Goal: Task Accomplishment & Management: Manage account settings

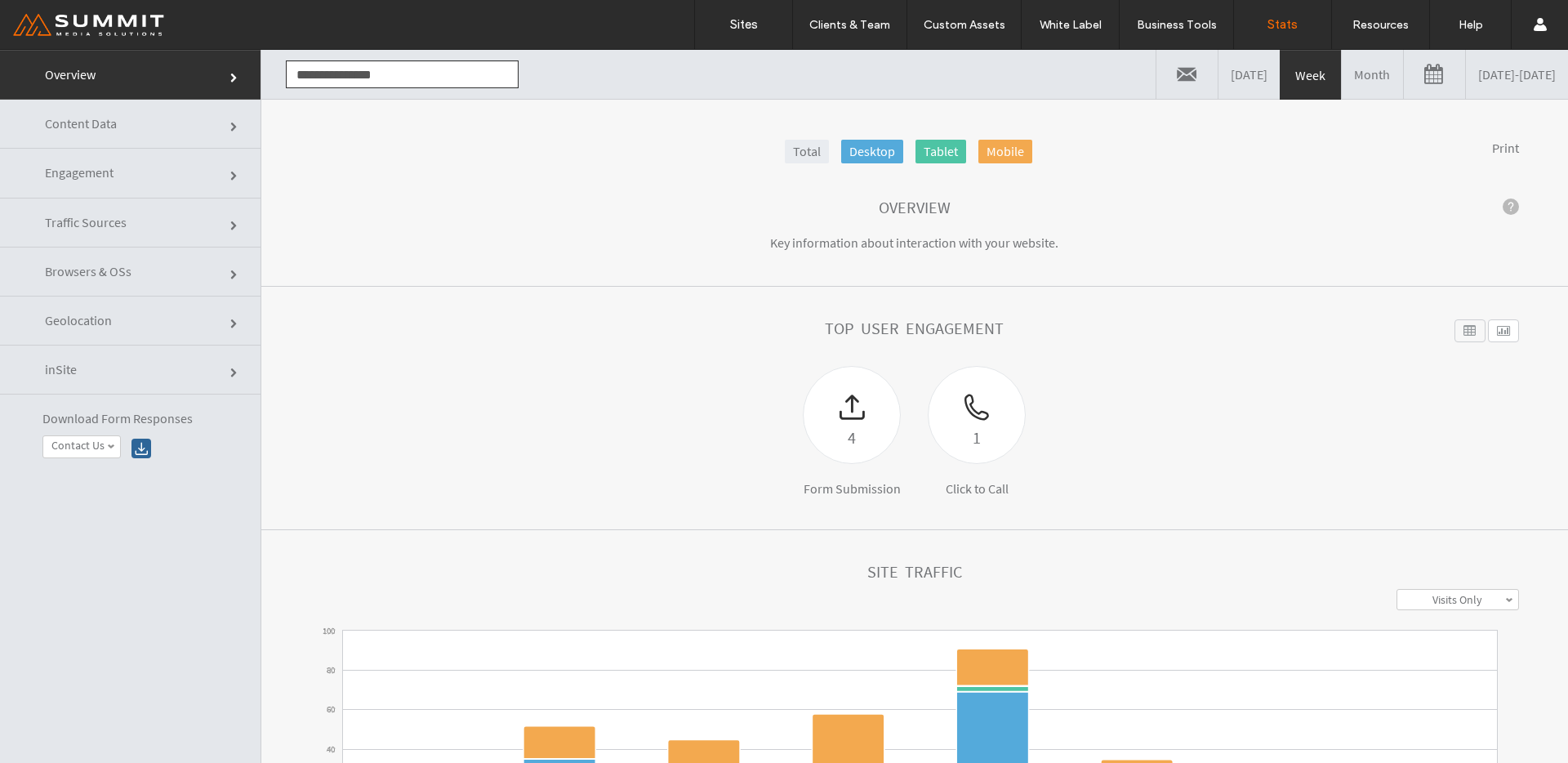
click link
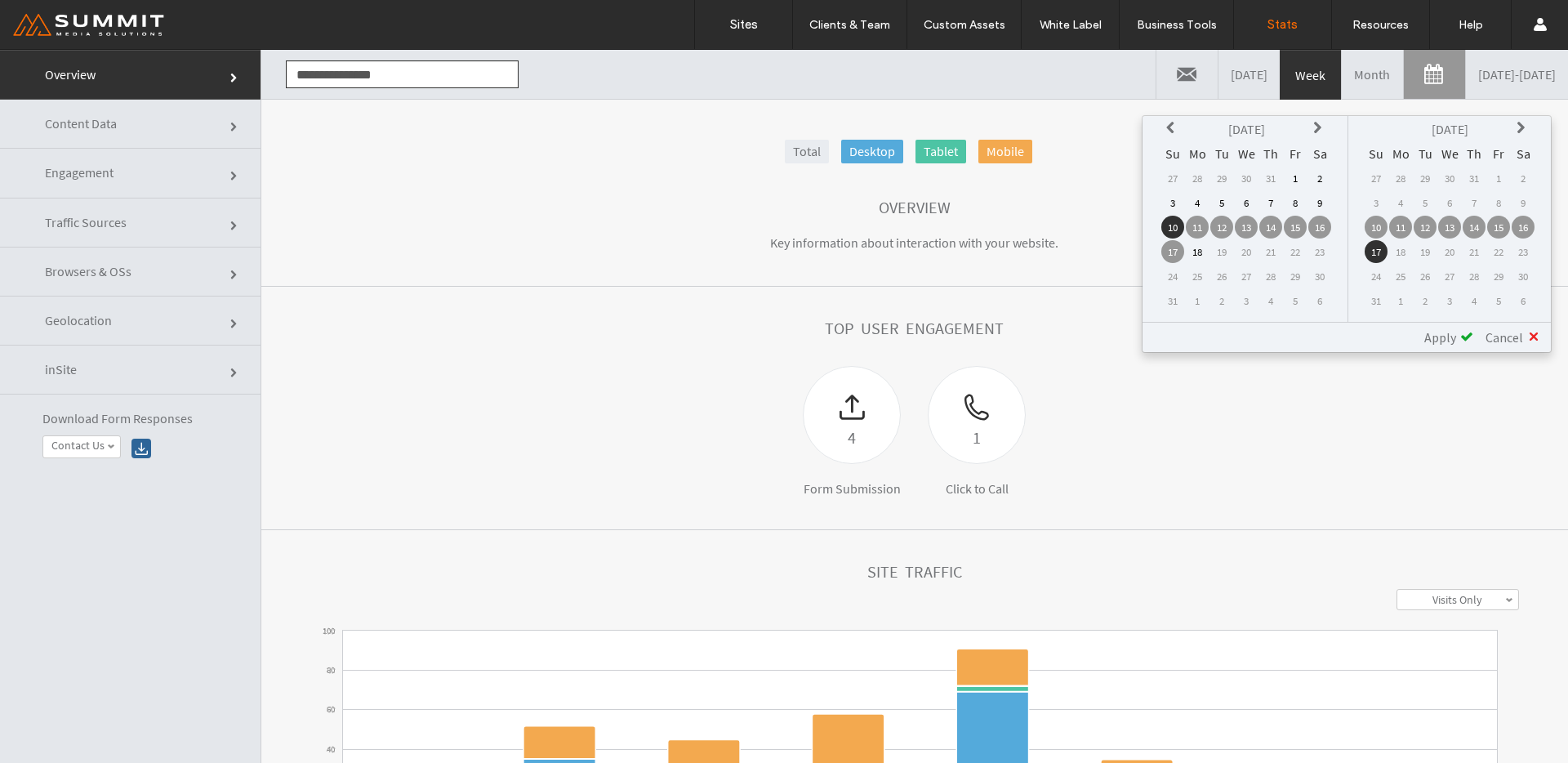
click at [1501, 79] on link "08/10/2025 - 08/17/2025" at bounding box center [1517, 74] width 102 height 49
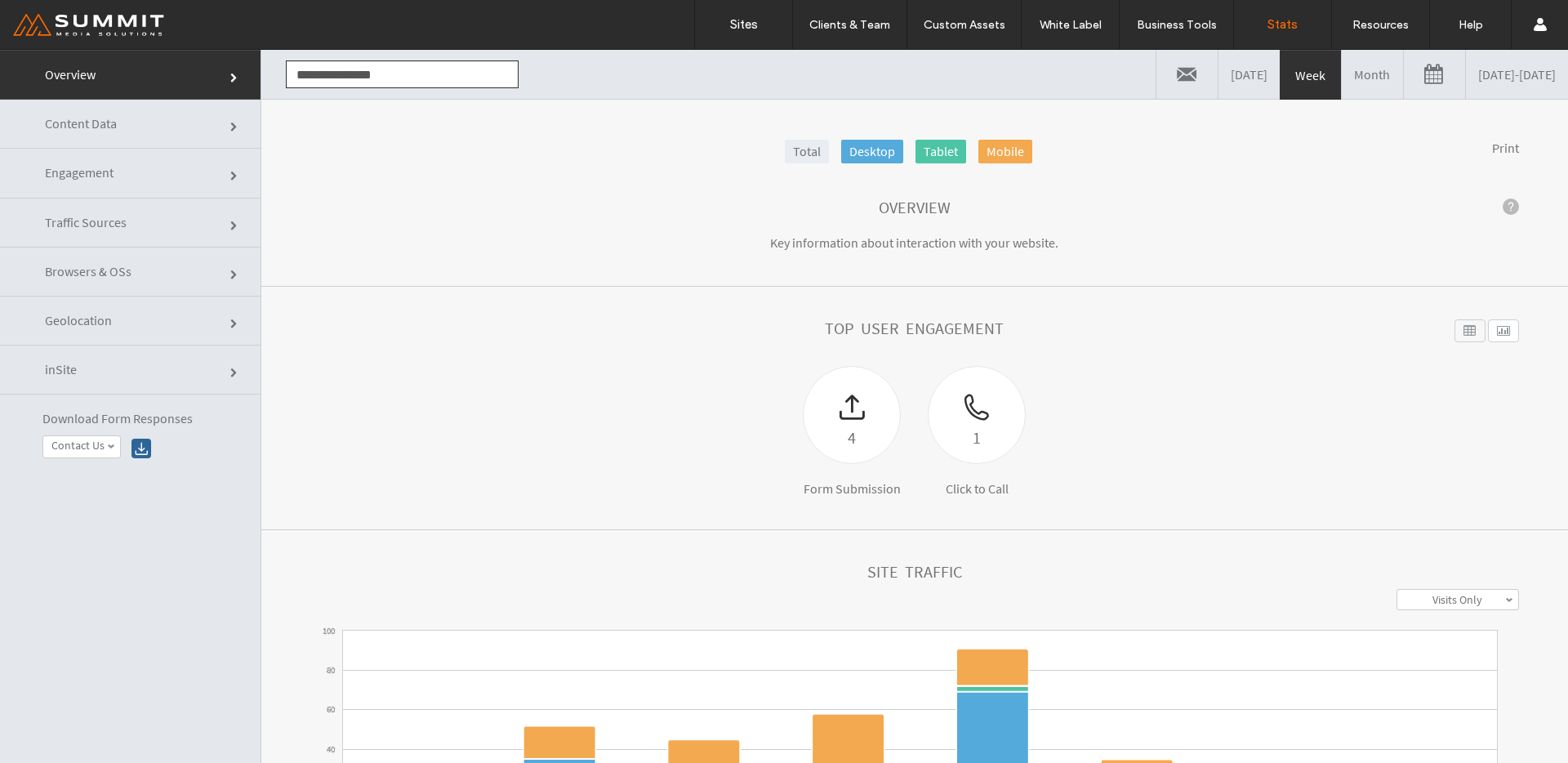
click link
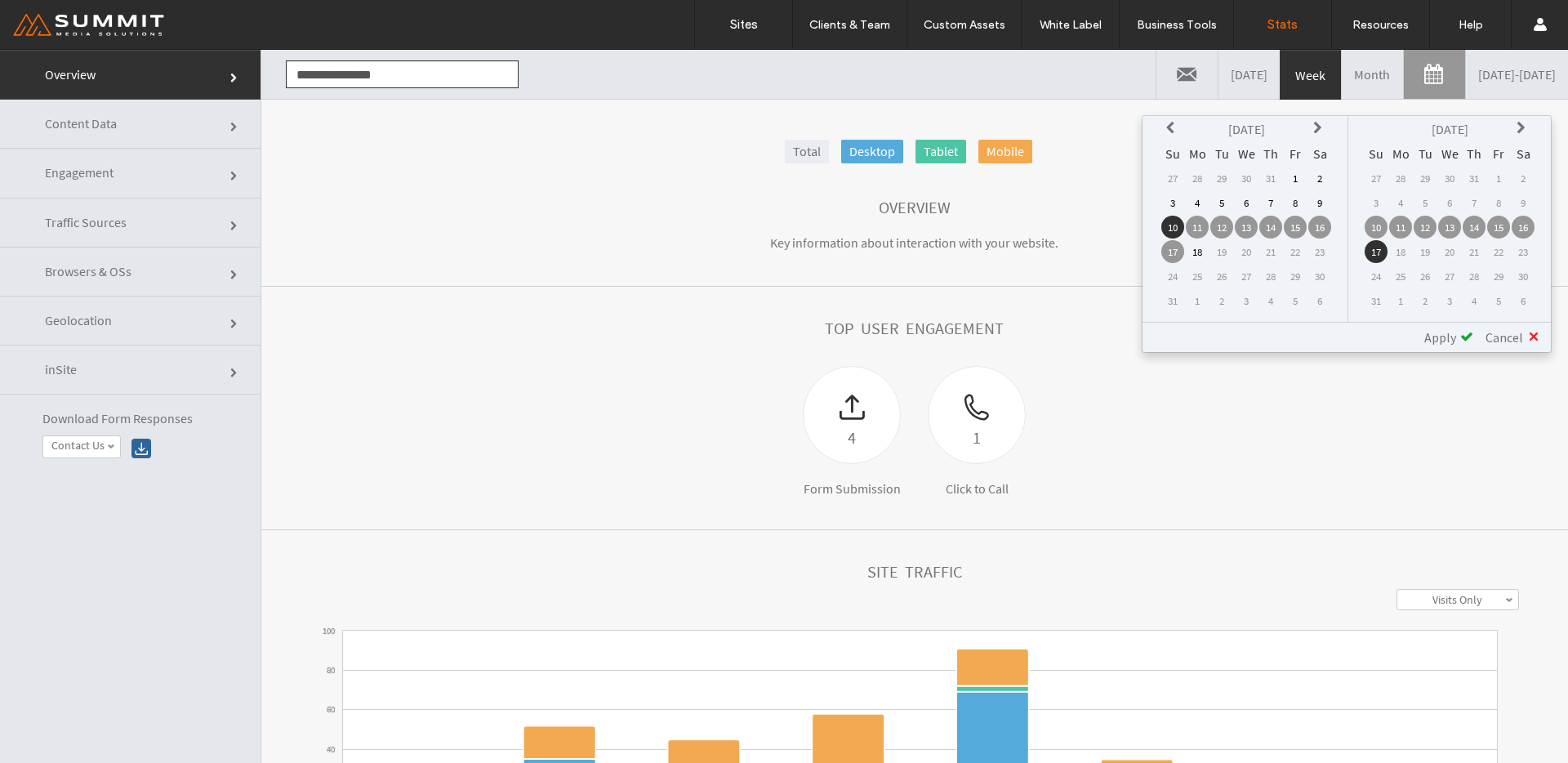
click at [1168, 127] on icon at bounding box center [1173, 128] width 13 height 13
click at [1164, 201] on td "1" at bounding box center [1173, 203] width 23 height 23
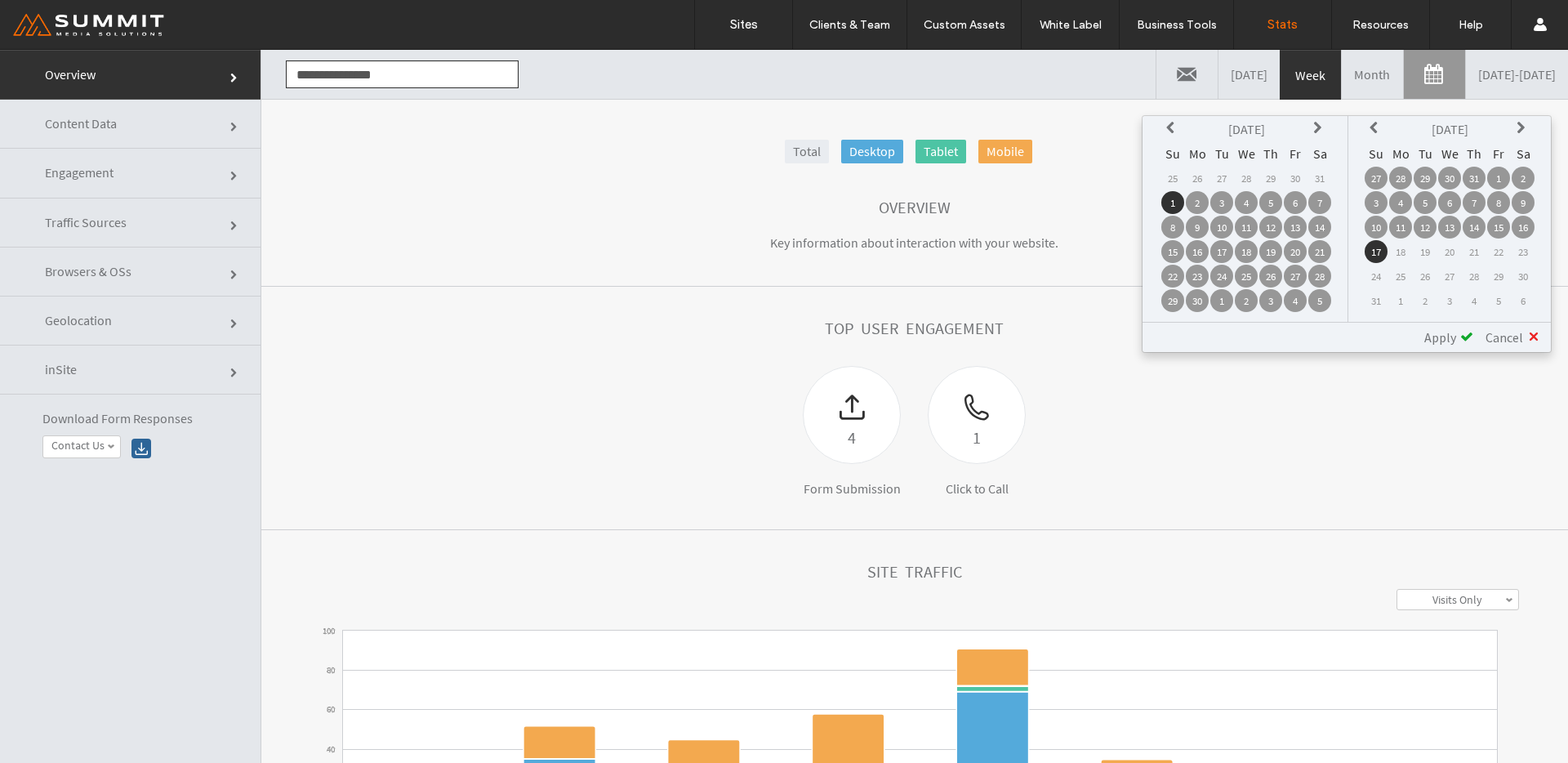
click at [1452, 333] on span "Apply" at bounding box center [1440, 337] width 32 height 16
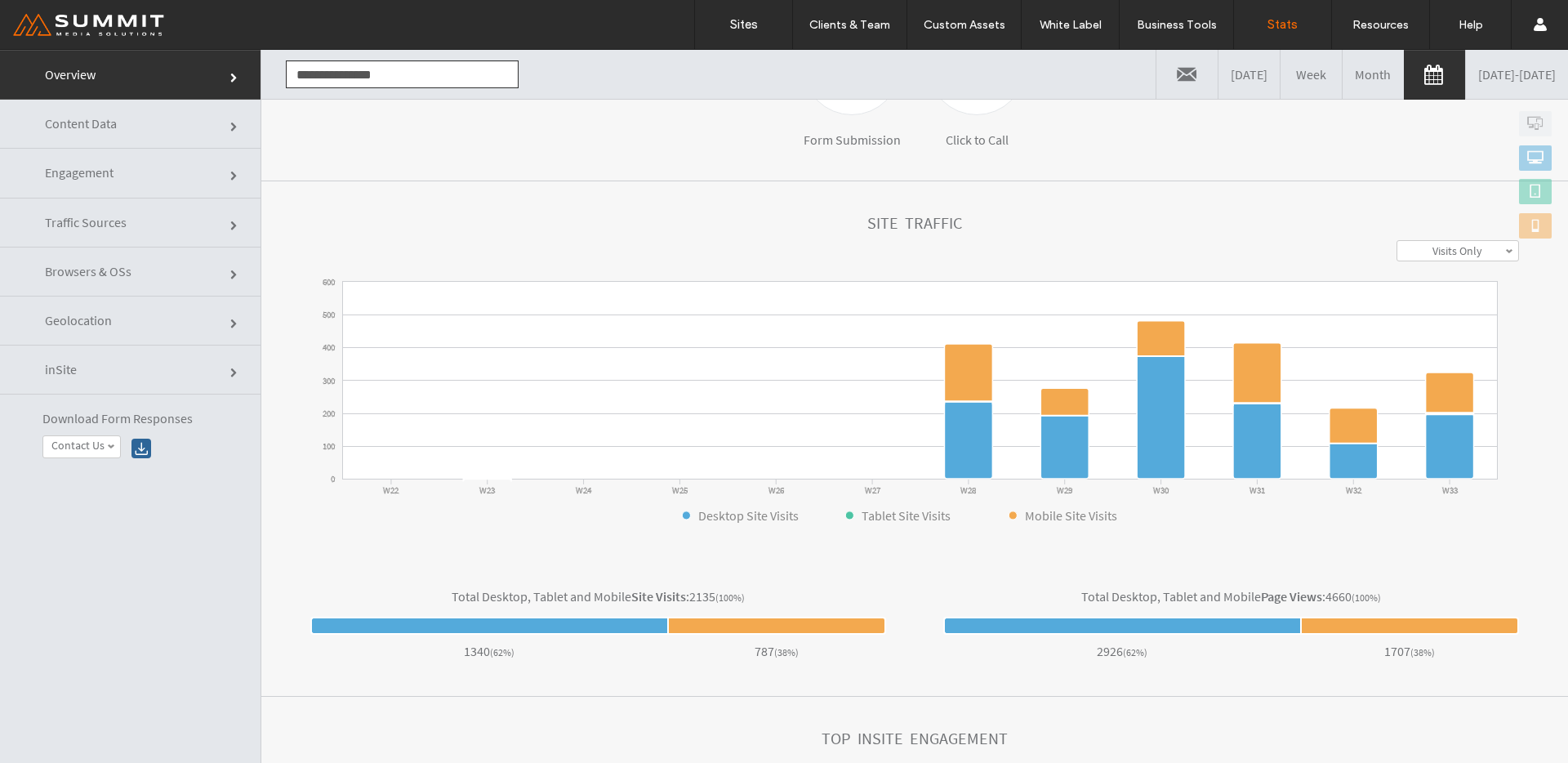
scroll to position [363, 0]
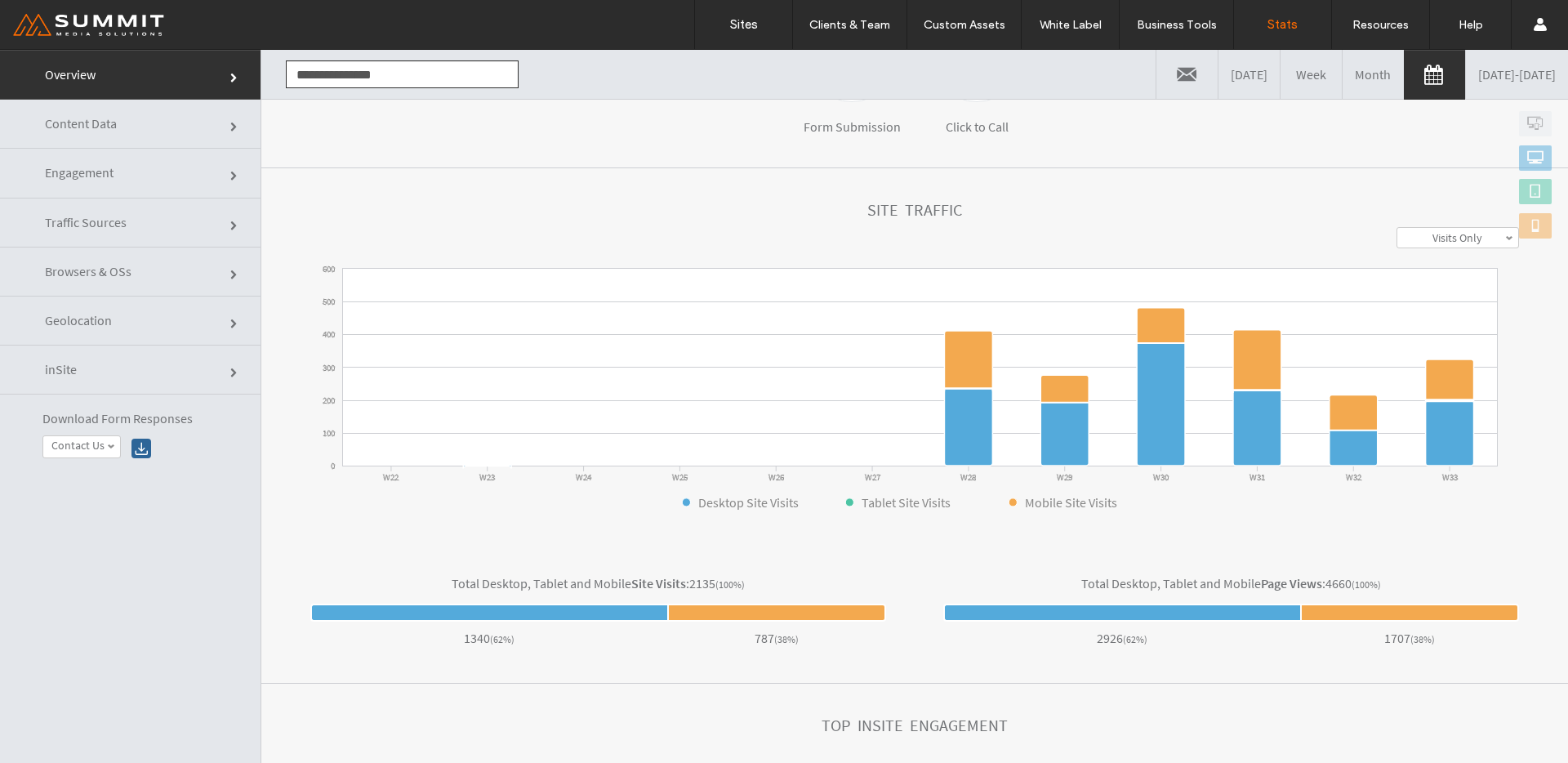
drag, startPoint x: 85, startPoint y: 174, endPoint x: 168, endPoint y: 298, distance: 149.2
click at [231, 174] on span "Engagement" at bounding box center [235, 176] width 10 height 10
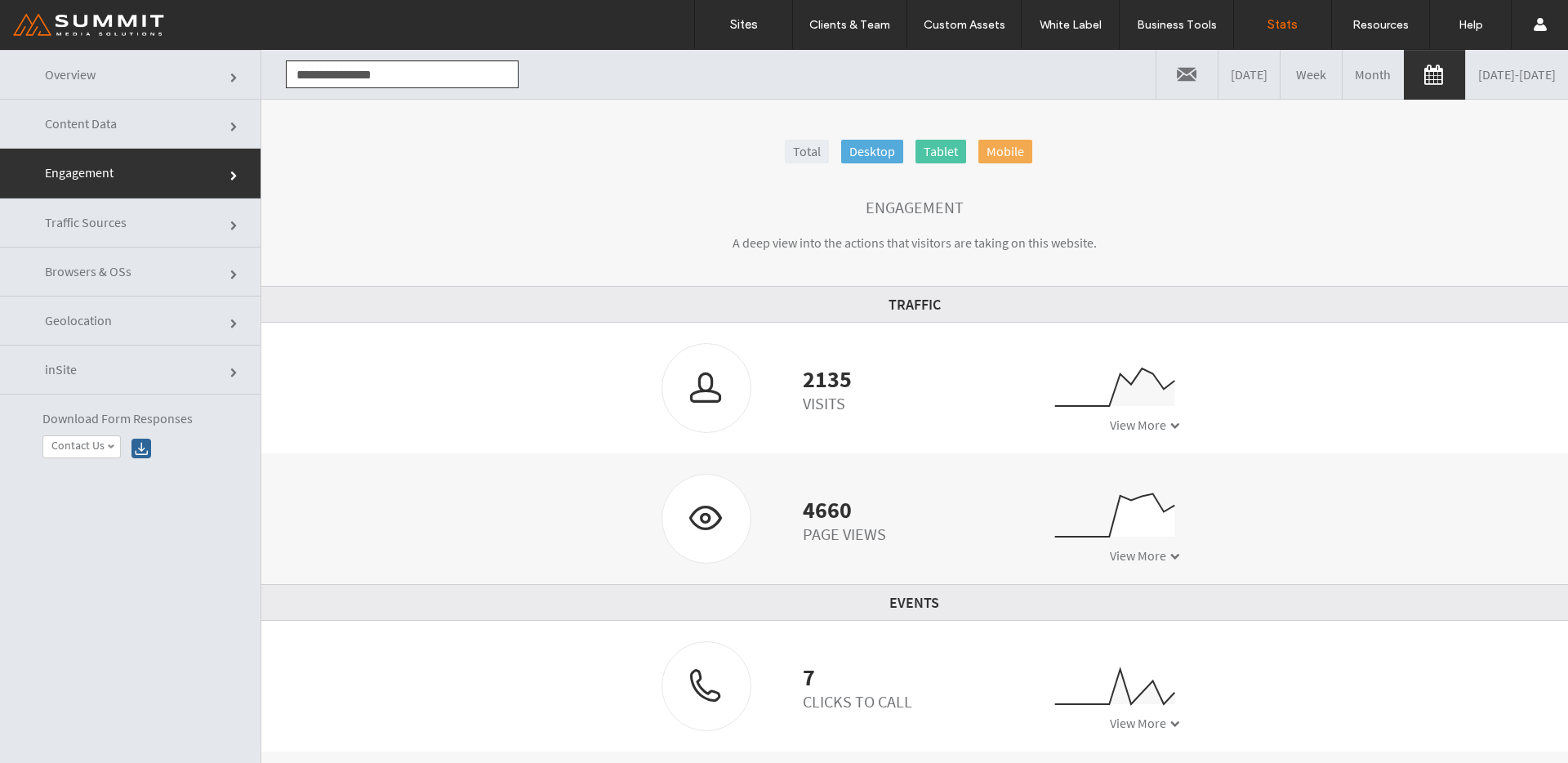
click link "Traffic Sources"
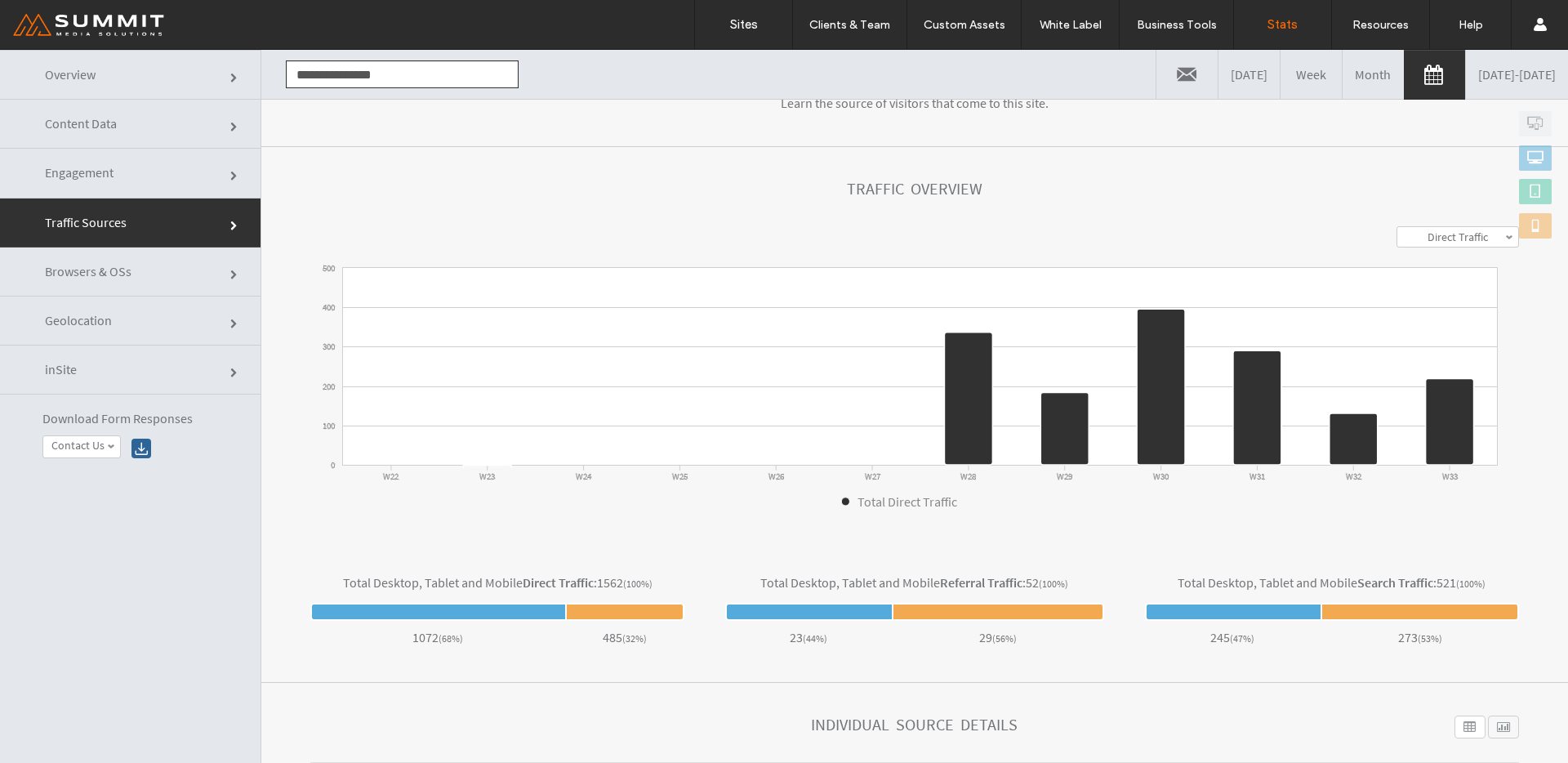
scroll to position [148, 0]
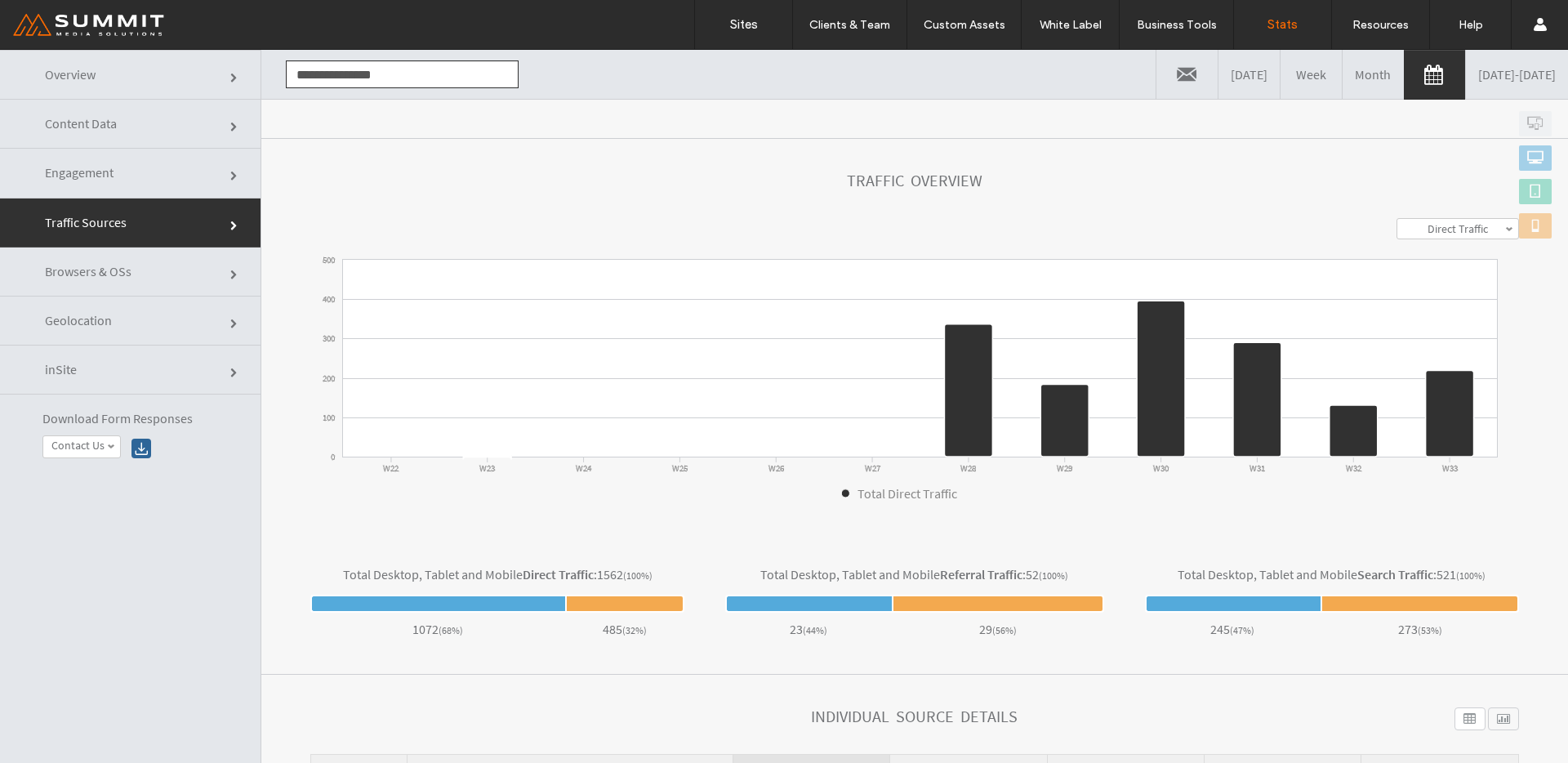
click link "Overview"
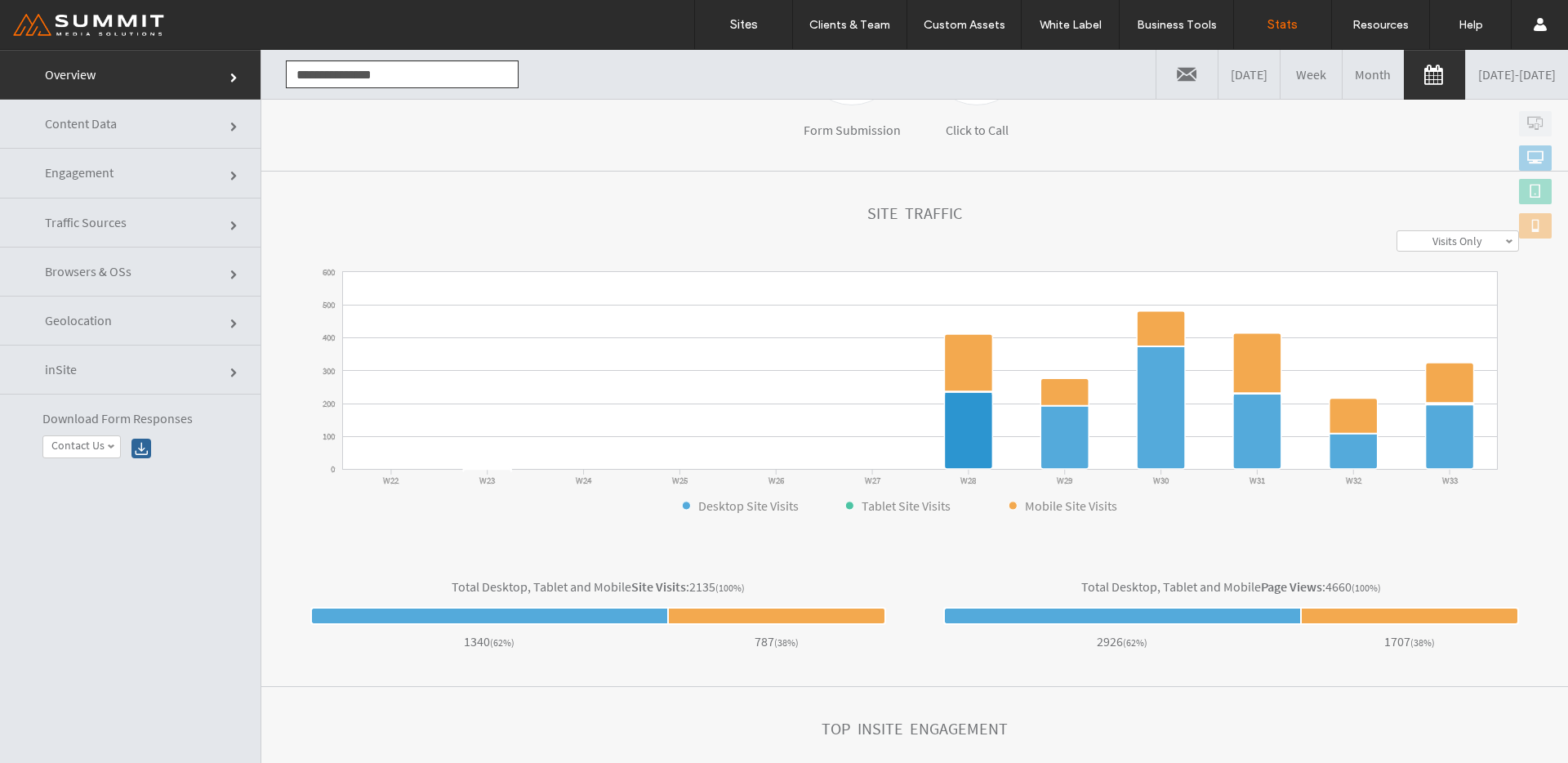
scroll to position [362, 0]
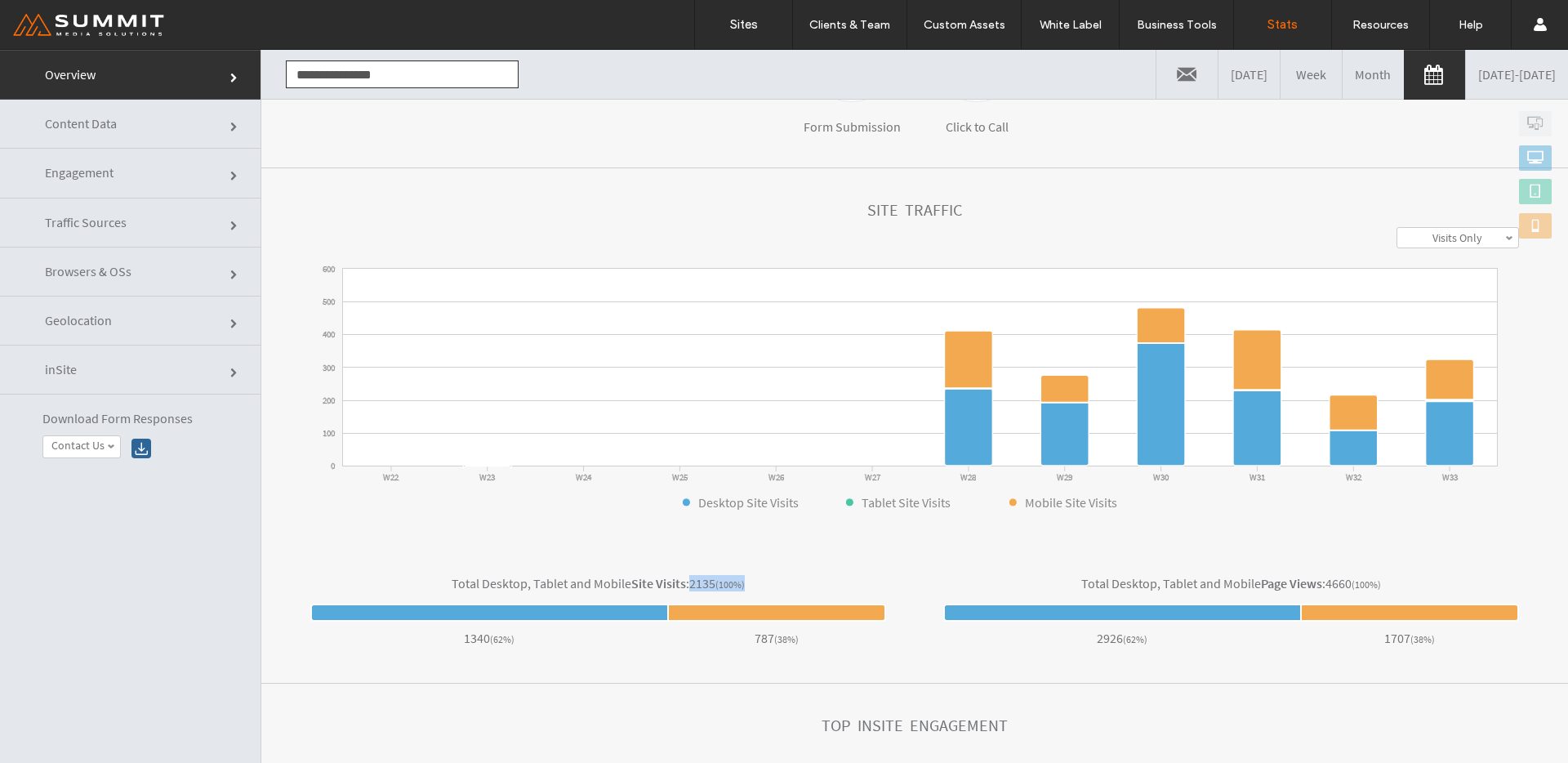
drag, startPoint x: 684, startPoint y: 586, endPoint x: 783, endPoint y: 600, distance: 100.0
click div "Total Desktop, Tablet and Mobile Site Visits : 2135 (100%) 1340 ( 62% ) .. 787 …"
drag, startPoint x: 1312, startPoint y: 589, endPoint x: 1434, endPoint y: 600, distance: 122.5
click div "Total Desktop, Tablet and Mobile Page Views : 4660 (100%) 2926 ( 62% ) .. 1707 …"
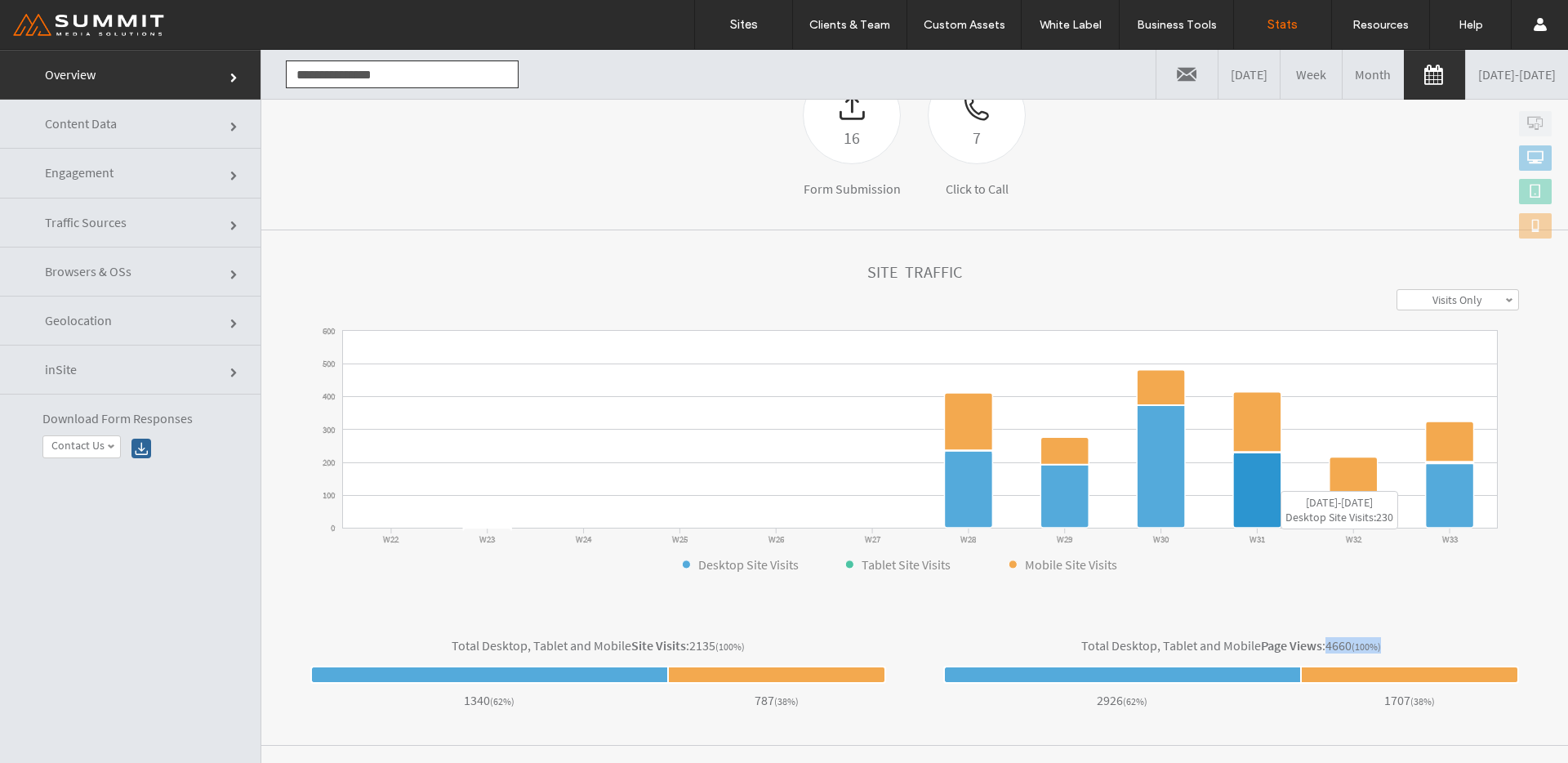
scroll to position [295, 0]
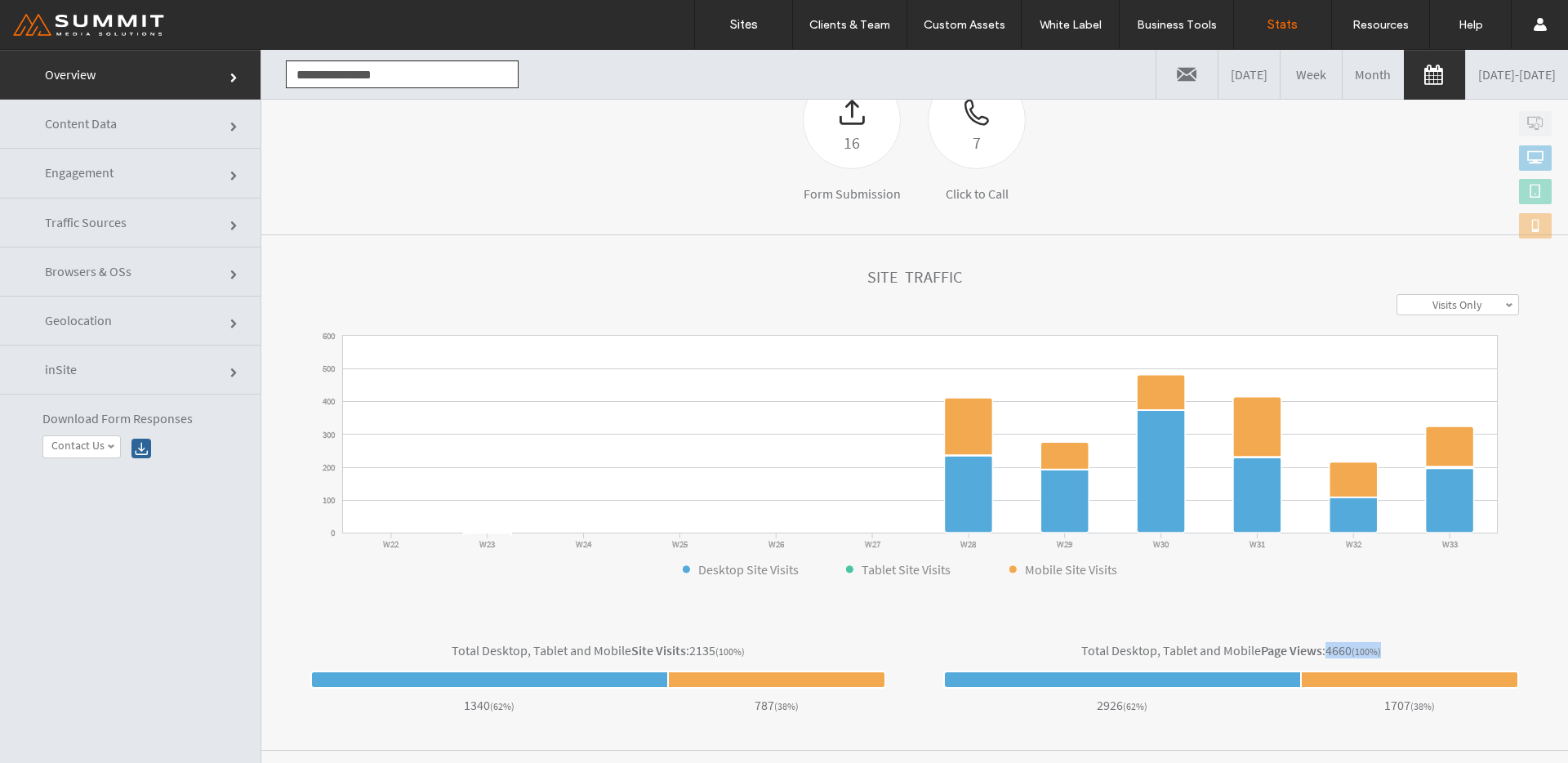
click link "Traffic Sources"
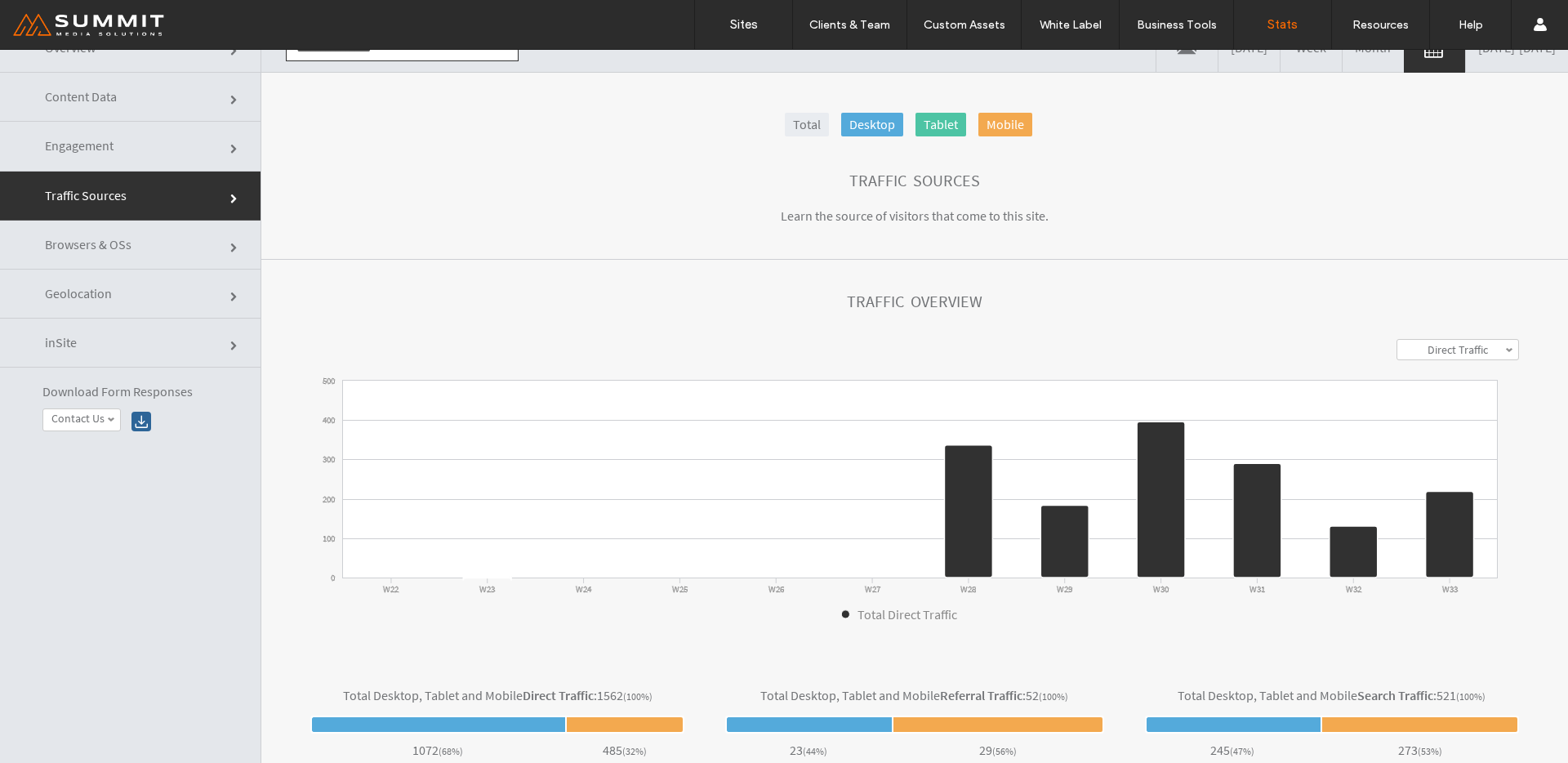
scroll to position [0, 0]
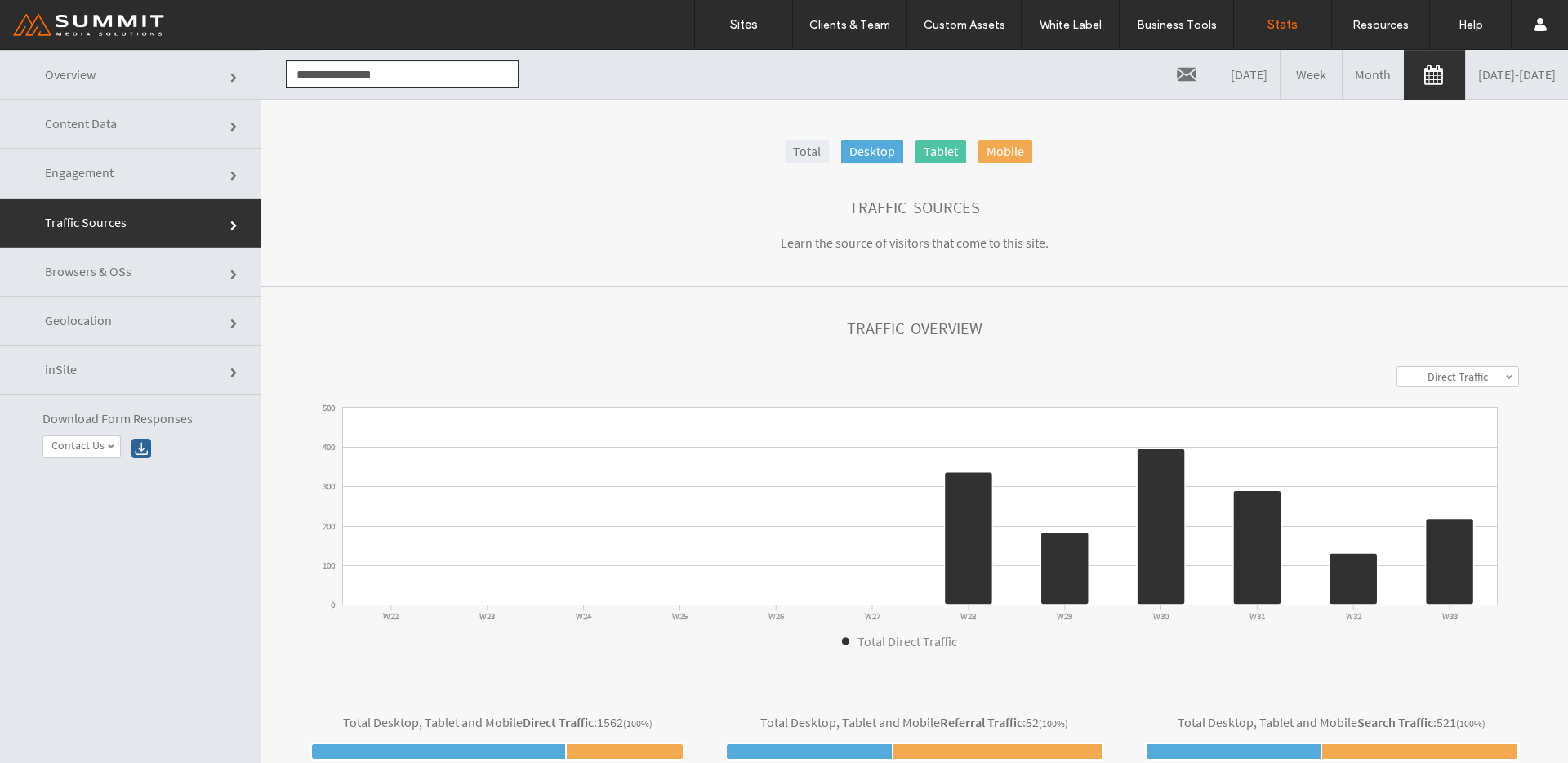
click at [1478, 373] on link "Direct Traffic" at bounding box center [1457, 377] width 121 height 20
click at [1470, 420] on link "Referral Traffic" at bounding box center [1457, 418] width 121 height 21
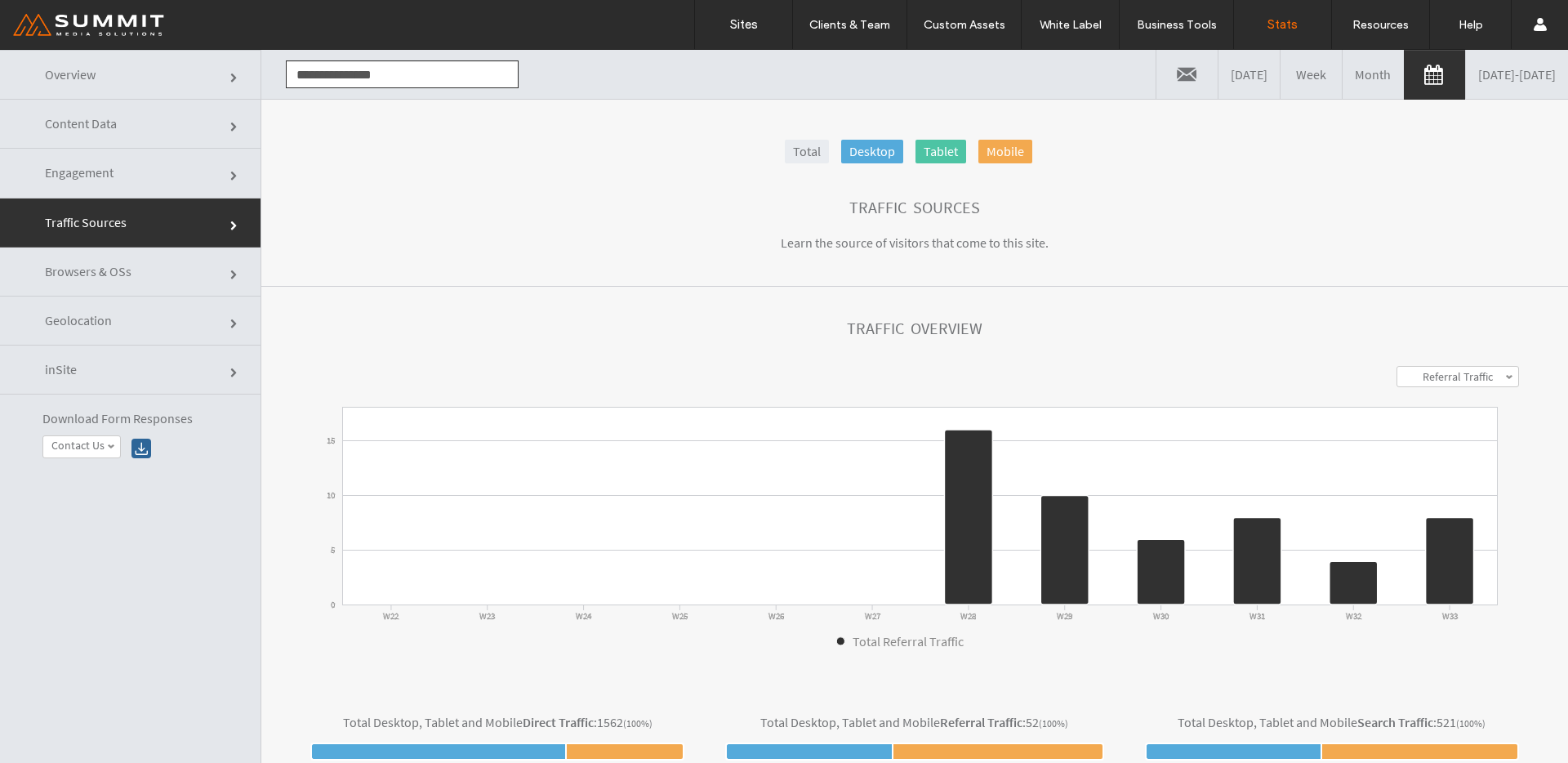
click at [1465, 380] on label "Referral Traffic" at bounding box center [1457, 377] width 71 height 14
click at [1471, 437] on link "Search Traffic" at bounding box center [1457, 438] width 121 height 21
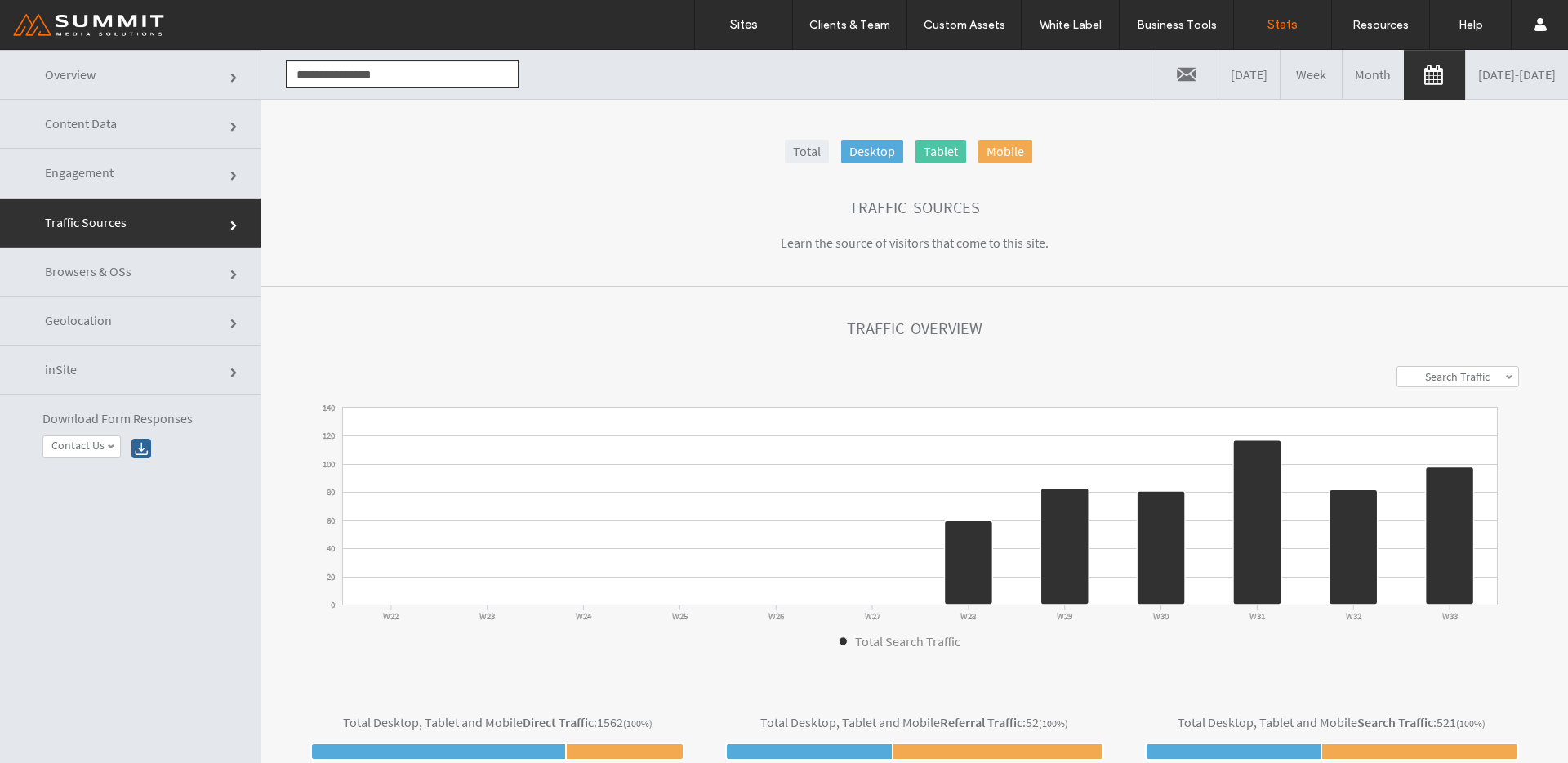
click div "**********"
click at [1461, 383] on label "Search Traffic" at bounding box center [1457, 377] width 64 height 14
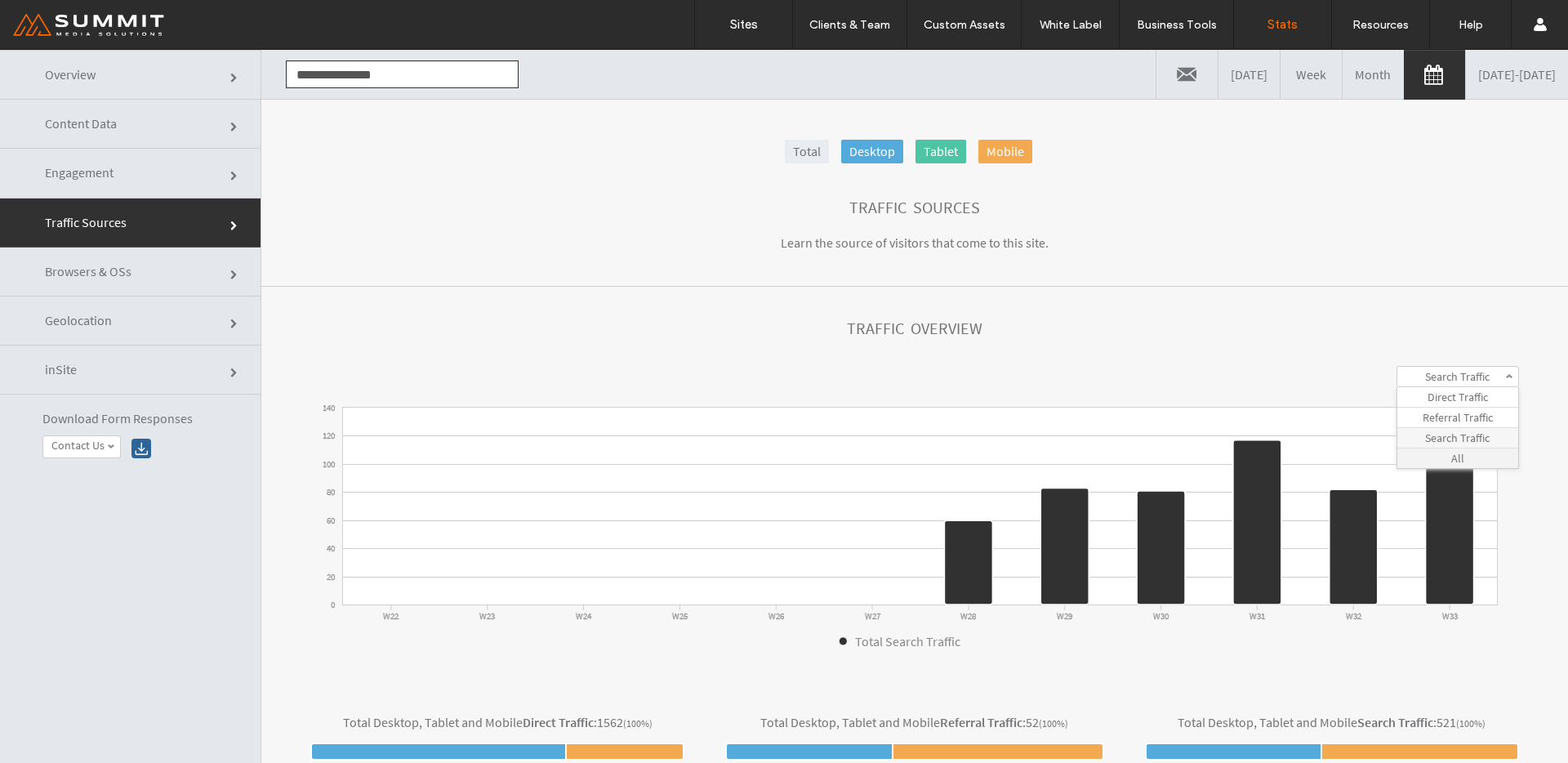
click at [1455, 455] on link "All" at bounding box center [1457, 459] width 121 height 20
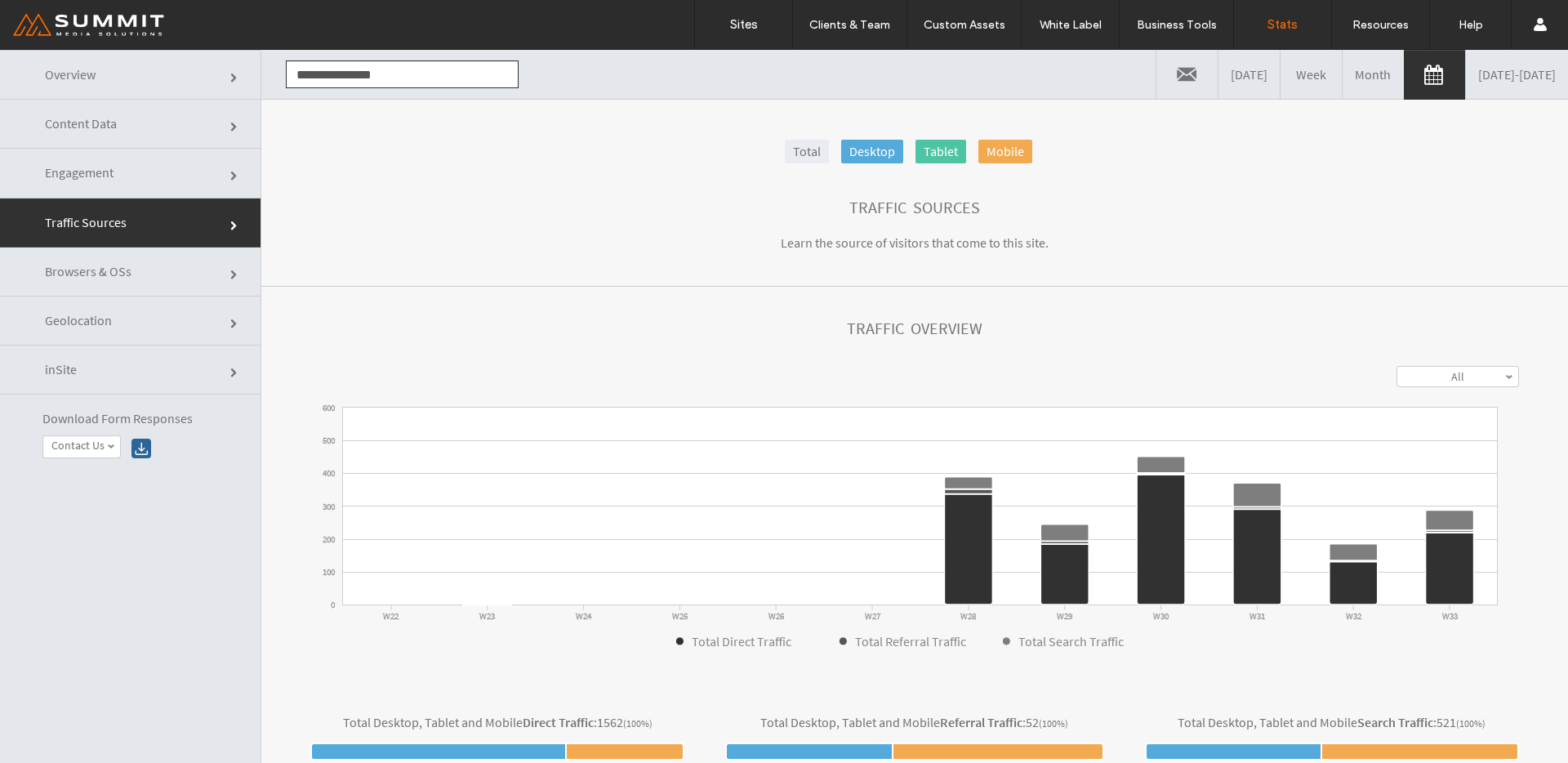
click at [1451, 375] on label "All" at bounding box center [1457, 377] width 13 height 14
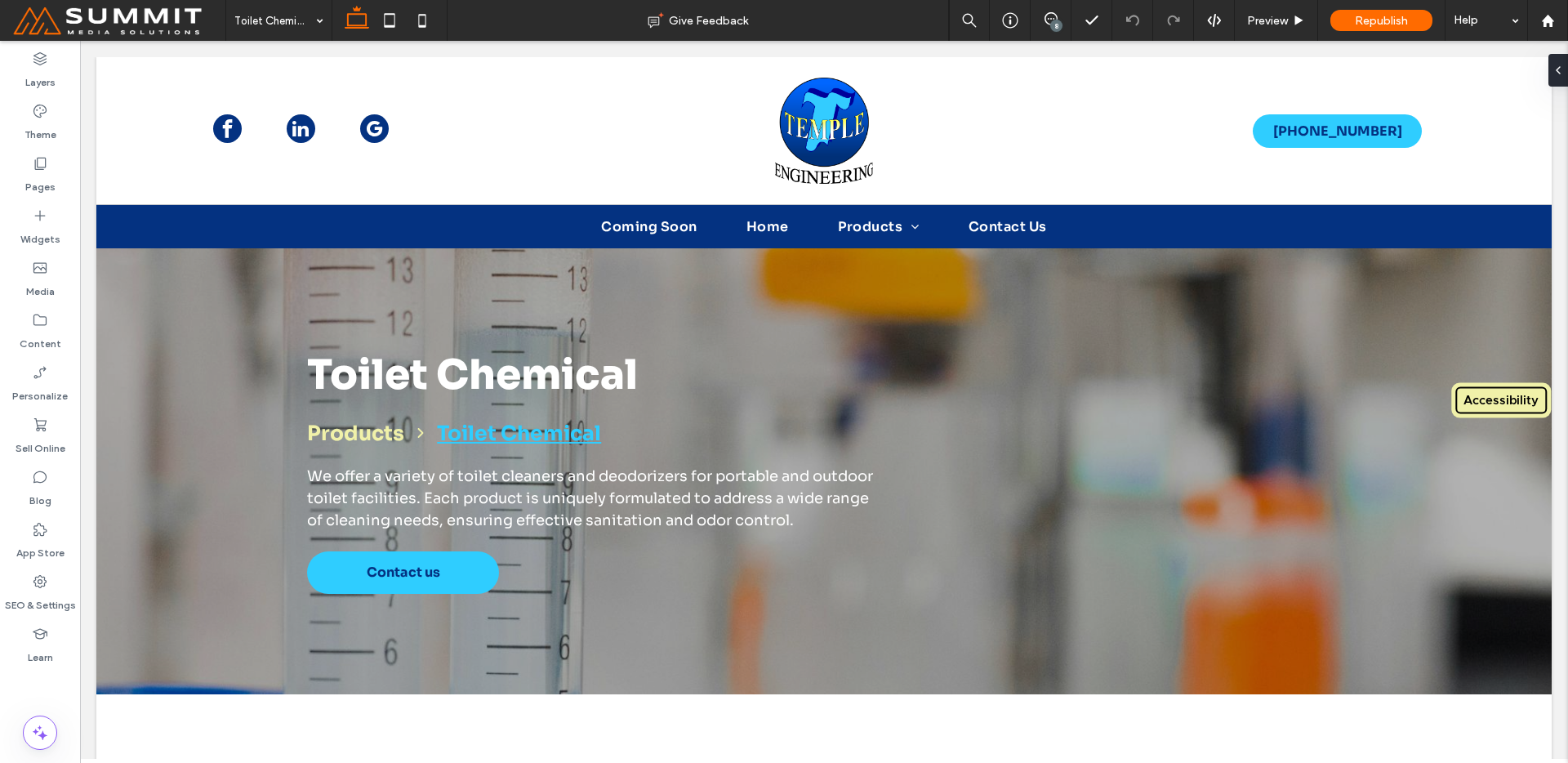
click at [1056, 22] on div "8" at bounding box center [1057, 26] width 13 height 13
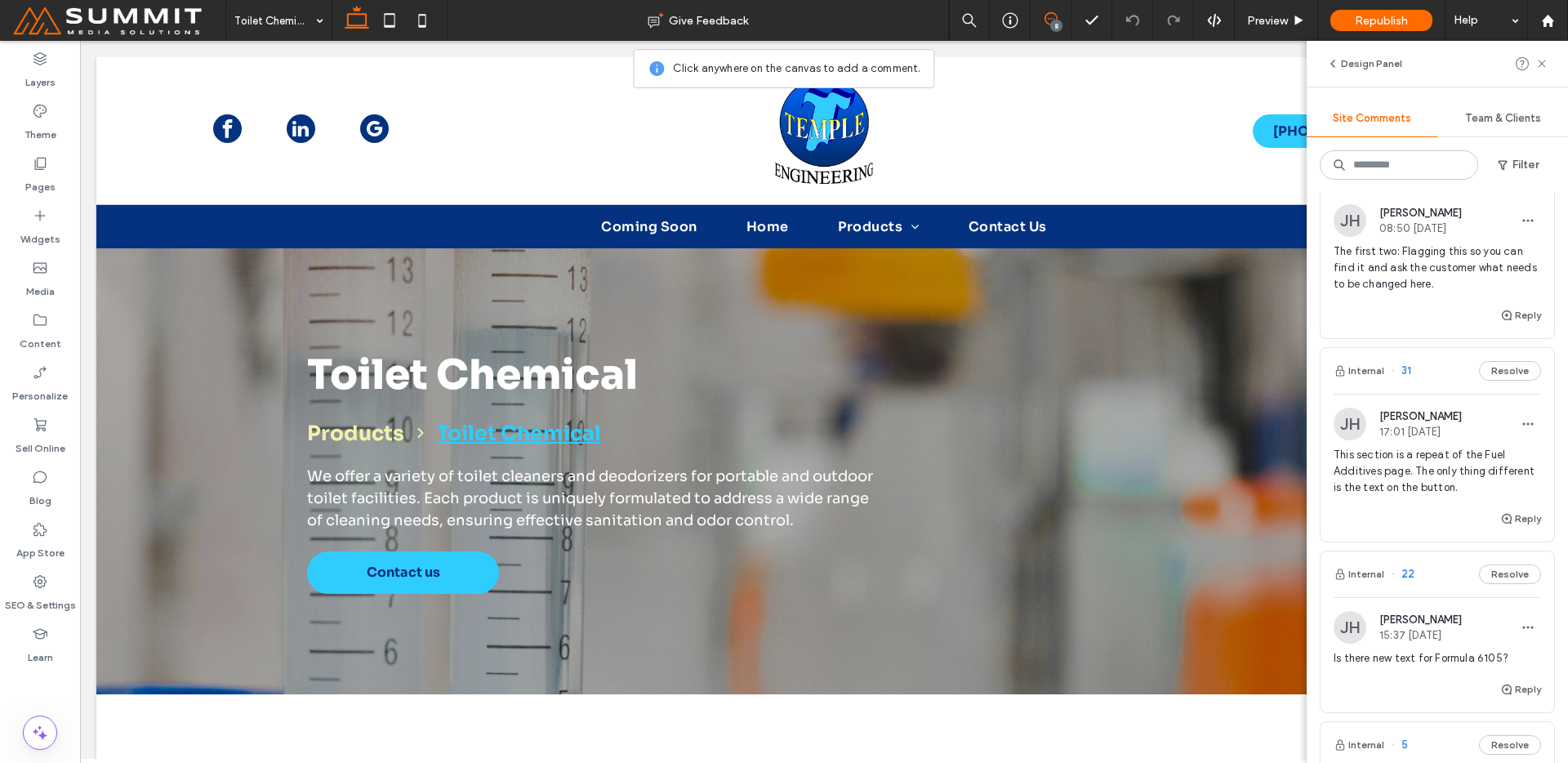
scroll to position [589, 0]
click at [1404, 504] on div "This section is a repeat of the Fuel Additives page. The only thing different i…" at bounding box center [1437, 479] width 207 height 62
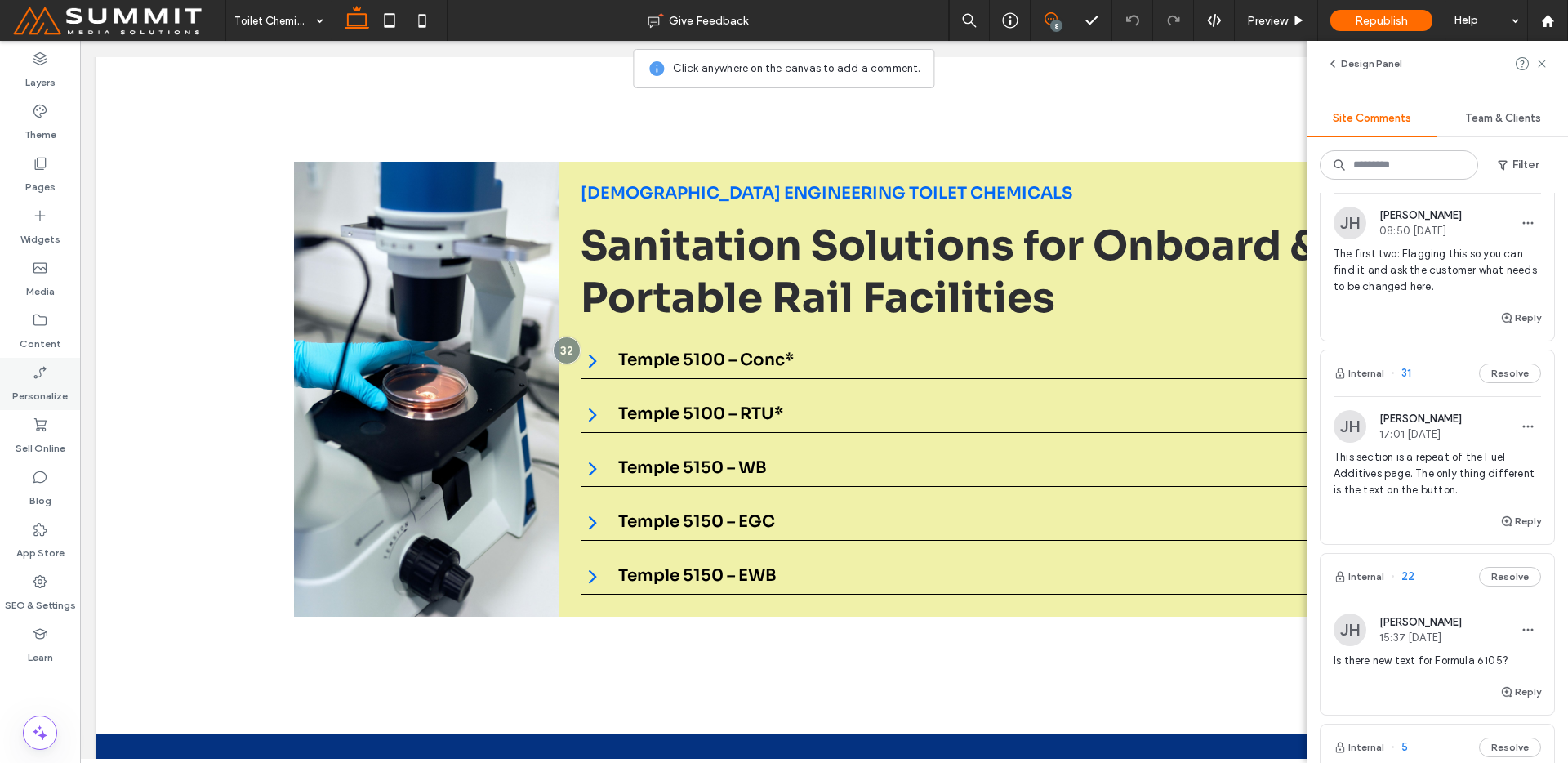
scroll to position [1293, 0]
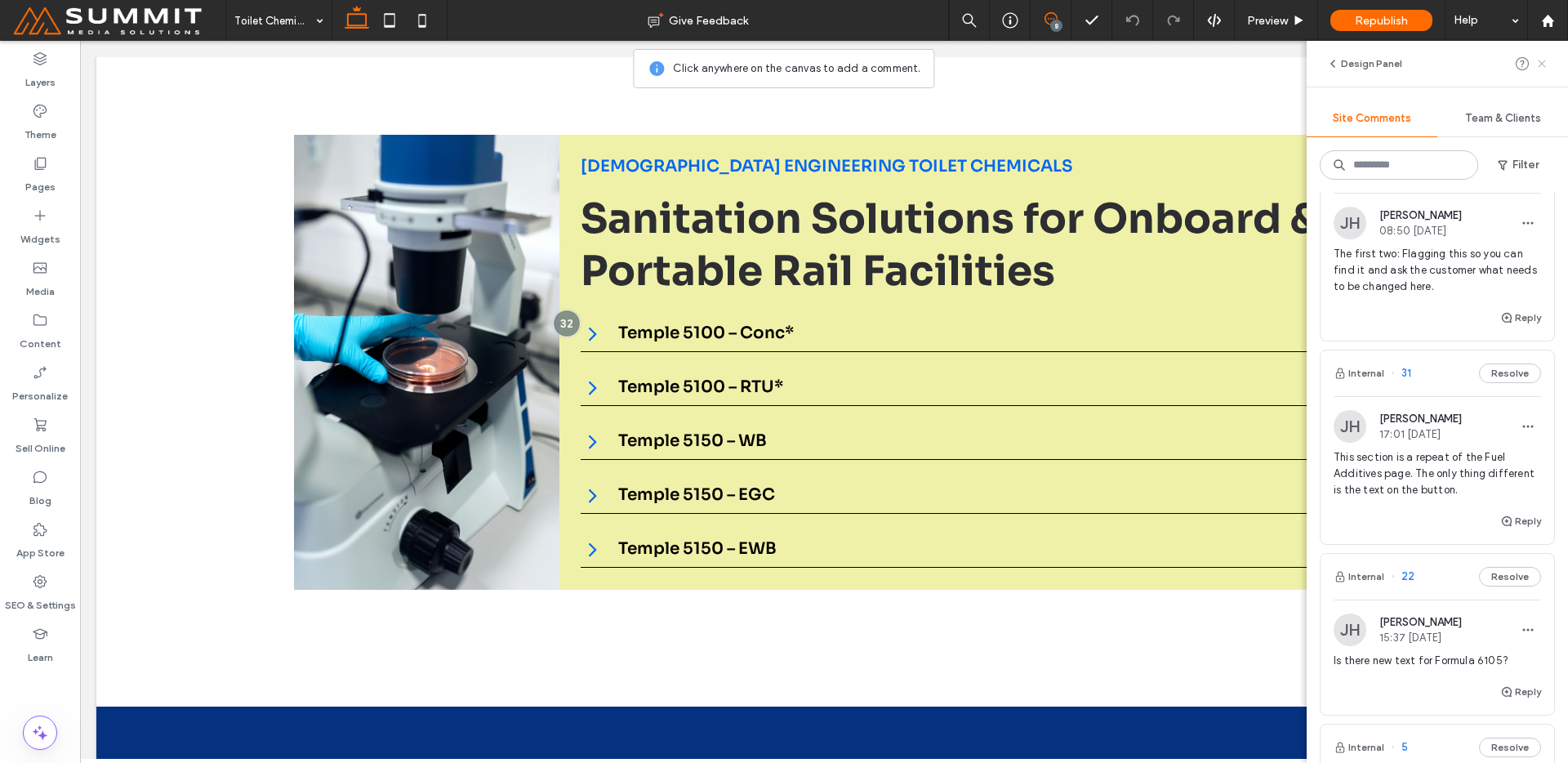
click at [1540, 66] on icon at bounding box center [1542, 64] width 13 height 13
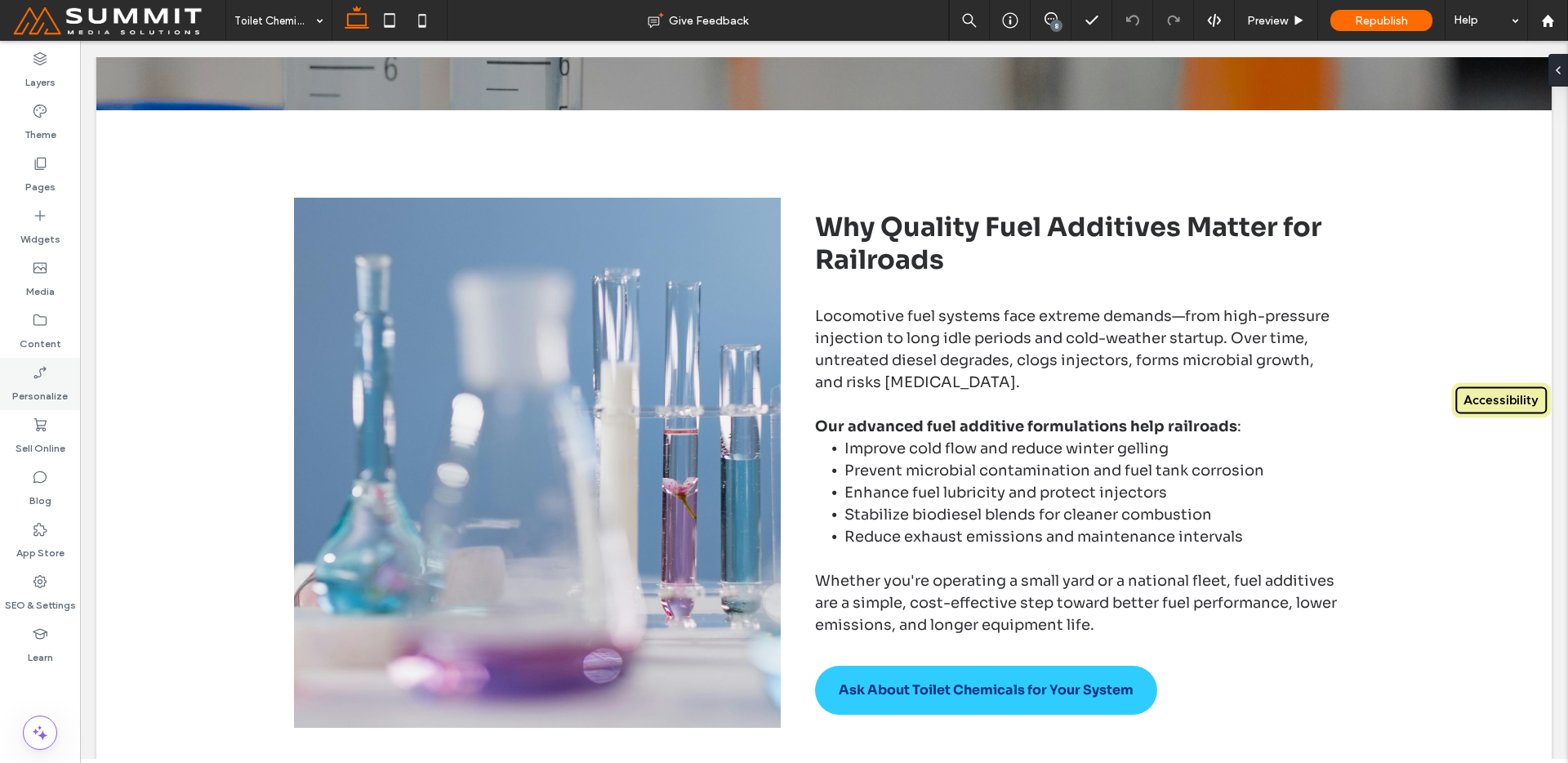
scroll to position [581, 0]
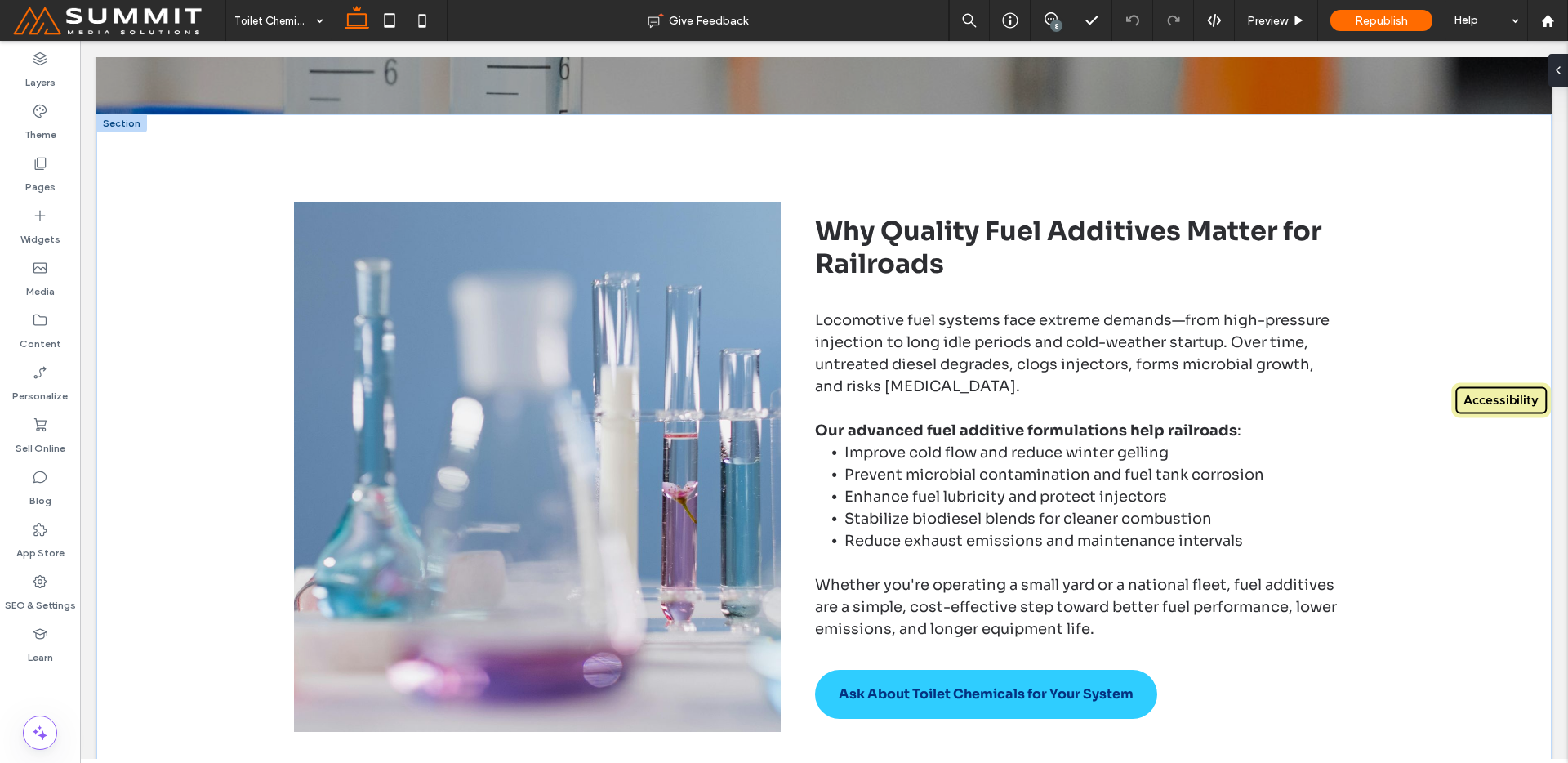
click at [969, 711] on span "Ask About Toilet Chemicals for Your System" at bounding box center [986, 693] width 295 height 33
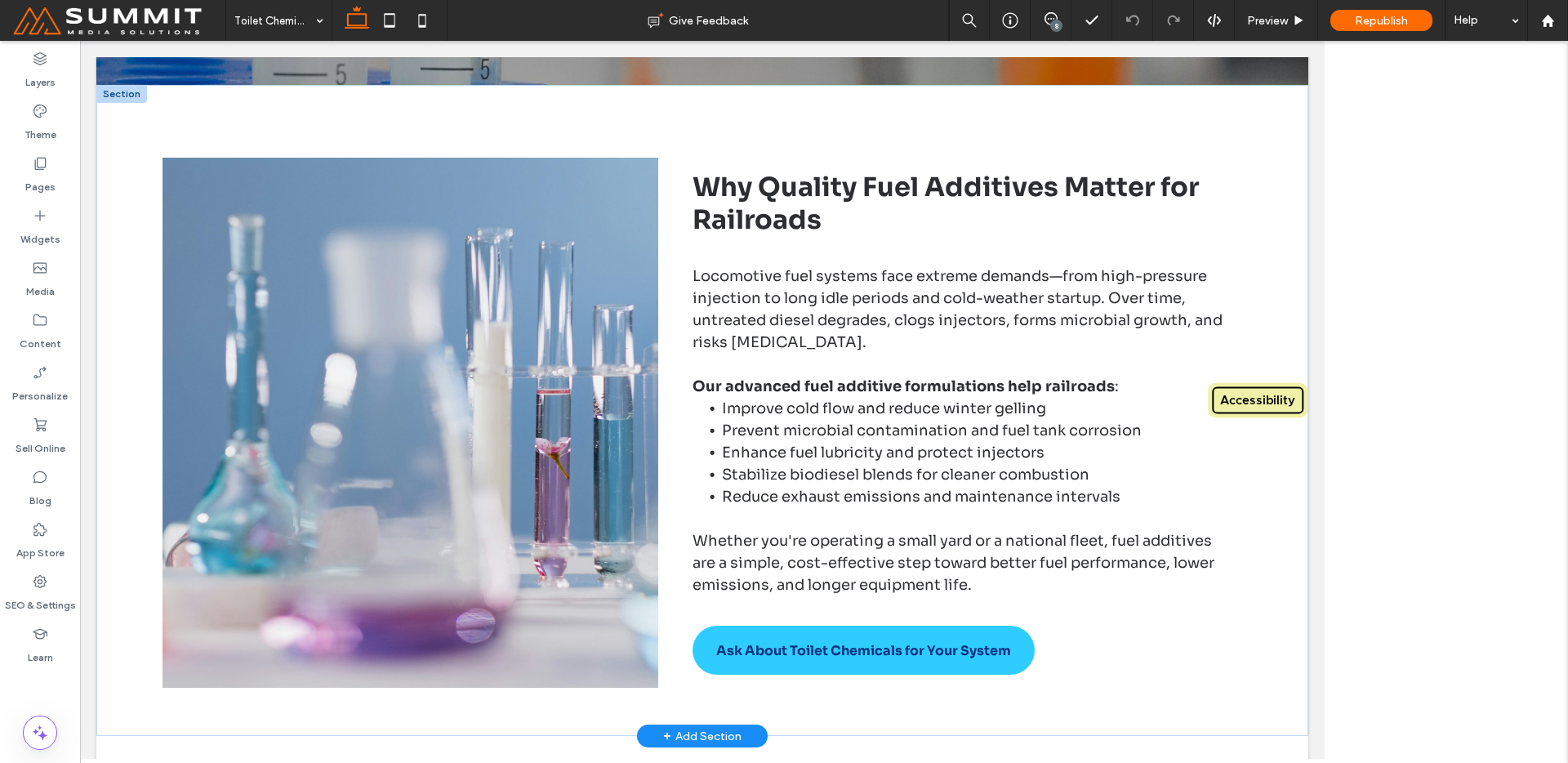
click at [969, 715] on div "Why Quality Fuel Additives Matter for Railroads Locomotive fuel systems face ex…" at bounding box center [703, 411] width 1176 height 651
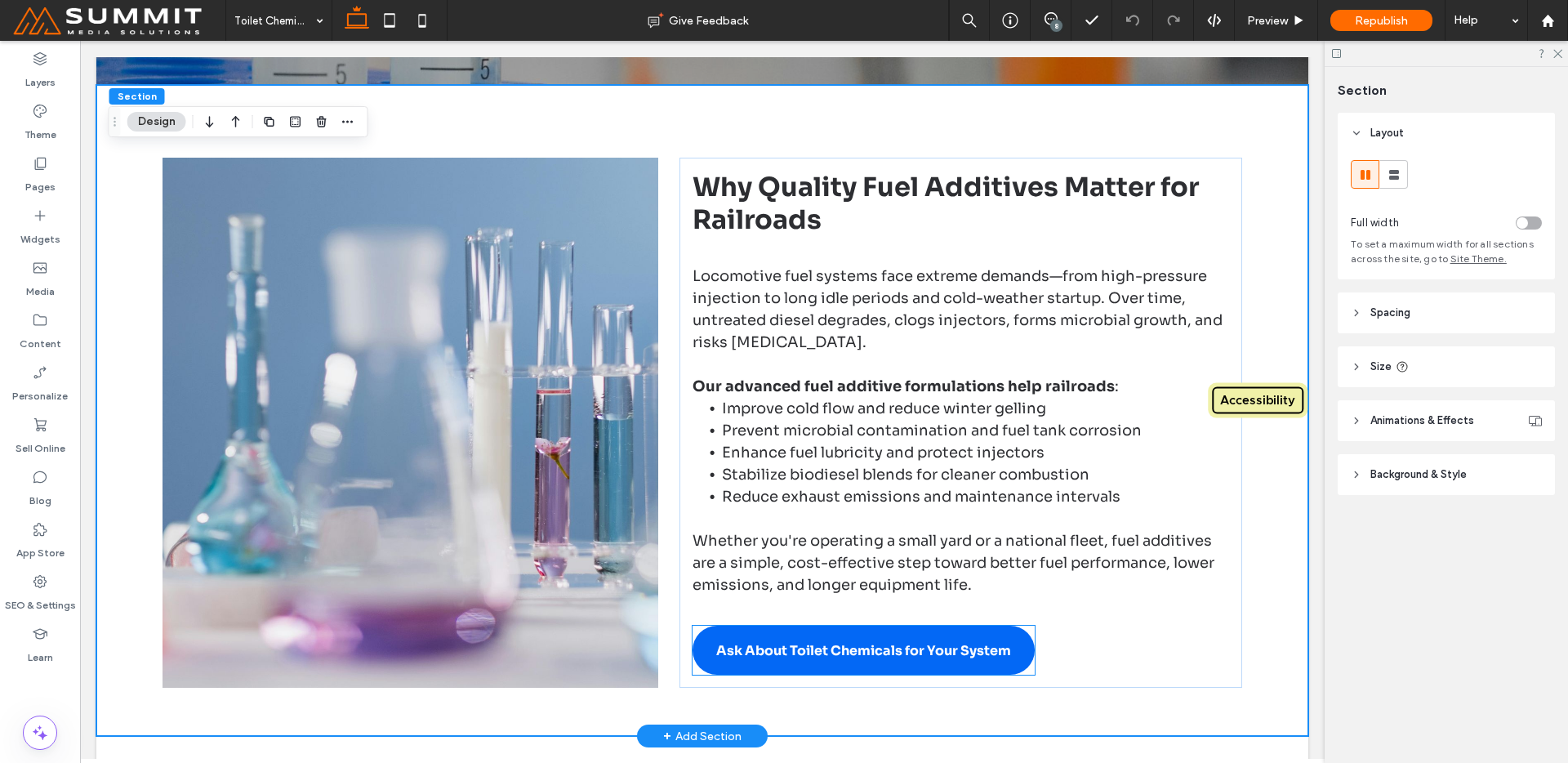
click at [873, 656] on span "Ask About Toilet Chemicals for Your System" at bounding box center [864, 650] width 295 height 33
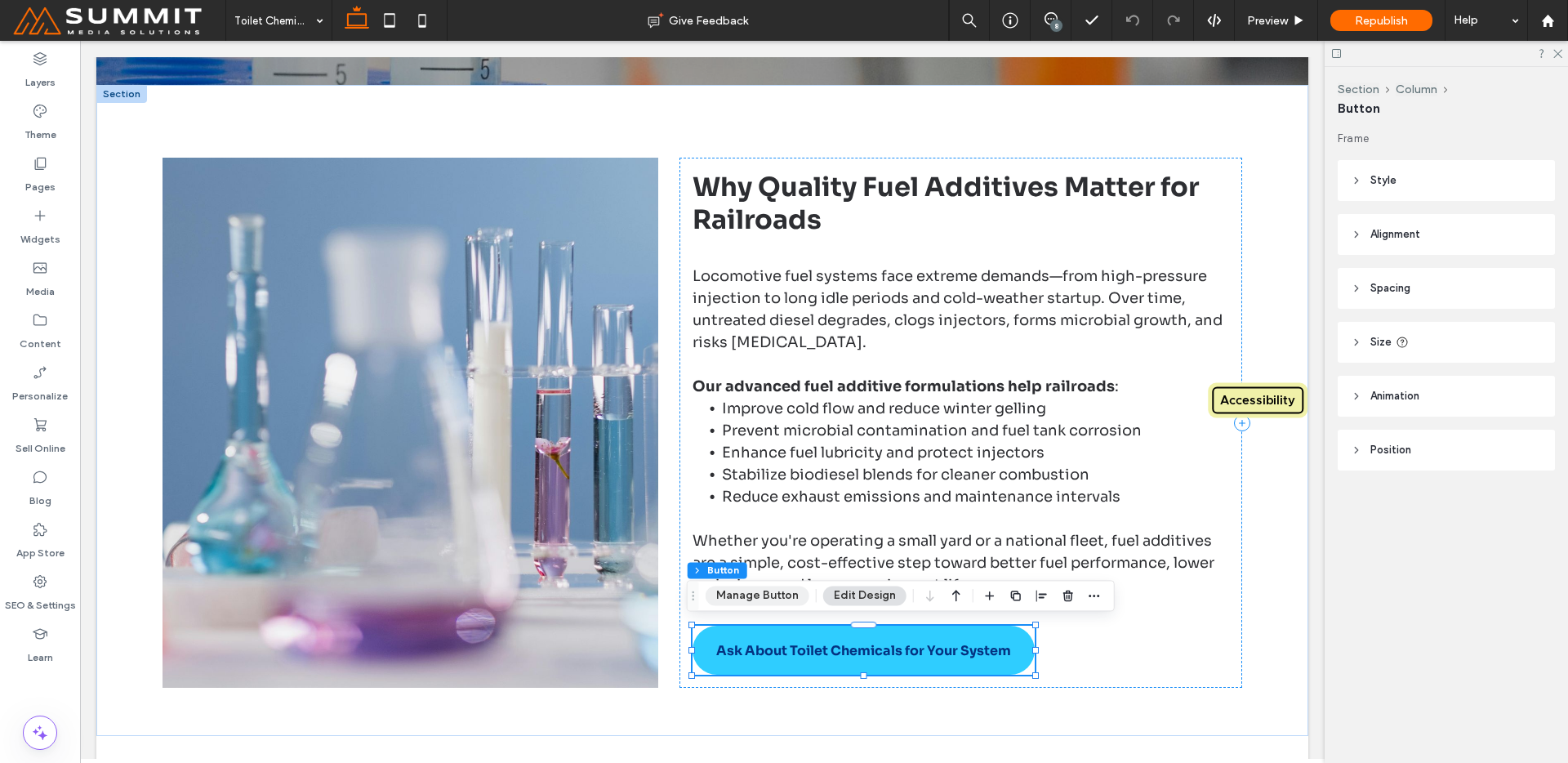
click at [713, 599] on button "Manage Button" at bounding box center [757, 596] width 104 height 20
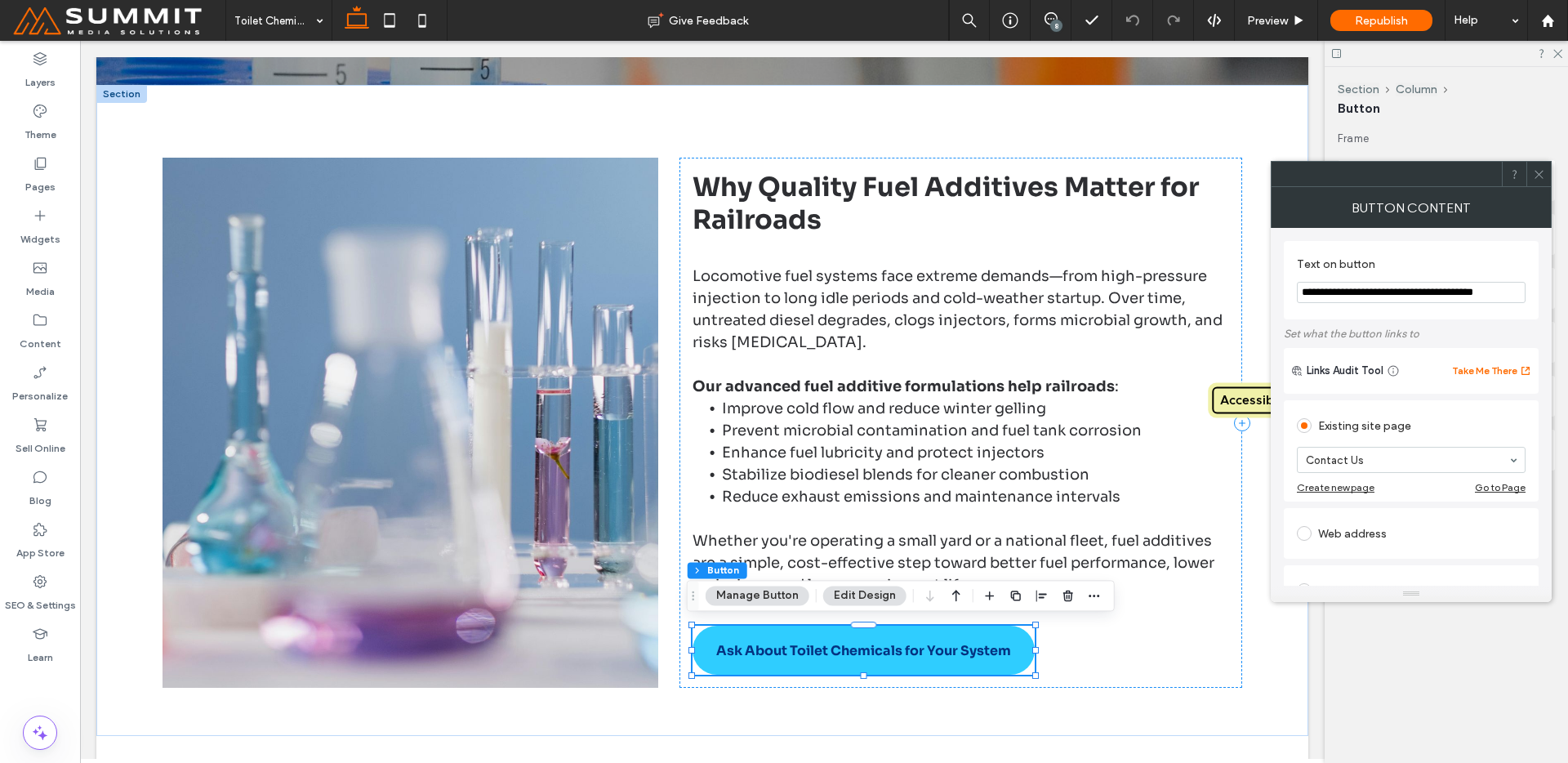
click at [1352, 288] on input "**********" at bounding box center [1412, 292] width 229 height 21
paste input "Text on button"
type input "**********"
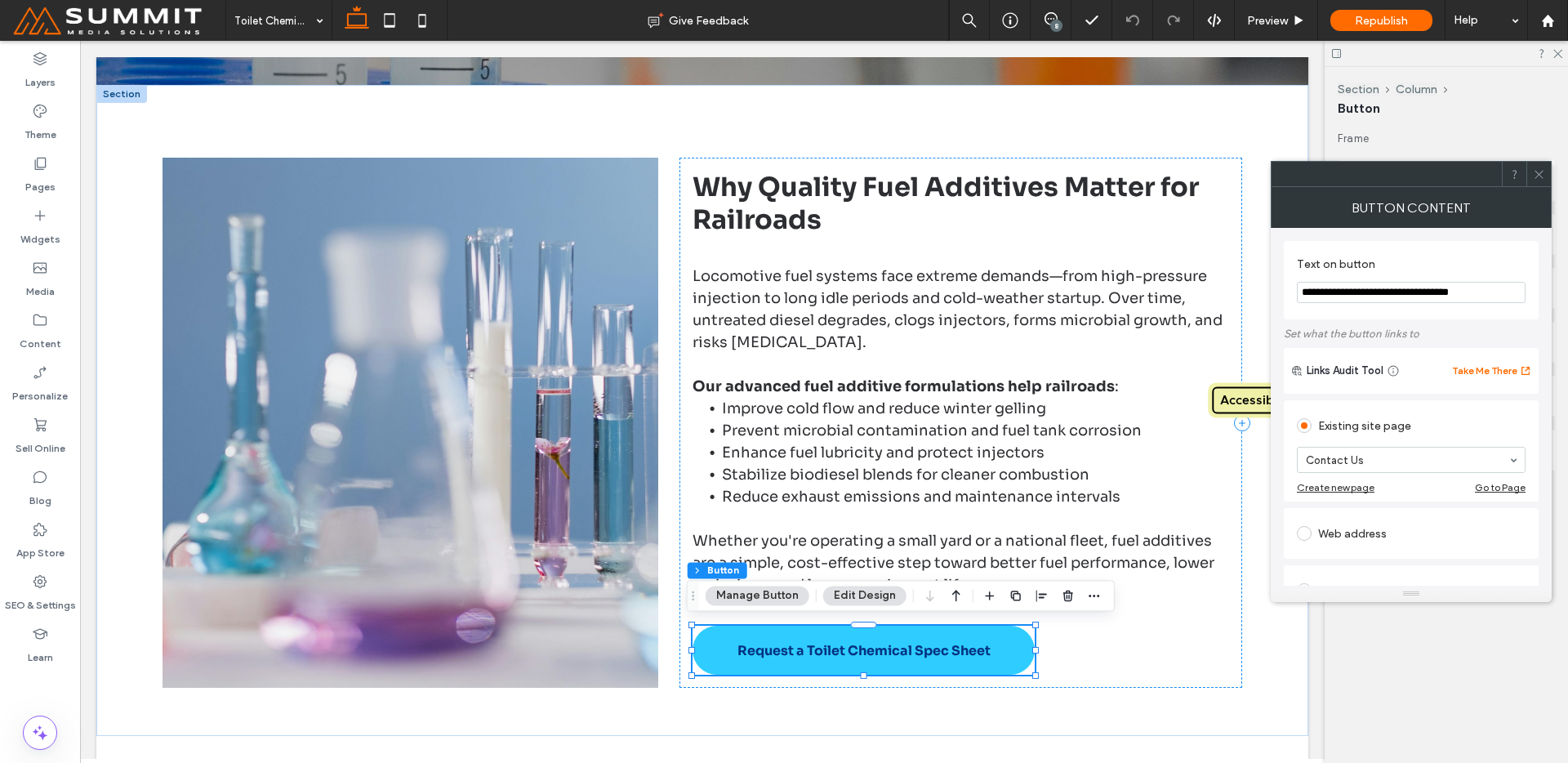
click at [1393, 255] on section "**********" at bounding box center [1412, 280] width 229 height 62
click at [1513, 288] on input "**********" at bounding box center [1412, 292] width 229 height 21
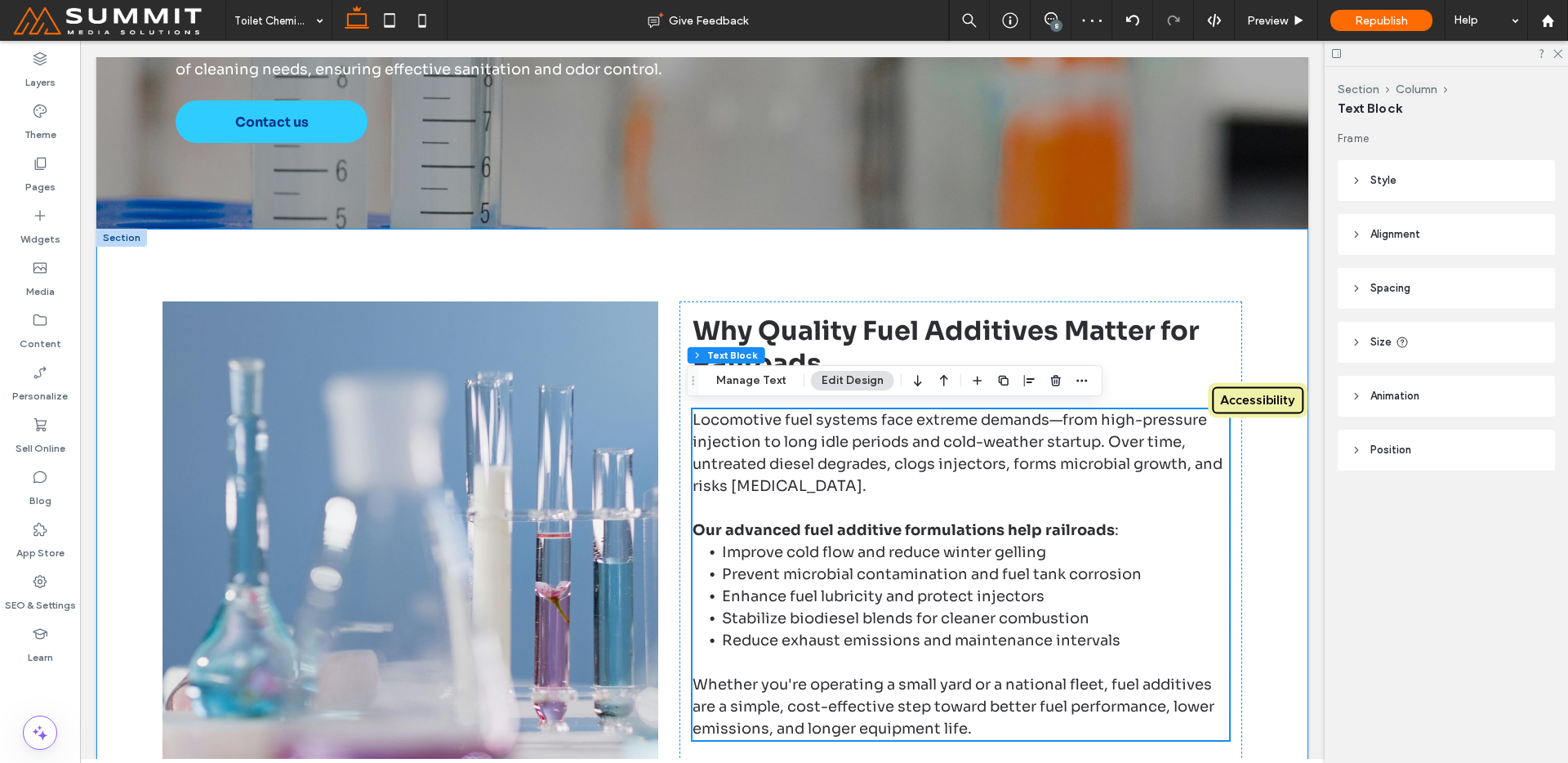
scroll to position [445, 0]
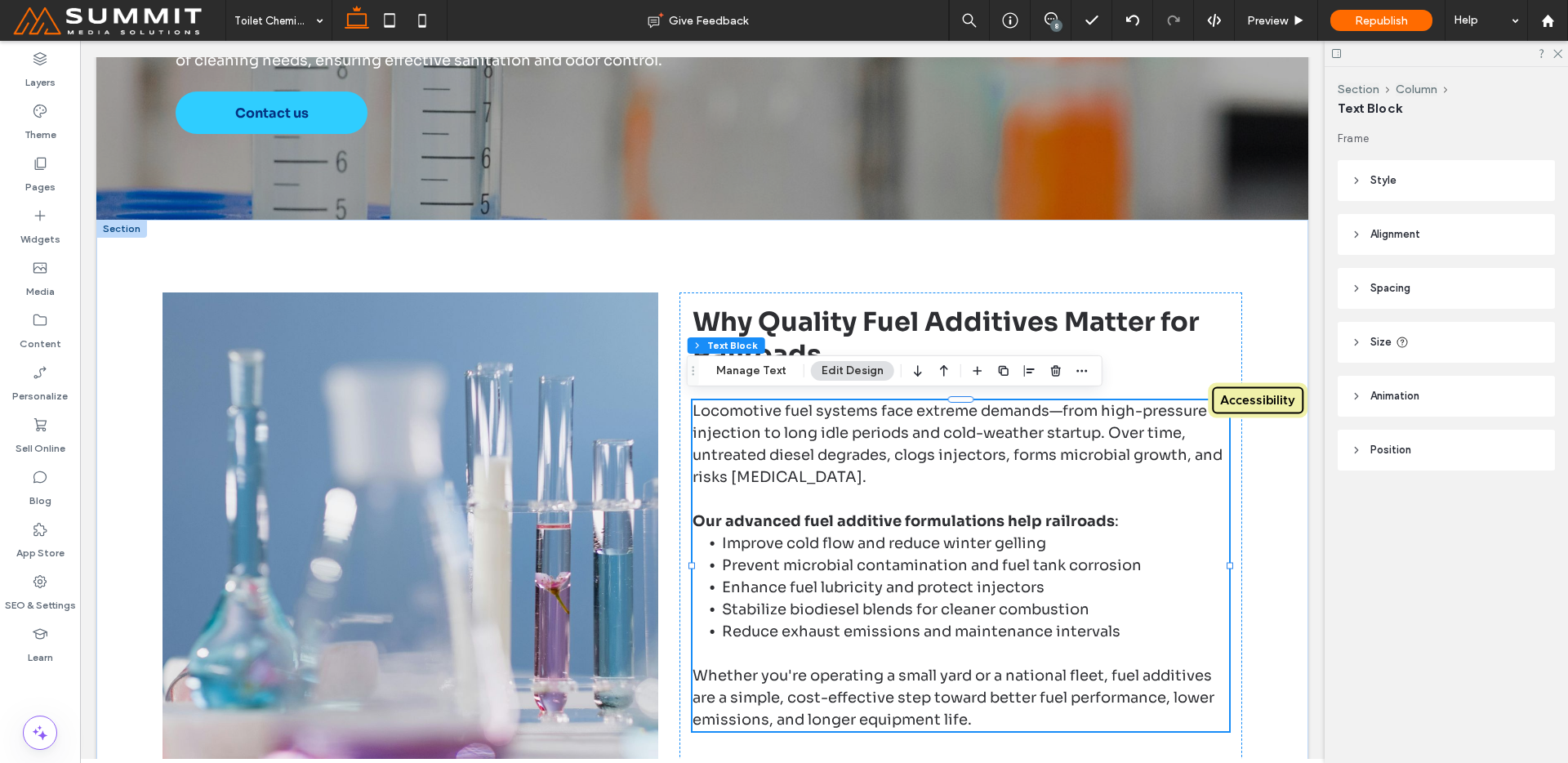
click at [1139, 499] on p at bounding box center [960, 499] width 535 height 22
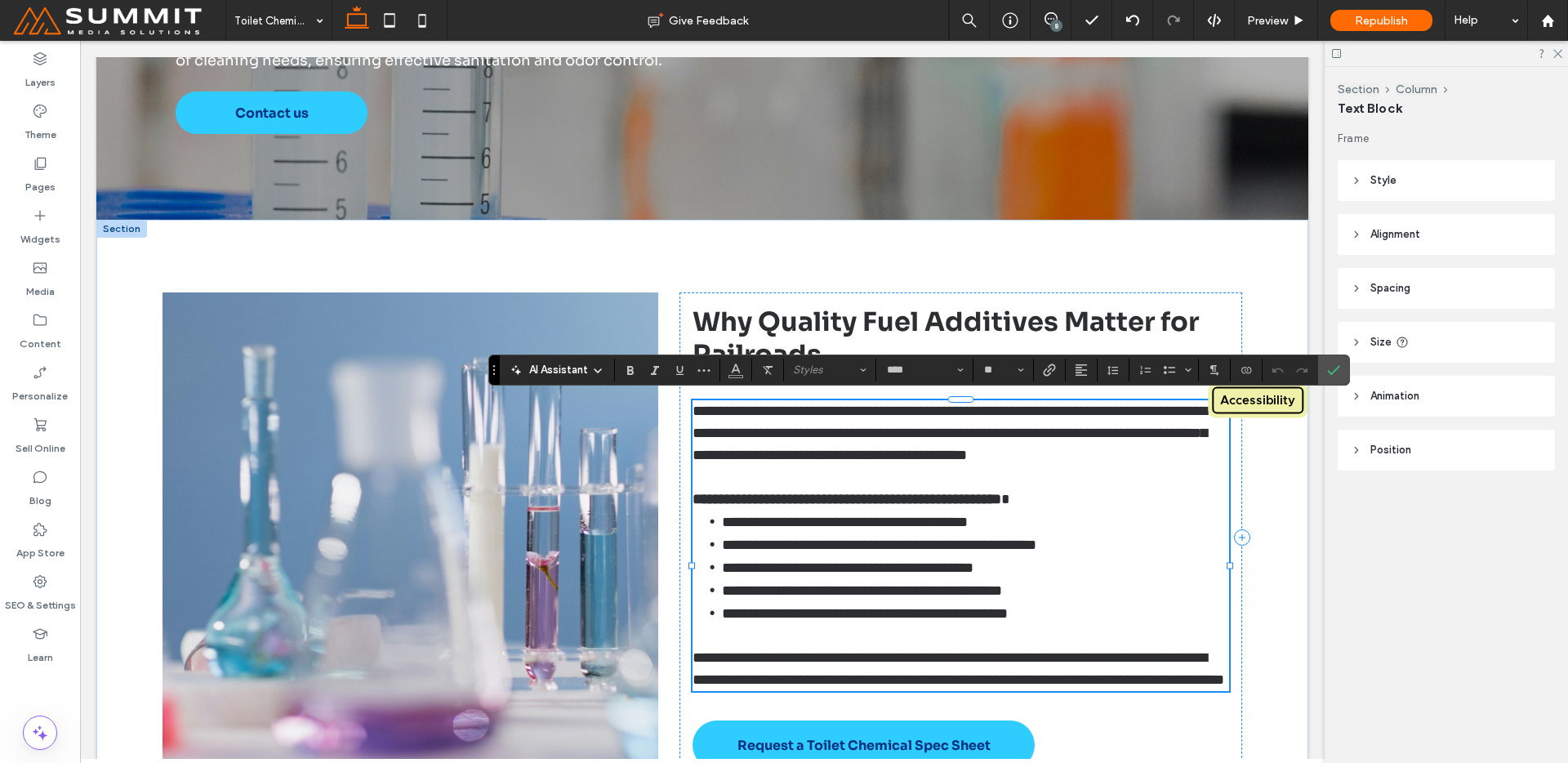
paste div
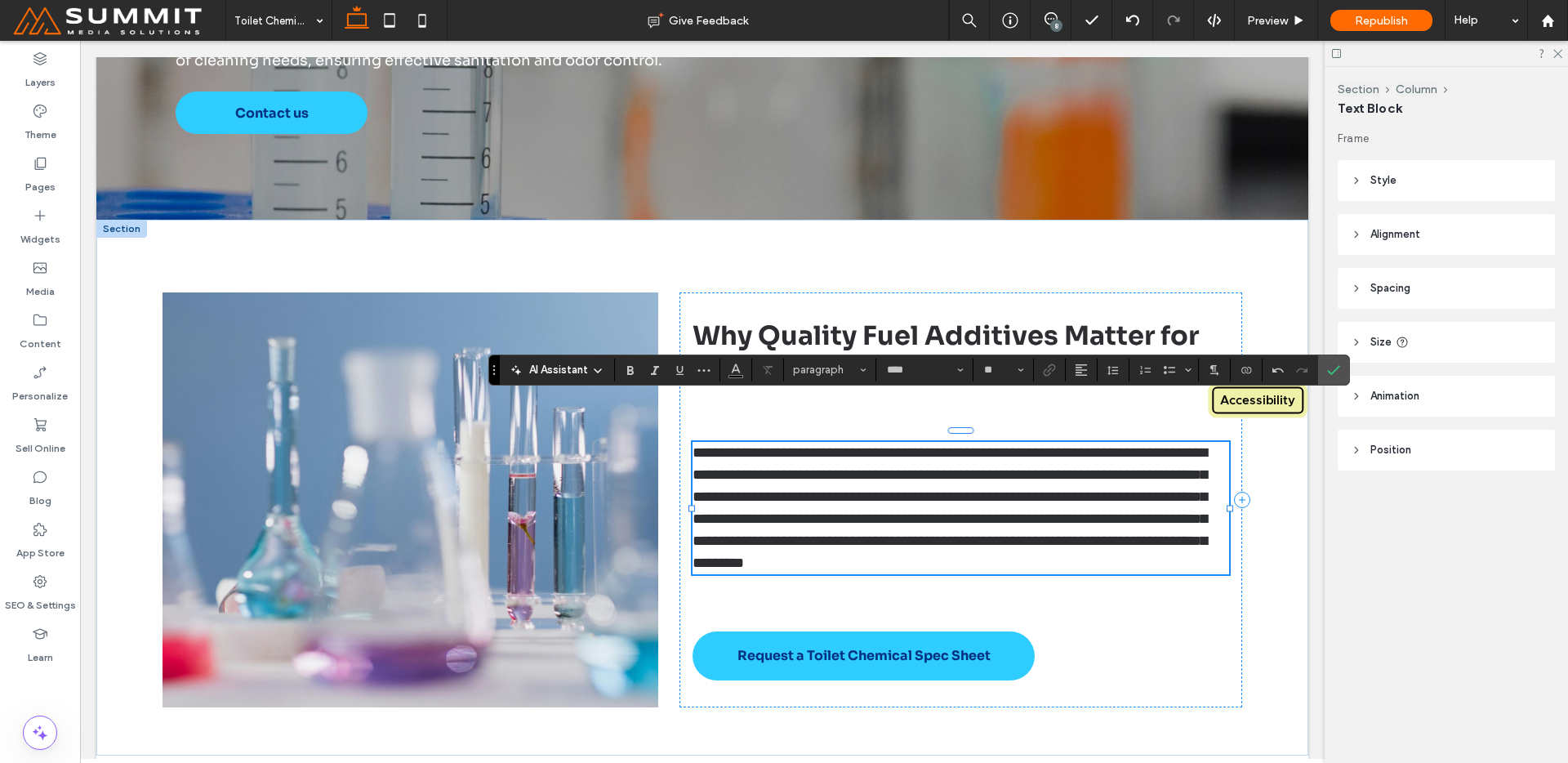
click at [1071, 327] on strong "Why Quality Fuel Additives Matter for Railroads" at bounding box center [946, 352] width 506 height 65
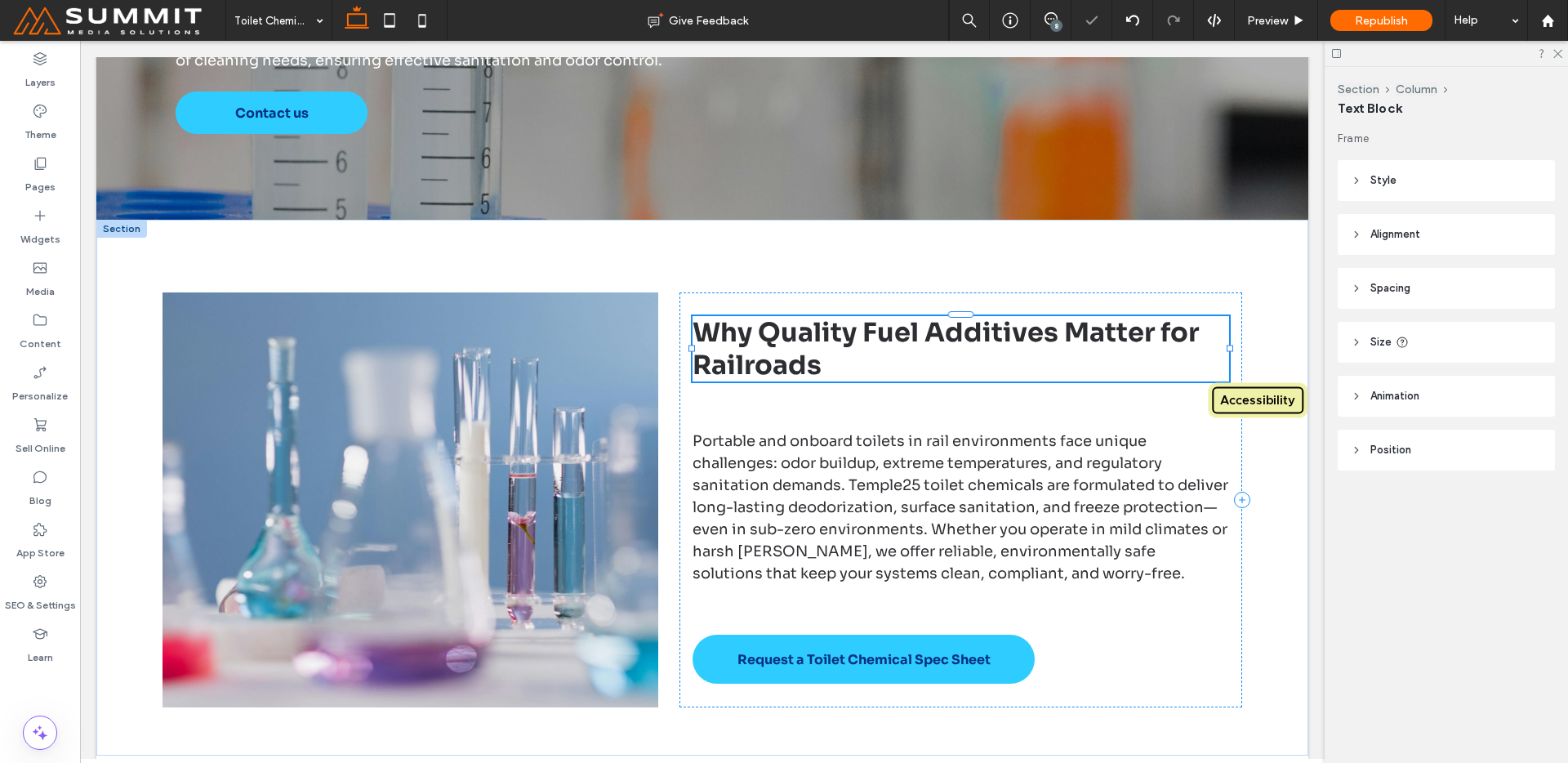
click at [1071, 327] on div "Why Quality Fuel Additives Matter for Railroads" at bounding box center [960, 349] width 535 height 65
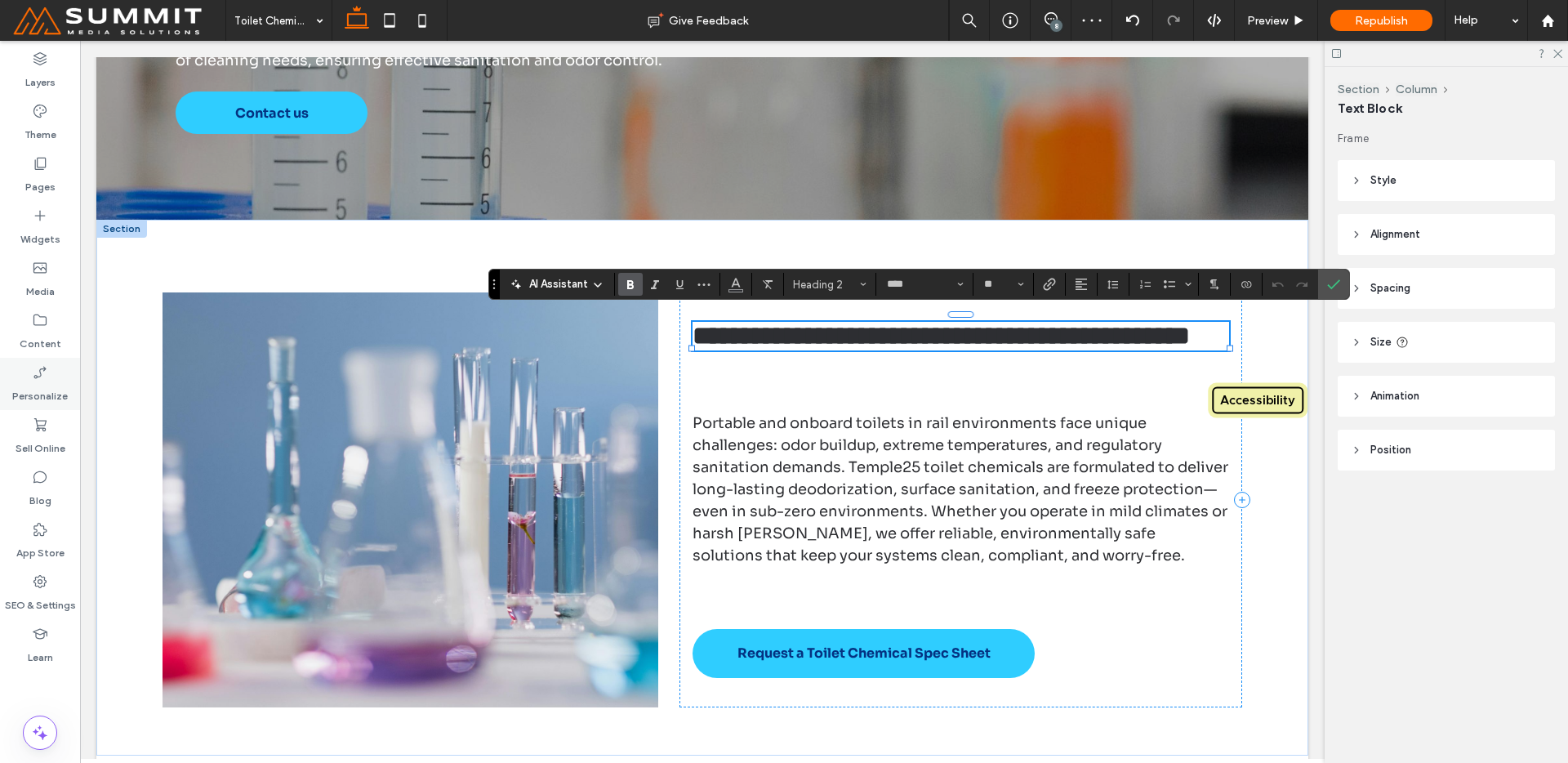
type input "**"
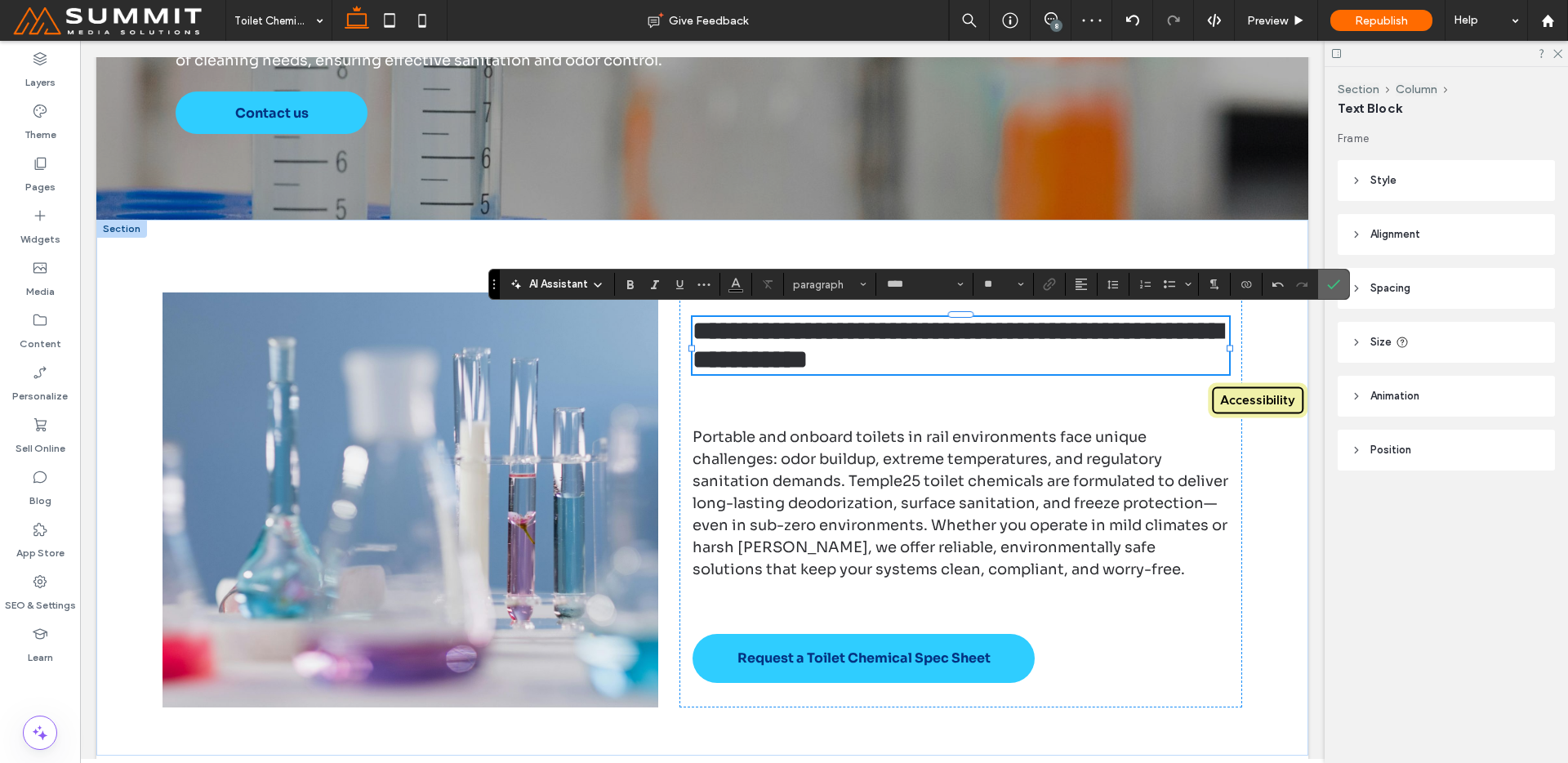
click at [1335, 279] on icon "Confirm" at bounding box center [1334, 284] width 13 height 13
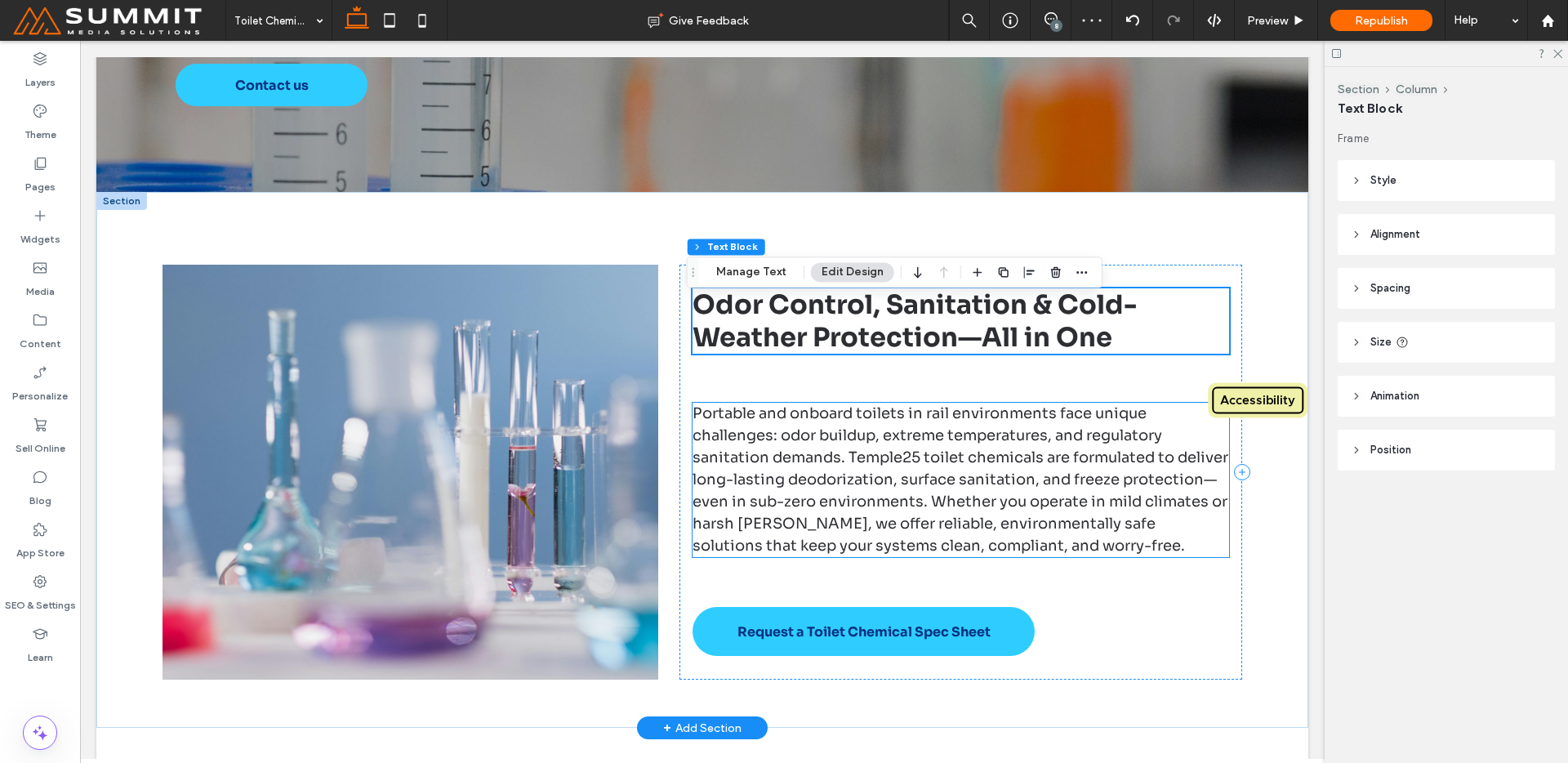
scroll to position [477, 0]
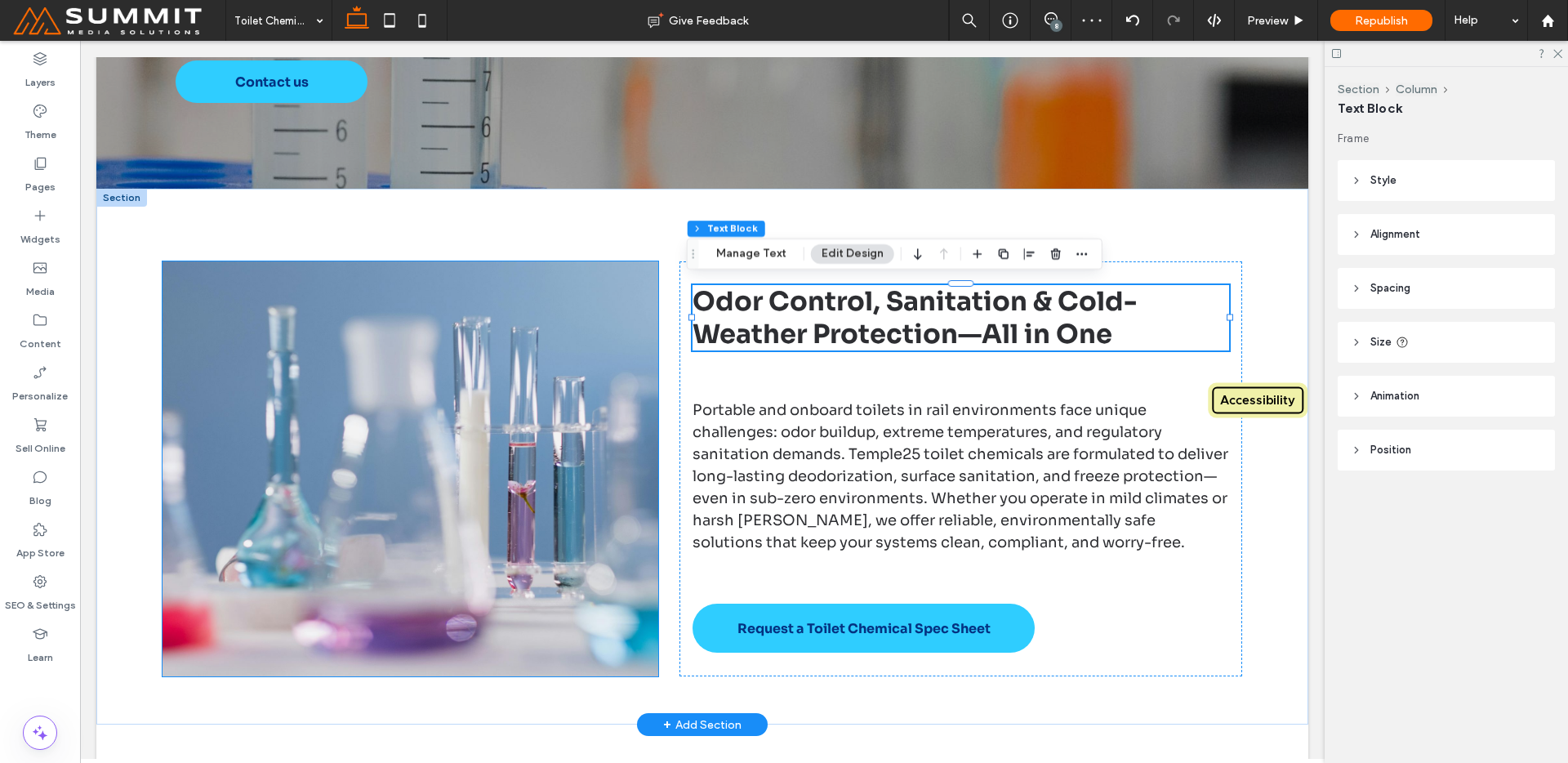
click at [241, 547] on img at bounding box center [410, 469] width 495 height 415
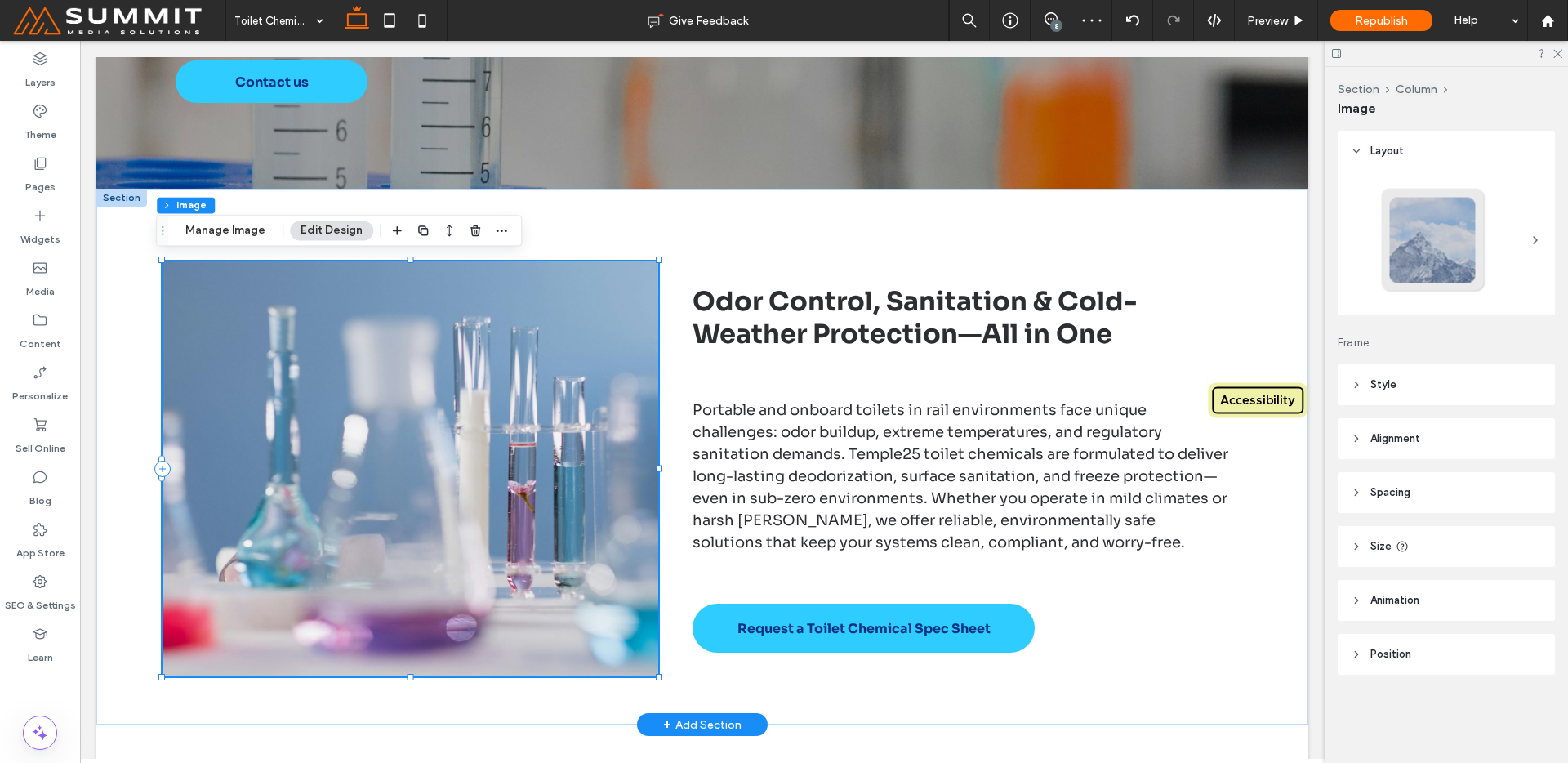
click at [449, 531] on img at bounding box center [410, 469] width 495 height 415
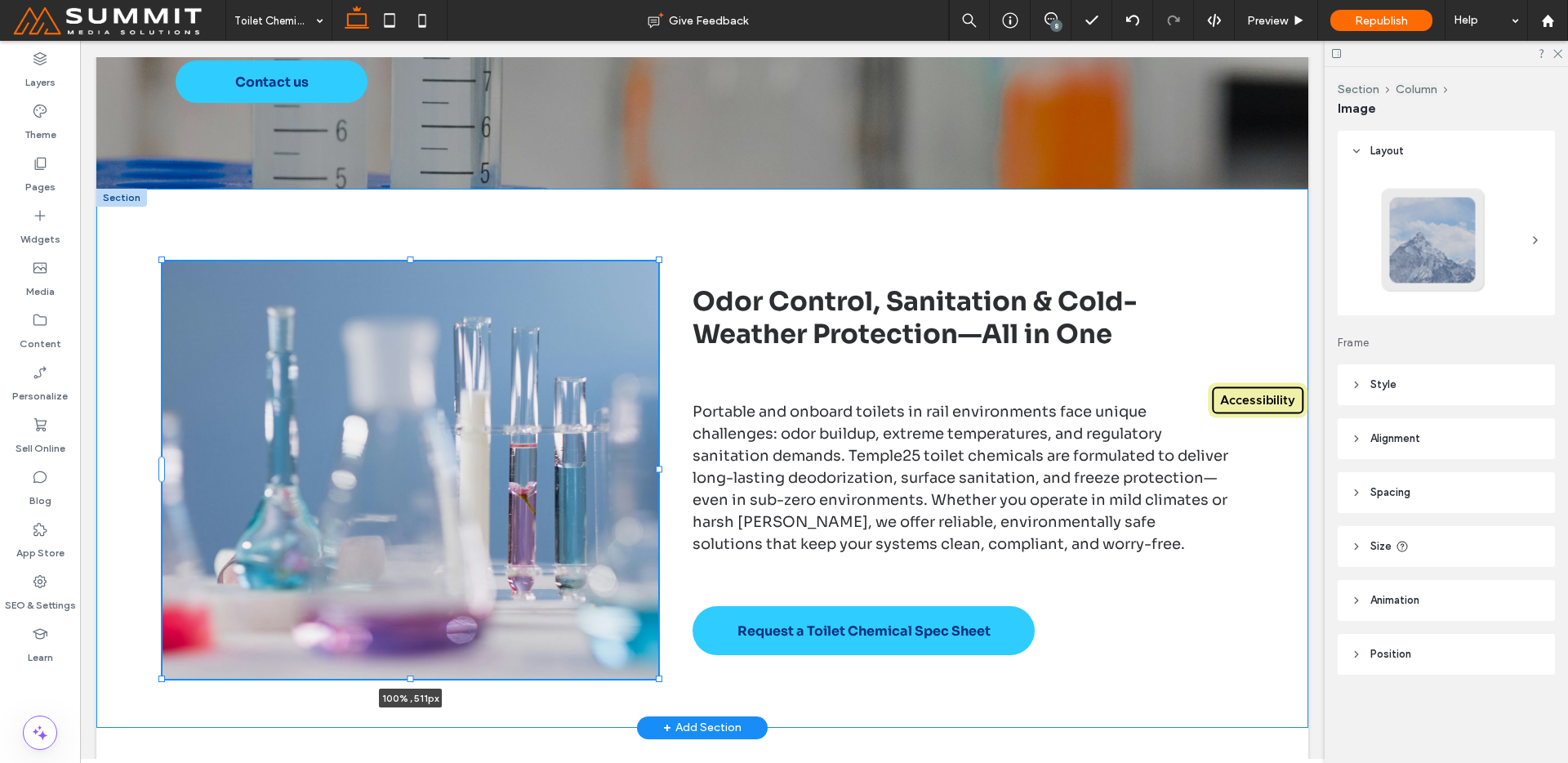
drag, startPoint x: 403, startPoint y: 674, endPoint x: 430, endPoint y: 674, distance: 27.0
click at [430, 674] on div "100% , 511px Odor Control, Sanitation & Cold-Weather Protection—All in One Port…" at bounding box center [703, 458] width 1176 height 538
type input "***"
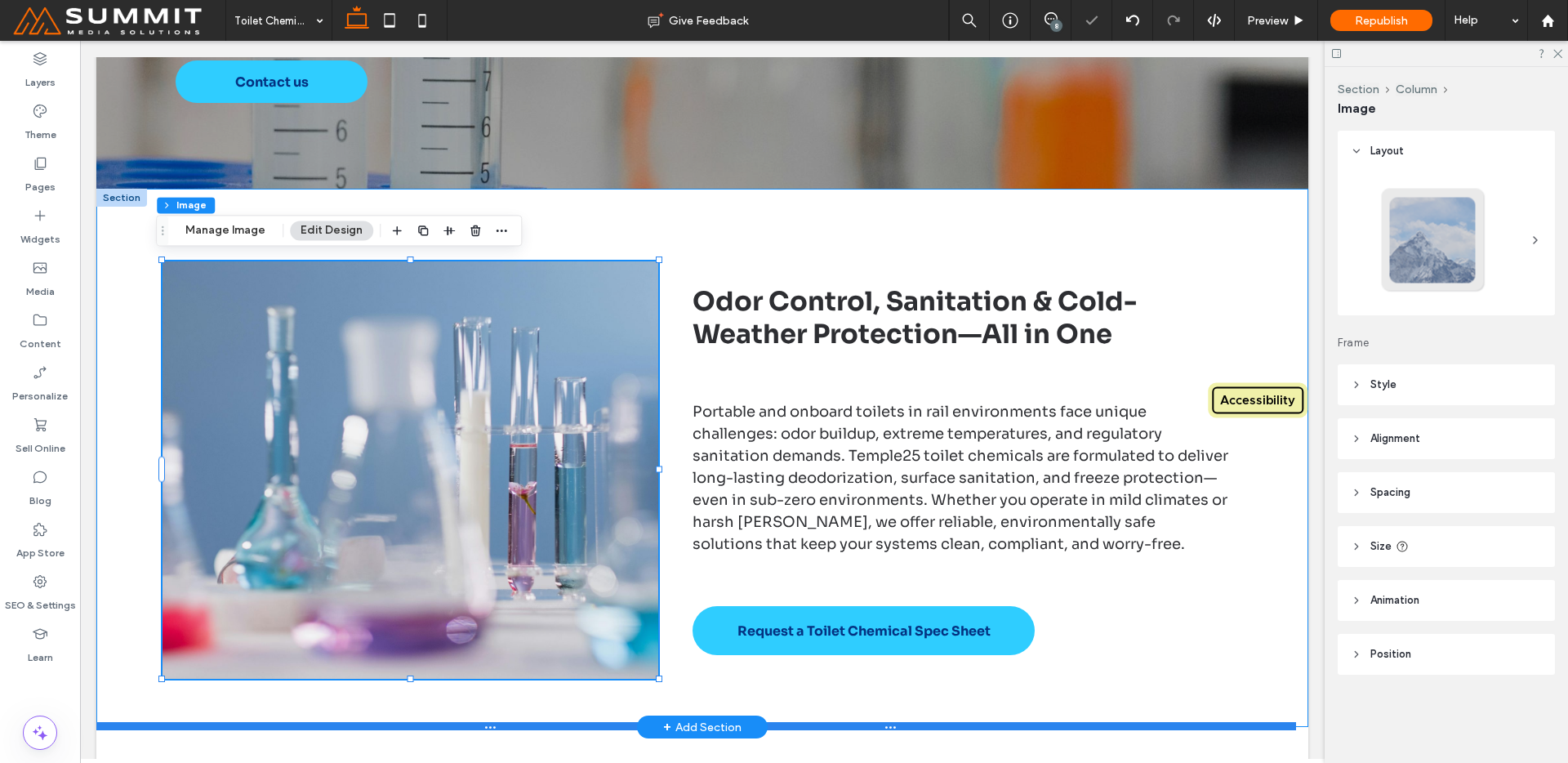
click at [451, 718] on div "100% , 511px Odor Control, Sanitation & Cold-Weather Protection—All in One Port…" at bounding box center [703, 458] width 1176 height 538
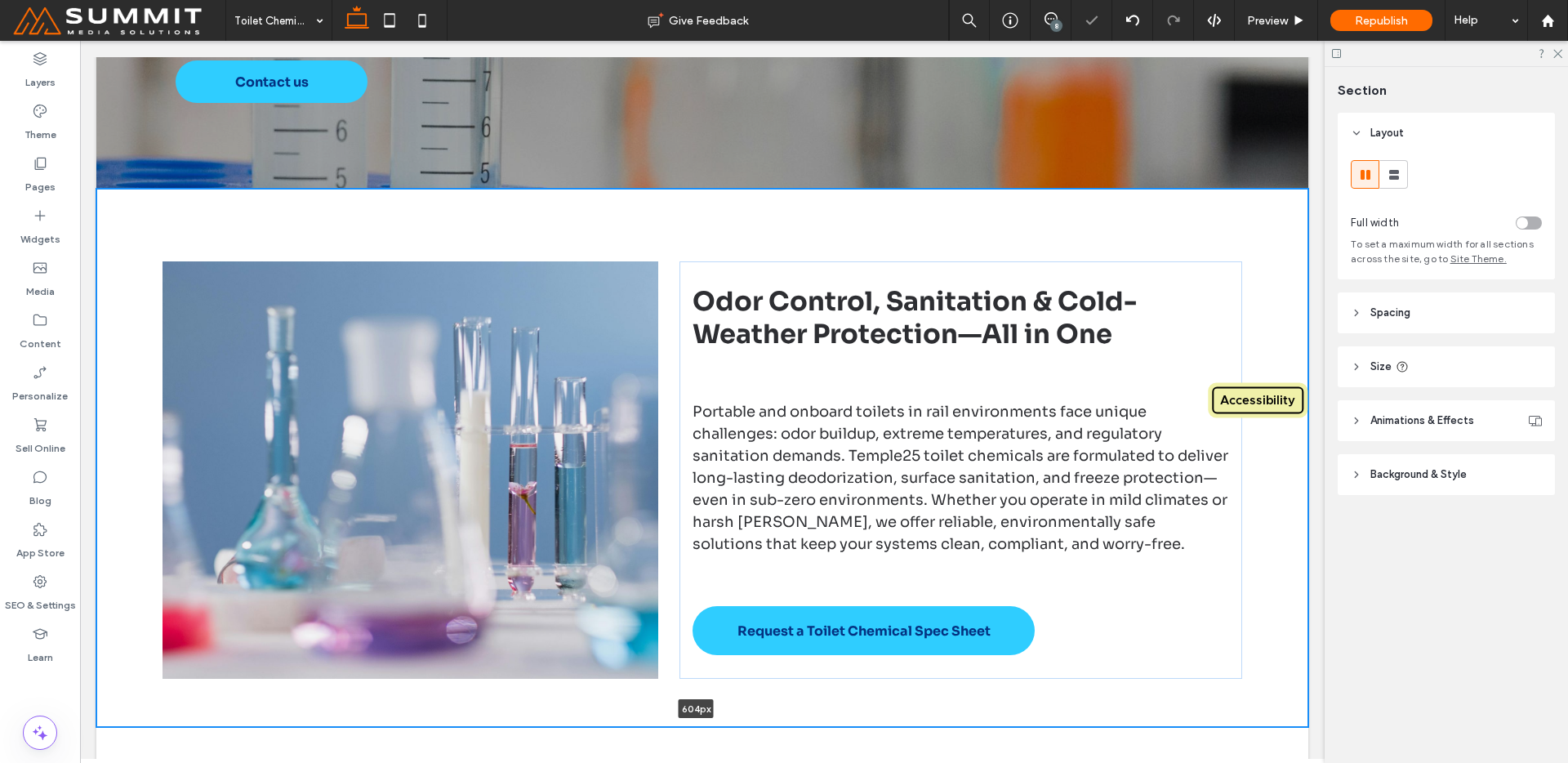
drag, startPoint x: 453, startPoint y: 724, endPoint x: 453, endPoint y: 597, distance: 127.0
click at [453, 597] on div "Odor Control, Sanitation & Cold-Weather Protection—All in One Portable and onbo…" at bounding box center [703, 458] width 1212 height 538
type input "***"
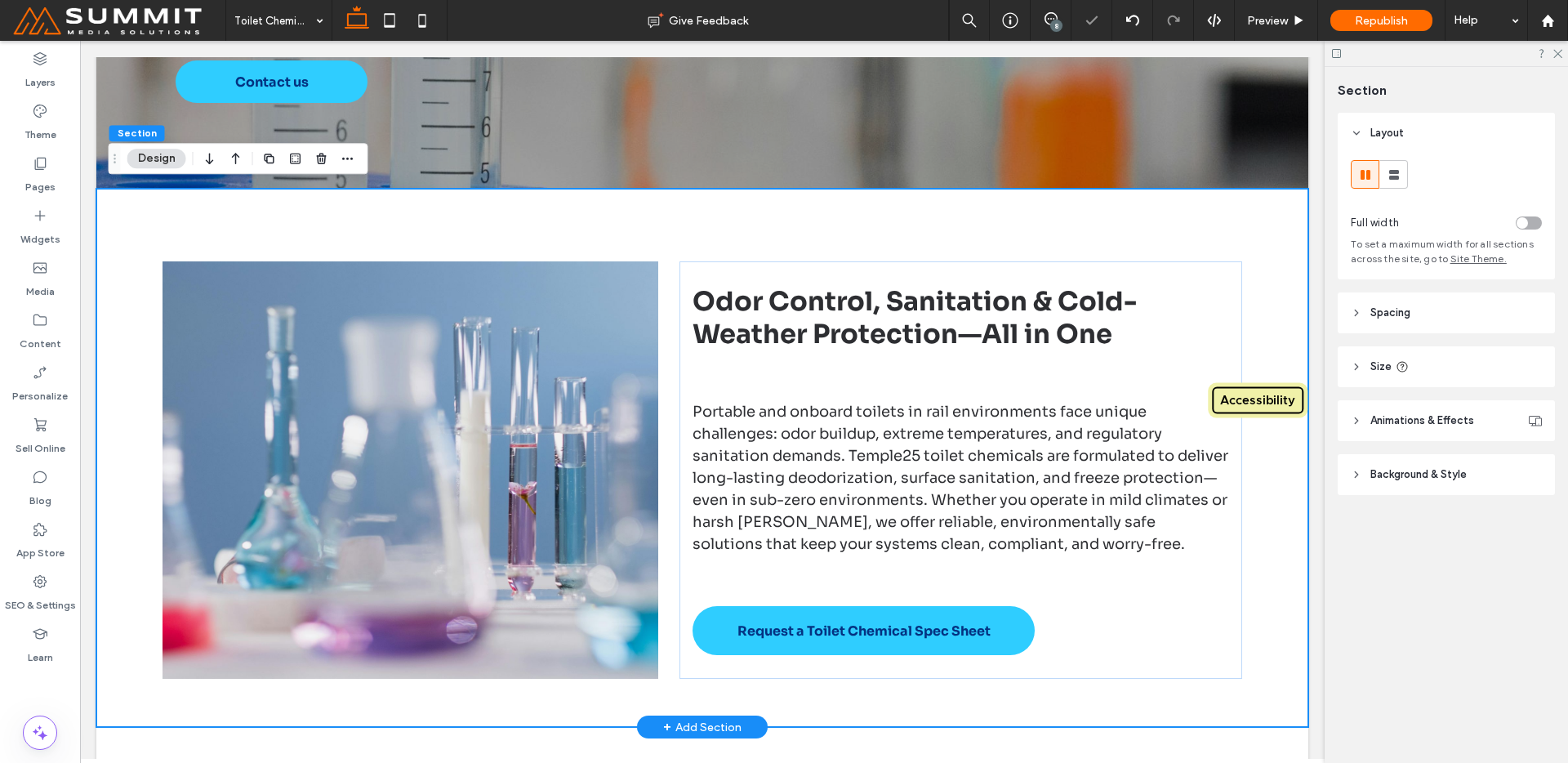
drag, startPoint x: 530, startPoint y: 582, endPoint x: 517, endPoint y: 610, distance: 30.9
click at [530, 582] on img at bounding box center [410, 470] width 495 height 418
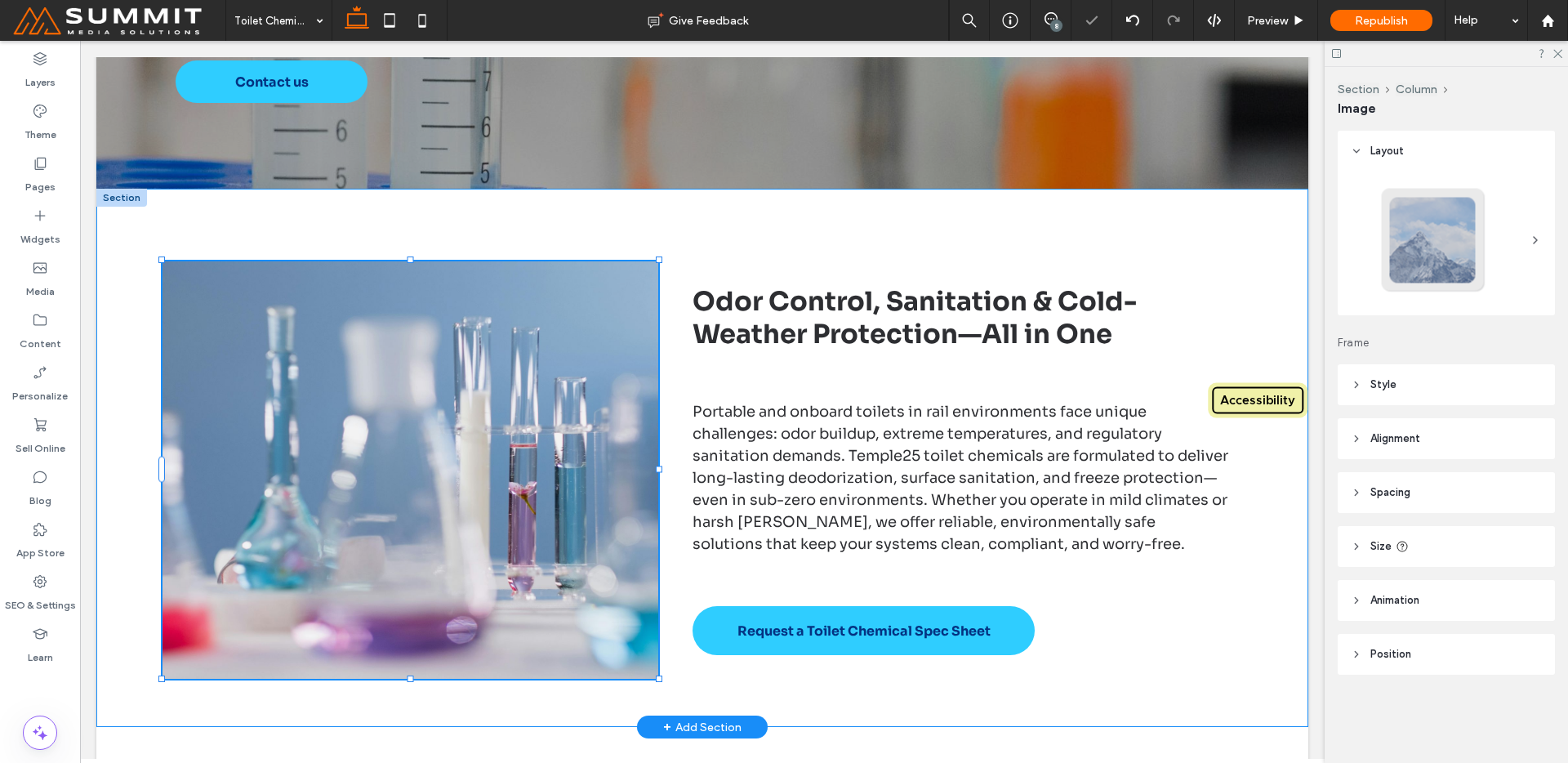
drag, startPoint x: 404, startPoint y: 672, endPoint x: 414, endPoint y: 617, distance: 55.9
click at [414, 617] on div "Odor Control, Sanitation & Cold-Weather Protection—All in One Portable and onbo…" at bounding box center [703, 458] width 1176 height 538
type input "***"
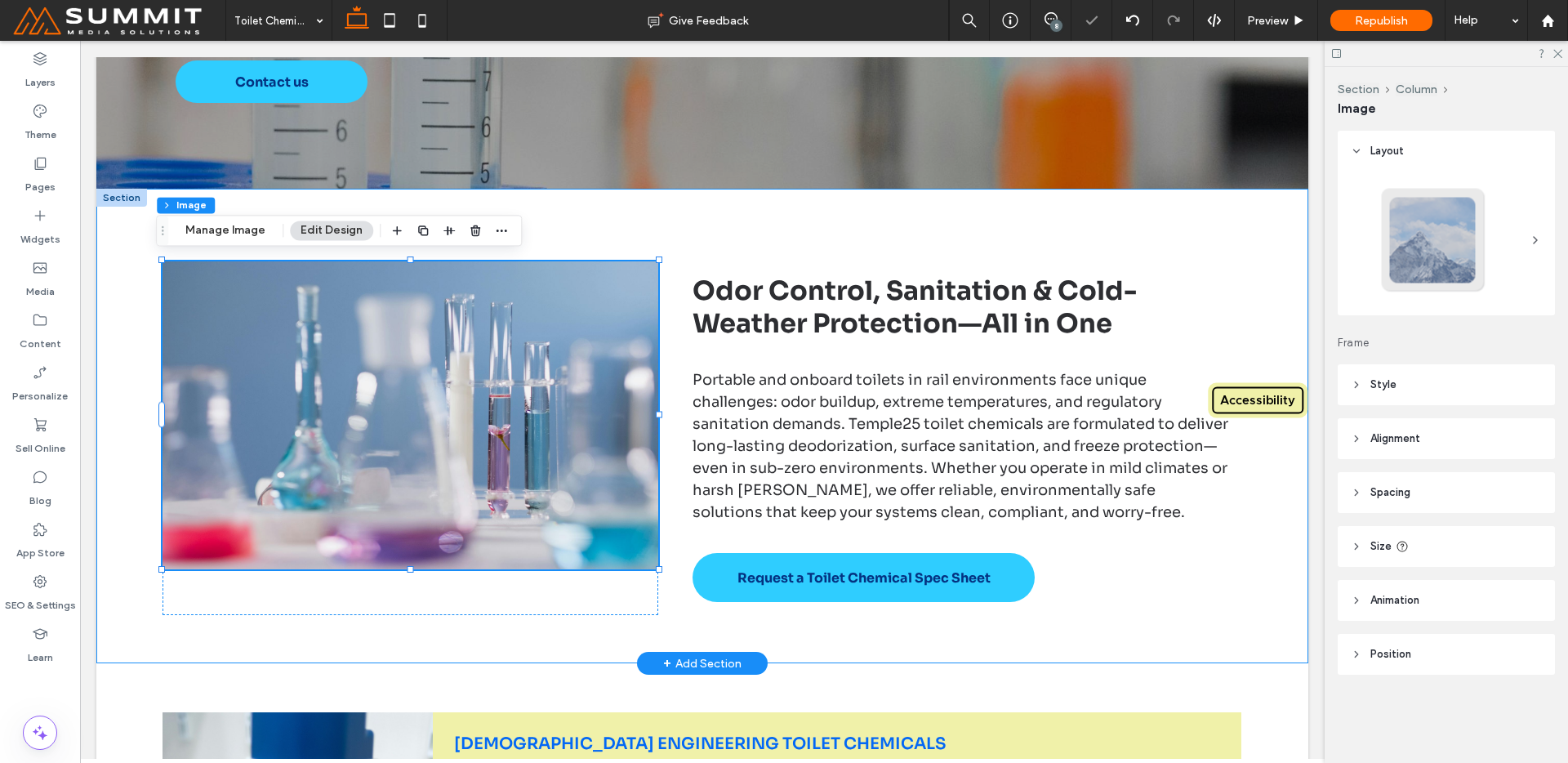
click at [426, 649] on div "100% , 377px Odor Control, Sanitation & Cold-Weather Protection—All in One Port…" at bounding box center [703, 426] width 1176 height 475
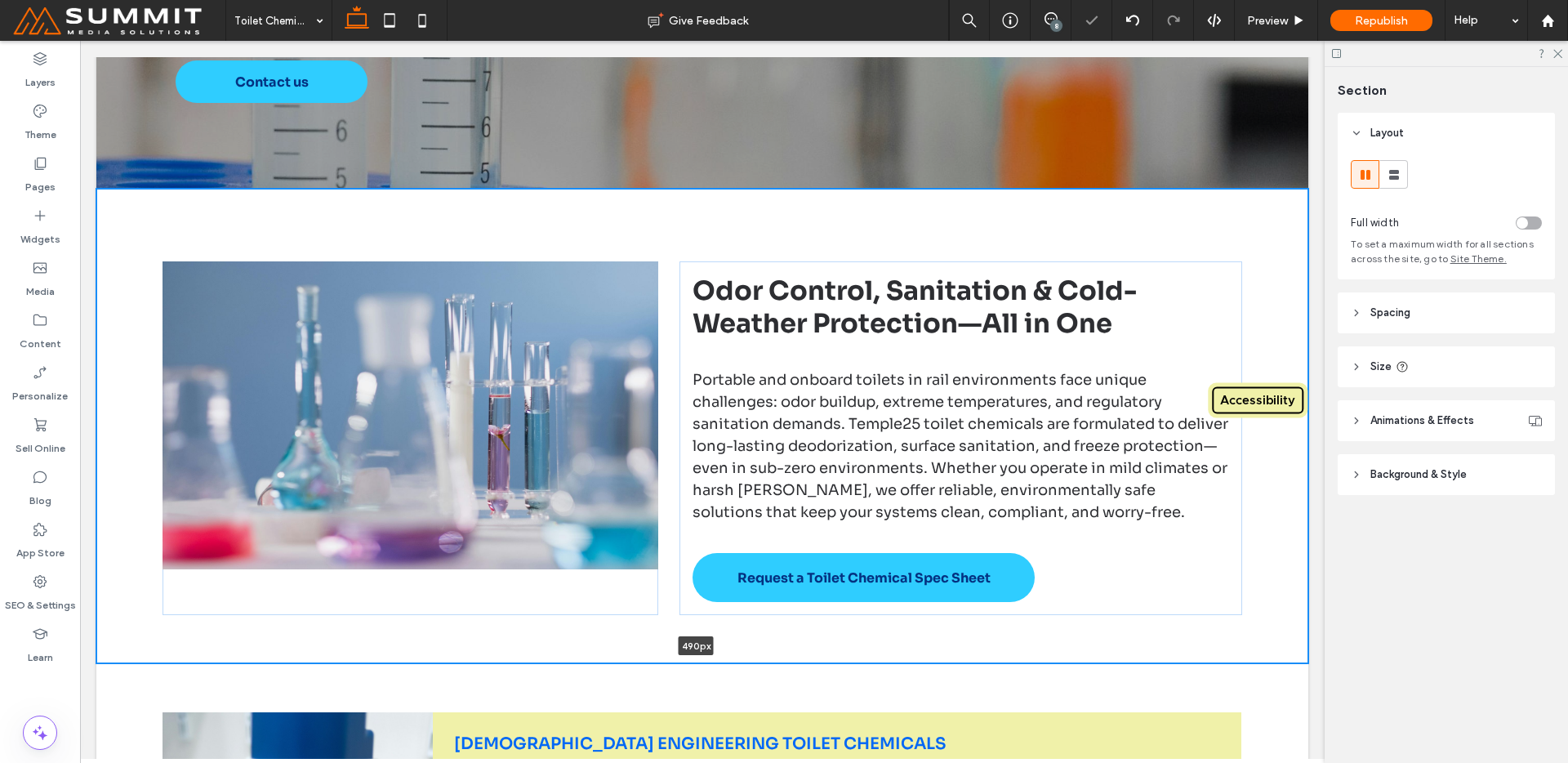
drag, startPoint x: 433, startPoint y: 657, endPoint x: 447, endPoint y: 583, distance: 75.3
click at [447, 582] on div "Odor Control, Sanitation & Cold-Weather Protection—All in One Portable and onbo…" at bounding box center [703, 426] width 1212 height 475
type input "***"
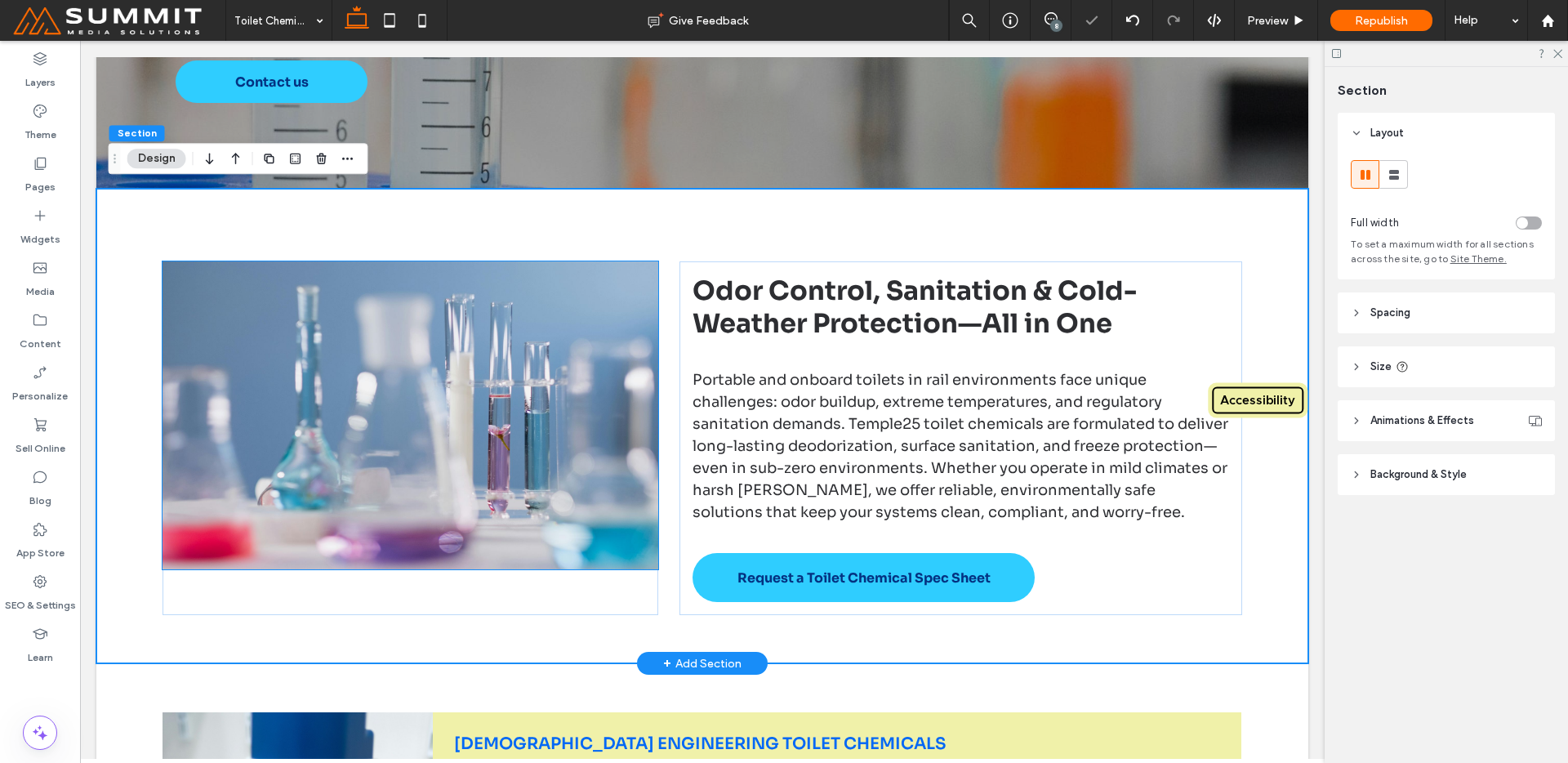
click at [572, 464] on img at bounding box center [410, 415] width 495 height 308
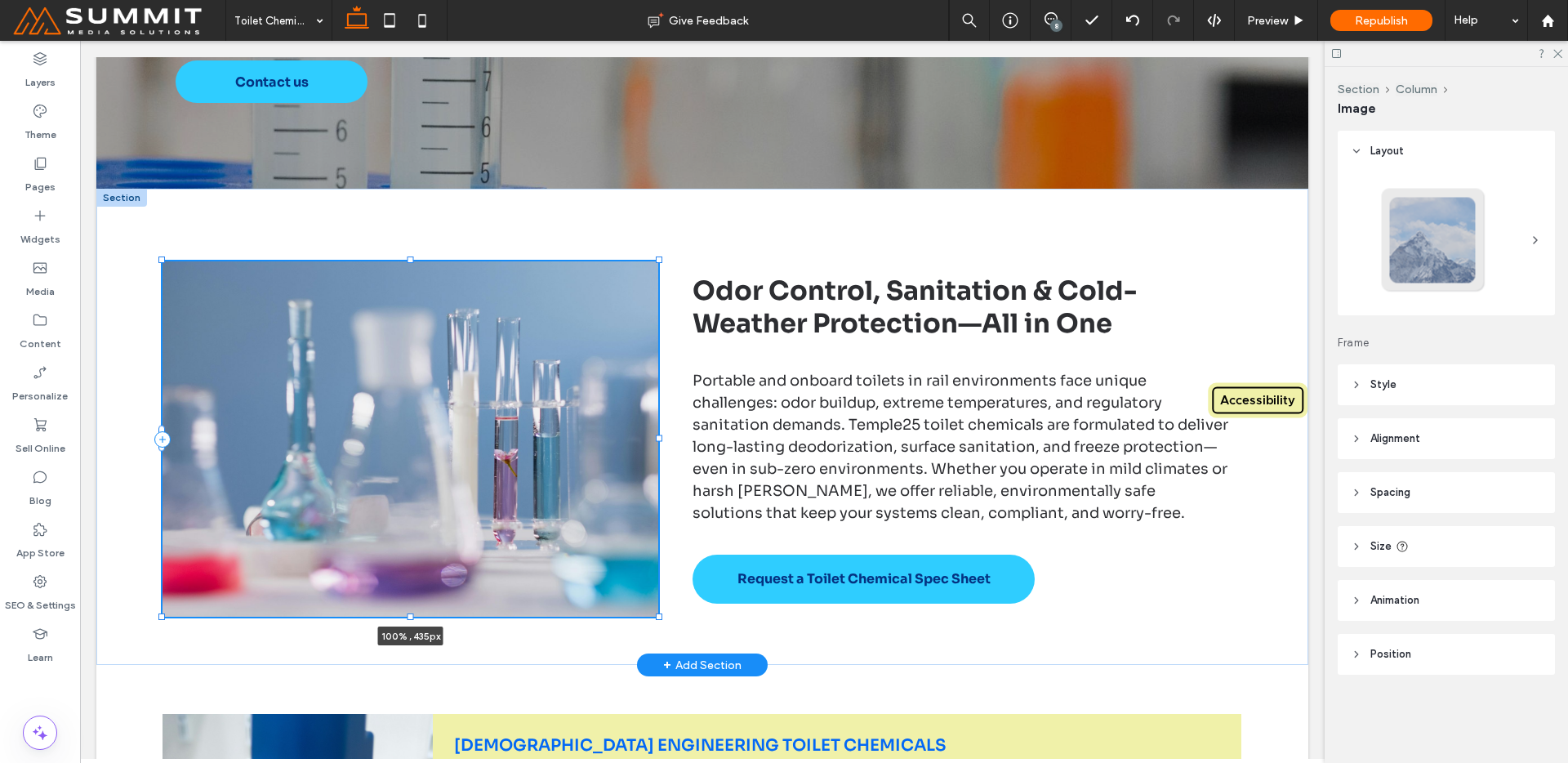
drag, startPoint x: 401, startPoint y: 569, endPoint x: 418, endPoint y: 592, distance: 28.6
click at [418, 592] on div "100% , 435px Odor Control, Sanitation & Cold-Weather Protection—All in One Port…" at bounding box center [703, 427] width 1176 height 477
type input "***"
click at [913, 252] on div "100% , 435px Odor Control, Sanitation & Cold-Weather Protection—All in One Port…" at bounding box center [703, 427] width 1176 height 477
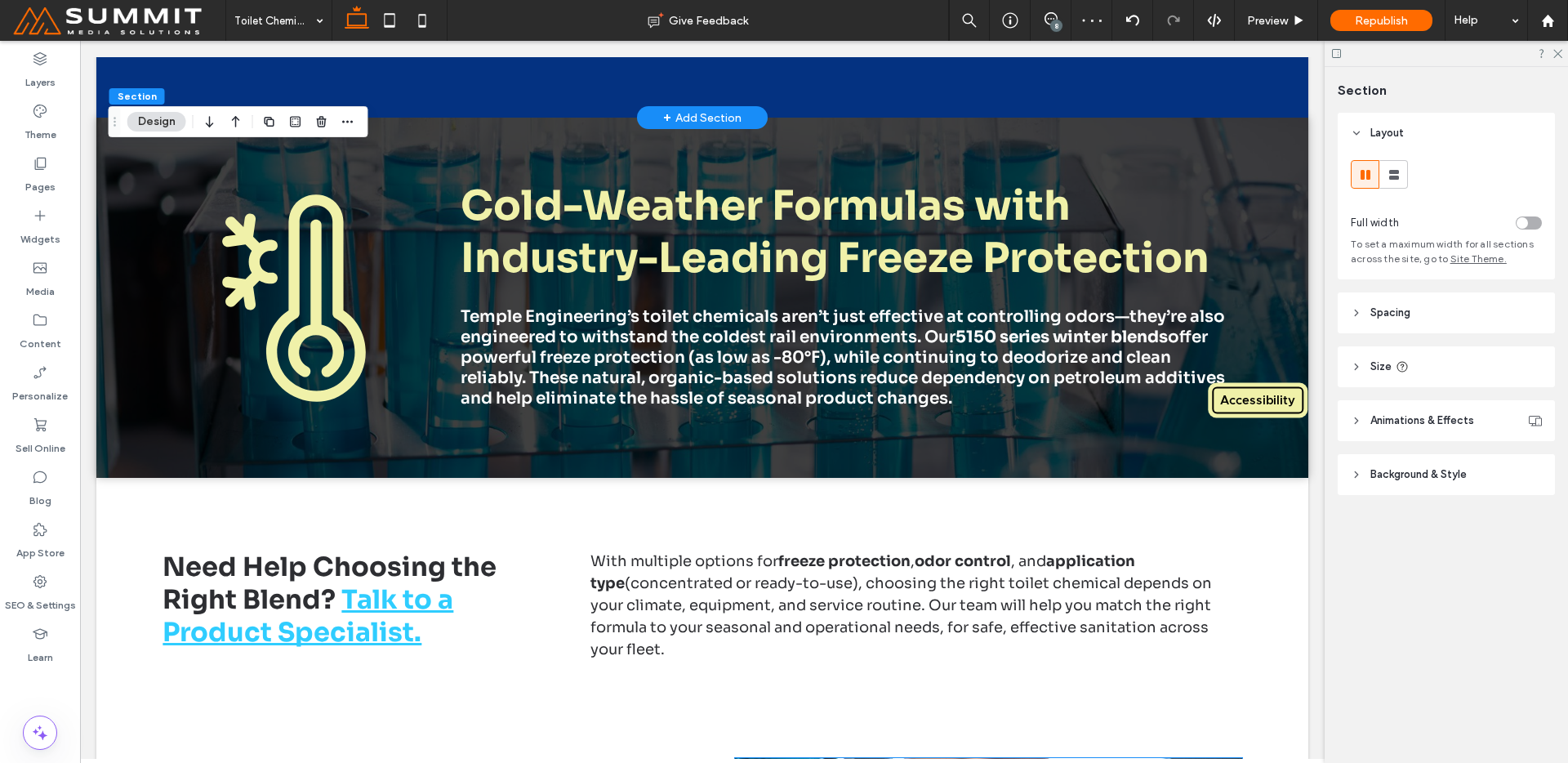
scroll to position [2592, 0]
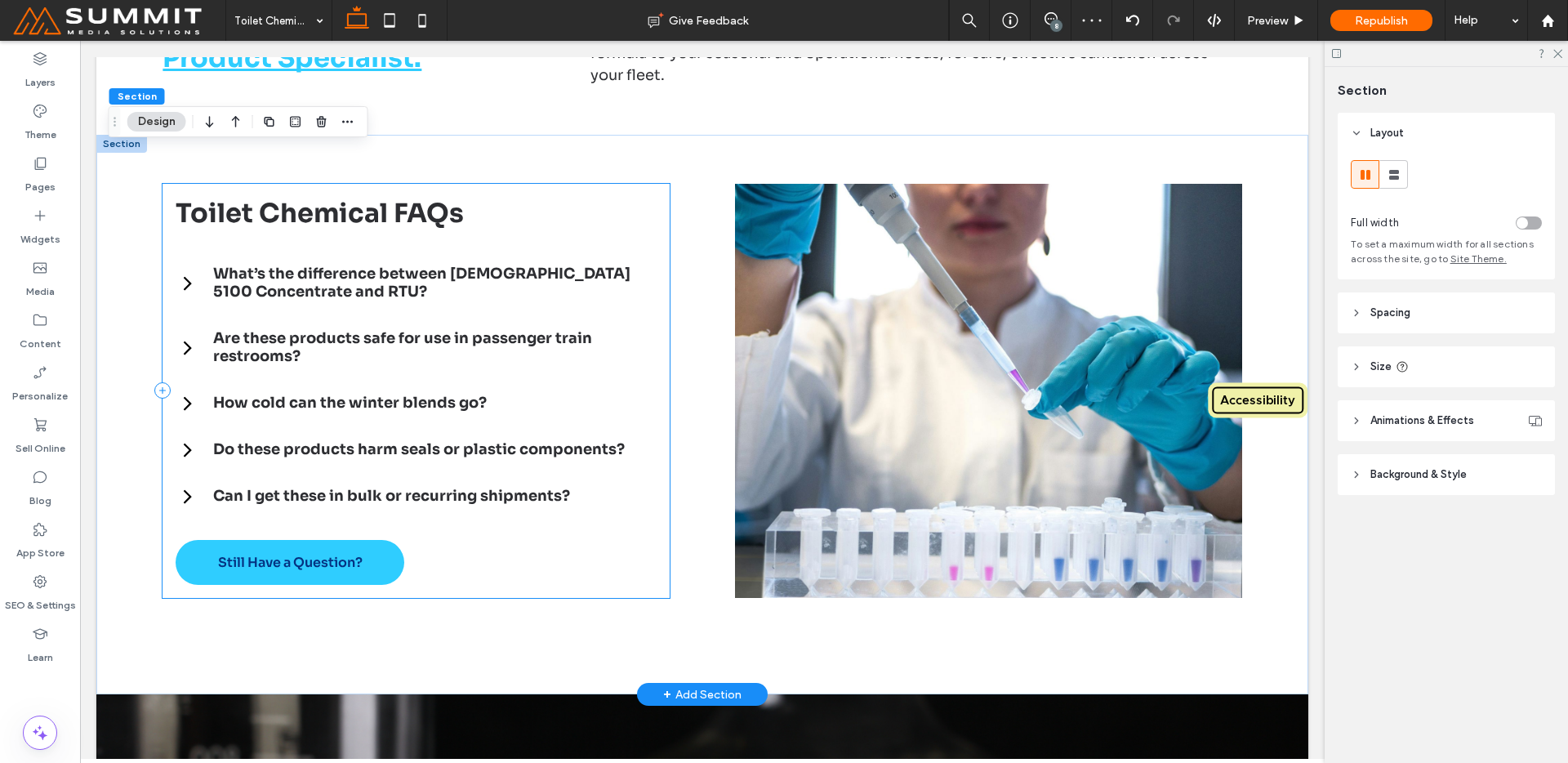
drag, startPoint x: 308, startPoint y: 237, endPoint x: 317, endPoint y: 234, distance: 9.5
click at [308, 237] on div "Toilet Chemical FAQs What’s the difference between Temple 5100 Concentrate and …" at bounding box center [416, 391] width 507 height 414
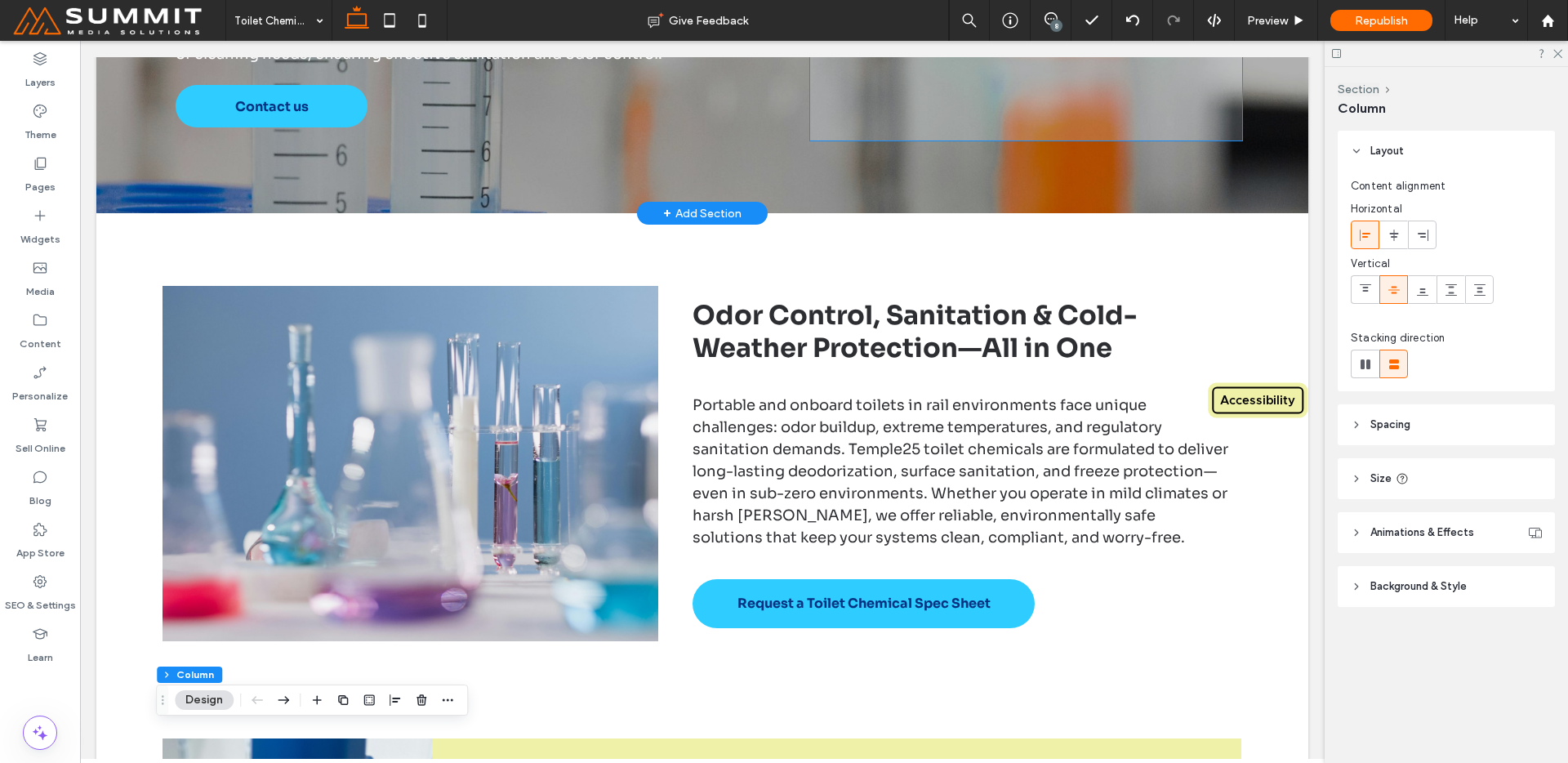
scroll to position [550, 0]
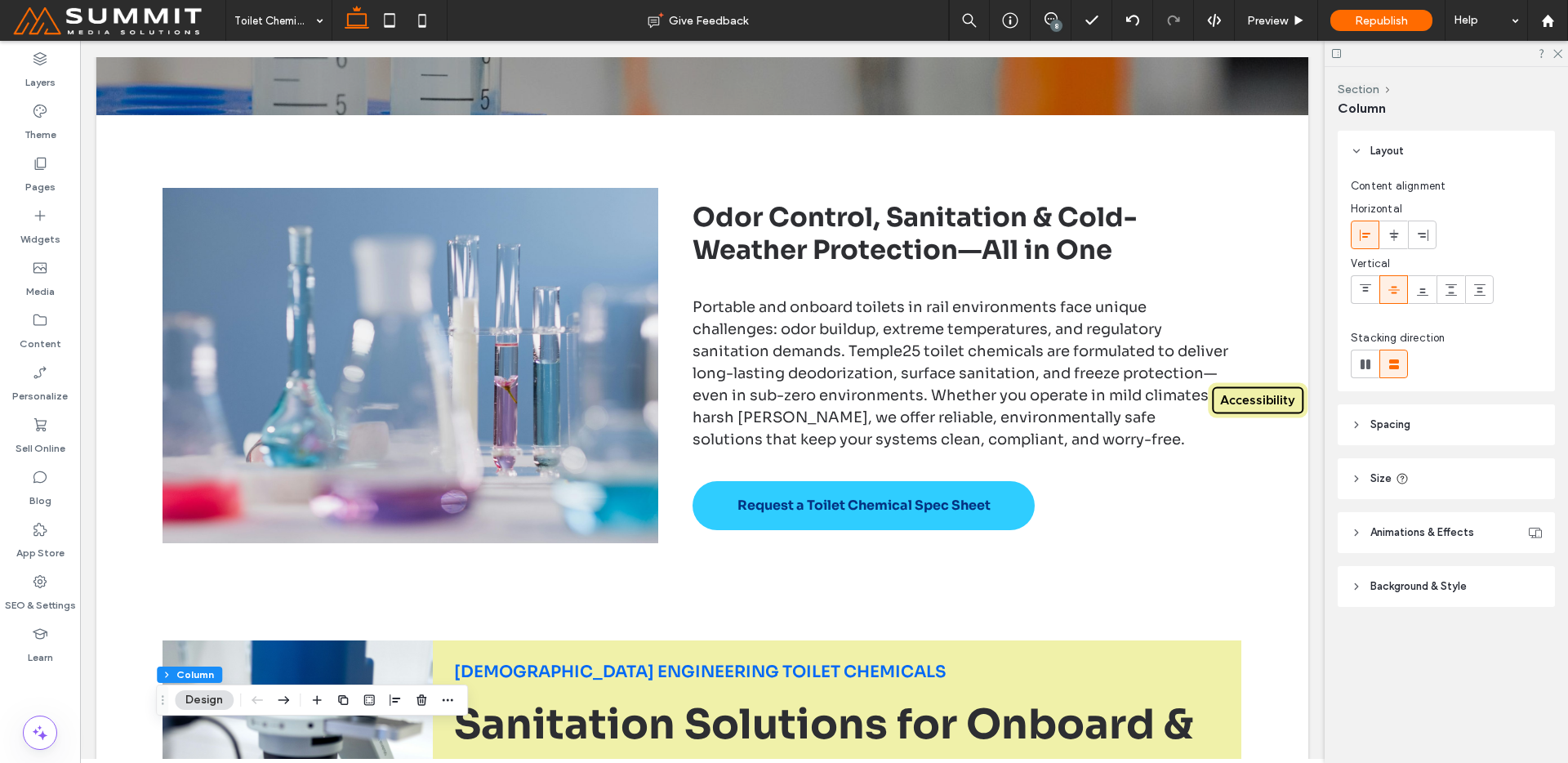
click at [1059, 23] on div "8" at bounding box center [1057, 26] width 13 height 13
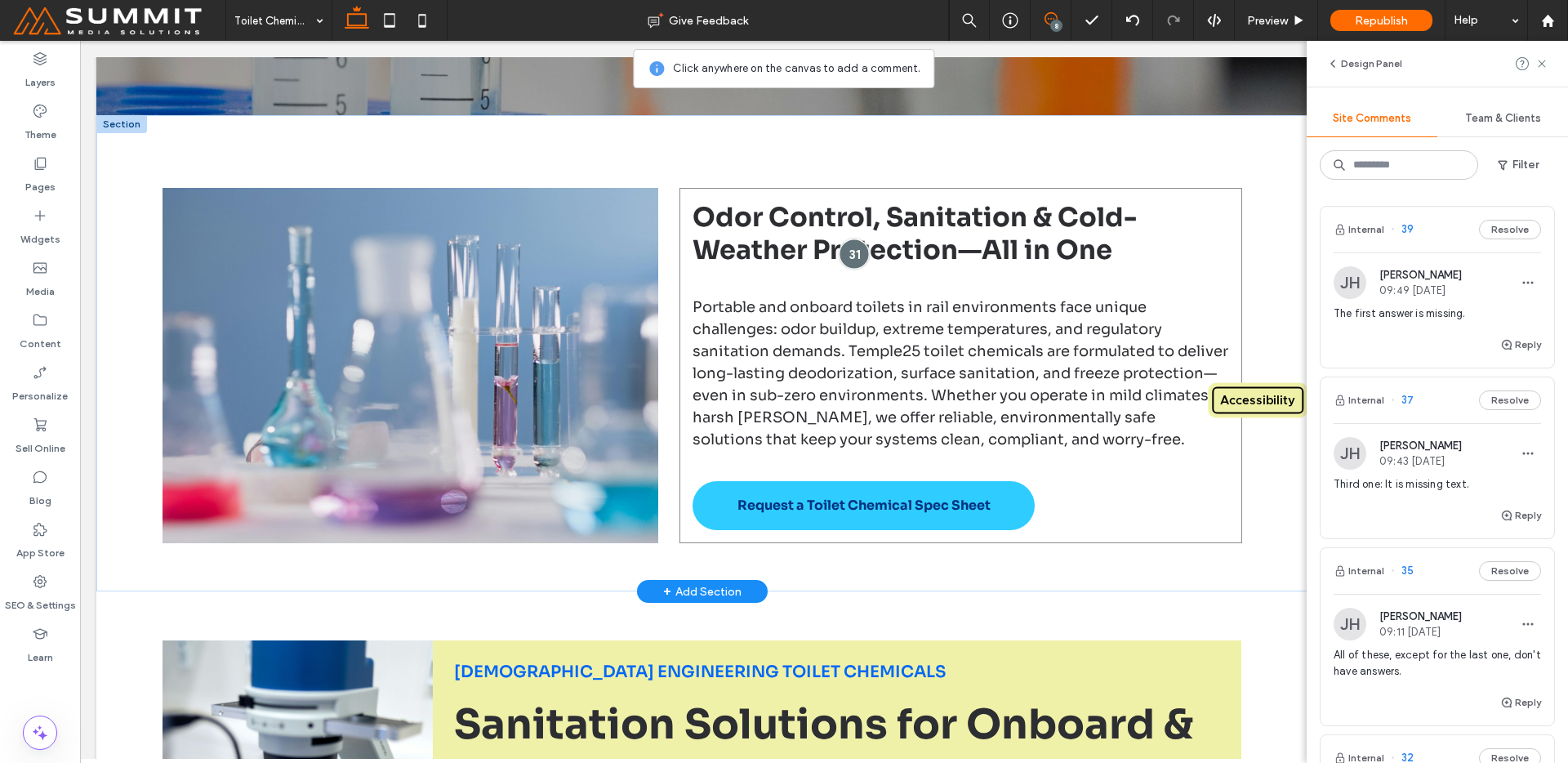
click at [848, 249] on div at bounding box center [854, 254] width 30 height 30
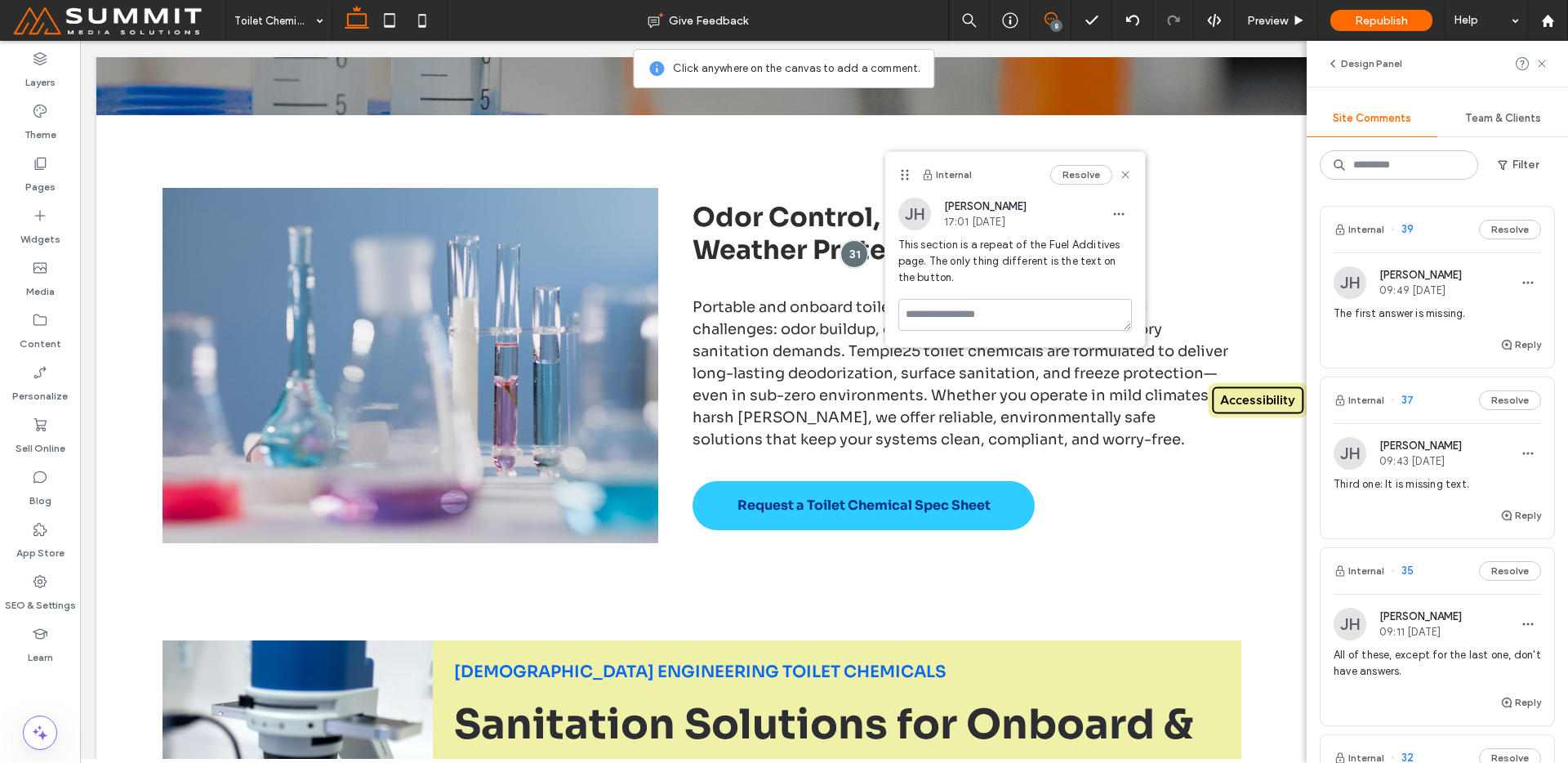
drag, startPoint x: 1092, startPoint y: 172, endPoint x: 1052, endPoint y: 237, distance: 76.3
click at [1092, 172] on button "Resolve" at bounding box center [1081, 175] width 62 height 20
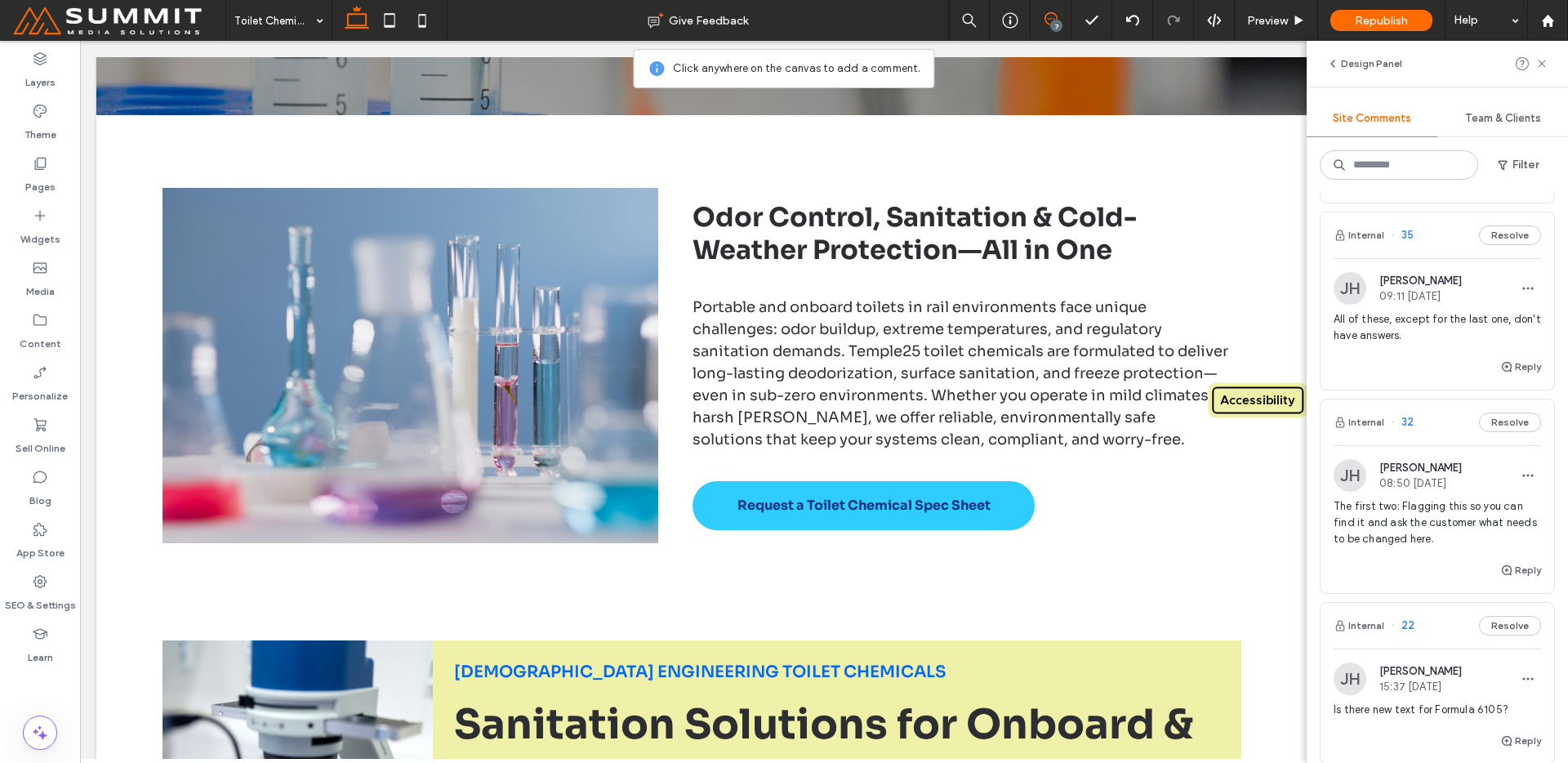
scroll to position [343, 0]
click at [1449, 521] on span "The first two: Flagging this so you can find it and ask the customer what needs…" at bounding box center [1437, 516] width 207 height 49
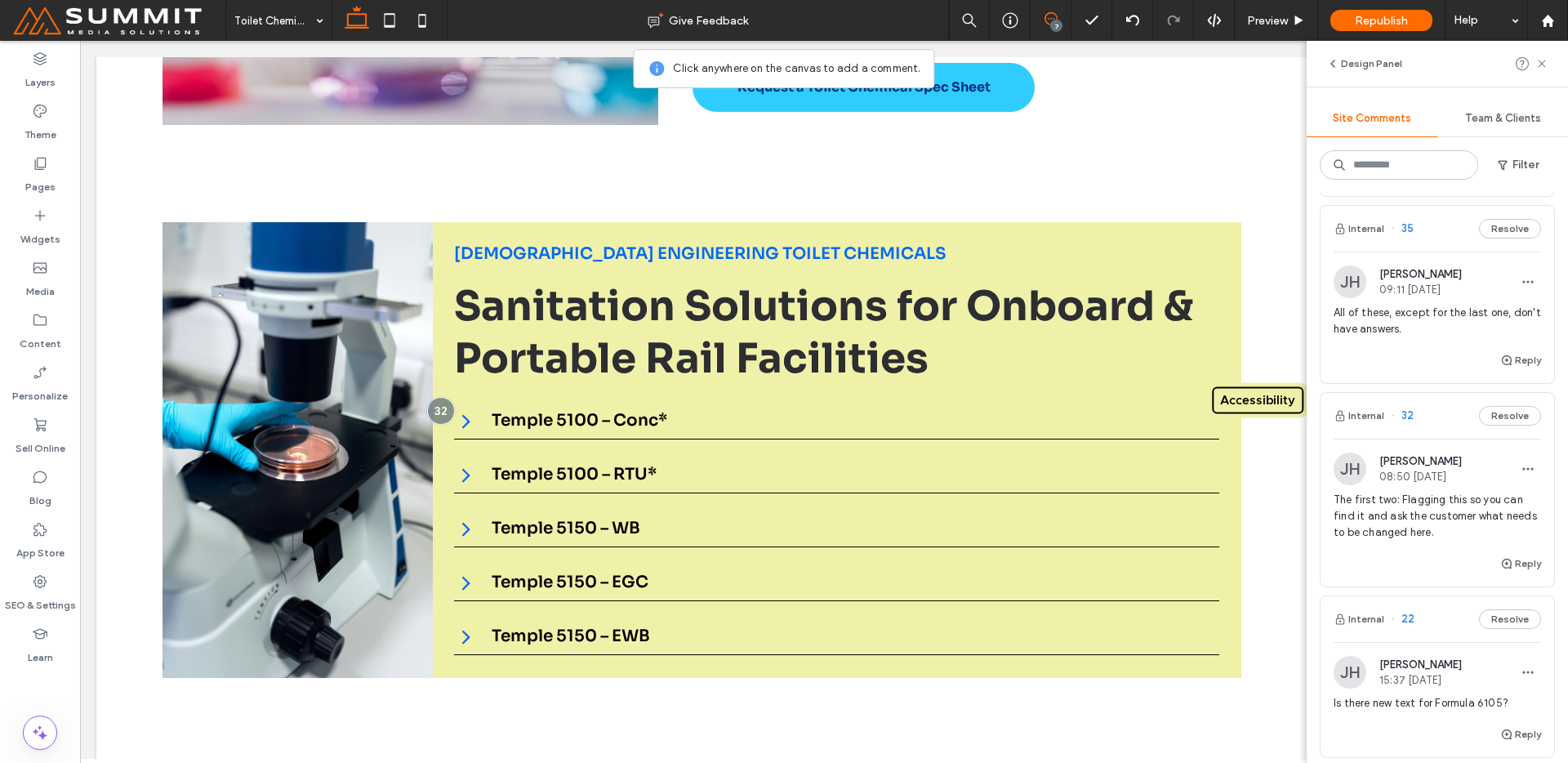
scroll to position [973, 0]
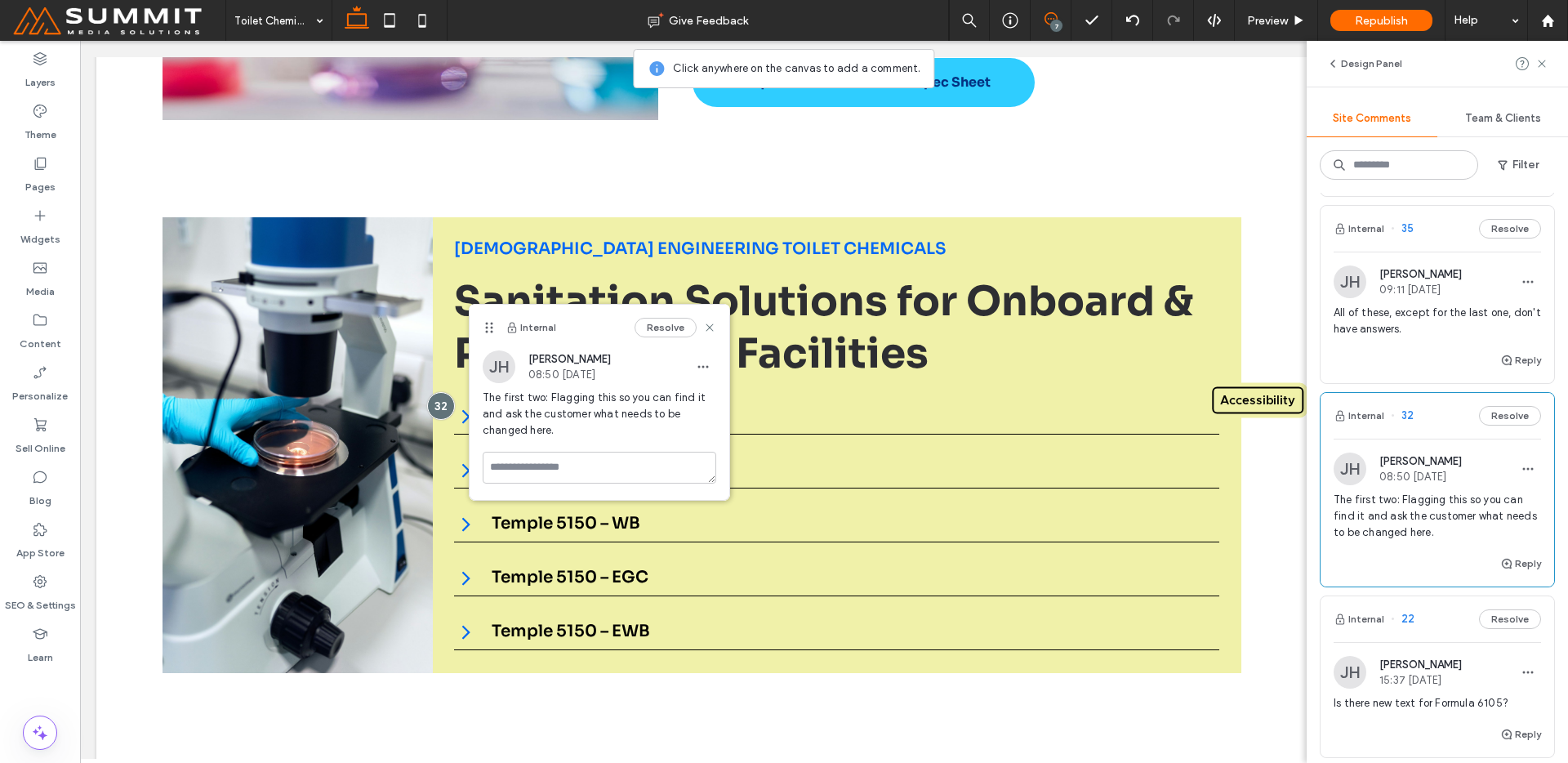
click at [1048, 24] on icon at bounding box center [1050, 19] width 13 height 13
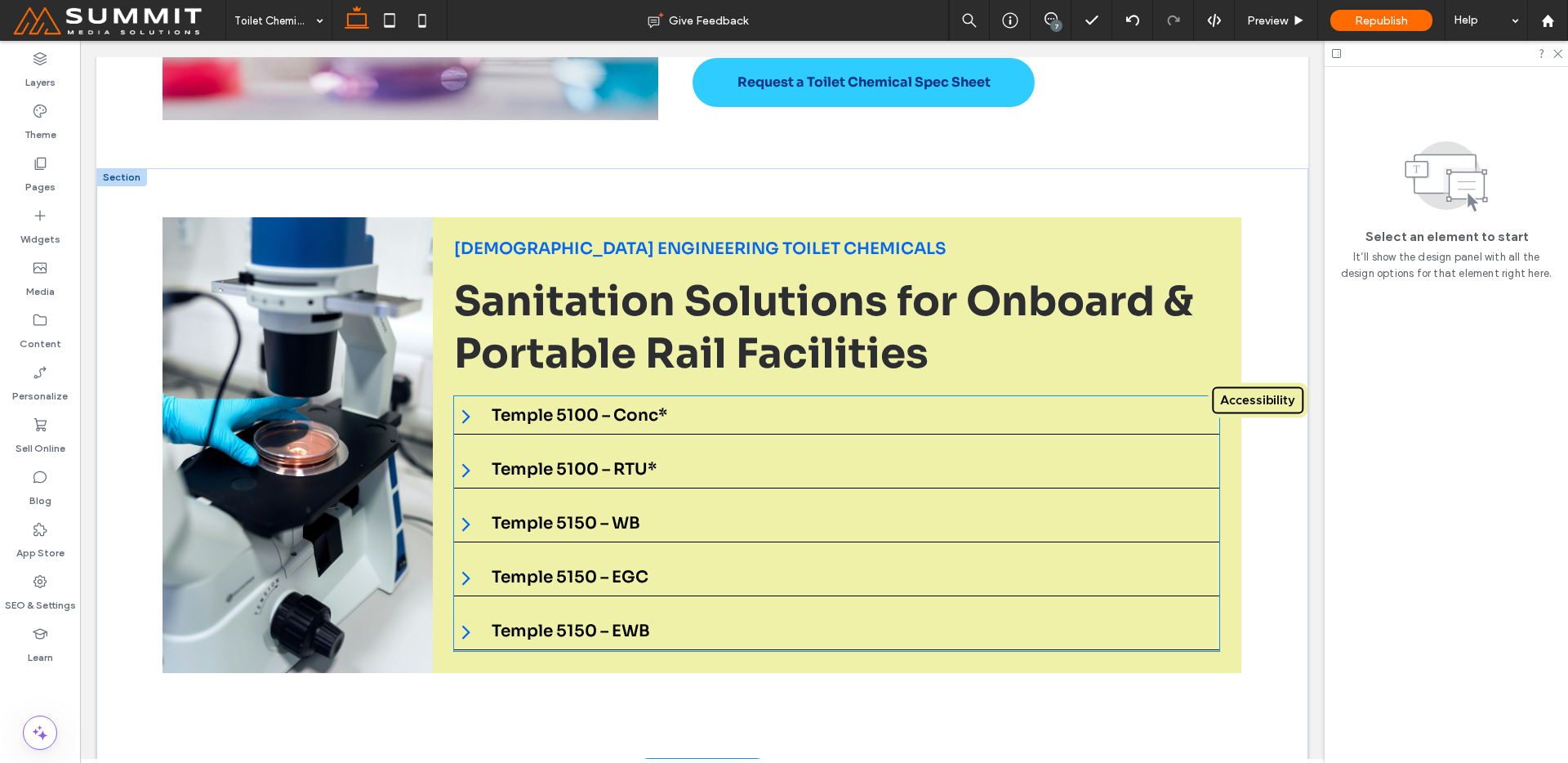
click at [586, 397] on div "Temple 5100 – Conc*" at bounding box center [837, 416] width 765 height 38
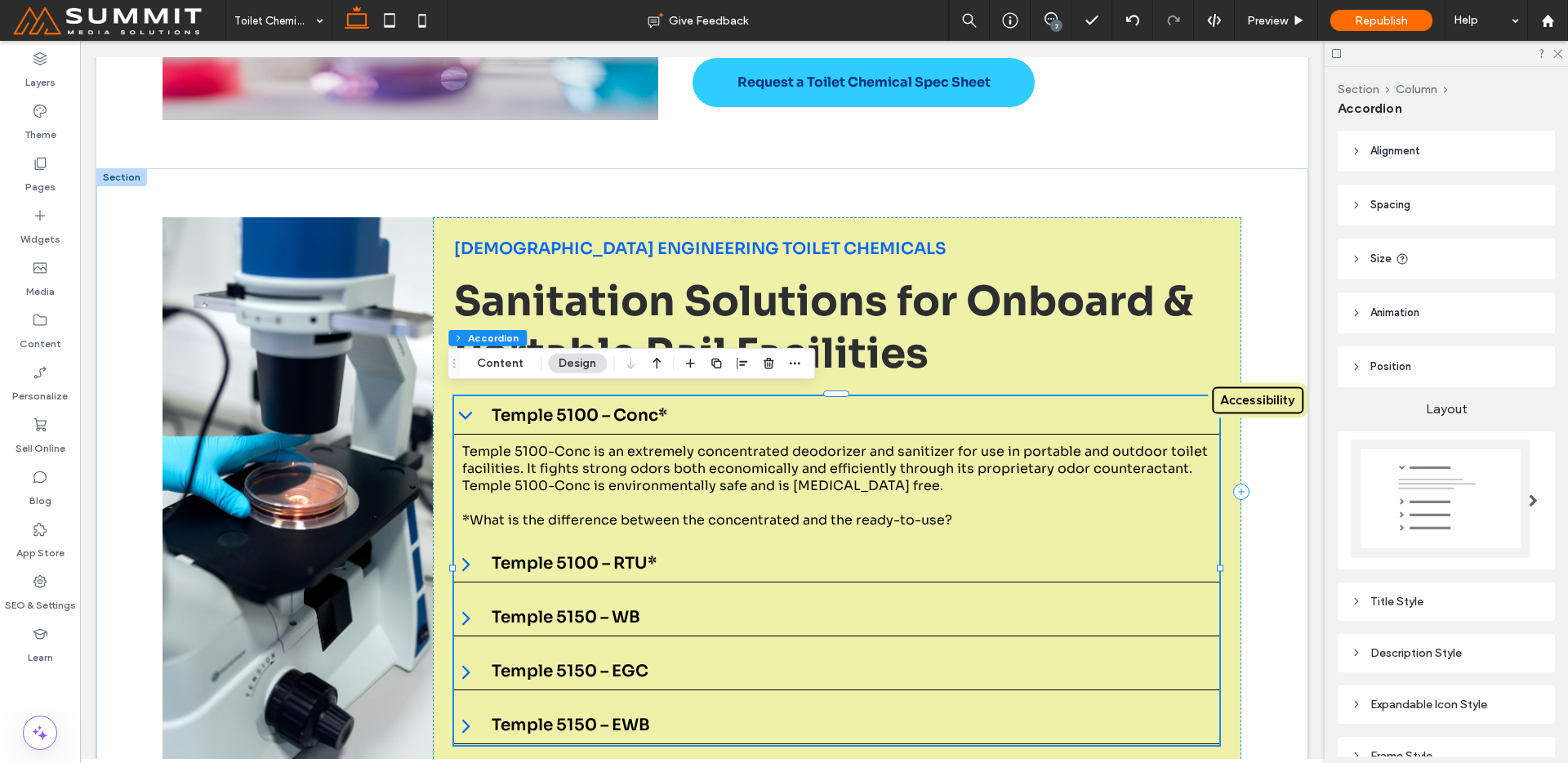
click at [566, 563] on h3 "Temple 5100 – RTU*" at bounding box center [574, 563] width 165 height 21
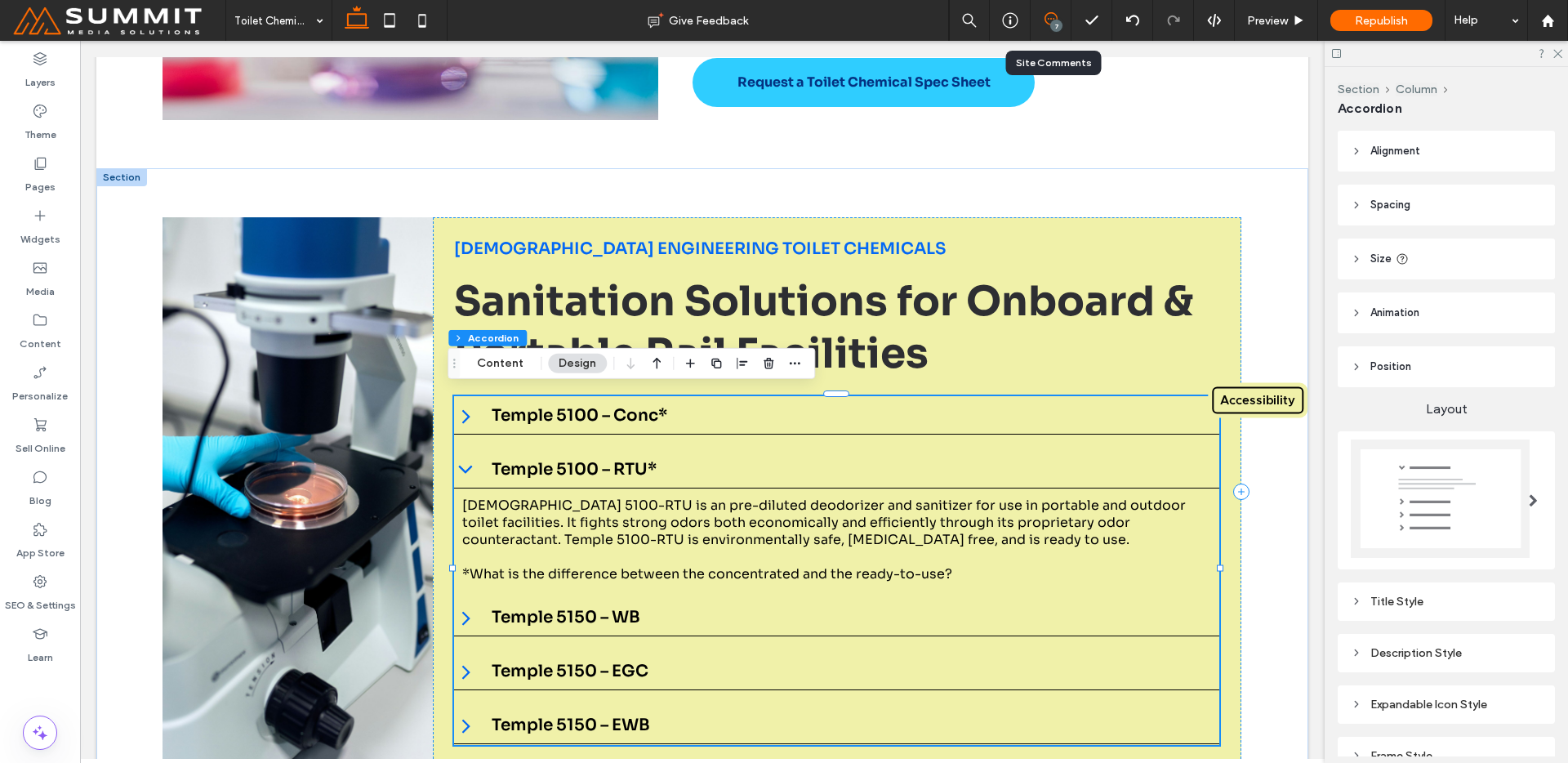
click at [1050, 13] on icon at bounding box center [1050, 19] width 13 height 13
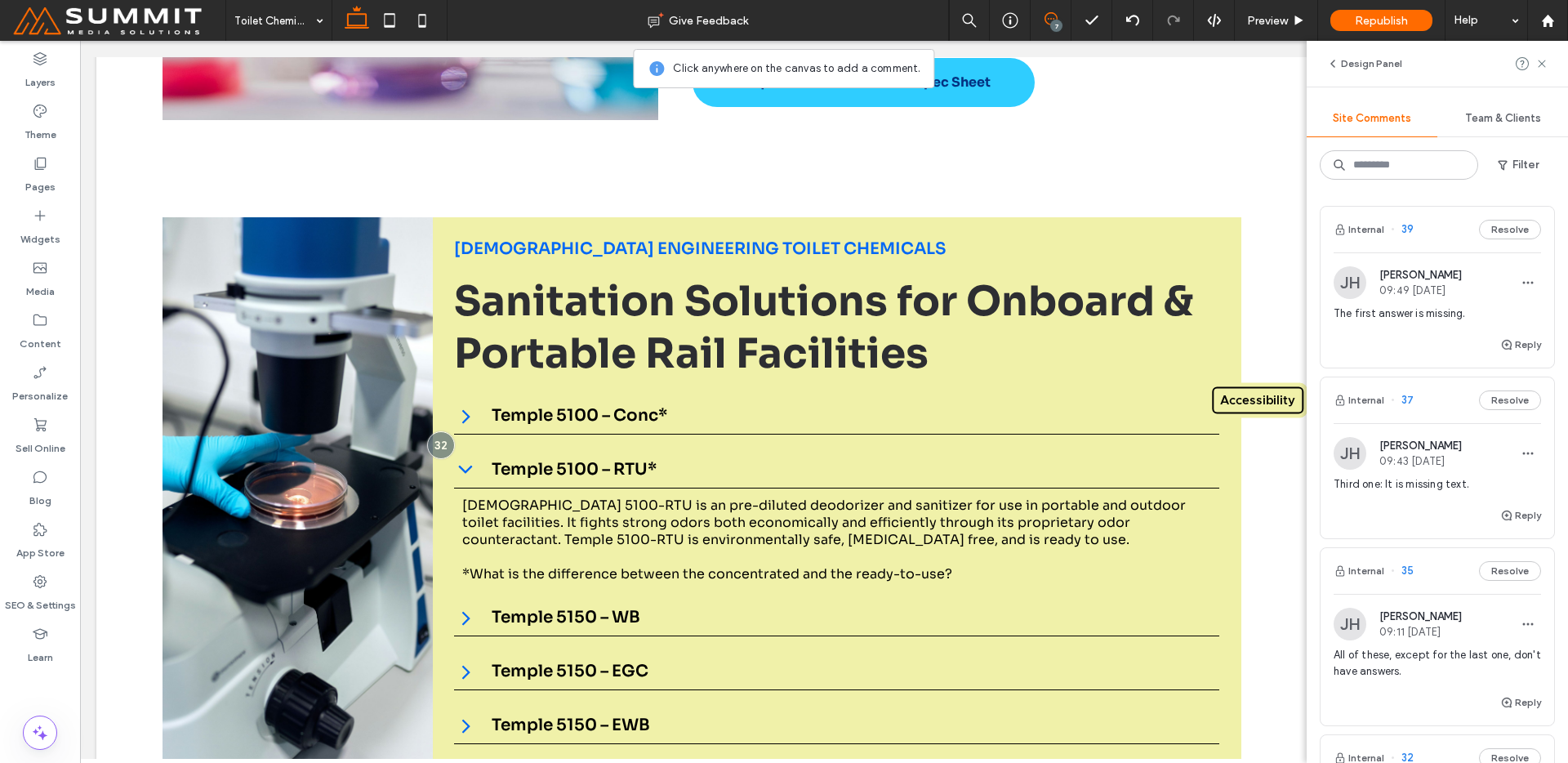
click at [1401, 504] on div "Third one: It is missing text." at bounding box center [1437, 491] width 207 height 30
click at [1048, 14] on icon at bounding box center [1050, 19] width 13 height 13
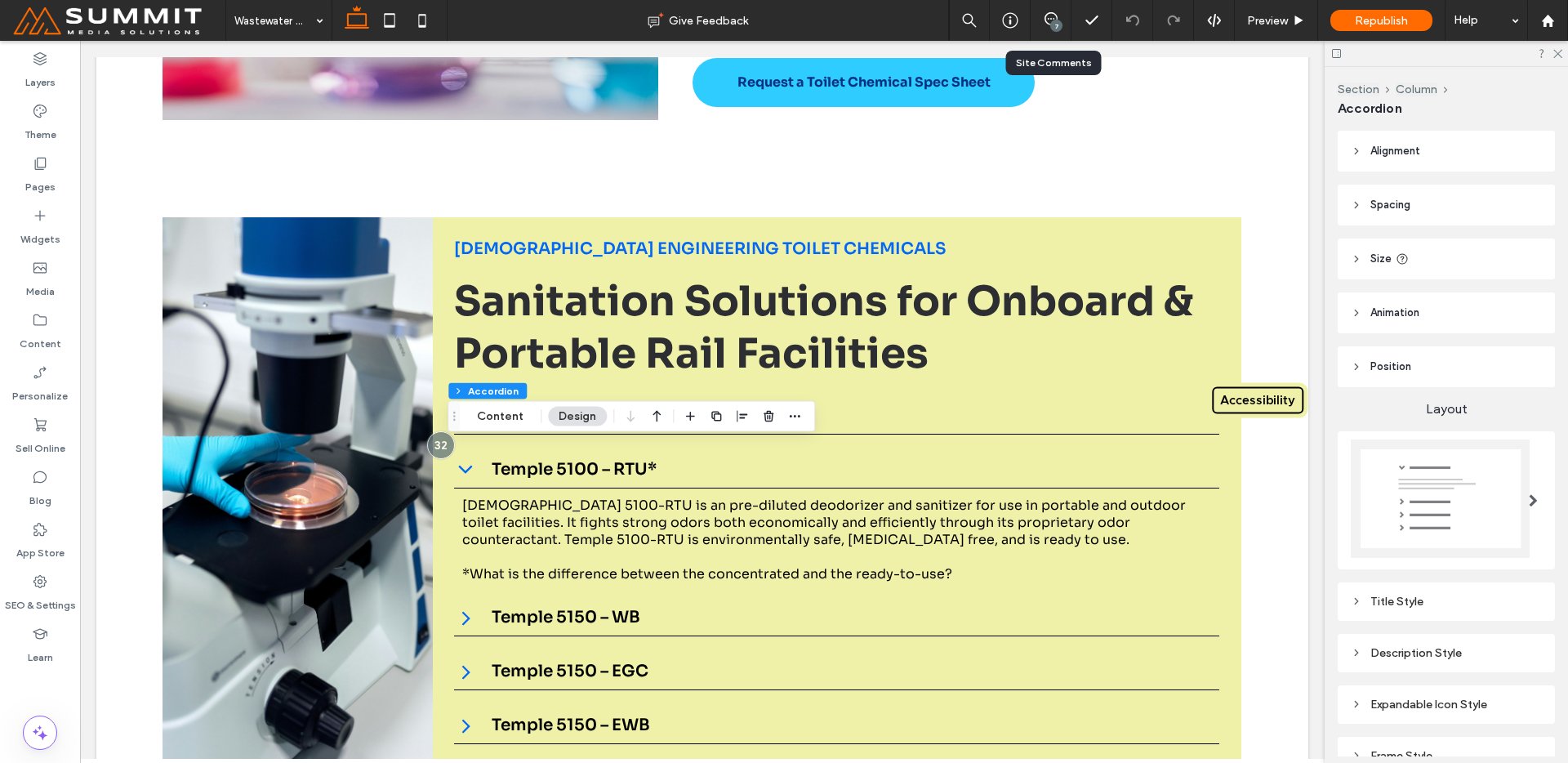
click at [1055, 10] on div "7" at bounding box center [1051, 21] width 41 height 41
click at [1049, 21] on icon at bounding box center [1050, 19] width 13 height 13
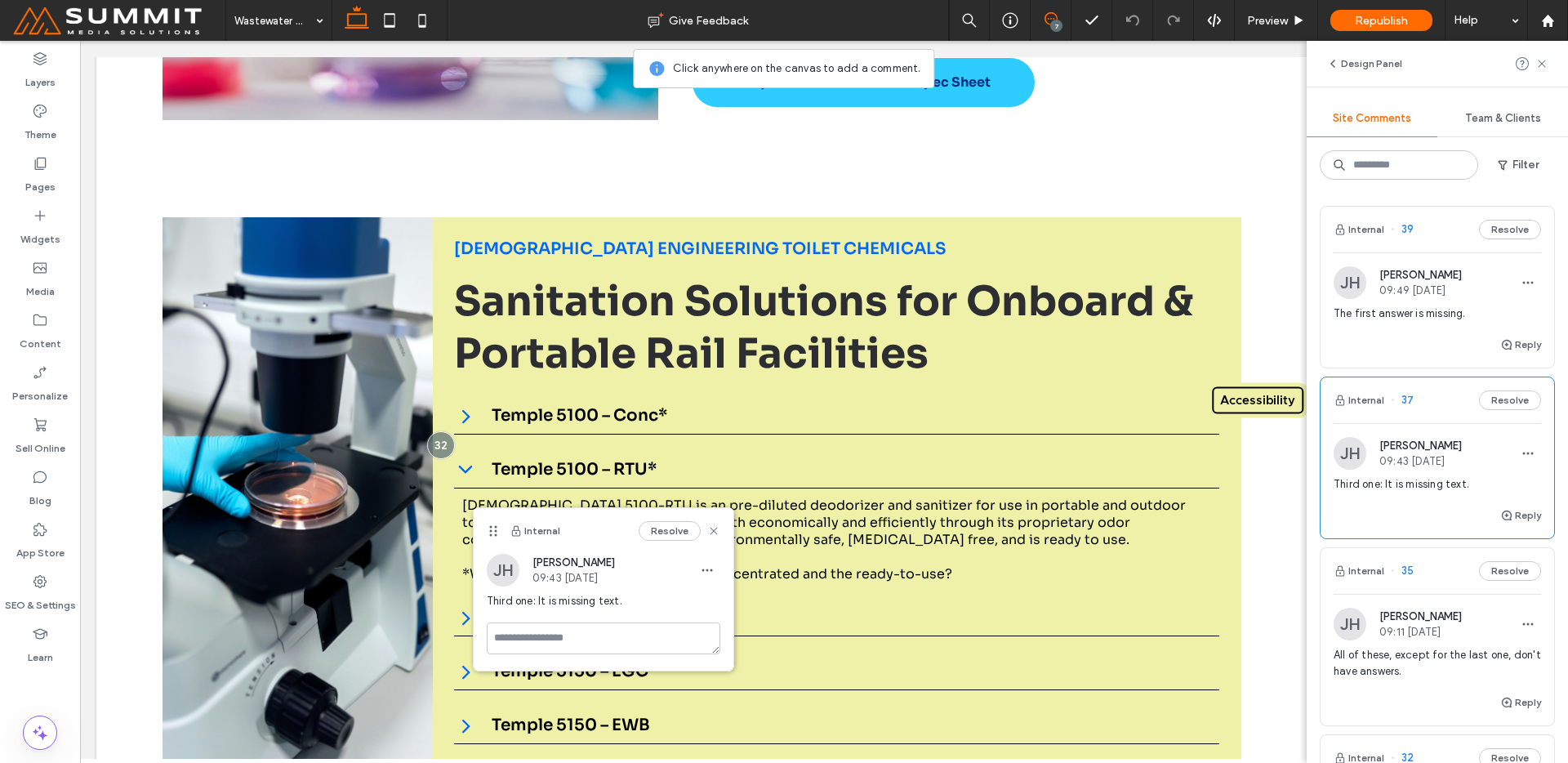
click at [1043, 25] on span at bounding box center [1050, 19] width 40 height 13
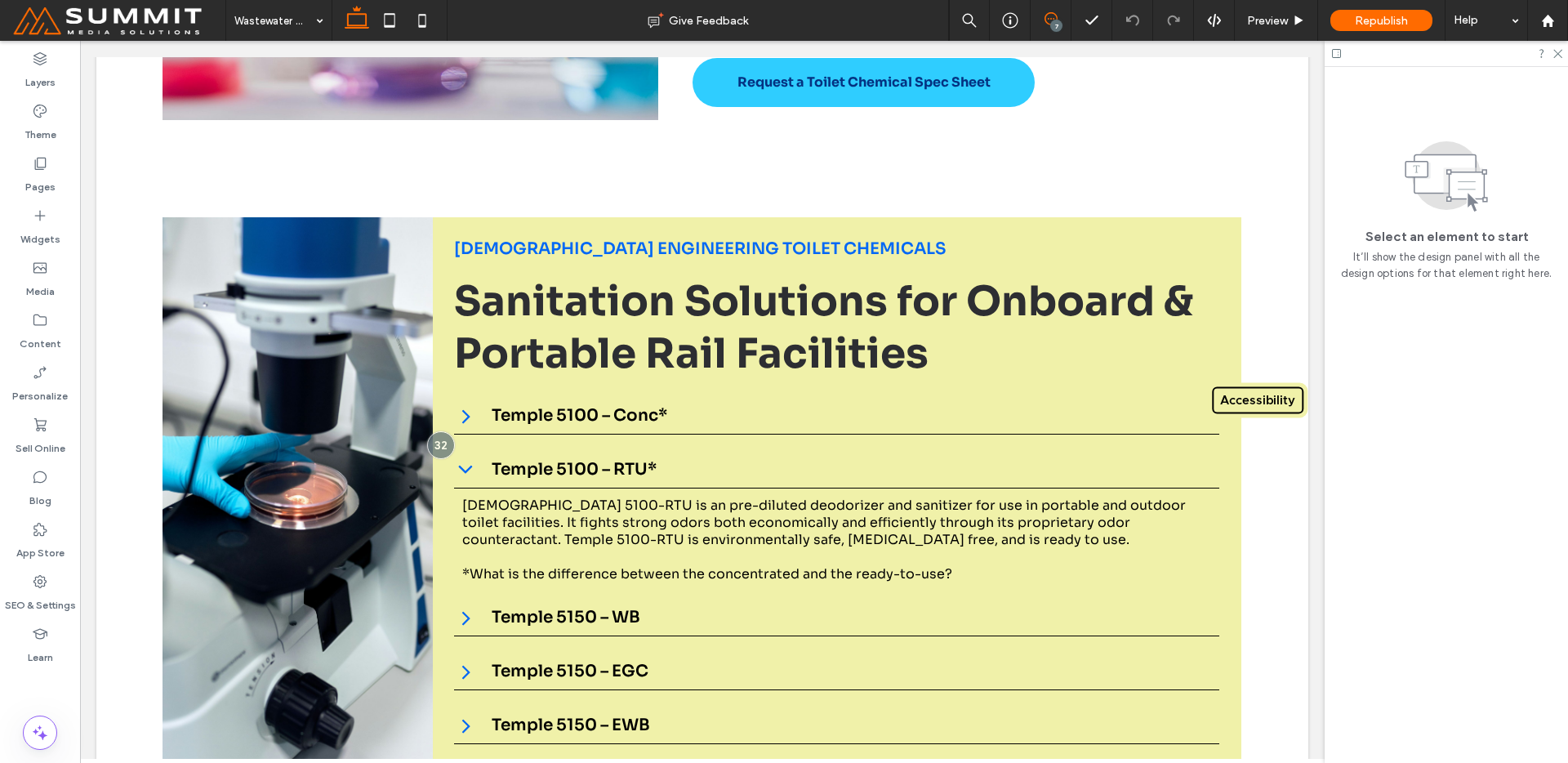
click at [1040, 17] on span at bounding box center [1050, 19] width 40 height 13
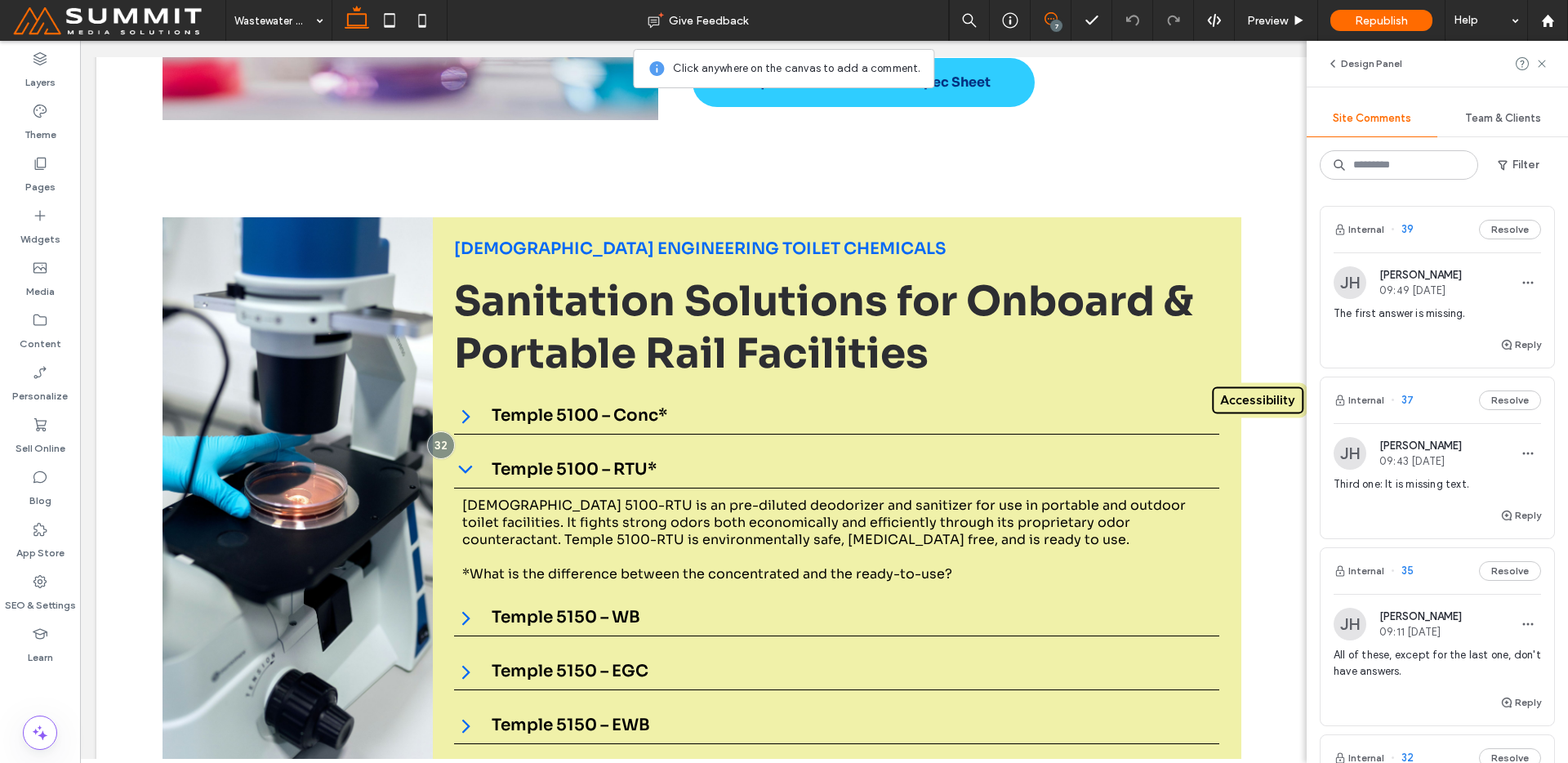
click at [1365, 674] on span "All of these, except for the last one, don't have answers." at bounding box center [1437, 664] width 207 height 33
click at [1058, 16] on span at bounding box center [1050, 19] width 40 height 13
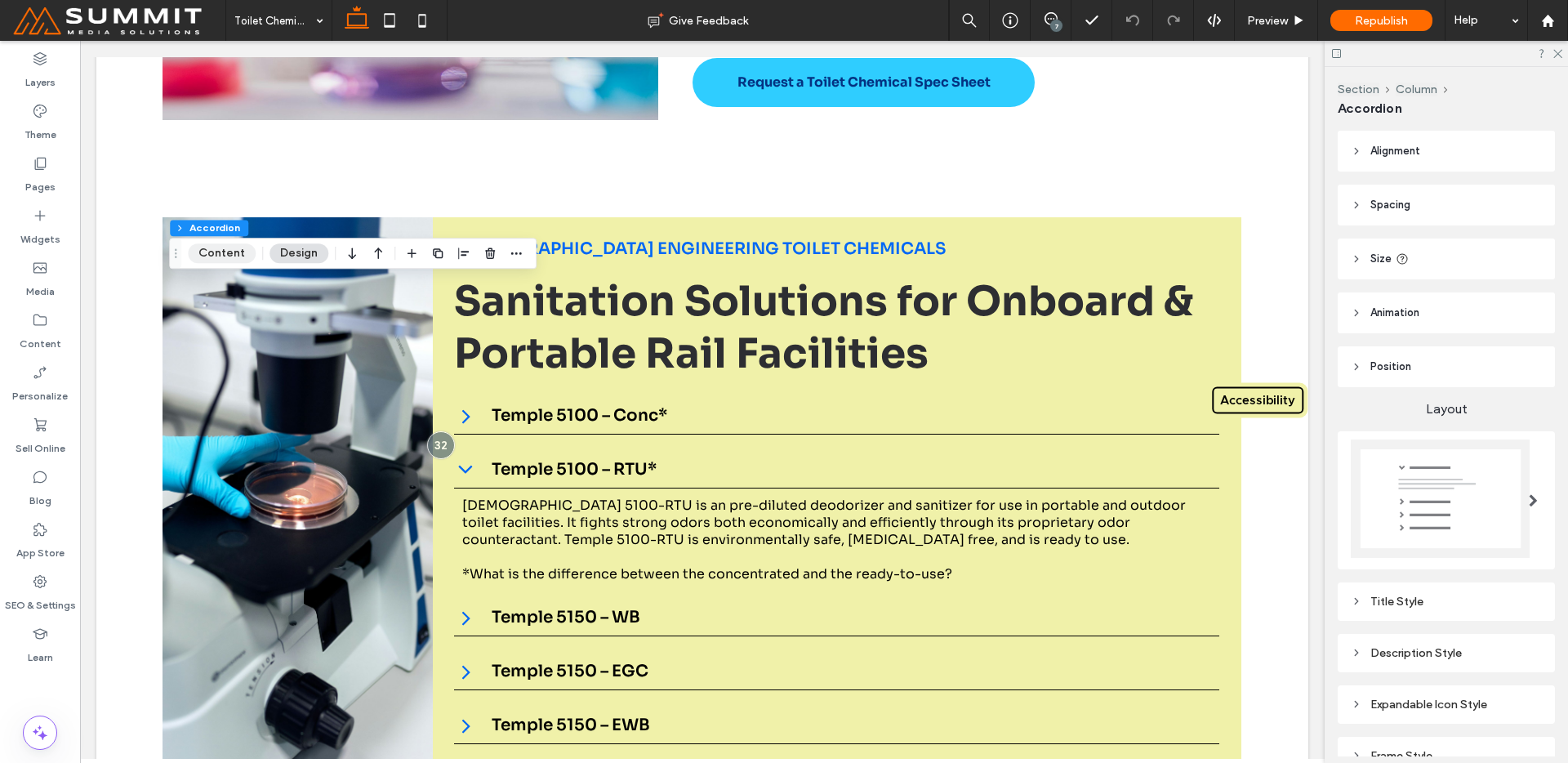
drag, startPoint x: 213, startPoint y: 252, endPoint x: 231, endPoint y: 265, distance: 22.2
click at [213, 252] on button "Content" at bounding box center [222, 253] width 68 height 20
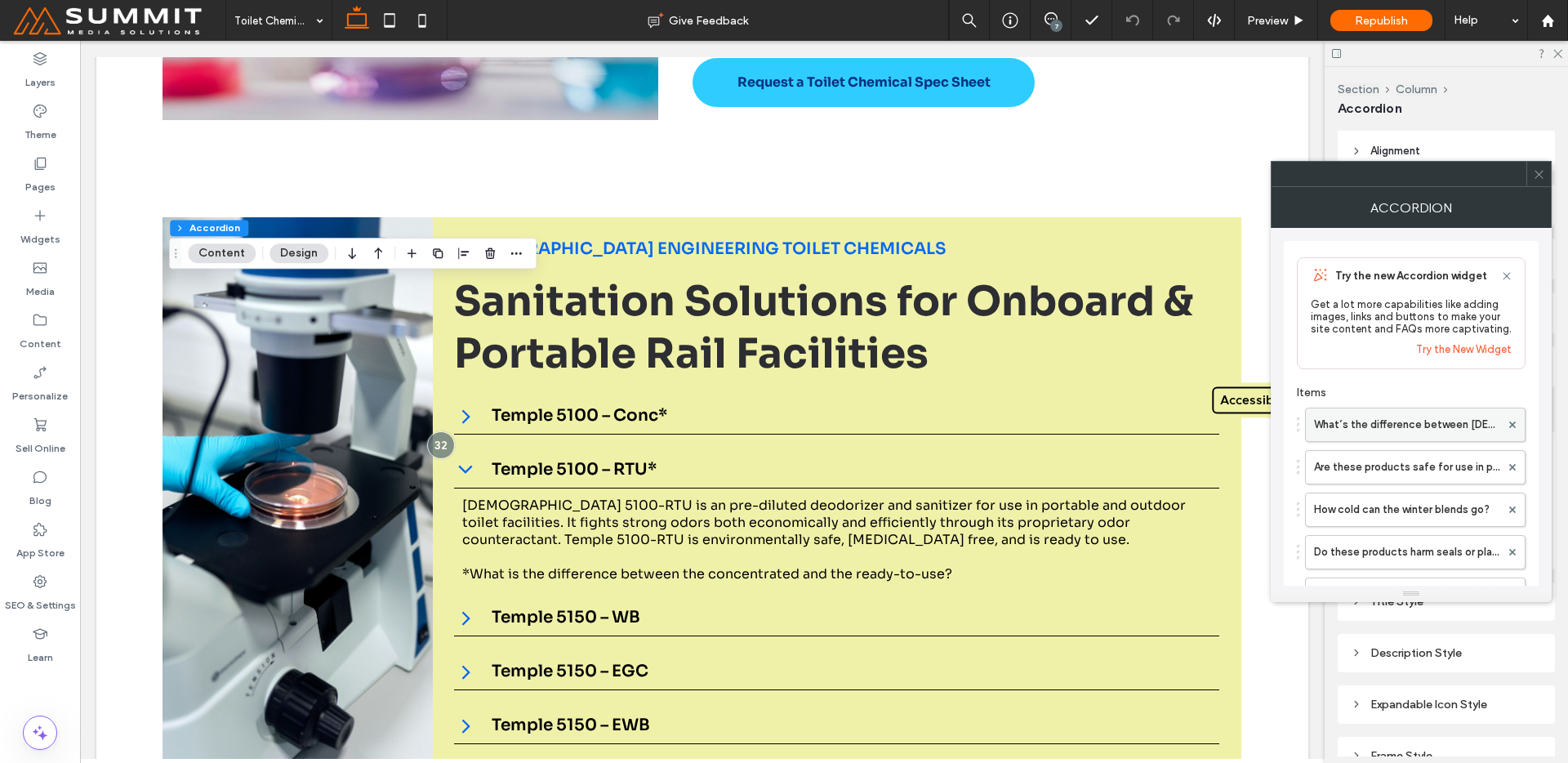
click at [1428, 425] on label "What’s the difference between Temple 5100 Concentrate and RTU?" at bounding box center [1407, 425] width 186 height 33
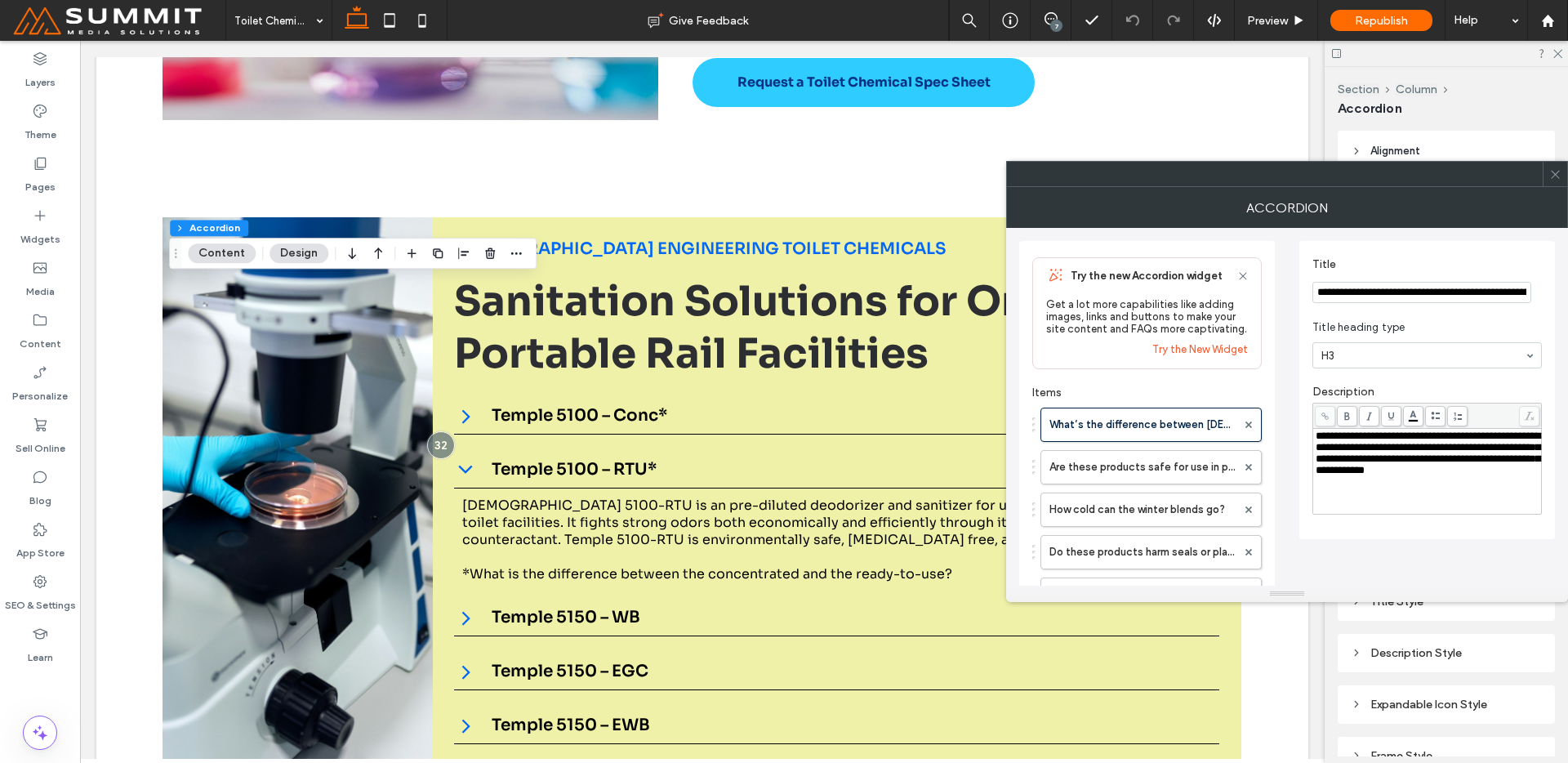
click at [1410, 417] on body ".wqwq-1{fill:#231f20;} .cls-1q, .cls-2q { fill-rule: evenodd; } .cls-2q { fill:…" at bounding box center [784, 381] width 1568 height 763
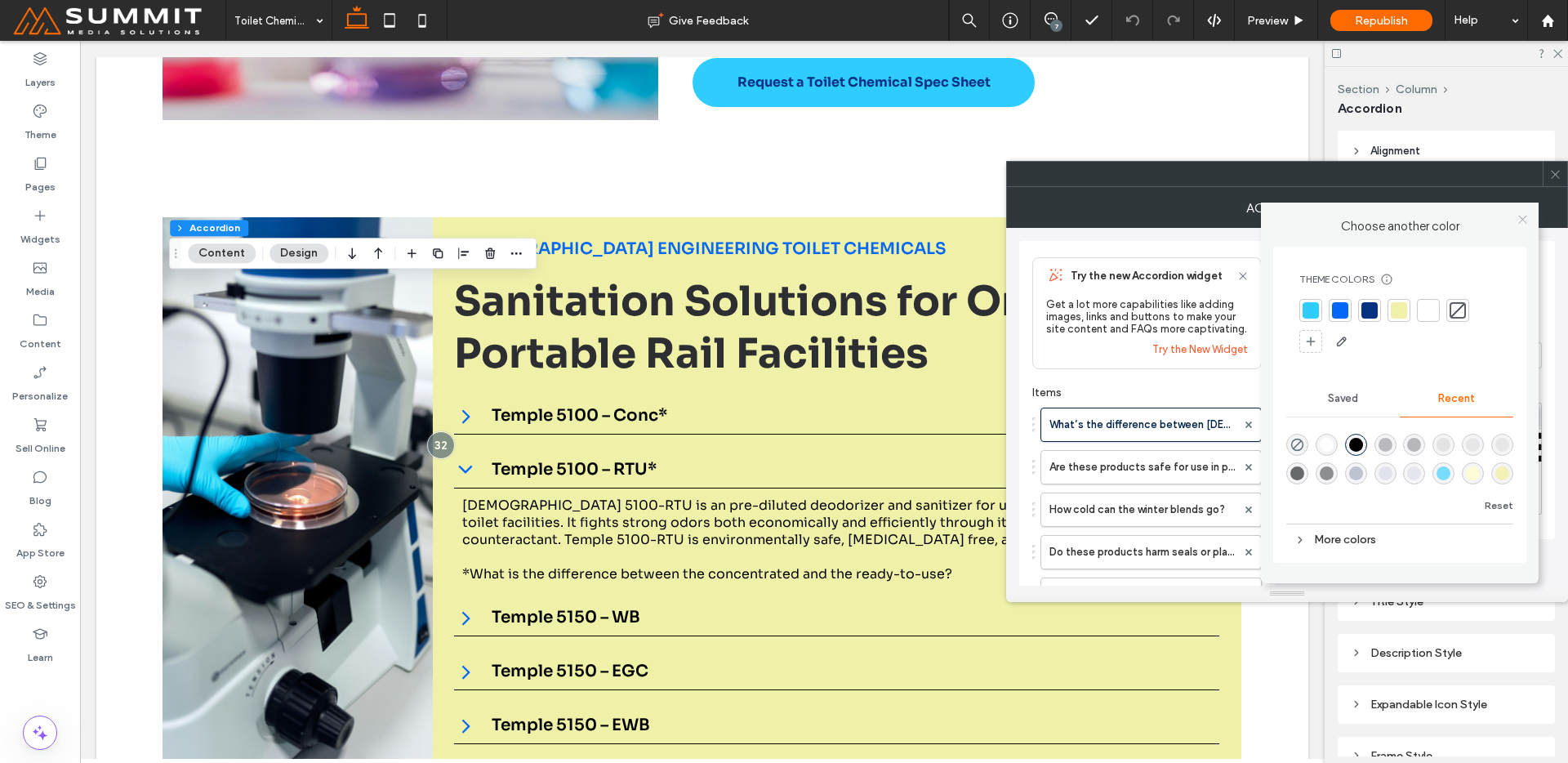
click at [1524, 222] on icon at bounding box center [1523, 219] width 13 height 13
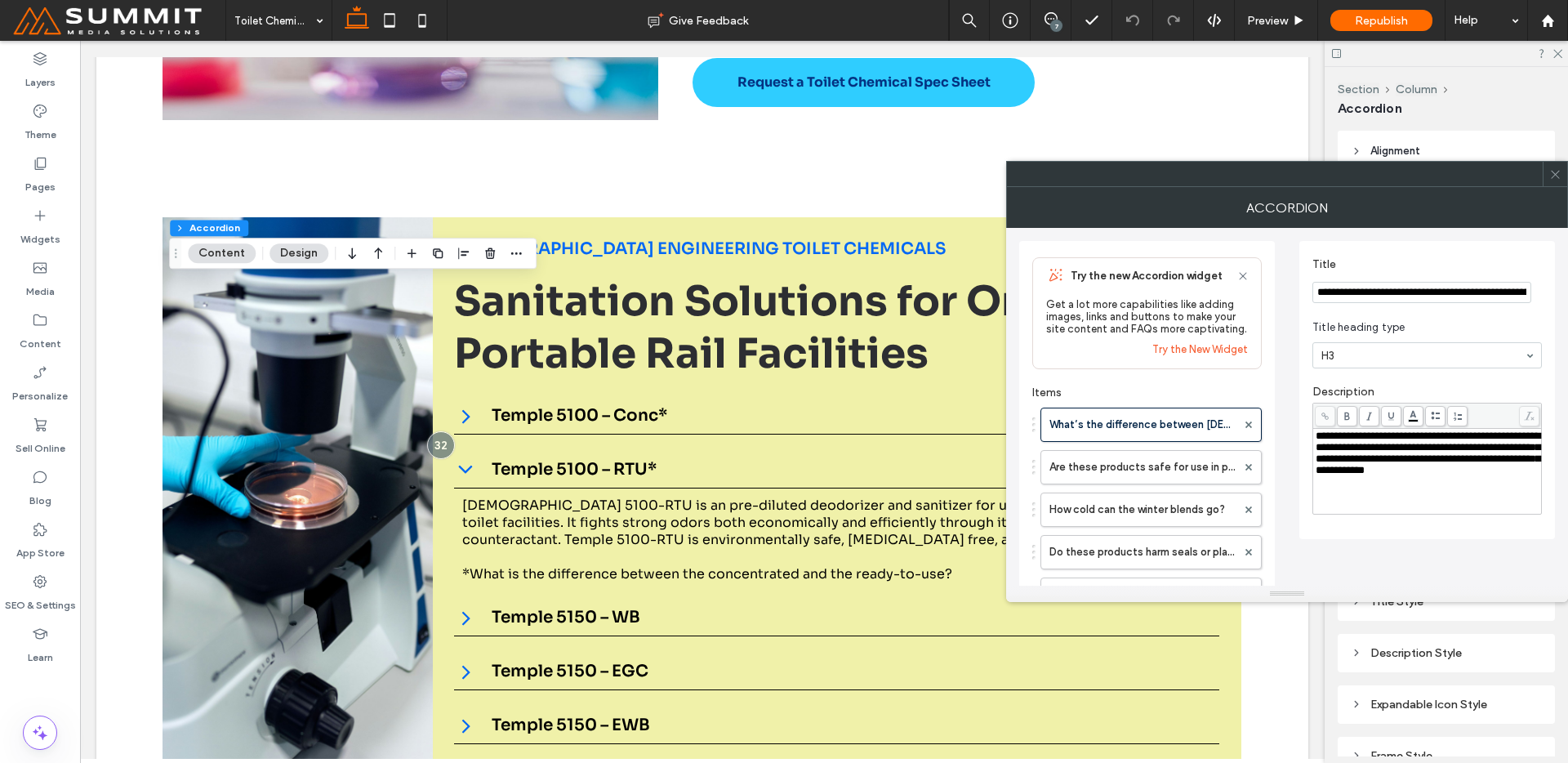
click at [1446, 437] on span "**********" at bounding box center [1428, 453] width 224 height 45
click at [1129, 476] on label "Are these products safe for use in passenger train restrooms?" at bounding box center [1142, 467] width 187 height 33
click at [1329, 494] on div "**********" at bounding box center [1428, 471] width 223 height 81
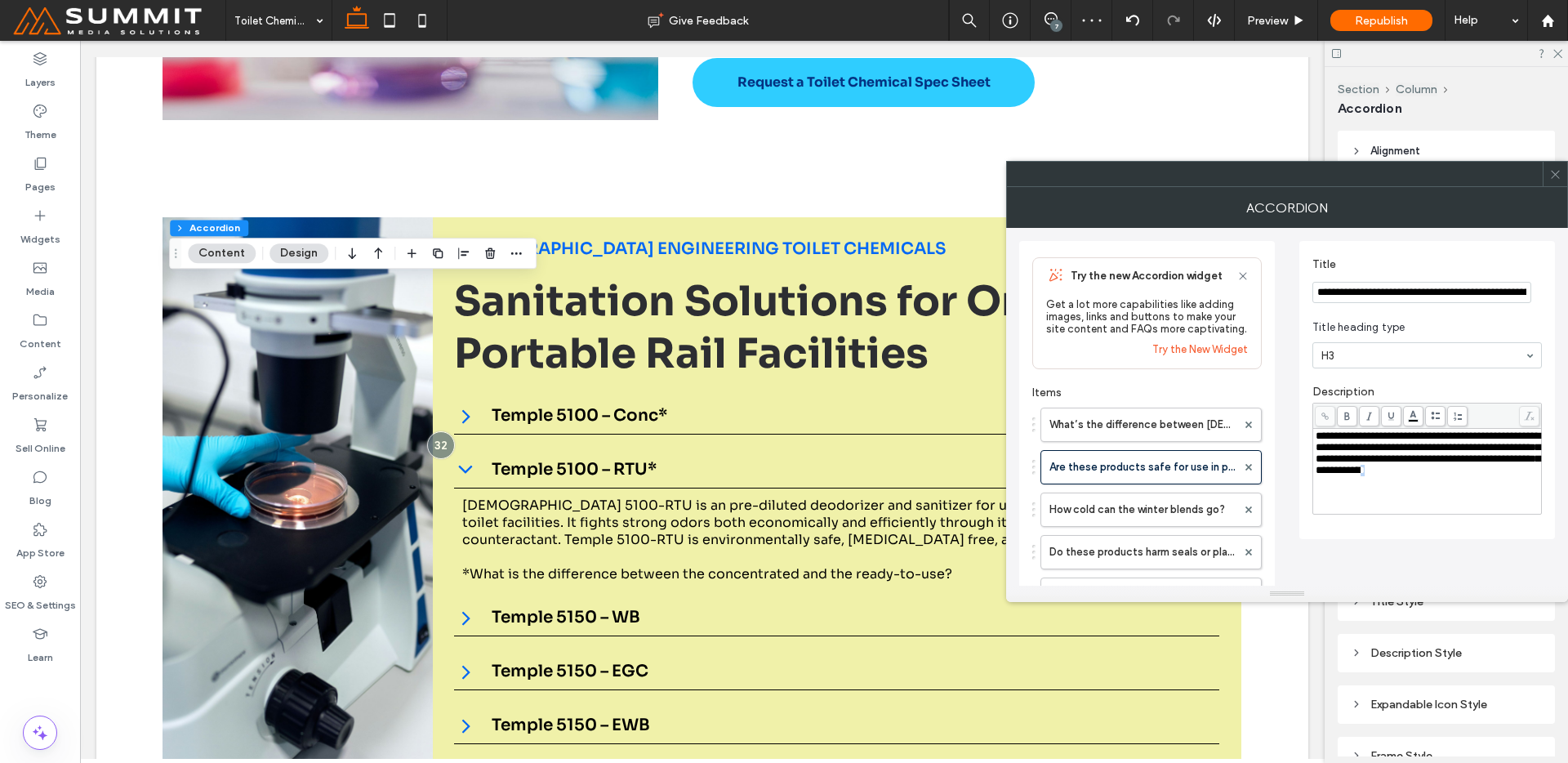
click at [1329, 493] on div "**********" at bounding box center [1428, 471] width 223 height 81
click at [1386, 494] on div "**********" at bounding box center [1428, 471] width 223 height 81
click at [1168, 511] on label "How cold can the winter blends go?" at bounding box center [1142, 510] width 187 height 33
click at [1336, 473] on span "**********" at bounding box center [1428, 453] width 224 height 45
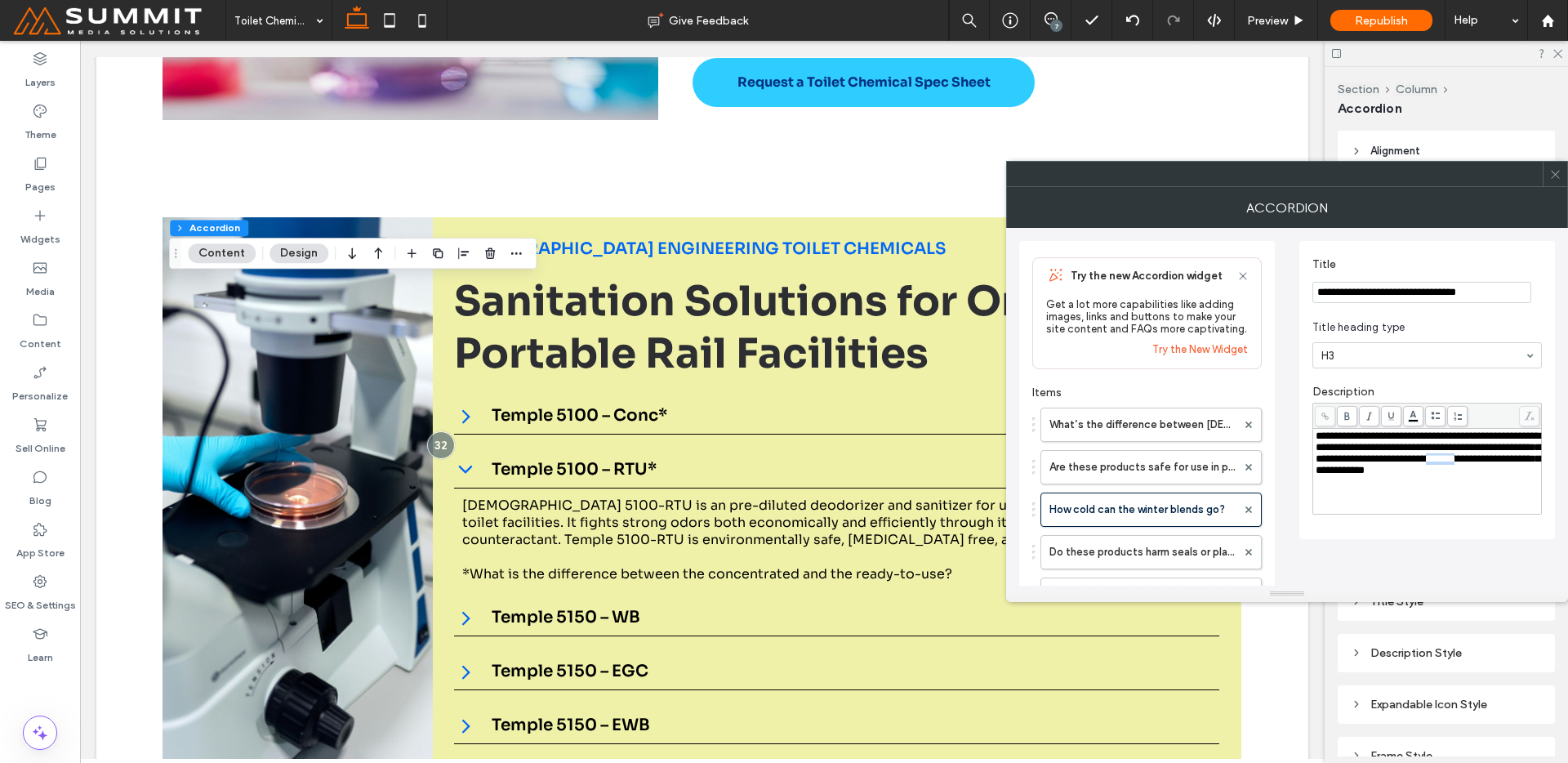
click at [1336, 473] on span "**********" at bounding box center [1428, 453] width 224 height 45
drag, startPoint x: 1336, startPoint y: 473, endPoint x: 1312, endPoint y: 465, distance: 25.3
click at [1313, 465] on div "**********" at bounding box center [1427, 471] width 228 height 85
click at [1339, 461] on span "**********" at bounding box center [1428, 453] width 224 height 45
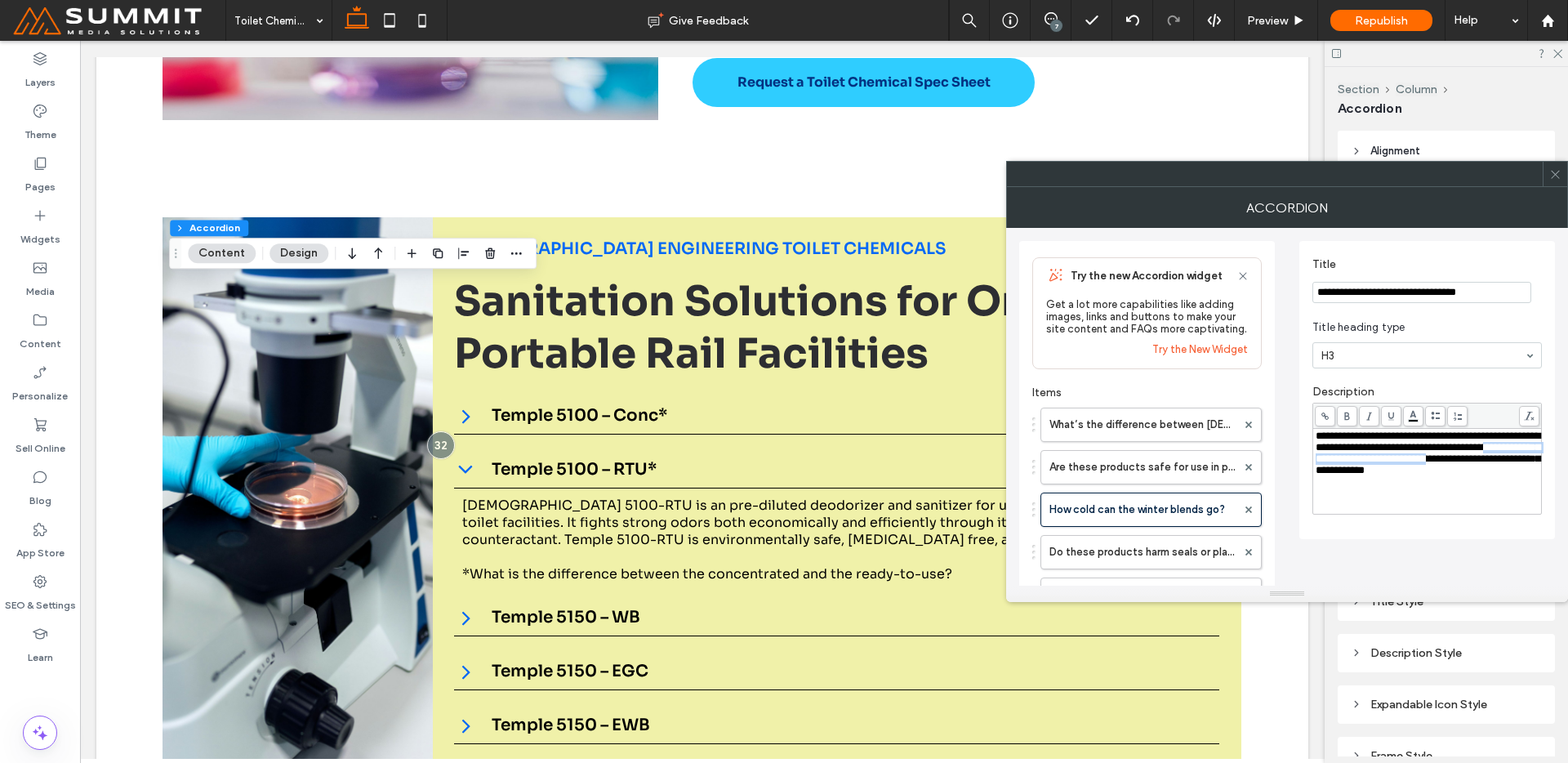
click at [1339, 461] on span "**********" at bounding box center [1428, 453] width 224 height 45
click at [1135, 554] on label "Do these products harm seals or plastic components?" at bounding box center [1142, 552] width 187 height 33
click at [1436, 476] on span "**********" at bounding box center [1428, 453] width 224 height 45
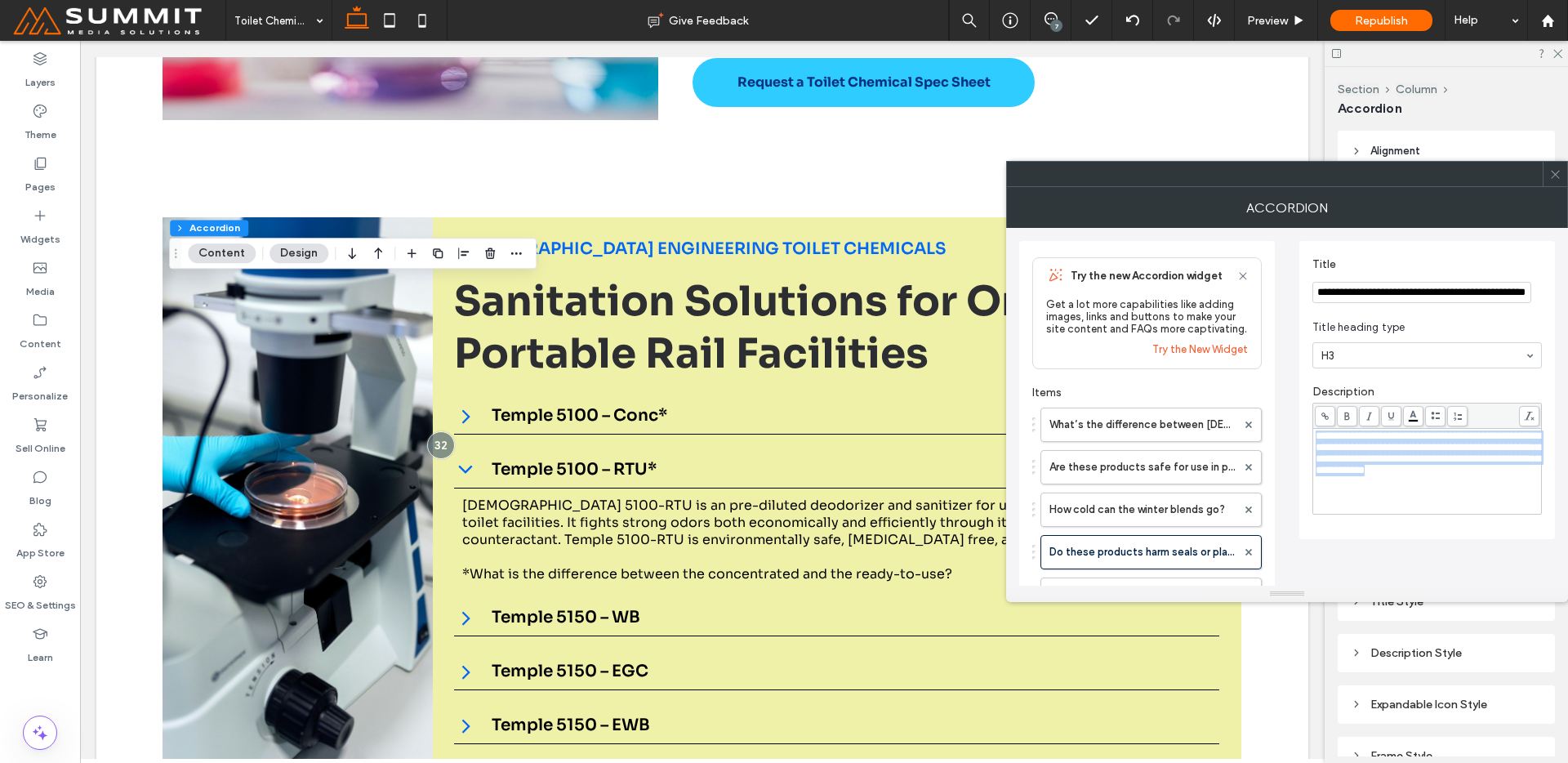
click at [1436, 476] on span "**********" at bounding box center [1428, 453] width 224 height 45
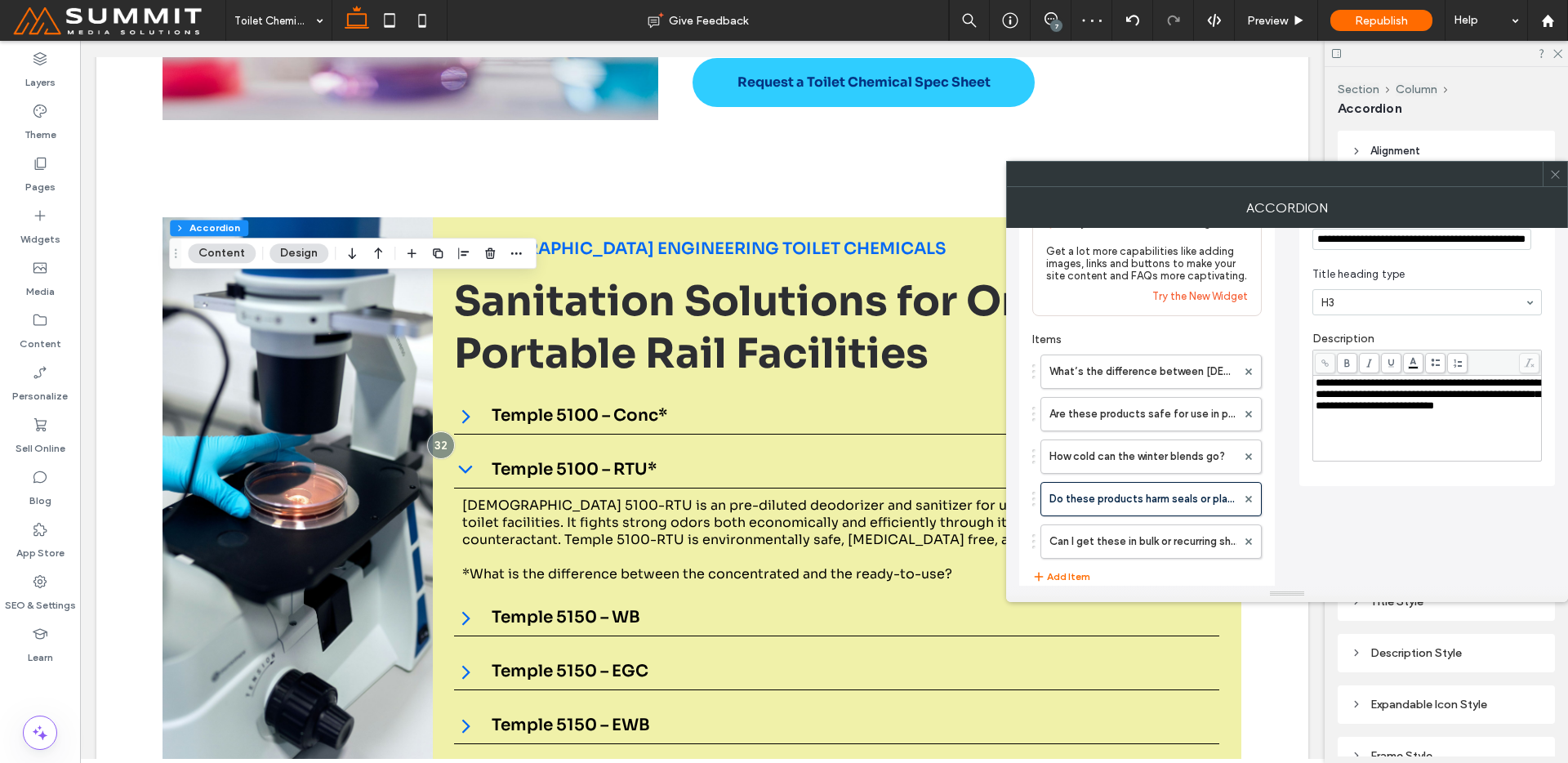
scroll to position [115, 0]
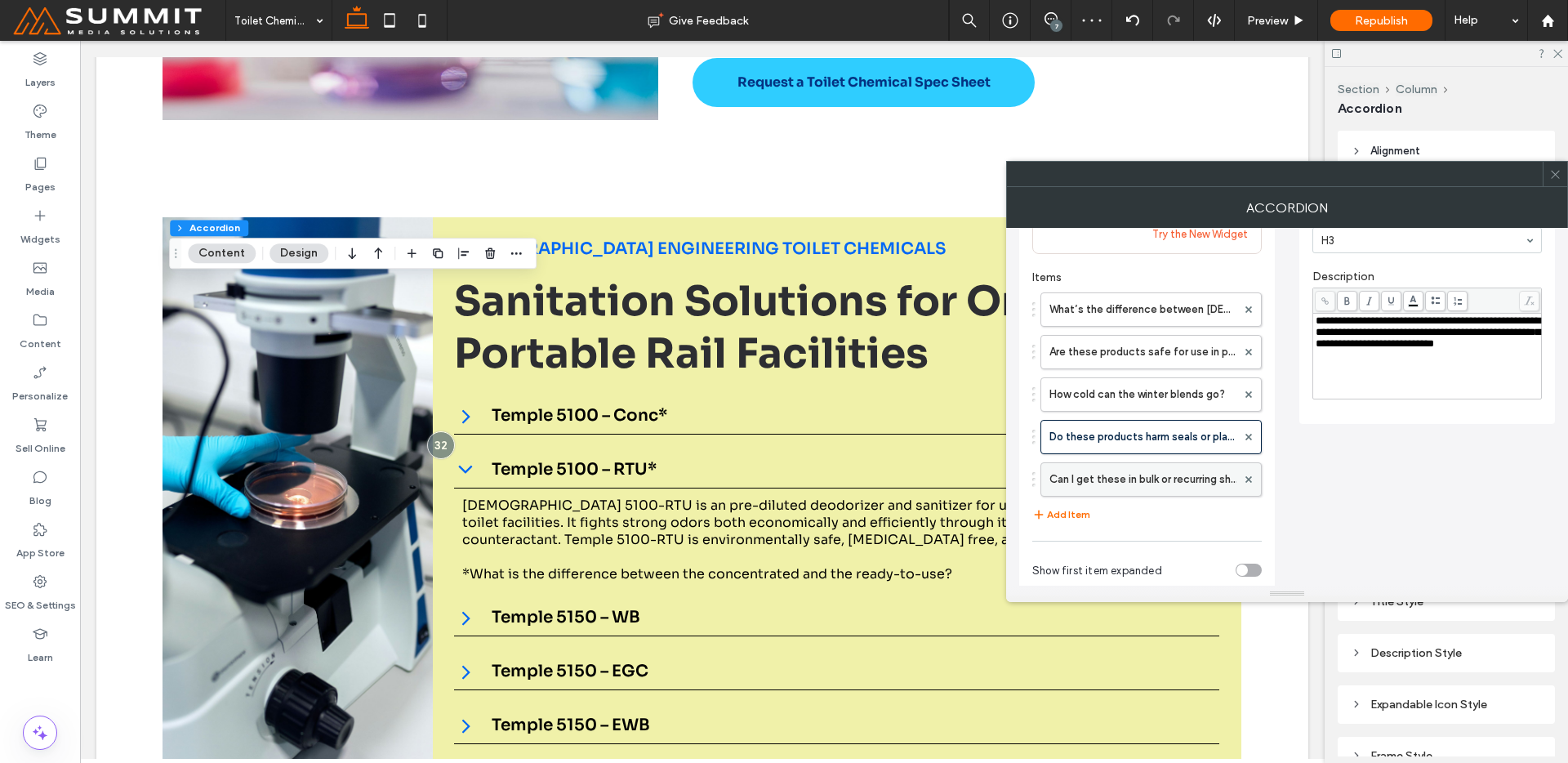
click at [1119, 483] on label "Can I get these in bulk or recurring shipments?" at bounding box center [1142, 479] width 187 height 33
click at [1078, 448] on label "Do these products harm seals or plastic components?" at bounding box center [1142, 437] width 187 height 33
click at [1096, 481] on label "Can I get these in bulk or recurring shipments?" at bounding box center [1142, 479] width 187 height 33
click at [1451, 544] on div "**********" at bounding box center [1286, 409] width 535 height 593
drag, startPoint x: 1564, startPoint y: 179, endPoint x: 1474, endPoint y: 240, distance: 108.7
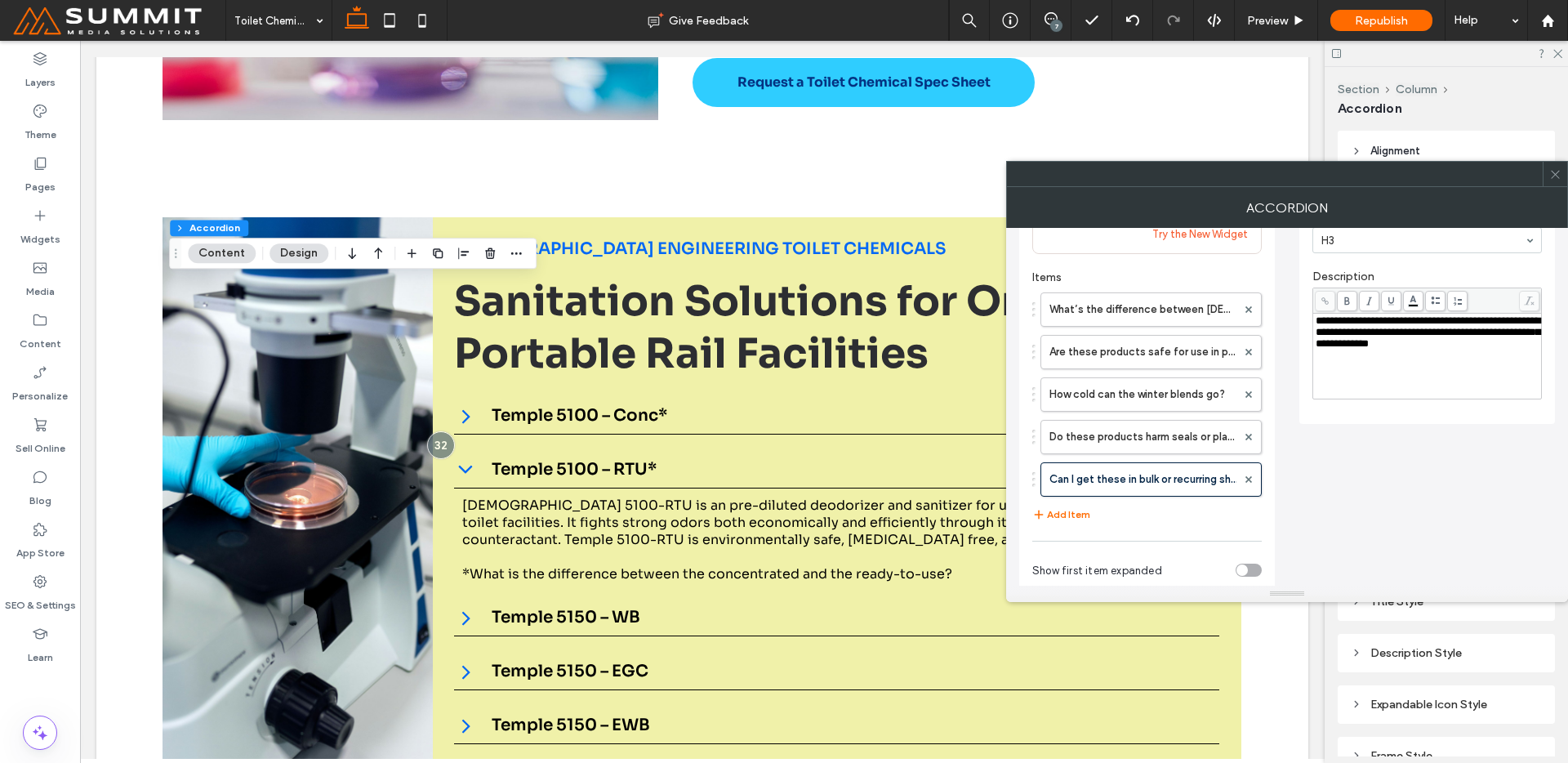
click at [1564, 179] on div at bounding box center [1555, 174] width 24 height 24
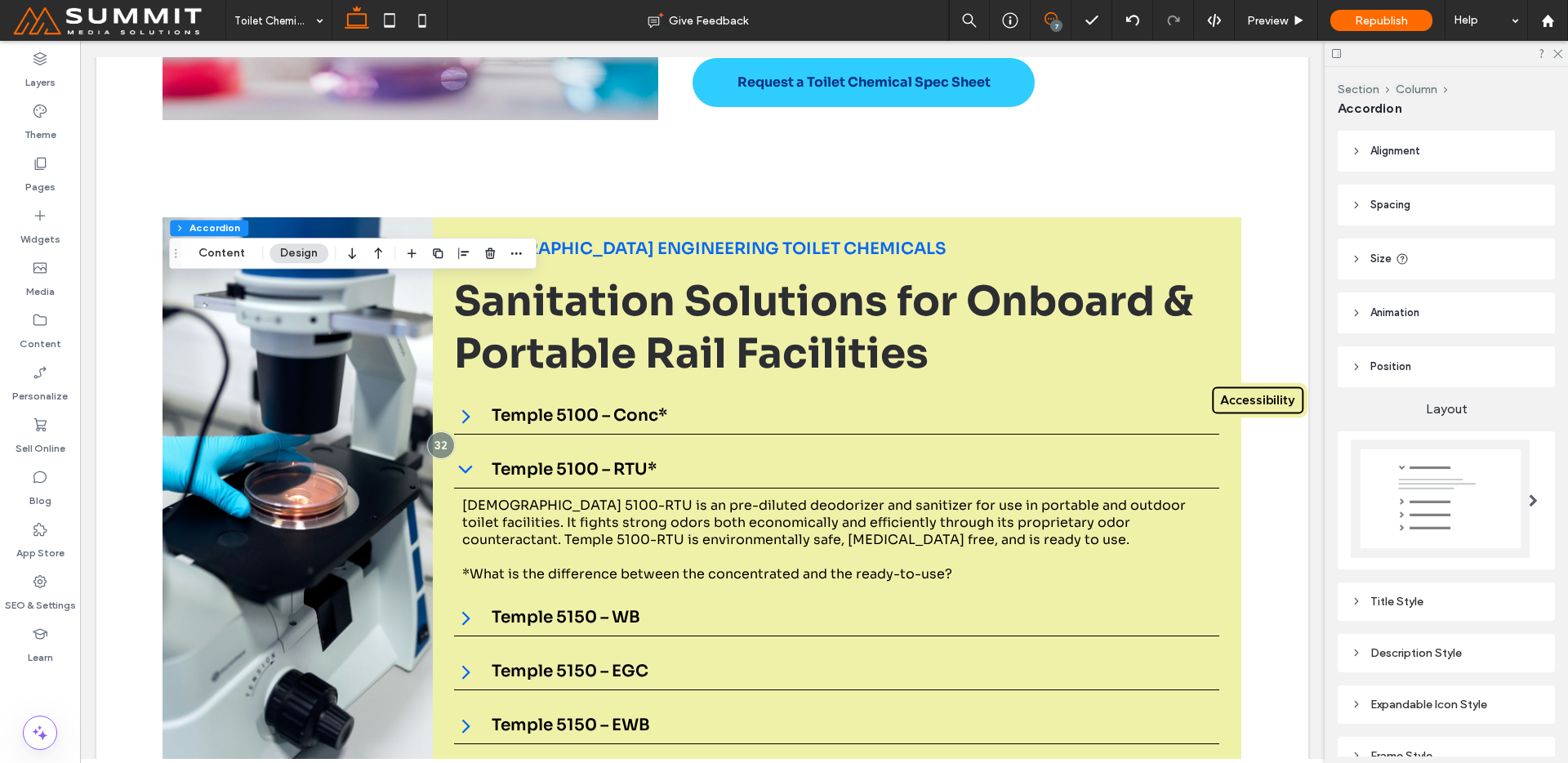
click at [1041, 18] on span at bounding box center [1050, 19] width 40 height 13
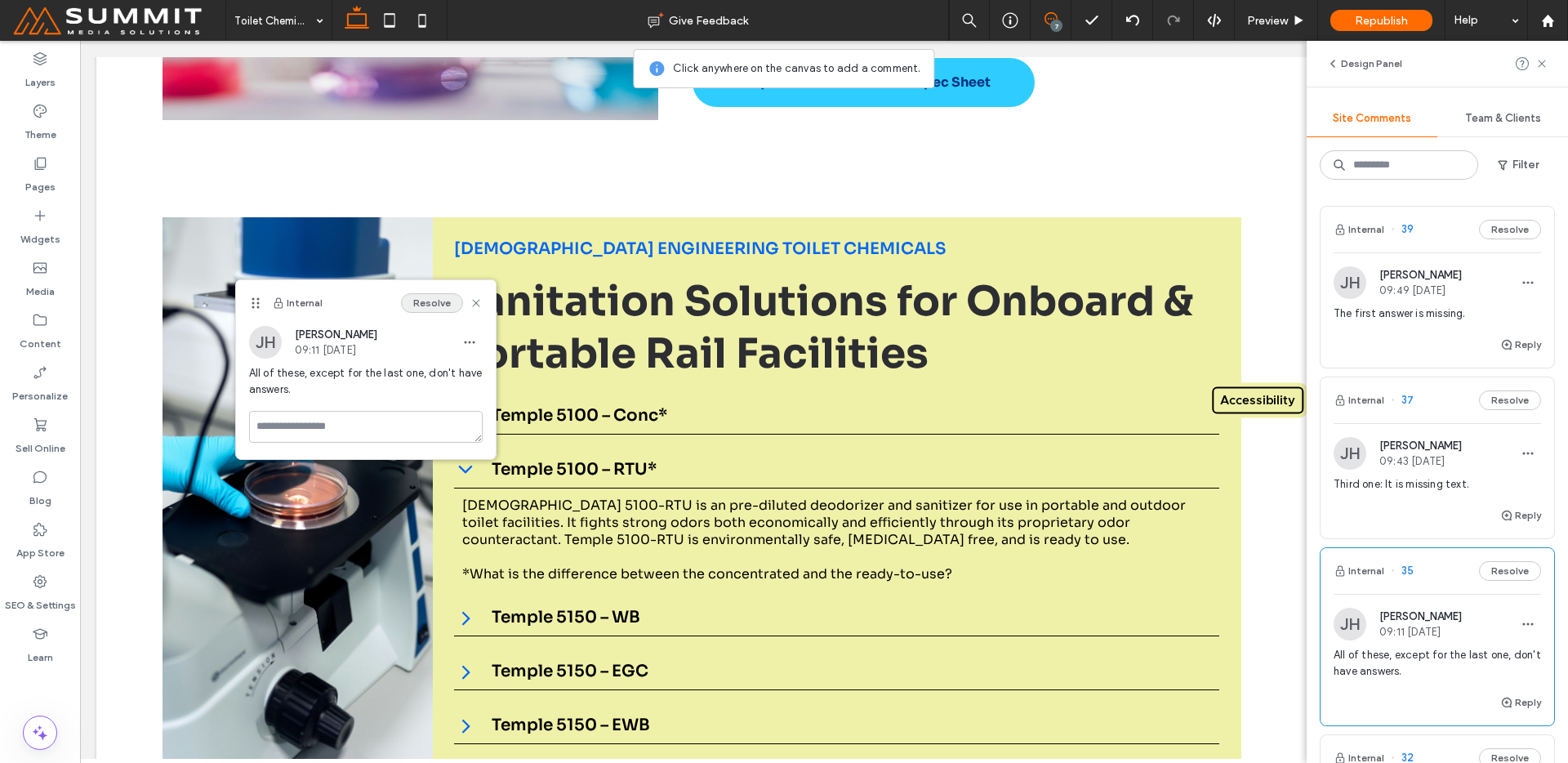
click at [432, 305] on button "Resolve" at bounding box center [432, 303] width 62 height 20
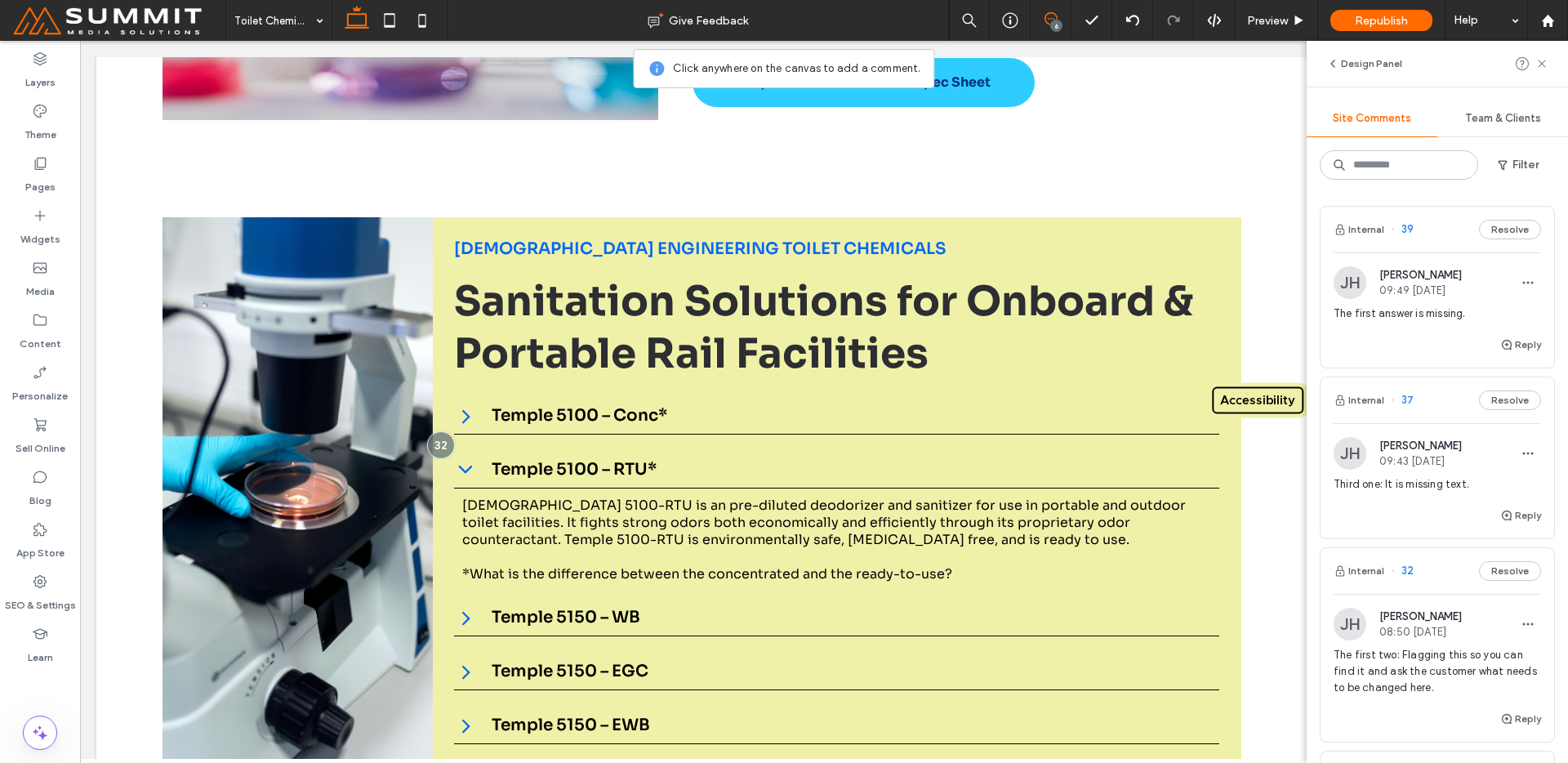
click at [1440, 448] on span "Jacquelynn Harris" at bounding box center [1420, 446] width 82 height 13
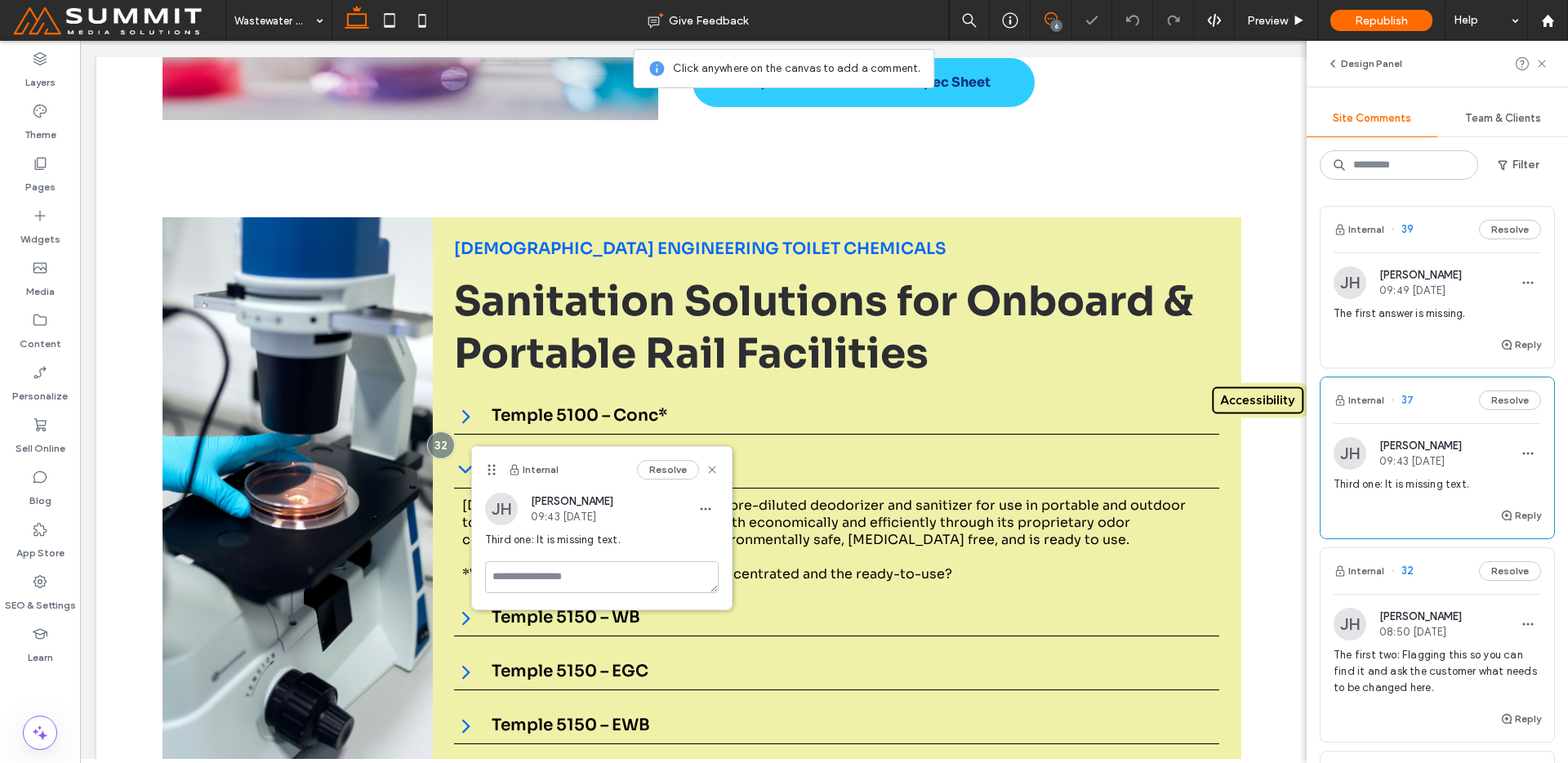
click at [1389, 302] on div "JH Jacquelynn Harris 09:49 Aug 18 2025 The first answer is missing." at bounding box center [1437, 301] width 207 height 69
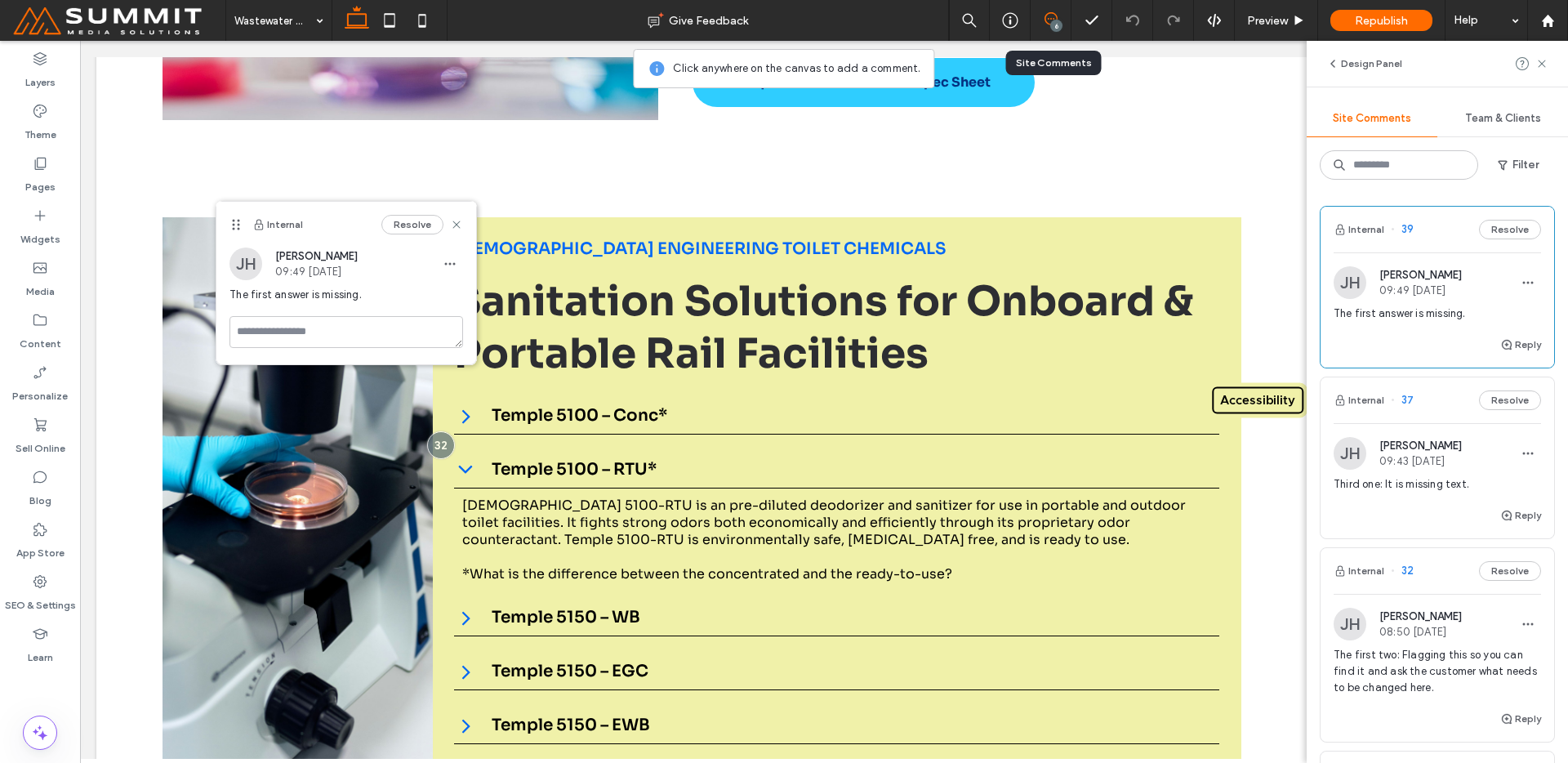
click at [1043, 12] on div "6" at bounding box center [1051, 21] width 41 height 41
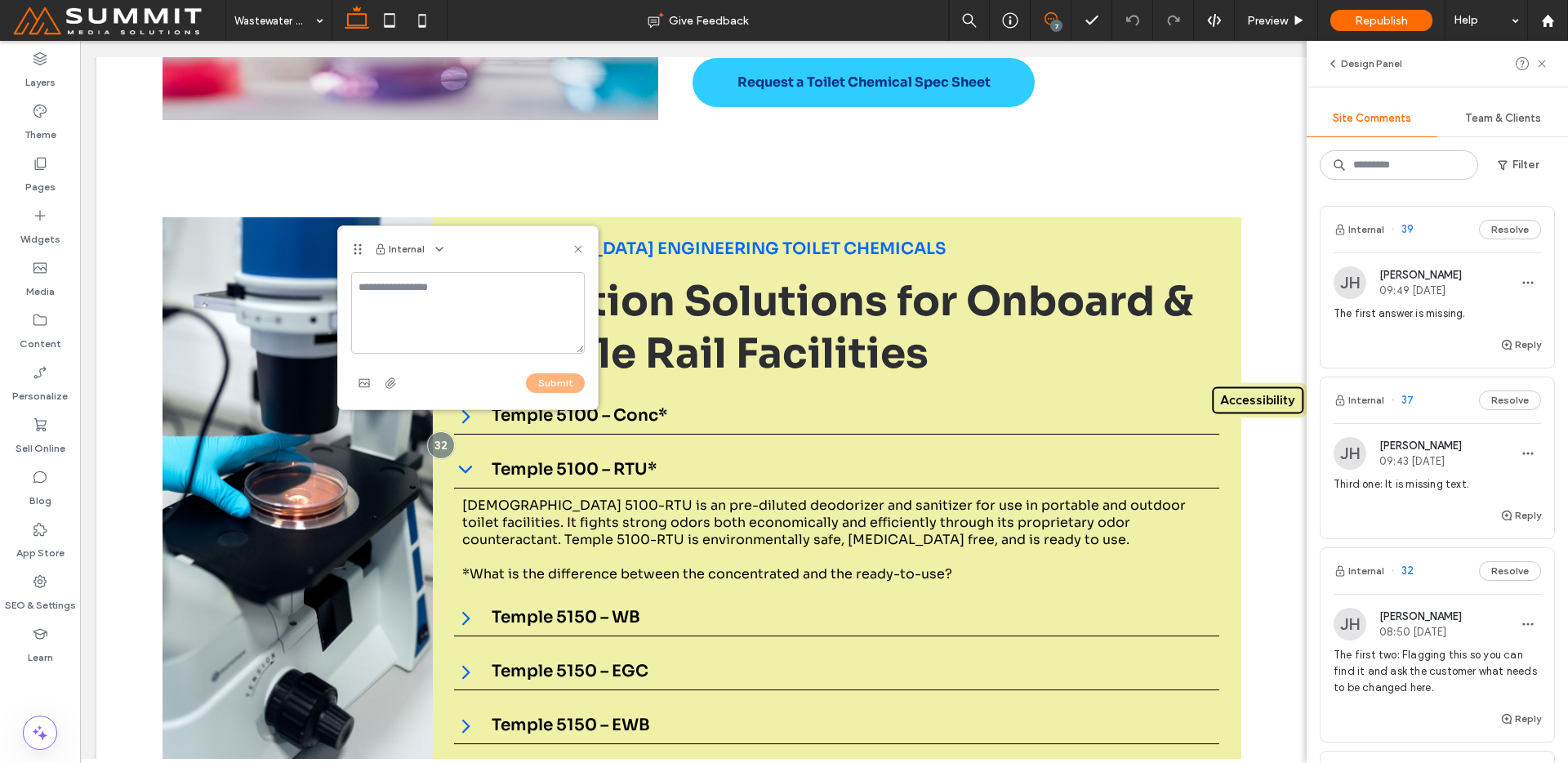
click at [1051, 9] on div "7" at bounding box center [1051, 21] width 41 height 41
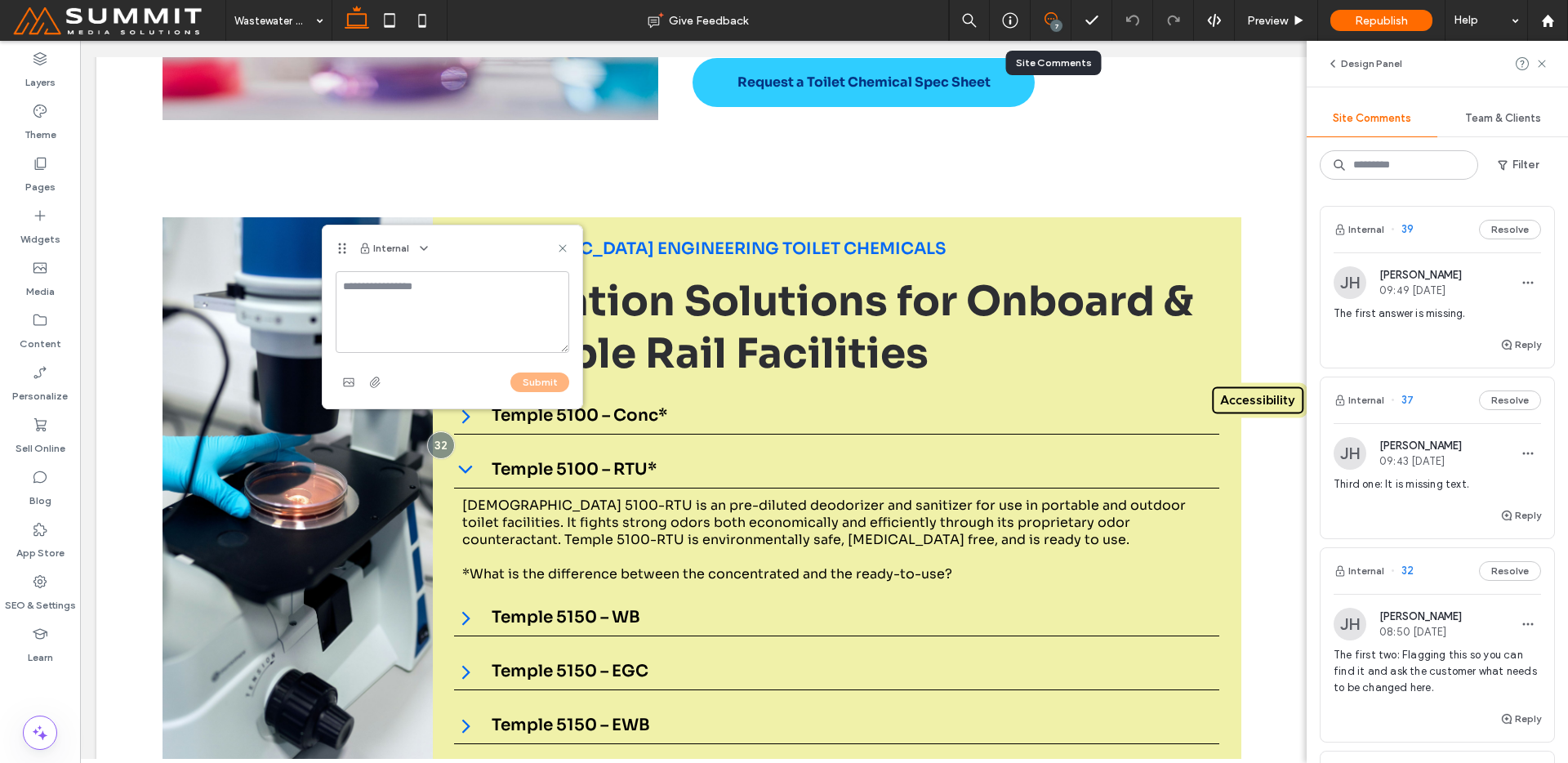
click at [1049, 12] on div "7" at bounding box center [1051, 21] width 41 height 41
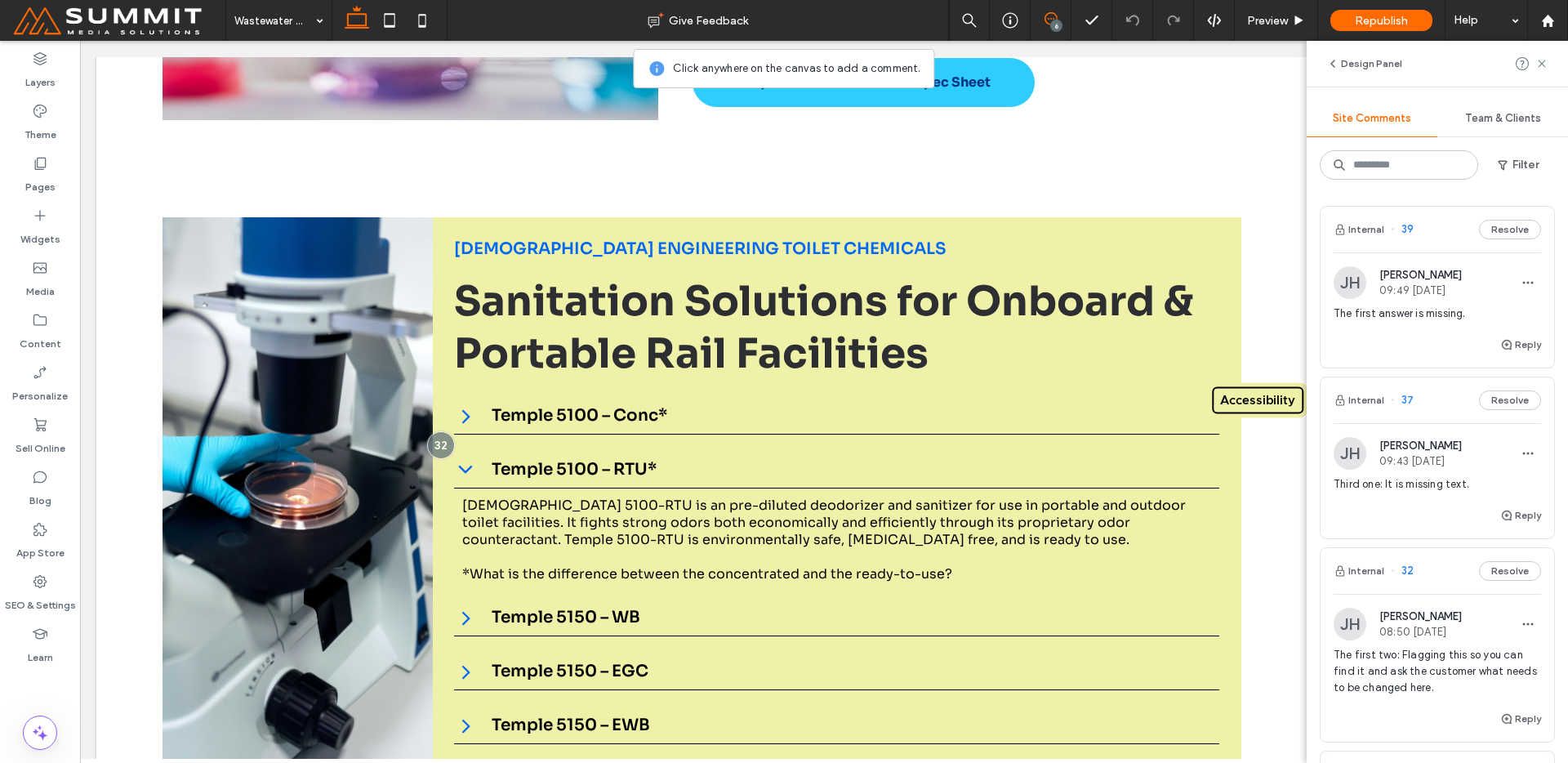
click at [1049, 13] on icon at bounding box center [1050, 19] width 13 height 13
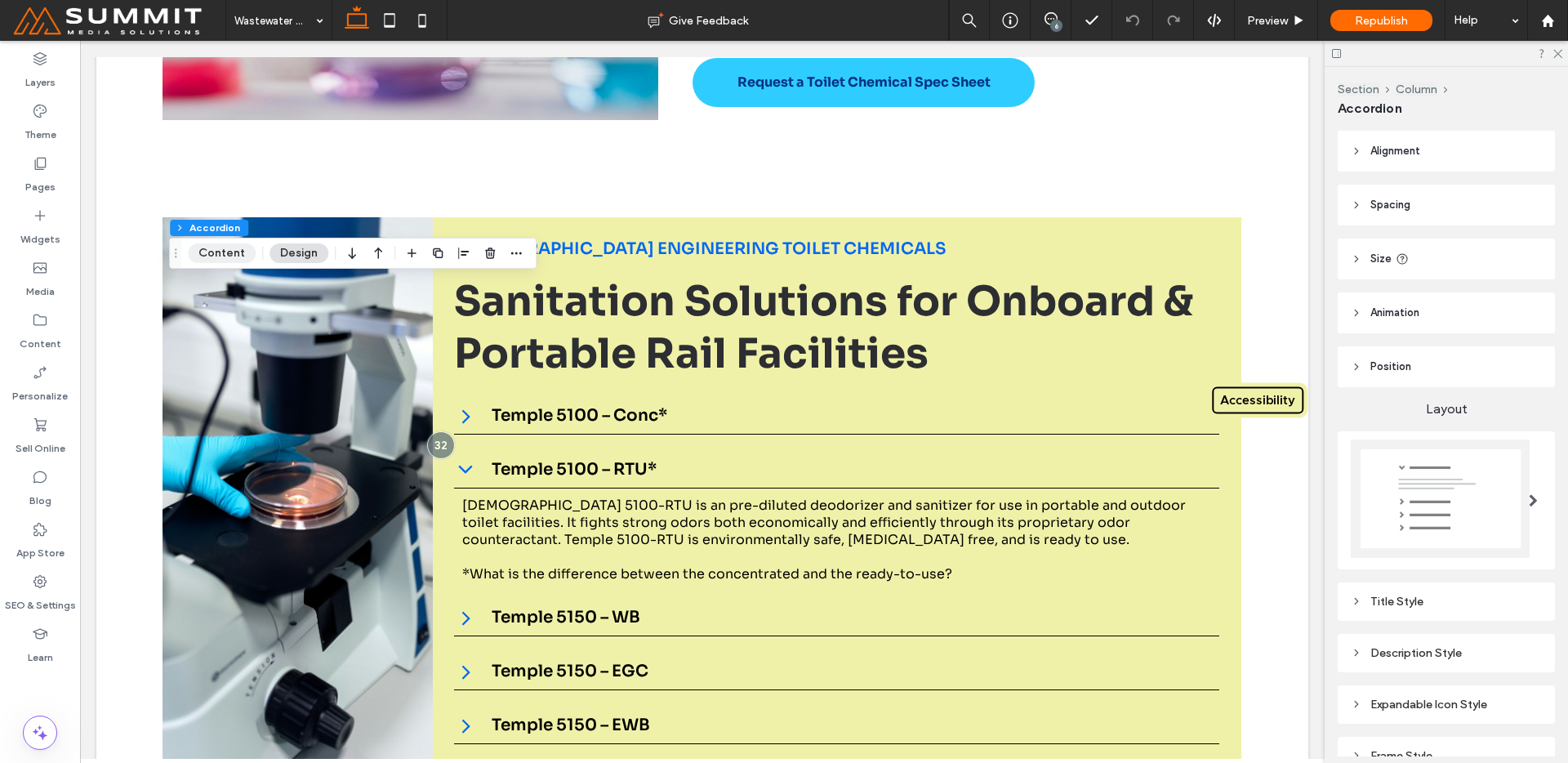
click at [207, 250] on button "Content" at bounding box center [222, 253] width 68 height 20
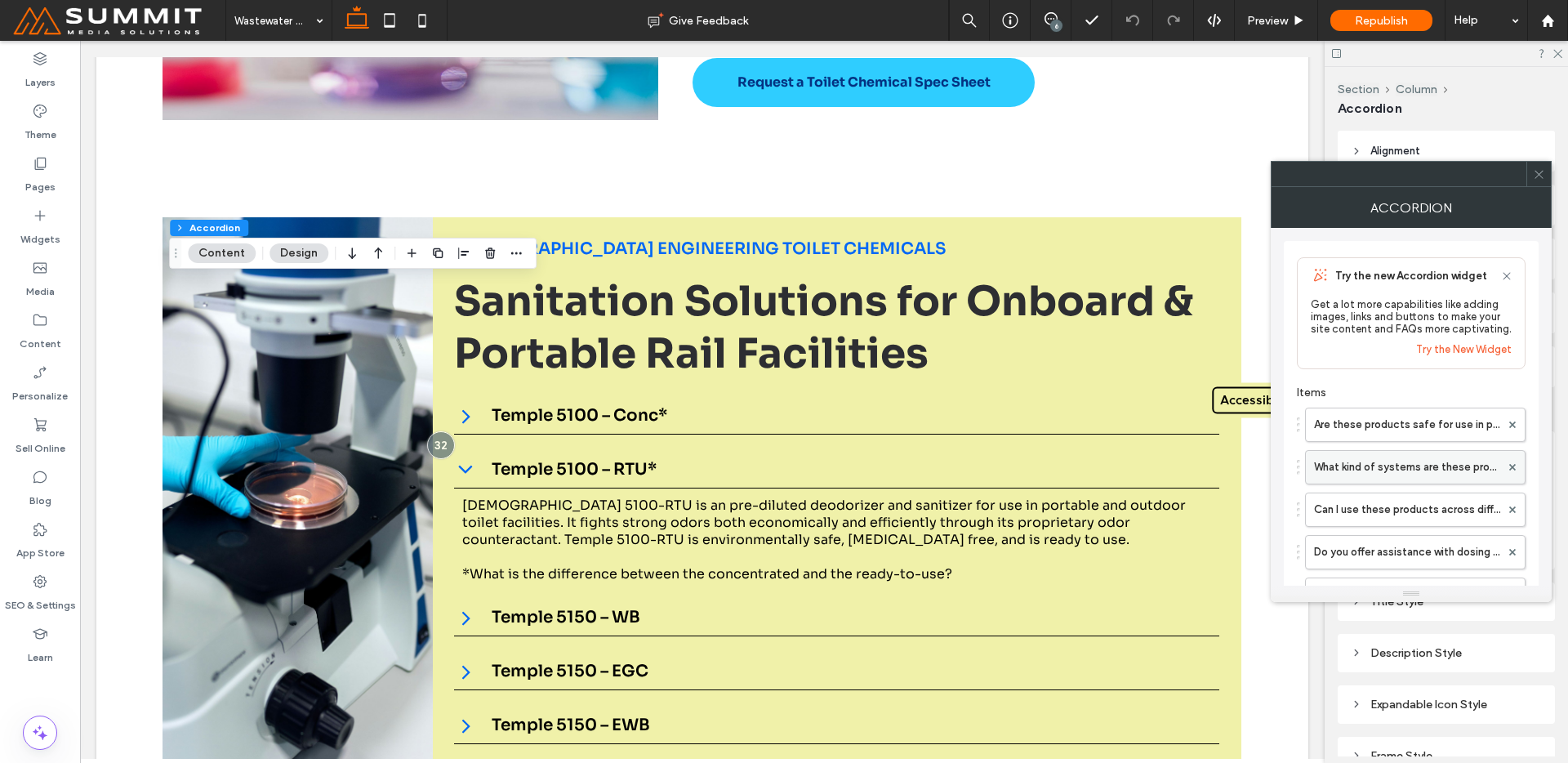
click at [1373, 471] on label "What kind of systems are these products compatible with?" at bounding box center [1407, 467] width 186 height 33
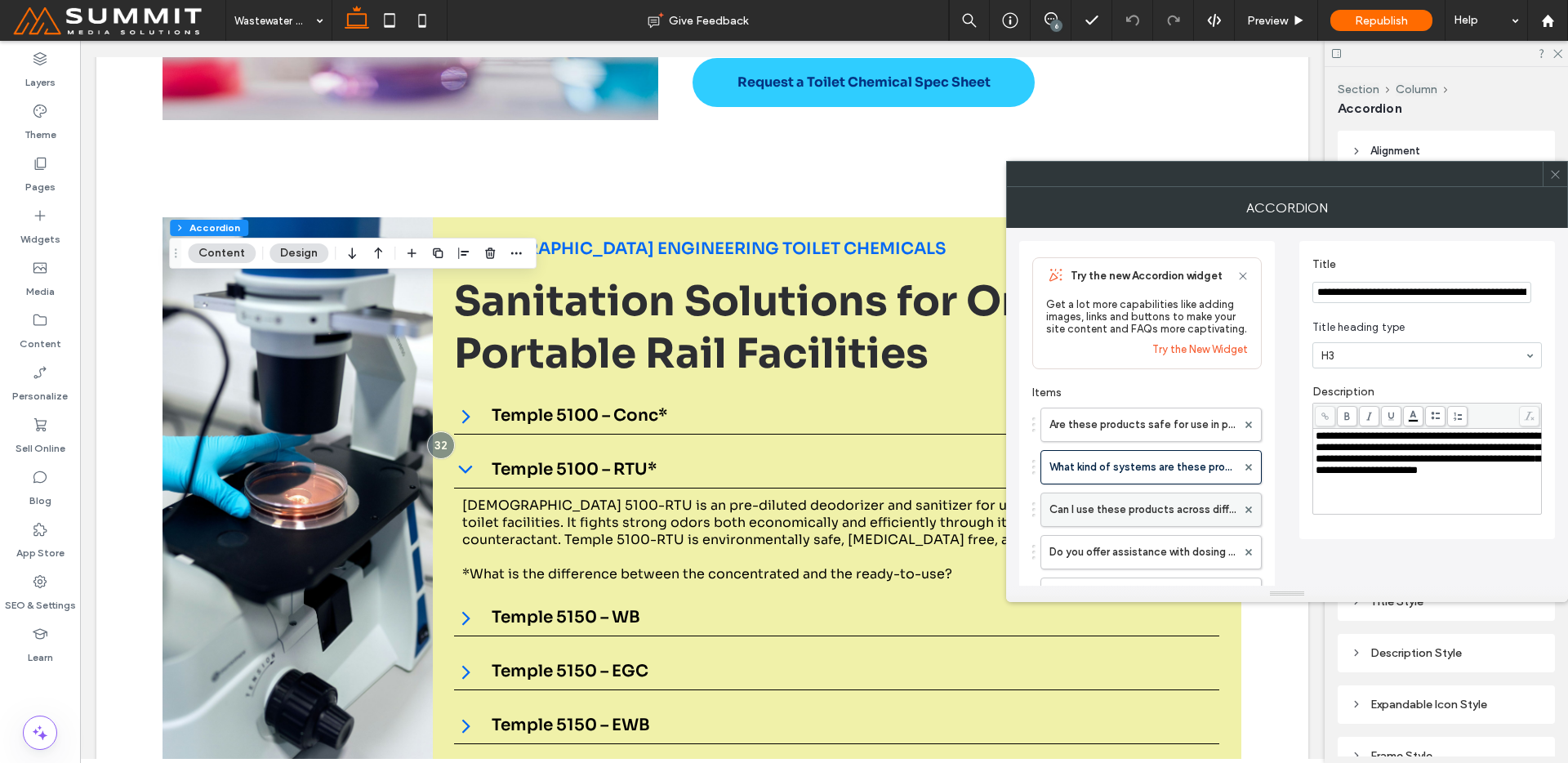
click at [1149, 506] on label "Can I use these products across different pH ranges?" at bounding box center [1142, 510] width 187 height 33
click at [1150, 546] on label "Do you offer assistance with dosing protocols?" at bounding box center [1142, 552] width 187 height 33
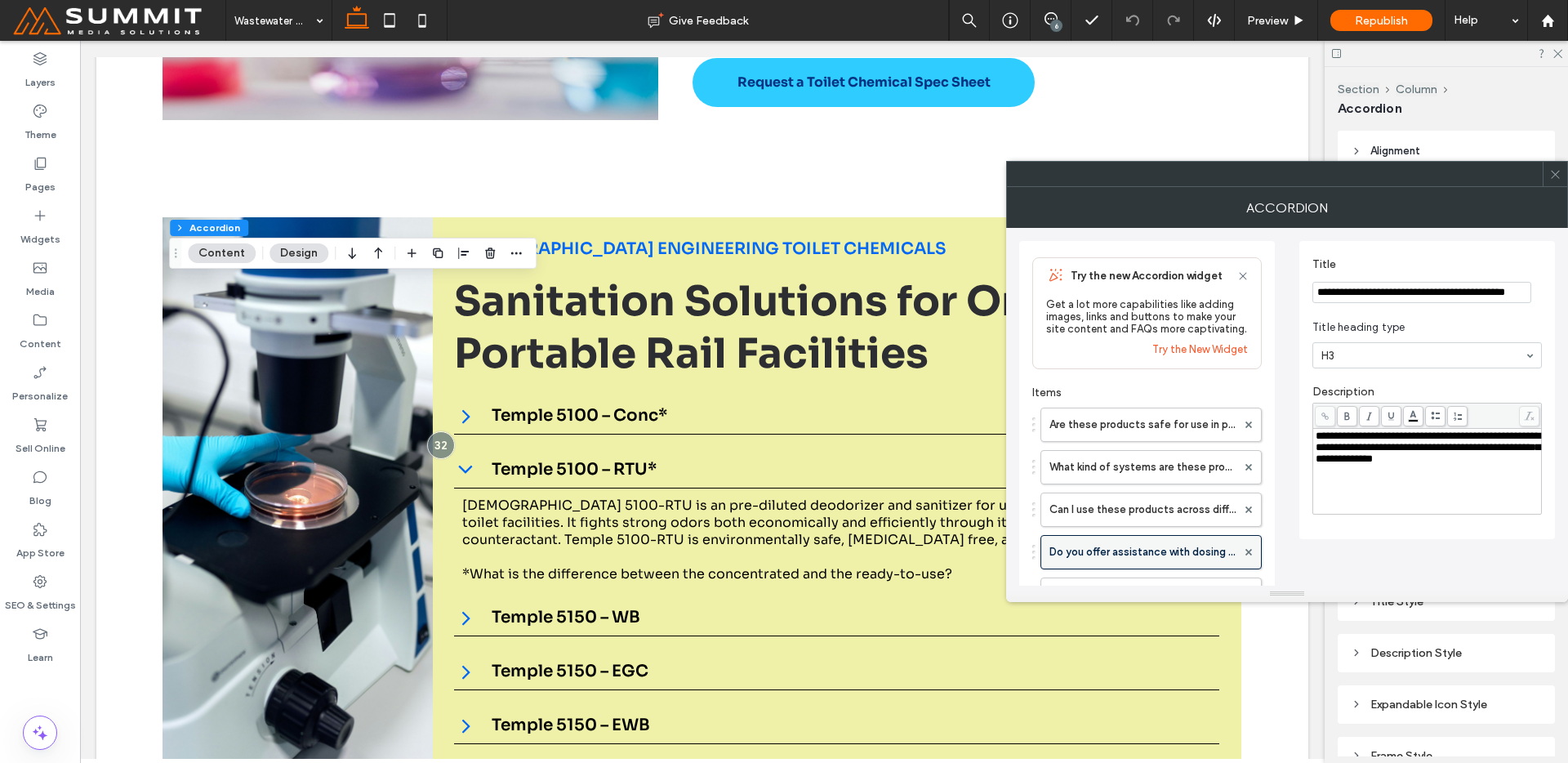
scroll to position [116, 0]
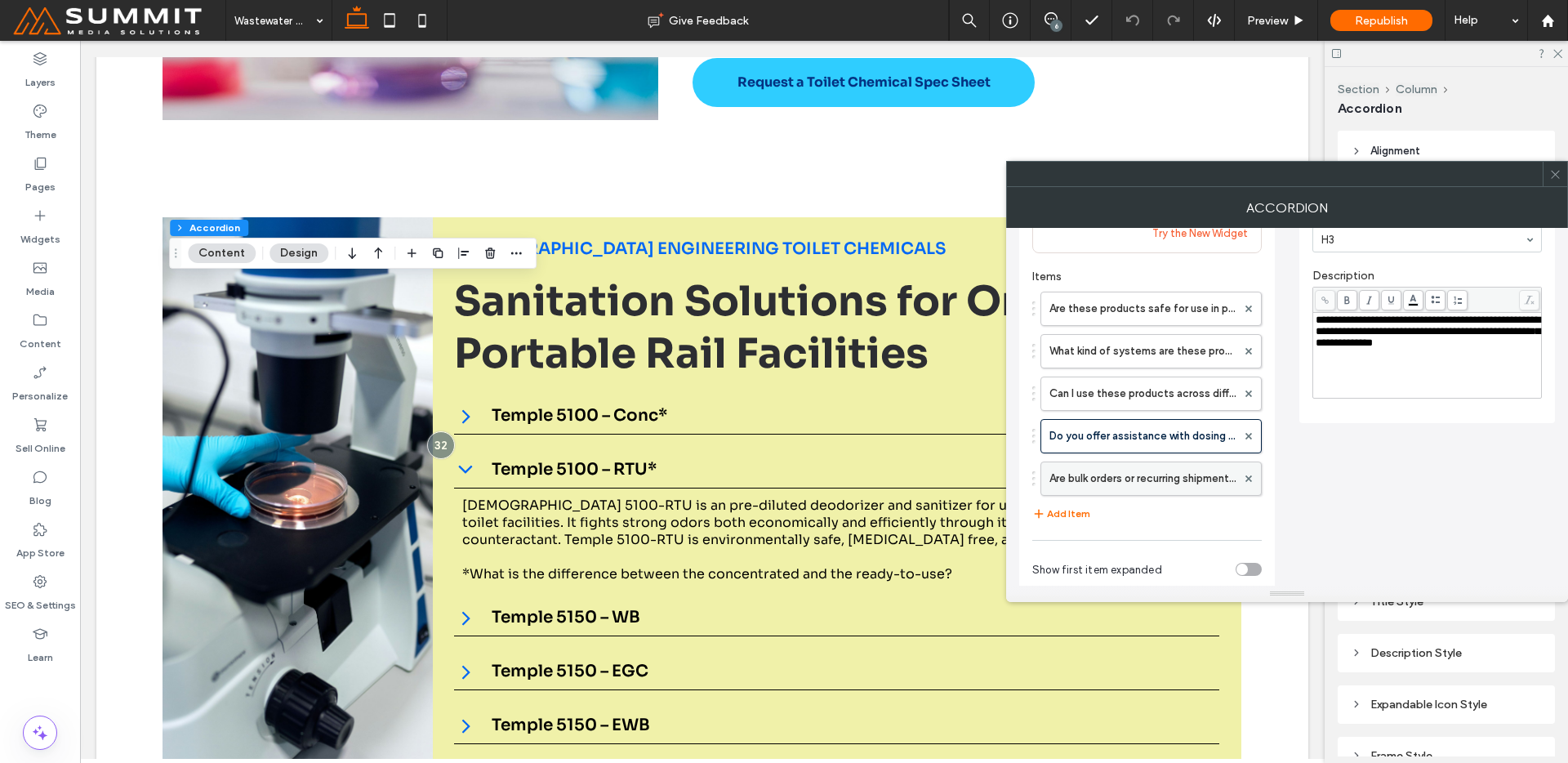
click at [1131, 475] on label "Are bulk orders or recurring shipments available?" at bounding box center [1142, 479] width 187 height 33
click at [1169, 298] on label "Are these products safe for use in potable water treatment?" at bounding box center [1142, 309] width 187 height 33
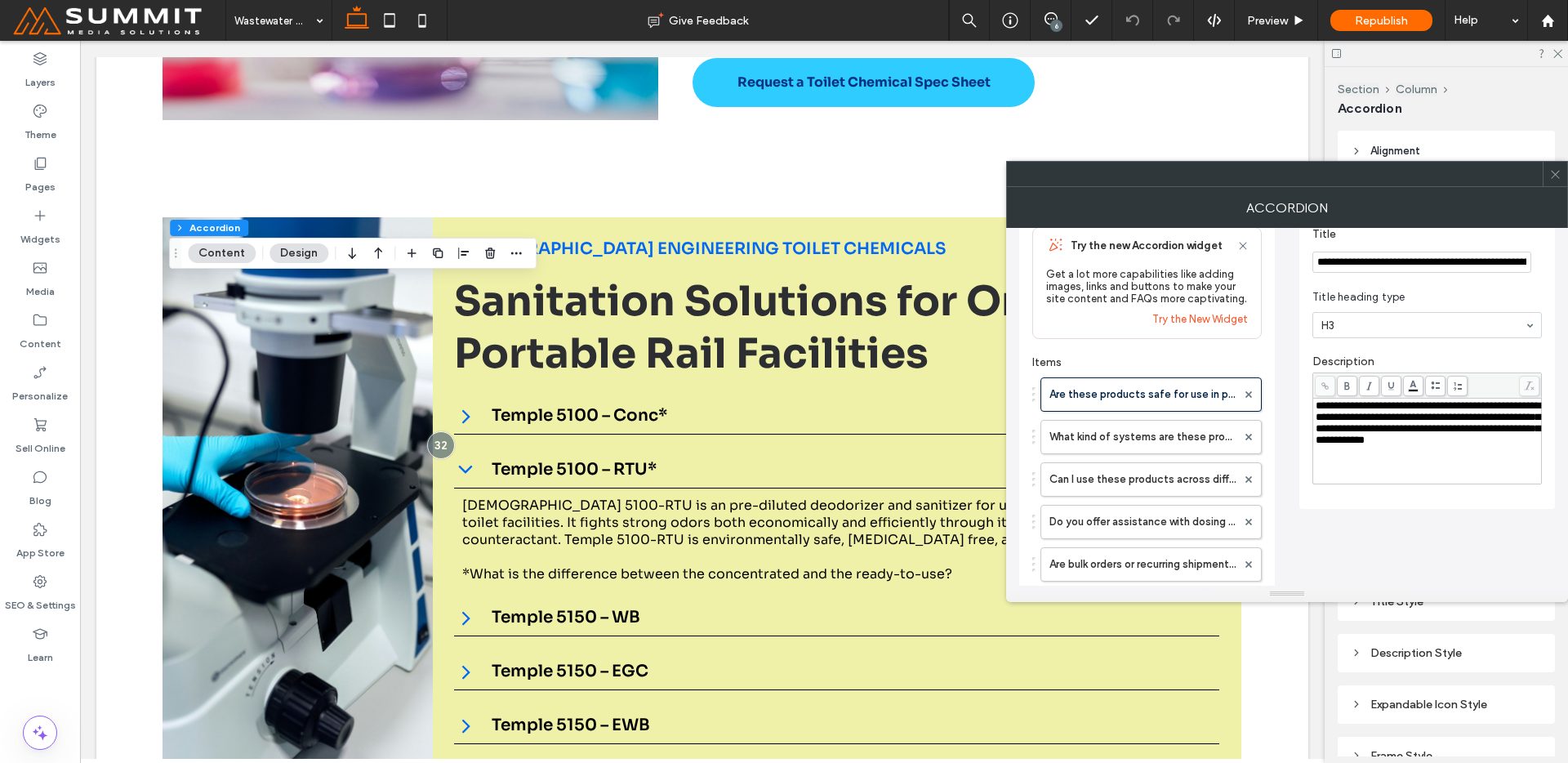
scroll to position [0, 0]
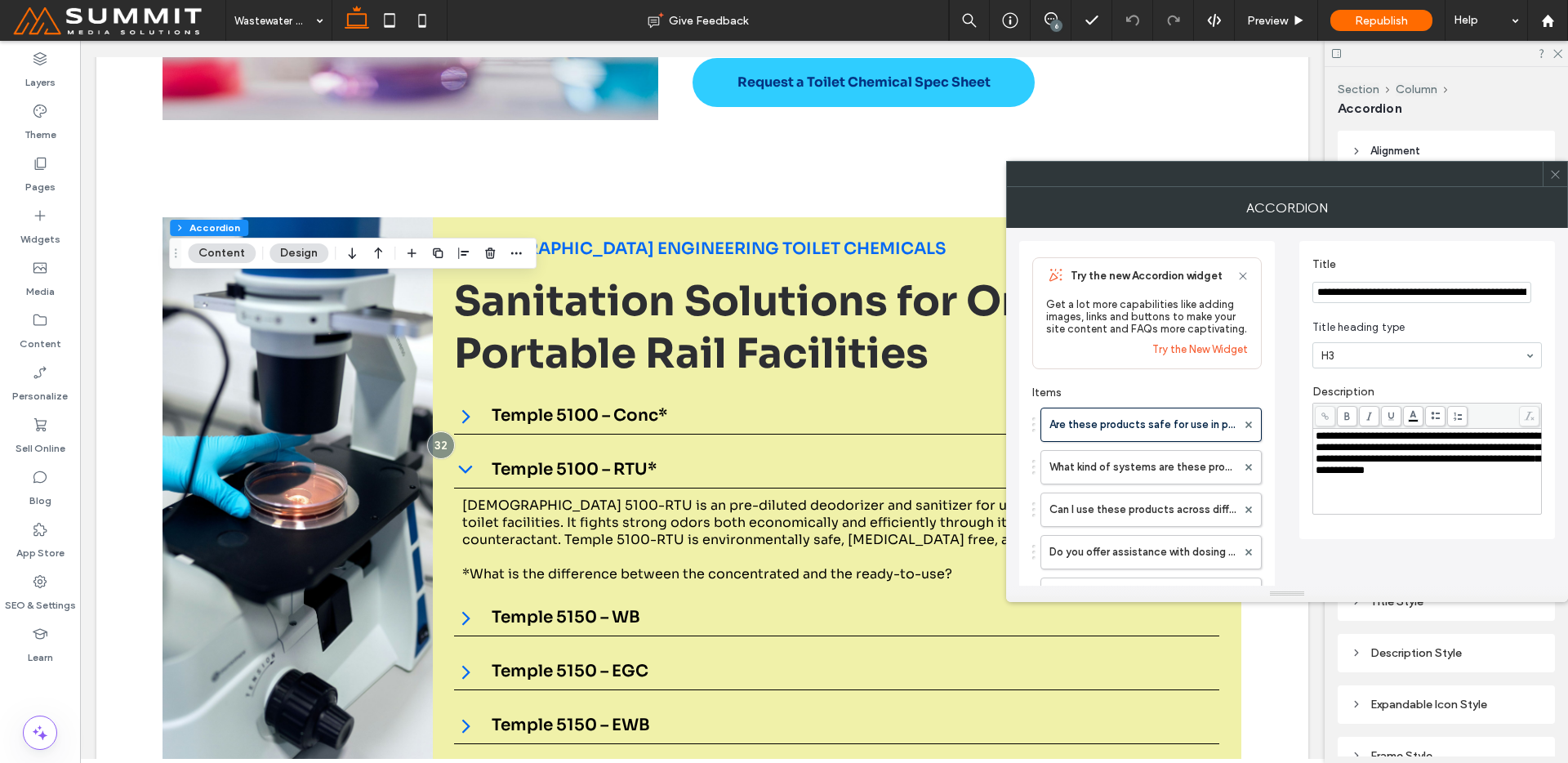
click at [1377, 450] on span "**********" at bounding box center [1428, 453] width 224 height 45
click at [1360, 508] on div "**********" at bounding box center [1428, 471] width 223 height 81
click at [1353, 544] on div "**********" at bounding box center [1286, 524] width 535 height 593
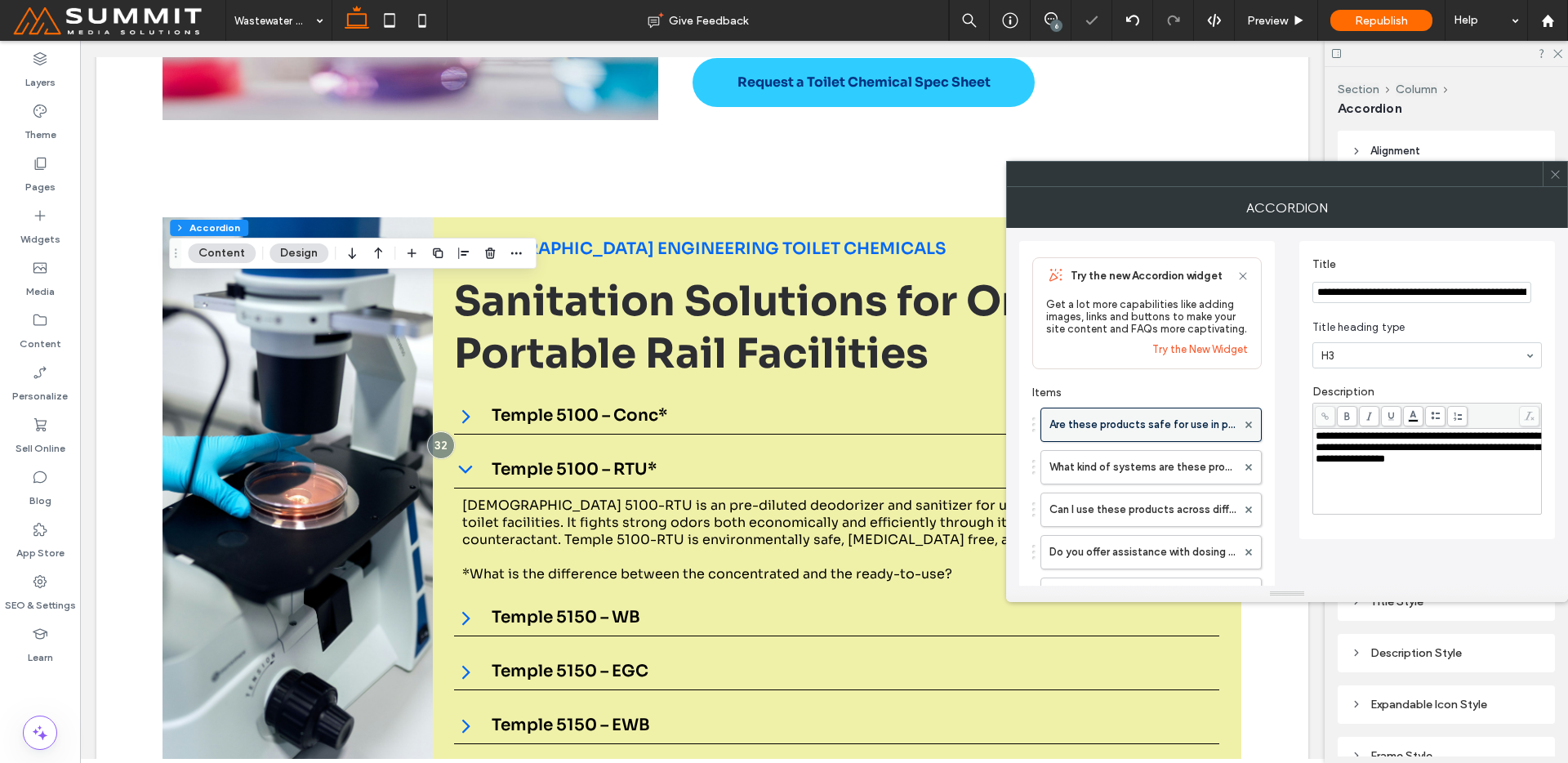
click at [1186, 426] on label "Are these products safe for use in potable water treatment?" at bounding box center [1142, 425] width 187 height 33
click at [1159, 469] on label "What kind of systems are these products compatible with?" at bounding box center [1142, 467] width 187 height 33
click at [1145, 421] on label "Are these products safe for use in potable water treatment?" at bounding box center [1142, 425] width 187 height 33
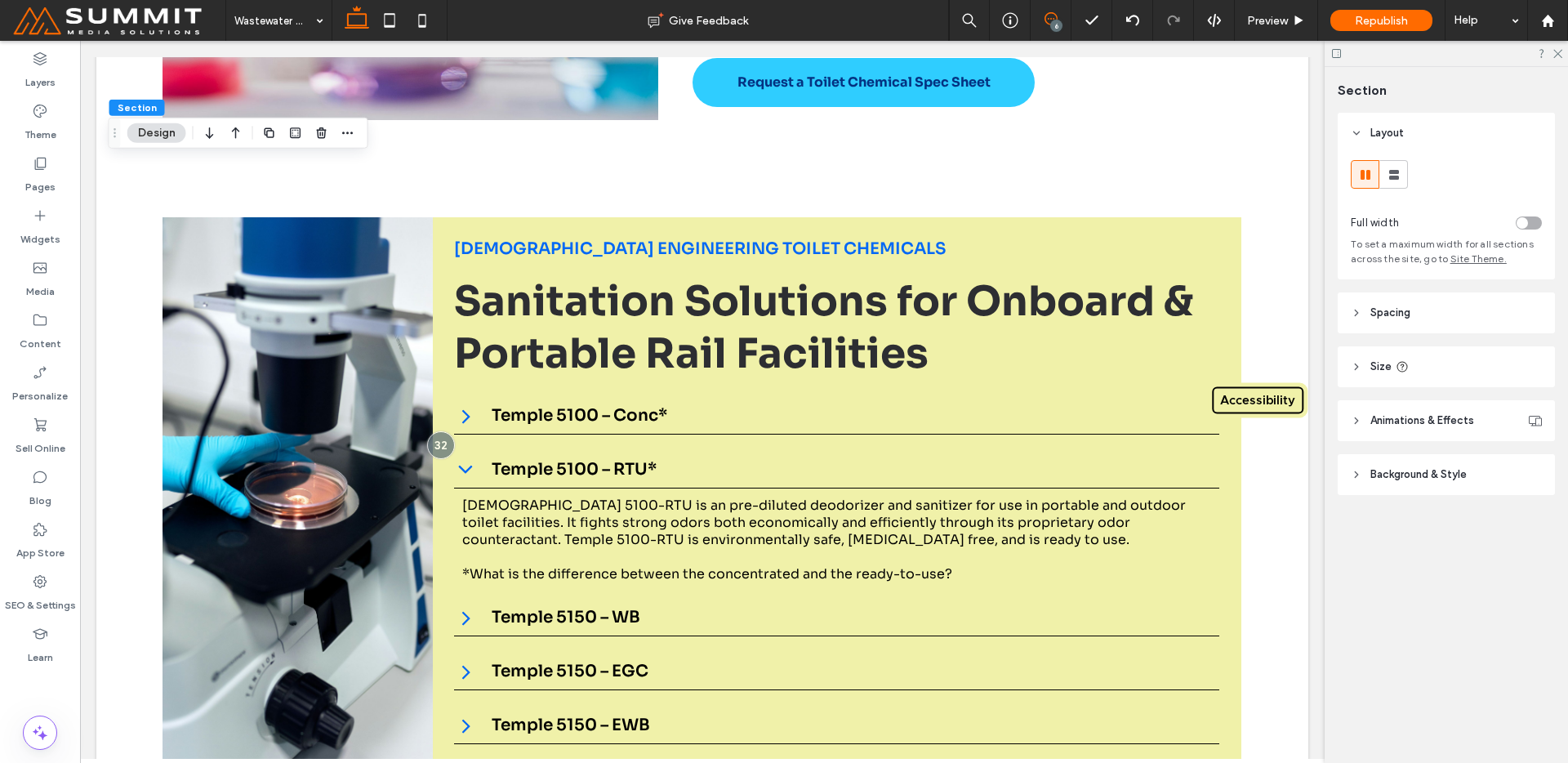
click at [1042, 22] on span at bounding box center [1050, 19] width 40 height 13
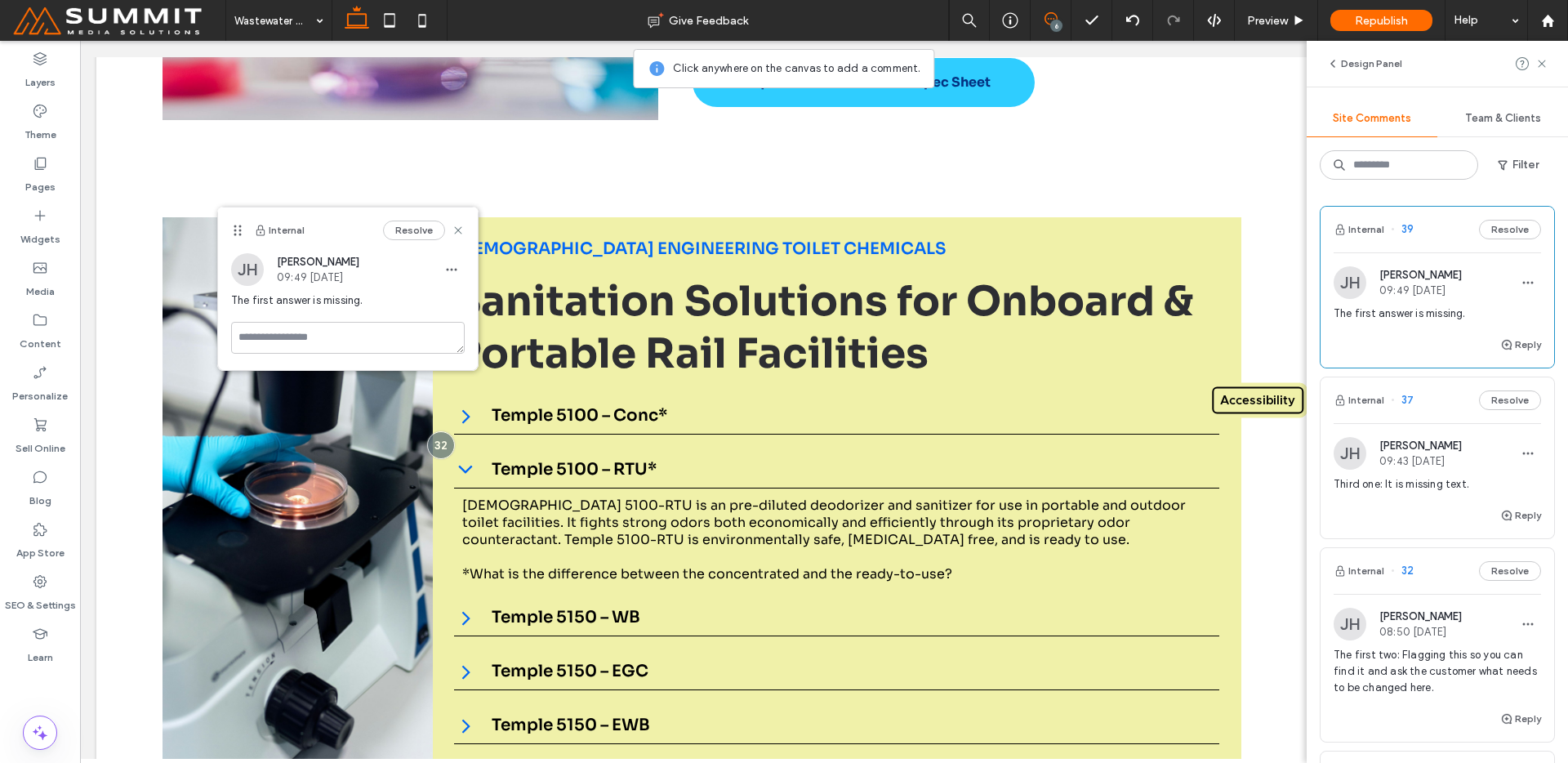
click at [426, 214] on div "Internal Resolve" at bounding box center [348, 230] width 260 height 46
click at [419, 241] on div "Internal Resolve" at bounding box center [348, 230] width 260 height 46
click at [419, 223] on button "Resolve" at bounding box center [413, 231] width 62 height 20
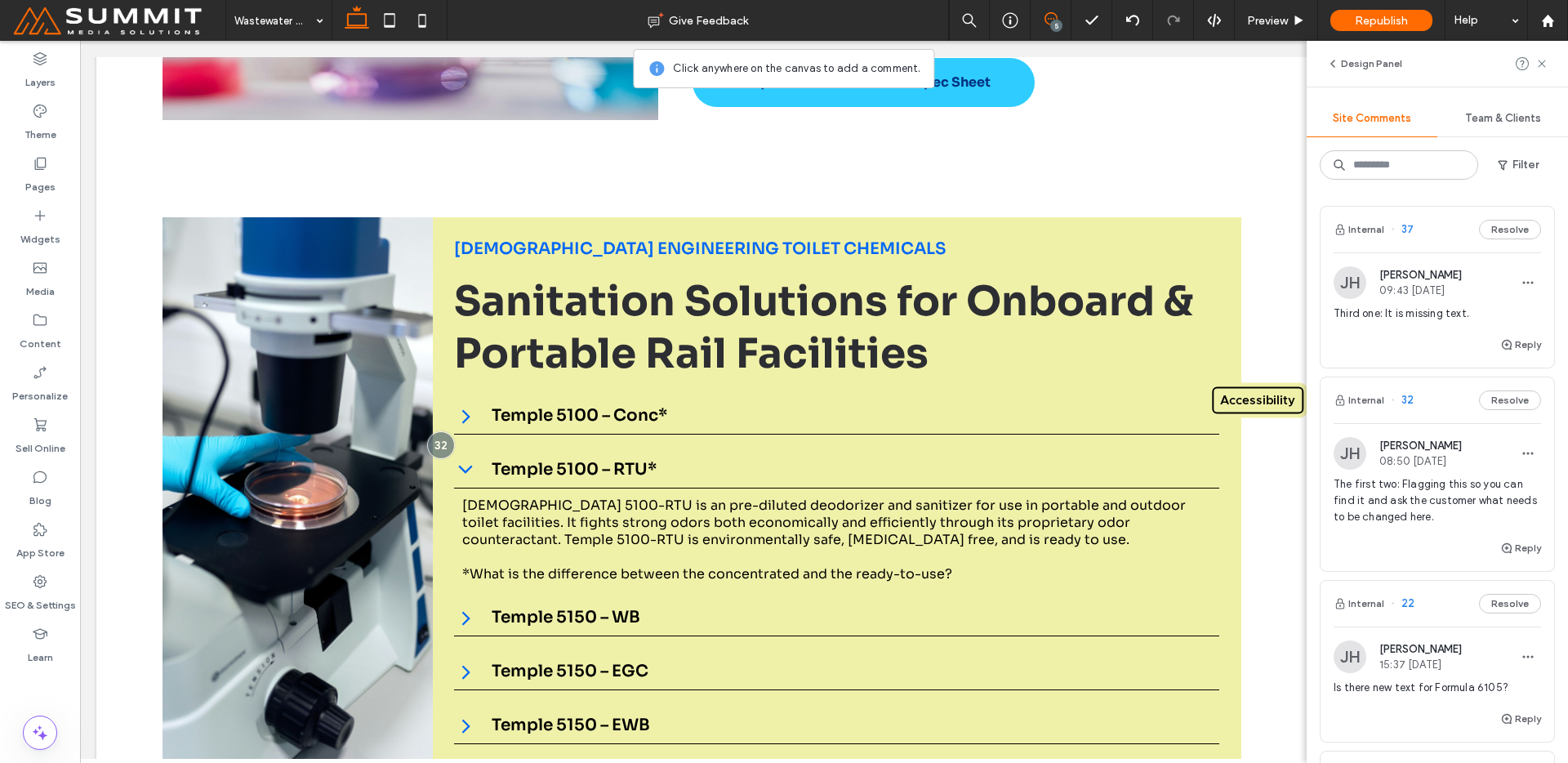
click at [1435, 335] on div "Reply" at bounding box center [1437, 352] width 233 height 33
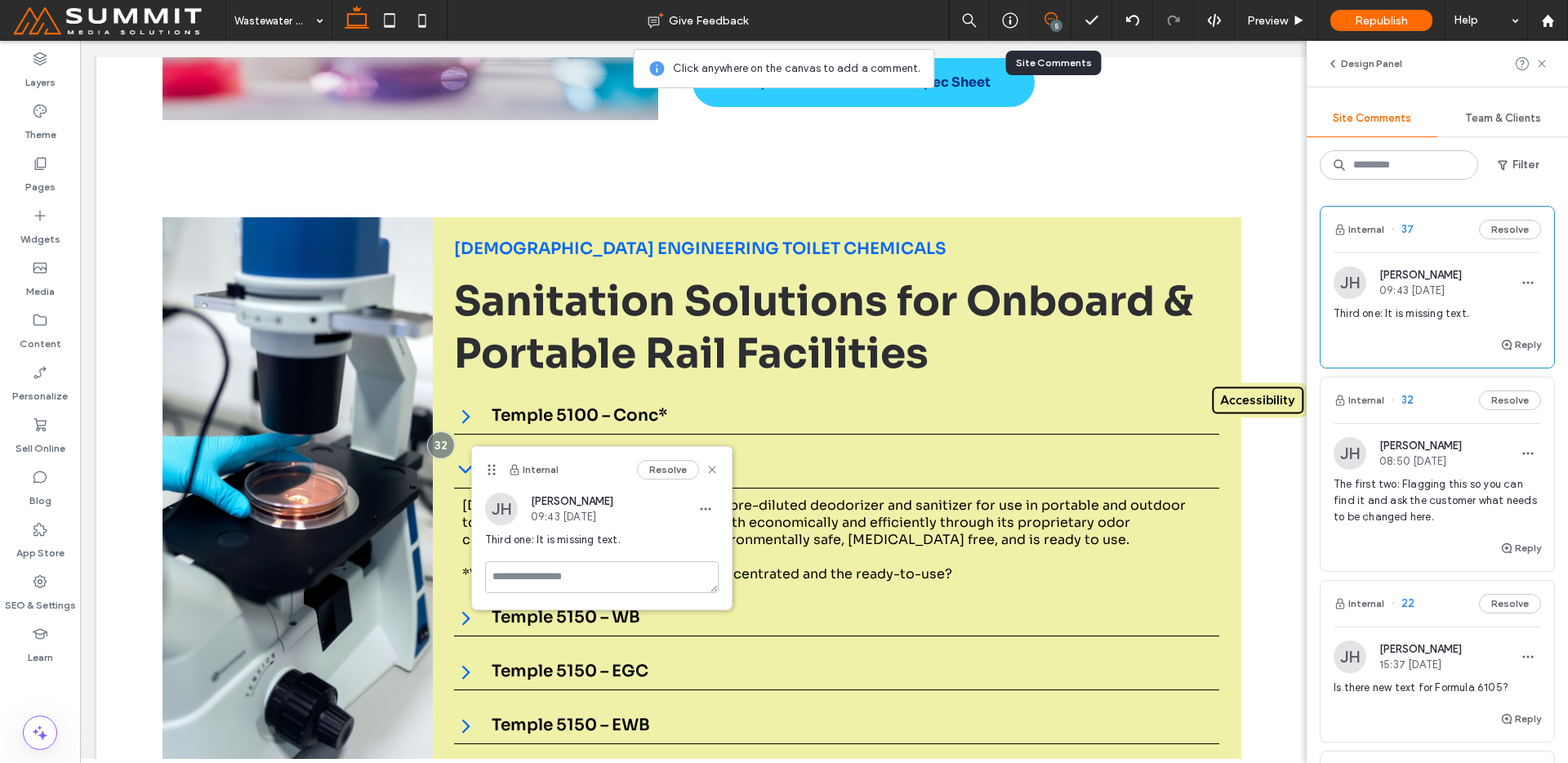
drag, startPoint x: 1044, startPoint y: 26, endPoint x: 1022, endPoint y: 61, distance: 41.3
click at [1044, 26] on div "5" at bounding box center [1050, 21] width 40 height 16
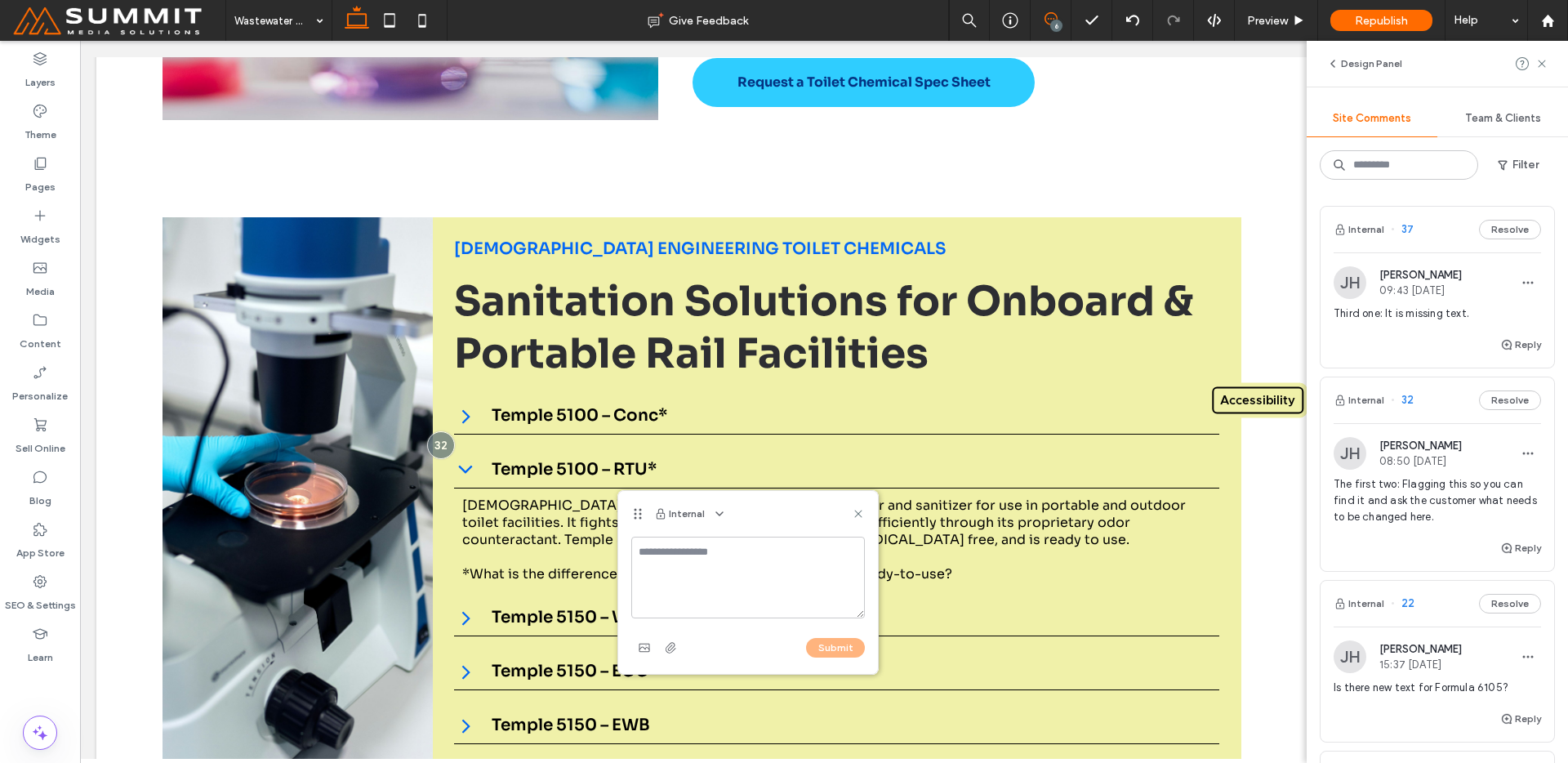
click at [1054, 23] on div "6" at bounding box center [1057, 26] width 13 height 13
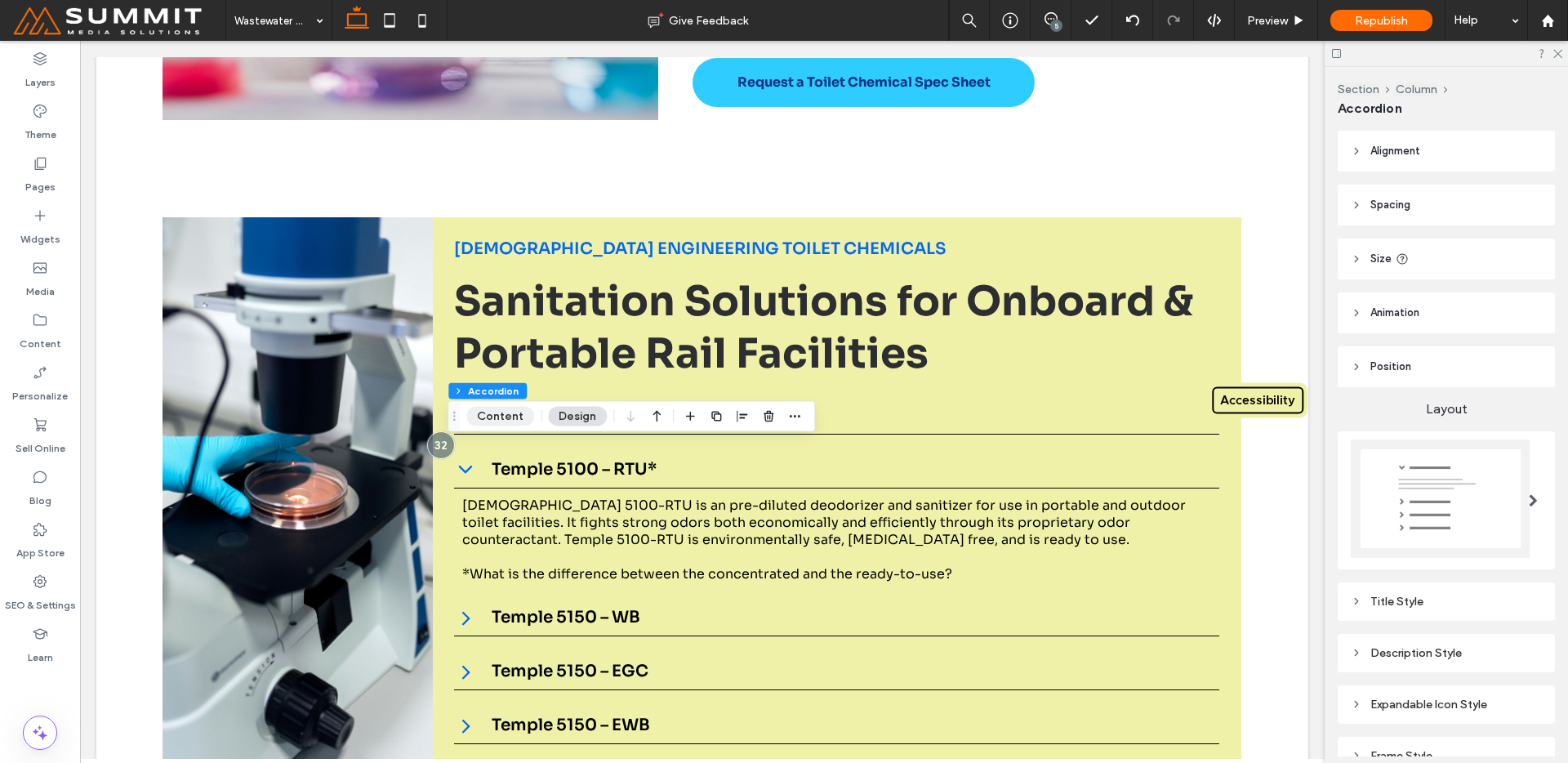
click at [515, 412] on button "Content" at bounding box center [501, 417] width 68 height 20
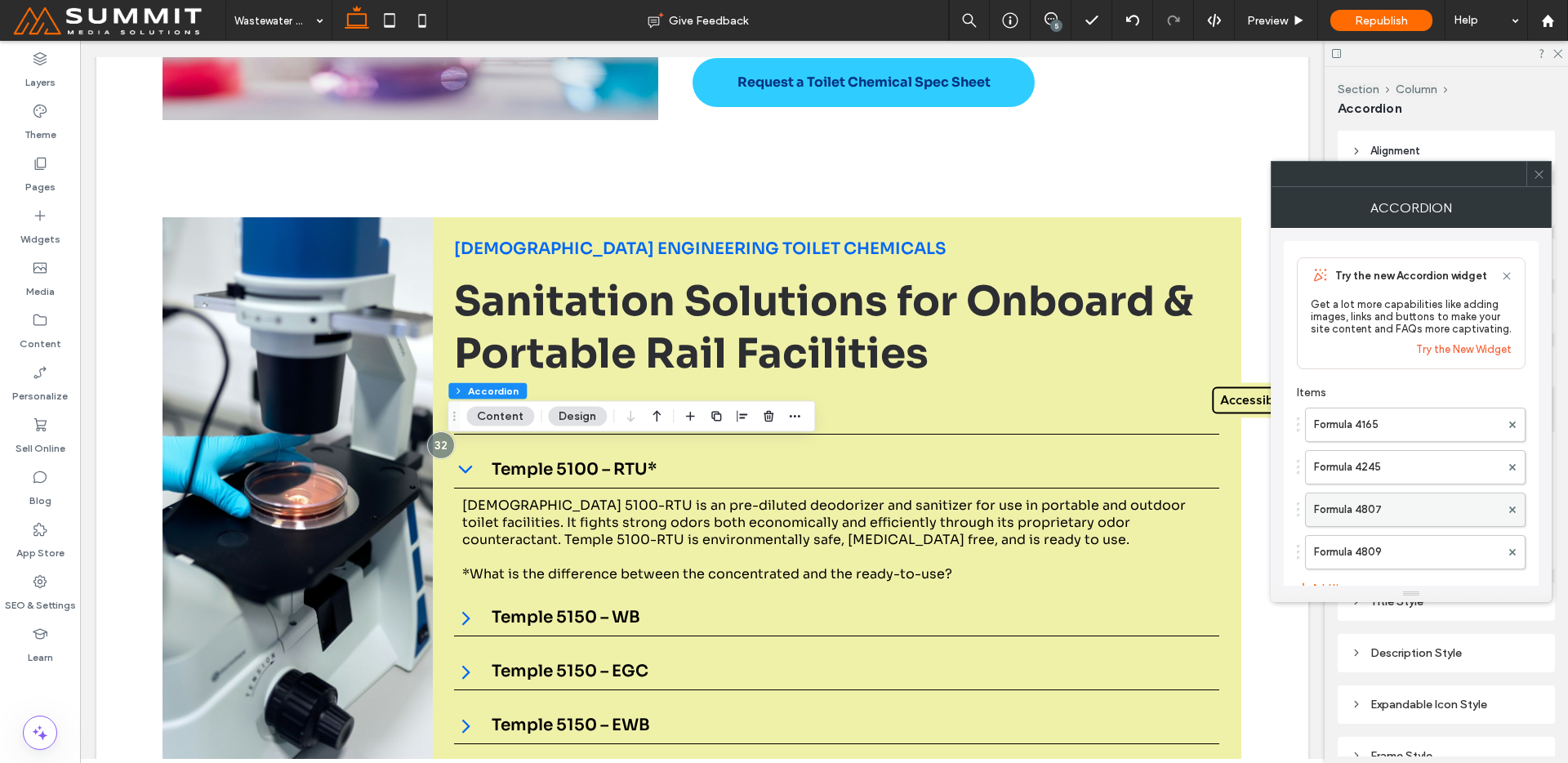
click at [1358, 514] on label "Formula 4807" at bounding box center [1407, 510] width 186 height 33
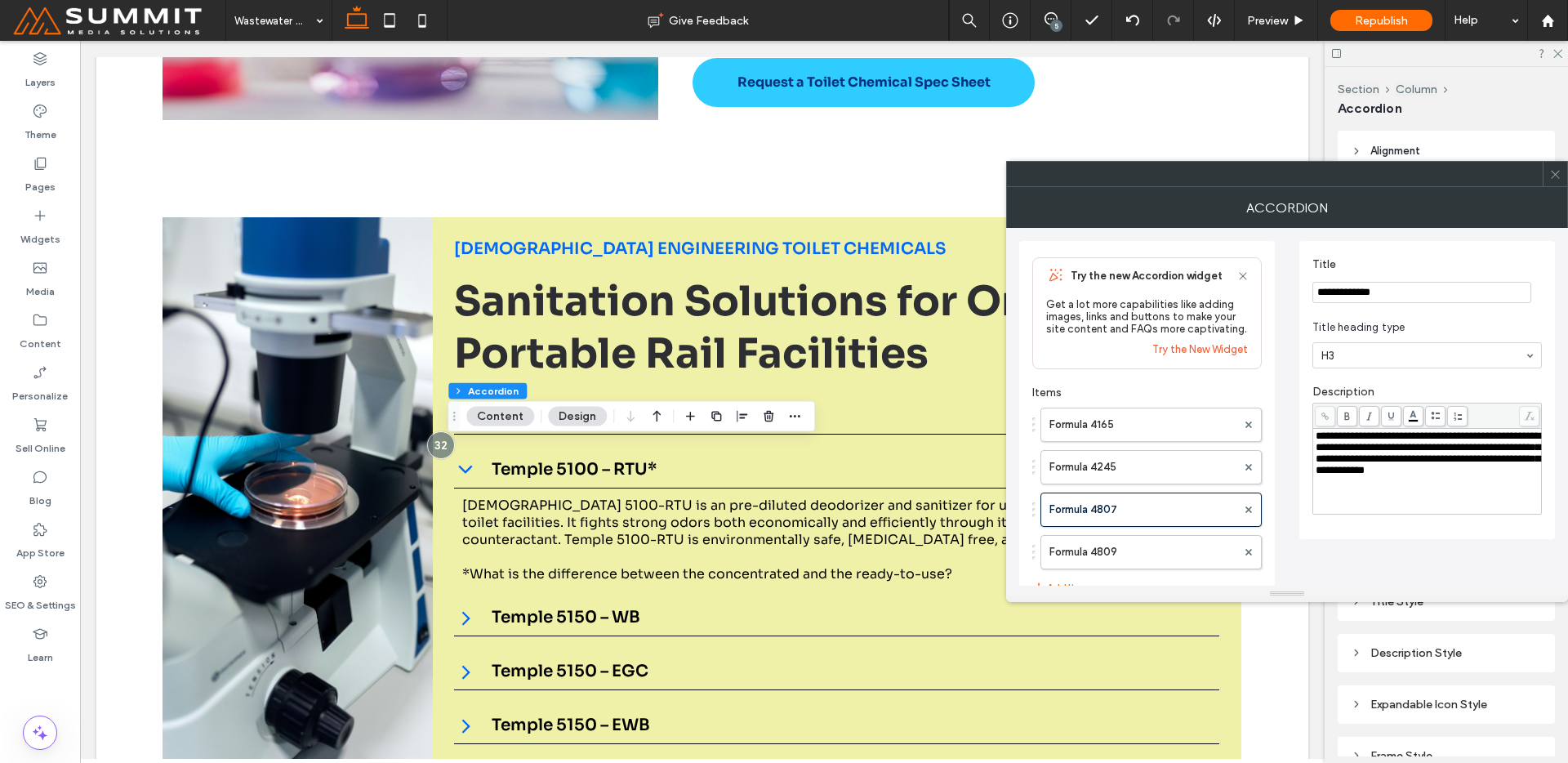
click at [1372, 464] on span "**********" at bounding box center [1428, 453] width 224 height 45
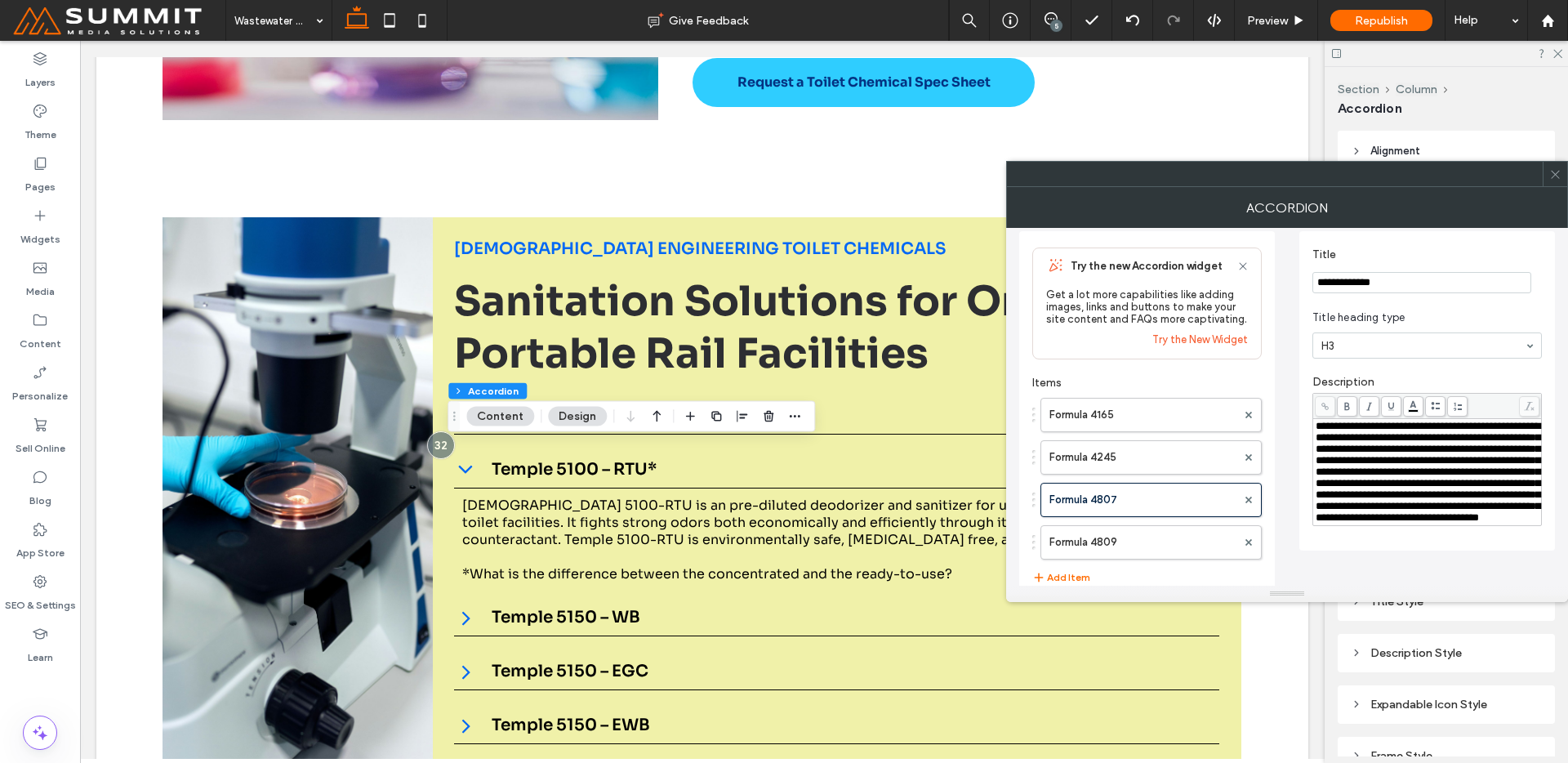
scroll to position [13, 0]
click at [1491, 484] on span "**********" at bounding box center [1428, 469] width 224 height 102
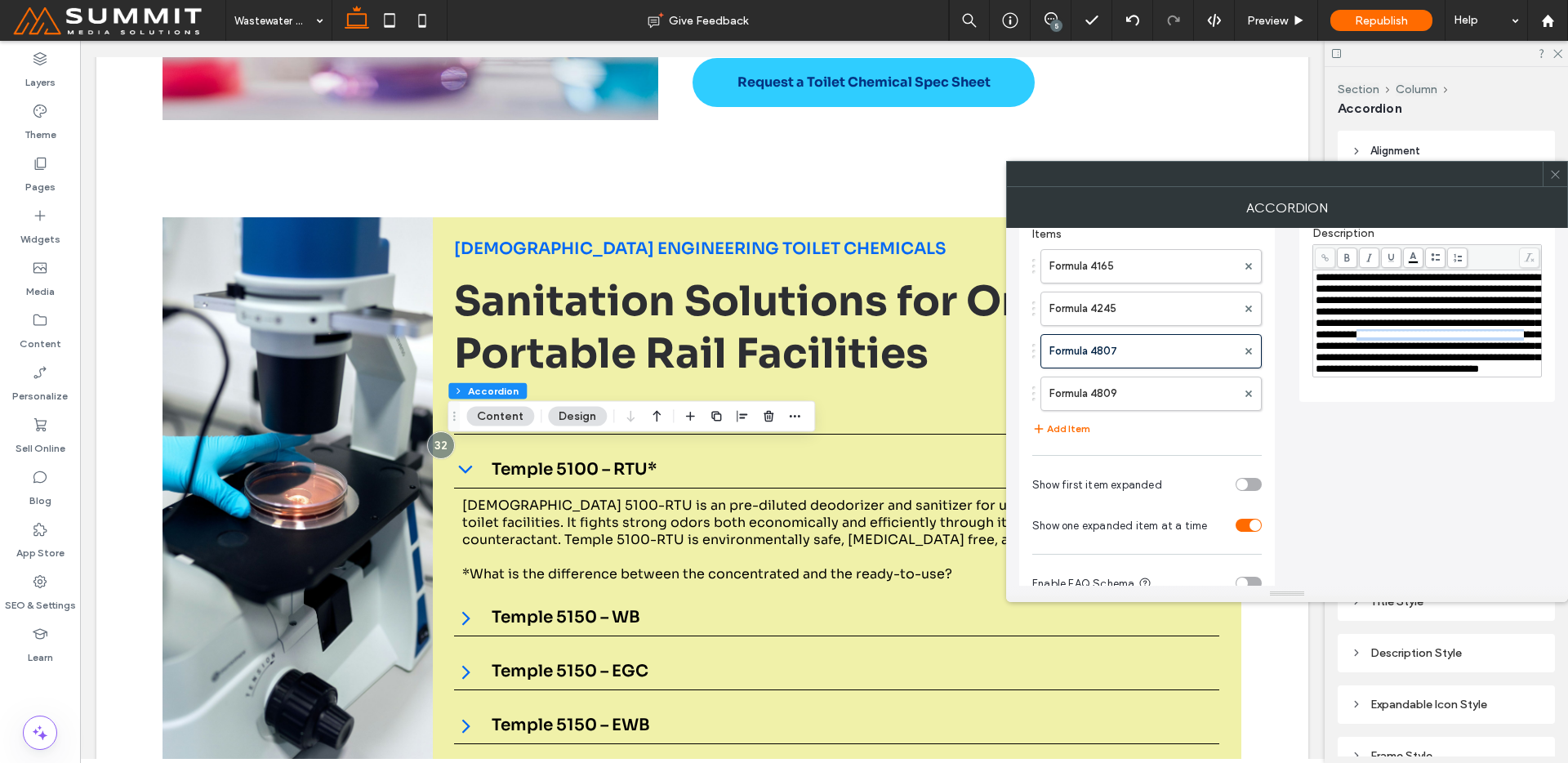
scroll to position [0, 0]
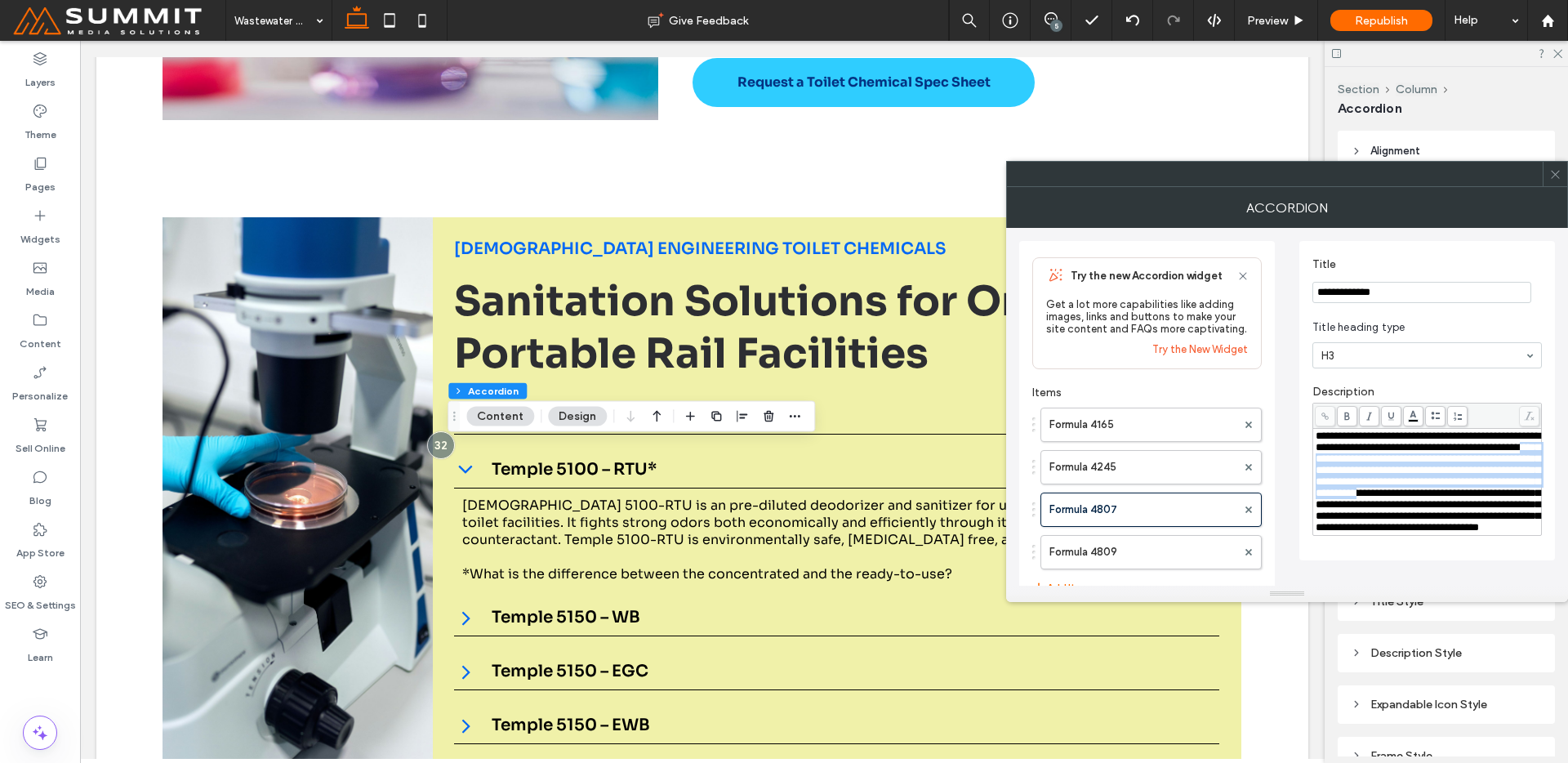
drag, startPoint x: 1536, startPoint y: 501, endPoint x: 1488, endPoint y: 507, distance: 48.4
click at [1482, 505] on div "**********" at bounding box center [1428, 481] width 223 height 103
drag, startPoint x: 1546, startPoint y: 527, endPoint x: 1537, endPoint y: 522, distance: 10.3
click at [1543, 525] on div "**********" at bounding box center [1428, 401] width 256 height 319
click at [1505, 525] on span "**********" at bounding box center [1428, 481] width 224 height 102
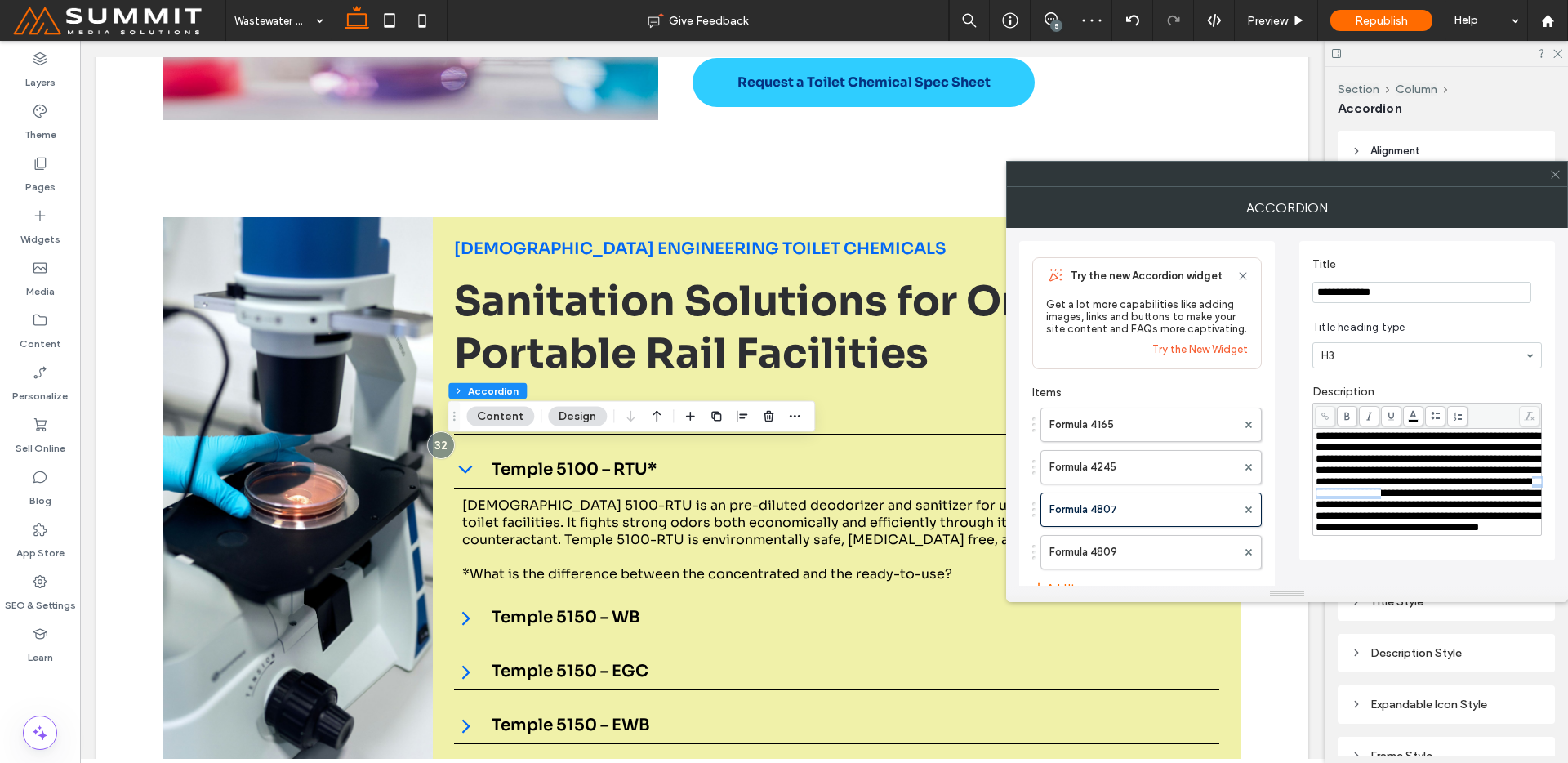
drag, startPoint x: 1496, startPoint y: 520, endPoint x: 1345, endPoint y: 536, distance: 151.8
click at [1345, 533] on span "**********" at bounding box center [1428, 481] width 224 height 102
drag, startPoint x: 1458, startPoint y: 591, endPoint x: 1477, endPoint y: 526, distance: 67.7
click at [1542, 326] on div "**********" at bounding box center [1428, 401] width 256 height 319
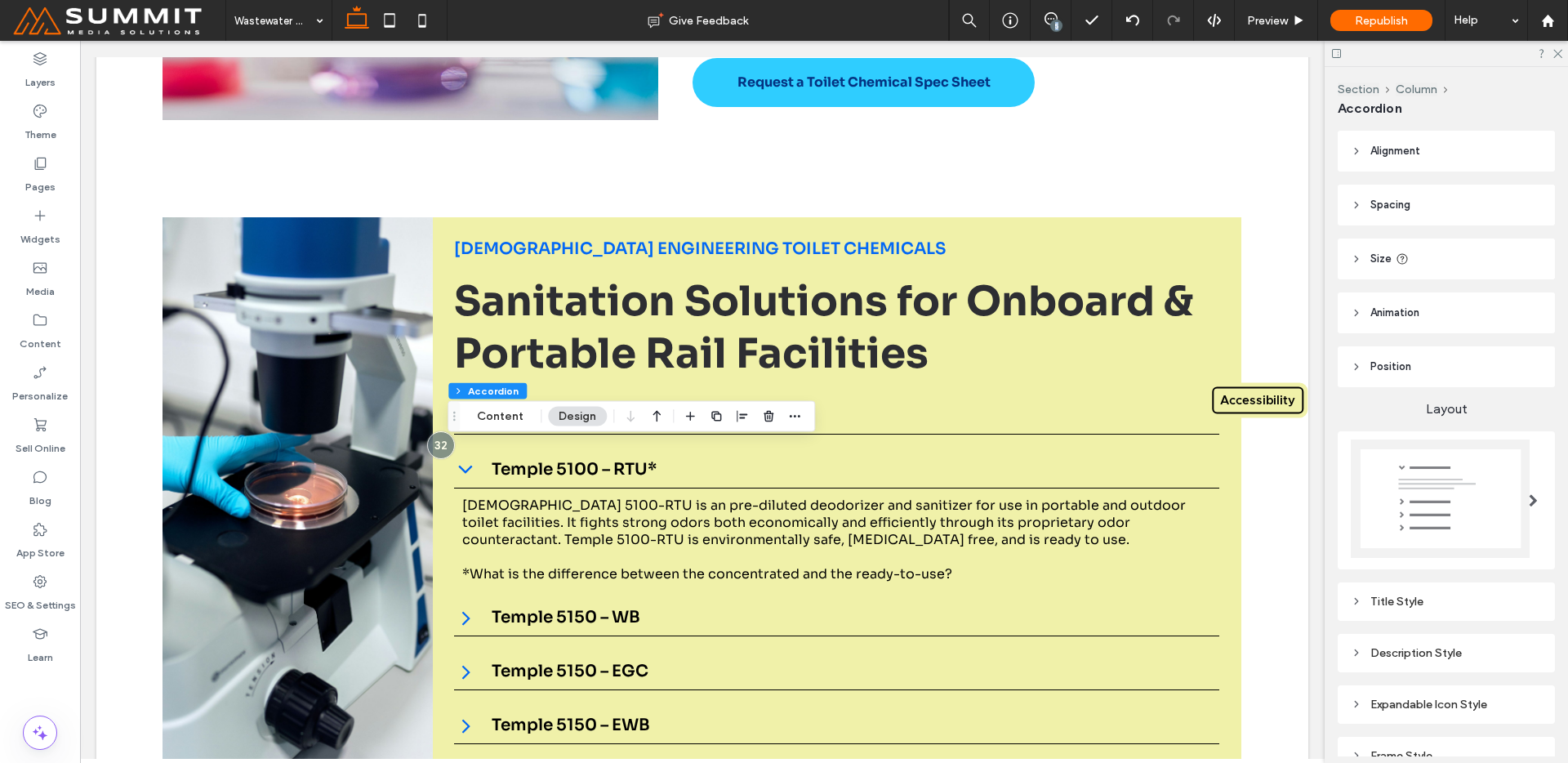
click at [1056, 26] on div "5" at bounding box center [1057, 26] width 13 height 13
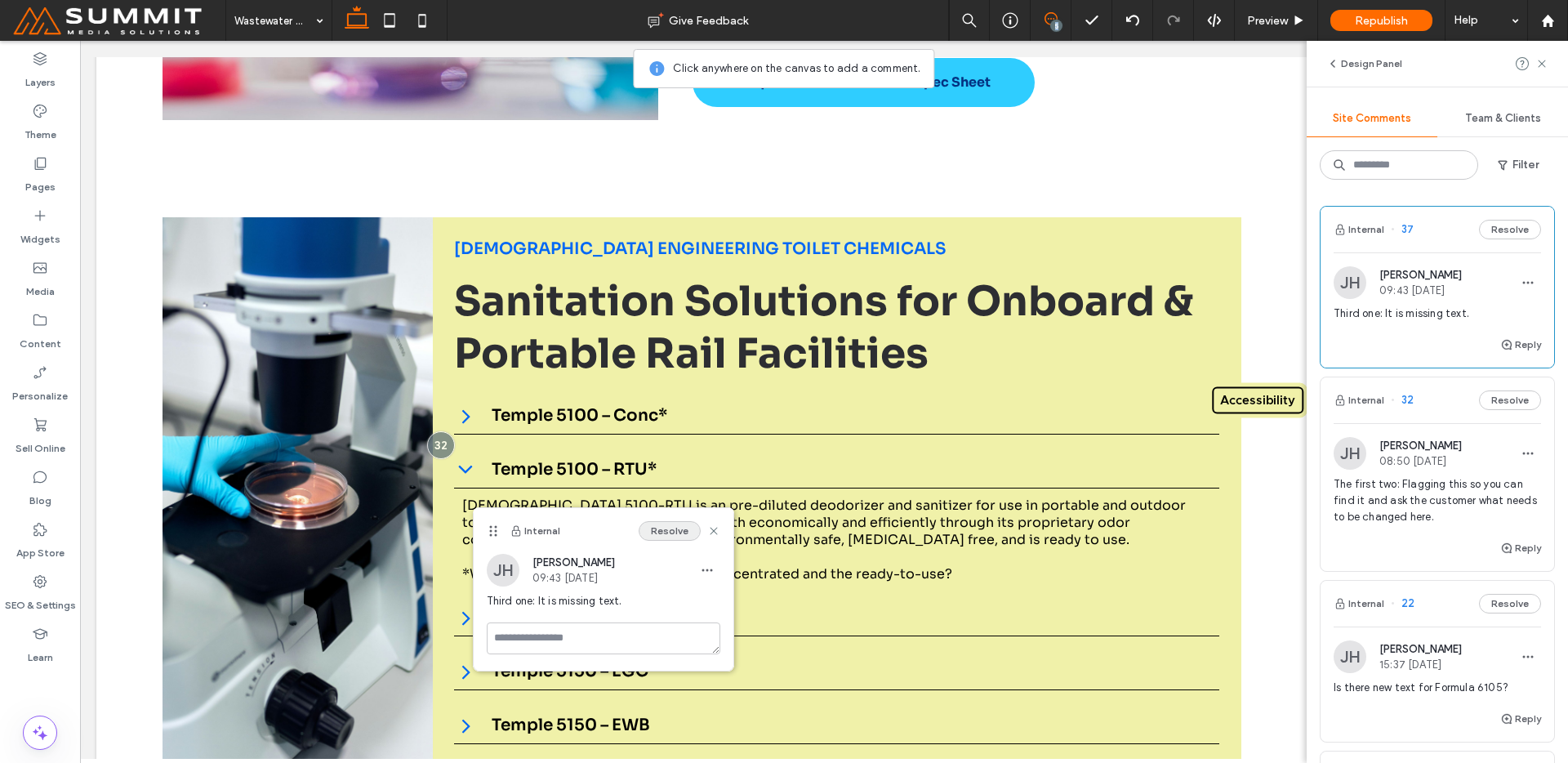
click at [674, 528] on button "Resolve" at bounding box center [669, 531] width 62 height 20
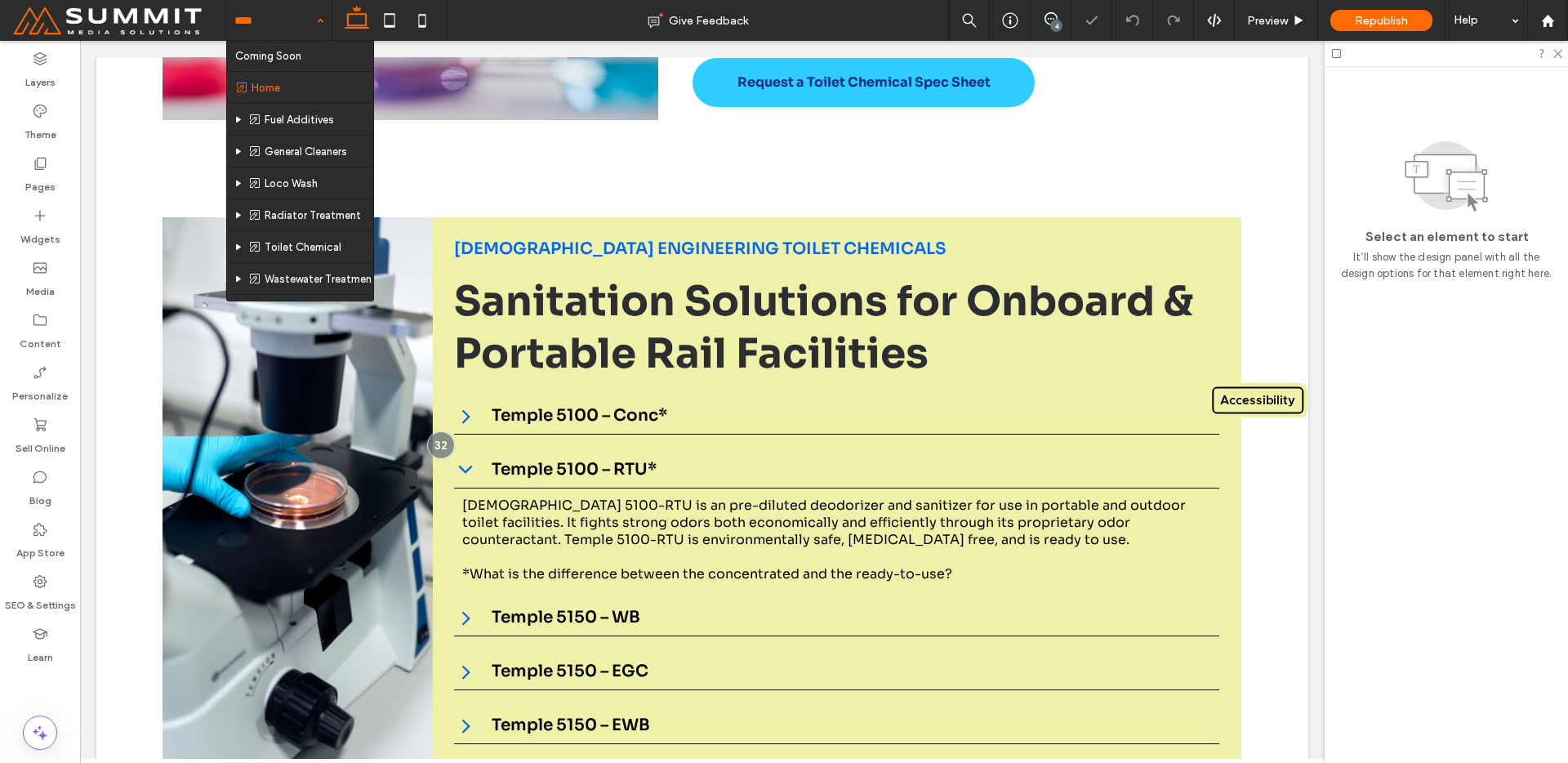
drag, startPoint x: 305, startPoint y: 0, endPoint x: 305, endPoint y: 14, distance: 14.0
click at [305, 0] on input at bounding box center [274, 21] width 80 height 41
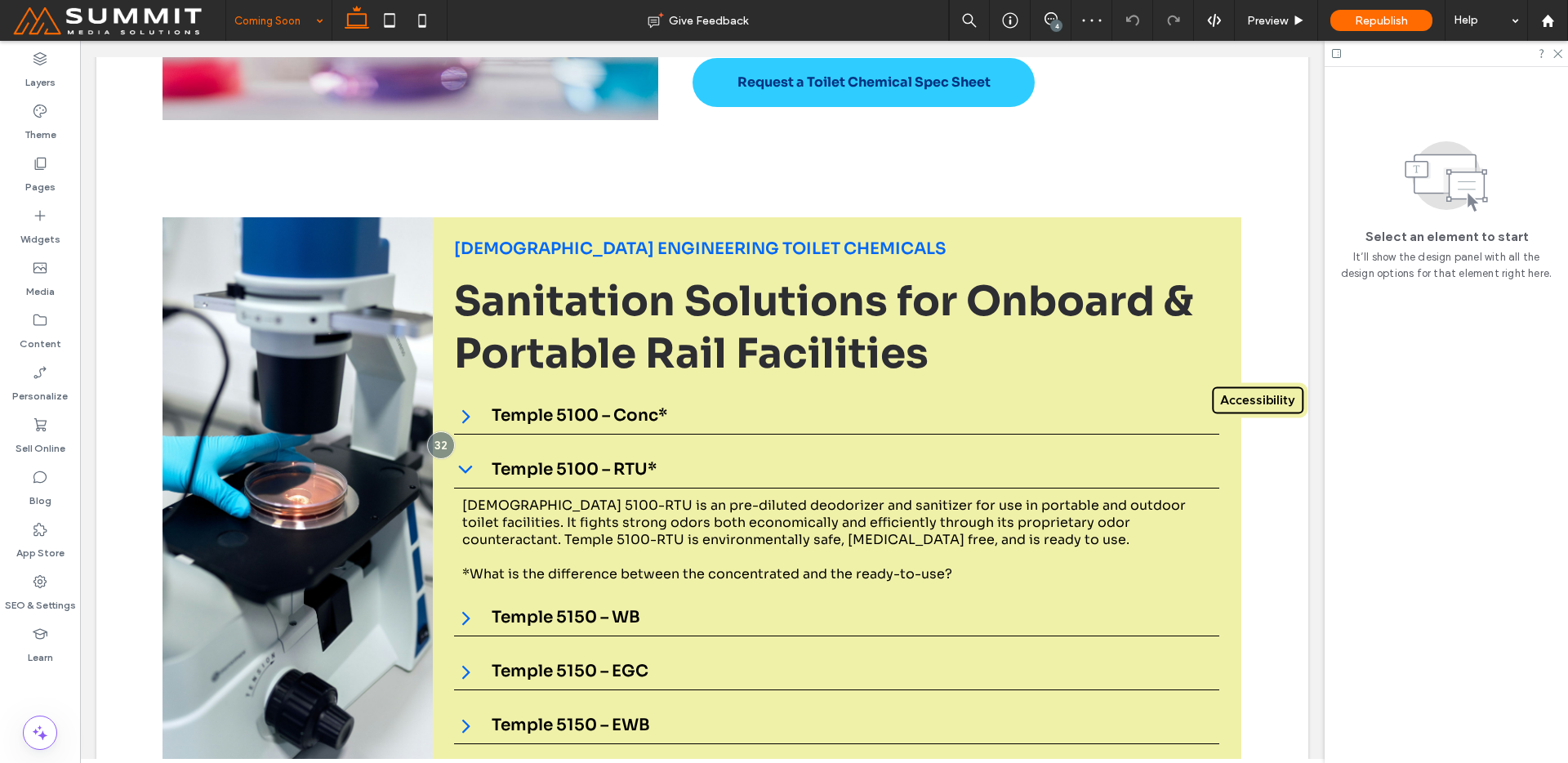
click at [269, 22] on input at bounding box center [274, 21] width 80 height 41
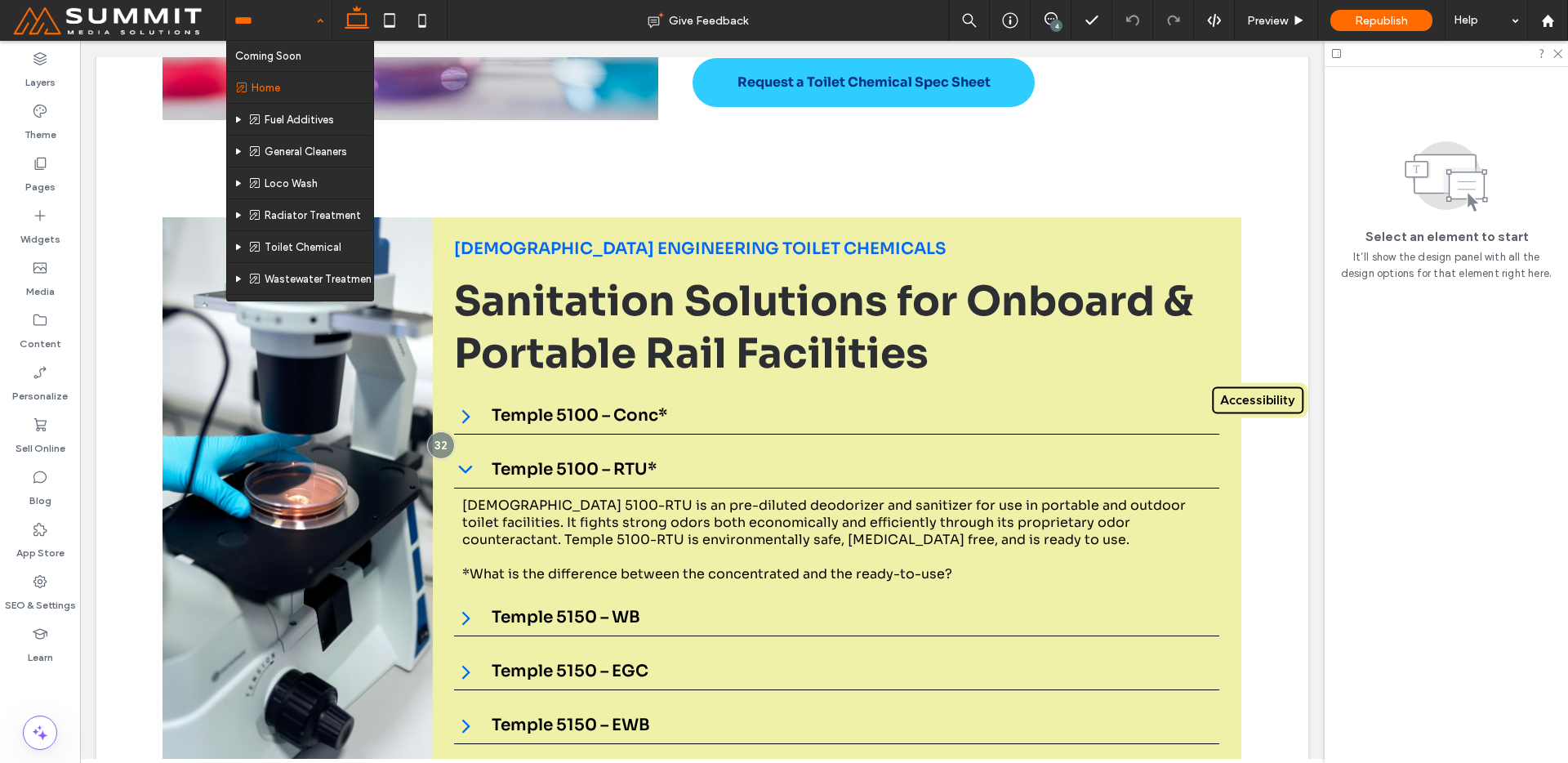
click at [323, 13] on div "Coming Soon Home Fuel Additives General Cleaners Loco Wash Radiator Treatment T…" at bounding box center [279, 21] width 105 height 41
click at [297, 18] on input at bounding box center [274, 21] width 80 height 41
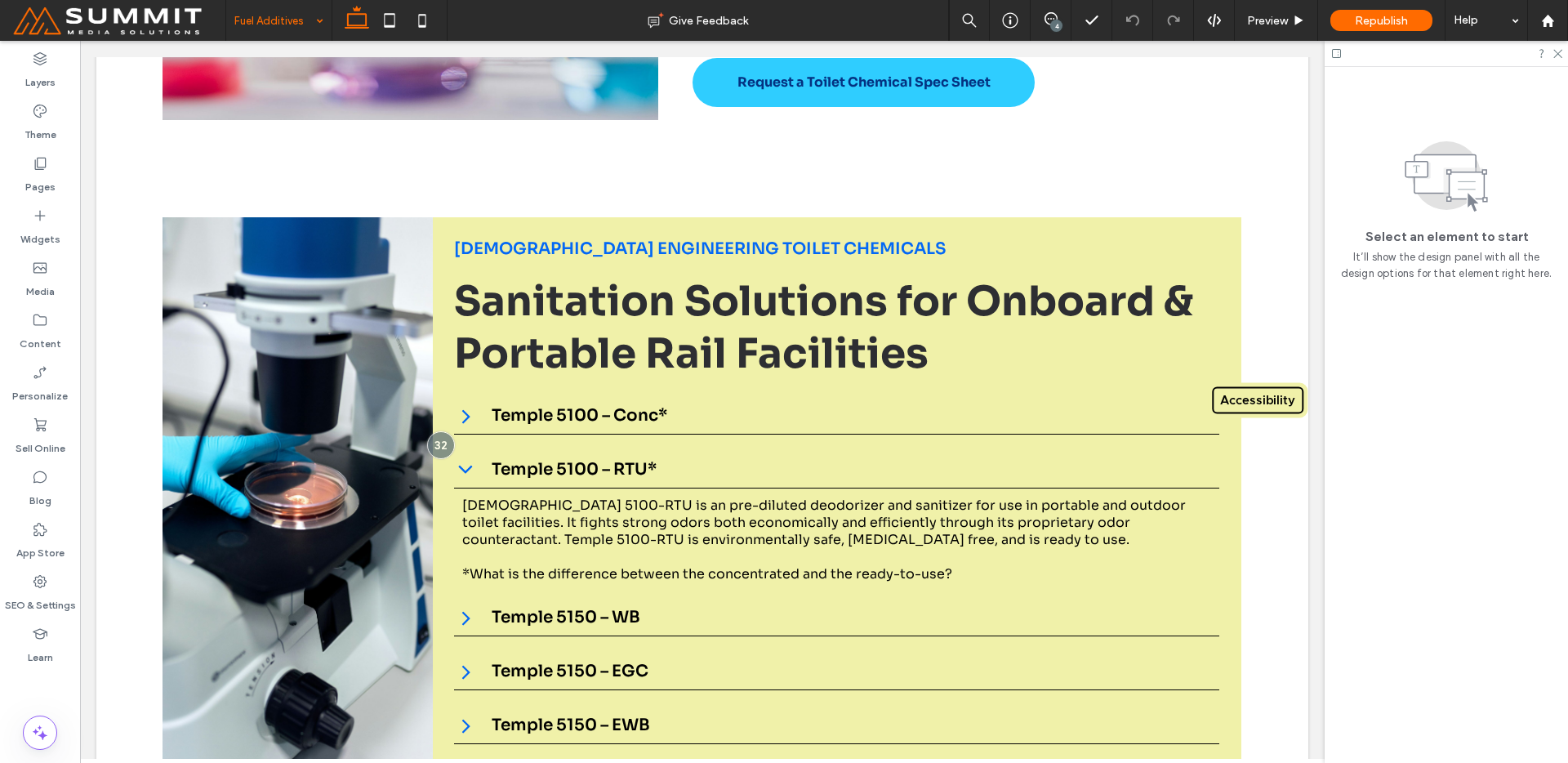
drag, startPoint x: 267, startPoint y: 17, endPoint x: 274, endPoint y: 26, distance: 11.4
click at [268, 17] on input at bounding box center [274, 21] width 80 height 41
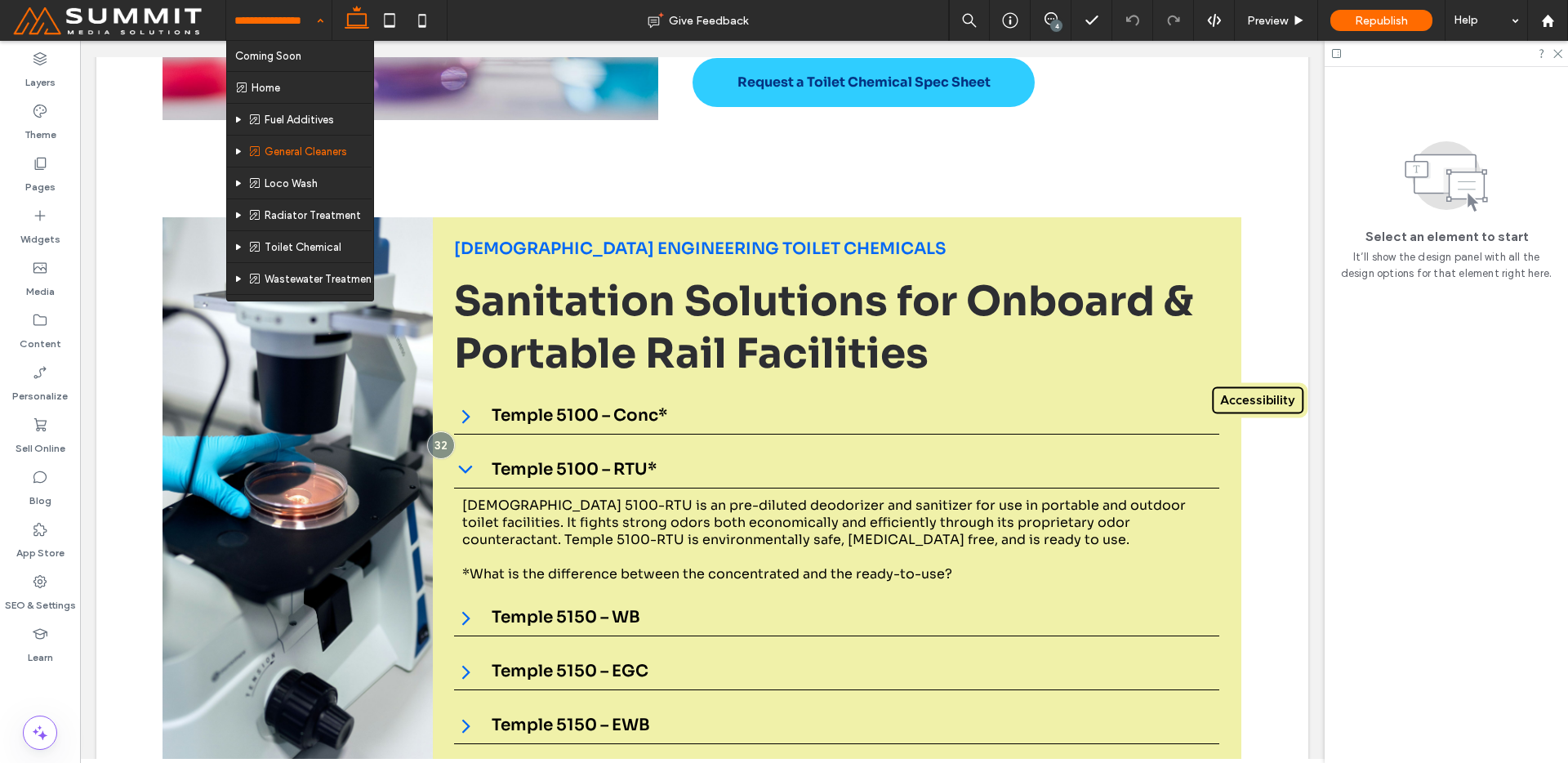
drag, startPoint x: 288, startPoint y: 23, endPoint x: 325, endPoint y: 72, distance: 61.4
click at [288, 23] on input at bounding box center [274, 21] width 80 height 41
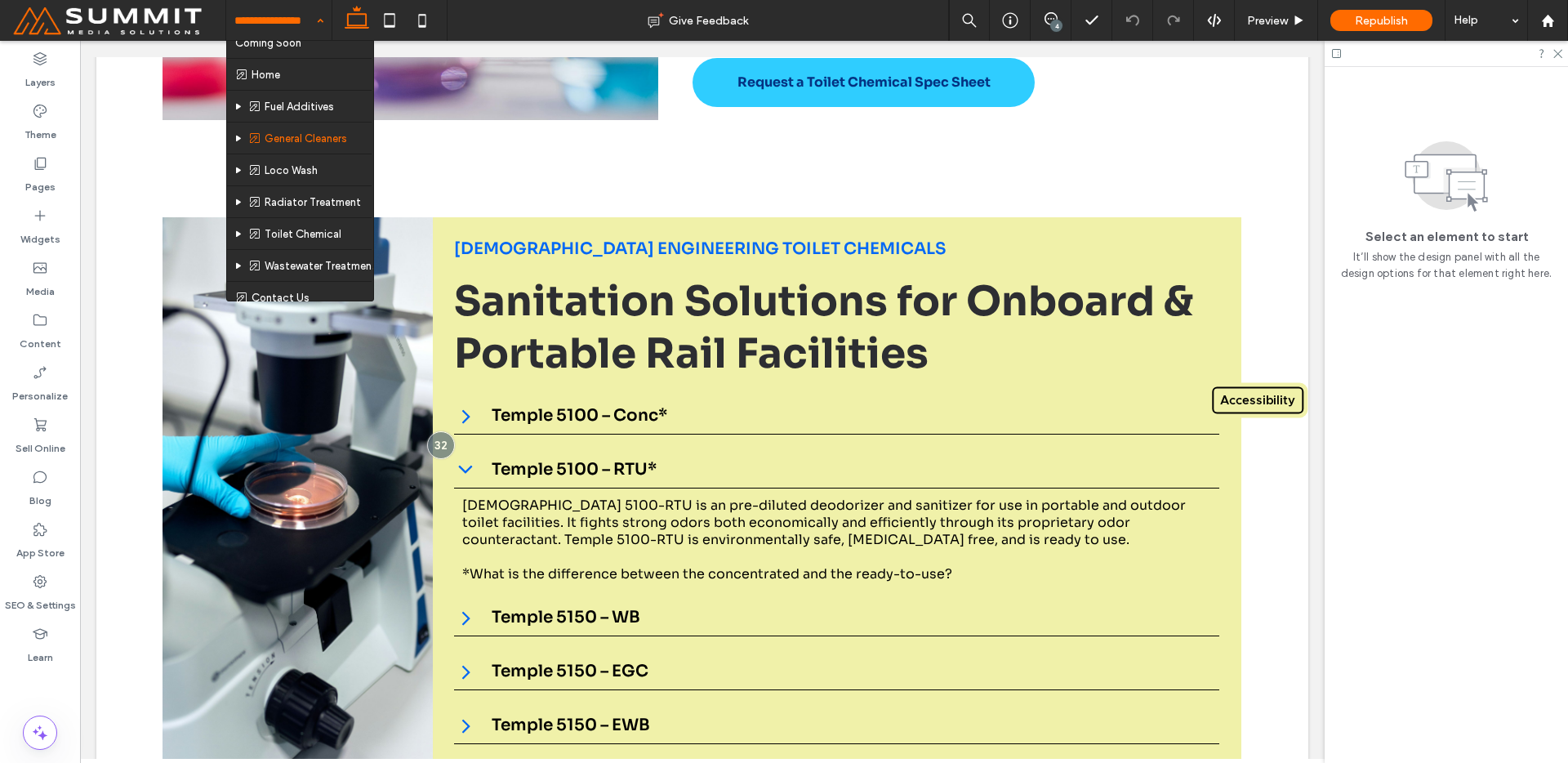
scroll to position [24, 0]
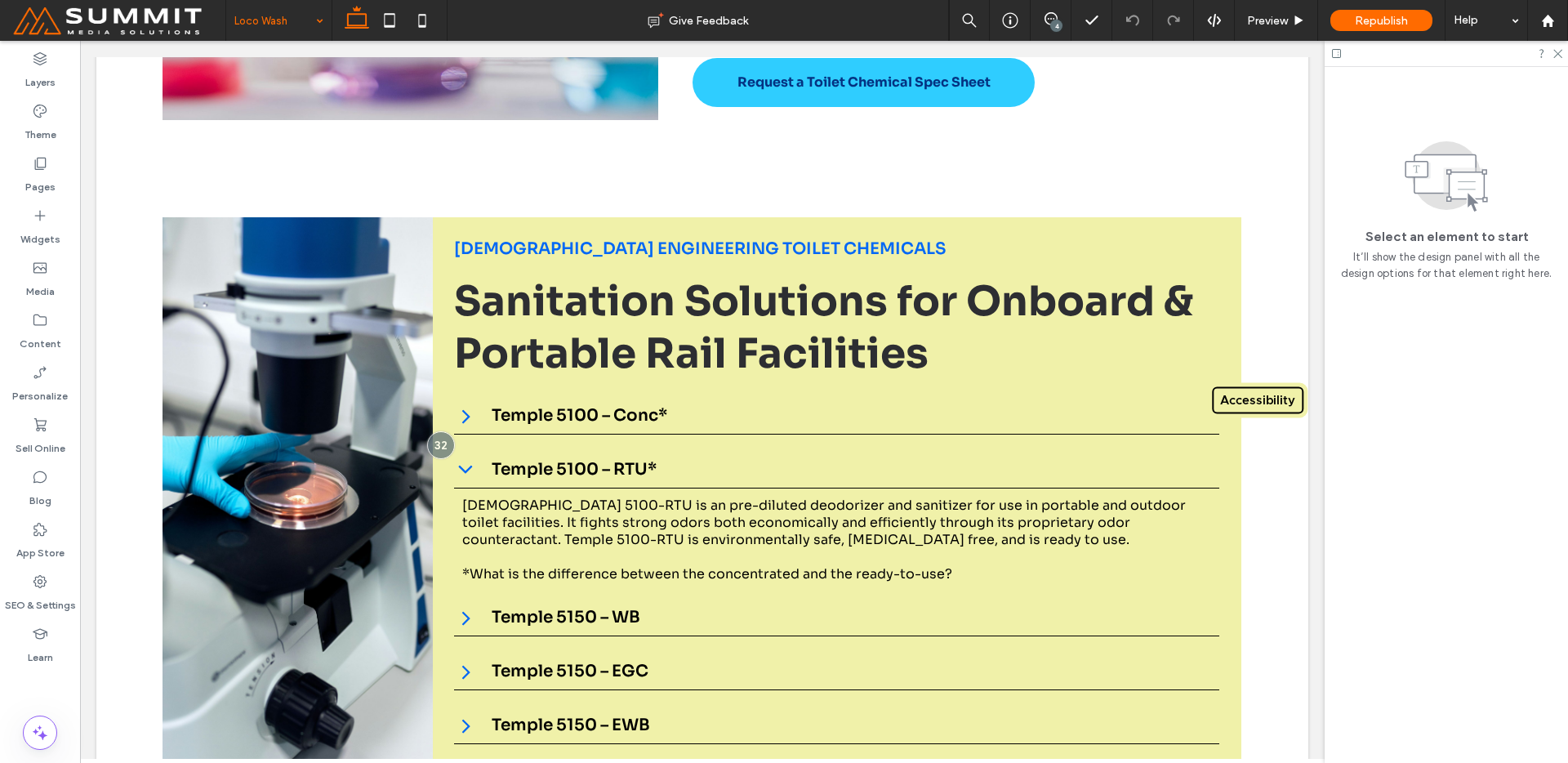
click at [271, 30] on input at bounding box center [274, 21] width 80 height 41
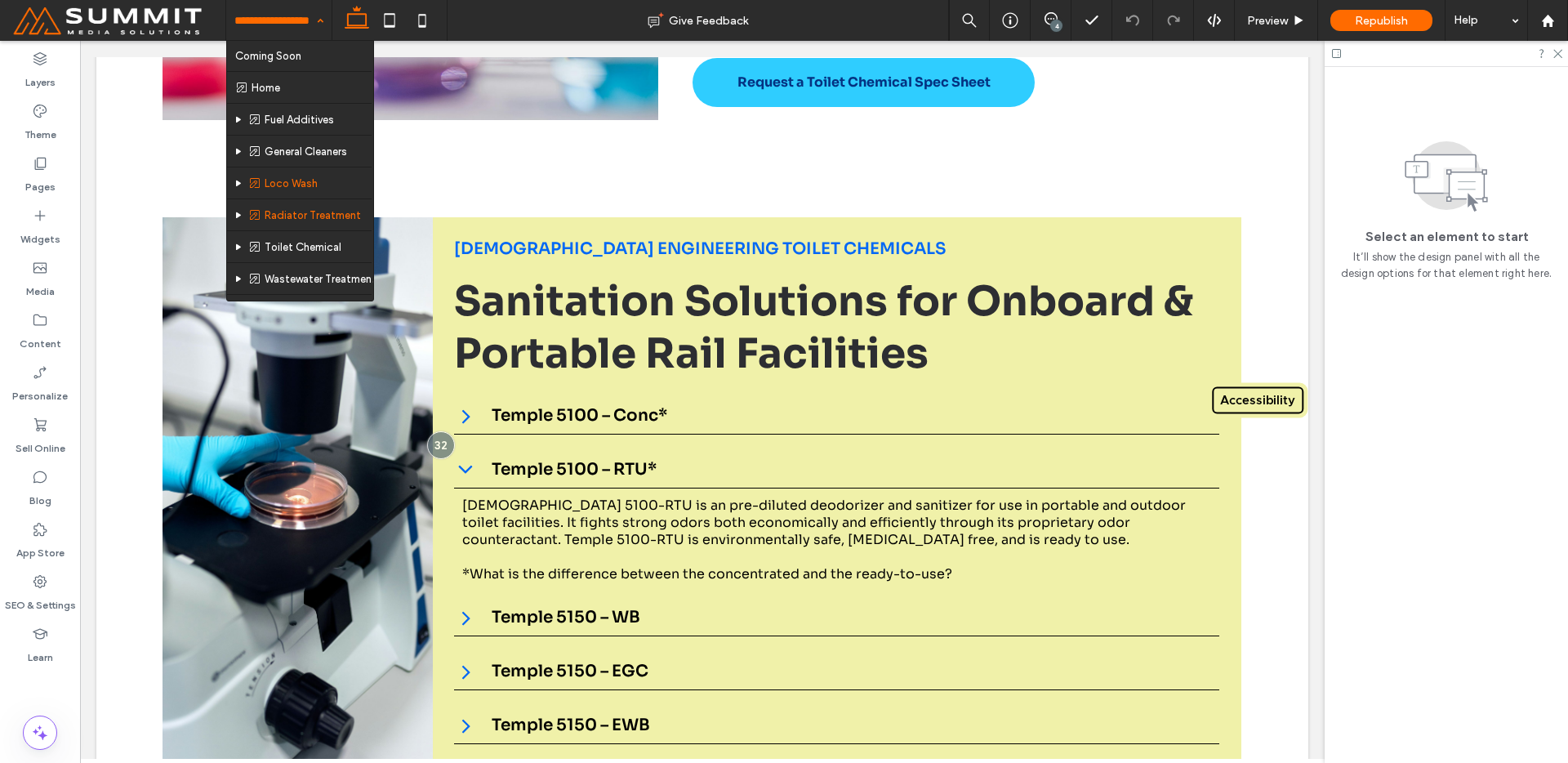
scroll to position [24, 0]
click at [257, 21] on input at bounding box center [274, 21] width 80 height 41
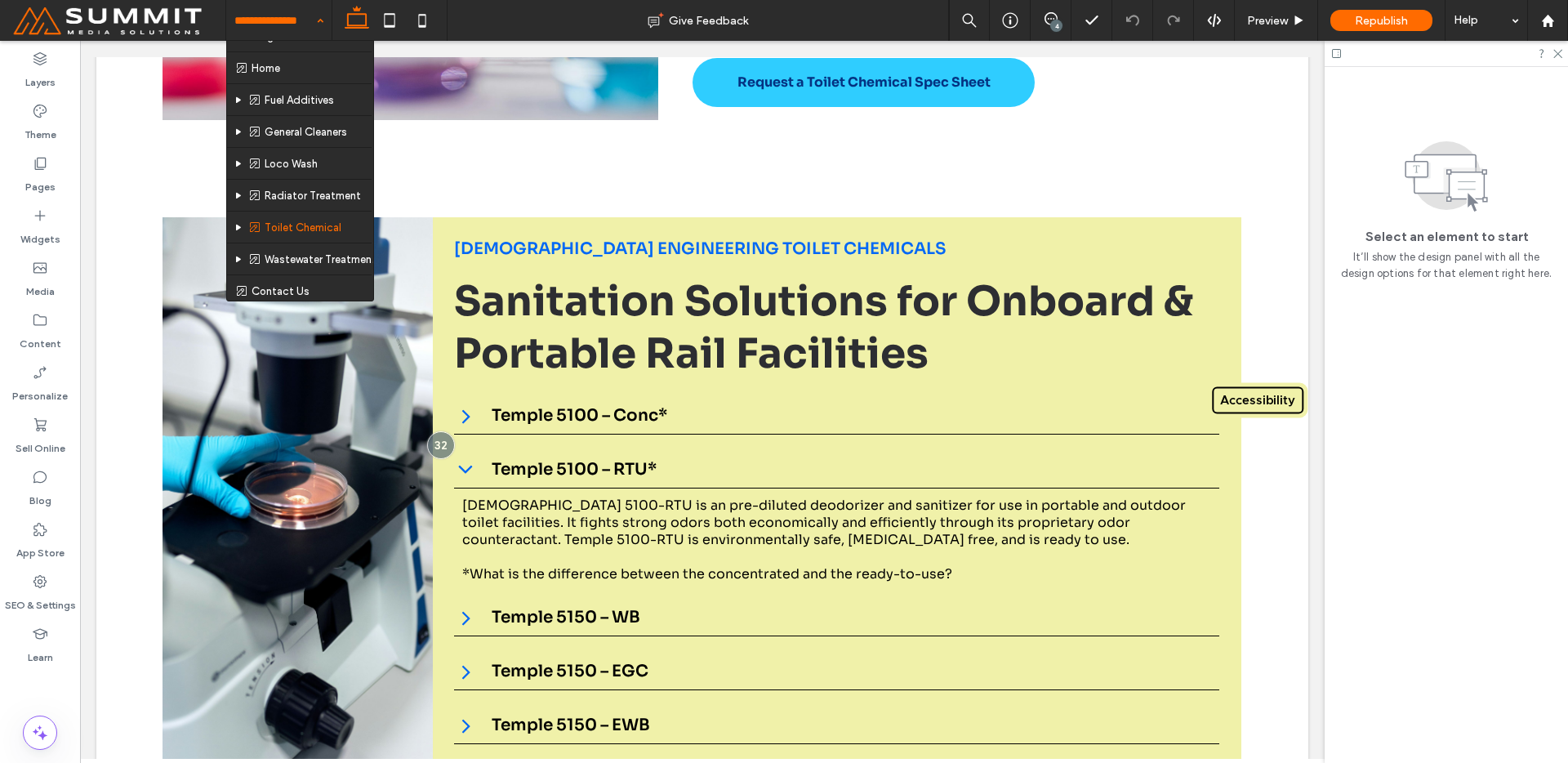
scroll to position [24, 0]
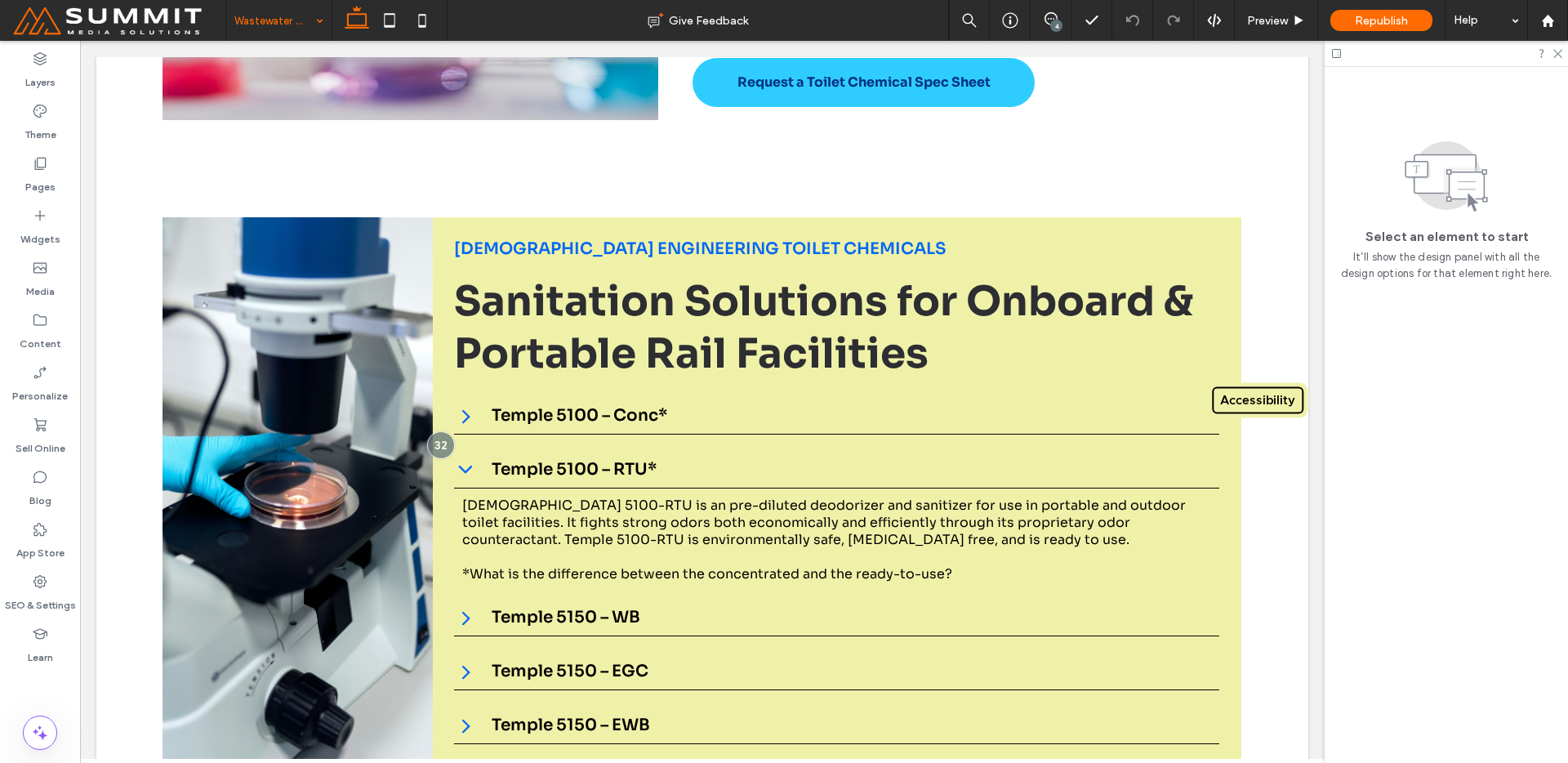
click at [249, 23] on input at bounding box center [274, 21] width 80 height 41
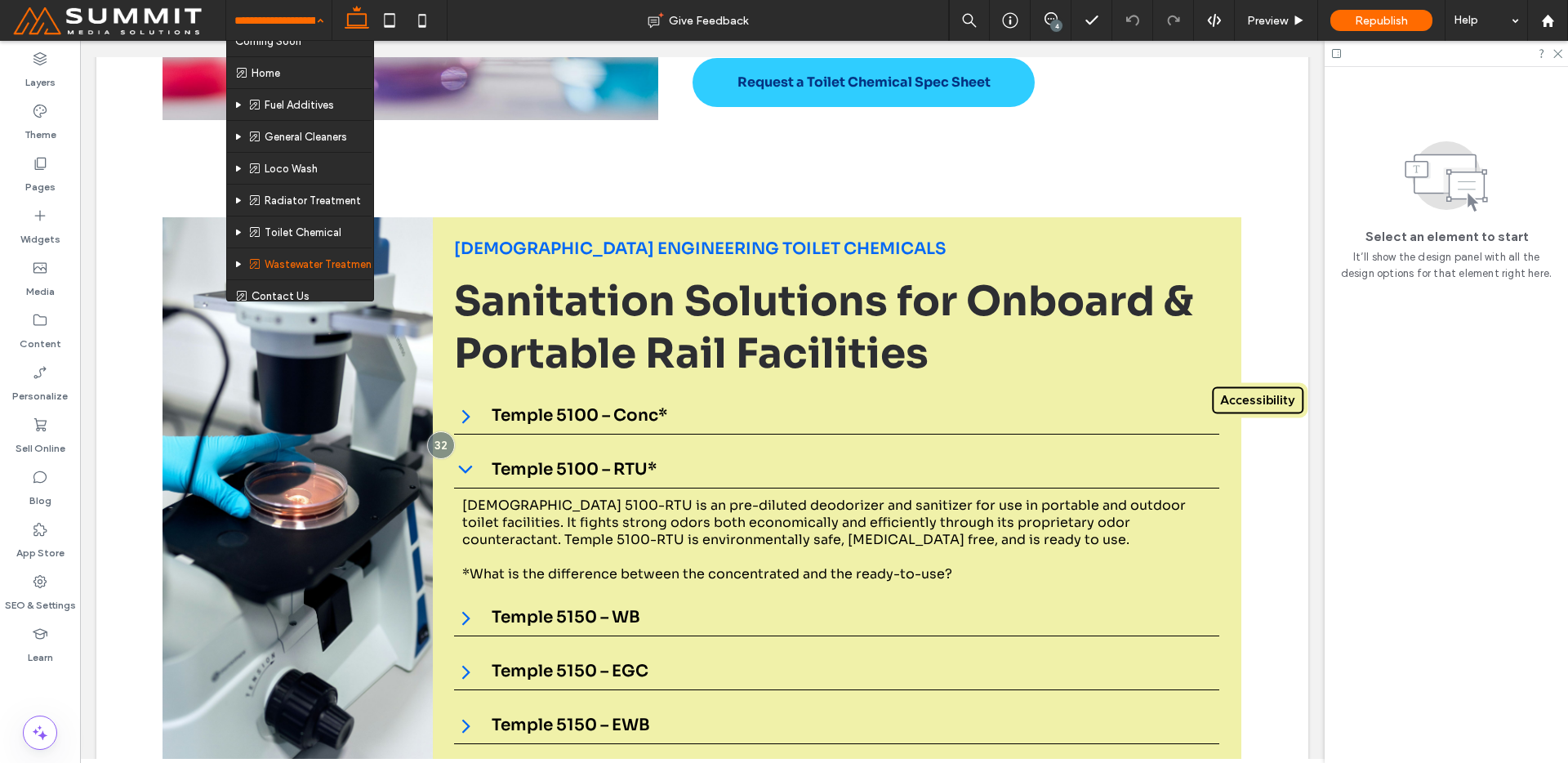
scroll to position [24, 0]
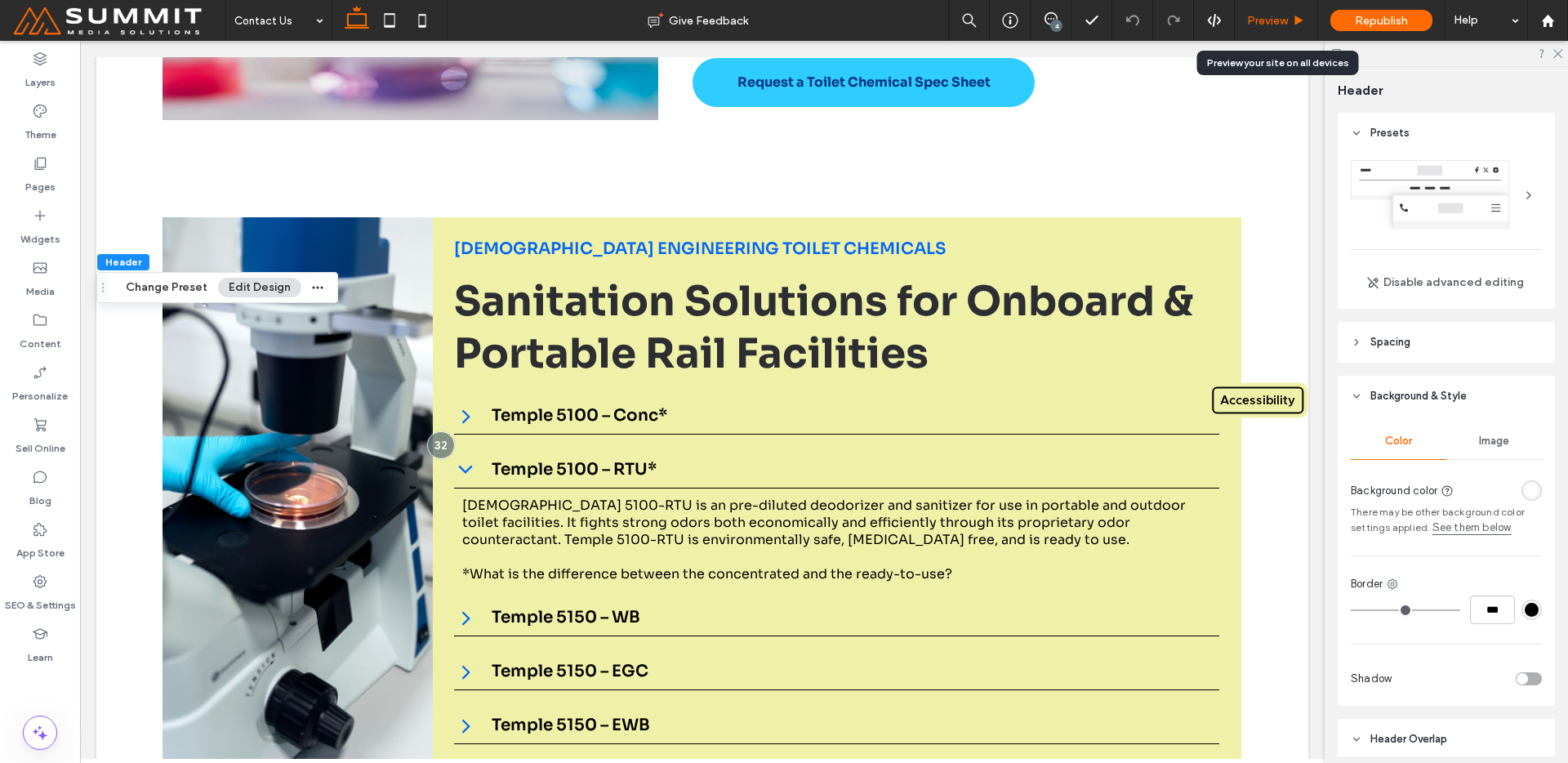
click at [1278, 3] on div "Preview" at bounding box center [1276, 21] width 83 height 41
click at [1287, 16] on span "Preview" at bounding box center [1268, 21] width 41 height 14
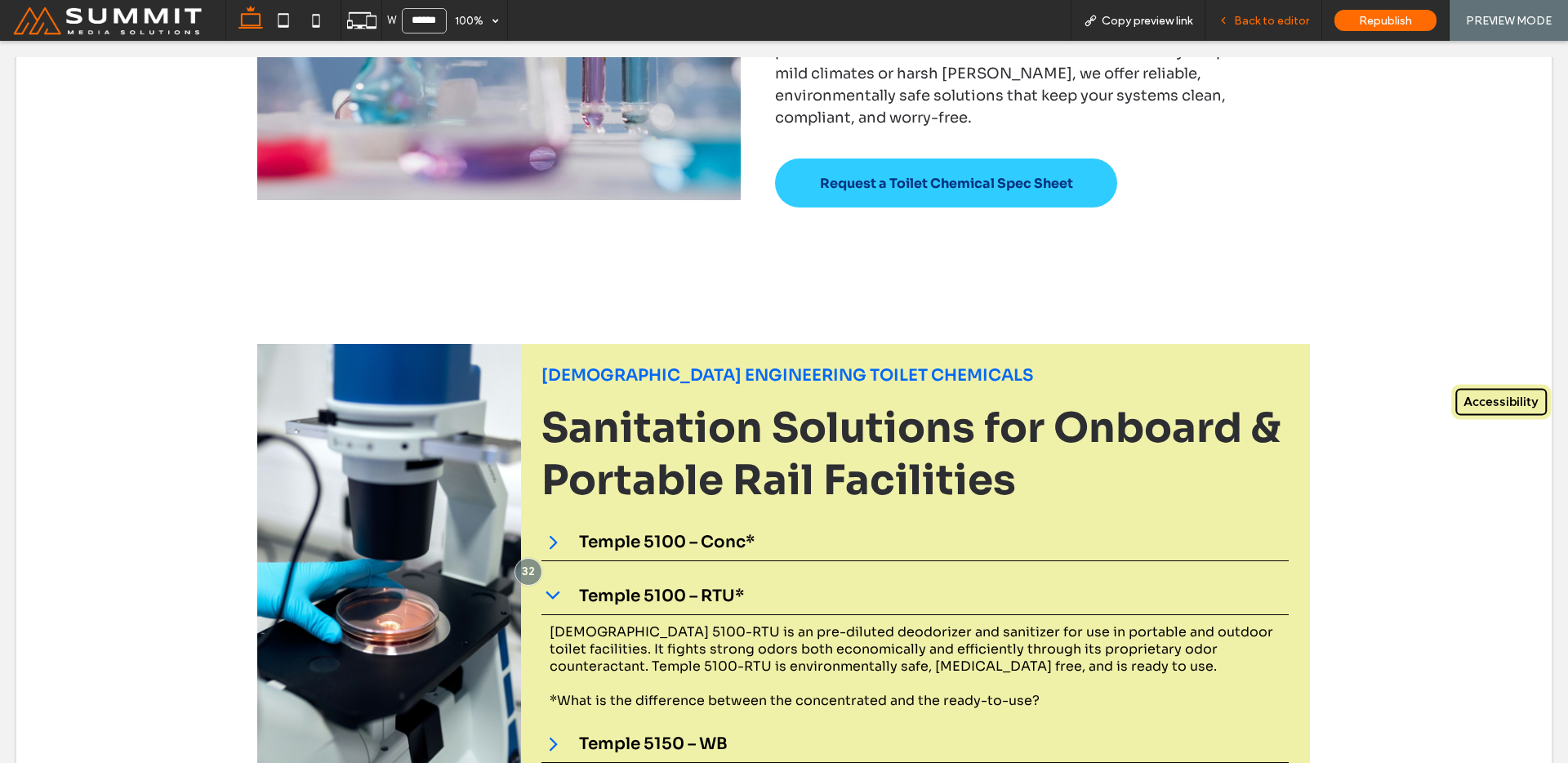
click at [1277, 14] on span "Back to editor" at bounding box center [1271, 21] width 75 height 14
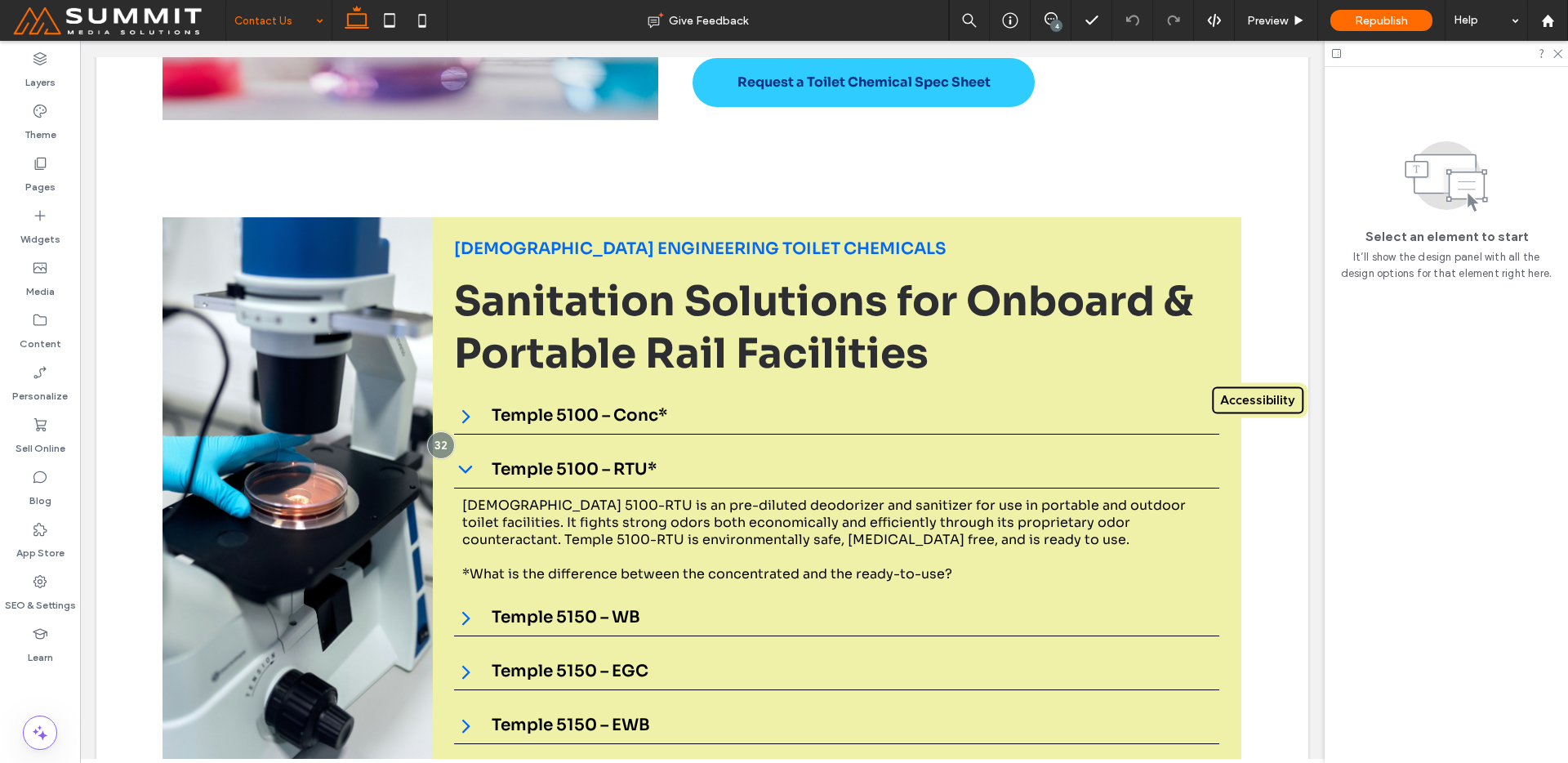
drag, startPoint x: 320, startPoint y: 11, endPoint x: 308, endPoint y: 39, distance: 30.5
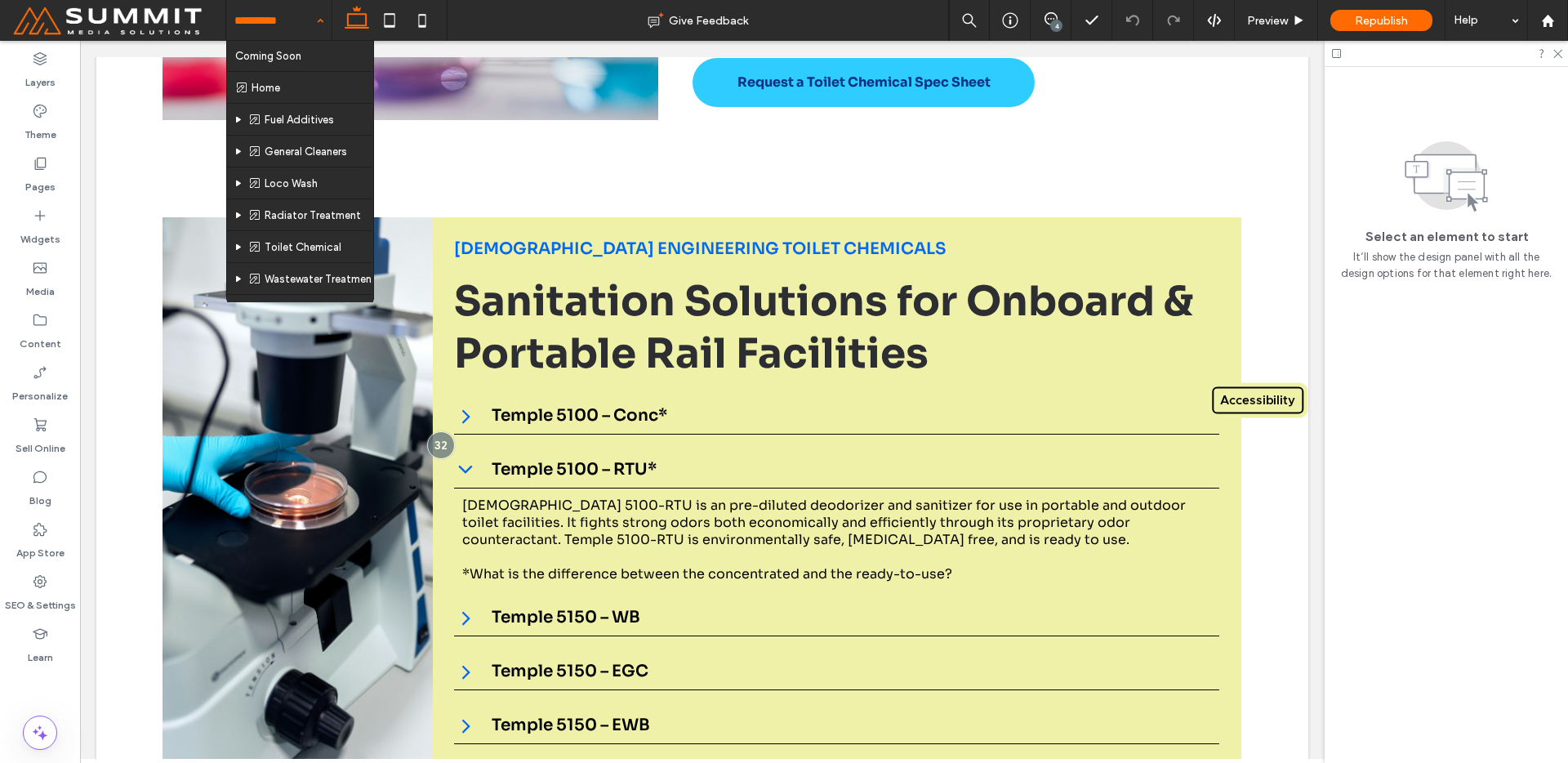
click at [308, 39] on input at bounding box center [274, 21] width 80 height 41
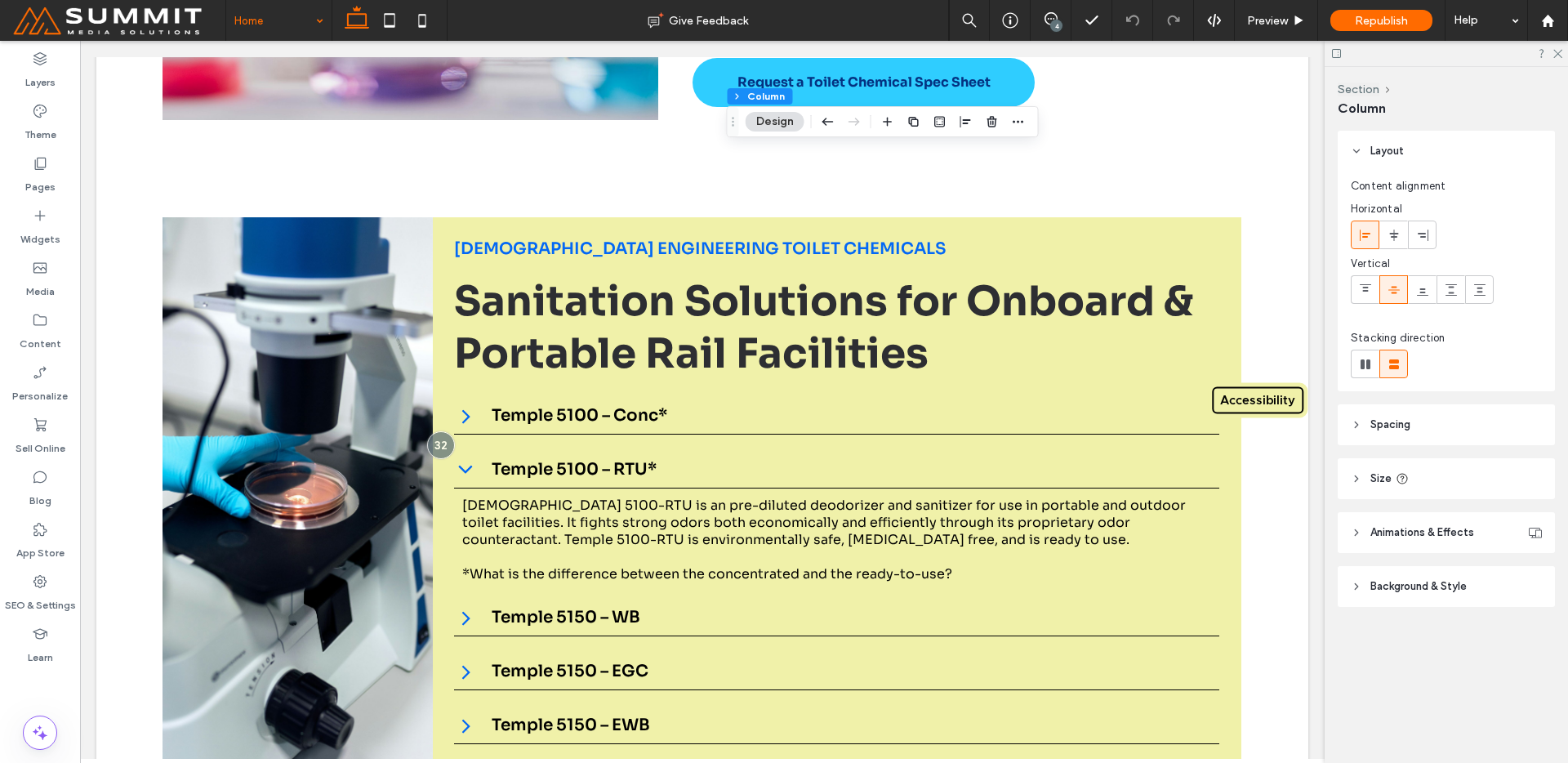
click at [1404, 586] on span "Background & Style" at bounding box center [1419, 587] width 97 height 16
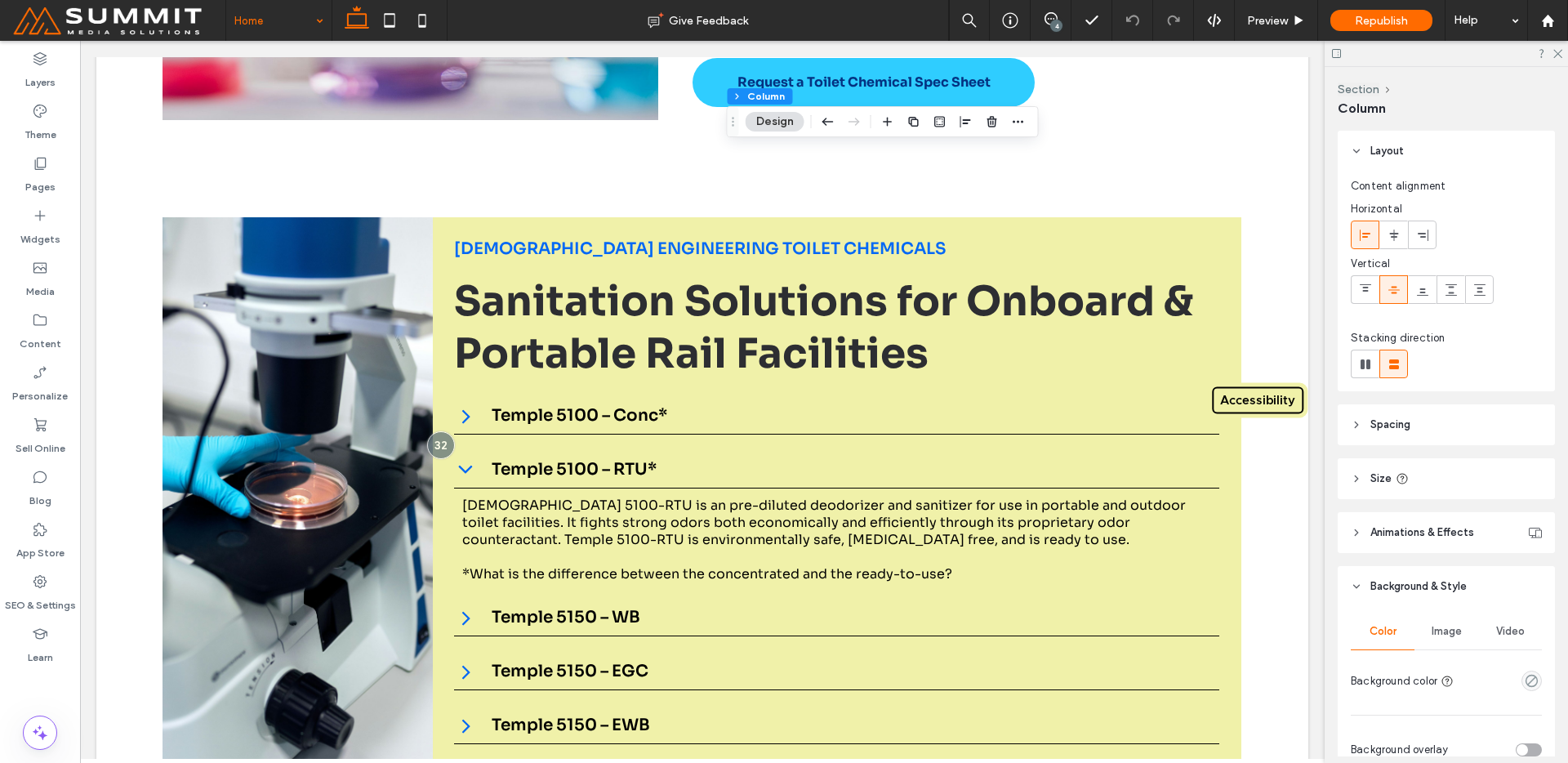
click at [1443, 629] on span "Image" at bounding box center [1447, 632] width 30 height 13
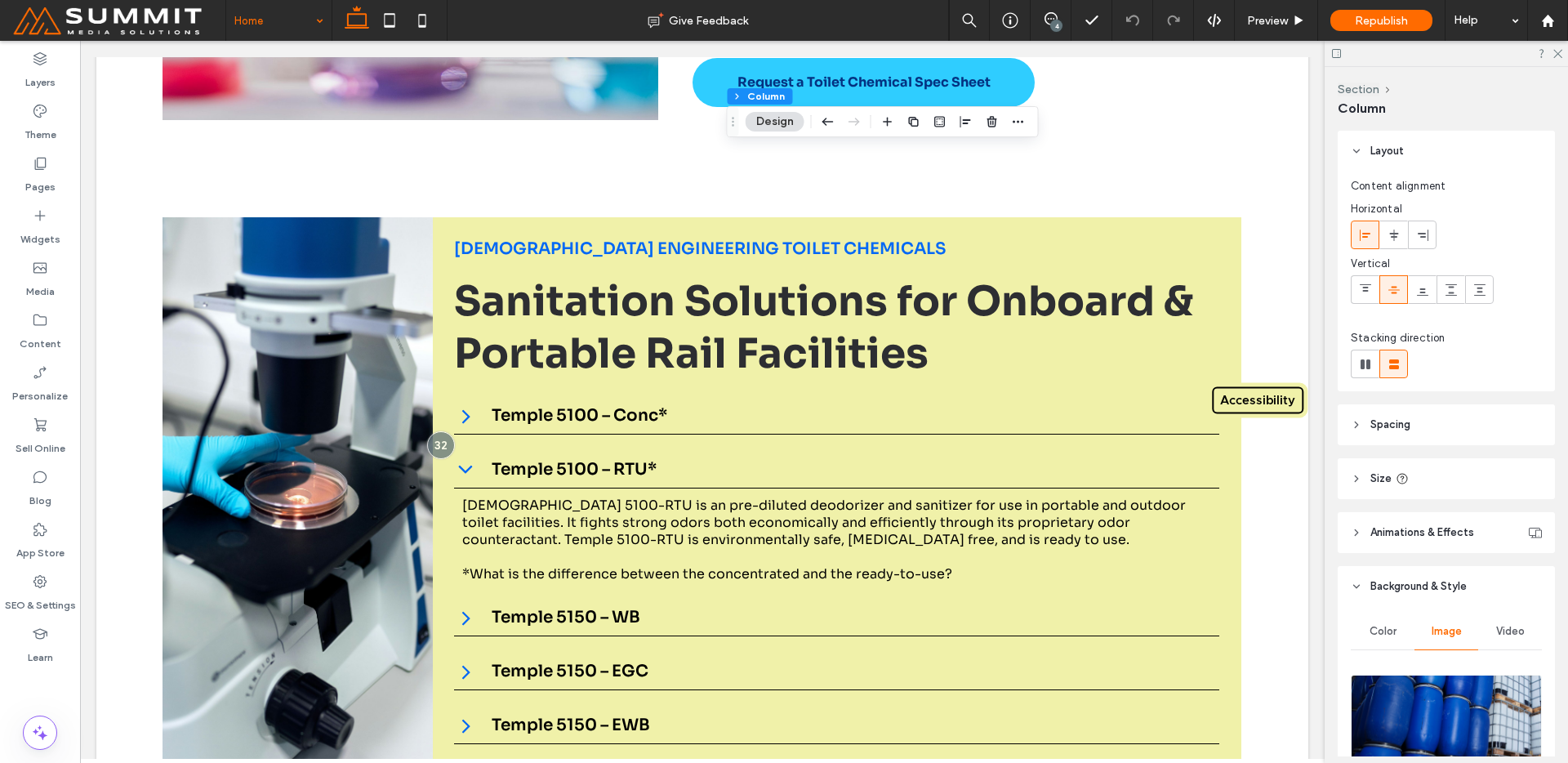
click at [1369, 733] on img at bounding box center [1446, 731] width 191 height 111
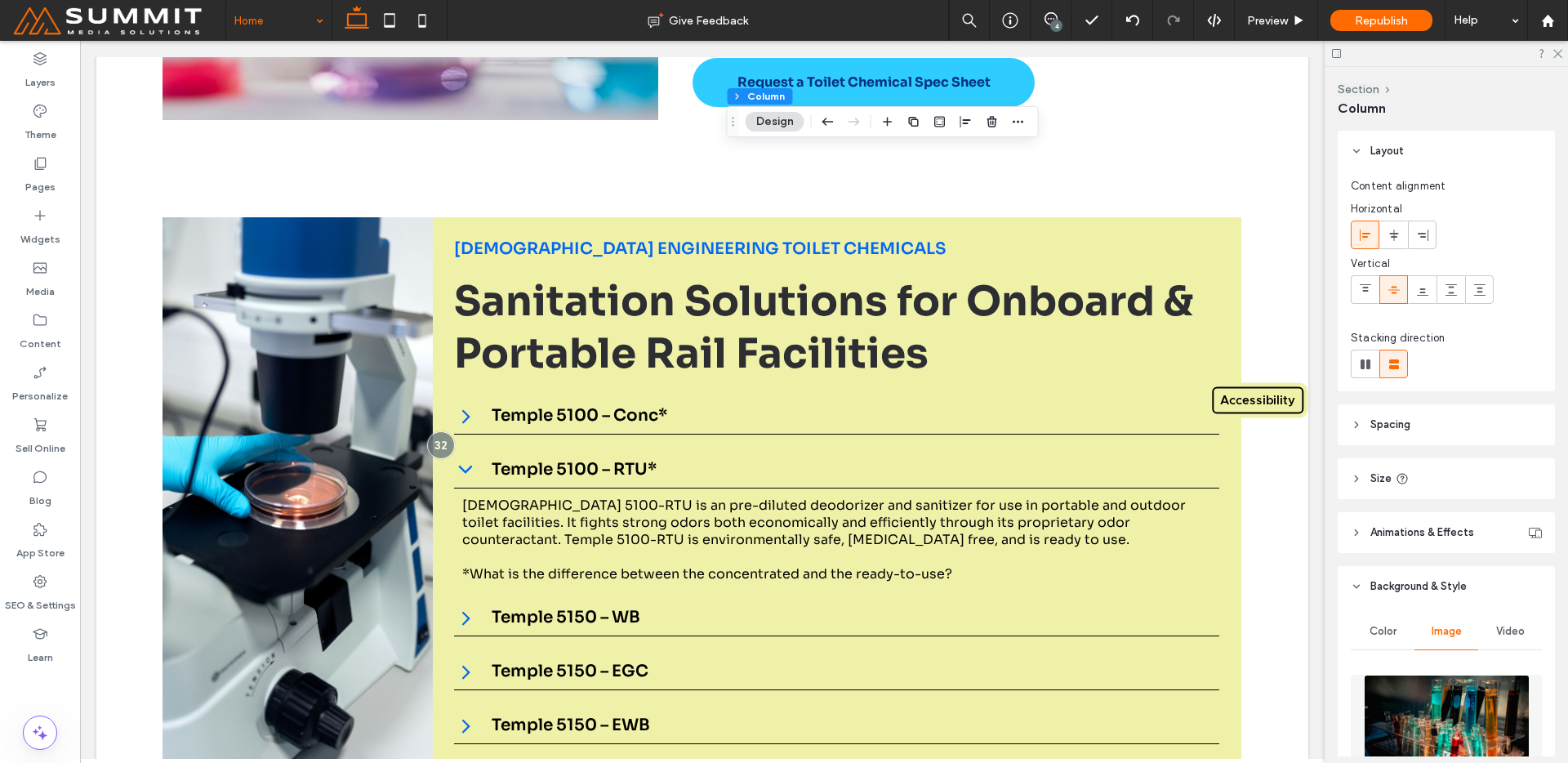
click at [1061, 23] on div "4" at bounding box center [1057, 26] width 13 height 13
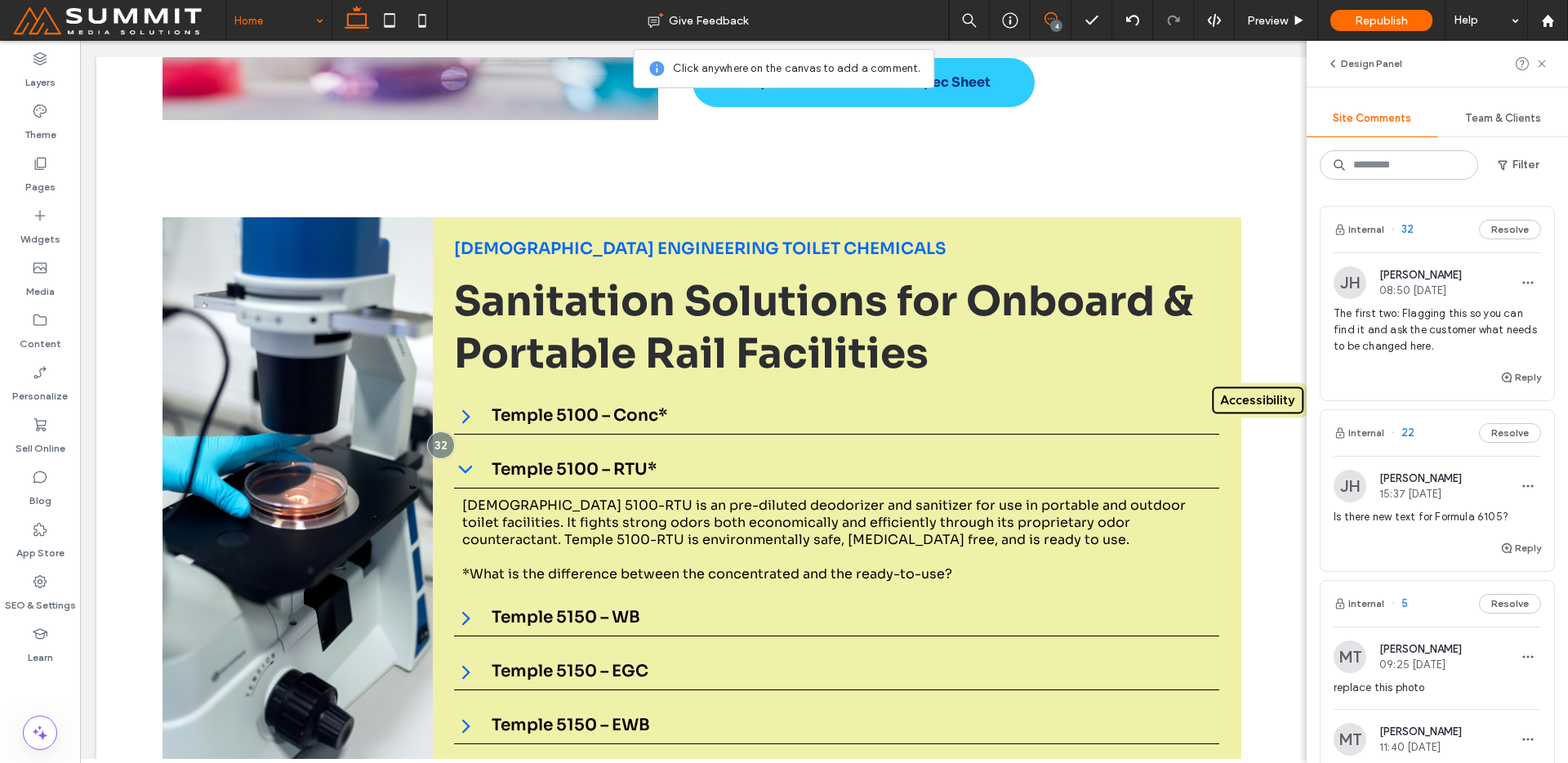
scroll to position [152, 0]
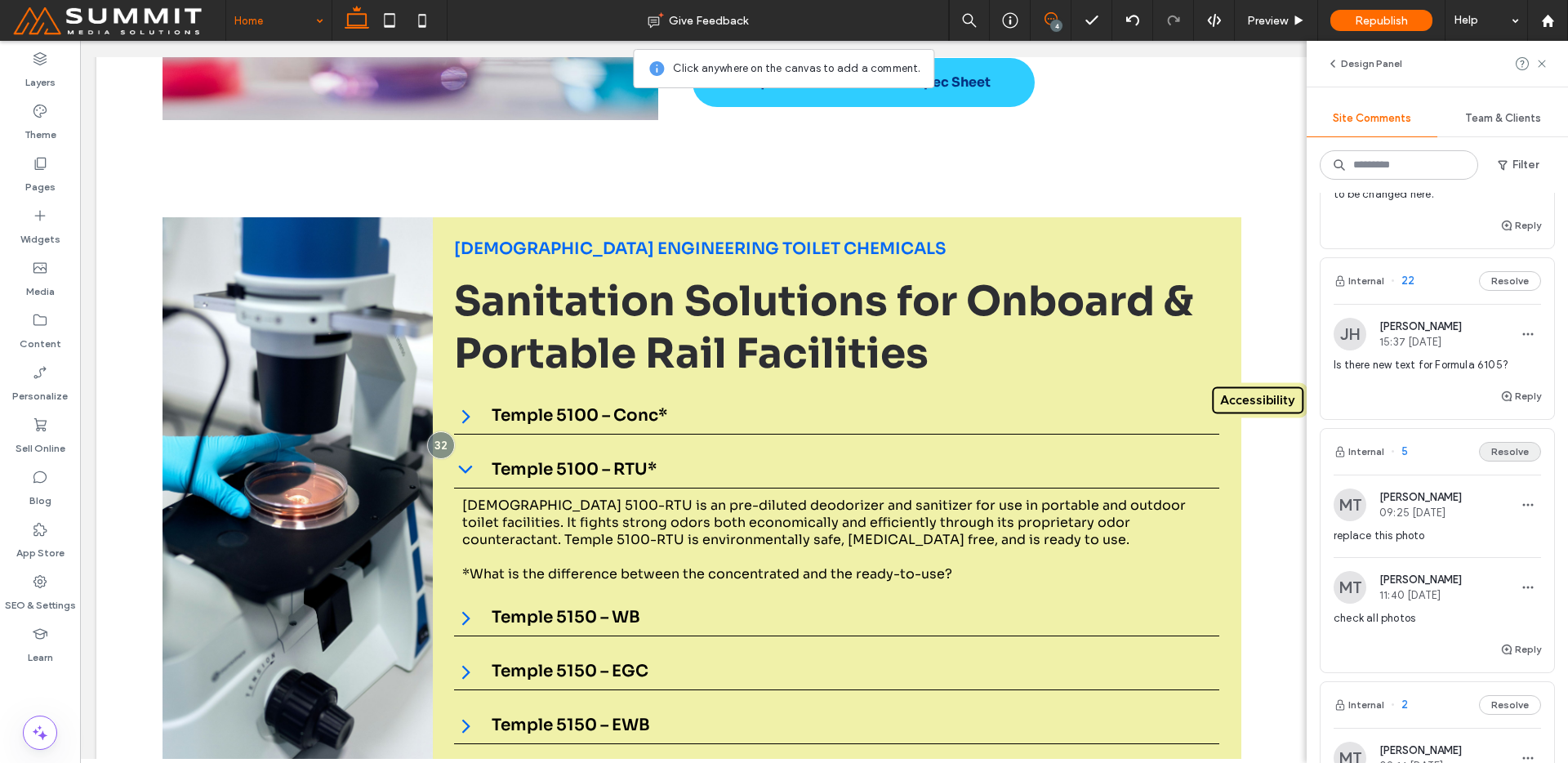
click at [1483, 460] on button "Resolve" at bounding box center [1510, 452] width 62 height 20
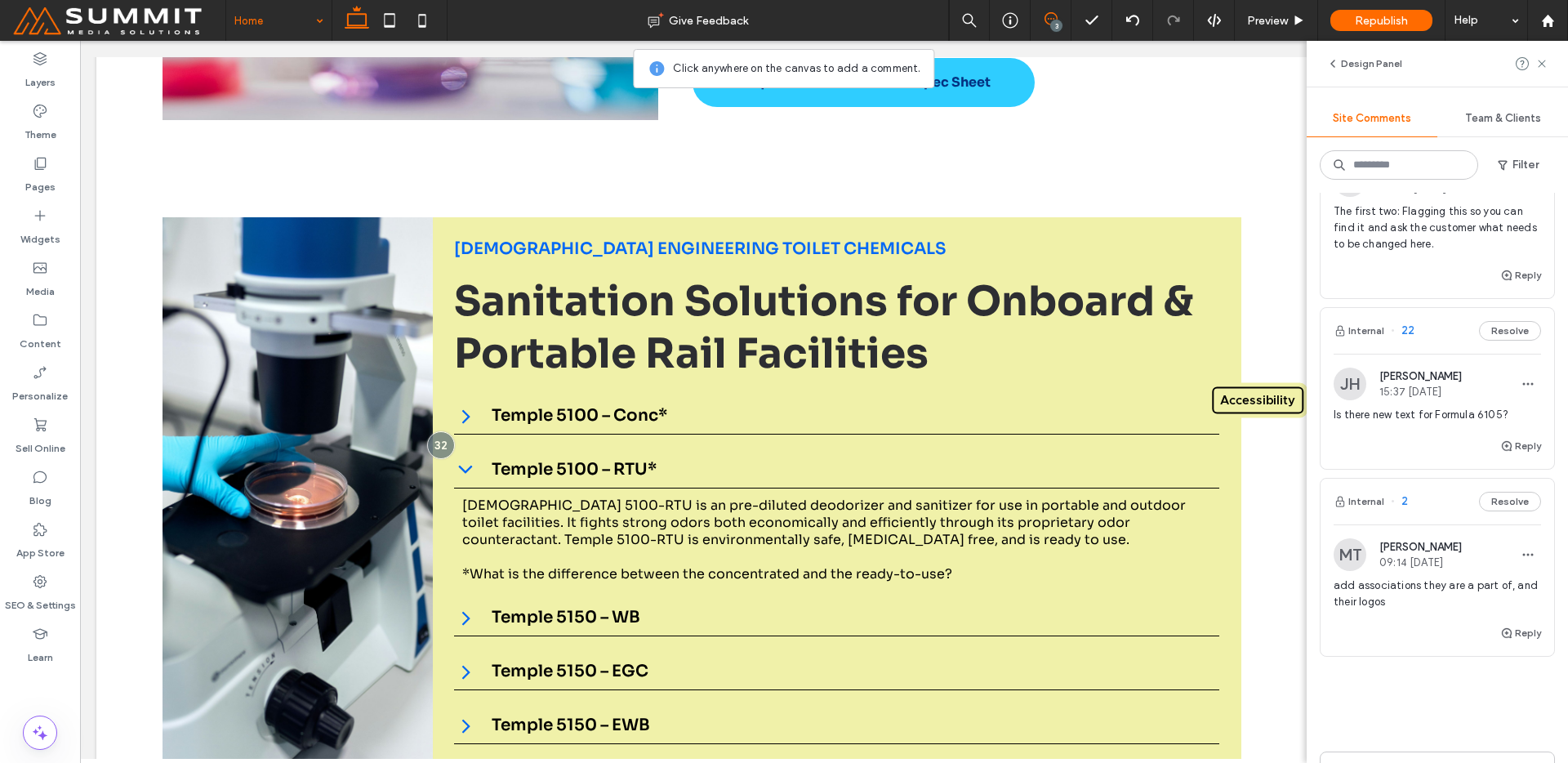
scroll to position [0, 0]
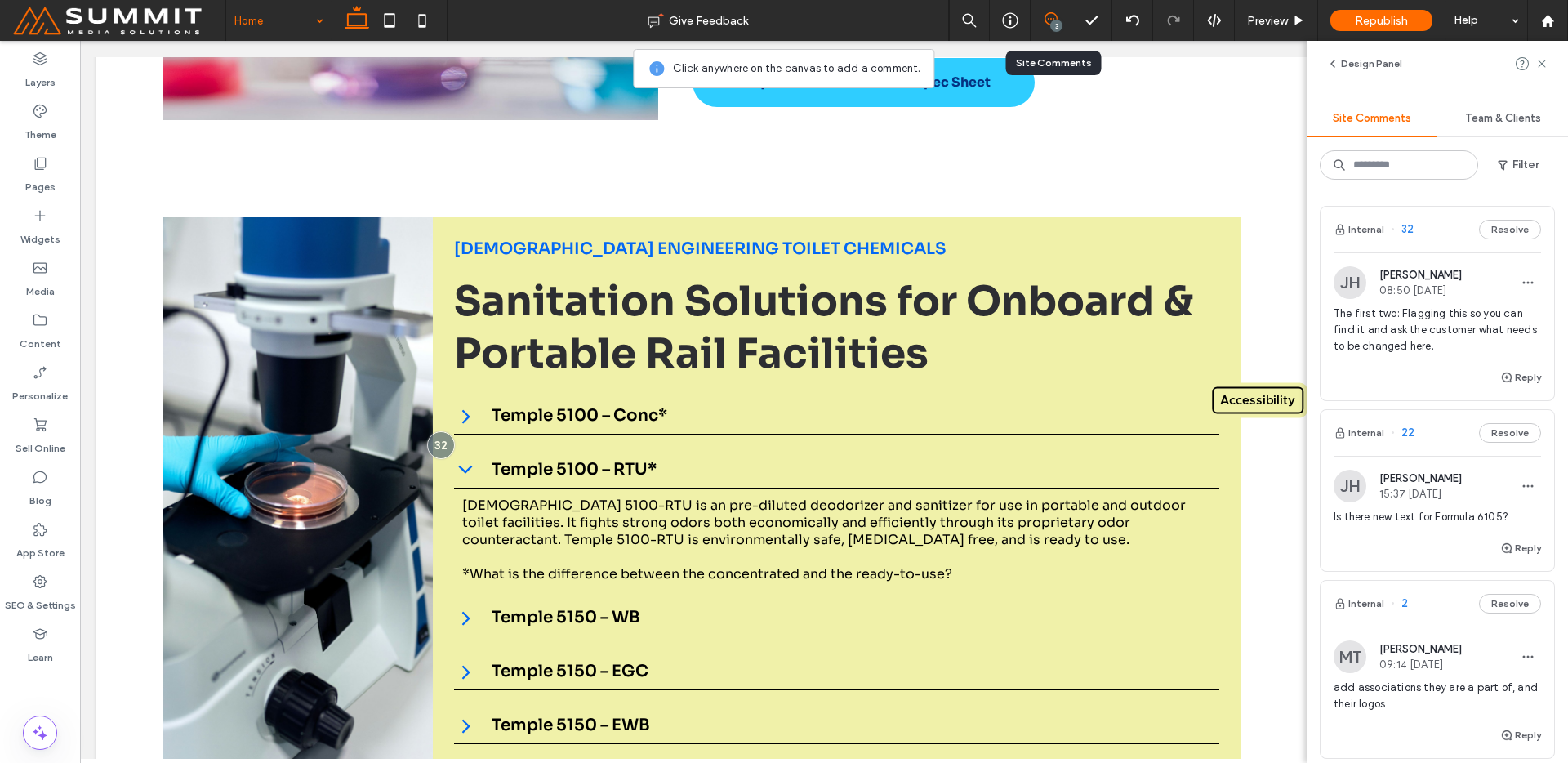
click at [1041, 11] on div "3" at bounding box center [1051, 21] width 41 height 41
click at [1036, 33] on div "3" at bounding box center [1051, 21] width 41 height 41
click at [1051, 22] on div "3" at bounding box center [1057, 26] width 13 height 13
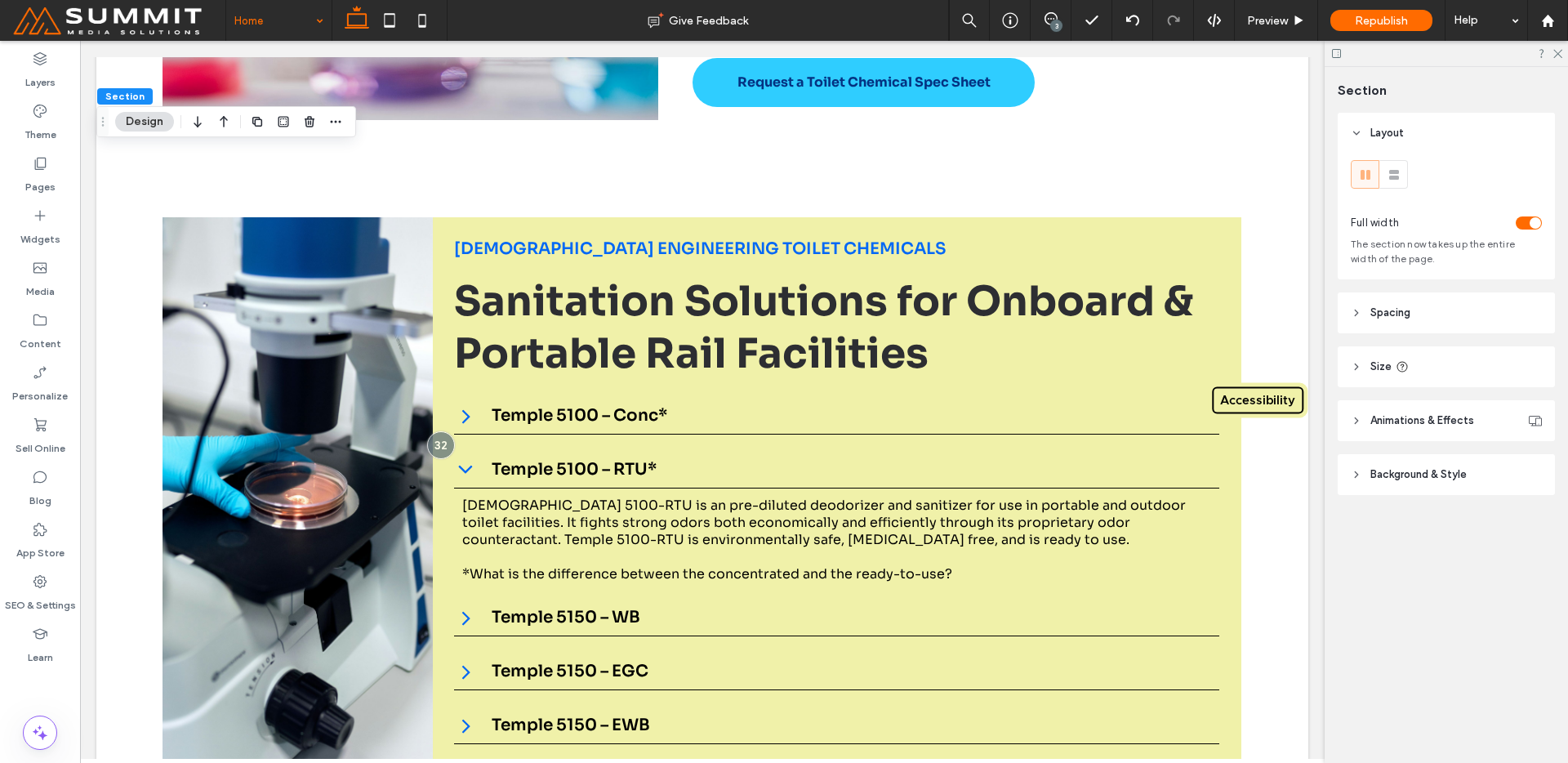
click at [1361, 469] on header "Background & Style" at bounding box center [1446, 475] width 217 height 41
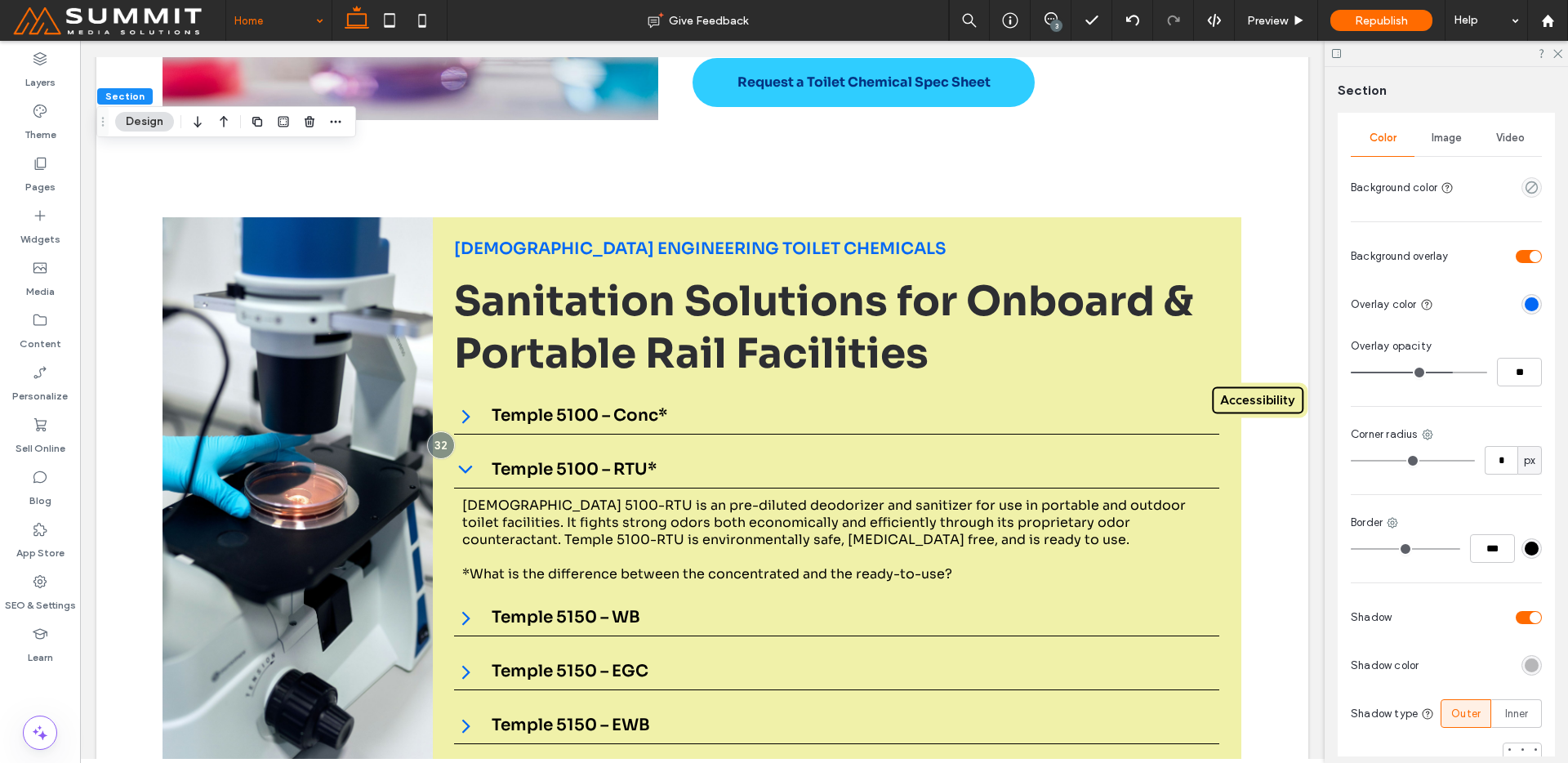
scroll to position [316, 0]
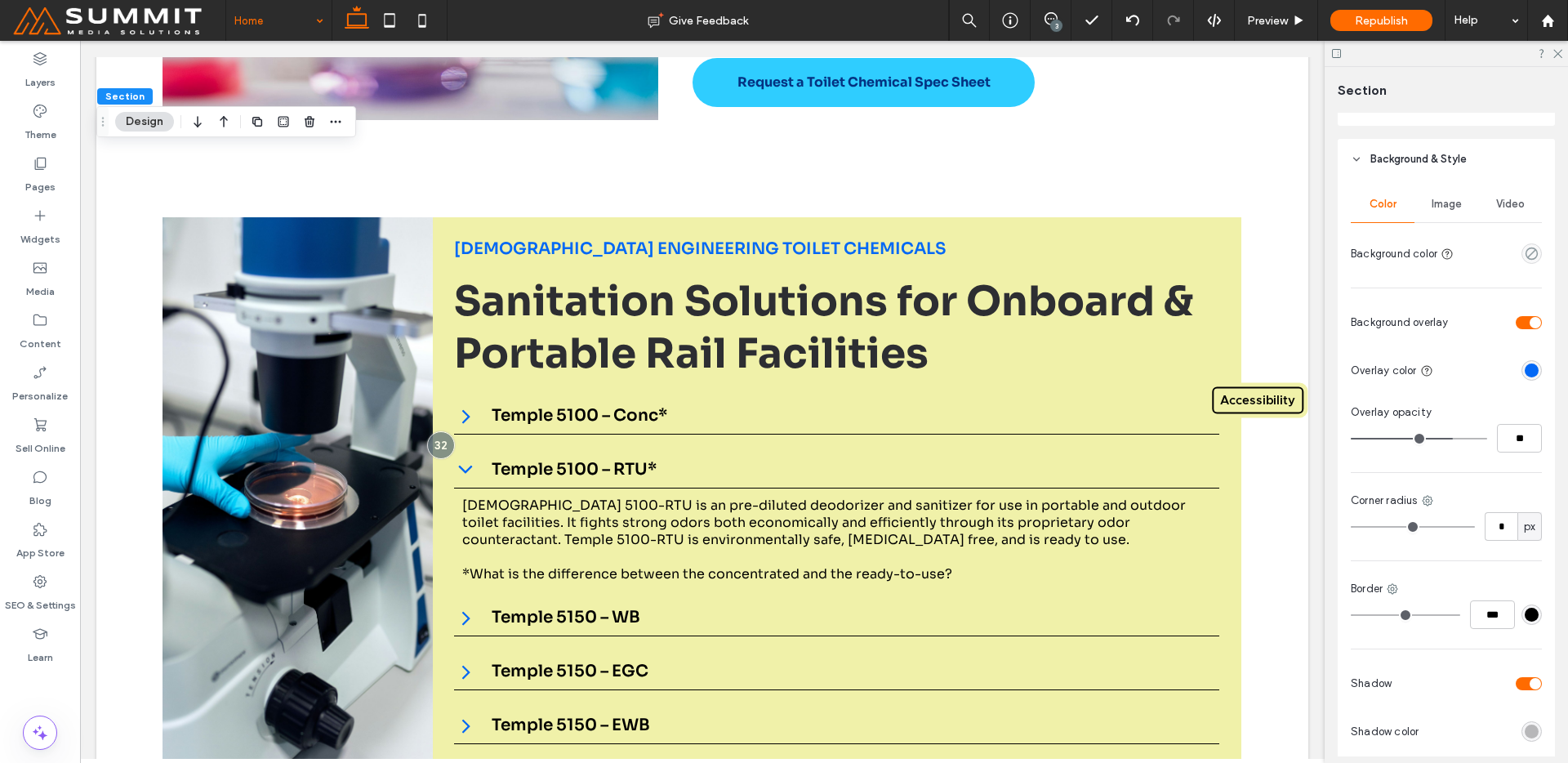
click at [1439, 212] on div "Image" at bounding box center [1446, 204] width 63 height 36
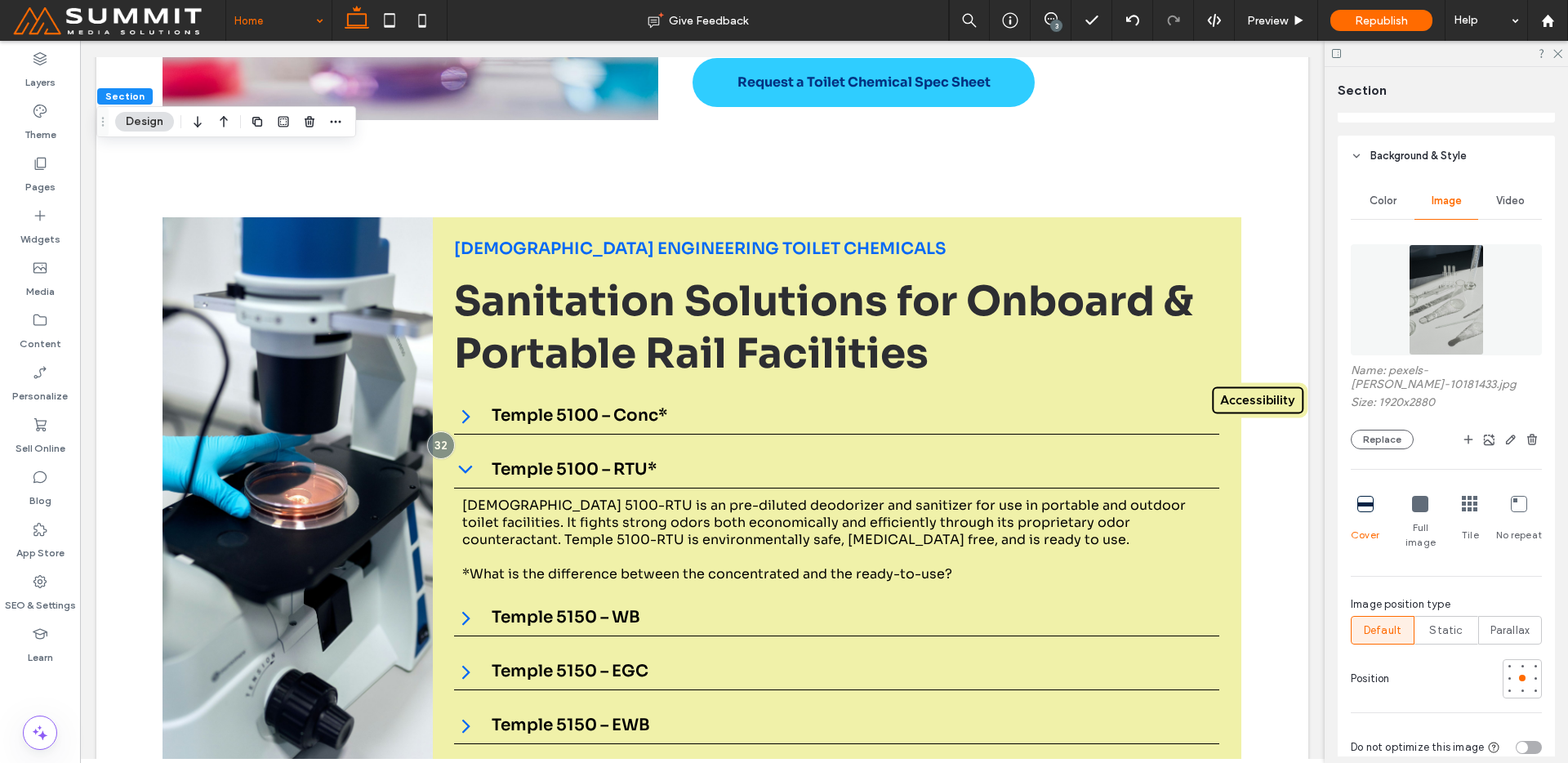
scroll to position [322, 0]
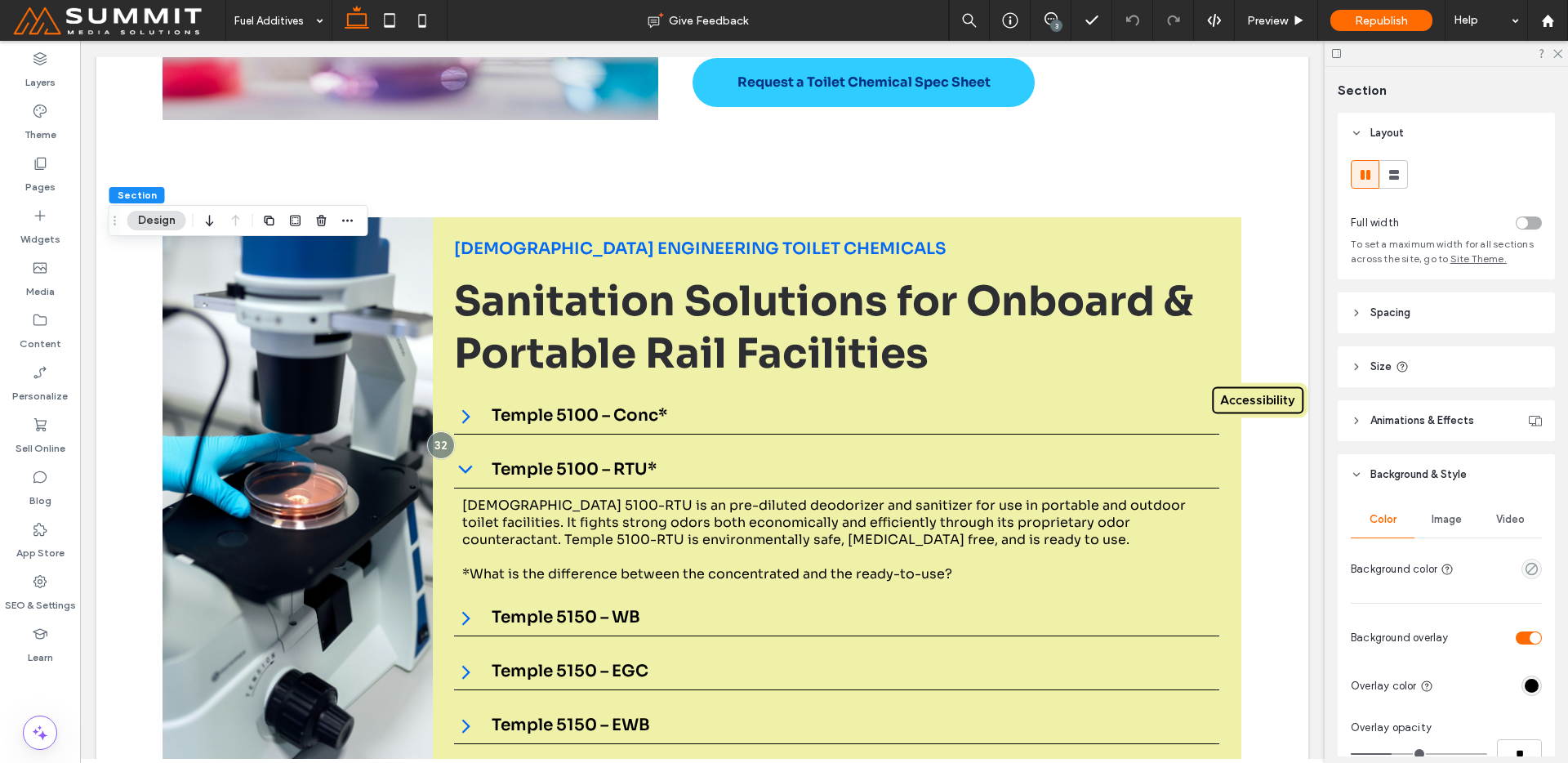
scroll to position [335, 0]
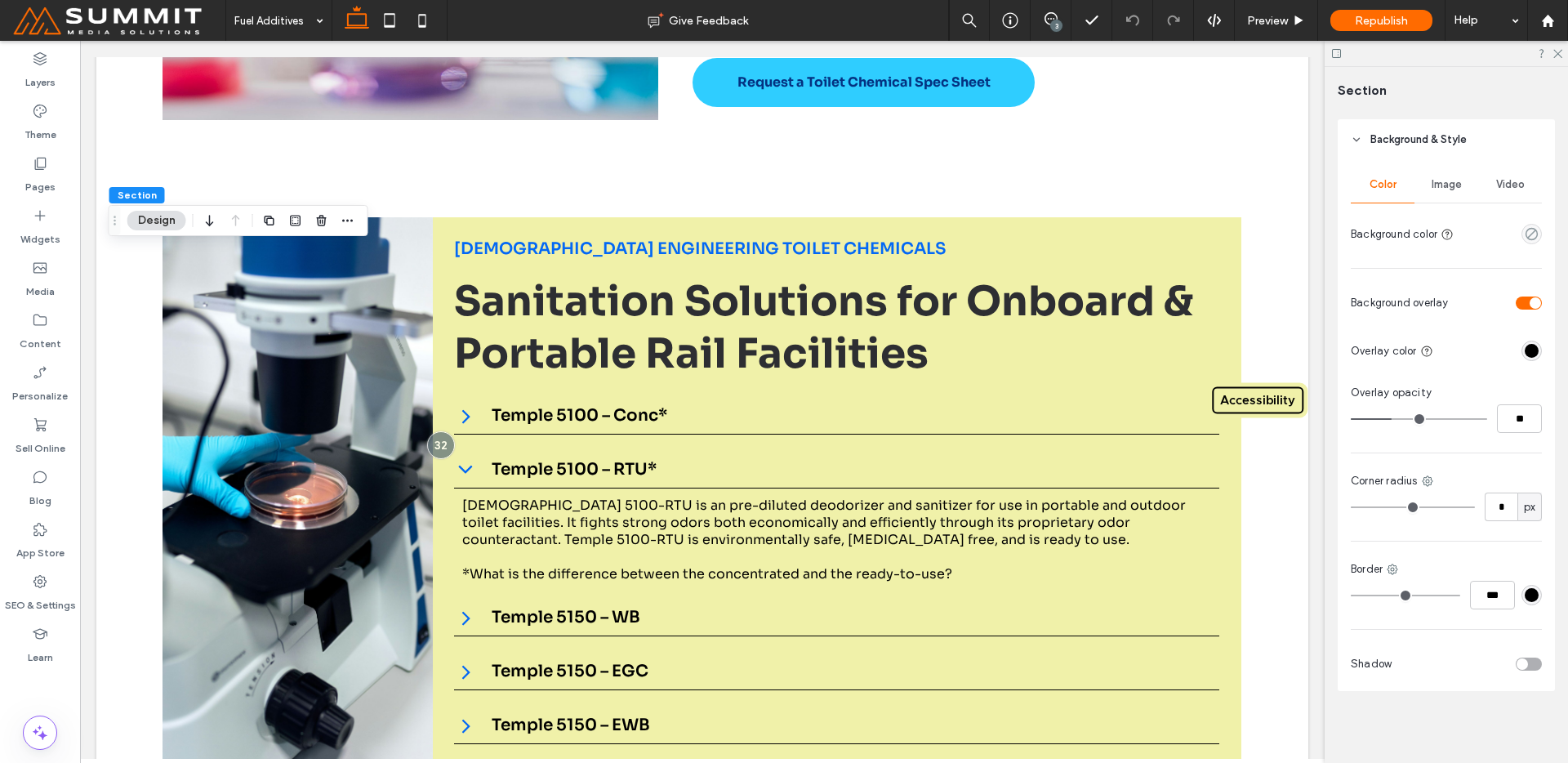
drag, startPoint x: 1436, startPoint y: 174, endPoint x: 1434, endPoint y: 216, distance: 42.0
click at [1436, 174] on div "Image" at bounding box center [1446, 184] width 63 height 36
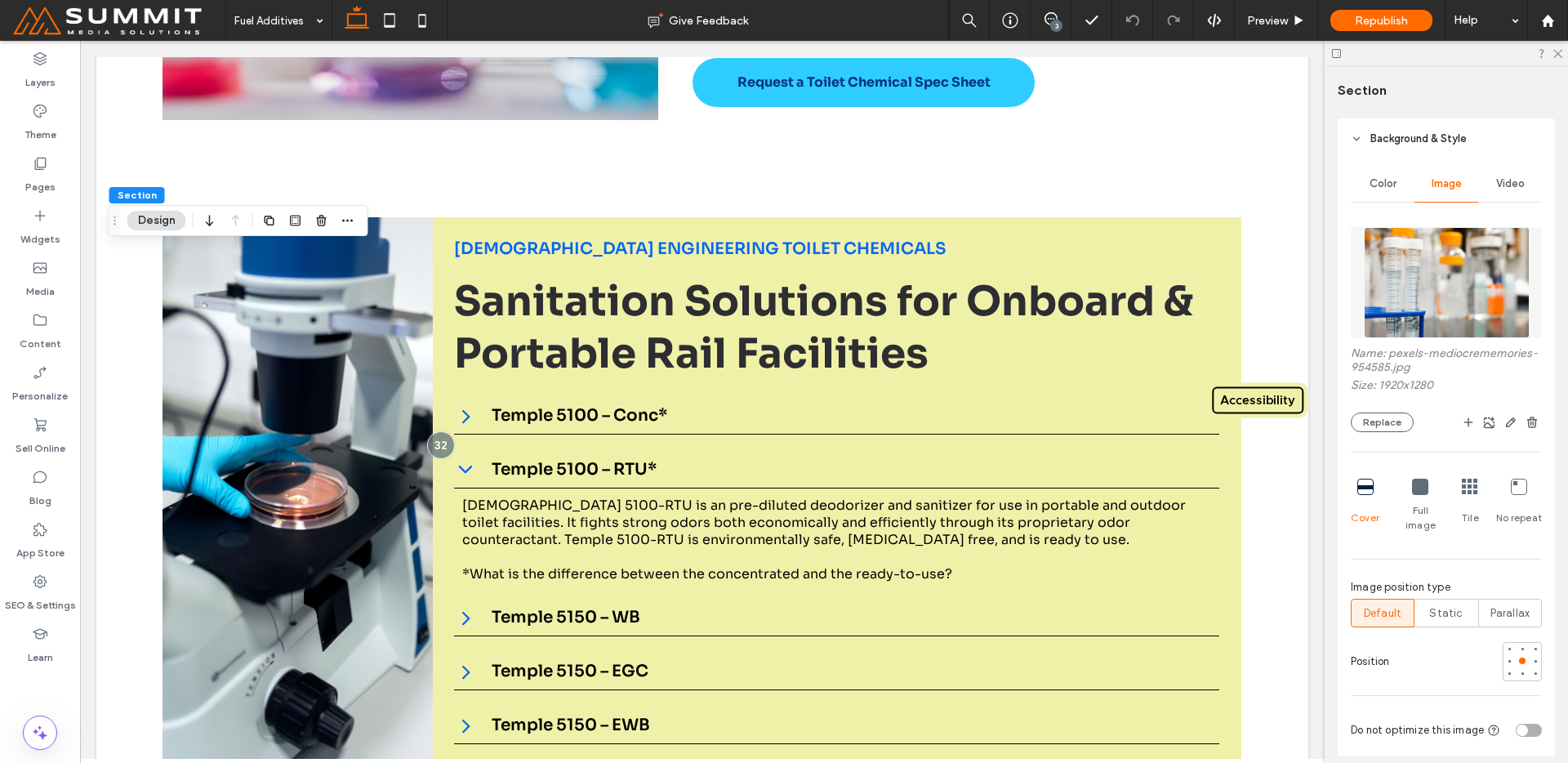
click at [1430, 296] on img at bounding box center [1446, 283] width 165 height 111
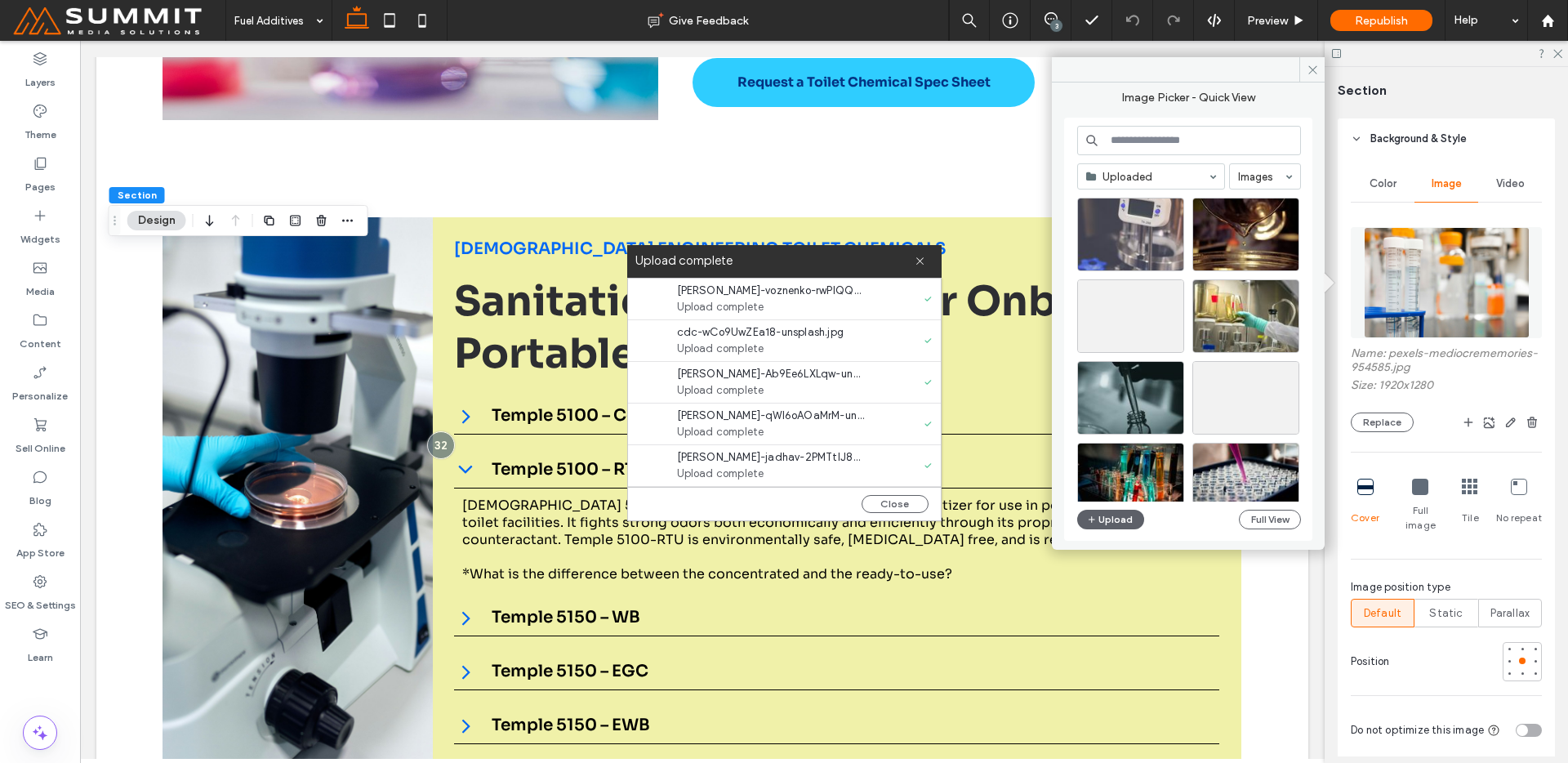
click at [931, 266] on div "Upload complete" at bounding box center [785, 261] width 315 height 33
click at [918, 260] on use at bounding box center [920, 261] width 7 height 7
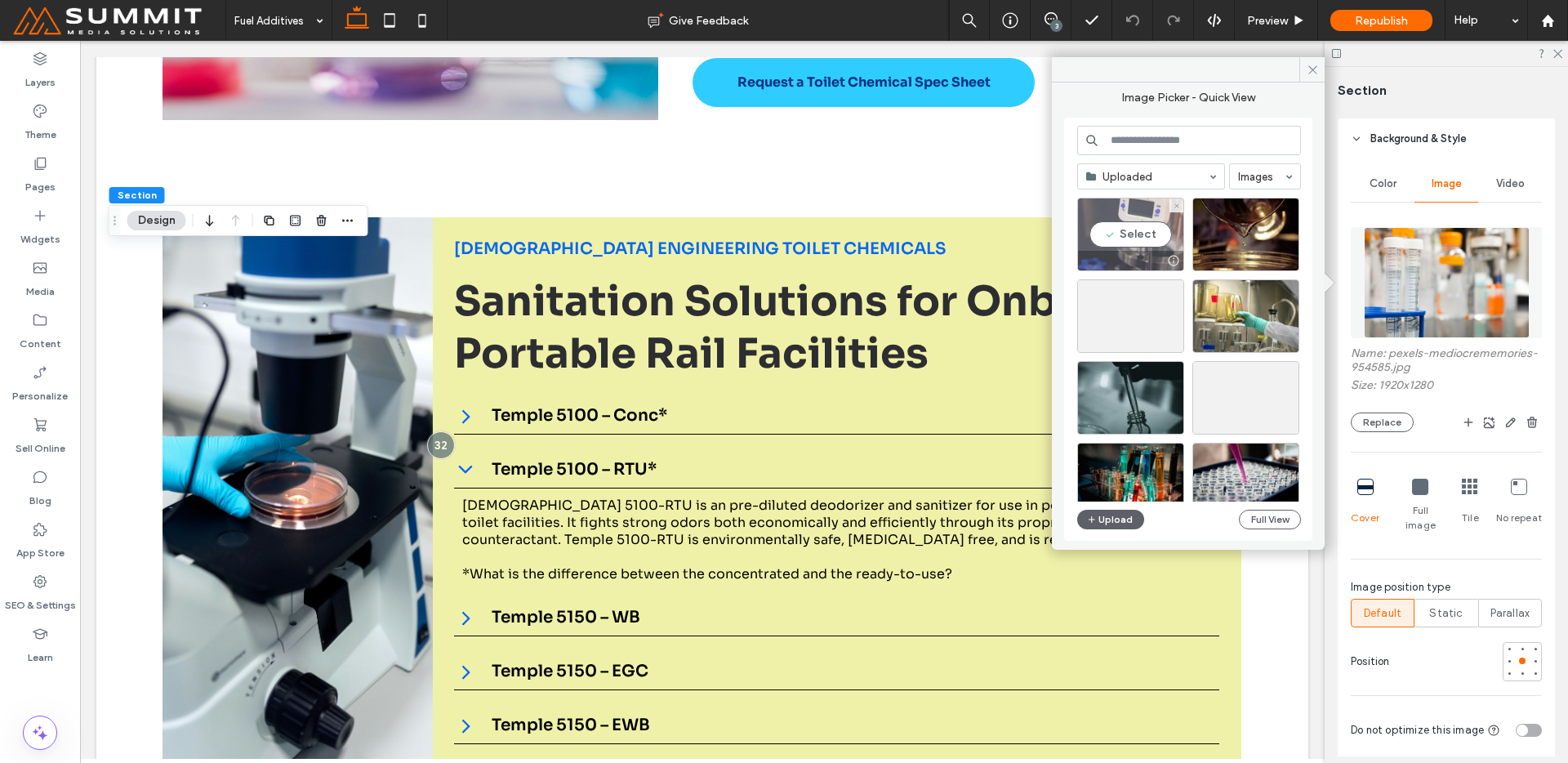
click at [1119, 232] on div "Select" at bounding box center [1131, 234] width 107 height 73
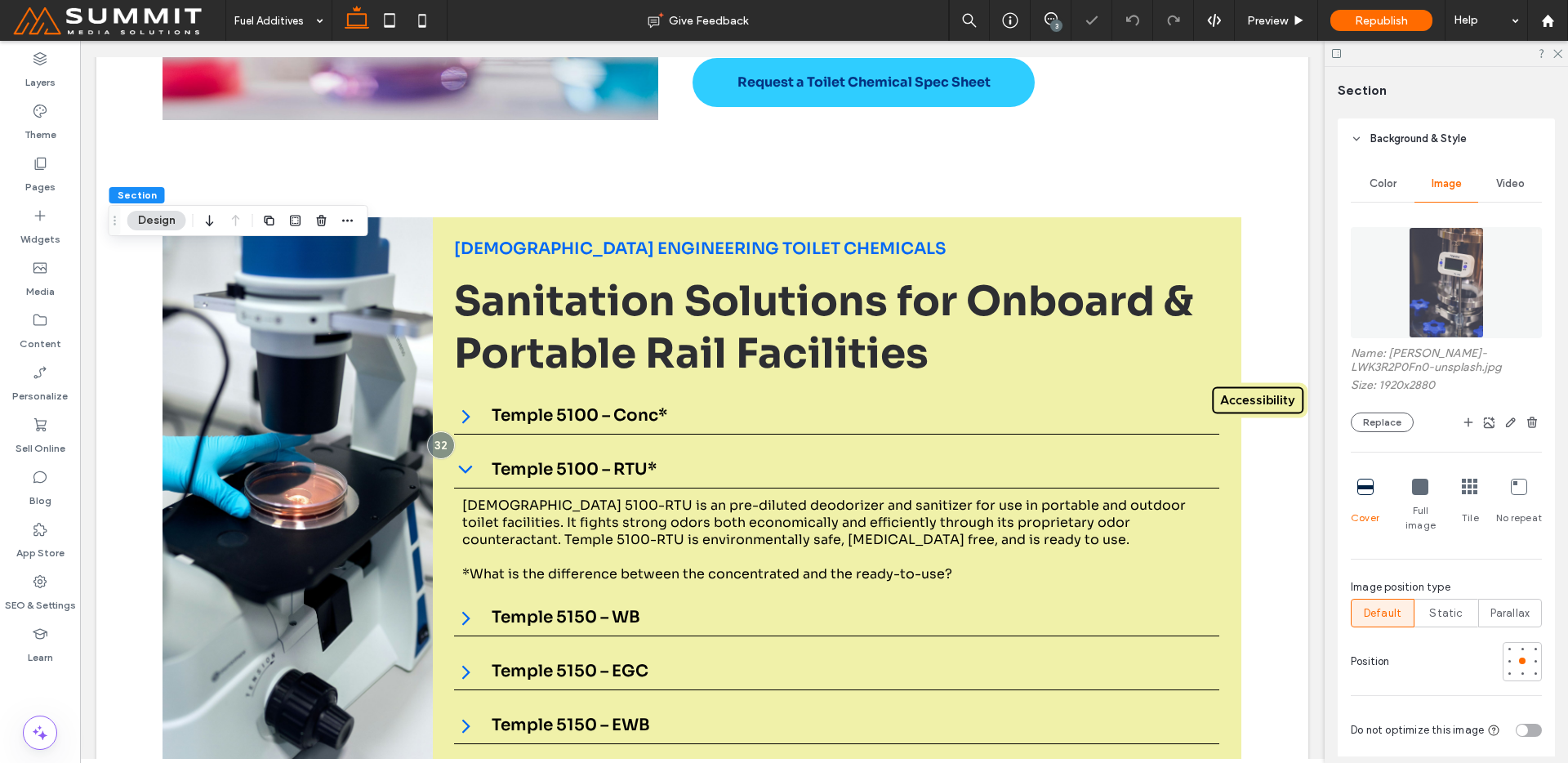
click at [1414, 259] on img at bounding box center [1446, 283] width 74 height 111
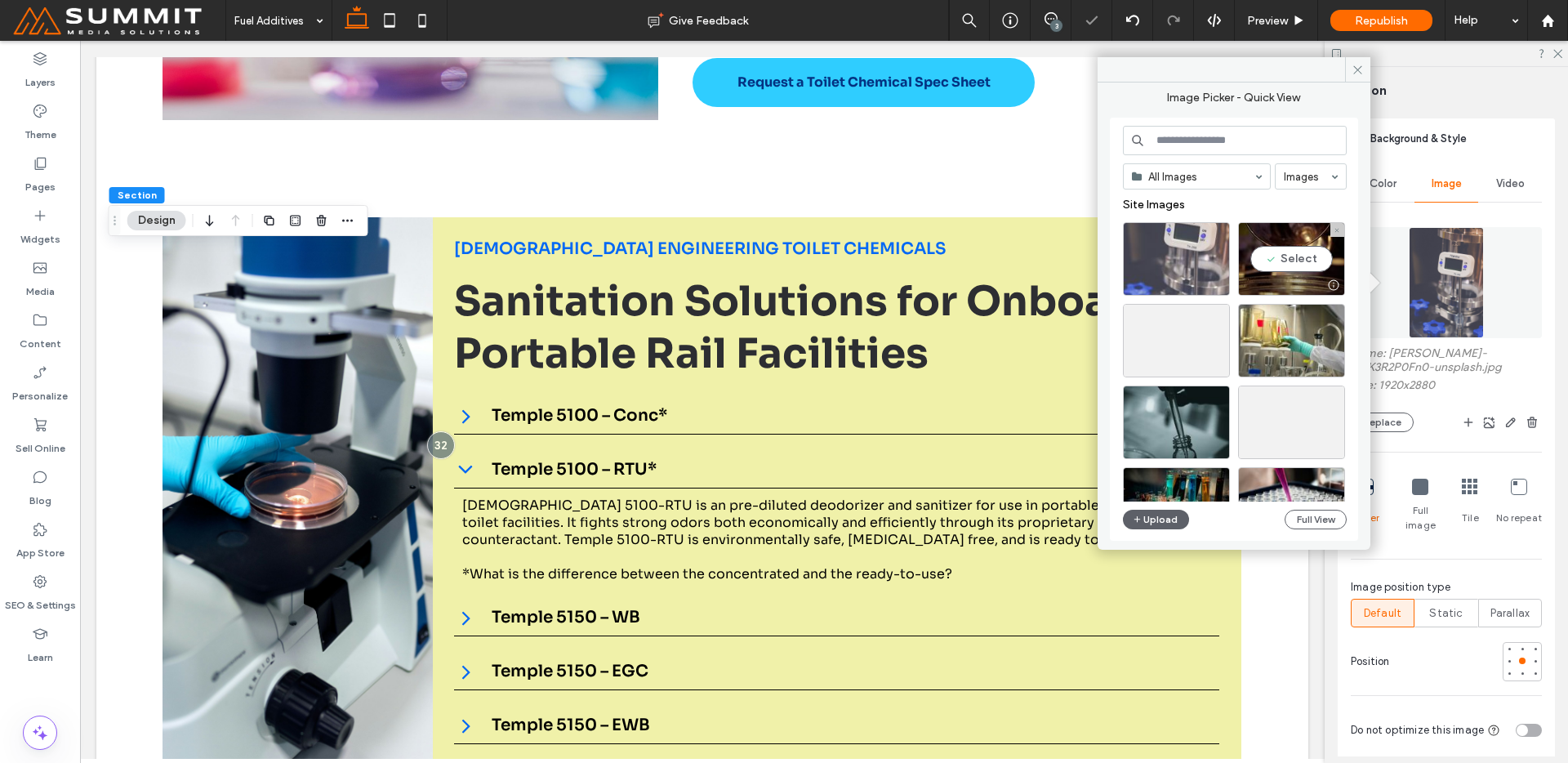
click at [1314, 244] on div "Select" at bounding box center [1292, 259] width 107 height 73
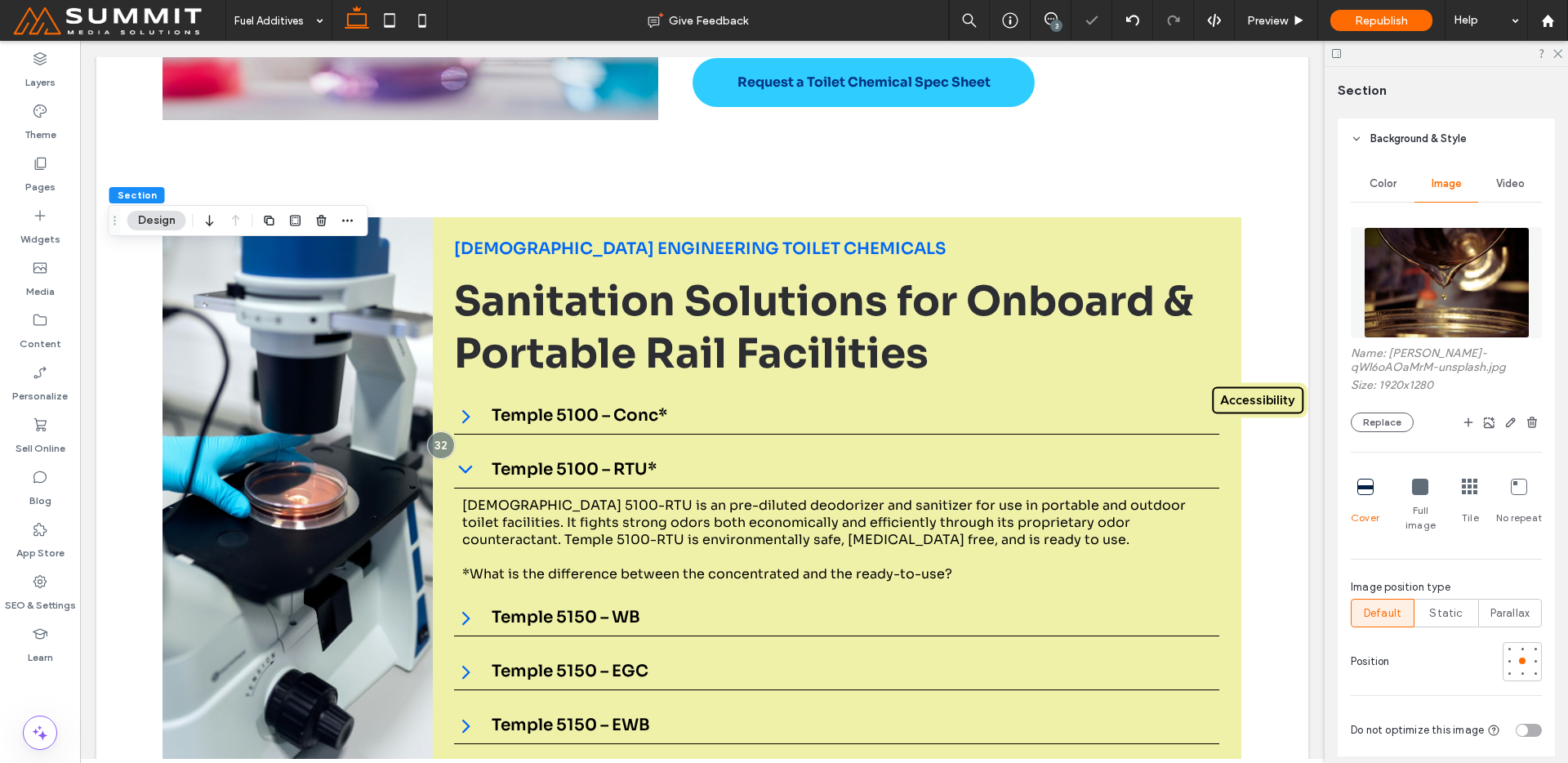
drag, startPoint x: 1404, startPoint y: 255, endPoint x: 1378, endPoint y: 274, distance: 32.2
click at [1404, 255] on img at bounding box center [1446, 283] width 165 height 111
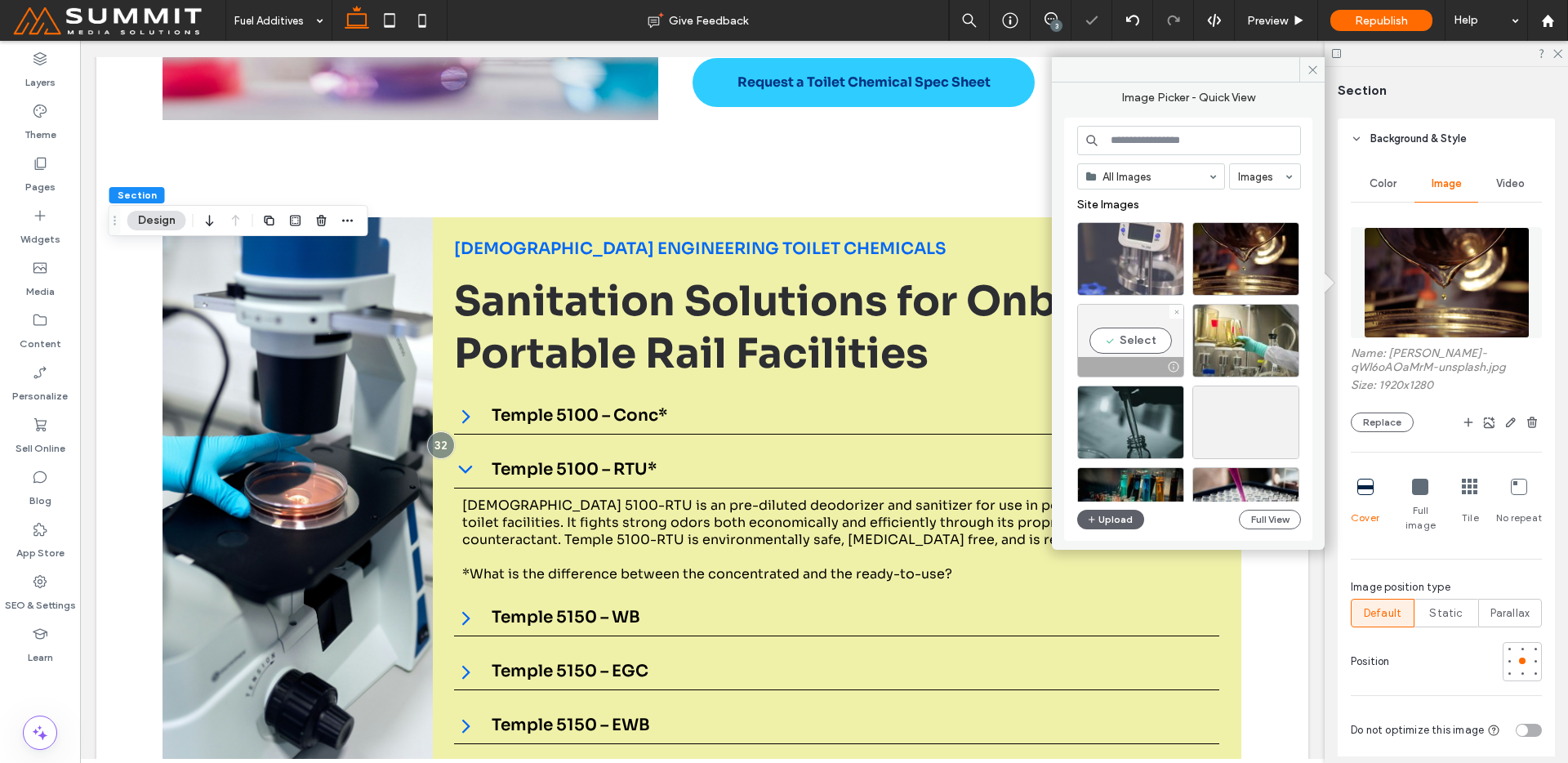
click at [1129, 353] on div "Select" at bounding box center [1131, 341] width 107 height 73
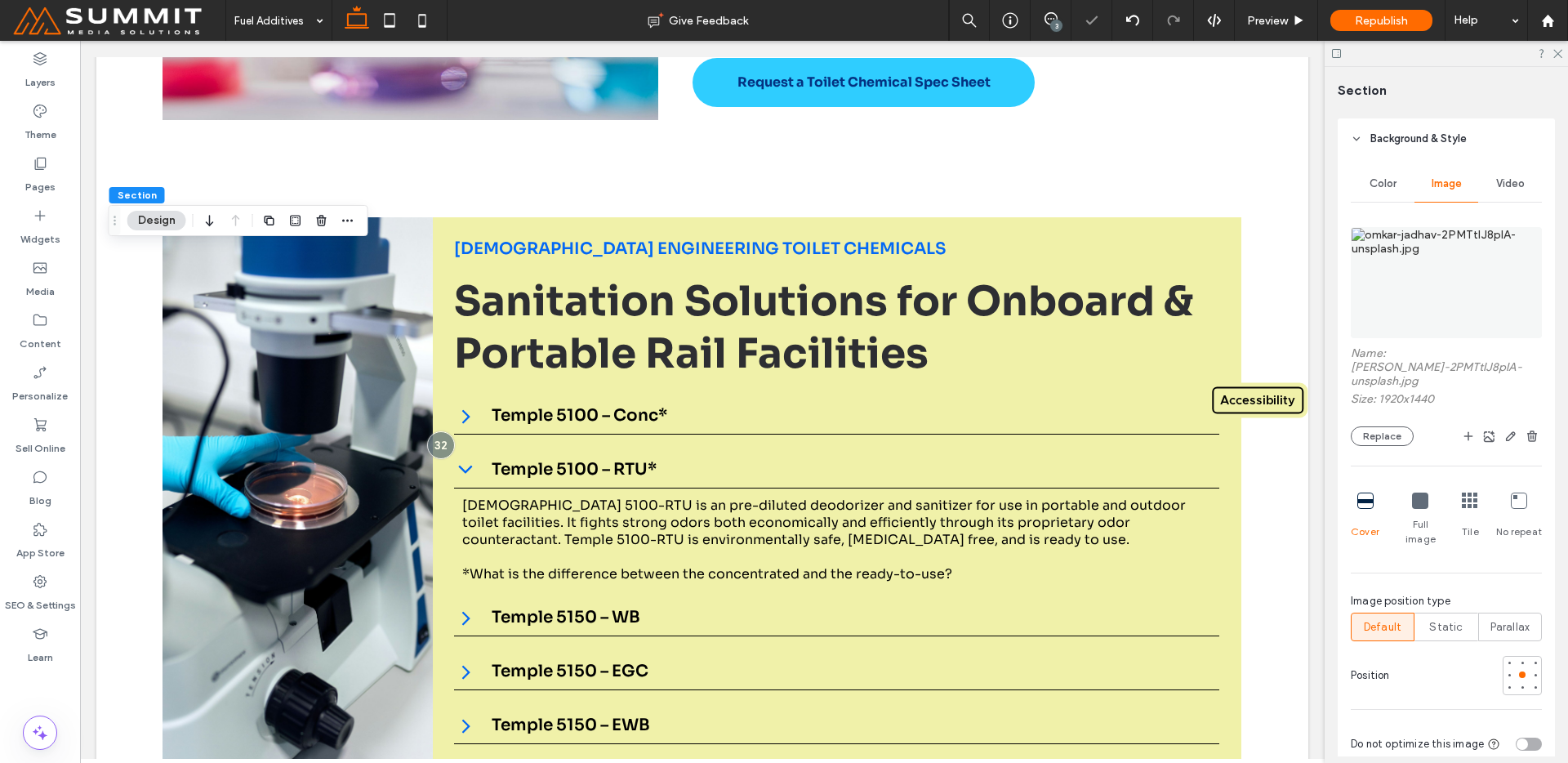
click at [1397, 302] on img at bounding box center [1446, 283] width 191 height 111
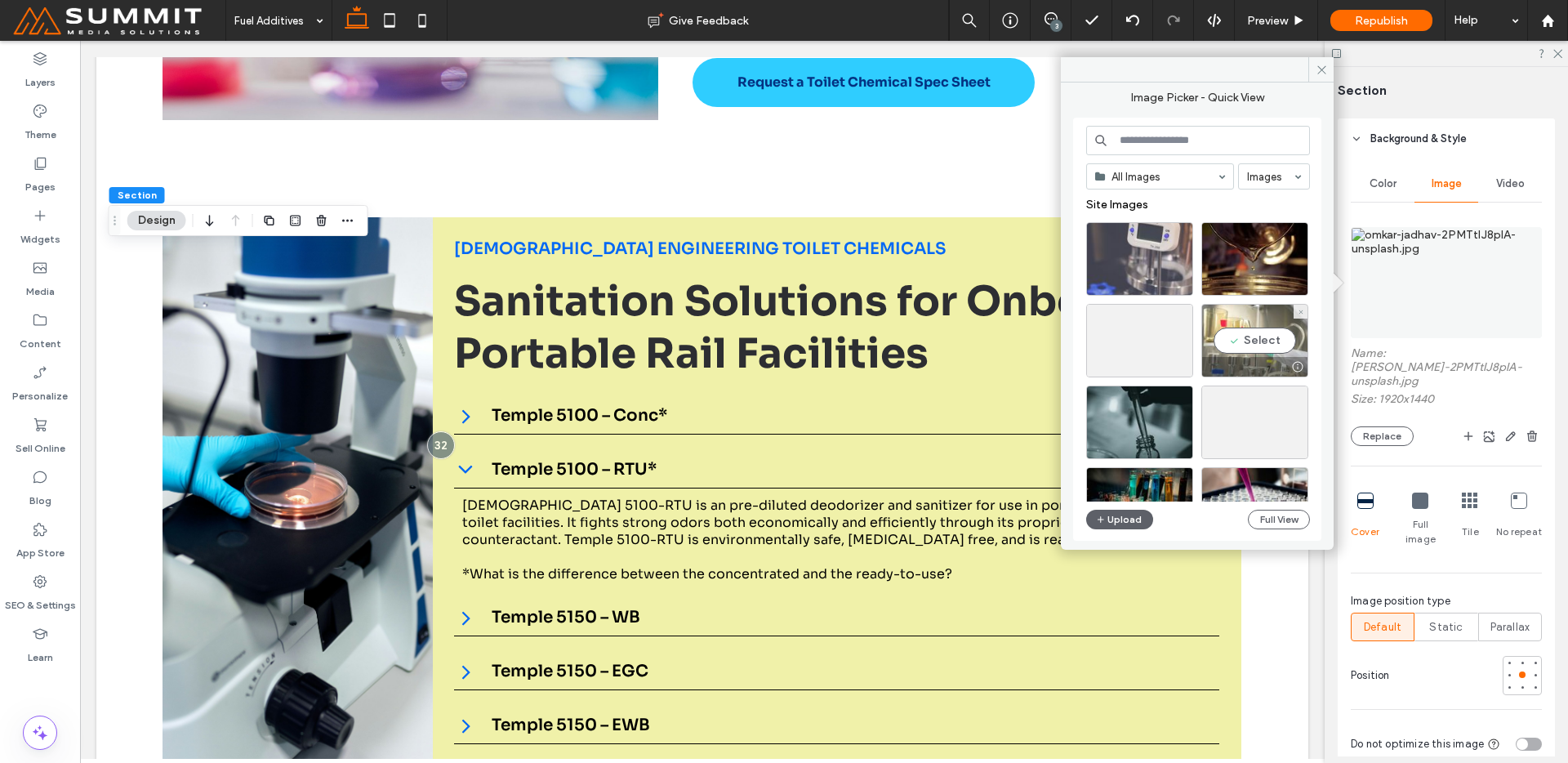
click at [1252, 344] on div "Select" at bounding box center [1255, 341] width 107 height 73
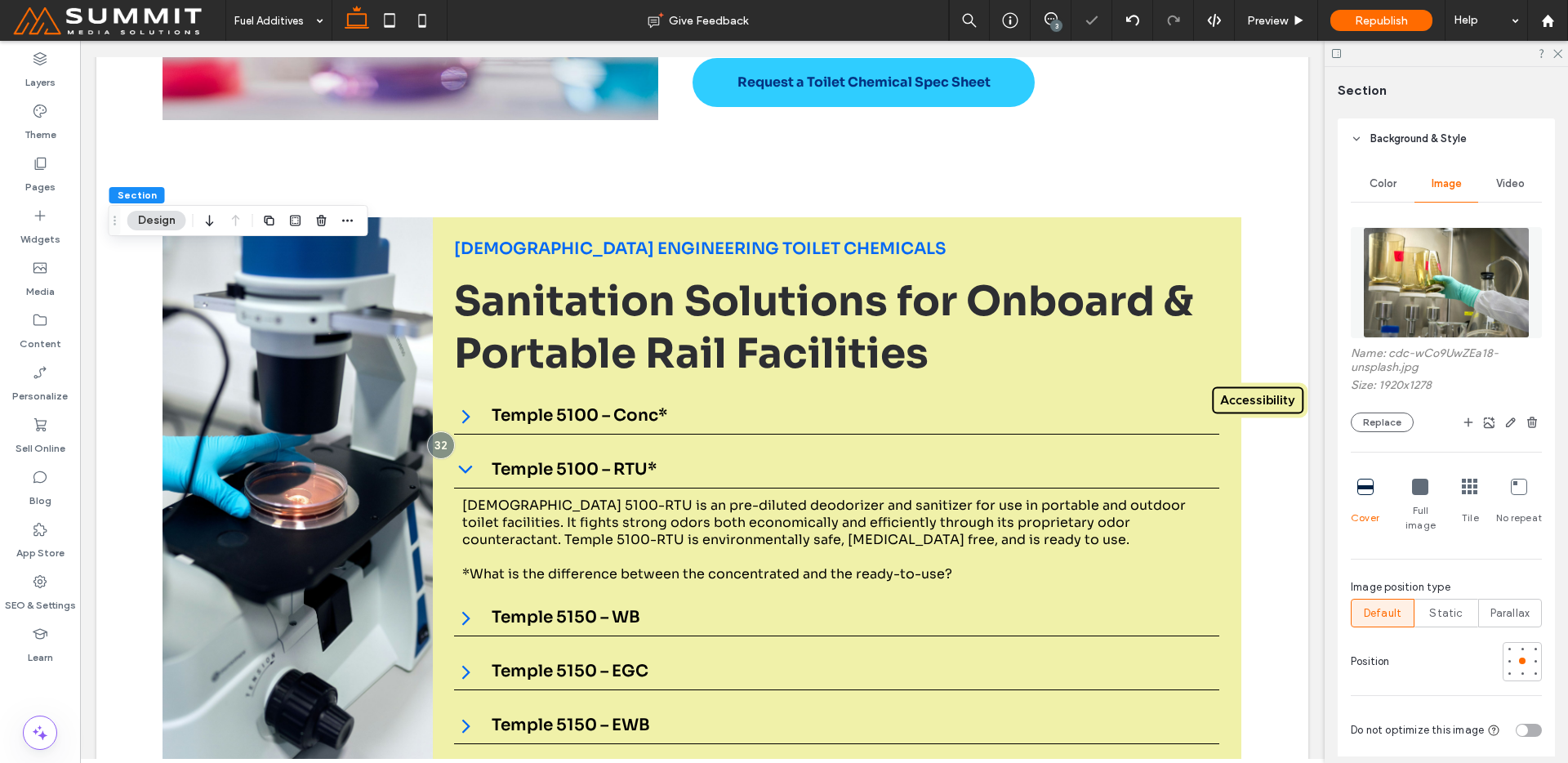
click at [1479, 288] on img at bounding box center [1446, 283] width 165 height 111
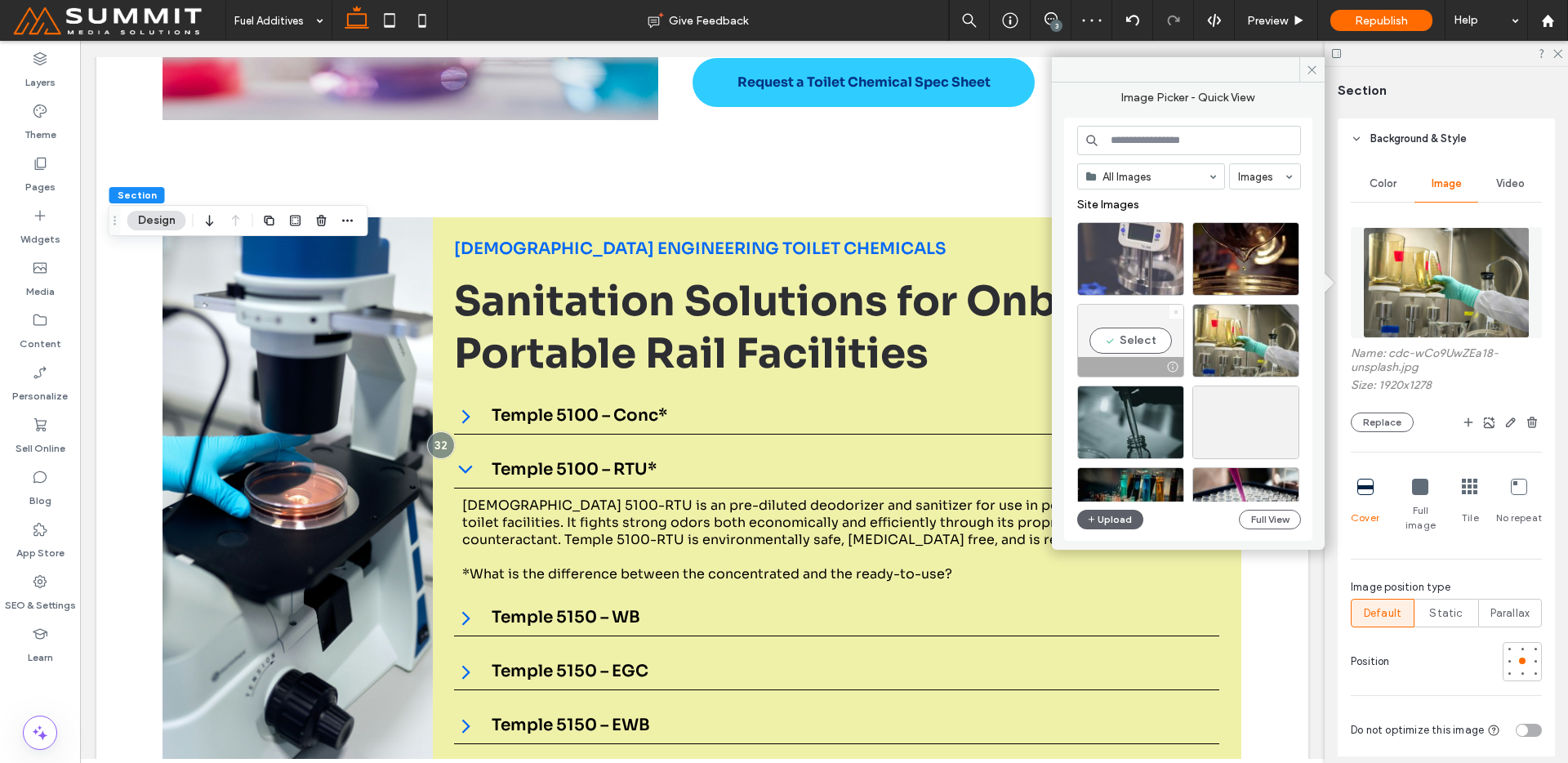
click at [1176, 315] on icon at bounding box center [1176, 311] width 6 height 6
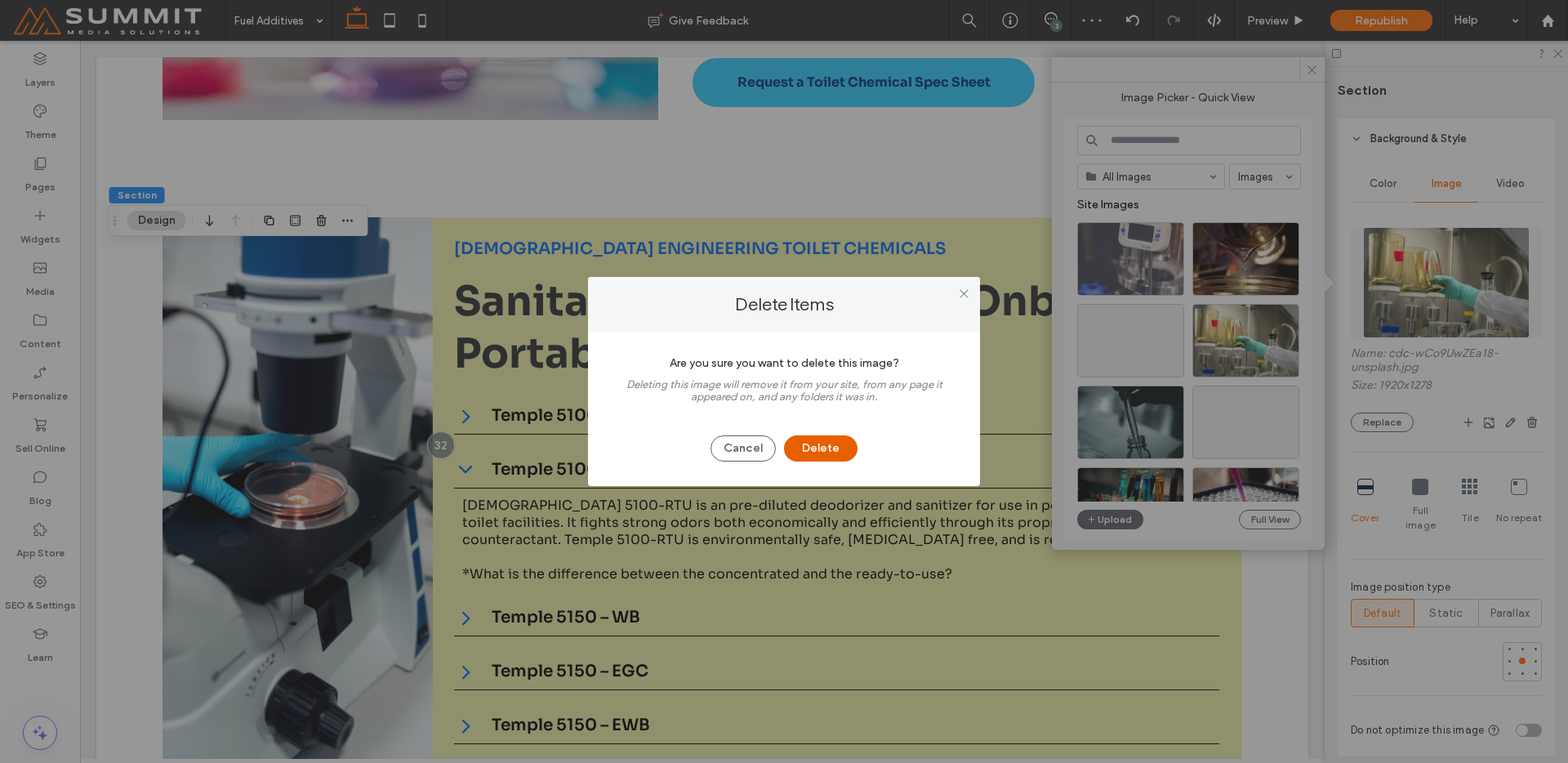
click at [801, 449] on button "Delete" at bounding box center [821, 448] width 73 height 26
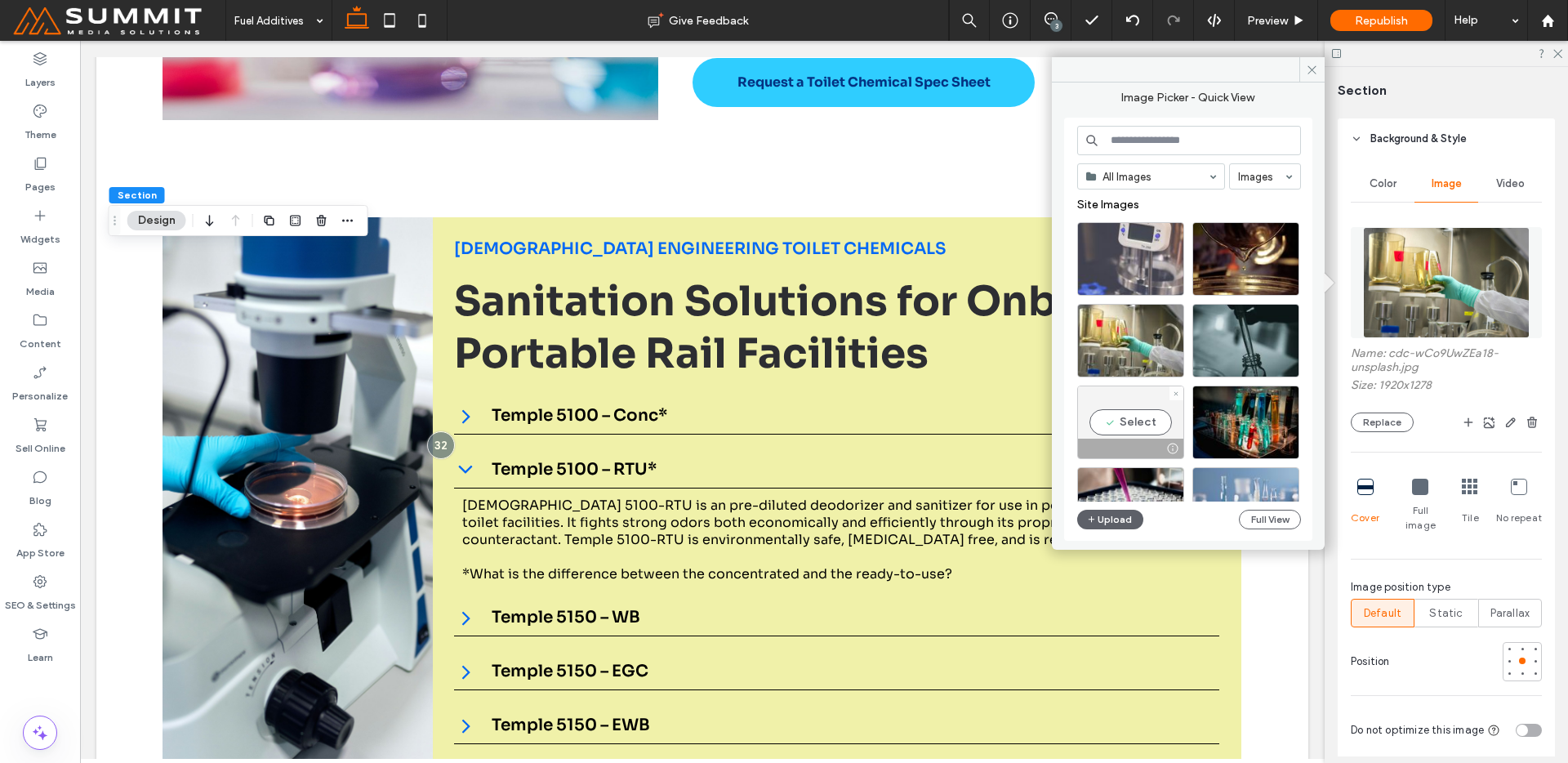
click at [1164, 429] on div "Select" at bounding box center [1131, 422] width 107 height 73
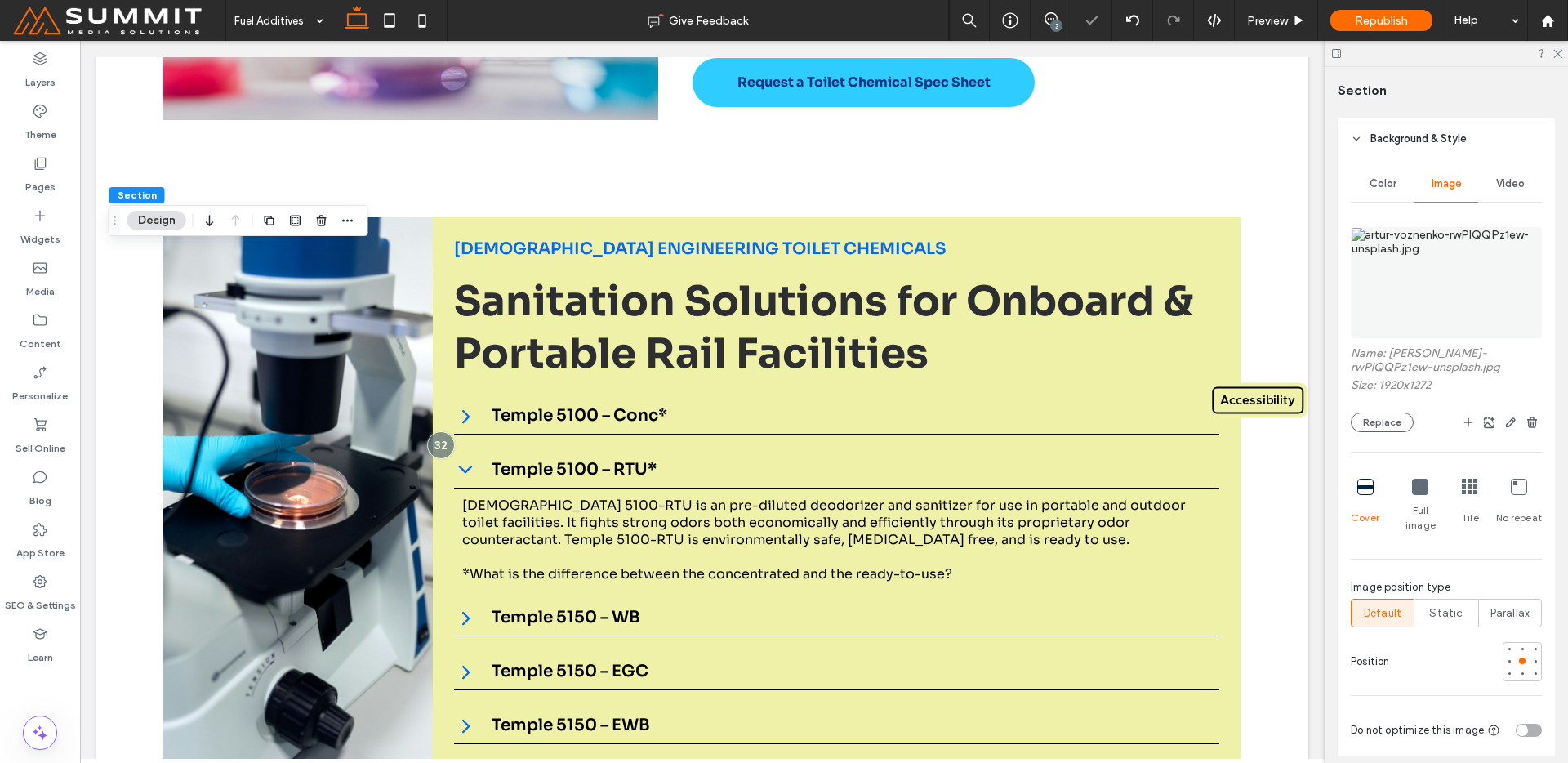
click at [1407, 289] on img at bounding box center [1446, 283] width 191 height 111
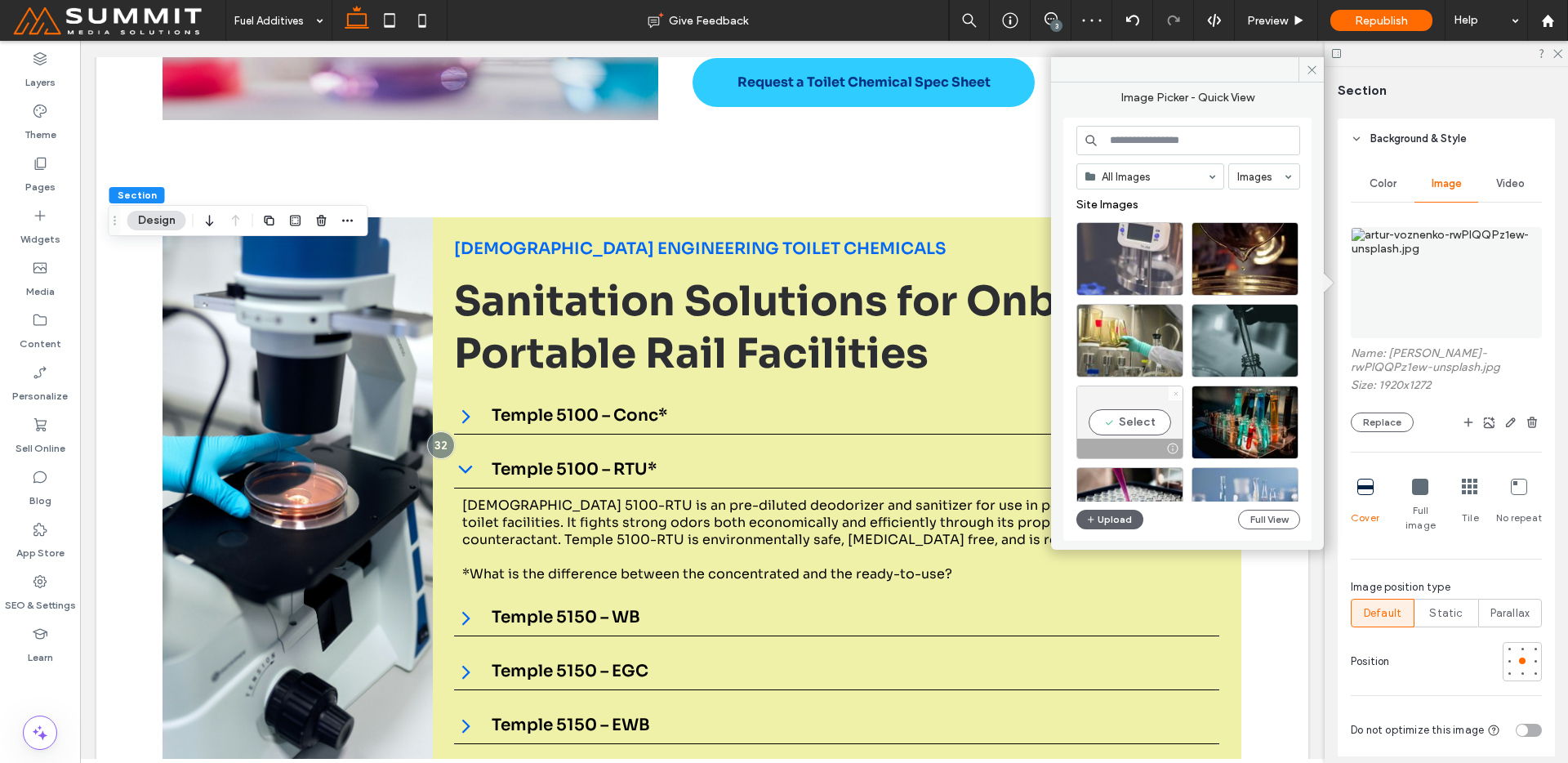
click at [1178, 392] on div at bounding box center [1176, 394] width 14 height 14
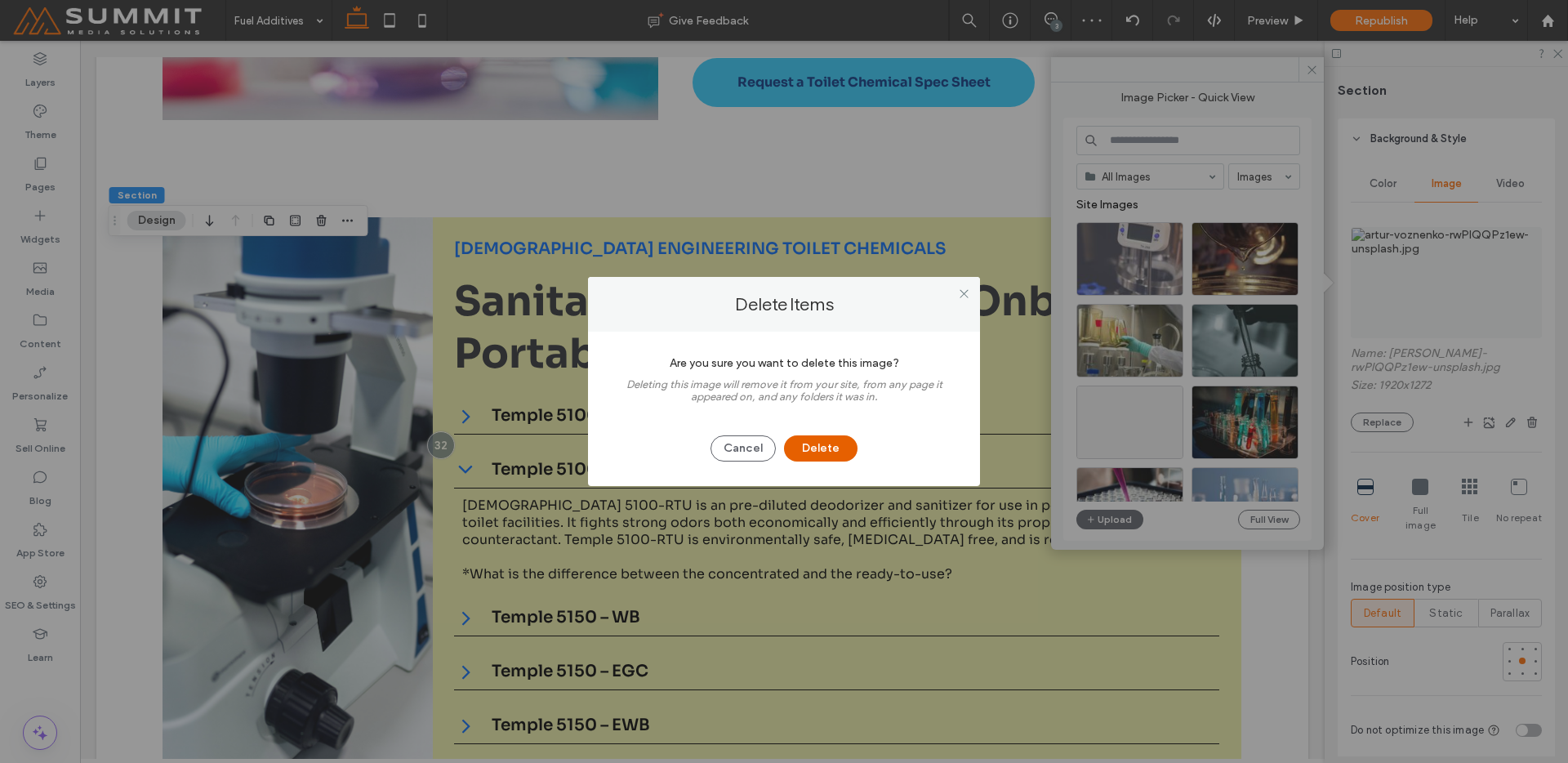
click at [797, 450] on button "Delete" at bounding box center [821, 448] width 73 height 26
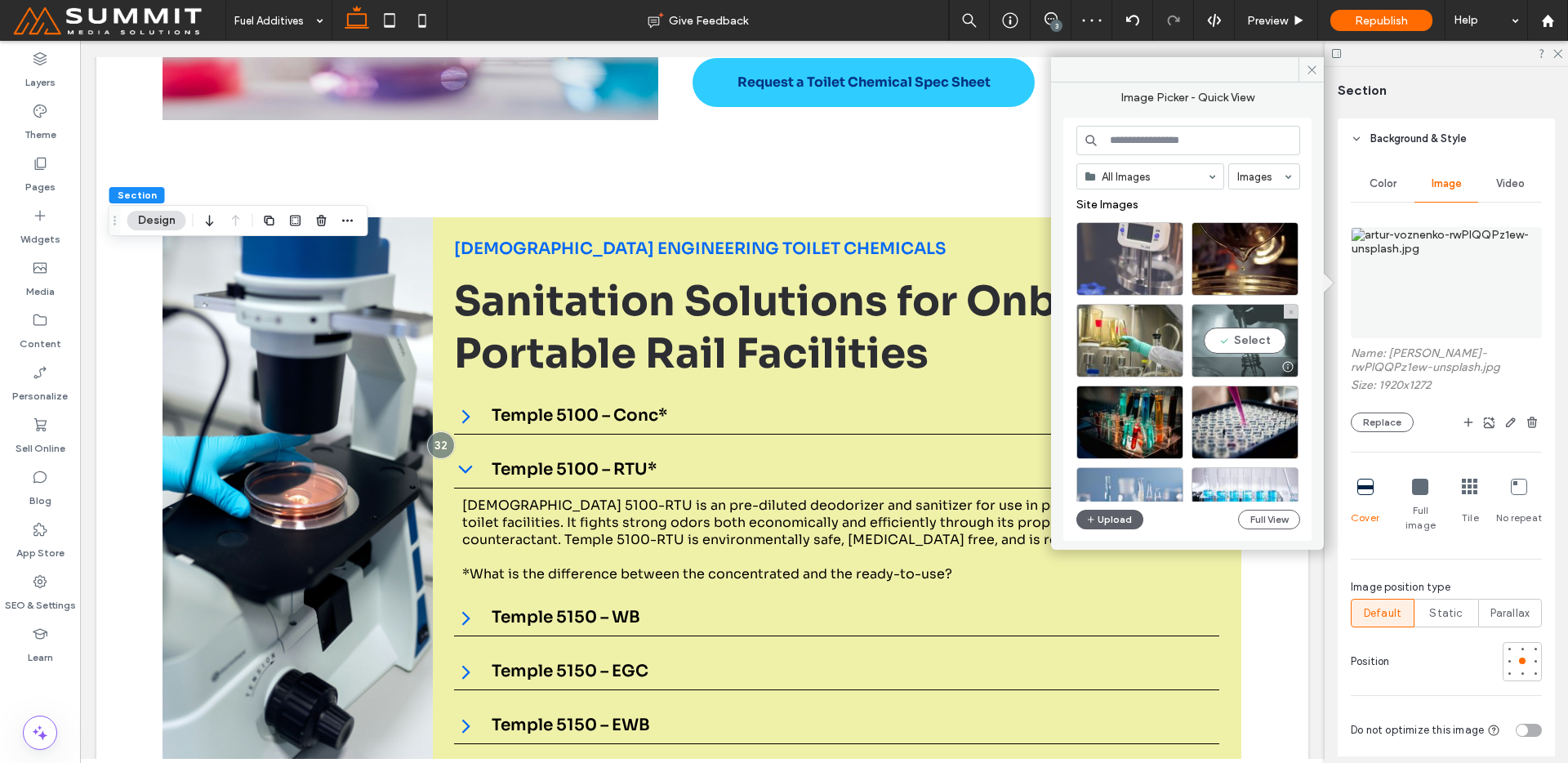
click at [1260, 354] on div "Select" at bounding box center [1245, 341] width 107 height 73
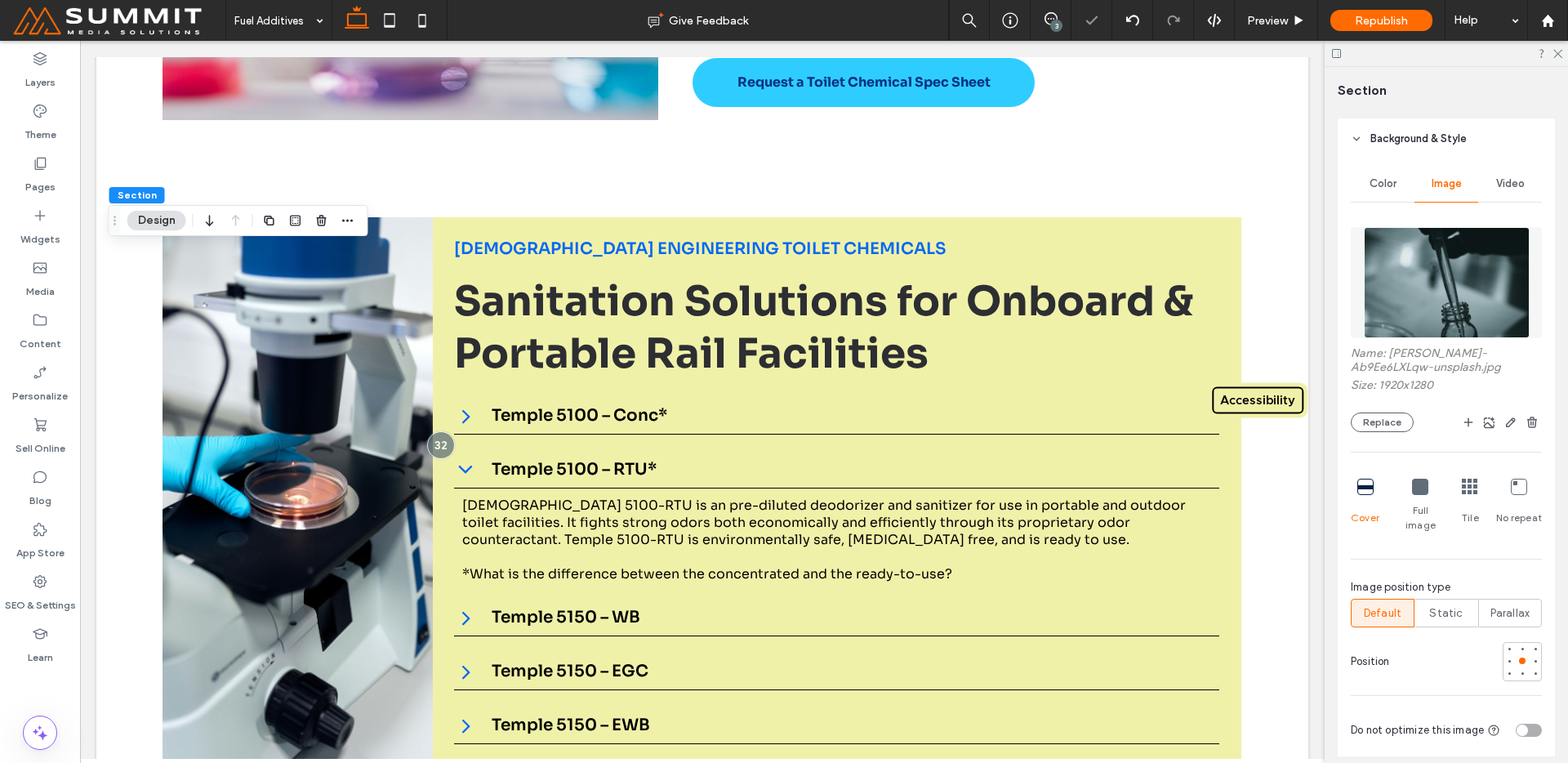
click at [1417, 282] on img at bounding box center [1446, 283] width 165 height 111
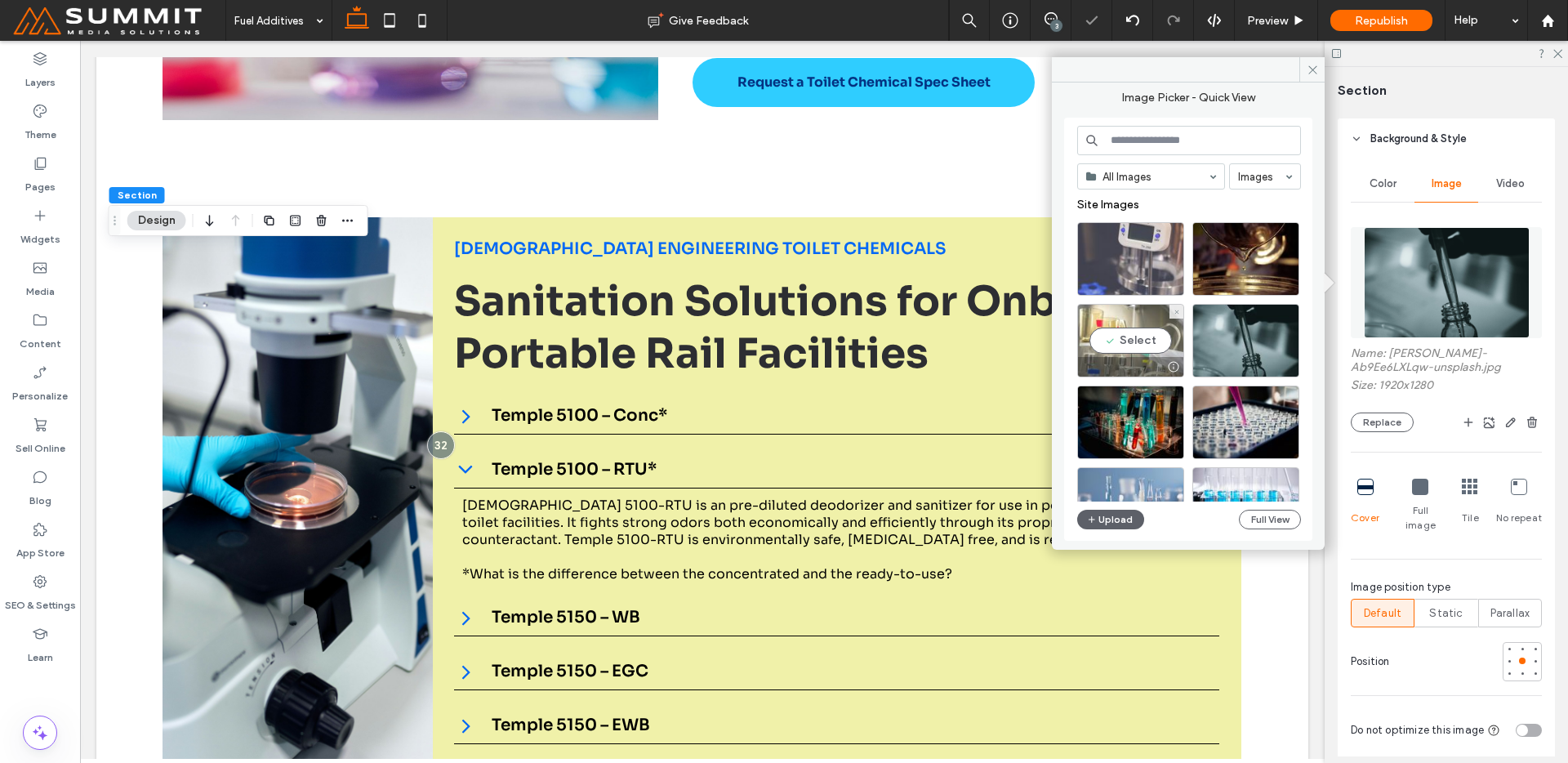
click at [1125, 340] on div "Select" at bounding box center [1131, 341] width 107 height 73
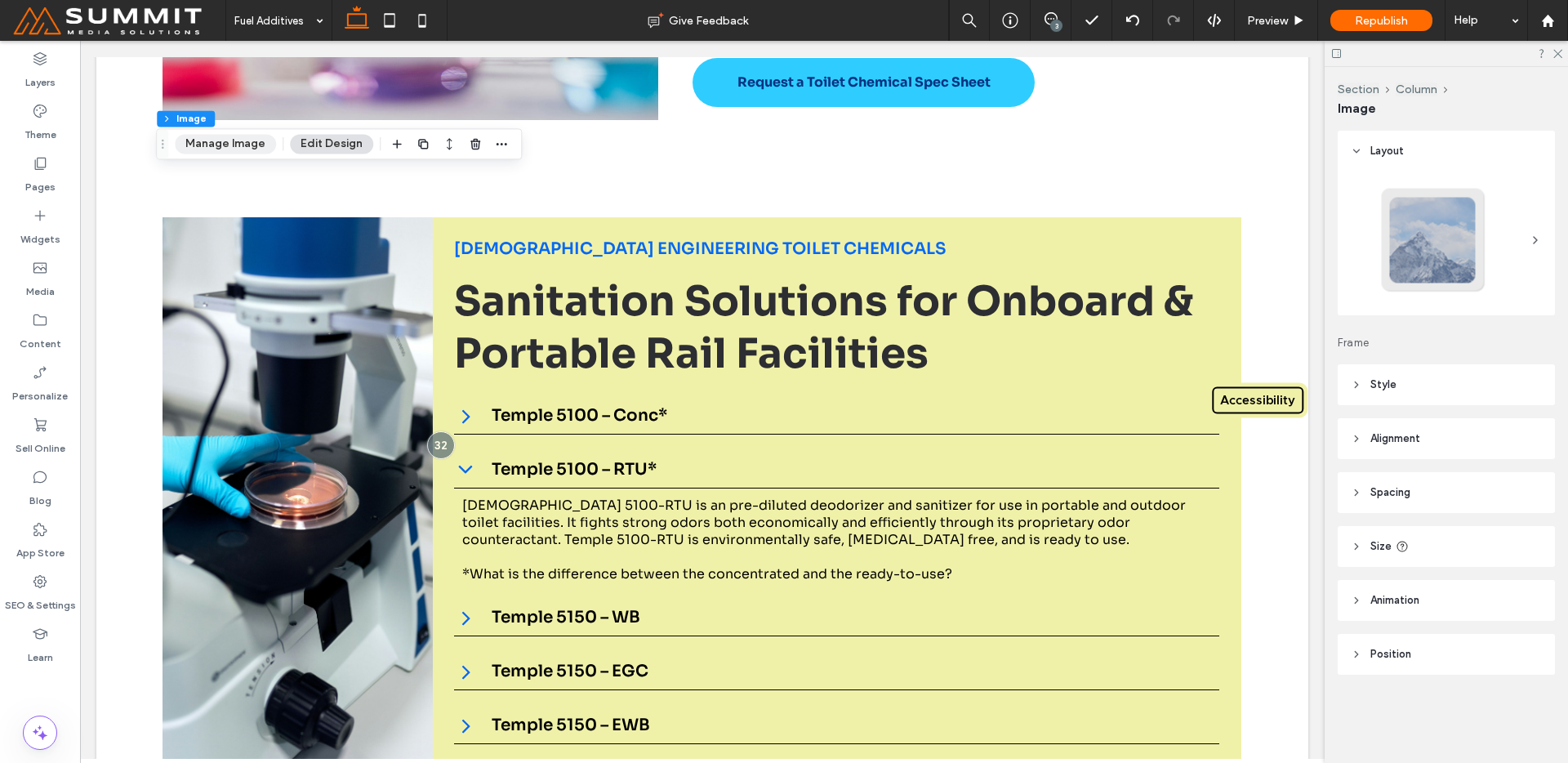
click at [255, 144] on button "Manage Image" at bounding box center [225, 144] width 101 height 20
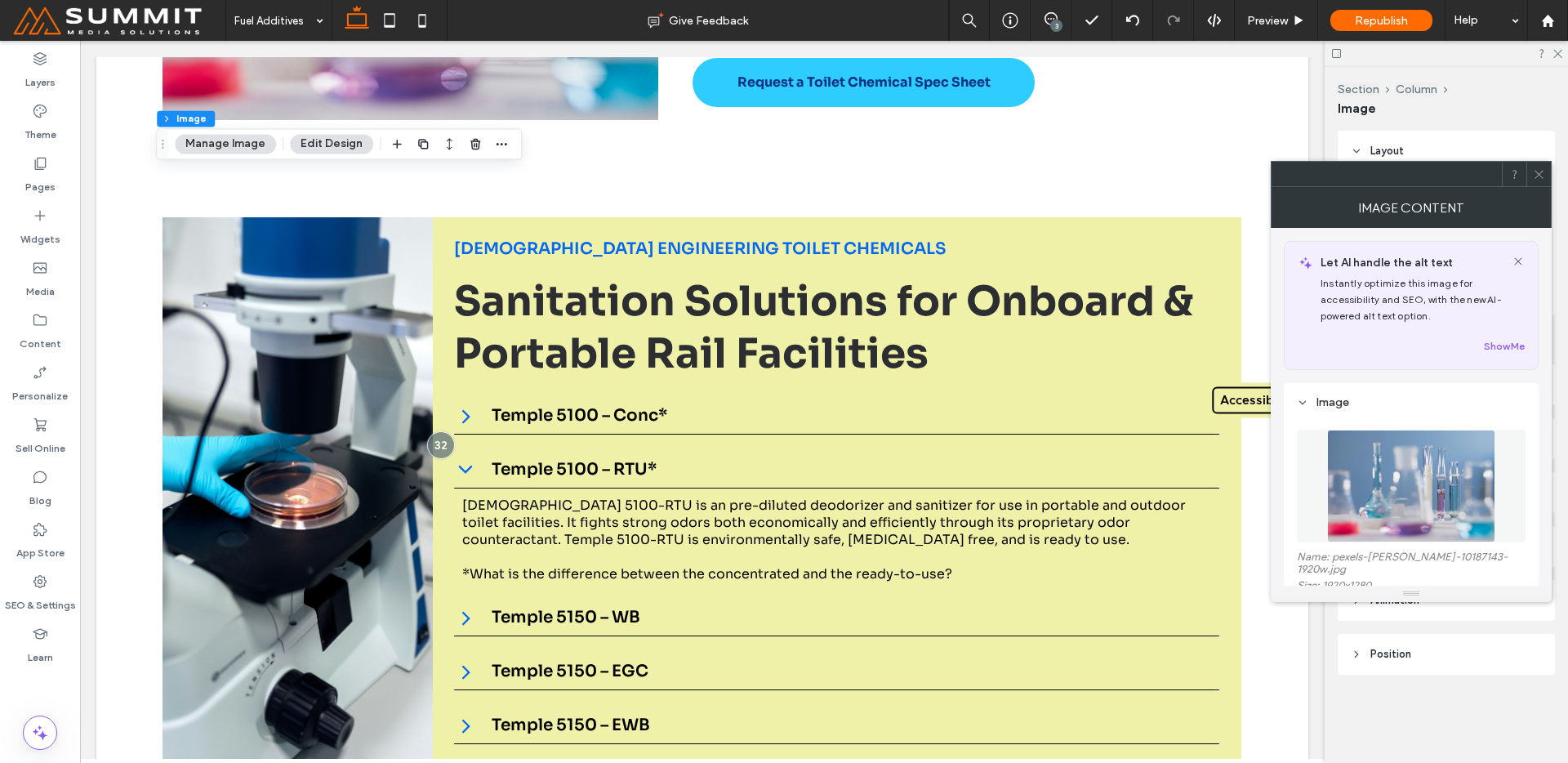
click at [1509, 472] on figure at bounding box center [1412, 487] width 229 height 113
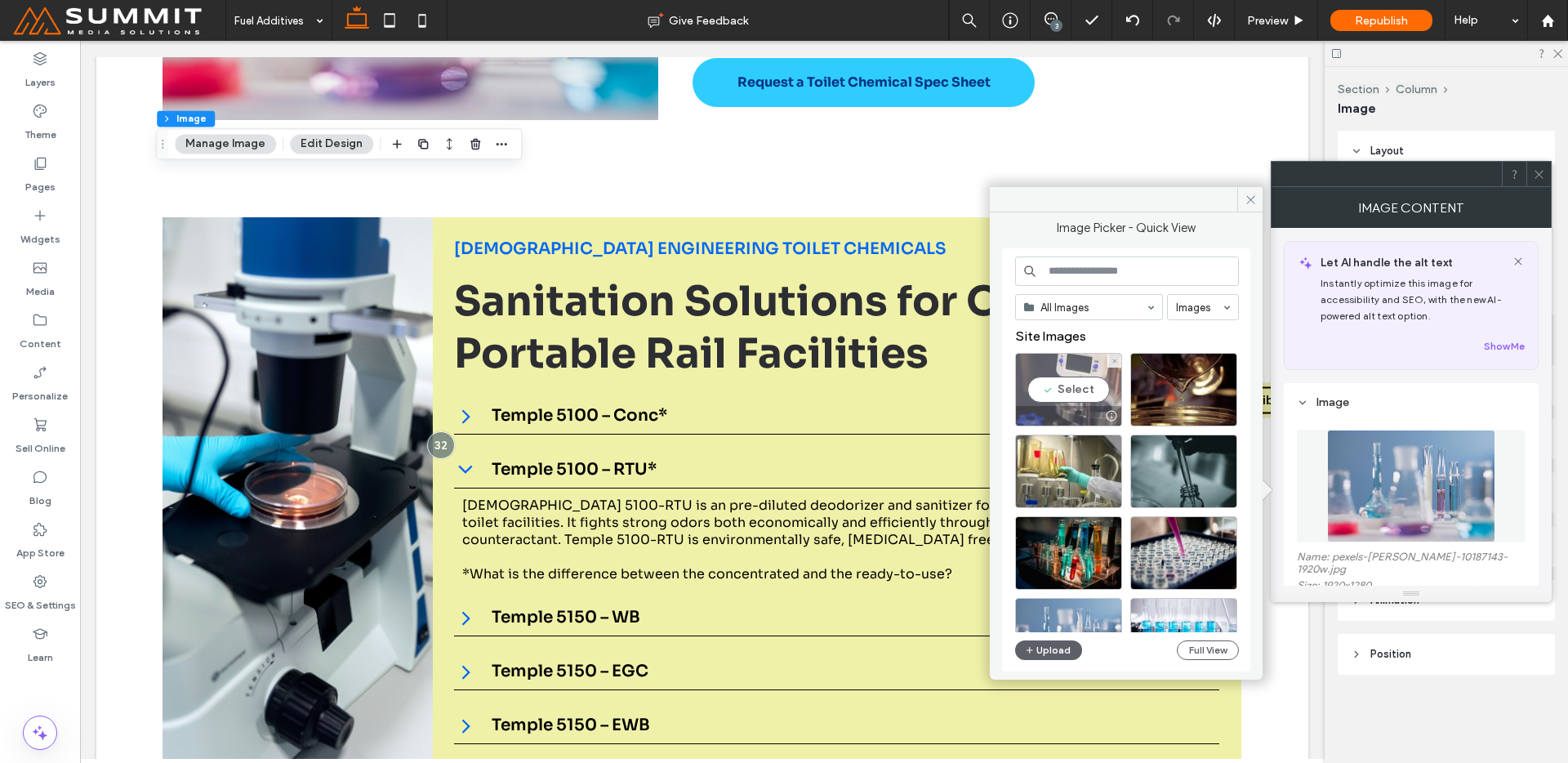
click at [1054, 388] on div "Select" at bounding box center [1069, 390] width 107 height 73
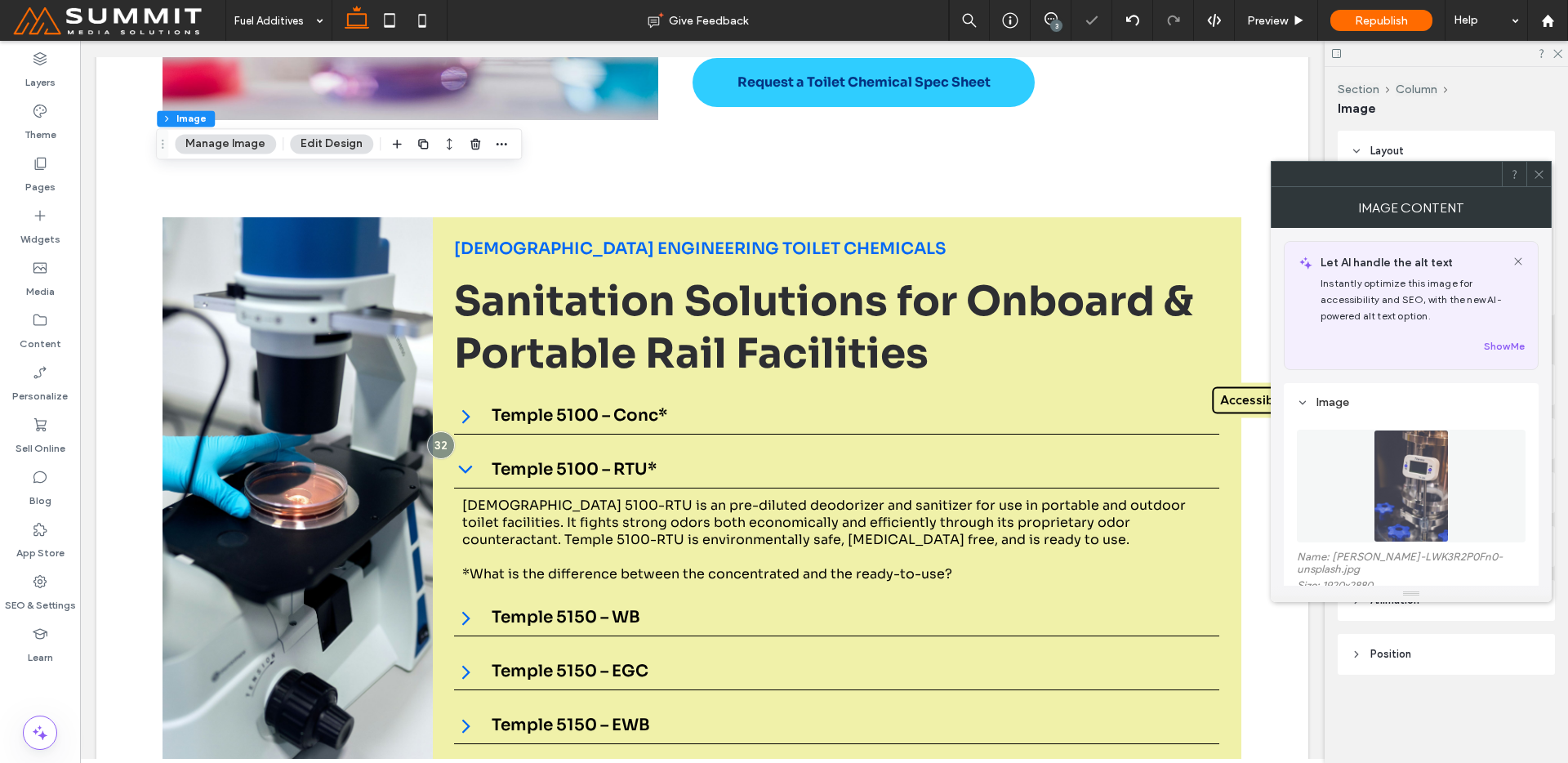
drag, startPoint x: 1360, startPoint y: 469, endPoint x: 1277, endPoint y: 471, distance: 83.0
click at [1360, 469] on figure at bounding box center [1412, 487] width 229 height 113
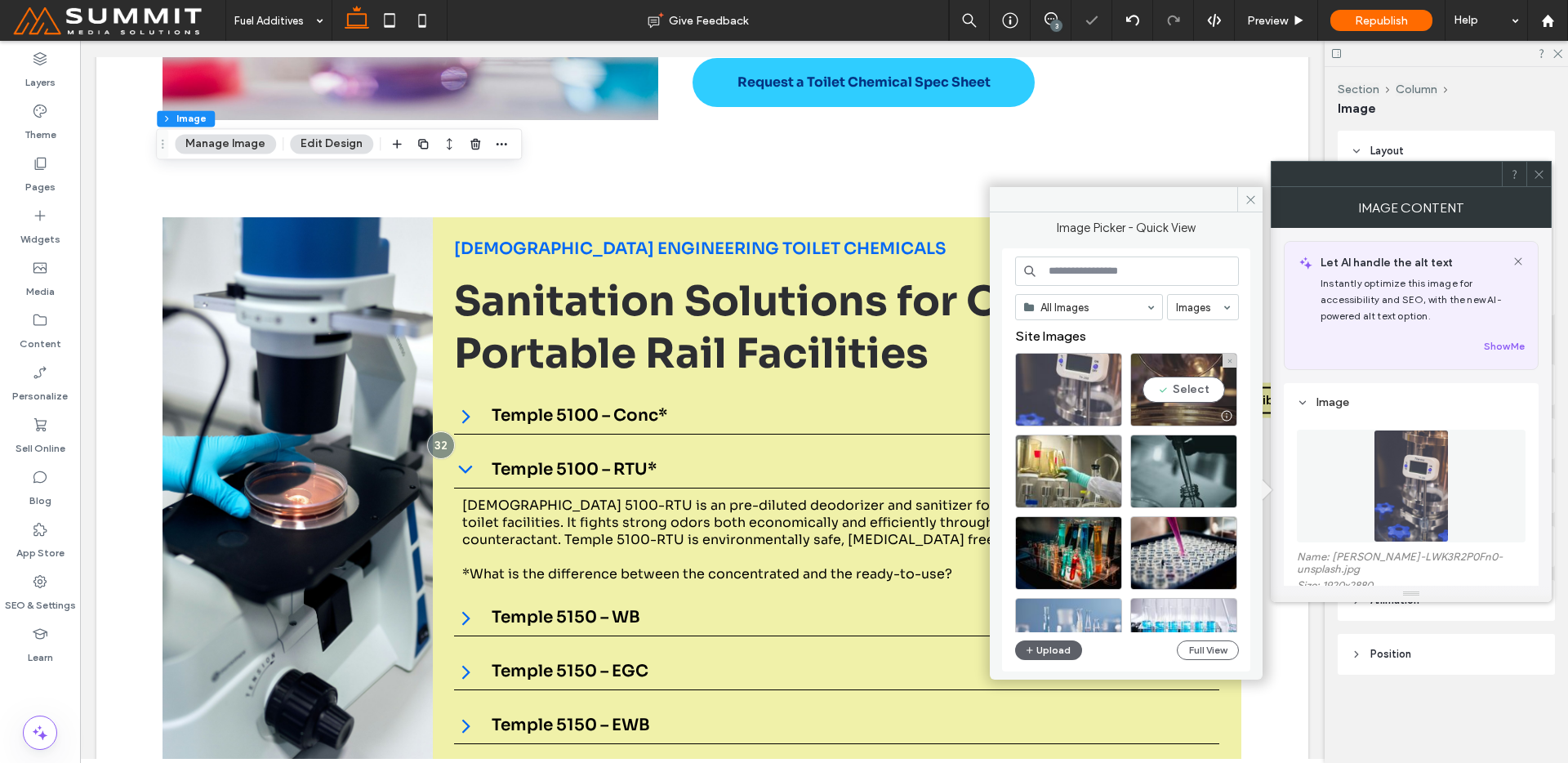
click at [1193, 411] on div at bounding box center [1184, 416] width 105 height 20
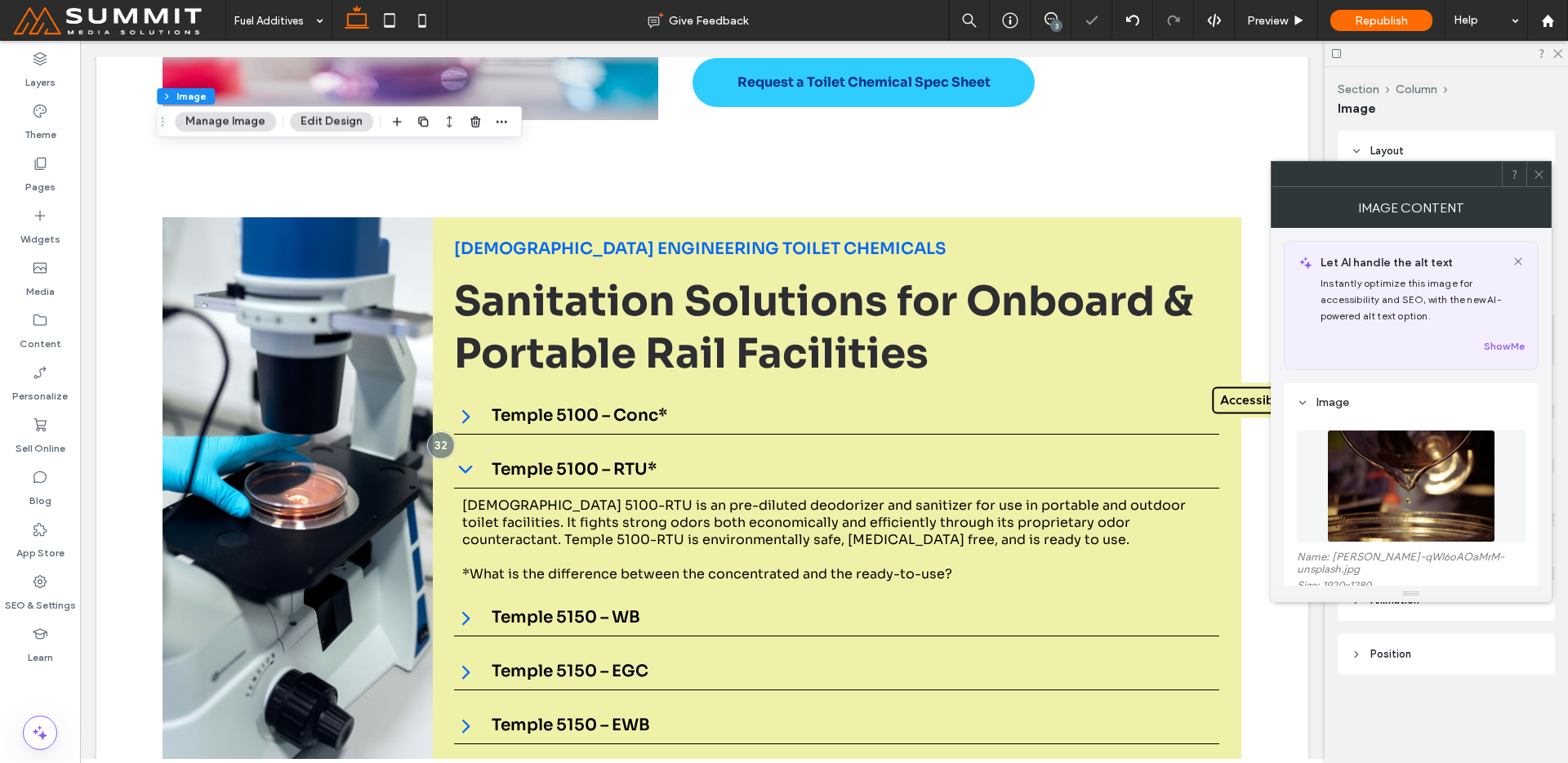
click at [1373, 639] on header "Position" at bounding box center [1446, 655] width 217 height 41
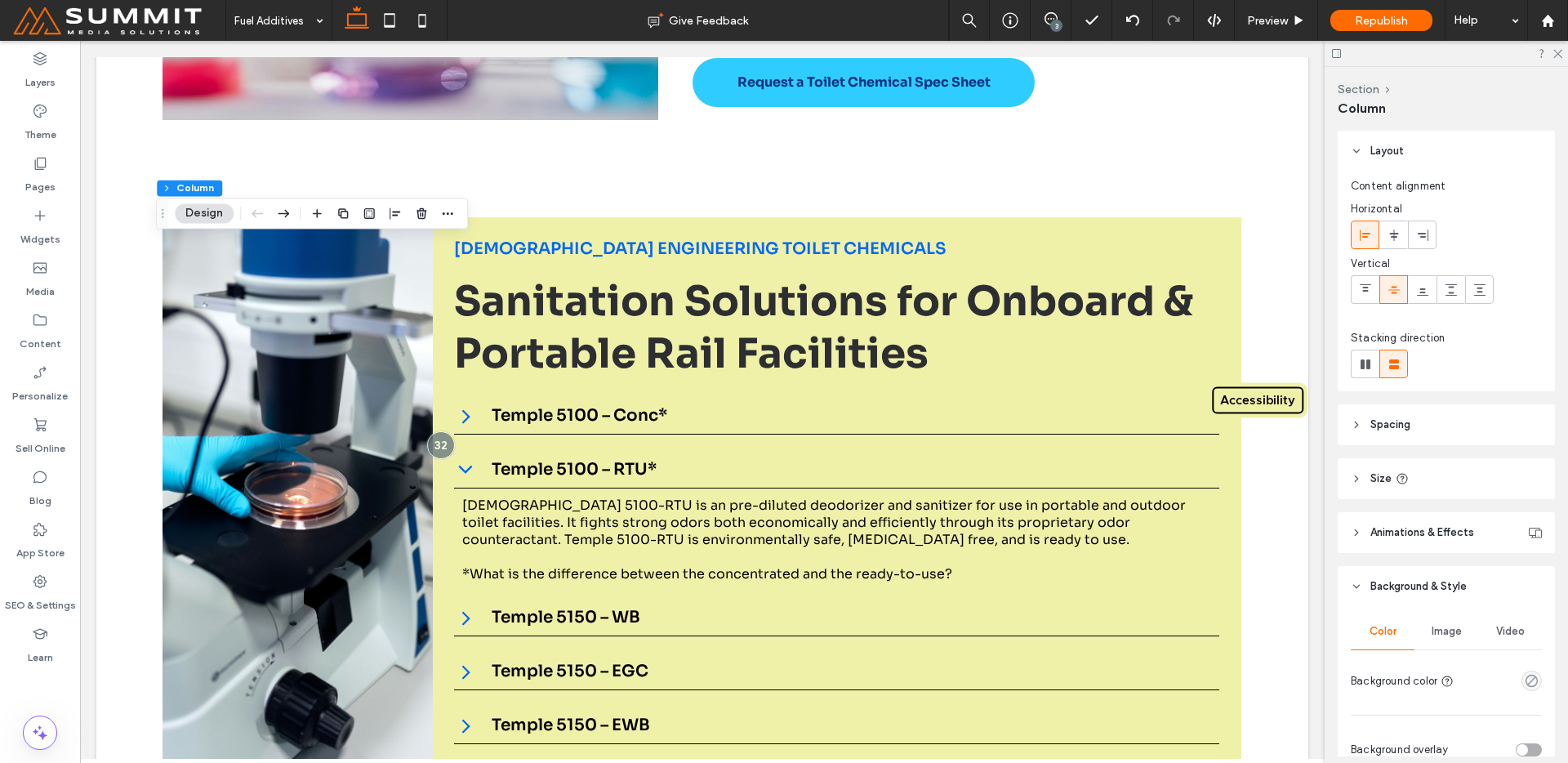
scroll to position [331, 0]
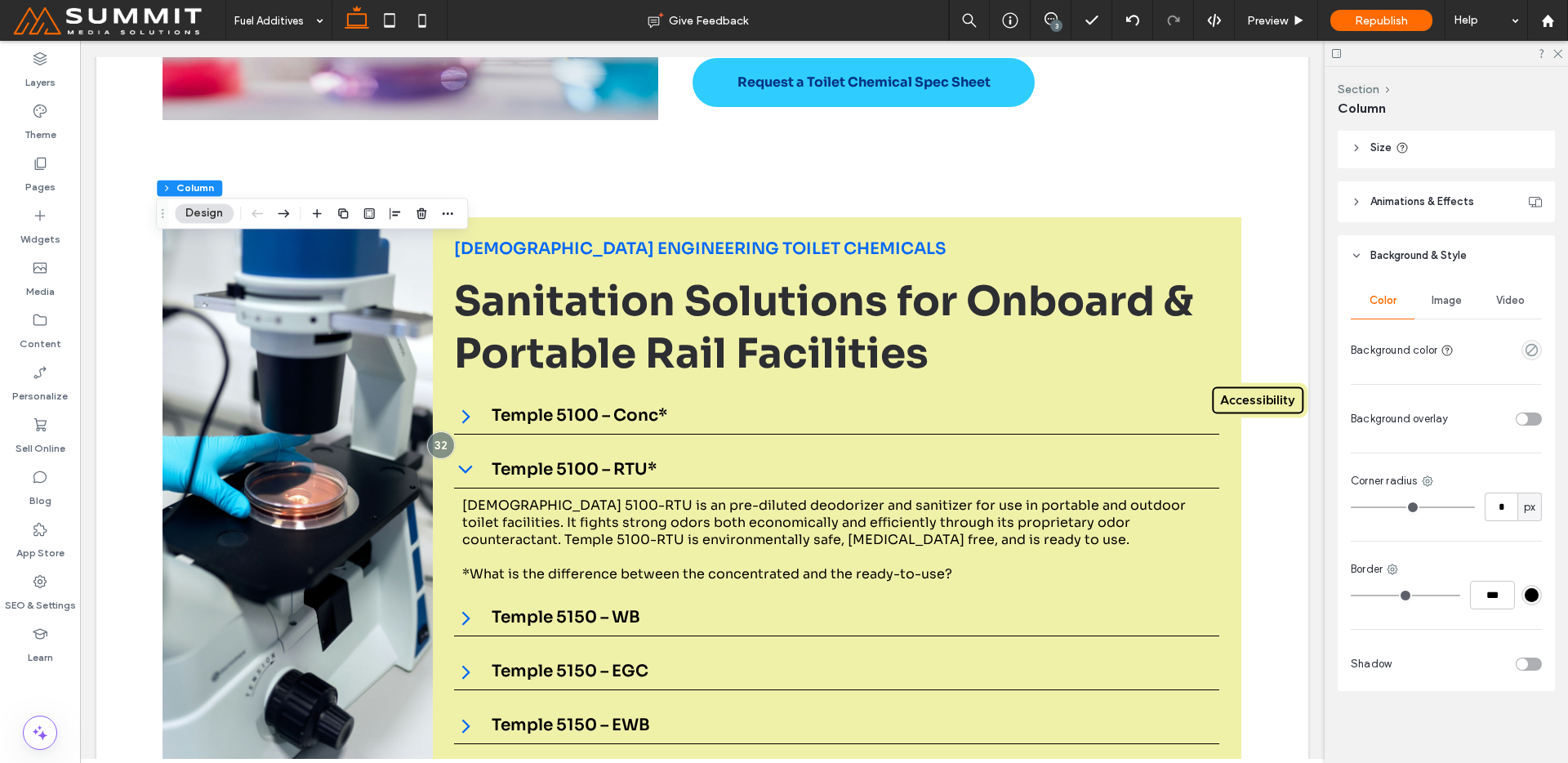
click at [1453, 305] on span "Image" at bounding box center [1447, 301] width 30 height 13
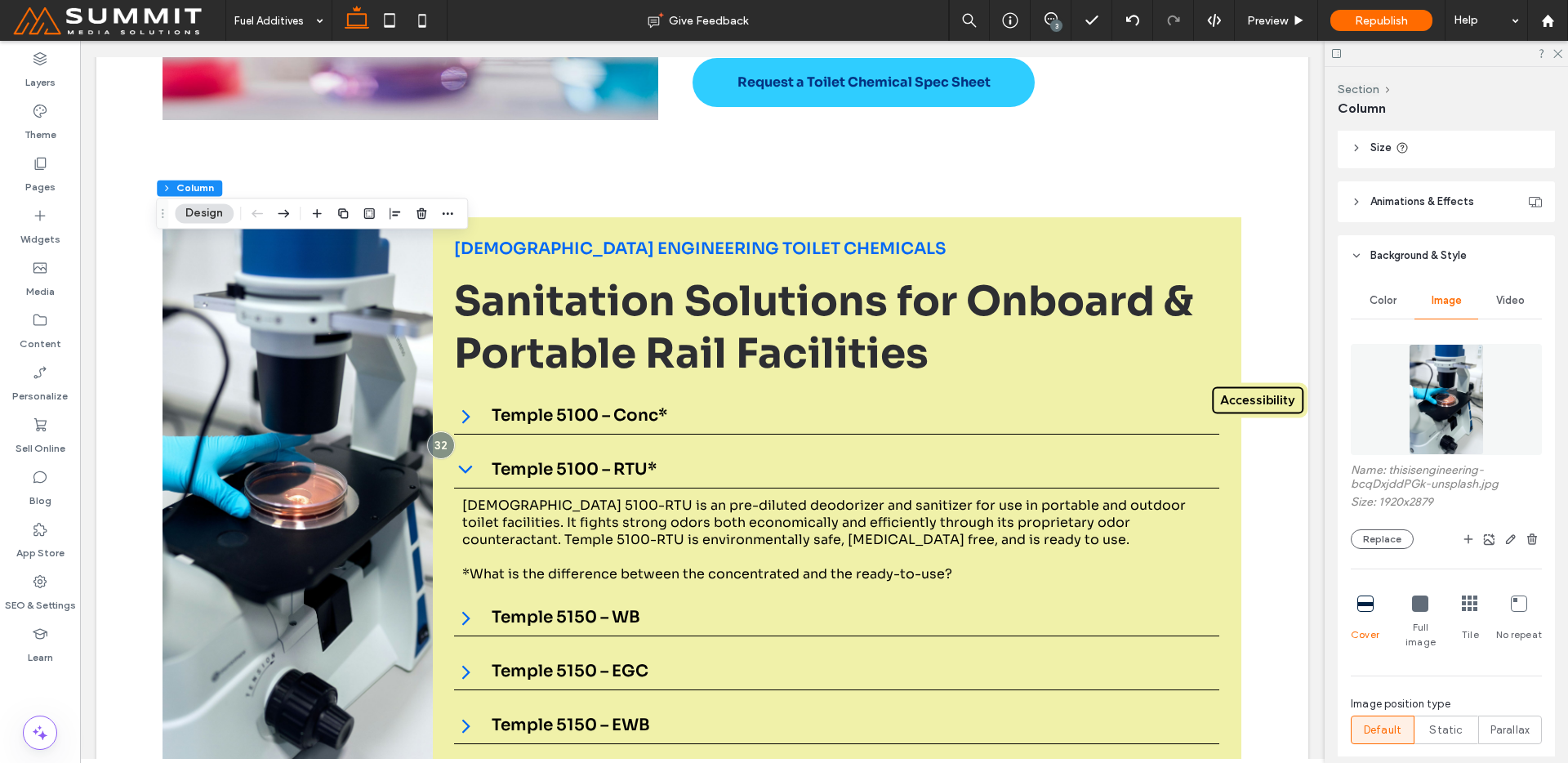
click at [1413, 384] on img at bounding box center [1446, 400] width 74 height 111
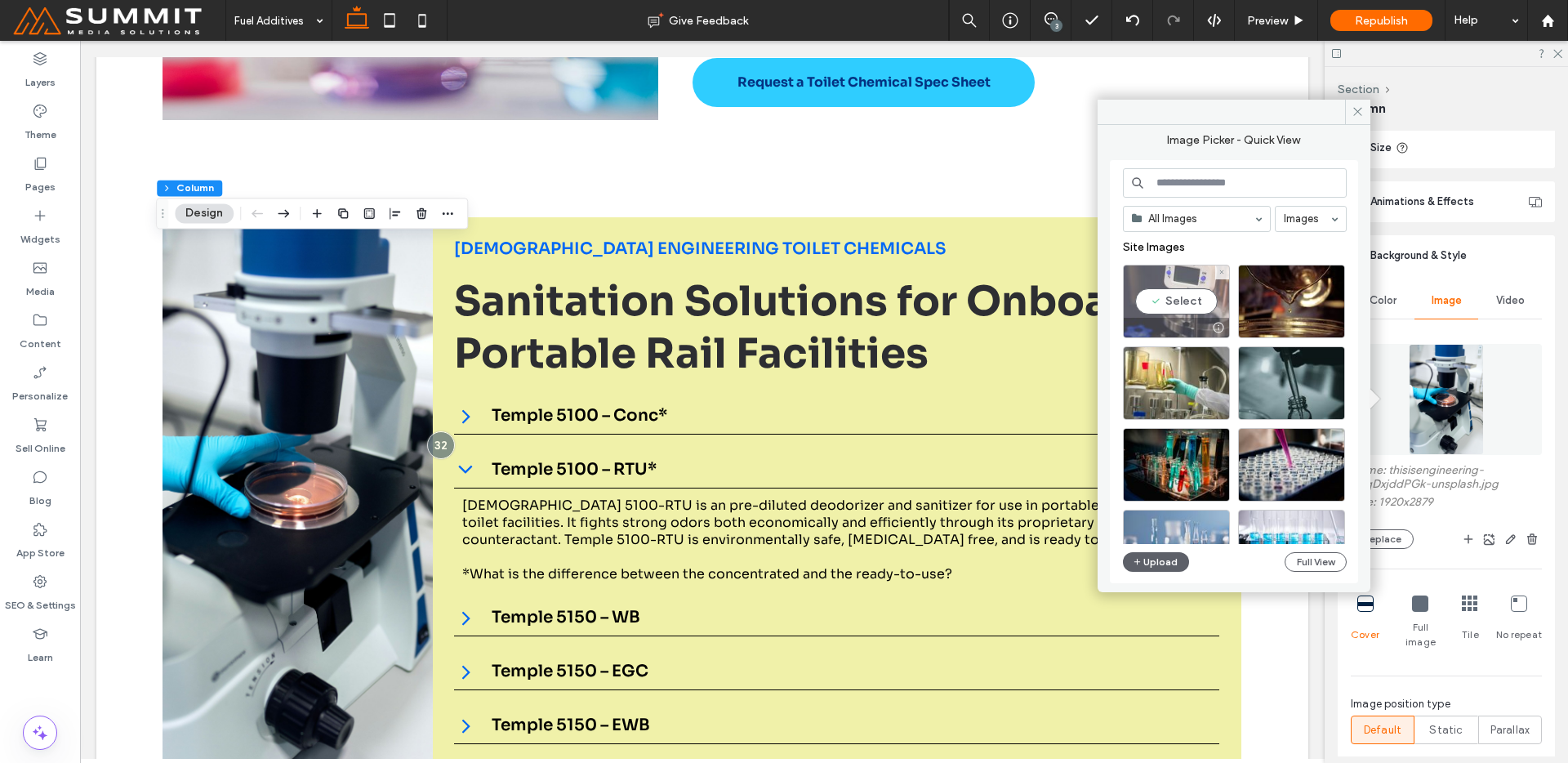
click at [1191, 279] on div "Select" at bounding box center [1176, 301] width 107 height 73
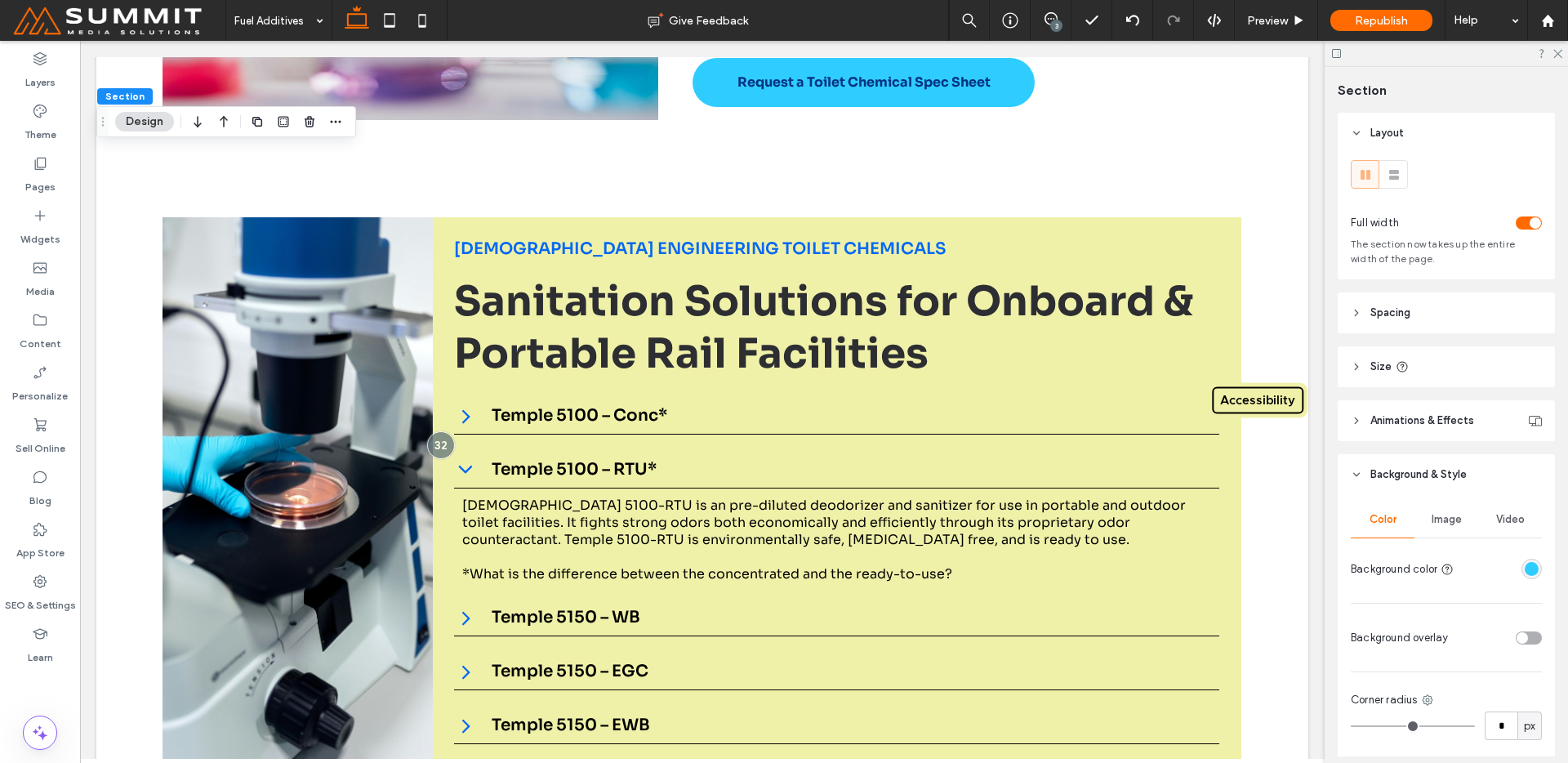
scroll to position [220, 0]
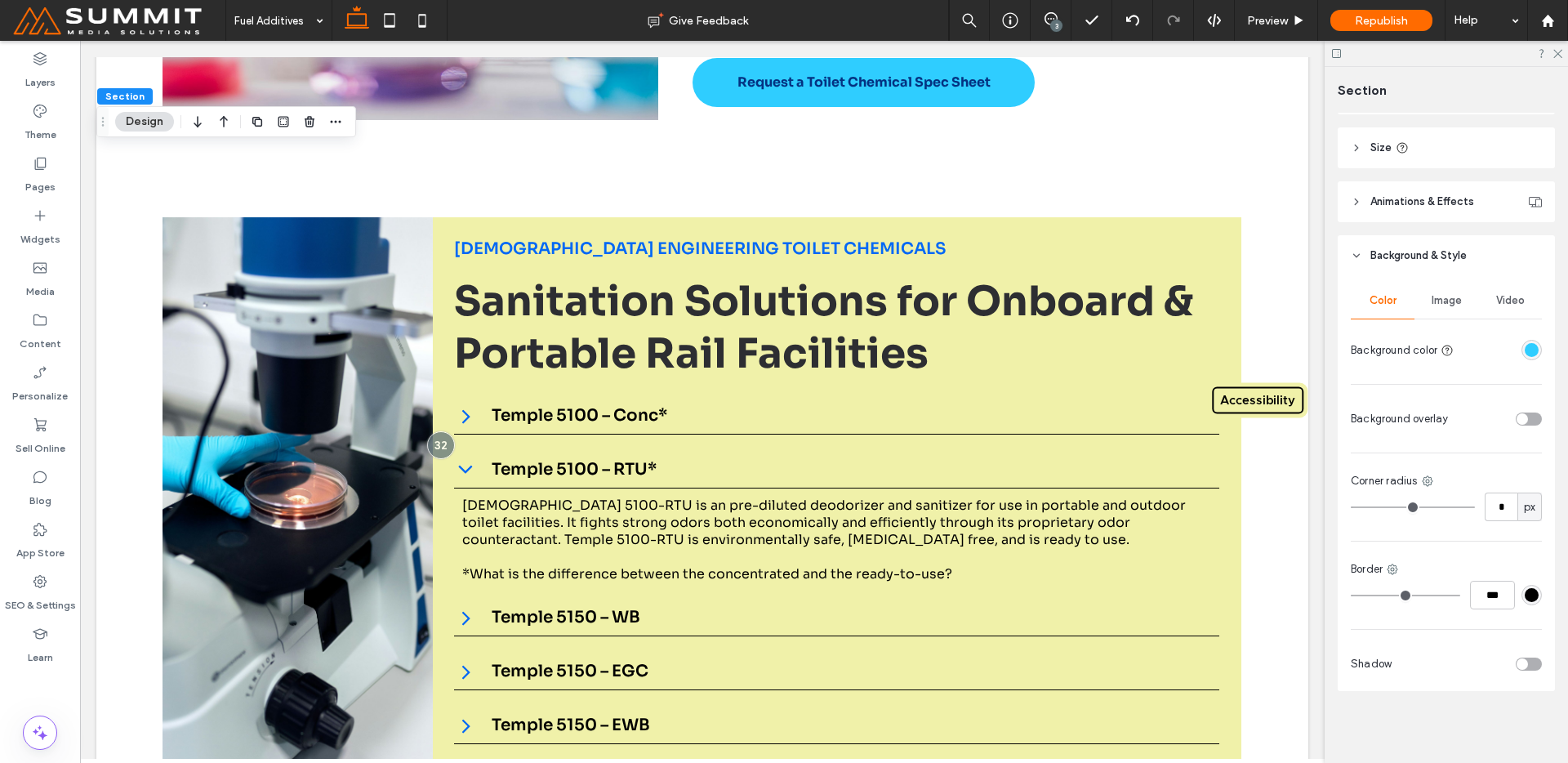
click at [1441, 294] on span "Image" at bounding box center [1447, 301] width 30 height 13
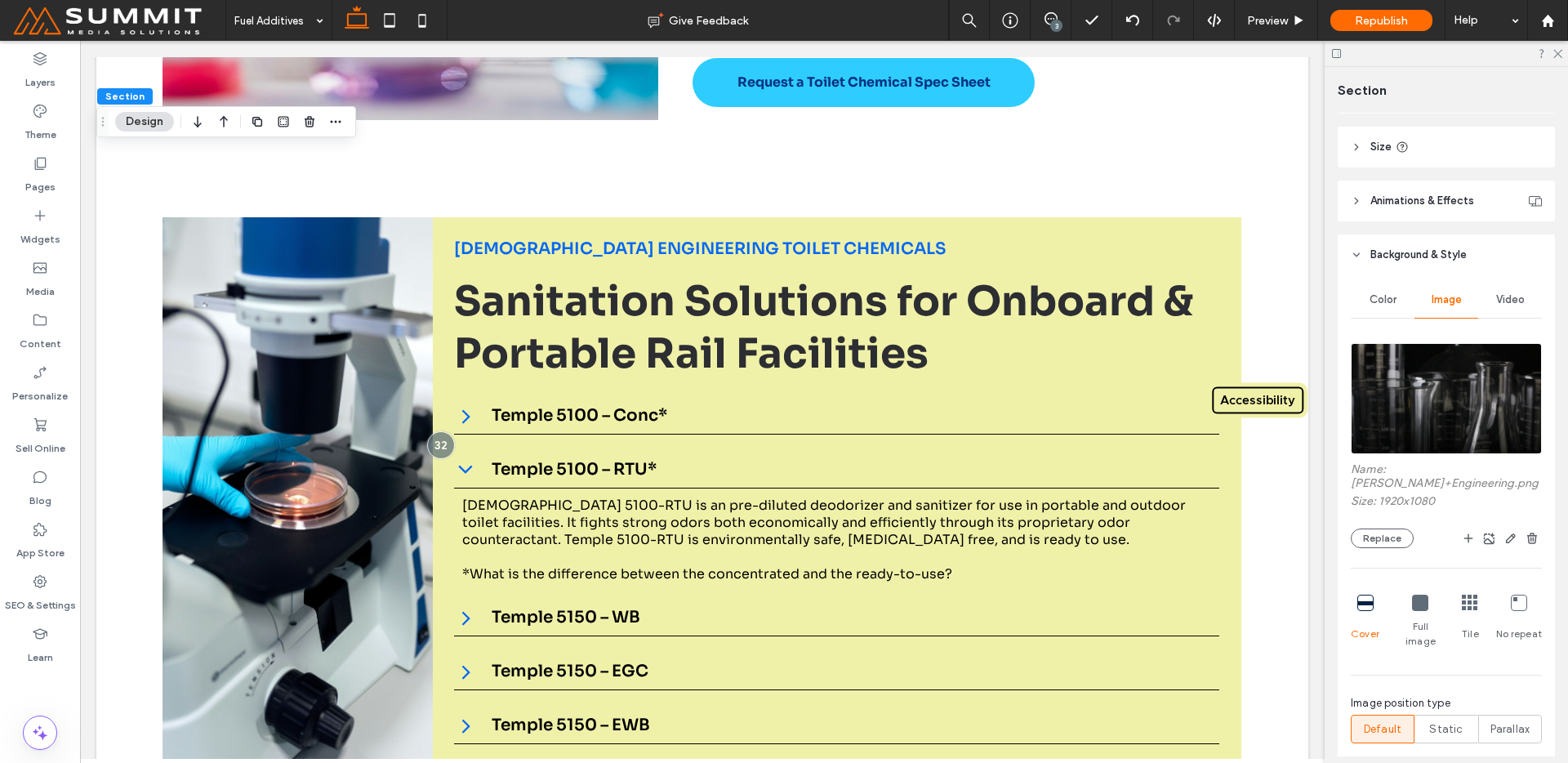
click at [1415, 360] on img at bounding box center [1446, 399] width 191 height 111
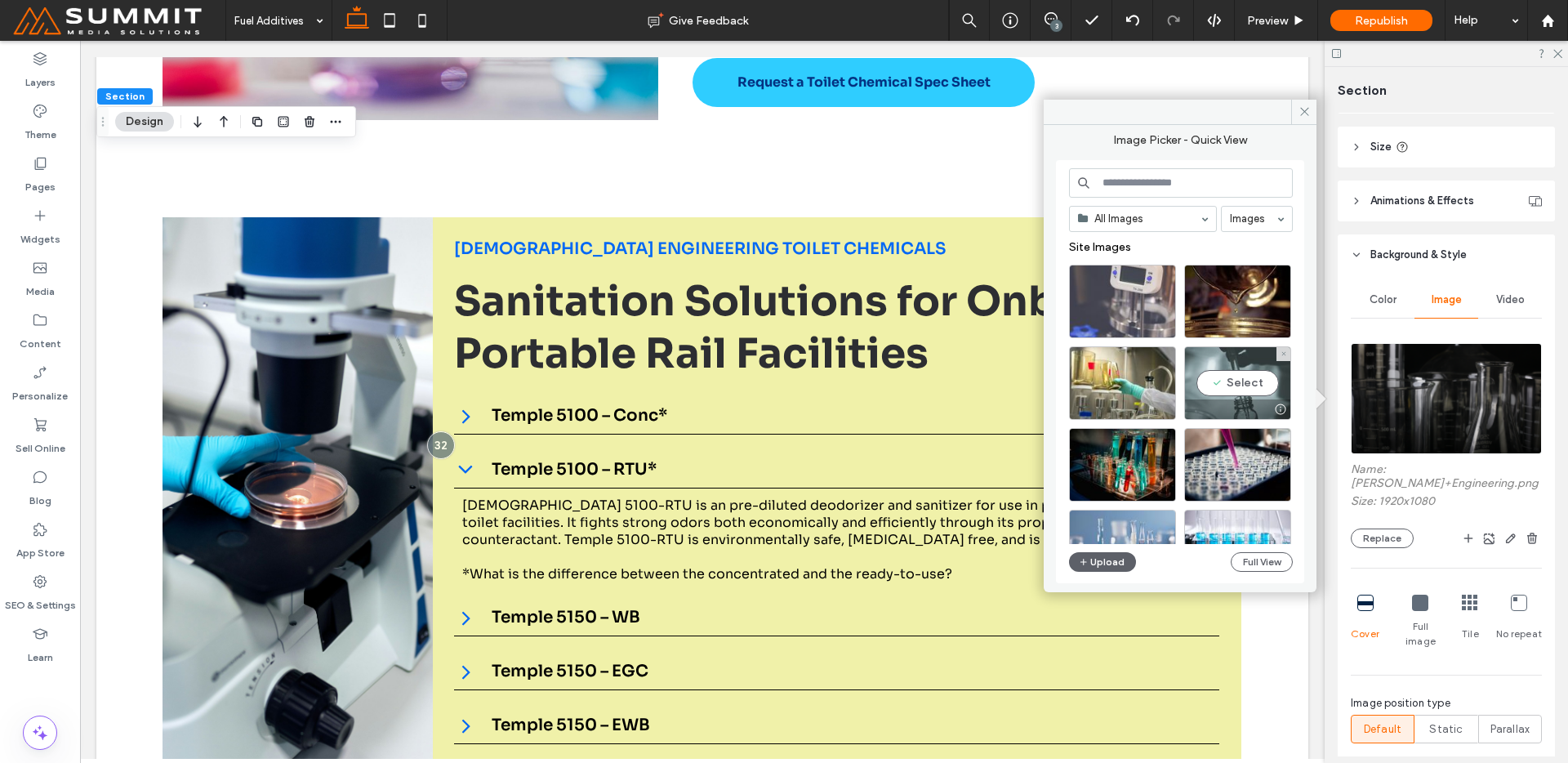
drag, startPoint x: 1234, startPoint y: 412, endPoint x: 1235, endPoint y: 402, distance: 10.0
click at [1235, 402] on div at bounding box center [1238, 410] width 105 height 20
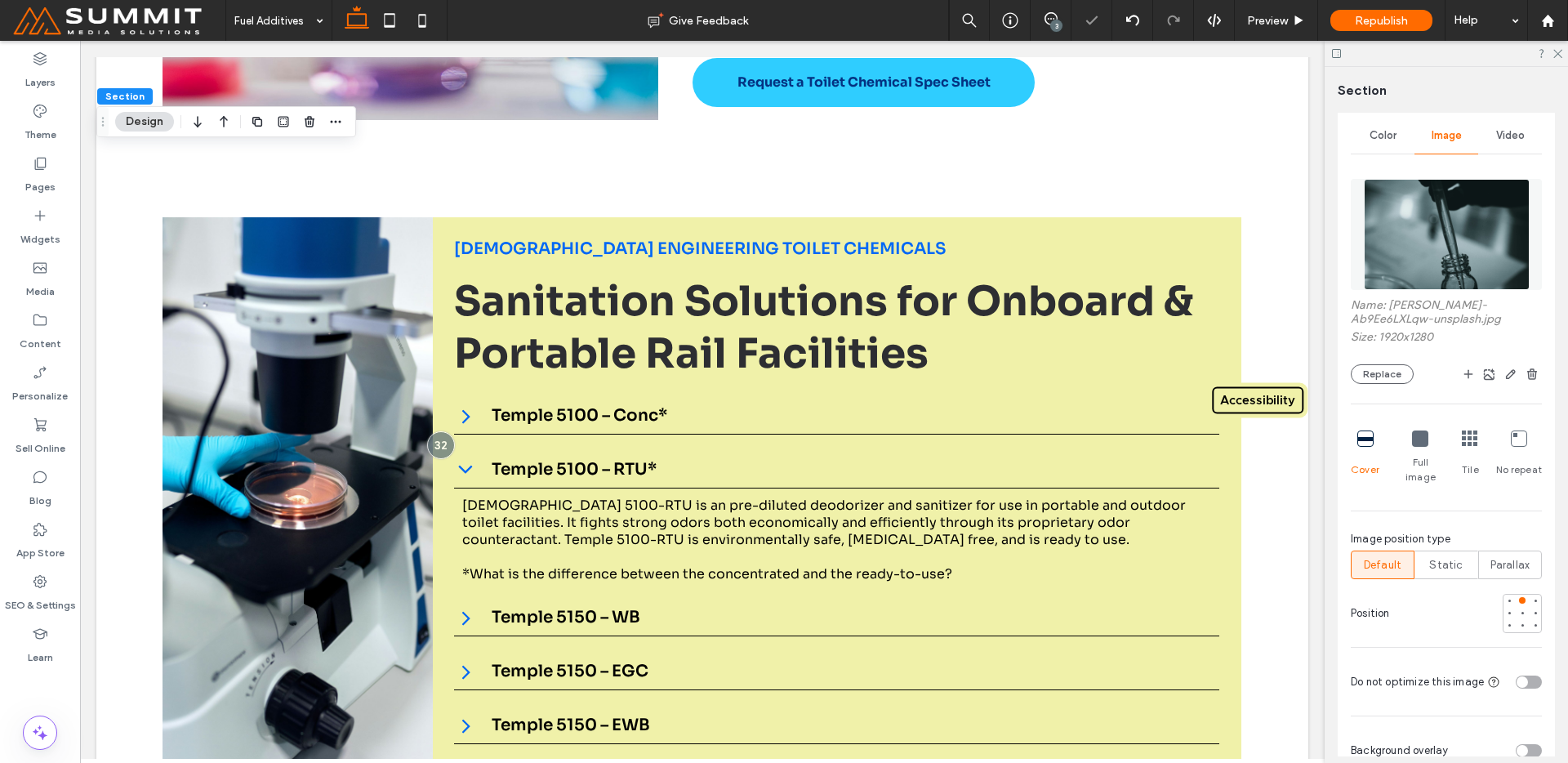
scroll to position [386, 0]
click at [1519, 607] on div at bounding box center [1522, 610] width 6 height 6
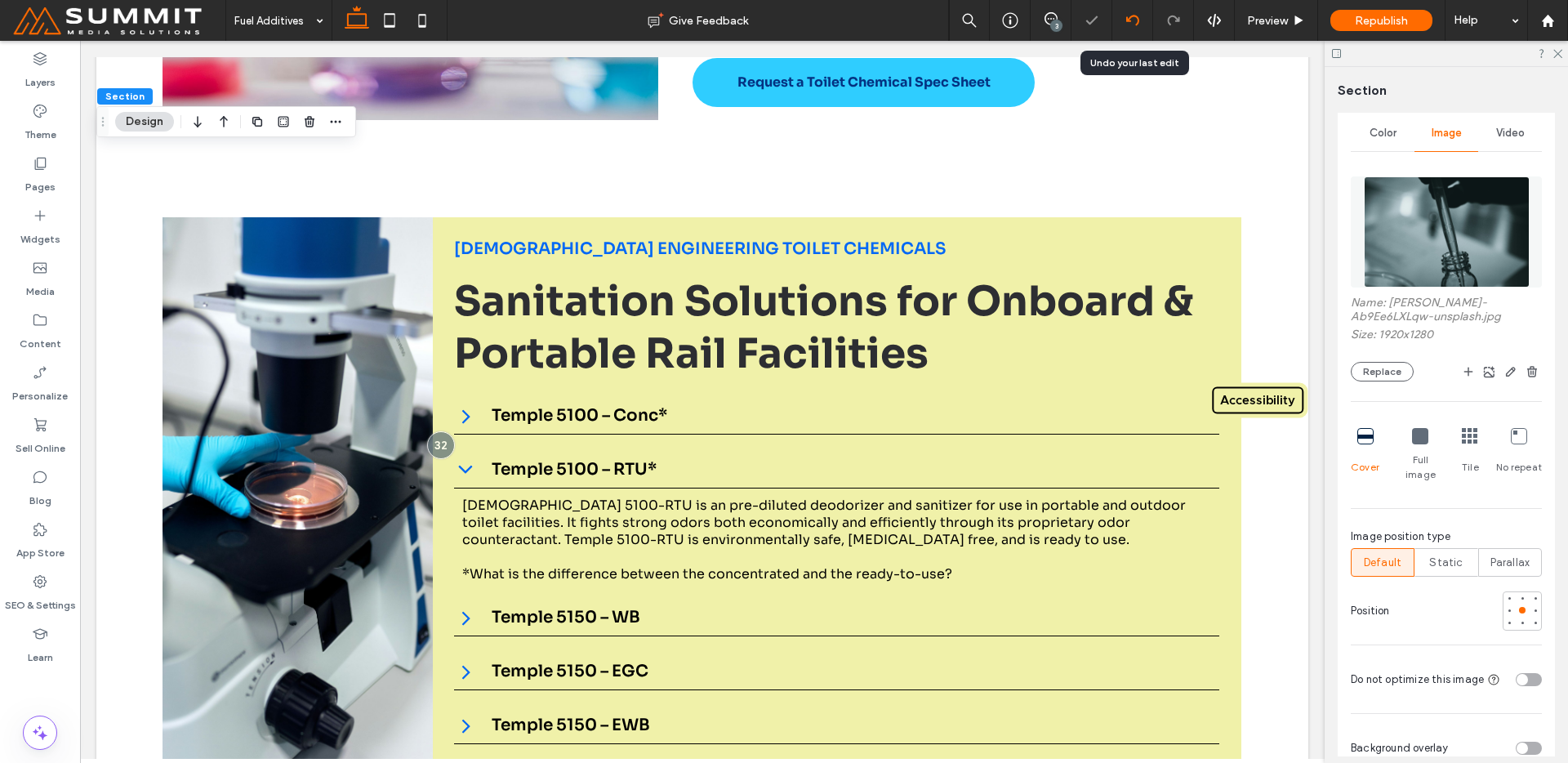
click at [1132, 25] on icon at bounding box center [1133, 21] width 13 height 13
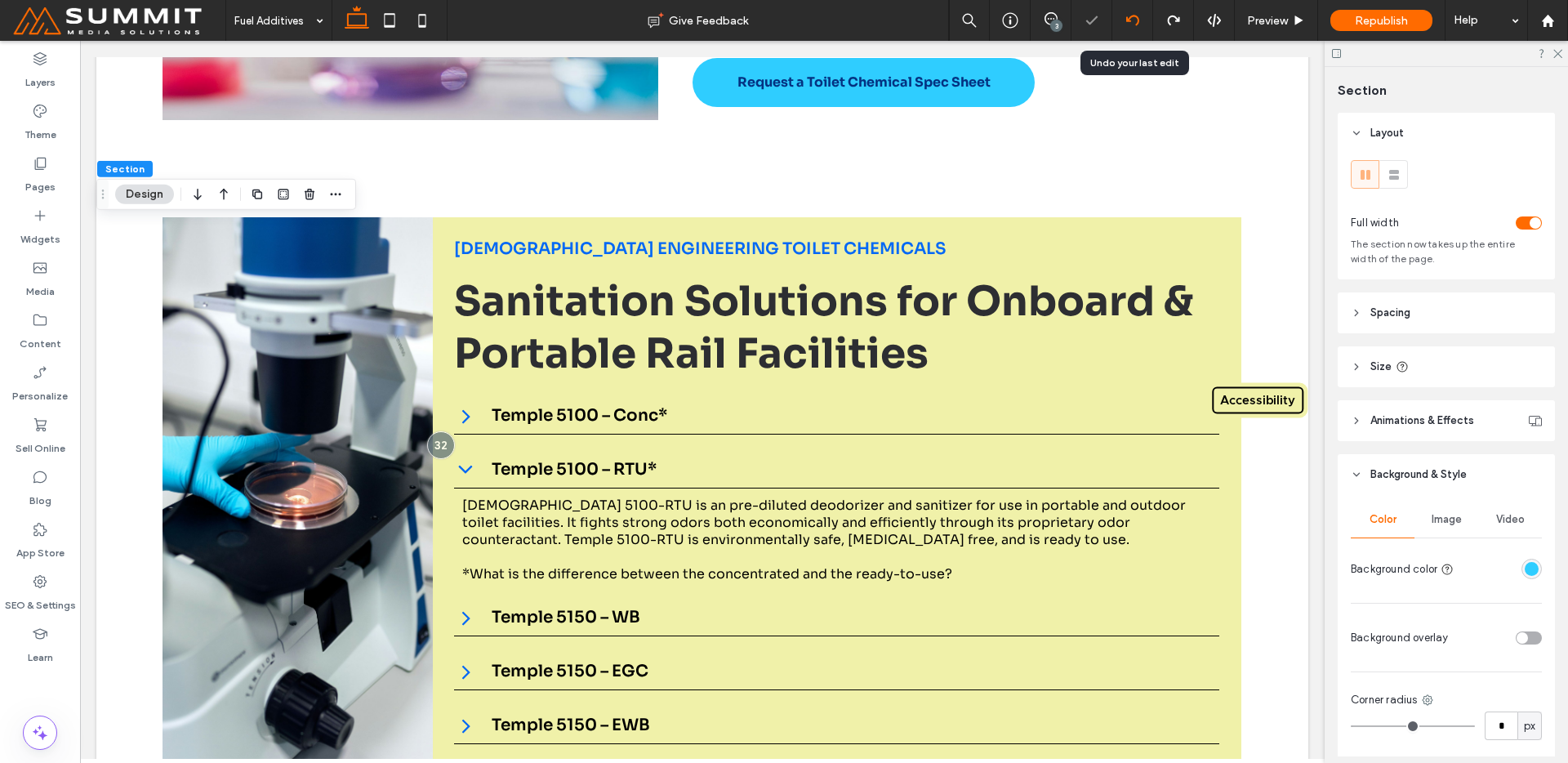
click at [1132, 25] on icon at bounding box center [1133, 21] width 13 height 13
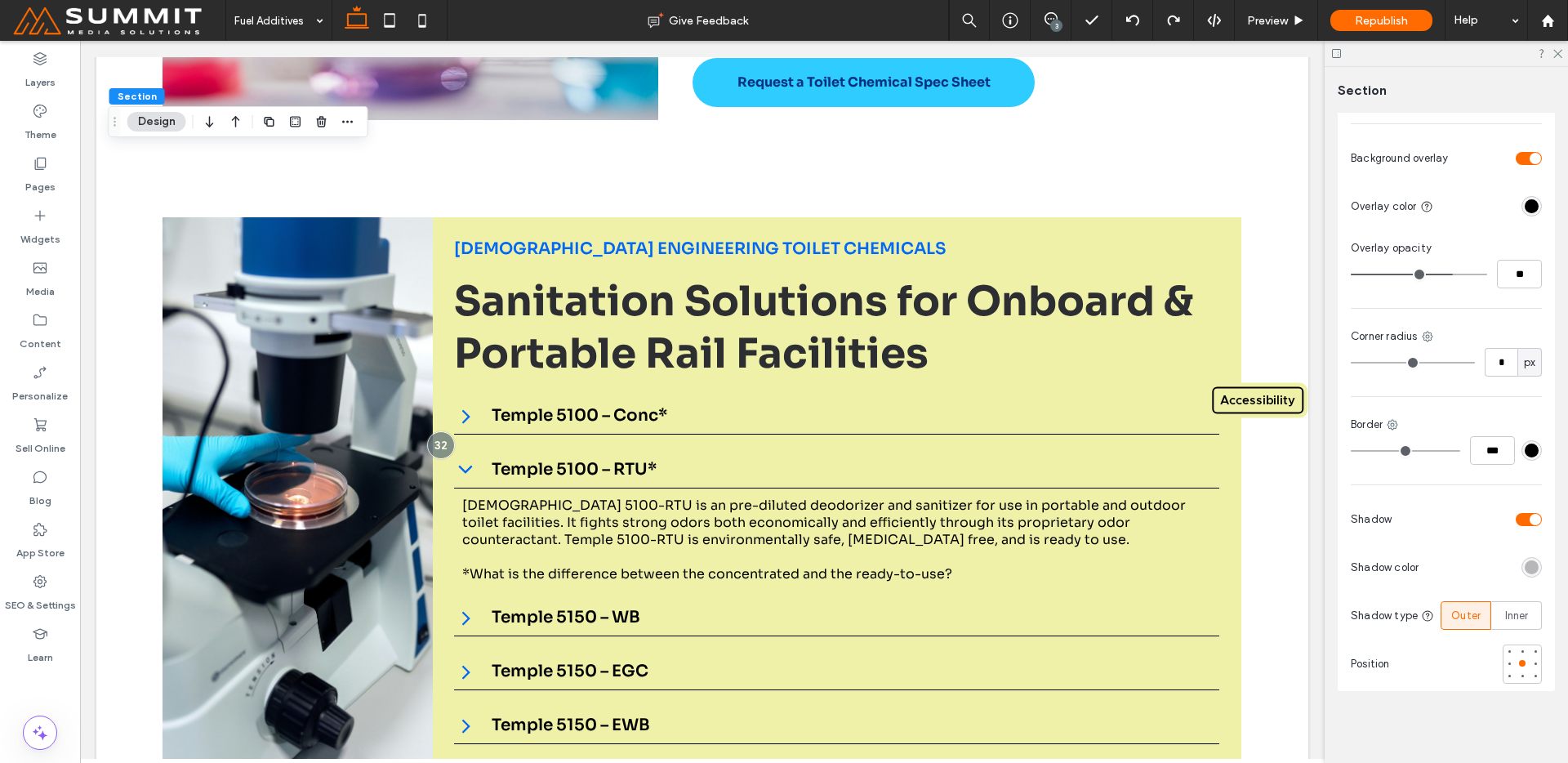
scroll to position [163, 0]
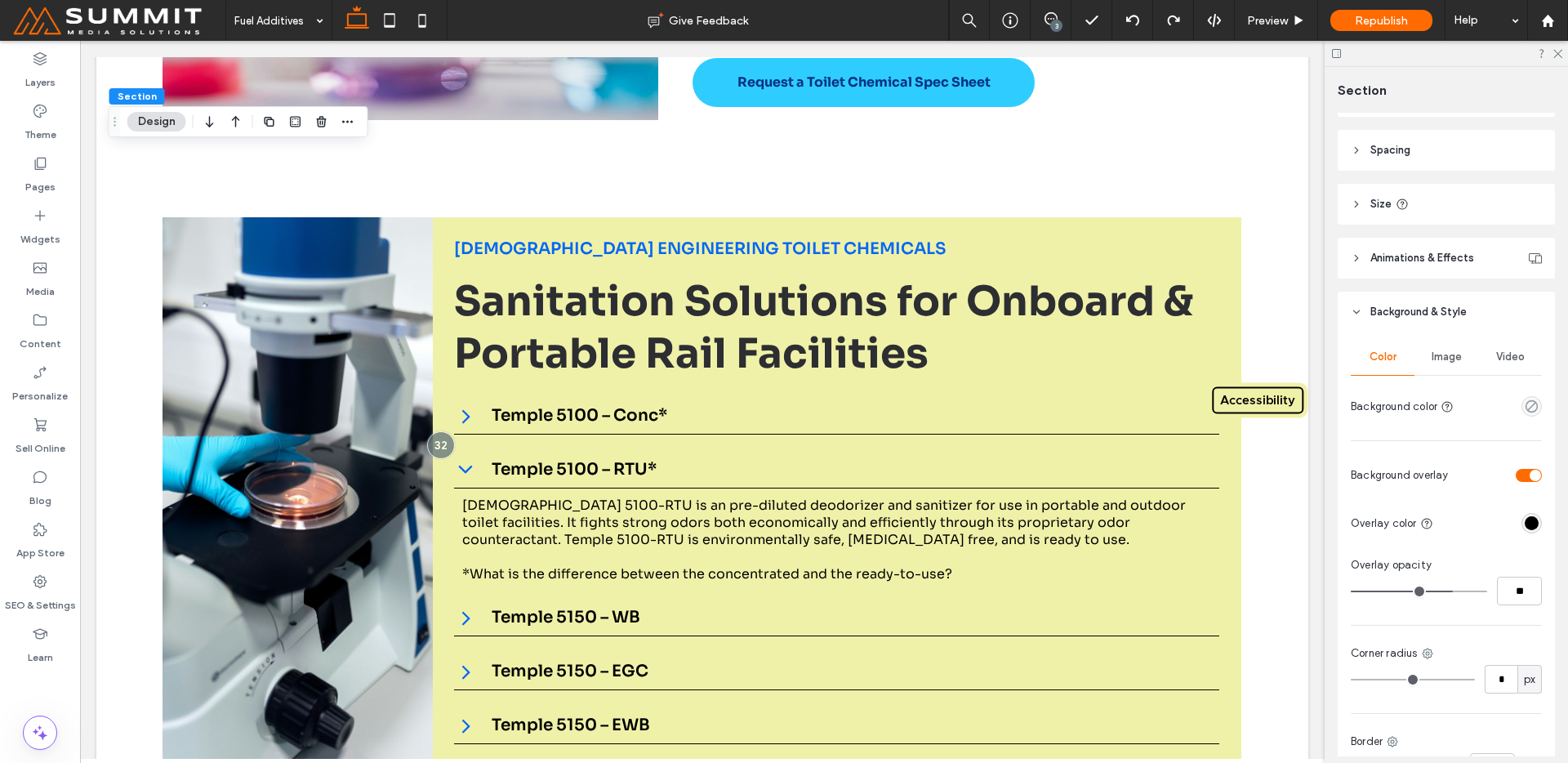
click at [1432, 374] on div "Image" at bounding box center [1446, 357] width 63 height 36
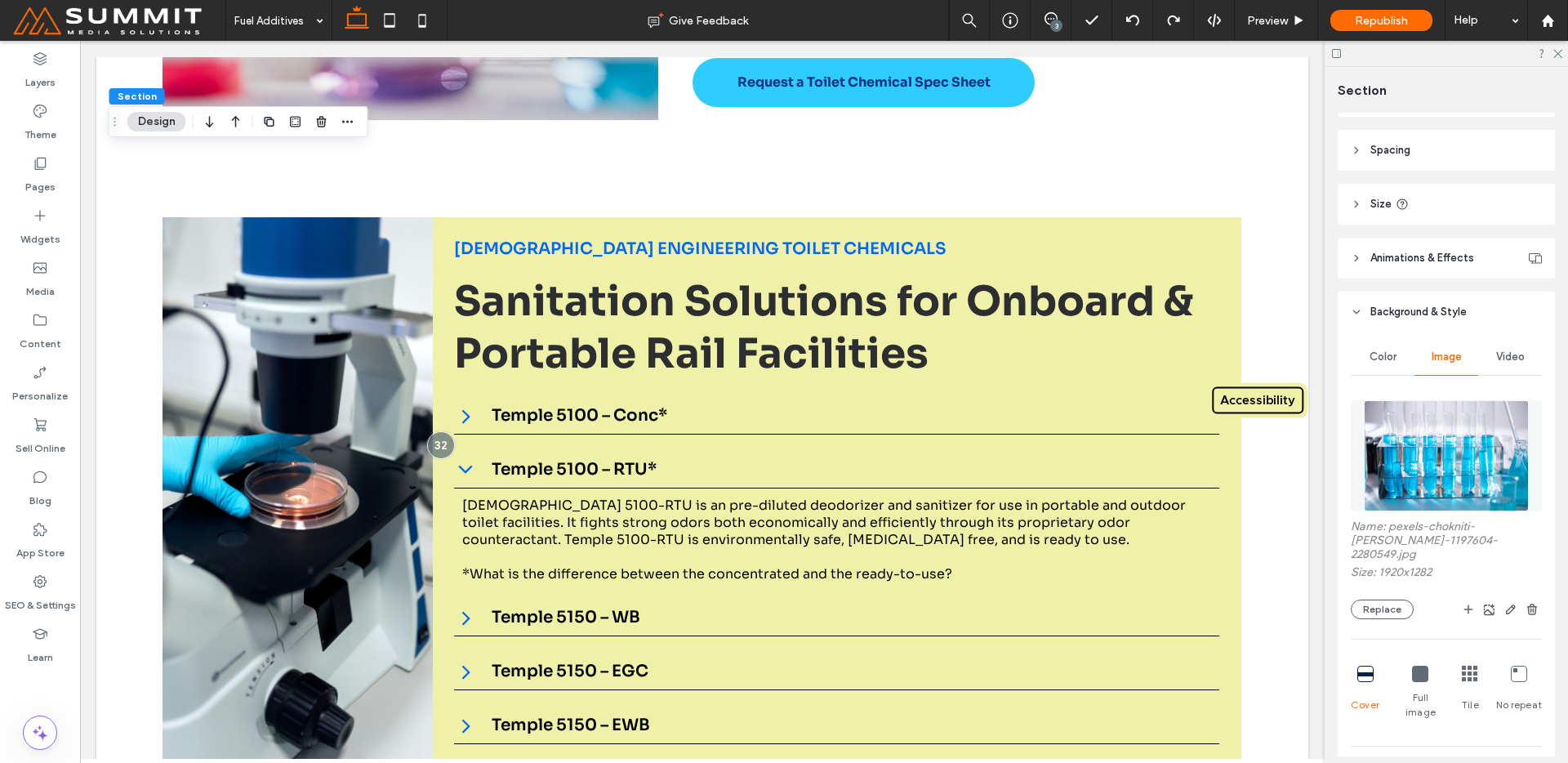
click at [1424, 424] on img at bounding box center [1446, 456] width 165 height 111
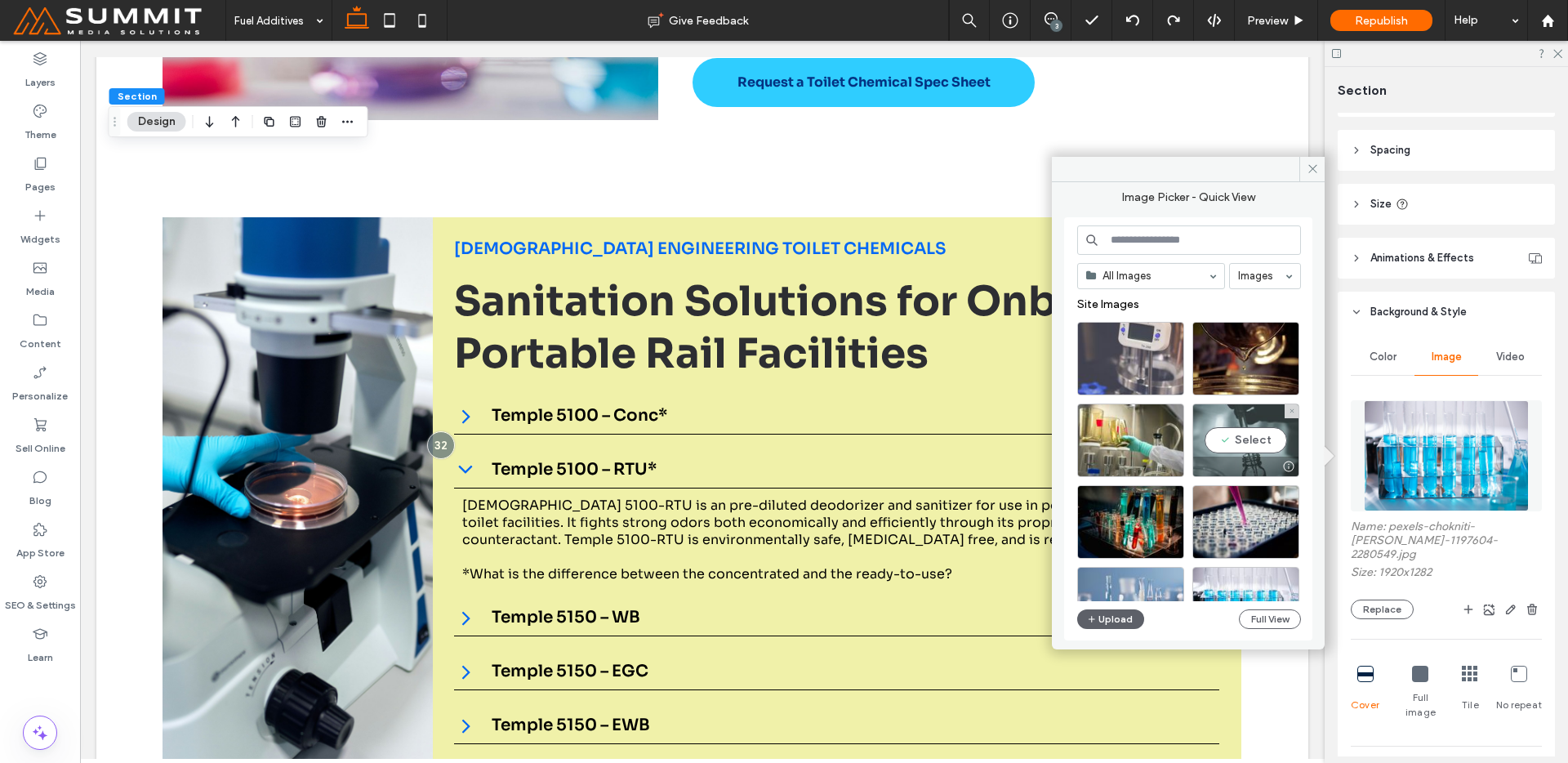
click at [1244, 465] on div at bounding box center [1246, 467] width 105 height 20
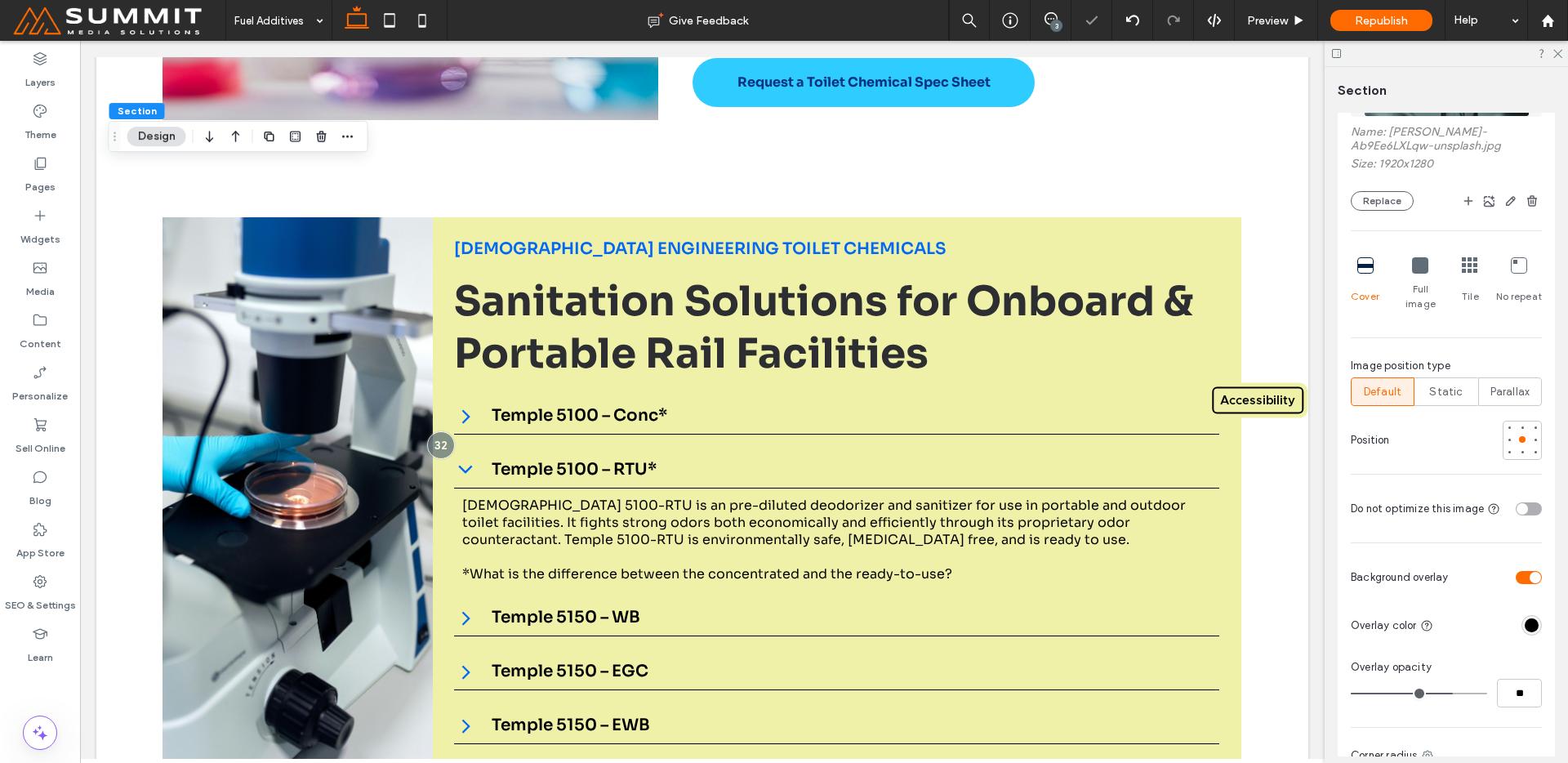
scroll to position [566, 0]
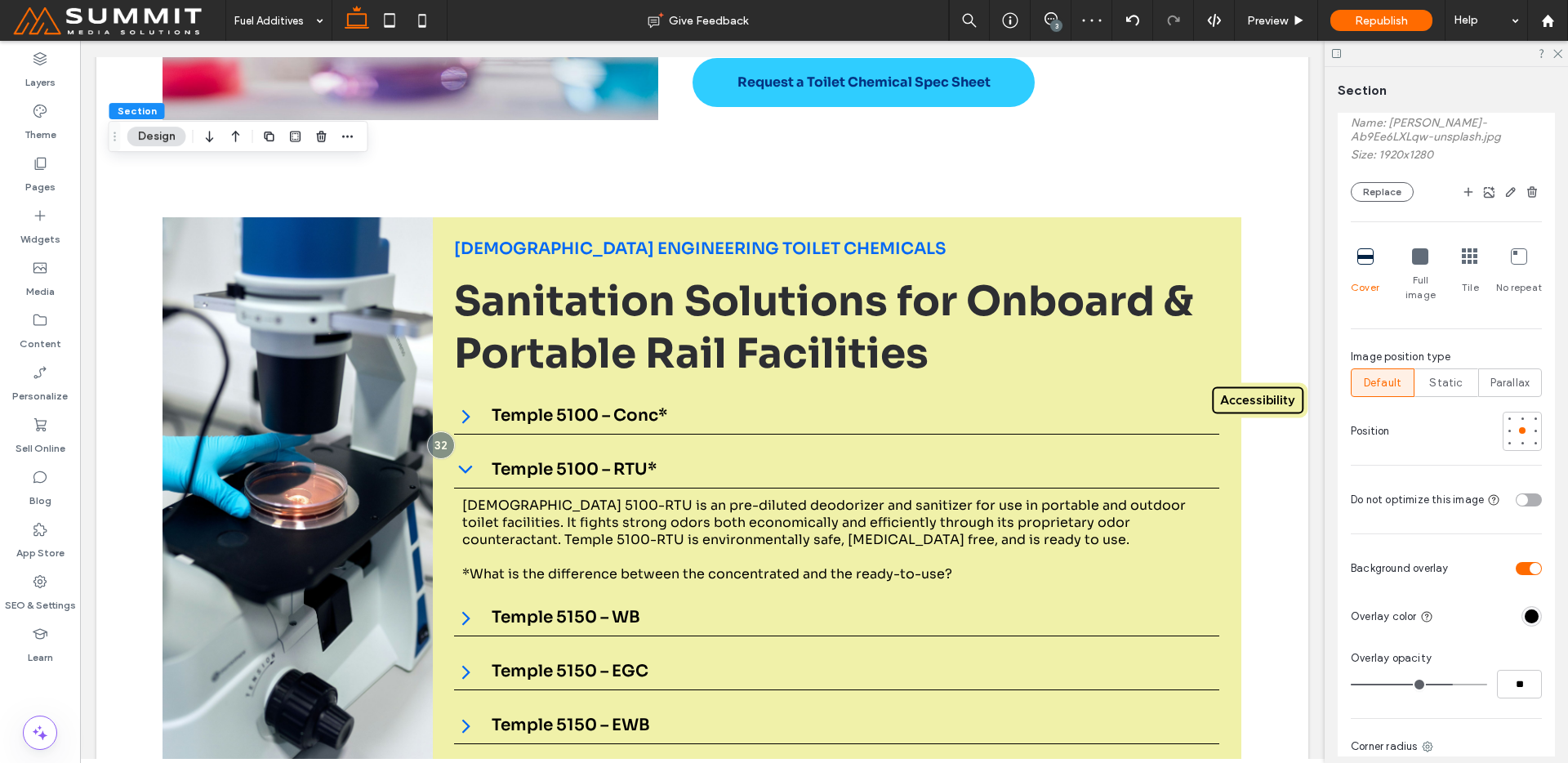
click at [1513, 435] on div at bounding box center [1522, 431] width 39 height 39
click at [1517, 438] on div at bounding box center [1522, 444] width 12 height 12
click at [1517, 425] on div at bounding box center [1522, 430] width 12 height 12
click at [1517, 438] on div at bounding box center [1522, 444] width 12 height 12
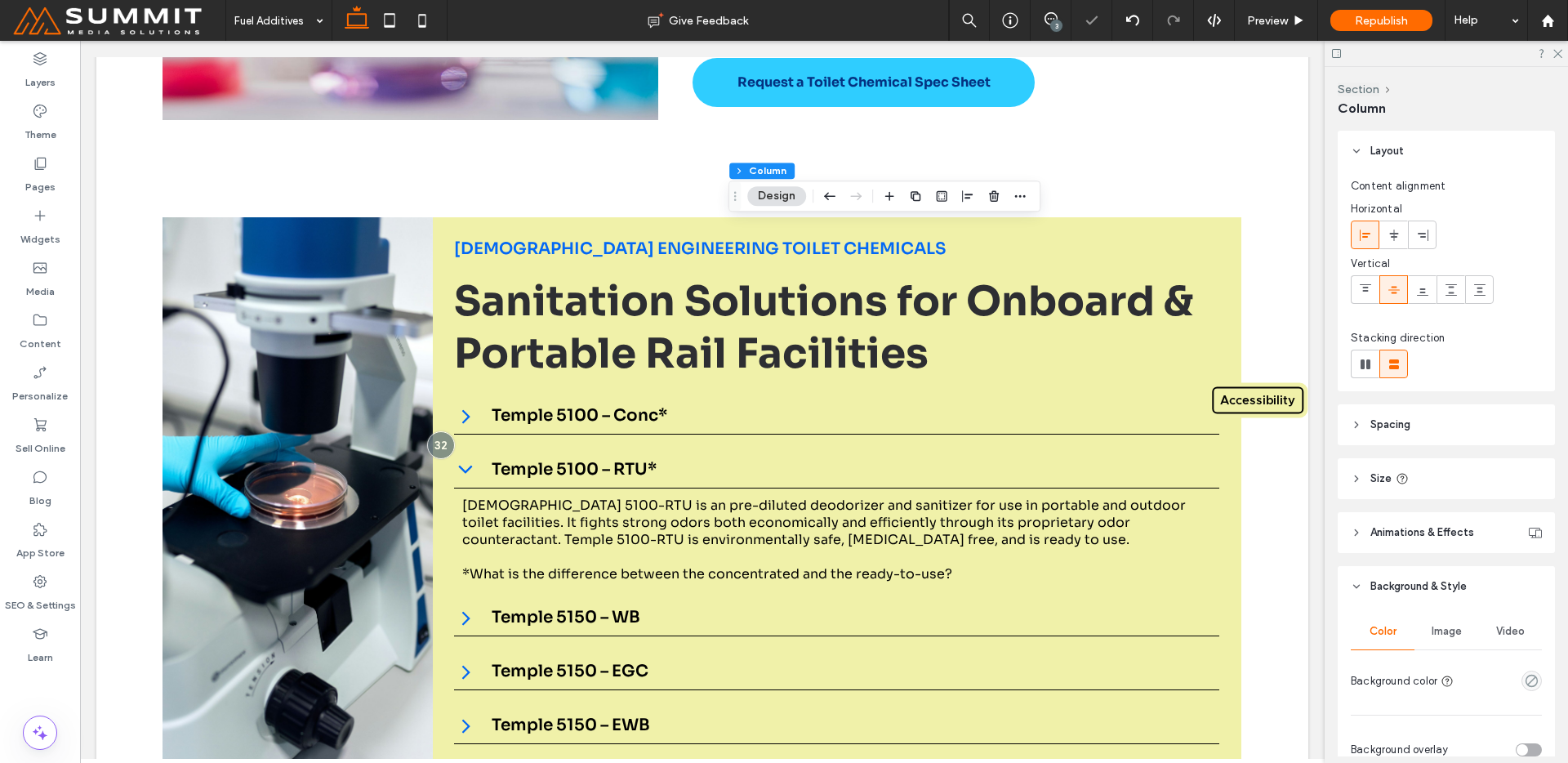
scroll to position [331, 0]
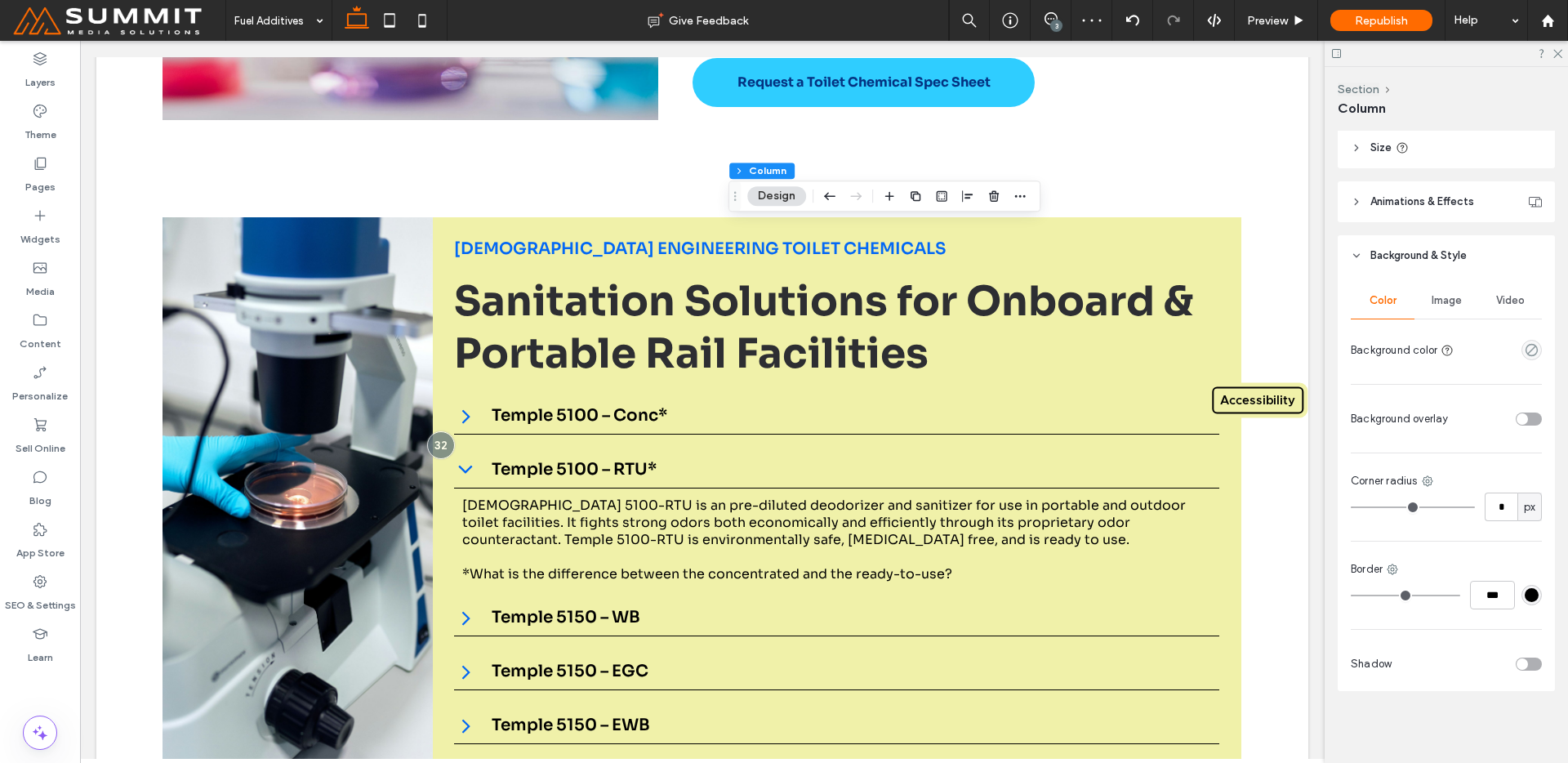
click at [1447, 316] on div "Image" at bounding box center [1446, 301] width 63 height 36
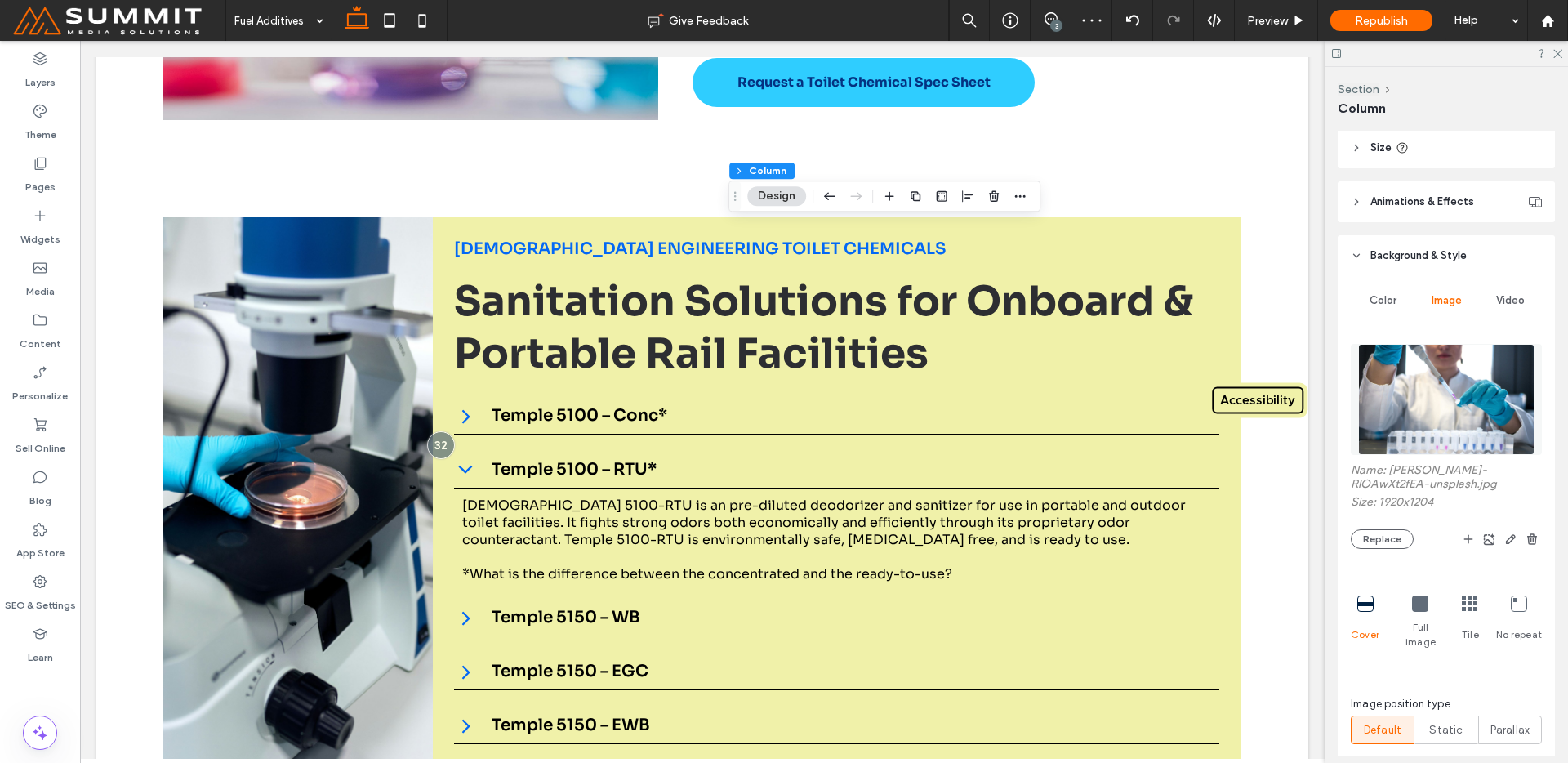
click at [1430, 385] on img at bounding box center [1446, 400] width 176 height 111
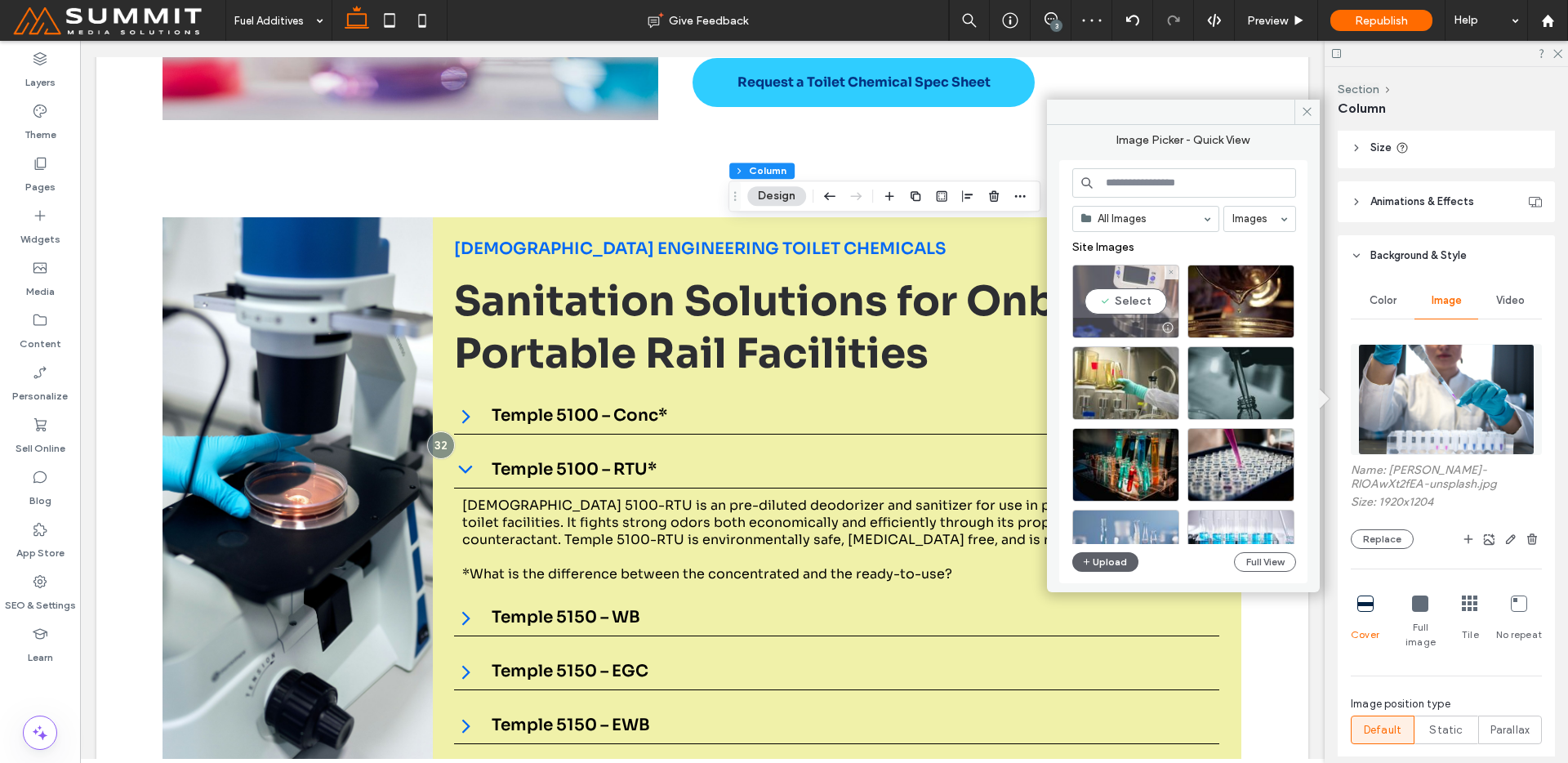
click at [1120, 301] on div "Select" at bounding box center [1126, 301] width 107 height 73
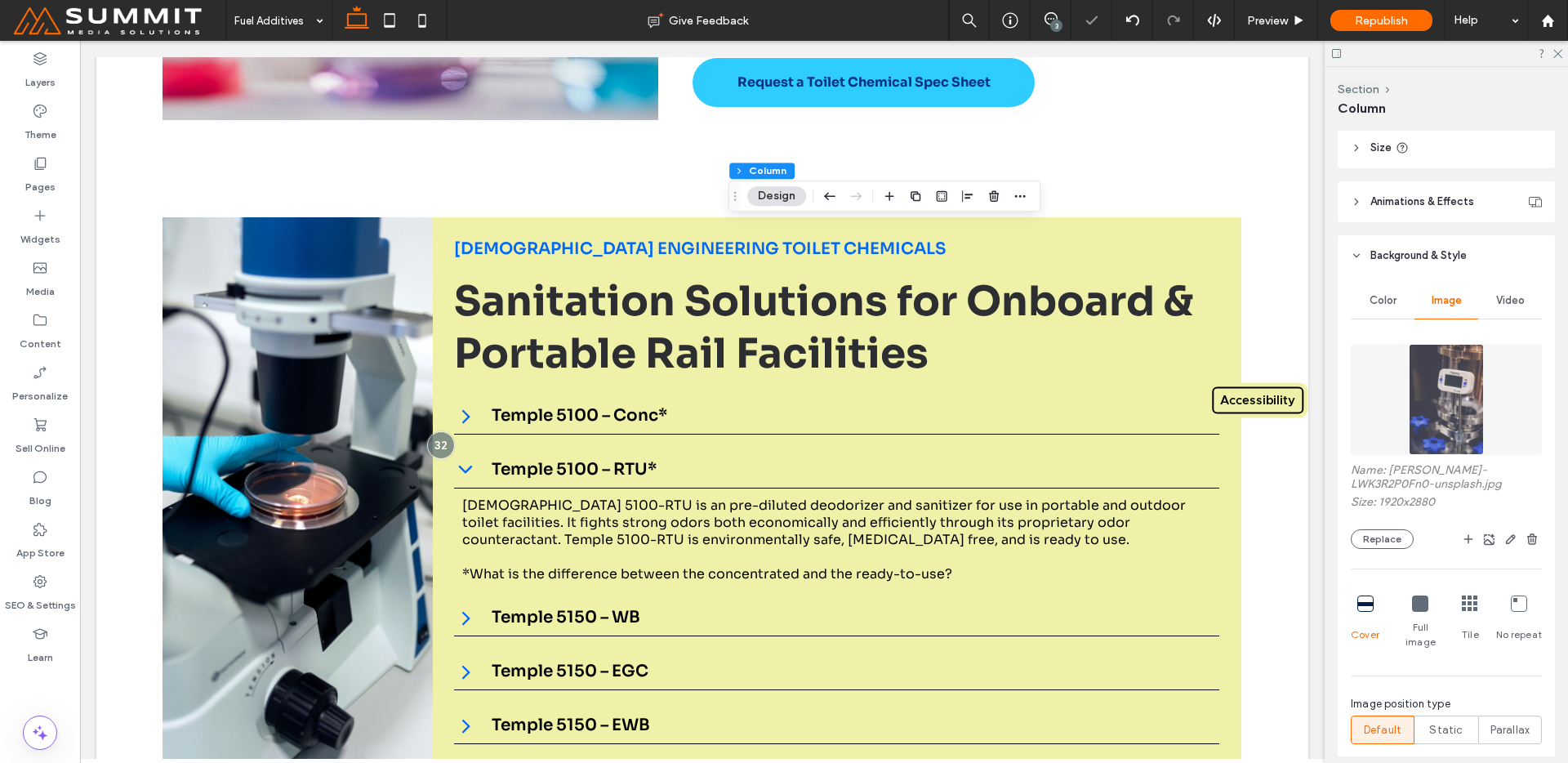
click at [1451, 352] on img at bounding box center [1446, 400] width 74 height 111
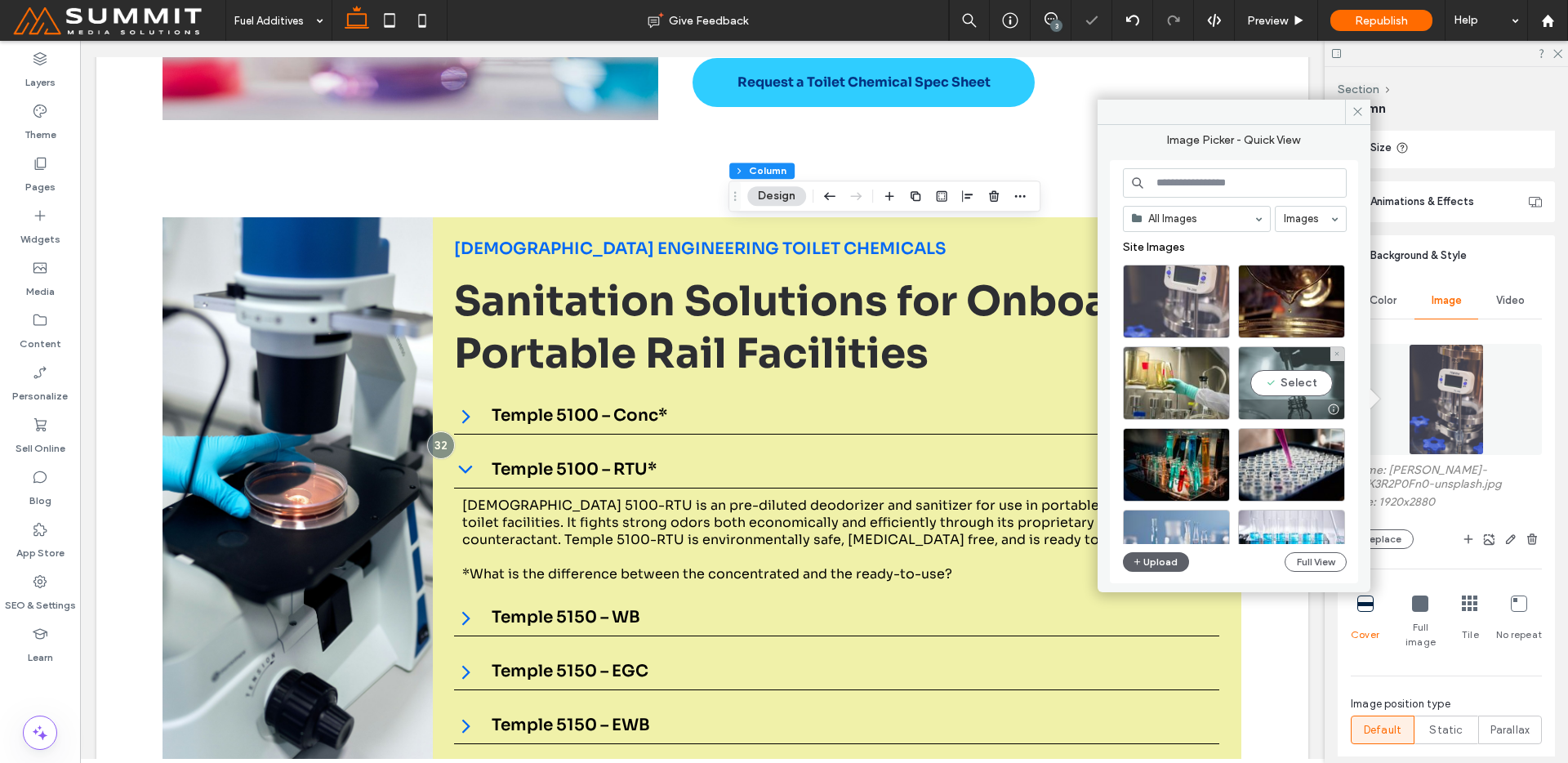
click at [1278, 378] on div "Select" at bounding box center [1292, 383] width 107 height 73
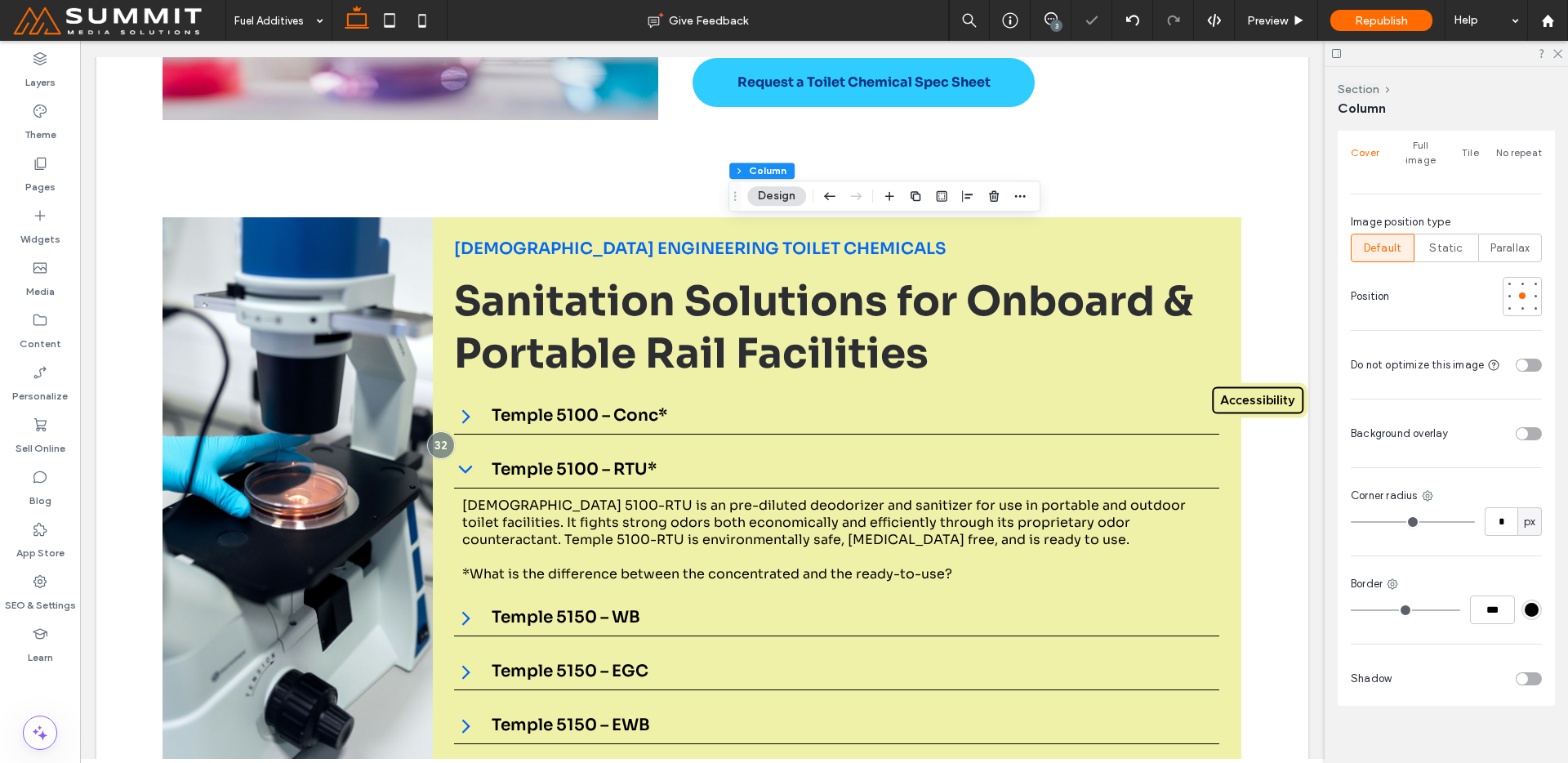
scroll to position [810, 0]
click at [1517, 281] on div at bounding box center [1522, 286] width 12 height 12
click at [1519, 309] on div at bounding box center [1522, 311] width 6 height 6
click at [1517, 293] on div at bounding box center [1522, 299] width 12 height 12
click at [1519, 284] on div at bounding box center [1522, 286] width 6 height 6
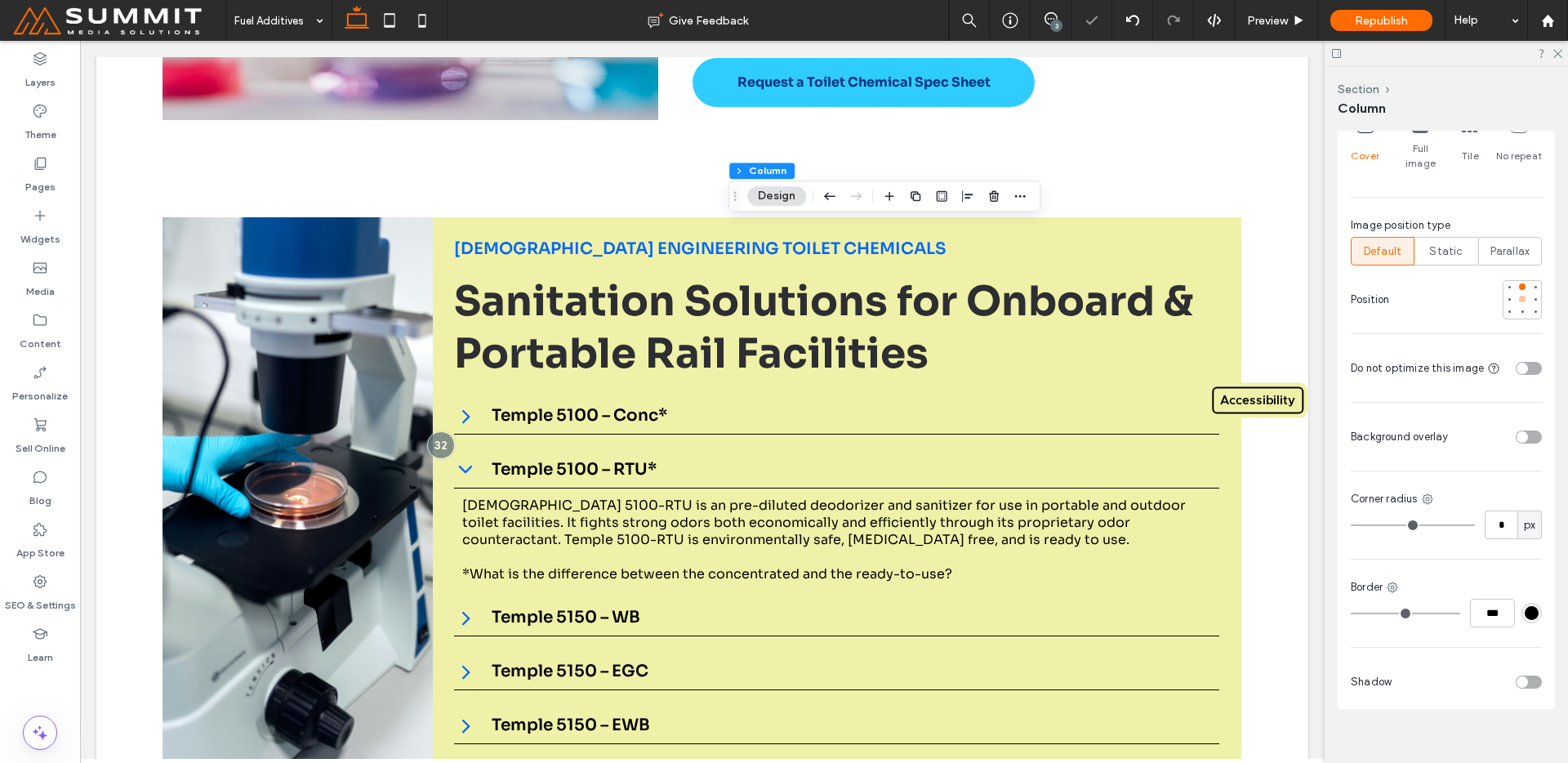
click at [1517, 293] on div at bounding box center [1522, 299] width 12 height 12
drag, startPoint x: 1492, startPoint y: 285, endPoint x: 1518, endPoint y: 287, distance: 26.1
click at [1503, 287] on div at bounding box center [1469, 300] width 146 height 39
click at [1506, 296] on div at bounding box center [1509, 299] width 6 height 6
click at [1543, 288] on div "Color Image Video Name: fulvio-ciccolo-Ab9Ee6LXLqw-unsplash.jpg Size: 1920x1280…" at bounding box center [1446, 253] width 217 height 912
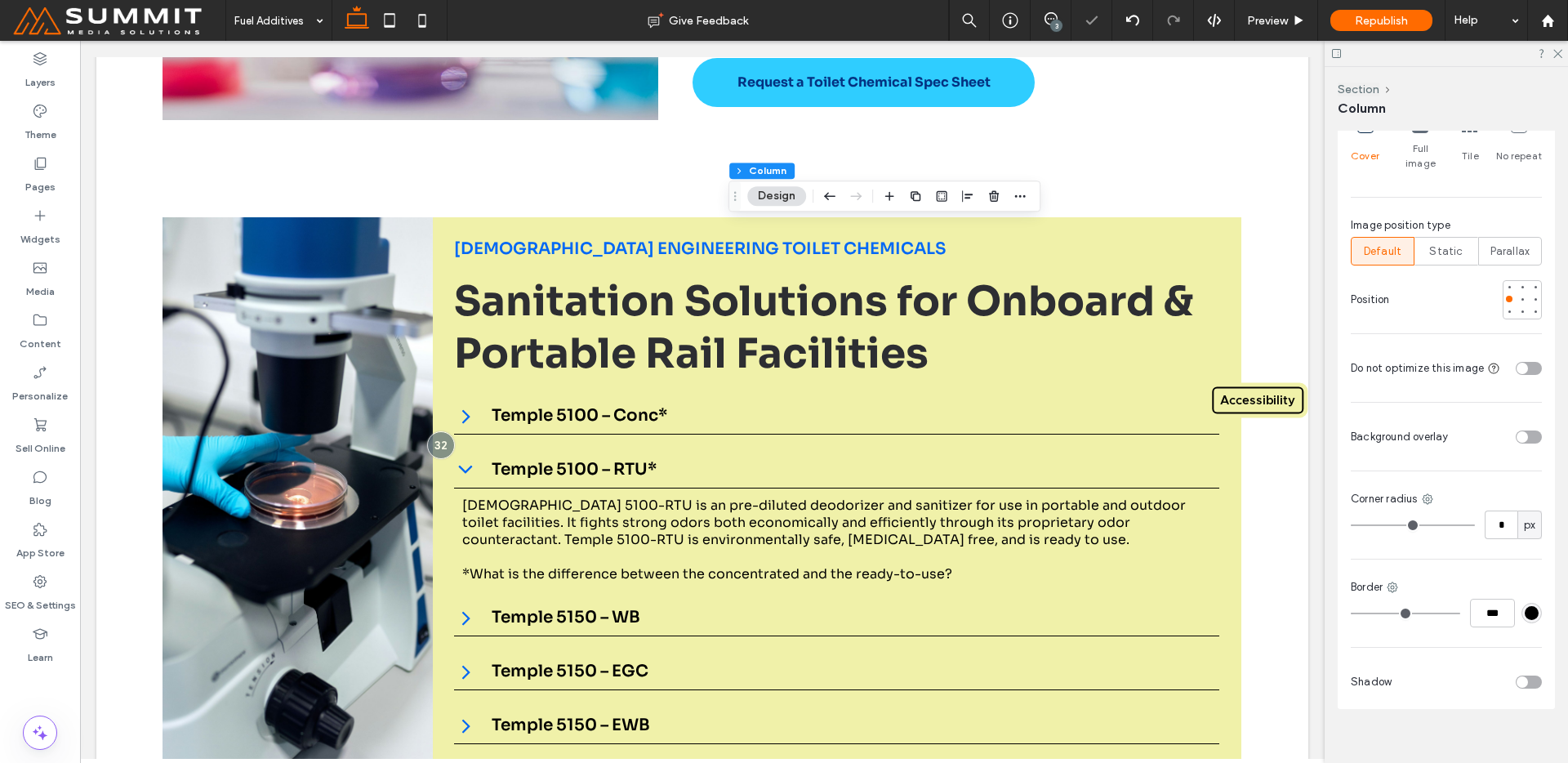
click at [1534, 284] on div "Color Image Video Name: fulvio-ciccolo-Ab9Ee6LXLqw-unsplash.jpg Size: 1920x1280…" at bounding box center [1446, 253] width 217 height 912
click at [1532, 296] on div at bounding box center [1535, 299] width 6 height 6
click at [1506, 296] on div at bounding box center [1509, 299] width 6 height 6
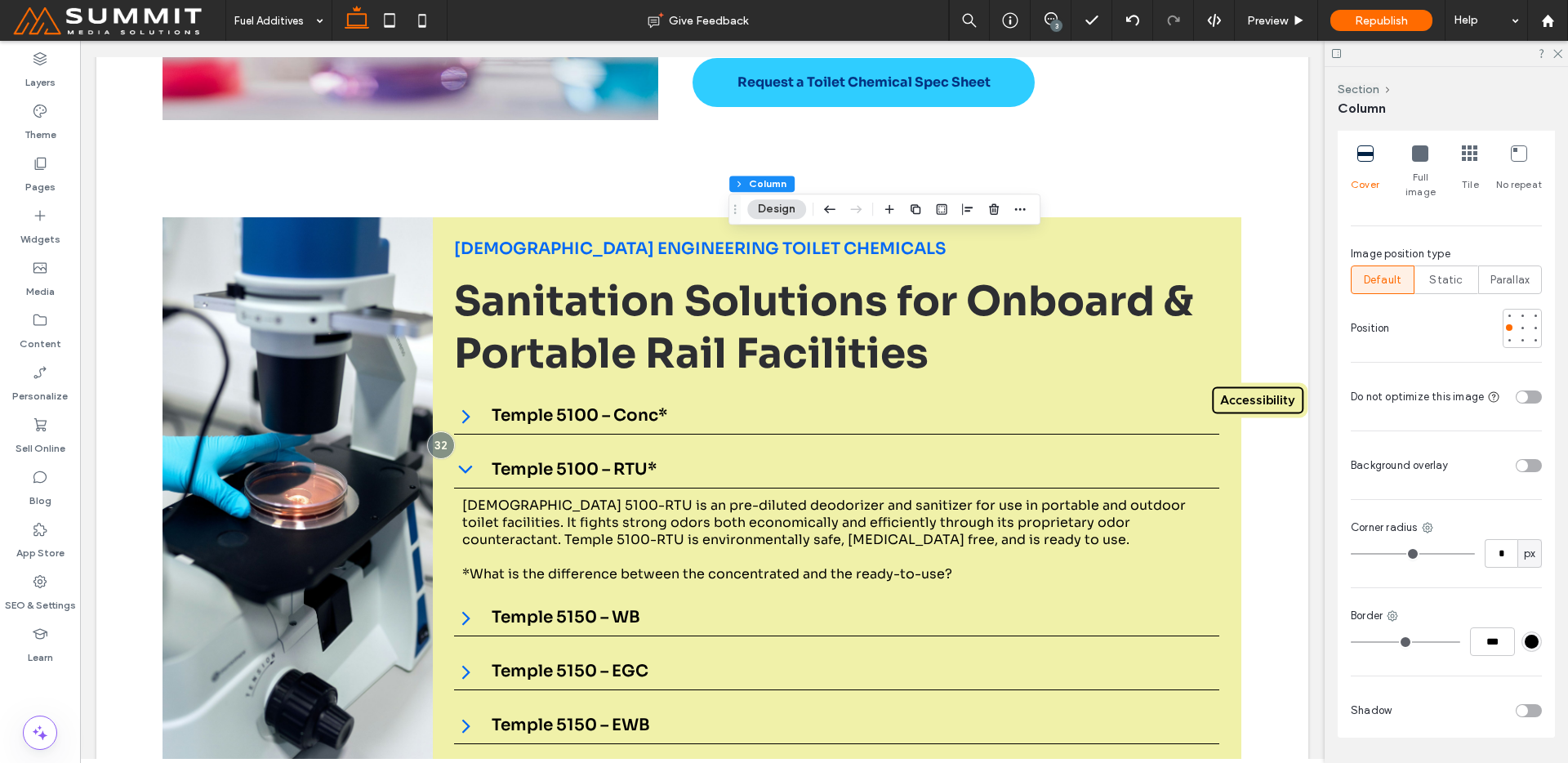
scroll to position [620, 0]
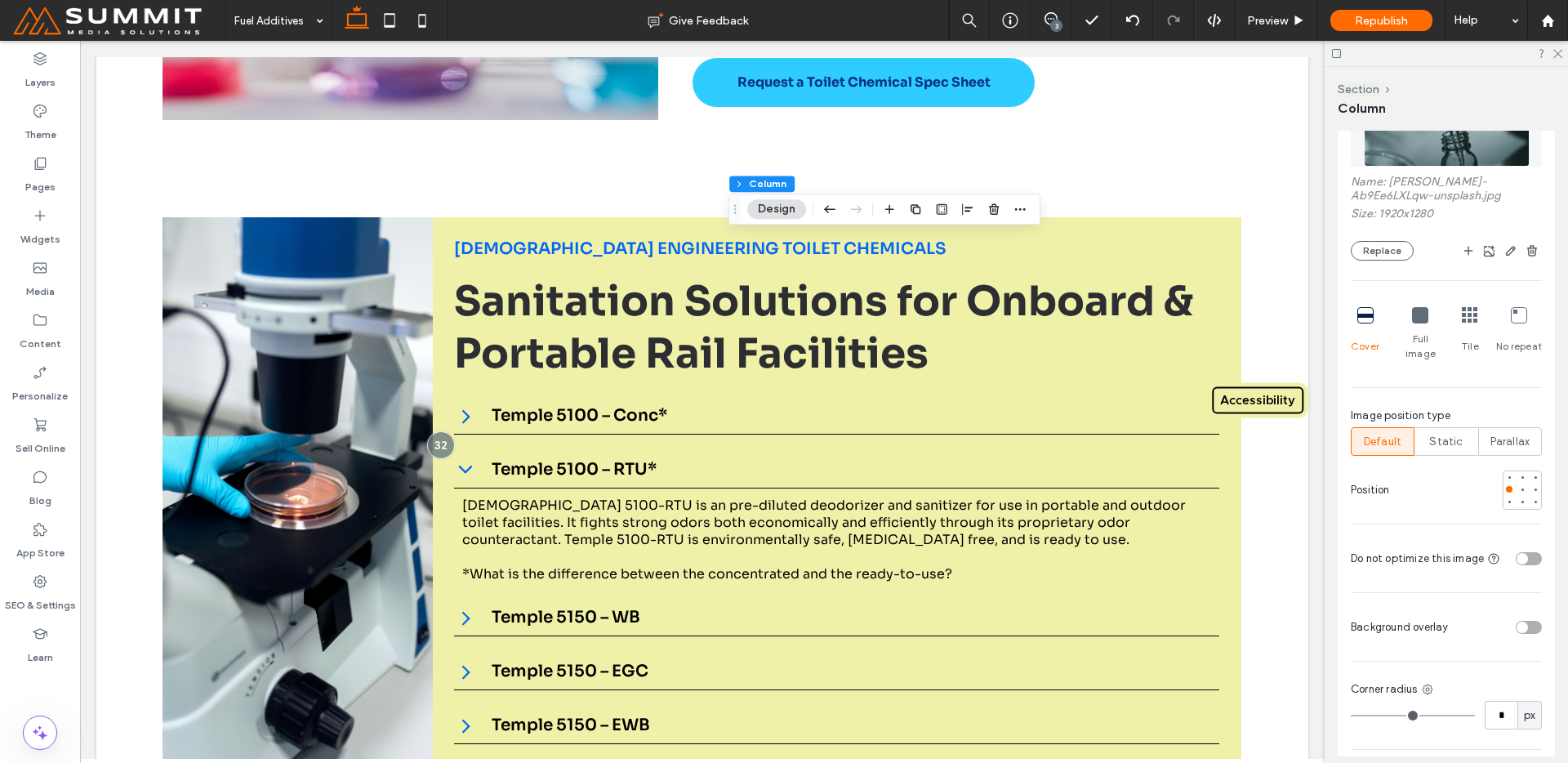
click at [1454, 148] on img at bounding box center [1446, 111] width 165 height 111
click at [1517, 484] on div at bounding box center [1522, 489] width 12 height 12
click at [1532, 487] on div at bounding box center [1535, 489] width 6 height 6
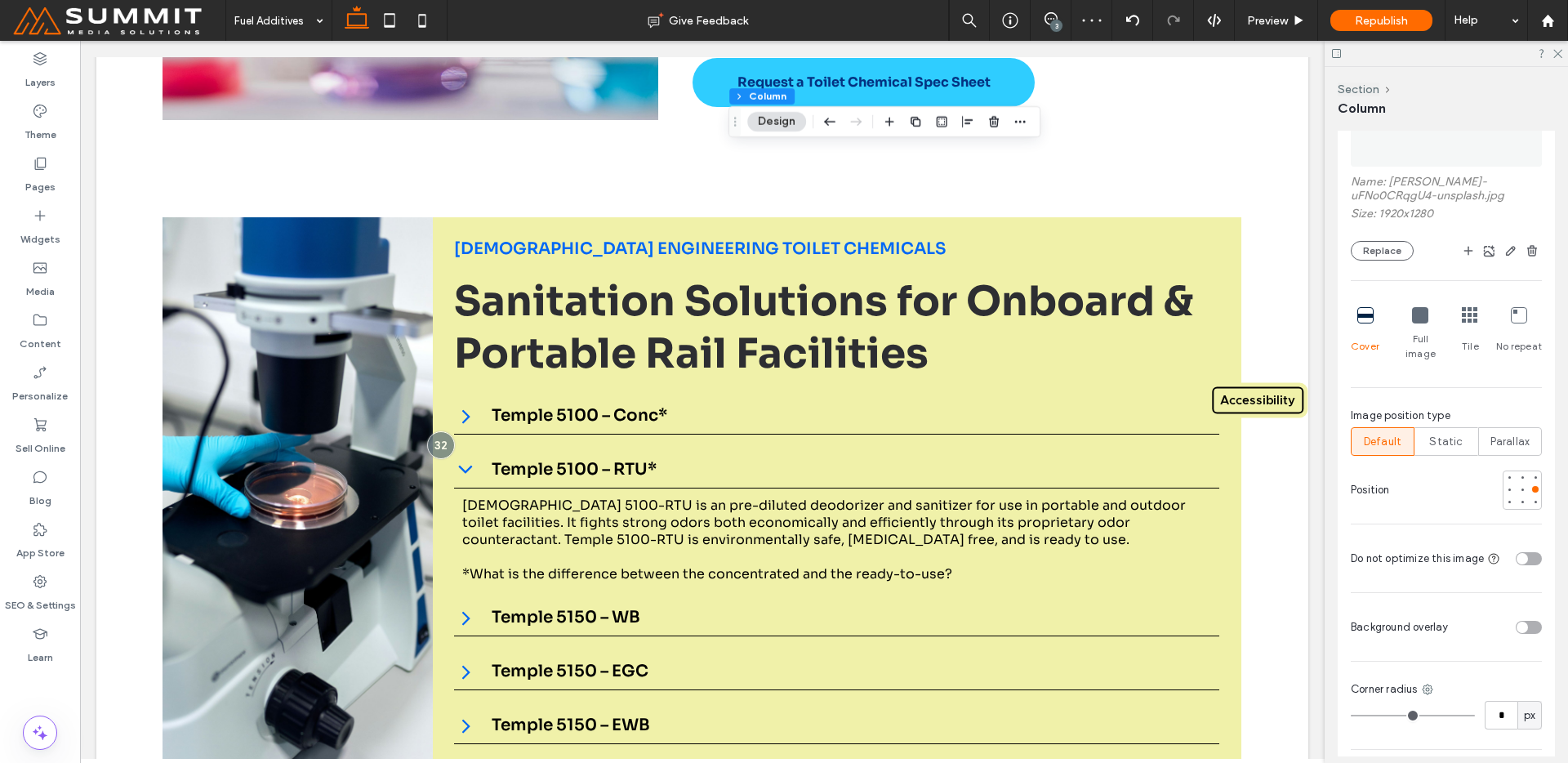
click at [1420, 157] on img at bounding box center [1446, 111] width 191 height 111
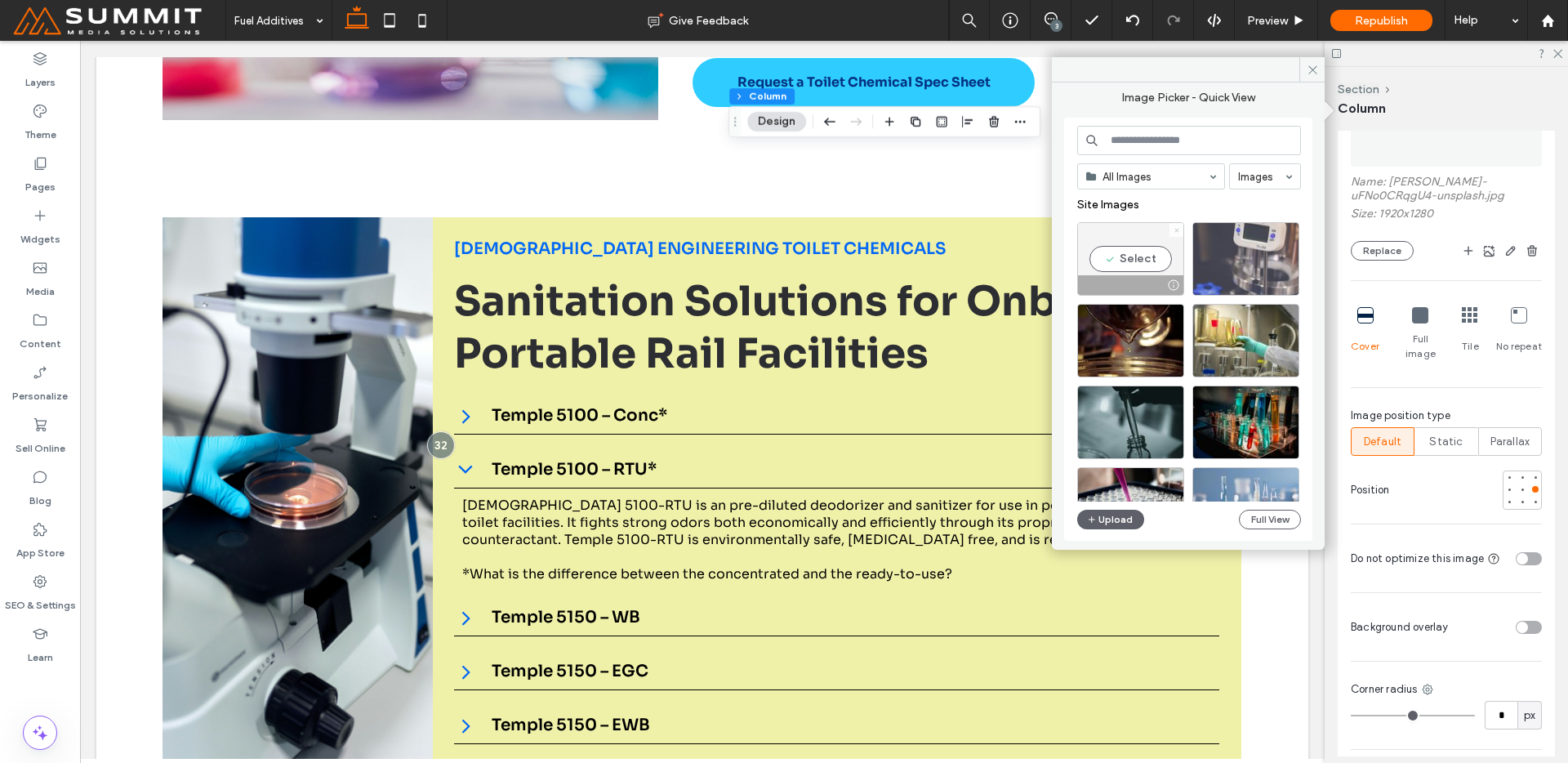
click at [1178, 227] on icon at bounding box center [1176, 230] width 6 height 6
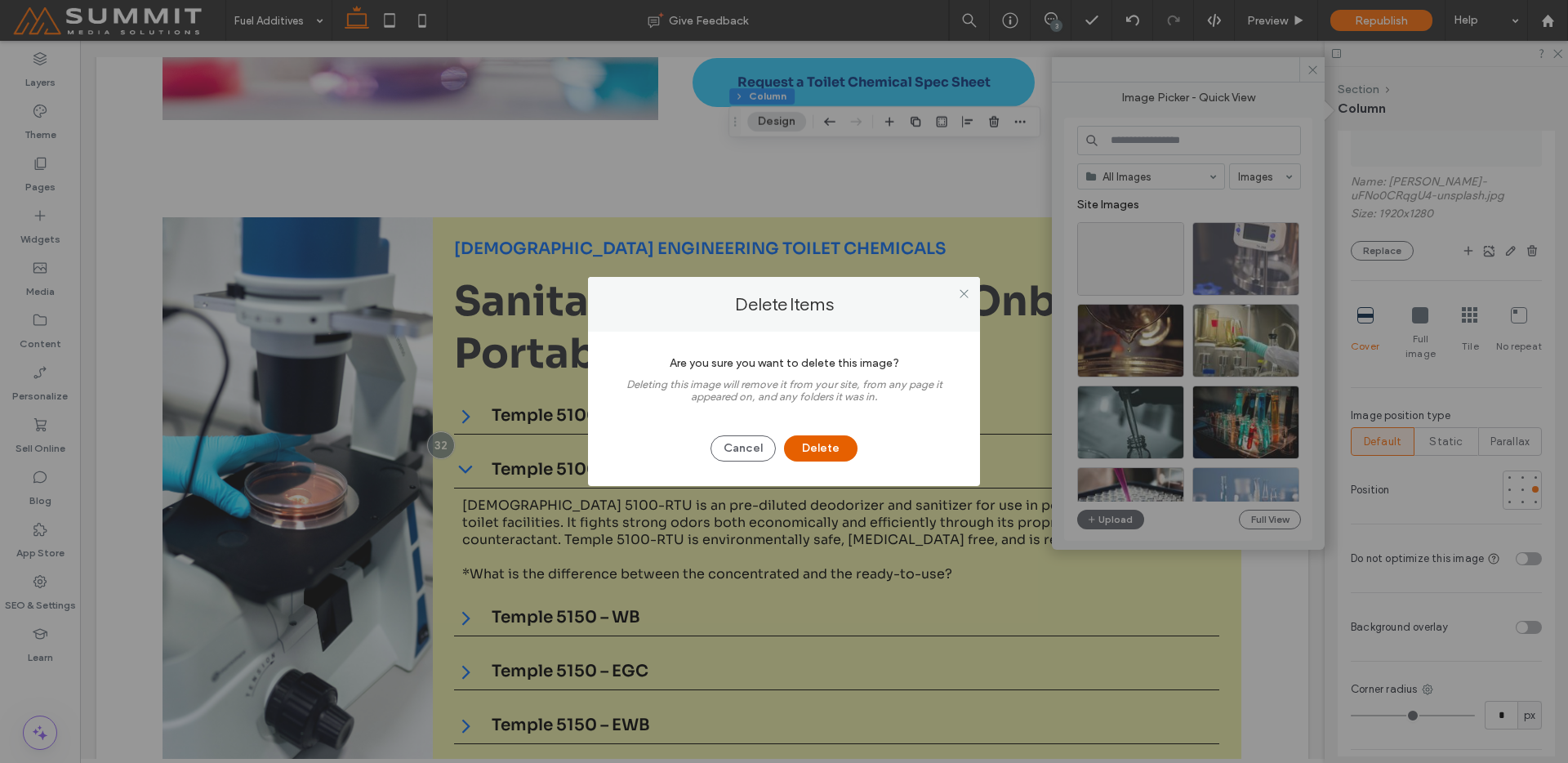
click at [825, 445] on button "Delete" at bounding box center [821, 448] width 73 height 26
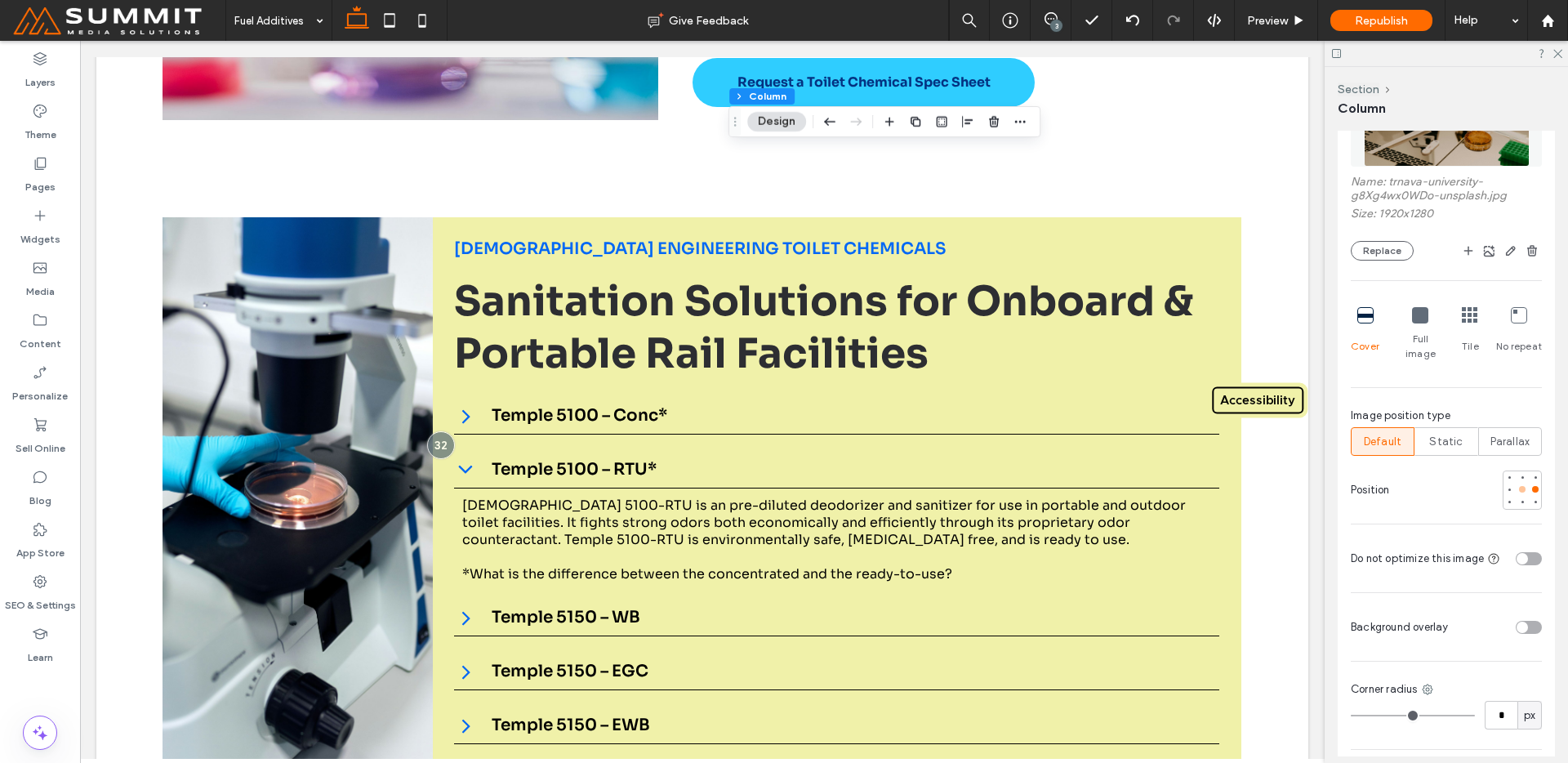
click at [1519, 487] on div at bounding box center [1522, 489] width 6 height 6
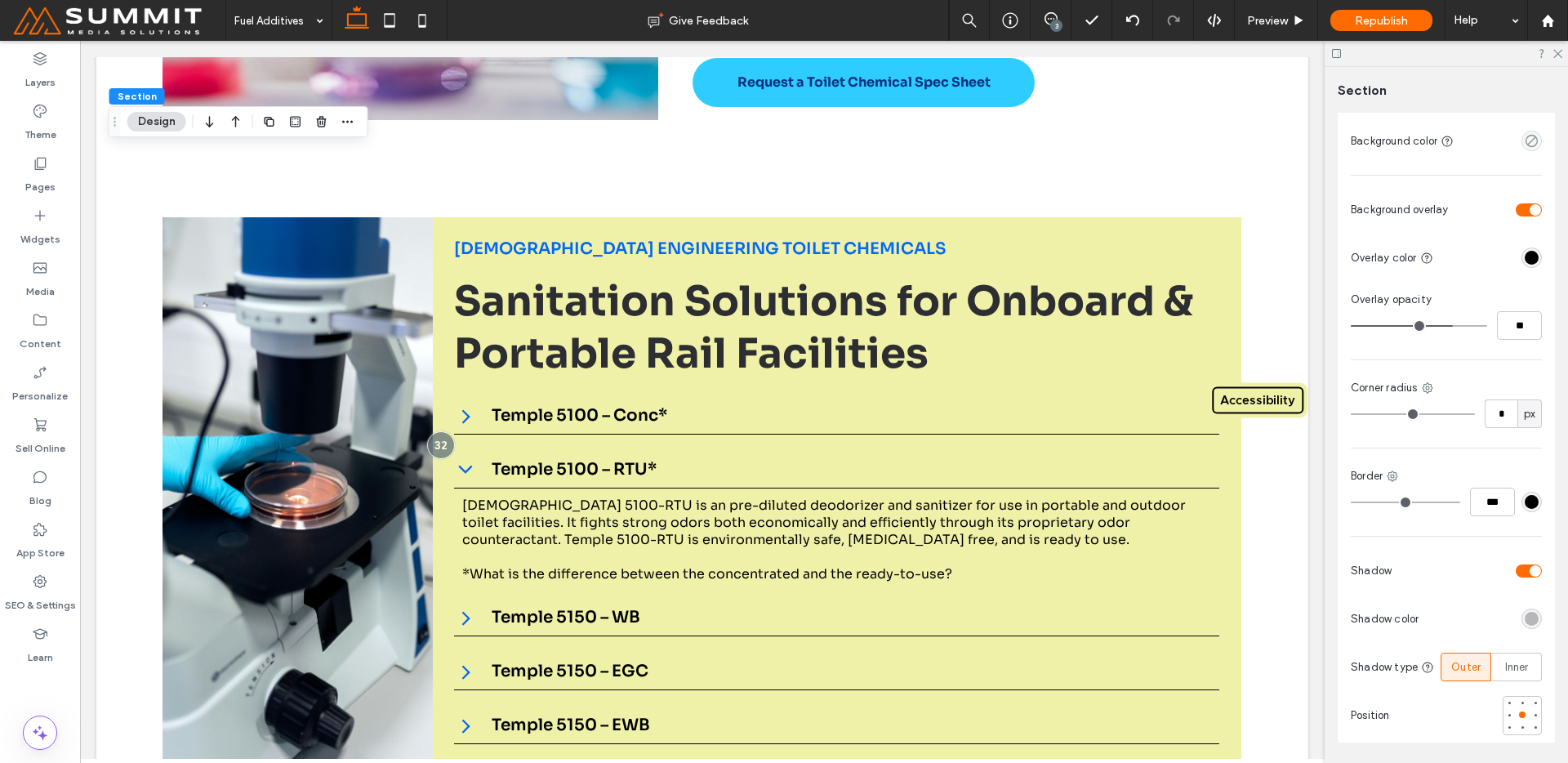
scroll to position [366, 0]
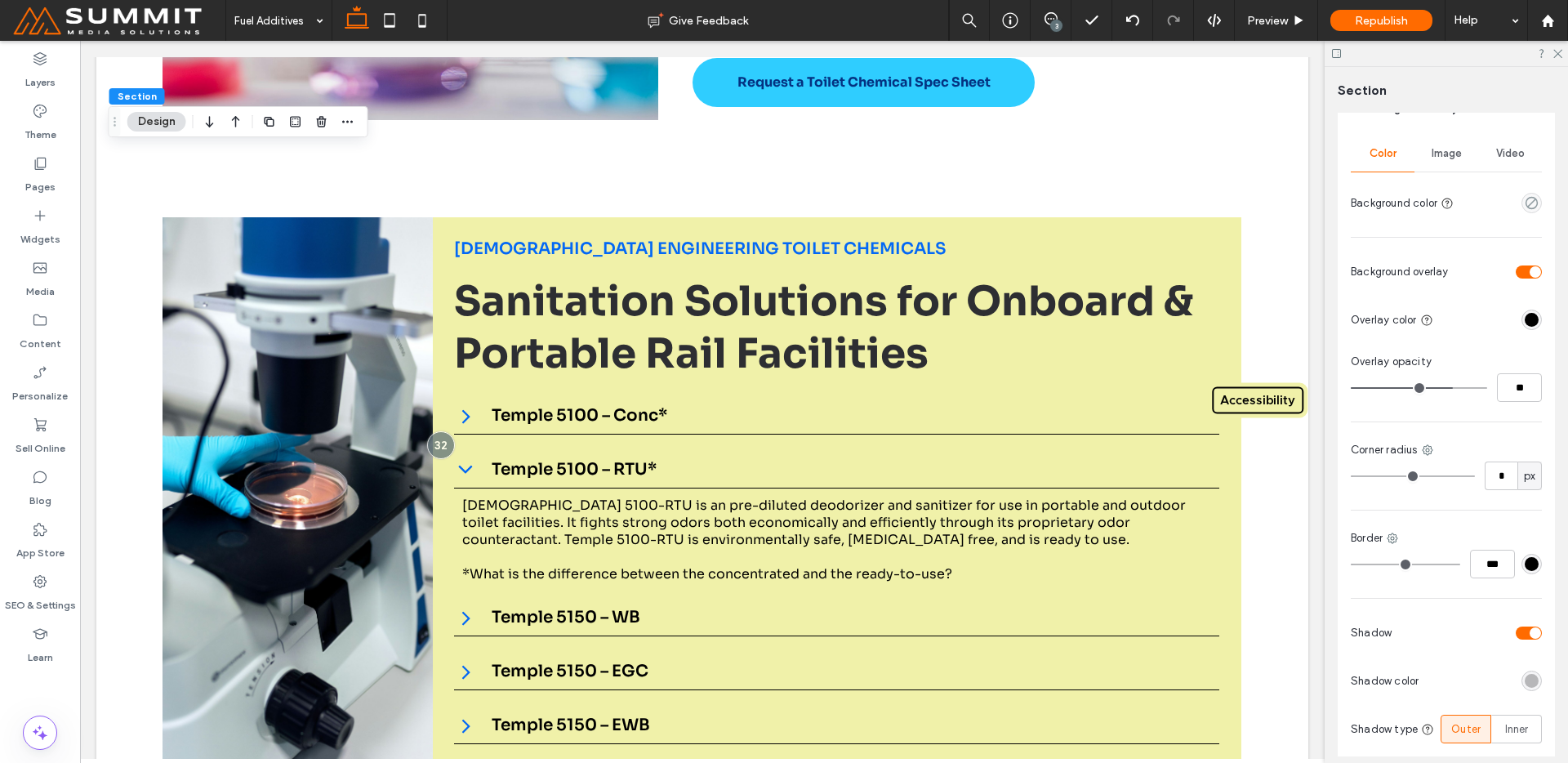
click at [1445, 147] on div "Image" at bounding box center [1446, 154] width 63 height 36
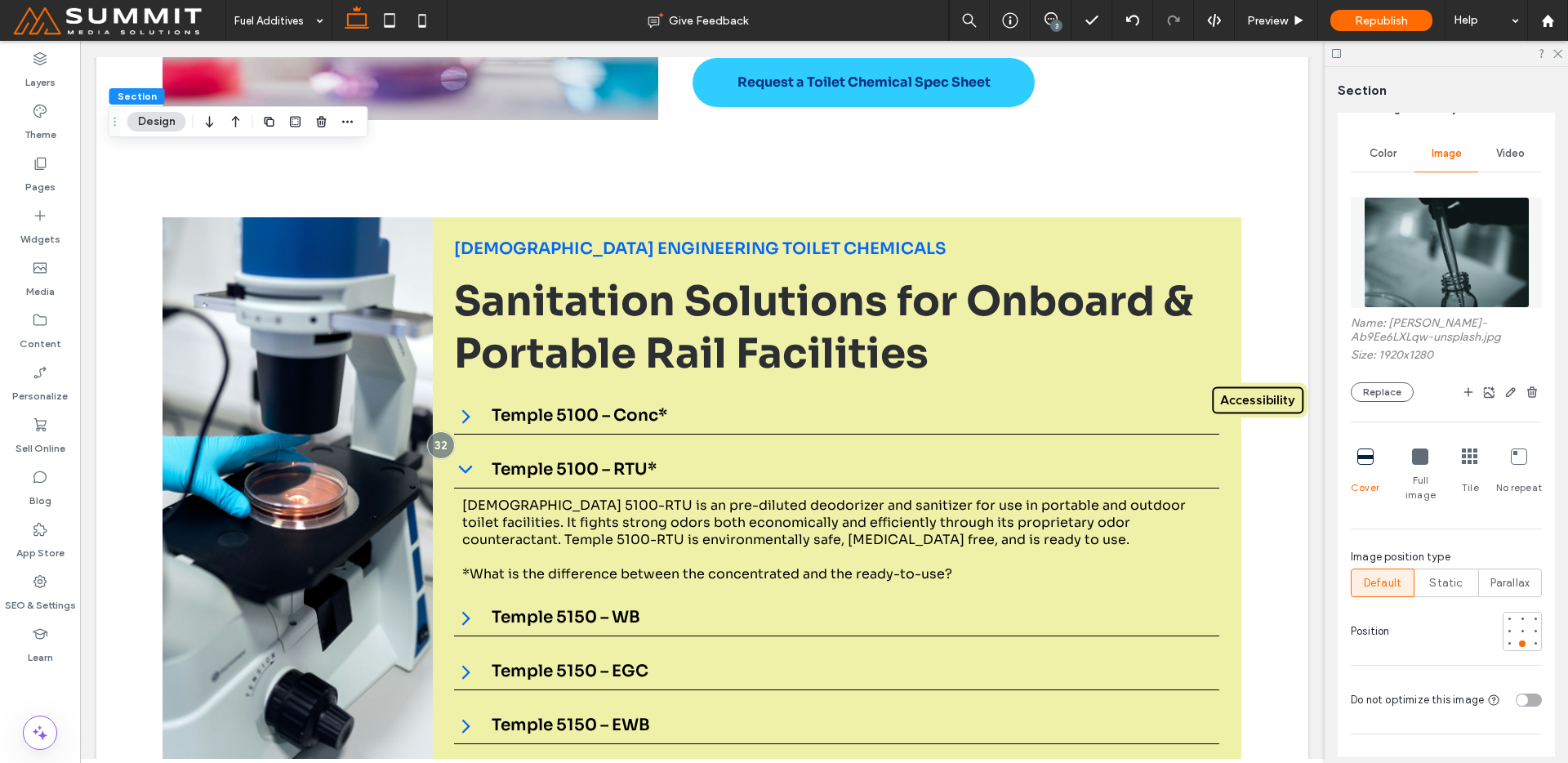
click at [1449, 259] on img at bounding box center [1446, 252] width 165 height 111
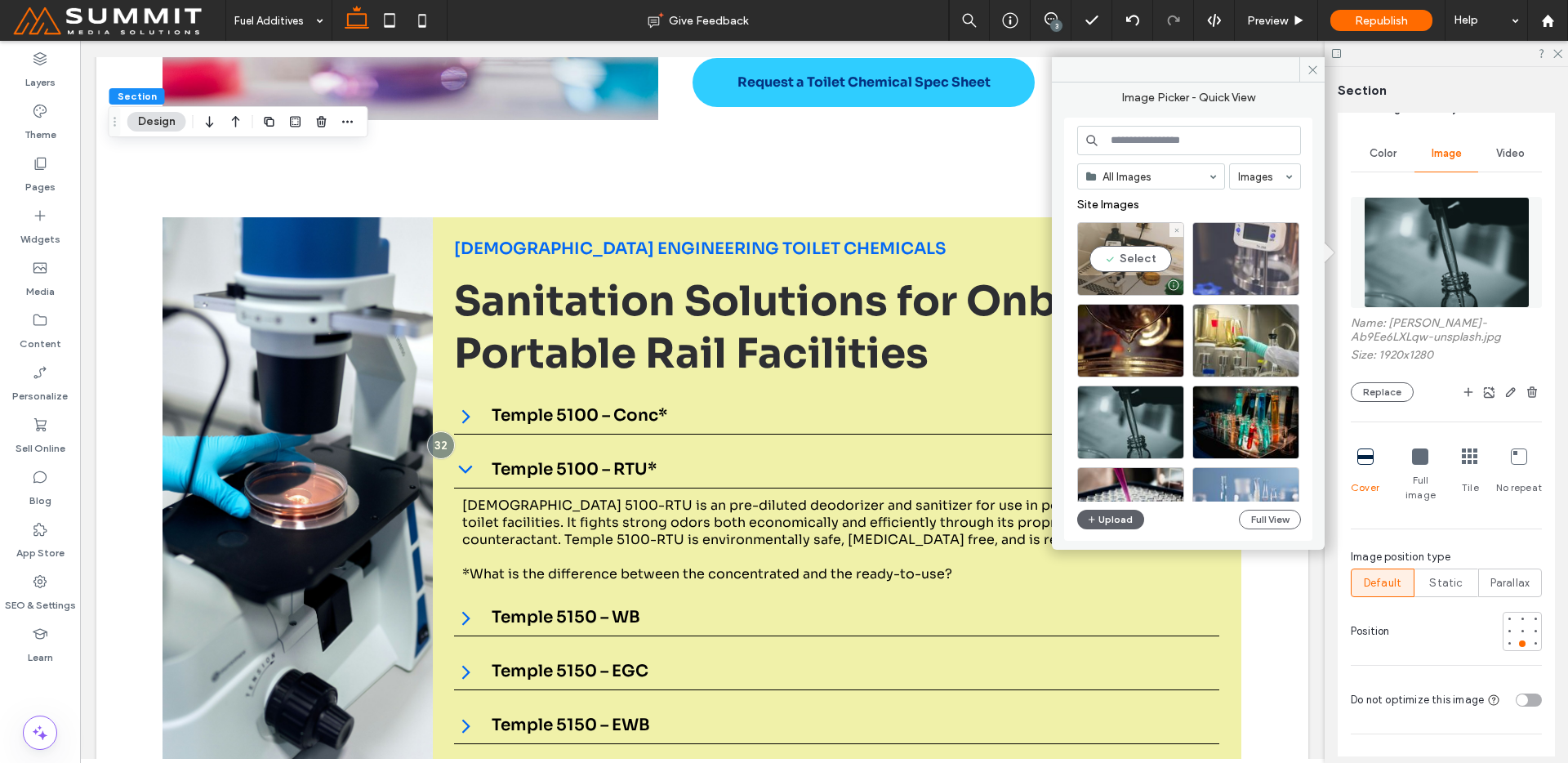
click at [1142, 258] on div "Select" at bounding box center [1131, 259] width 107 height 73
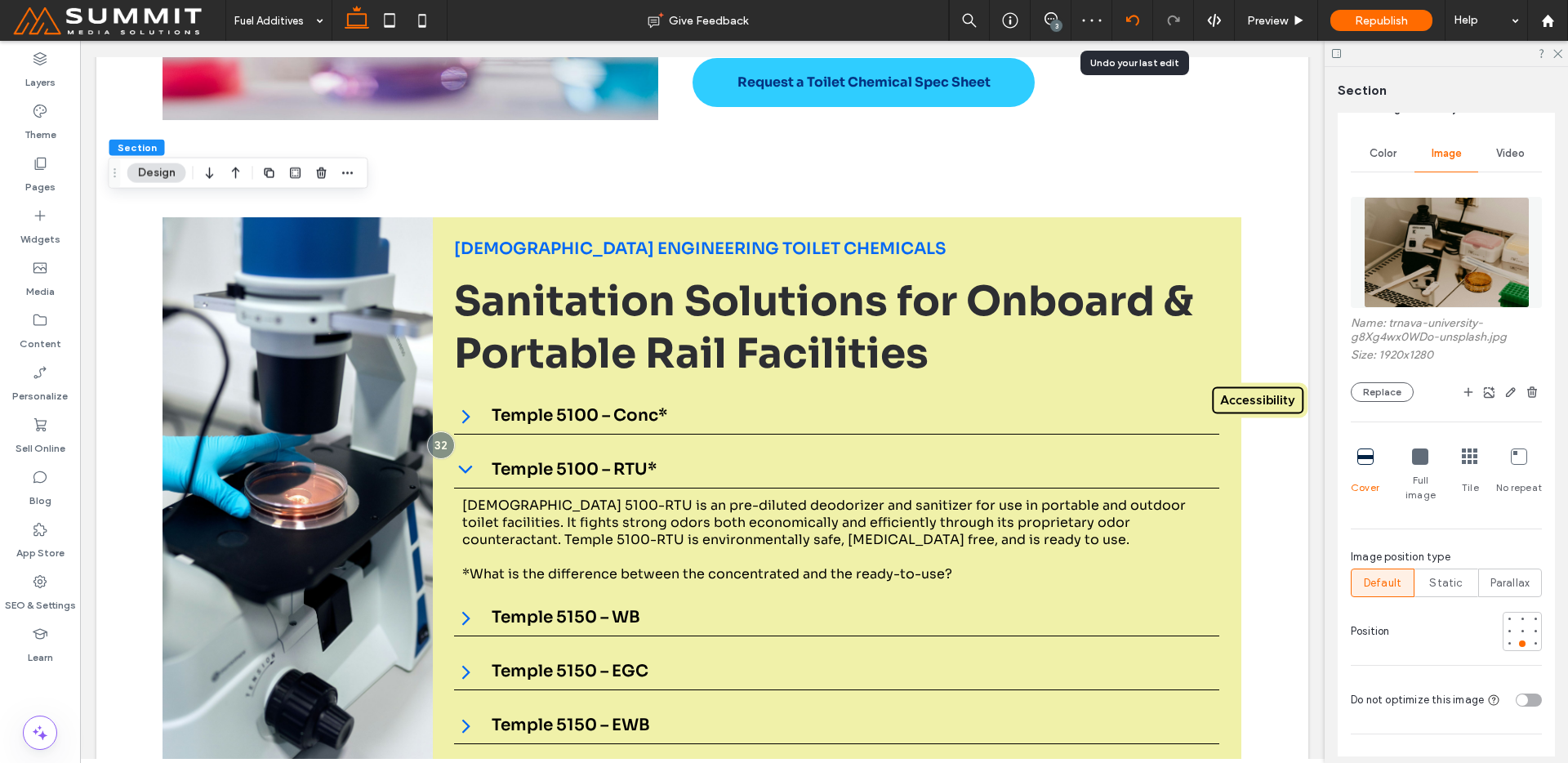
click at [1124, 15] on div at bounding box center [1132, 21] width 40 height 13
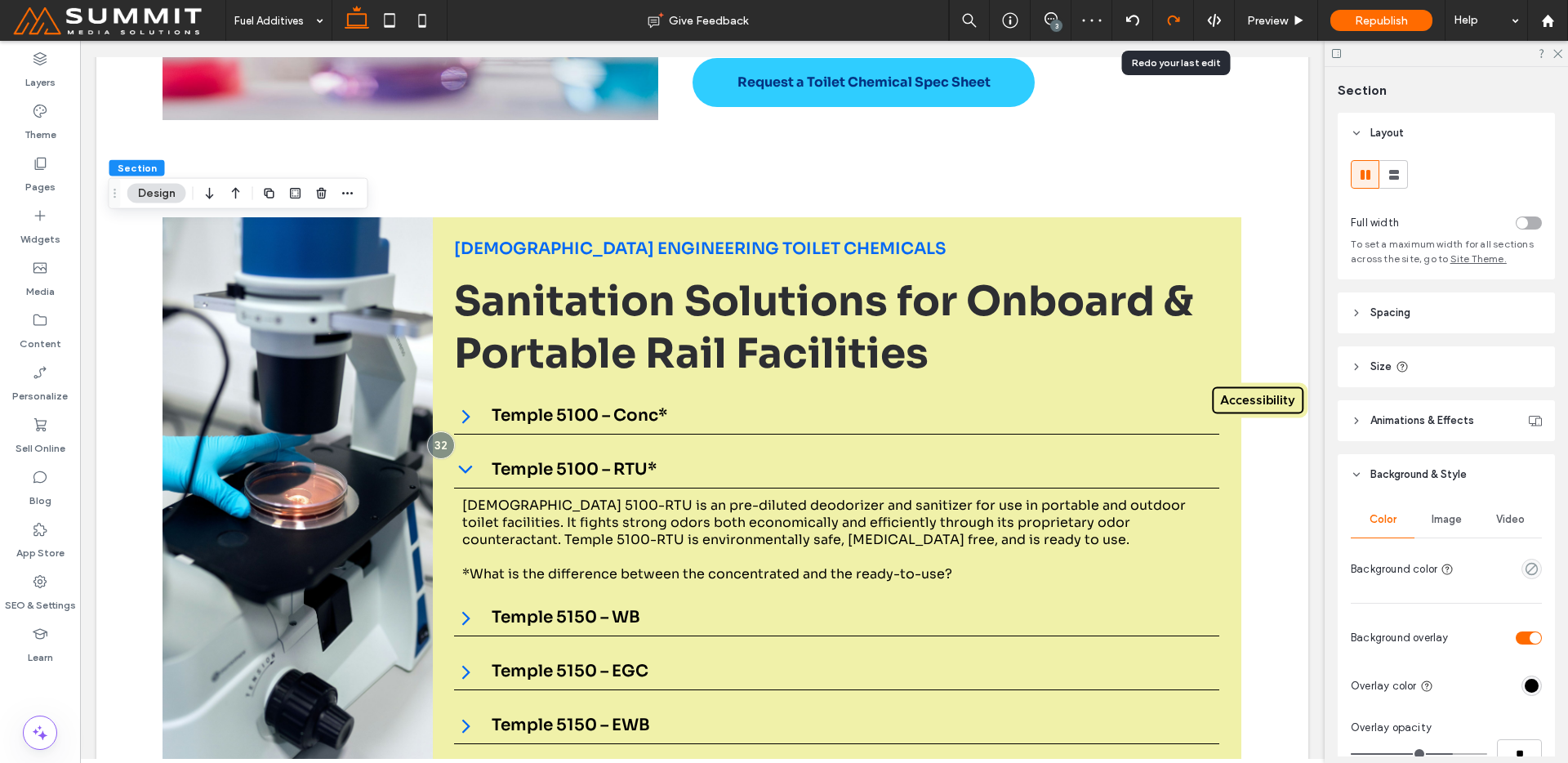
click at [1176, 17] on use at bounding box center [1174, 20] width 13 height 10
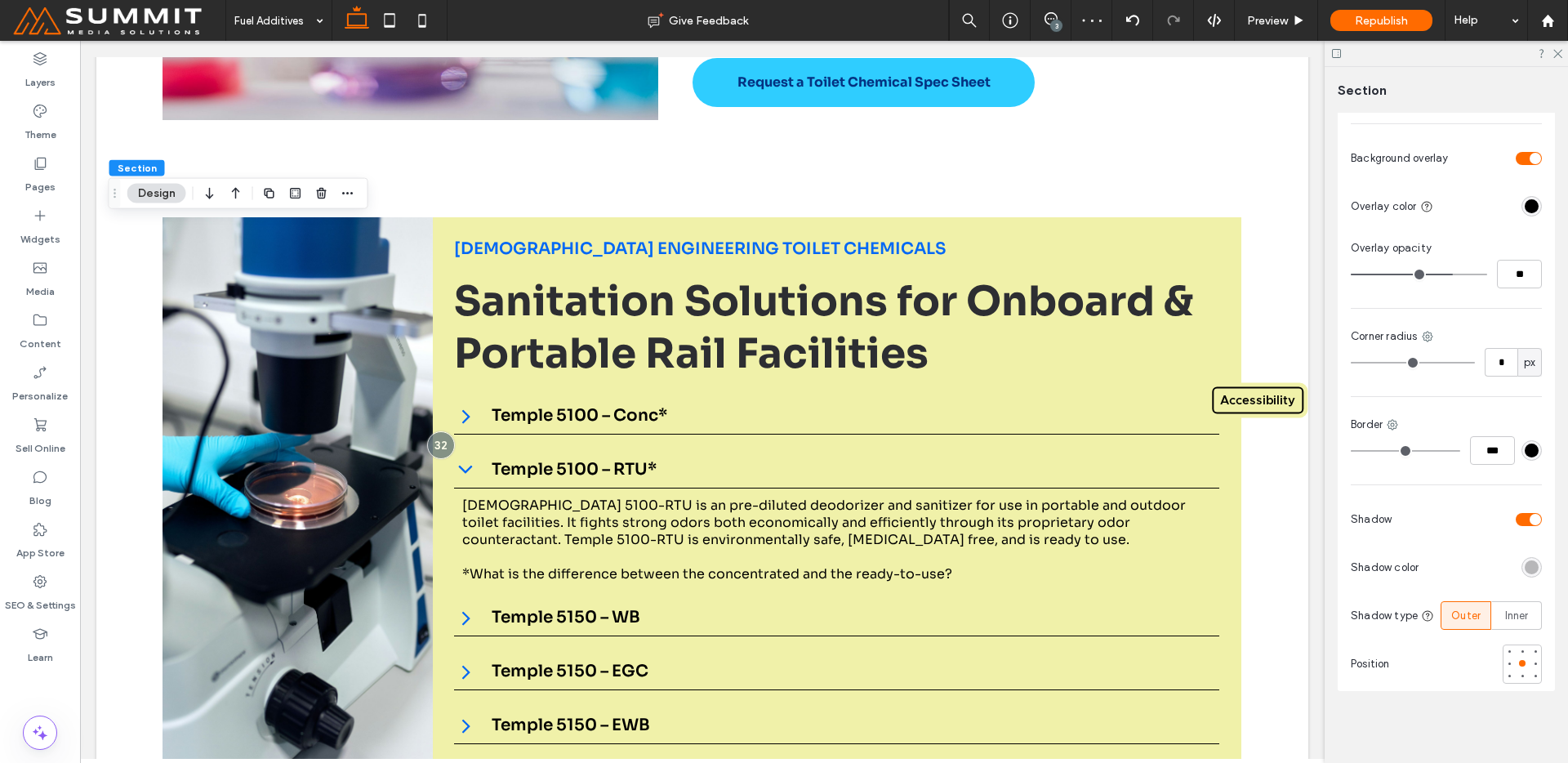
scroll to position [166, 0]
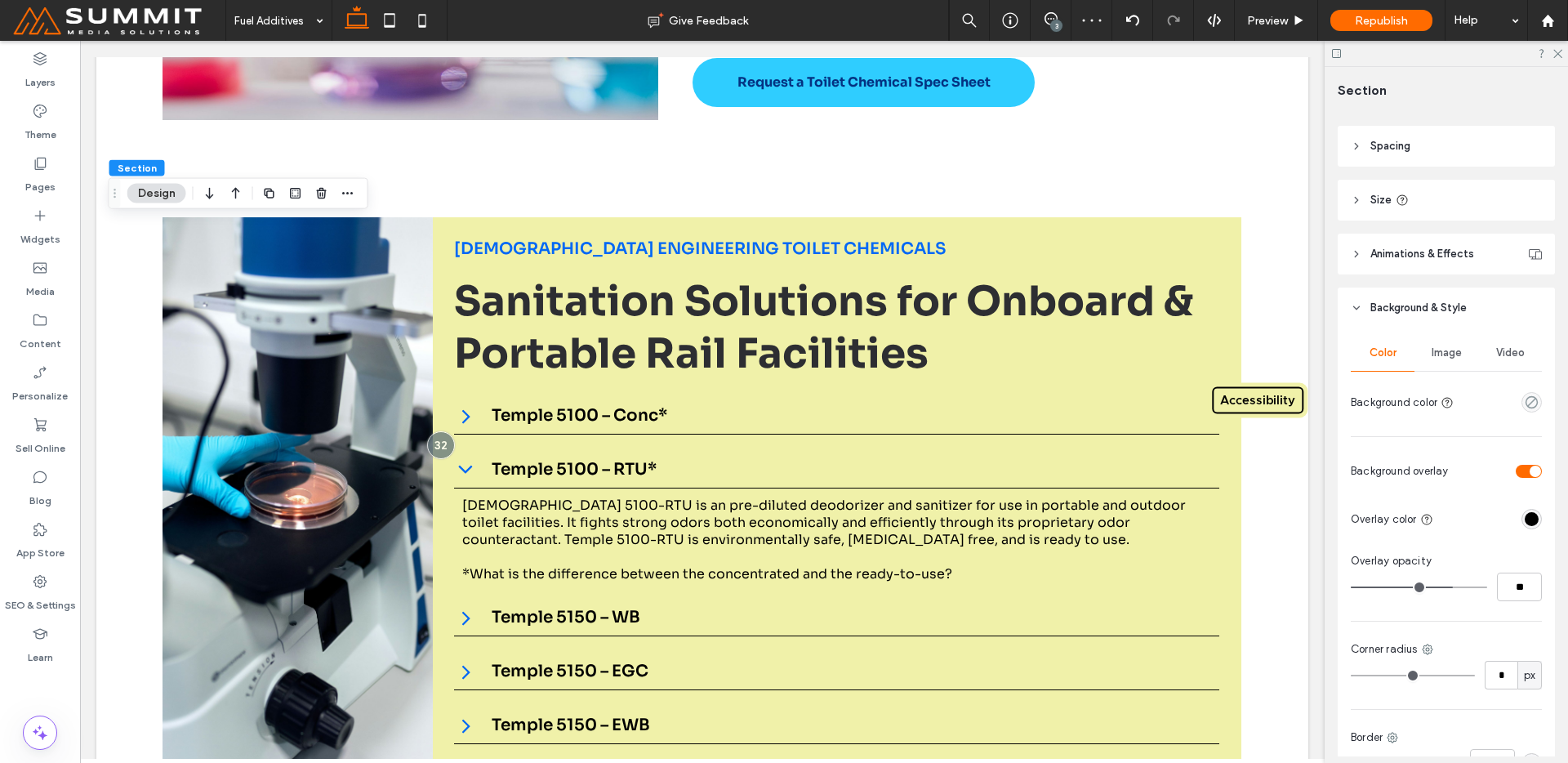
click at [1417, 353] on div "Image" at bounding box center [1446, 353] width 63 height 36
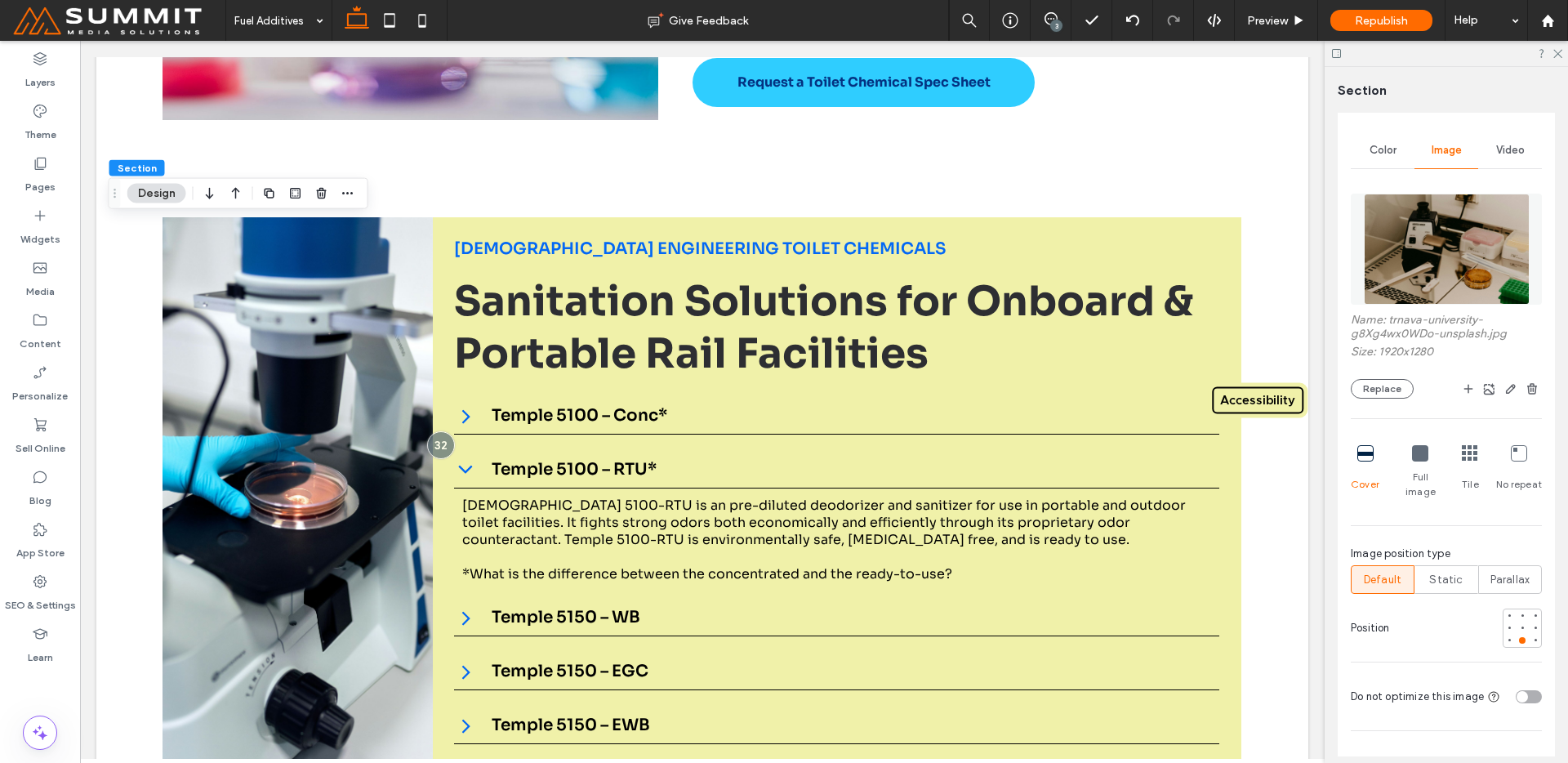
scroll to position [460, 0]
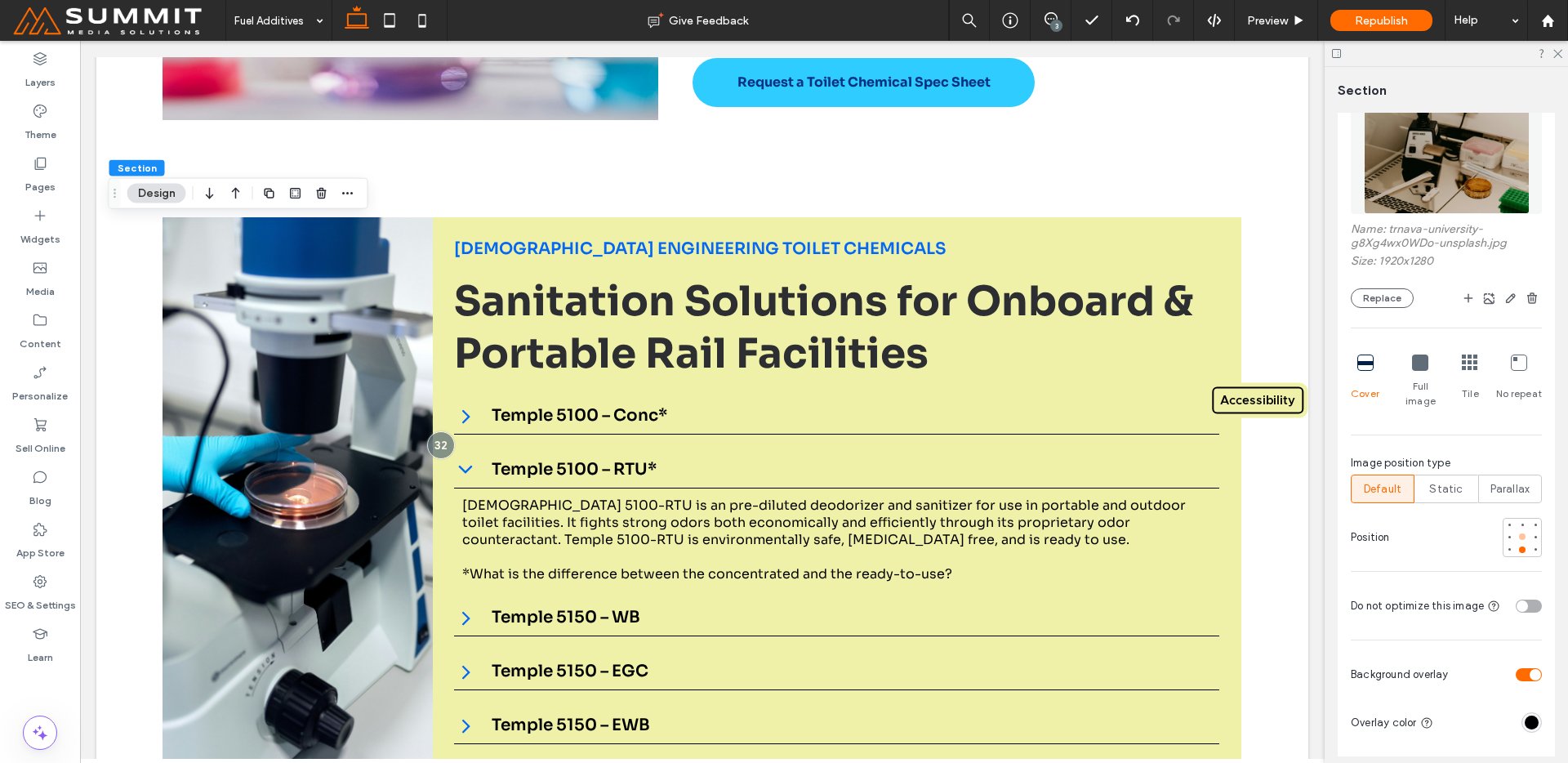
click at [1517, 531] on div at bounding box center [1522, 537] width 12 height 12
click at [1517, 519] on div at bounding box center [1522, 524] width 12 height 12
click at [1517, 531] on div at bounding box center [1522, 537] width 12 height 12
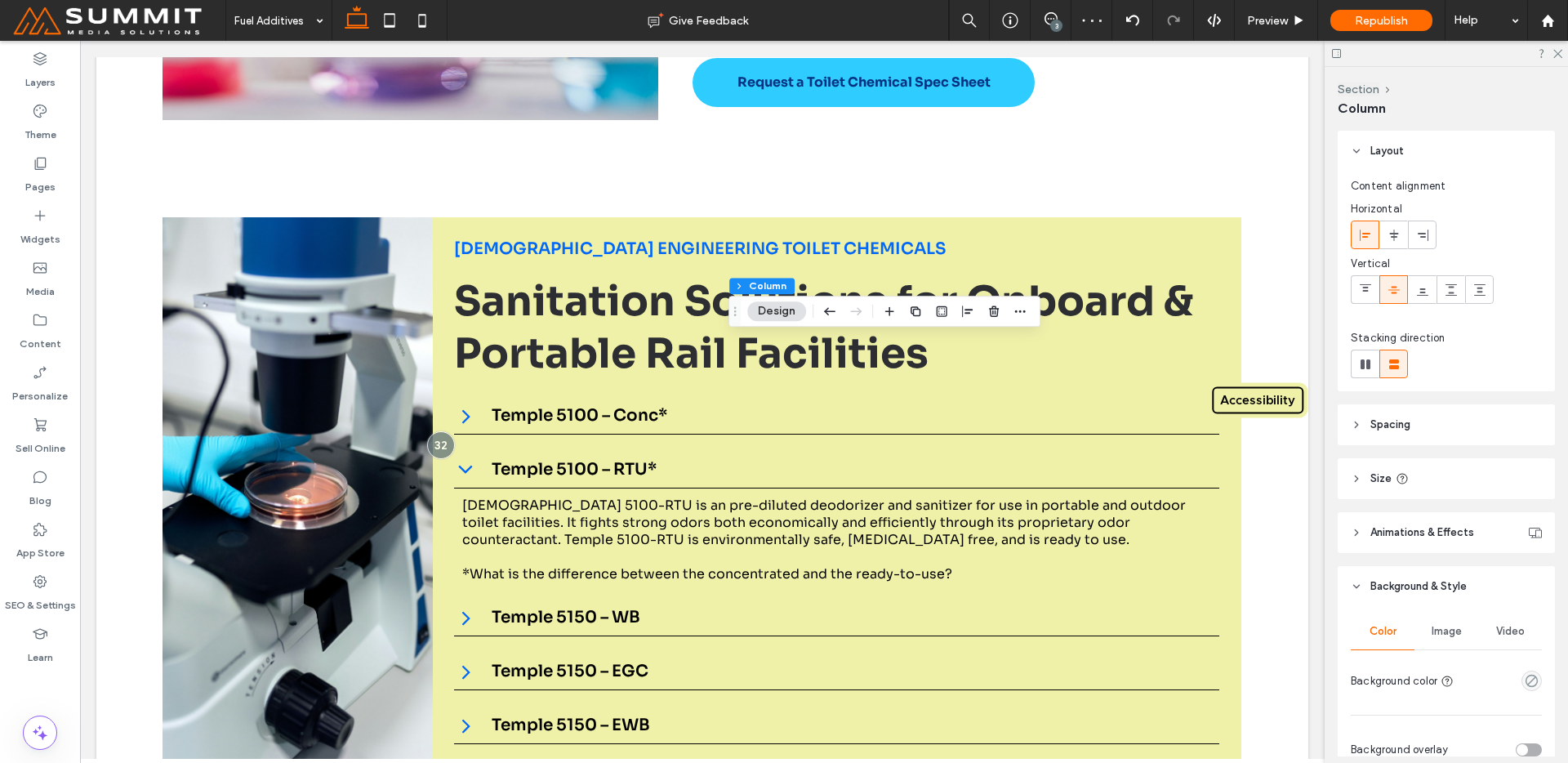
scroll to position [331, 0]
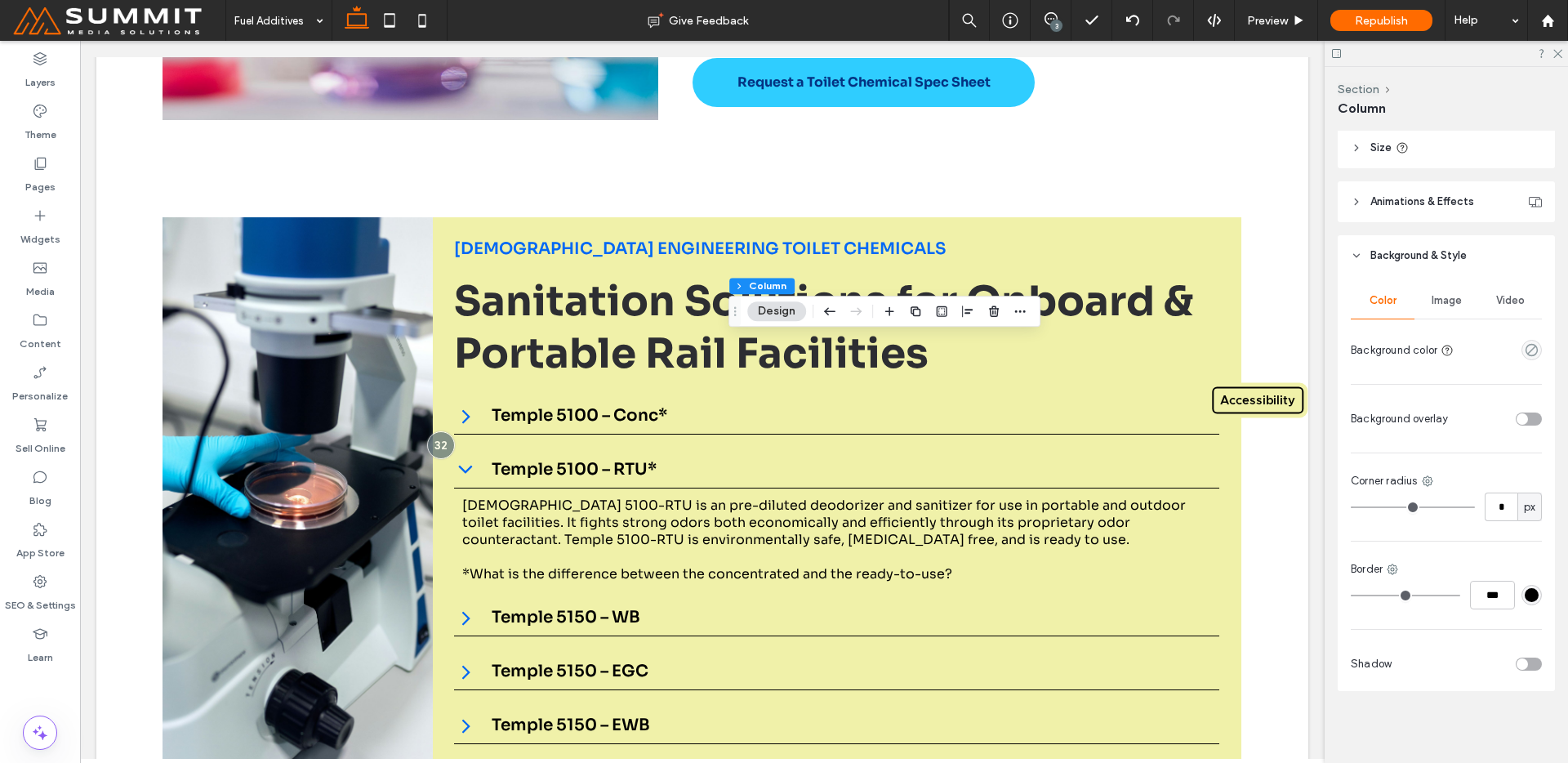
drag, startPoint x: 1448, startPoint y: 274, endPoint x: 1448, endPoint y: 283, distance: 9.0
click at [1448, 280] on div "Background & Style Color Image Video Background color Background overlay Corner…" at bounding box center [1446, 463] width 217 height 456
drag, startPoint x: 1450, startPoint y: 298, endPoint x: 1447, endPoint y: 312, distance: 14.3
click at [1450, 298] on span "Image" at bounding box center [1447, 301] width 30 height 13
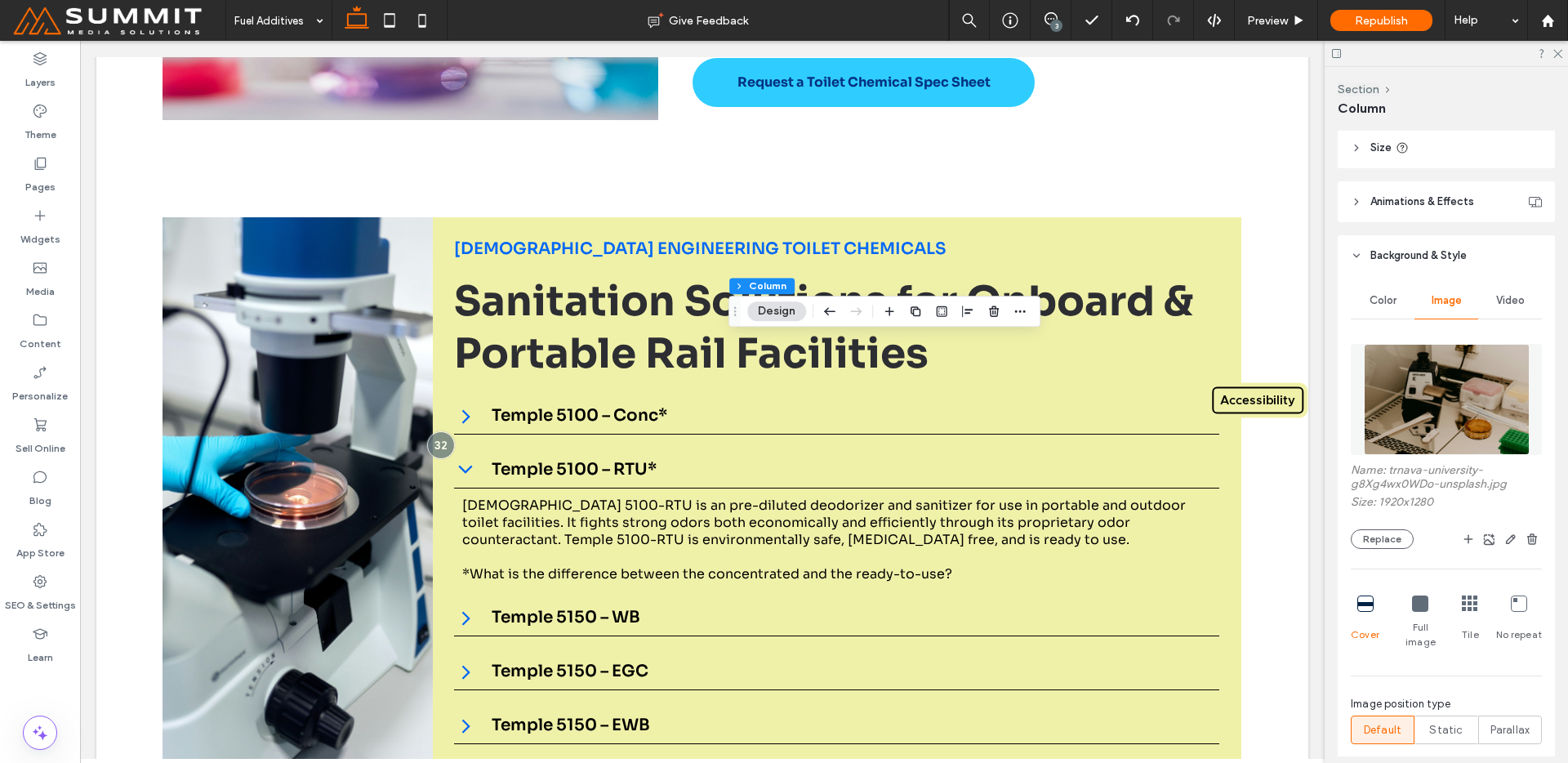
click at [1445, 407] on img at bounding box center [1446, 400] width 165 height 111
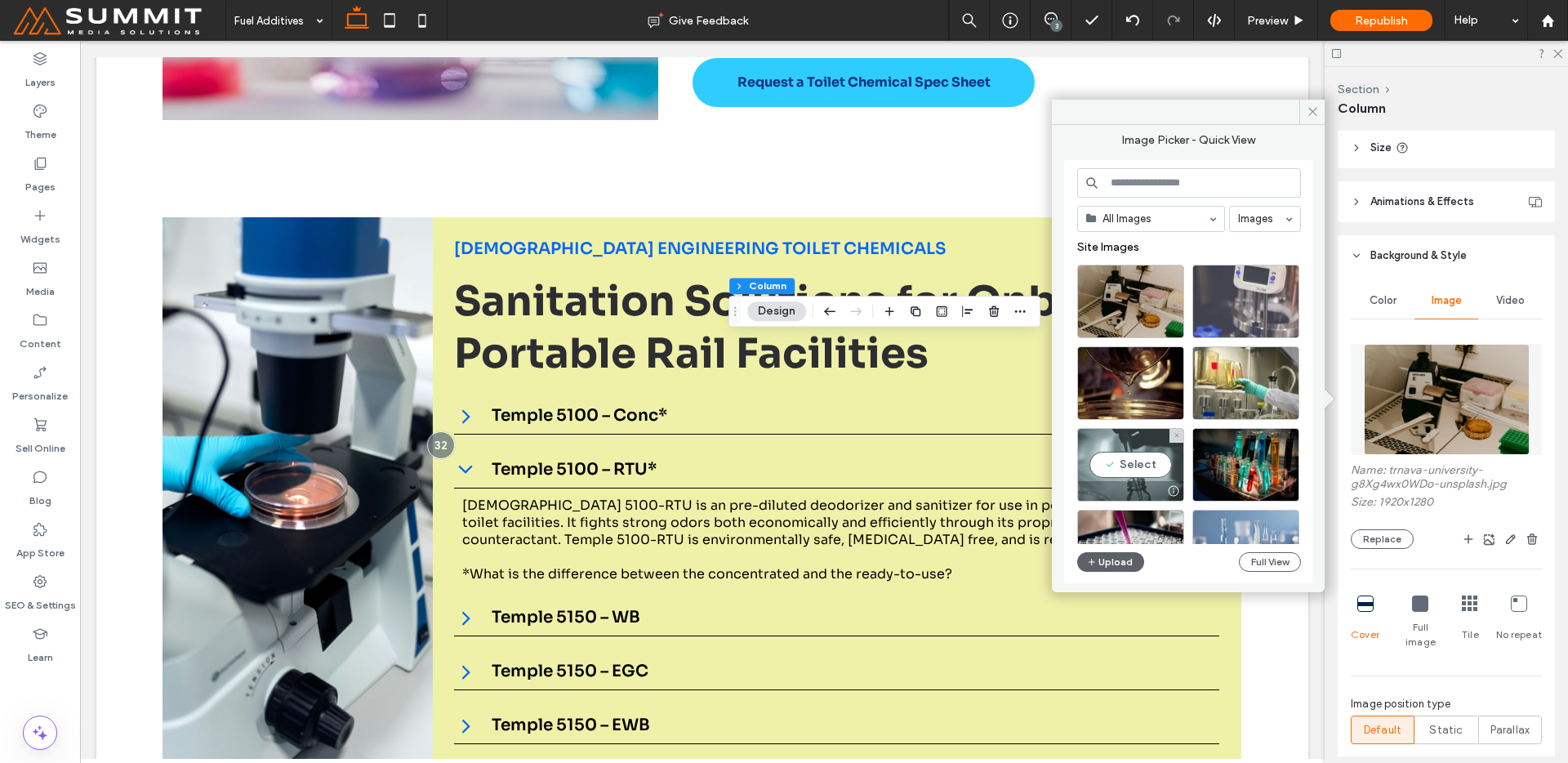
click at [1081, 493] on div at bounding box center [1131, 491] width 105 height 20
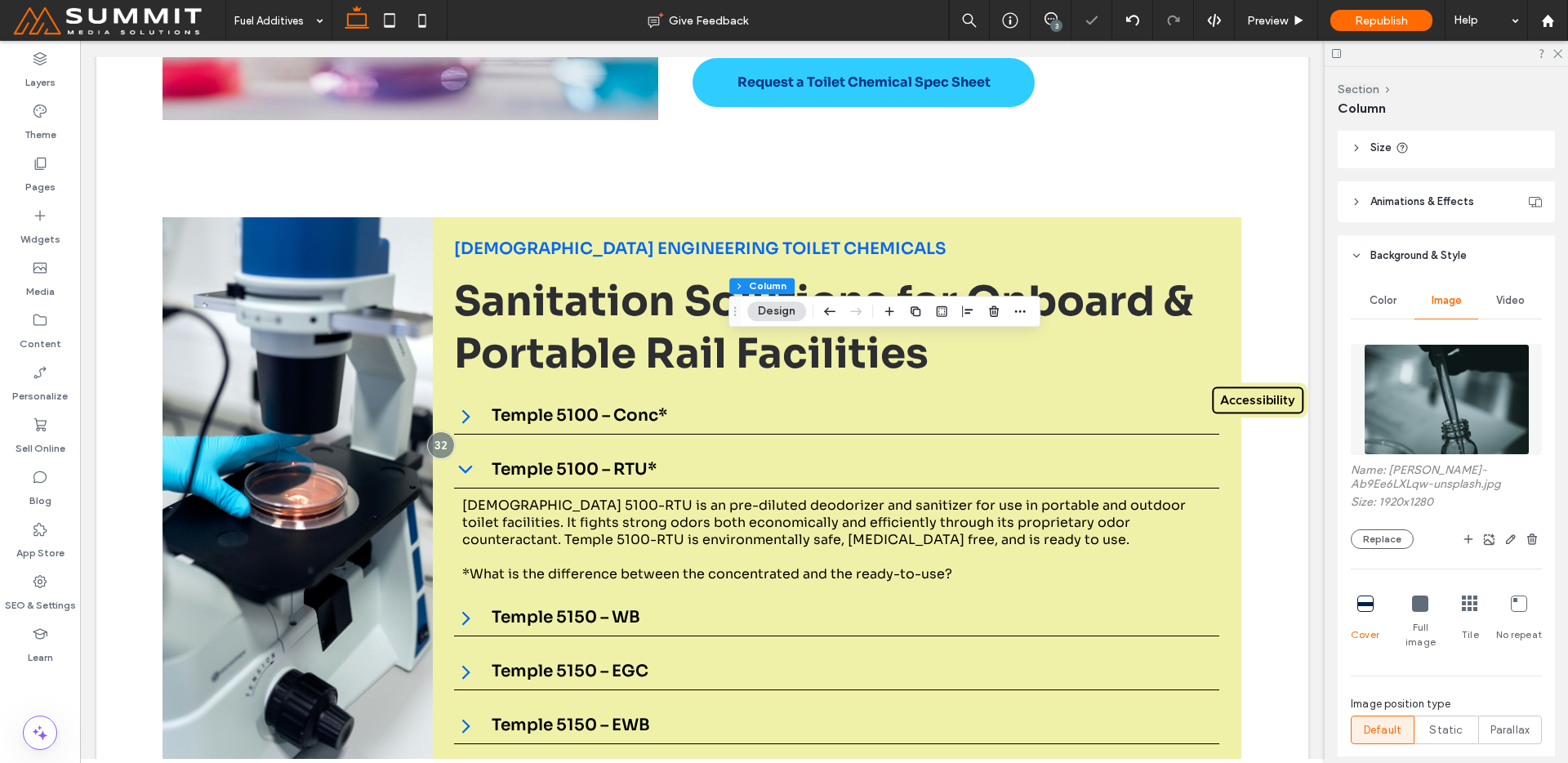
click at [1404, 418] on img at bounding box center [1446, 400] width 165 height 111
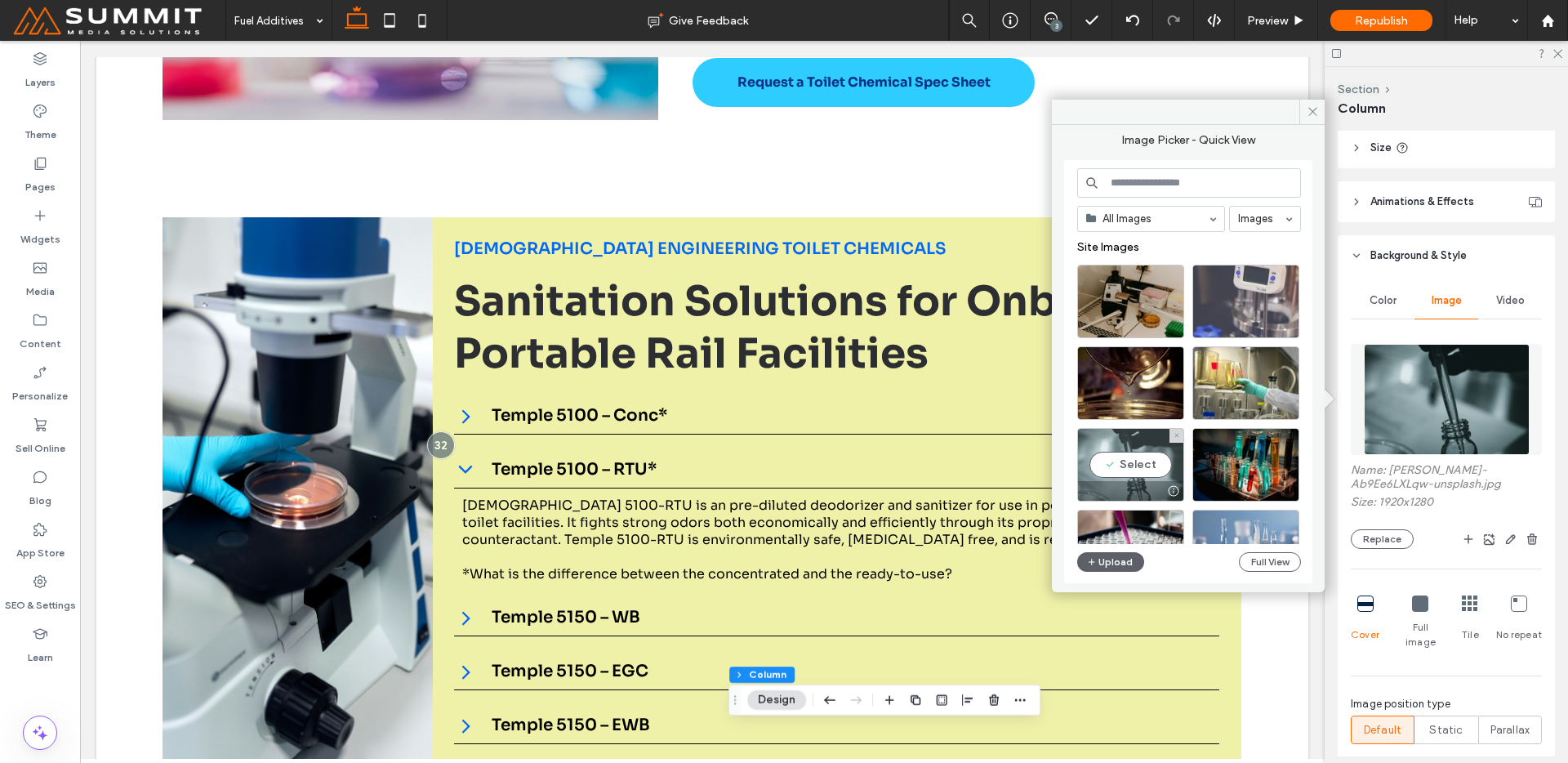
scroll to position [701, 0]
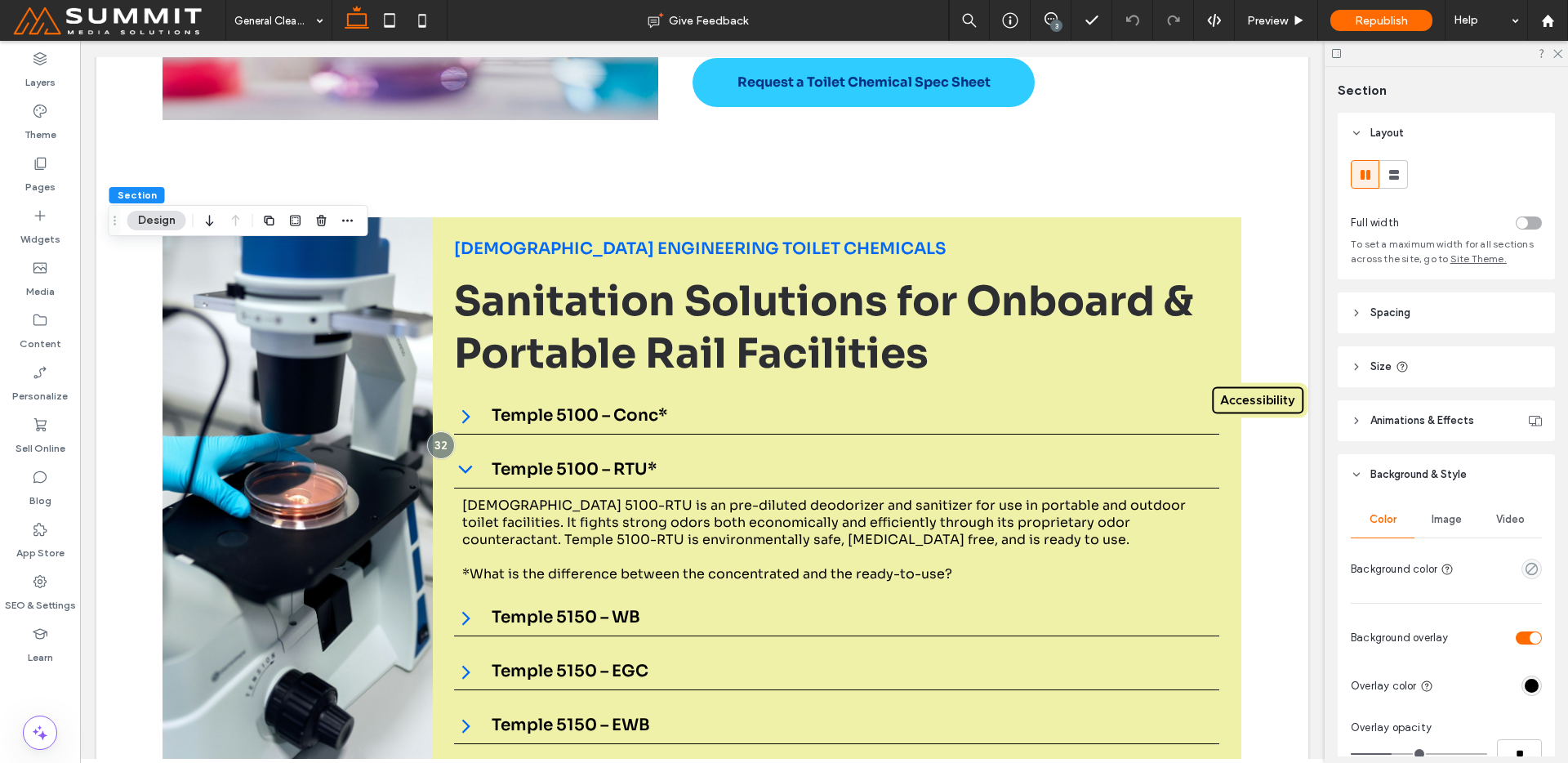
scroll to position [335, 0]
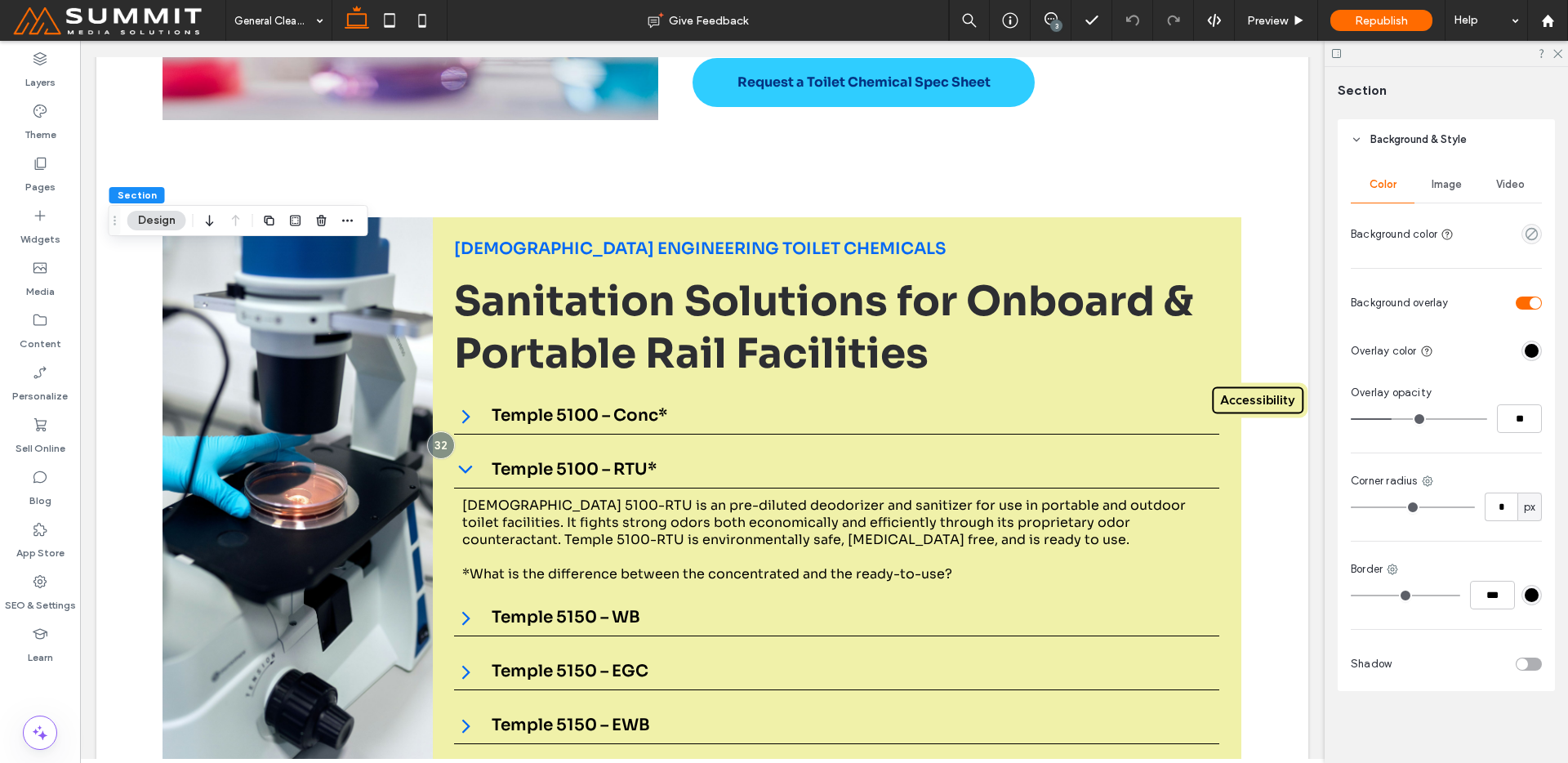
click at [1429, 169] on div "Image" at bounding box center [1446, 184] width 63 height 36
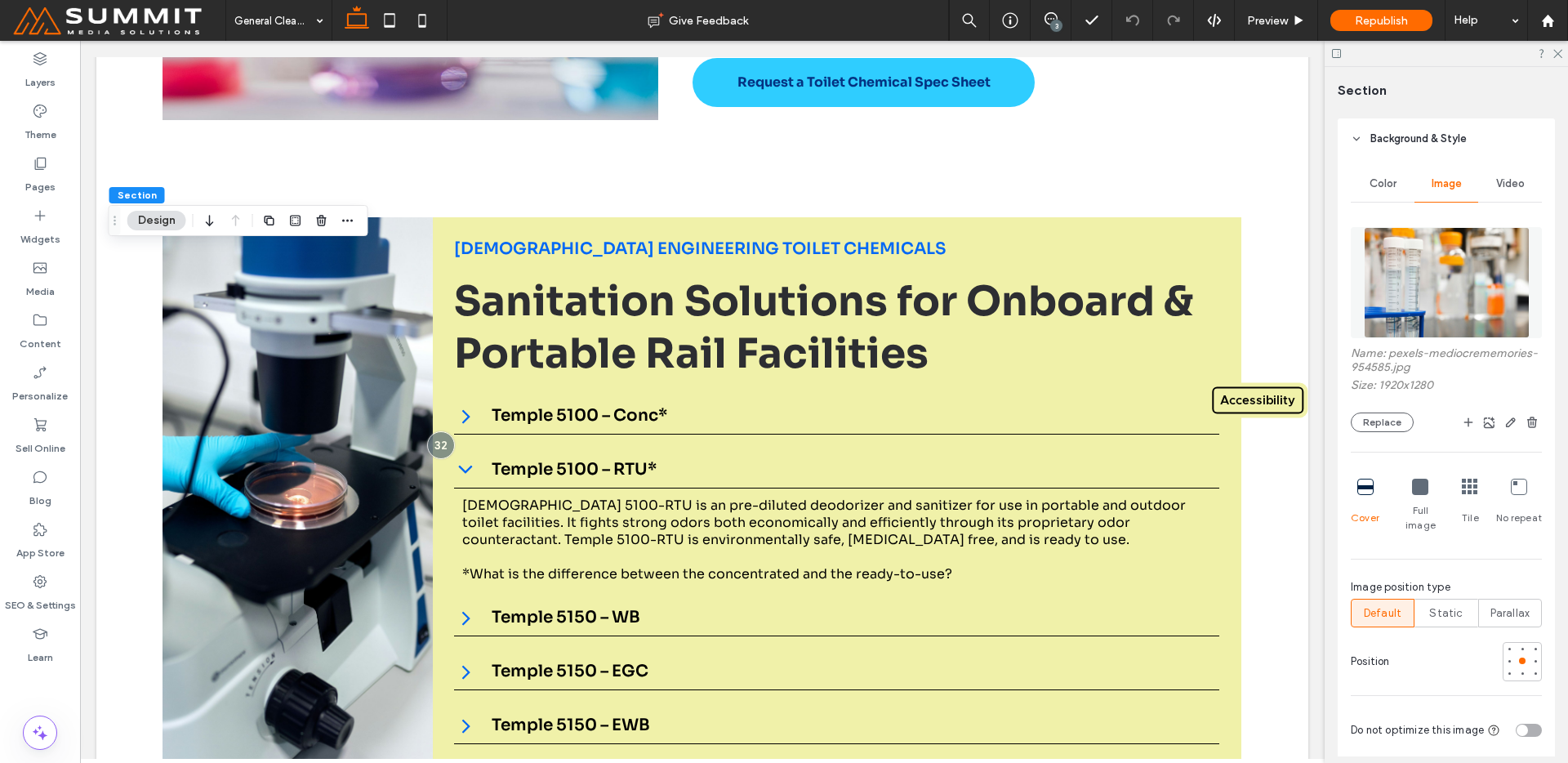
click at [1442, 288] on img at bounding box center [1446, 283] width 165 height 111
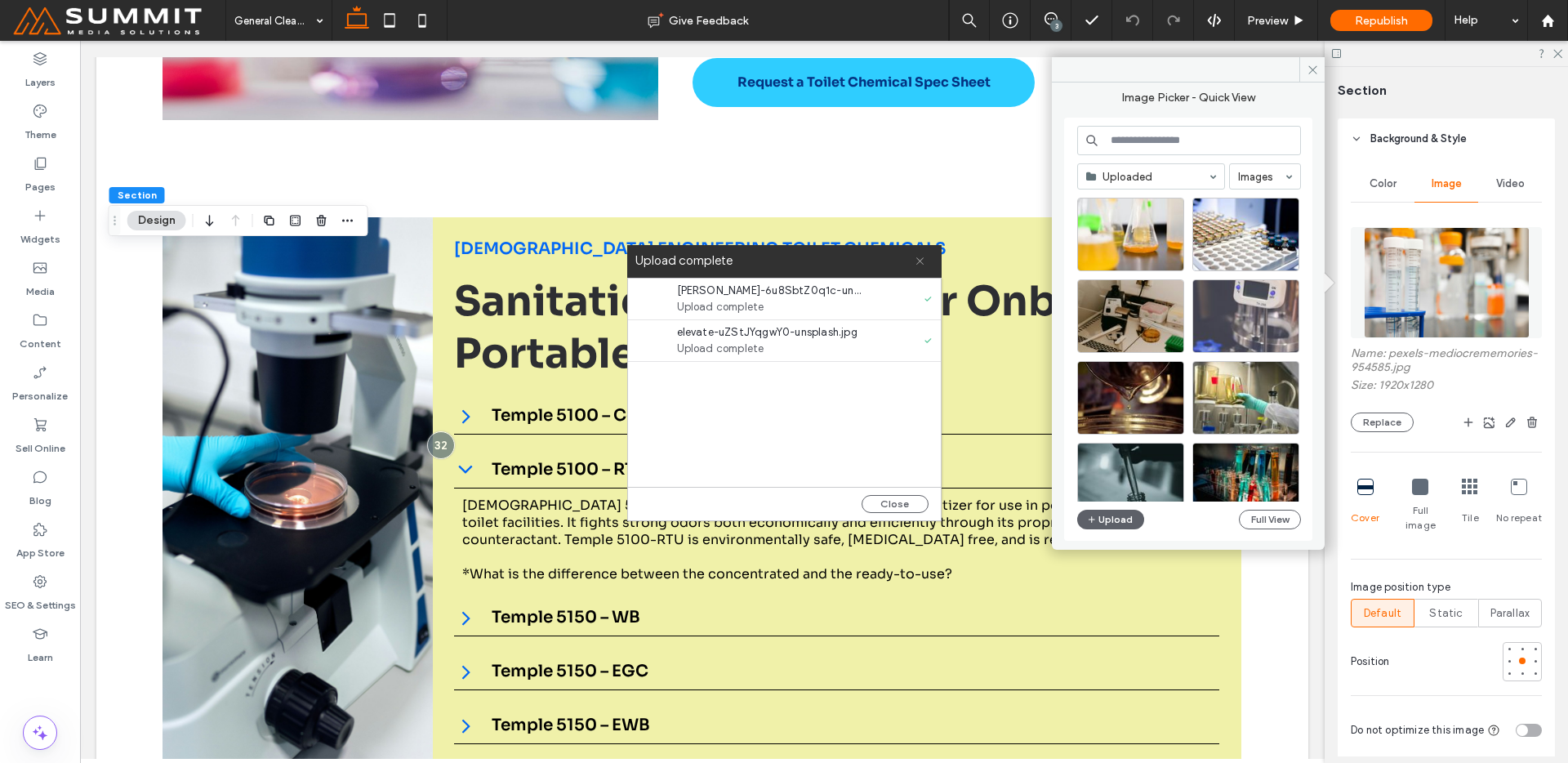
click at [915, 264] on icon at bounding box center [920, 261] width 11 height 11
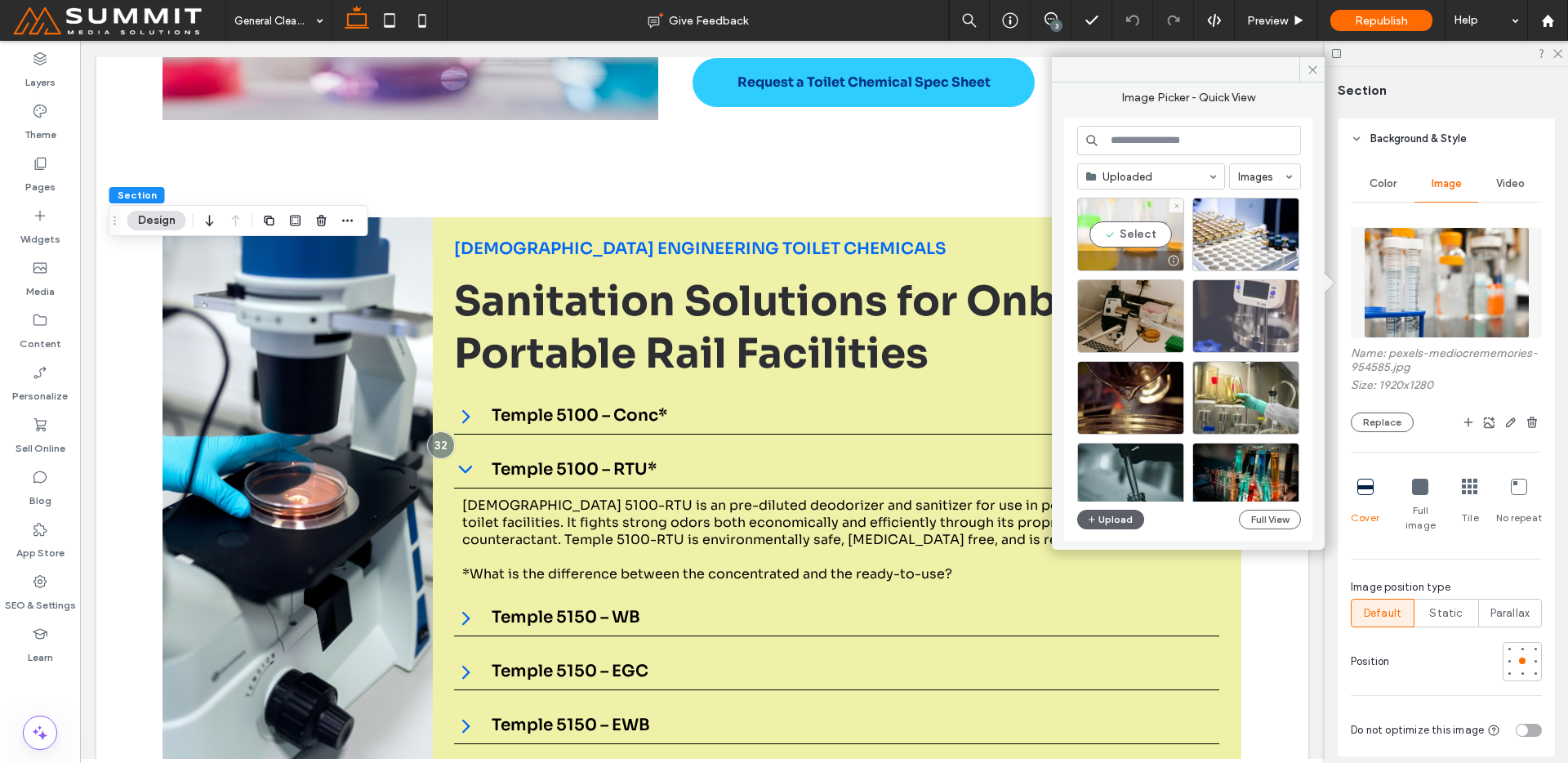
click at [1110, 245] on div "Select" at bounding box center [1131, 234] width 107 height 73
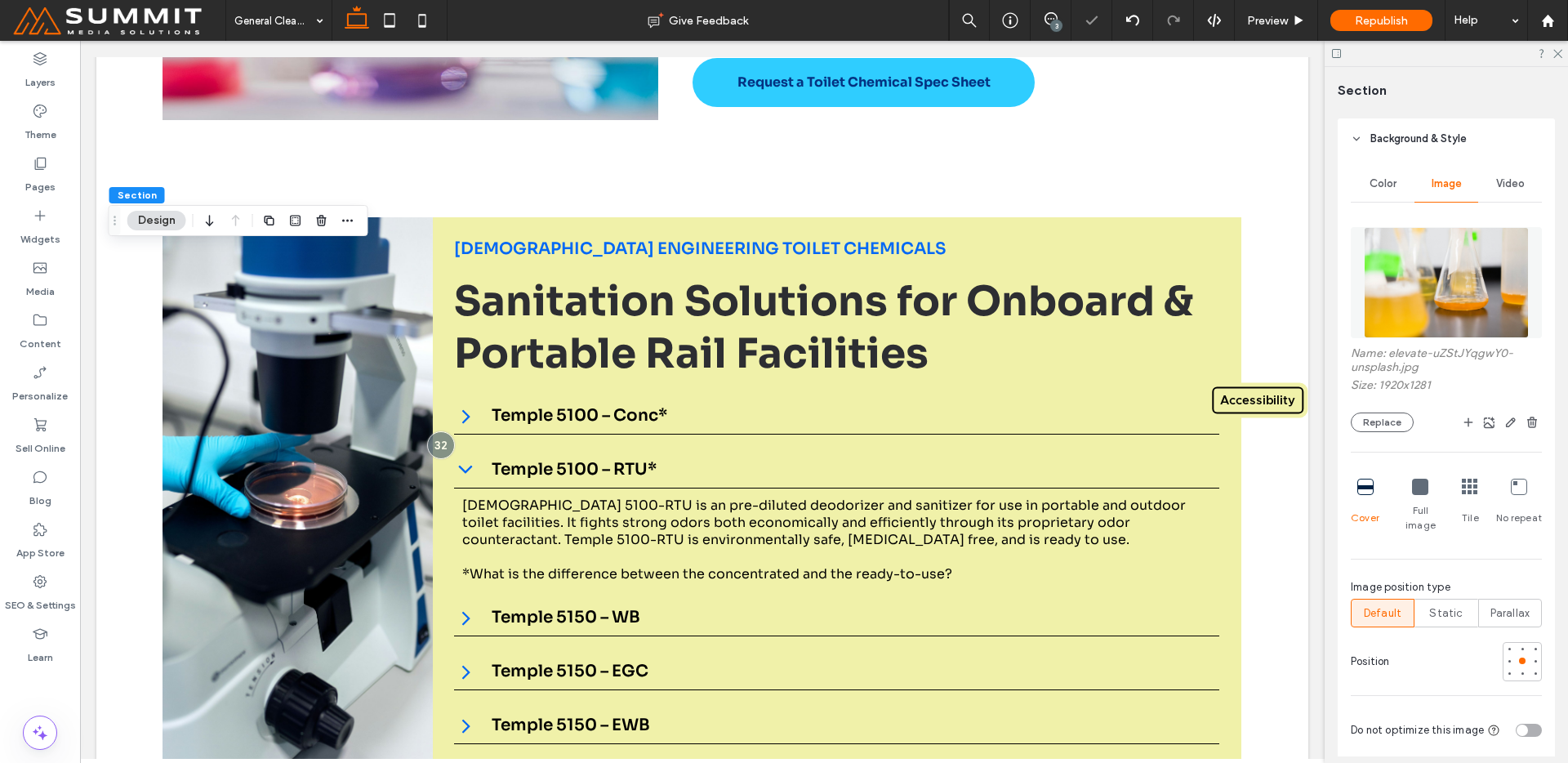
click at [1486, 246] on img at bounding box center [1446, 283] width 165 height 111
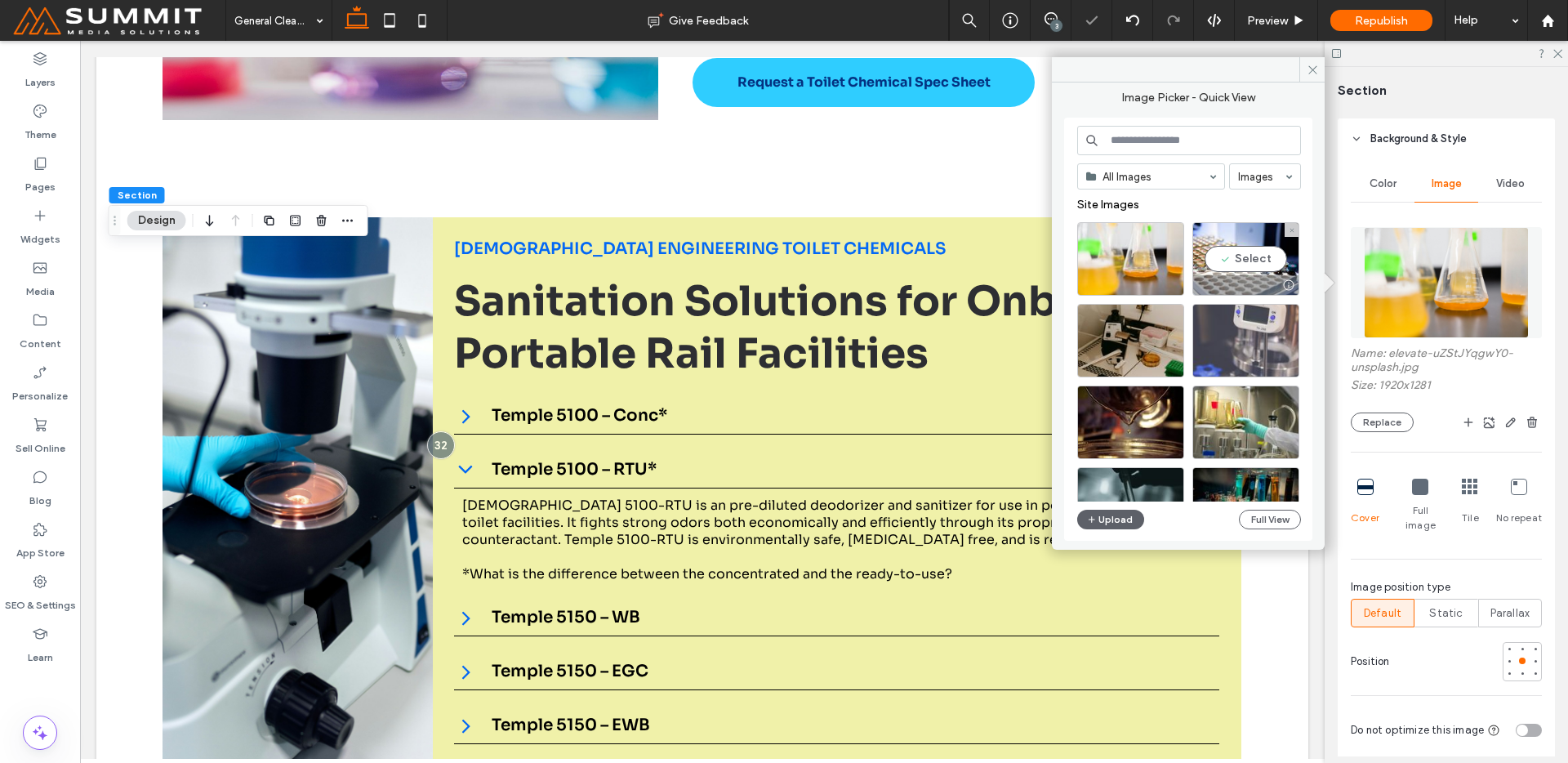
drag, startPoint x: 1262, startPoint y: 262, endPoint x: 1404, endPoint y: 265, distance: 142.0
click at [1263, 262] on div "Select" at bounding box center [1246, 259] width 107 height 73
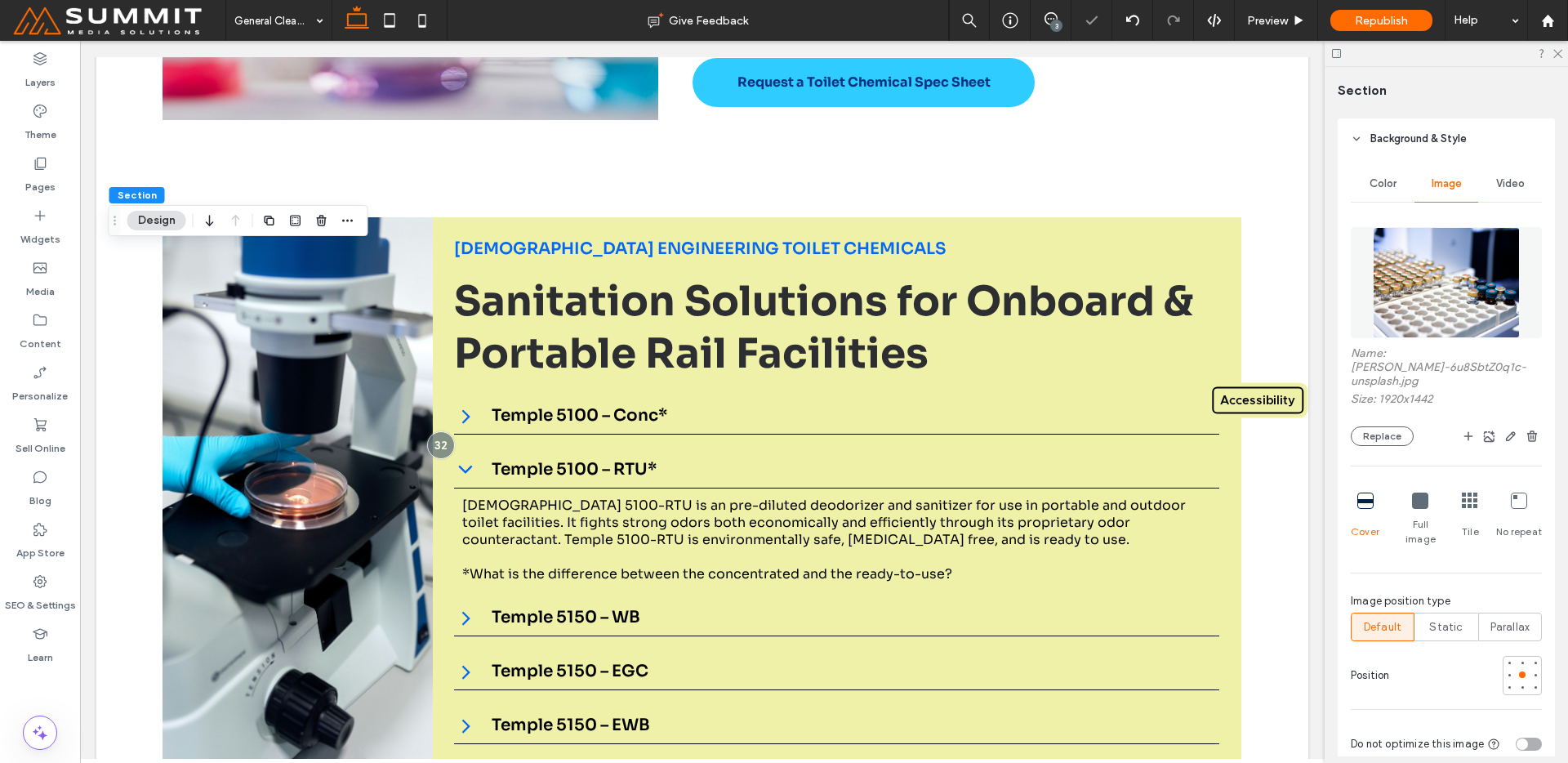
click at [1470, 249] on img at bounding box center [1446, 283] width 147 height 111
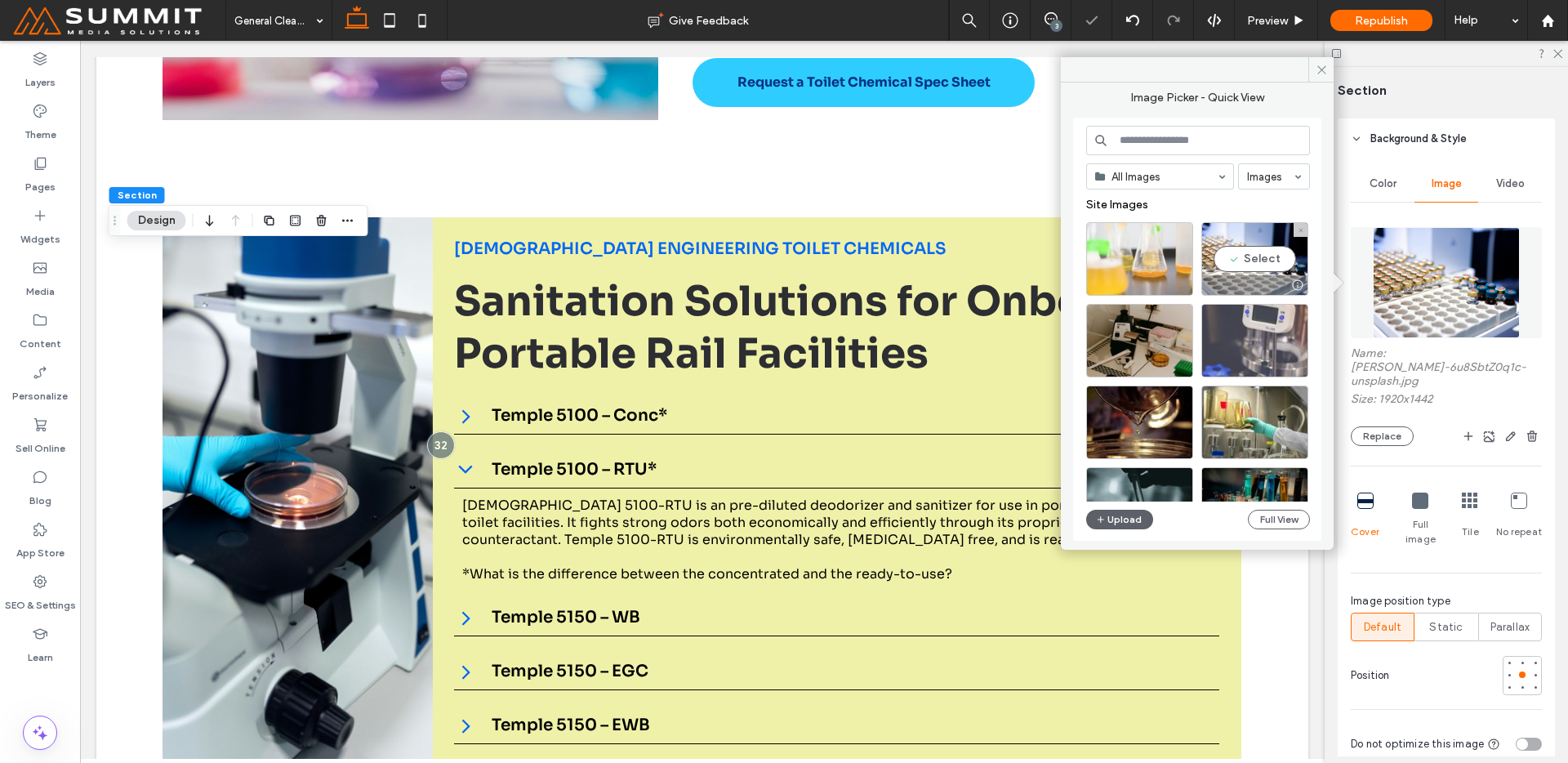
click at [1190, 262] on div at bounding box center [1140, 259] width 107 height 73
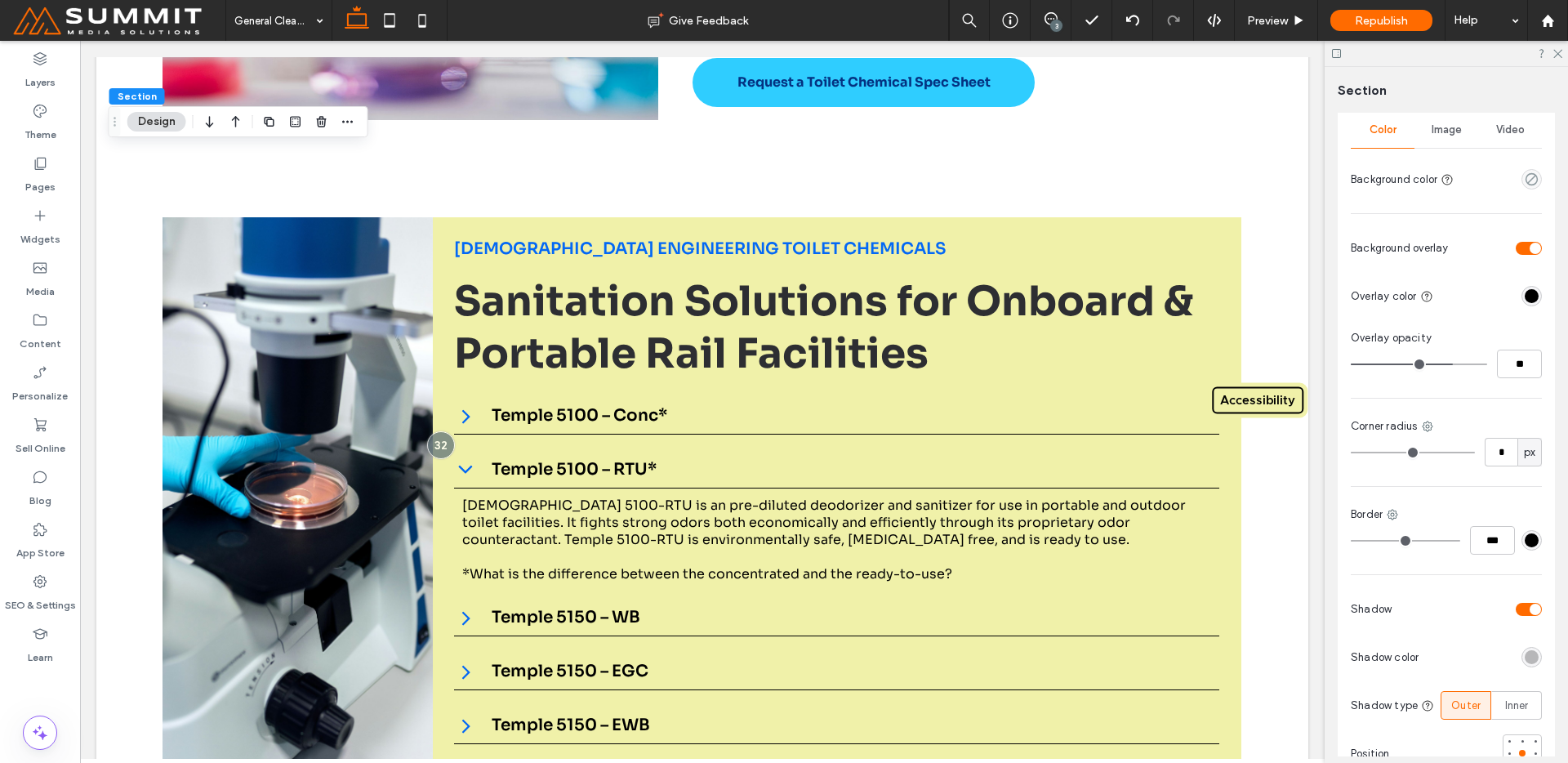
scroll to position [161, 0]
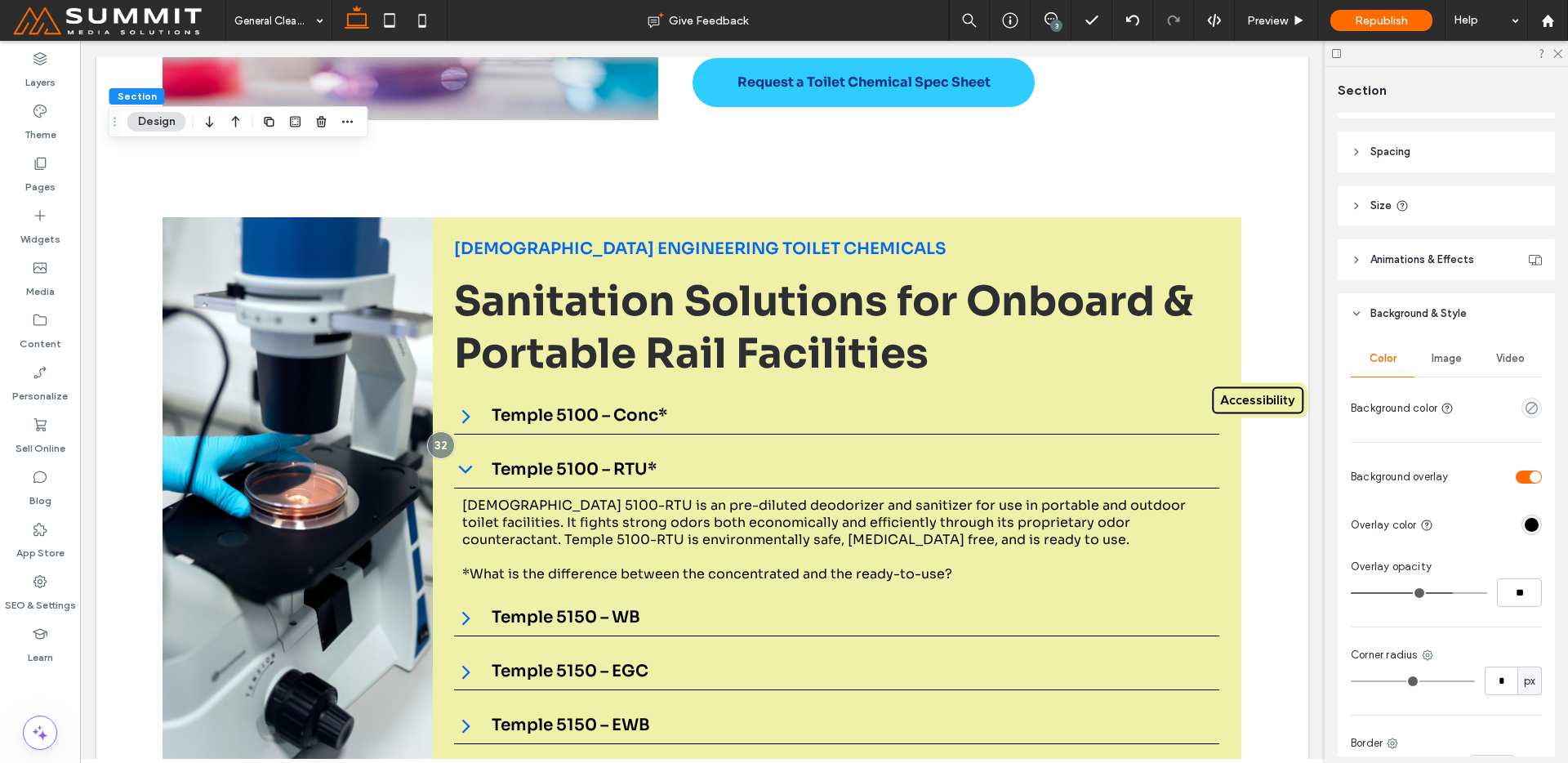
click at [1444, 371] on div "Image" at bounding box center [1446, 359] width 63 height 36
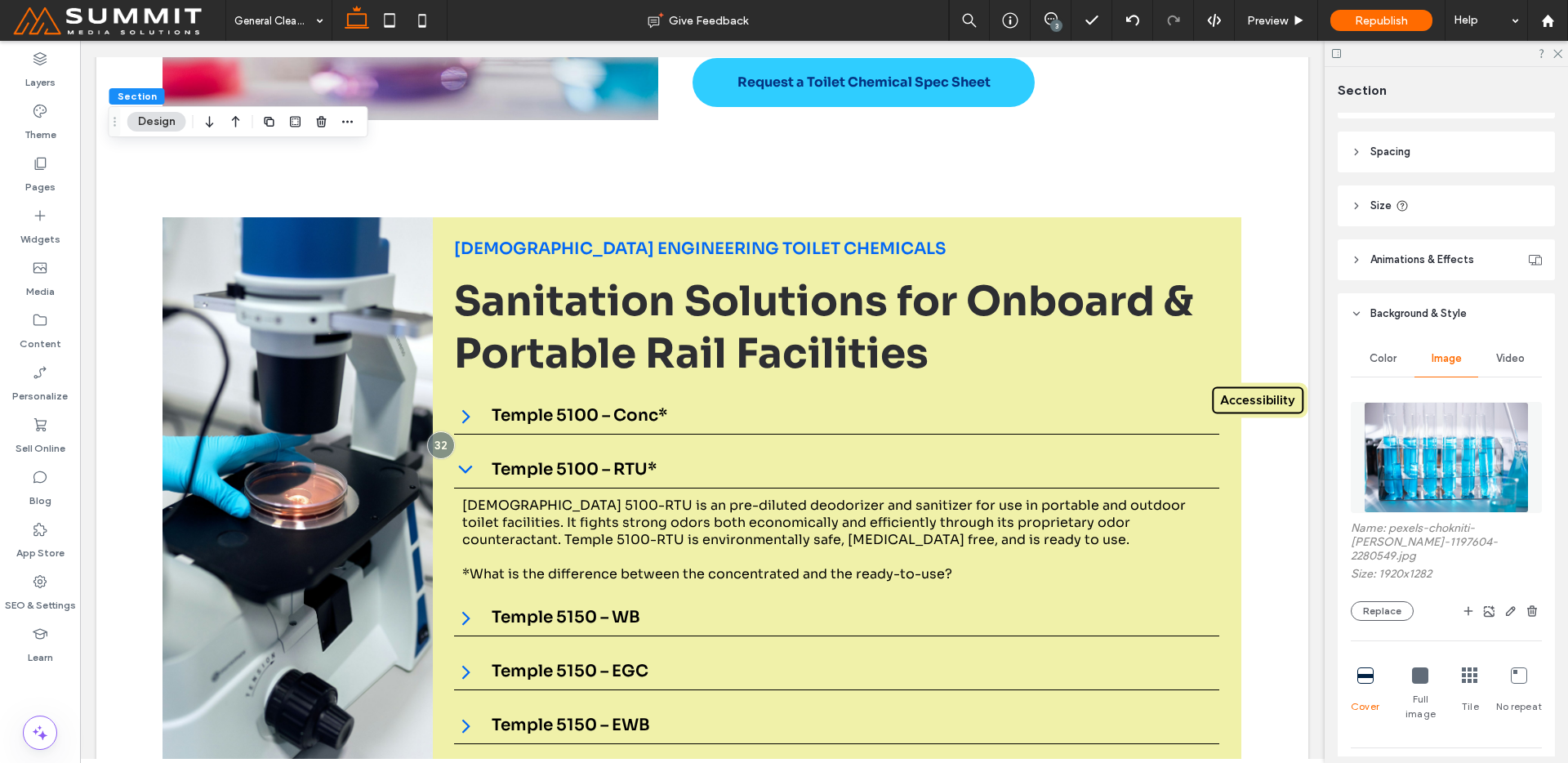
click at [1441, 486] on img at bounding box center [1446, 457] width 165 height 111
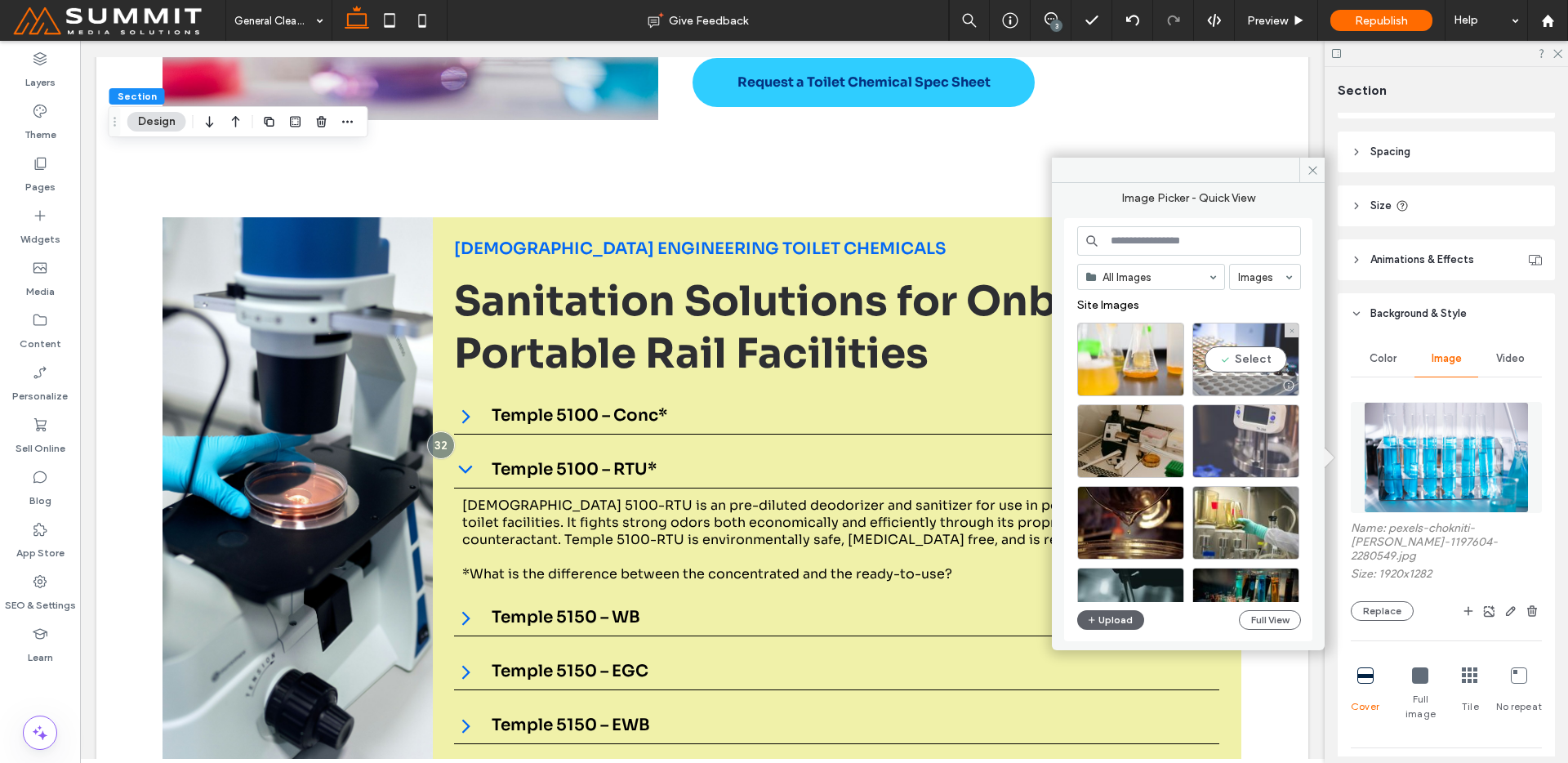
click at [1224, 369] on div "Select" at bounding box center [1246, 360] width 107 height 73
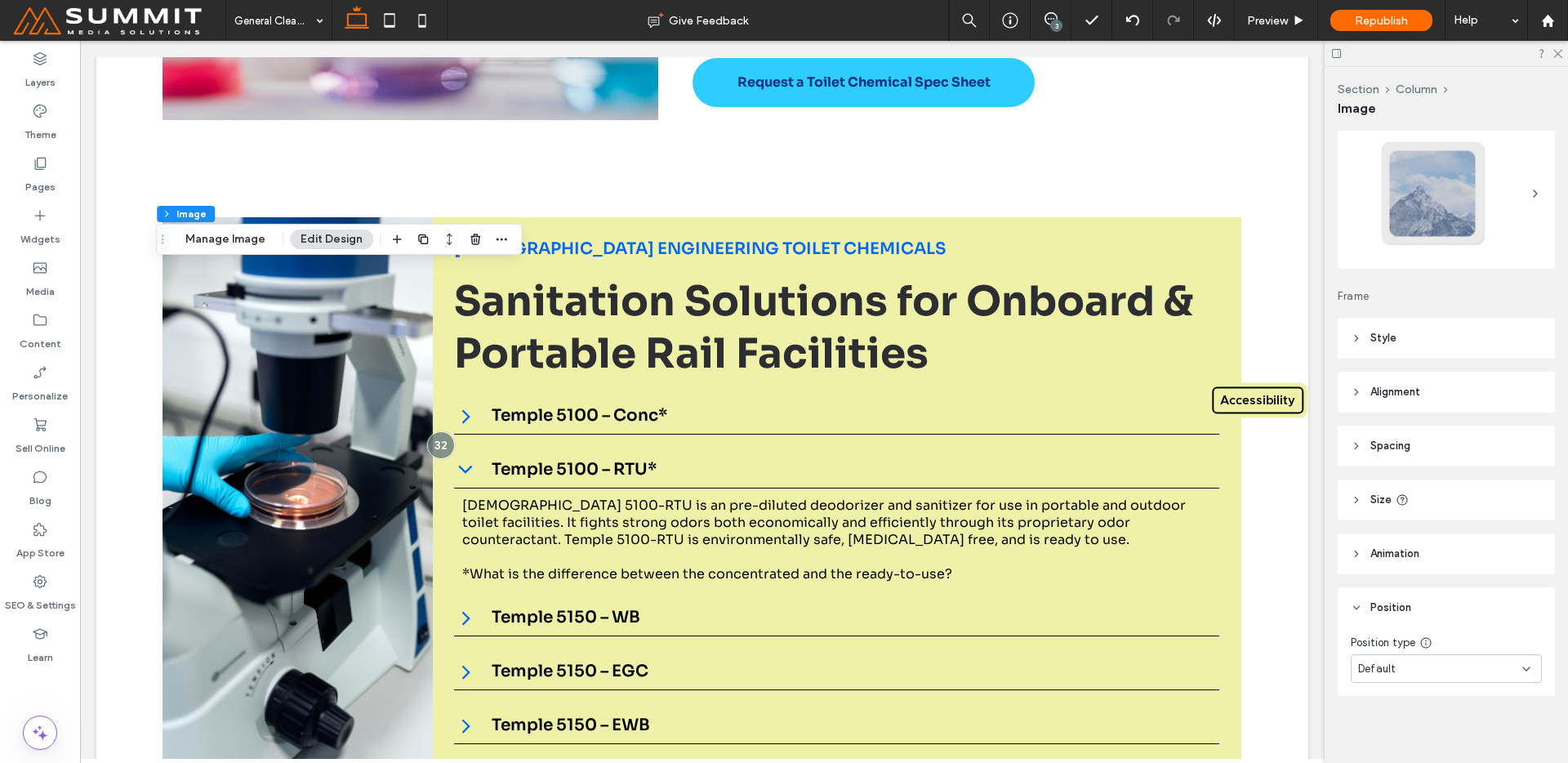
scroll to position [52, 0]
click at [238, 240] on button "Manage Image" at bounding box center [225, 240] width 101 height 20
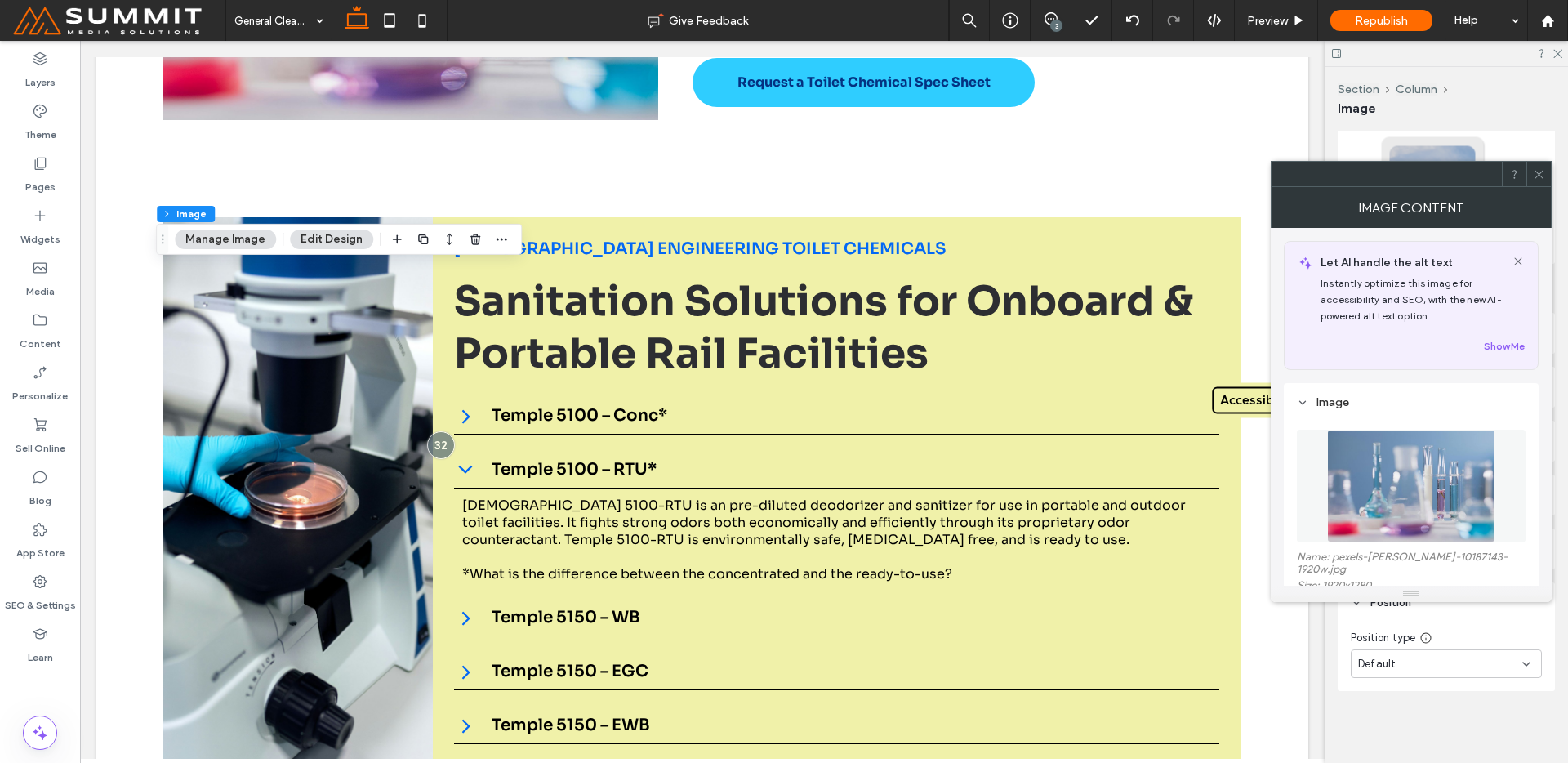
click at [1479, 437] on img at bounding box center [1412, 487] width 168 height 113
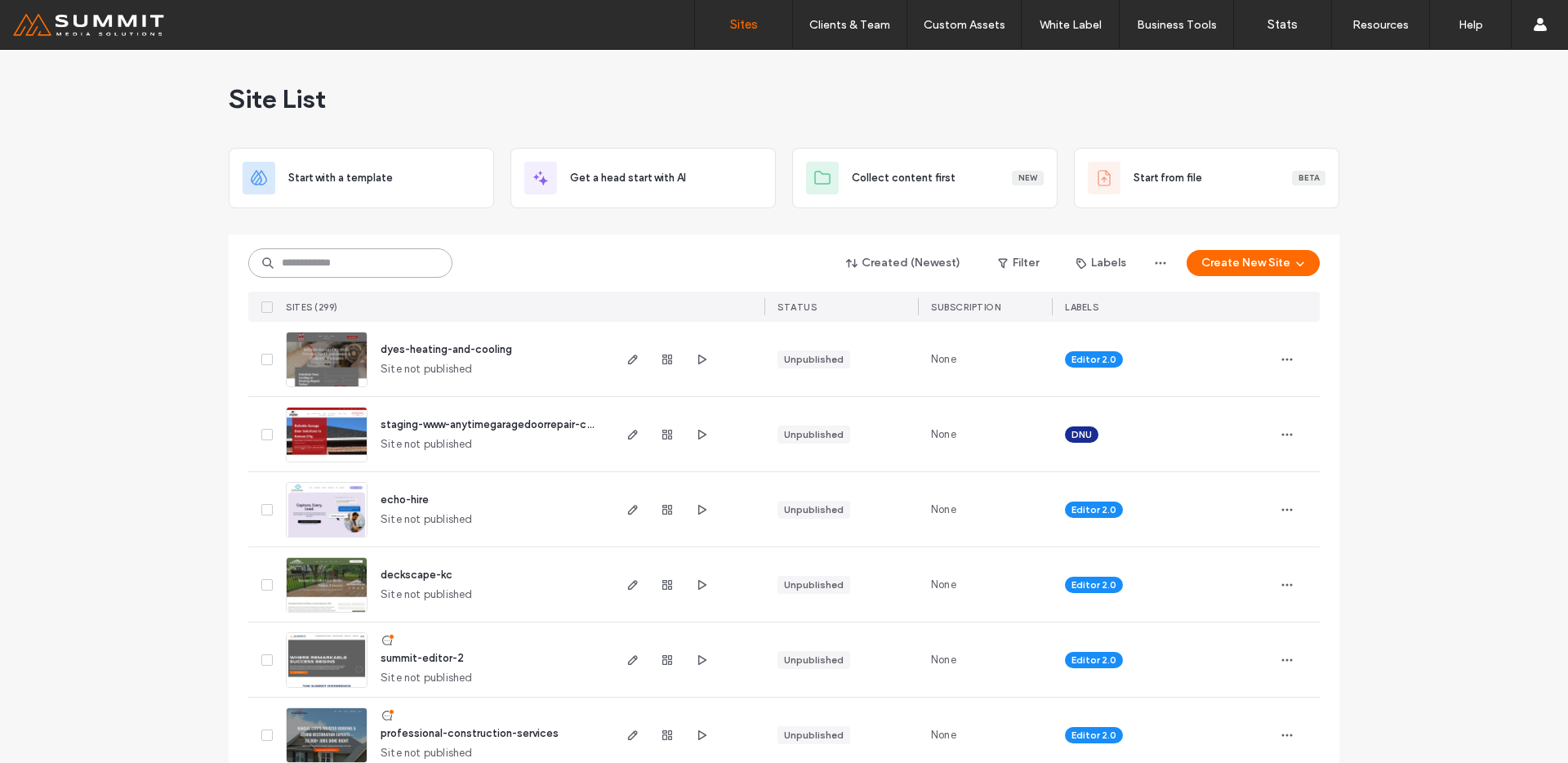
click at [401, 267] on input at bounding box center [350, 263] width 204 height 30
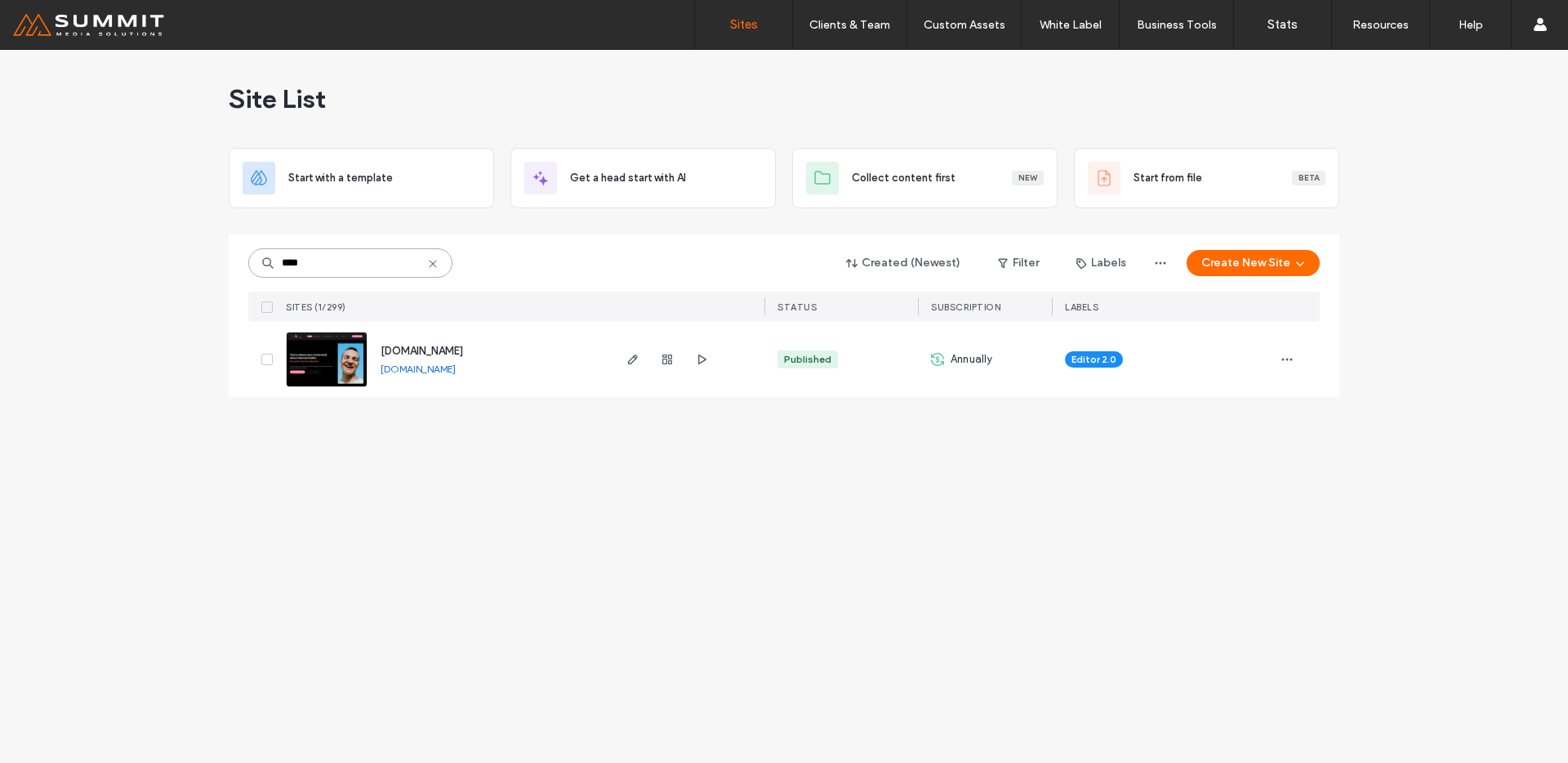
type input "****"
click at [373, 360] on div "www.cerebrumsane.com www.cerebrumsane.com" at bounding box center [488, 360] width 242 height 75
click at [353, 354] on img at bounding box center [327, 388] width 80 height 111
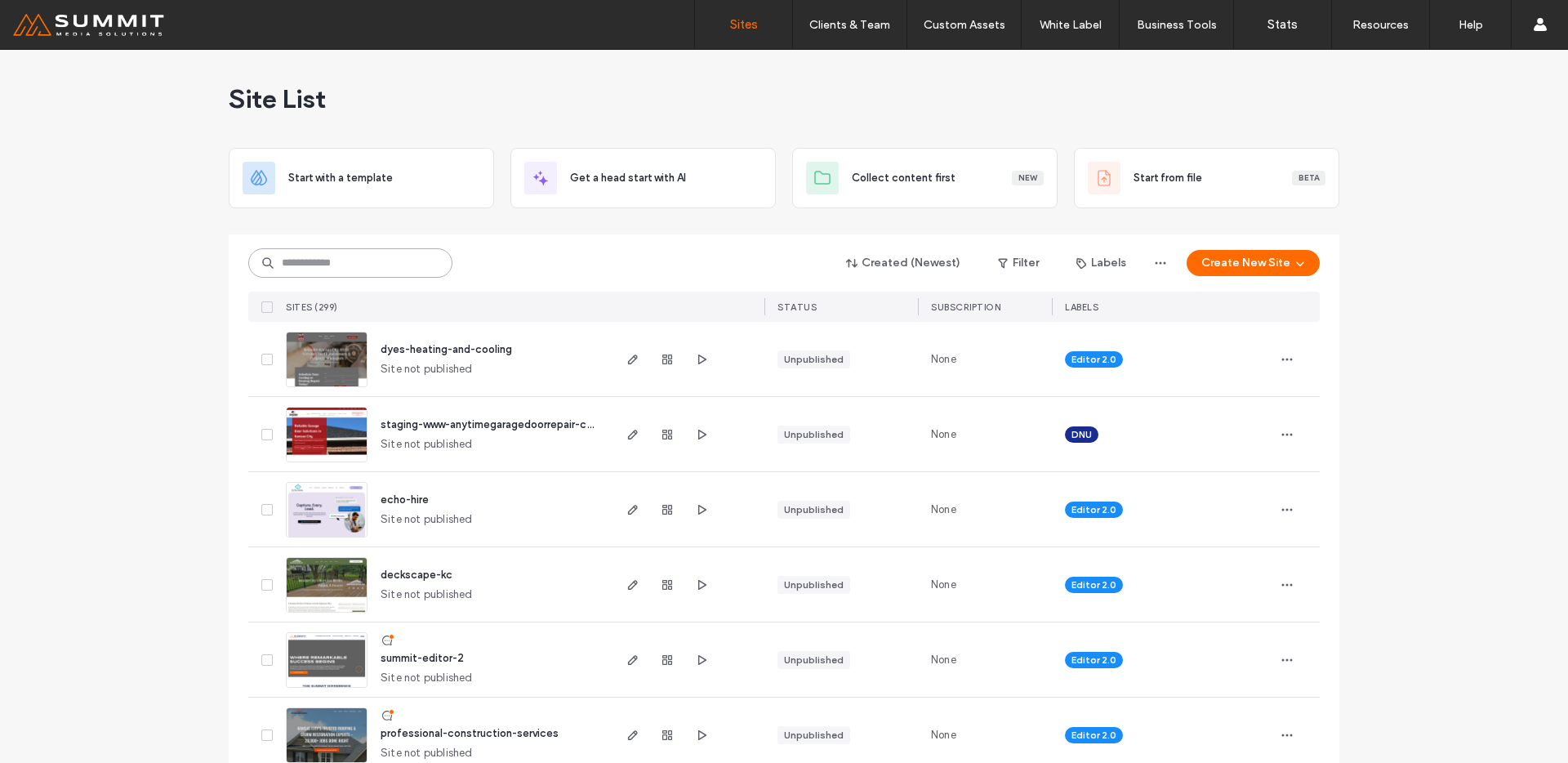
click at [315, 259] on input at bounding box center [350, 263] width 204 height 30
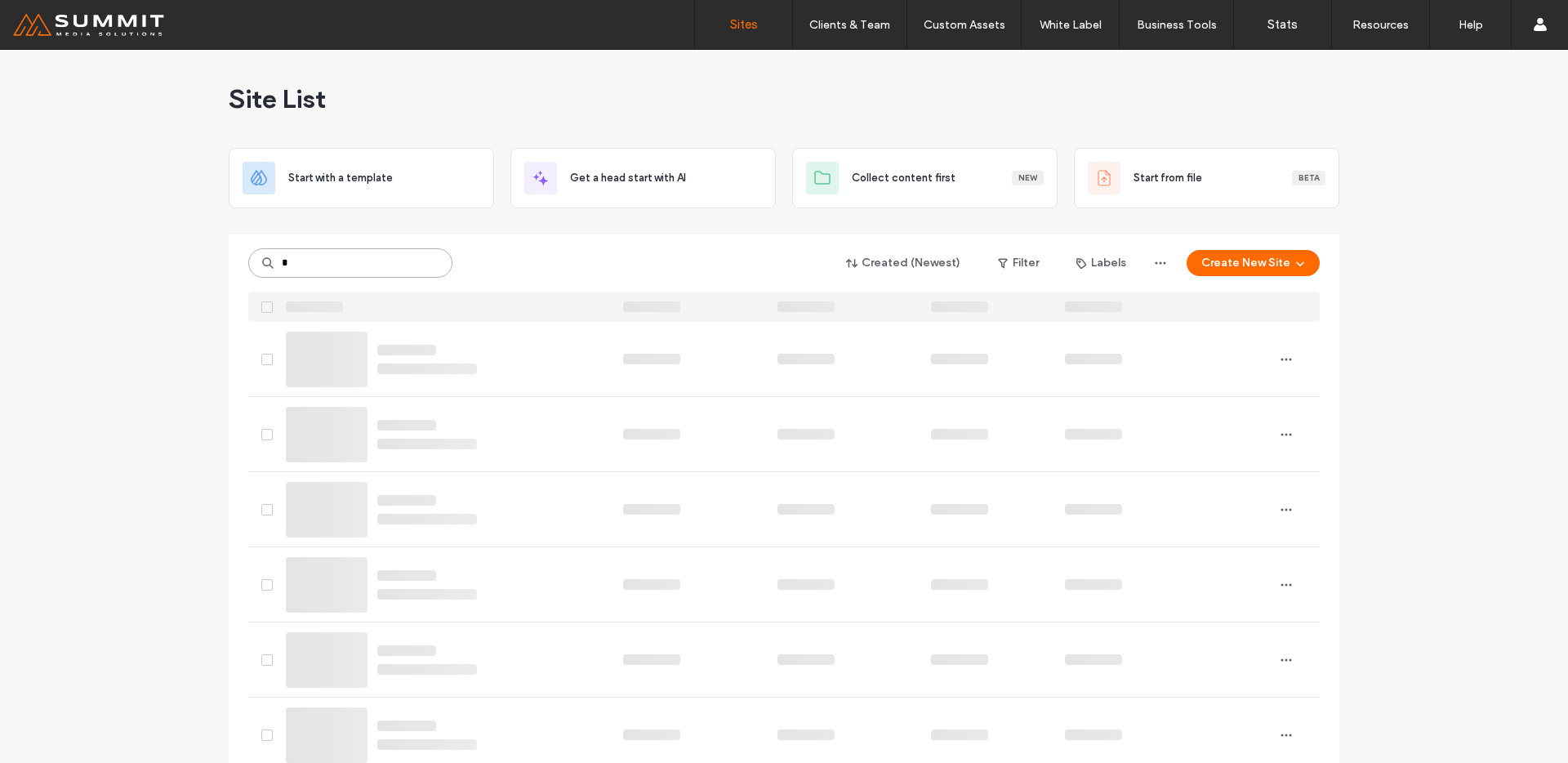
type input "*"
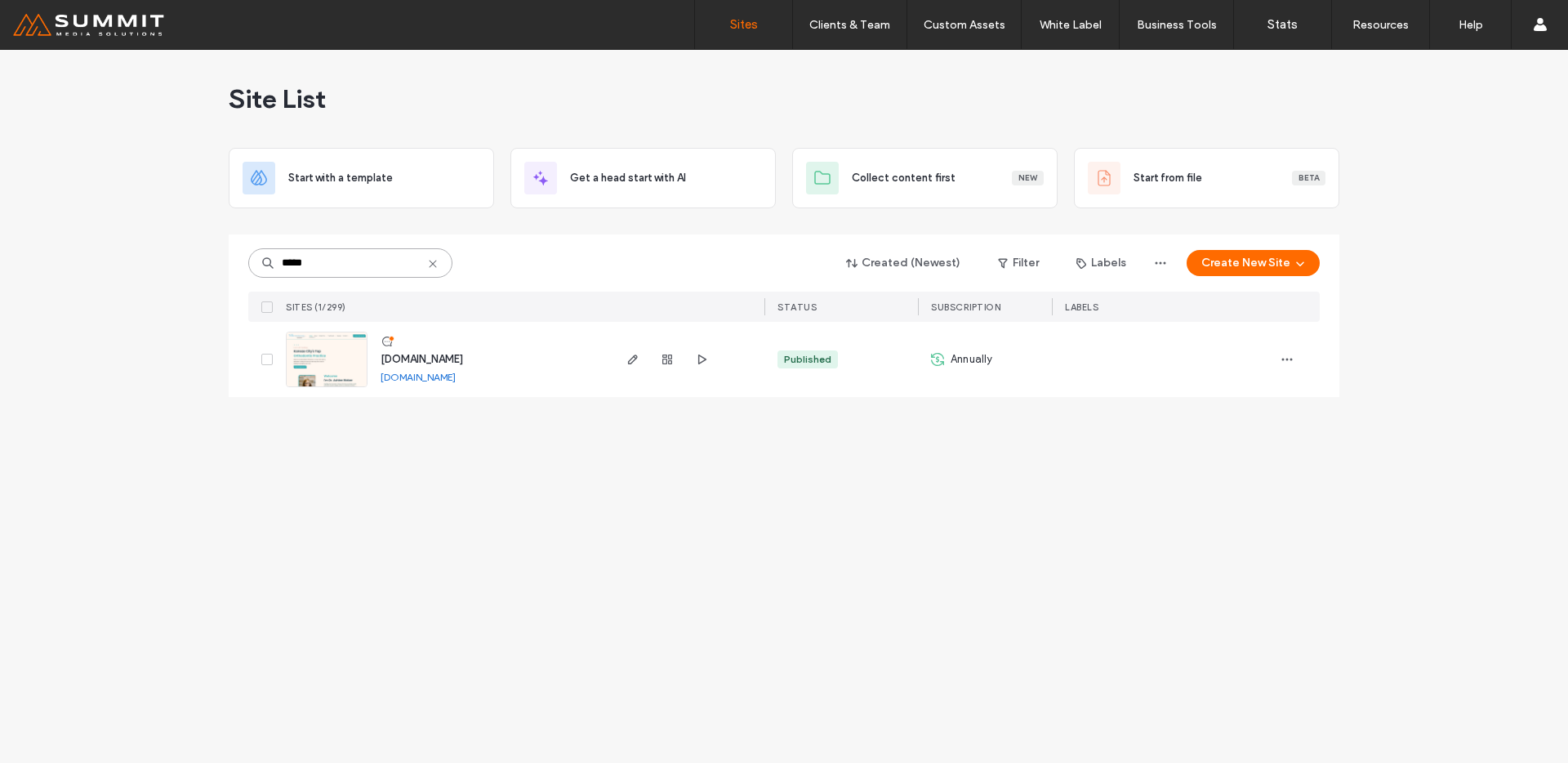
type input "*****"
click at [289, 367] on img at bounding box center [327, 388] width 80 height 111
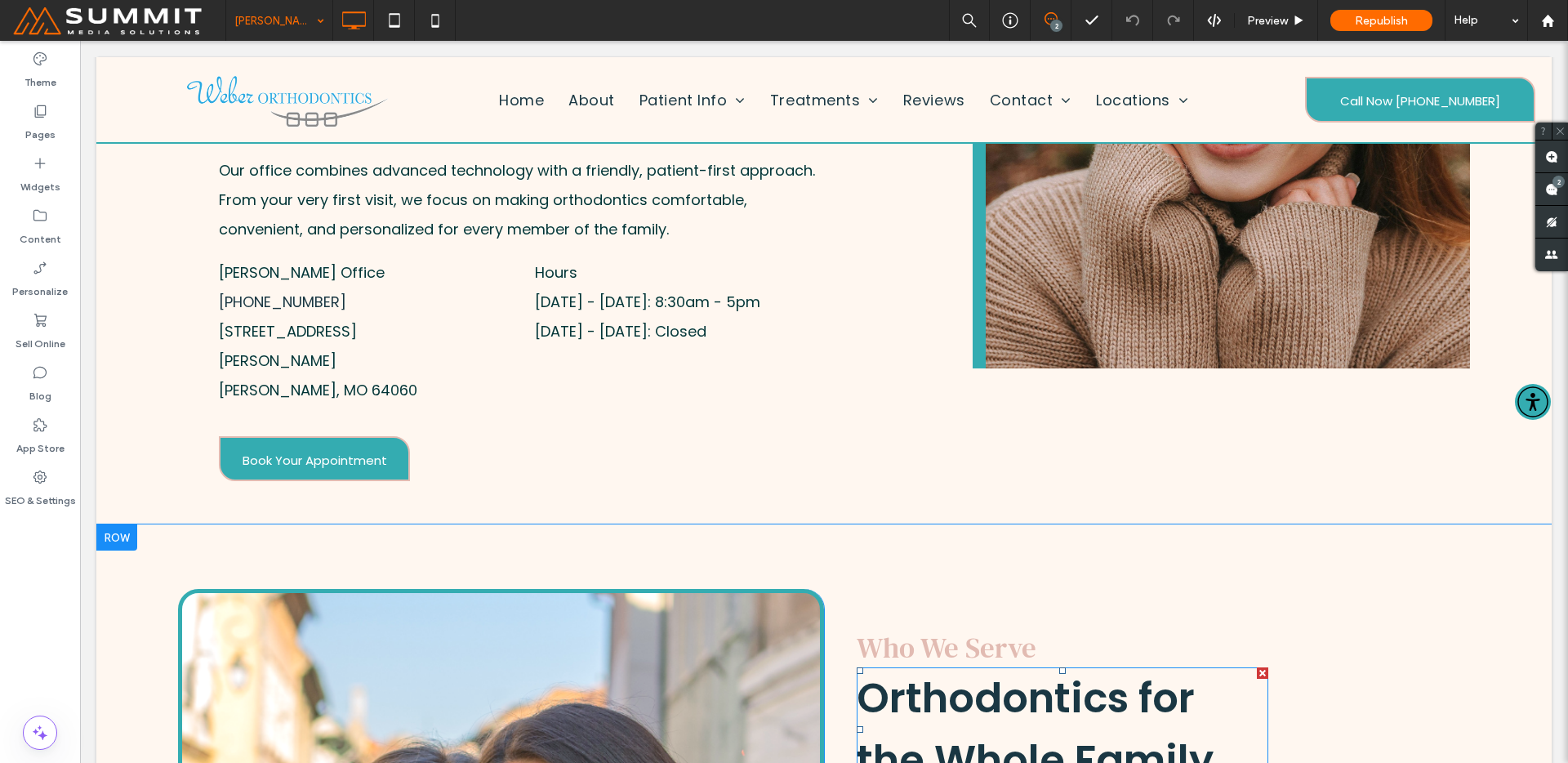
scroll to position [379, 0]
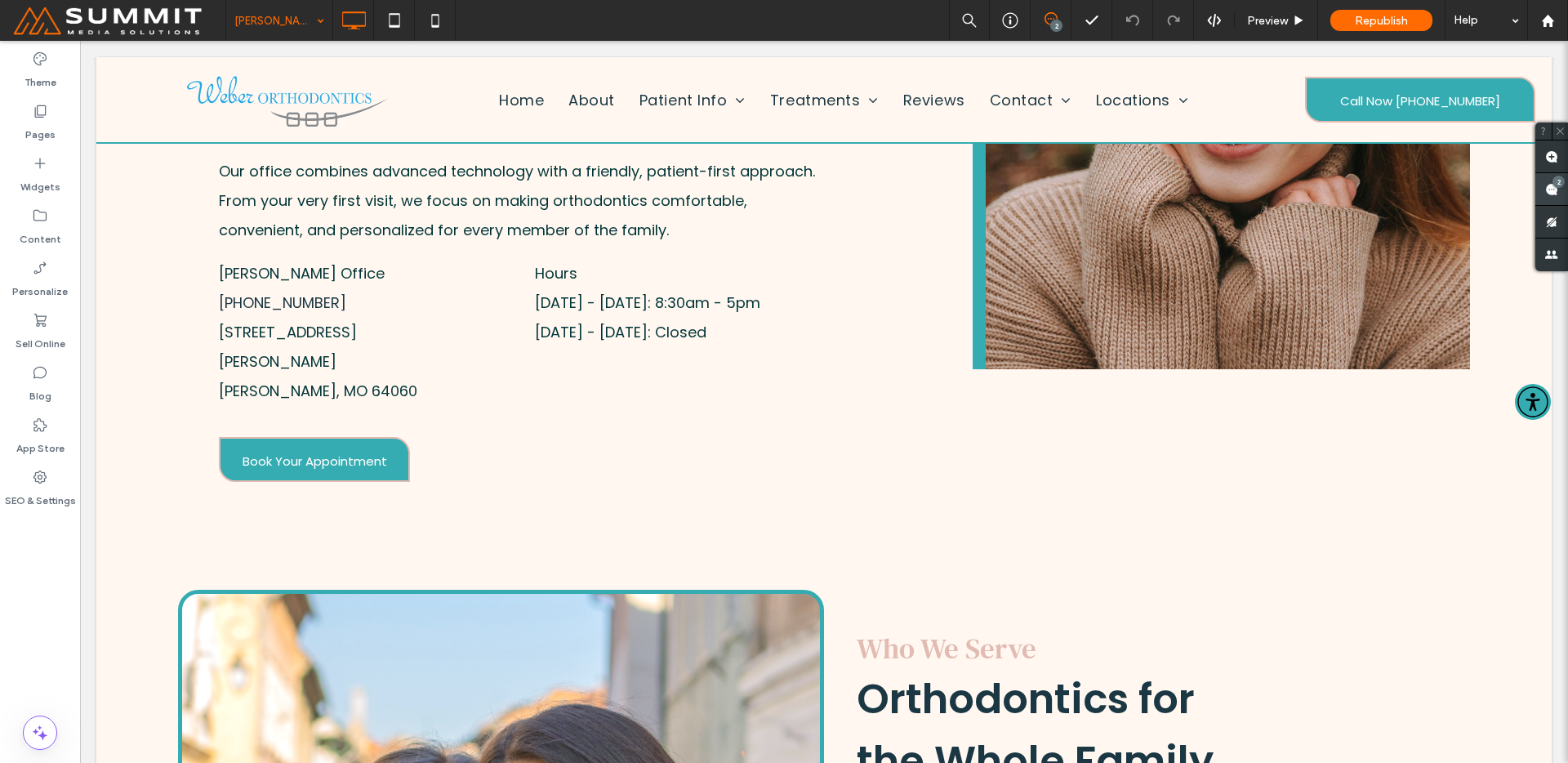
click at [1564, 190] on span at bounding box center [1552, 190] width 33 height 32
click at [430, 279] on p "Kearney Office" at bounding box center [334, 274] width 231 height 30
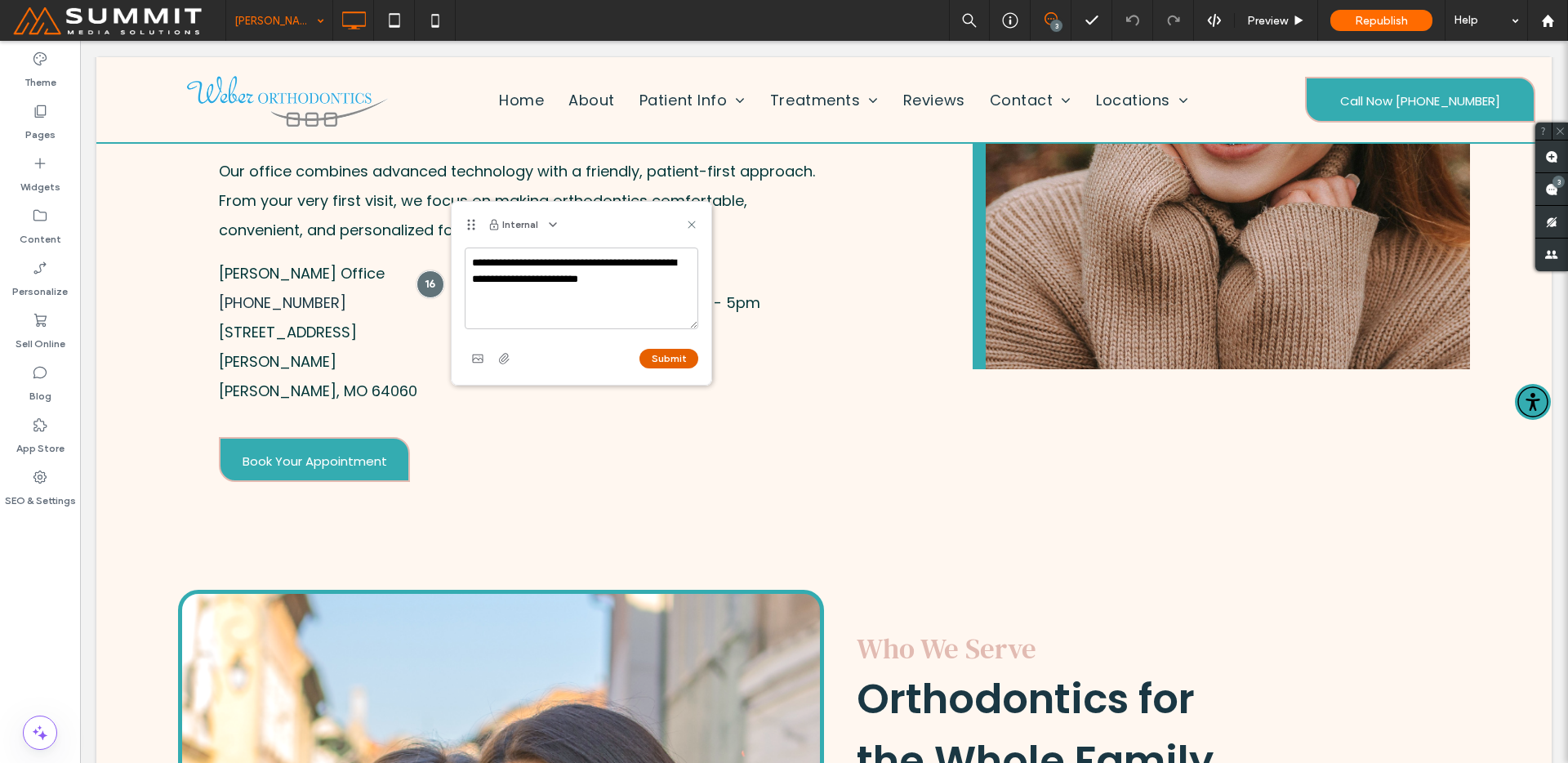
type textarea "**********"
click at [693, 354] on button "Submit" at bounding box center [669, 359] width 59 height 20
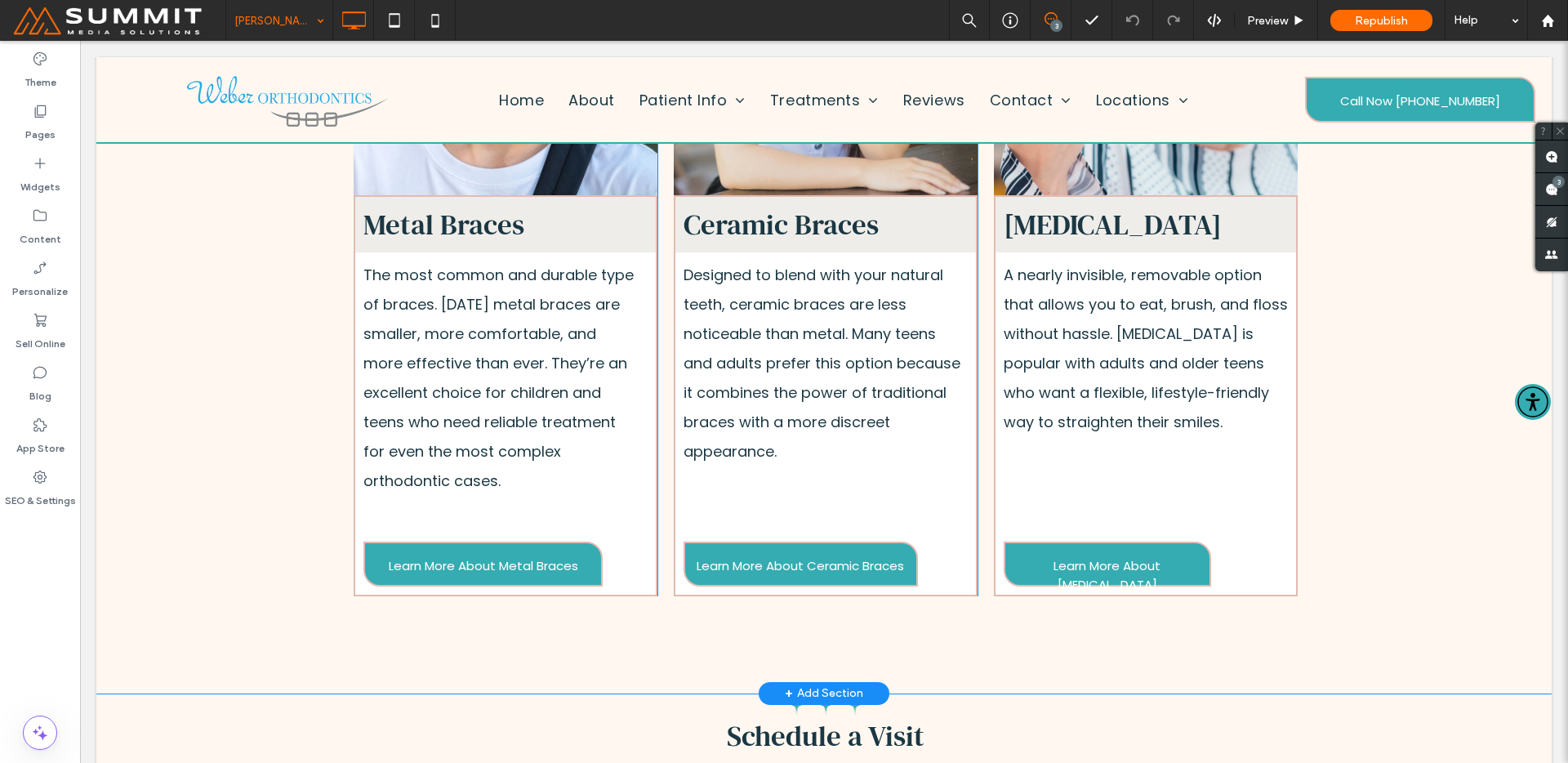
scroll to position [2567, 0]
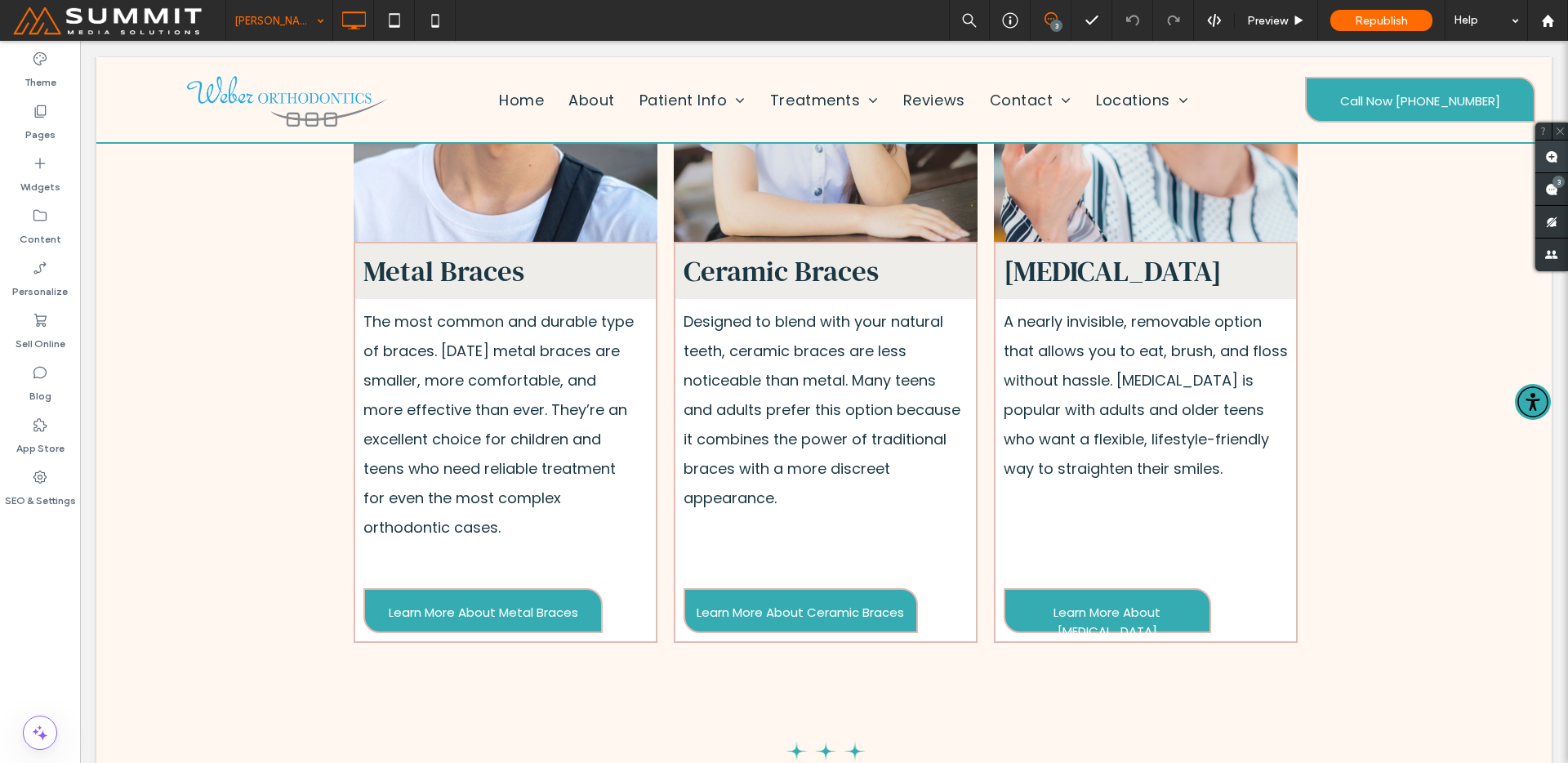
click at [1546, 163] on use at bounding box center [1552, 157] width 13 height 13
click at [826, 487] on div "Ceramic Braces Designed to blend with your natural teeth, ceramic braces are le…" at bounding box center [826, 442] width 304 height 402
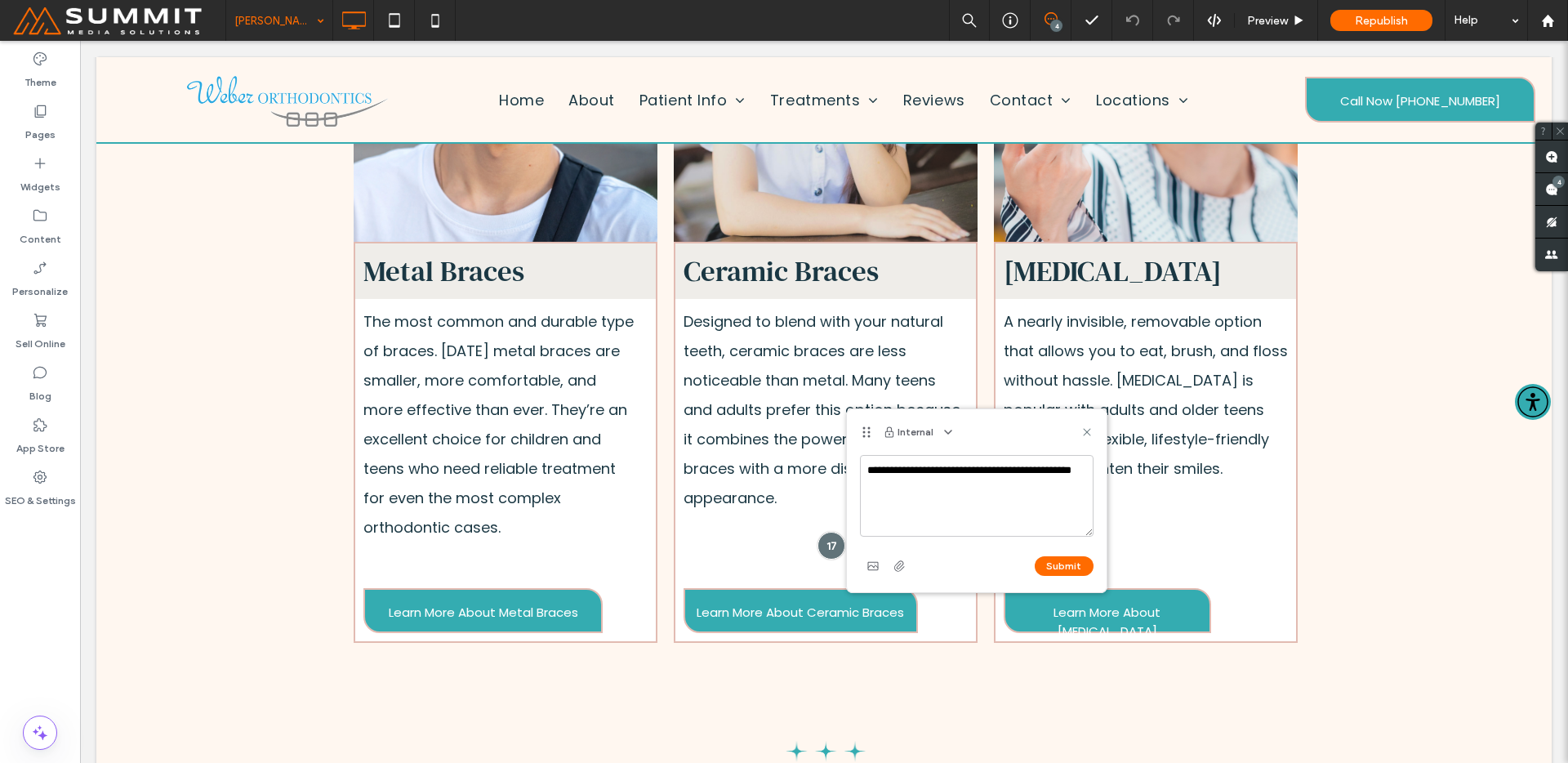
click at [1033, 472] on textarea "**********" at bounding box center [976, 496] width 233 height 81
type textarea "**********"
click at [1065, 560] on button "Submit" at bounding box center [1065, 566] width 59 height 20
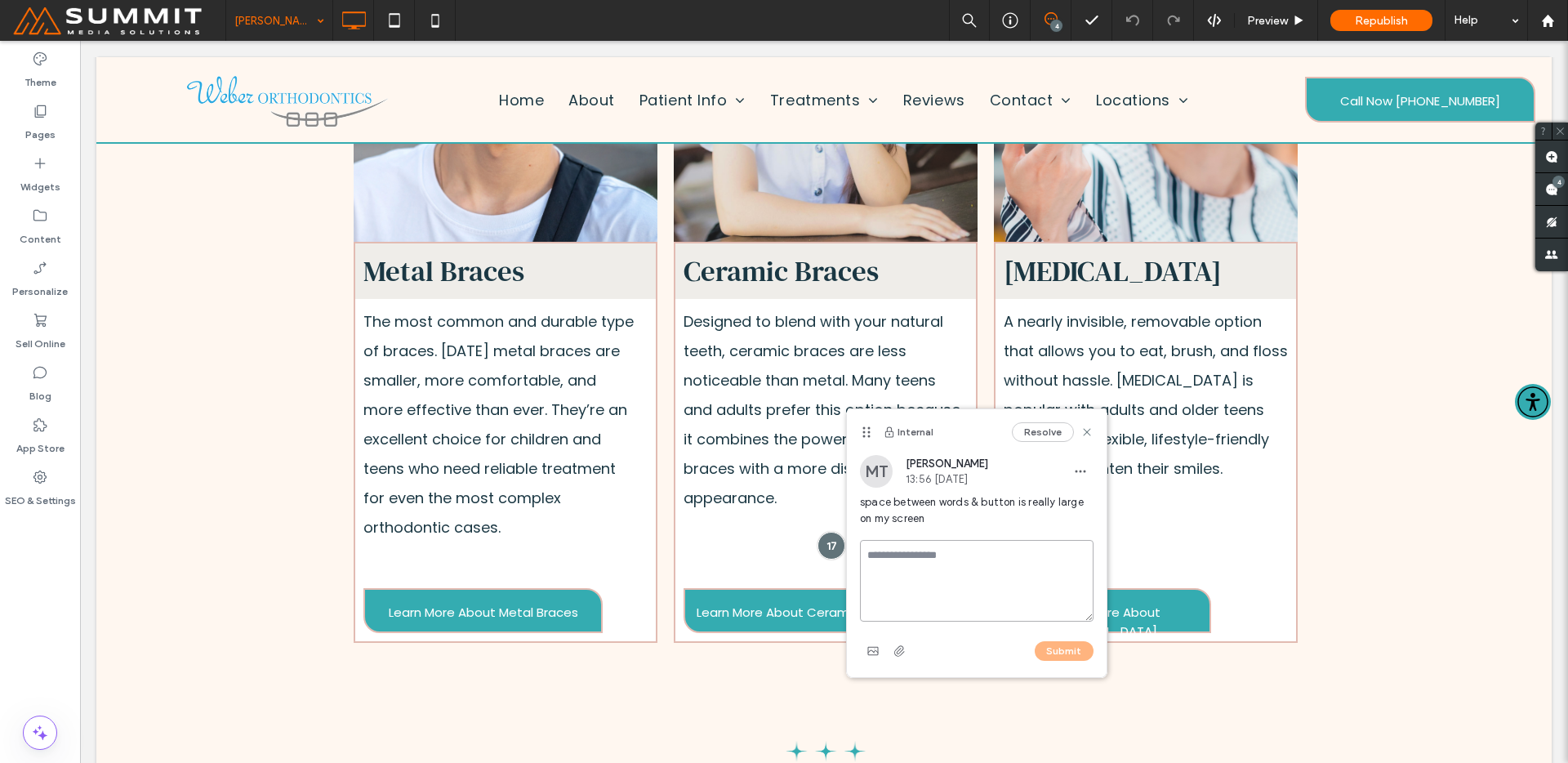
click at [957, 552] on textarea at bounding box center [976, 581] width 233 height 81
type textarea "********"
click at [1047, 655] on button "Submit" at bounding box center [1065, 651] width 59 height 20
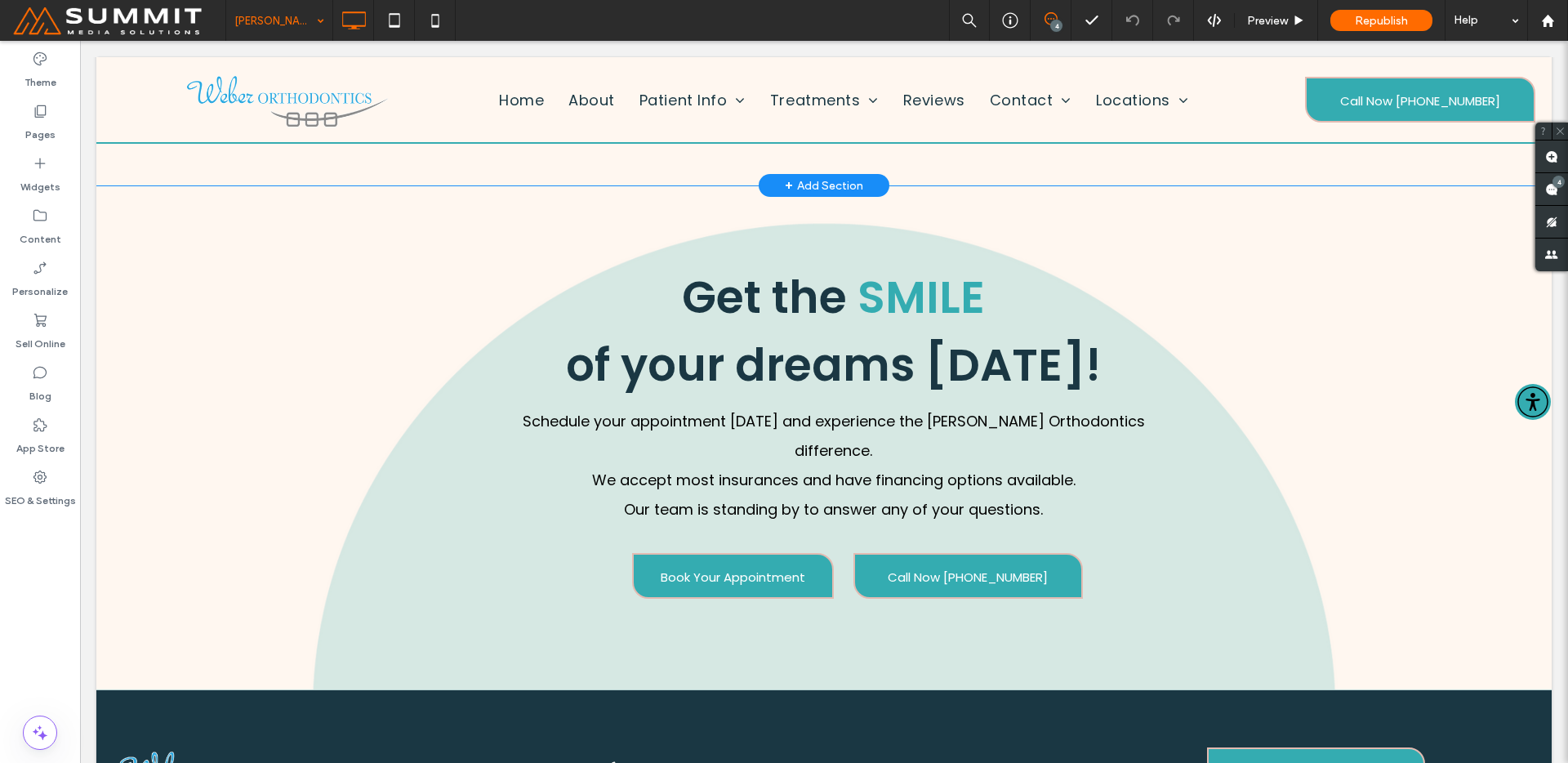
scroll to position [3857, 0]
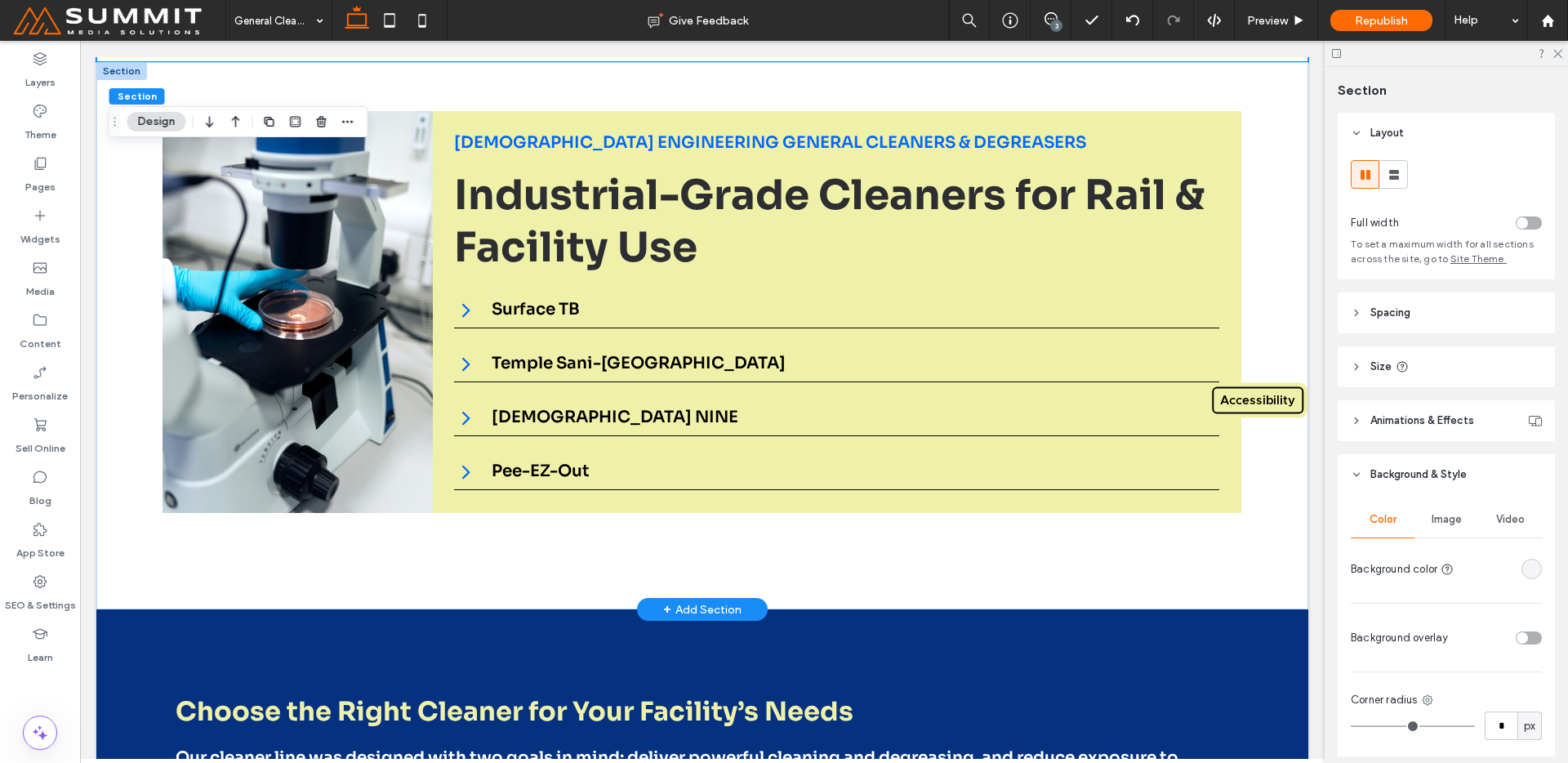
scroll to position [1307, 0]
click at [308, 409] on div at bounding box center [297, 311] width 269 height 402
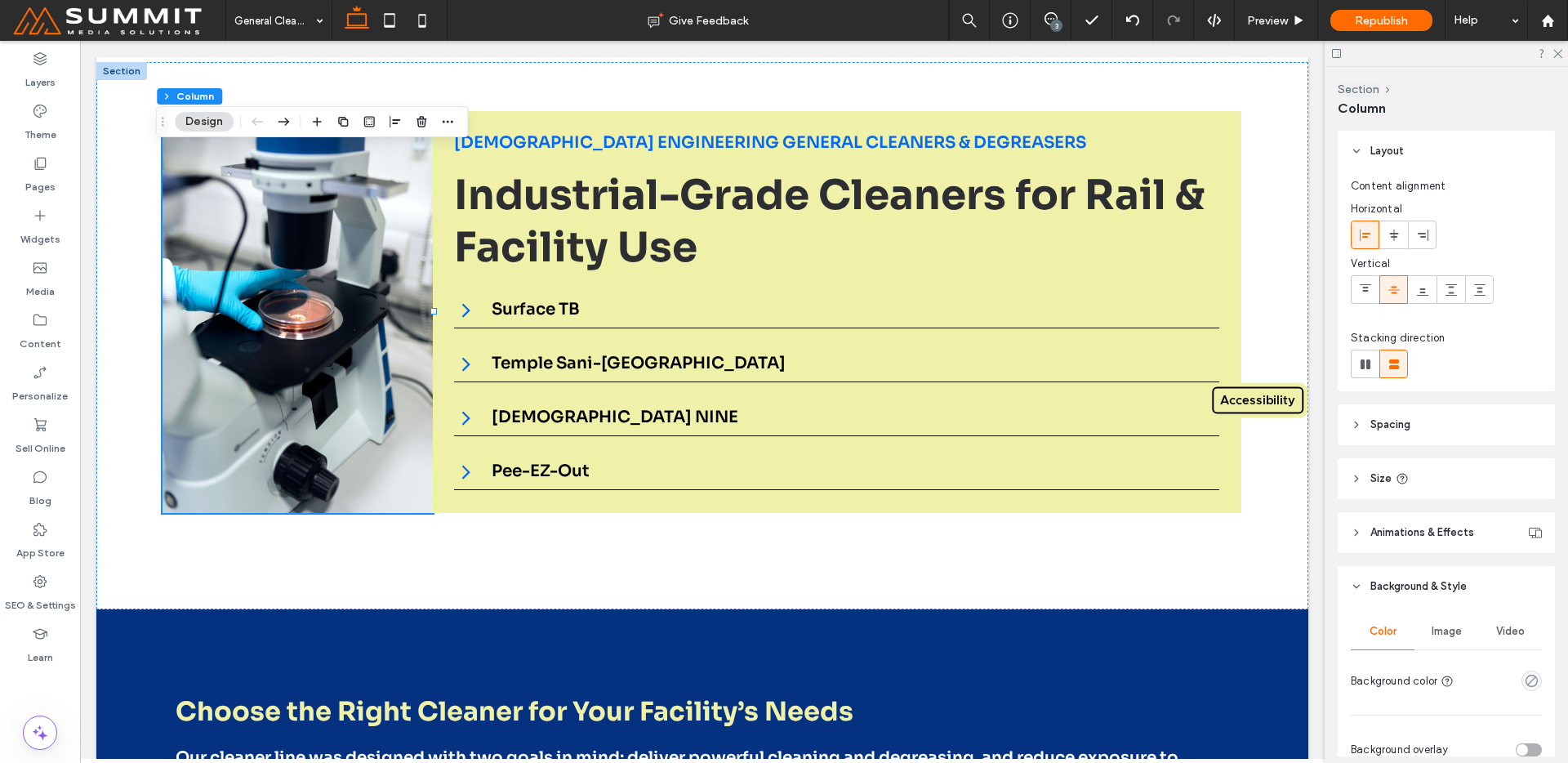
drag, startPoint x: 1440, startPoint y: 627, endPoint x: 1425, endPoint y: 653, distance: 30.0
click at [1440, 627] on span "Image" at bounding box center [1447, 632] width 30 height 13
click at [1413, 713] on img at bounding box center [1446, 731] width 74 height 111
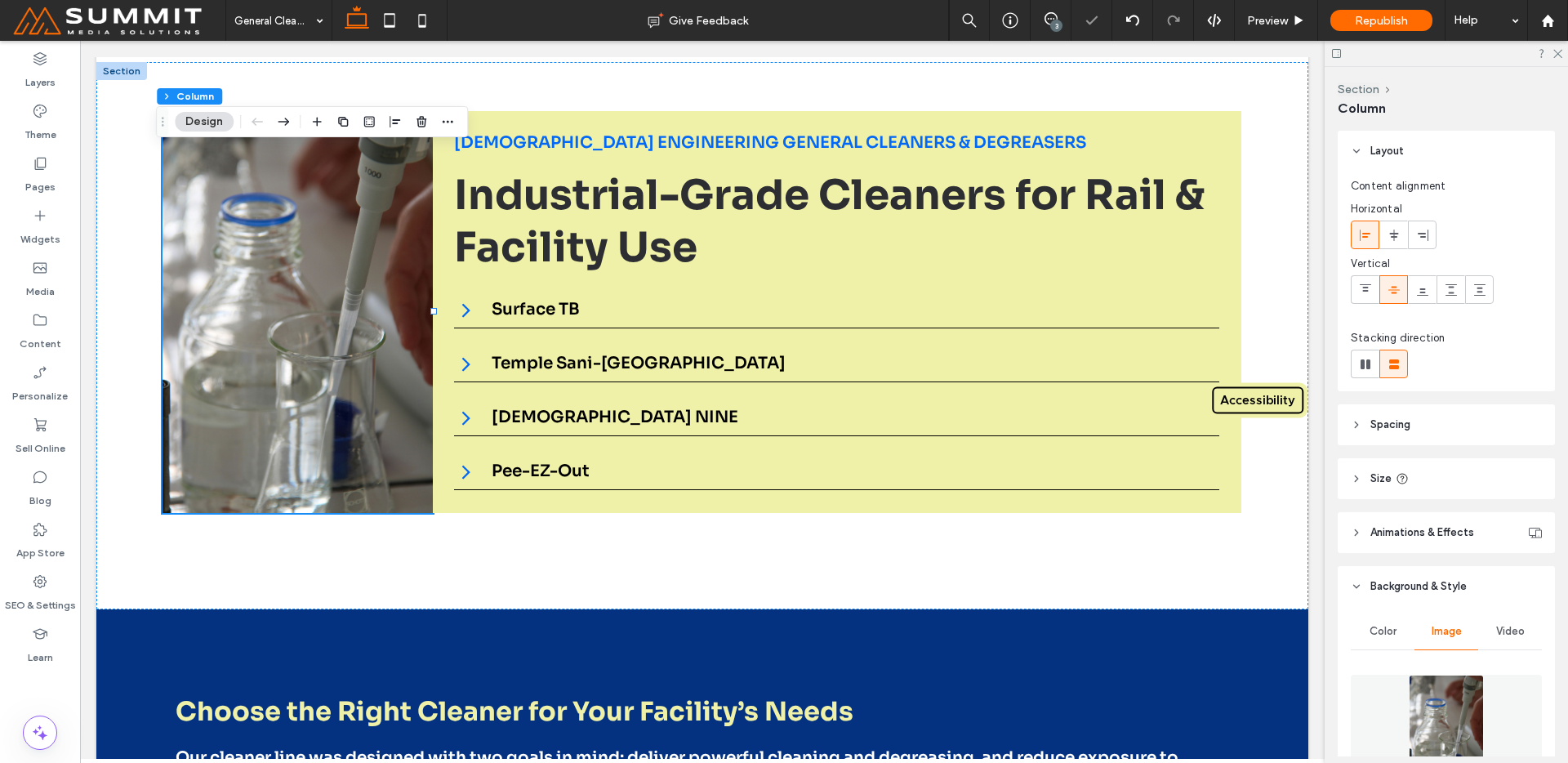
click at [1445, 676] on img at bounding box center [1446, 731] width 74 height 111
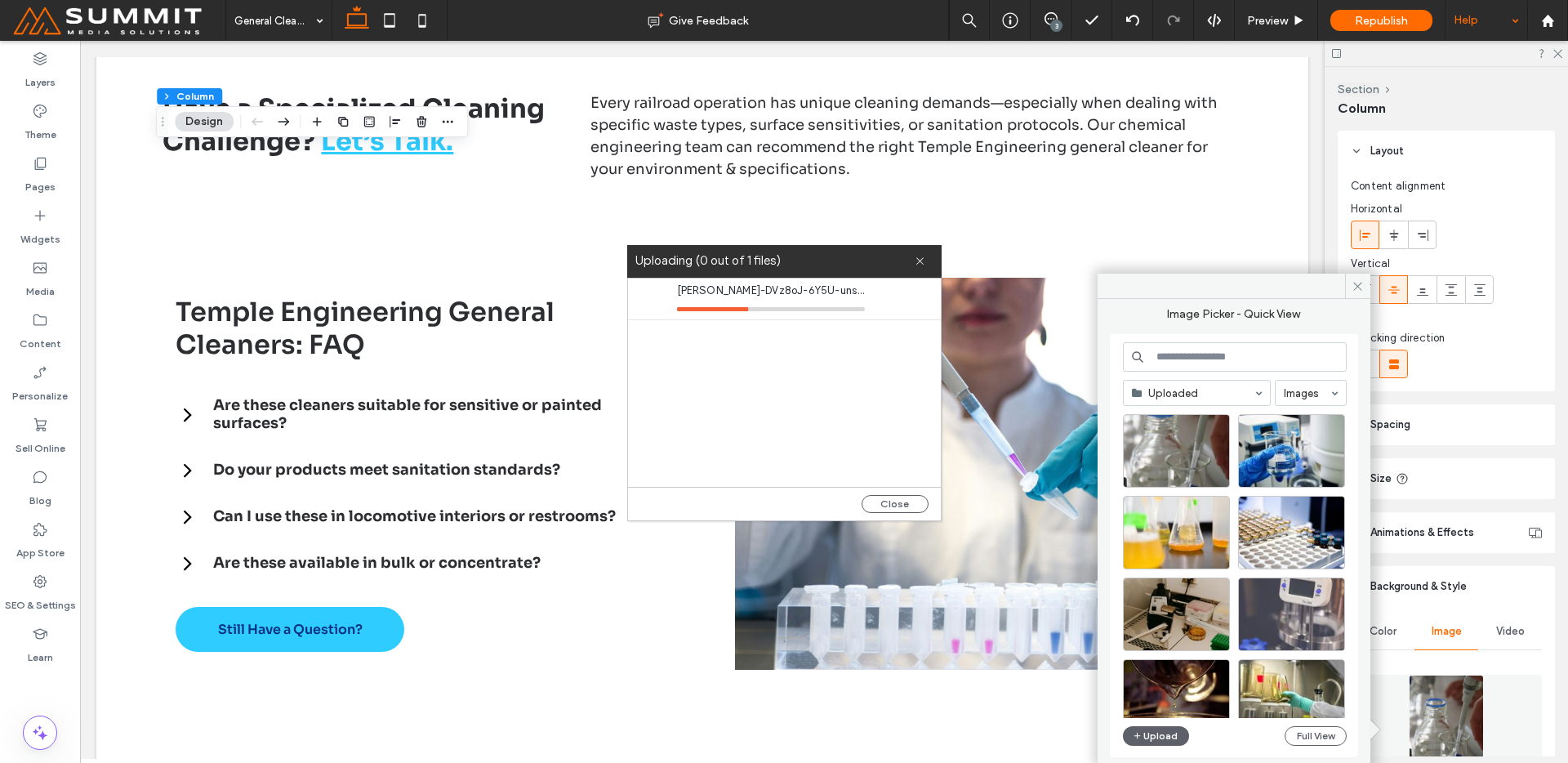
scroll to position [28, 0]
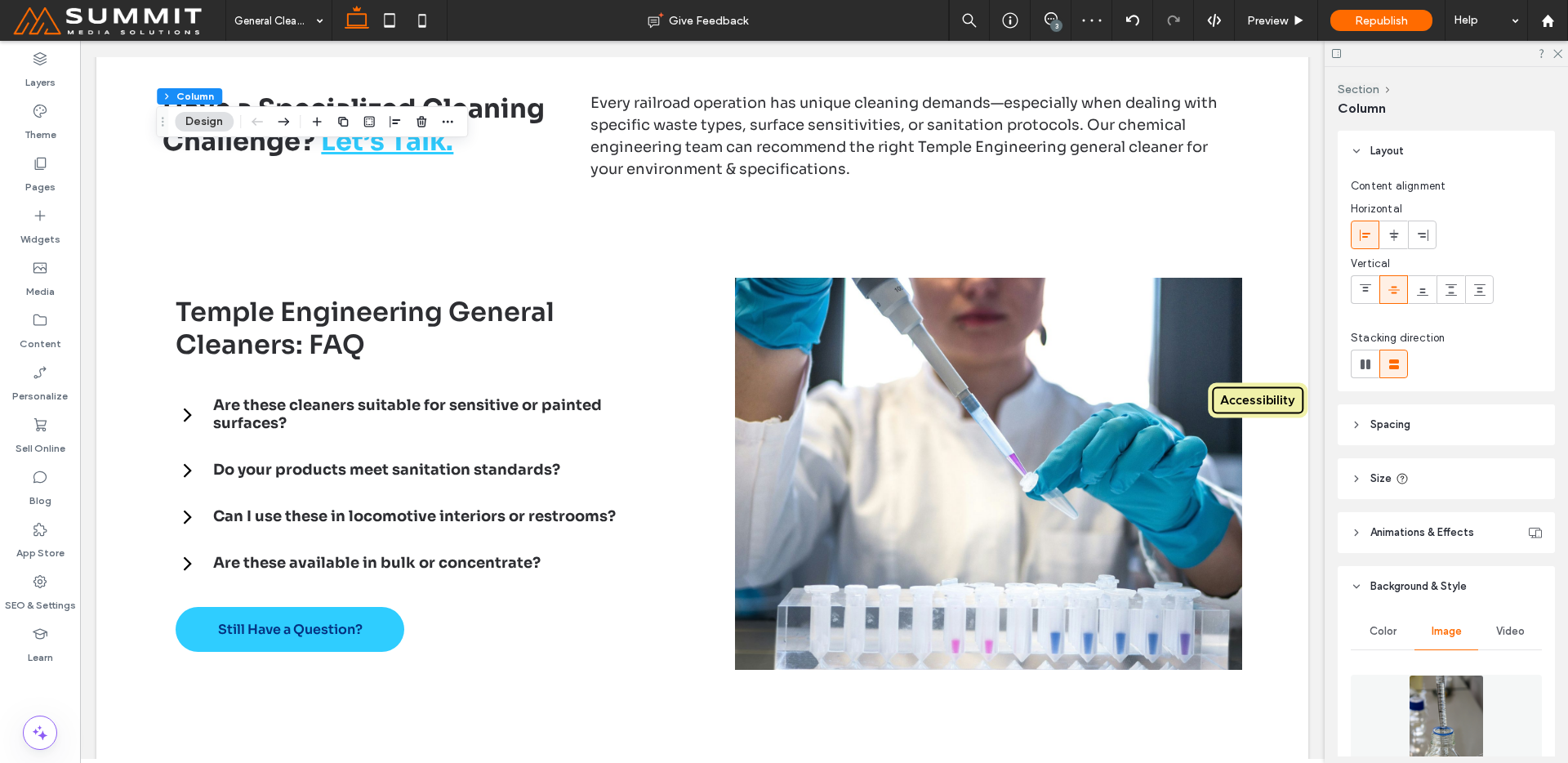
click at [1392, 693] on figure at bounding box center [1446, 731] width 191 height 111
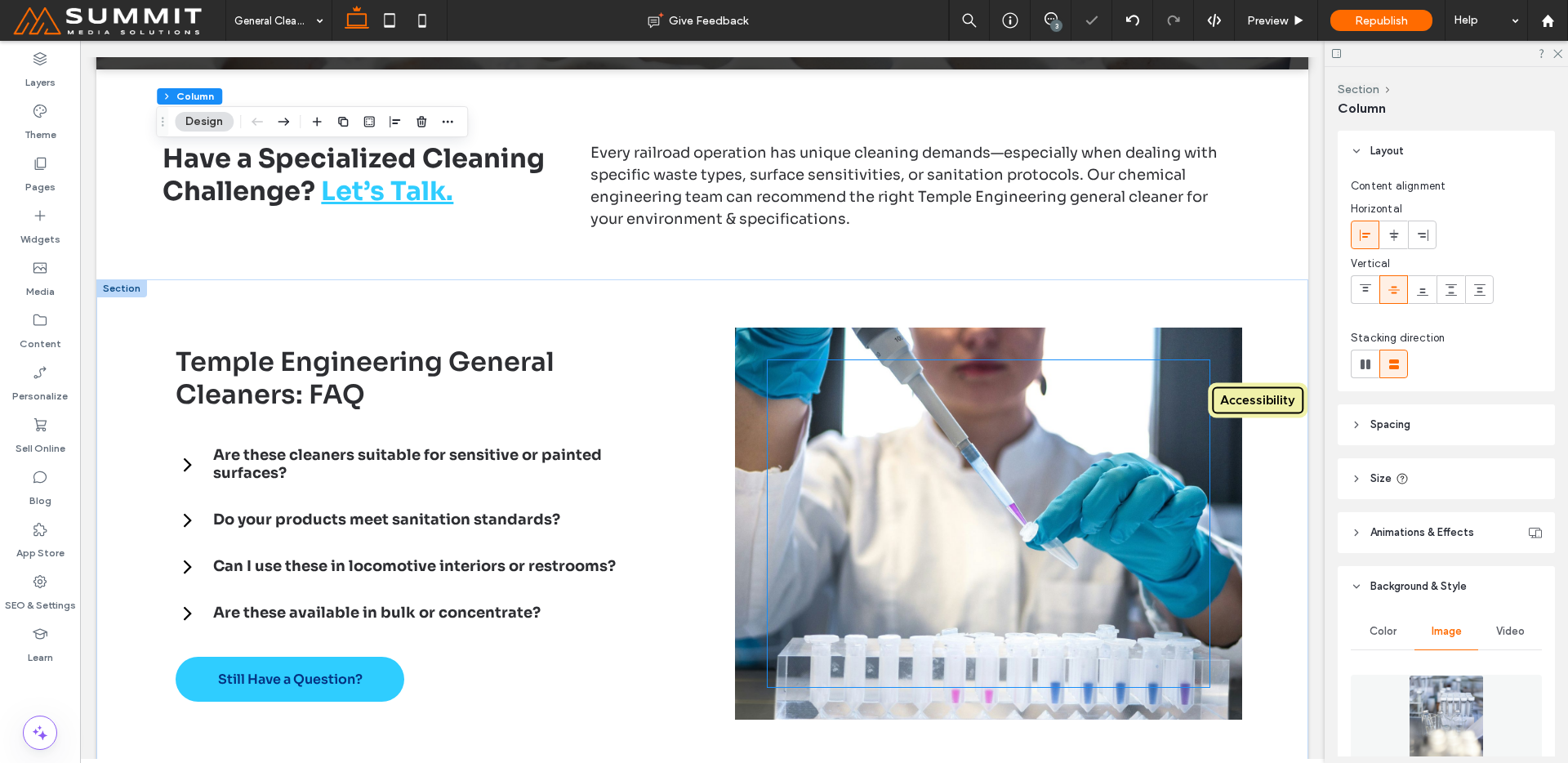
scroll to position [2962, 0]
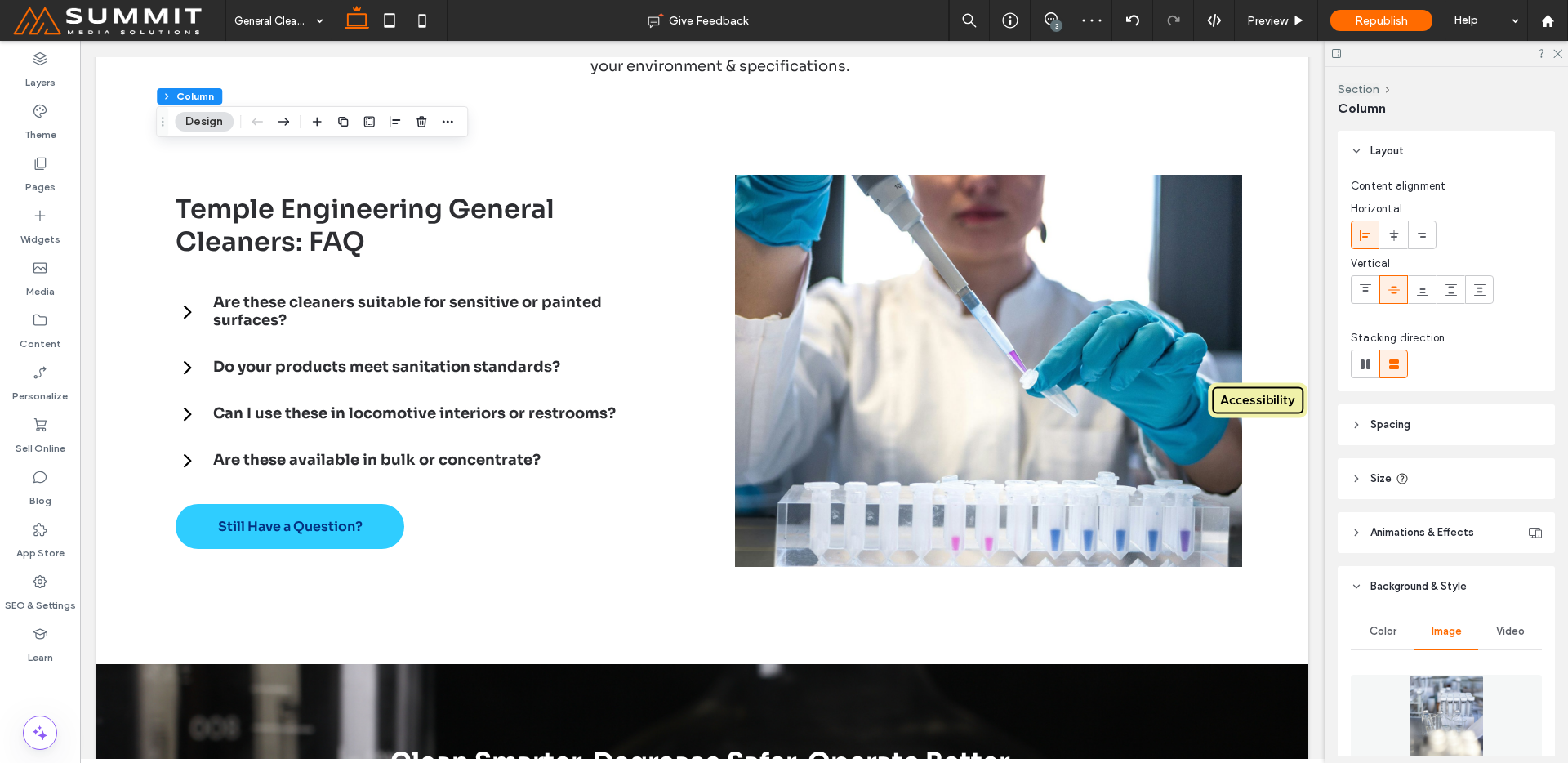
click at [1432, 687] on img at bounding box center [1446, 731] width 74 height 111
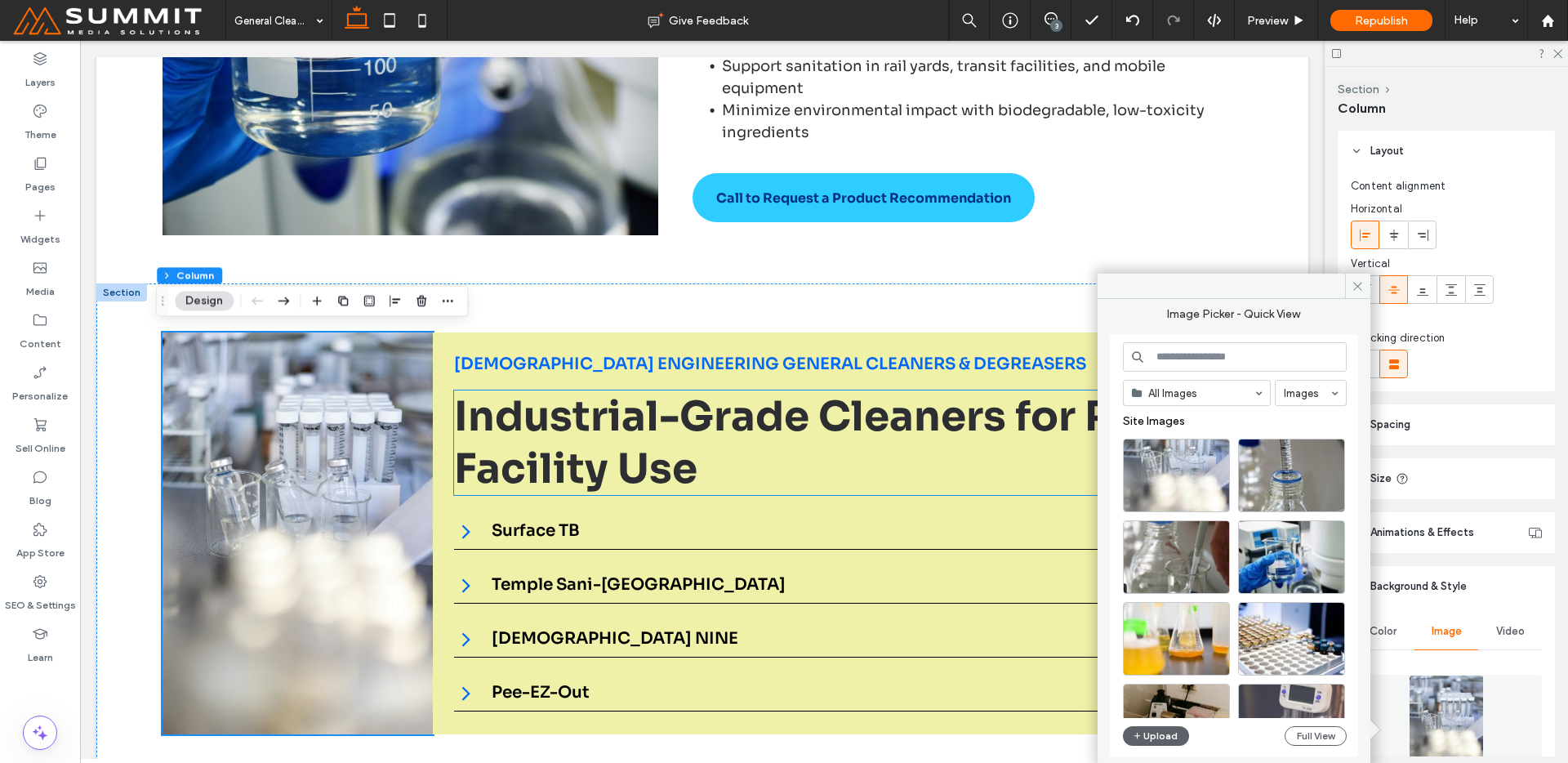
scroll to position [1168, 0]
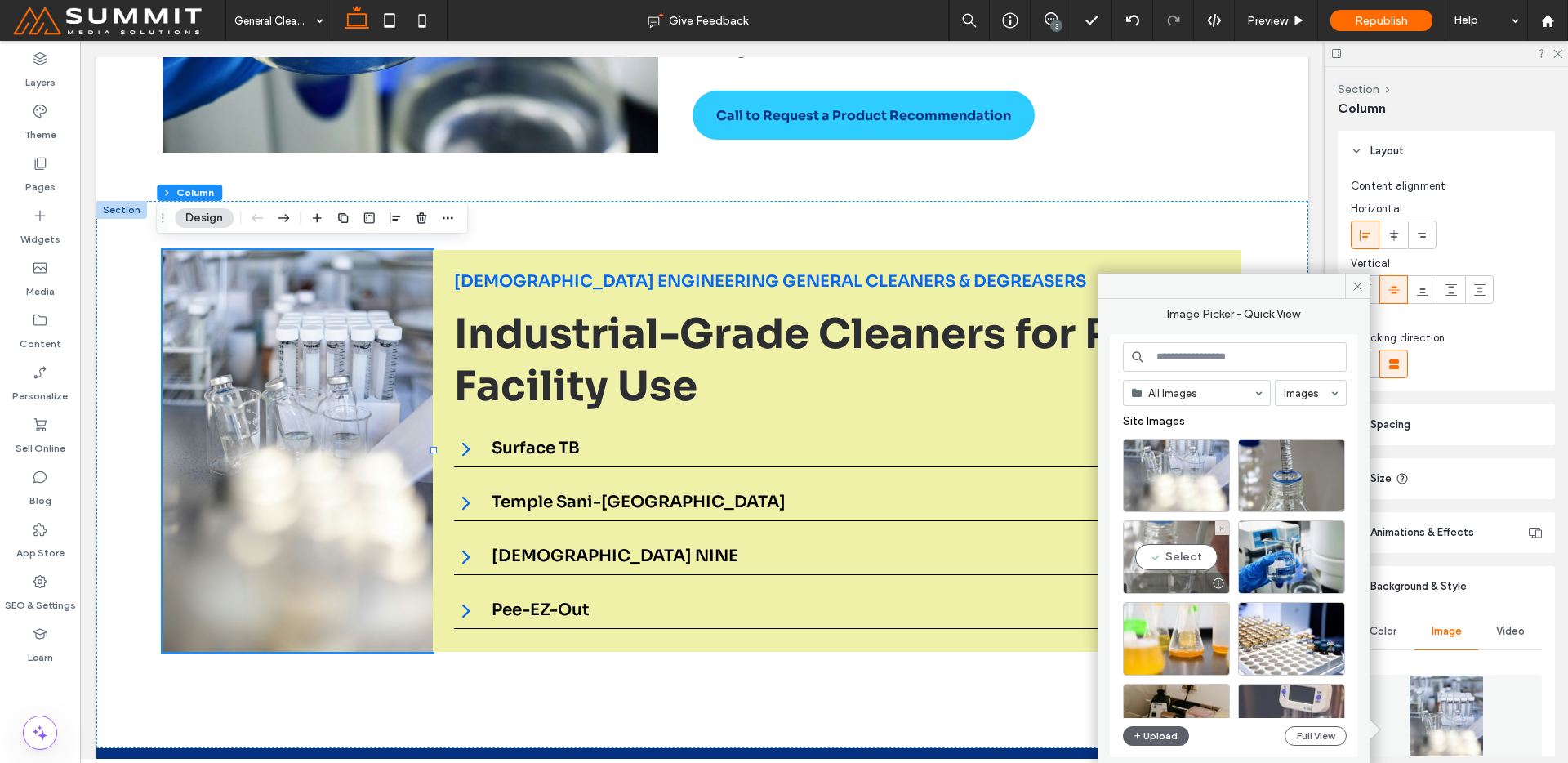
drag, startPoint x: 1156, startPoint y: 550, endPoint x: 1083, endPoint y: 516, distance: 80.5
click at [1156, 550] on div "Select" at bounding box center [1176, 557] width 107 height 73
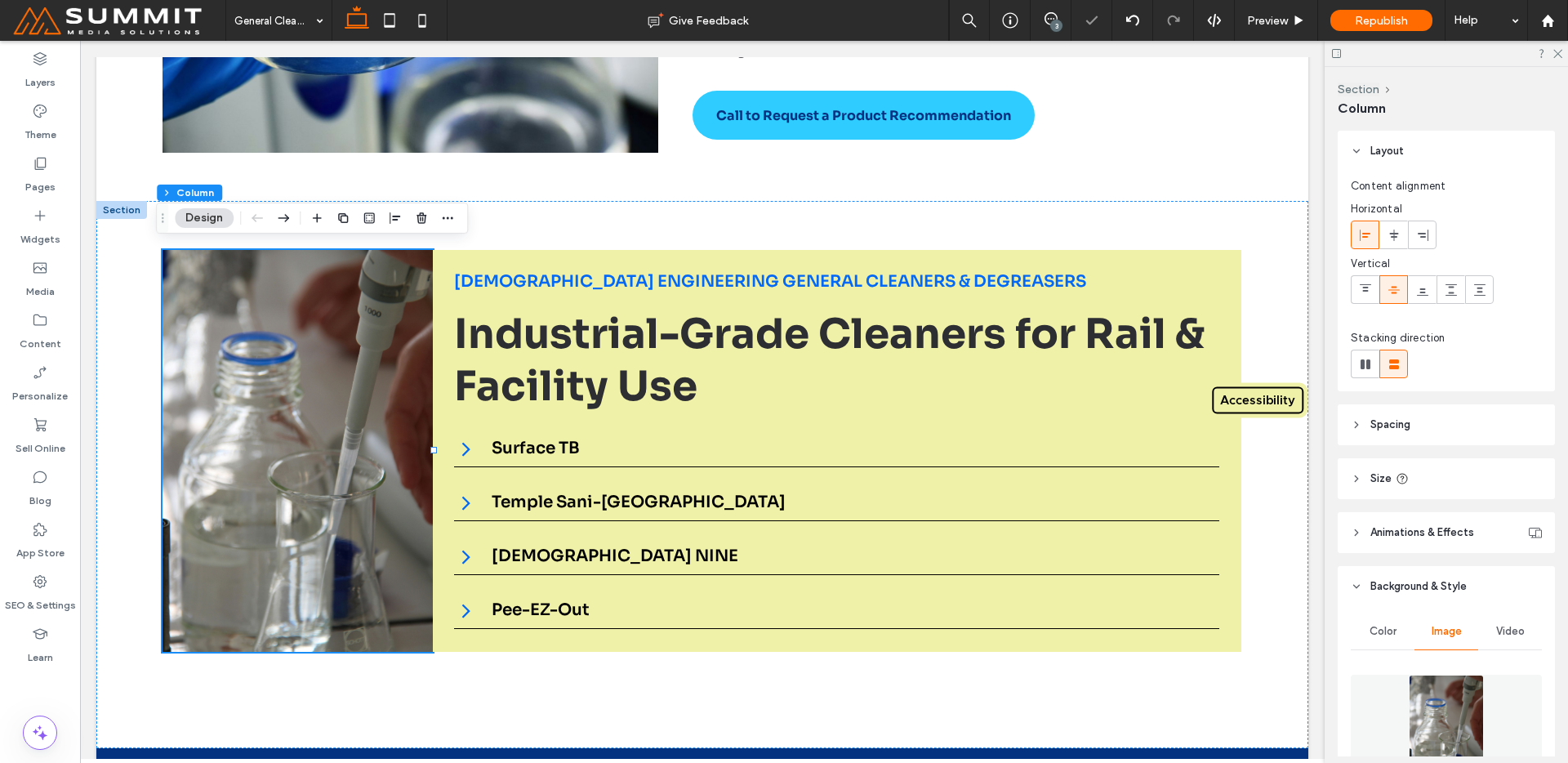
drag, startPoint x: 1471, startPoint y: 682, endPoint x: 1463, endPoint y: 679, distance: 8.5
click at [1471, 682] on img at bounding box center [1446, 731] width 74 height 111
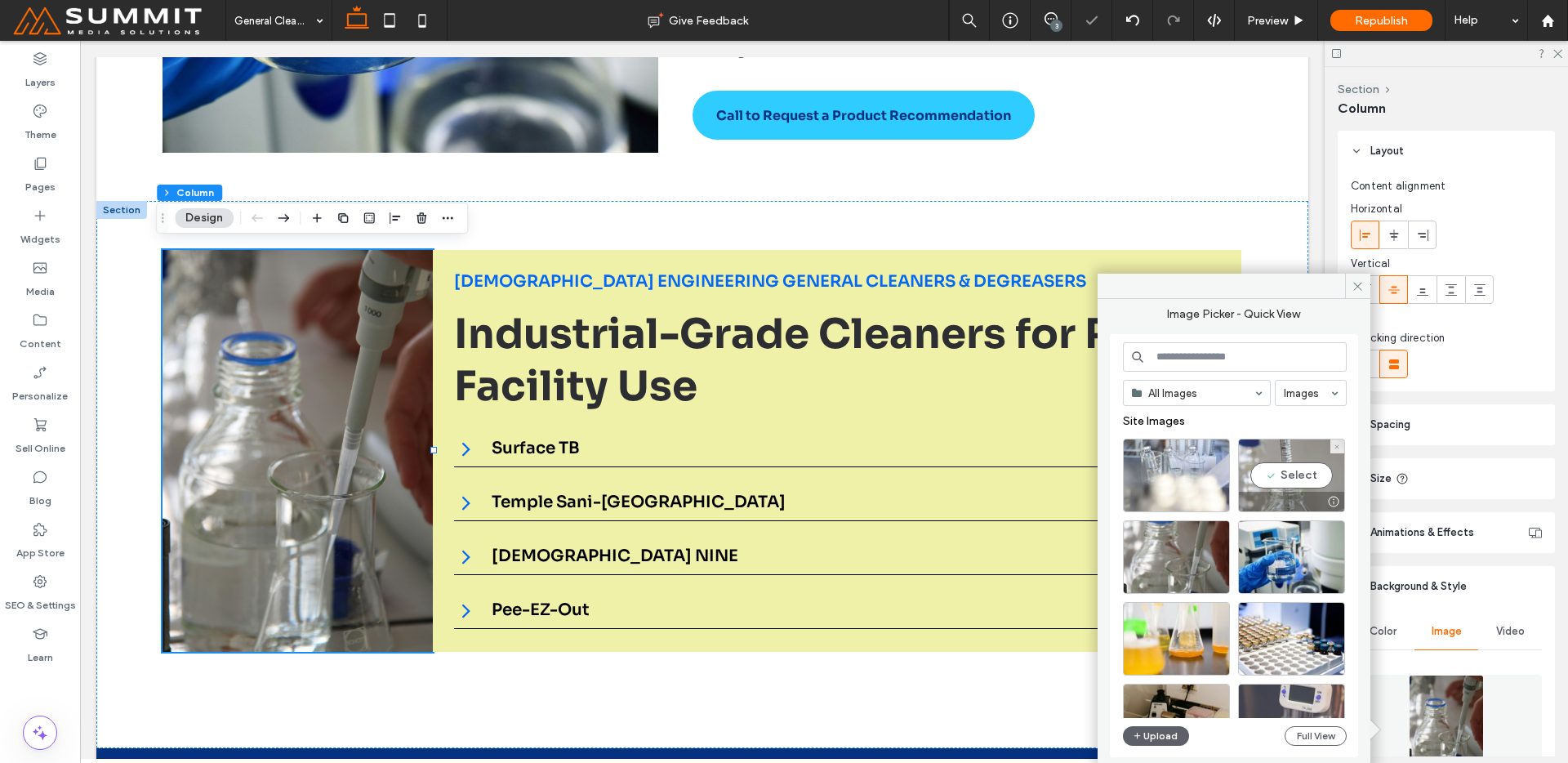
click at [1337, 486] on div "Select" at bounding box center [1292, 476] width 107 height 73
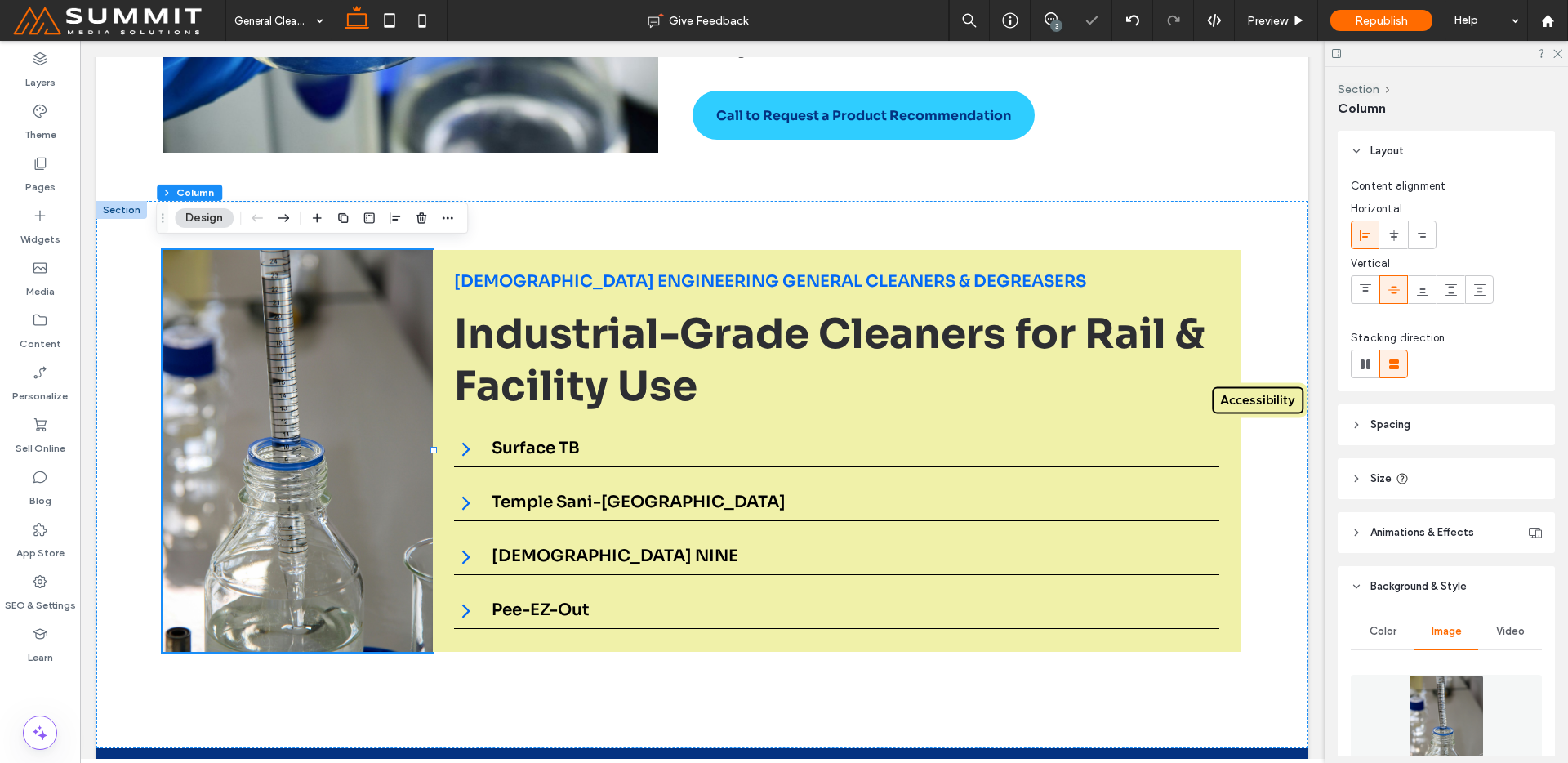
drag, startPoint x: 1461, startPoint y: 682, endPoint x: 1446, endPoint y: 682, distance: 15.0
click at [1461, 682] on img at bounding box center [1446, 731] width 74 height 111
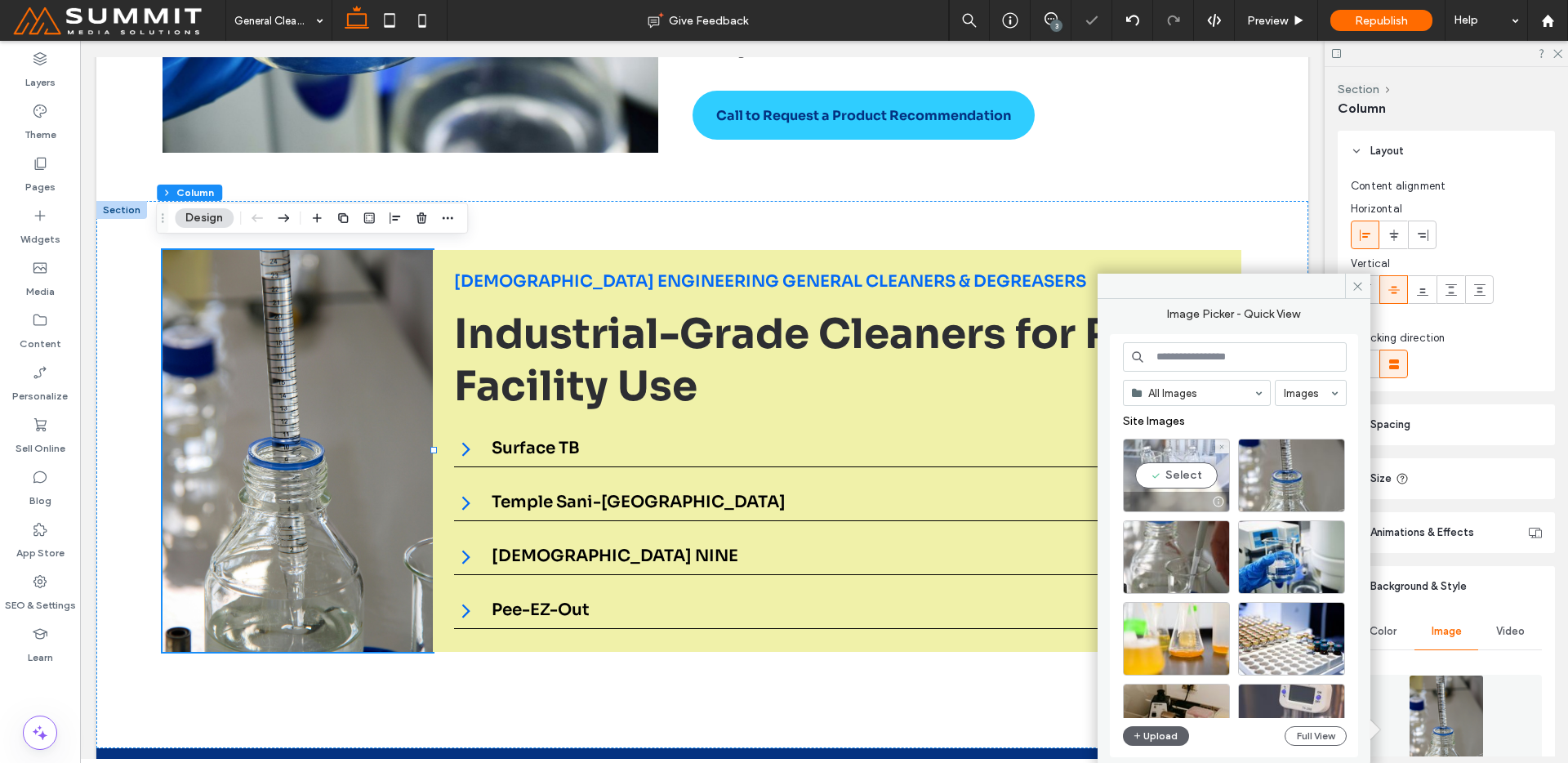
drag, startPoint x: 1160, startPoint y: 459, endPoint x: 1083, endPoint y: 428, distance: 83.0
click at [1160, 459] on div "Select" at bounding box center [1176, 476] width 107 height 73
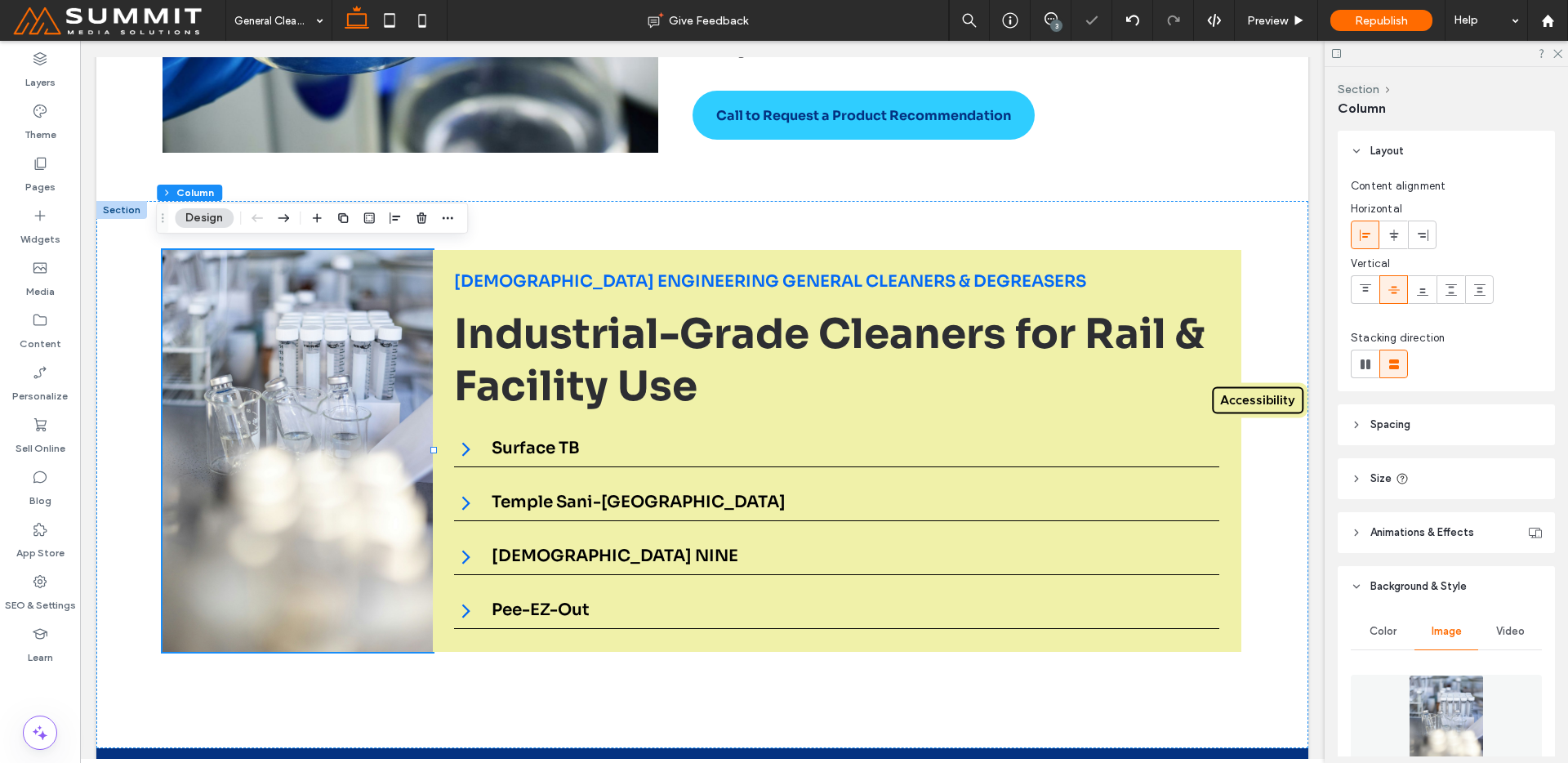
click at [1429, 699] on img at bounding box center [1446, 731] width 74 height 111
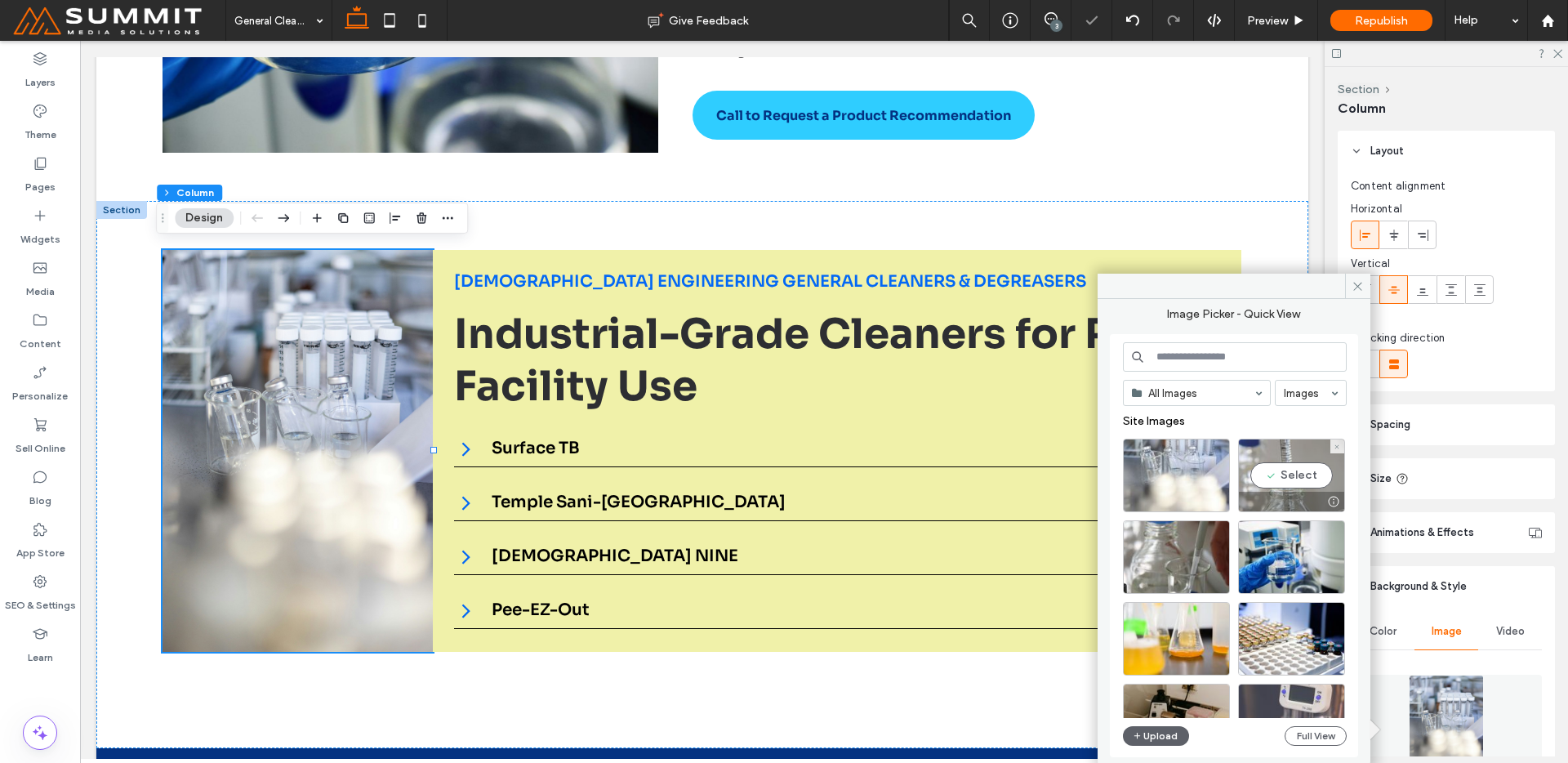
drag, startPoint x: 1271, startPoint y: 483, endPoint x: 998, endPoint y: 370, distance: 295.5
click at [1271, 483] on div "Select" at bounding box center [1292, 476] width 107 height 73
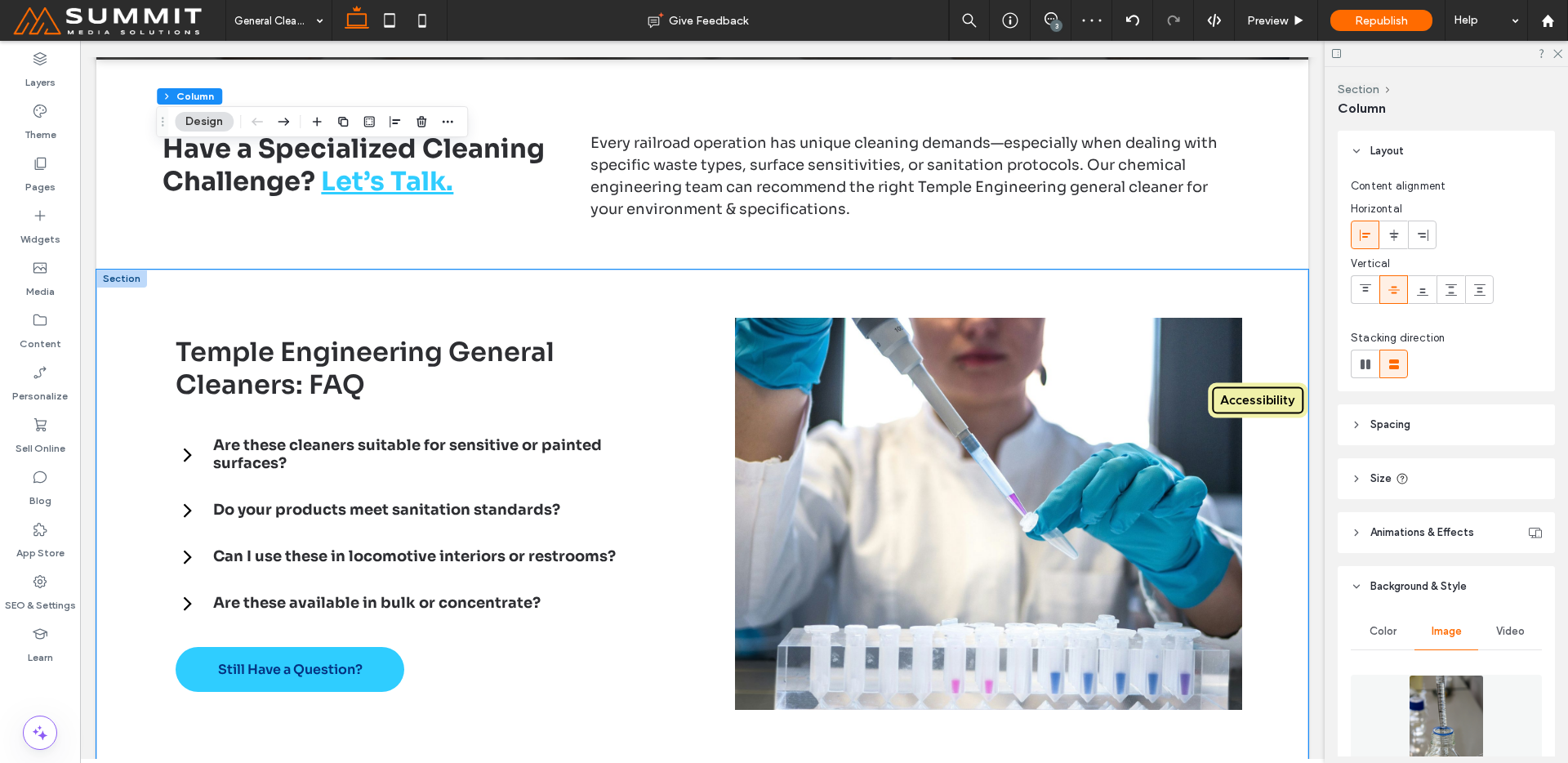
scroll to position [2980, 0]
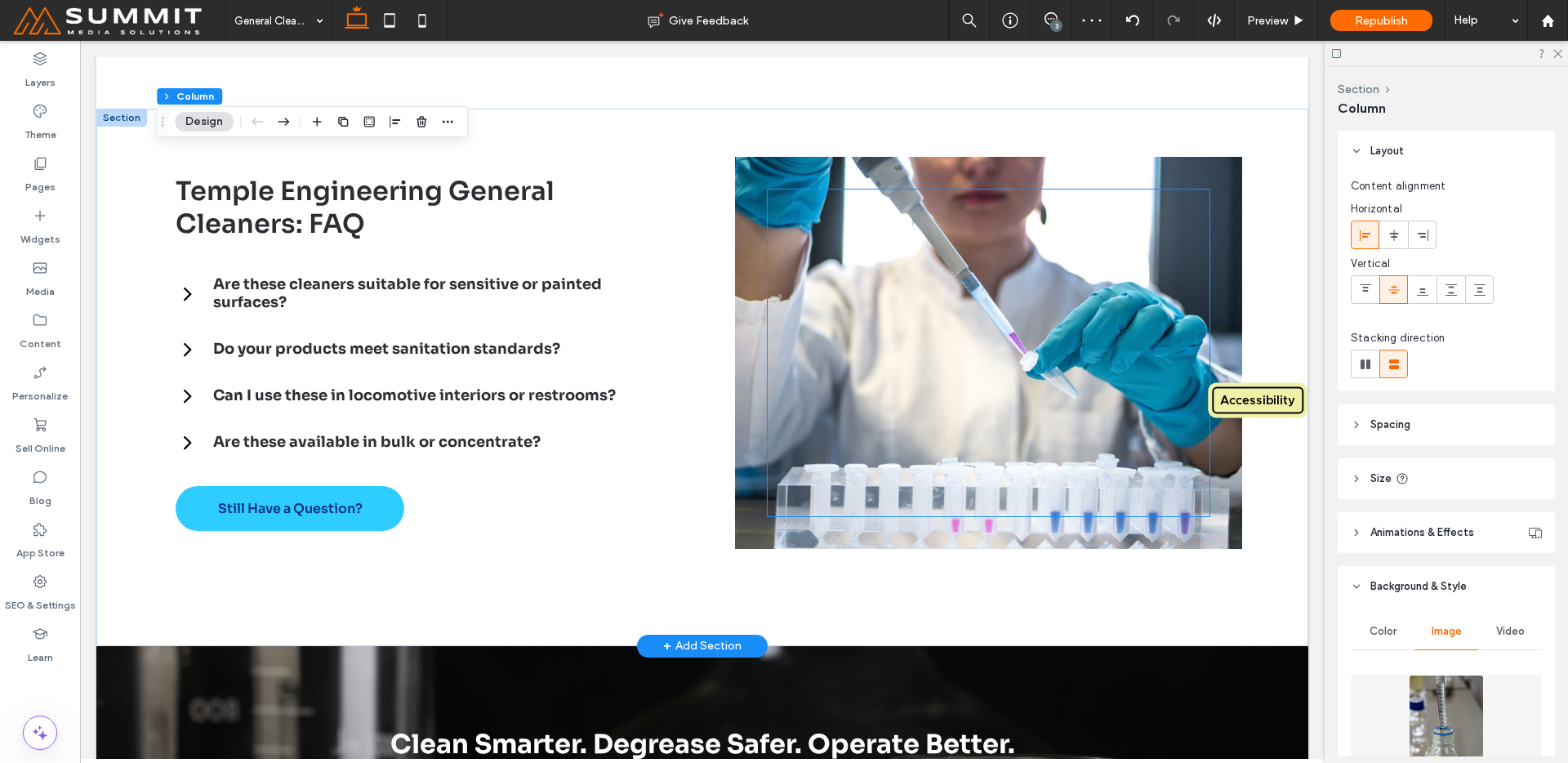
click at [1140, 400] on div at bounding box center [989, 352] width 442 height 326
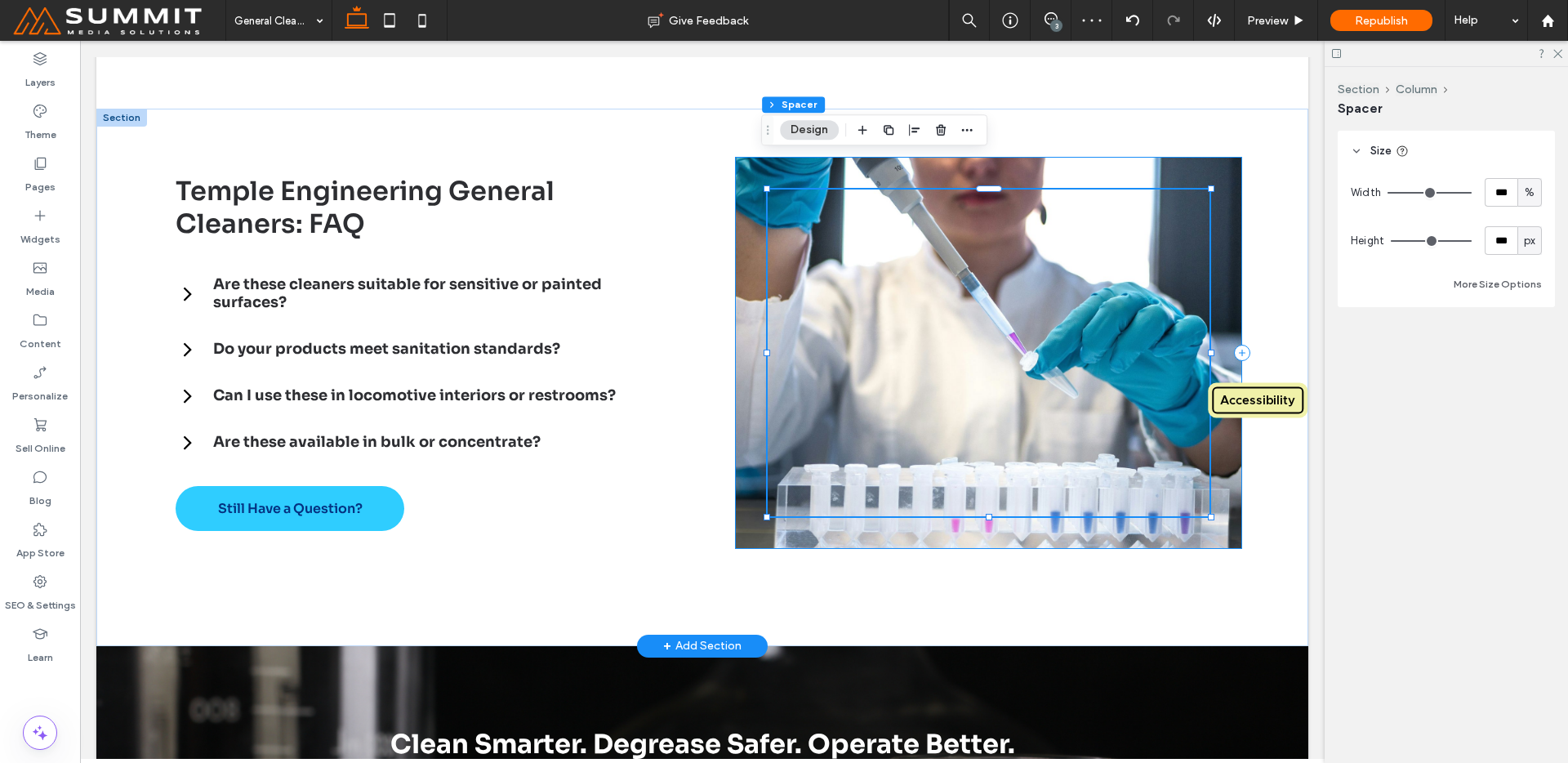
click at [1185, 511] on div at bounding box center [988, 352] width 507 height 393
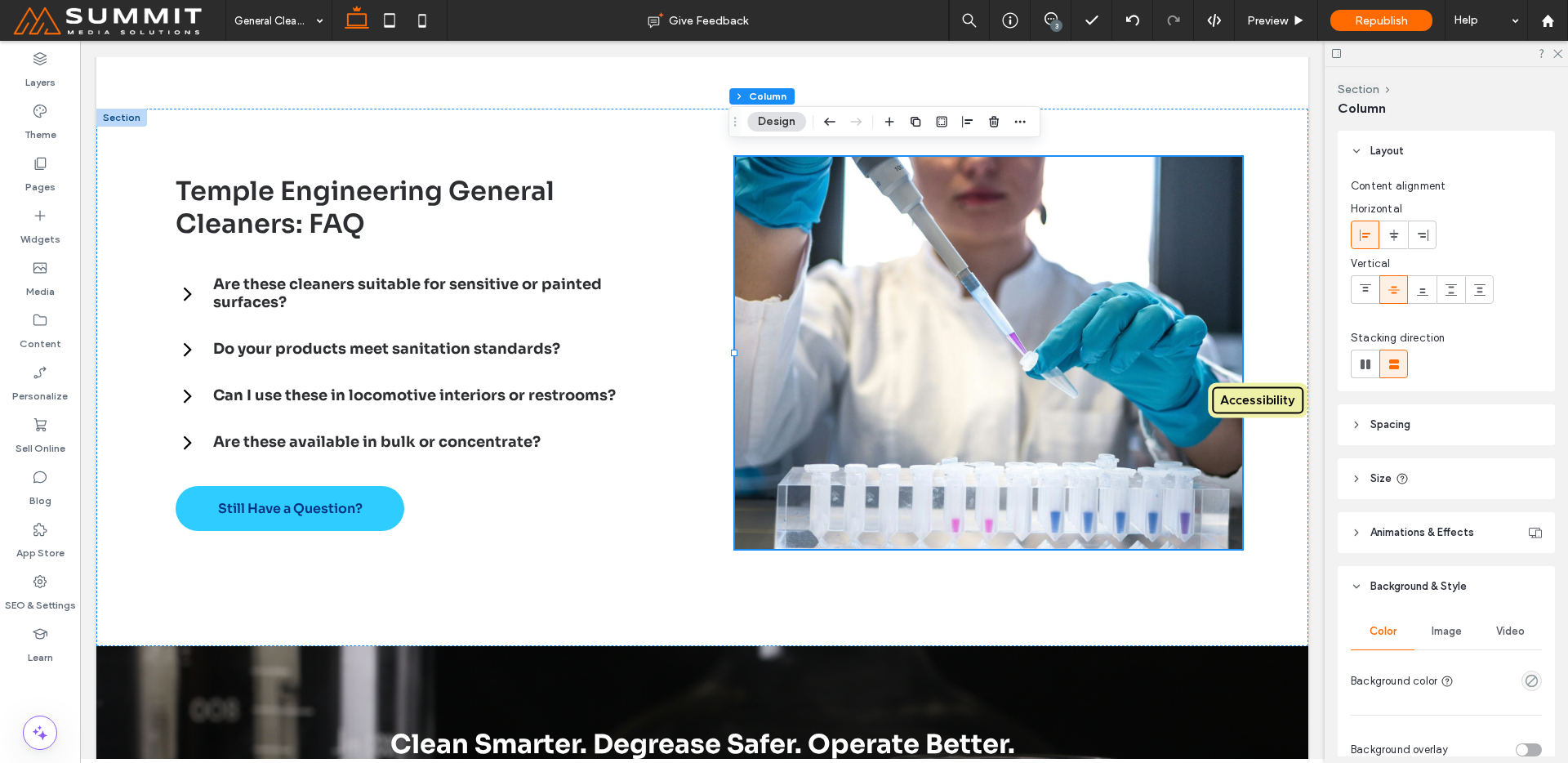
click at [1458, 637] on div "Image" at bounding box center [1446, 632] width 63 height 36
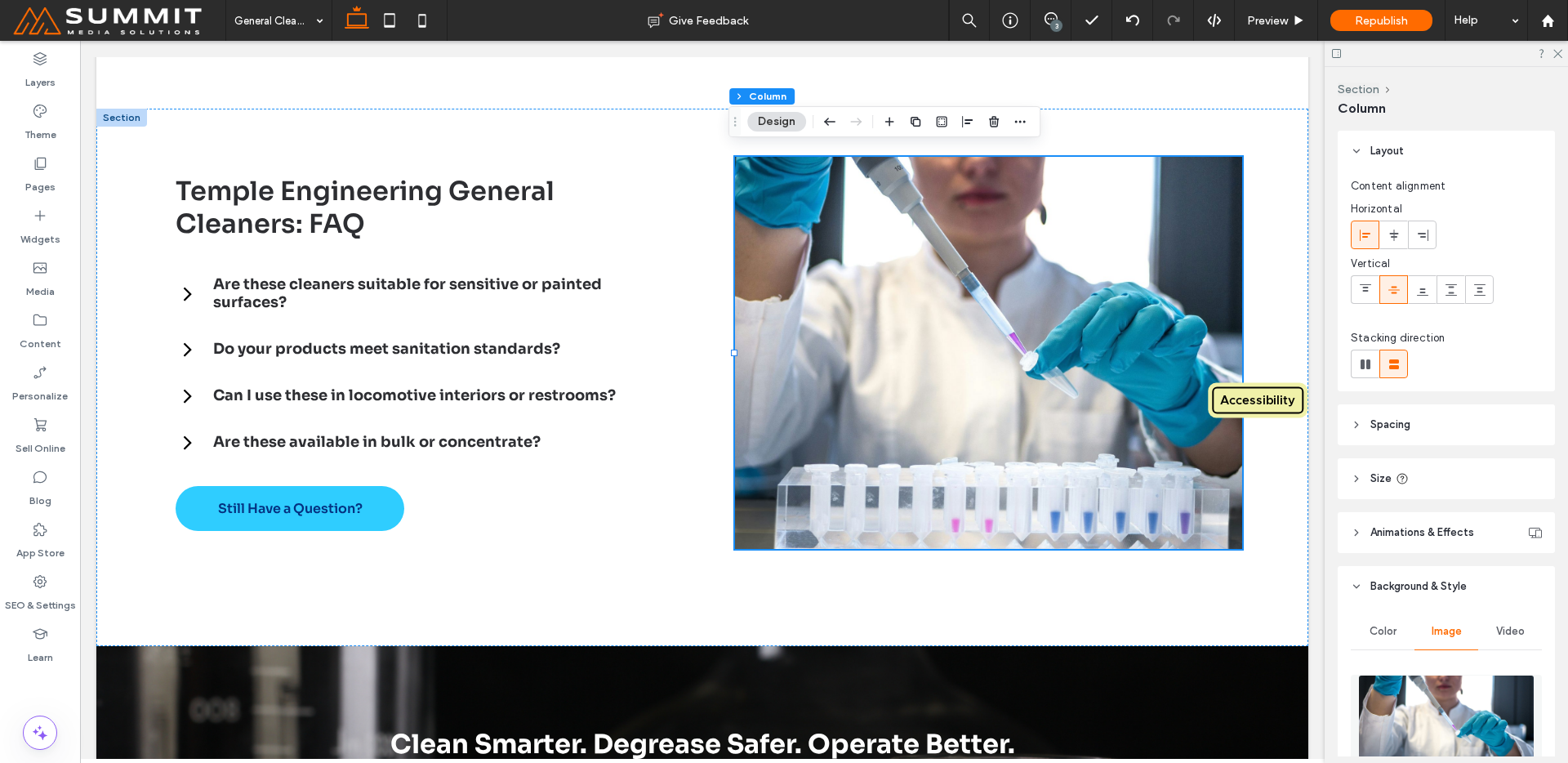
click at [1378, 672] on div at bounding box center [1446, 730] width 191 height 128
click at [1378, 694] on img at bounding box center [1446, 731] width 176 height 111
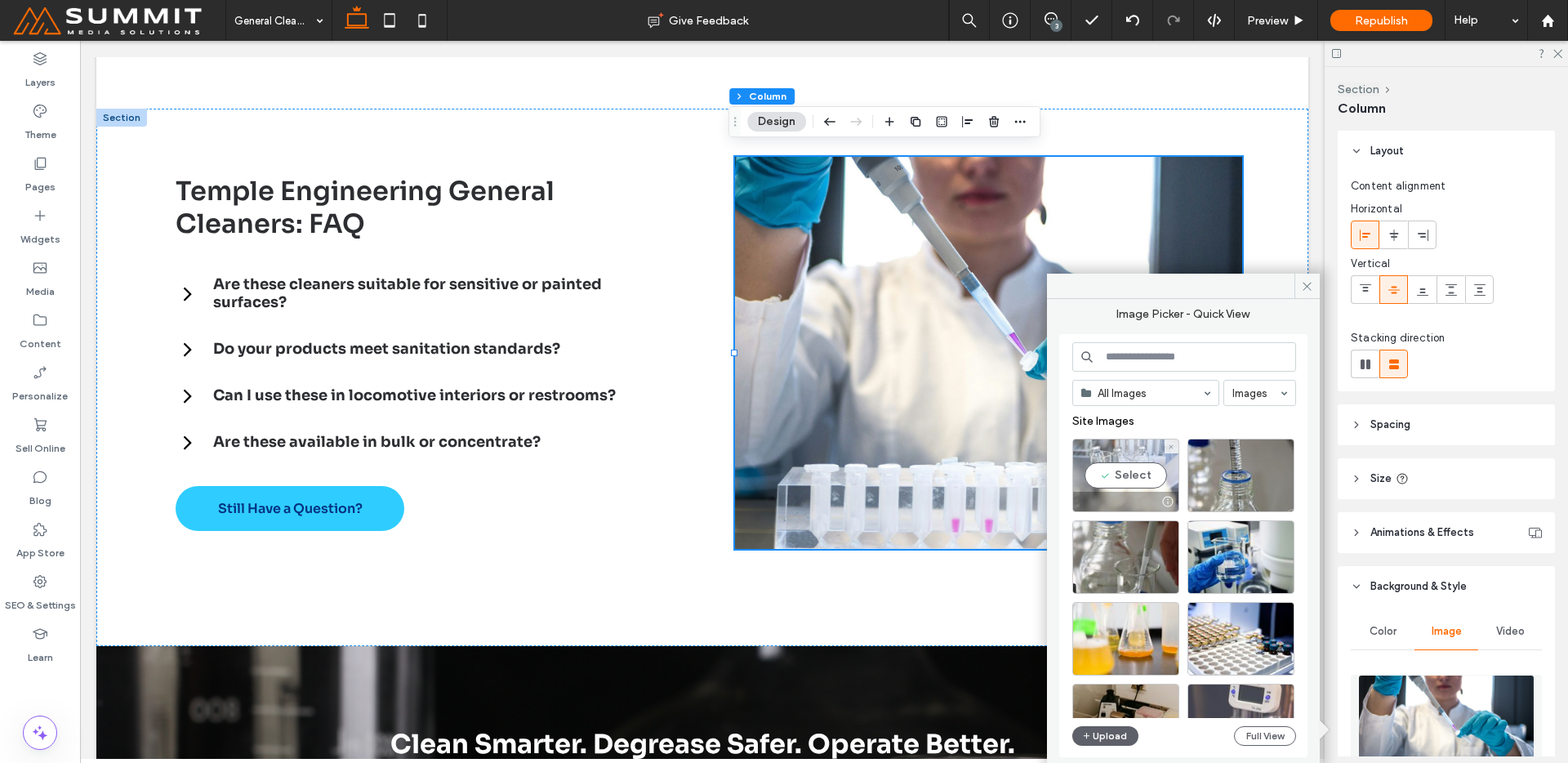
click at [1129, 478] on div "Select" at bounding box center [1126, 476] width 107 height 73
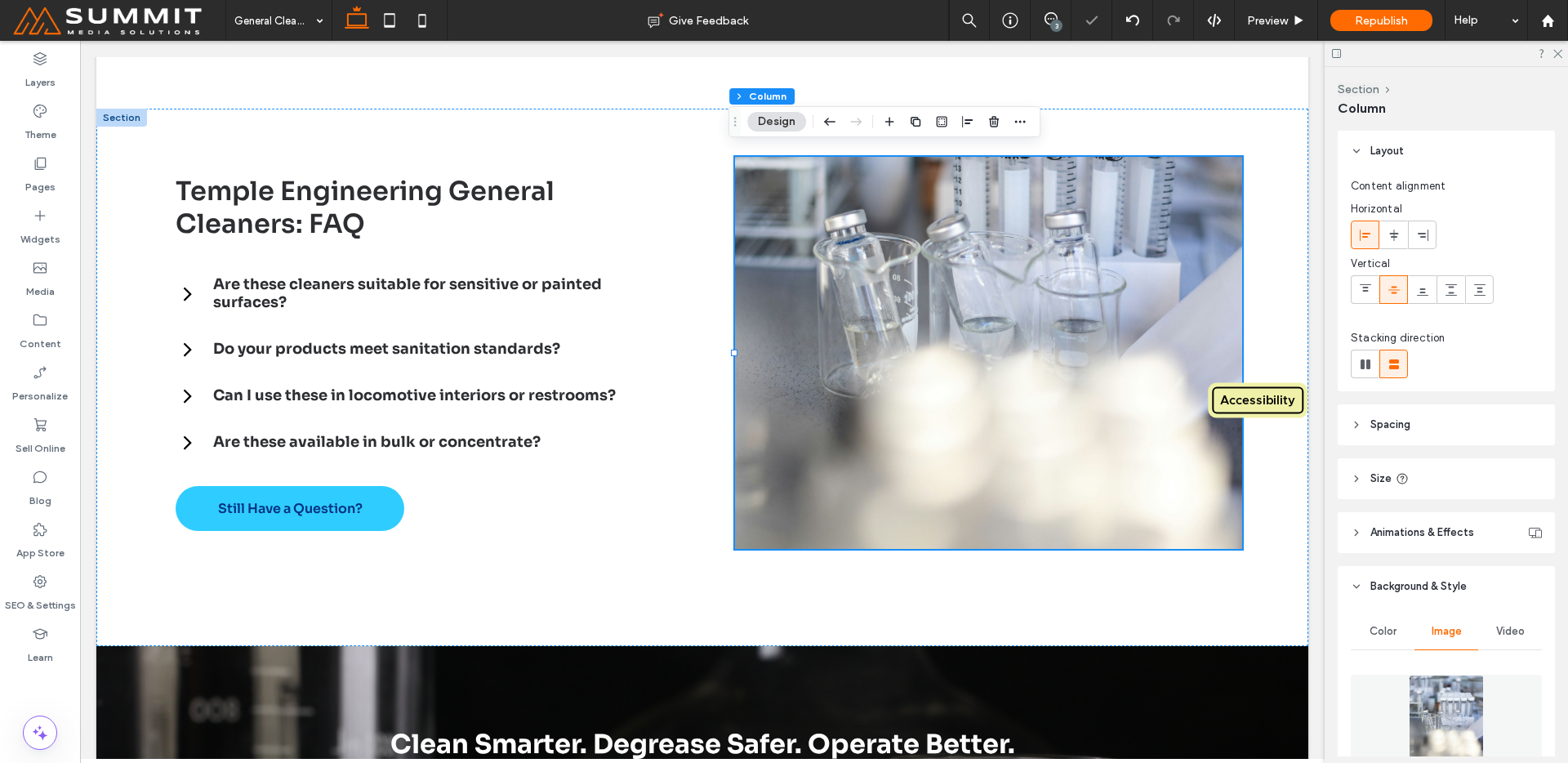
scroll to position [340, 0]
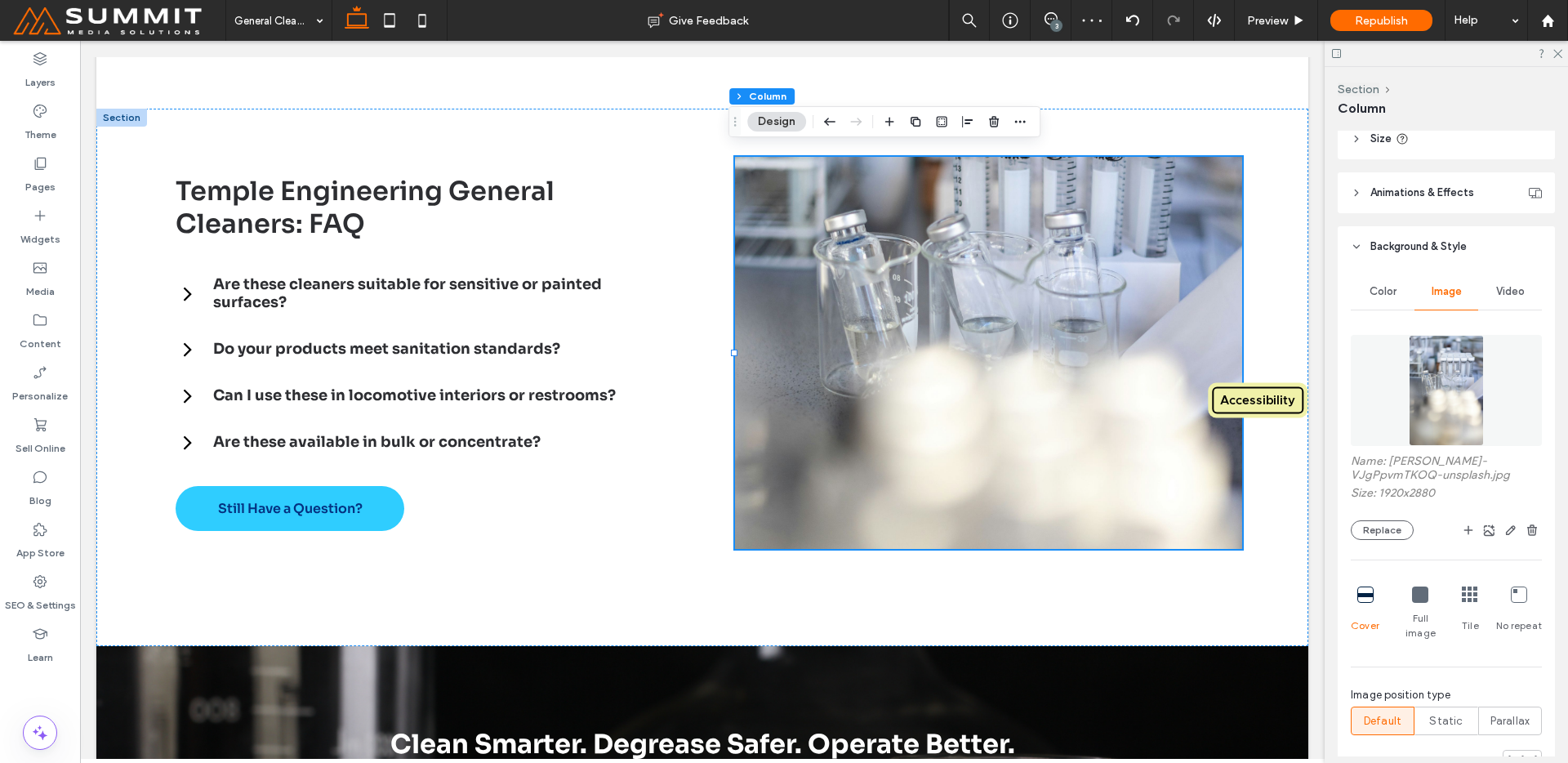
click at [1511, 750] on div at bounding box center [1522, 770] width 39 height 39
click at [1519, 753] on div at bounding box center [1522, 756] width 6 height 6
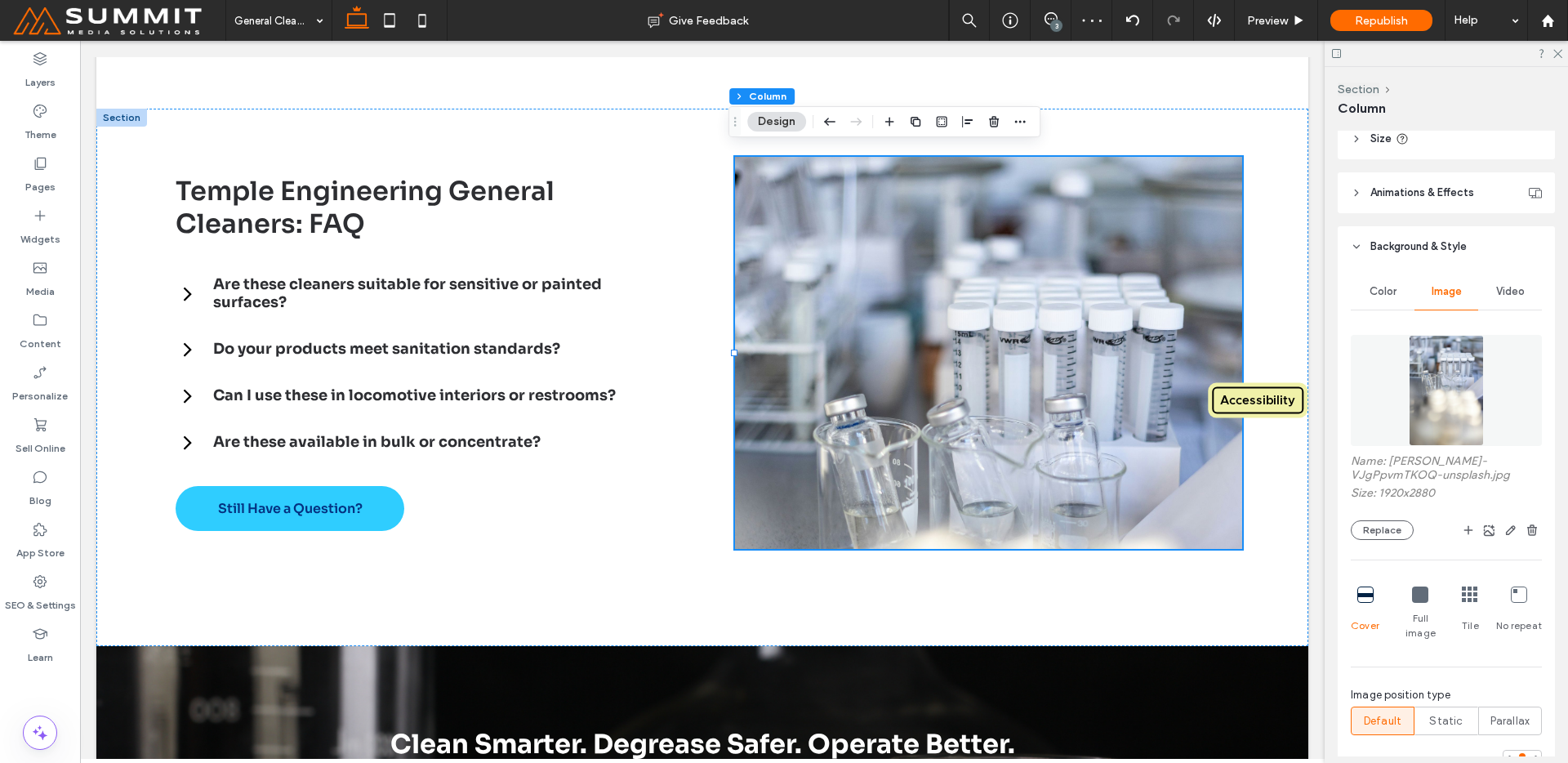
click at [1372, 400] on figure at bounding box center [1446, 391] width 191 height 111
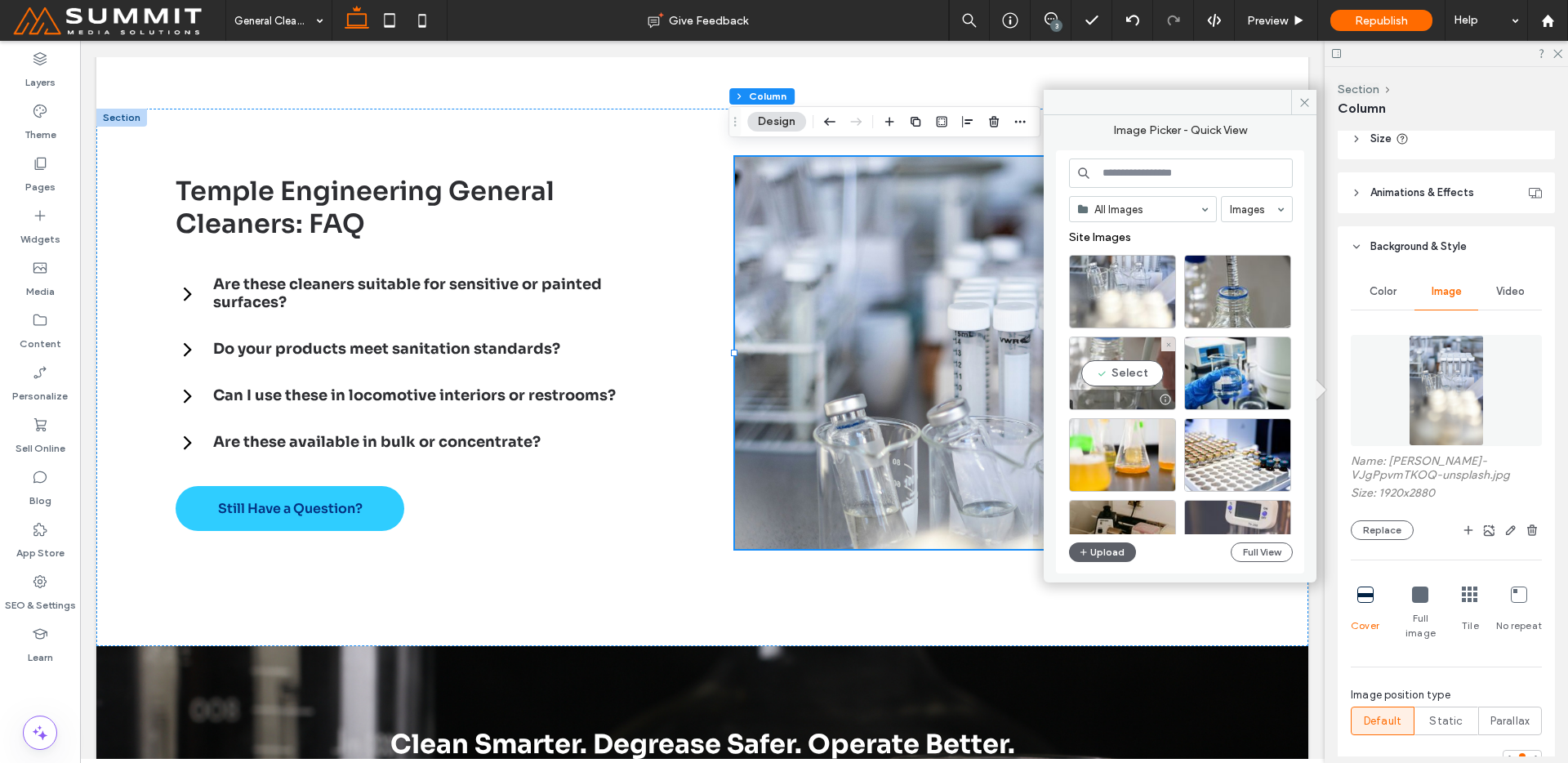
click at [1114, 381] on div "Select" at bounding box center [1123, 373] width 107 height 73
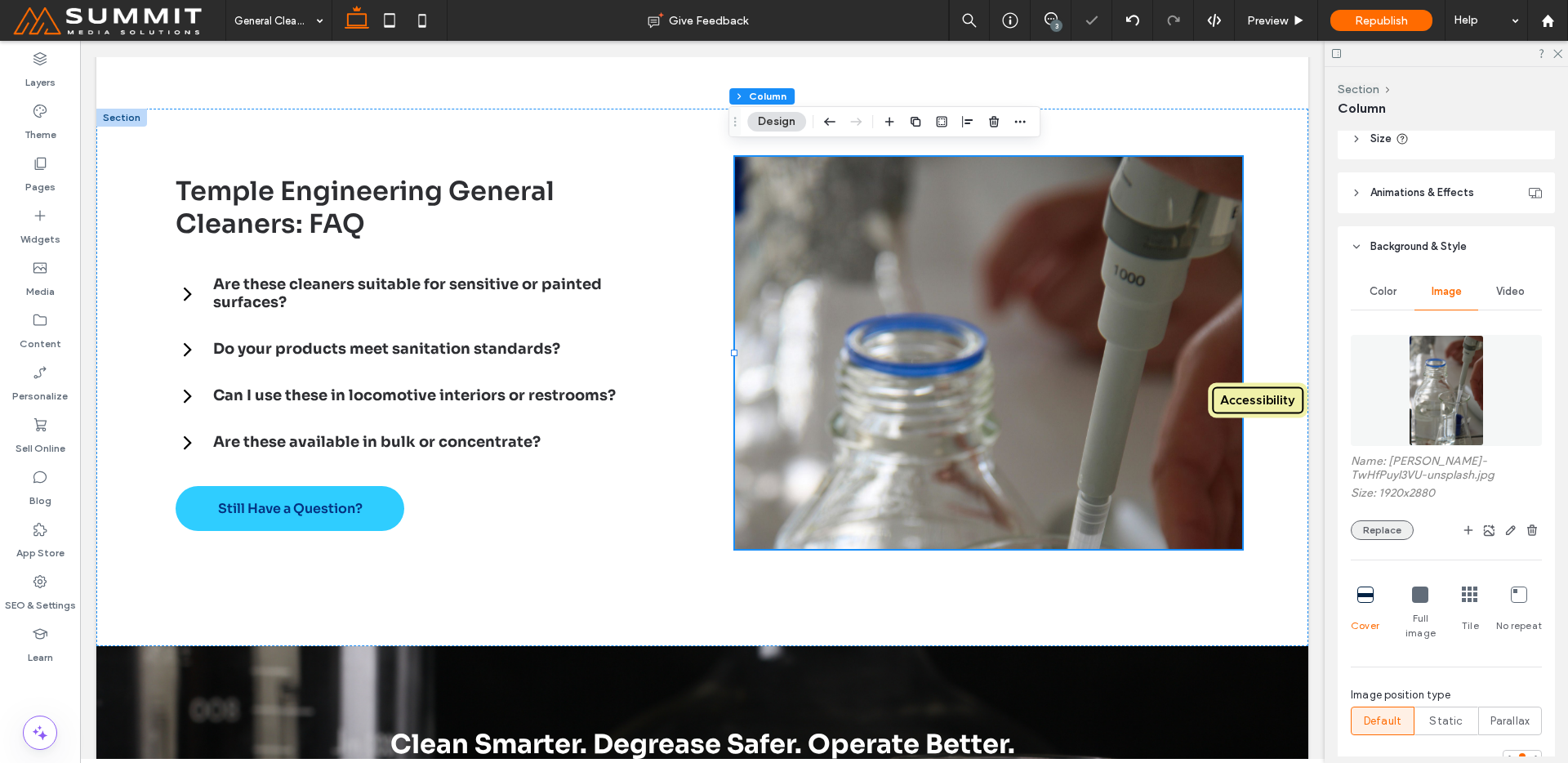
scroll to position [605, 0]
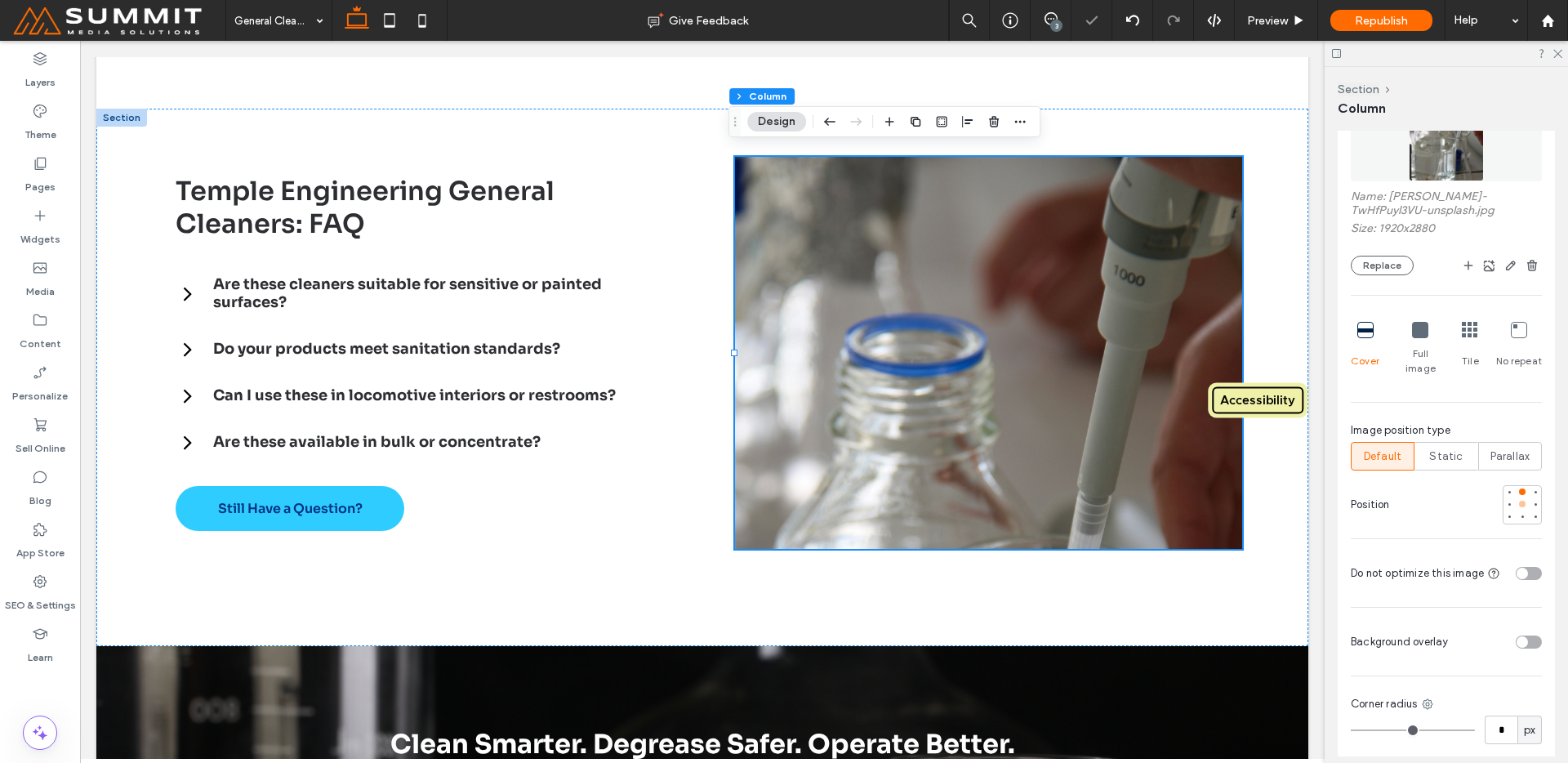
click at [1519, 501] on div at bounding box center [1522, 504] width 6 height 6
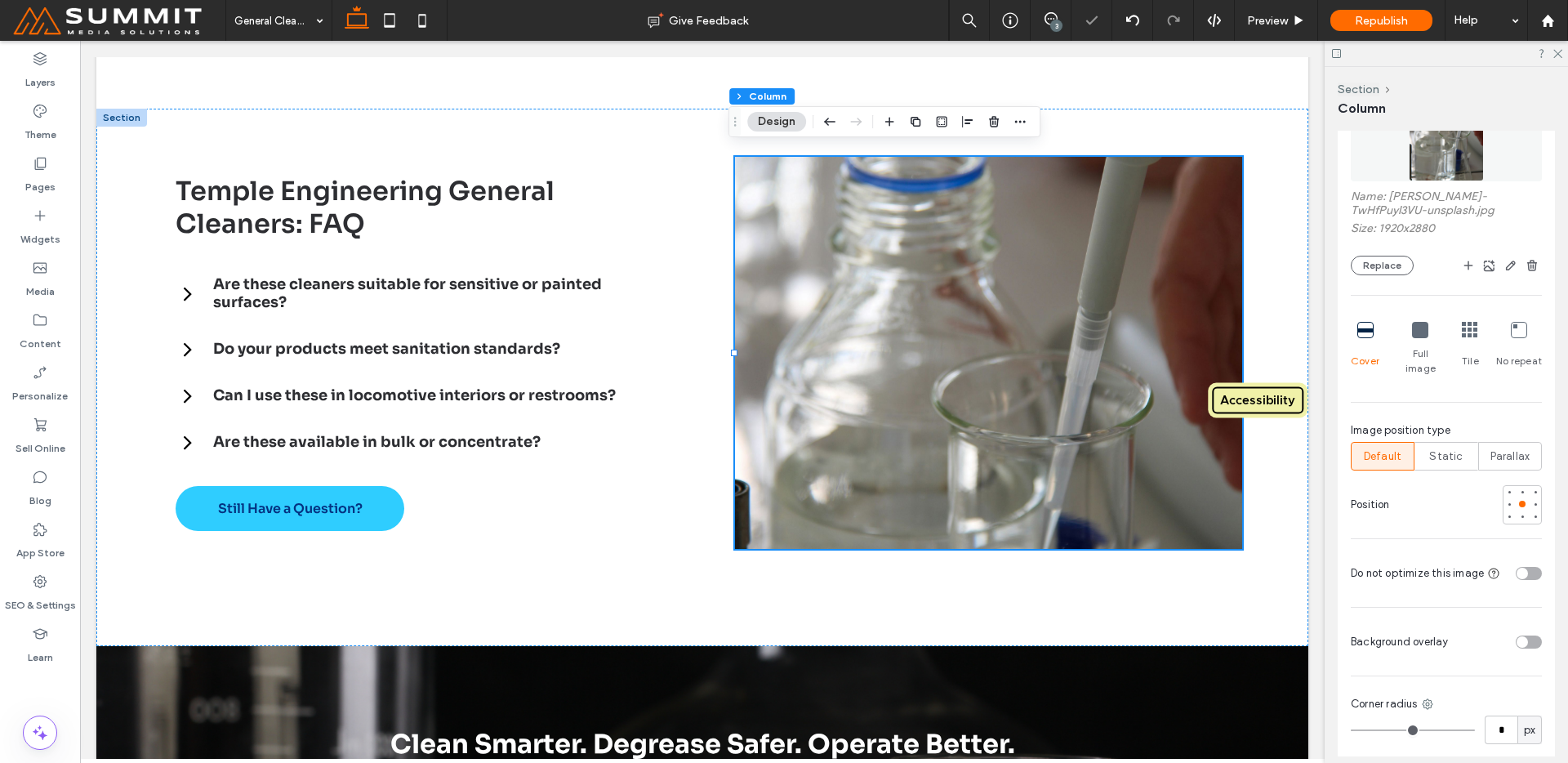
click at [1434, 169] on img at bounding box center [1446, 126] width 74 height 111
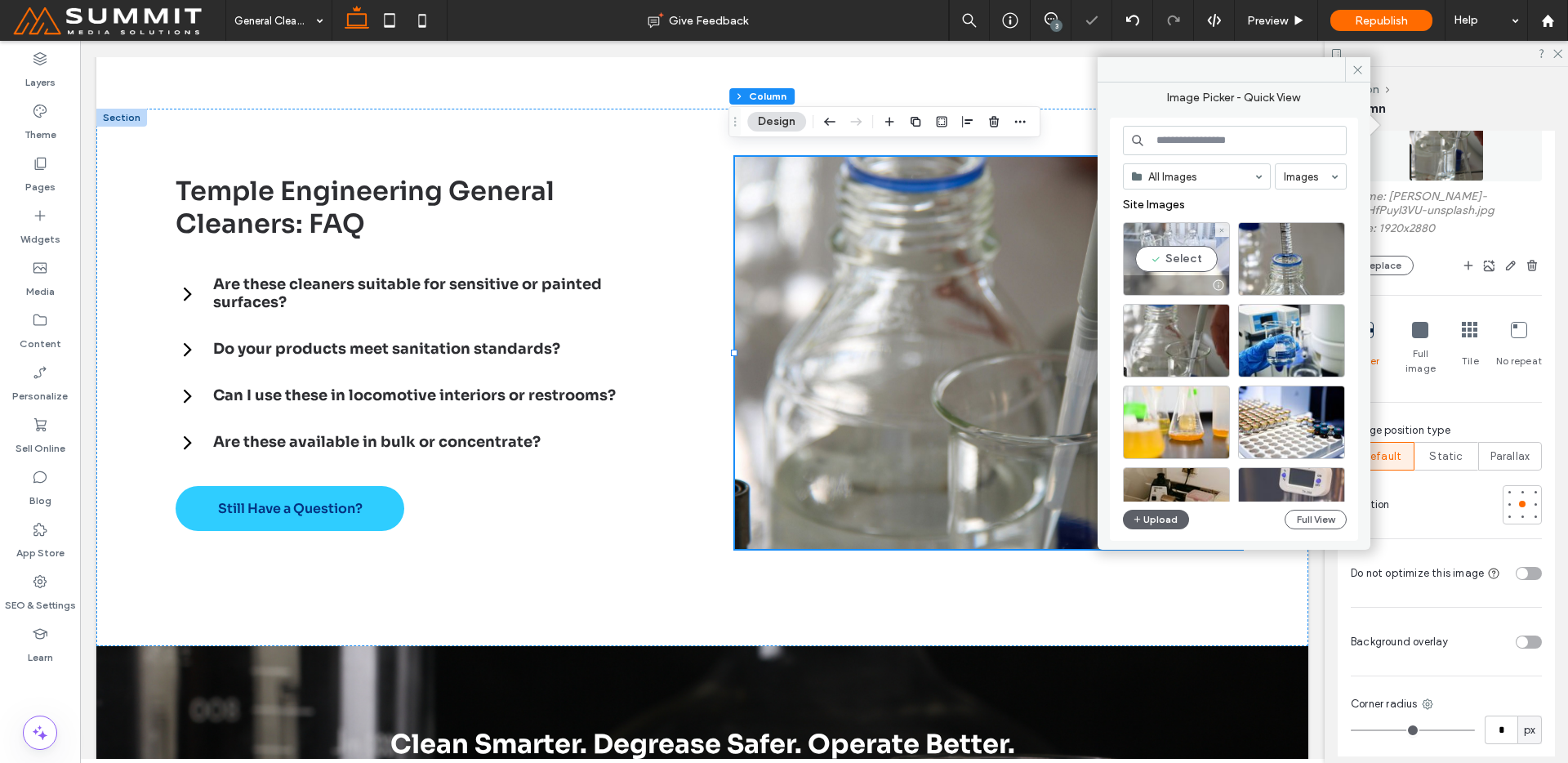
click at [1134, 284] on div at bounding box center [1176, 285] width 105 height 20
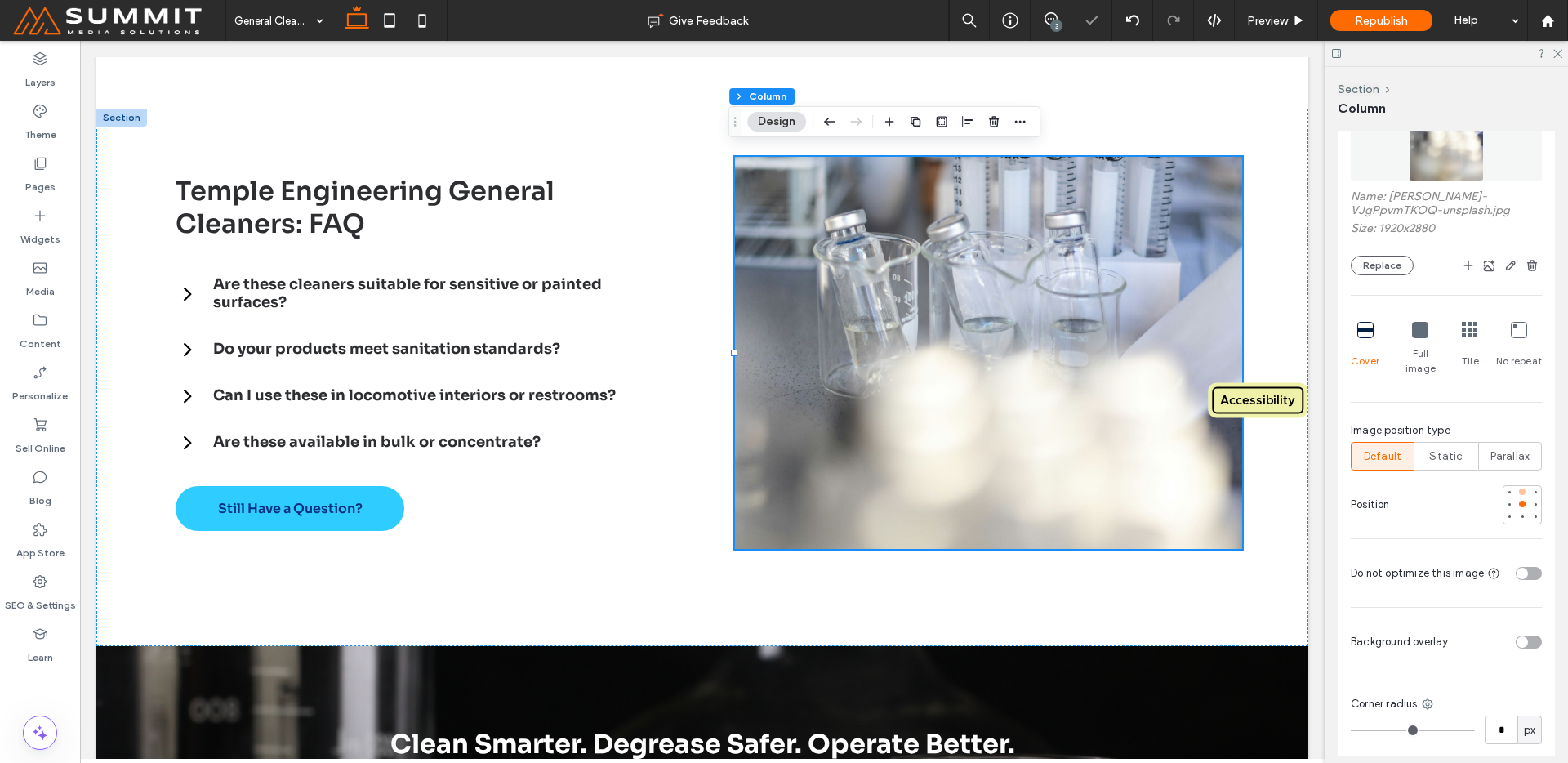
click at [1517, 487] on div at bounding box center [1522, 492] width 12 height 12
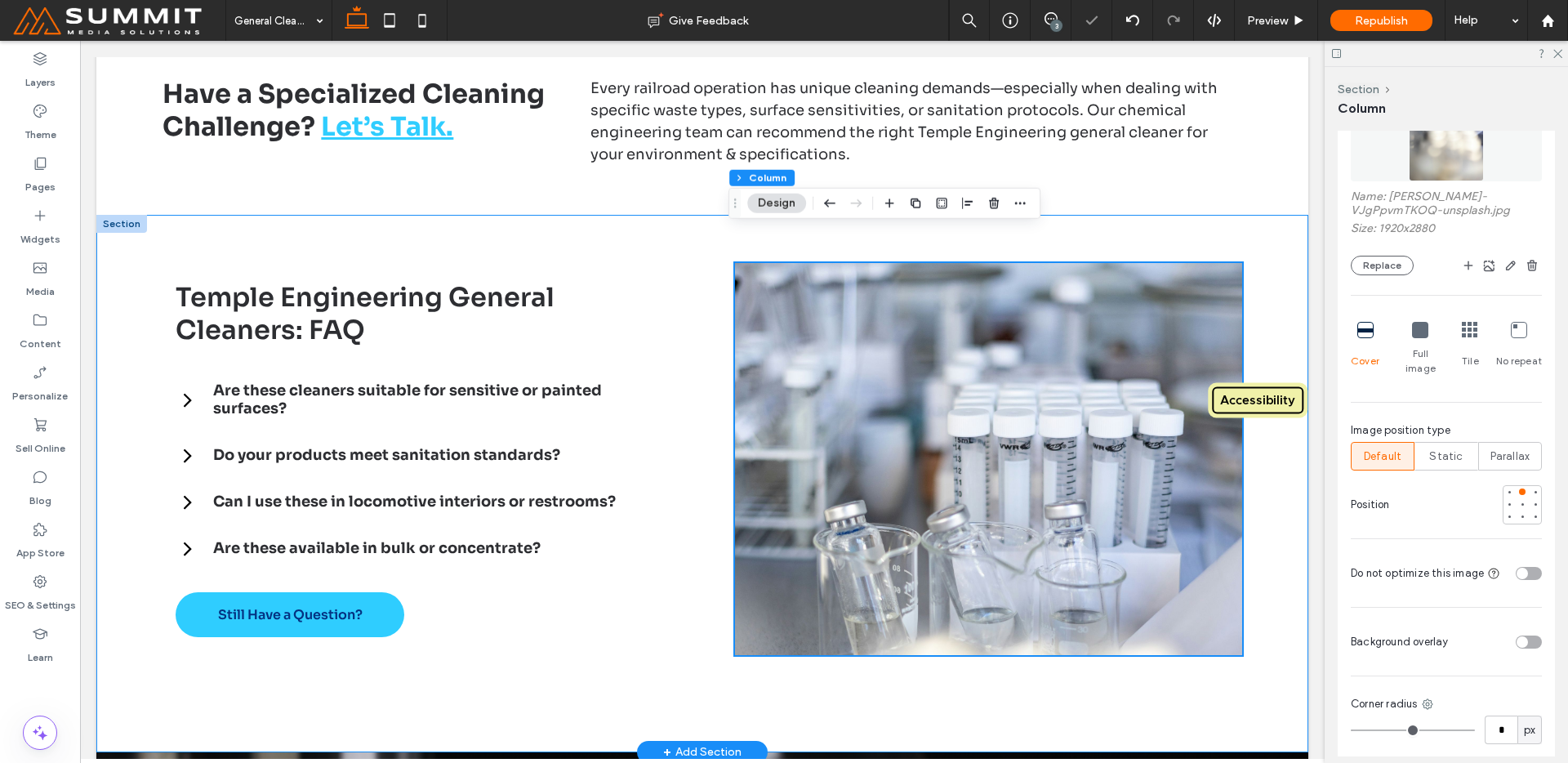
scroll to position [2870, 0]
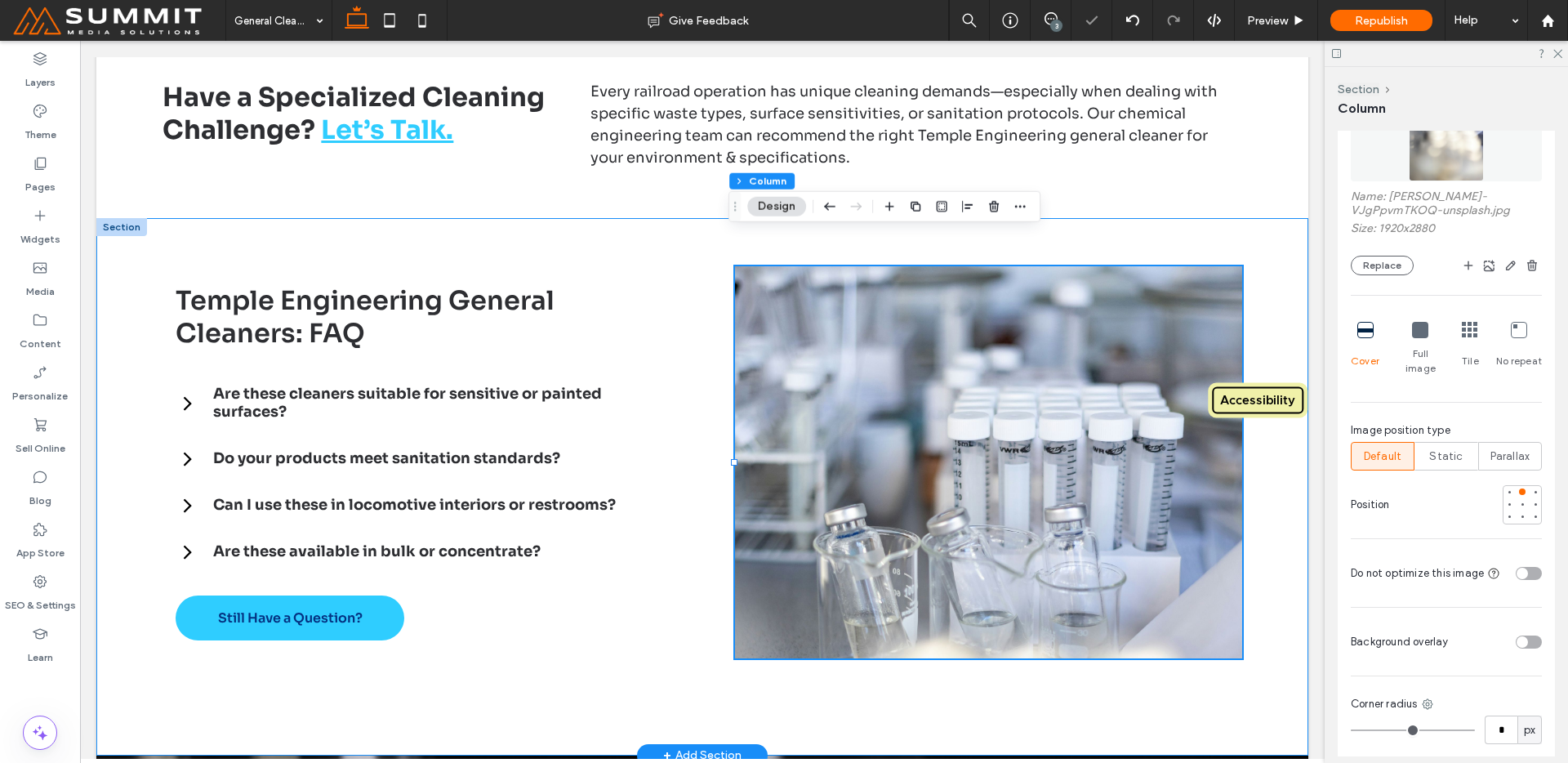
click at [1072, 682] on div "Temple Engineering General Cleaners: FAQ Are these cleaners suitable for sensit…" at bounding box center [703, 487] width 1176 height 538
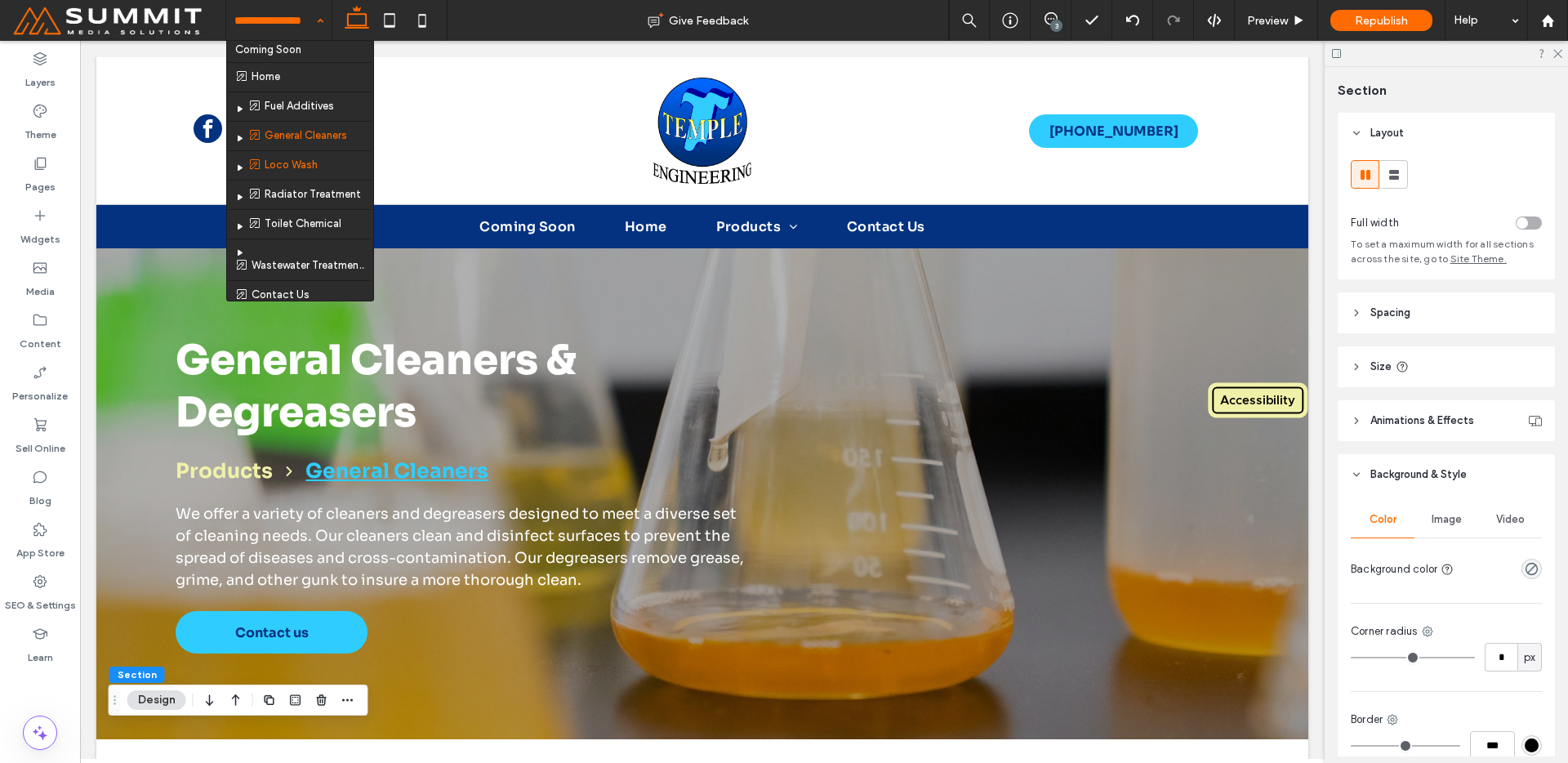
scroll to position [0, 0]
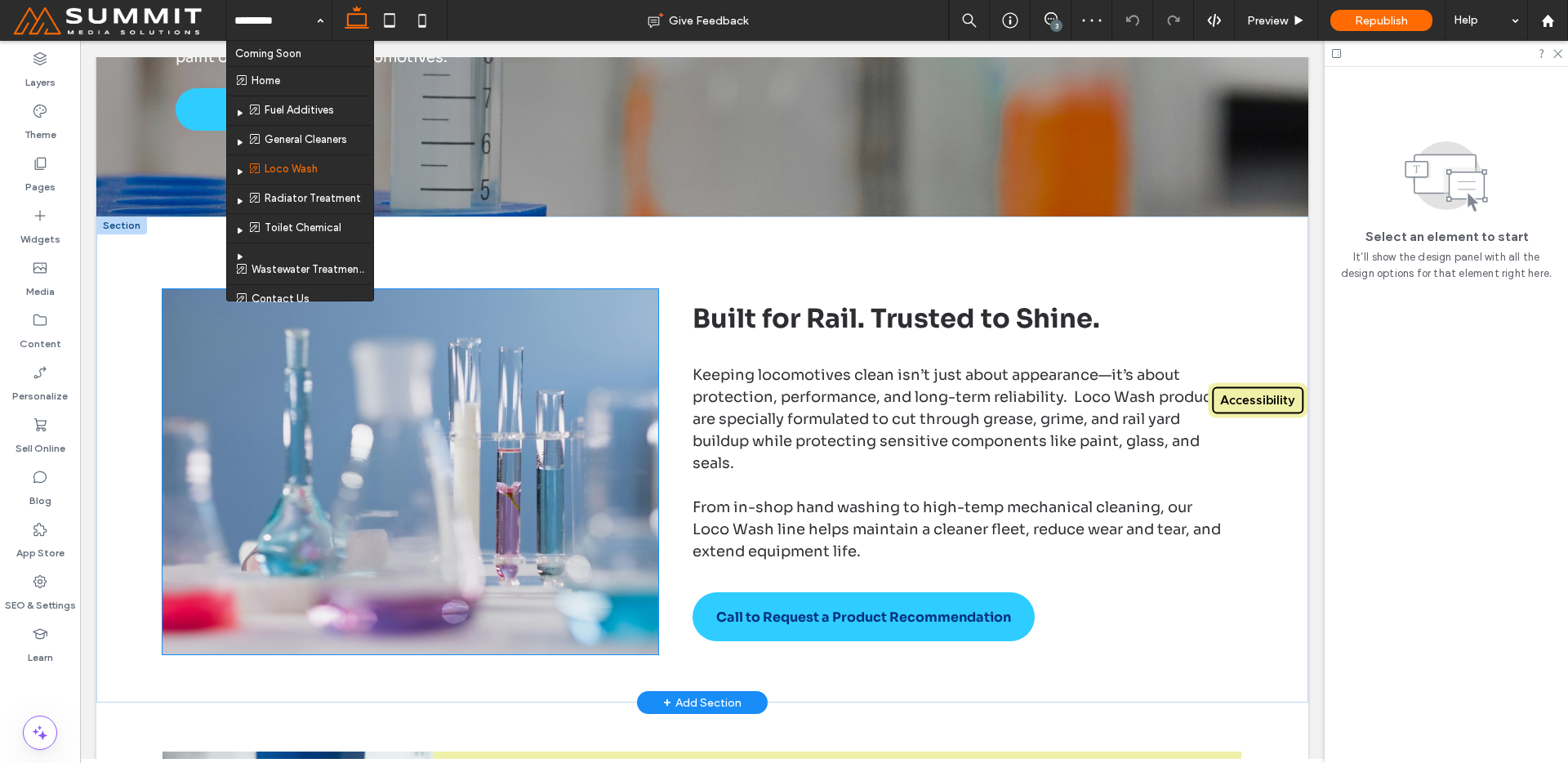
scroll to position [716, 0]
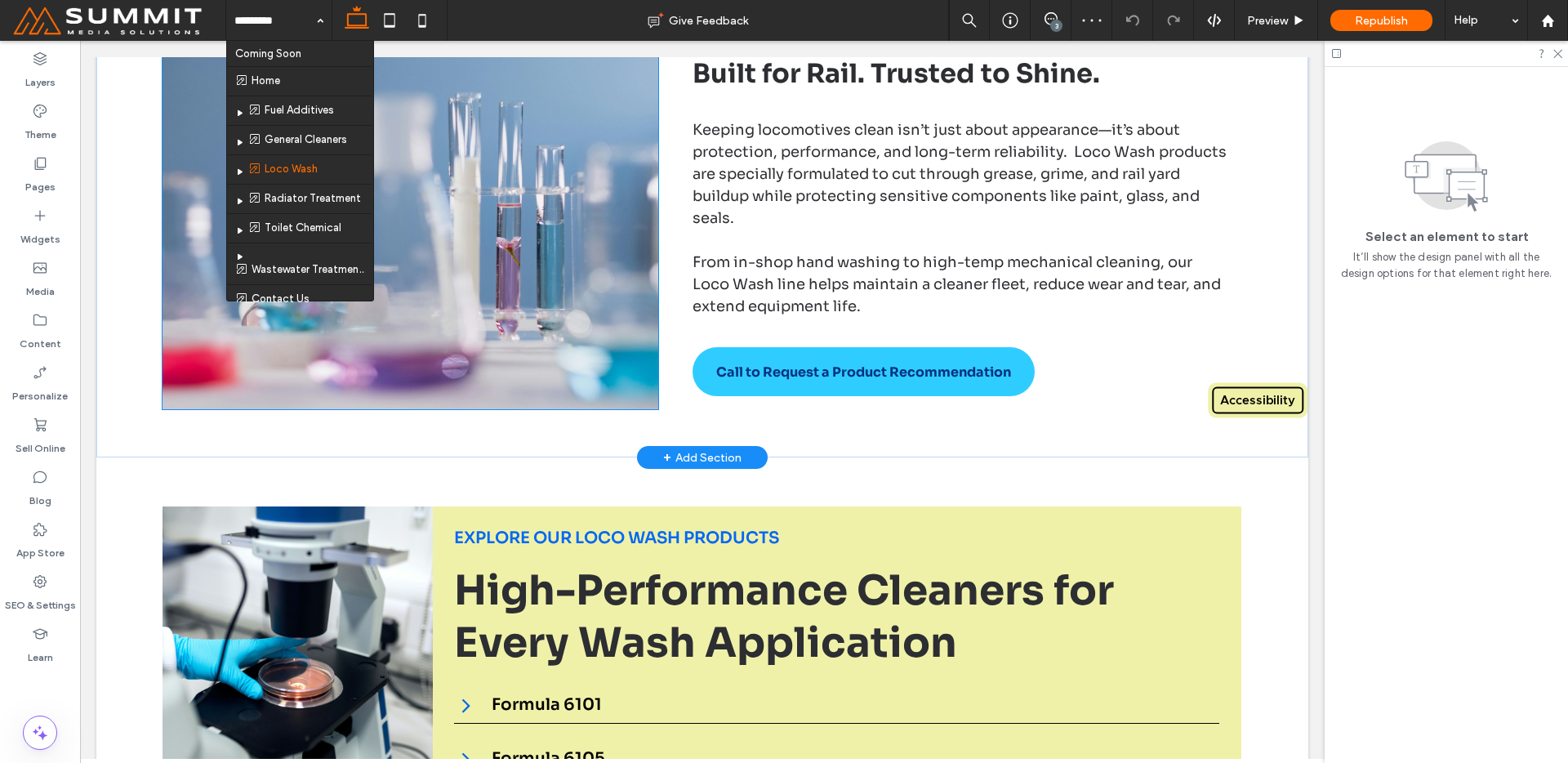
click at [537, 321] on img at bounding box center [410, 226] width 495 height 365
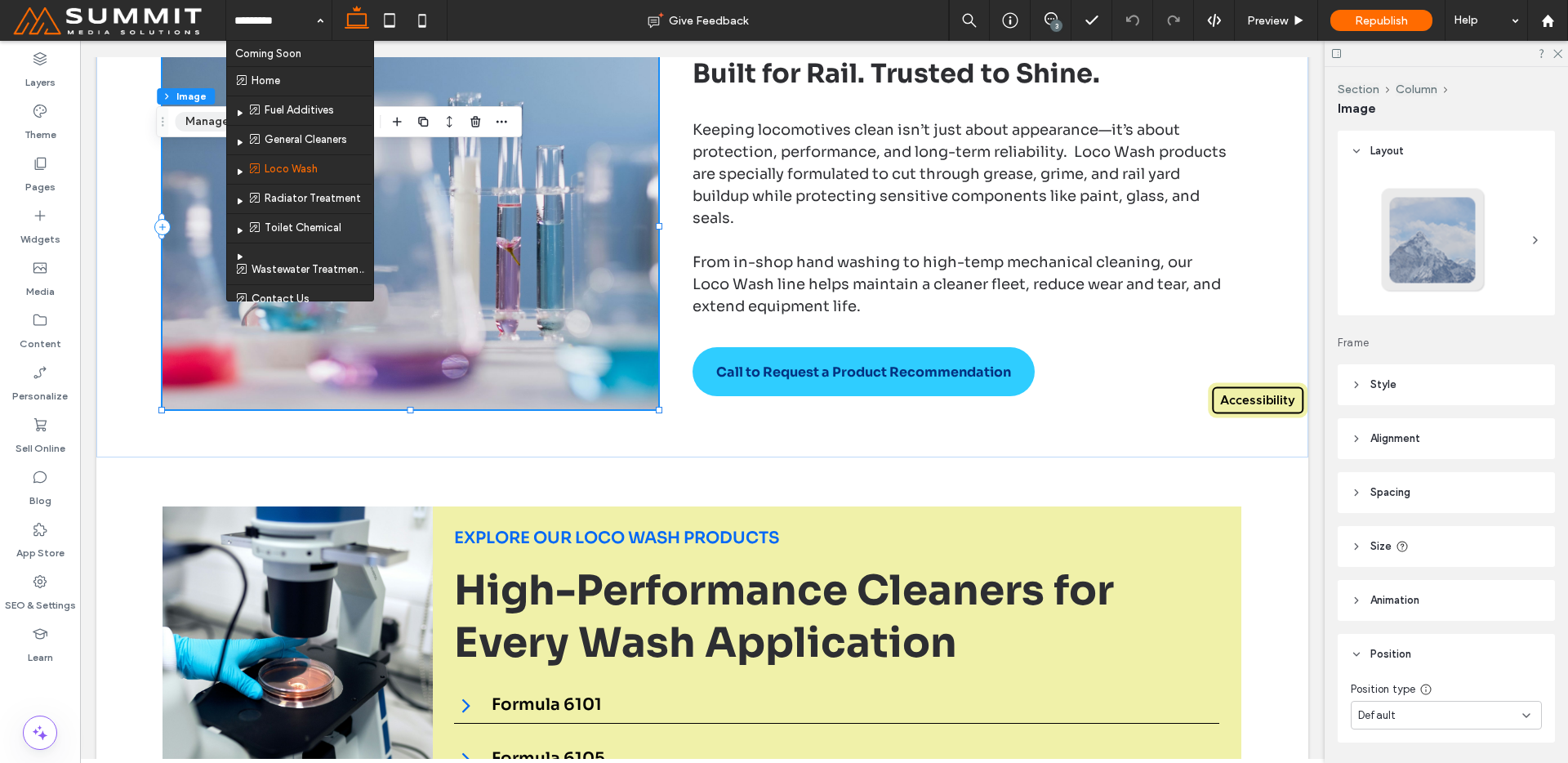
click at [194, 123] on button "Manage Image" at bounding box center [225, 122] width 101 height 20
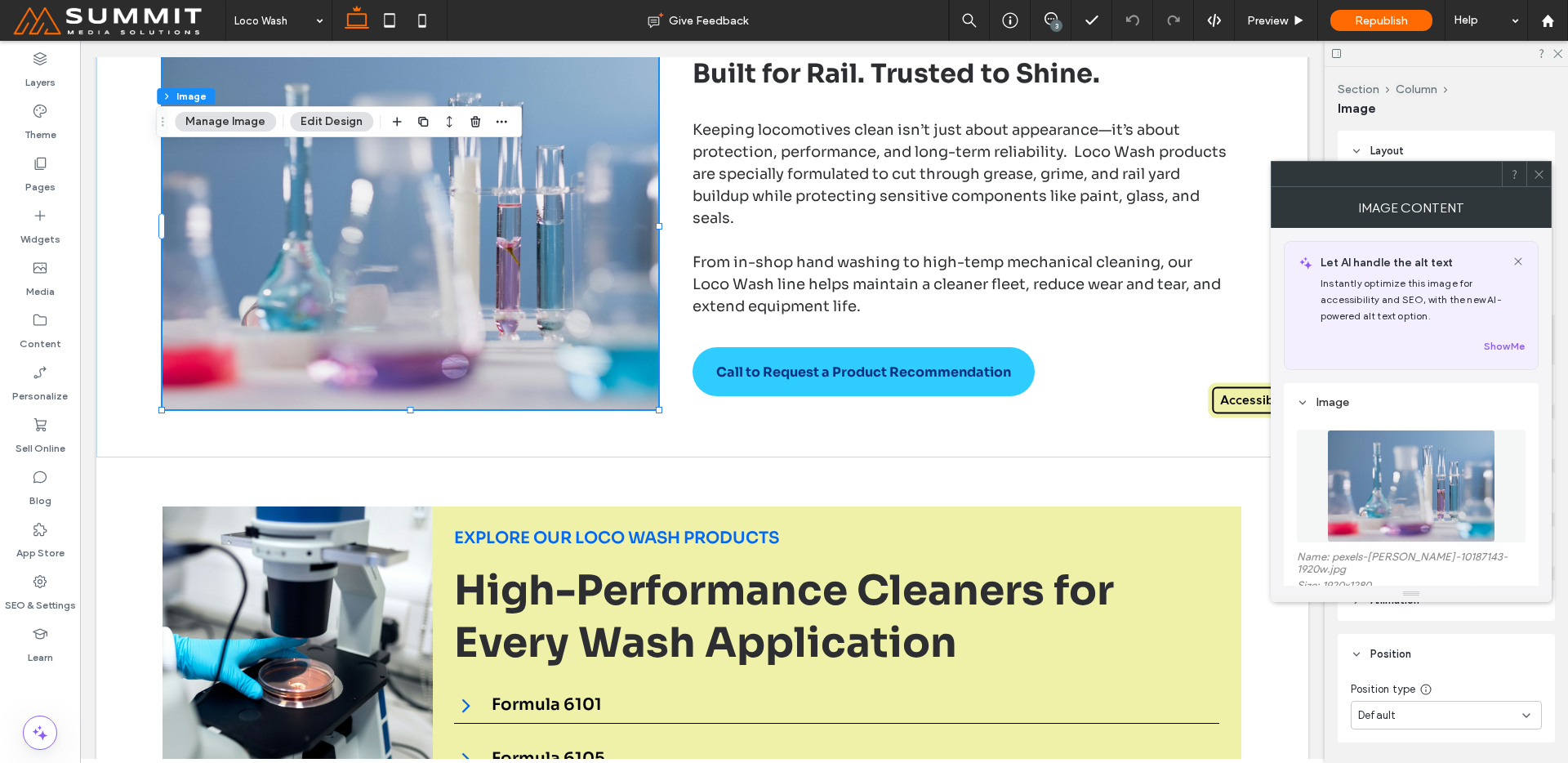
click at [1450, 492] on img at bounding box center [1412, 487] width 168 height 113
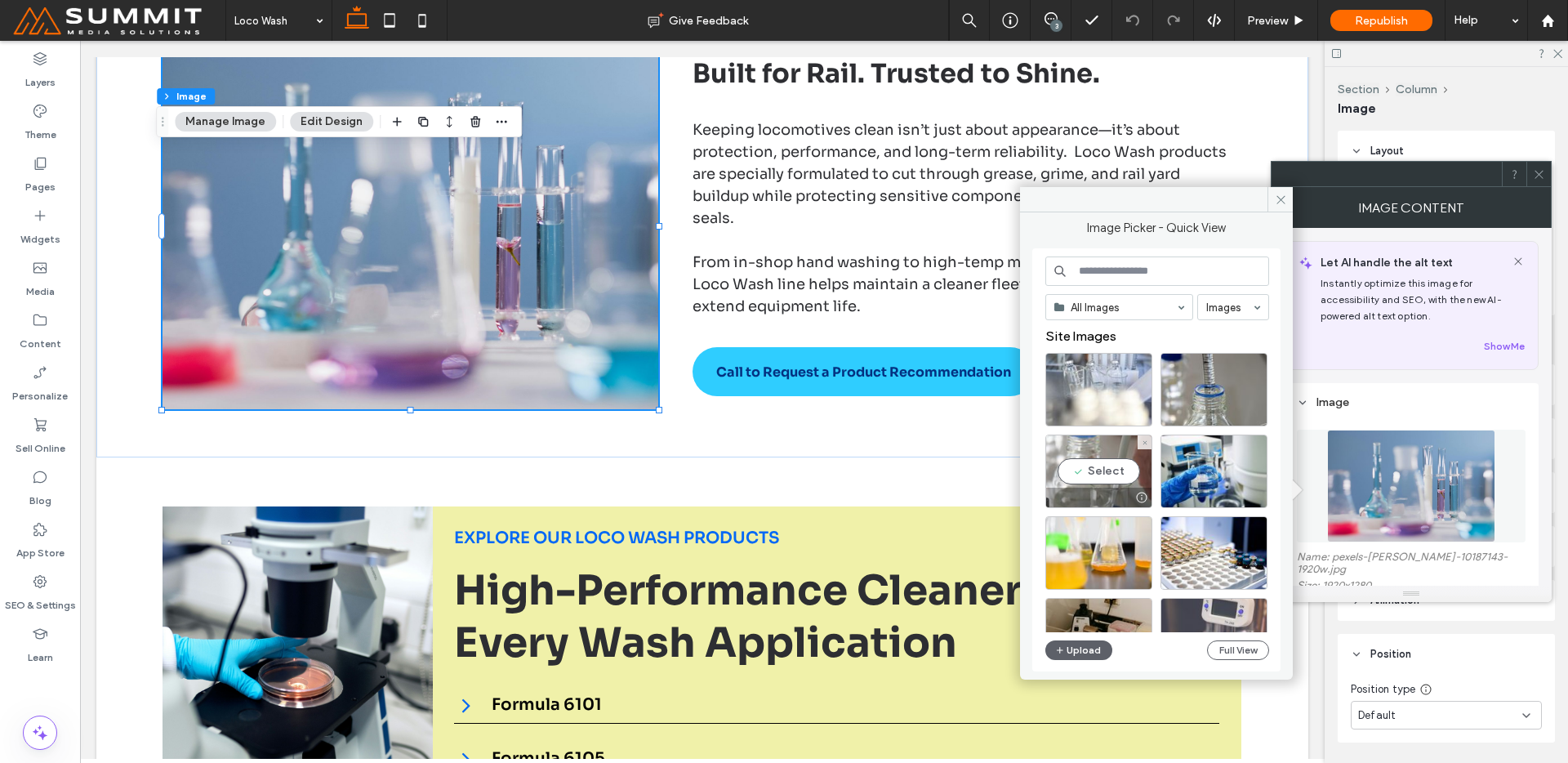
drag, startPoint x: 1074, startPoint y: 485, endPoint x: 962, endPoint y: 462, distance: 114.3
click at [1074, 485] on div "Select" at bounding box center [1099, 471] width 107 height 73
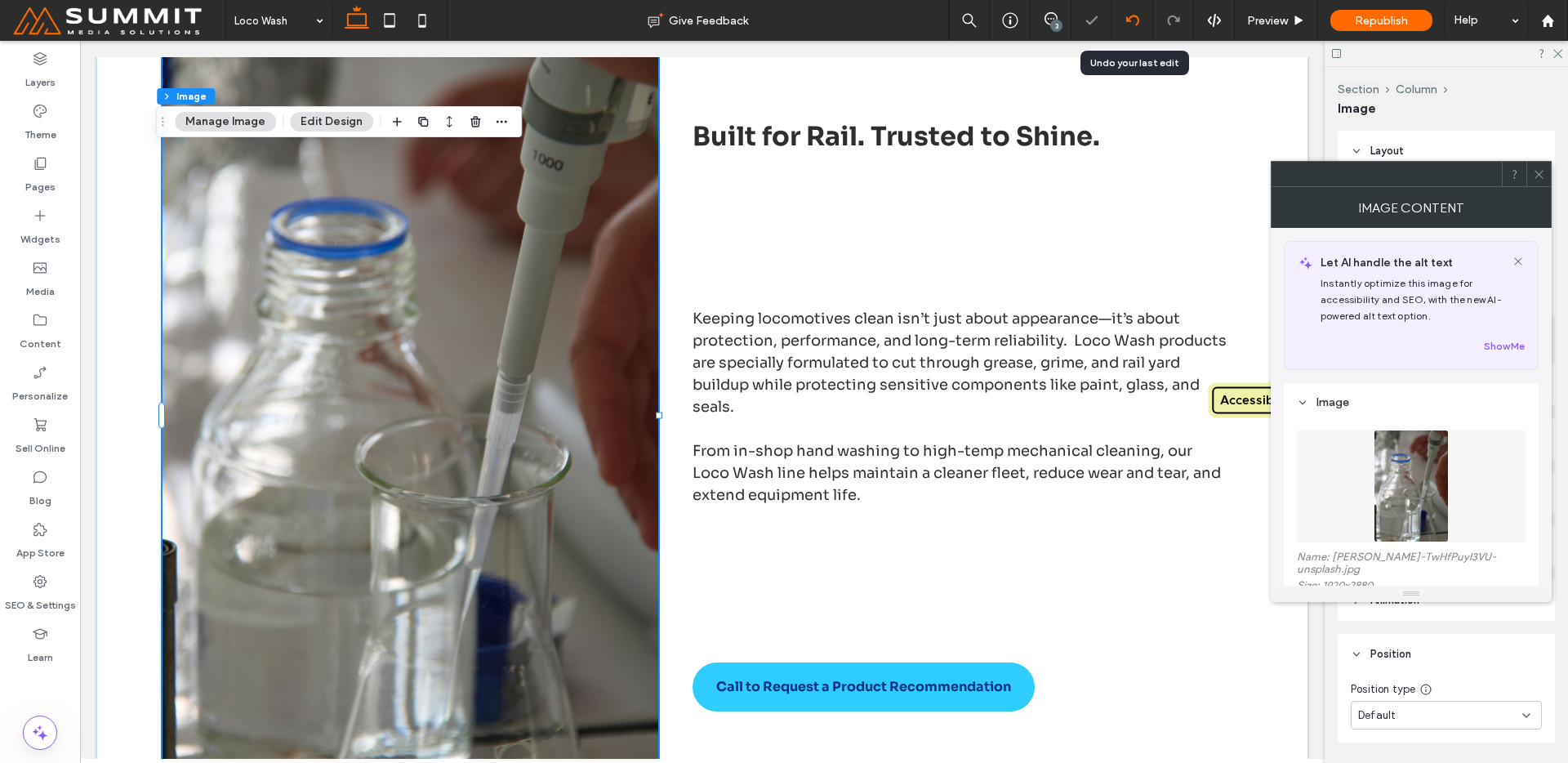
click at [1142, 21] on div at bounding box center [1132, 21] width 40 height 13
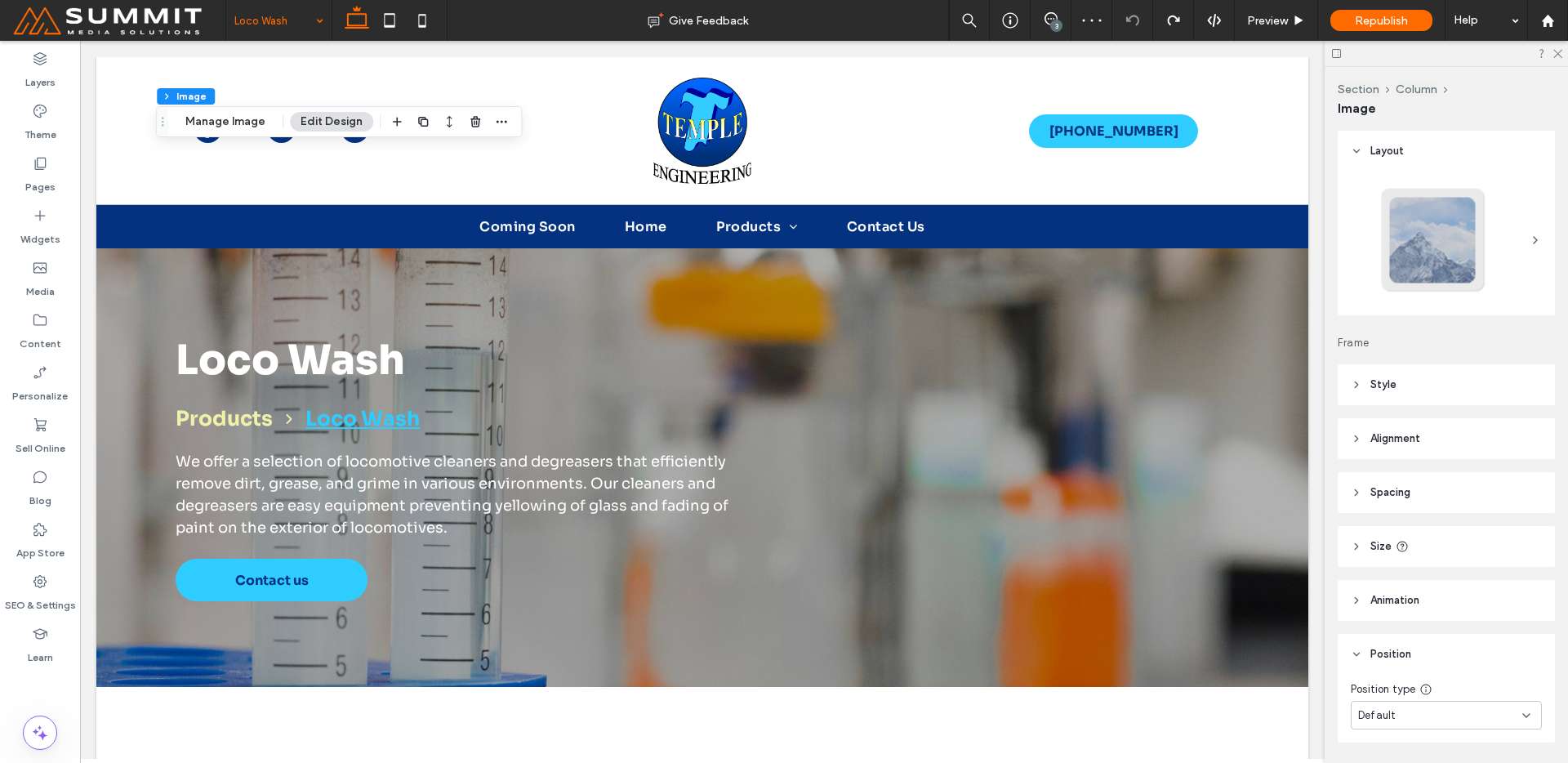
scroll to position [0, 0]
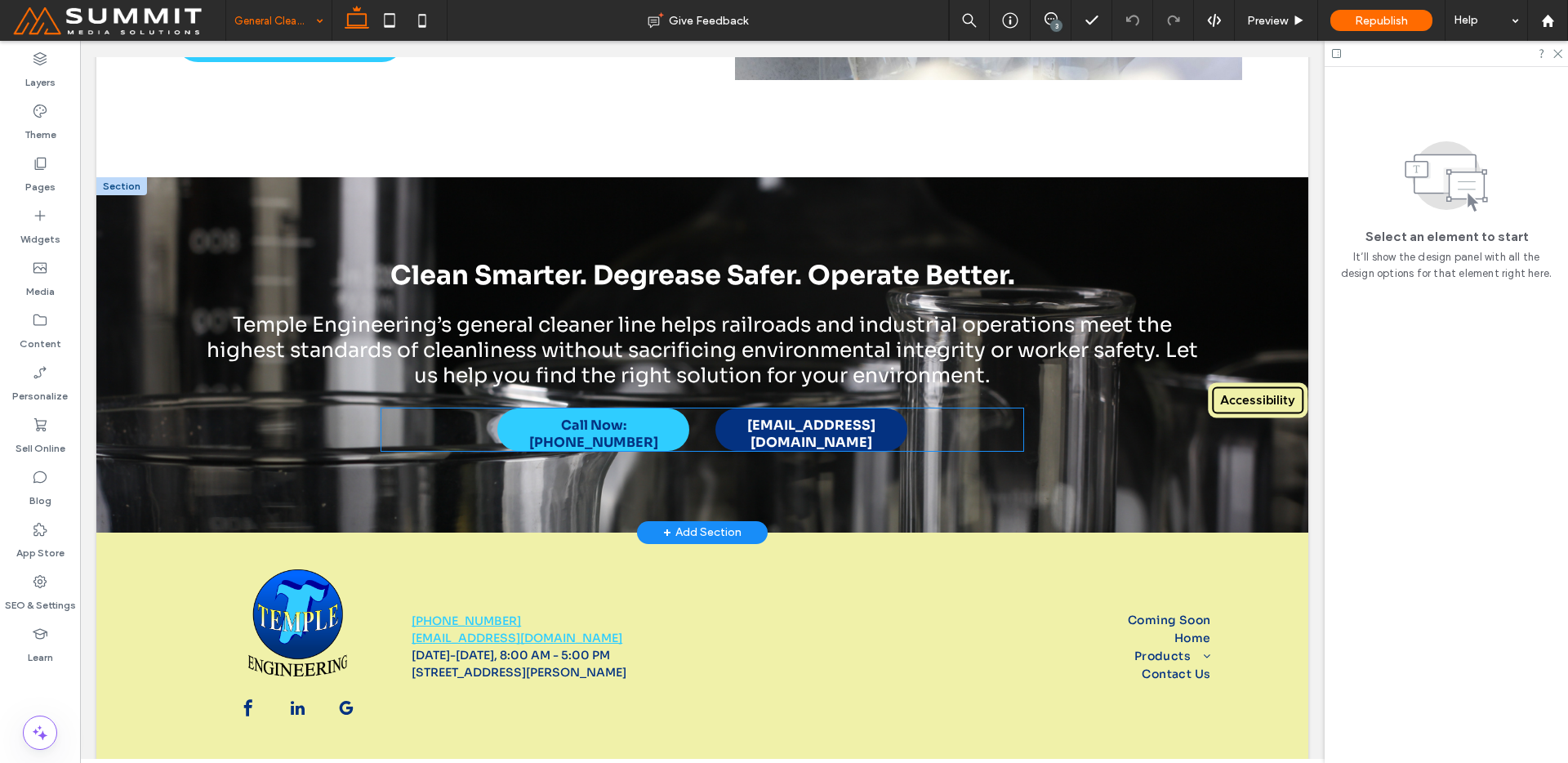
scroll to position [3455, 0]
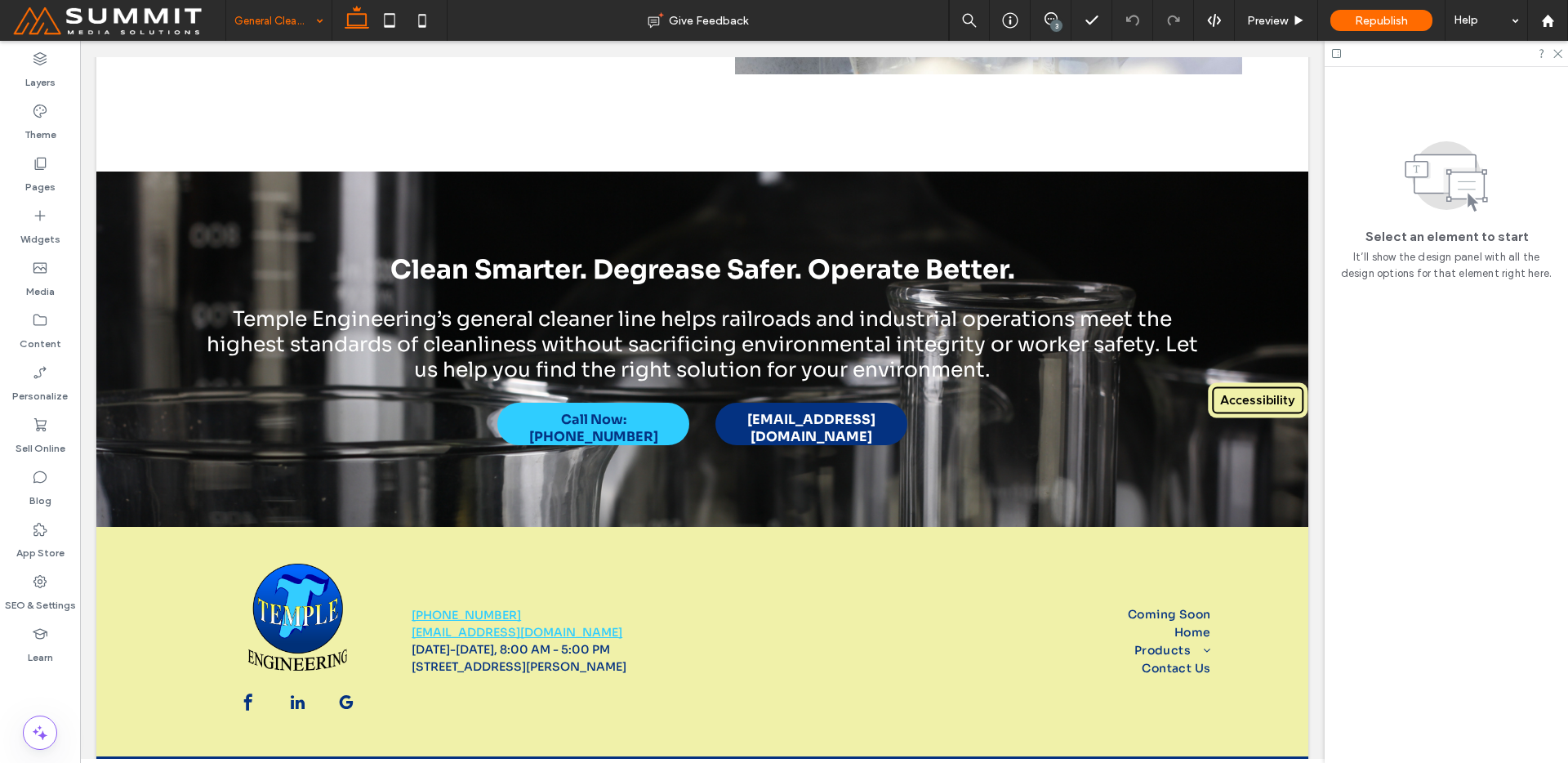
click at [266, 24] on input at bounding box center [274, 21] width 80 height 41
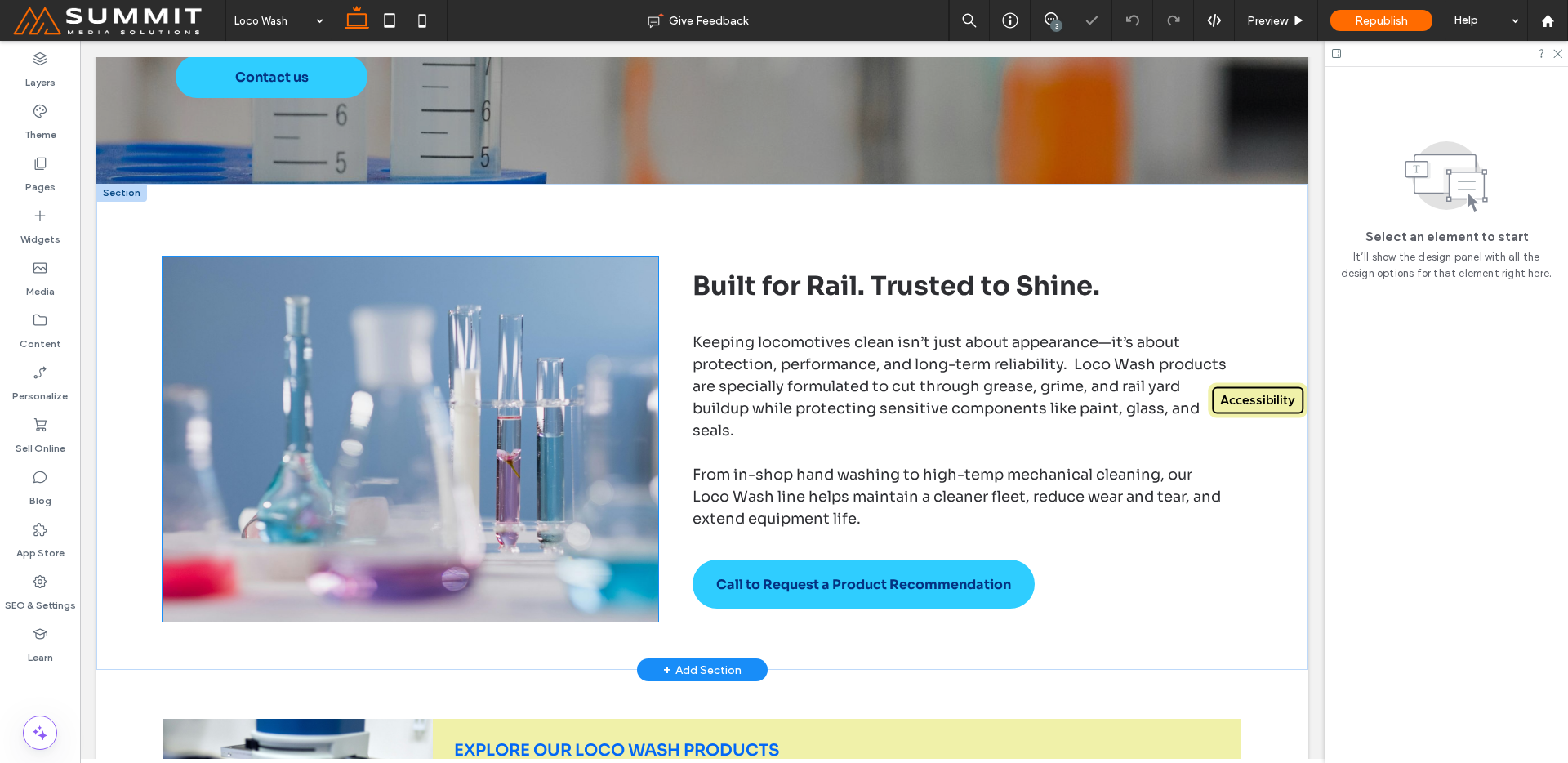
scroll to position [504, 0]
click at [580, 470] on img at bounding box center [410, 439] width 495 height 365
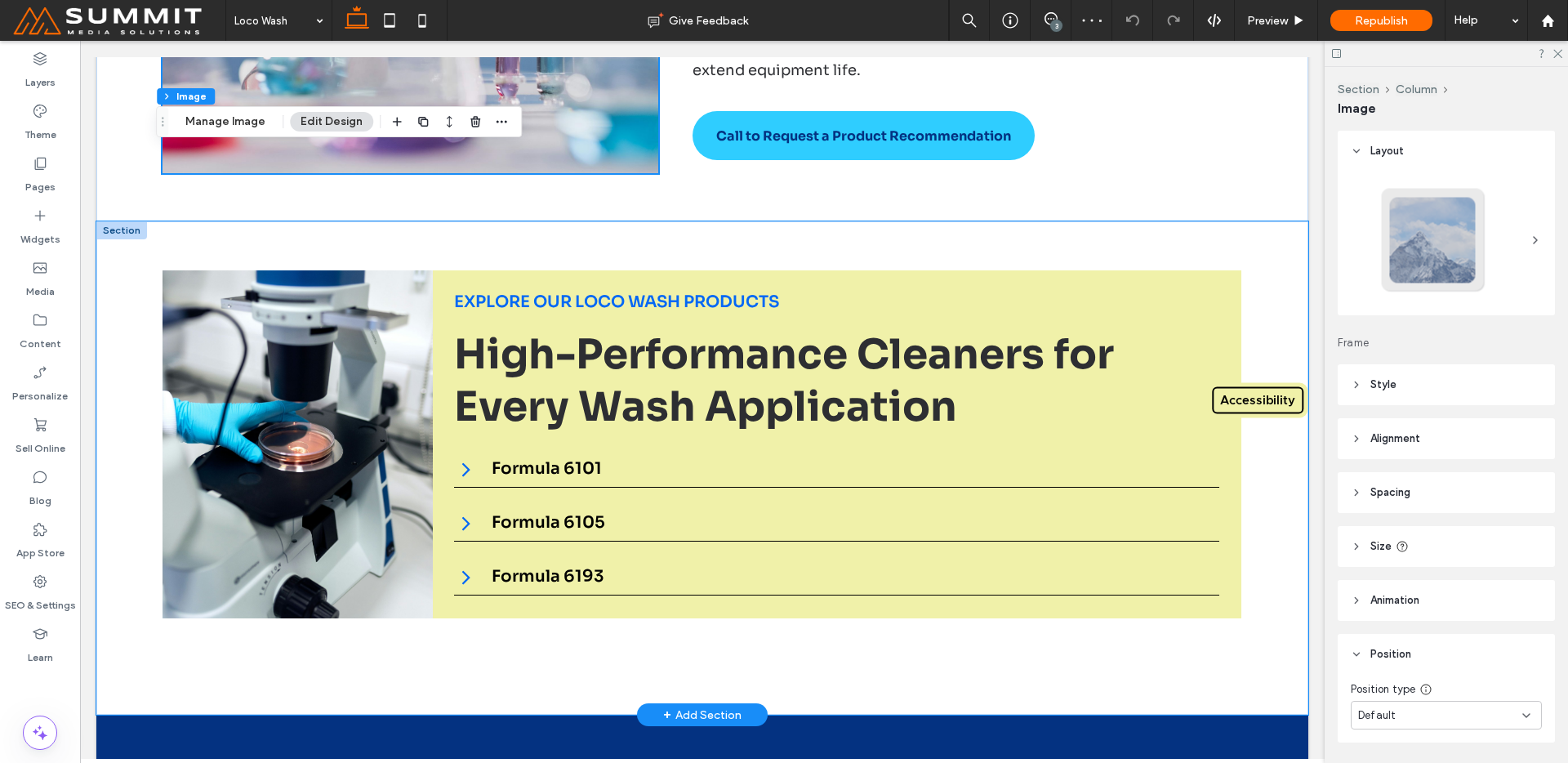
scroll to position [1001, 0]
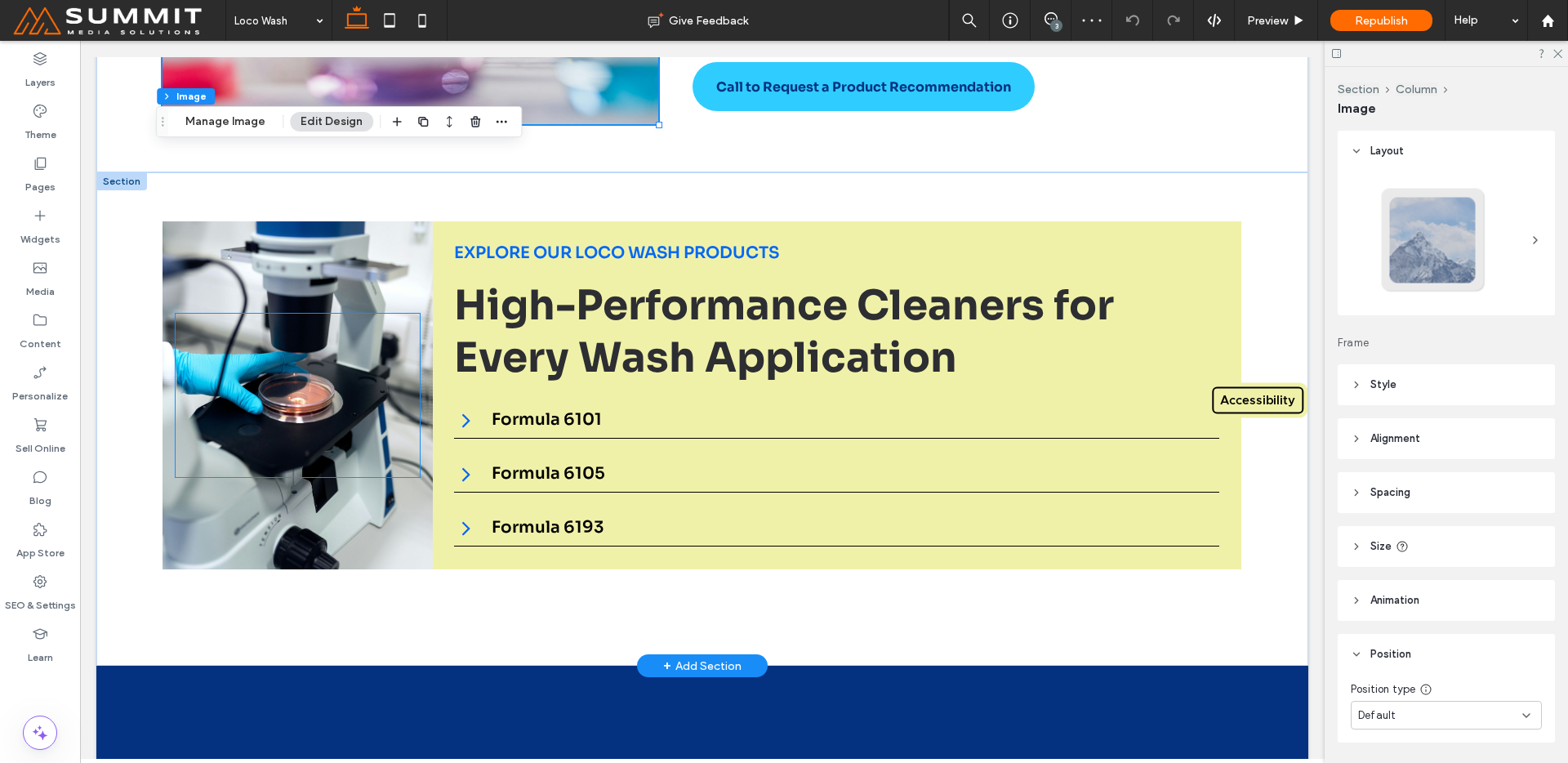
click at [330, 349] on div at bounding box center [297, 395] width 243 height 164
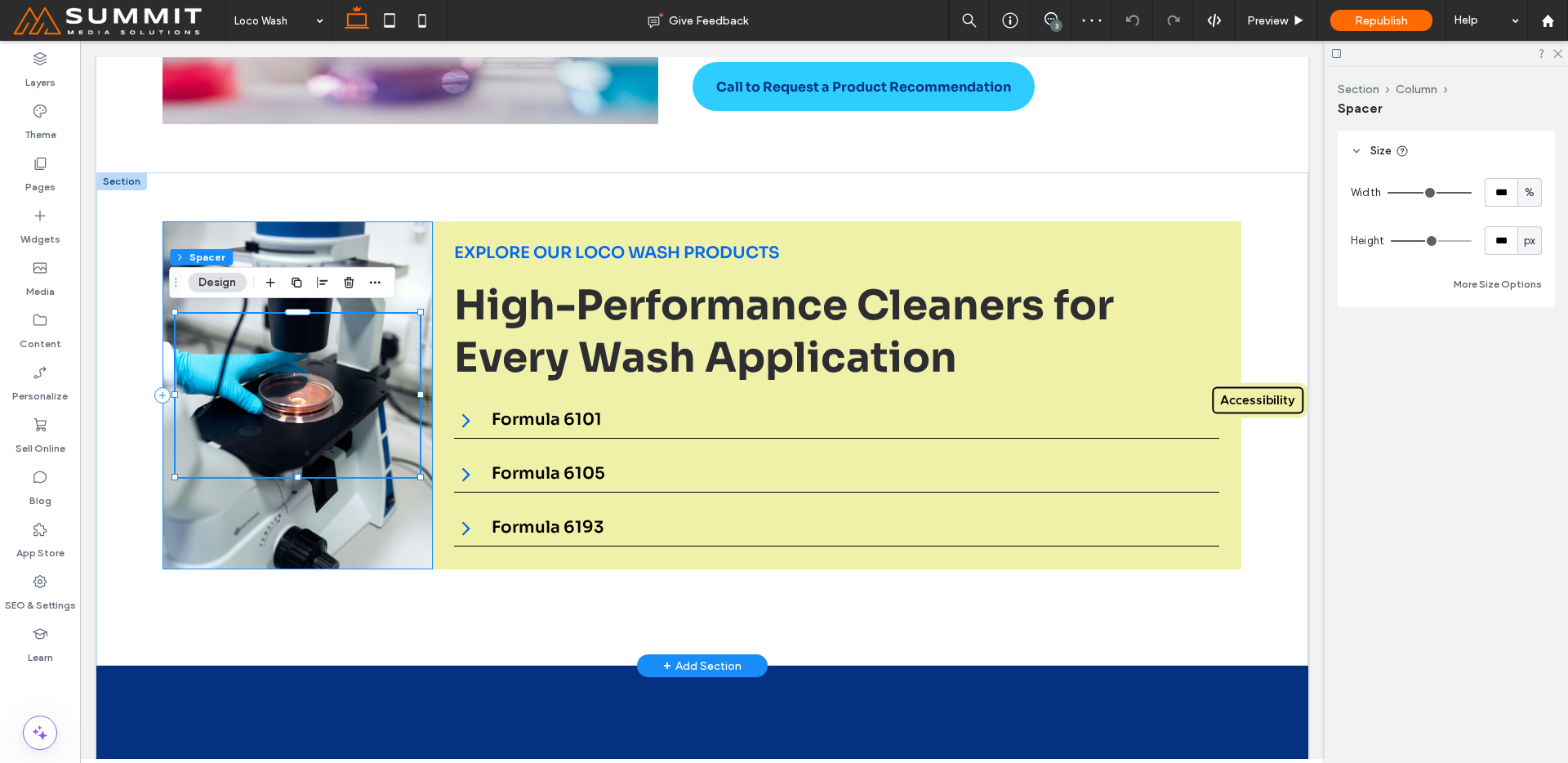
click at [383, 242] on div at bounding box center [297, 395] width 269 height 348
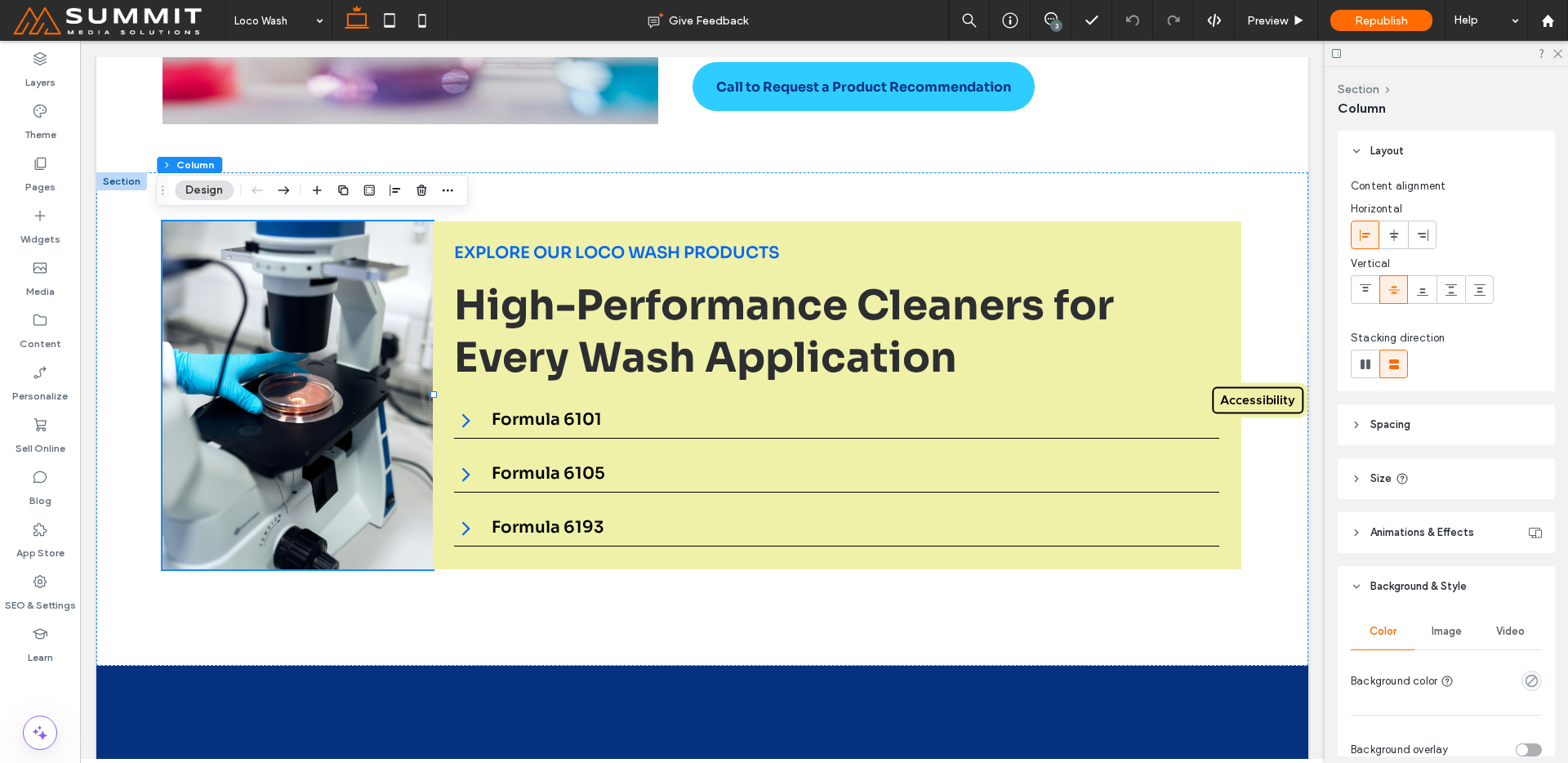
scroll to position [331, 0]
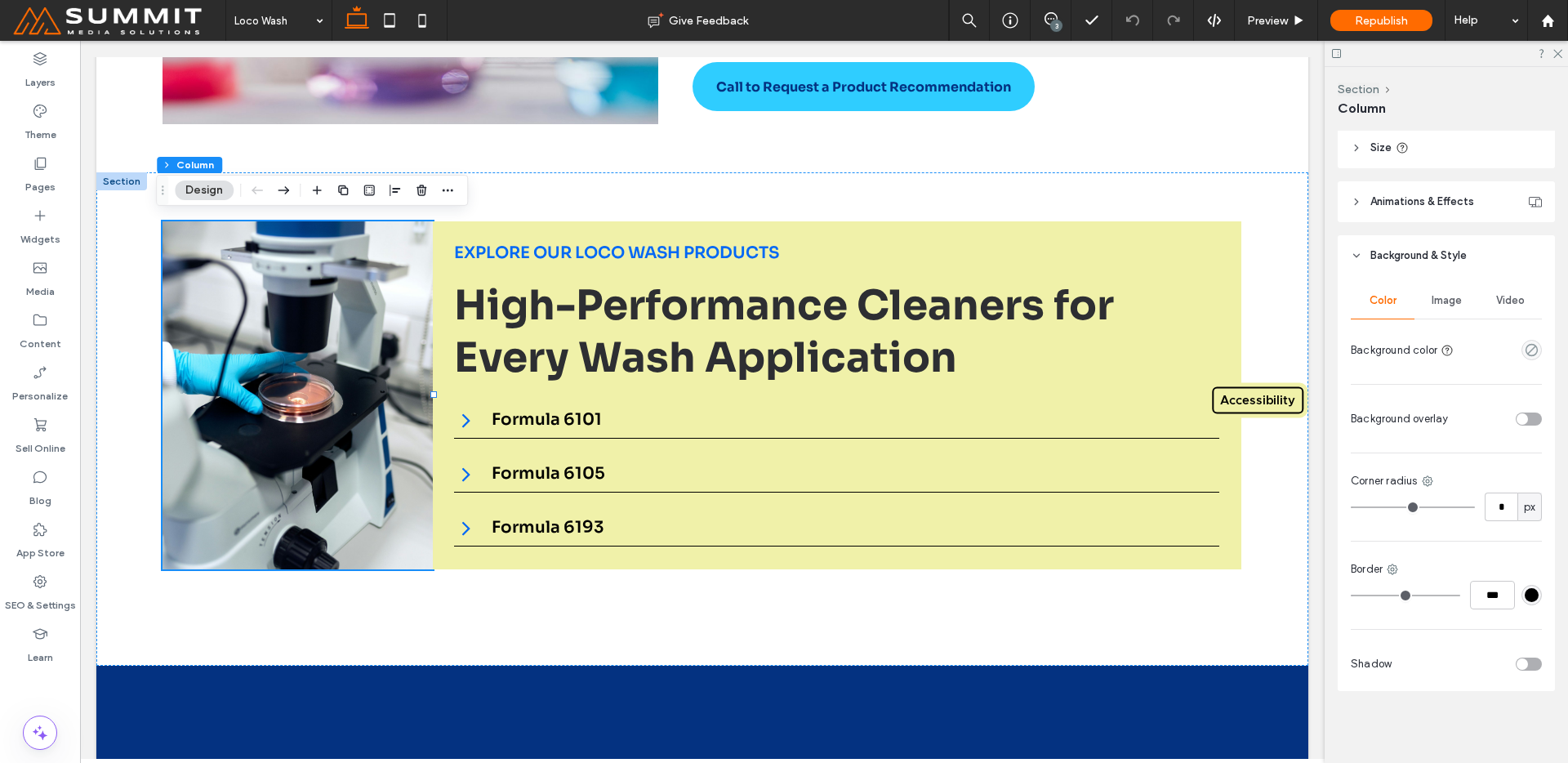
drag, startPoint x: 1460, startPoint y: 278, endPoint x: 1429, endPoint y: 329, distance: 59.7
click at [1460, 278] on div "Color Image Video Background color Background overlay Corner radius * px Border…" at bounding box center [1446, 484] width 217 height 415
click at [1429, 329] on div "Color Image Video Background color" at bounding box center [1446, 323] width 191 height 81
click at [1440, 298] on span "Image" at bounding box center [1447, 301] width 30 height 13
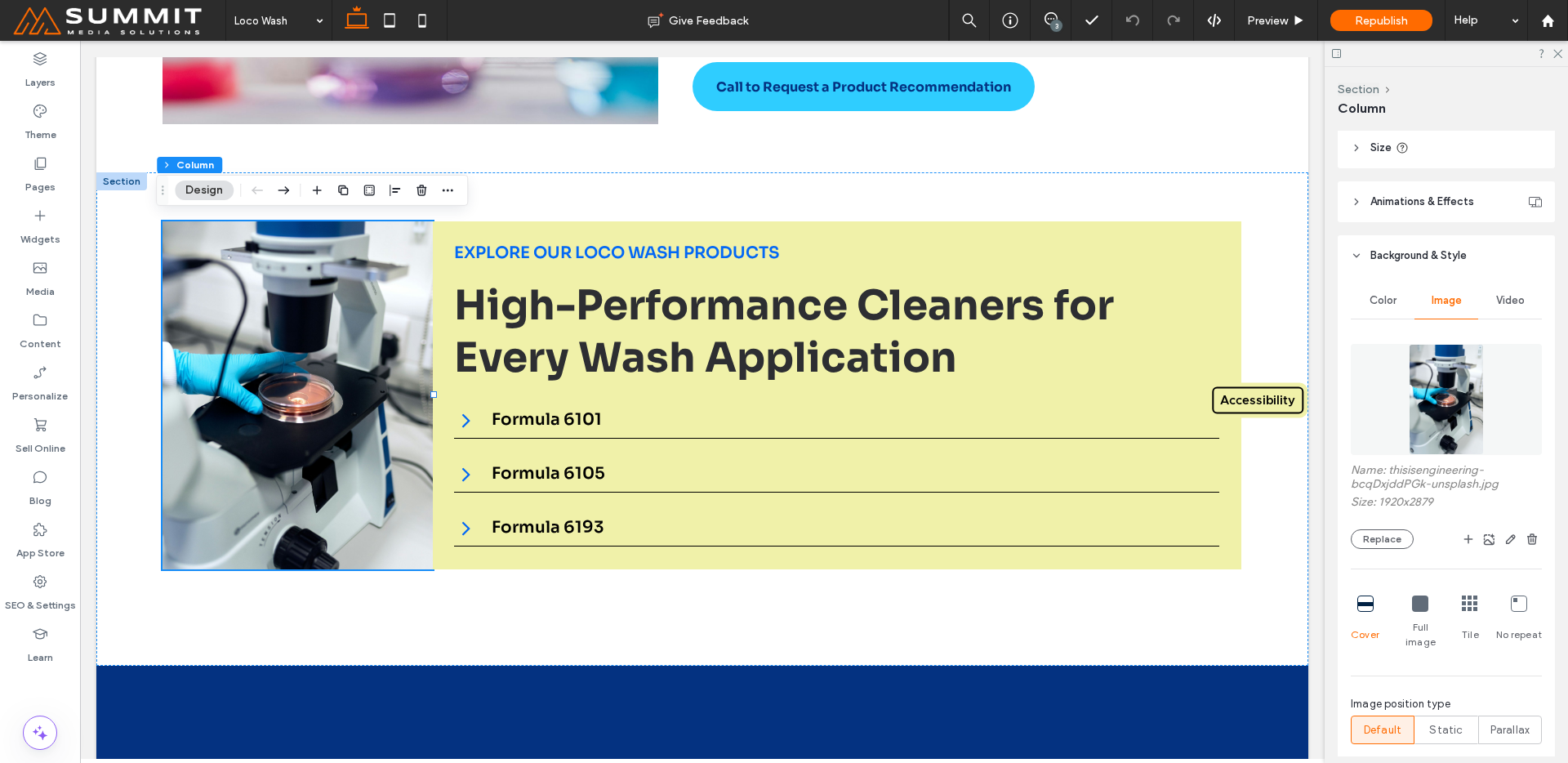
click at [1457, 359] on img at bounding box center [1446, 400] width 74 height 111
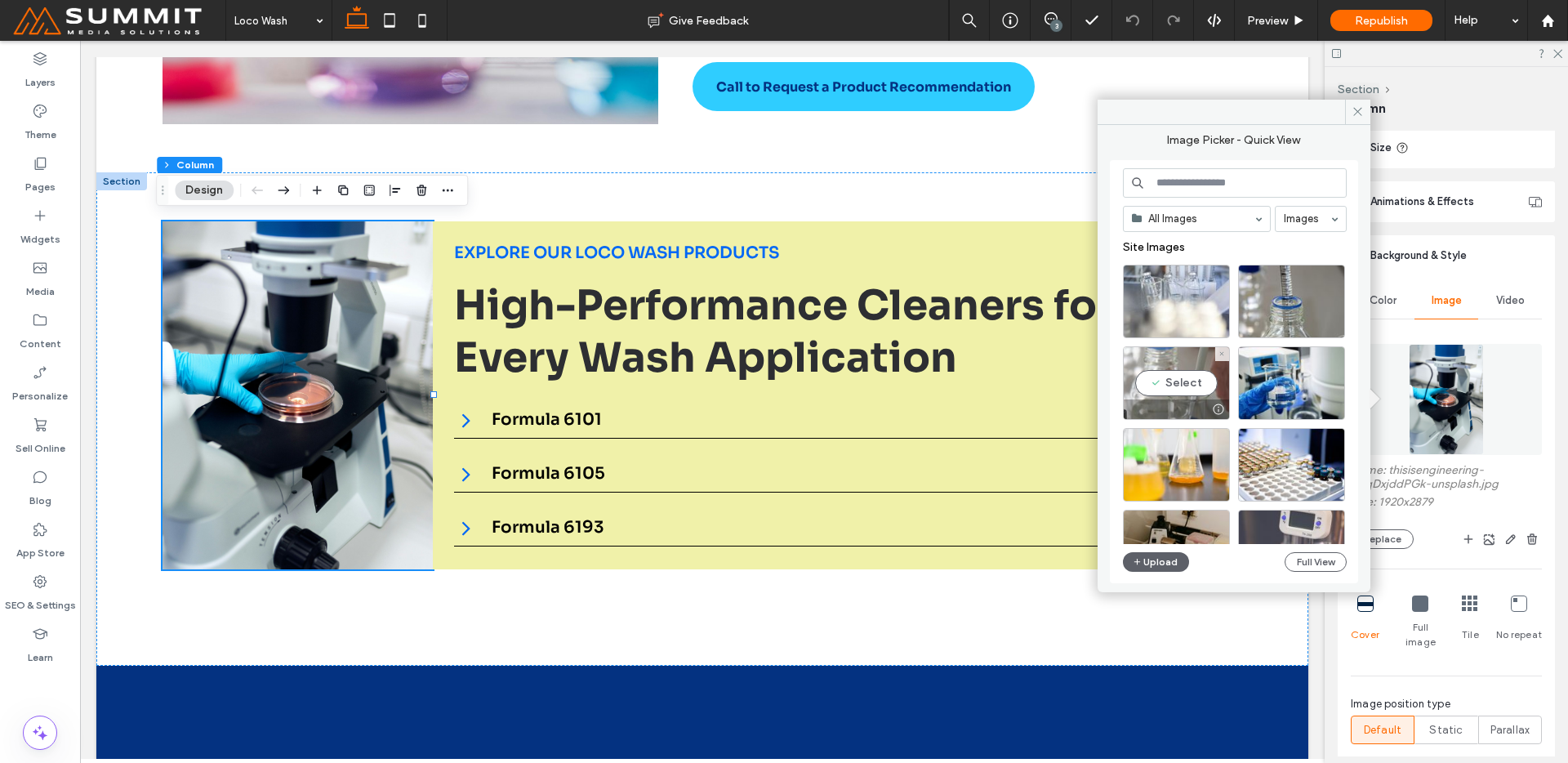
drag, startPoint x: 1179, startPoint y: 383, endPoint x: 1102, endPoint y: 358, distance: 81.0
click at [1179, 383] on div "Select" at bounding box center [1176, 383] width 107 height 73
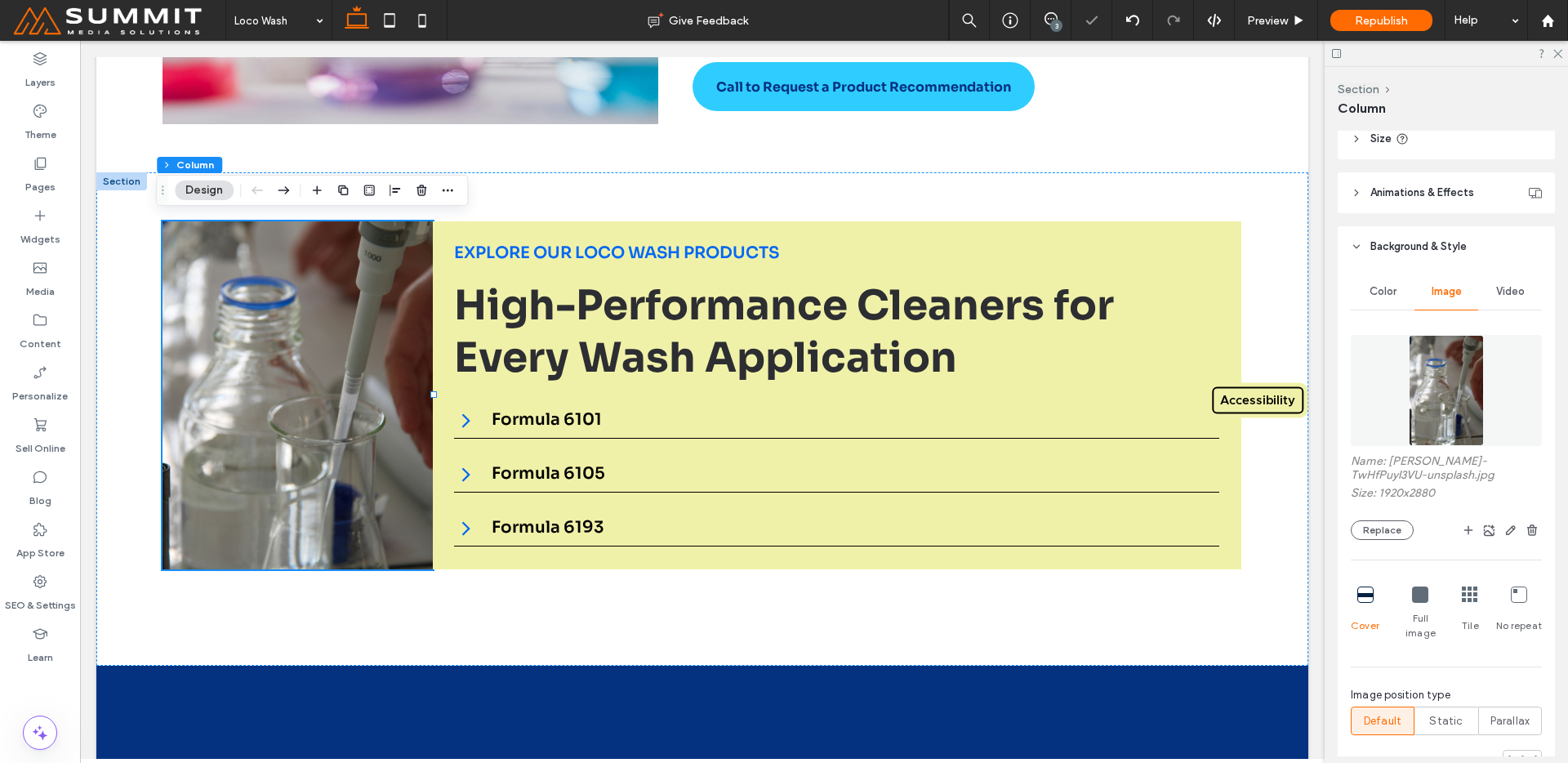
scroll to position [547, 0]
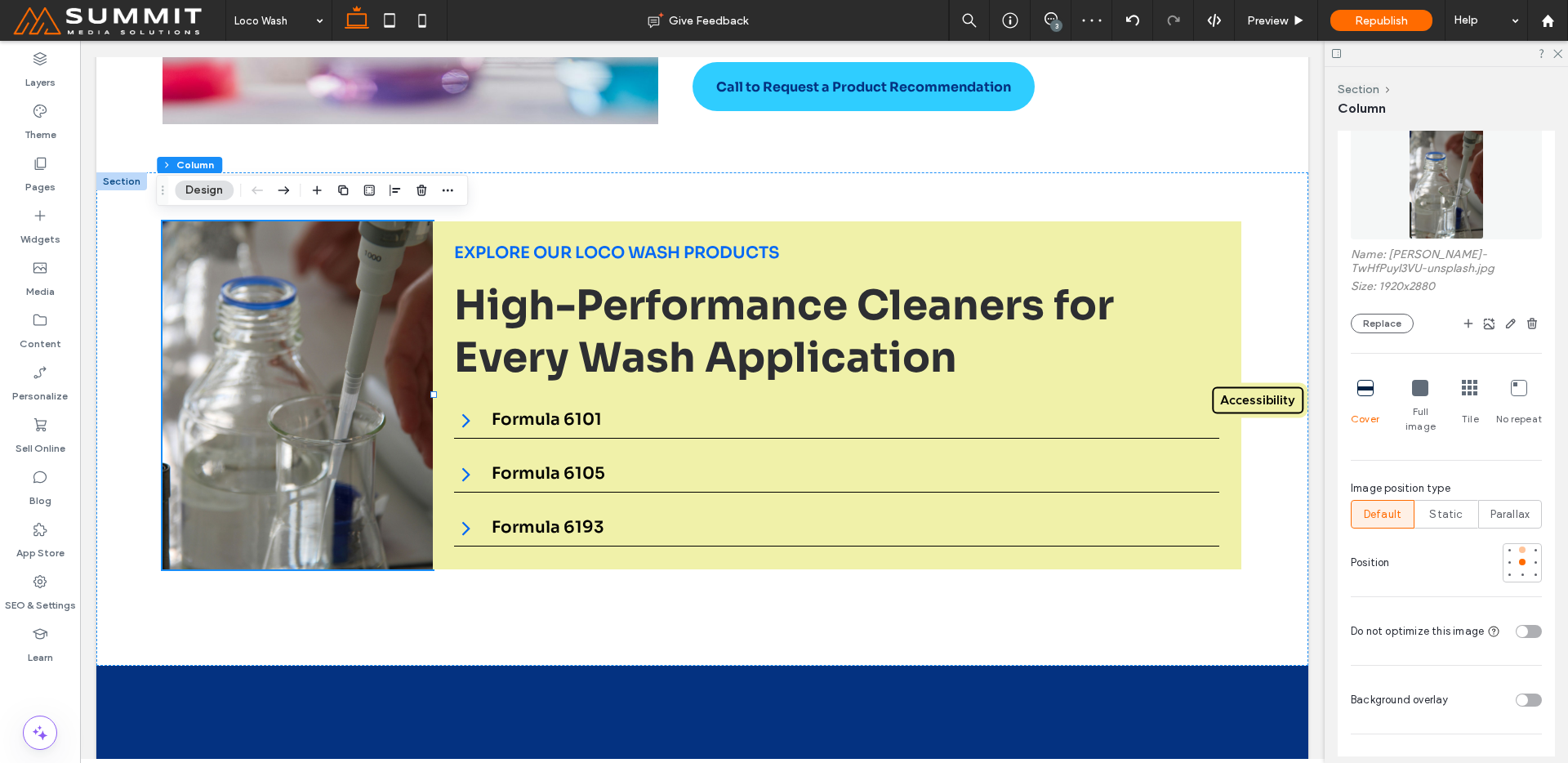
click at [1517, 544] on div at bounding box center [1522, 549] width 12 height 12
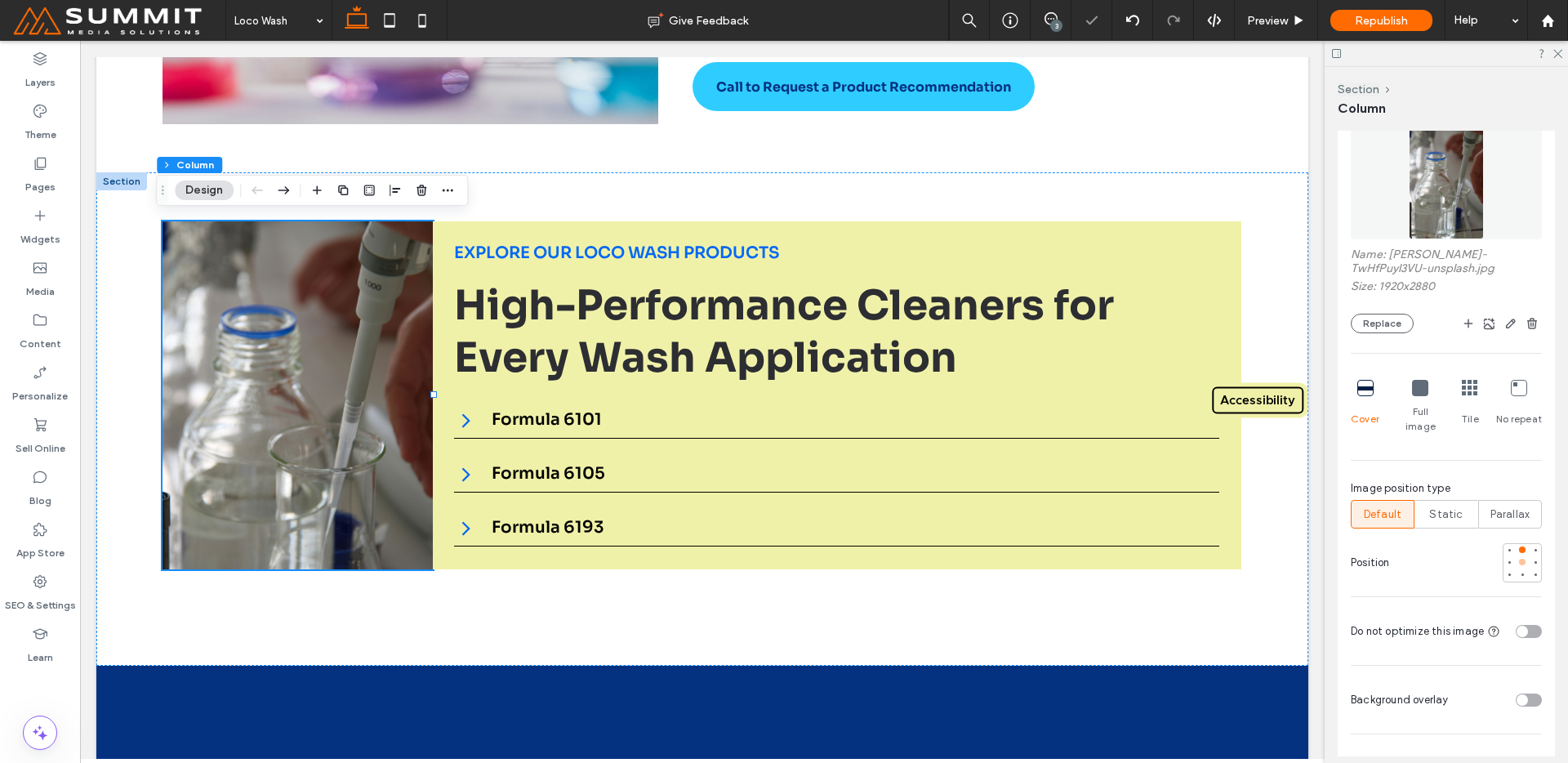
click at [1519, 559] on div at bounding box center [1522, 562] width 6 height 6
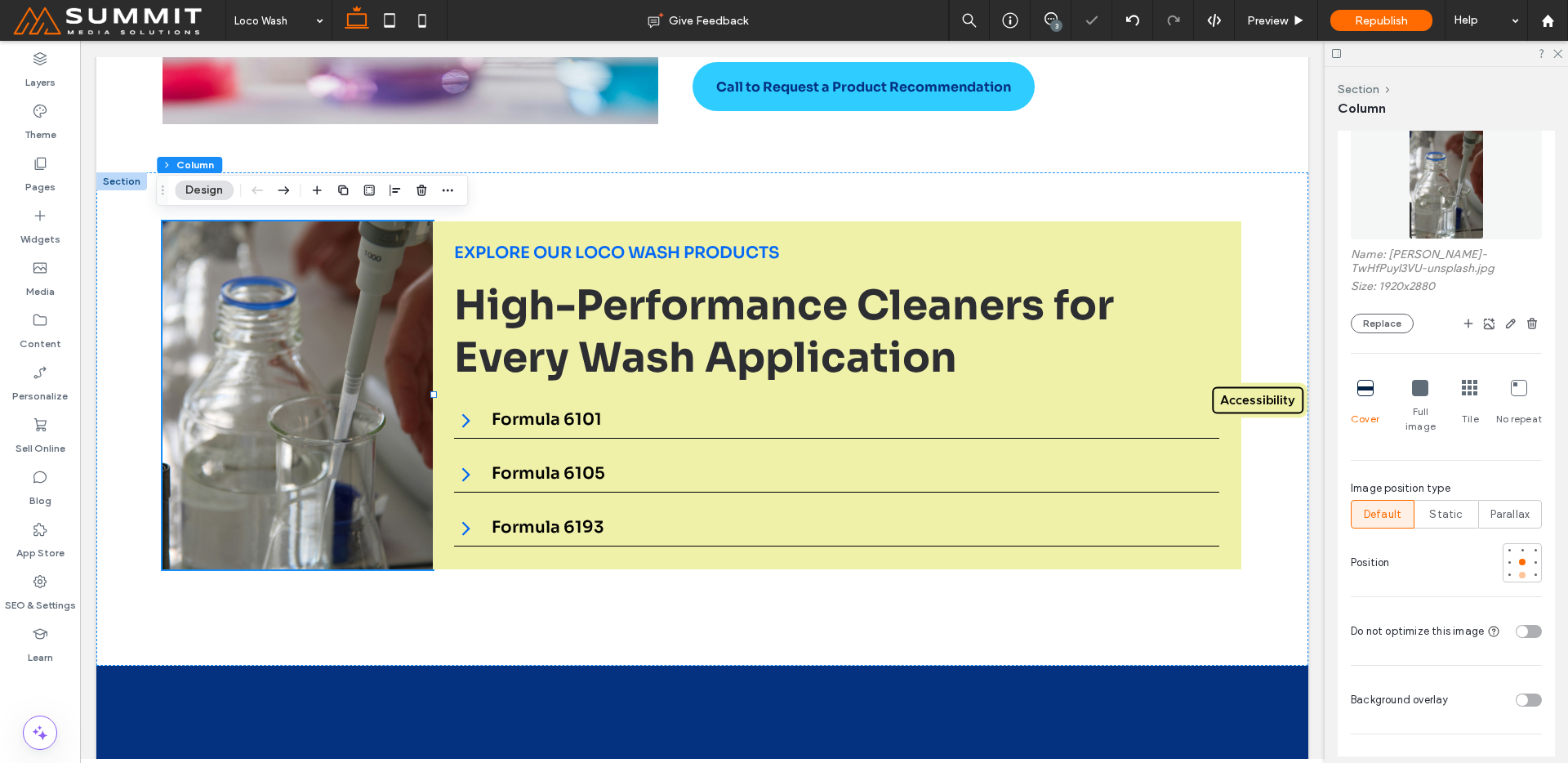
click at [1519, 572] on div at bounding box center [1522, 575] width 6 height 6
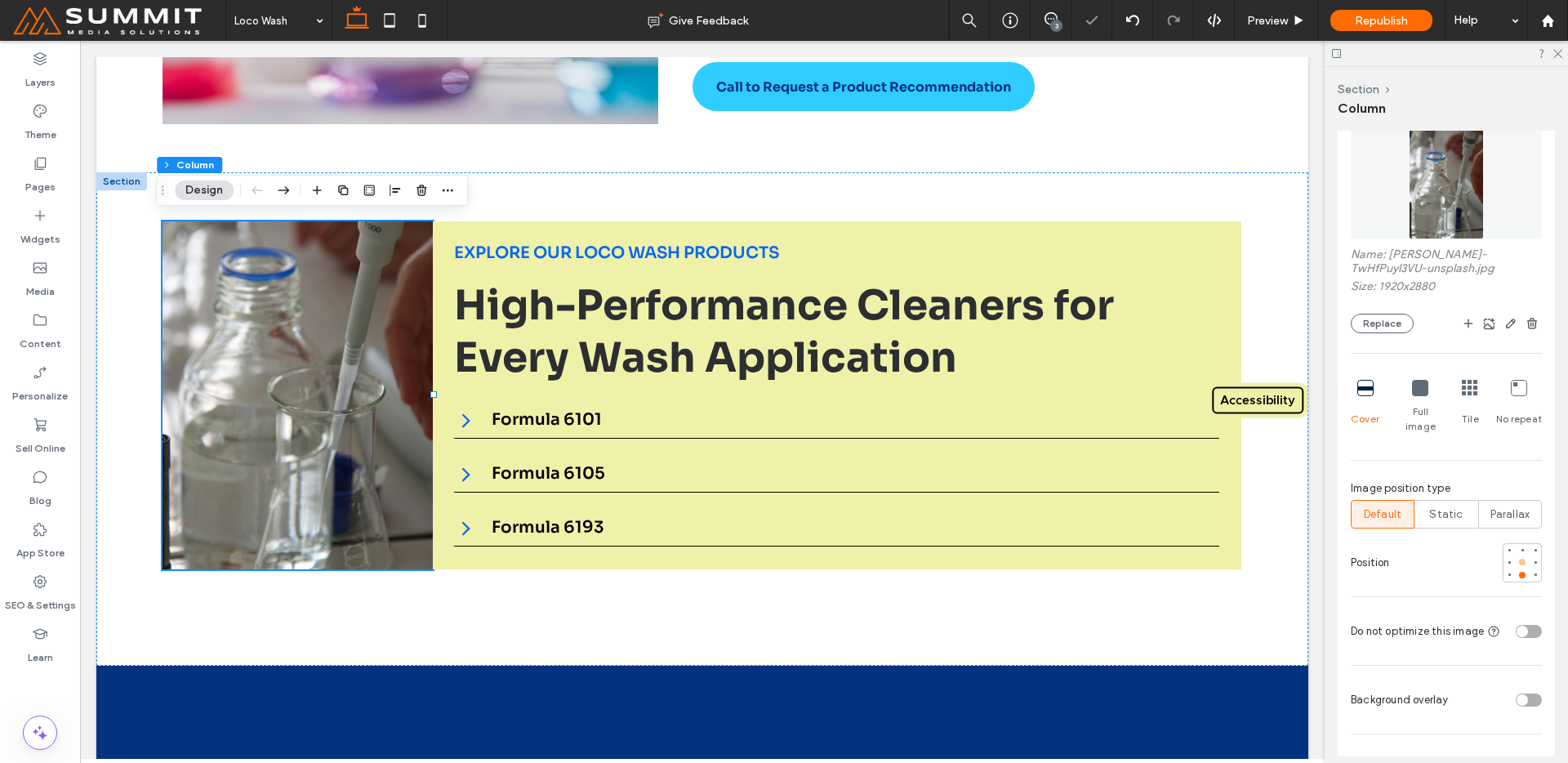
click at [1517, 556] on div at bounding box center [1522, 562] width 12 height 12
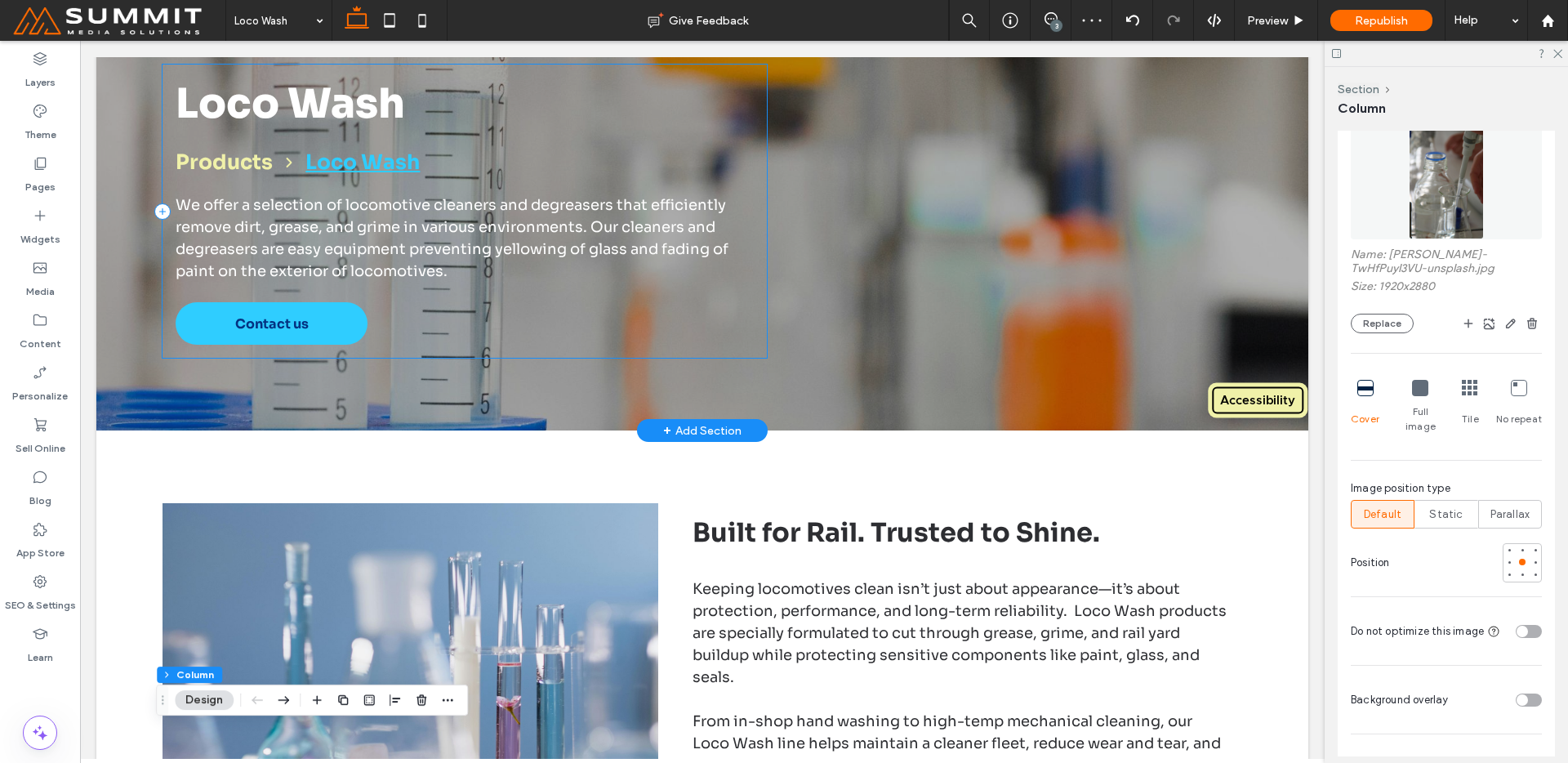
scroll to position [0, 0]
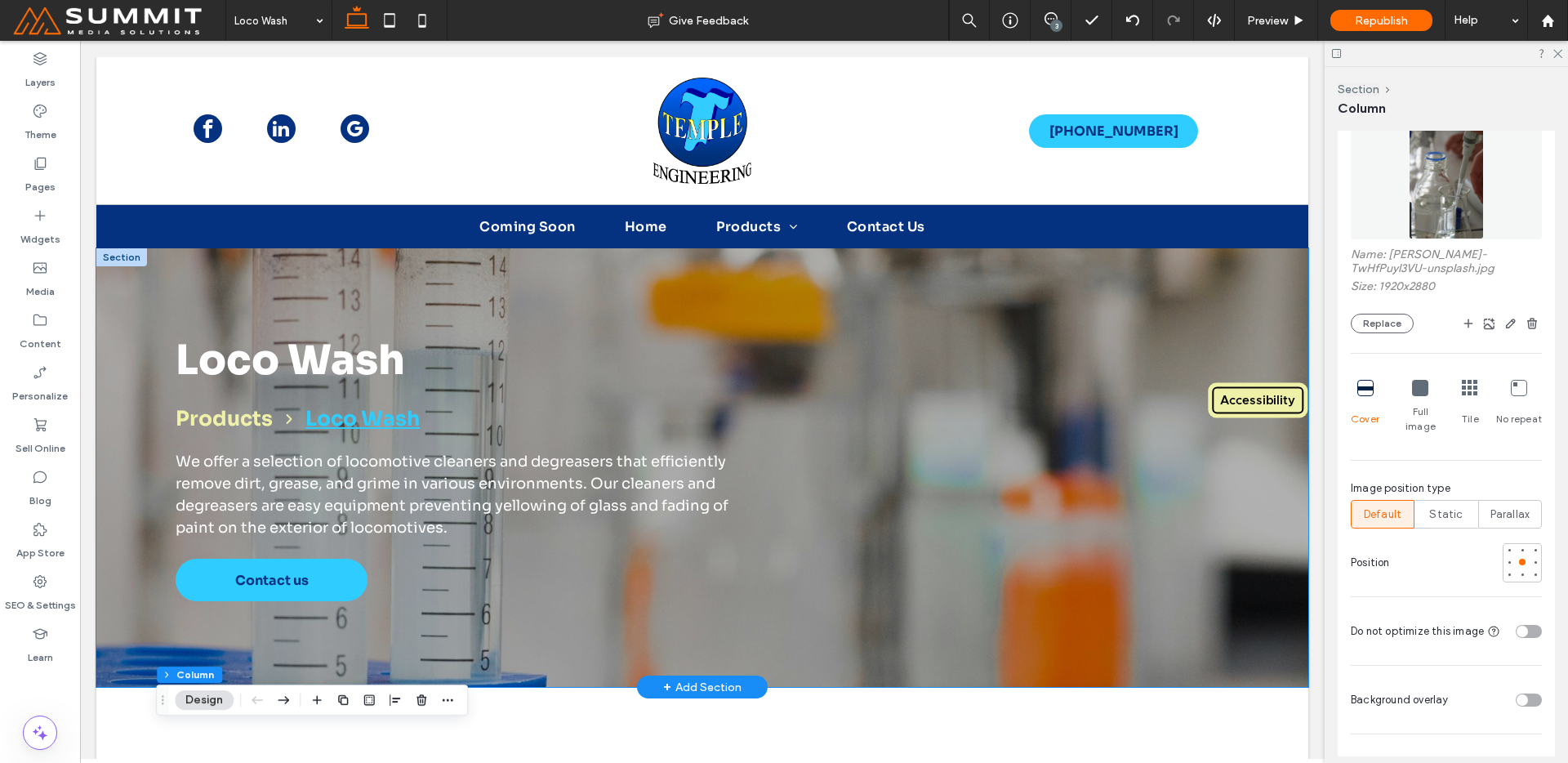
click at [791, 462] on div "Loco Wash Products Loco Wash We offer a selection of locomotive cleaners and de…" at bounding box center [703, 468] width 1176 height 439
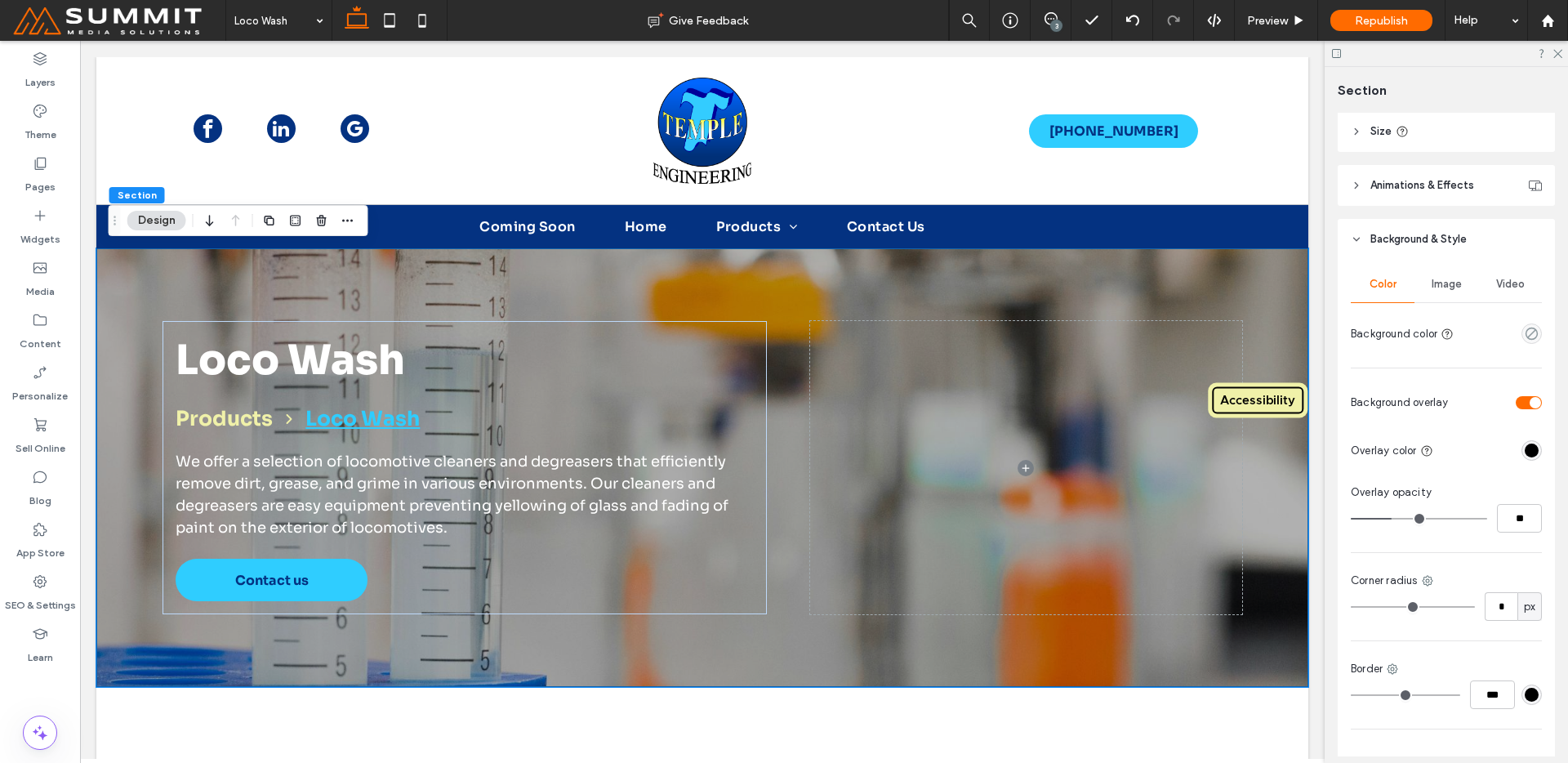
scroll to position [335, 0]
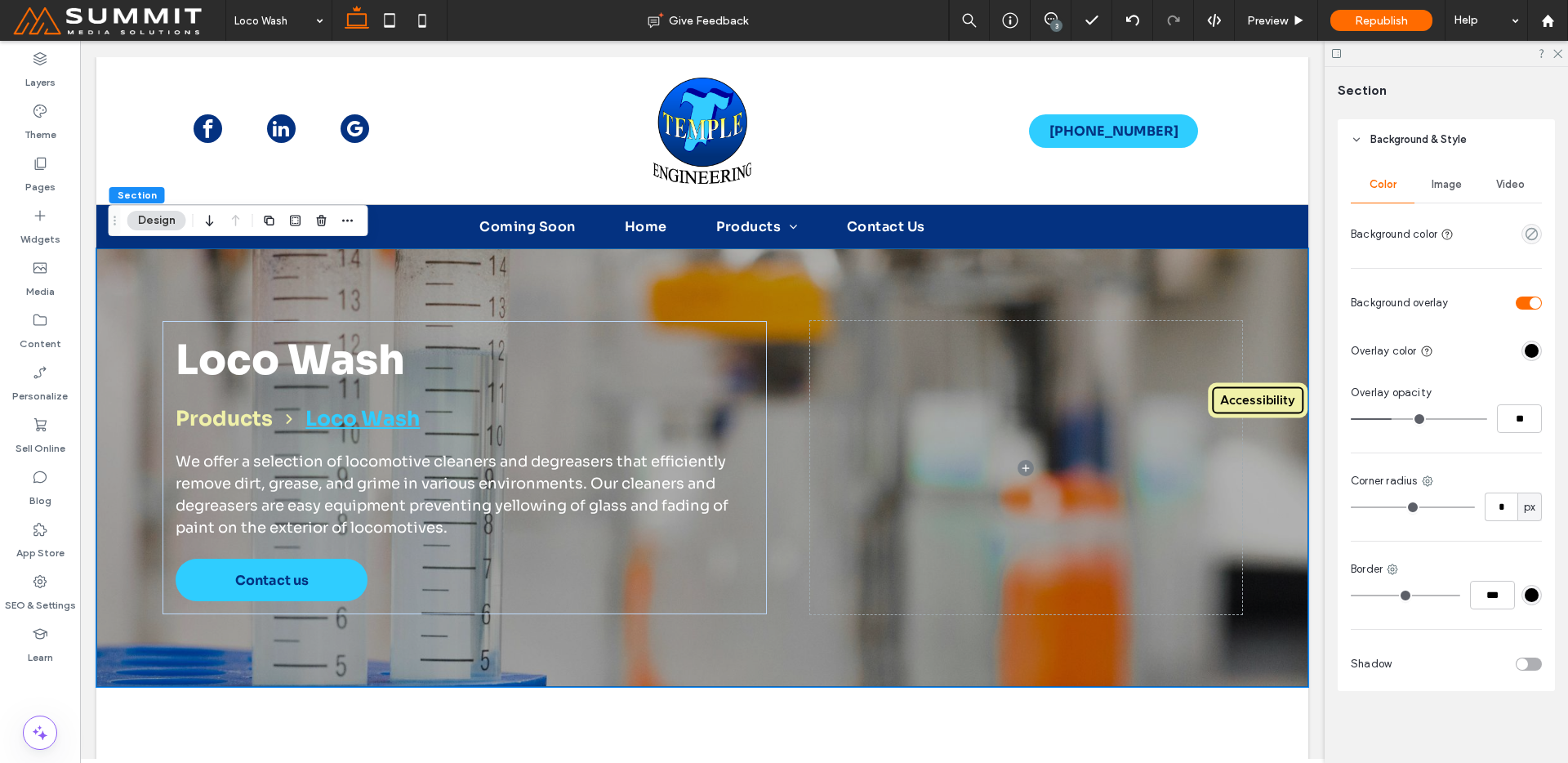
drag, startPoint x: 1427, startPoint y: 182, endPoint x: 1432, endPoint y: 213, distance: 31.4
click at [1432, 182] on span "Image" at bounding box center [1447, 184] width 30 height 13
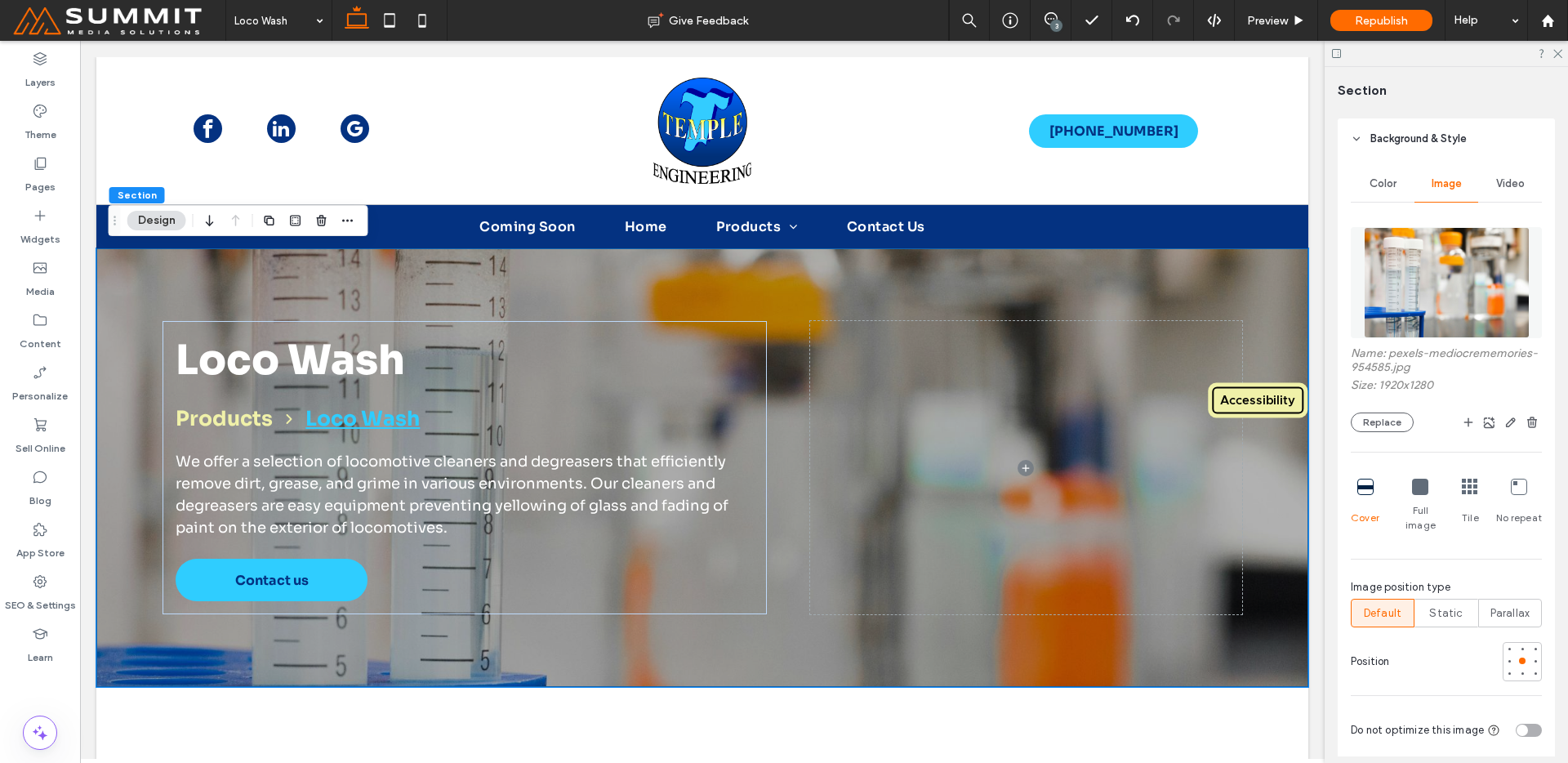
click at [1436, 308] on img at bounding box center [1446, 283] width 165 height 111
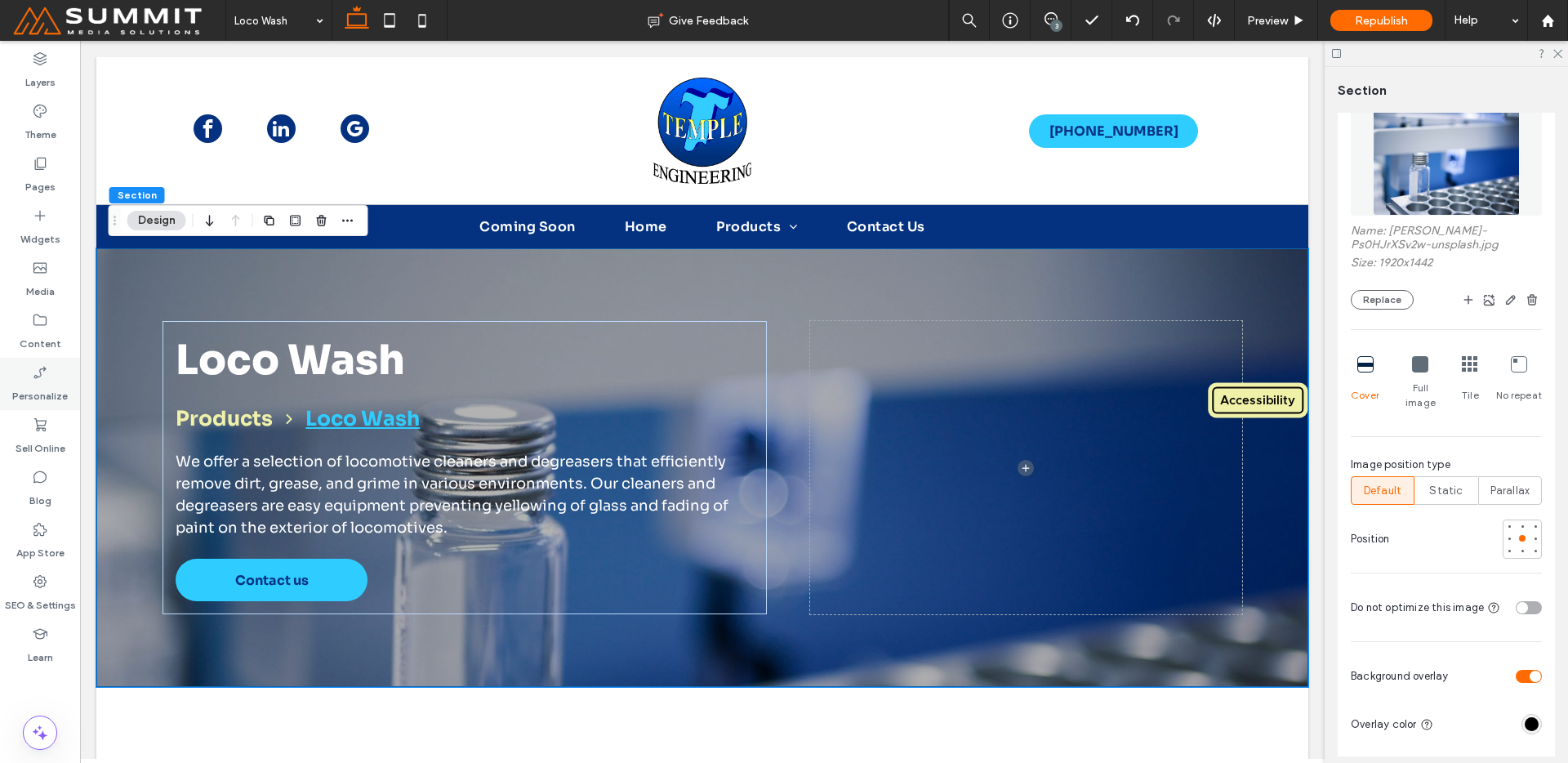
scroll to position [480, 0]
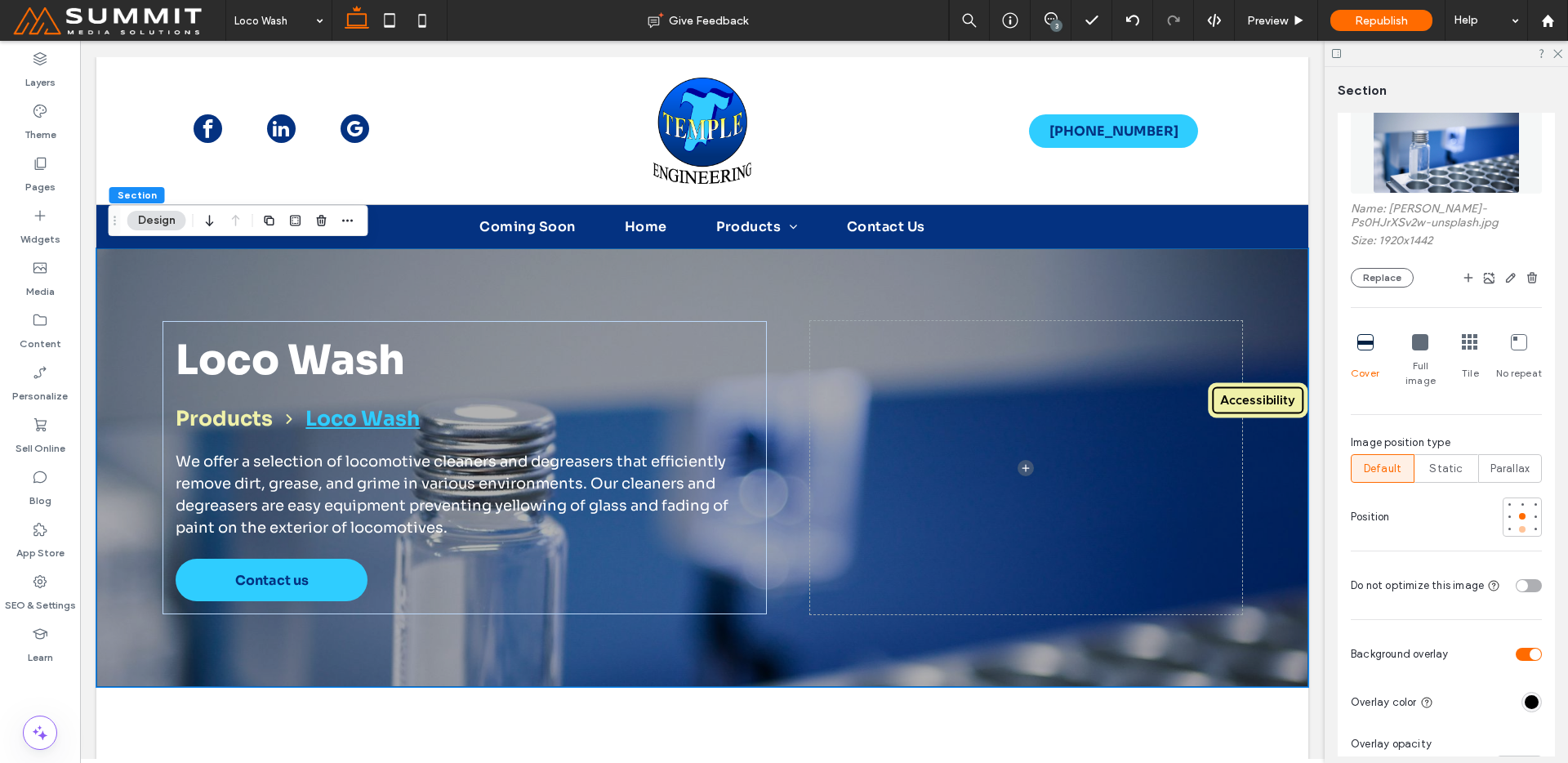
click at [1517, 524] on div at bounding box center [1522, 530] width 12 height 12
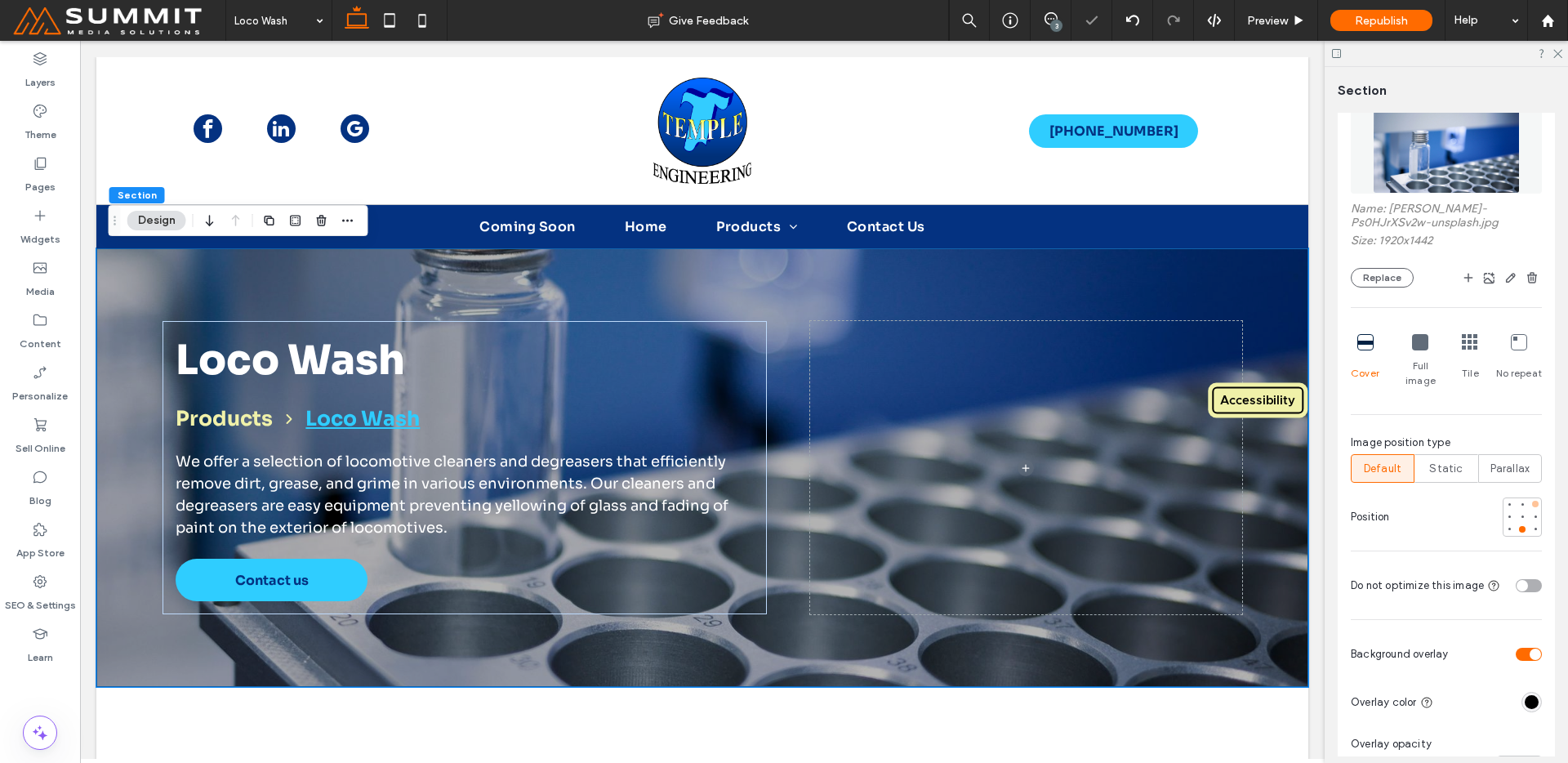
click at [1530, 498] on div at bounding box center [1535, 504] width 12 height 12
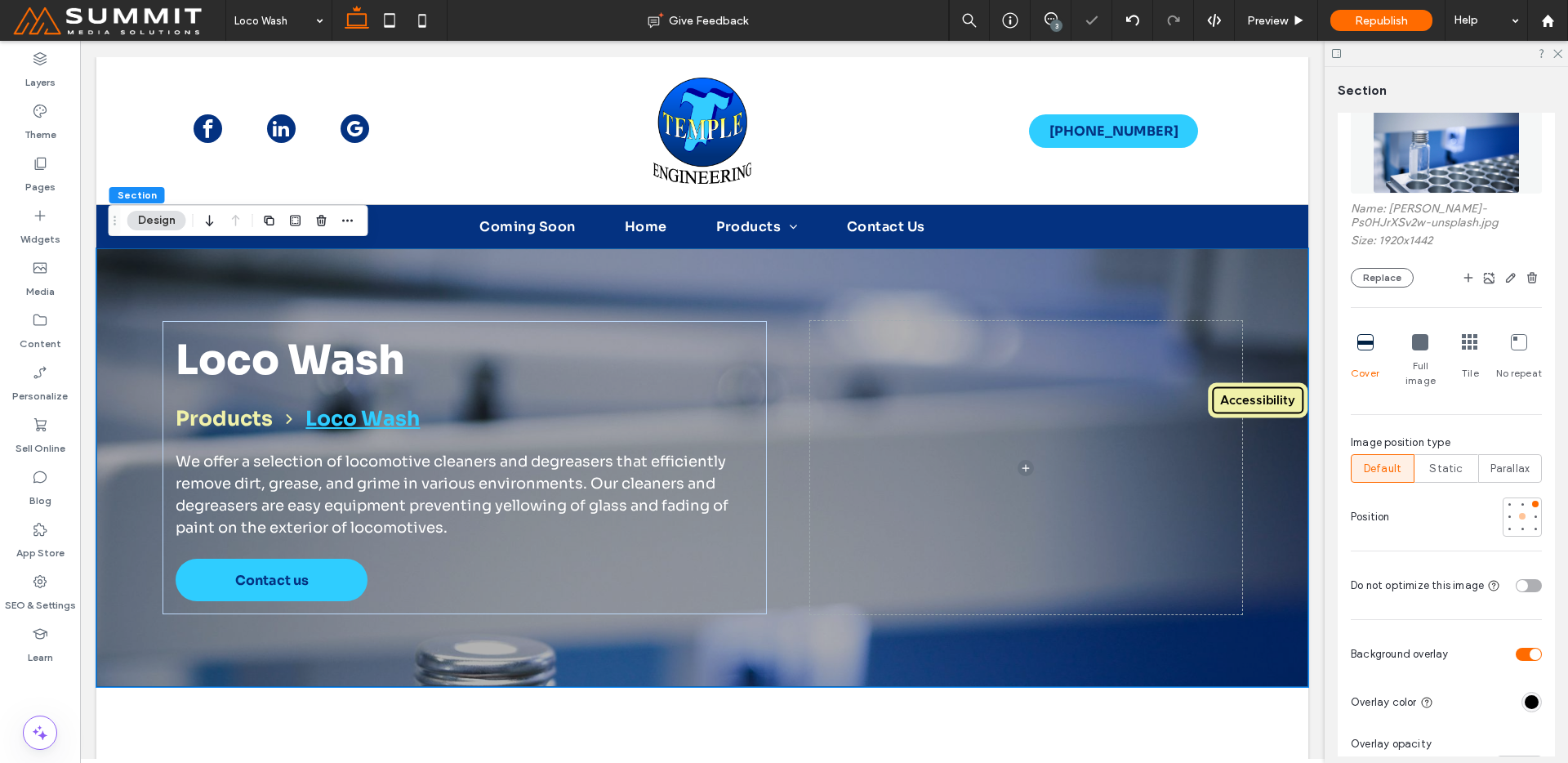
click at [1517, 511] on div at bounding box center [1522, 516] width 12 height 12
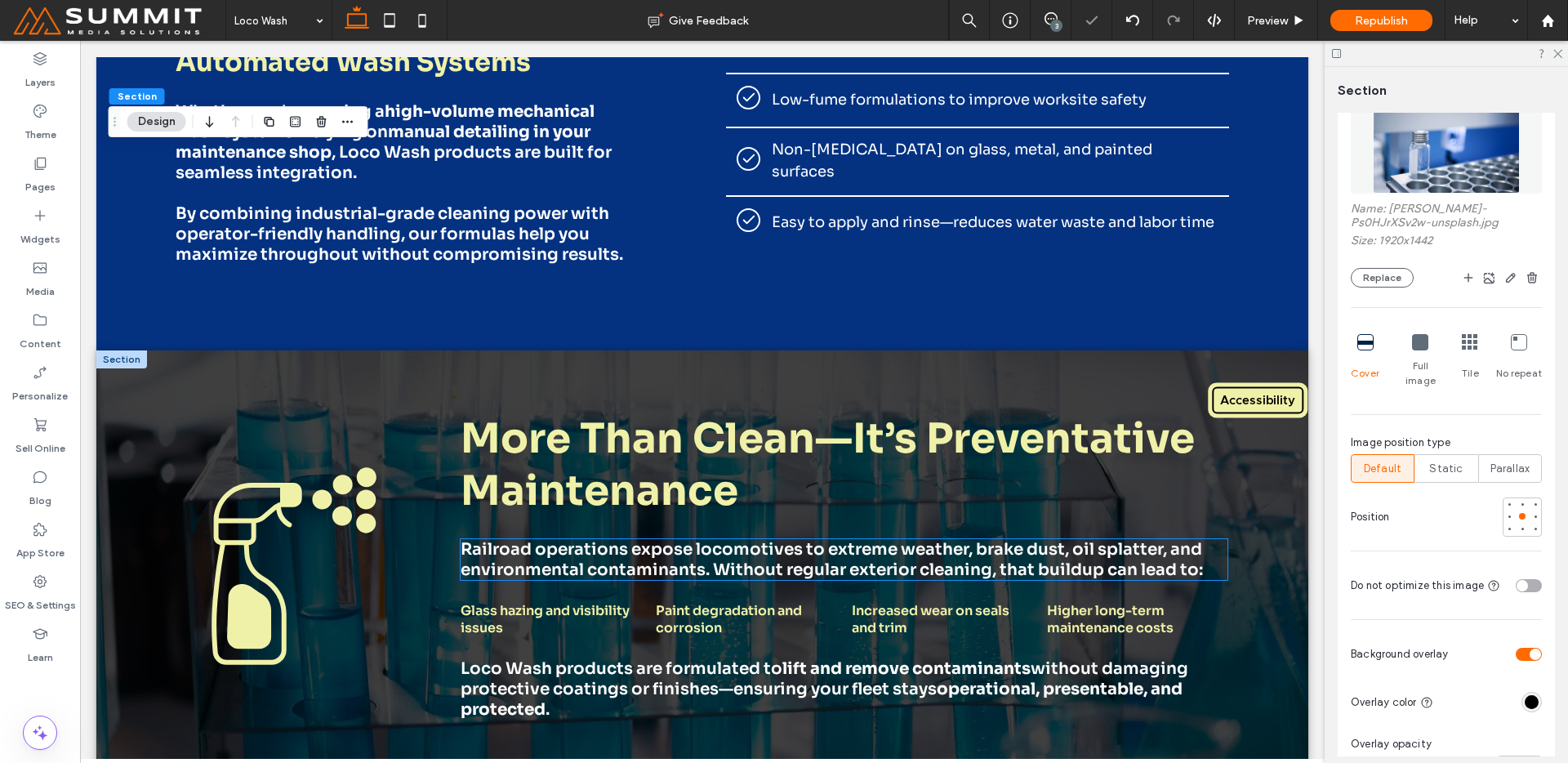
scroll to position [1759, 0]
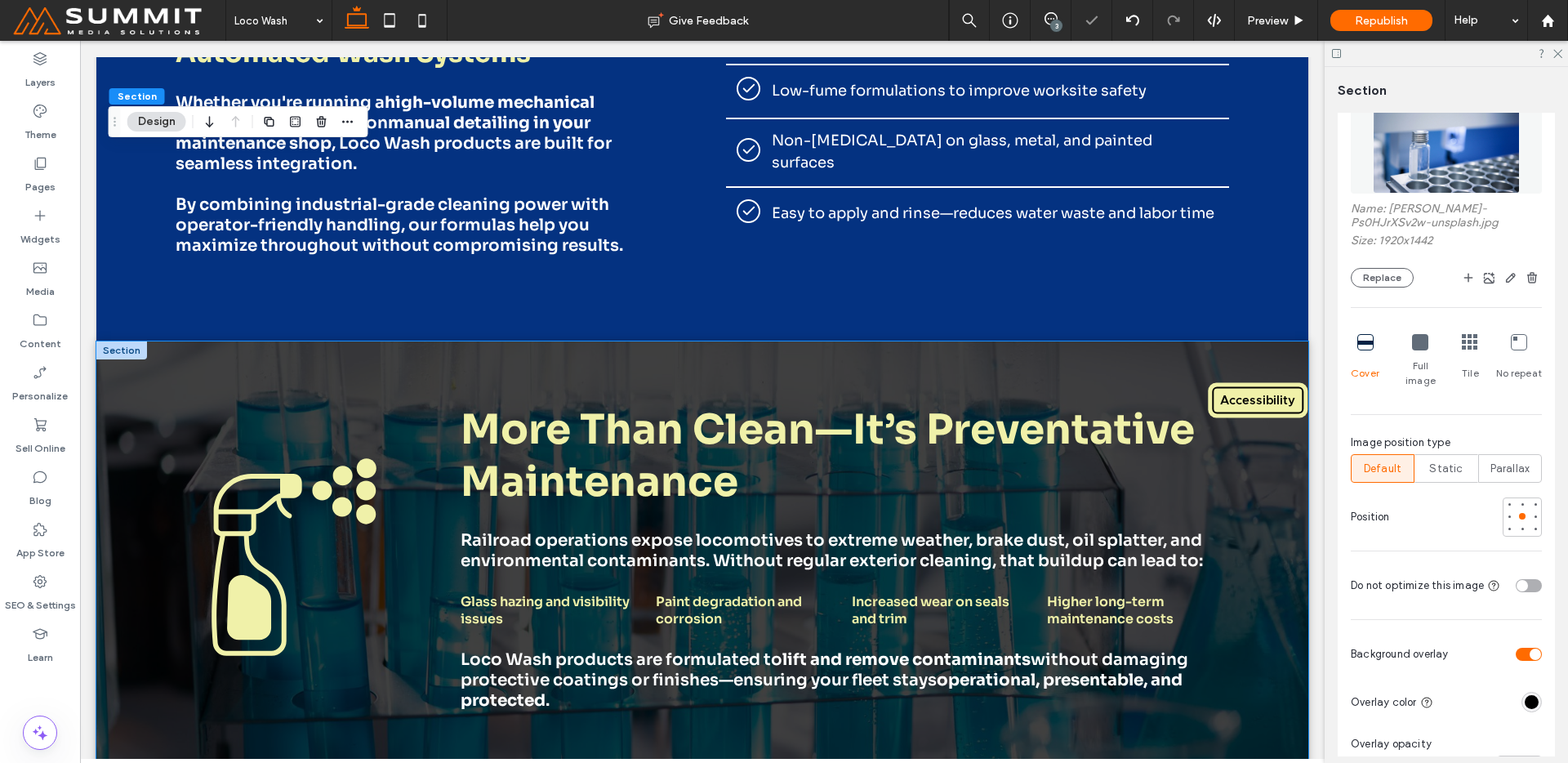
click at [1278, 516] on div "More Than Clean—It’s Preventative Maintenance Railroad operations expose locomo…" at bounding box center [703, 556] width 1176 height 430
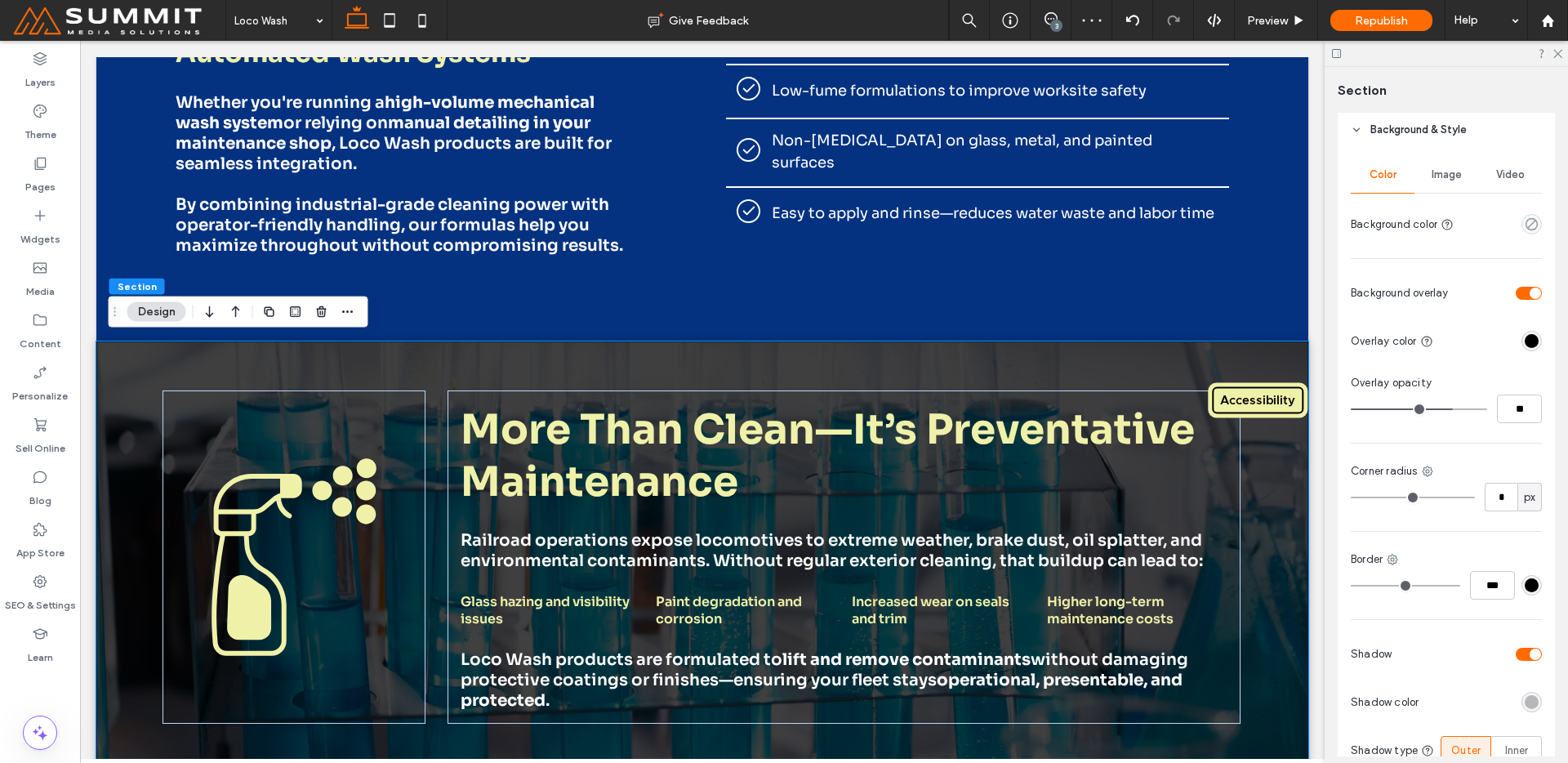
scroll to position [345, 0]
click at [1453, 174] on span "Image" at bounding box center [1447, 174] width 30 height 13
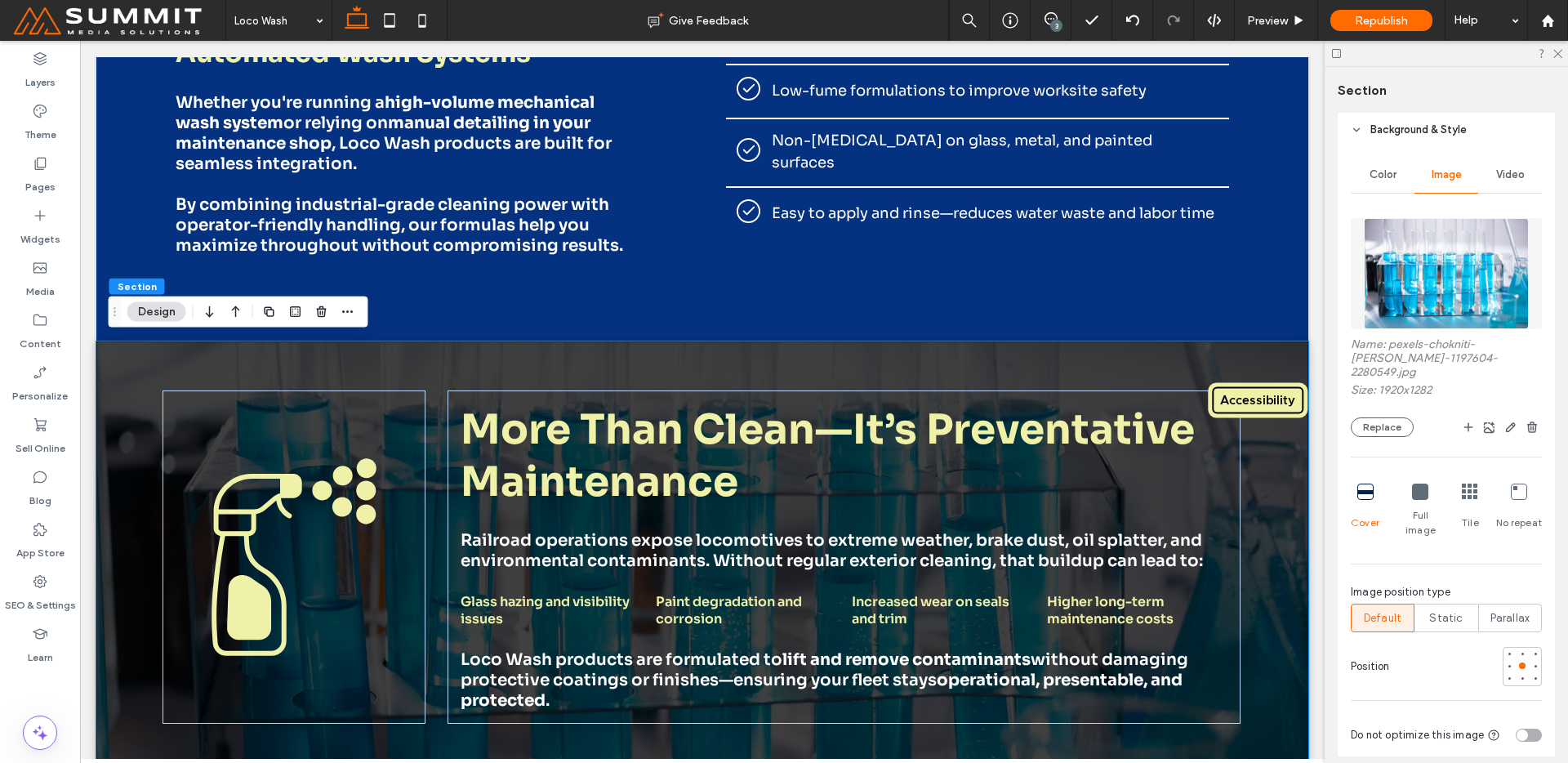
drag, startPoint x: 1438, startPoint y: 284, endPoint x: 1363, endPoint y: 278, distance: 75.2
click at [1438, 284] on img at bounding box center [1446, 274] width 165 height 111
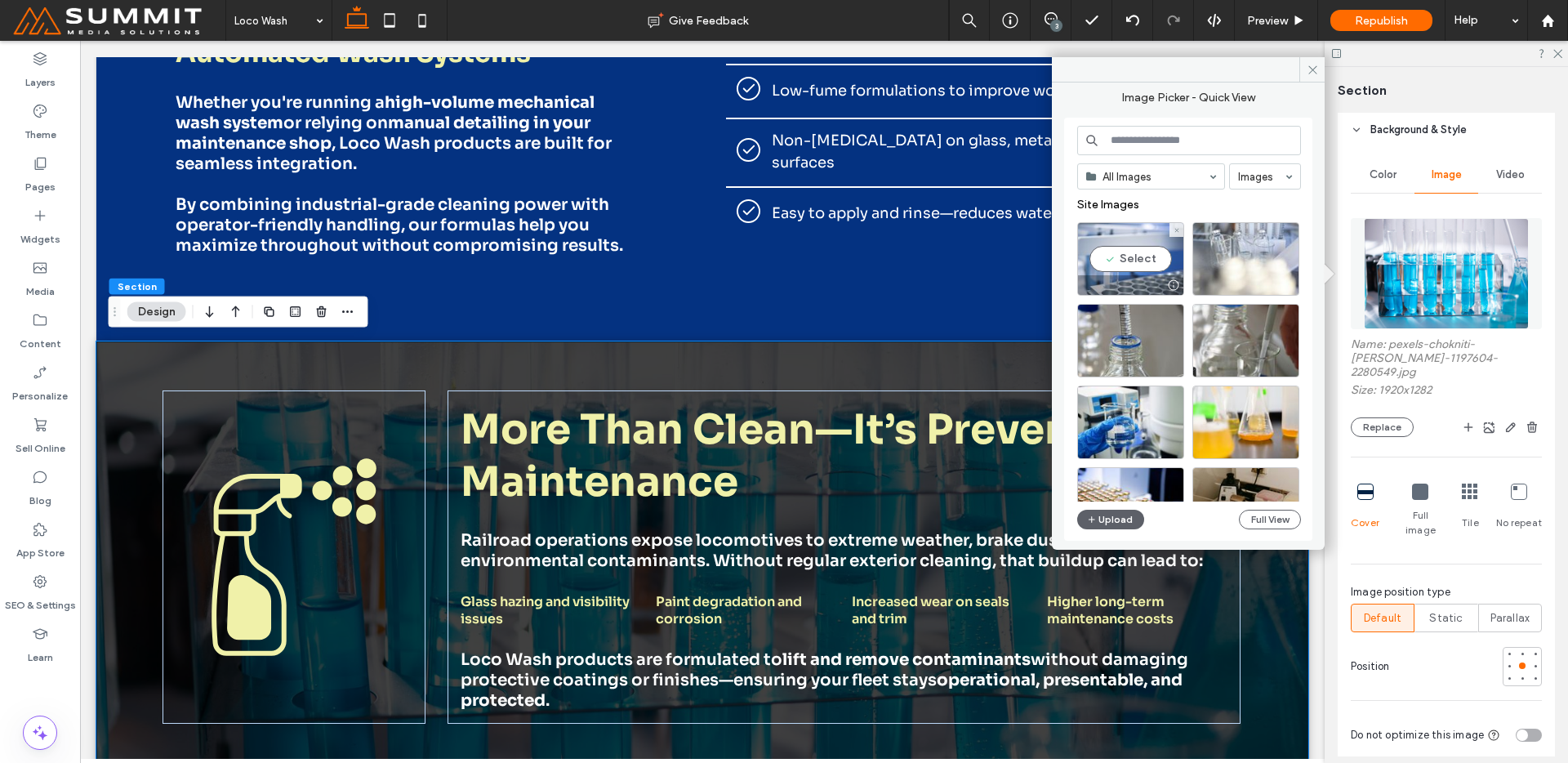
drag, startPoint x: 1105, startPoint y: 250, endPoint x: 1028, endPoint y: 218, distance: 83.4
click at [1105, 250] on div "Select" at bounding box center [1131, 259] width 107 height 73
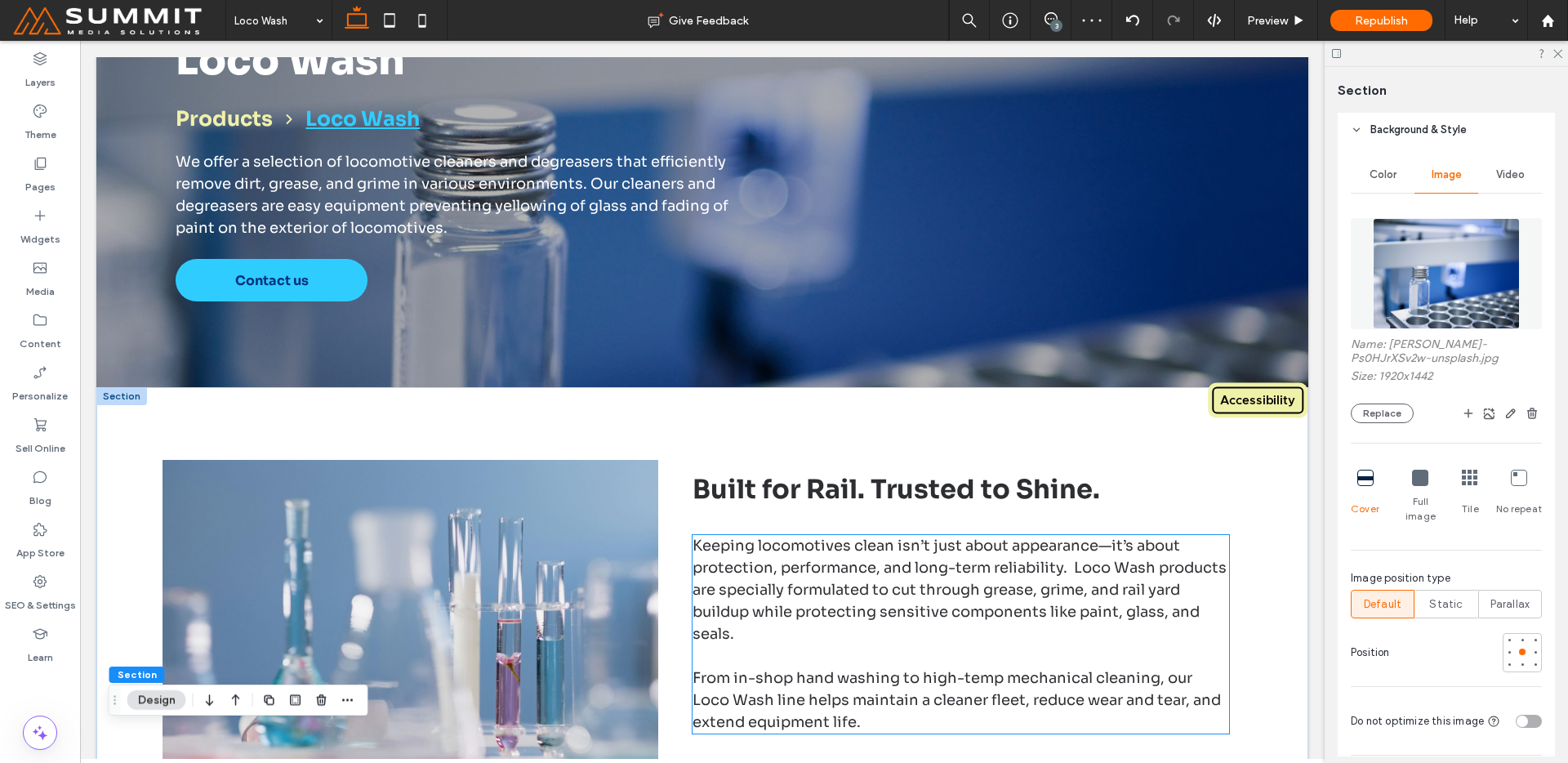
scroll to position [271, 0]
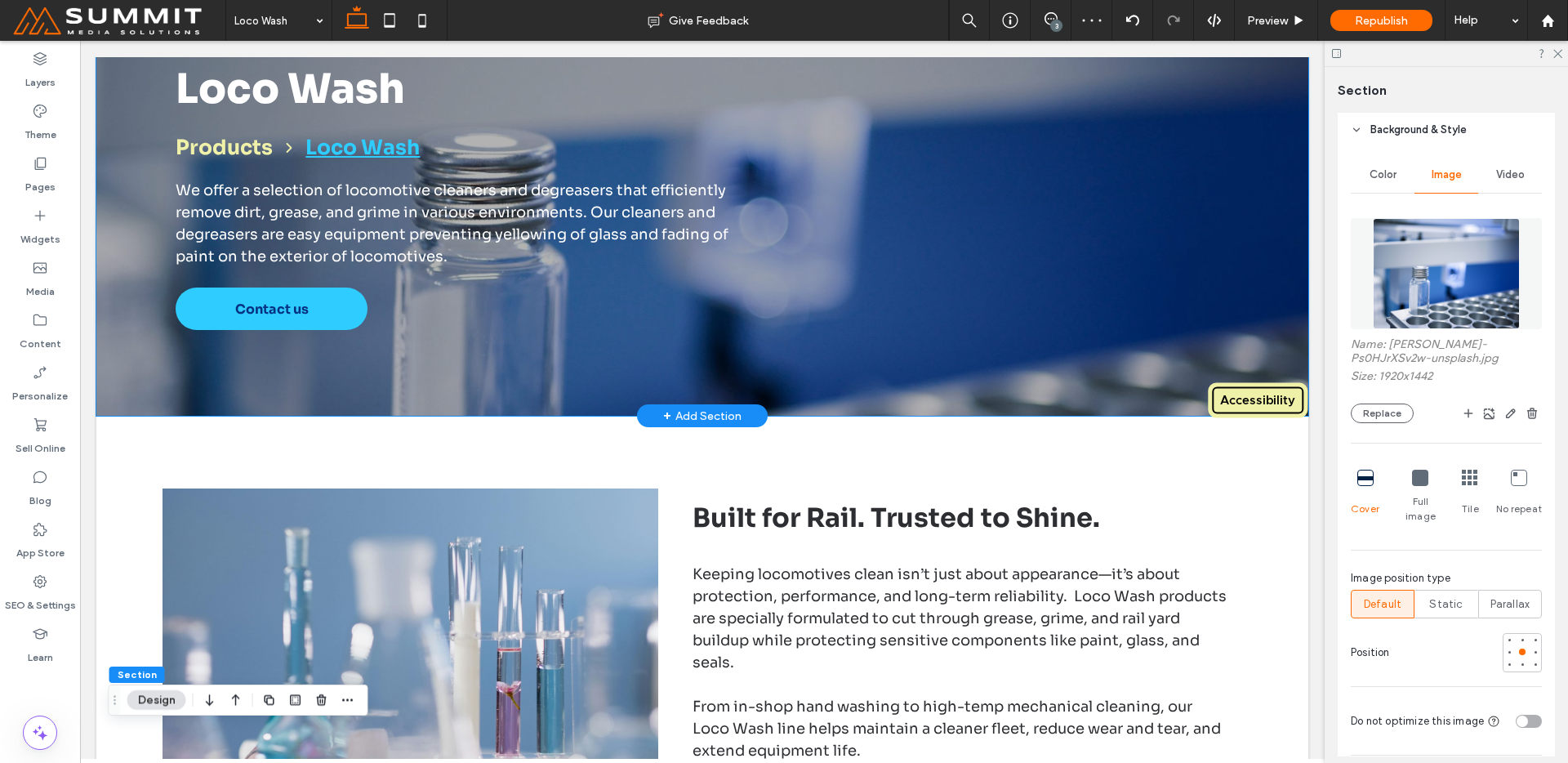
click at [994, 335] on span at bounding box center [1025, 197] width 432 height 293
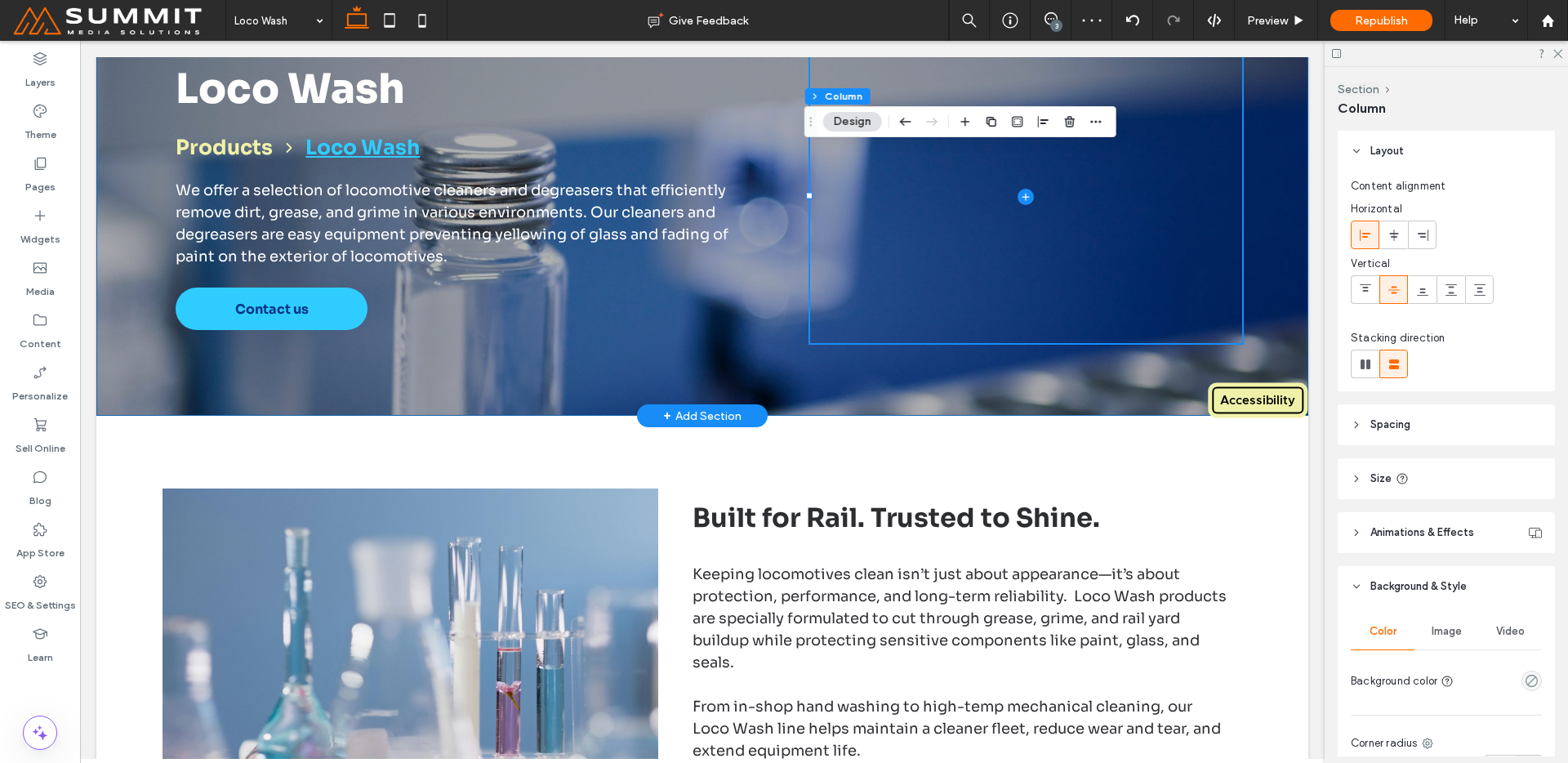
click at [1006, 358] on div "Loco Wash Products Loco Wash We offer a selection of locomotive cleaners and de…" at bounding box center [703, 196] width 1176 height 439
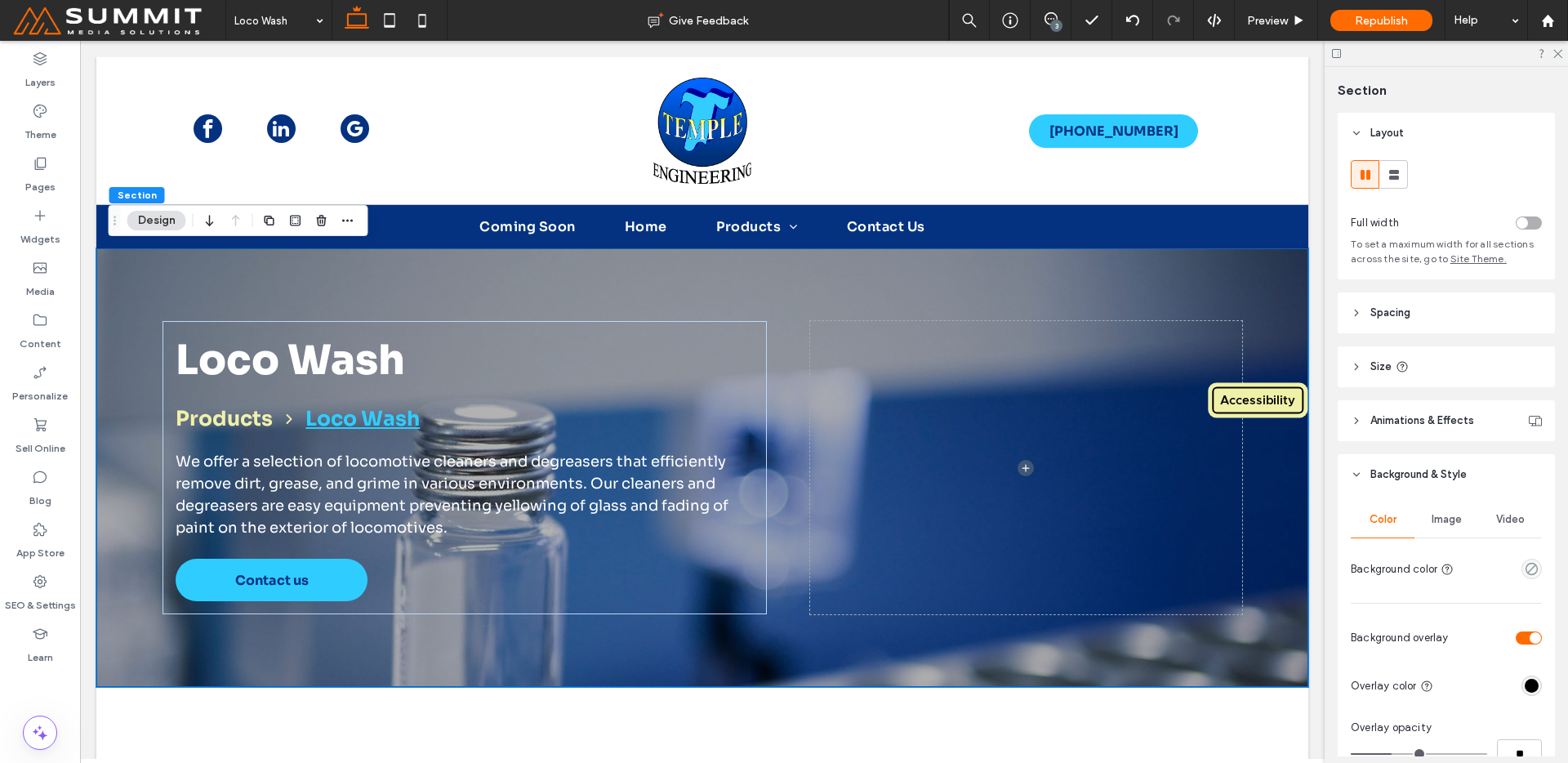
scroll to position [335, 0]
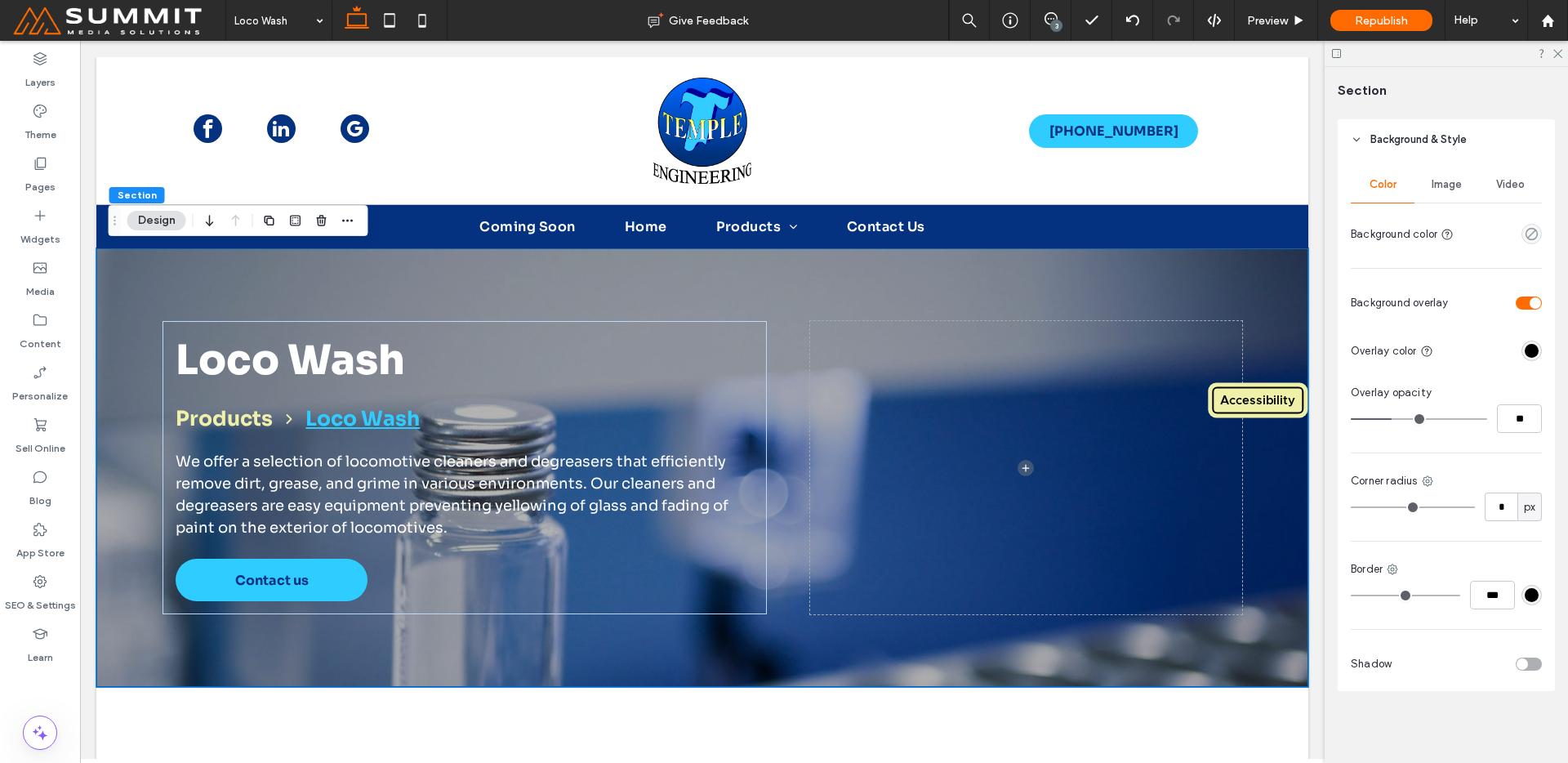
click at [1447, 181] on span "Image" at bounding box center [1447, 184] width 30 height 13
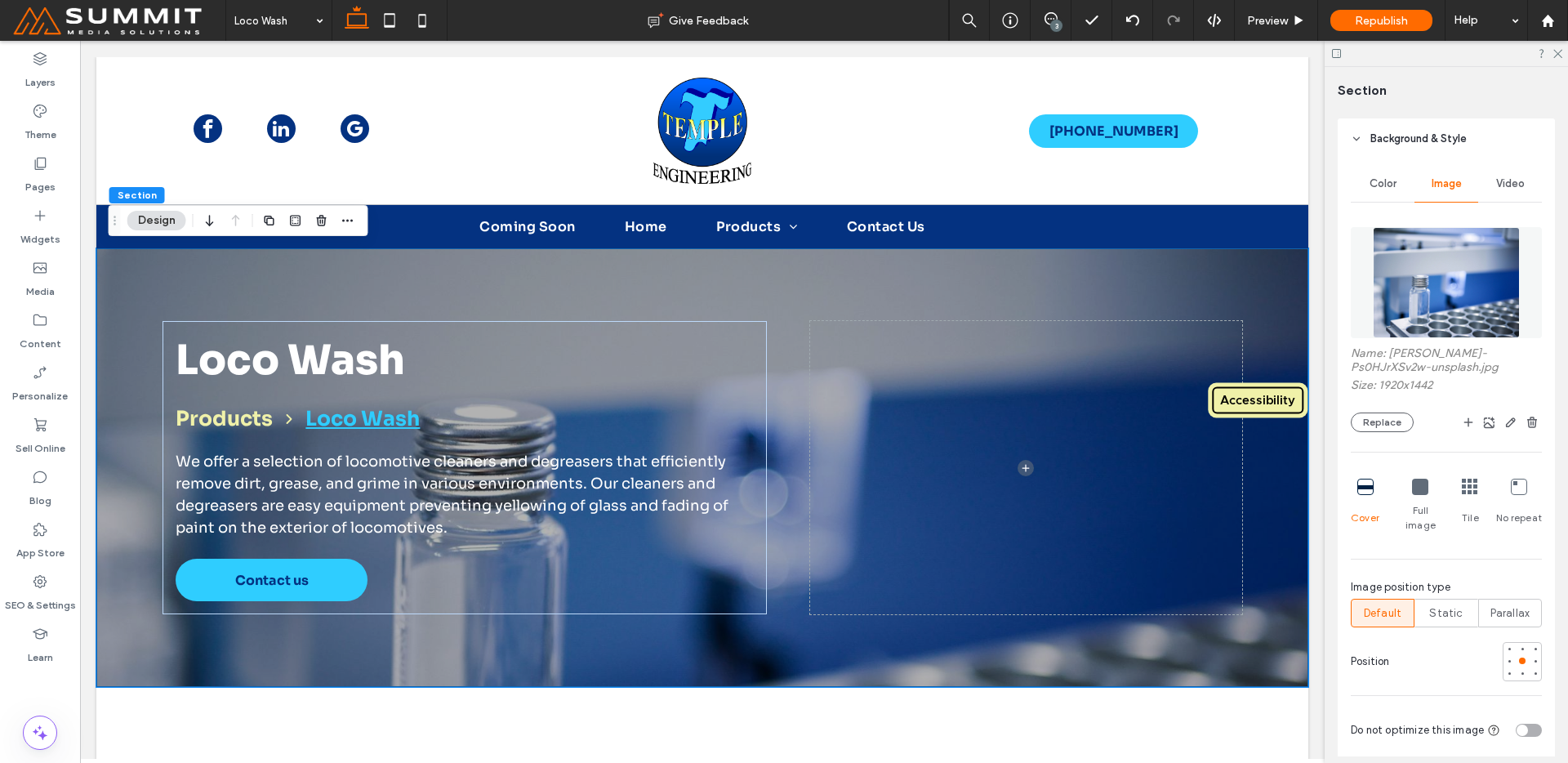
click at [1421, 319] on img at bounding box center [1446, 283] width 147 height 111
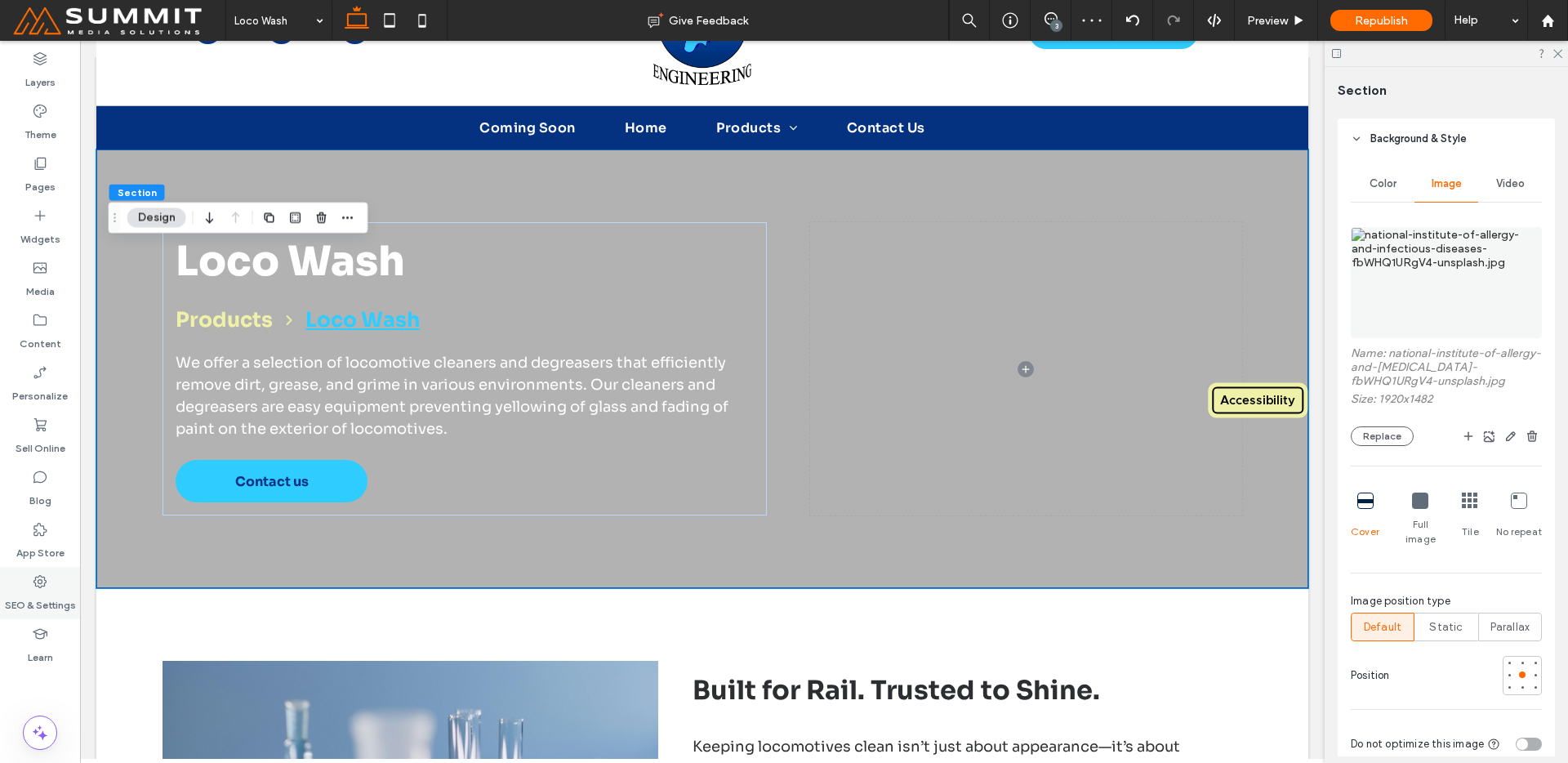
scroll to position [649, 0]
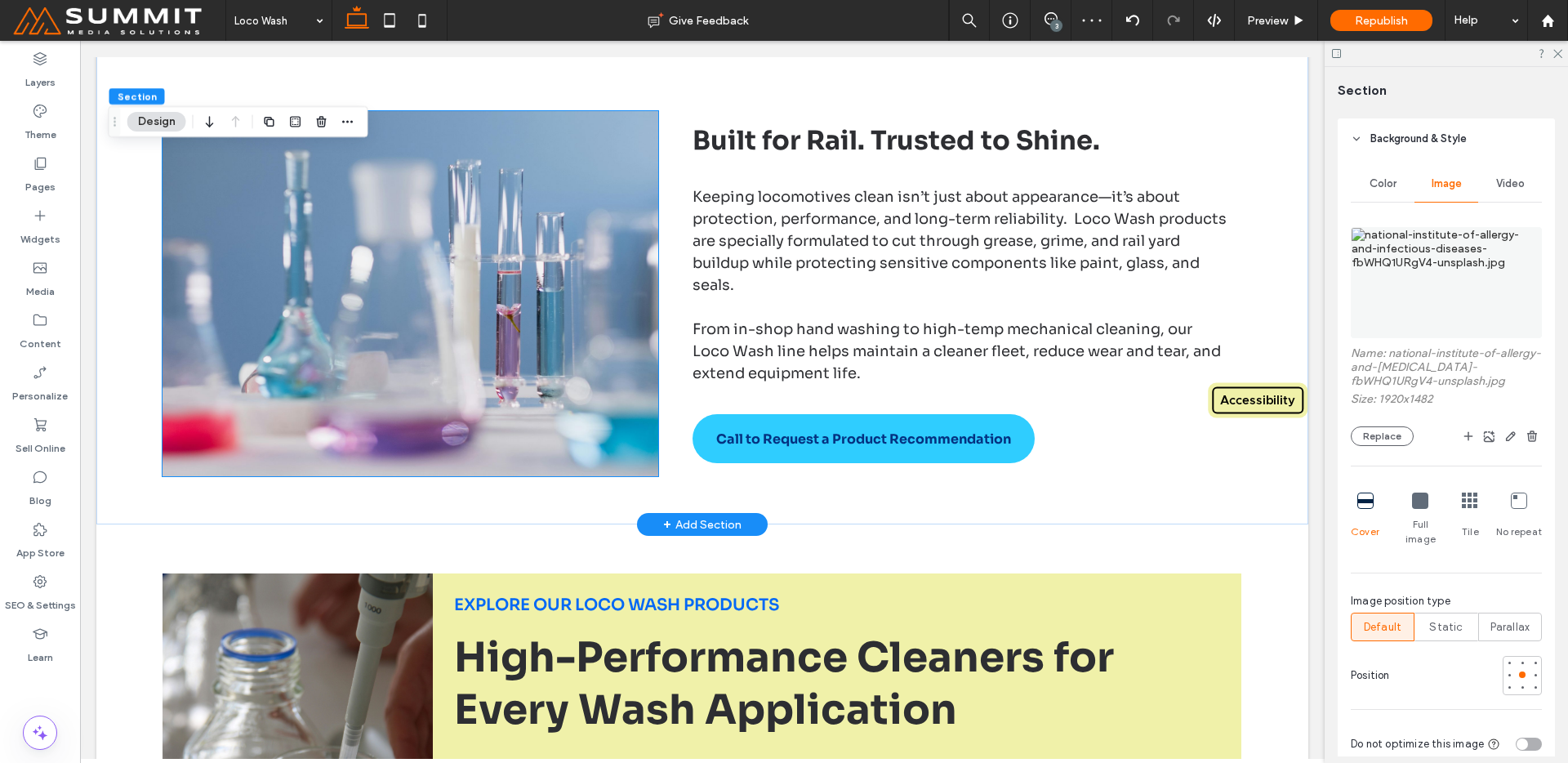
drag, startPoint x: 593, startPoint y: 443, endPoint x: 604, endPoint y: 454, distance: 15.6
click at [593, 443] on img at bounding box center [410, 293] width 495 height 365
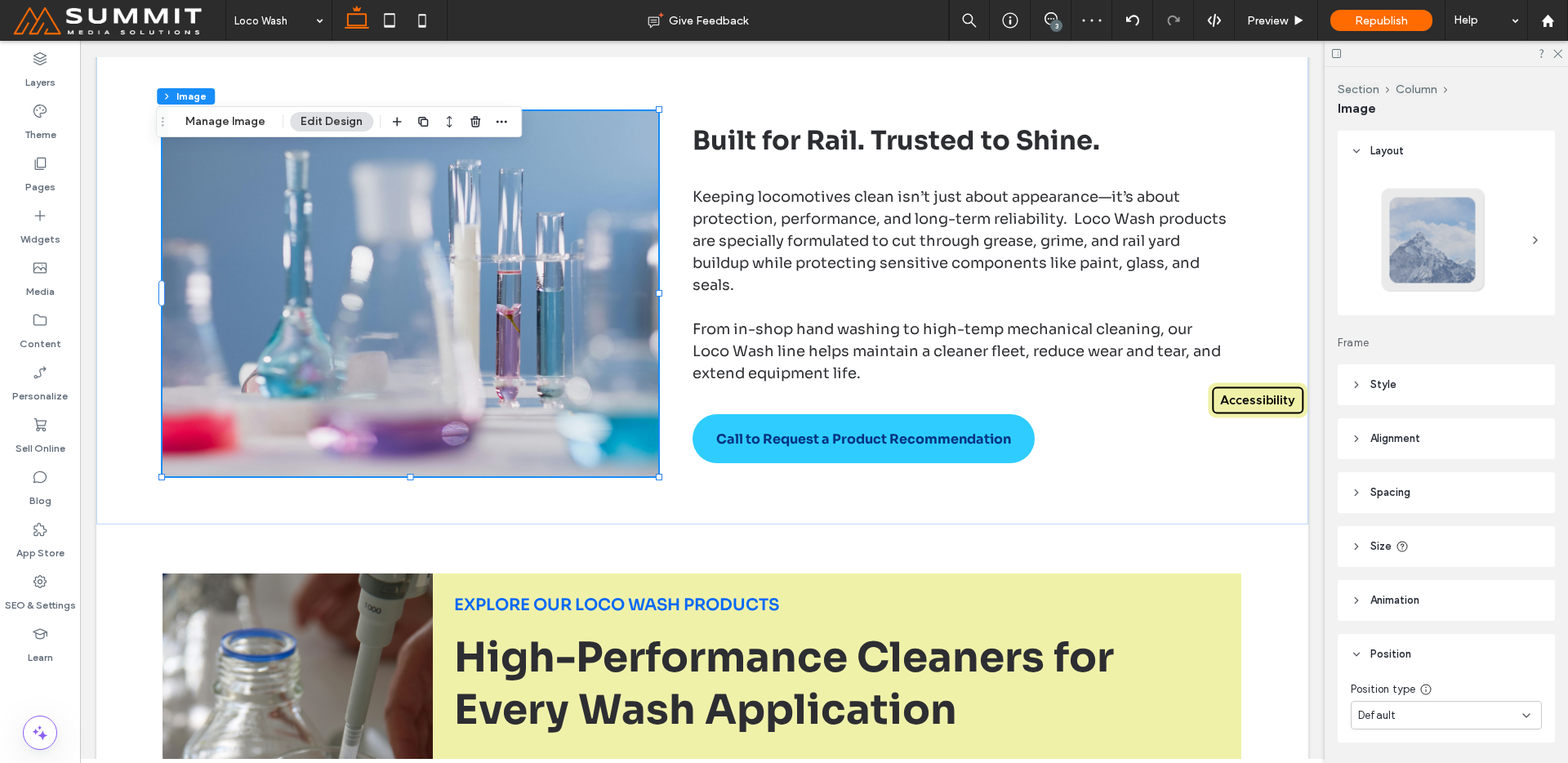
scroll to position [52, 0]
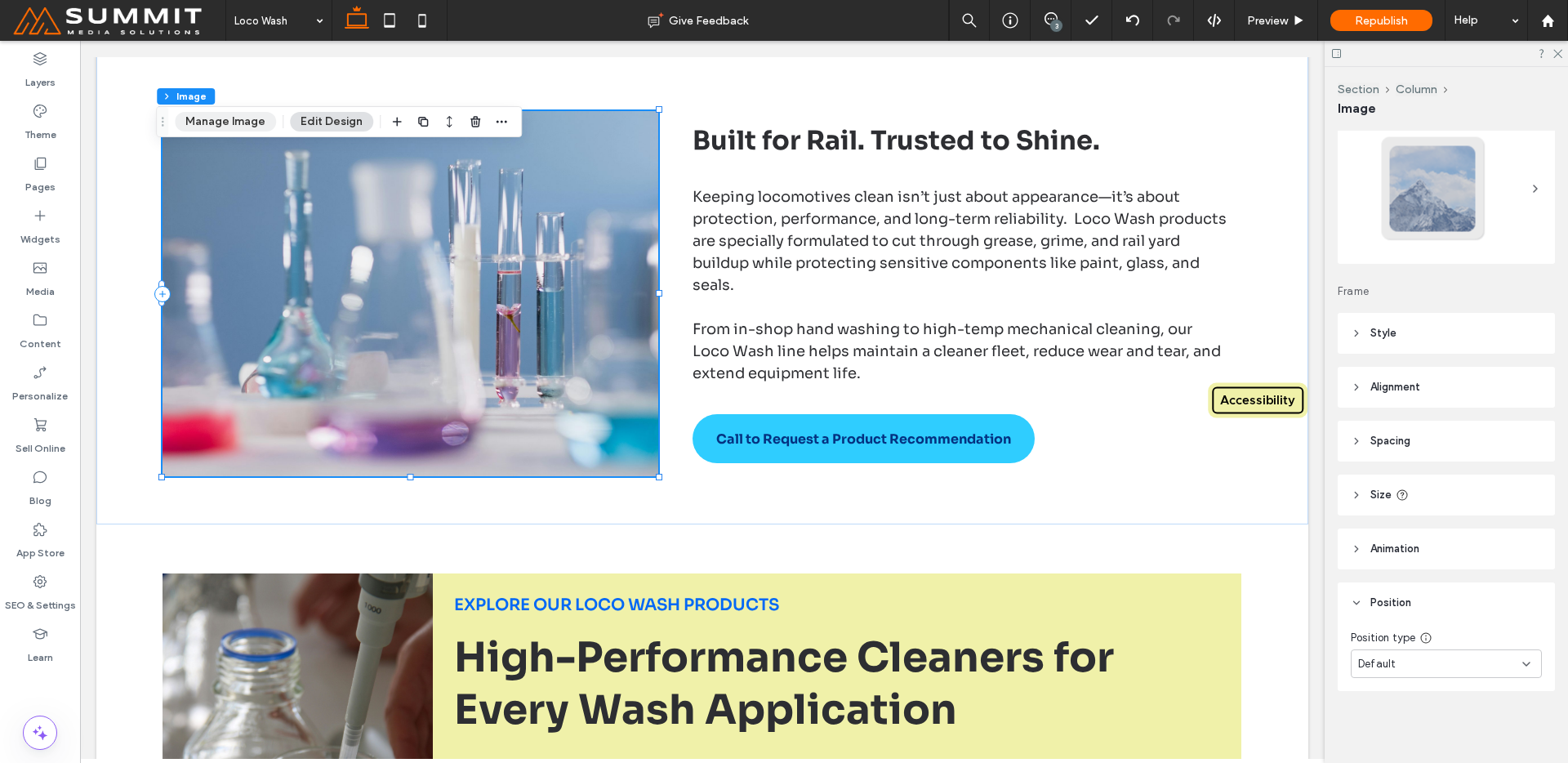
click at [222, 120] on button "Manage Image" at bounding box center [225, 122] width 101 height 20
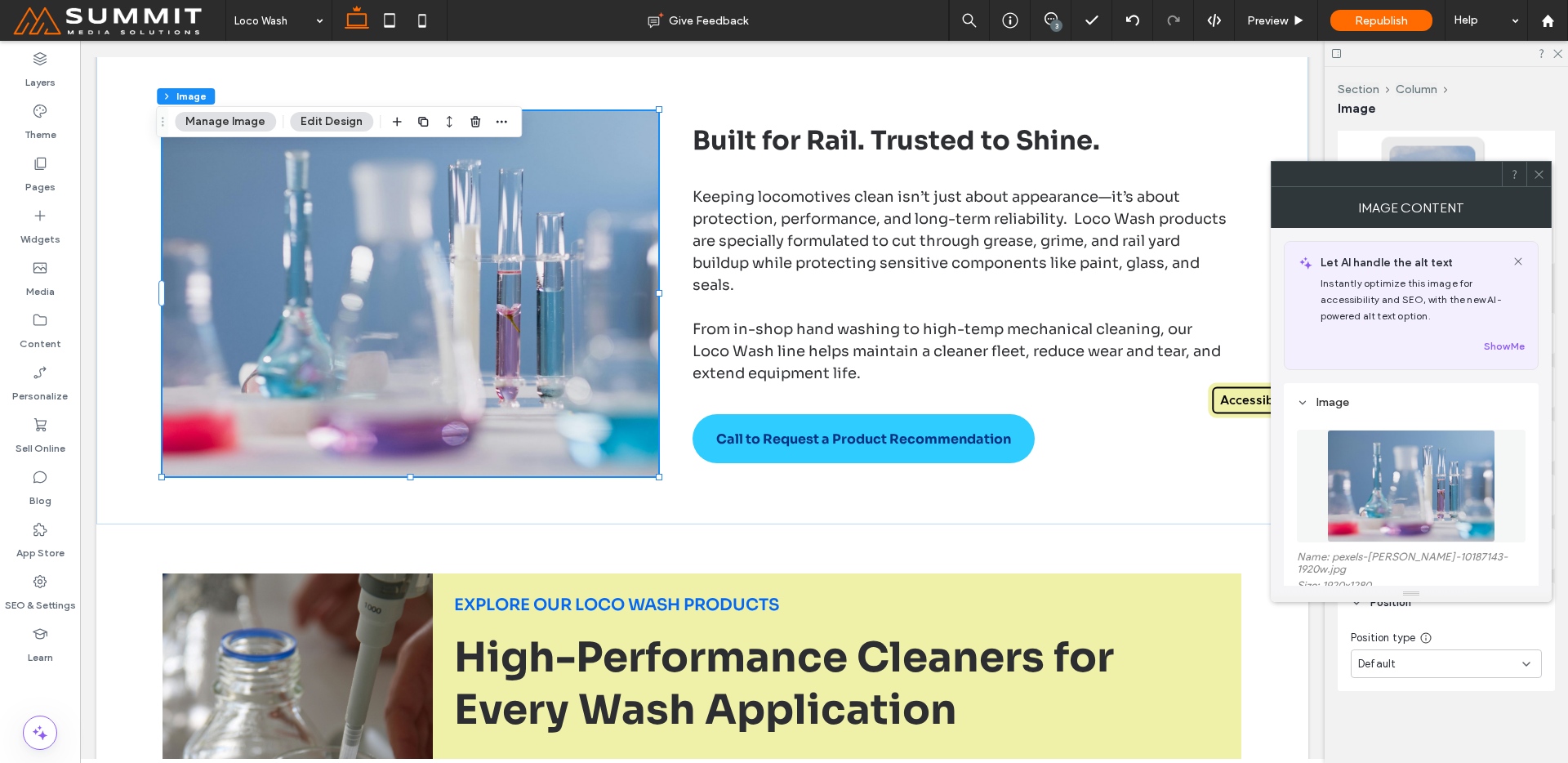
click at [1395, 472] on img at bounding box center [1412, 487] width 168 height 113
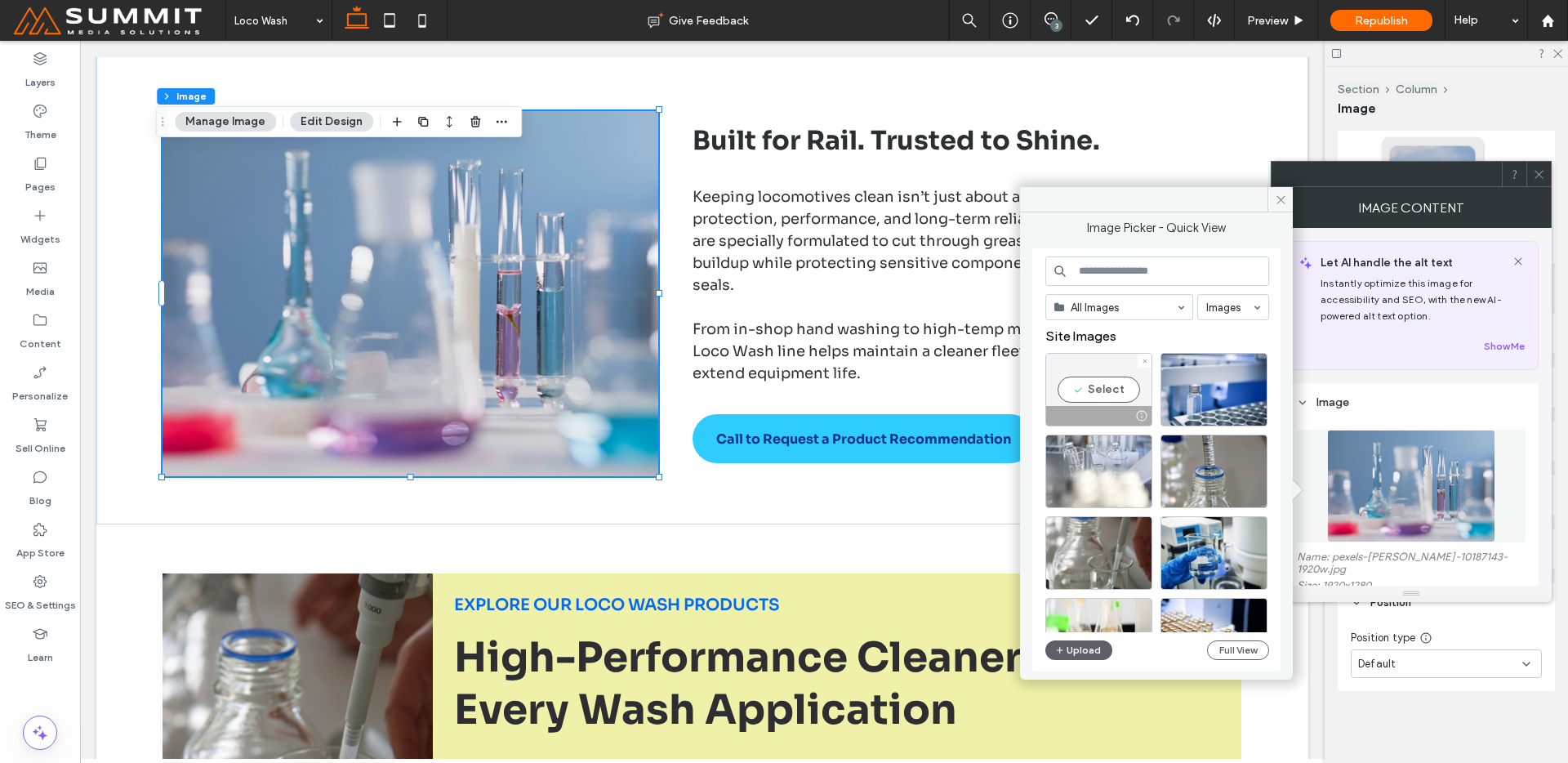
click at [1111, 390] on div "Select" at bounding box center [1099, 390] width 107 height 73
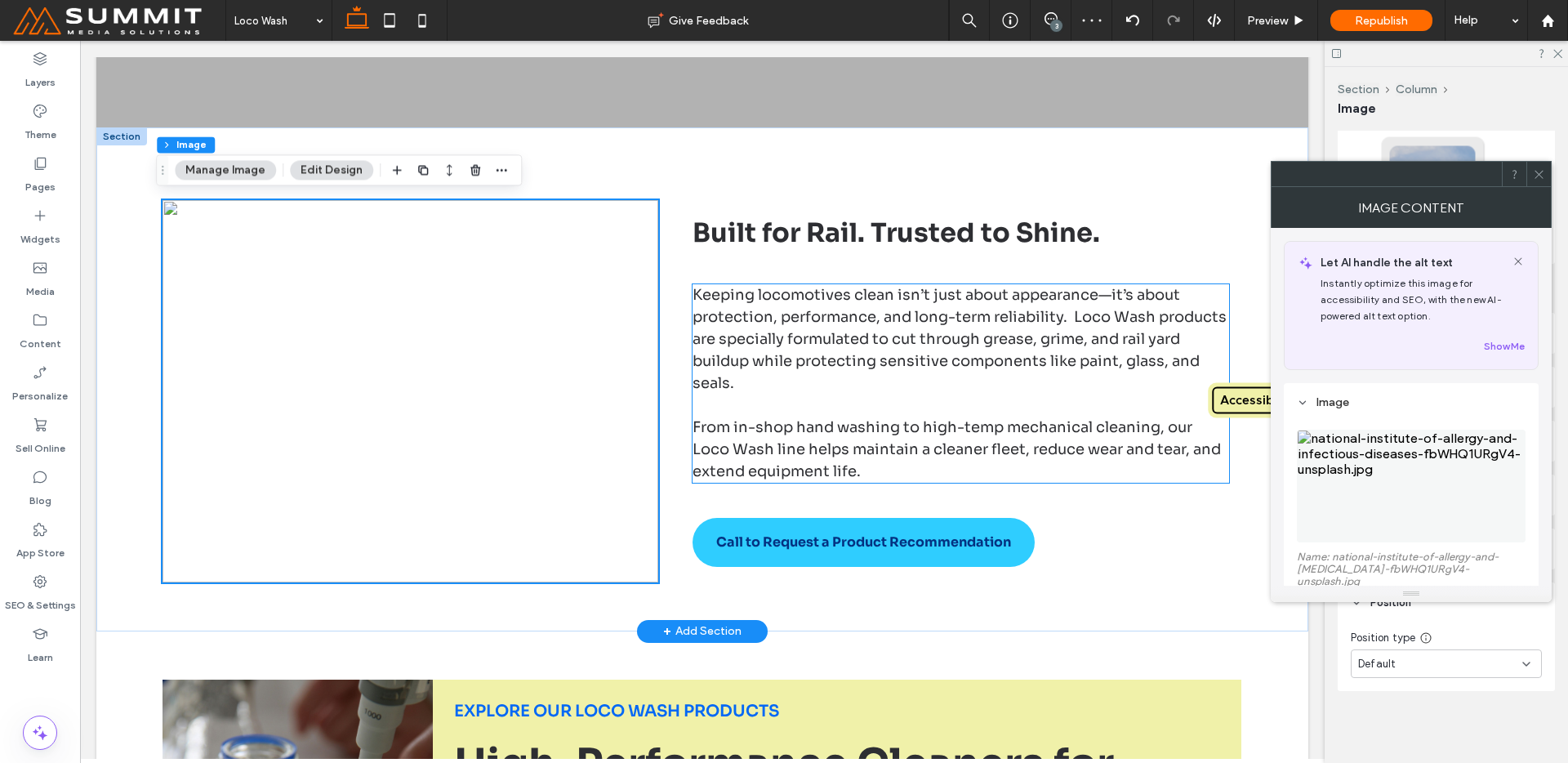
scroll to position [559, 0]
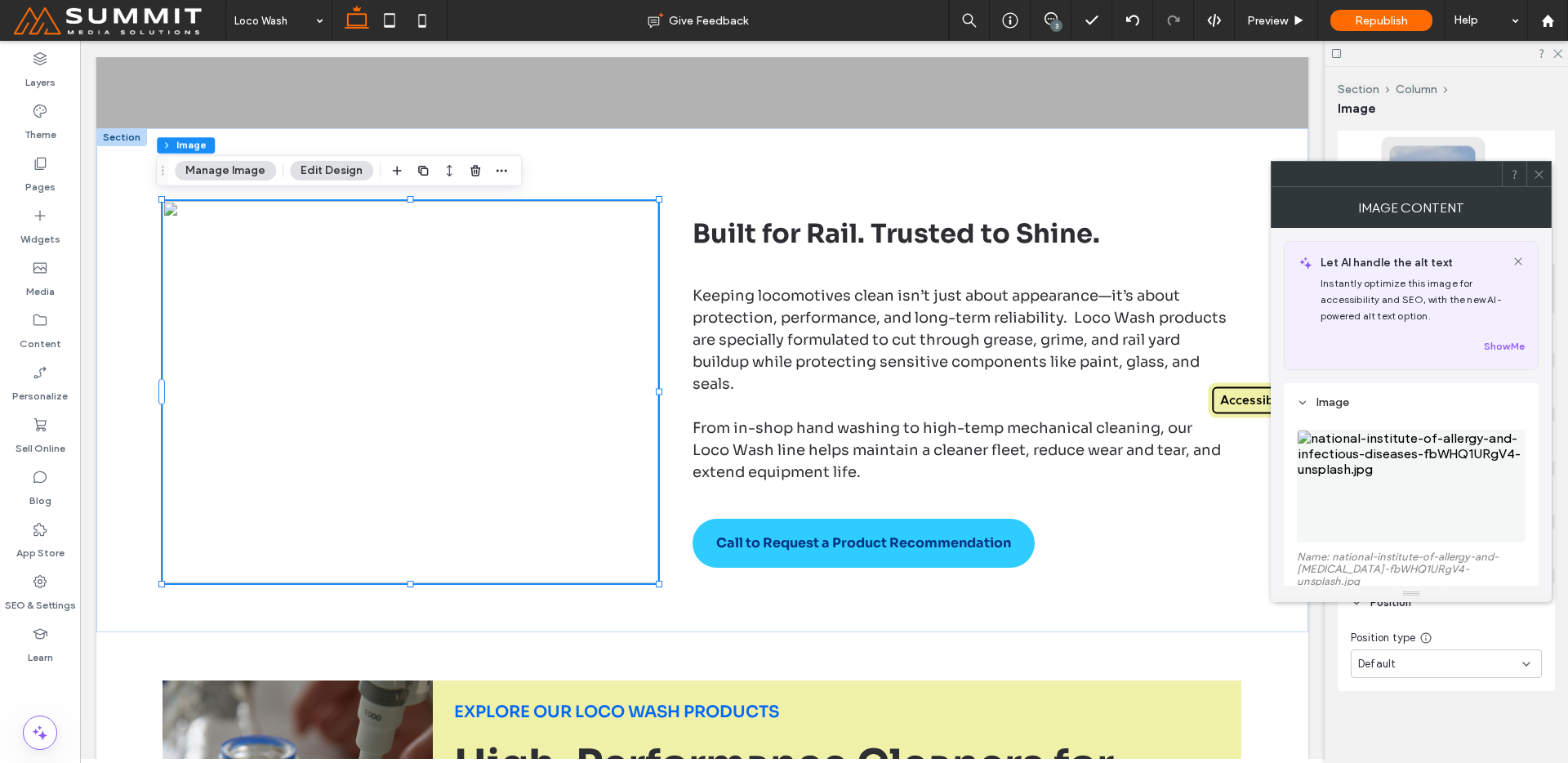
click at [1443, 510] on img at bounding box center [1412, 487] width 229 height 113
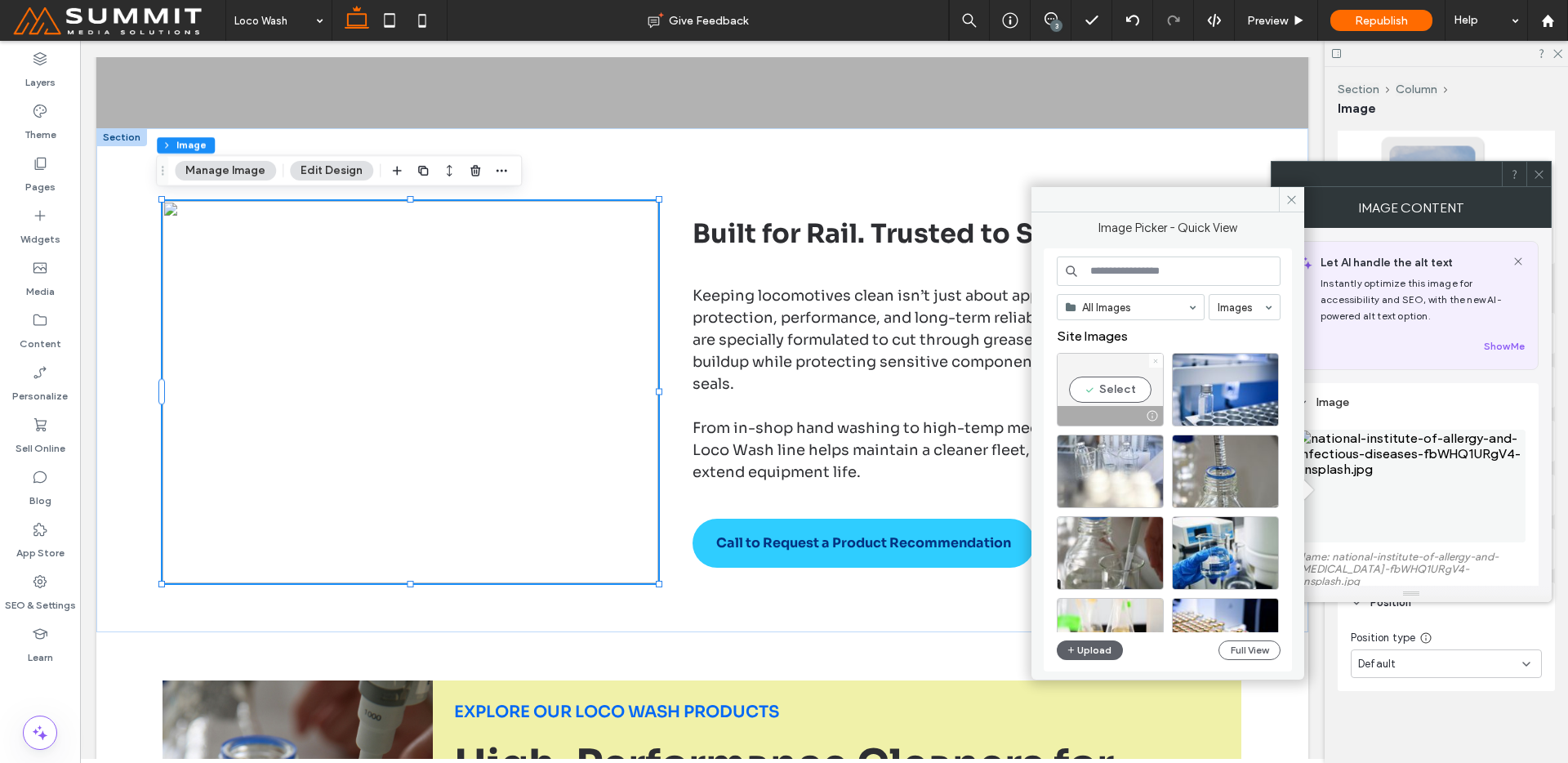
click at [1156, 364] on span at bounding box center [1155, 361] width 6 height 14
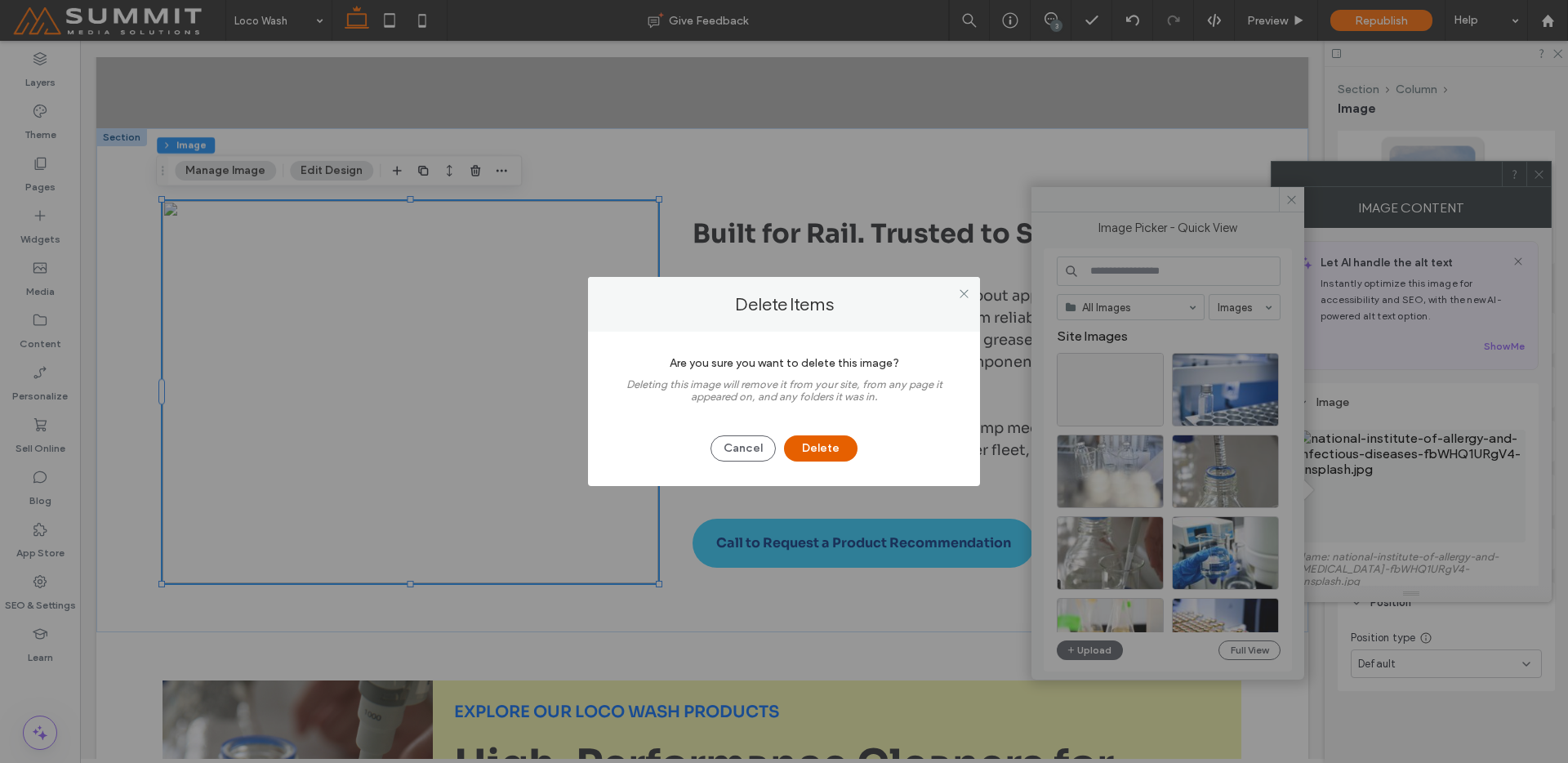
click at [825, 449] on button "Delete" at bounding box center [821, 448] width 73 height 26
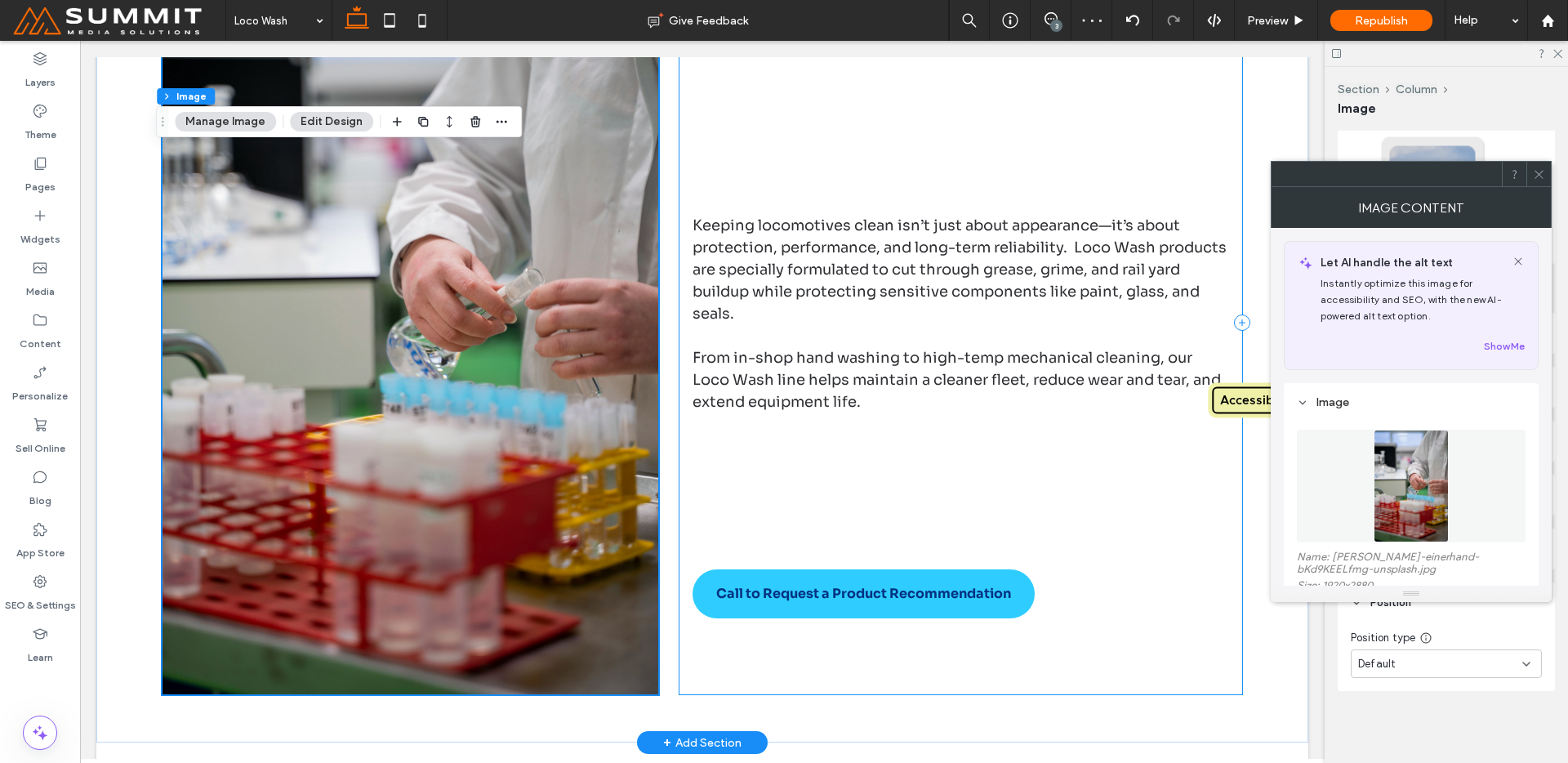
scroll to position [810, 0]
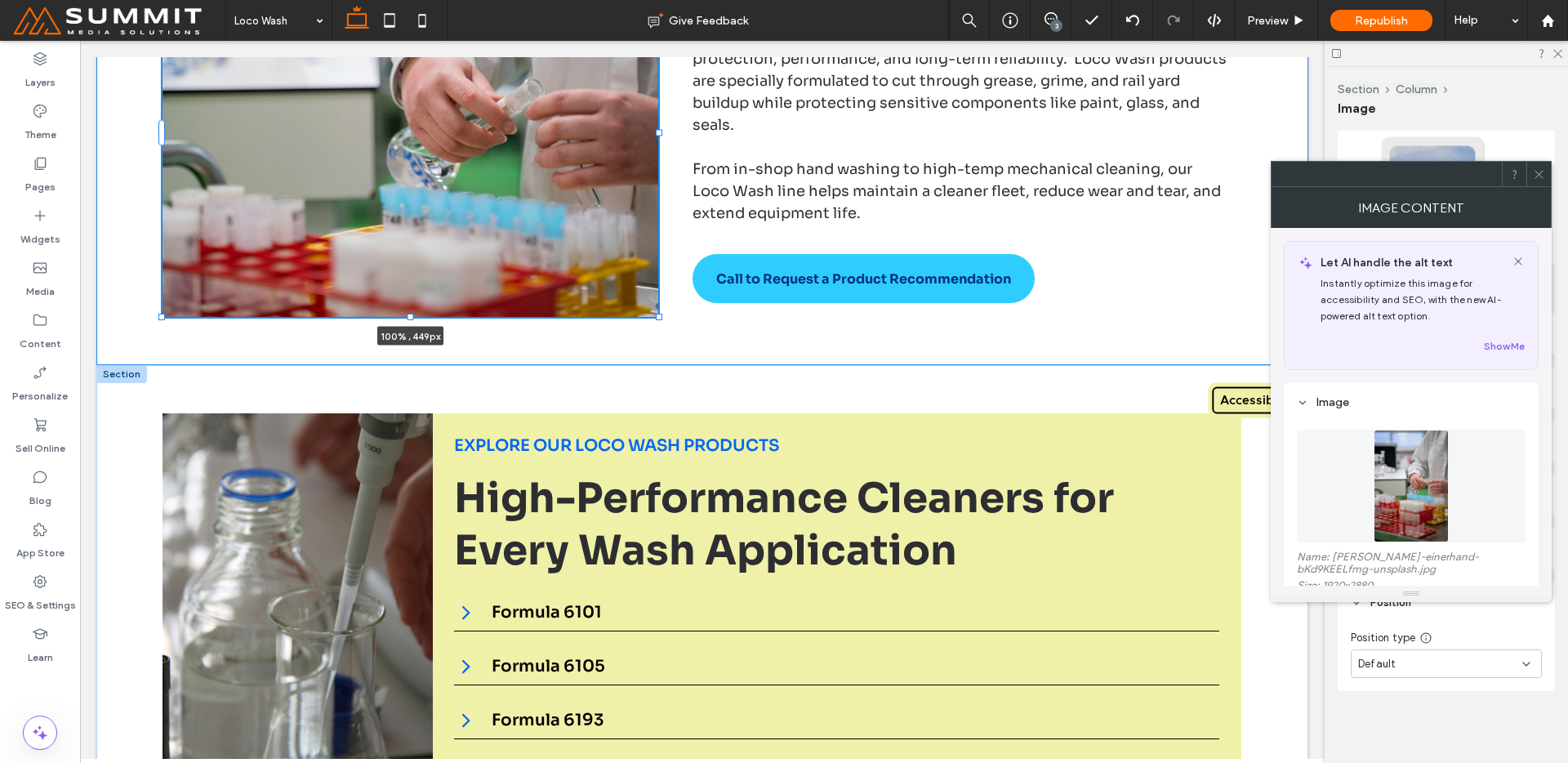
drag, startPoint x: 401, startPoint y: 692, endPoint x: 422, endPoint y: 504, distance: 189.2
type input "***"
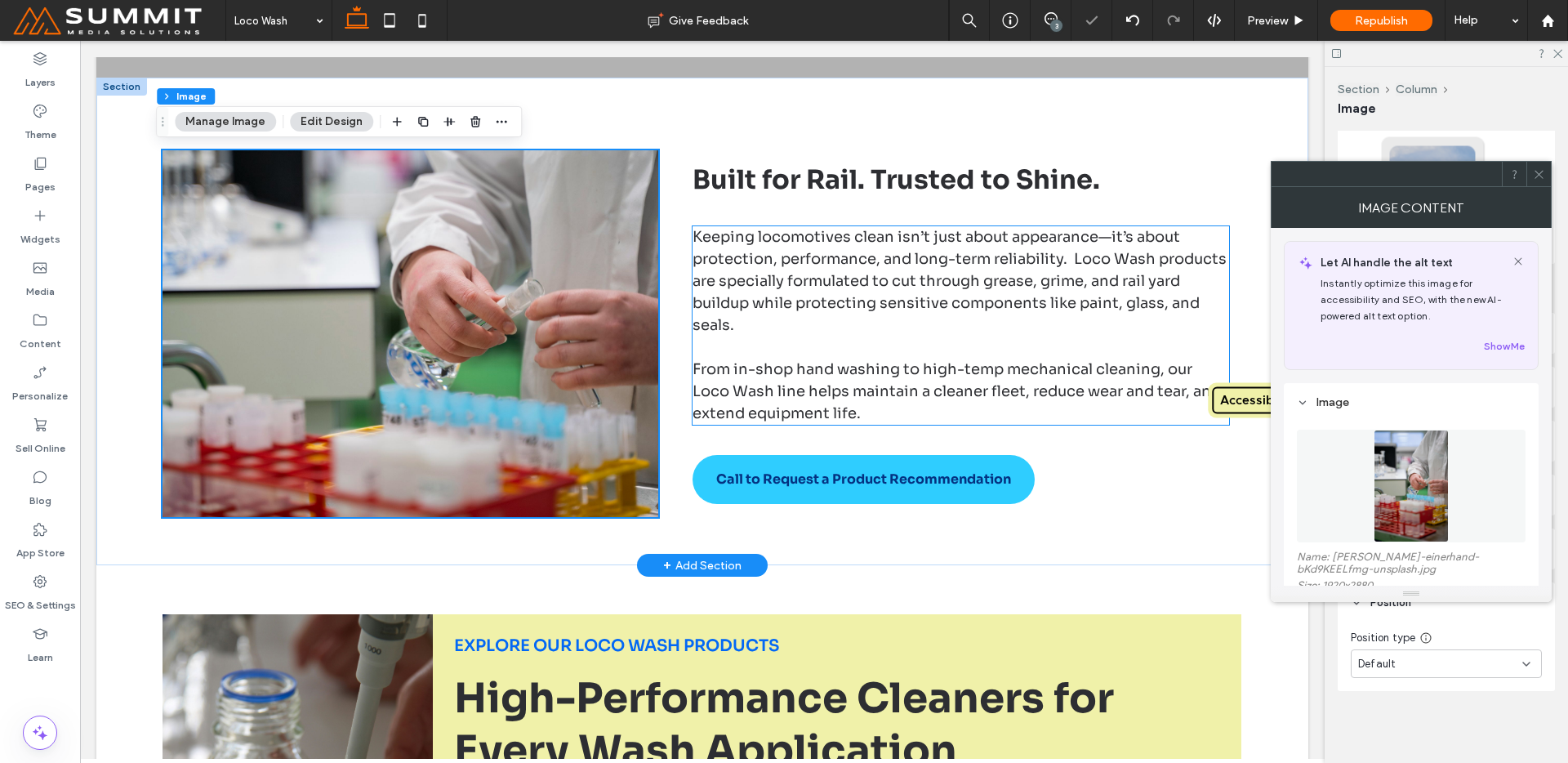
scroll to position [605, 0]
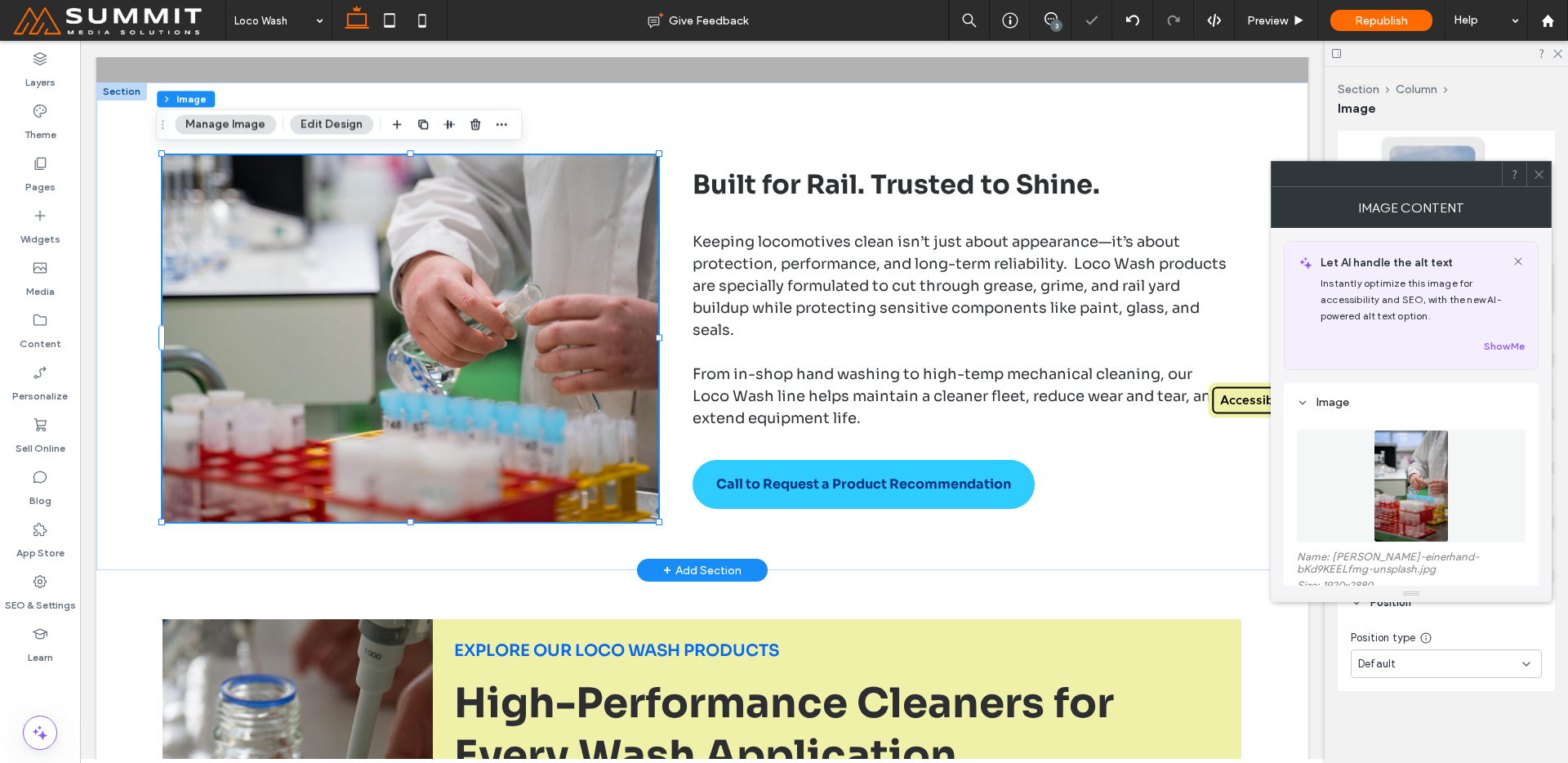
click at [698, 563] on div "+ Add Section" at bounding box center [703, 571] width 79 height 18
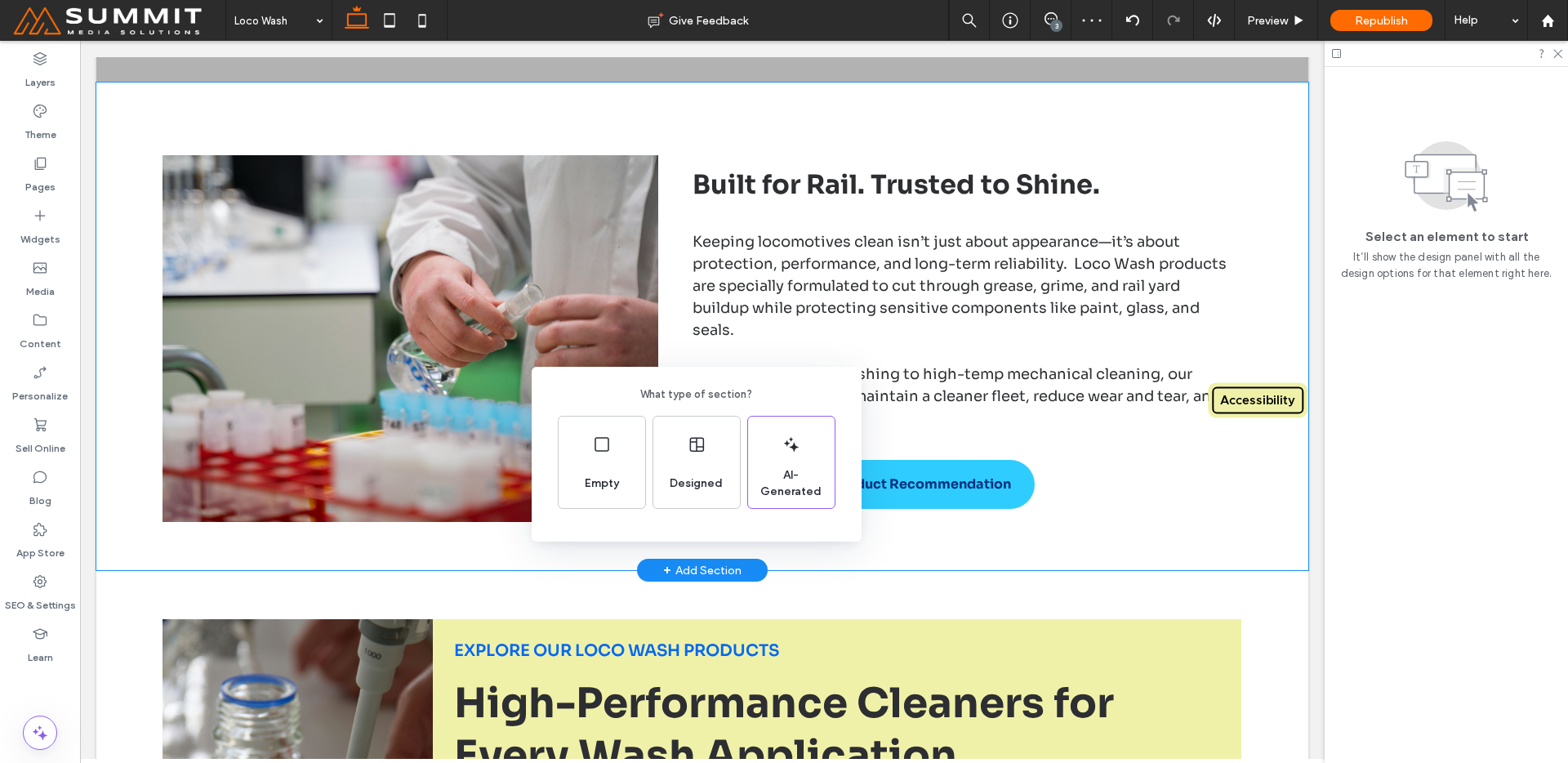
drag, startPoint x: 1148, startPoint y: 508, endPoint x: 1067, endPoint y: 468, distance: 90.3
click at [1148, 508] on div "What type of section? Empty Designed AI-Generated" at bounding box center [784, 421] width 1568 height 844
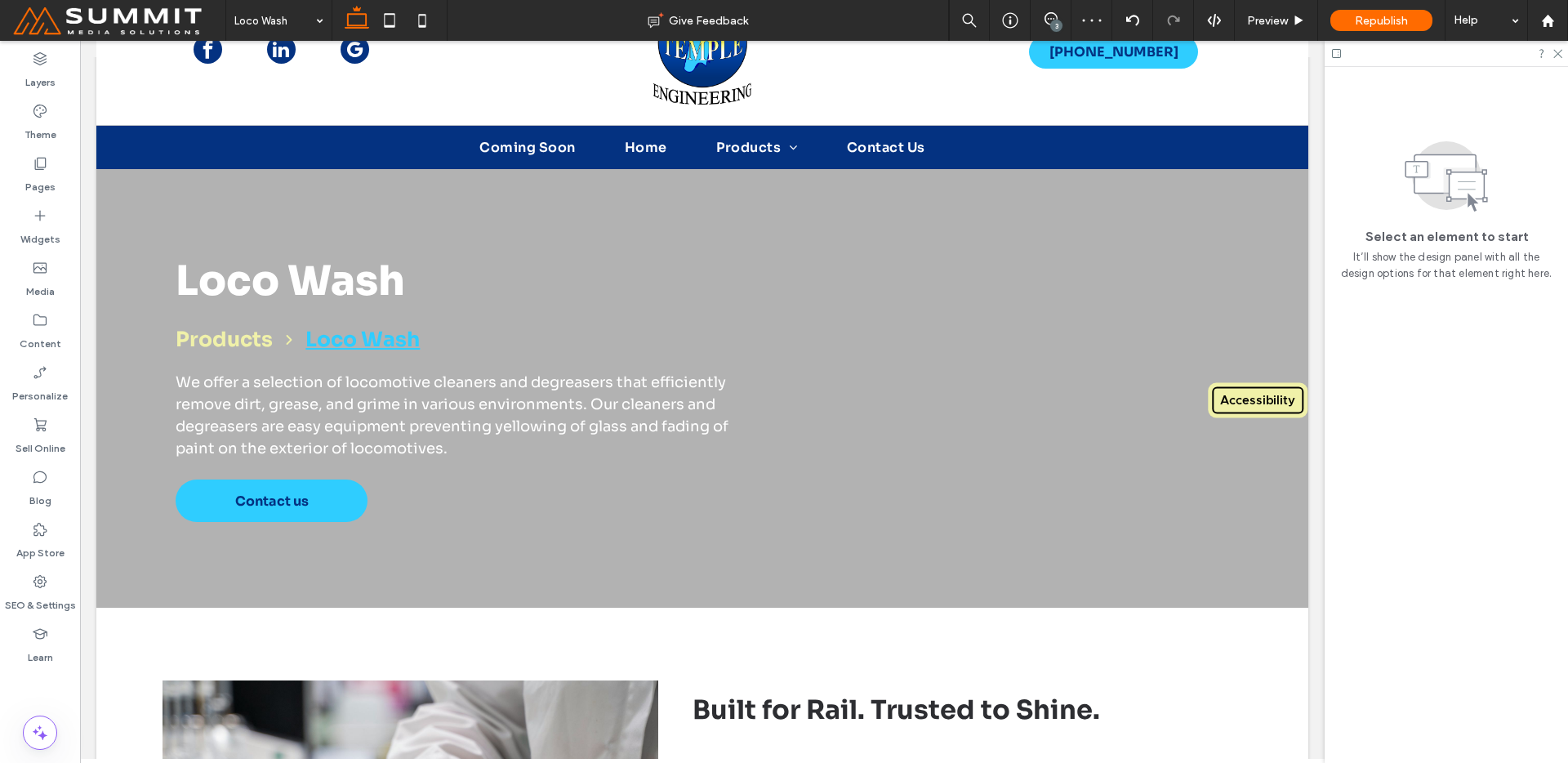
scroll to position [0, 0]
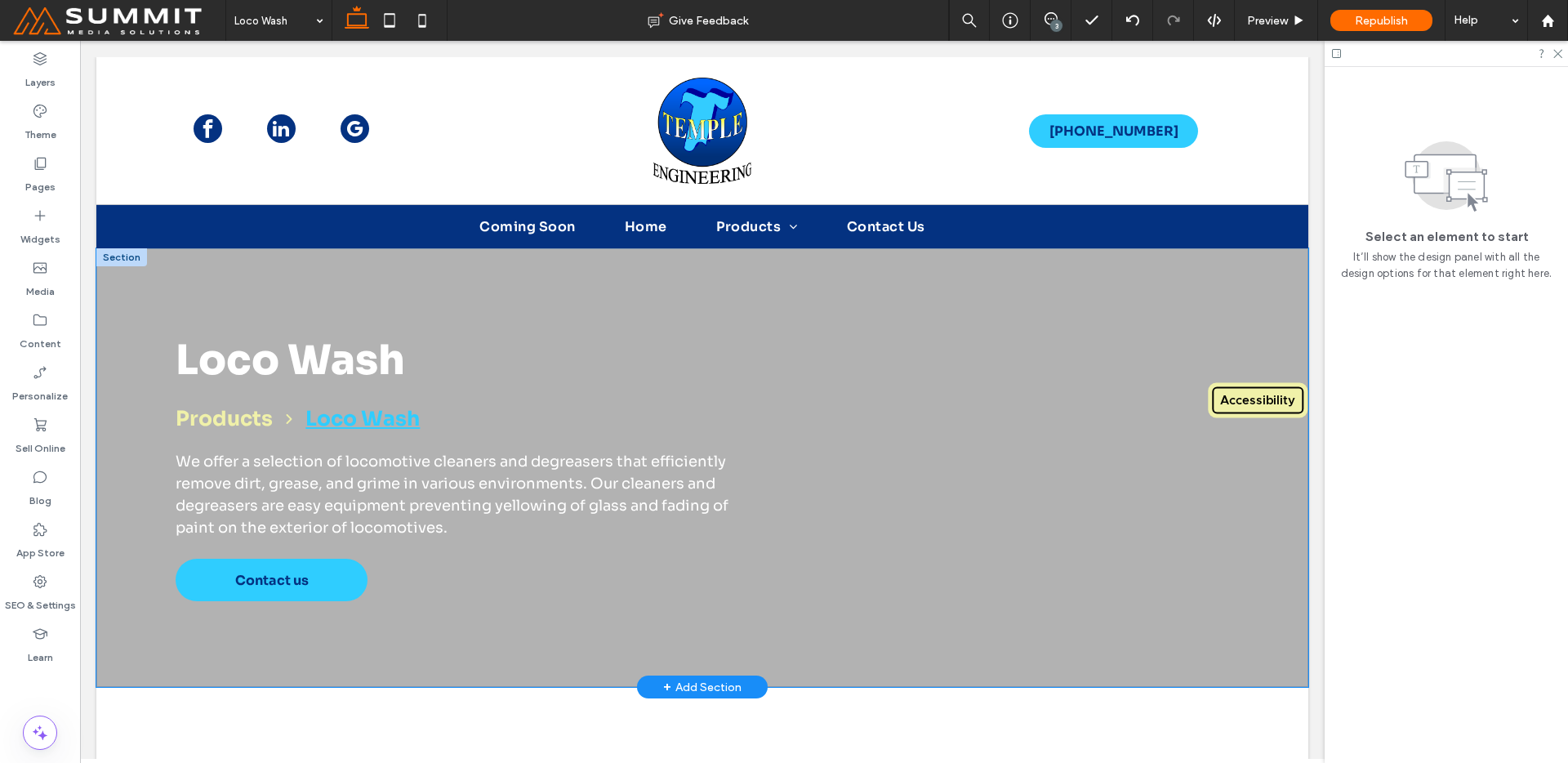
drag, startPoint x: 1021, startPoint y: 299, endPoint x: 1123, endPoint y: 319, distance: 103.9
click at [1021, 299] on div "Loco Wash Products Loco Wash We offer a selection of locomotive cleaners and de…" at bounding box center [703, 468] width 1176 height 439
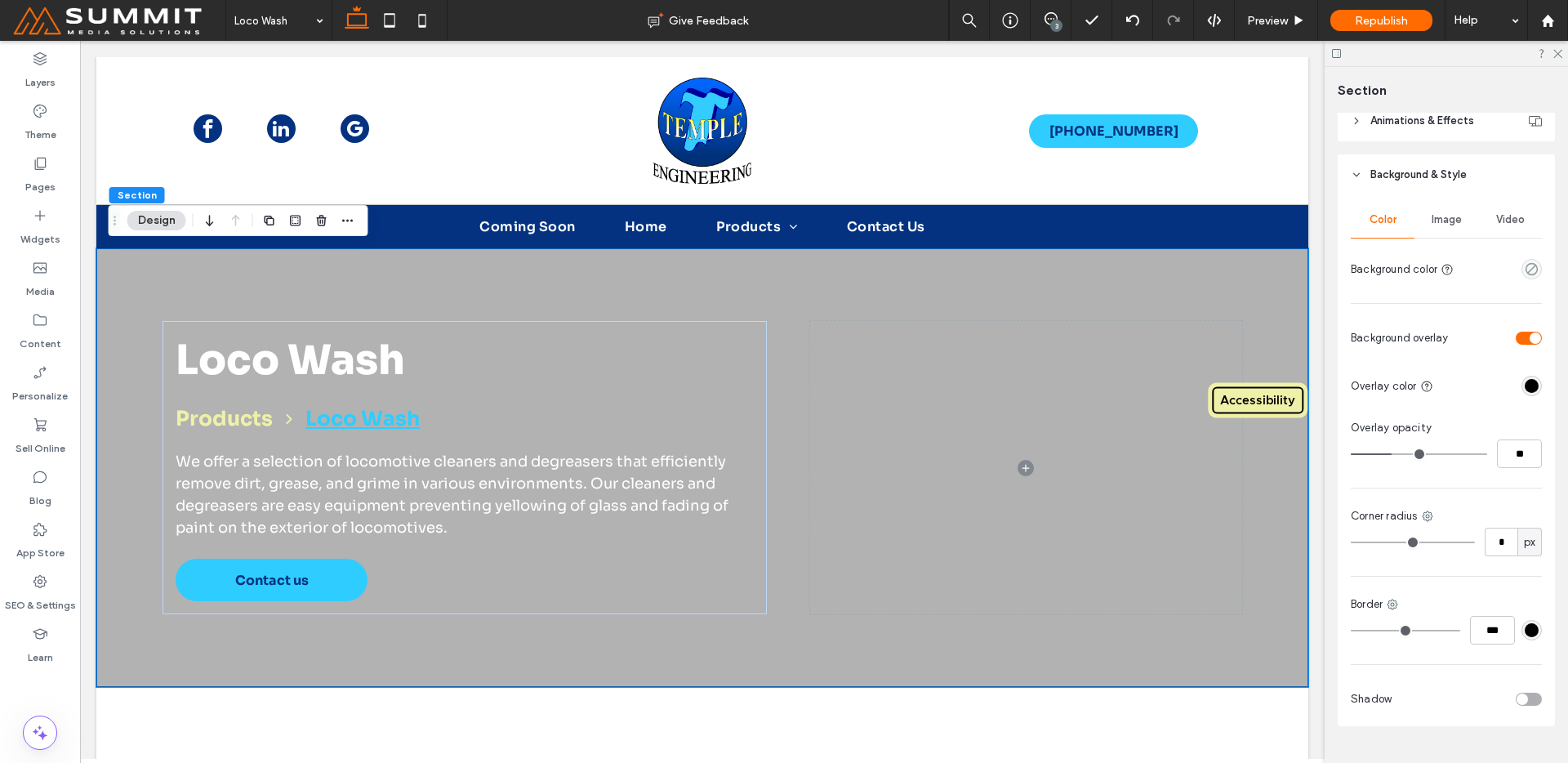
scroll to position [297, 0]
drag, startPoint x: 1448, startPoint y: 232, endPoint x: 1440, endPoint y: 241, distance: 12.0
click at [1448, 232] on div "Image" at bounding box center [1446, 223] width 63 height 36
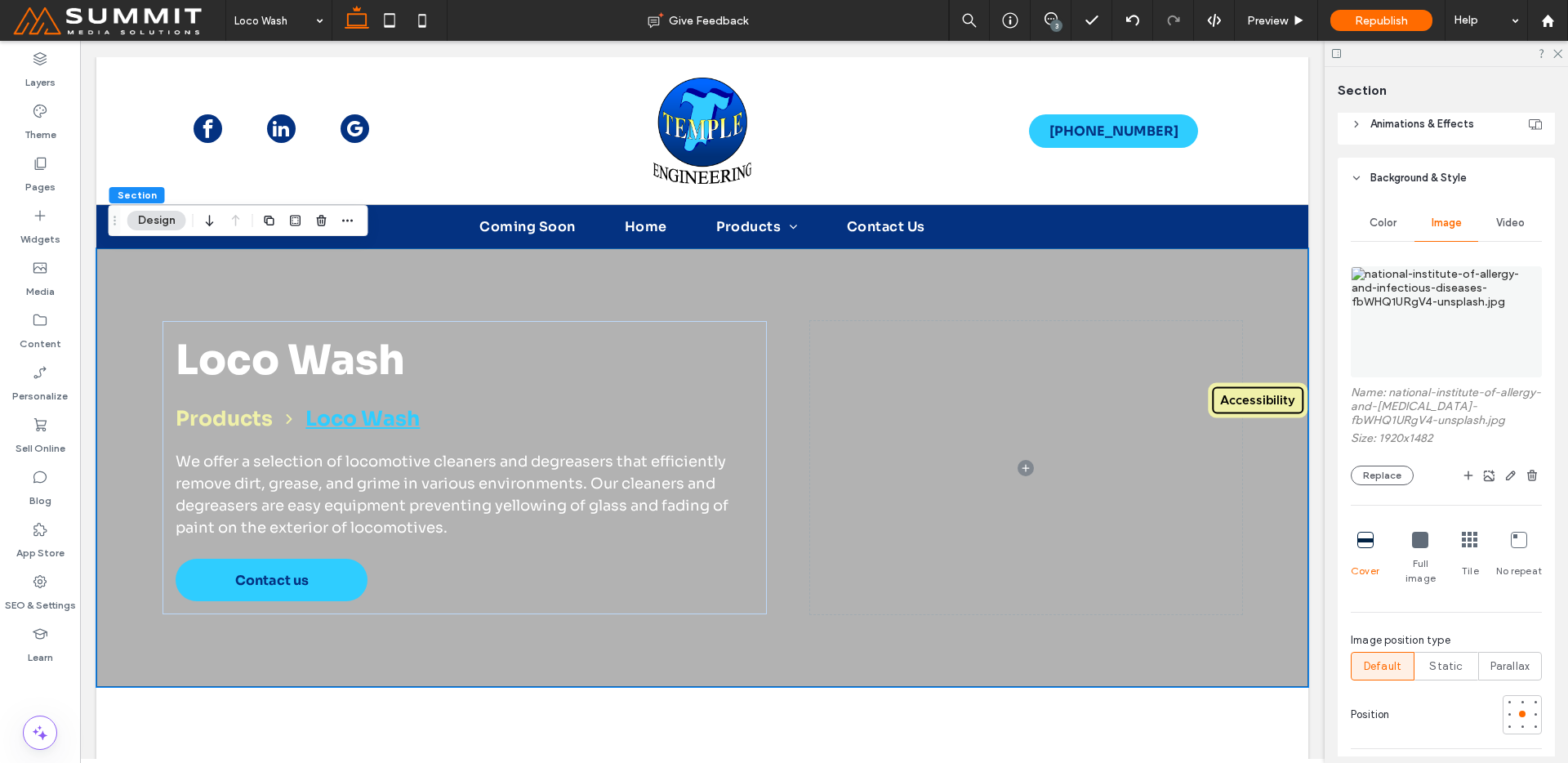
drag, startPoint x: 1440, startPoint y: 241, endPoint x: 1375, endPoint y: 352, distance: 128.6
click at [1375, 352] on img at bounding box center [1446, 322] width 191 height 111
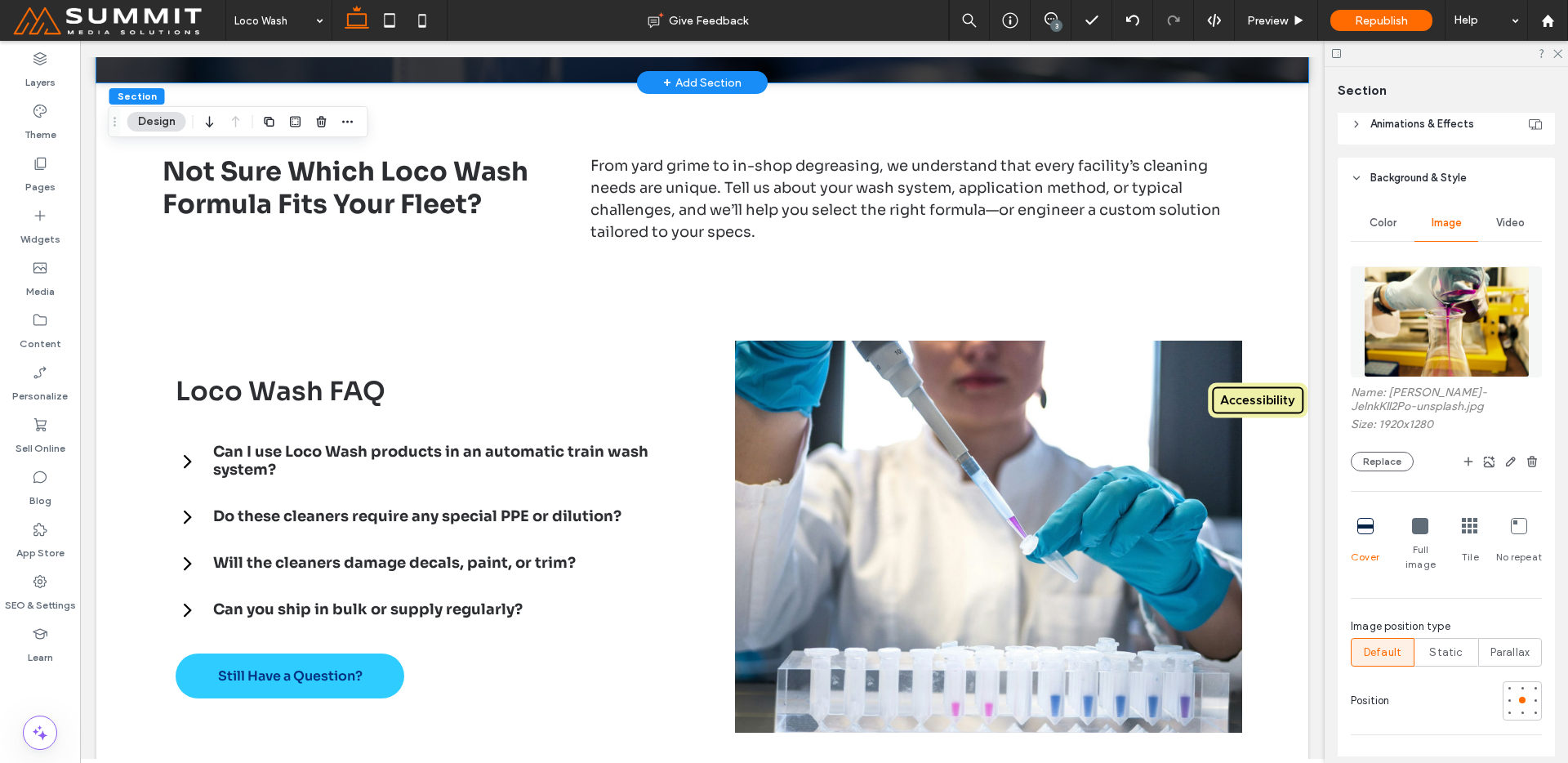
scroll to position [2023, 0]
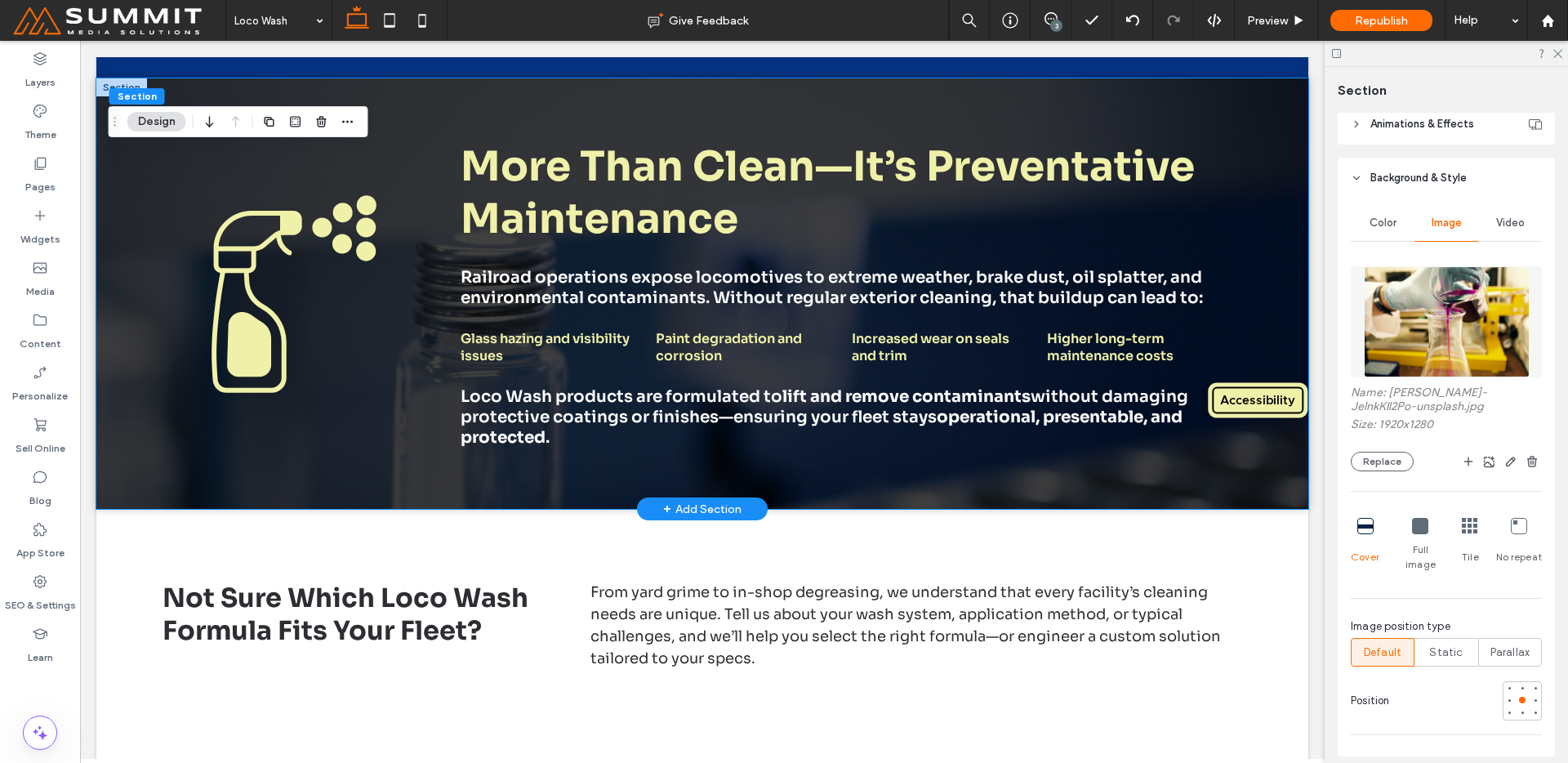
drag, startPoint x: 975, startPoint y: 470, endPoint x: 1101, endPoint y: 470, distance: 126.0
click at [975, 470] on div "More Than Clean—It’s Preventative Maintenance Railroad operations expose locomo…" at bounding box center [703, 293] width 1176 height 430
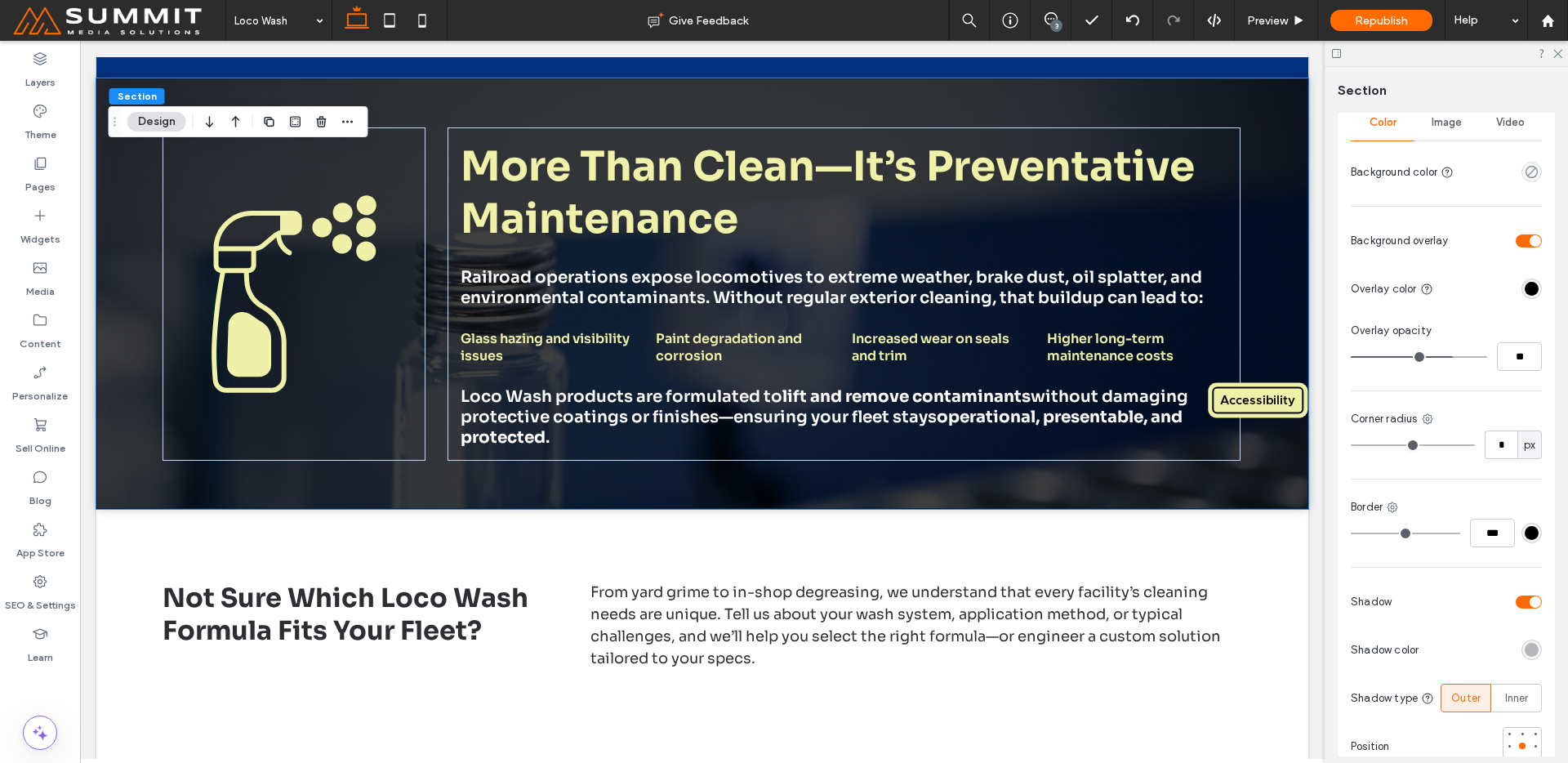
scroll to position [216, 0]
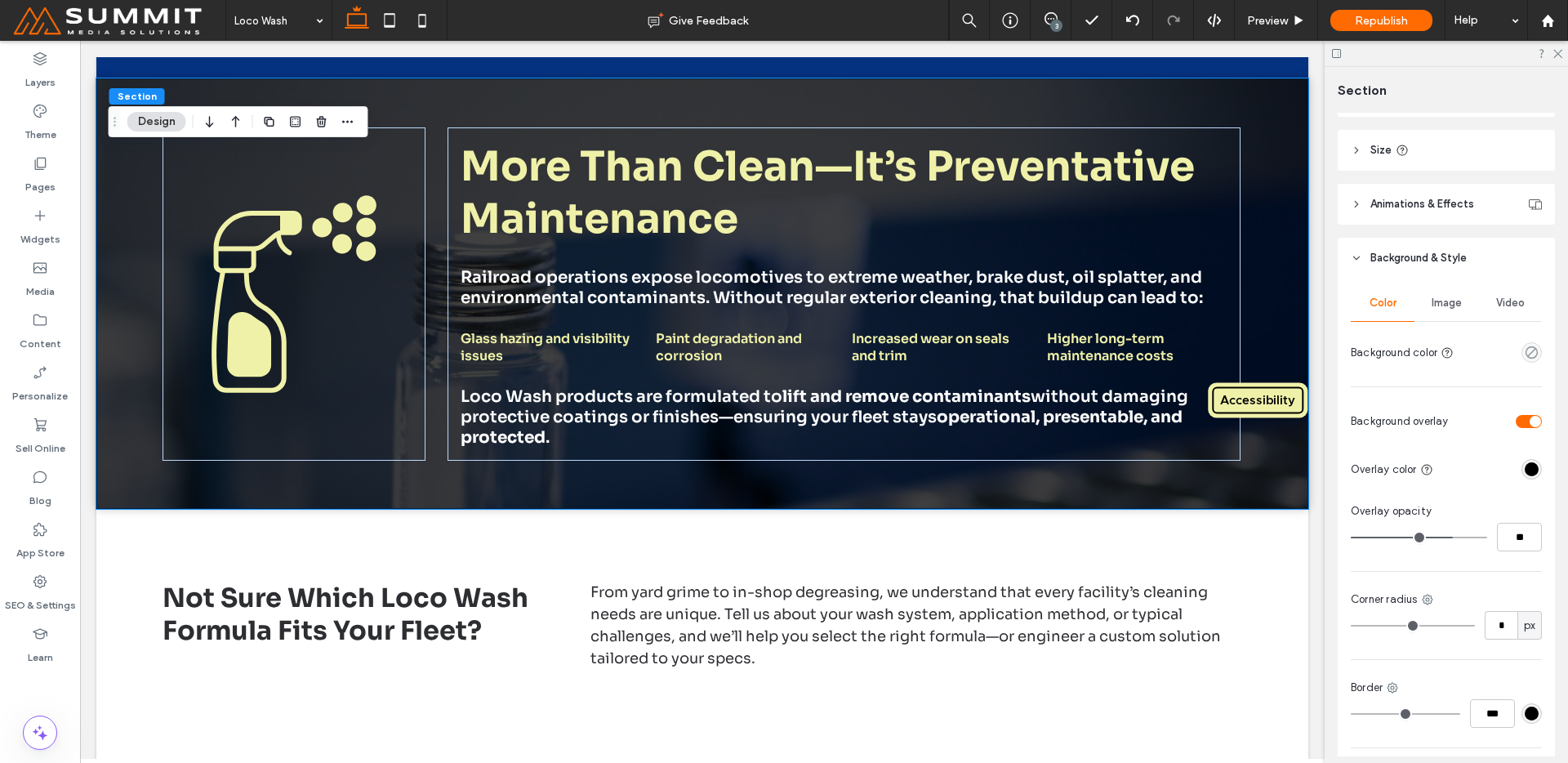
click at [1446, 306] on span "Image" at bounding box center [1447, 303] width 30 height 13
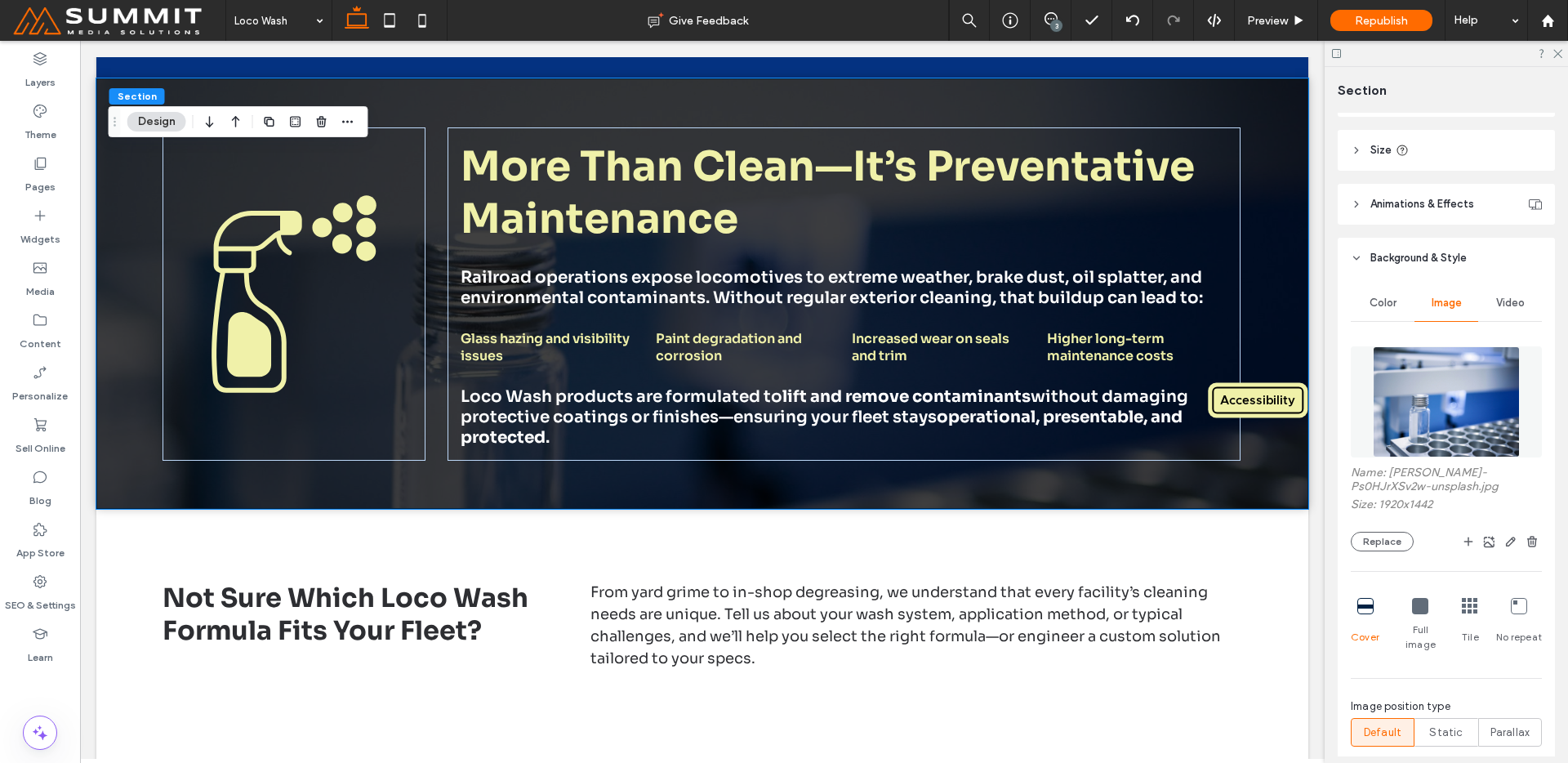
click at [1384, 375] on img at bounding box center [1446, 402] width 147 height 111
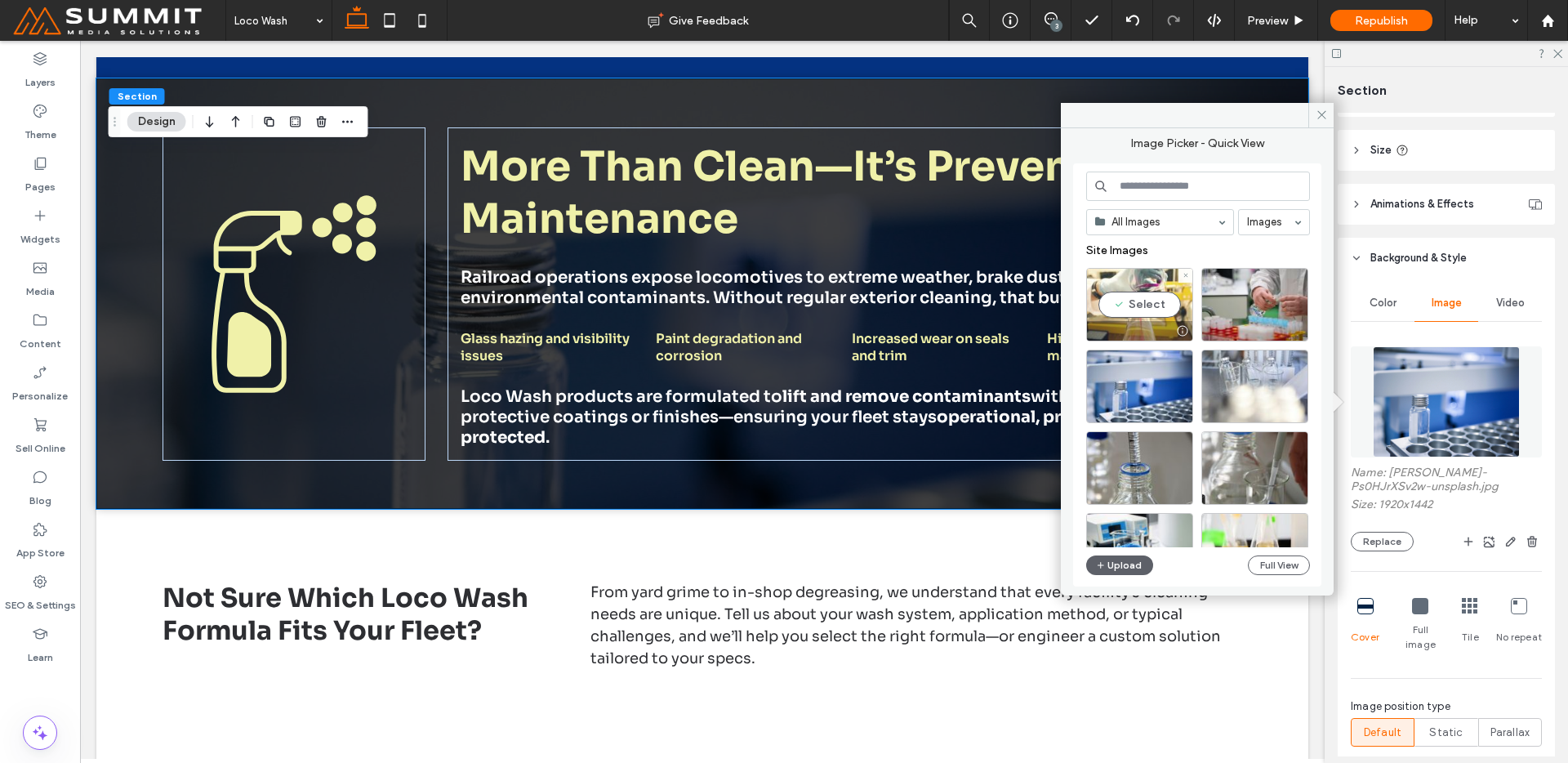
drag, startPoint x: 1132, startPoint y: 306, endPoint x: 1055, endPoint y: 278, distance: 81.9
click at [1132, 306] on div "Select" at bounding box center [1140, 305] width 107 height 73
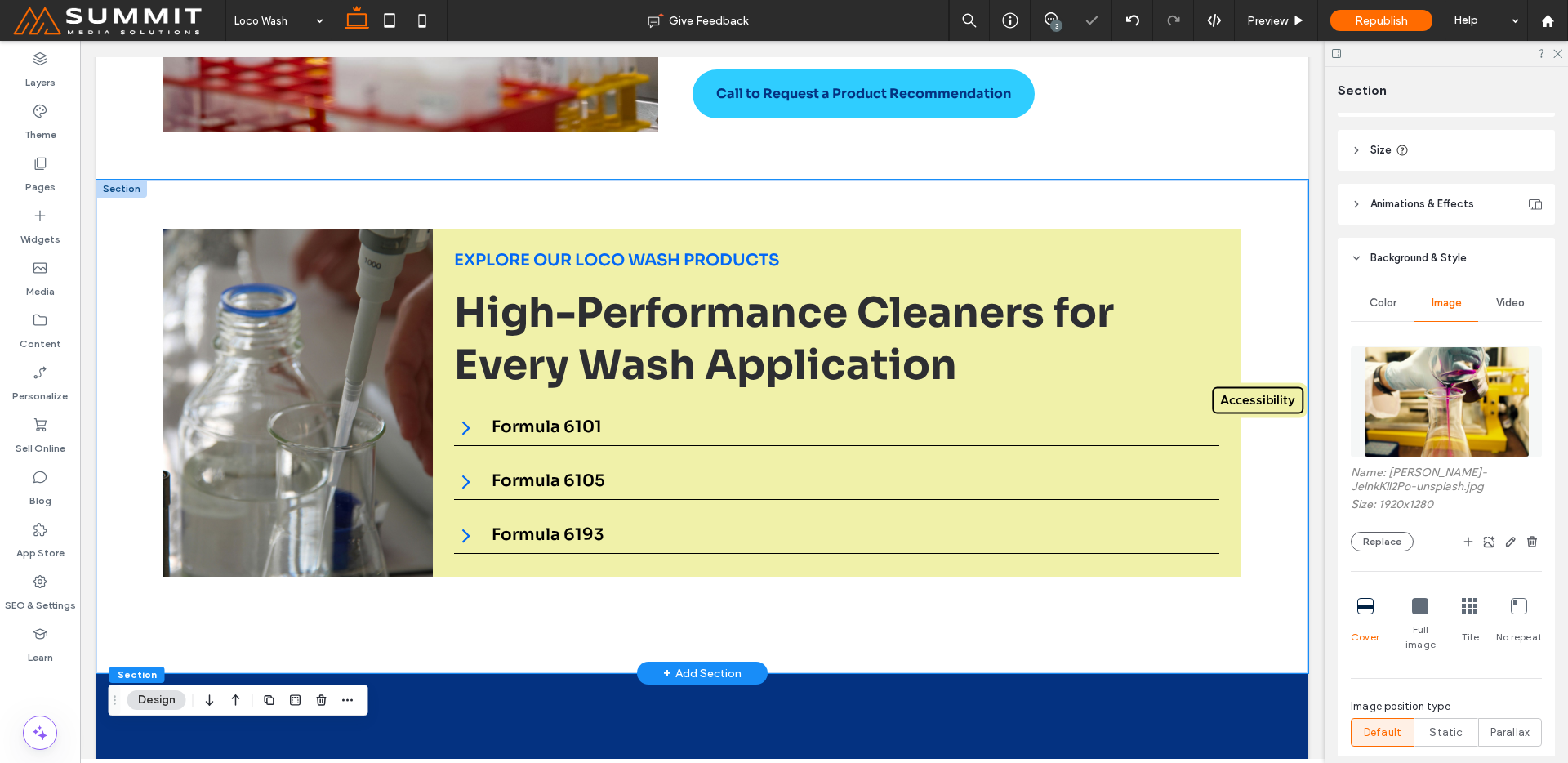
scroll to position [0, 0]
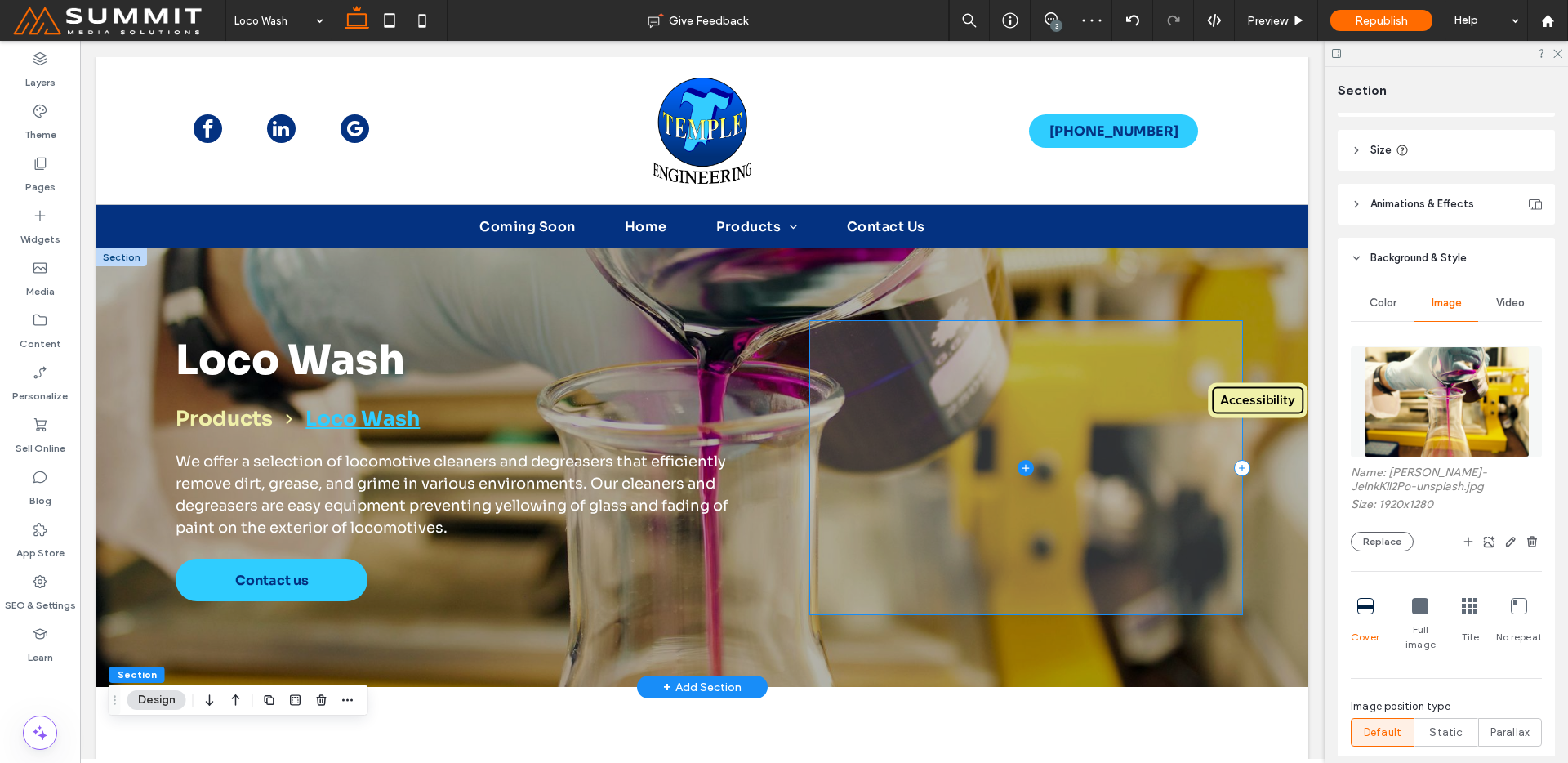
click at [1073, 444] on span at bounding box center [1025, 468] width 432 height 293
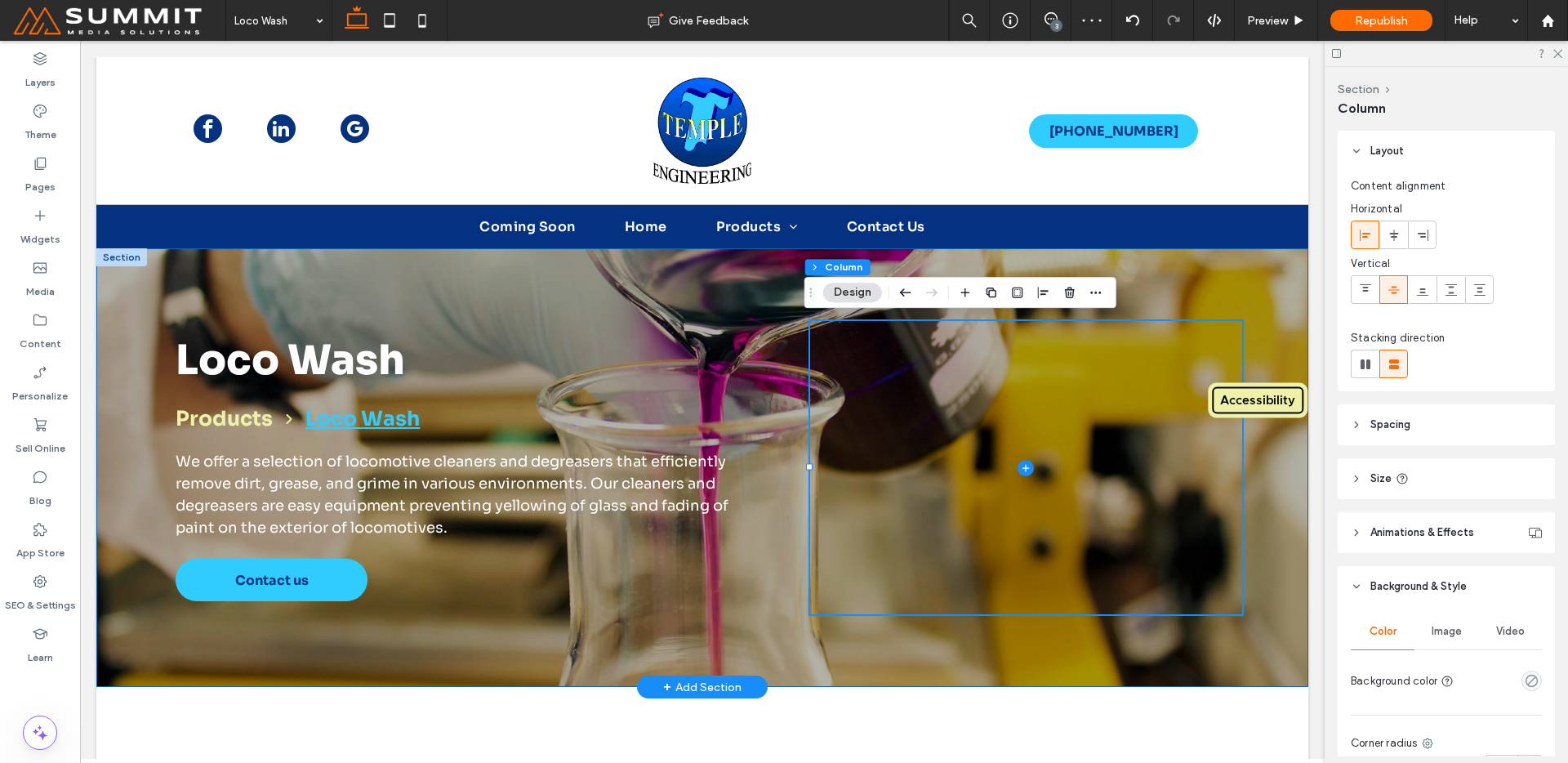
click at [1233, 260] on div "Loco Wash Products Loco Wash We offer a selection of locomotive cleaners and de…" at bounding box center [703, 468] width 1176 height 439
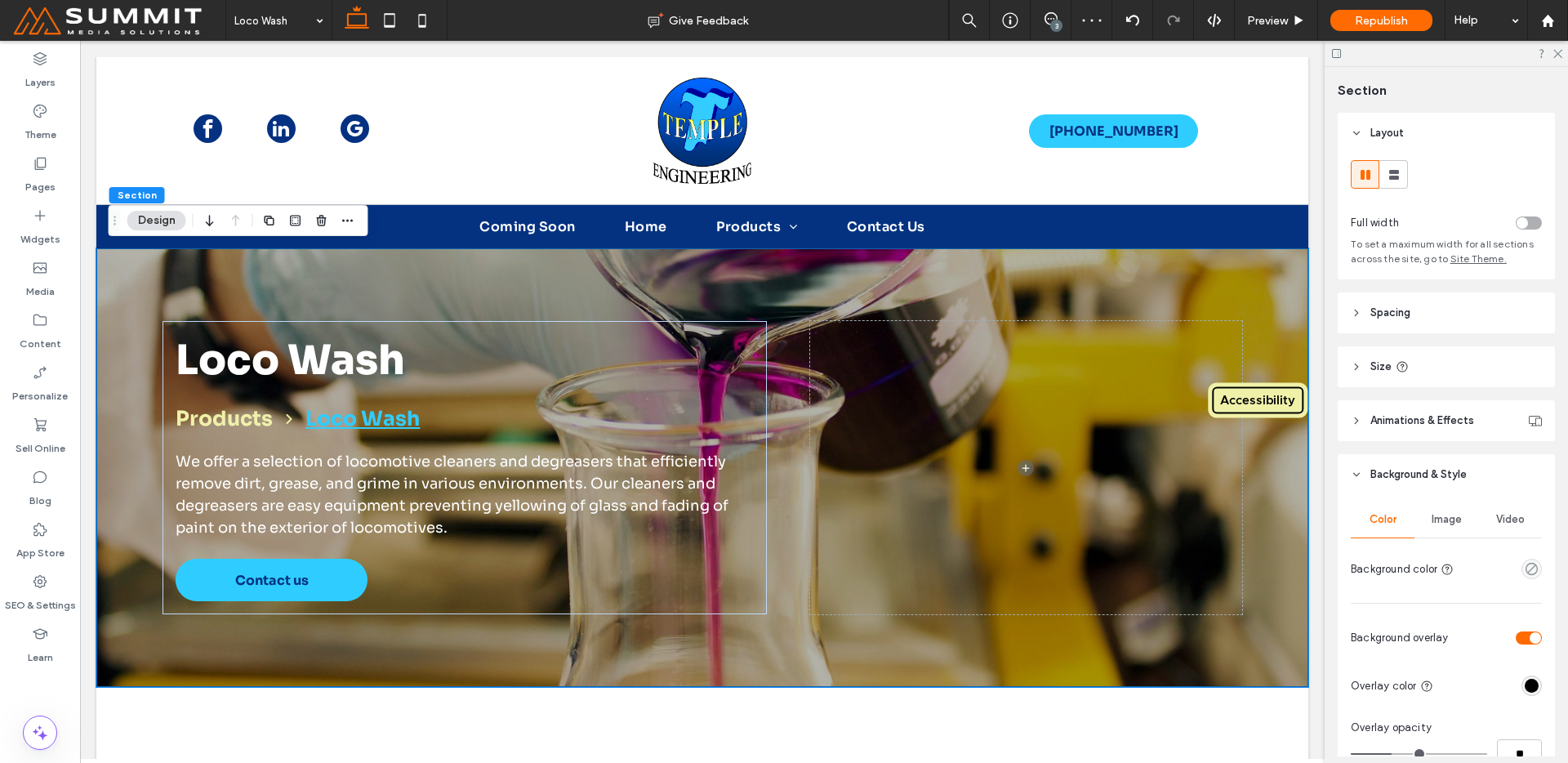
scroll to position [335, 0]
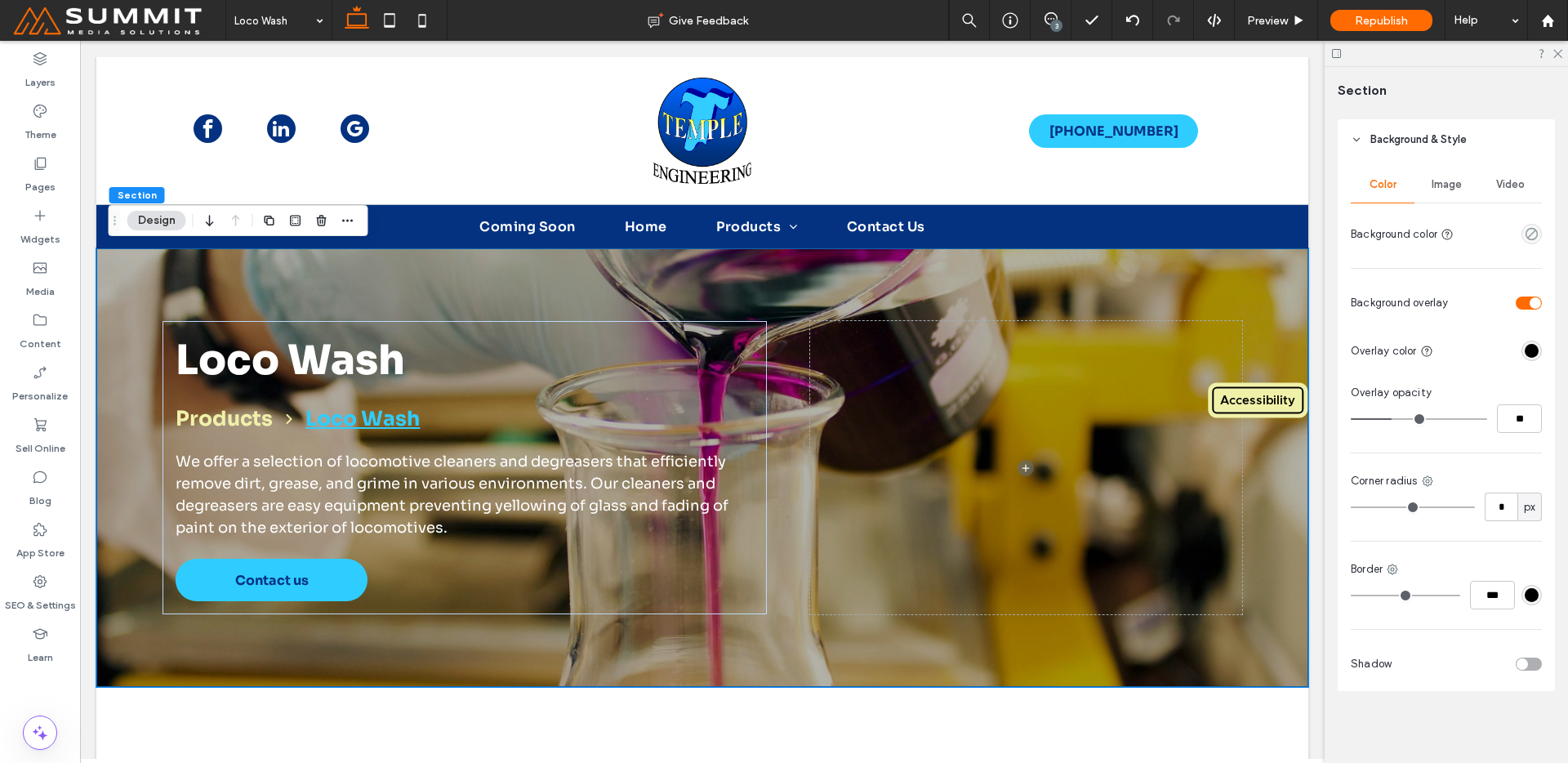
click at [1462, 175] on div "Image" at bounding box center [1446, 184] width 63 height 36
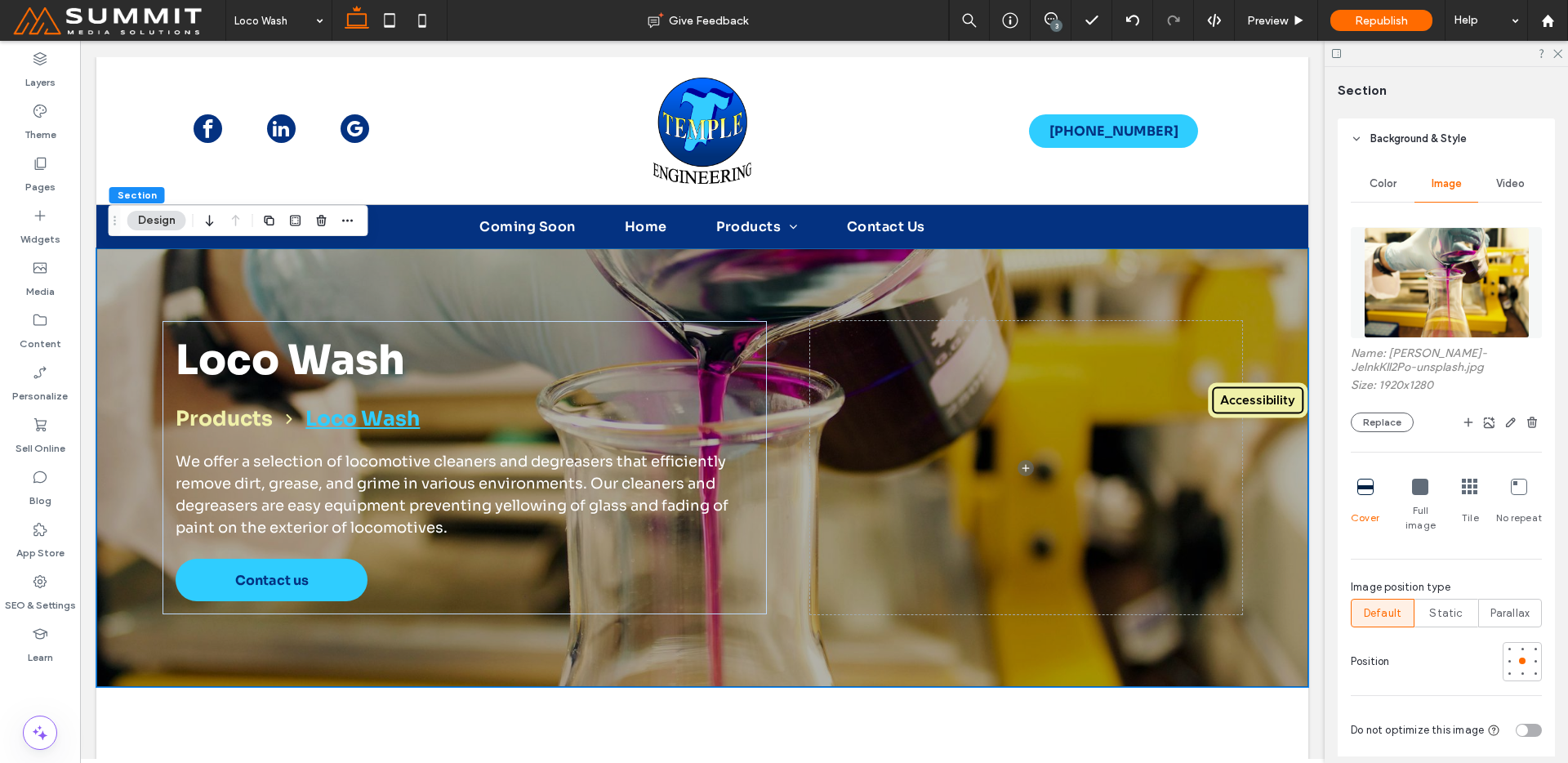
drag, startPoint x: 1439, startPoint y: 253, endPoint x: 1373, endPoint y: 250, distance: 66.1
click at [1439, 253] on img at bounding box center [1446, 283] width 165 height 111
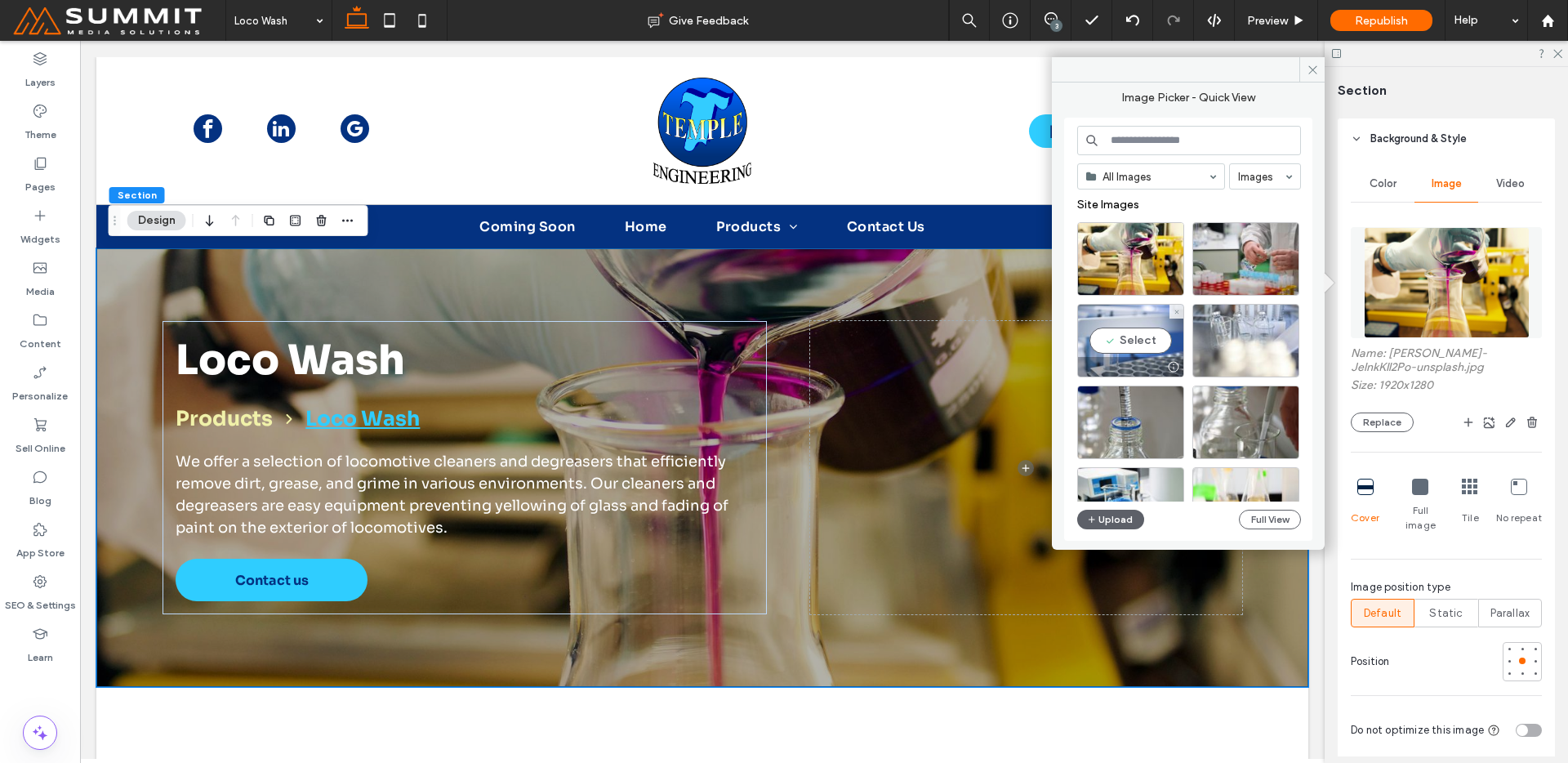
click at [1126, 354] on div "Select" at bounding box center [1131, 341] width 107 height 73
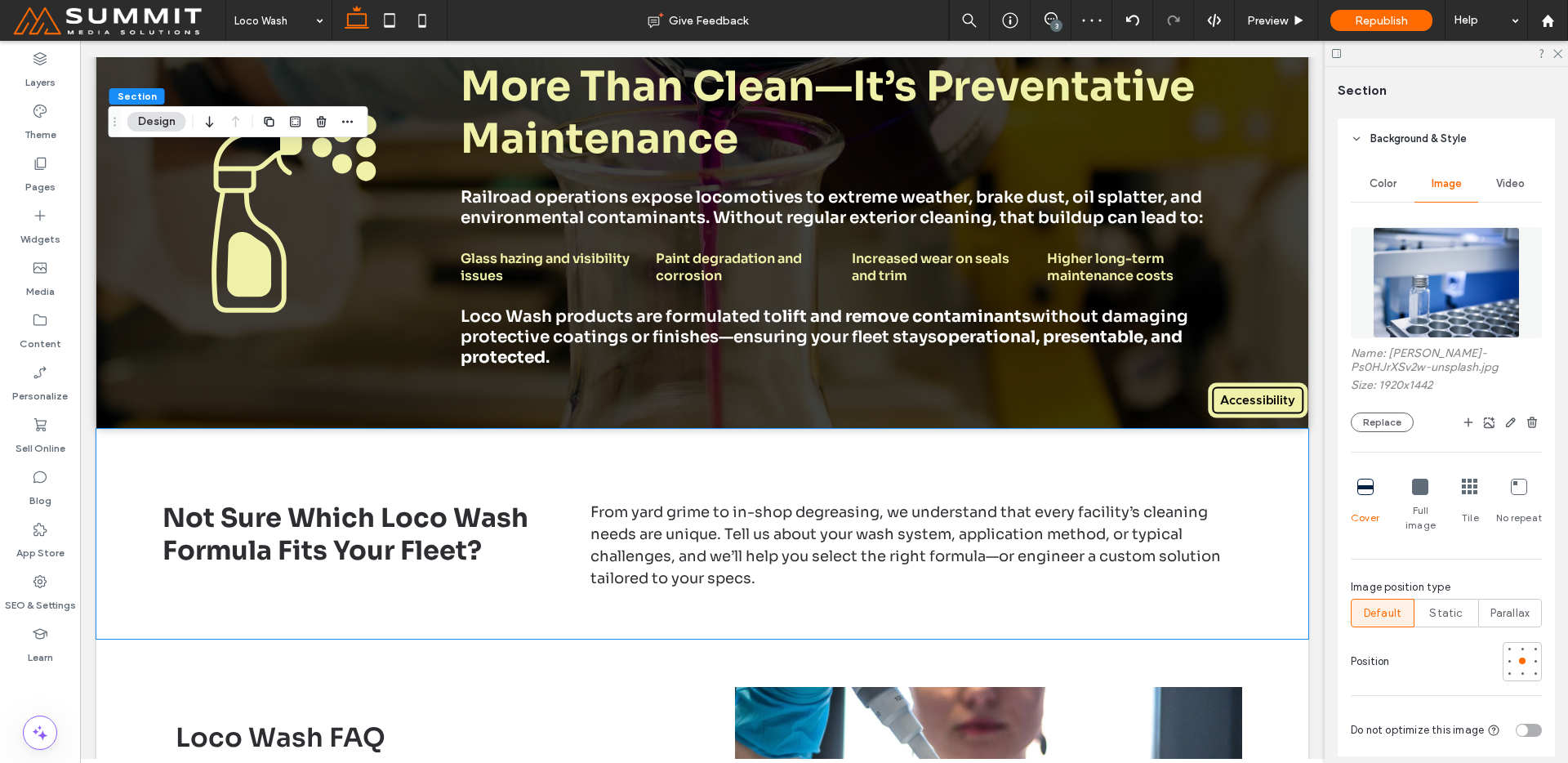
scroll to position [2071, 0]
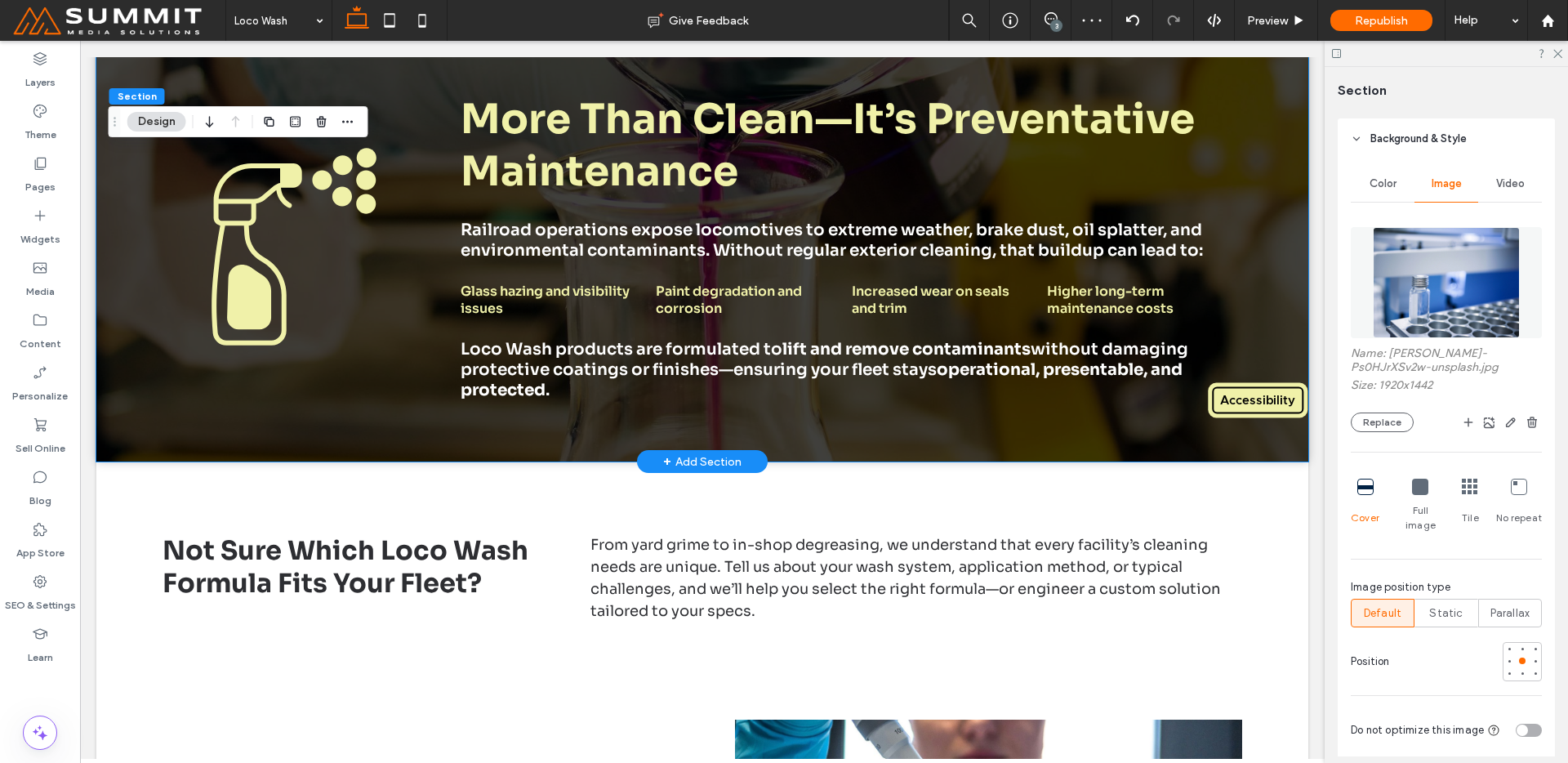
click at [1164, 428] on div "More Than Clean—It’s Preventative Maintenance Railroad operations expose locomo…" at bounding box center [703, 246] width 1176 height 430
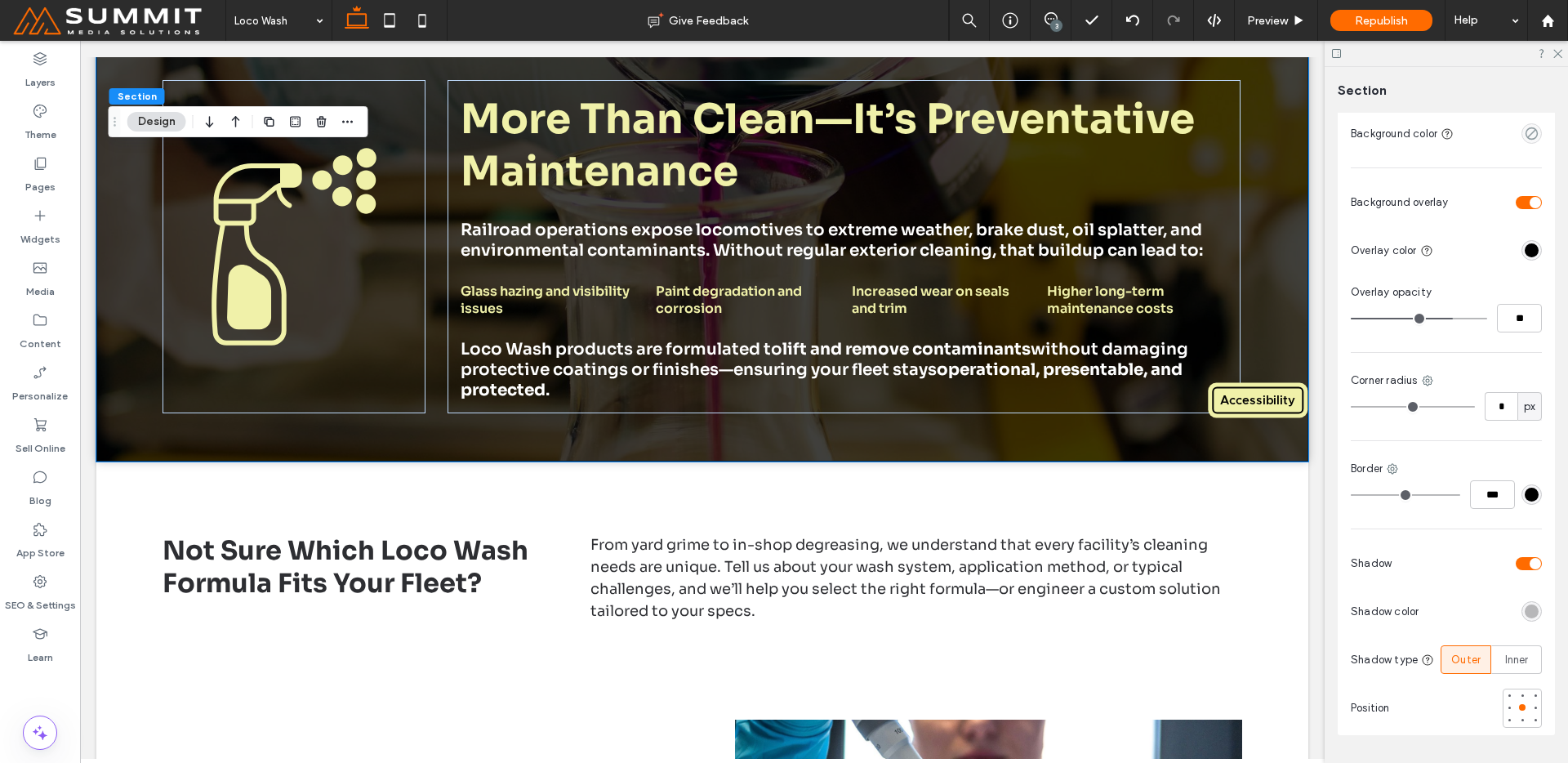
scroll to position [383, 0]
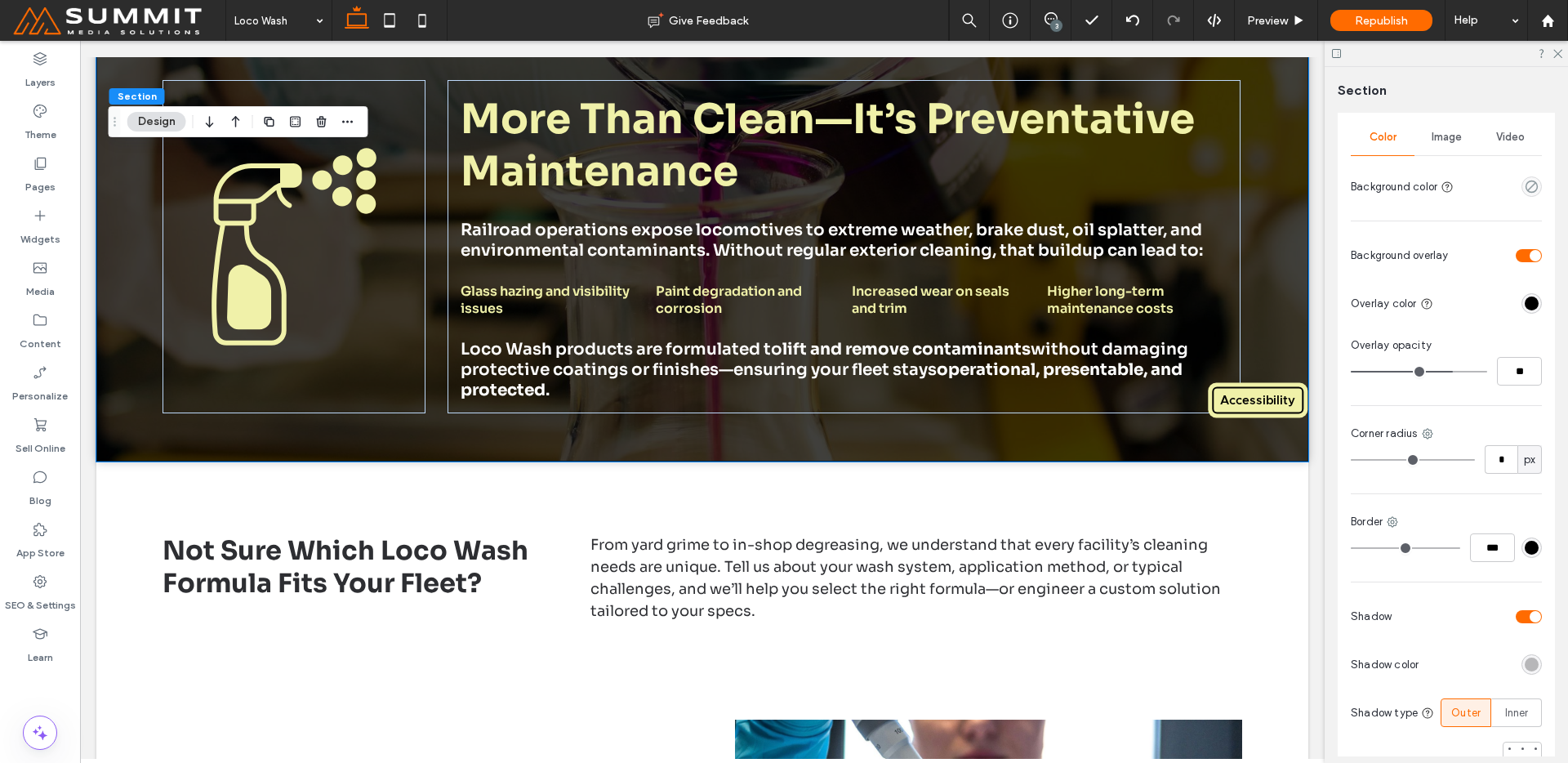
click at [1432, 148] on div "Image" at bounding box center [1446, 137] width 63 height 36
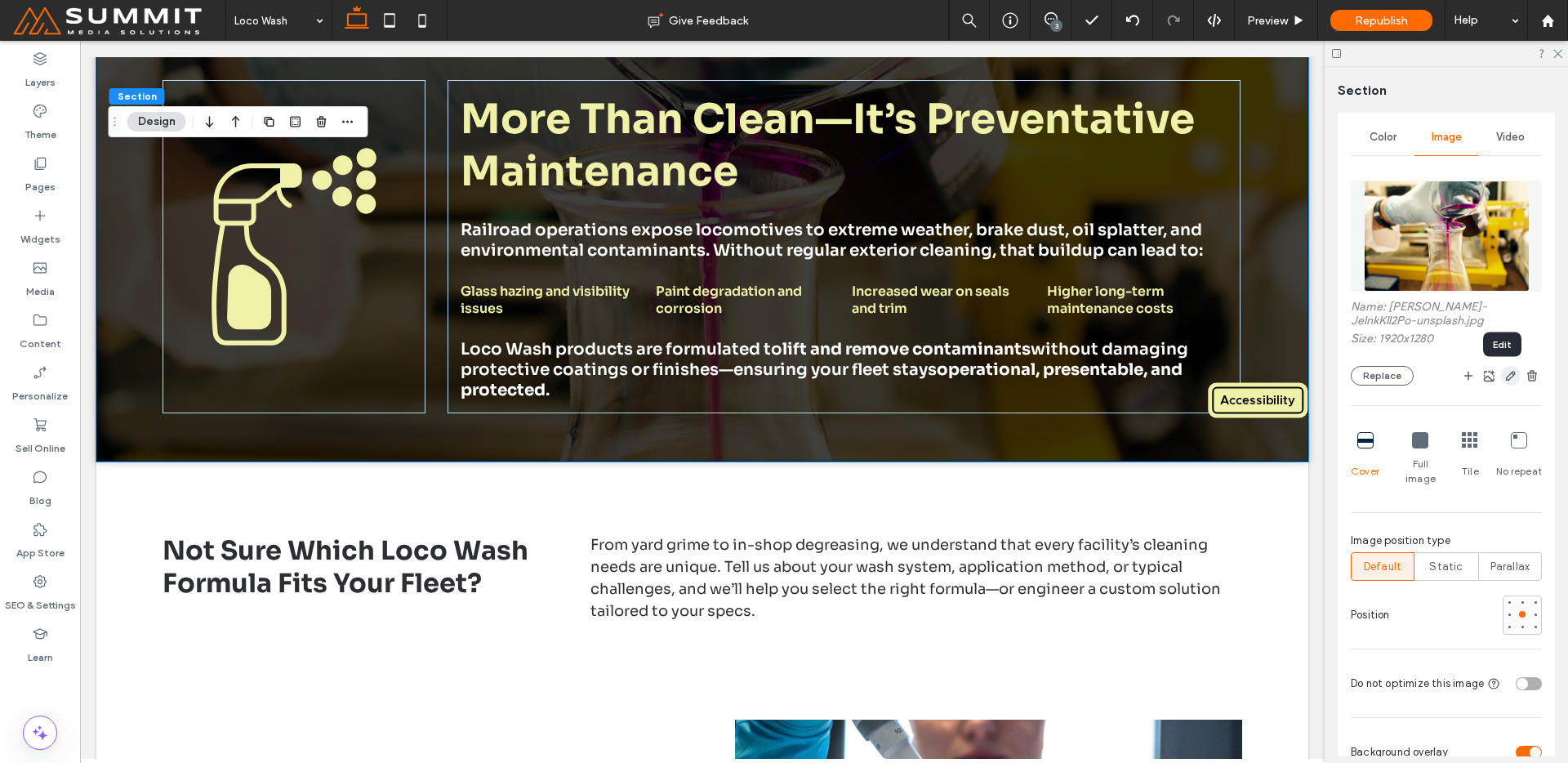
click at [1505, 373] on icon "button" at bounding box center [1511, 376] width 13 height 13
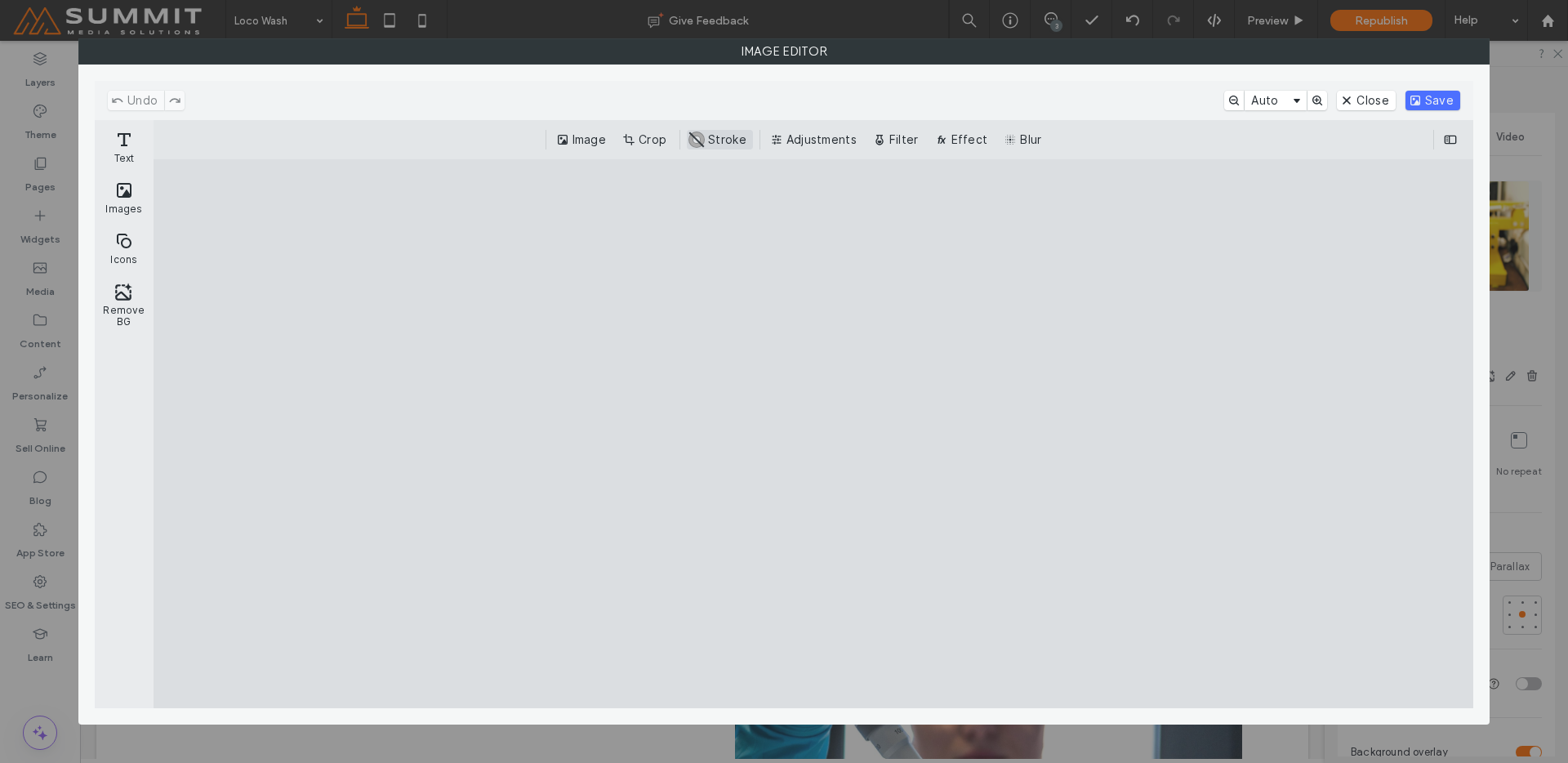
click at [822, 138] on button "Adjustments" at bounding box center [815, 140] width 97 height 20
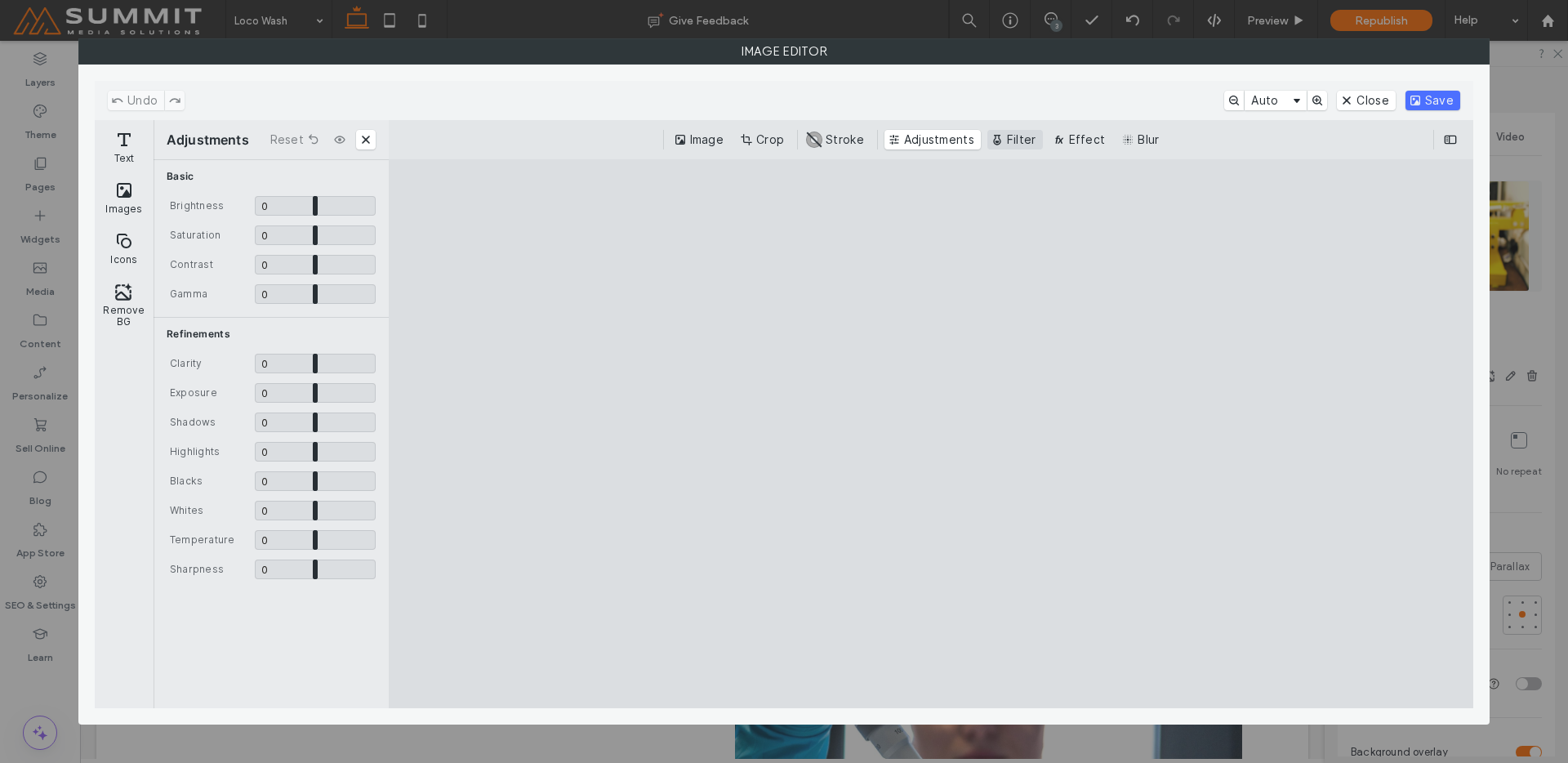
click at [1030, 135] on button "Filter" at bounding box center [1016, 140] width 55 height 20
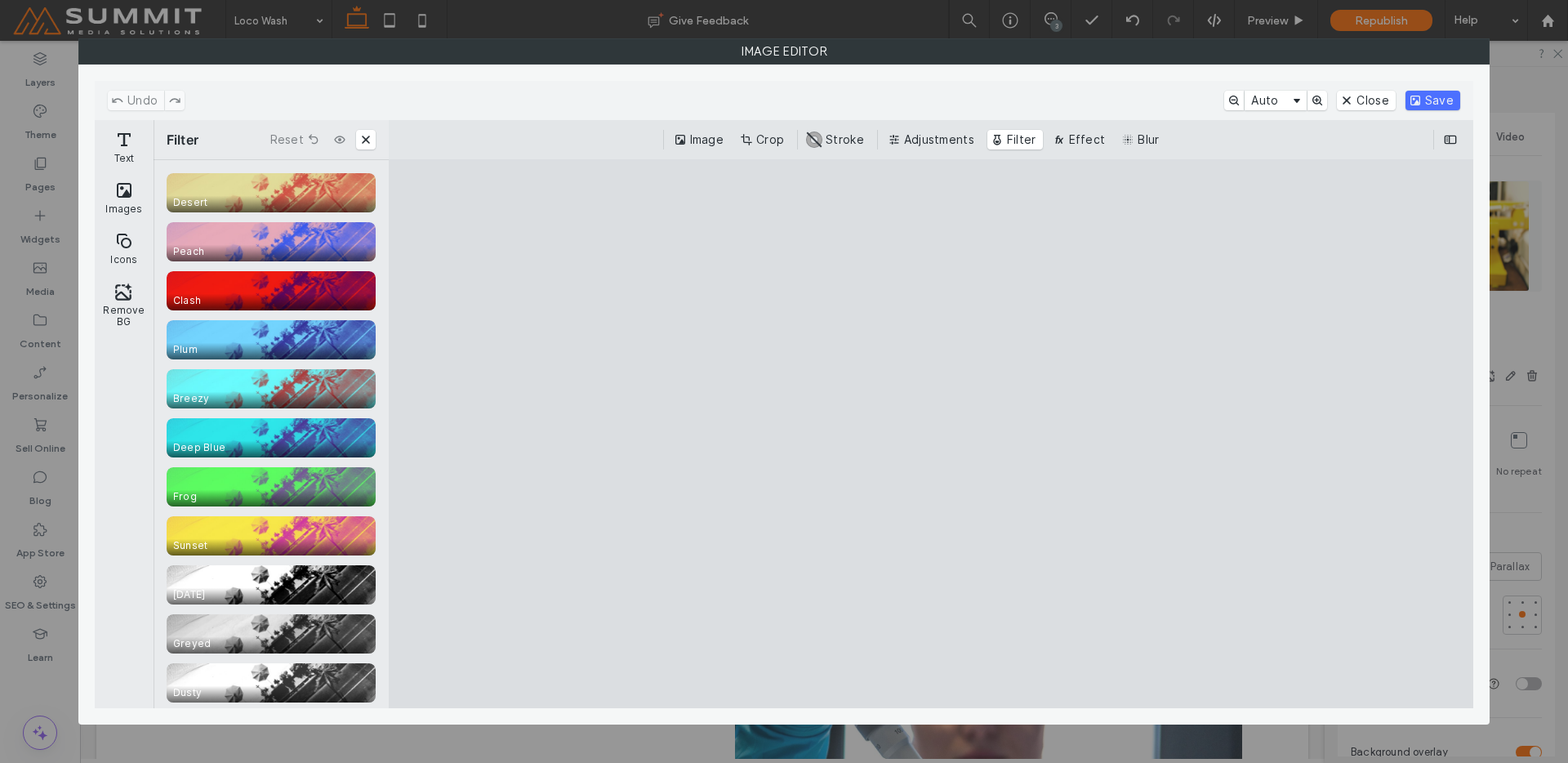
click at [908, 129] on div "Image Crop #ABABAB Stroke Adjustments Filter Effect Blur" at bounding box center [931, 140] width 1084 height 39
drag, startPoint x: 896, startPoint y: 152, endPoint x: 906, endPoint y: 144, distance: 12.8
click at [896, 152] on div "Image Crop #ABABAB Stroke Adjustments Filter Effect Blur" at bounding box center [931, 140] width 1084 height 39
click at [906, 144] on button "Adjustments" at bounding box center [932, 140] width 97 height 20
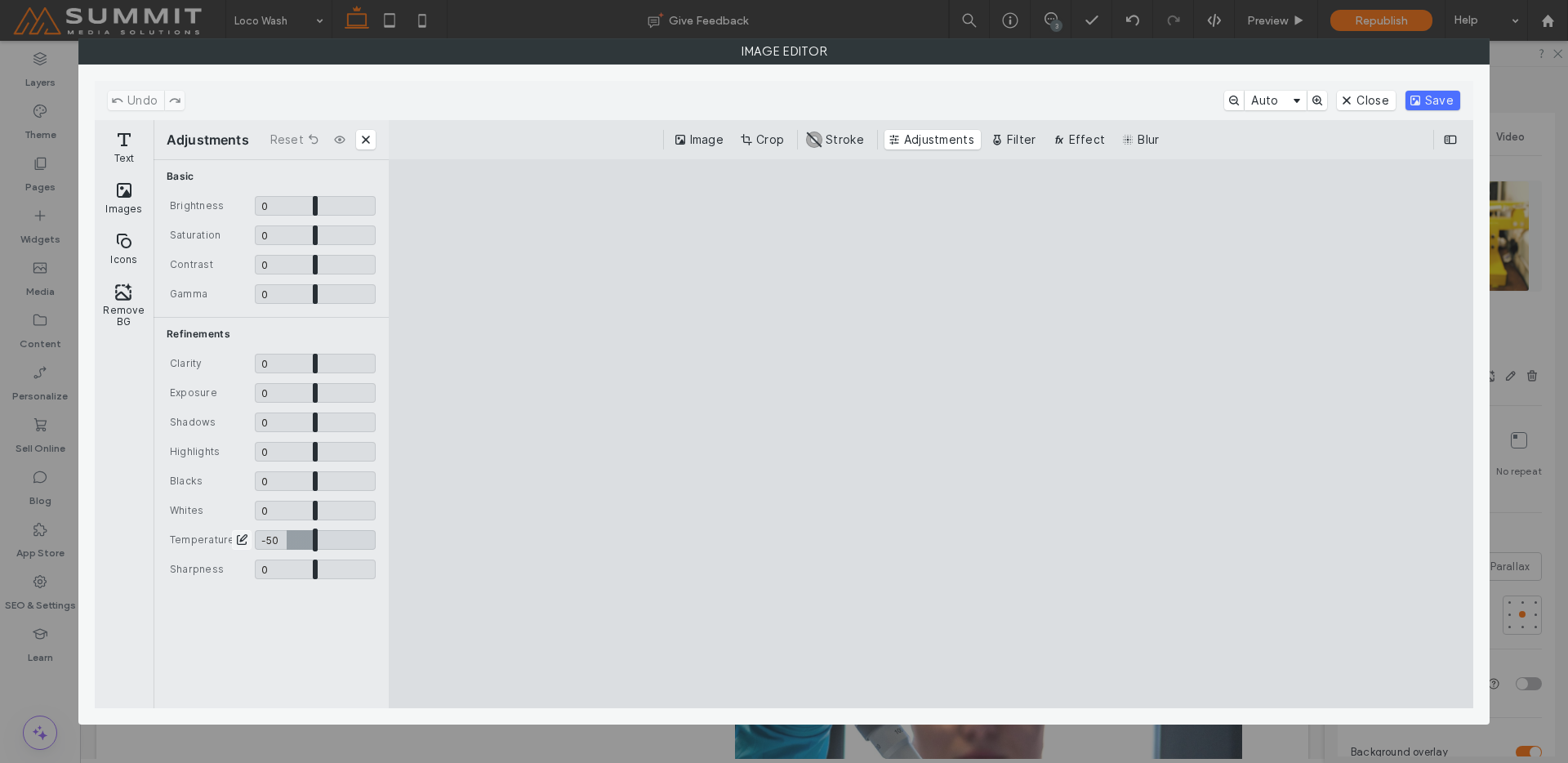
drag, startPoint x: 313, startPoint y: 544, endPoint x: 286, endPoint y: 545, distance: 27.0
type input "****"
click at [286, 545] on input "CE.SDK" at bounding box center [315, 540] width 121 height 20
click at [1445, 97] on button "Save" at bounding box center [1432, 100] width 55 height 20
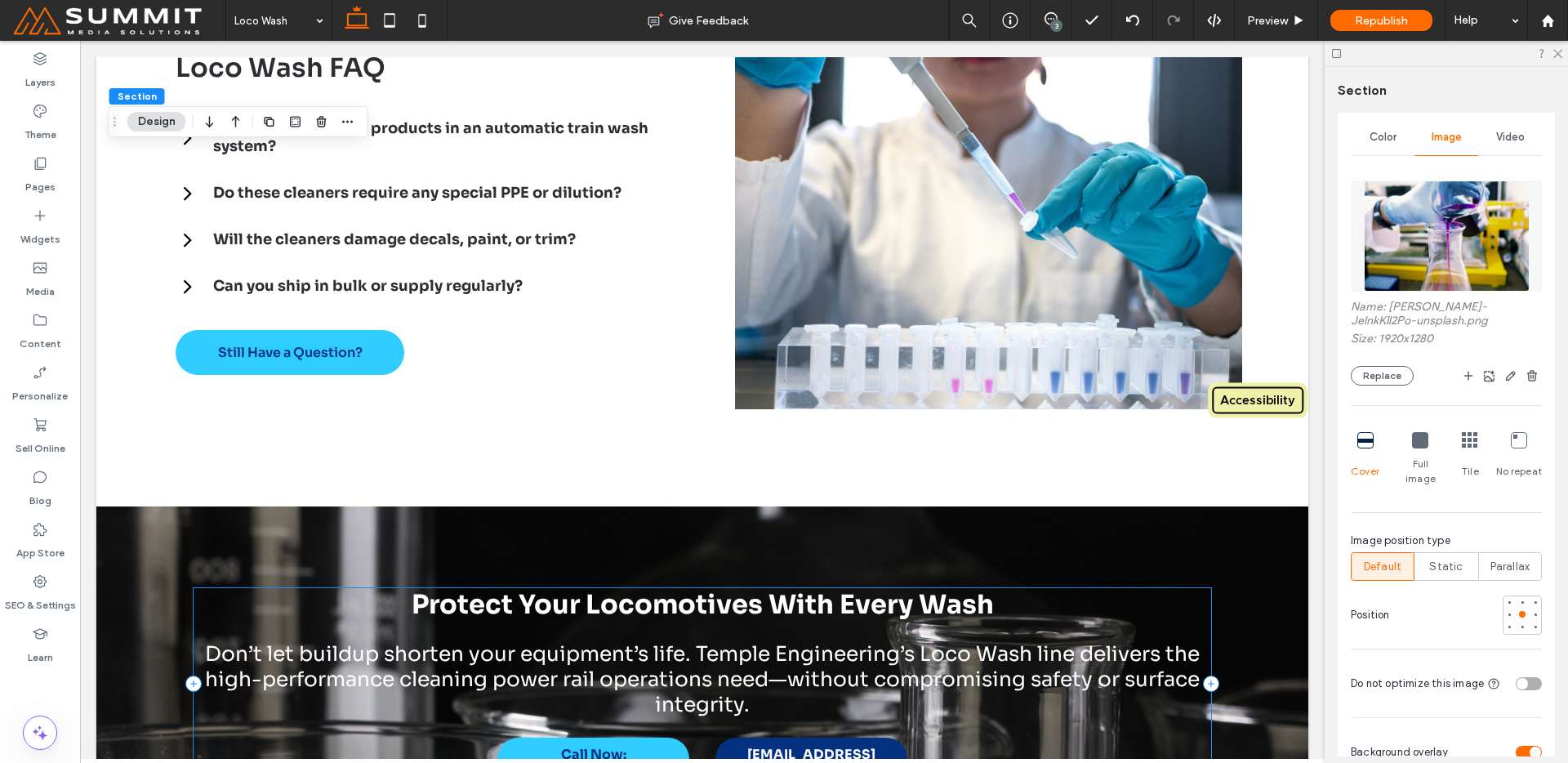
scroll to position [2573, 0]
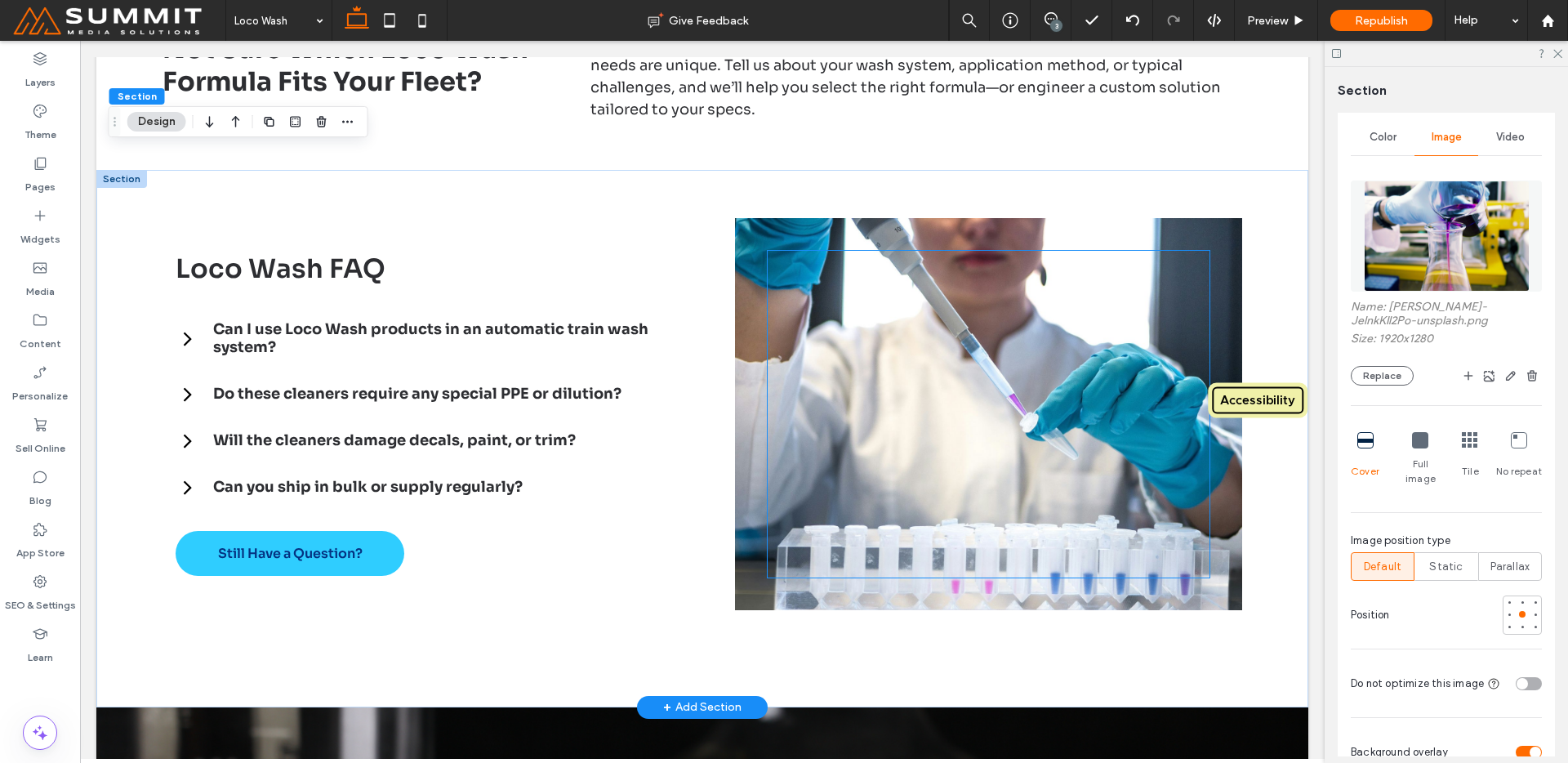
click at [1098, 568] on div at bounding box center [989, 413] width 442 height 326
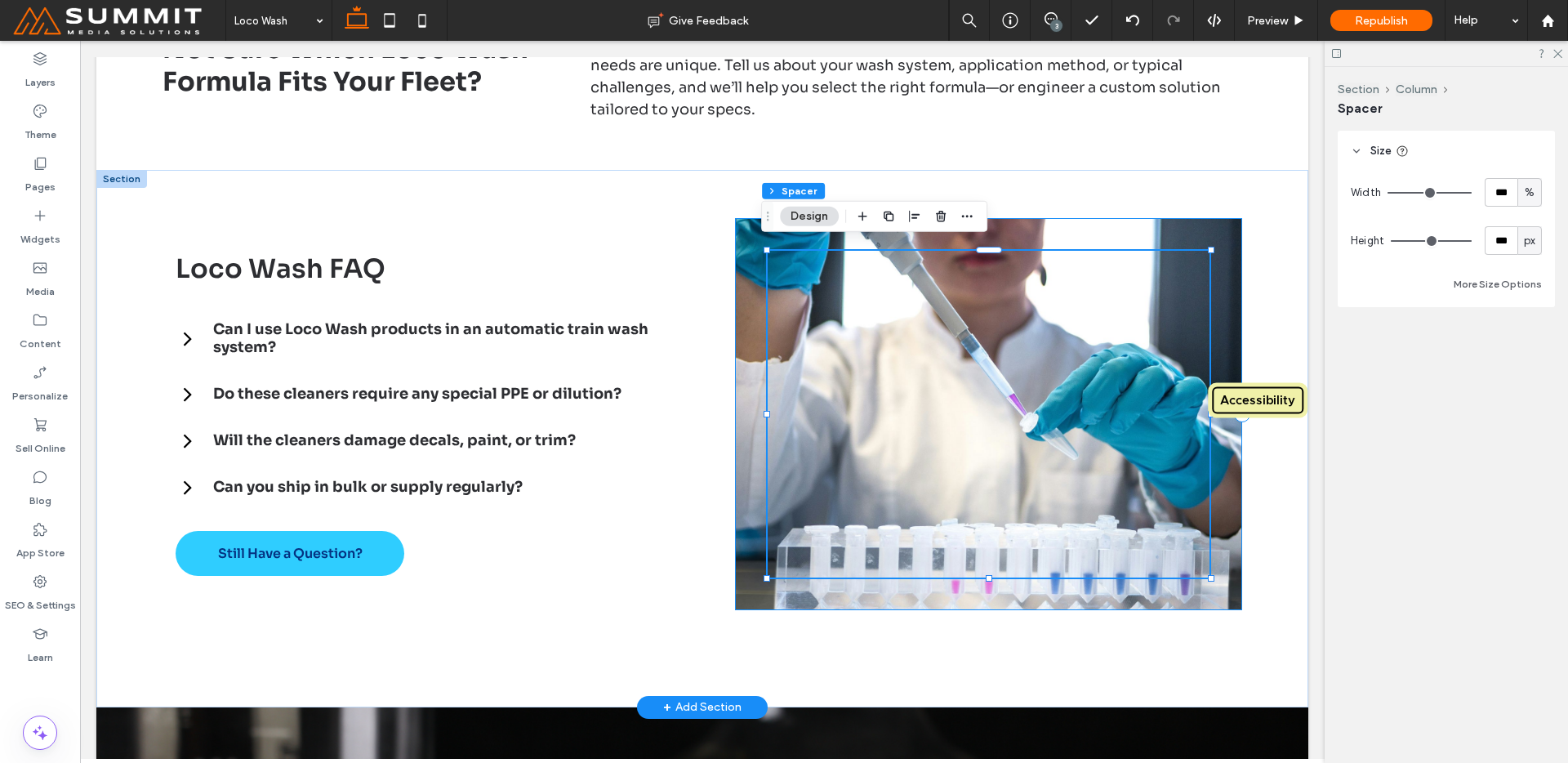
click at [1092, 587] on div at bounding box center [988, 414] width 507 height 393
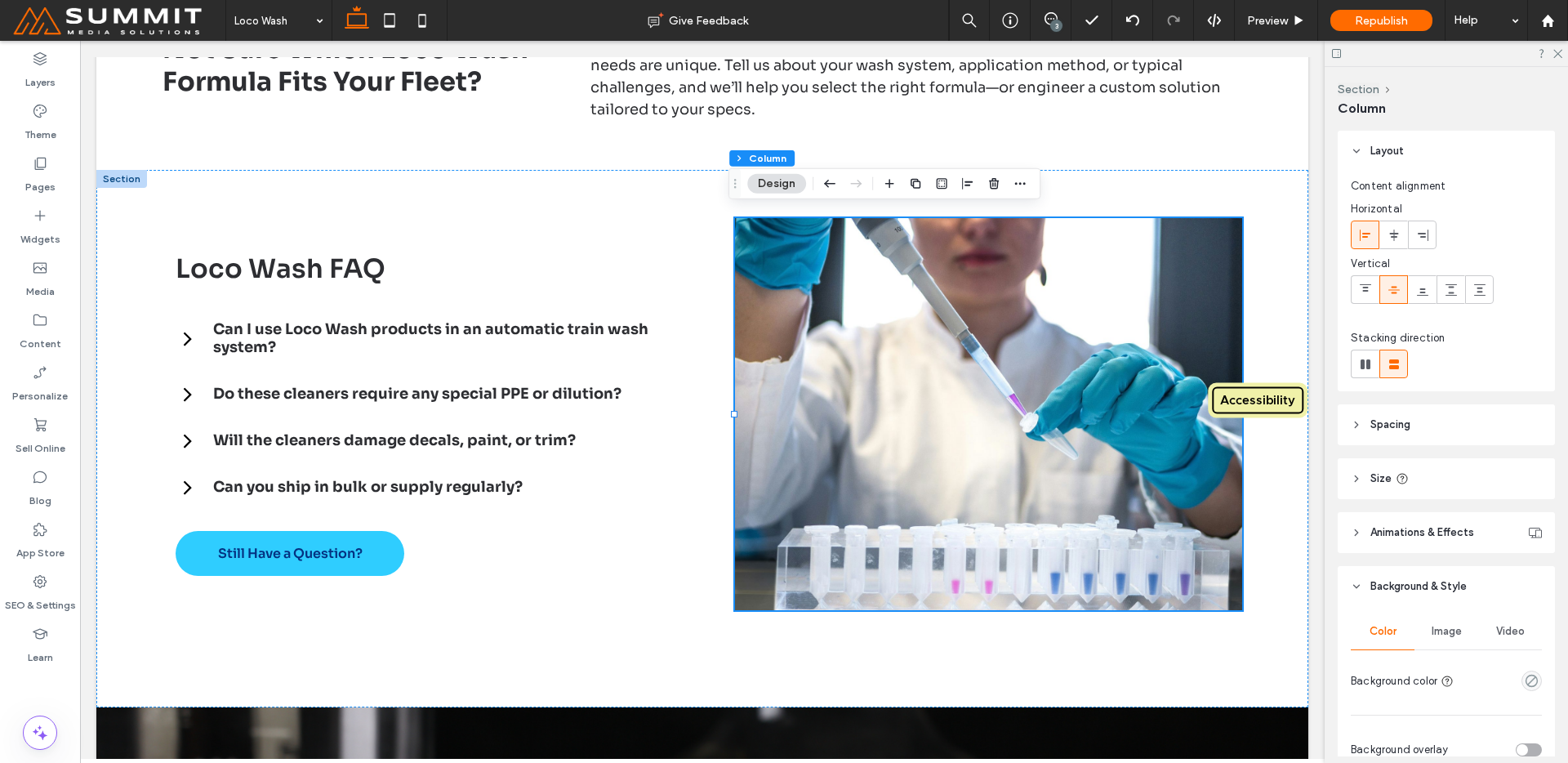
scroll to position [331, 0]
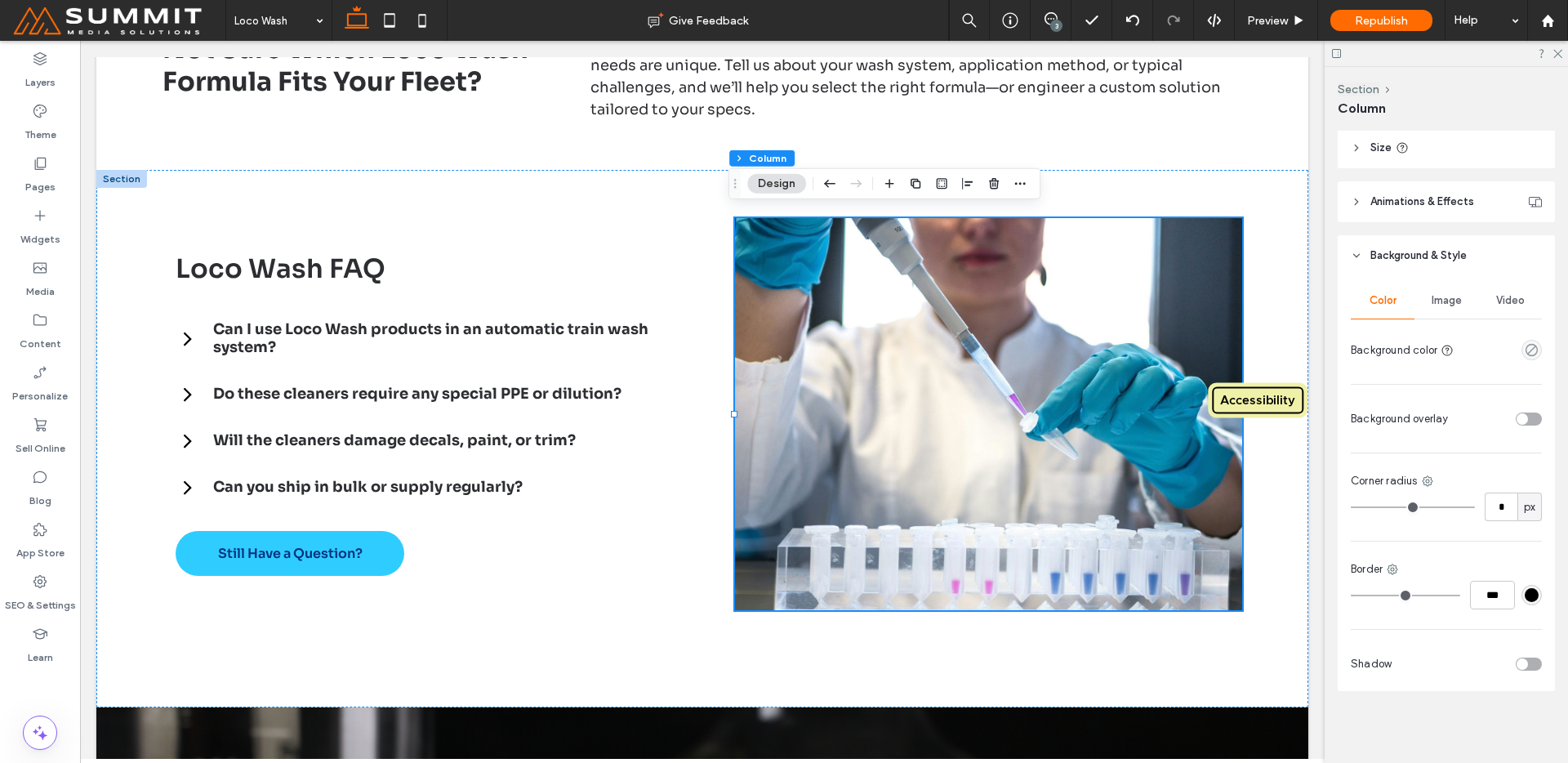
drag, startPoint x: 1459, startPoint y: 276, endPoint x: 1441, endPoint y: 301, distance: 30.8
click at [1459, 276] on div "Color Image Video Background color Background overlay Corner radius * px Border…" at bounding box center [1446, 484] width 217 height 415
click at [1441, 301] on span "Image" at bounding box center [1447, 301] width 30 height 13
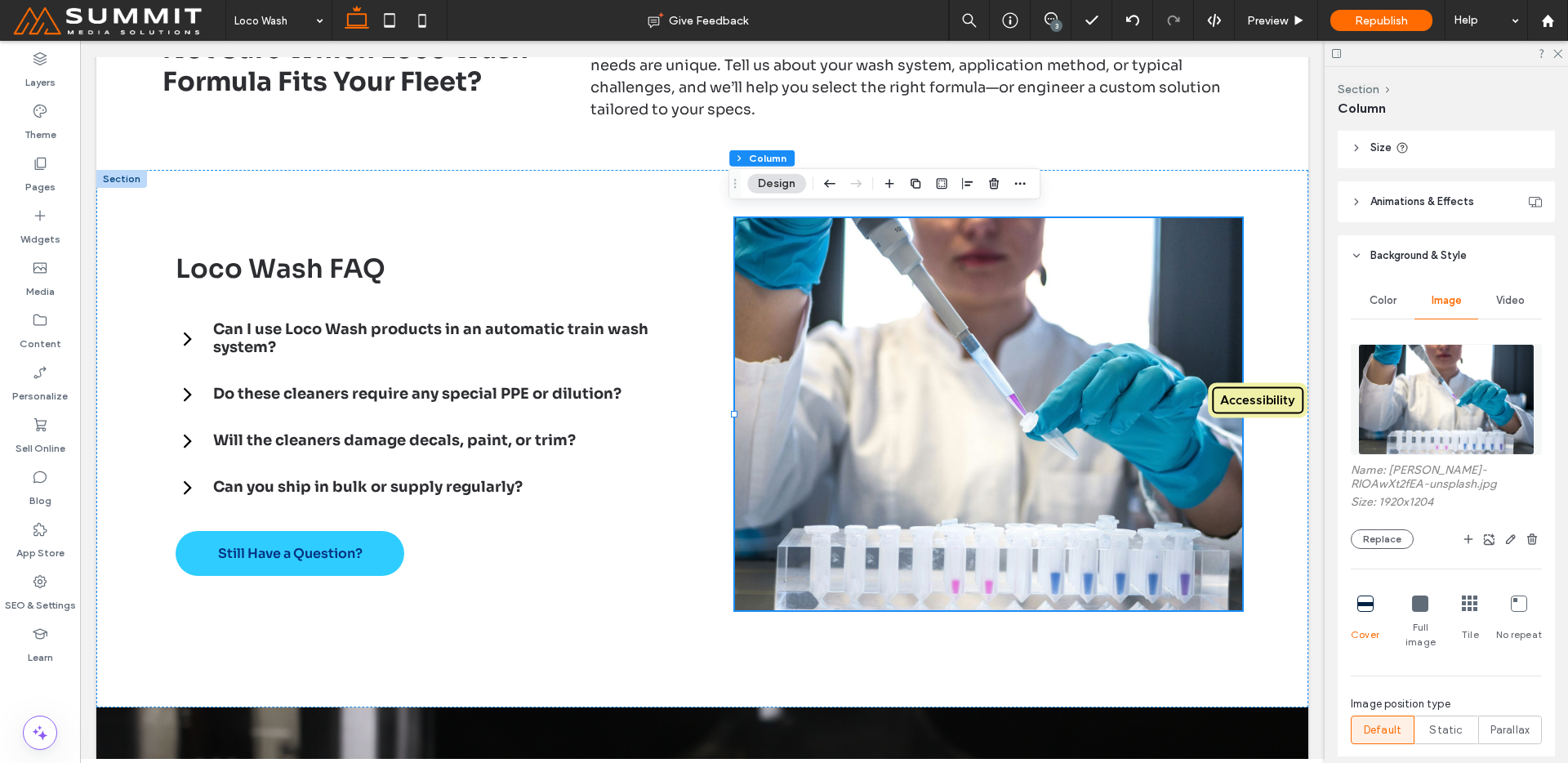
drag, startPoint x: 1400, startPoint y: 380, endPoint x: 1394, endPoint y: 364, distance: 17.1
click at [1400, 380] on img at bounding box center [1446, 400] width 176 height 111
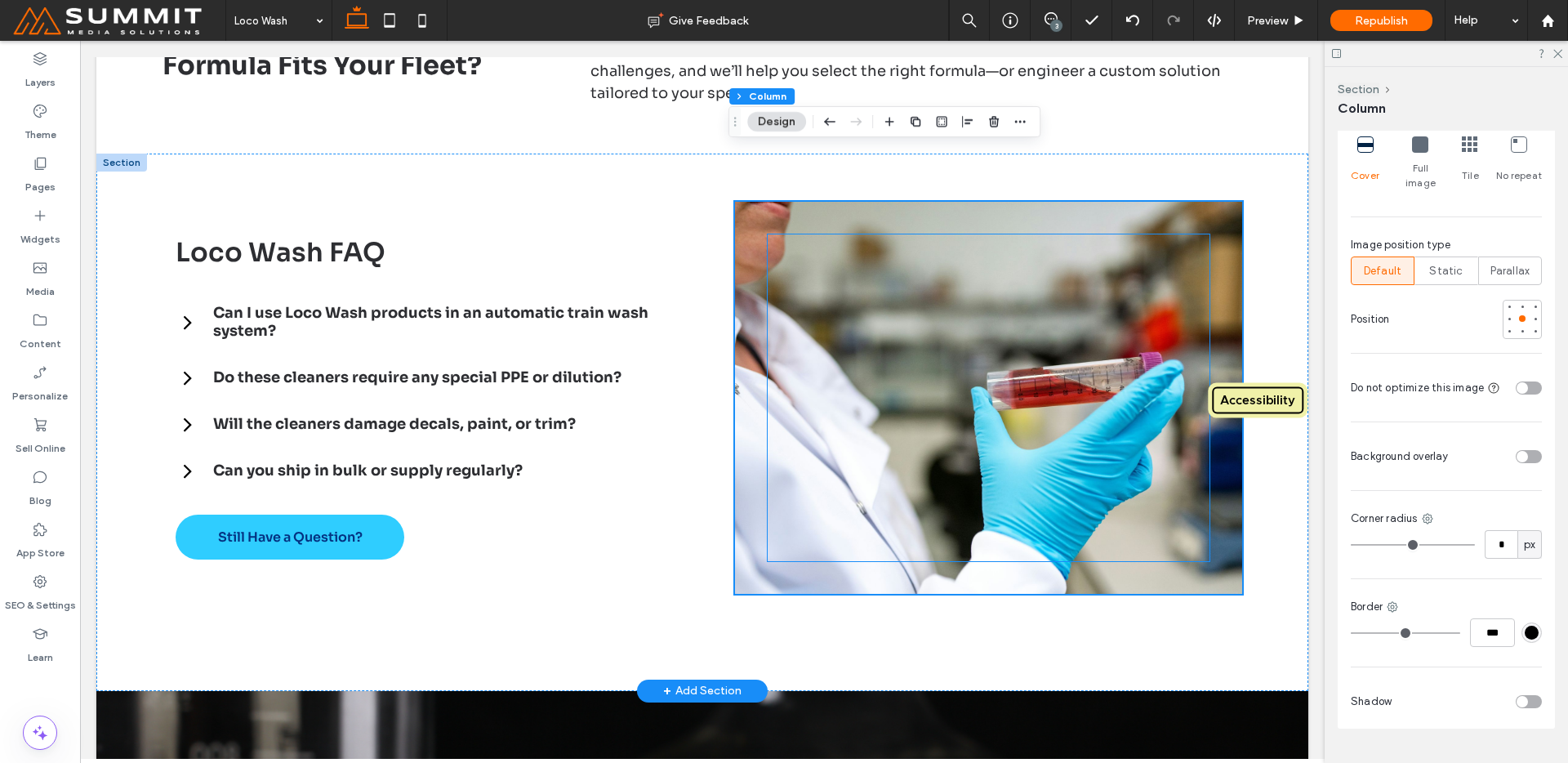
scroll to position [2580, 0]
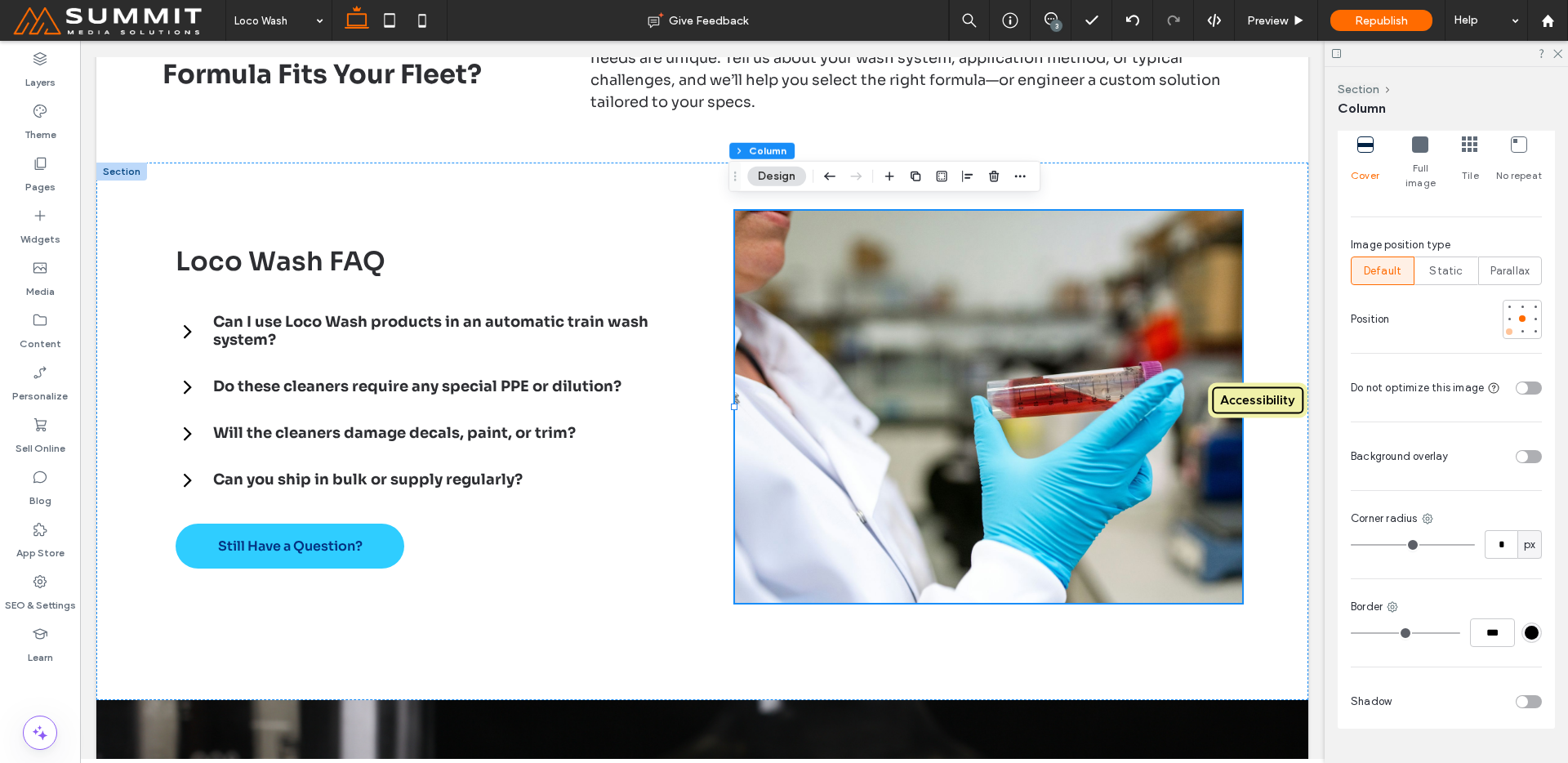
click at [1504, 313] on div at bounding box center [1509, 318] width 12 height 12
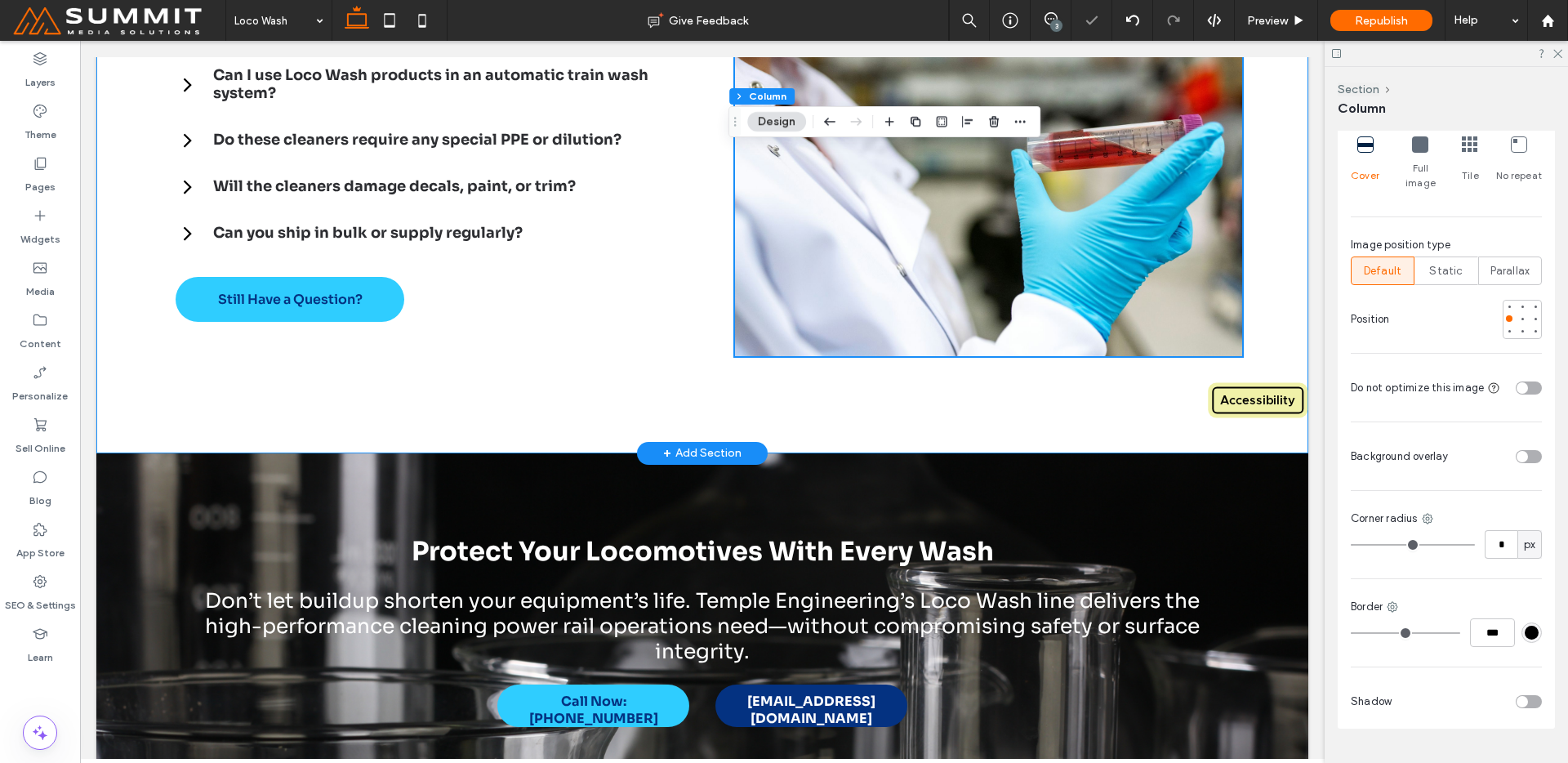
scroll to position [3133, 0]
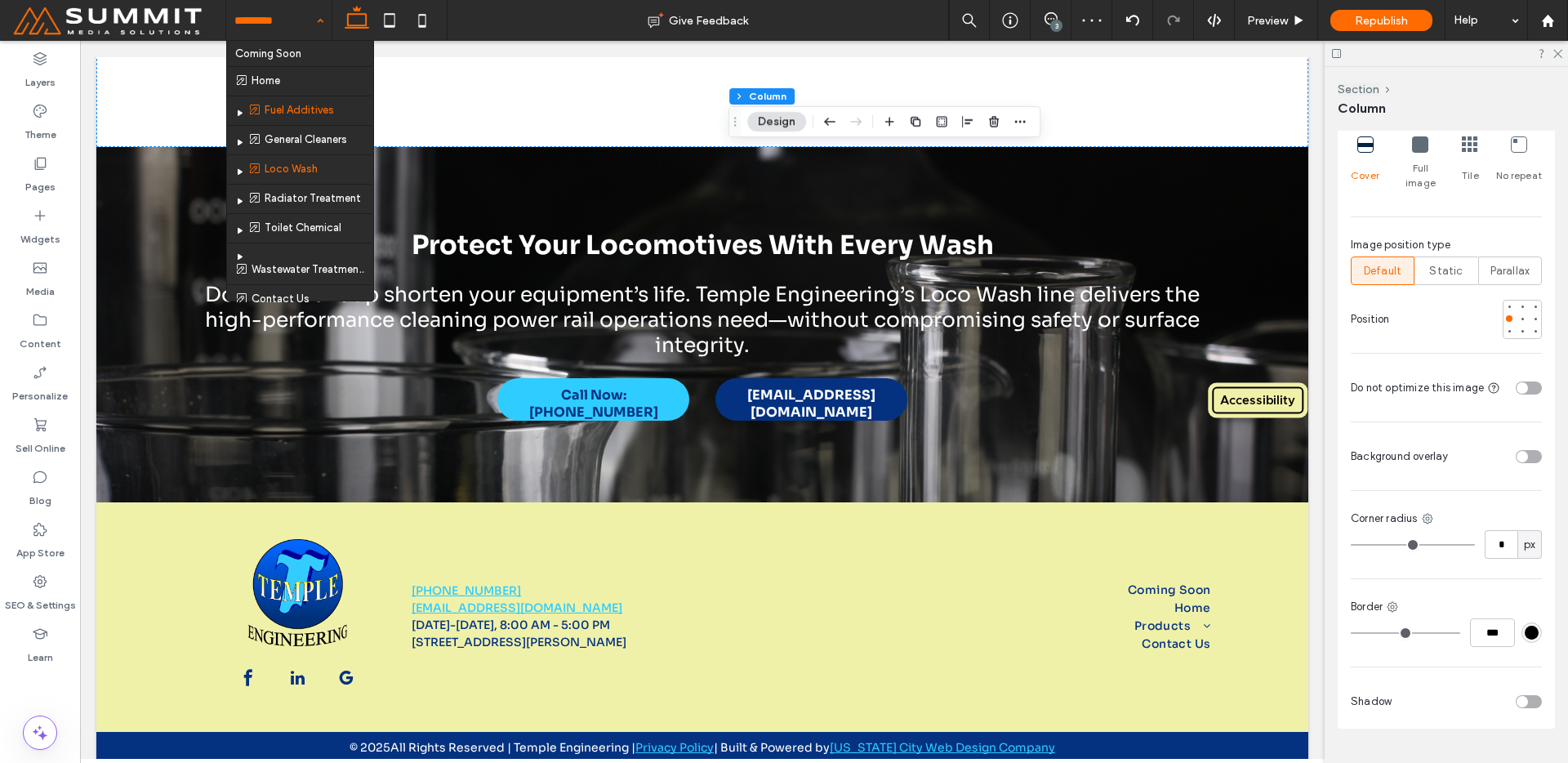
drag, startPoint x: 266, startPoint y: 15, endPoint x: 303, endPoint y: 117, distance: 108.5
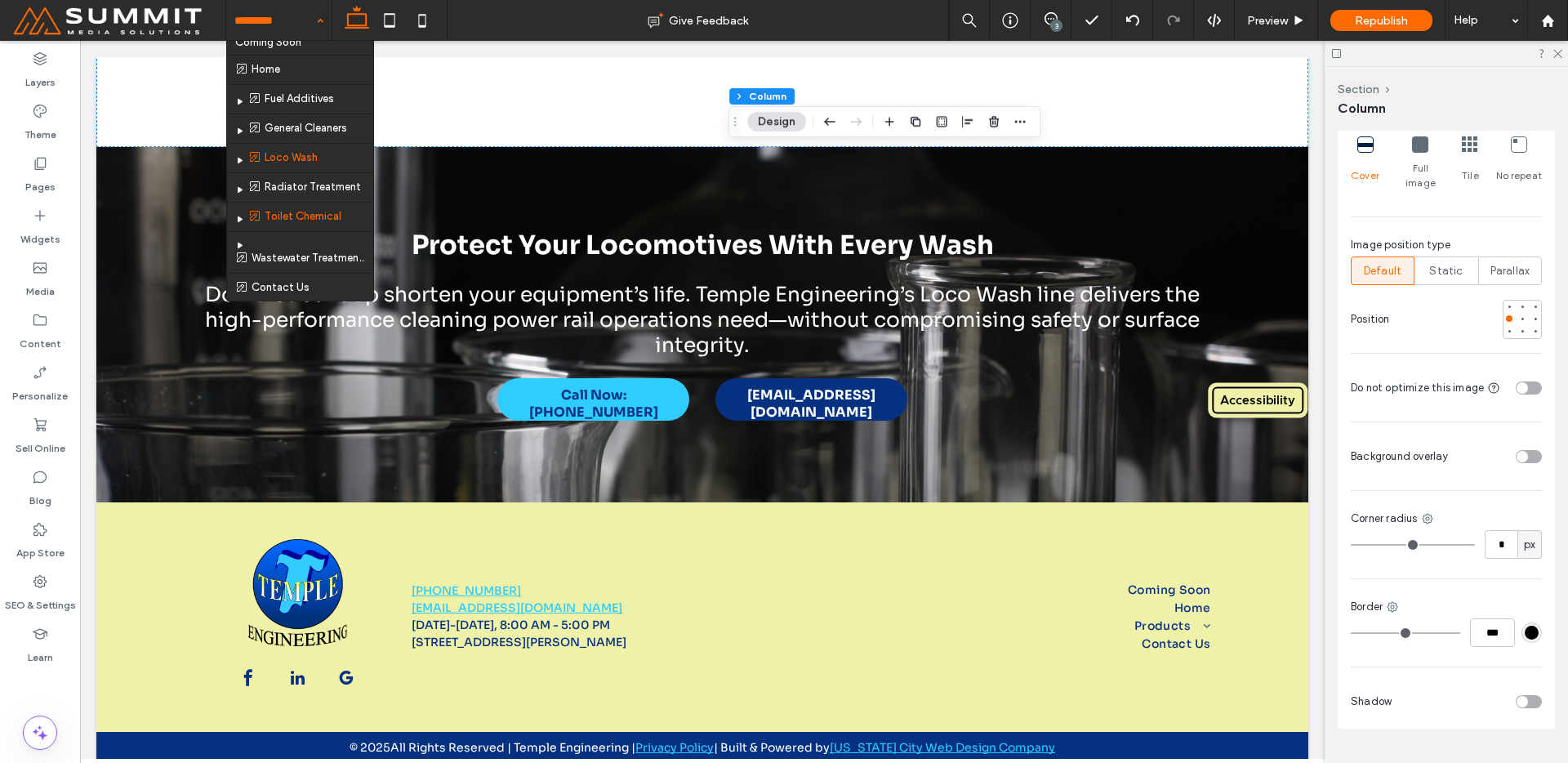
scroll to position [26, 0]
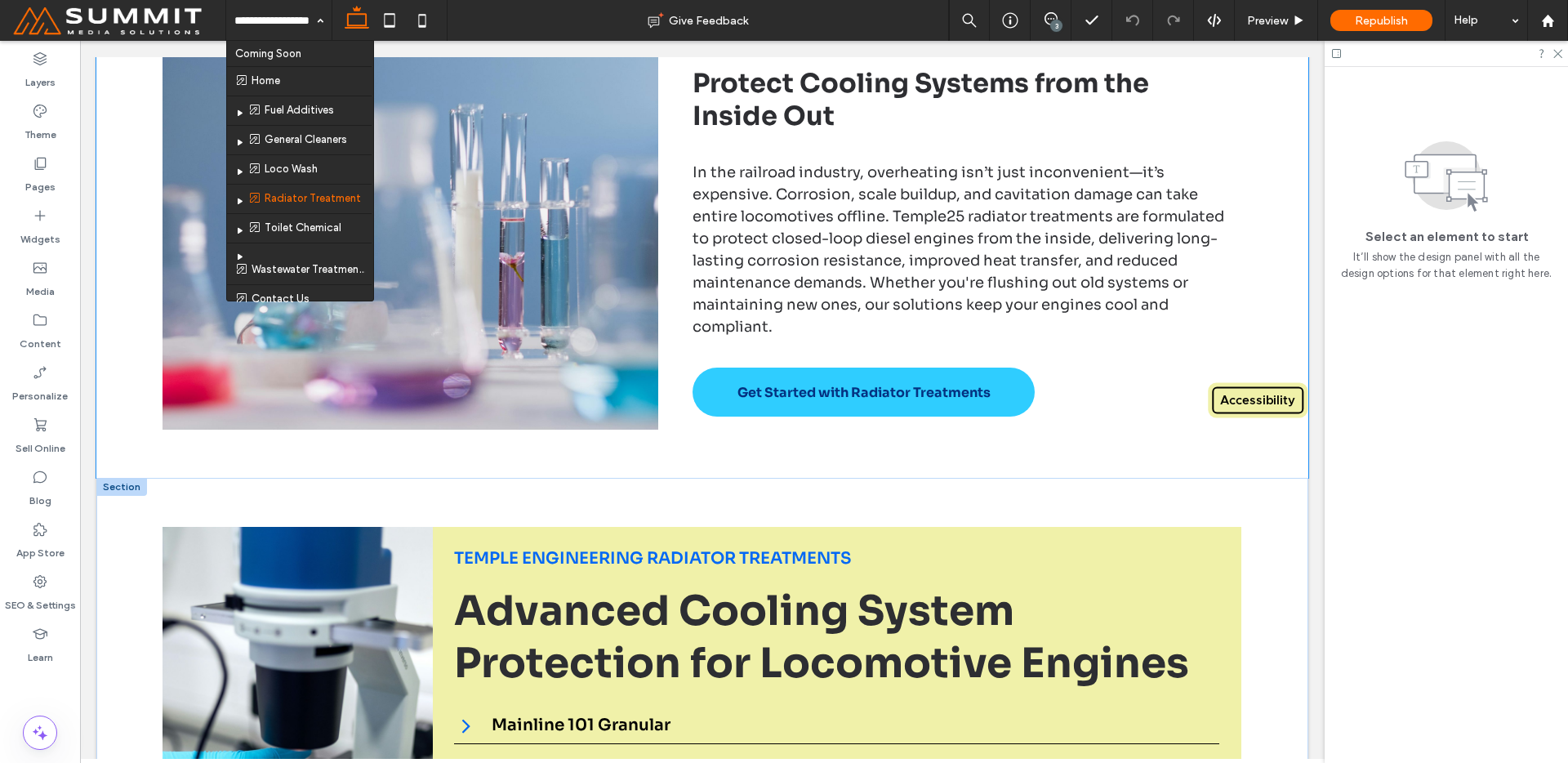
scroll to position [759, 0]
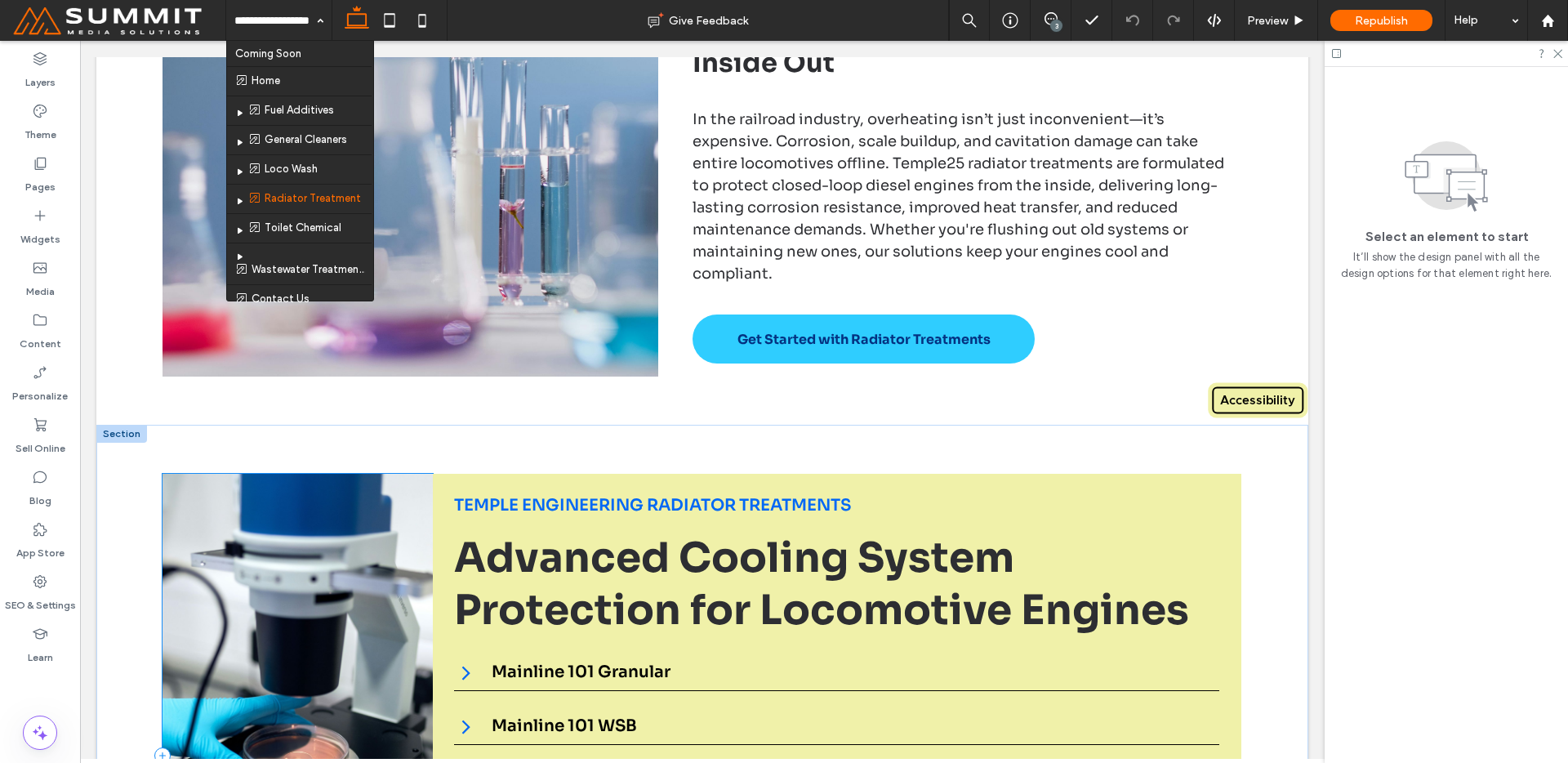
click at [229, 553] on div at bounding box center [297, 756] width 269 height 564
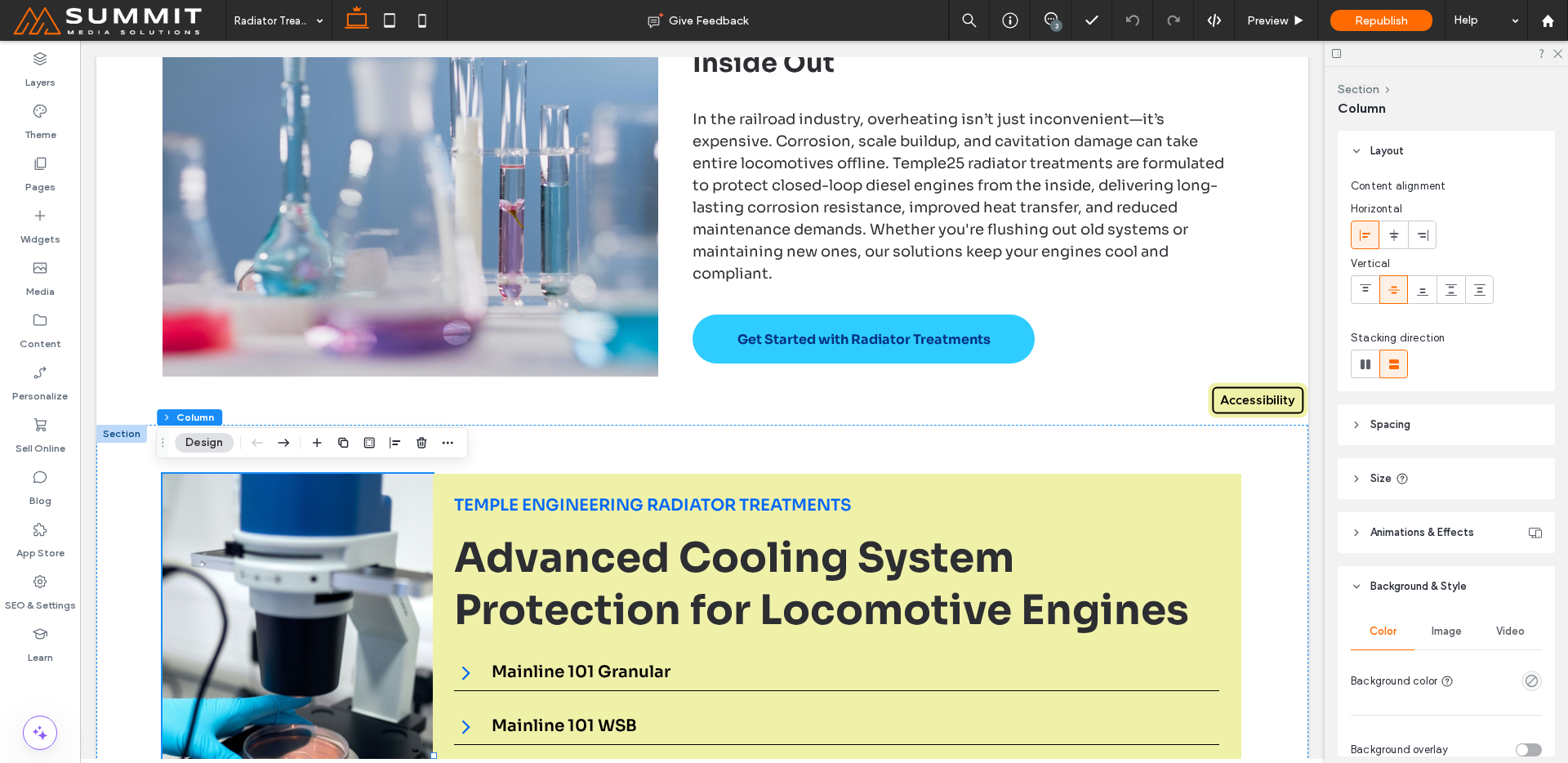
scroll to position [331, 0]
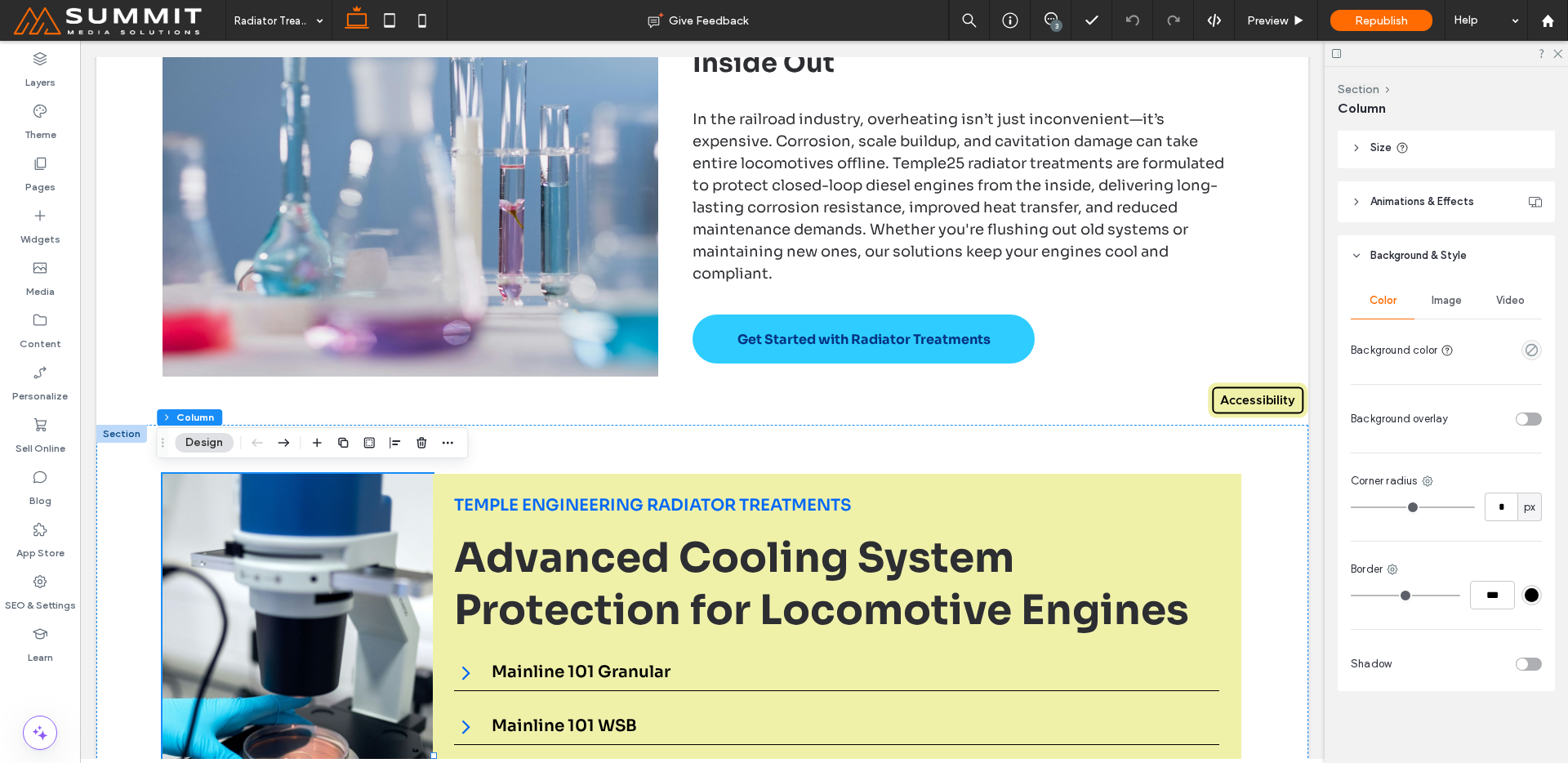
click at [1437, 310] on div "Image" at bounding box center [1446, 301] width 63 height 36
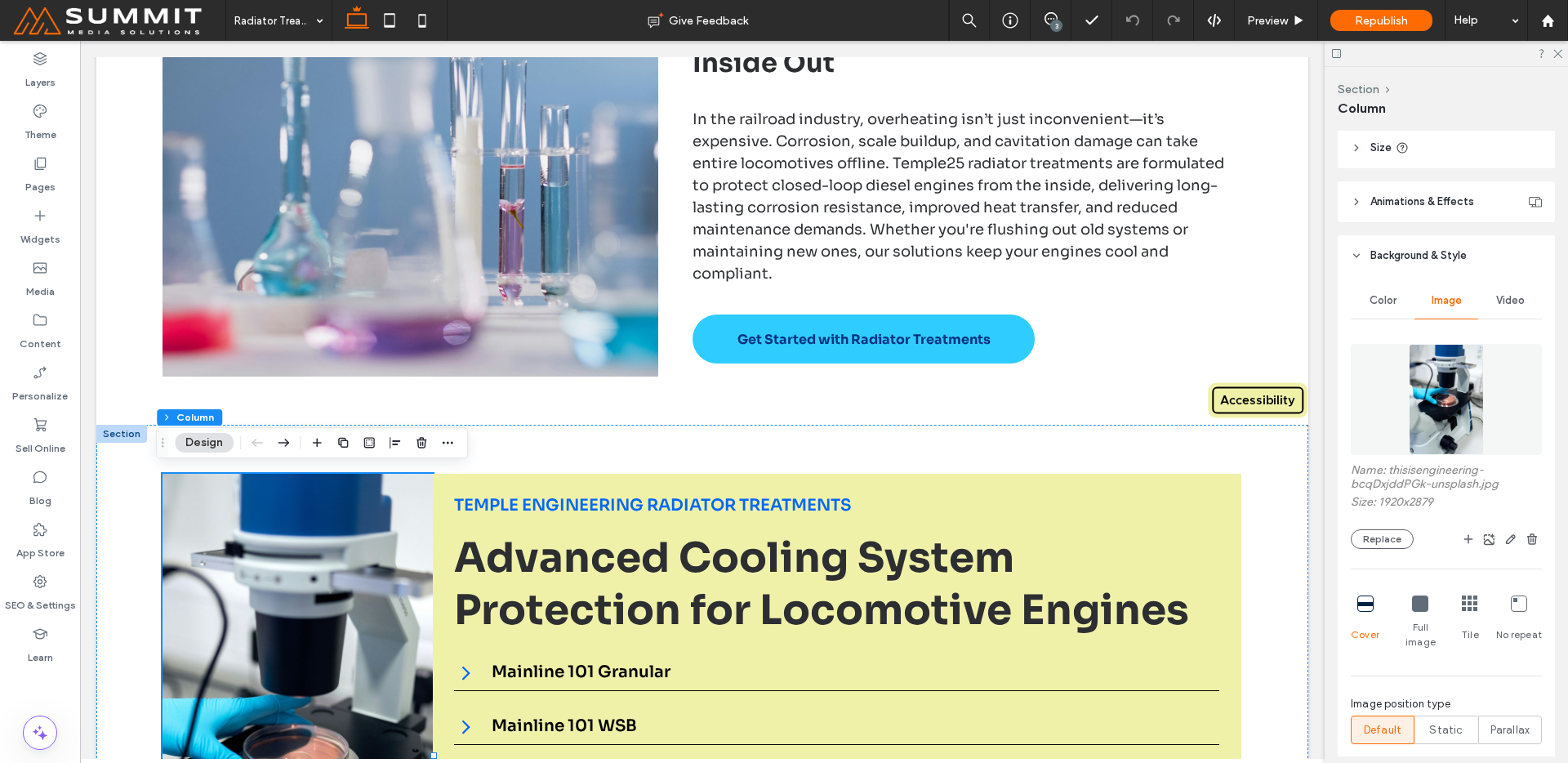
click at [1437, 384] on img at bounding box center [1446, 400] width 74 height 111
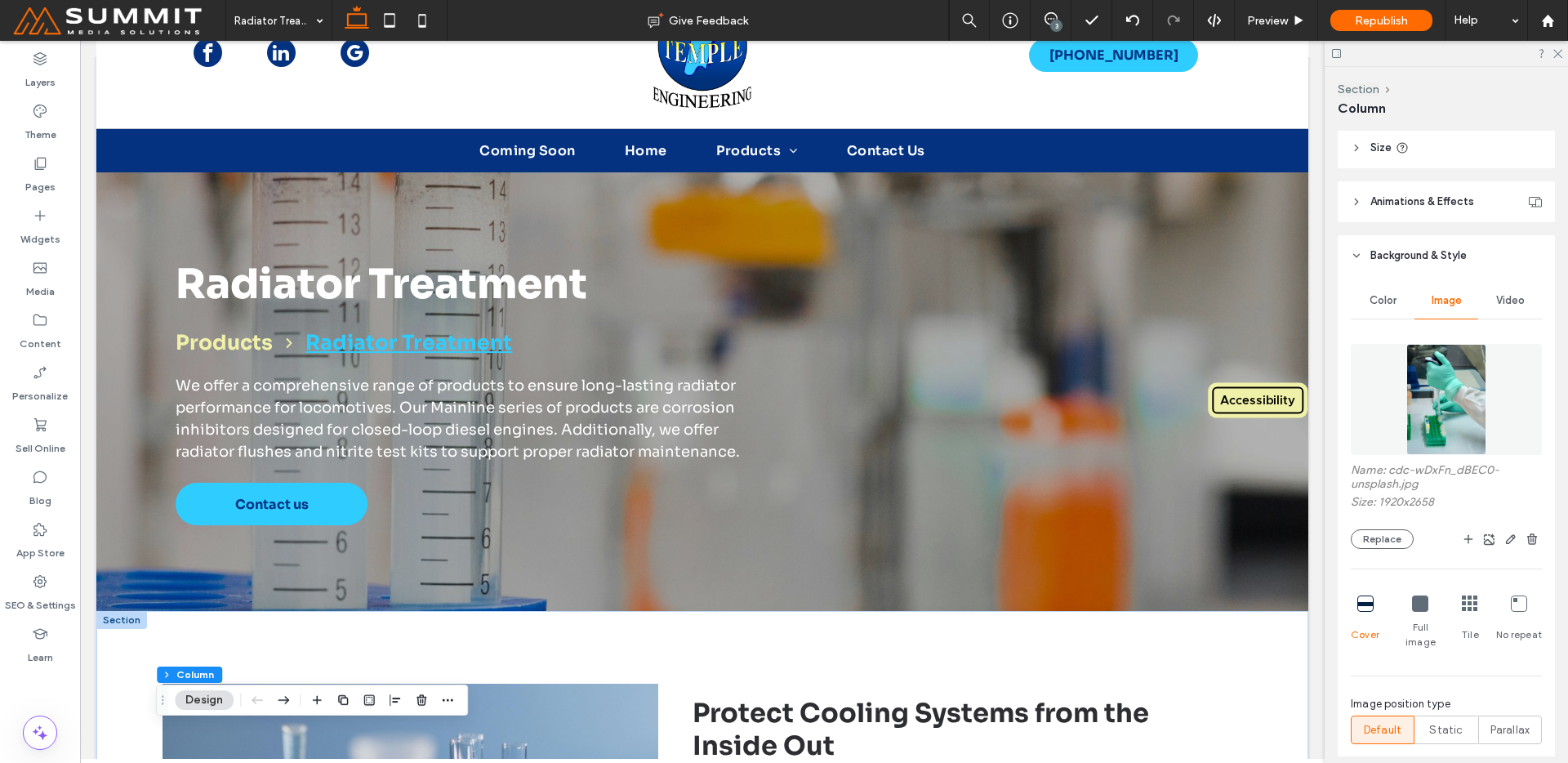
scroll to position [0, 0]
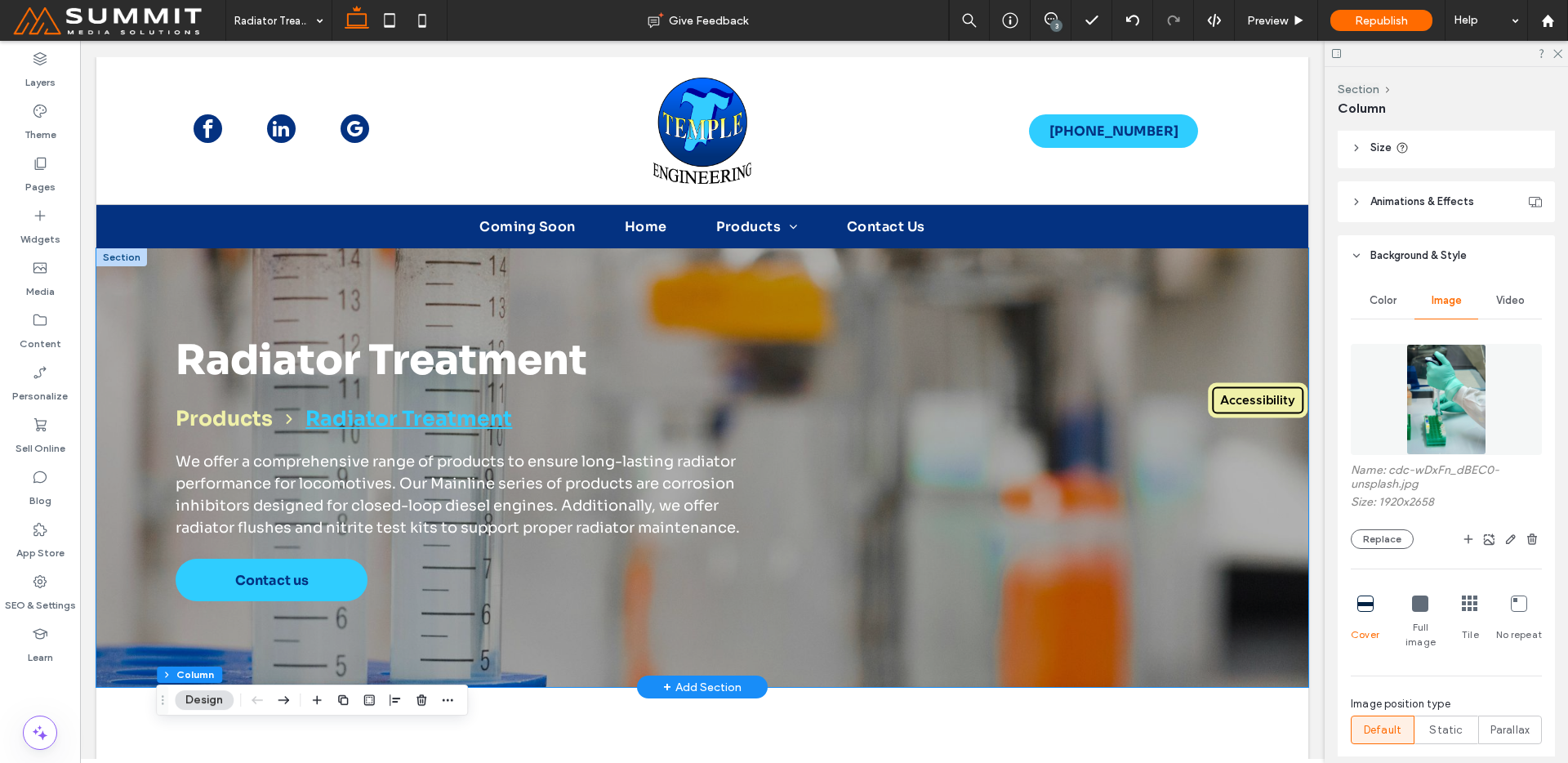
click at [771, 307] on div "Radiator Treatment Products Radiator Treatment We offer a comprehensive range o…" at bounding box center [703, 468] width 1176 height 439
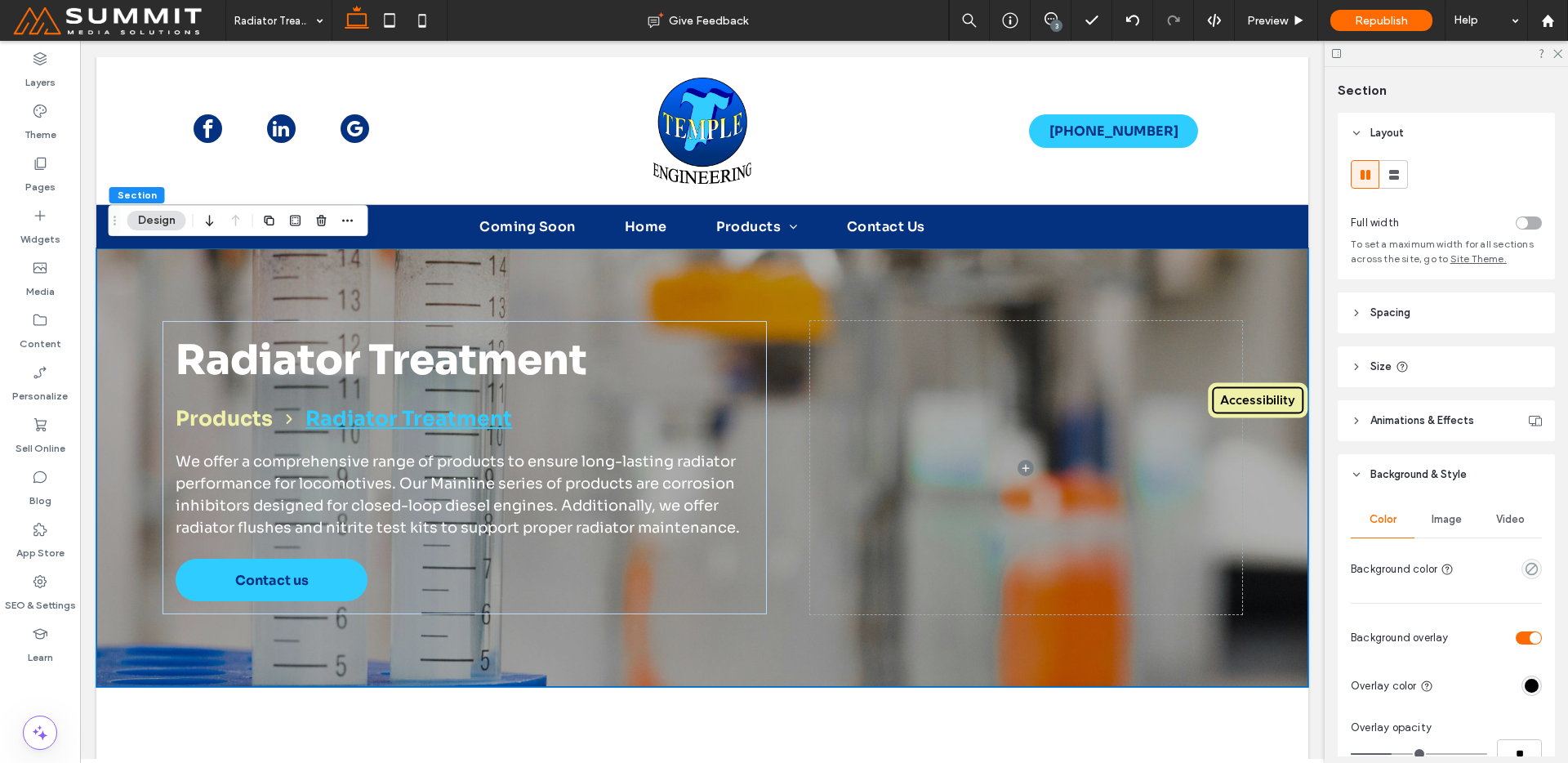
scroll to position [335, 0]
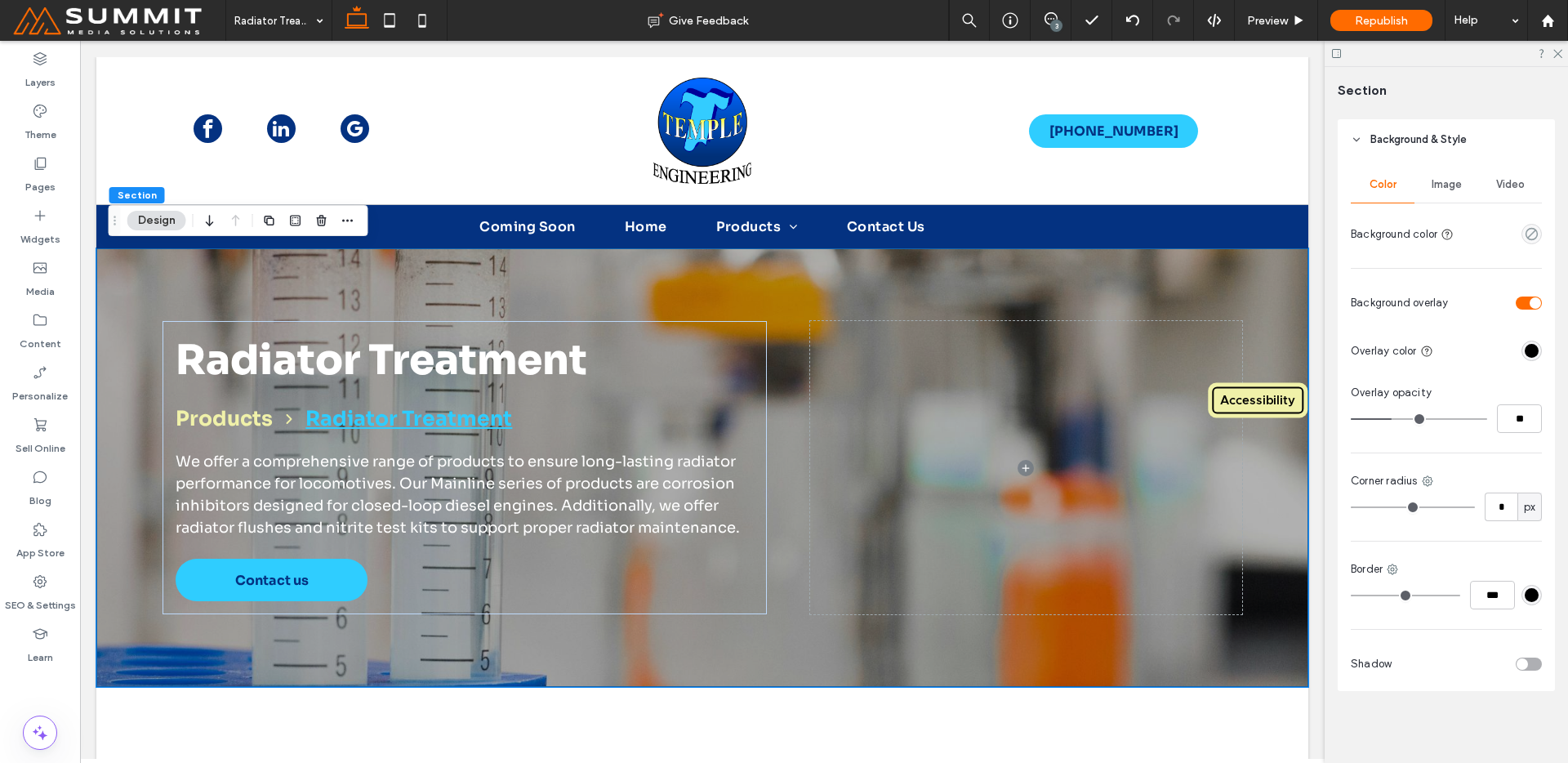
click at [1458, 173] on div "Image" at bounding box center [1446, 184] width 63 height 36
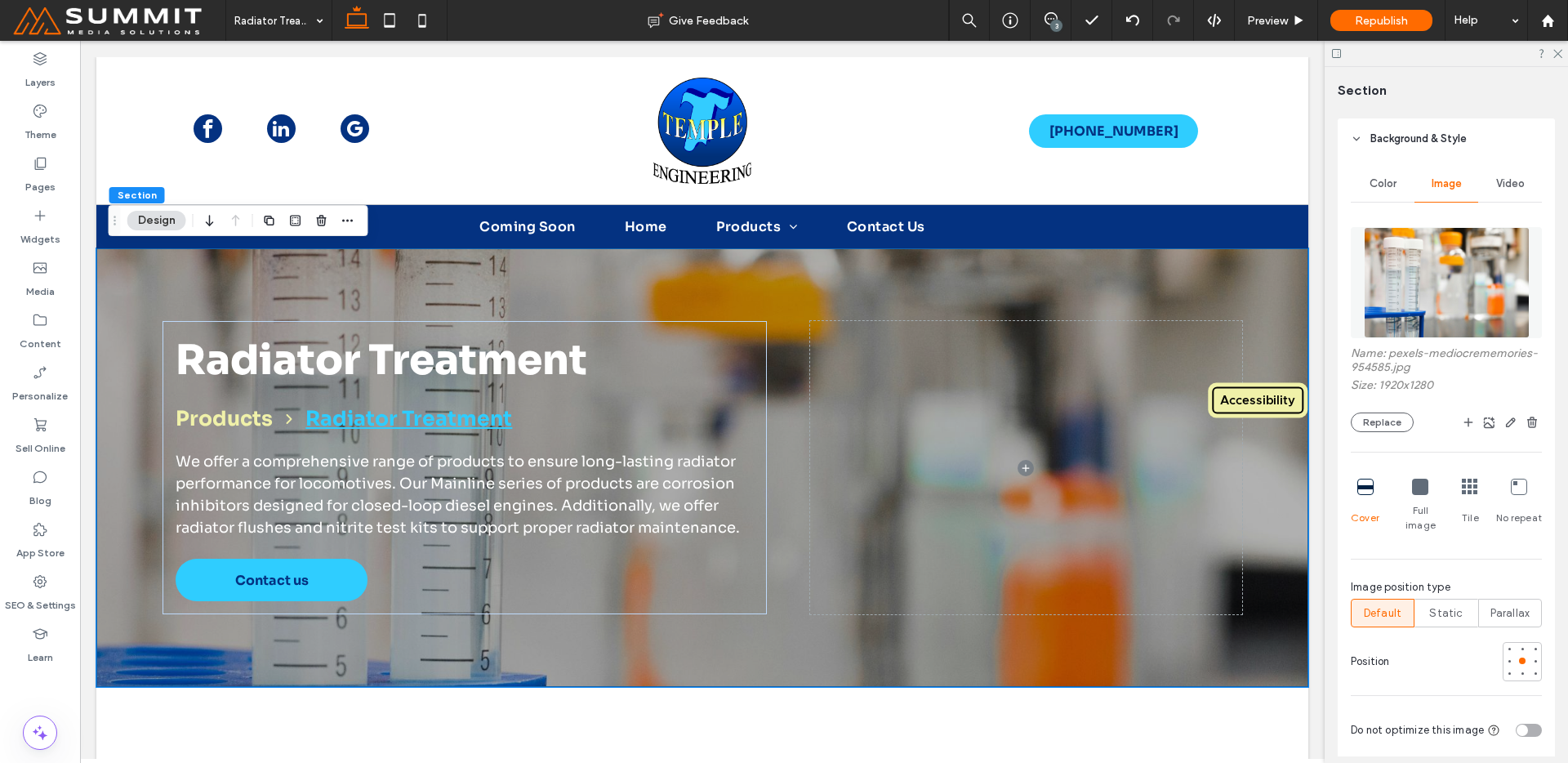
click at [1386, 263] on img at bounding box center [1446, 283] width 165 height 111
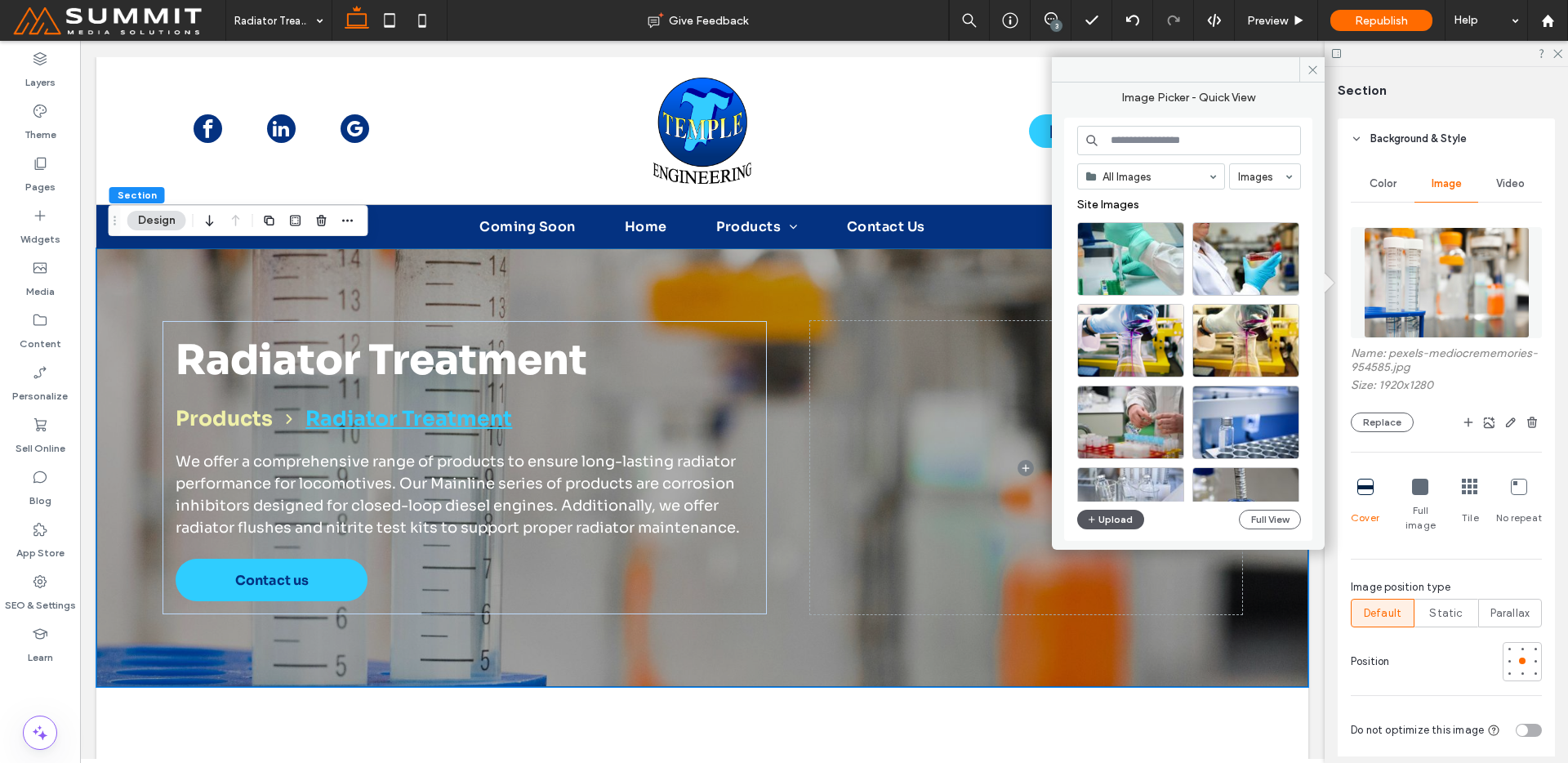
click at [1092, 521] on icon "button" at bounding box center [1092, 520] width 10 height 13
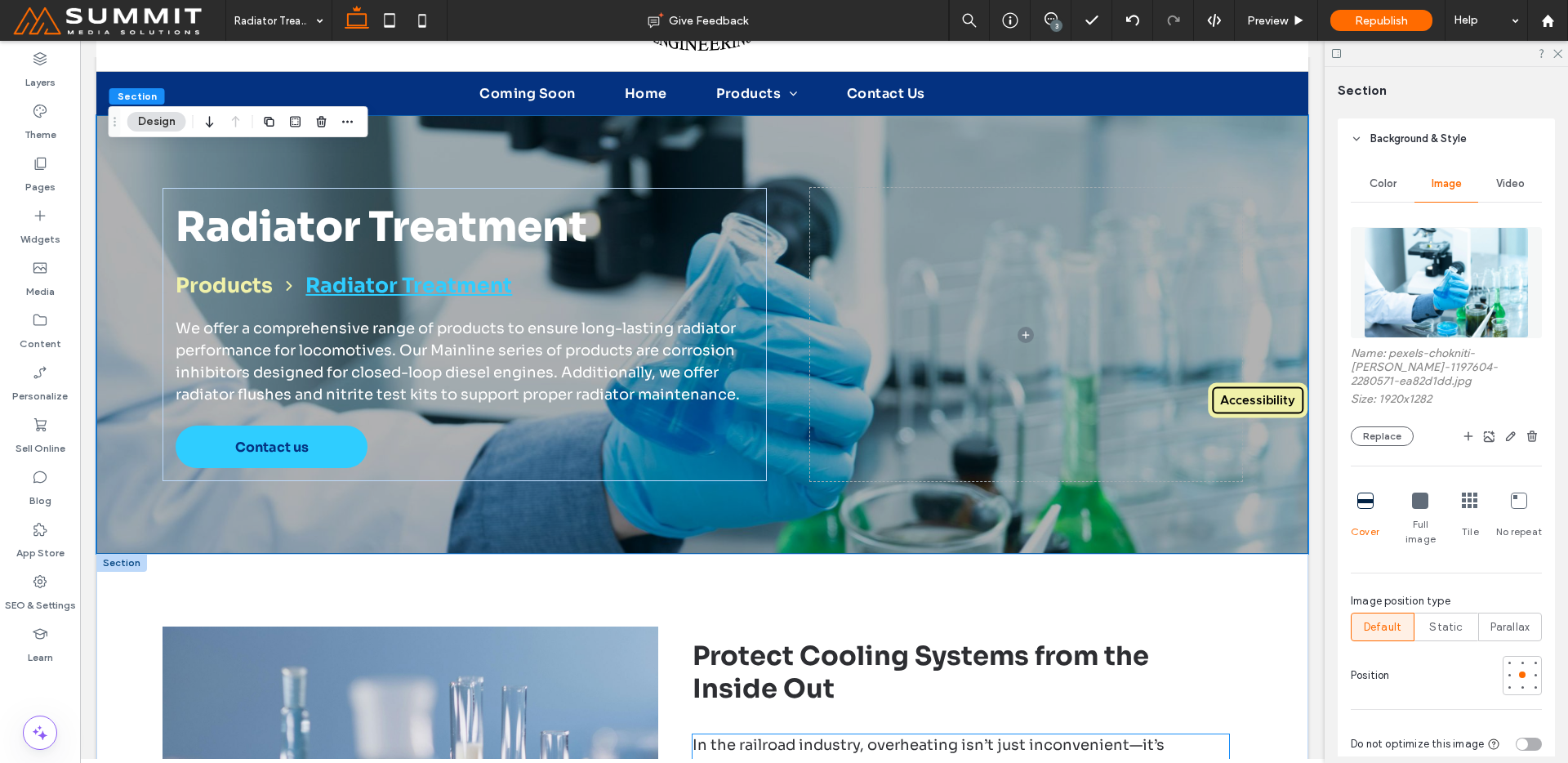
scroll to position [767, 0]
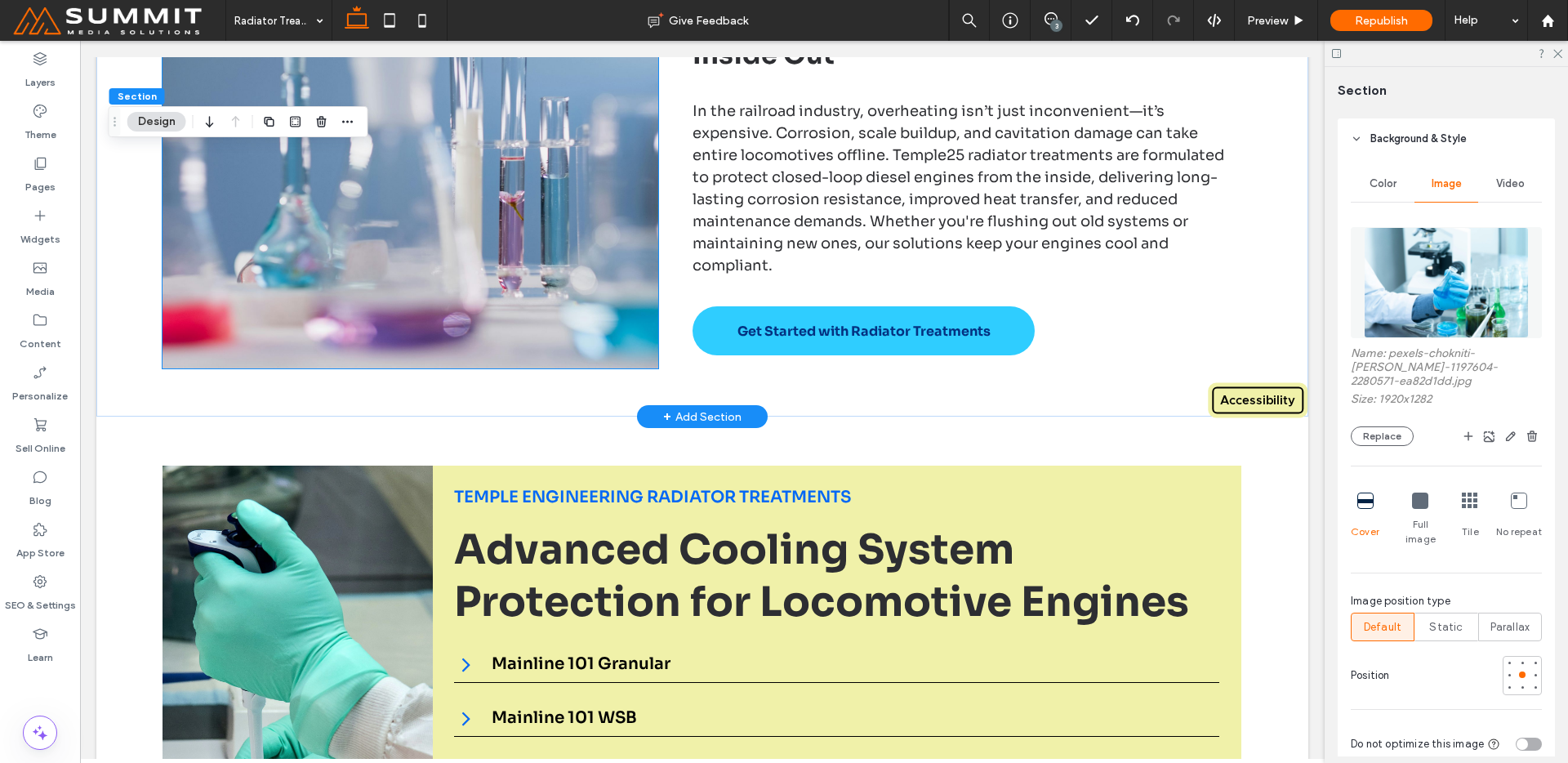
click at [475, 348] on img at bounding box center [410, 181] width 495 height 376
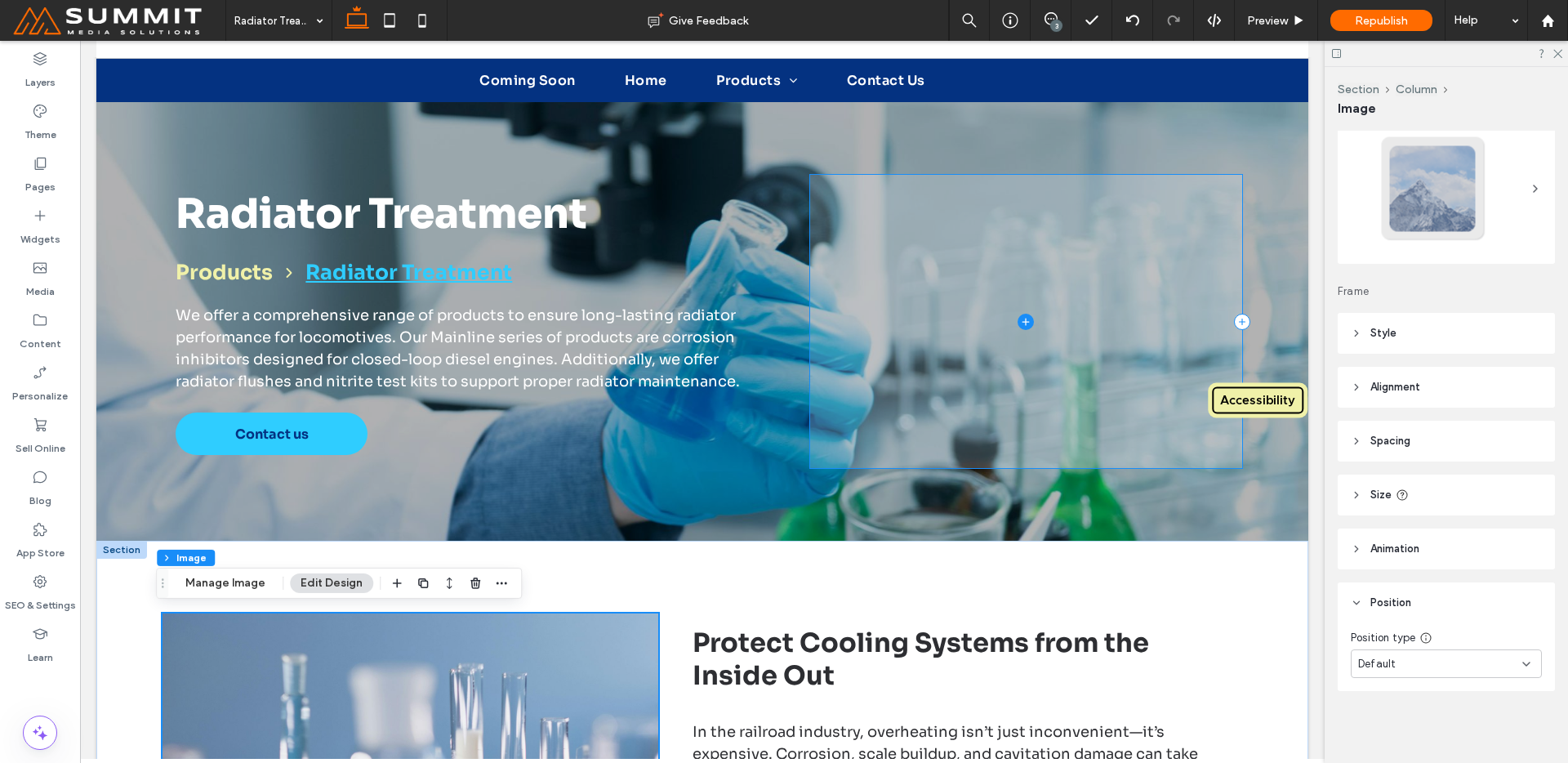
scroll to position [340, 0]
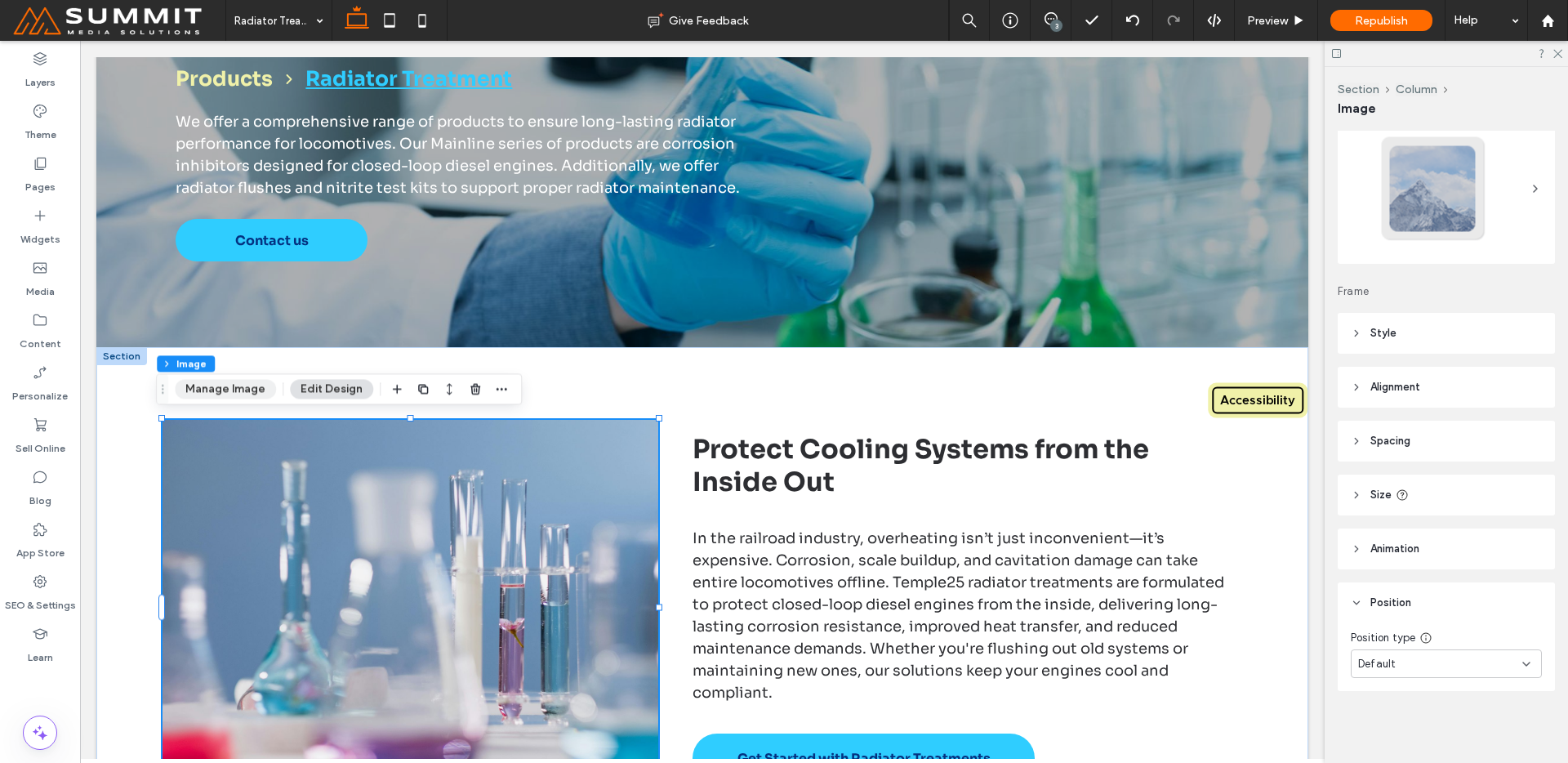
click at [227, 391] on button "Manage Image" at bounding box center [225, 389] width 101 height 20
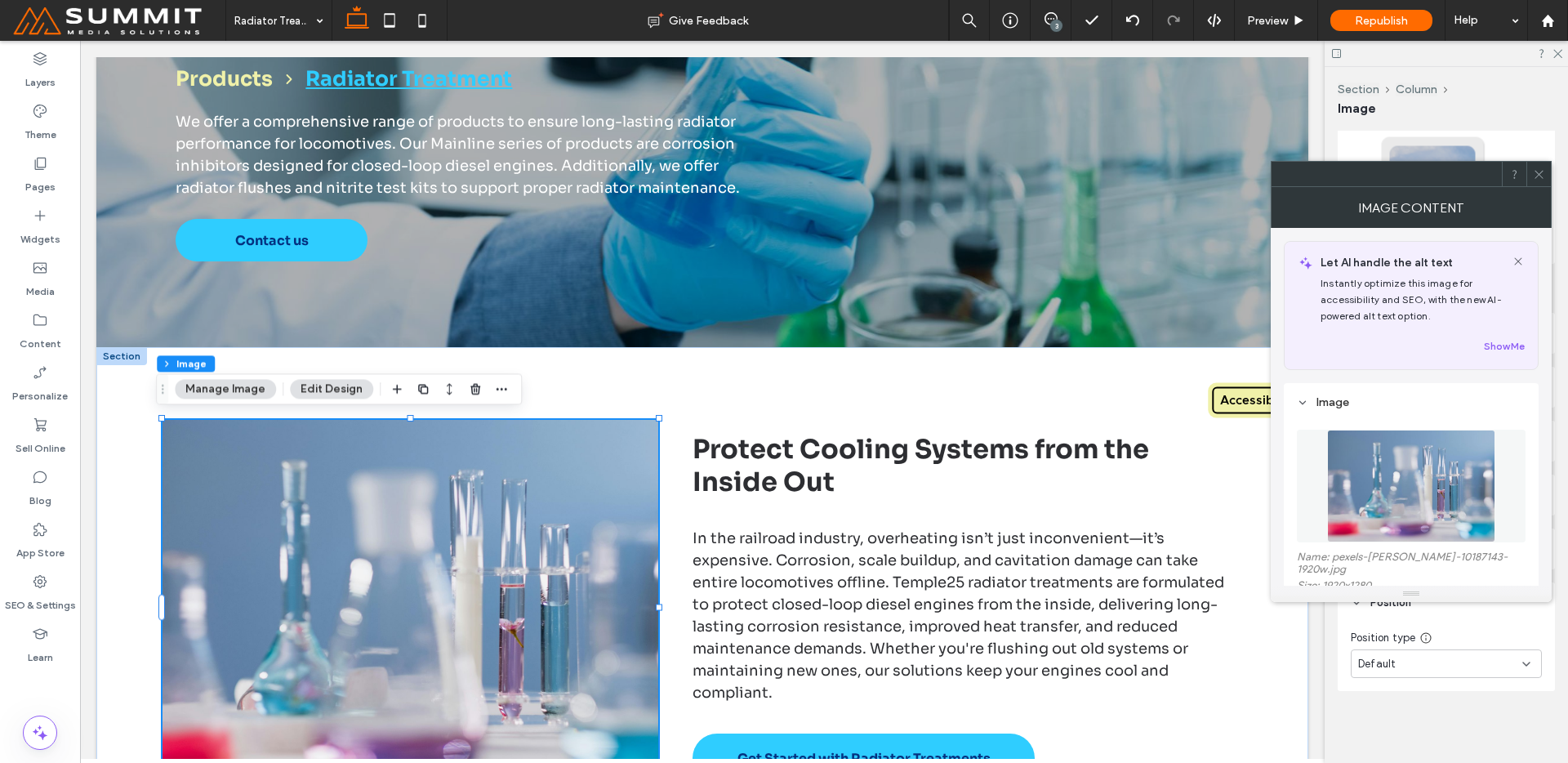
click at [1446, 494] on img at bounding box center [1412, 487] width 168 height 113
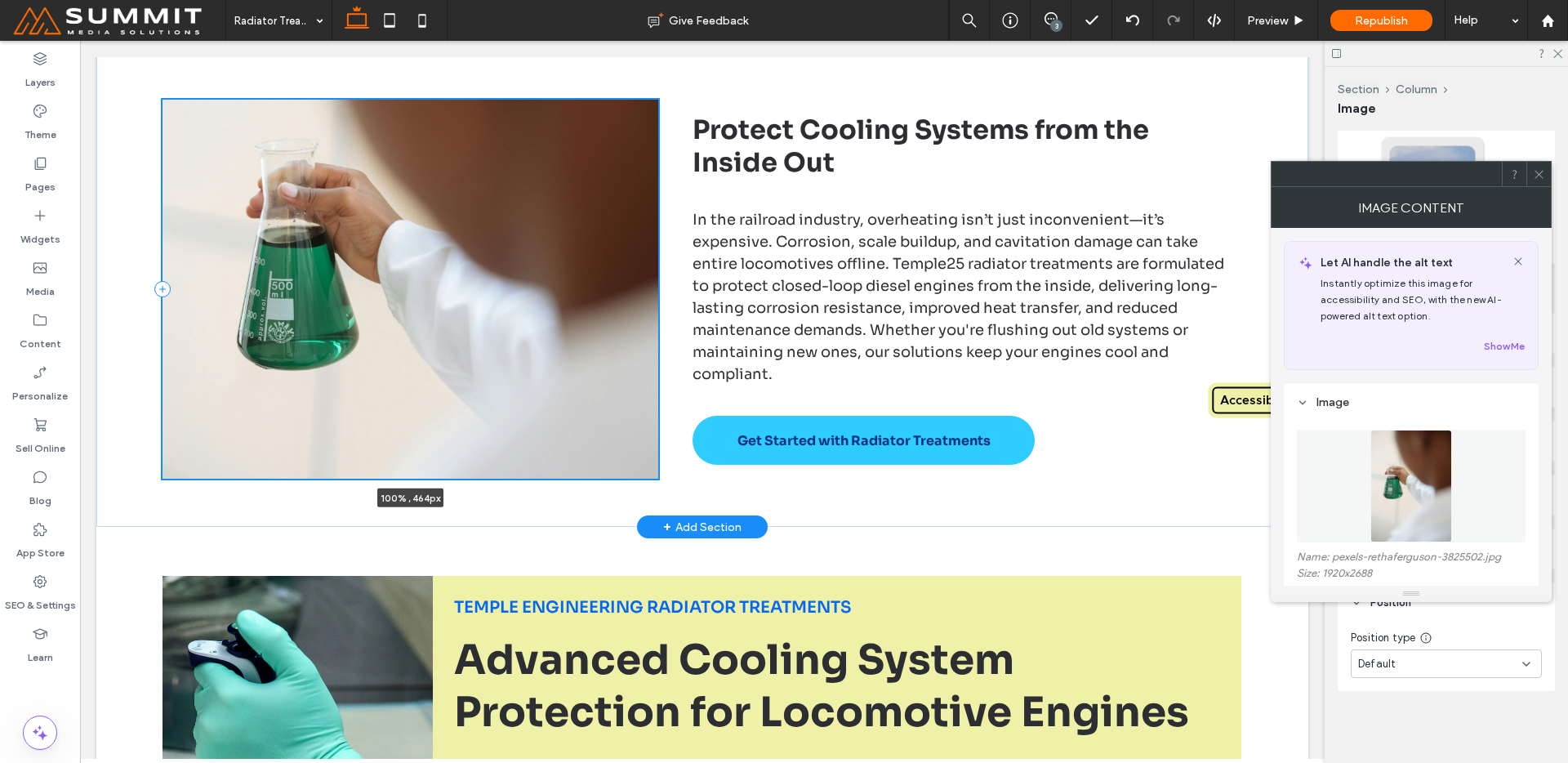
scroll to position [659, 0]
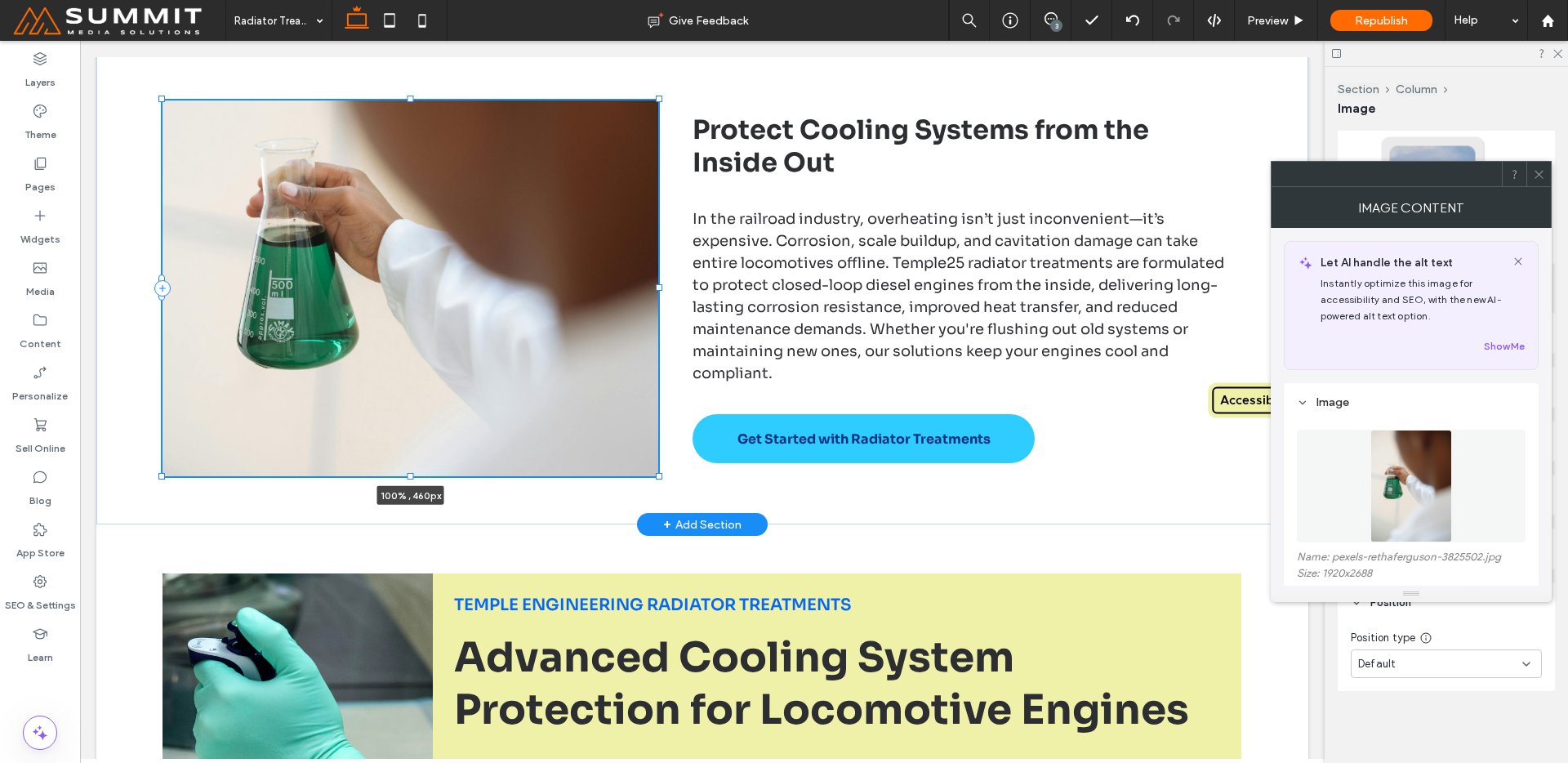
drag, startPoint x: 404, startPoint y: 632, endPoint x: 427, endPoint y: 472, distance: 161.6
click at [164, 100] on div at bounding box center [163, 99] width 1 height 1
type input "***"
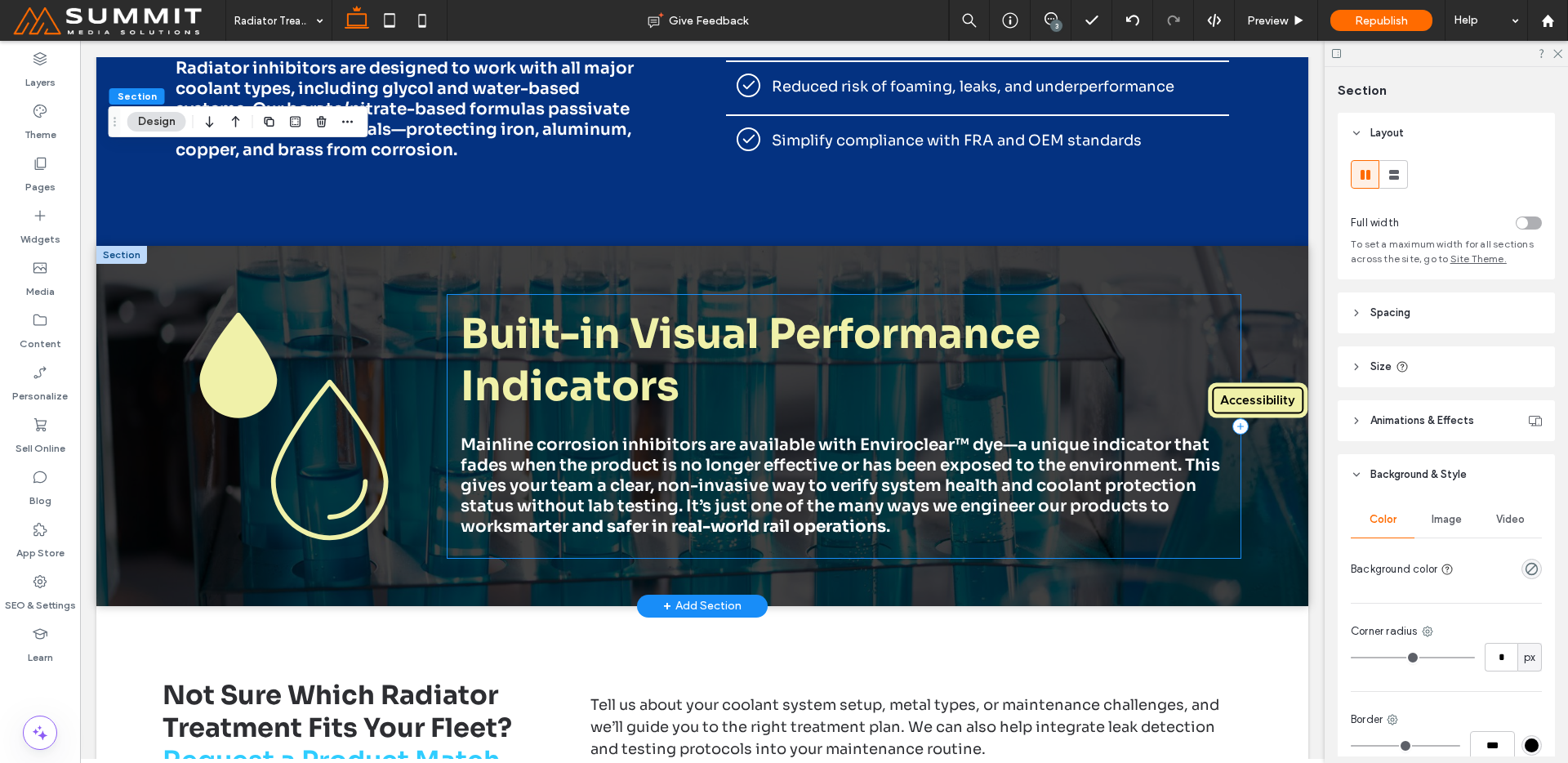
scroll to position [2021, 0]
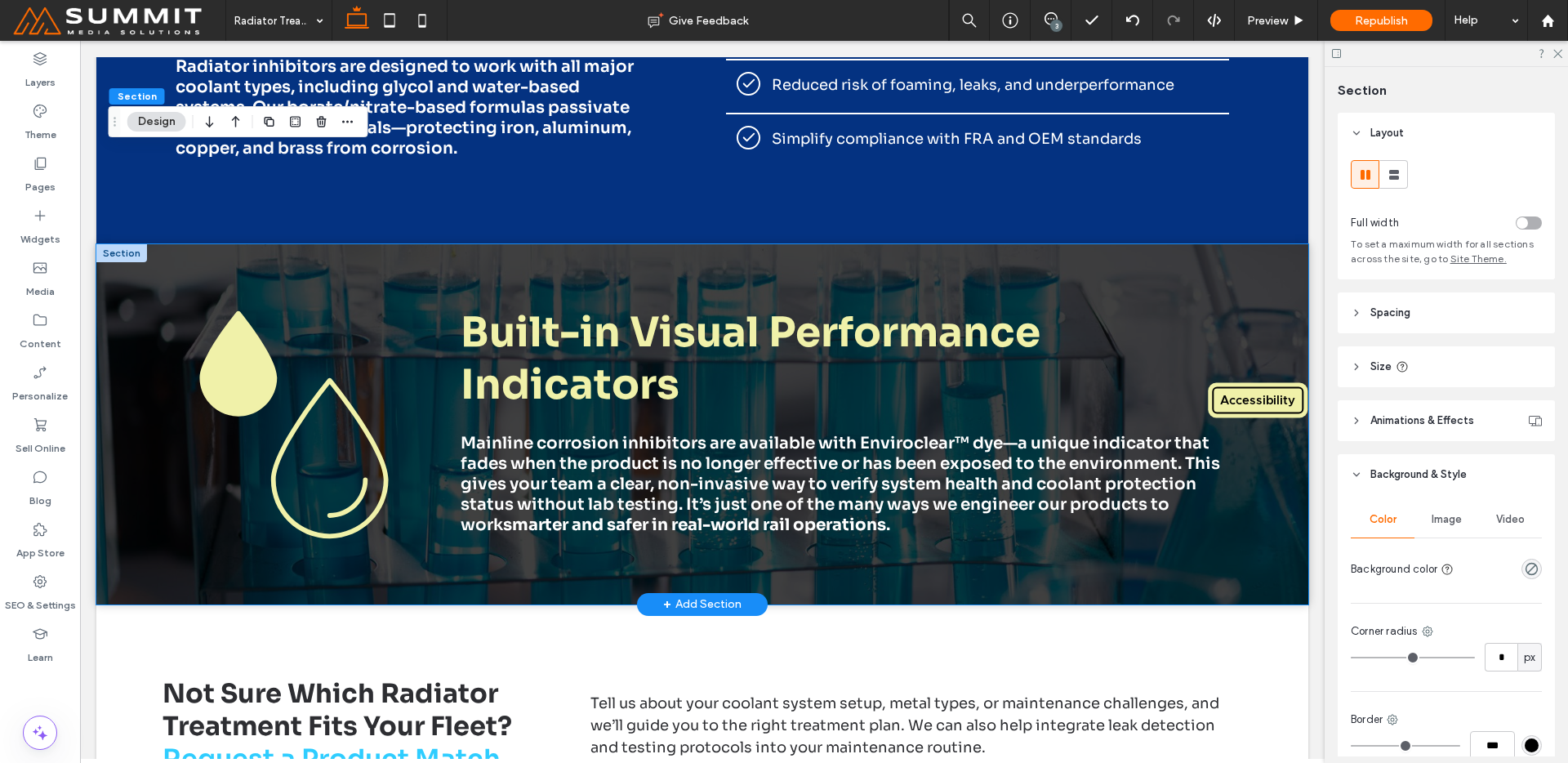
click at [821, 572] on div "Built-in Visual Performance Indicators Mainline corrosion inhibitors are availa…" at bounding box center [703, 424] width 1176 height 360
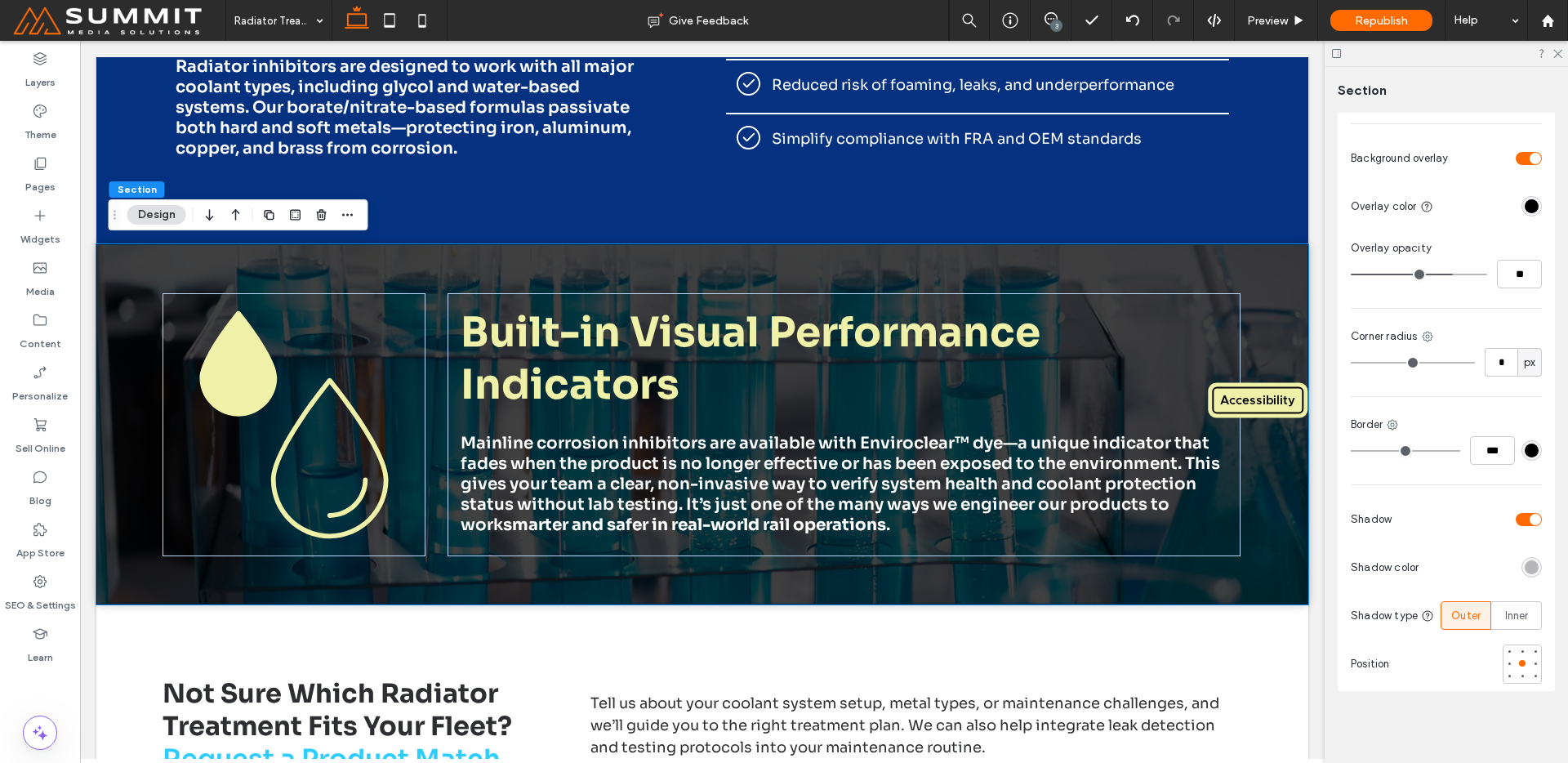
scroll to position [188, 0]
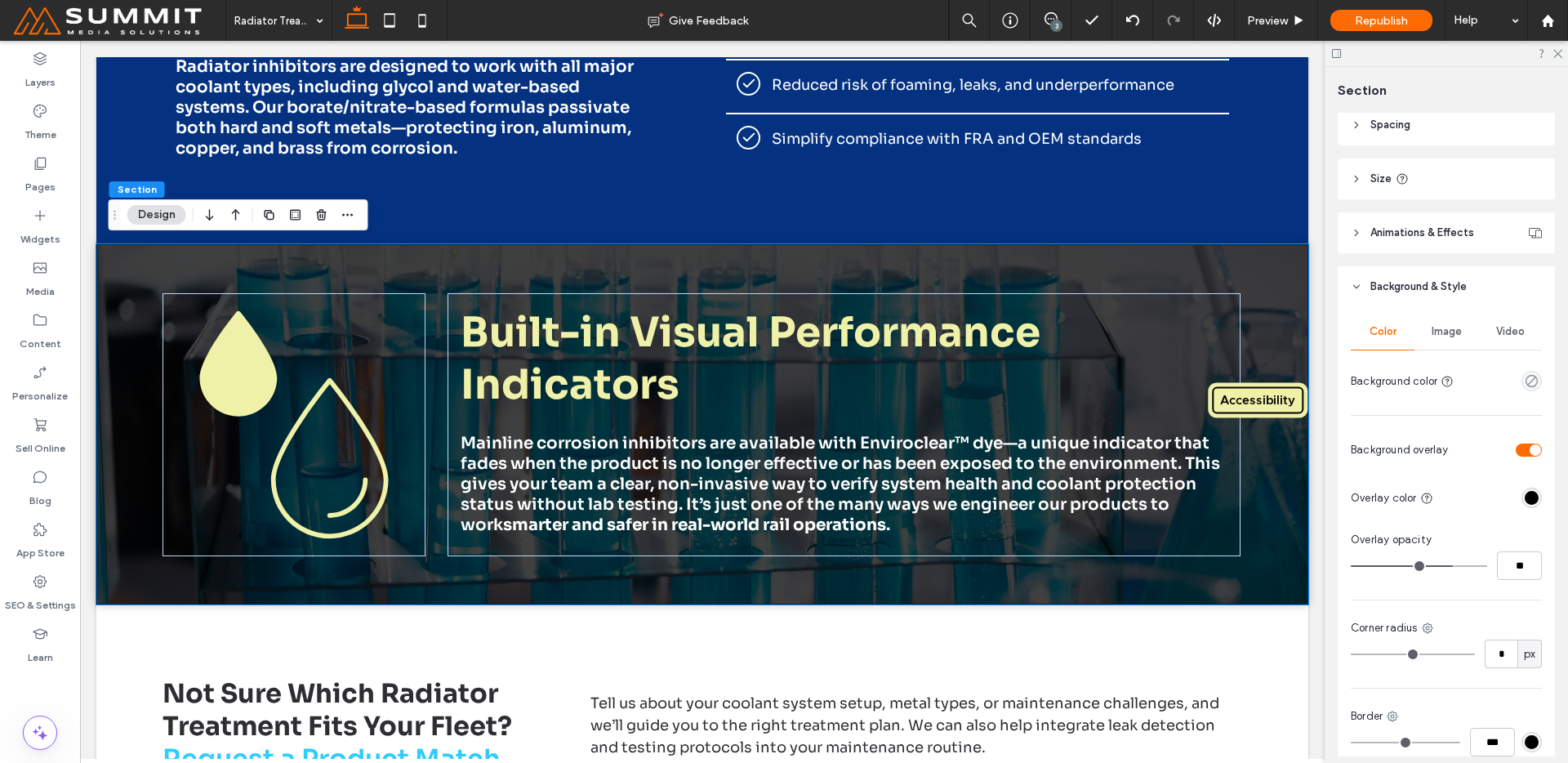
drag, startPoint x: 1443, startPoint y: 335, endPoint x: 1439, endPoint y: 352, distance: 17.5
click at [1443, 335] on span "Image" at bounding box center [1447, 332] width 30 height 13
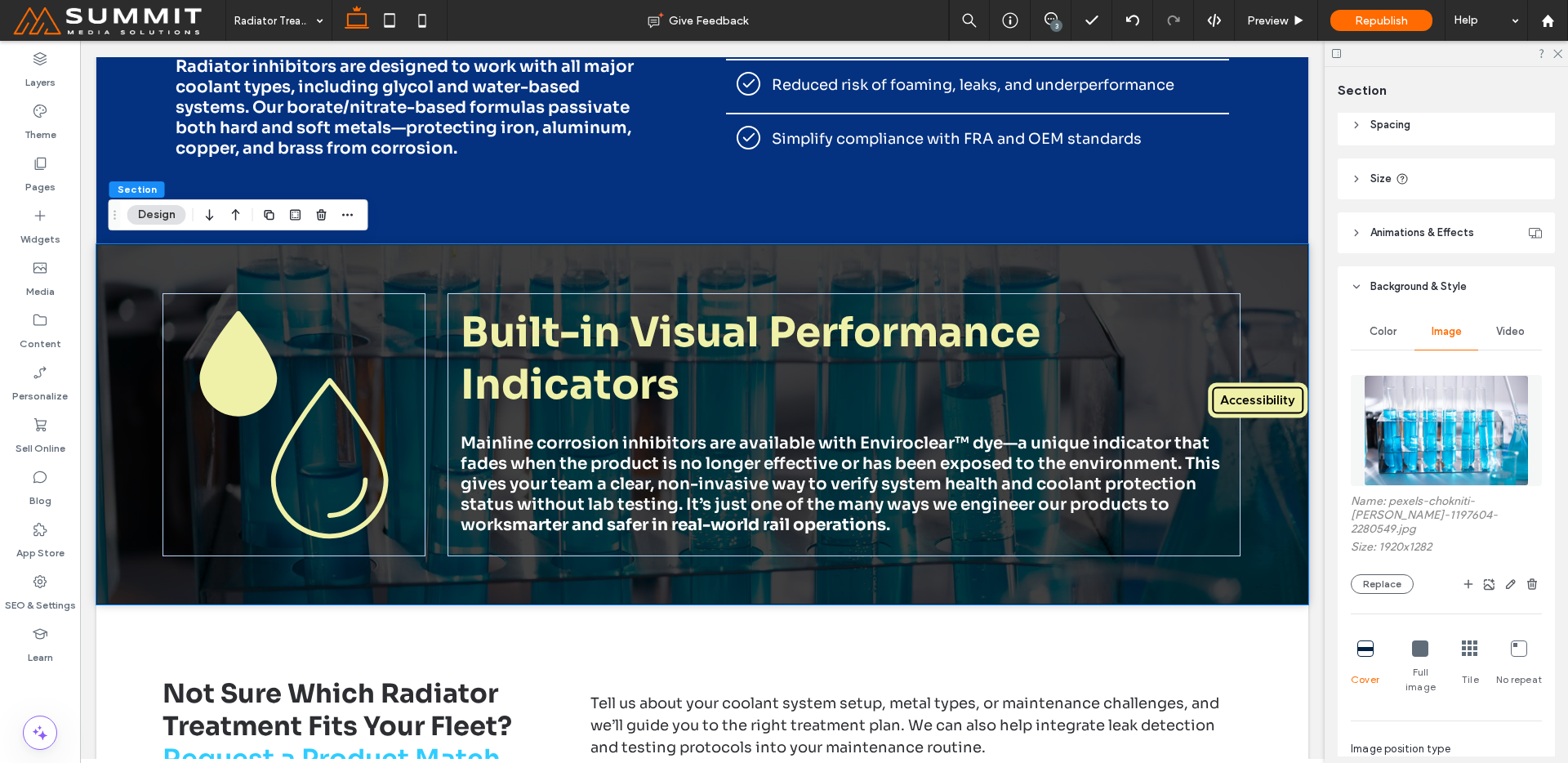
click at [1422, 410] on img at bounding box center [1446, 430] width 165 height 111
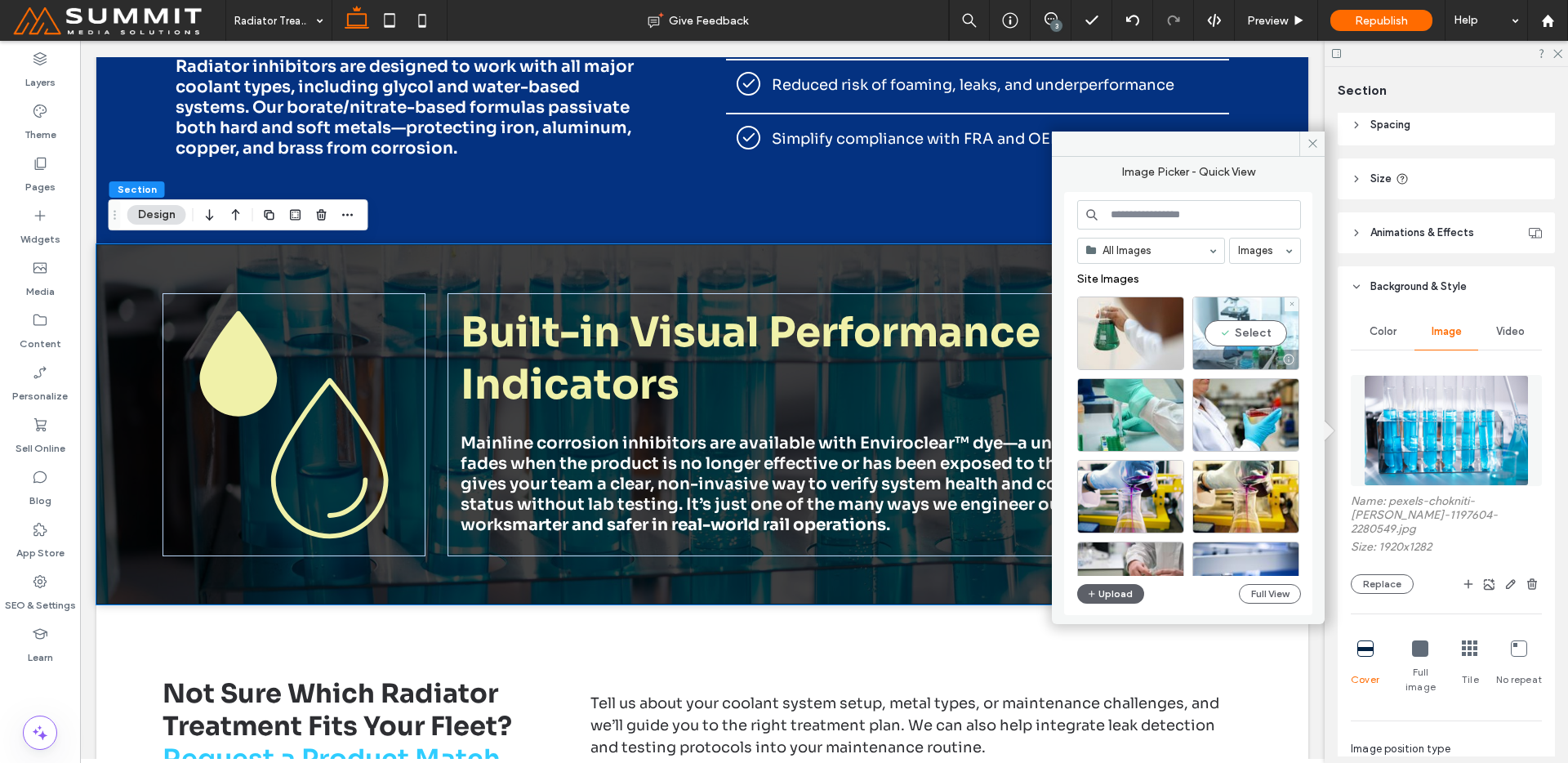
click at [1253, 329] on div "Select" at bounding box center [1246, 334] width 107 height 73
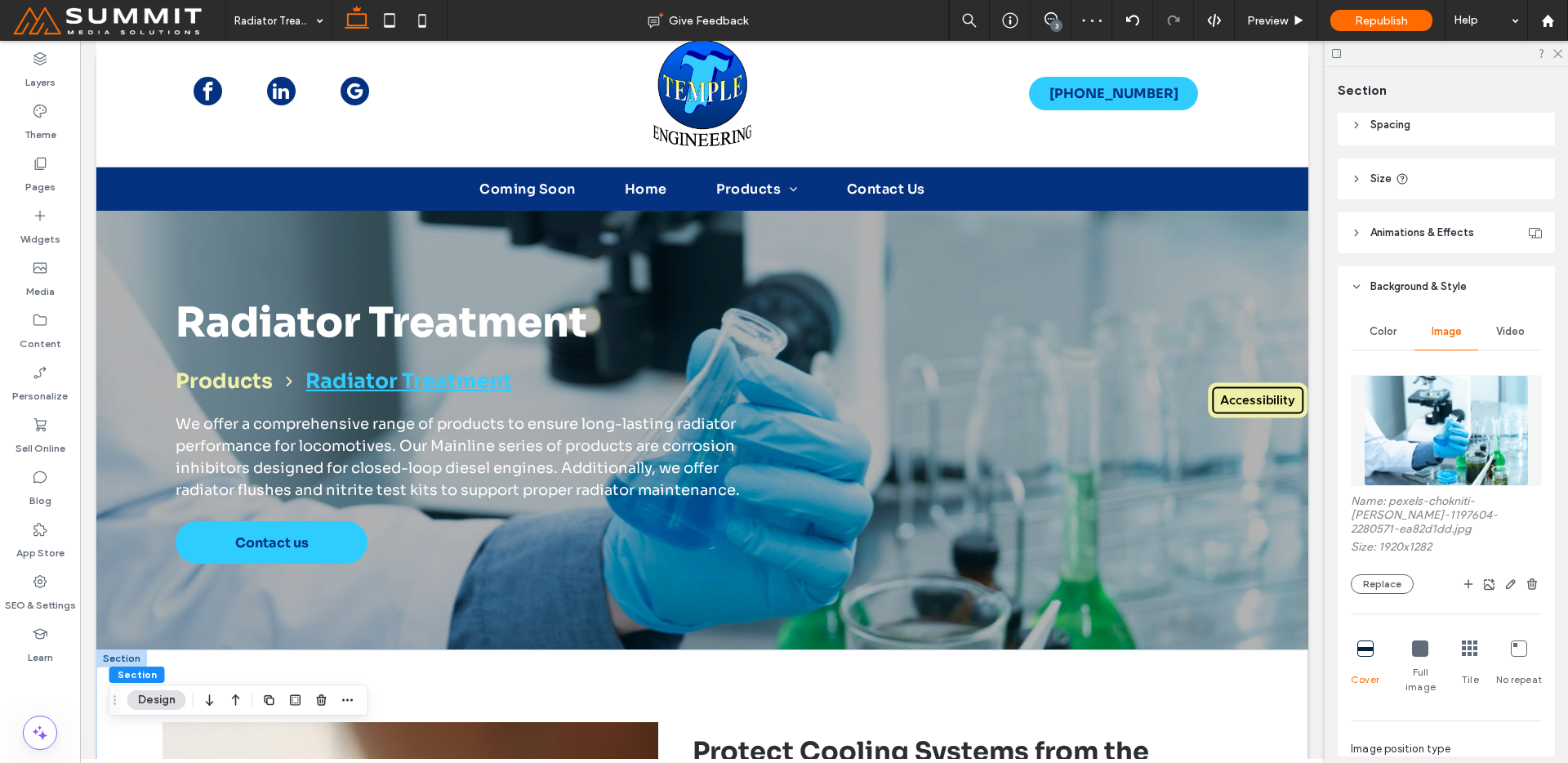
scroll to position [0, 0]
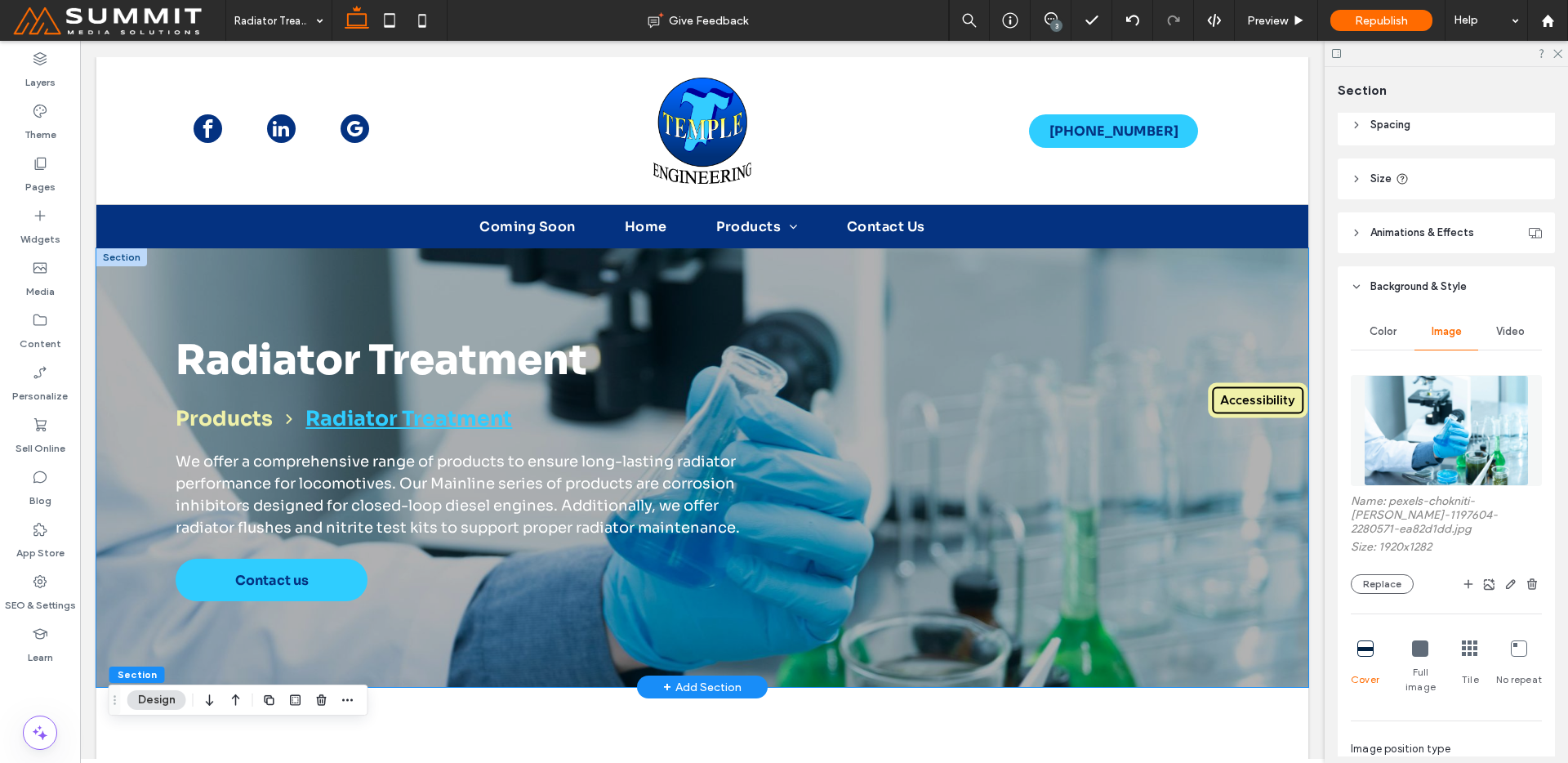
drag, startPoint x: 782, startPoint y: 292, endPoint x: 814, endPoint y: 328, distance: 48.2
click at [782, 292] on div "Radiator Treatment Products Radiator Treatment We offer a comprehensive range o…" at bounding box center [703, 468] width 1176 height 439
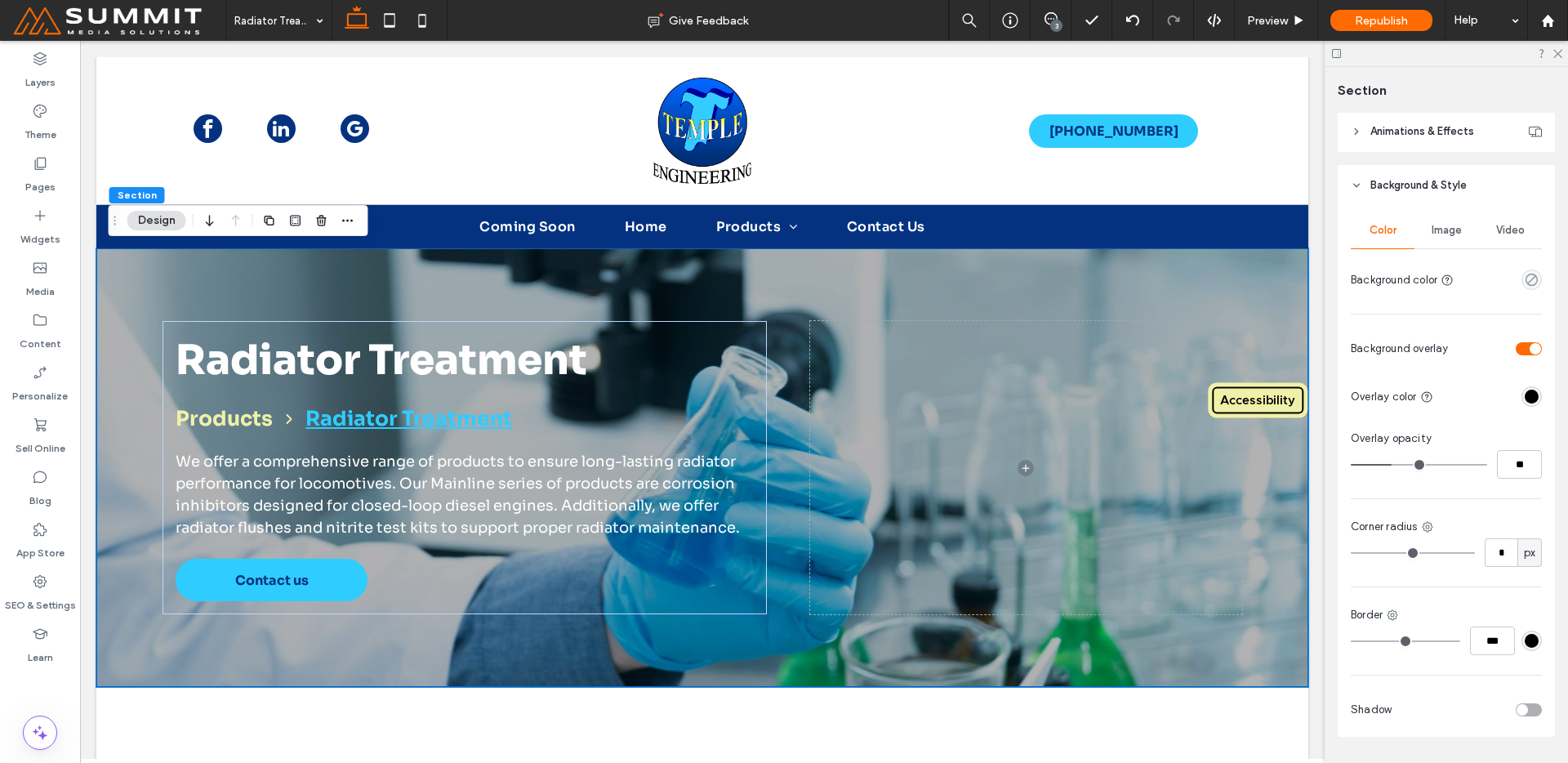
scroll to position [335, 0]
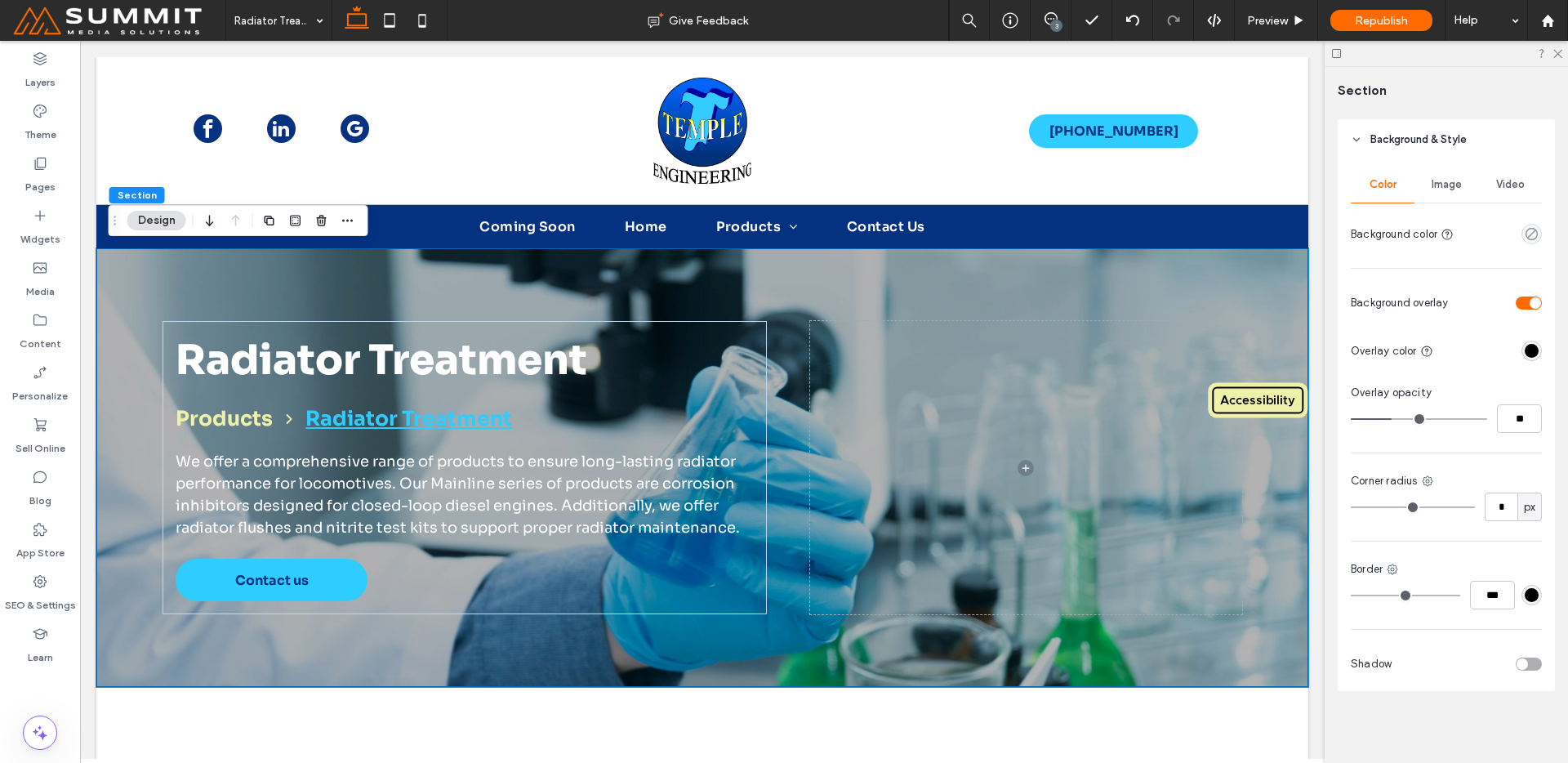
click at [1448, 170] on div "Image" at bounding box center [1446, 184] width 63 height 36
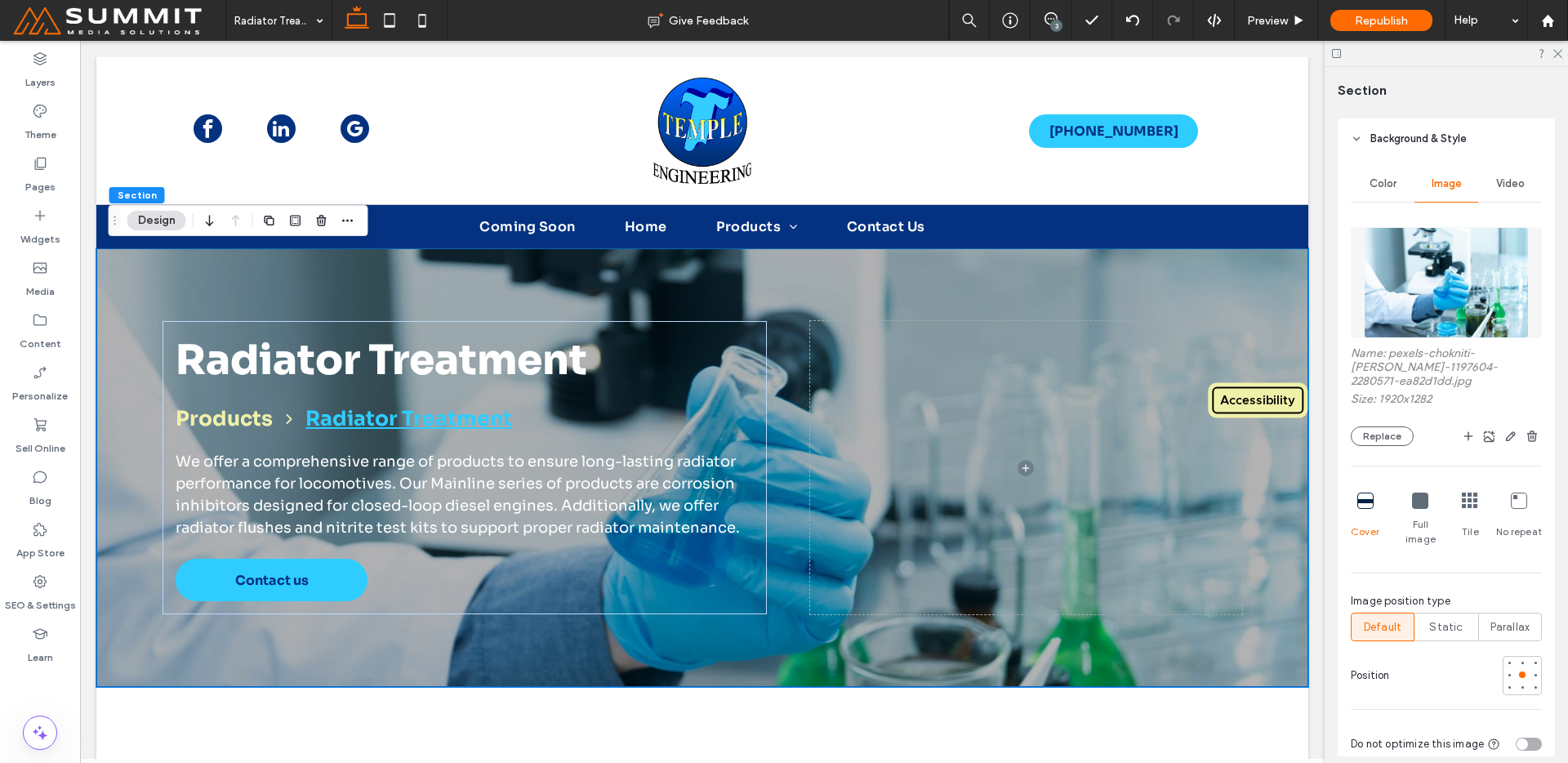
click at [1412, 277] on img at bounding box center [1446, 283] width 165 height 111
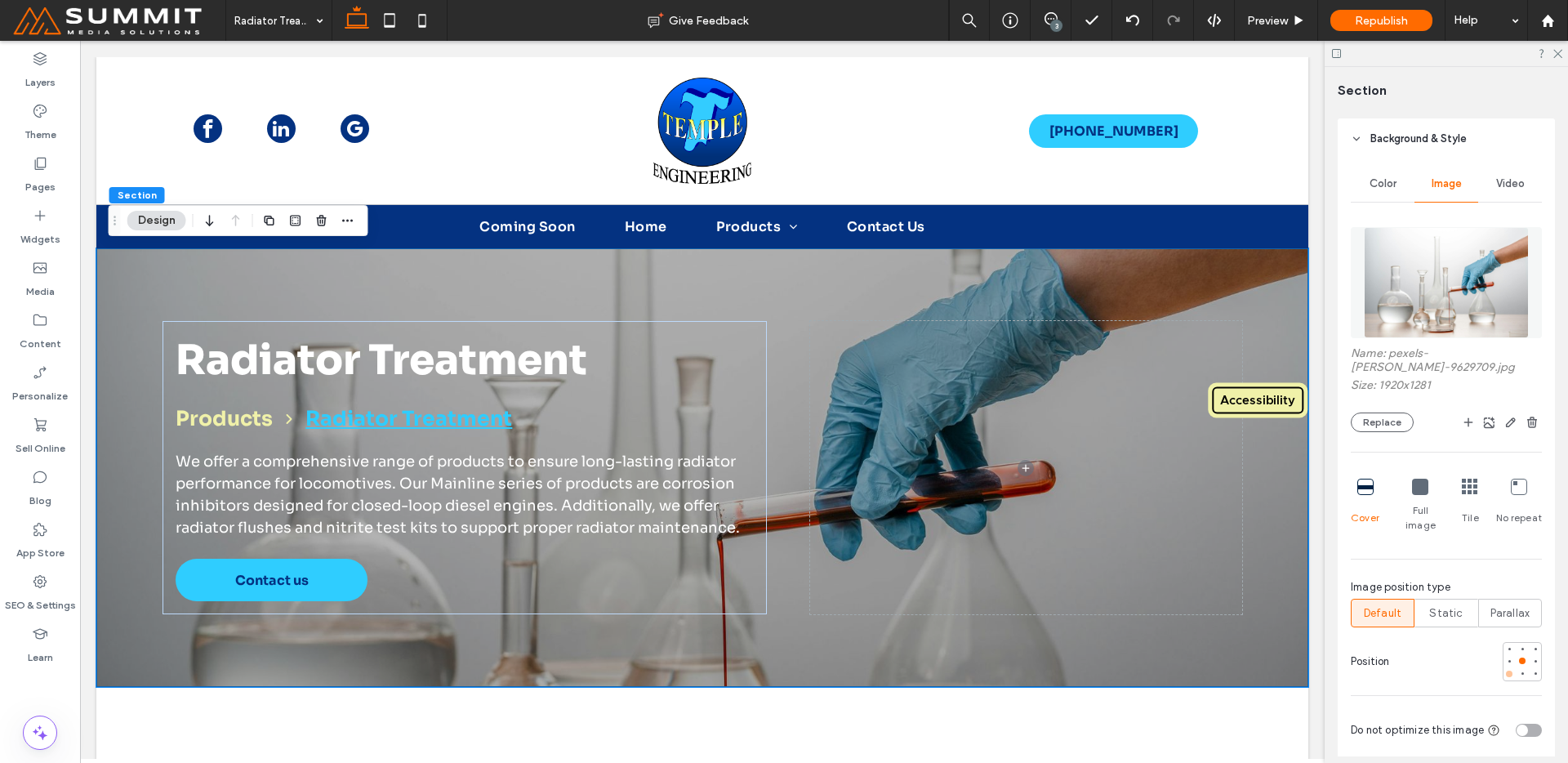
click at [1505, 668] on div at bounding box center [1509, 674] width 12 height 12
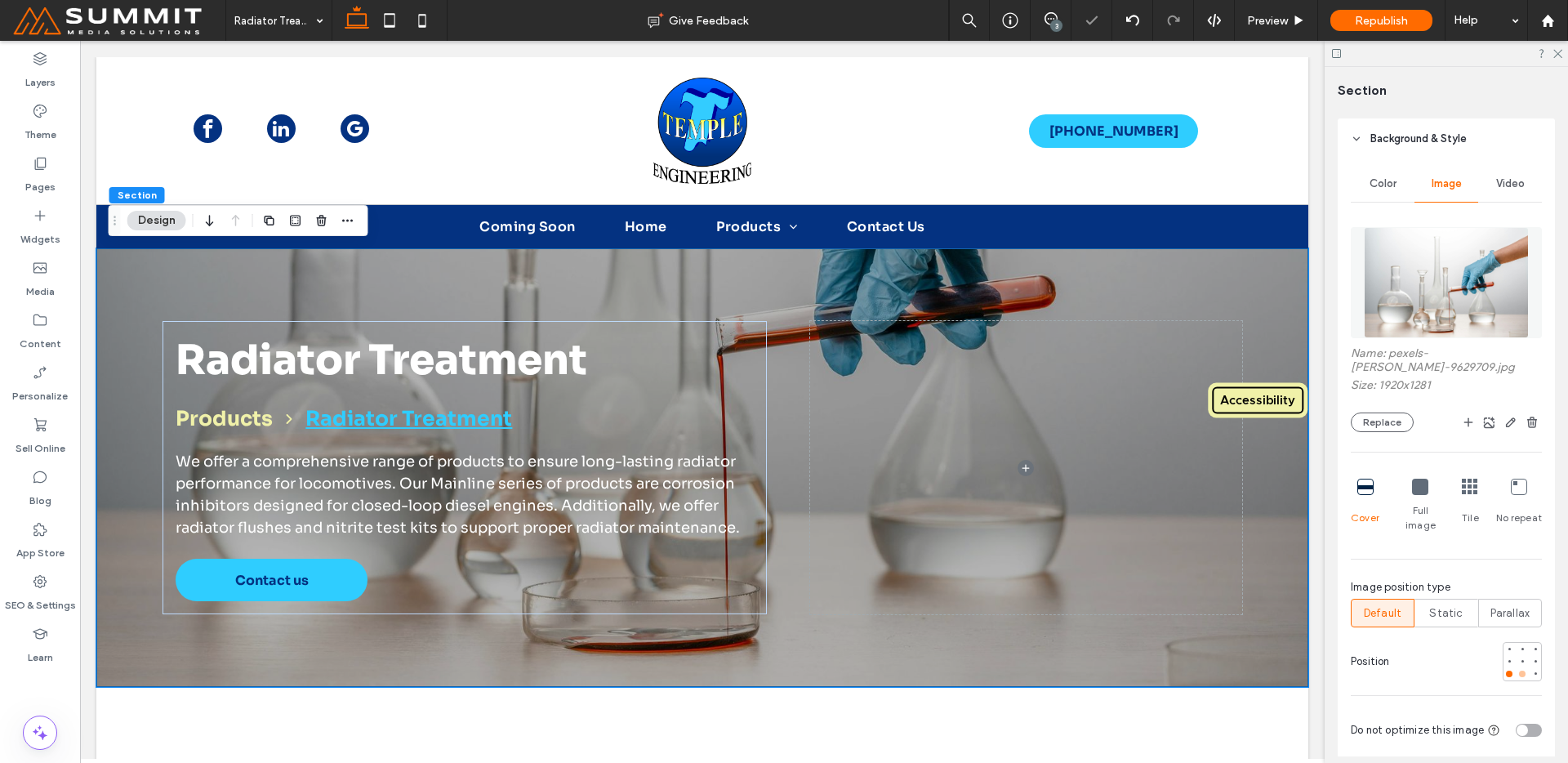
click at [1519, 671] on div at bounding box center [1522, 674] width 6 height 6
click at [1517, 656] on div at bounding box center [1522, 661] width 12 height 12
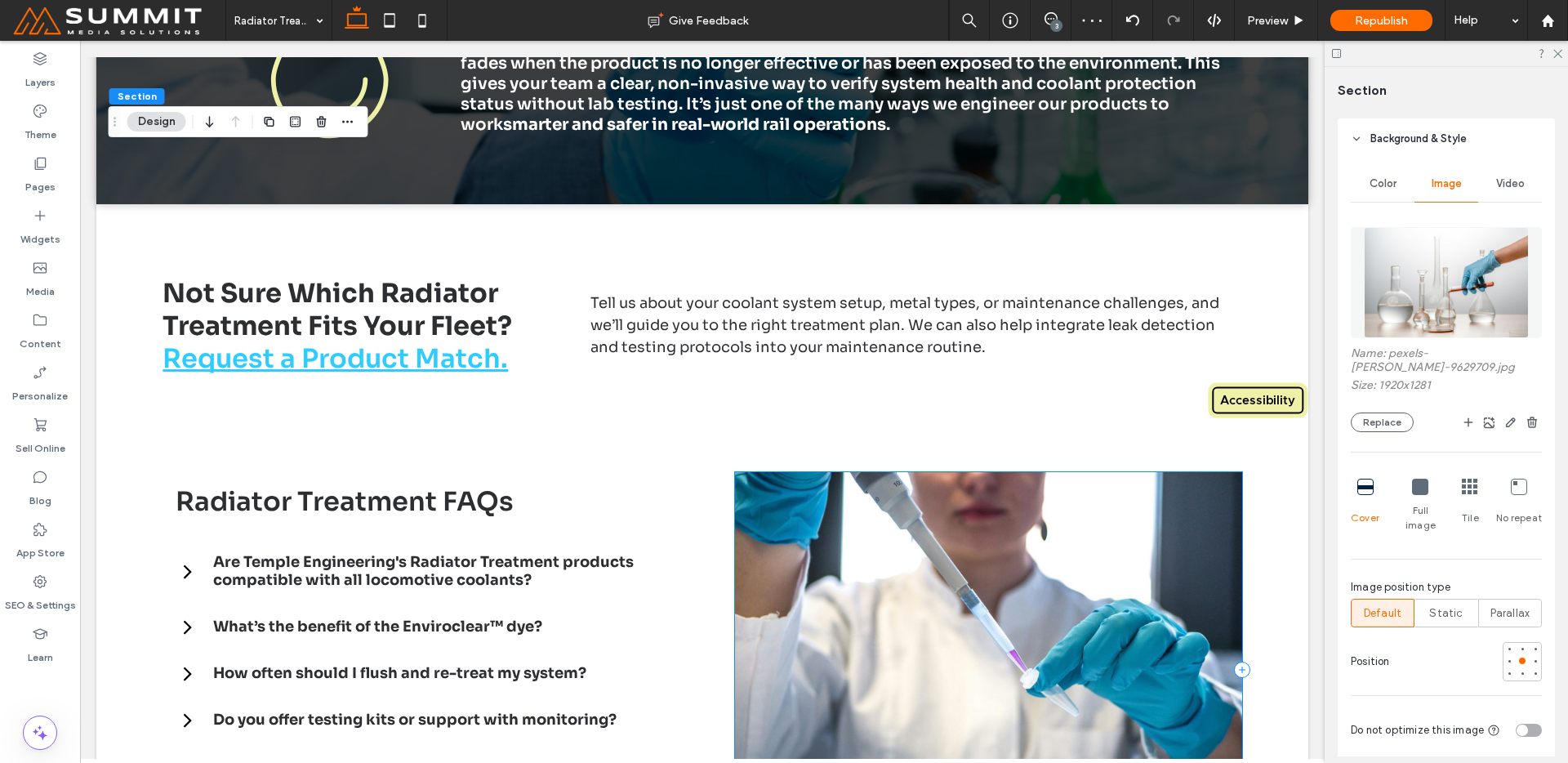
scroll to position [2487, 0]
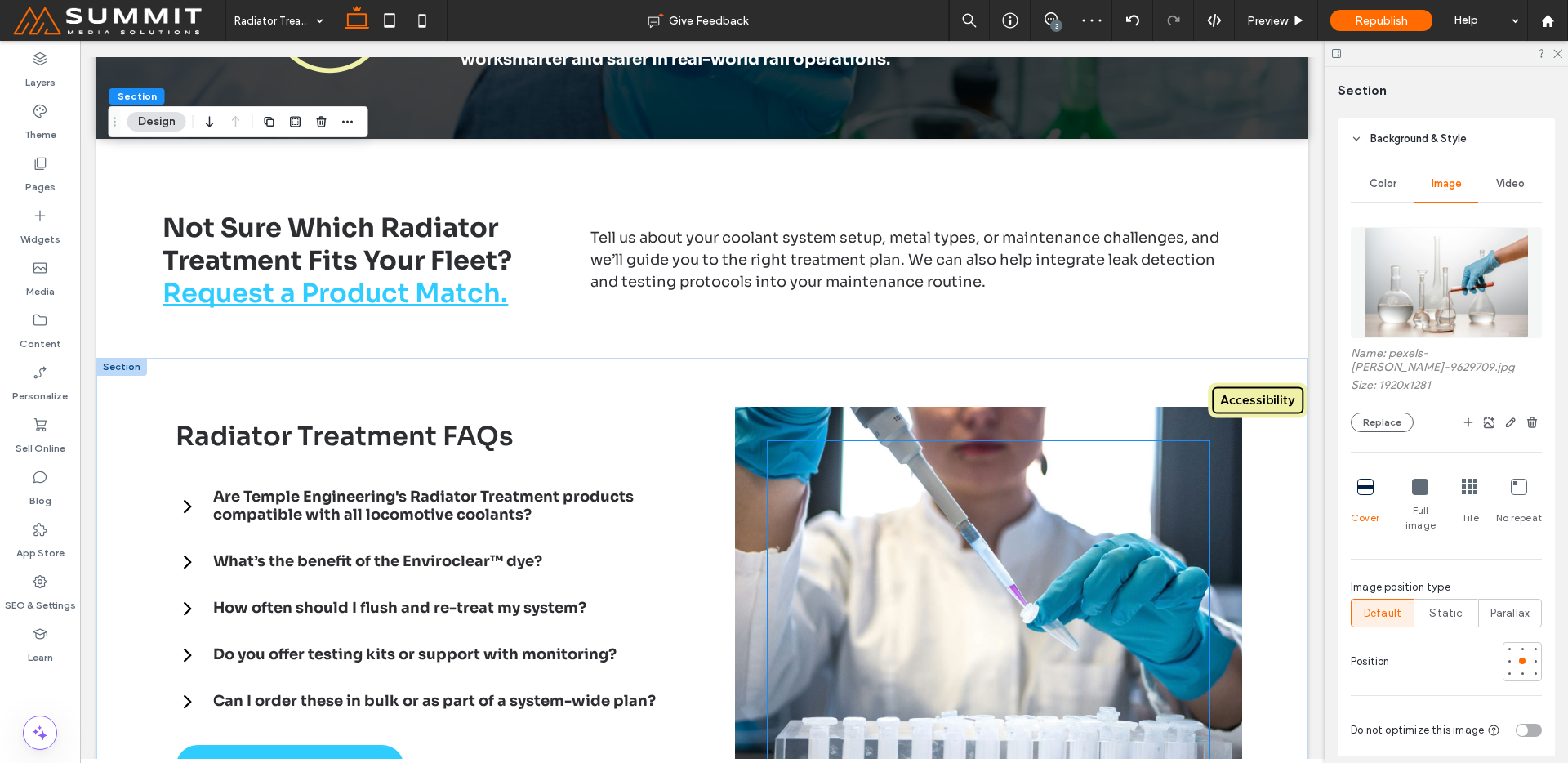
click at [1076, 551] on div at bounding box center [989, 604] width 442 height 326
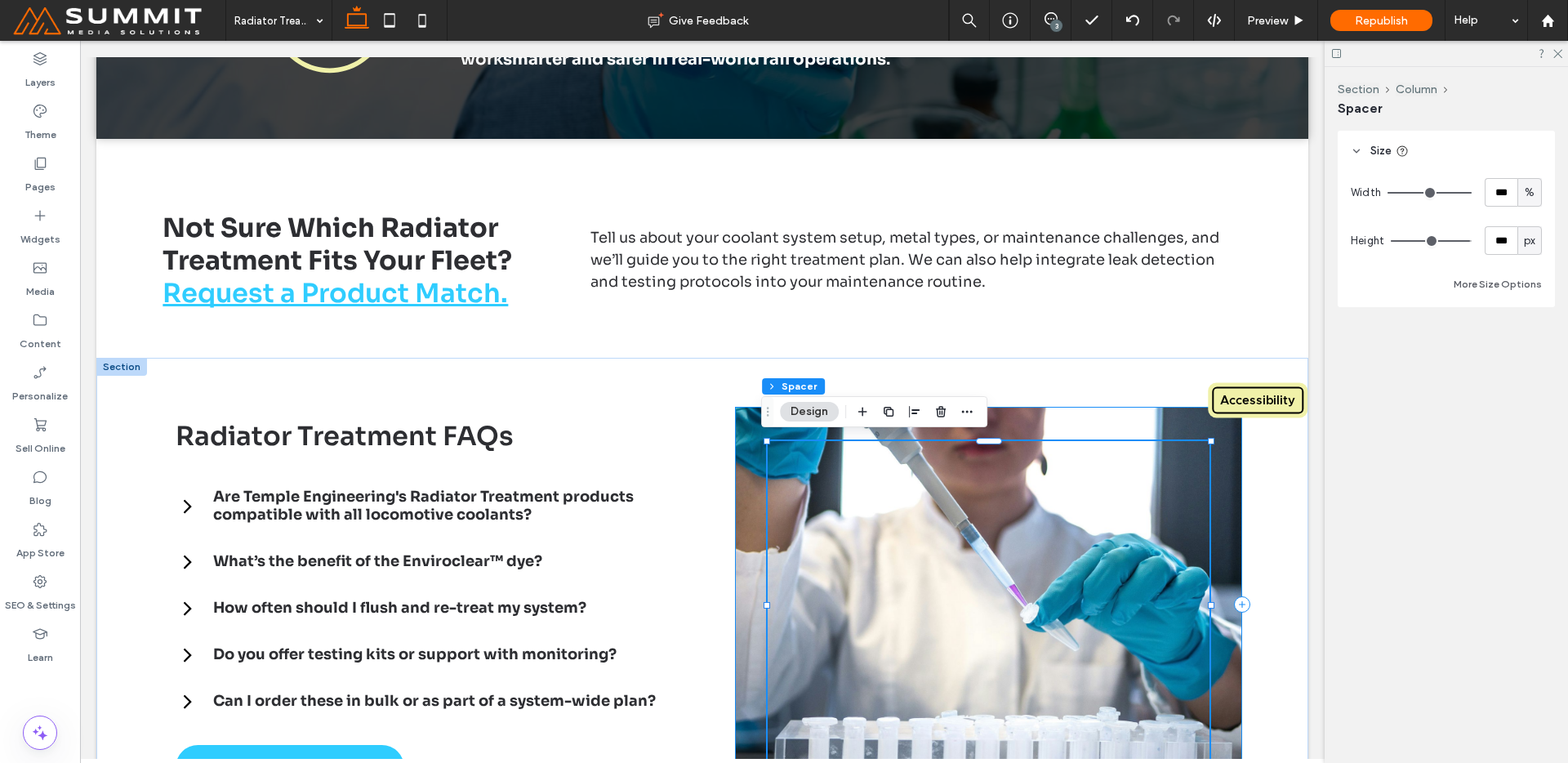
click at [1214, 547] on div at bounding box center [988, 605] width 507 height 396
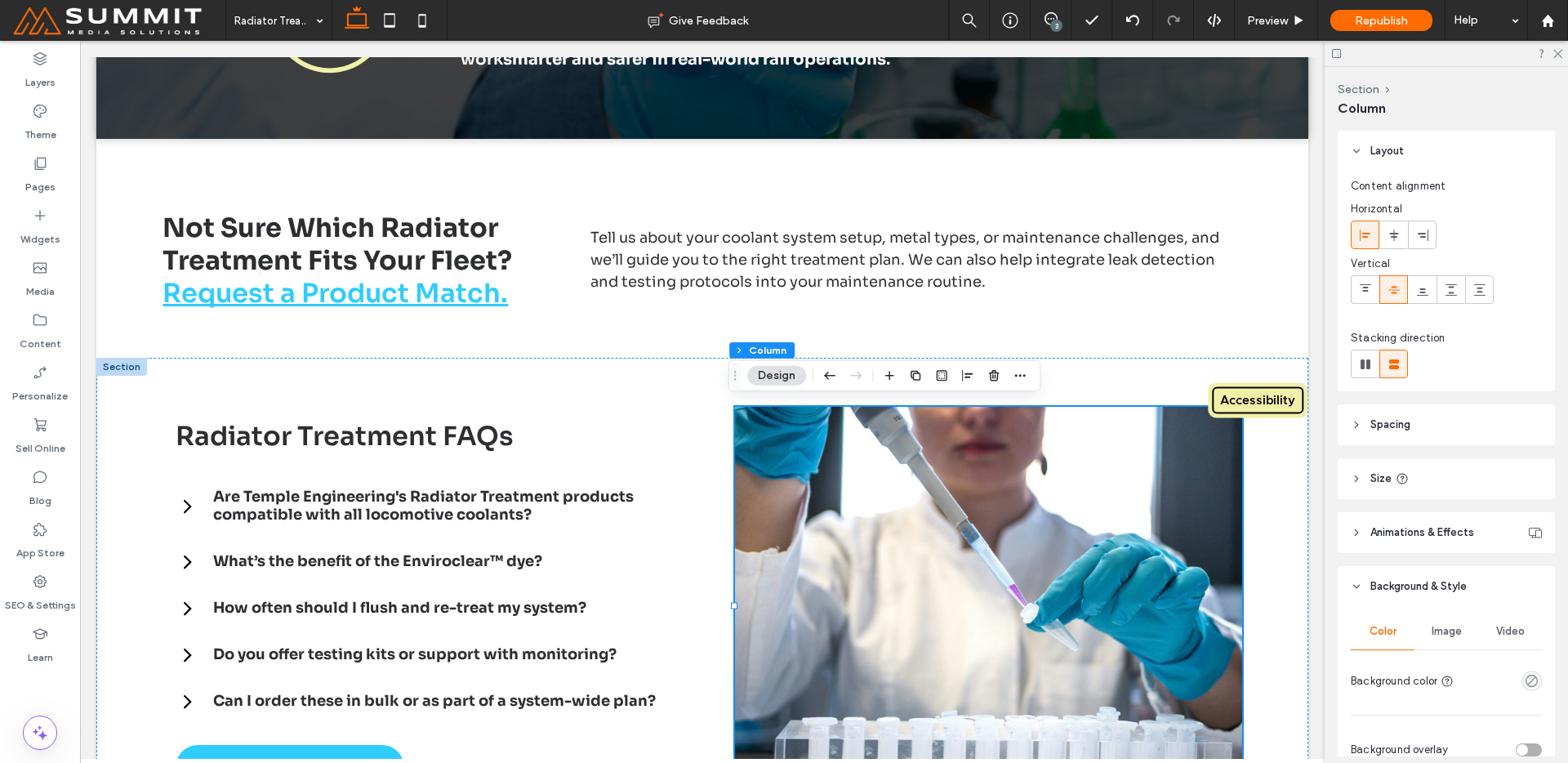
scroll to position [331, 0]
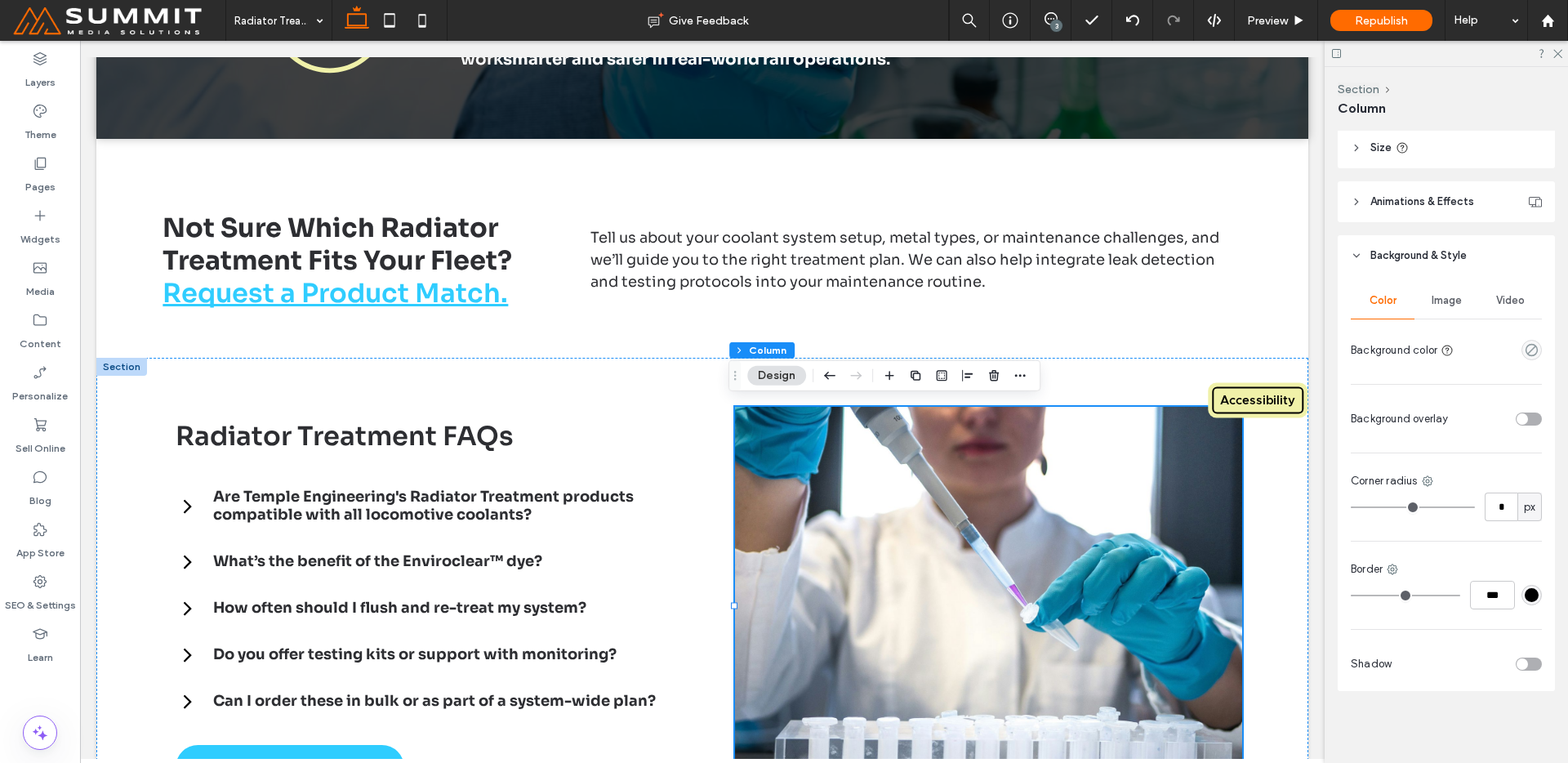
click at [1447, 311] on div "Image" at bounding box center [1446, 301] width 63 height 36
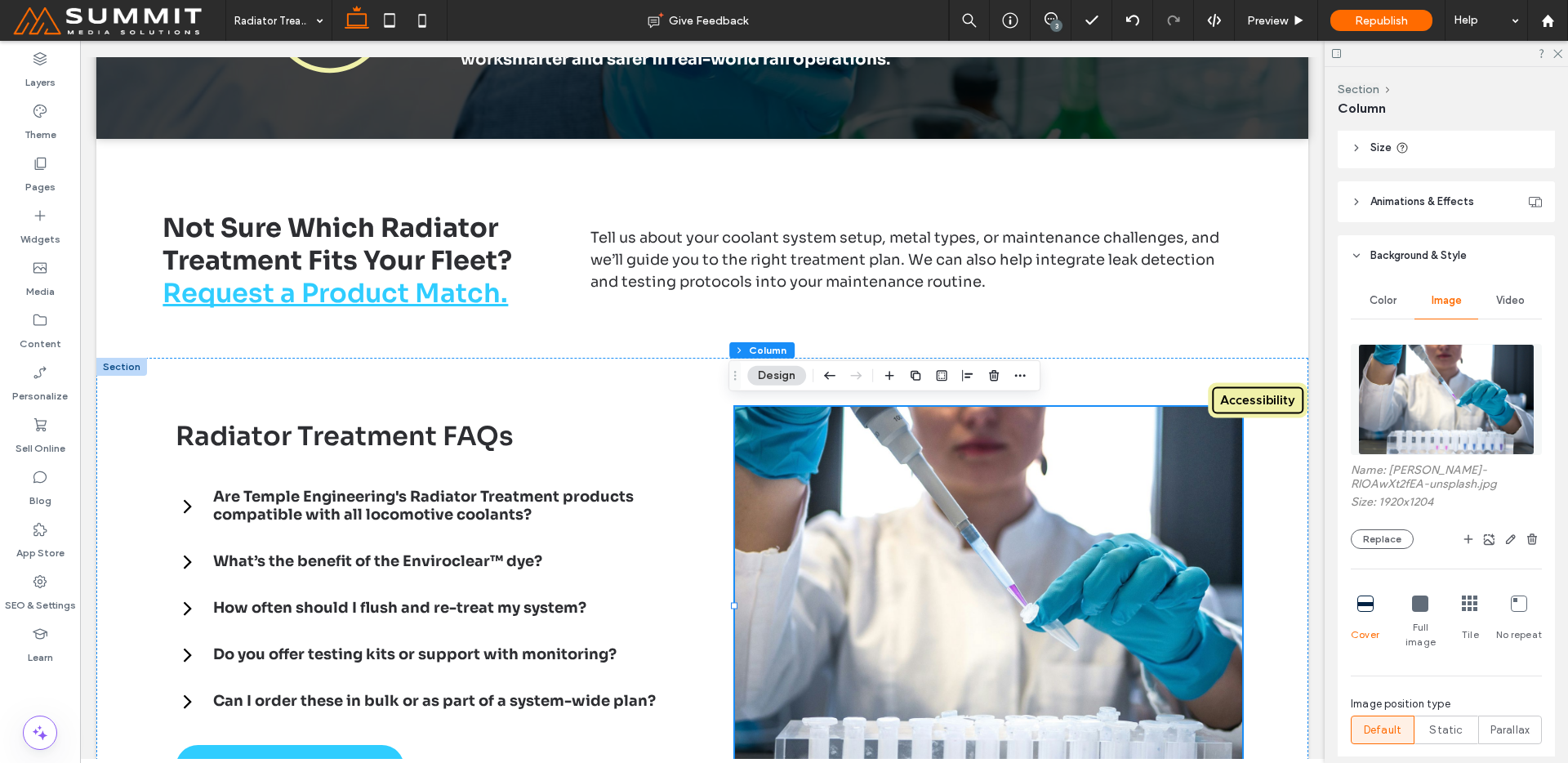
click at [1440, 354] on img at bounding box center [1446, 400] width 176 height 111
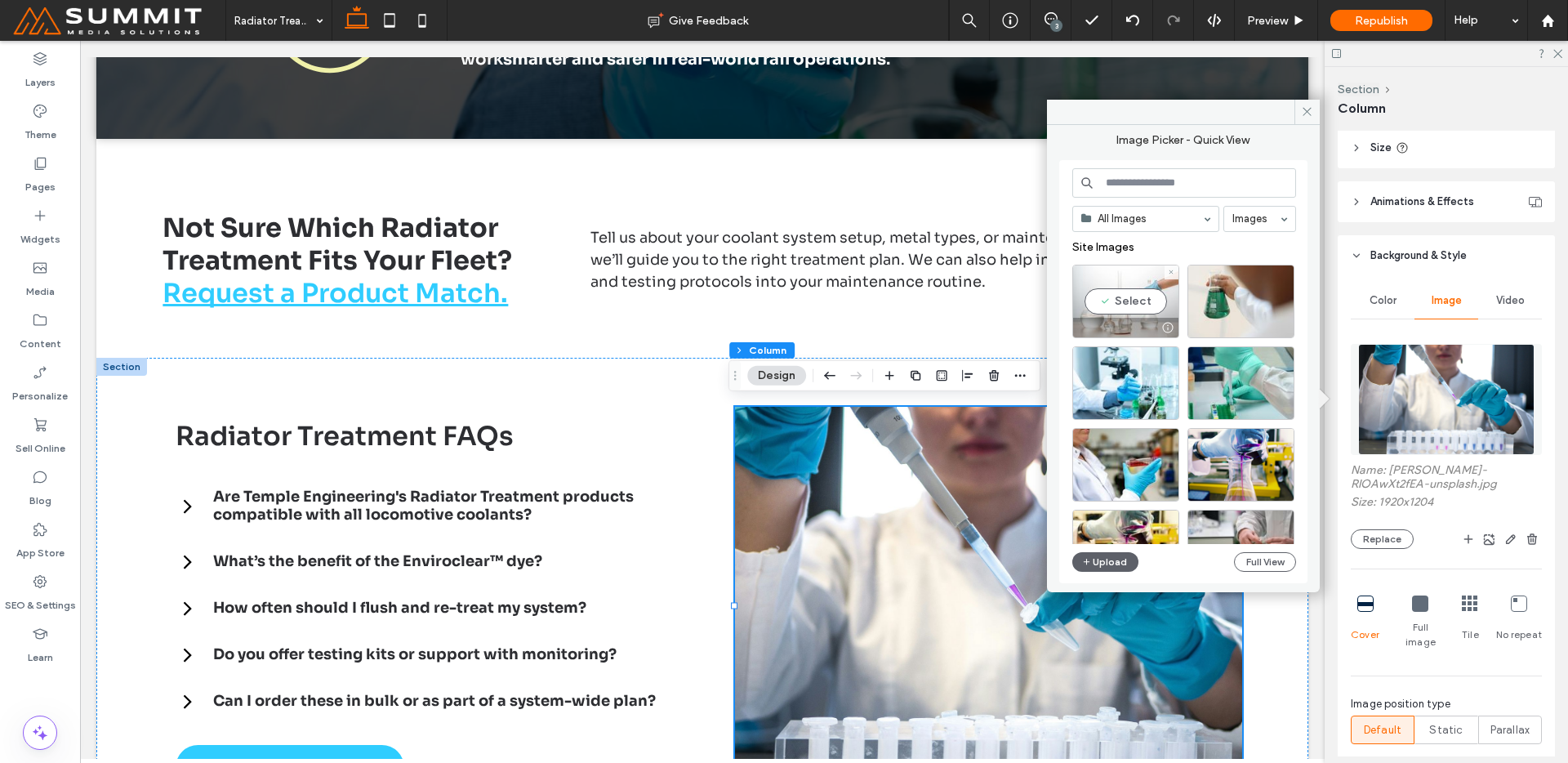
click at [1118, 325] on div at bounding box center [1125, 327] width 105 height 20
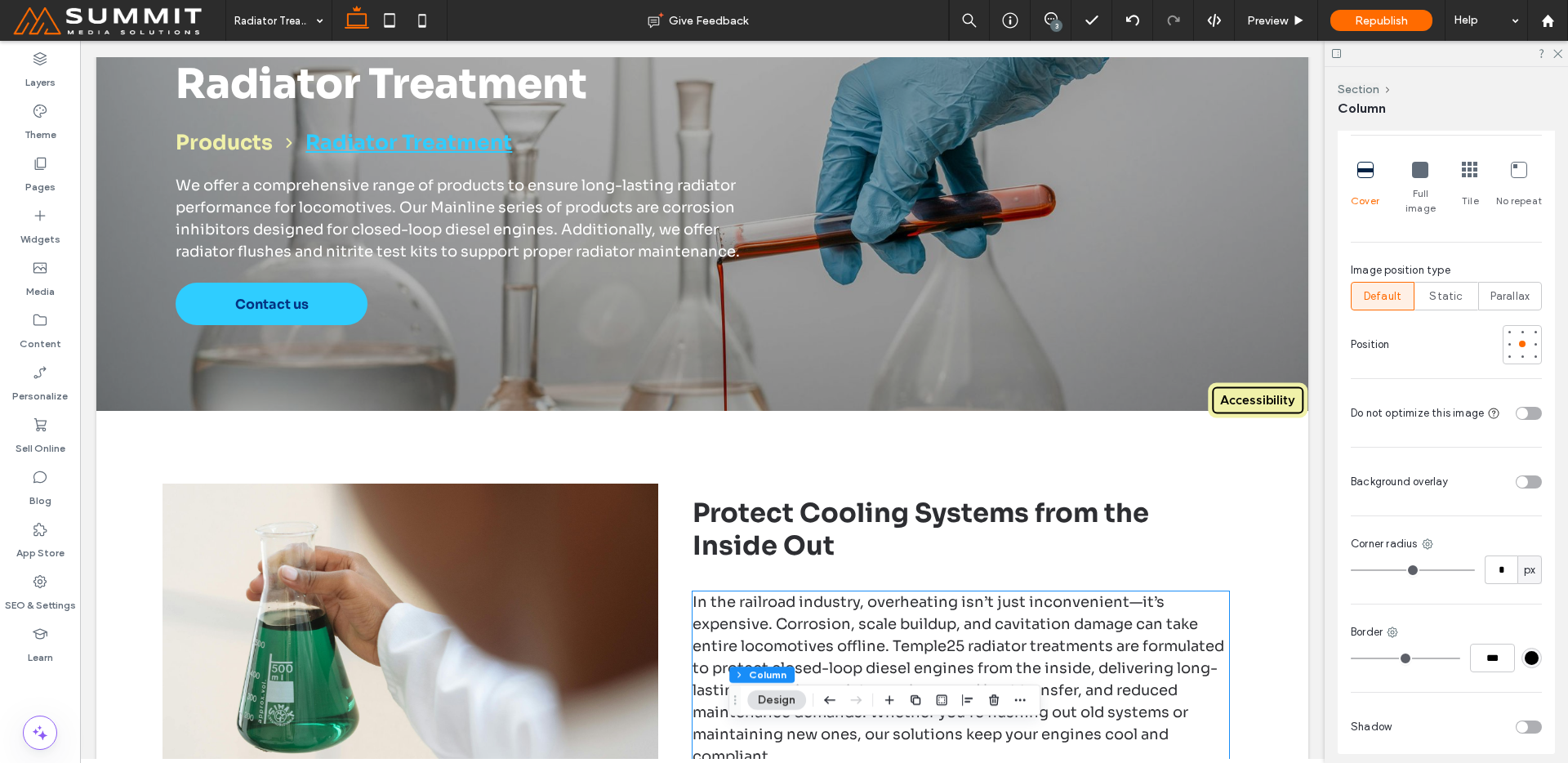
scroll to position [0, 0]
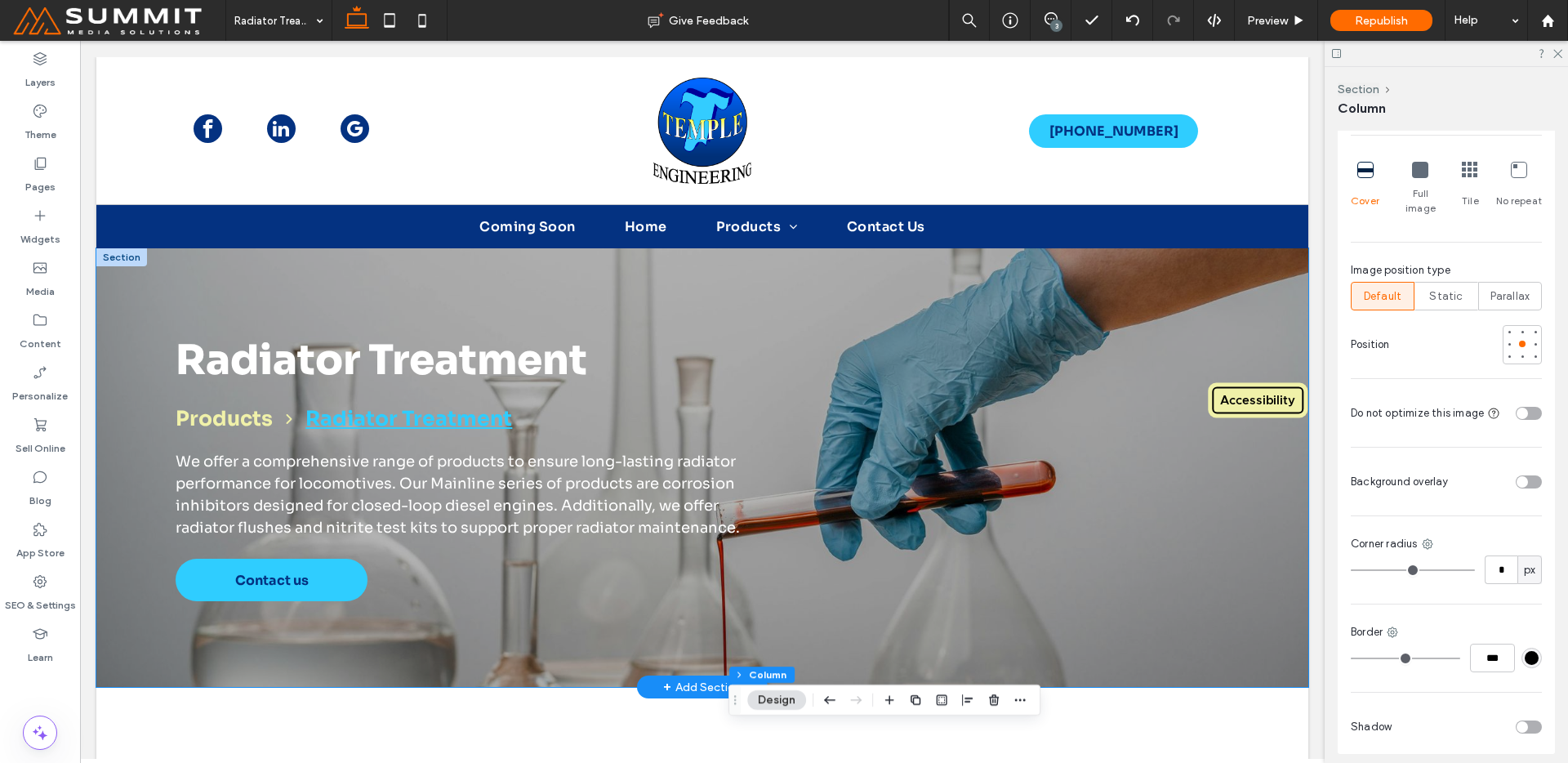
drag, startPoint x: 891, startPoint y: 253, endPoint x: 892, endPoint y: 261, distance: 8.1
click at [891, 257] on div "Radiator Treatment Products Radiator Treatment We offer a comprehensive range o…" at bounding box center [703, 468] width 1176 height 439
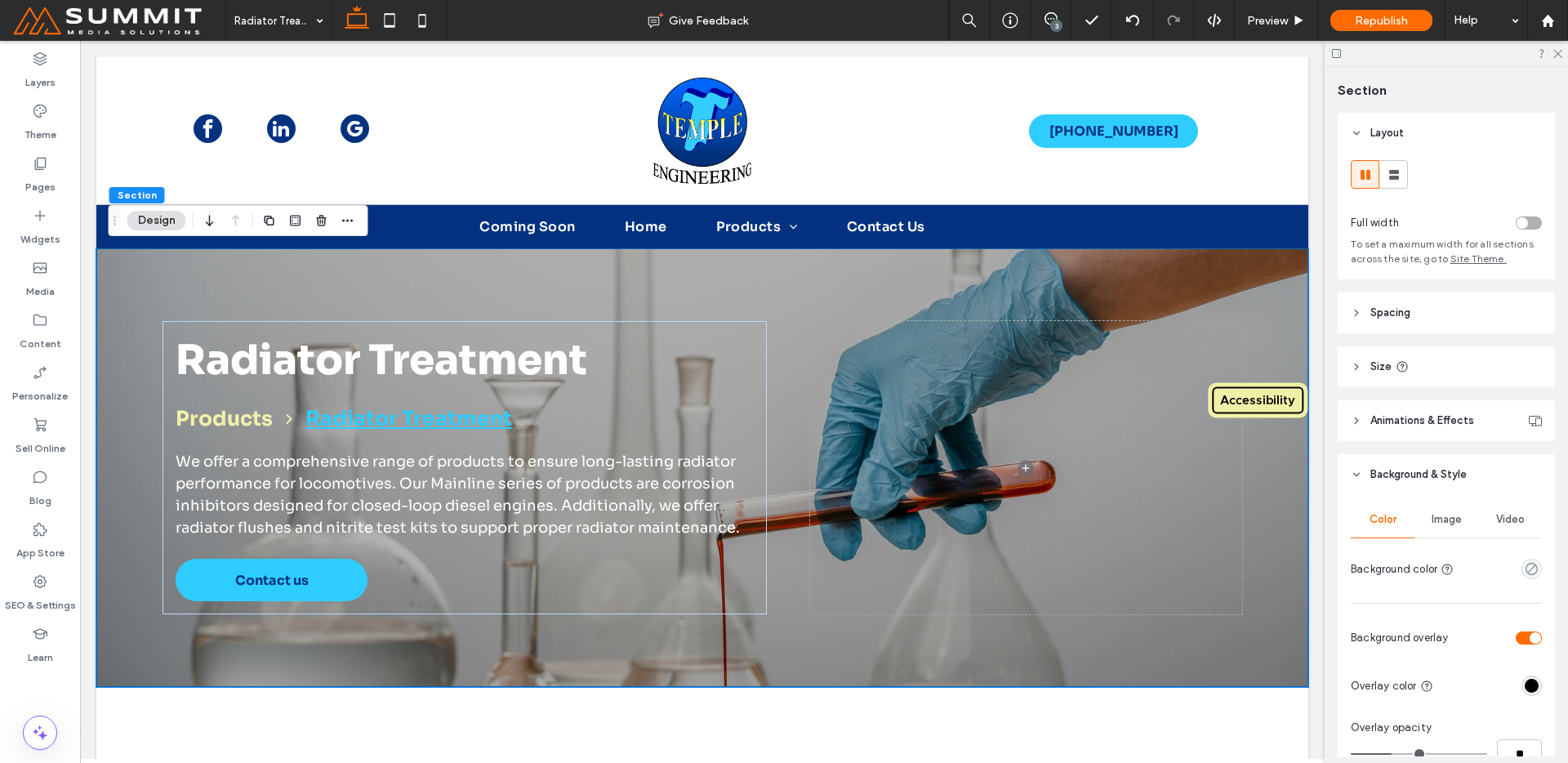
scroll to position [335, 0]
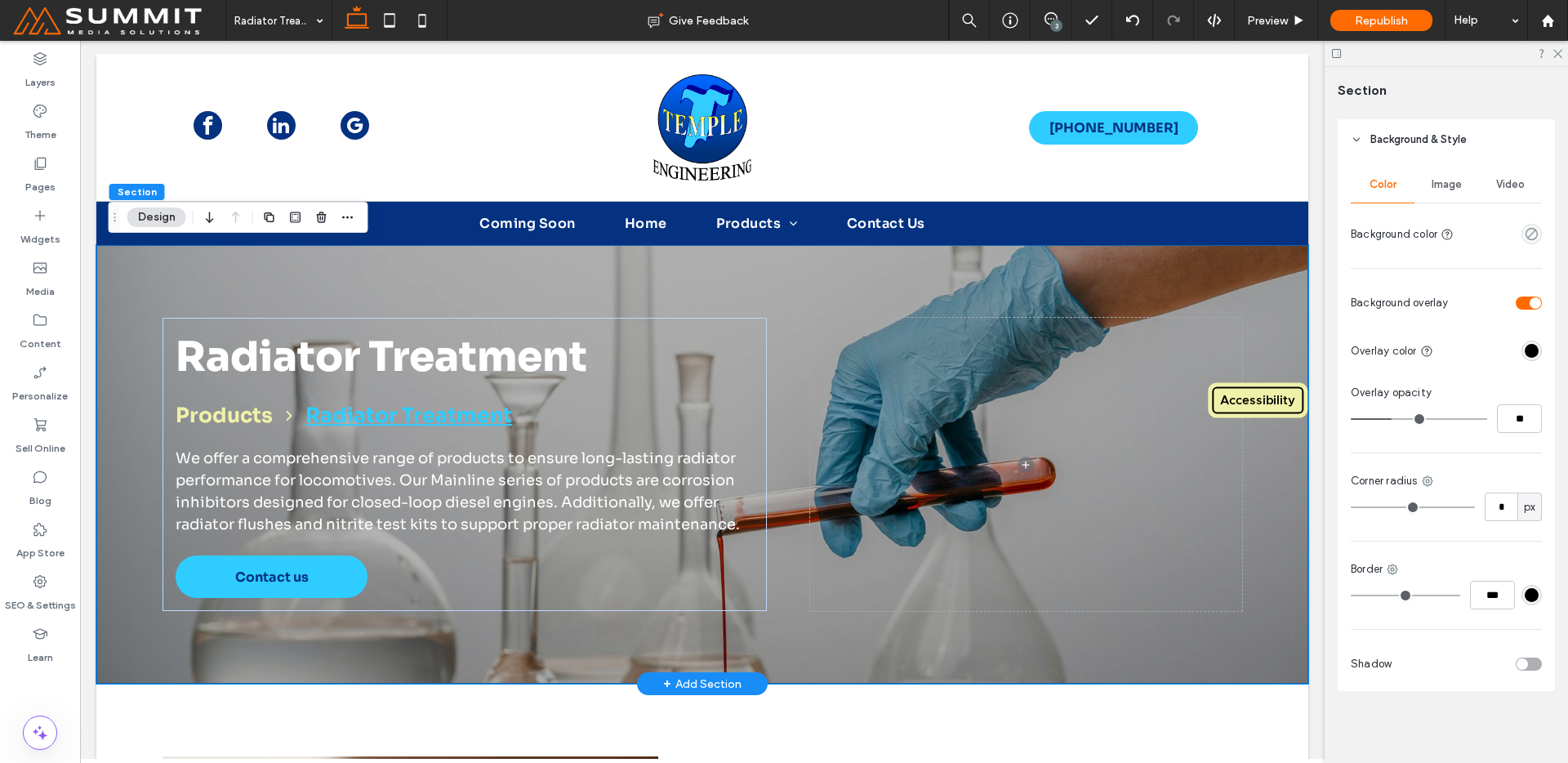
click at [1001, 623] on div "Radiator Treatment Products Radiator Treatment We offer a comprehensive range o…" at bounding box center [703, 464] width 1176 height 439
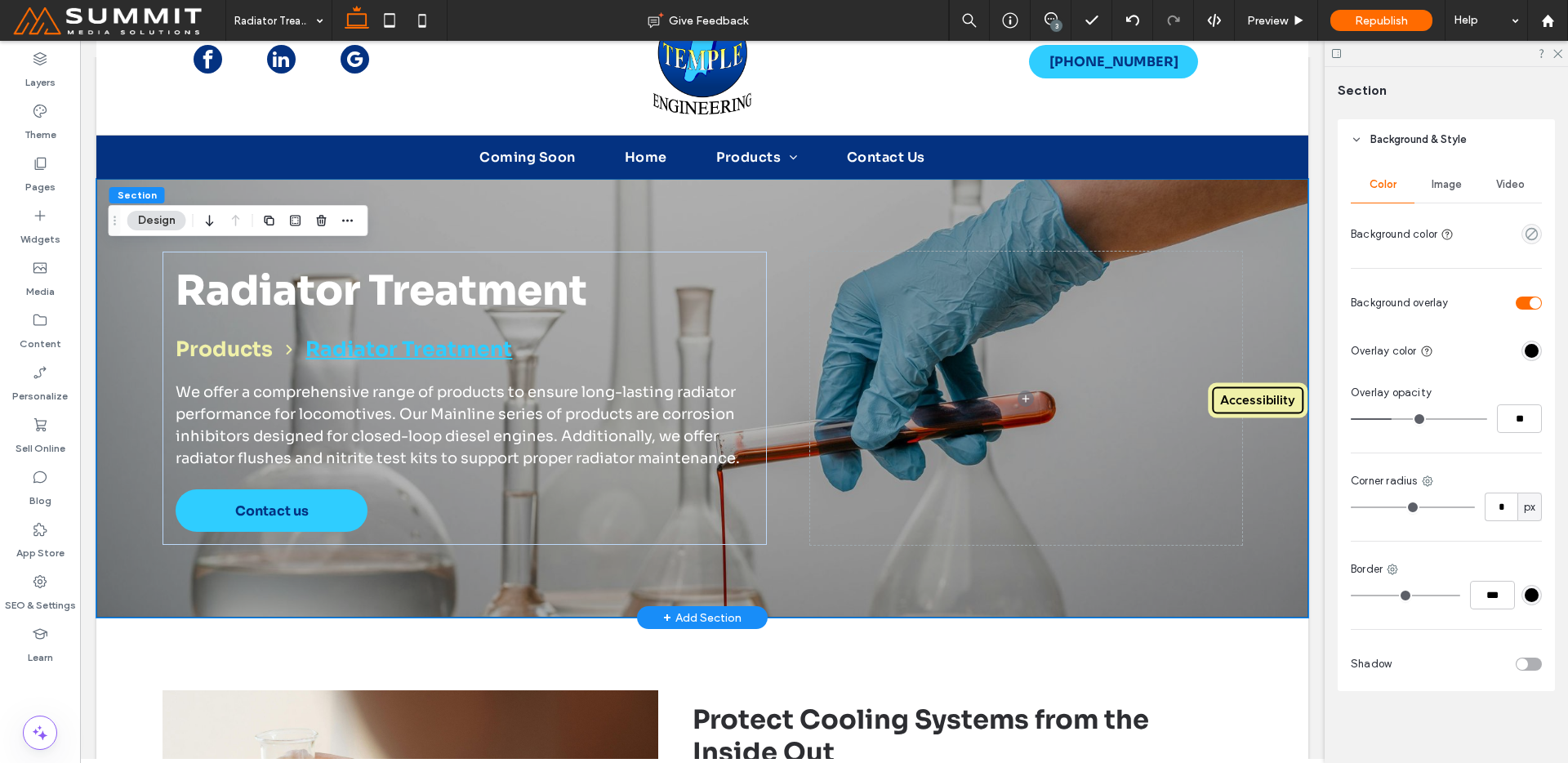
scroll to position [0, 0]
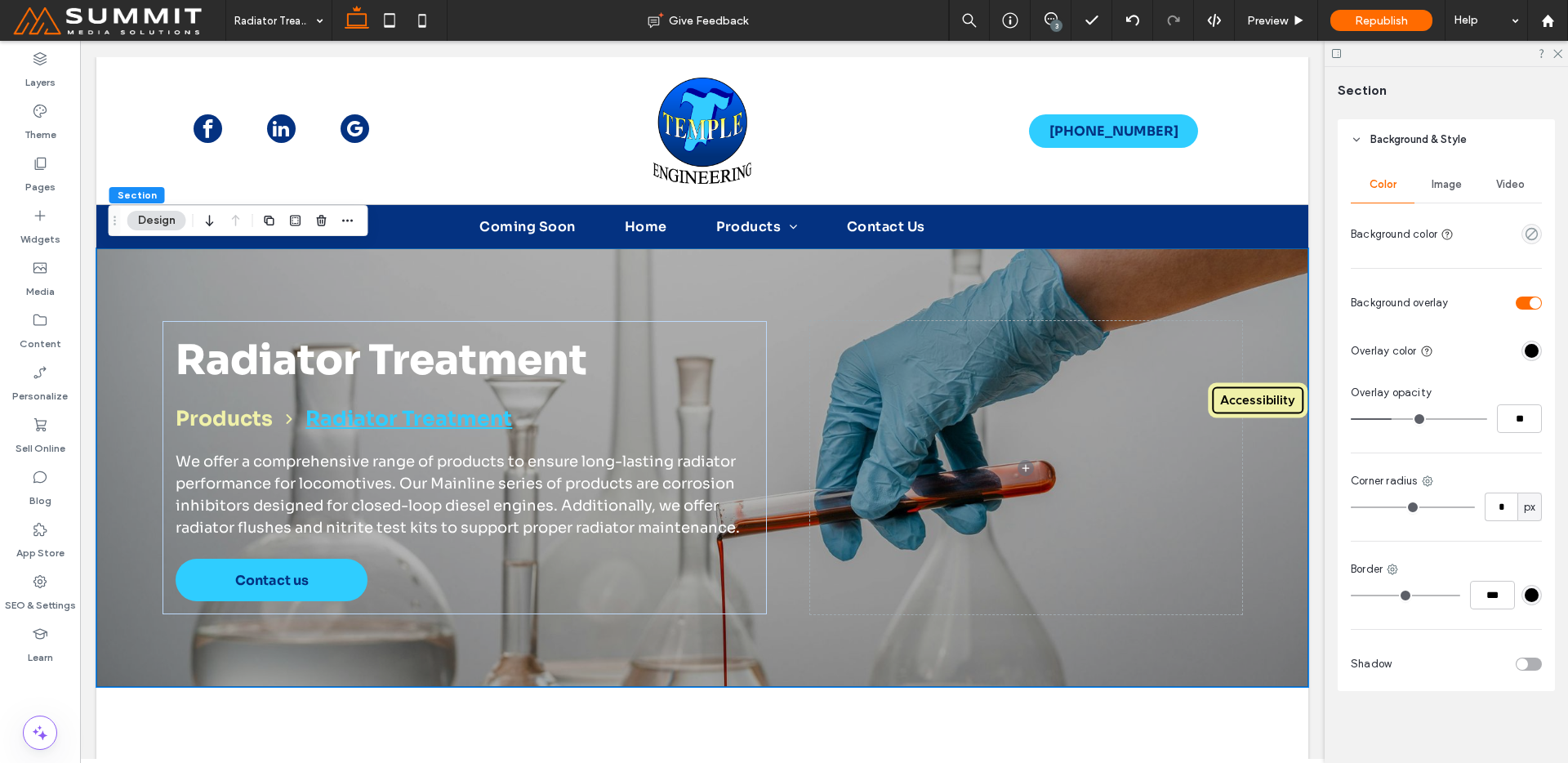
click at [1452, 196] on div "Image" at bounding box center [1446, 184] width 63 height 36
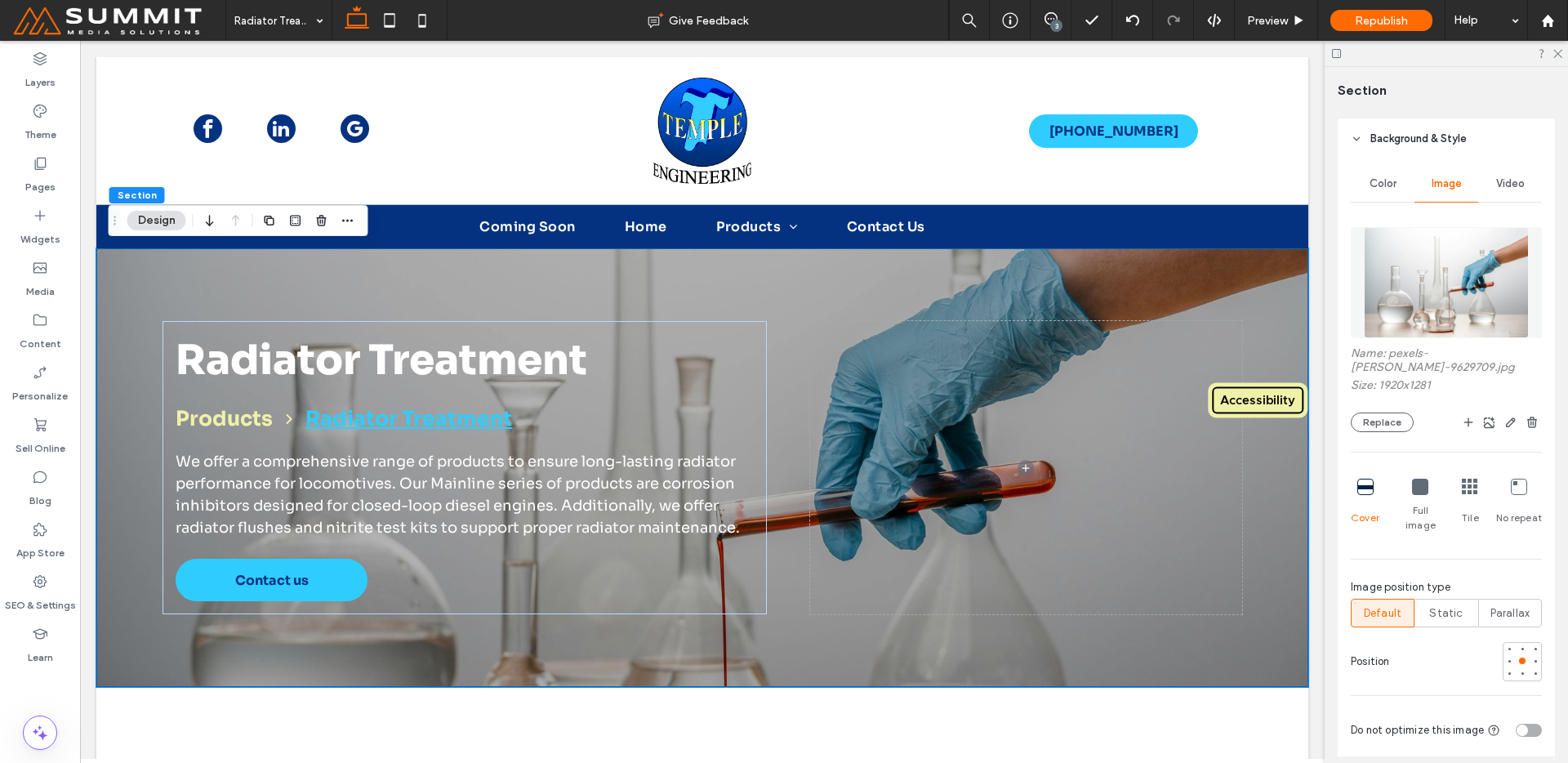
click at [1428, 252] on img at bounding box center [1446, 283] width 165 height 111
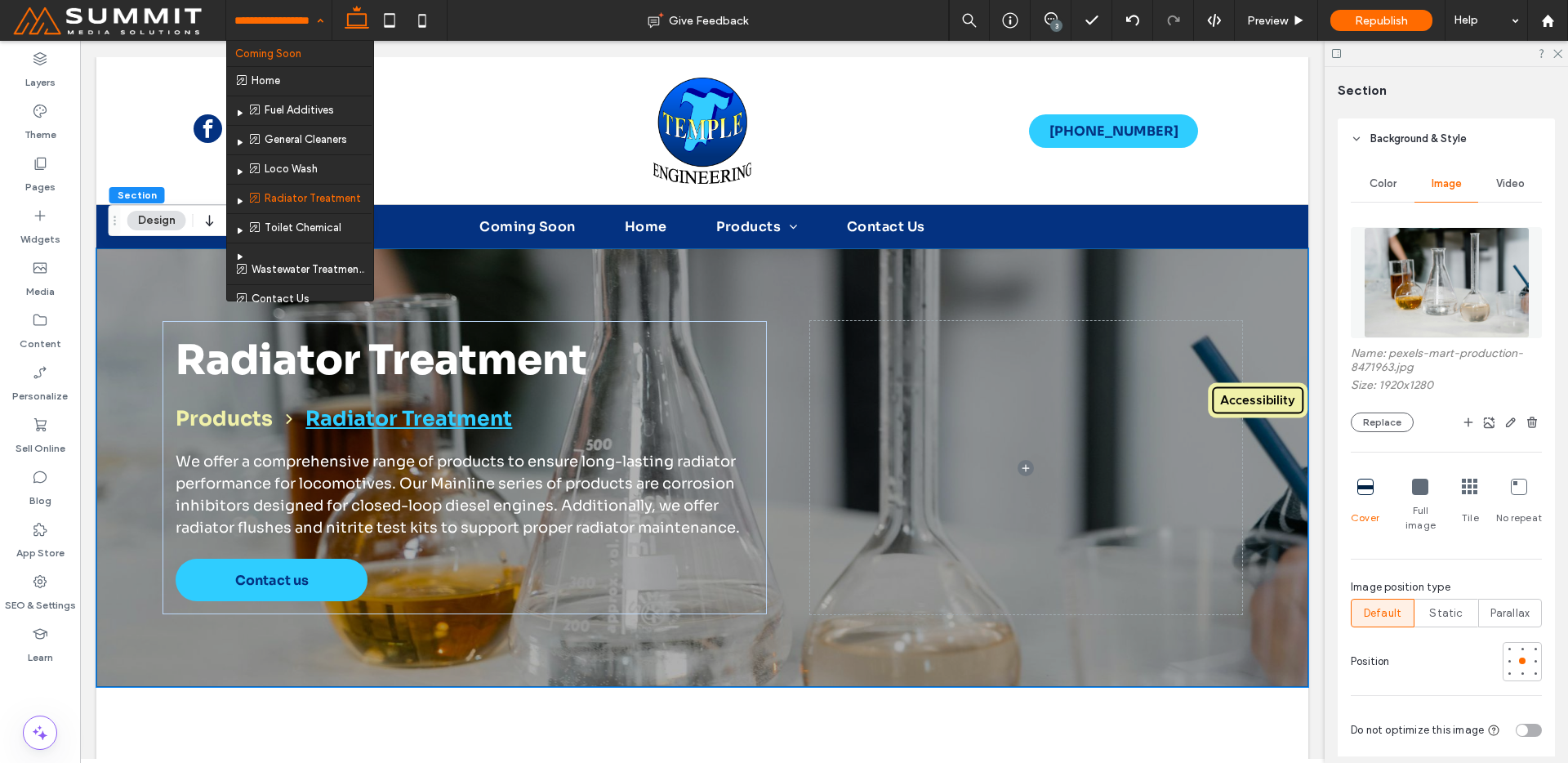
scroll to position [30, 0]
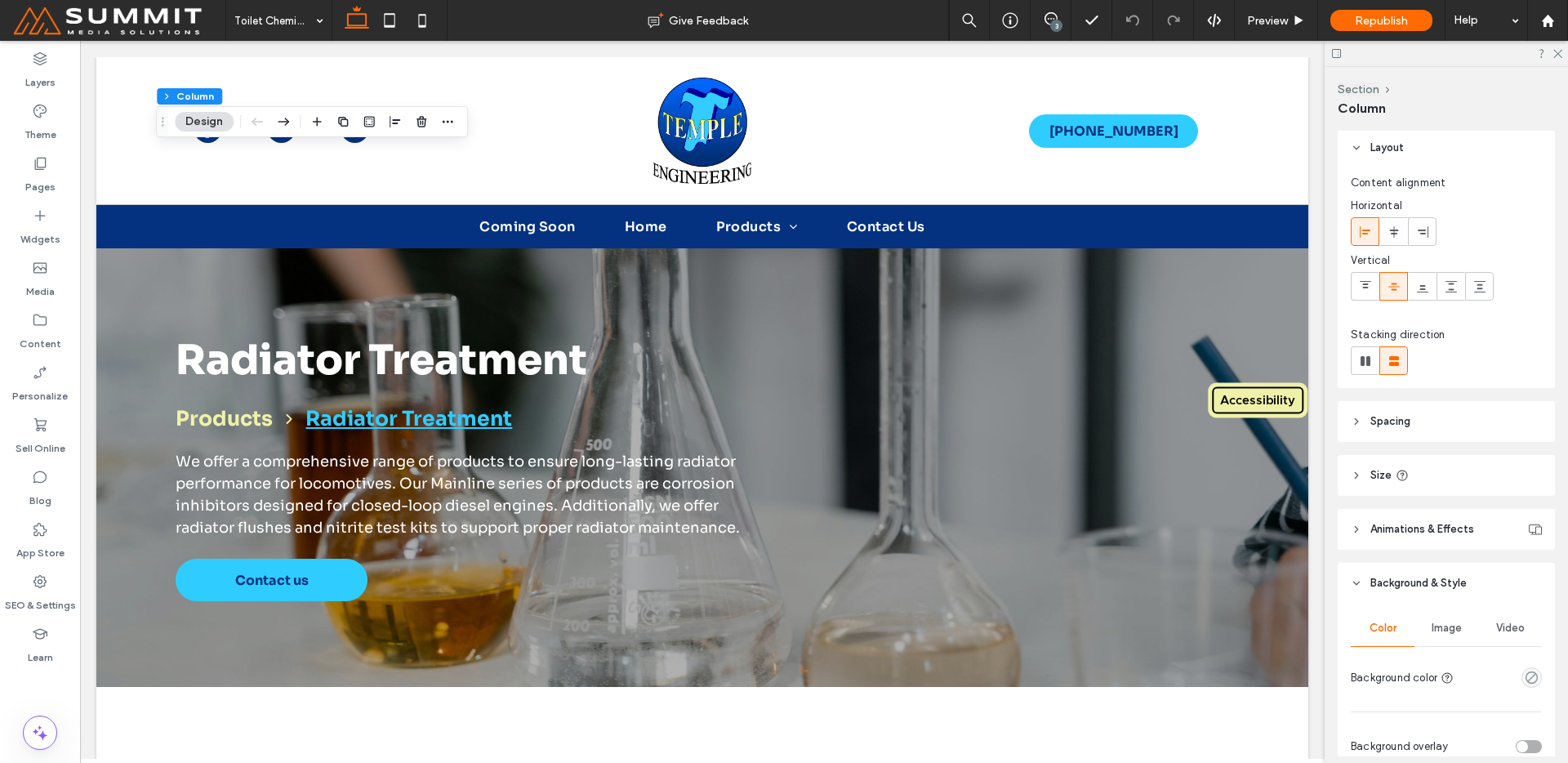
scroll to position [172, 0]
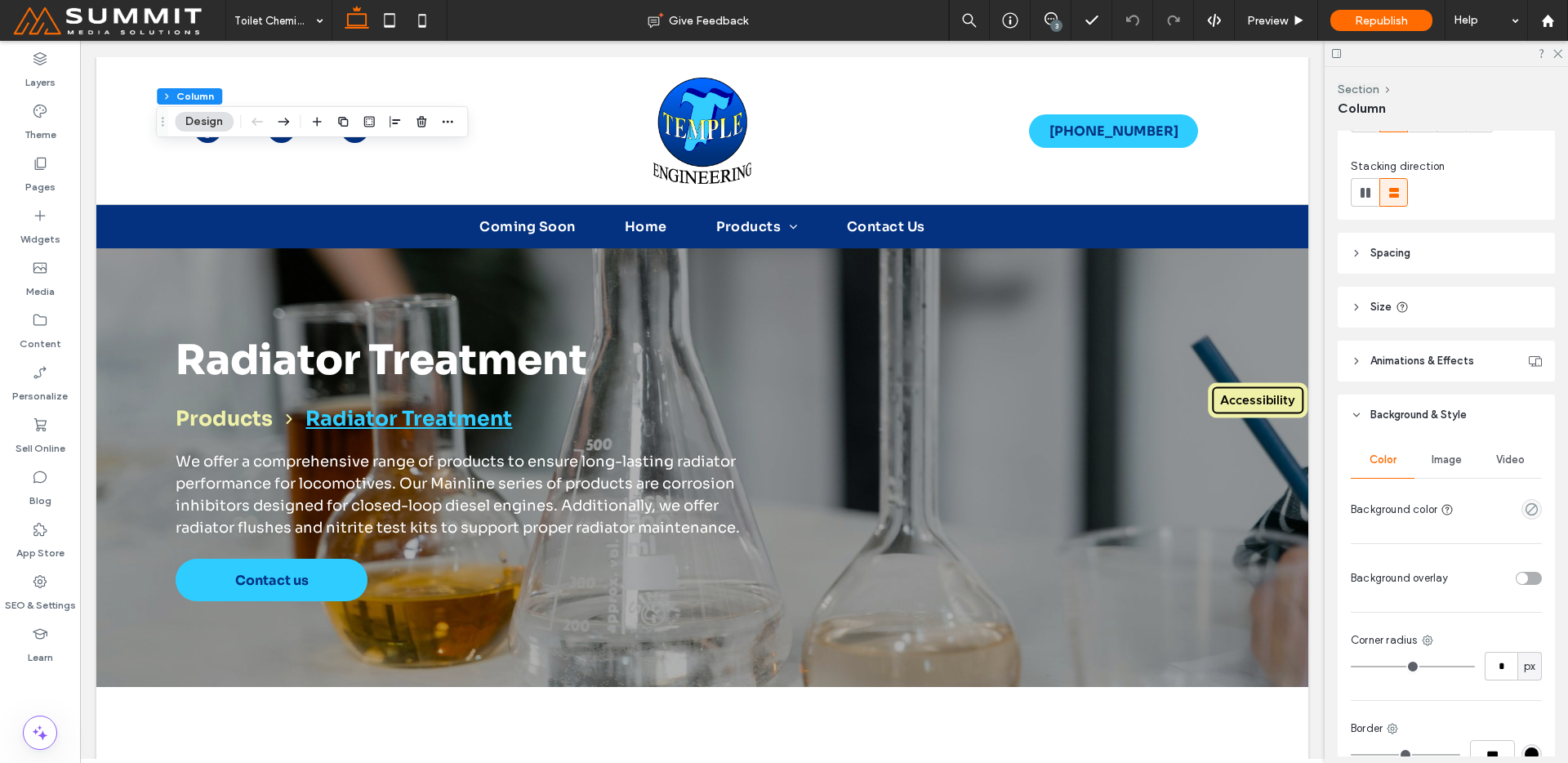
drag, startPoint x: 1435, startPoint y: 437, endPoint x: 1446, endPoint y: 466, distance: 31.0
click at [1435, 438] on div "Color Image Video Background color Background overlay Corner radius * px Border…" at bounding box center [1446, 643] width 217 height 415
click at [1446, 466] on span "Image" at bounding box center [1447, 460] width 30 height 13
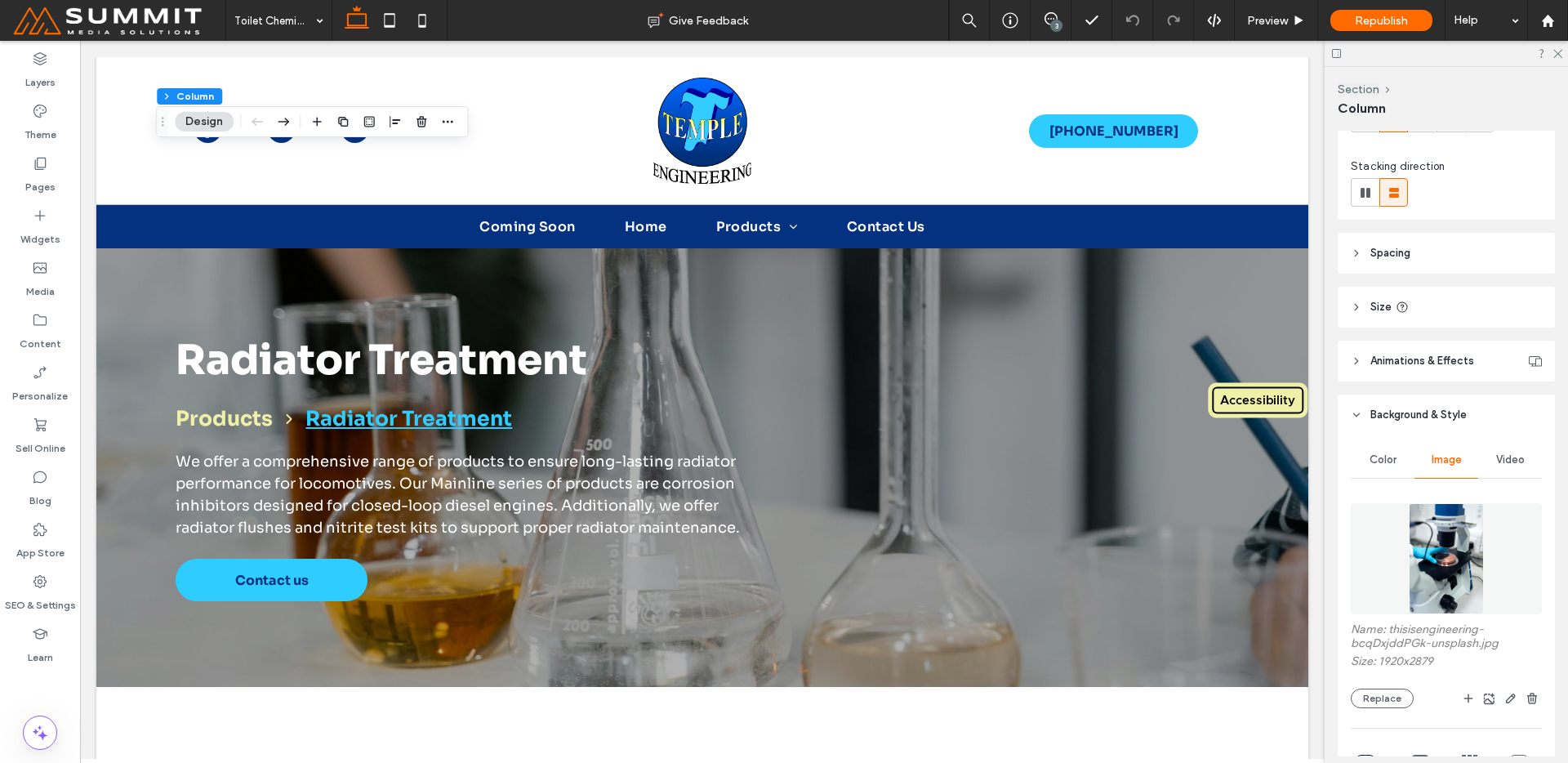
click at [1434, 616] on div at bounding box center [1446, 559] width 191 height 128
click at [1437, 573] on img at bounding box center [1446, 559] width 74 height 111
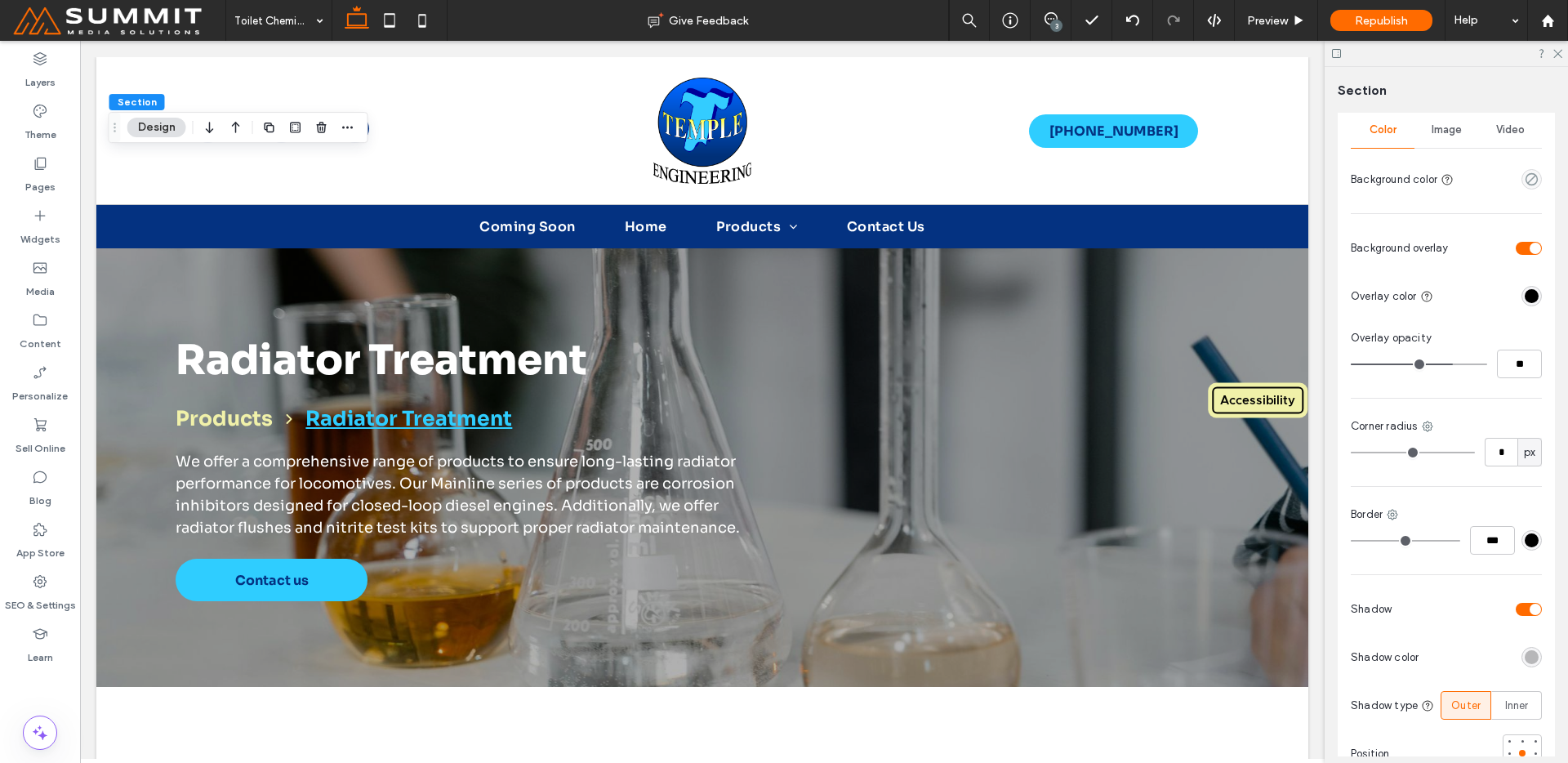
scroll to position [346, 0]
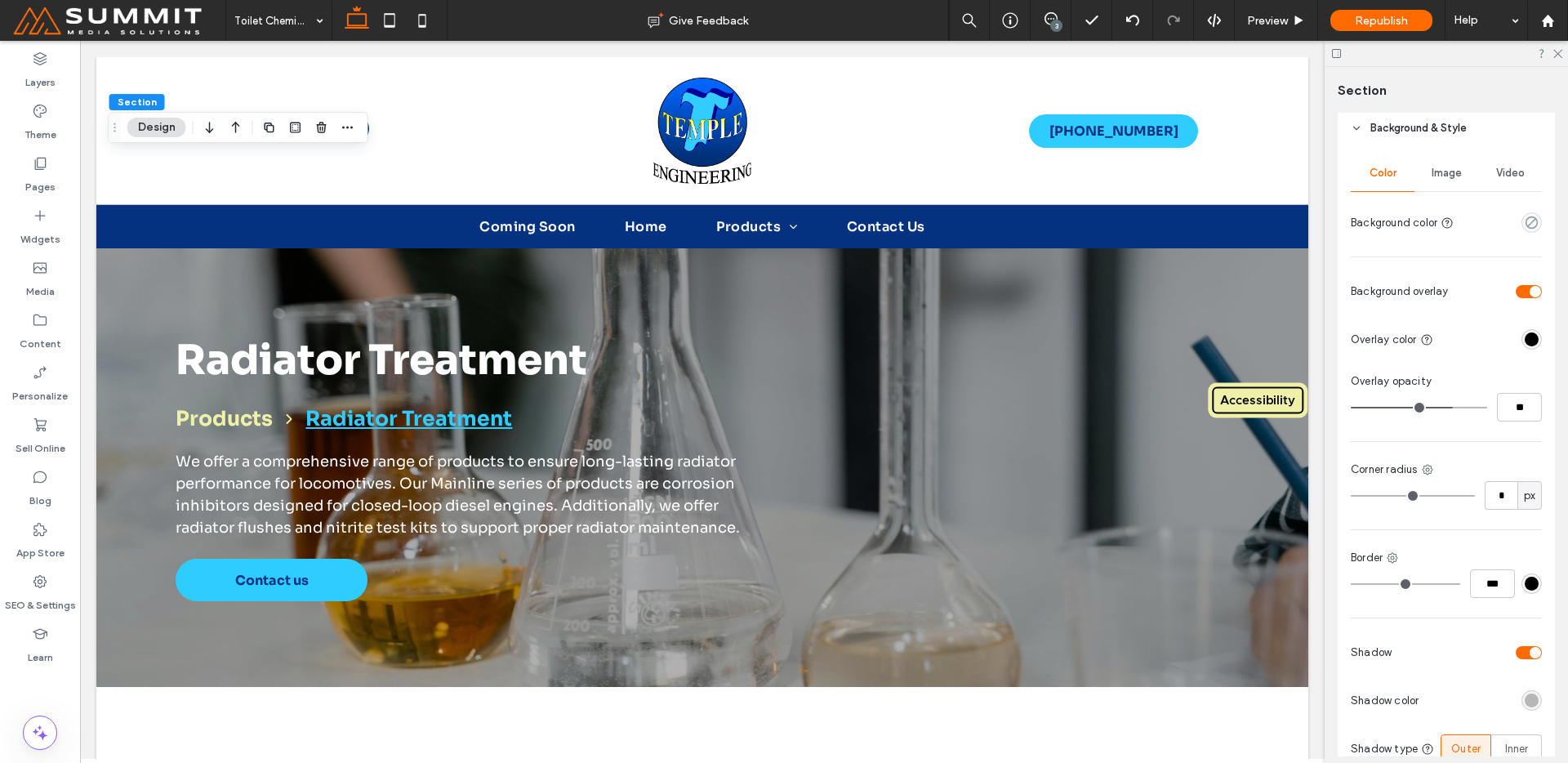
click at [1432, 185] on div "Image" at bounding box center [1446, 174] width 63 height 36
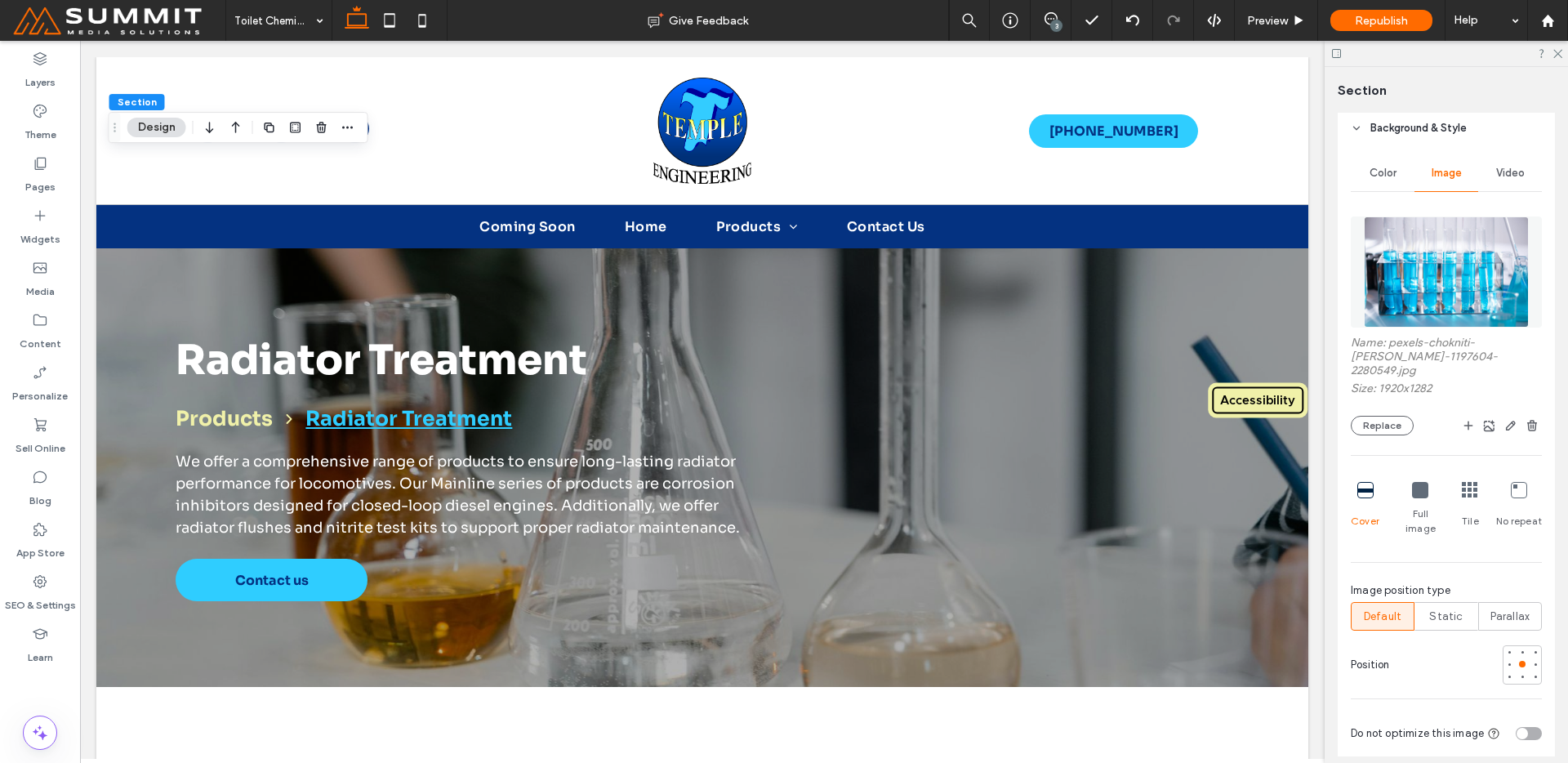
click at [1432, 180] on div "Image" at bounding box center [1446, 174] width 63 height 36
drag, startPoint x: 1426, startPoint y: 246, endPoint x: 1462, endPoint y: 194, distance: 63.2
click at [1426, 246] on img at bounding box center [1446, 272] width 165 height 111
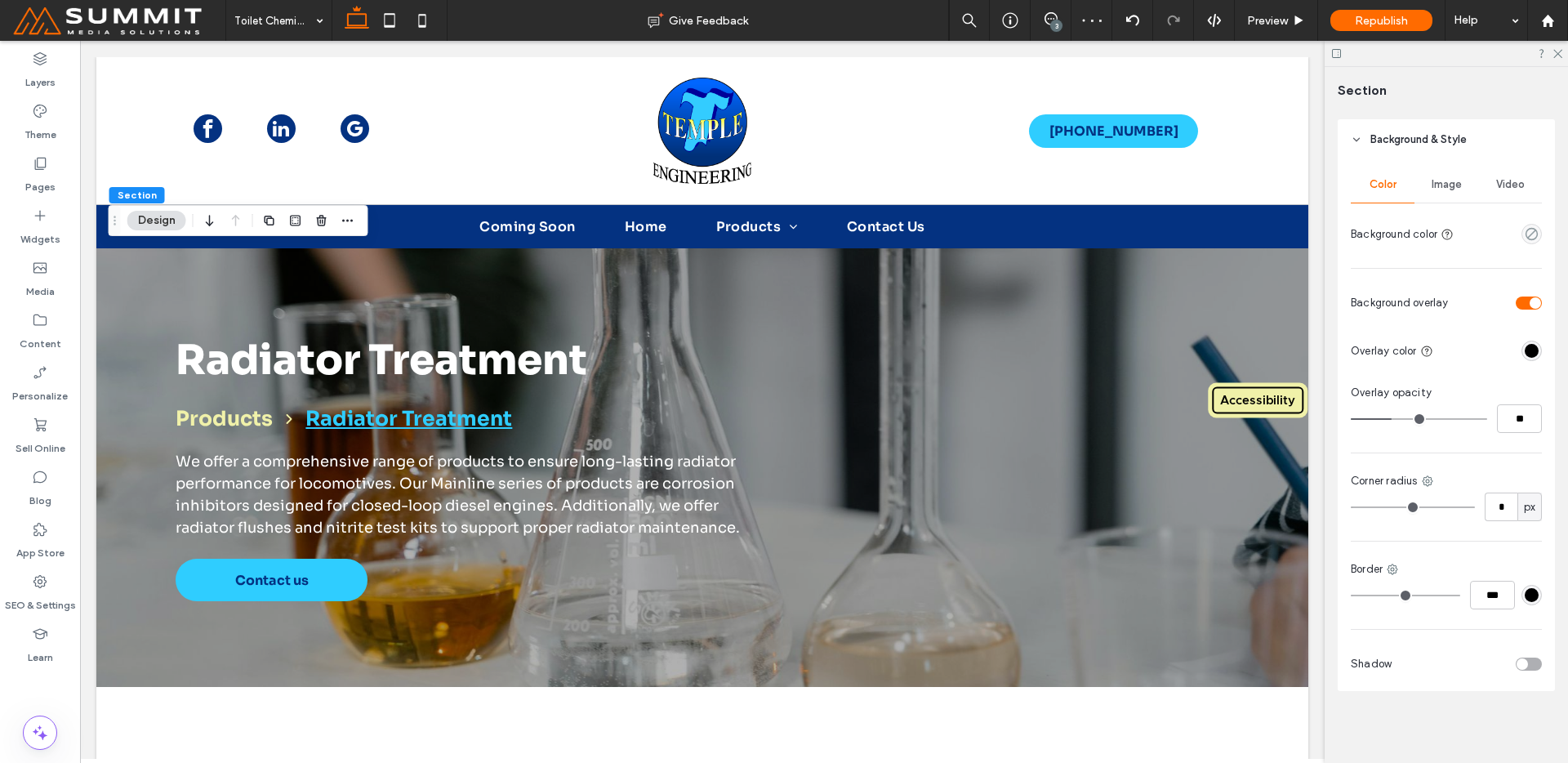
scroll to position [333, 0]
click at [1456, 175] on div "Image" at bounding box center [1446, 187] width 63 height 36
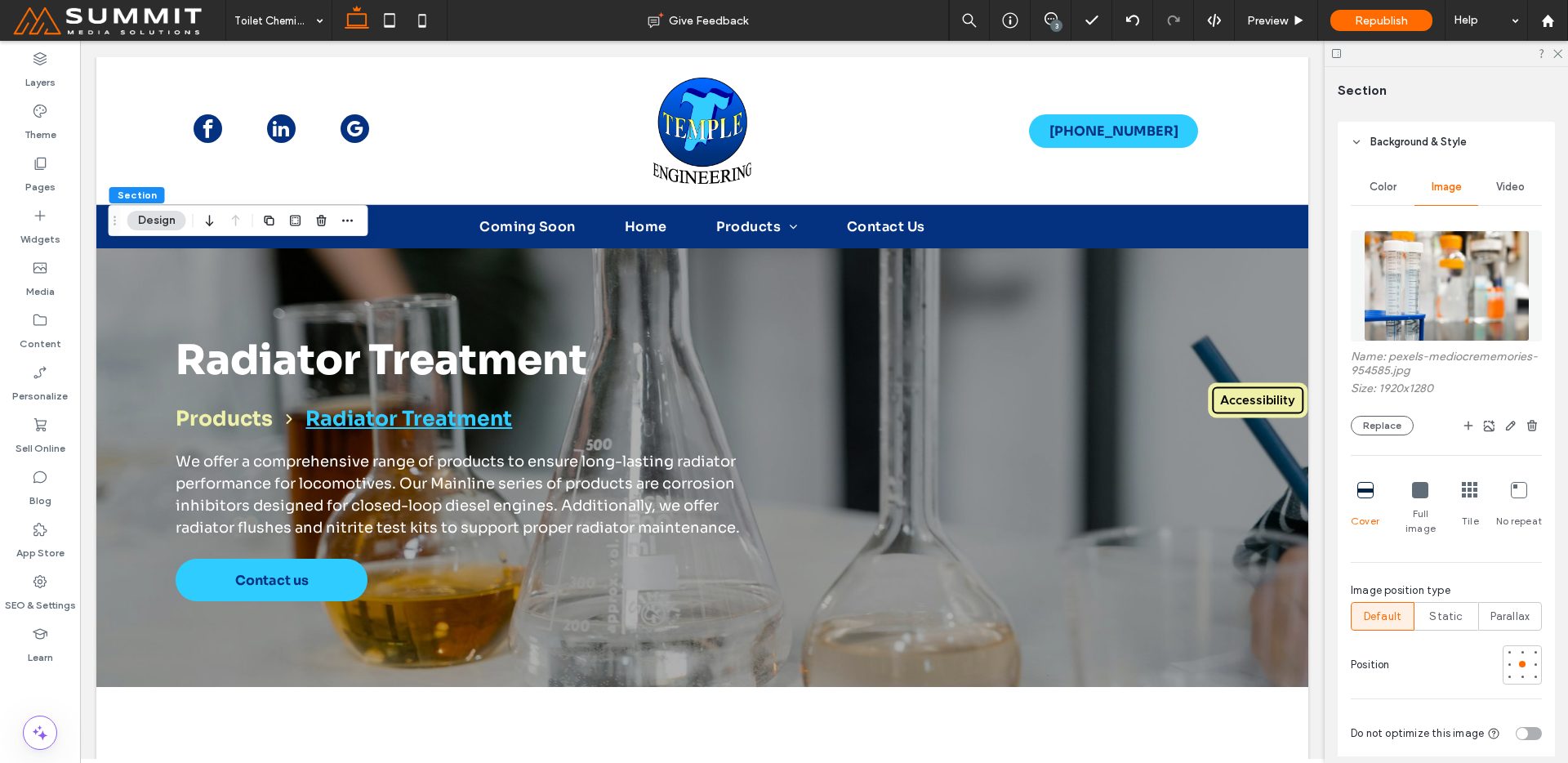
drag, startPoint x: 1447, startPoint y: 310, endPoint x: 1367, endPoint y: 292, distance: 82.0
click at [1447, 310] on img at bounding box center [1446, 286] width 165 height 111
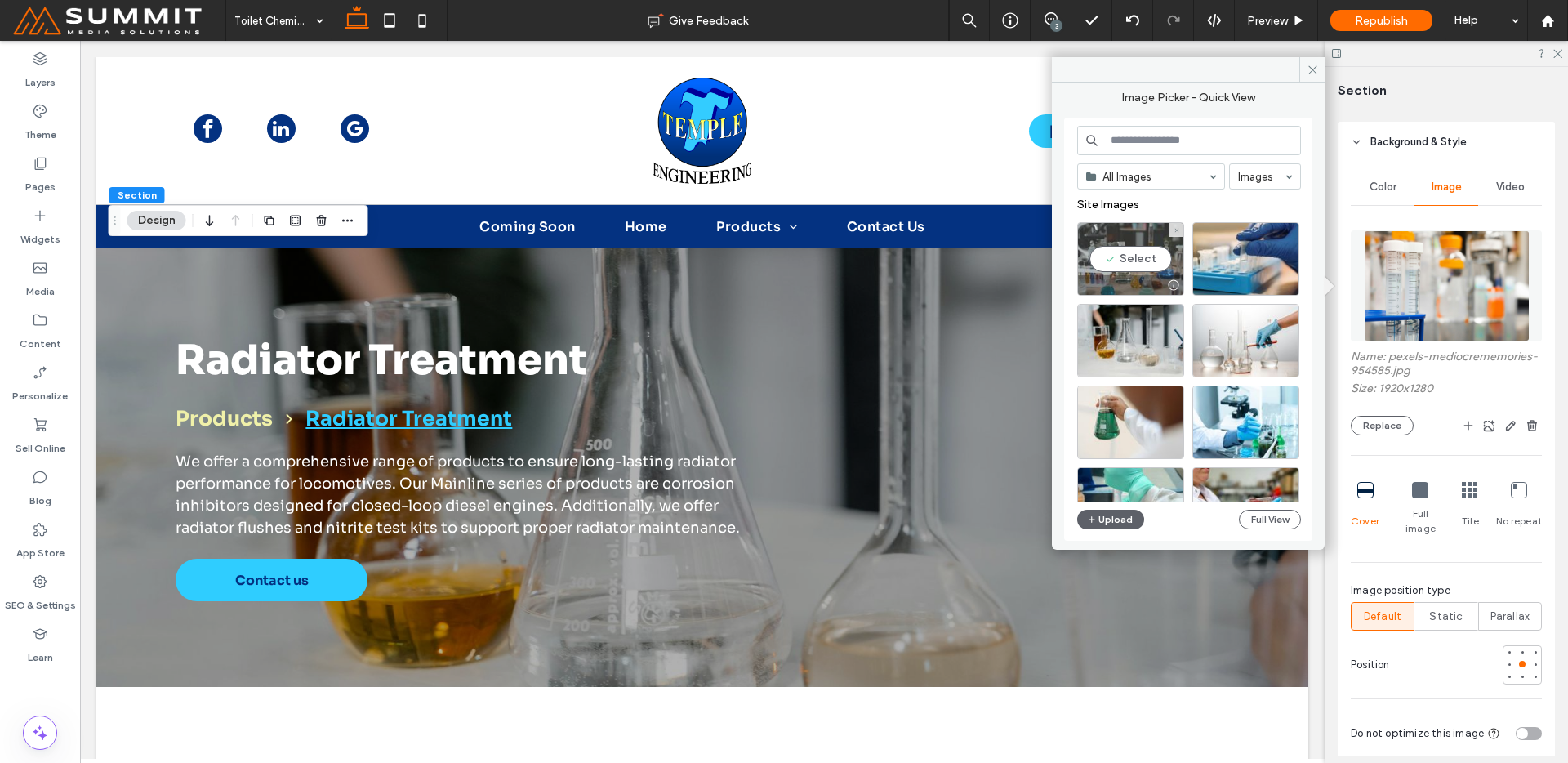
click at [1106, 233] on div "Select" at bounding box center [1131, 259] width 107 height 73
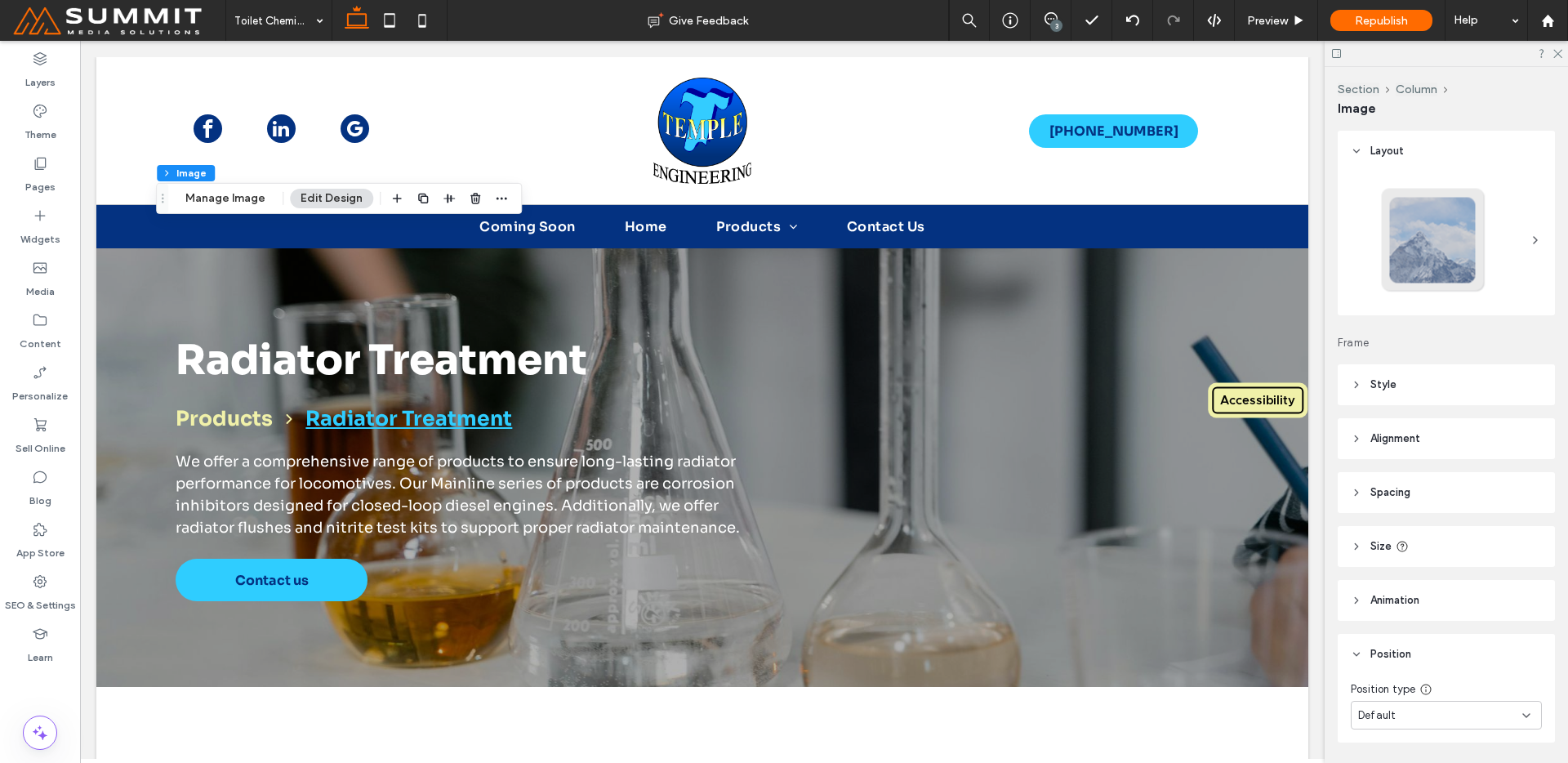
scroll to position [52, 0]
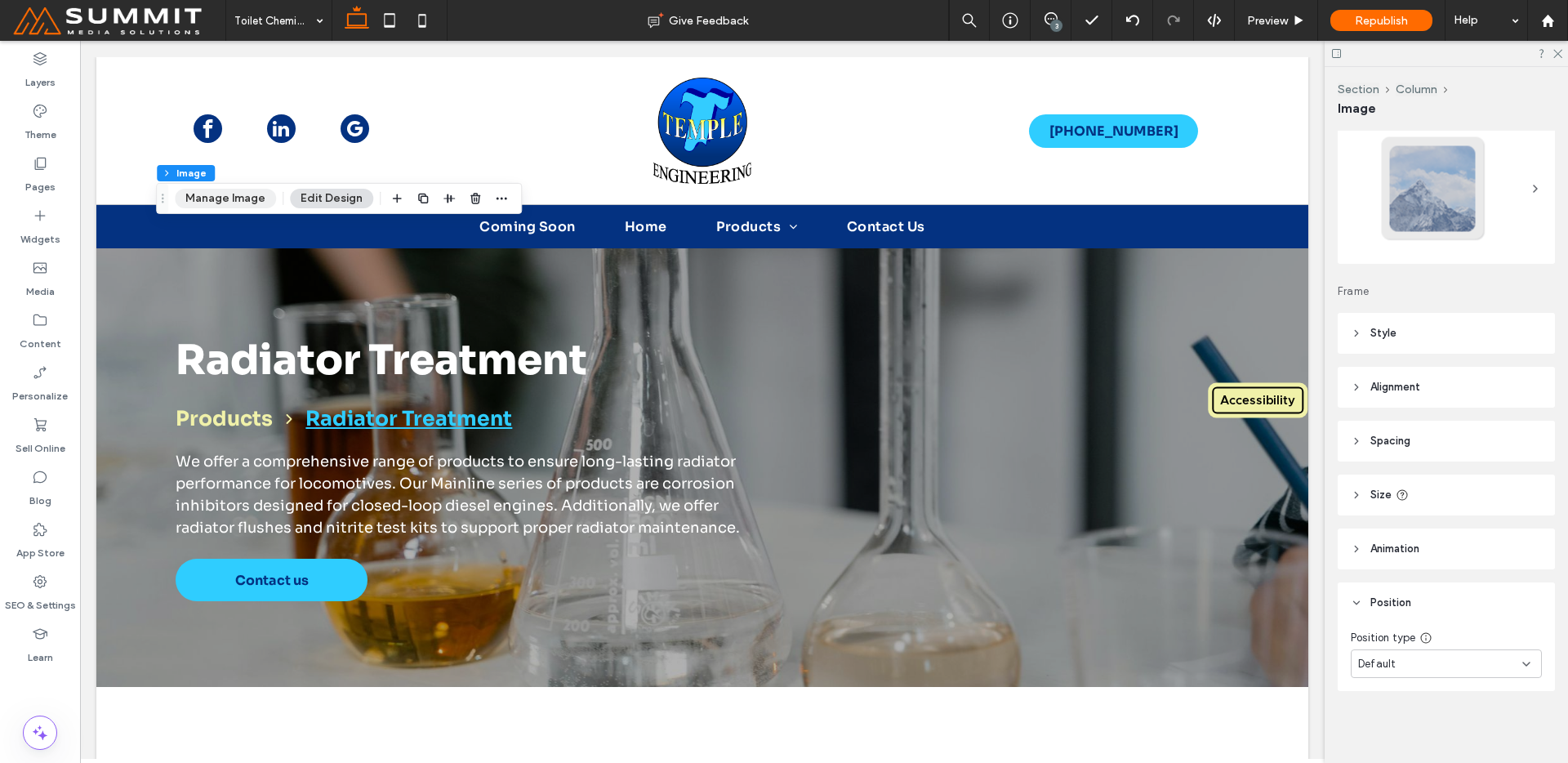
click at [238, 189] on button "Manage Image" at bounding box center [225, 199] width 101 height 20
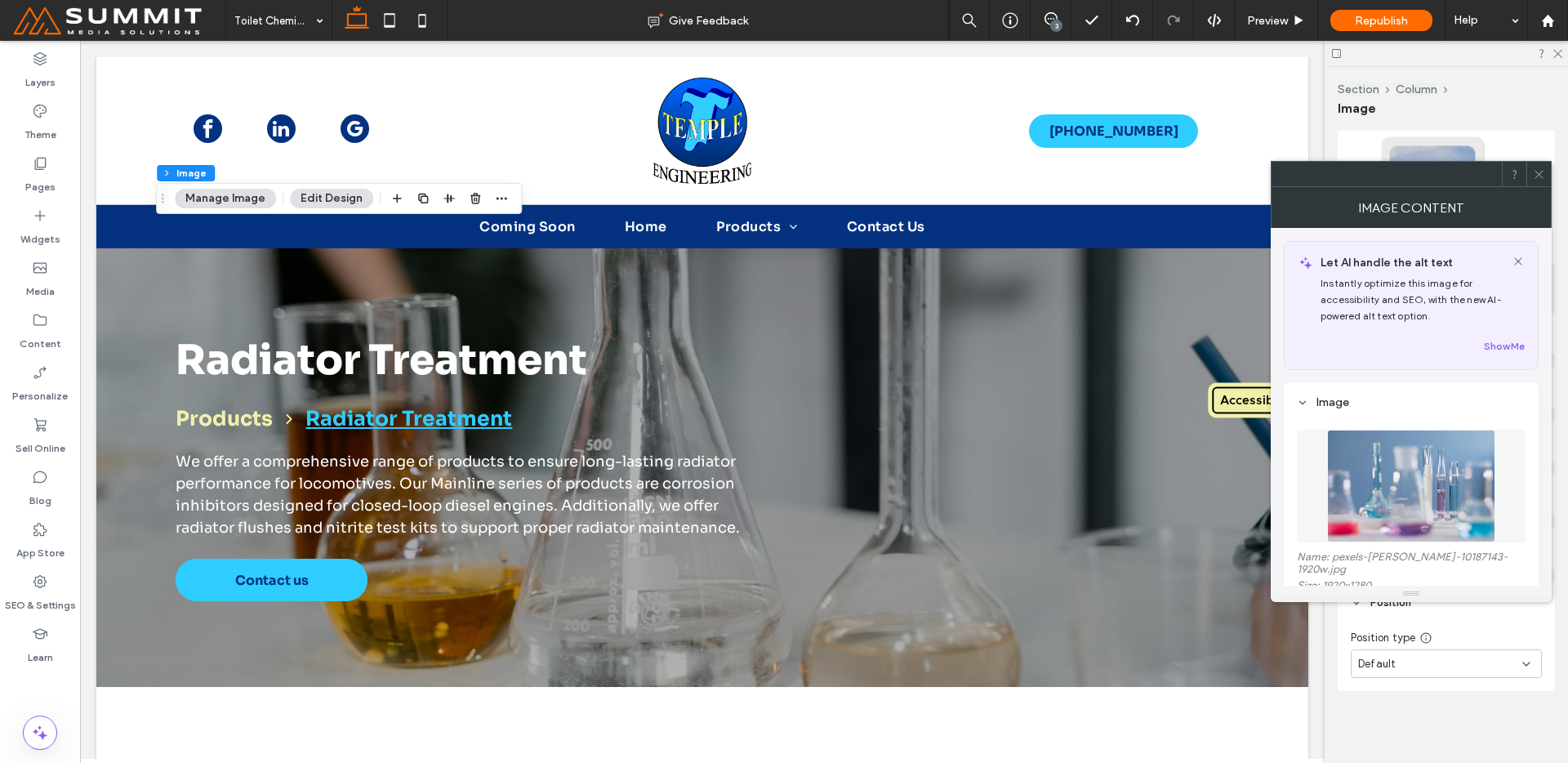
click at [1399, 493] on img at bounding box center [1412, 487] width 168 height 113
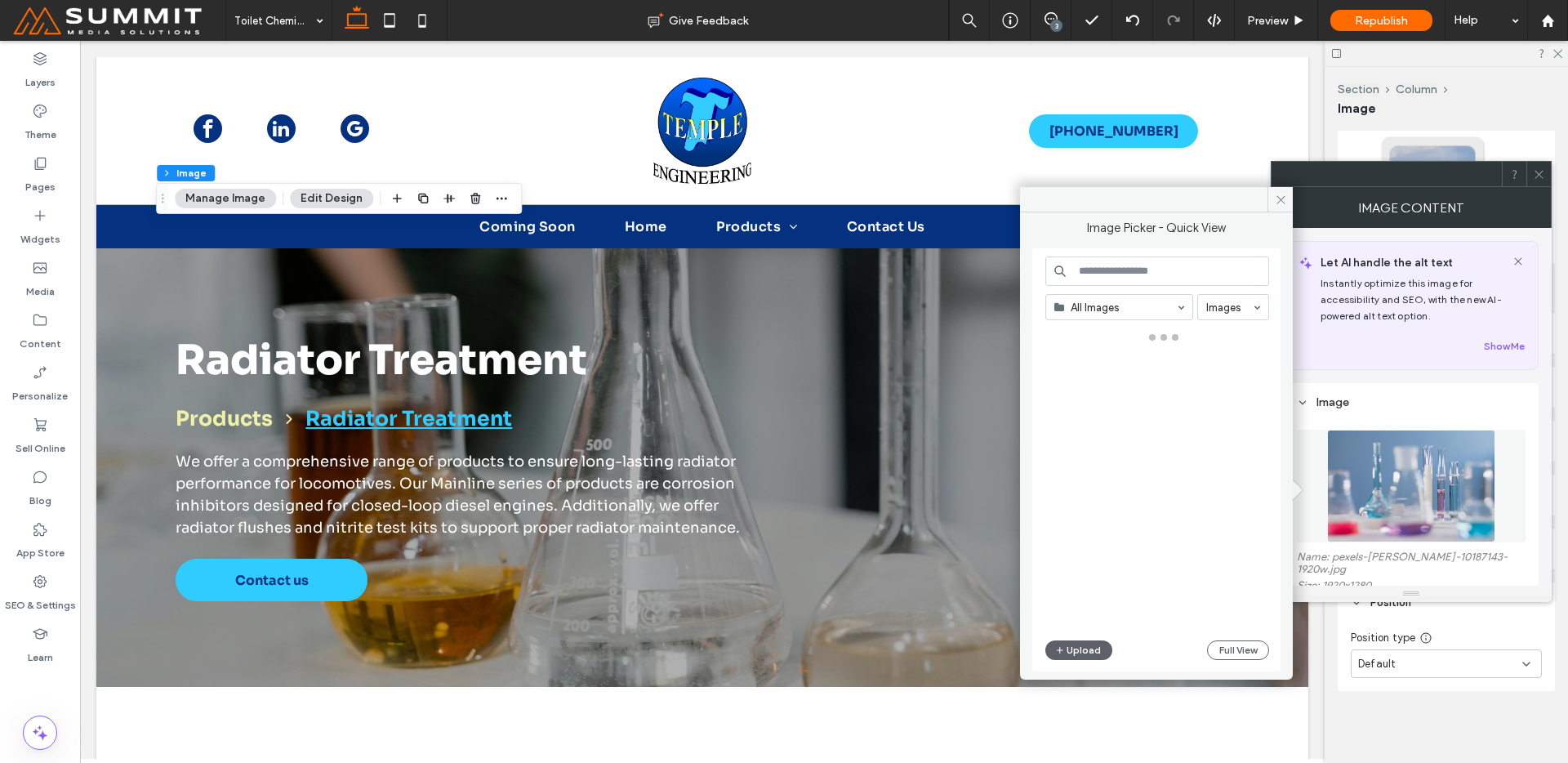
click at [1397, 481] on img at bounding box center [1412, 487] width 168 height 113
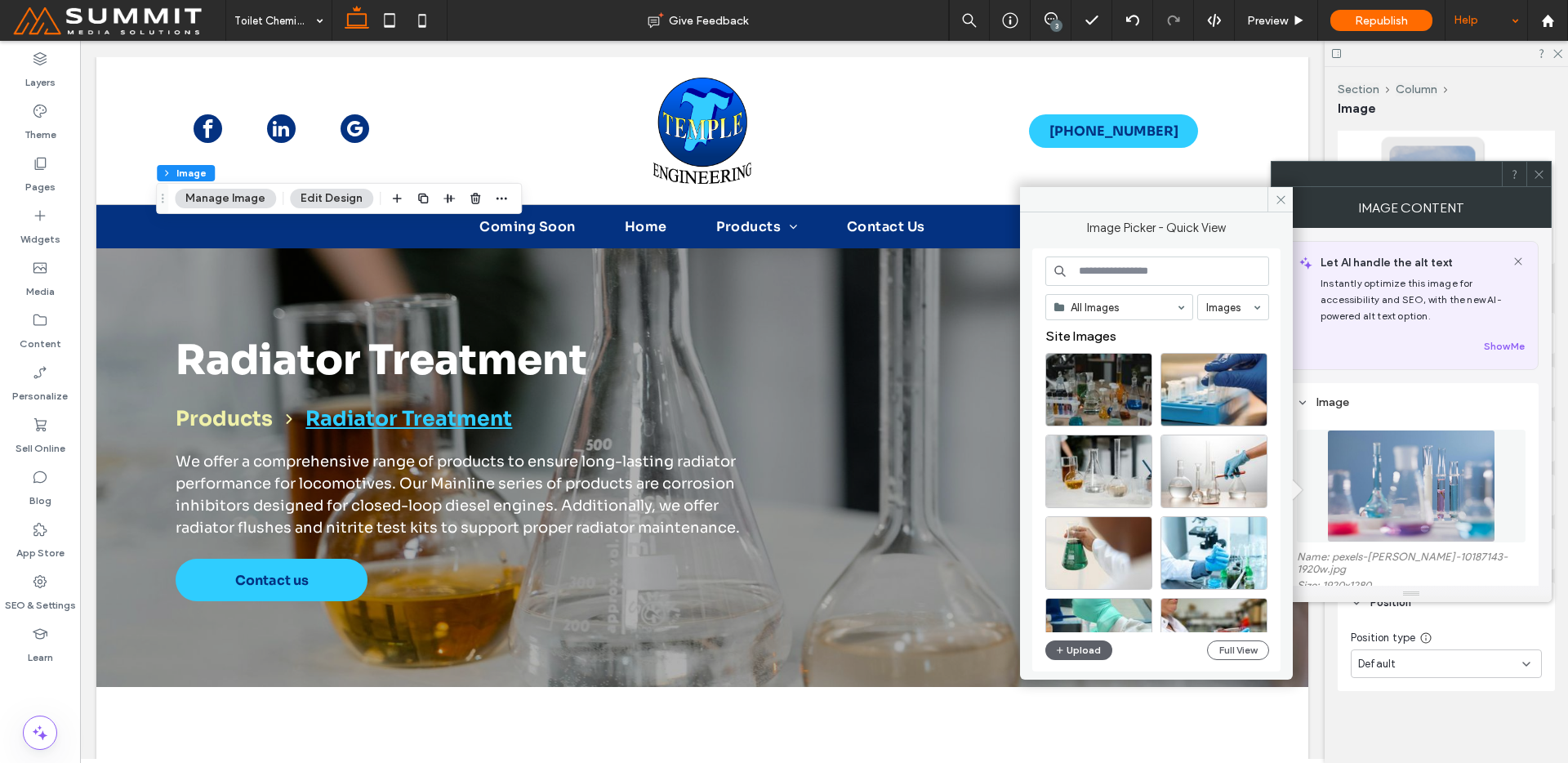
scroll to position [4, 0]
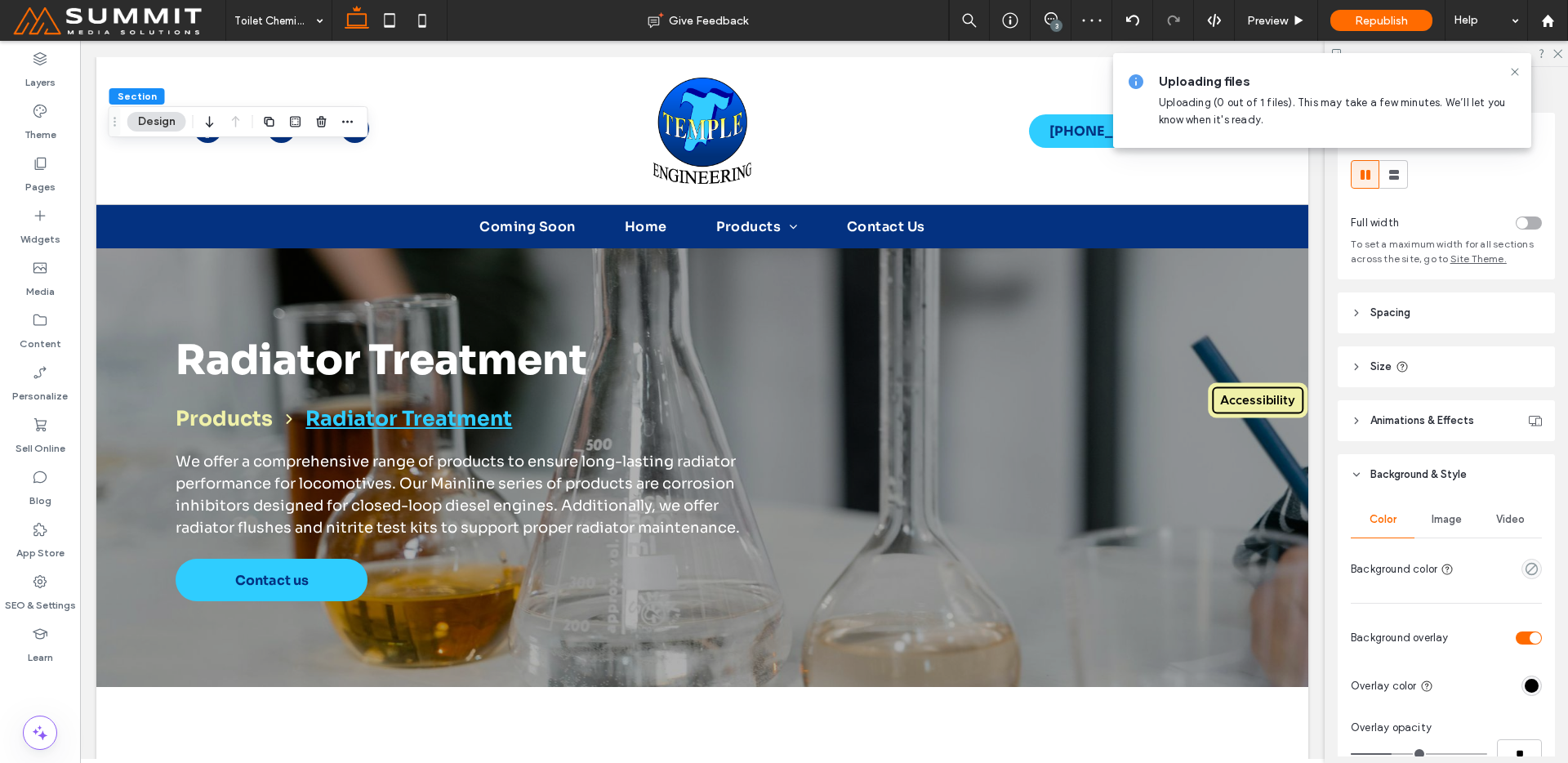
click at [1435, 529] on div "Image" at bounding box center [1446, 520] width 63 height 36
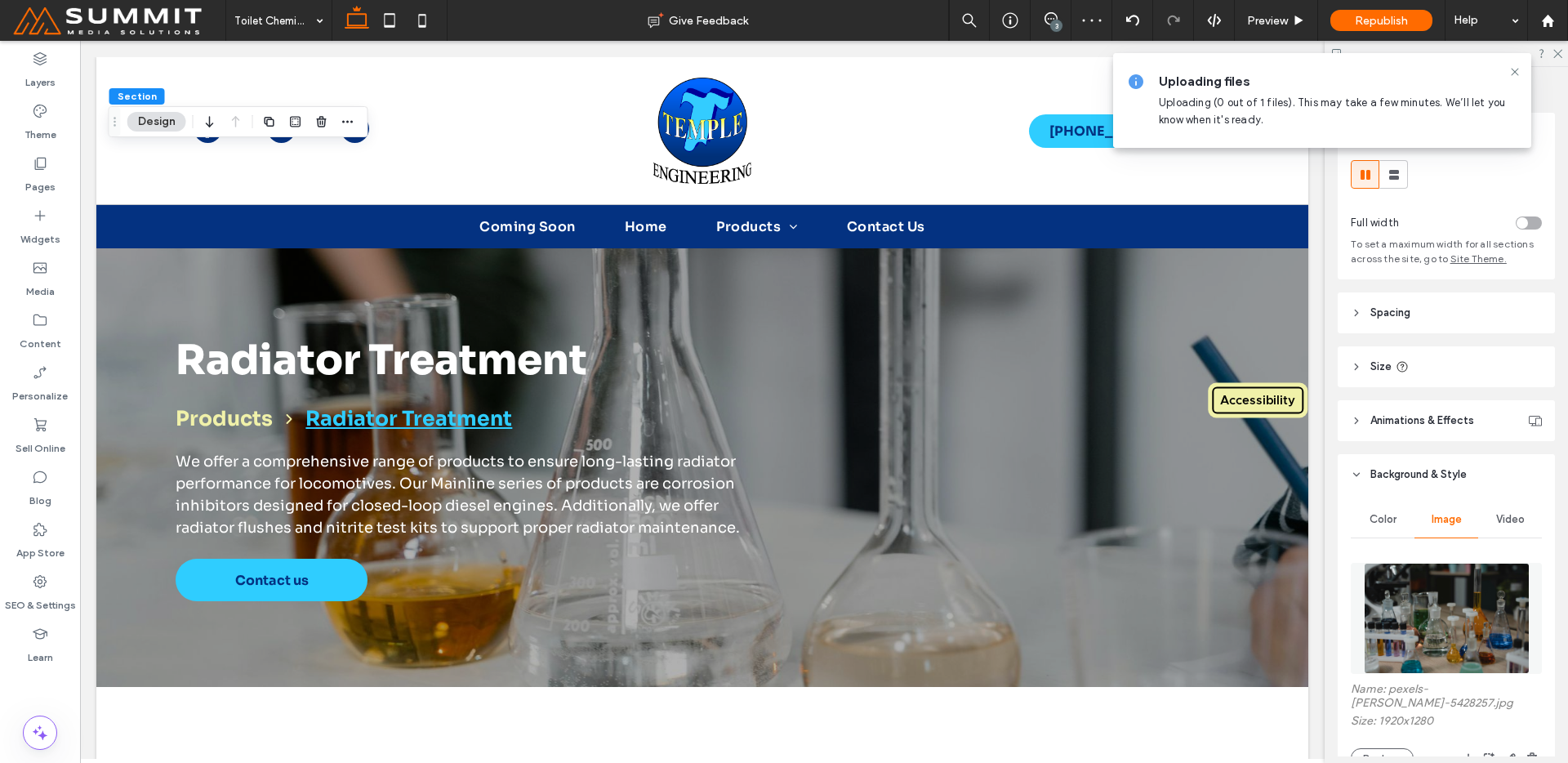
scroll to position [115, 0]
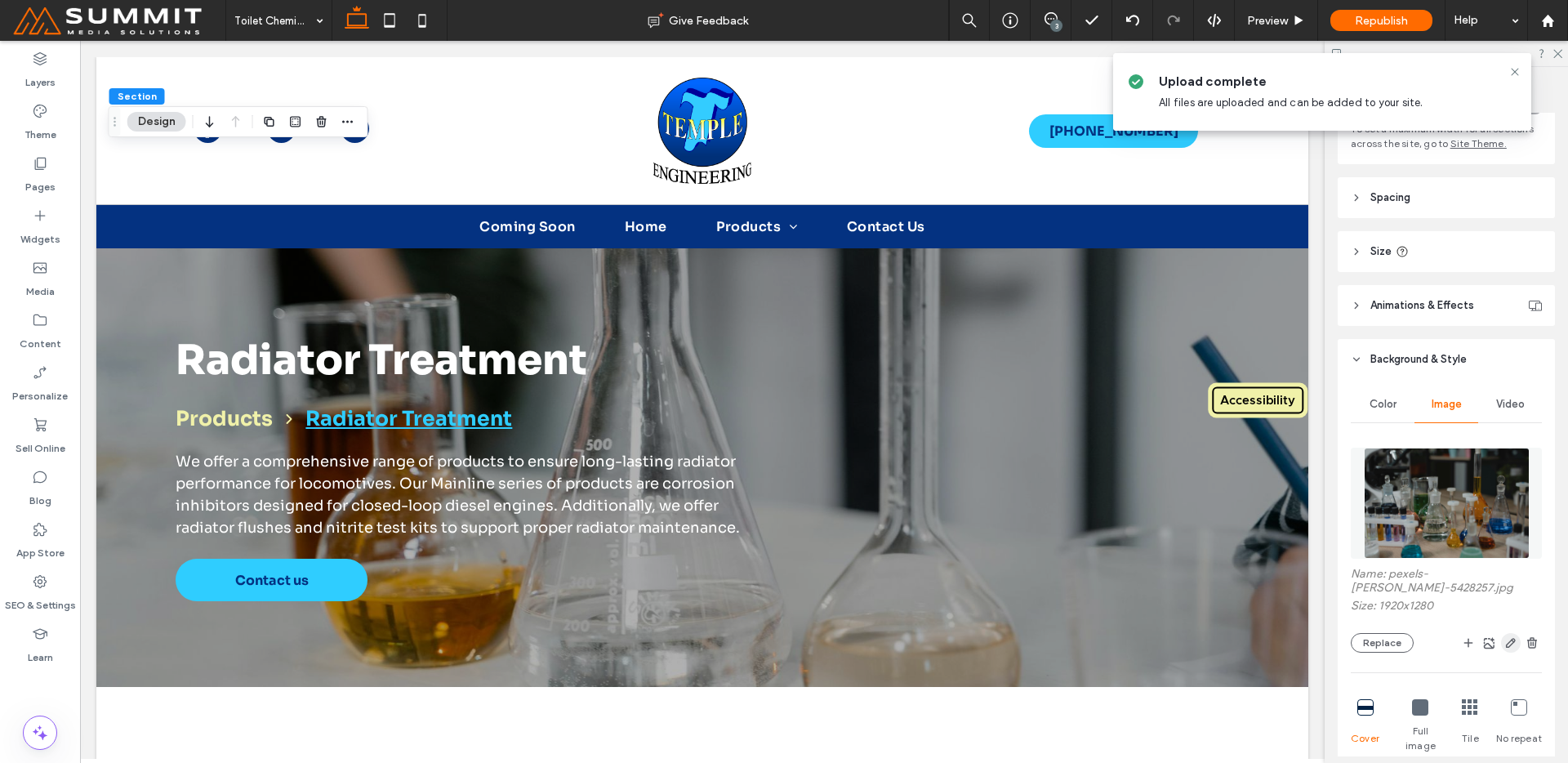
click at [1505, 649] on icon "button" at bounding box center [1511, 643] width 13 height 13
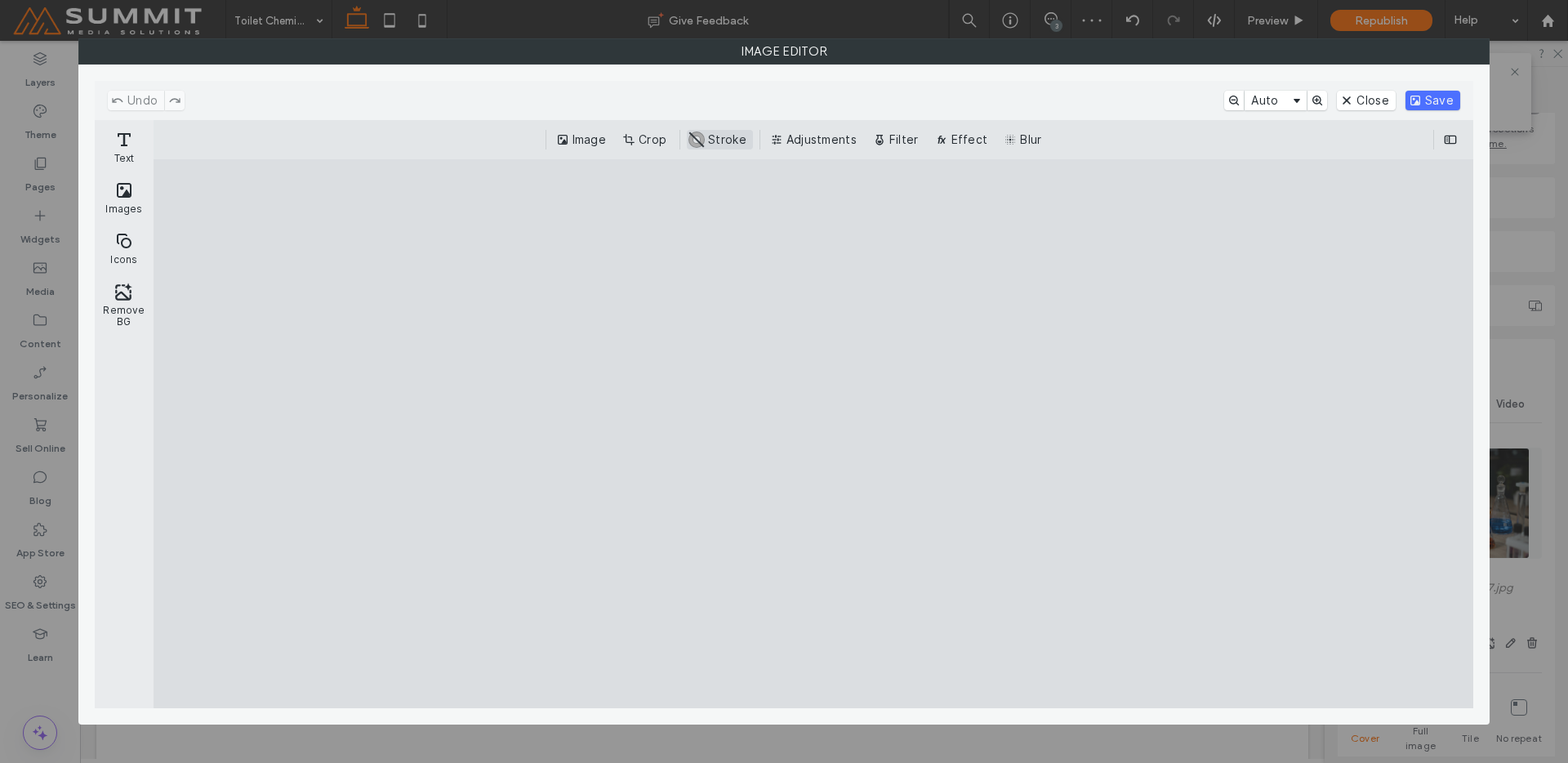
click at [808, 143] on button "Adjustments" at bounding box center [815, 140] width 97 height 20
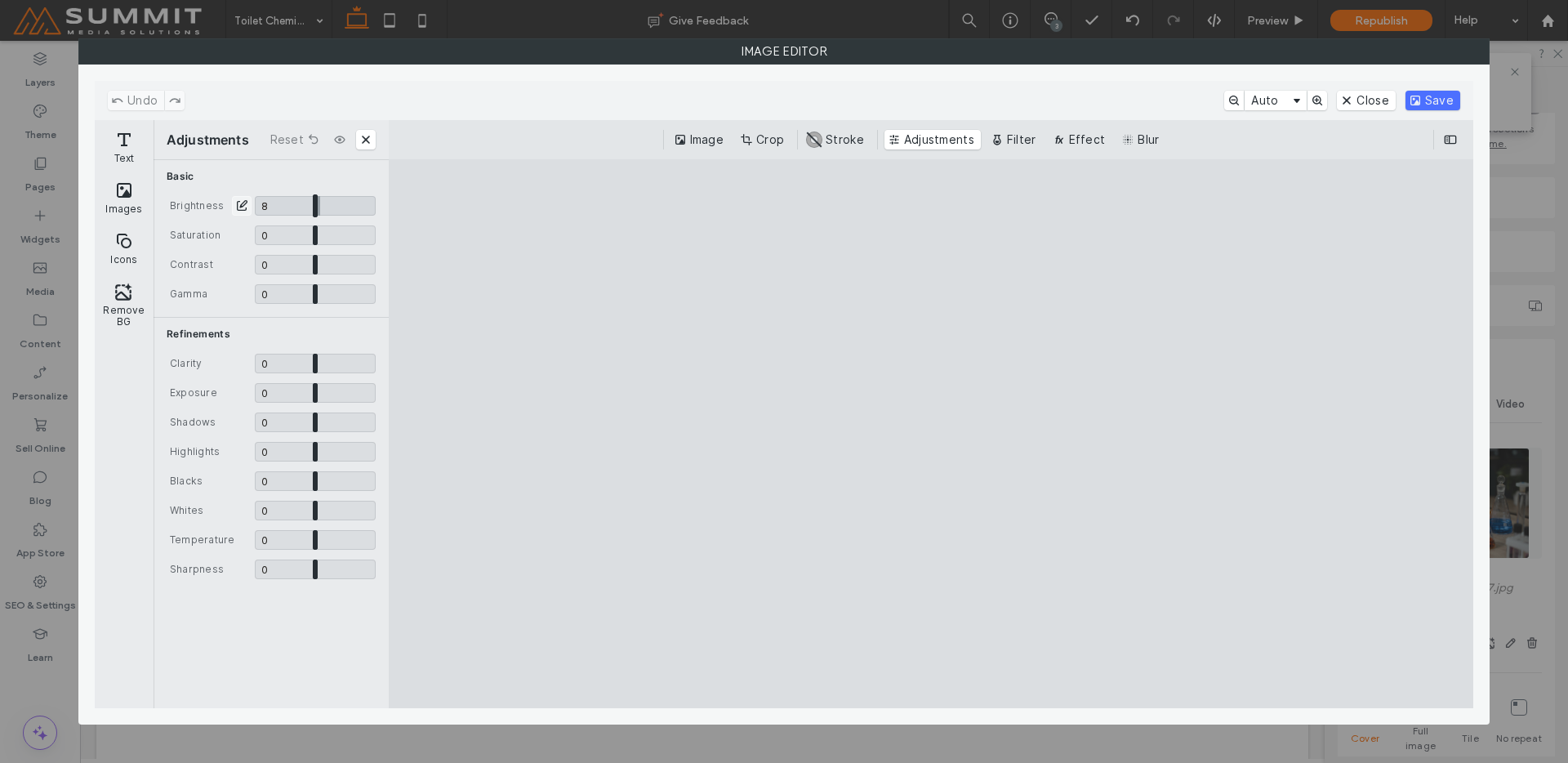
drag, startPoint x: 312, startPoint y: 210, endPoint x: 320, endPoint y: 215, distance: 9.4
click at [320, 215] on input "CE.SDK" at bounding box center [315, 206] width 121 height 20
type input "****"
drag, startPoint x: 316, startPoint y: 229, endPoint x: 323, endPoint y: 233, distance: 8.1
click at [323, 233] on input "CE.SDK" at bounding box center [315, 235] width 121 height 20
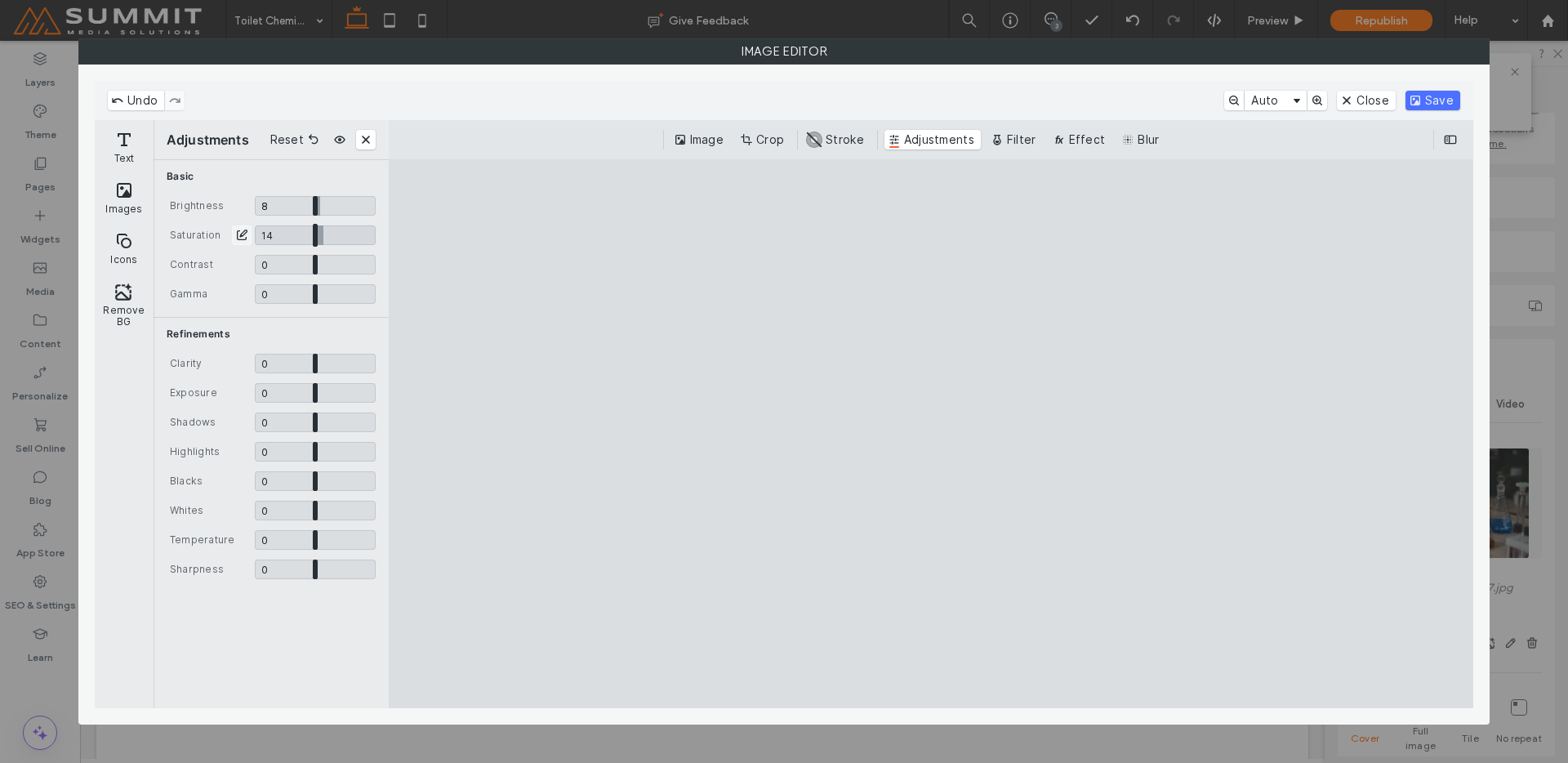
type input "****"
click at [326, 267] on input "CE.SDK" at bounding box center [315, 265] width 121 height 20
type input "****"
click at [1436, 95] on button "Save" at bounding box center [1432, 100] width 55 height 20
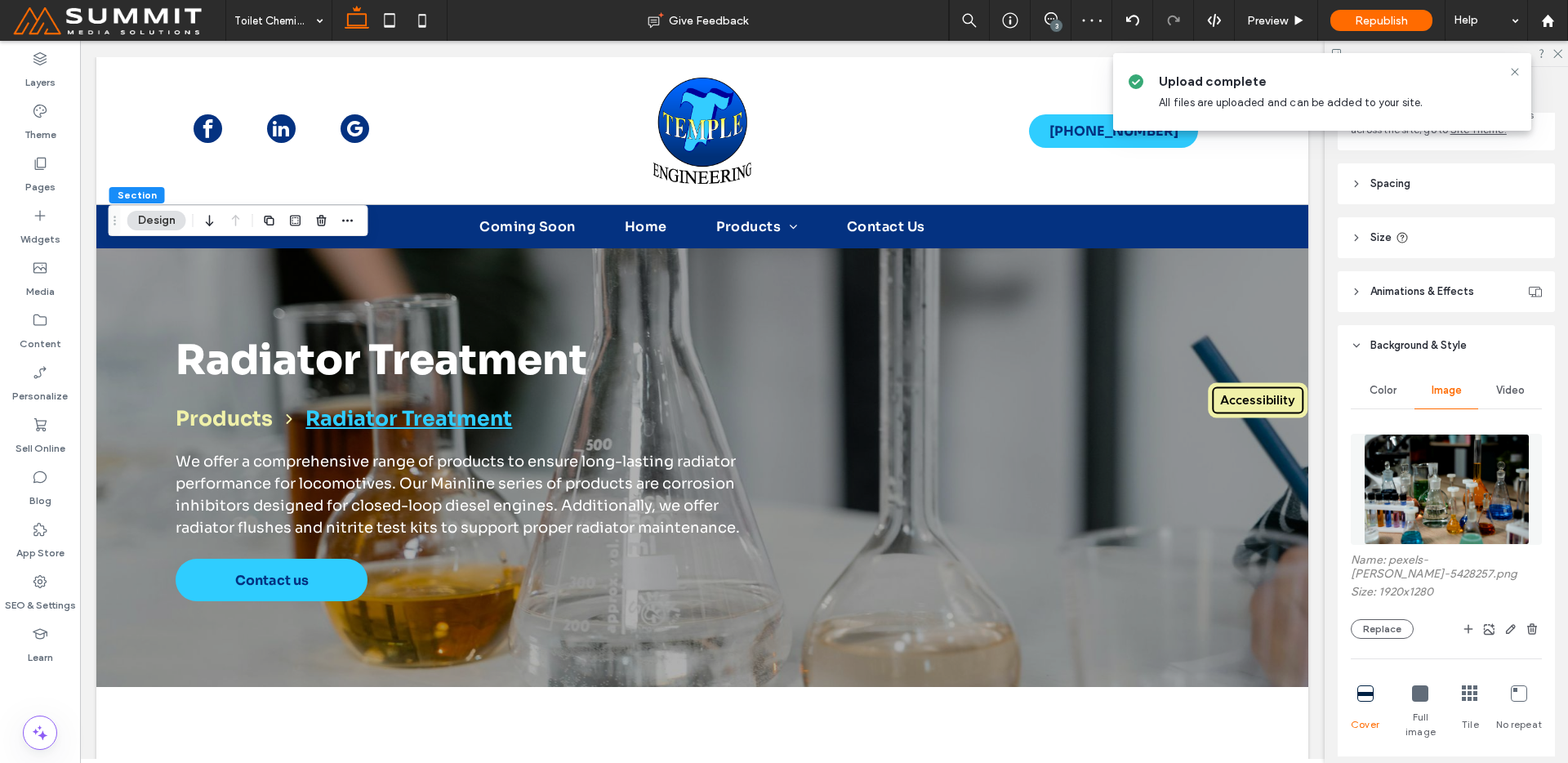
scroll to position [114, 0]
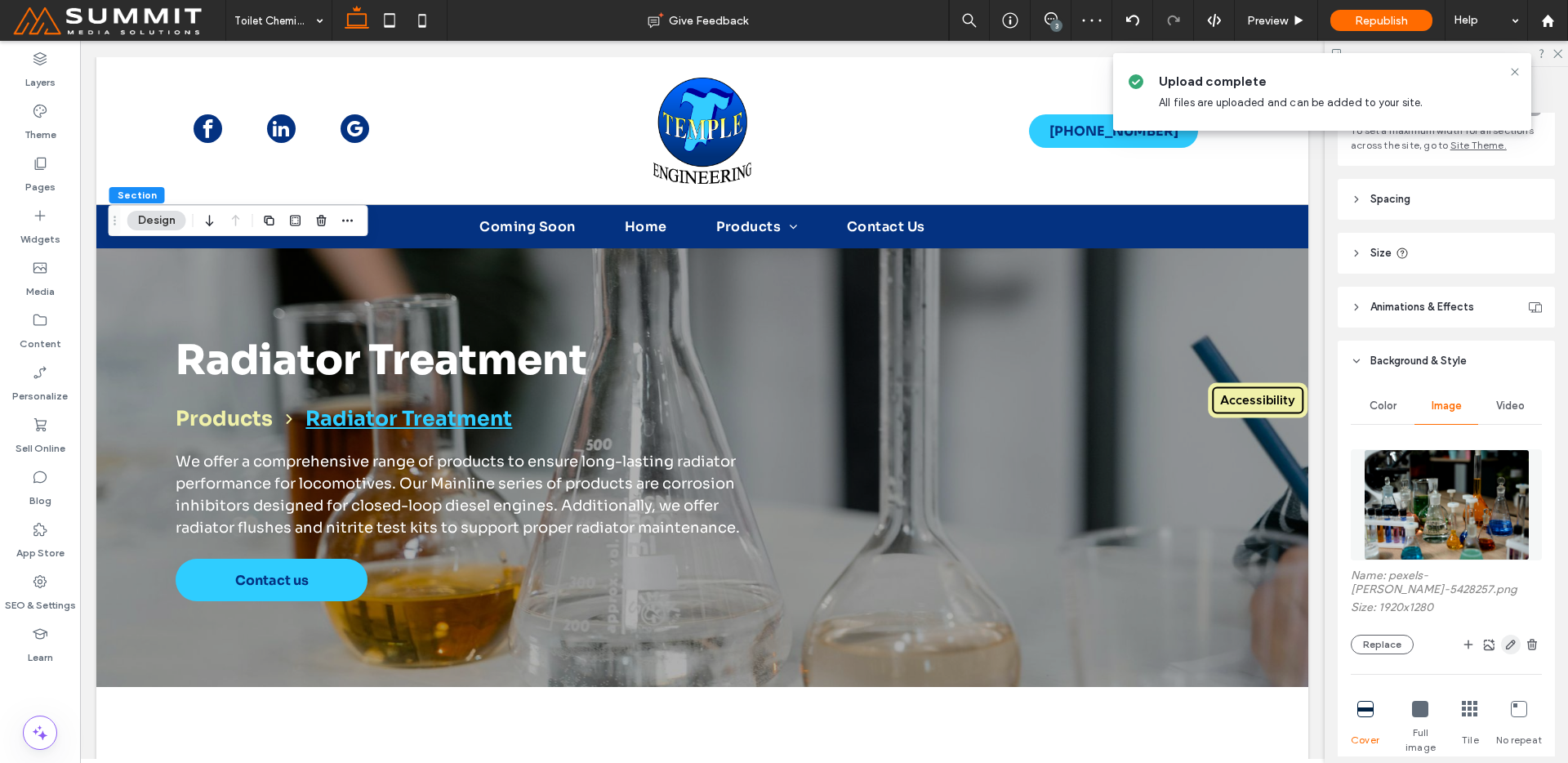
click at [1505, 642] on icon "button" at bounding box center [1511, 645] width 13 height 13
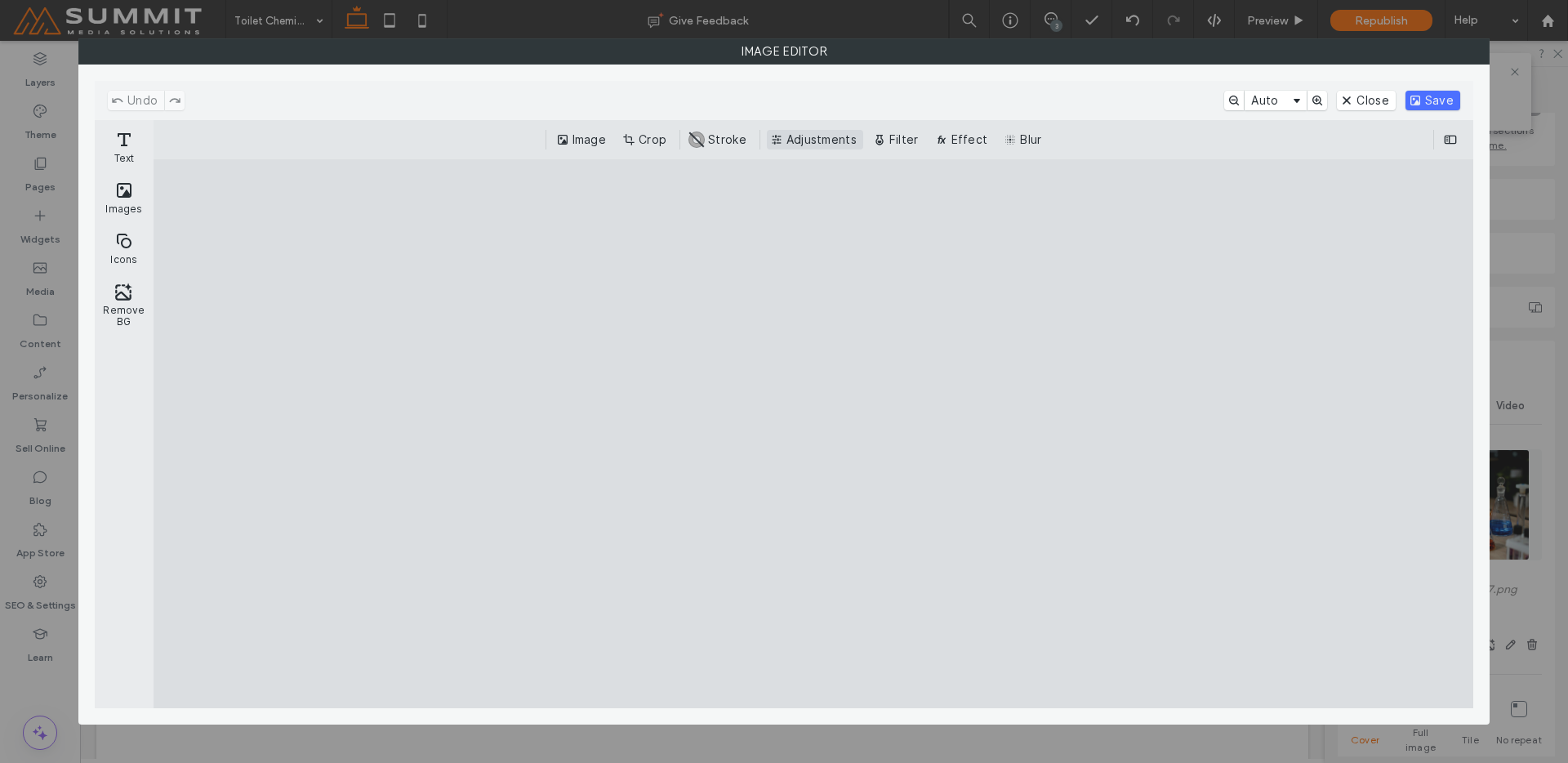
click at [789, 145] on button "Adjustments" at bounding box center [815, 140] width 97 height 20
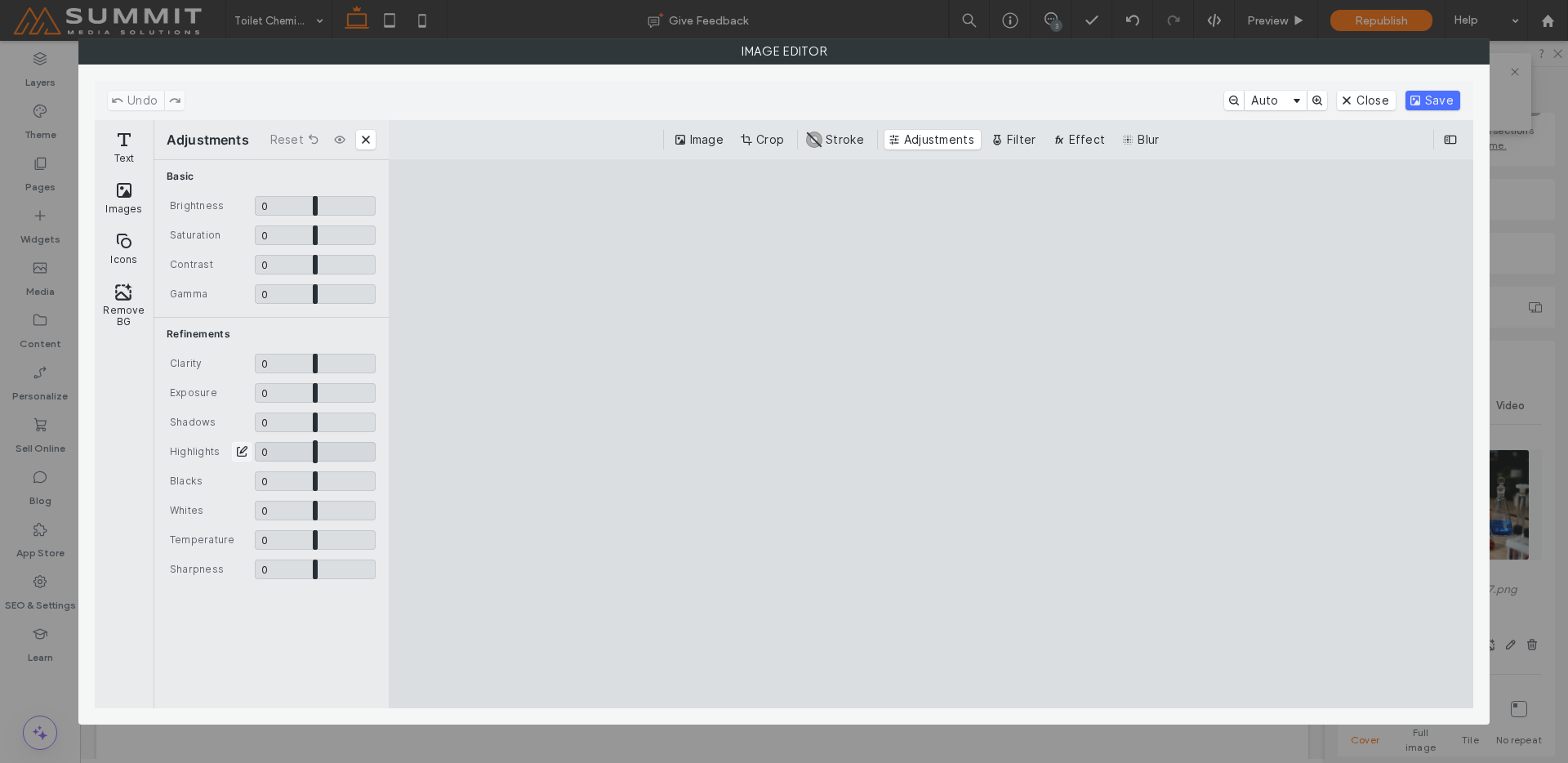
click at [333, 453] on input "CE.SDK" at bounding box center [315, 452] width 121 height 20
type input "***"
click at [344, 454] on input "CE.SDK" at bounding box center [315, 452] width 121 height 20
drag, startPoint x: 311, startPoint y: 478, endPoint x: 331, endPoint y: 481, distance: 20.2
click at [331, 481] on input "CE.SDK" at bounding box center [315, 481] width 121 height 20
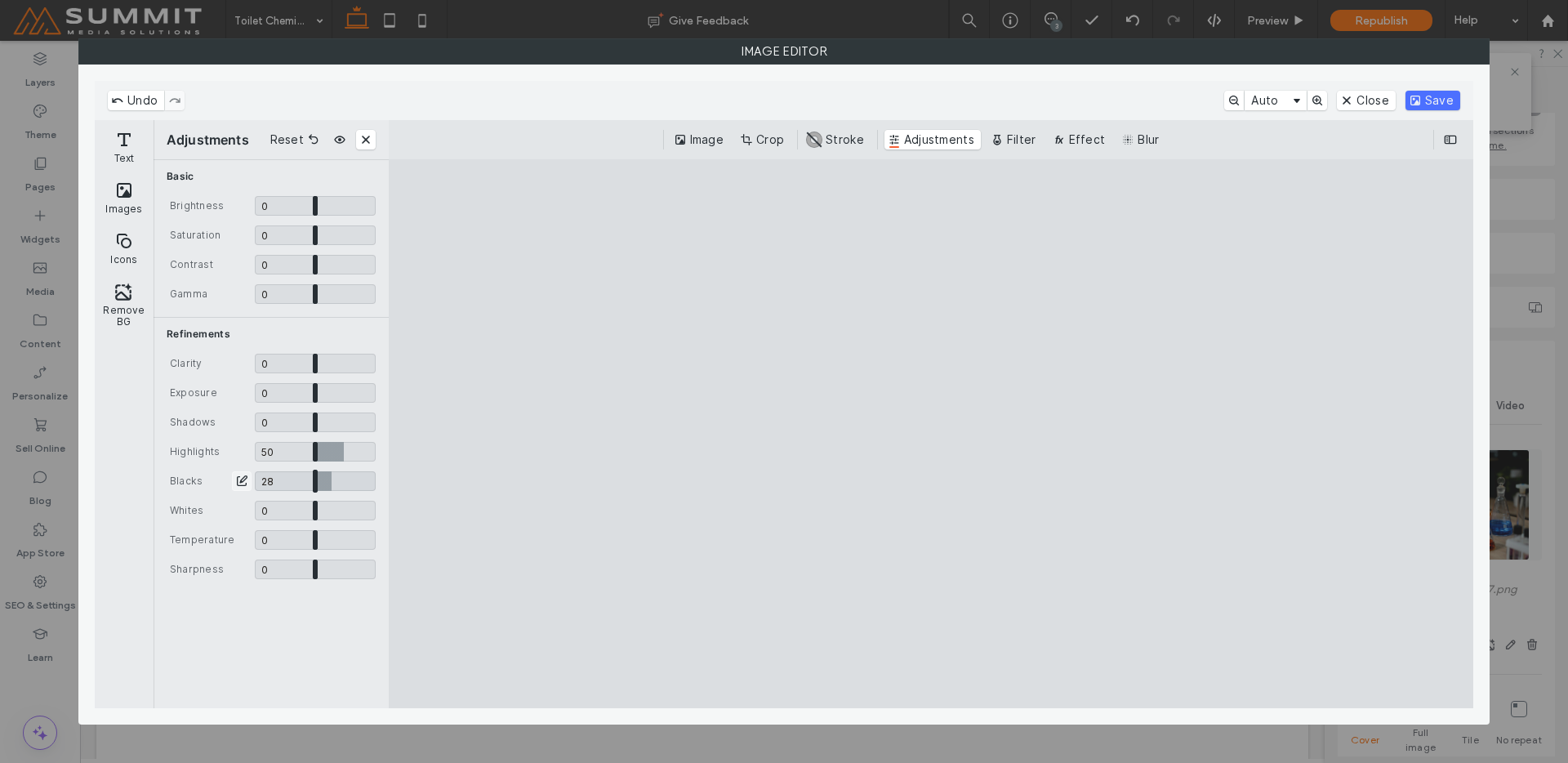
type input "****"
drag, startPoint x: 319, startPoint y: 511, endPoint x: 337, endPoint y: 516, distance: 18.7
click at [337, 516] on input "CE.SDK" at bounding box center [315, 511] width 121 height 20
type input "****"
type input "*"
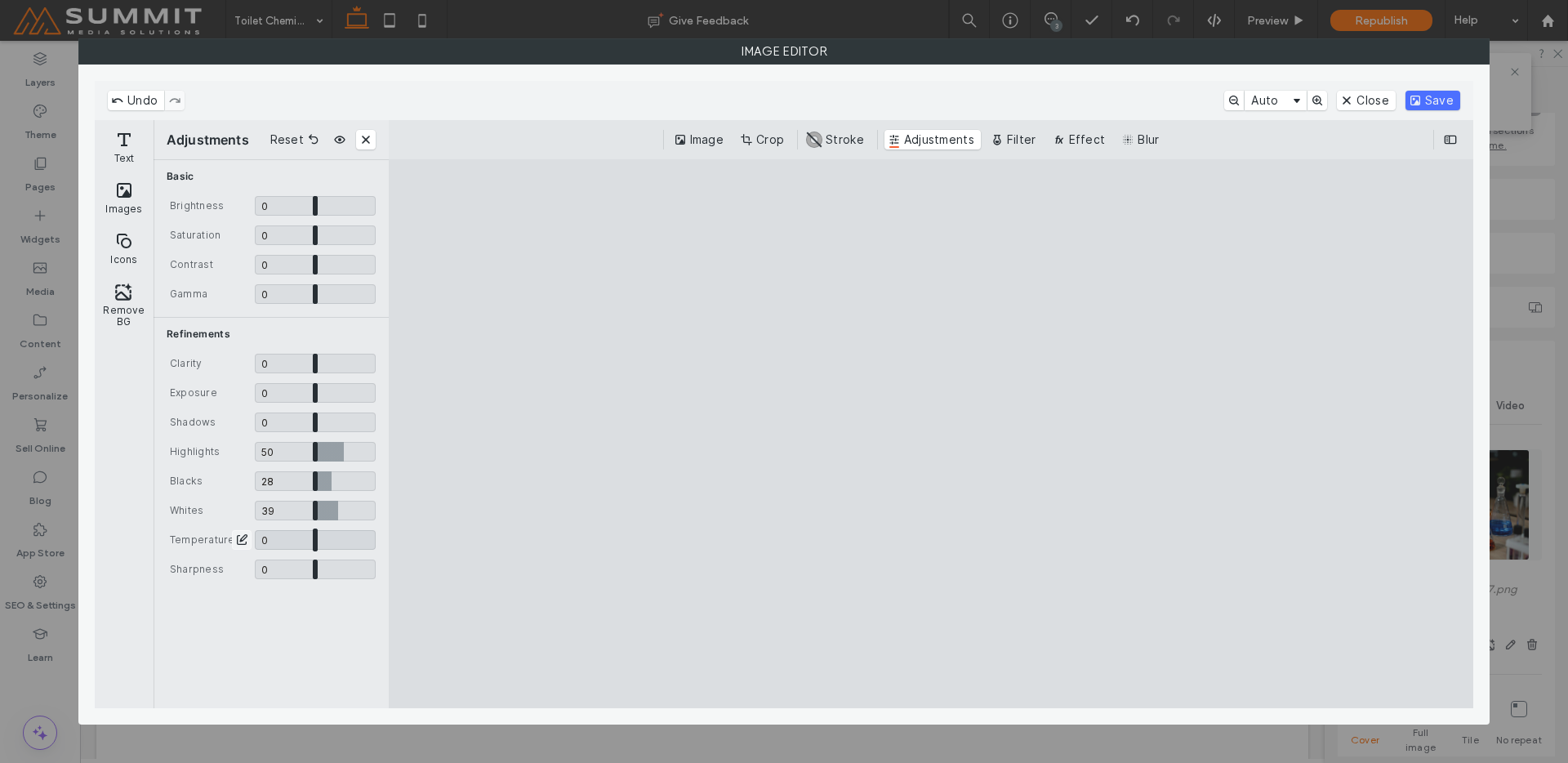
drag, startPoint x: 312, startPoint y: 547, endPoint x: 316, endPoint y: 555, distance: 8.9
click at [316, 550] on input "CE.SDK" at bounding box center [315, 540] width 121 height 20
type input "*"
click at [316, 572] on input "CE.SDK" at bounding box center [315, 570] width 121 height 20
type input "*"
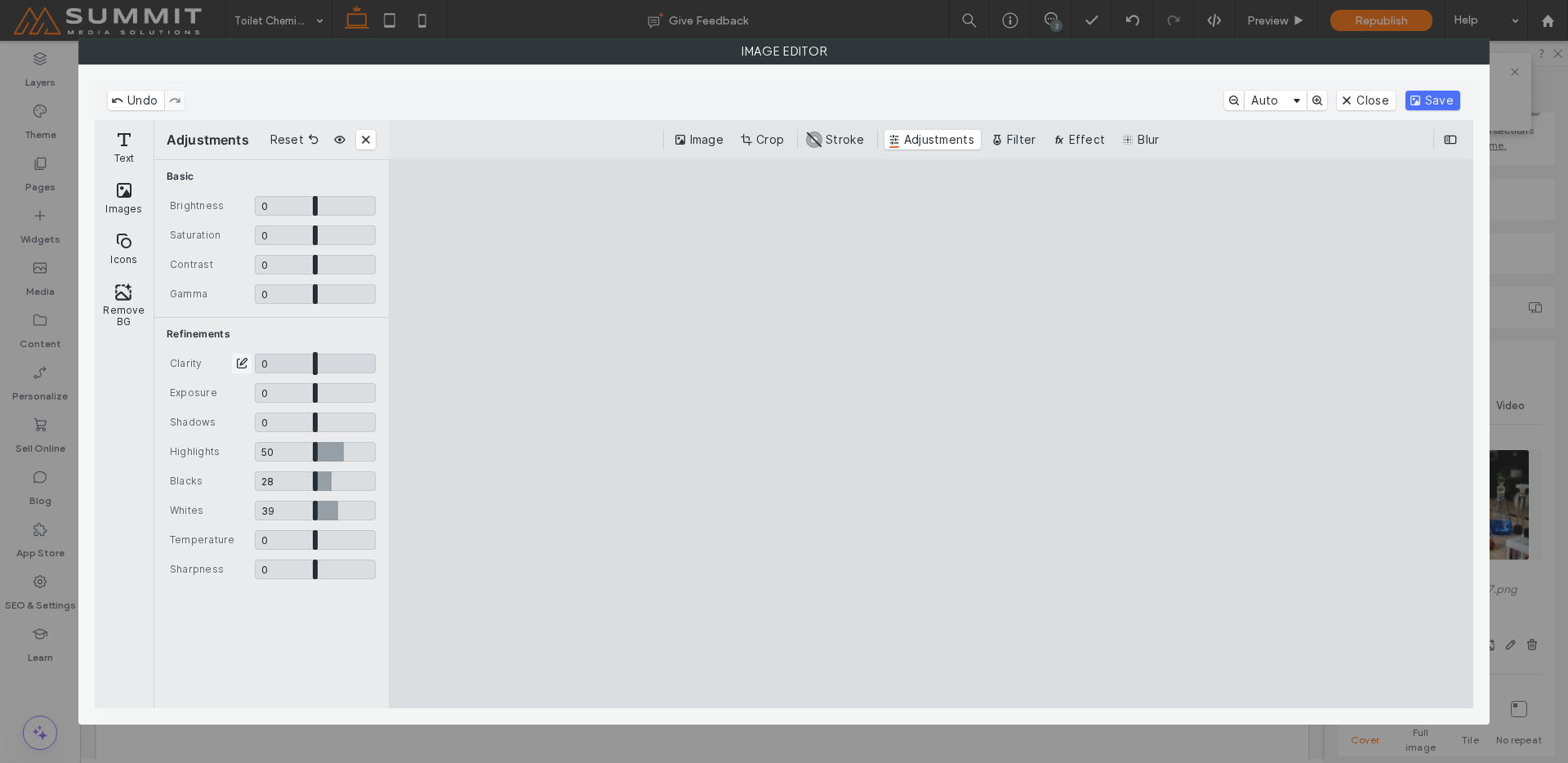
drag, startPoint x: 313, startPoint y: 367, endPoint x: 315, endPoint y: 414, distance: 47.0
click at [315, 374] on input "CE.SDK" at bounding box center [315, 364] width 121 height 20
drag, startPoint x: 316, startPoint y: 394, endPoint x: 322, endPoint y: 403, distance: 10.8
click at [322, 403] on input "CE.SDK" at bounding box center [315, 393] width 121 height 20
type input "****"
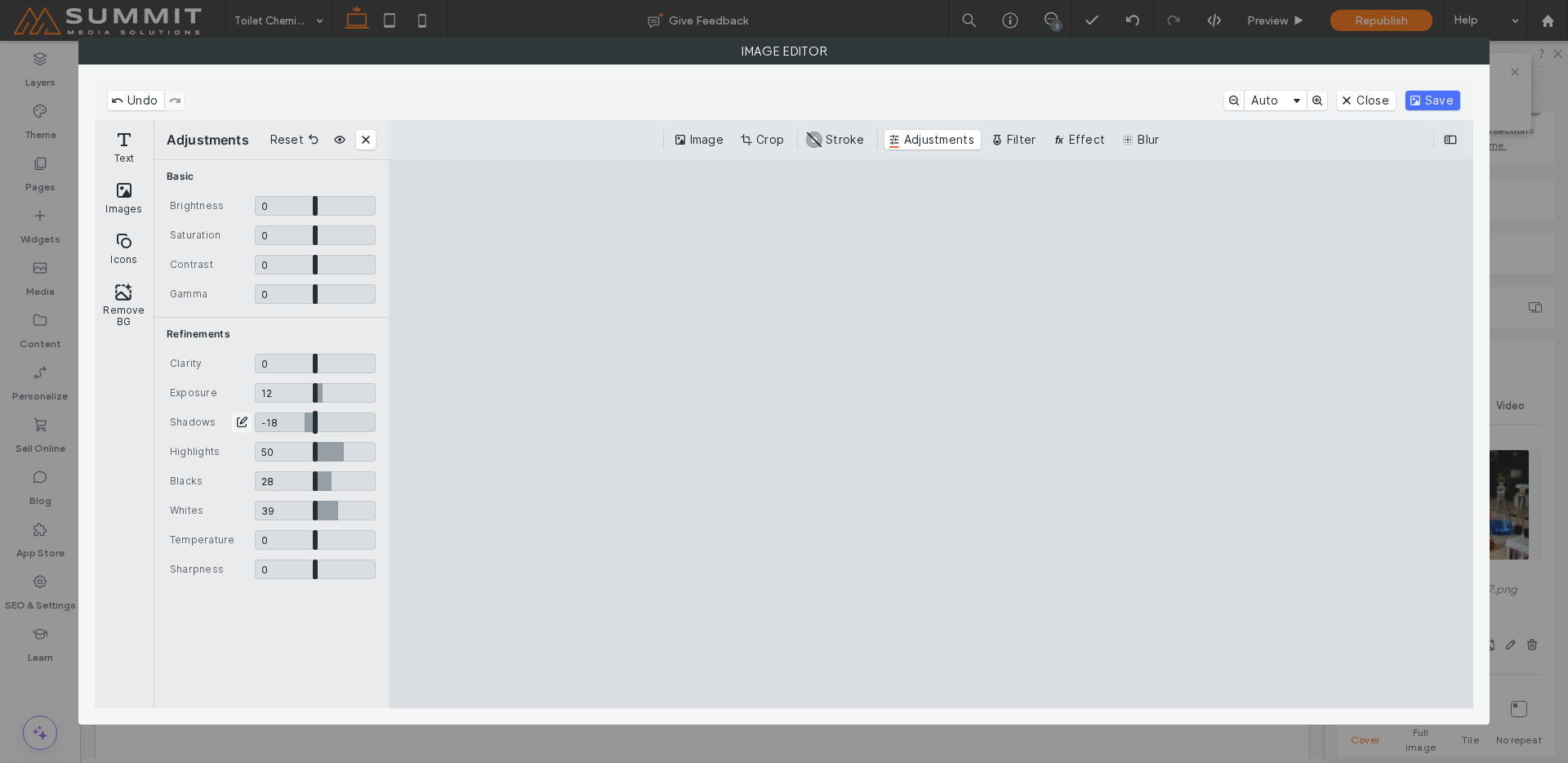
drag, startPoint x: 316, startPoint y: 418, endPoint x: 304, endPoint y: 433, distance: 19.2
click at [304, 432] on input "CE.SDK" at bounding box center [315, 422] width 121 height 20
type input "*****"
drag, startPoint x: 1427, startPoint y: 99, endPoint x: 1400, endPoint y: 115, distance: 31.4
click at [1427, 99] on button "Save" at bounding box center [1432, 100] width 55 height 20
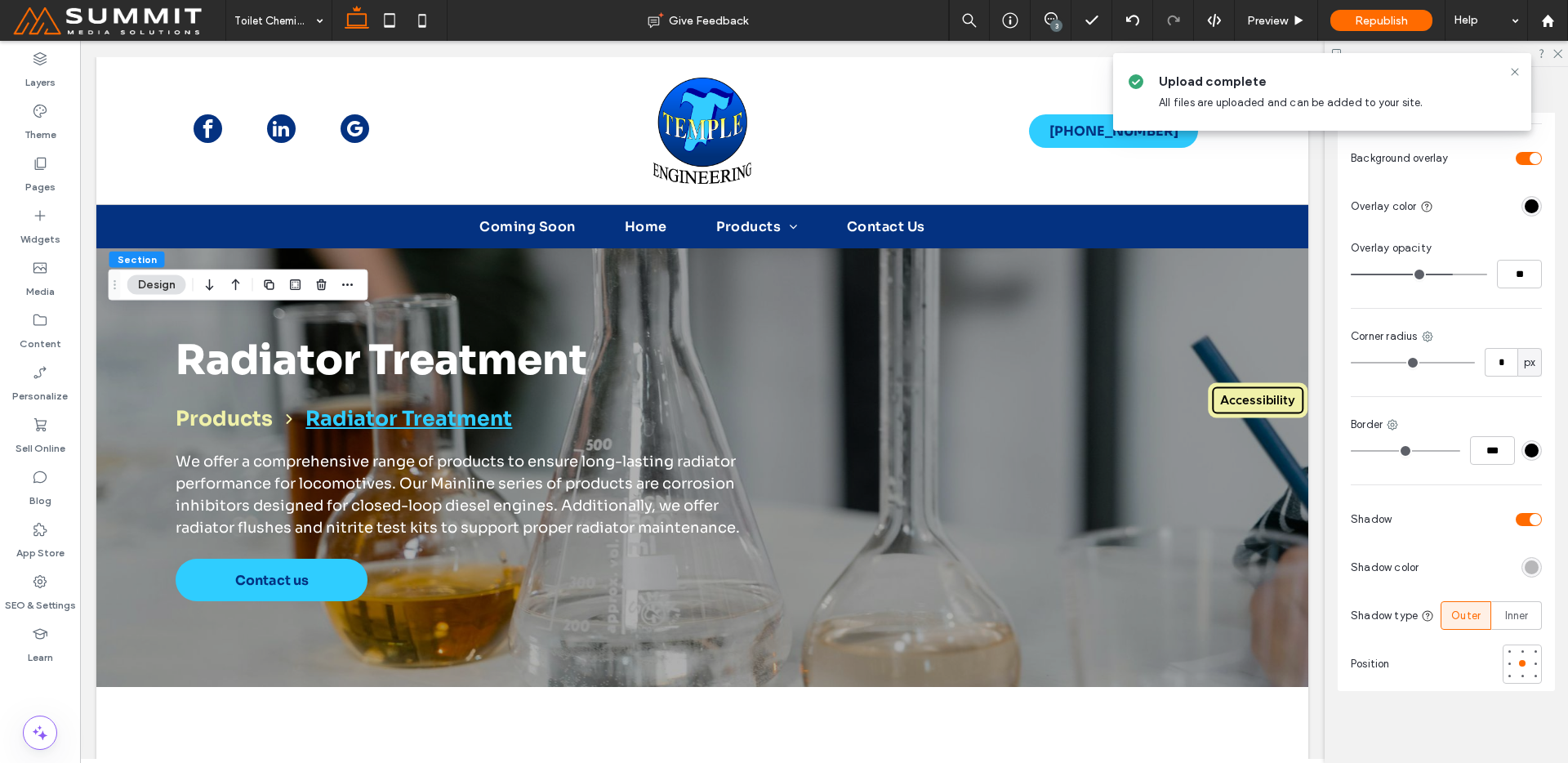
scroll to position [333, 0]
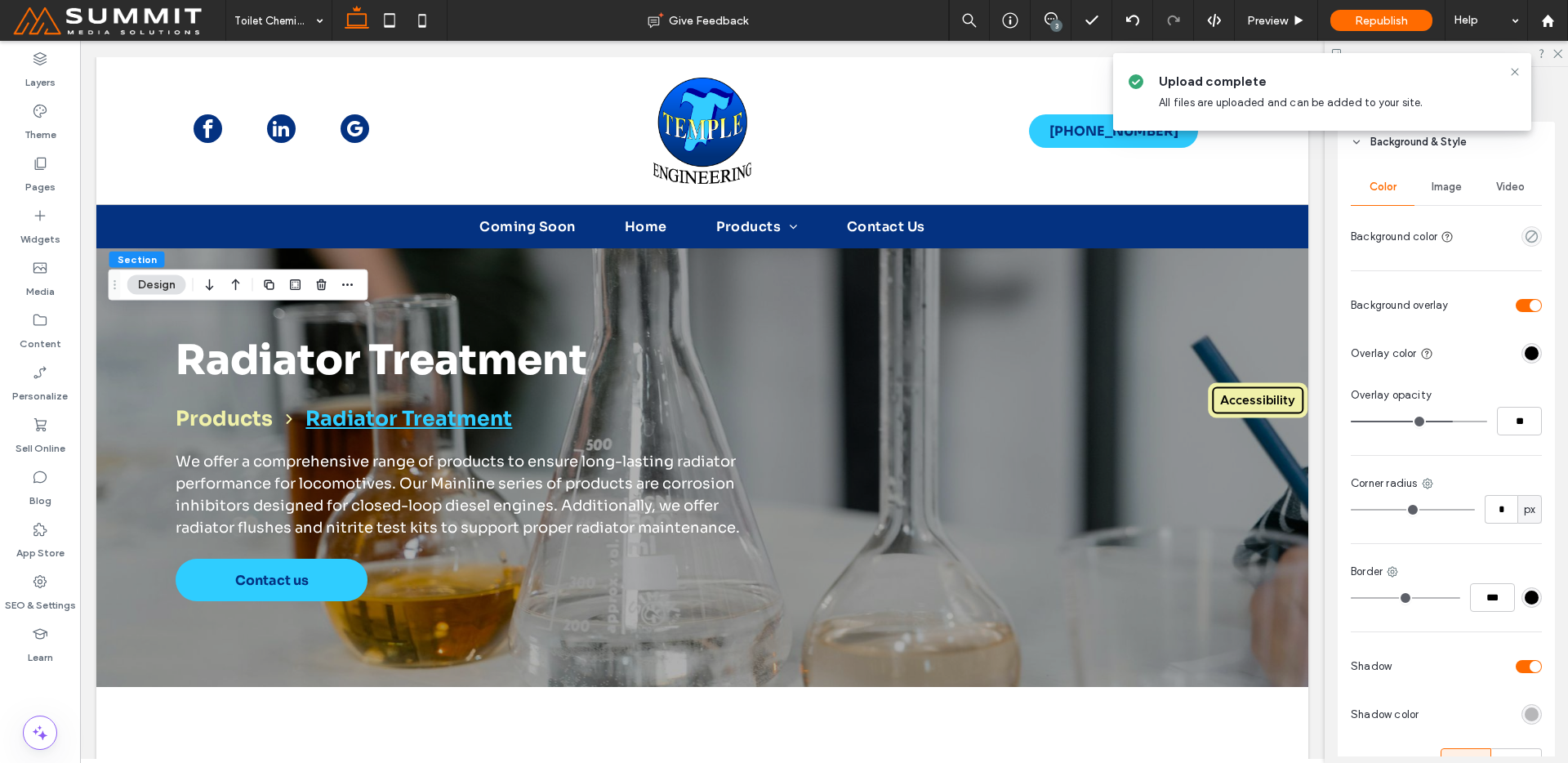
click at [1454, 192] on span "Image" at bounding box center [1447, 187] width 30 height 13
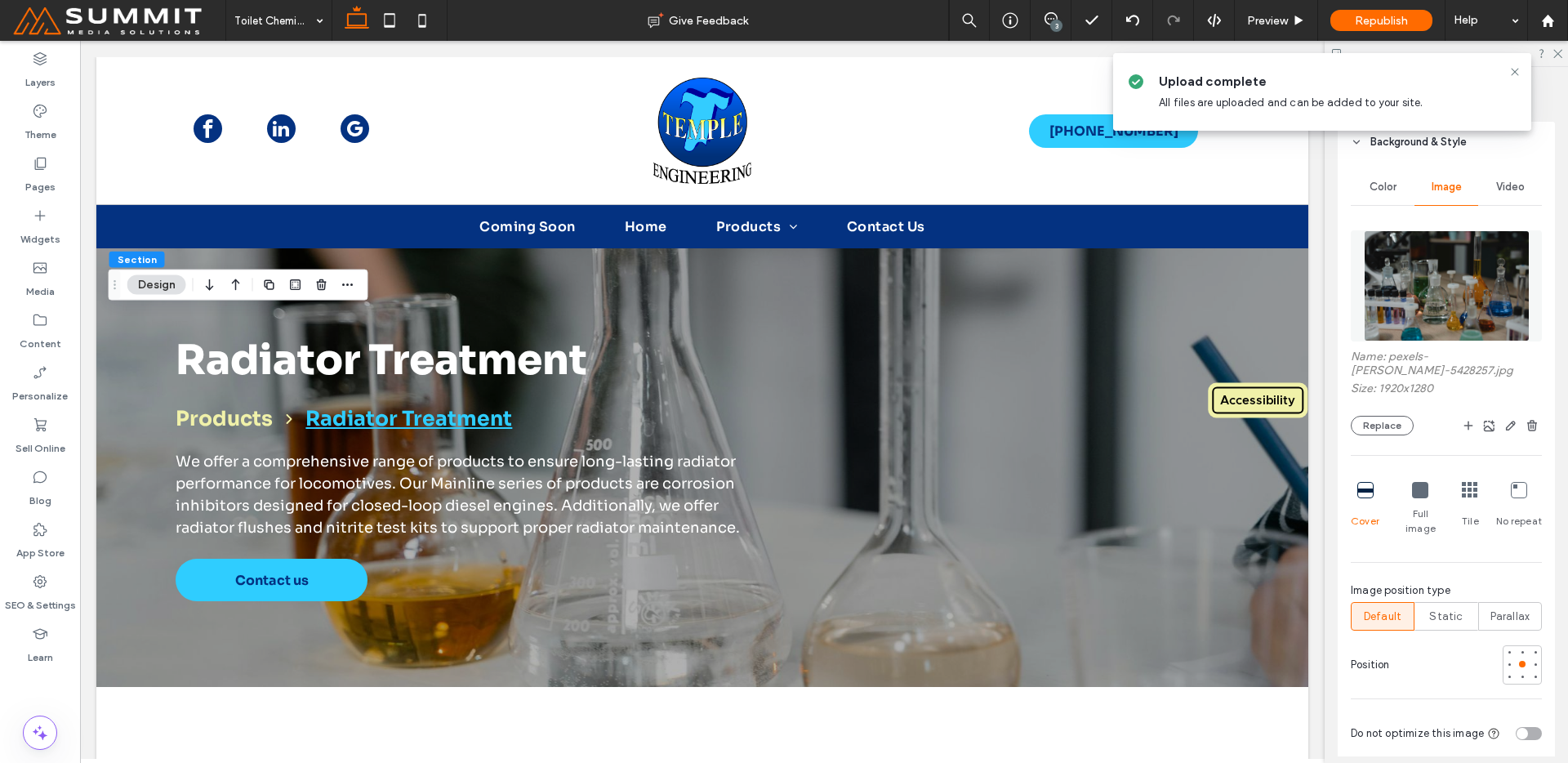
click at [1447, 316] on img at bounding box center [1446, 286] width 165 height 111
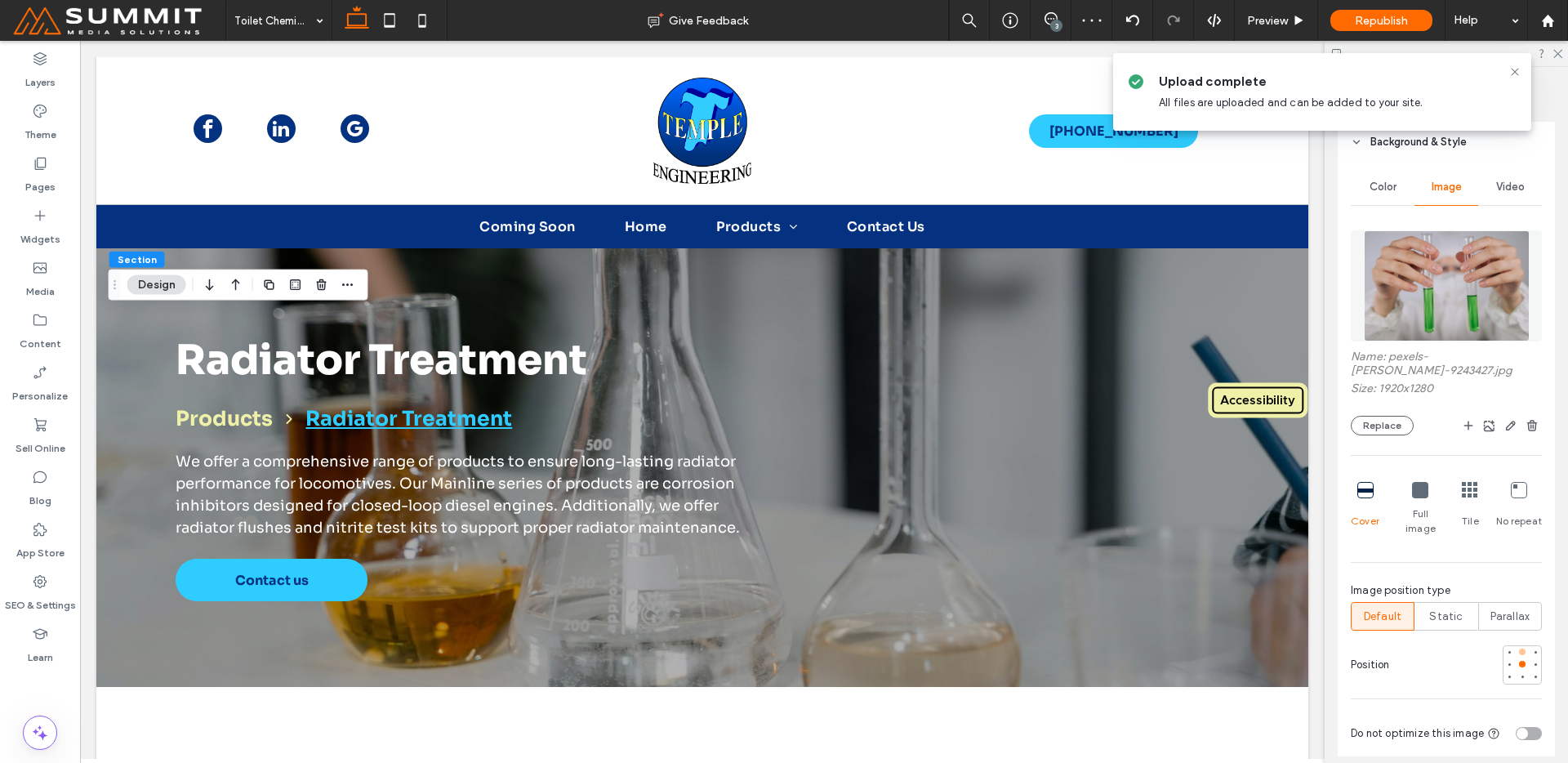
click at [1519, 649] on div at bounding box center [1522, 651] width 6 height 6
click at [1519, 674] on div at bounding box center [1522, 677] width 6 height 6
click at [1517, 658] on div at bounding box center [1522, 664] width 12 height 12
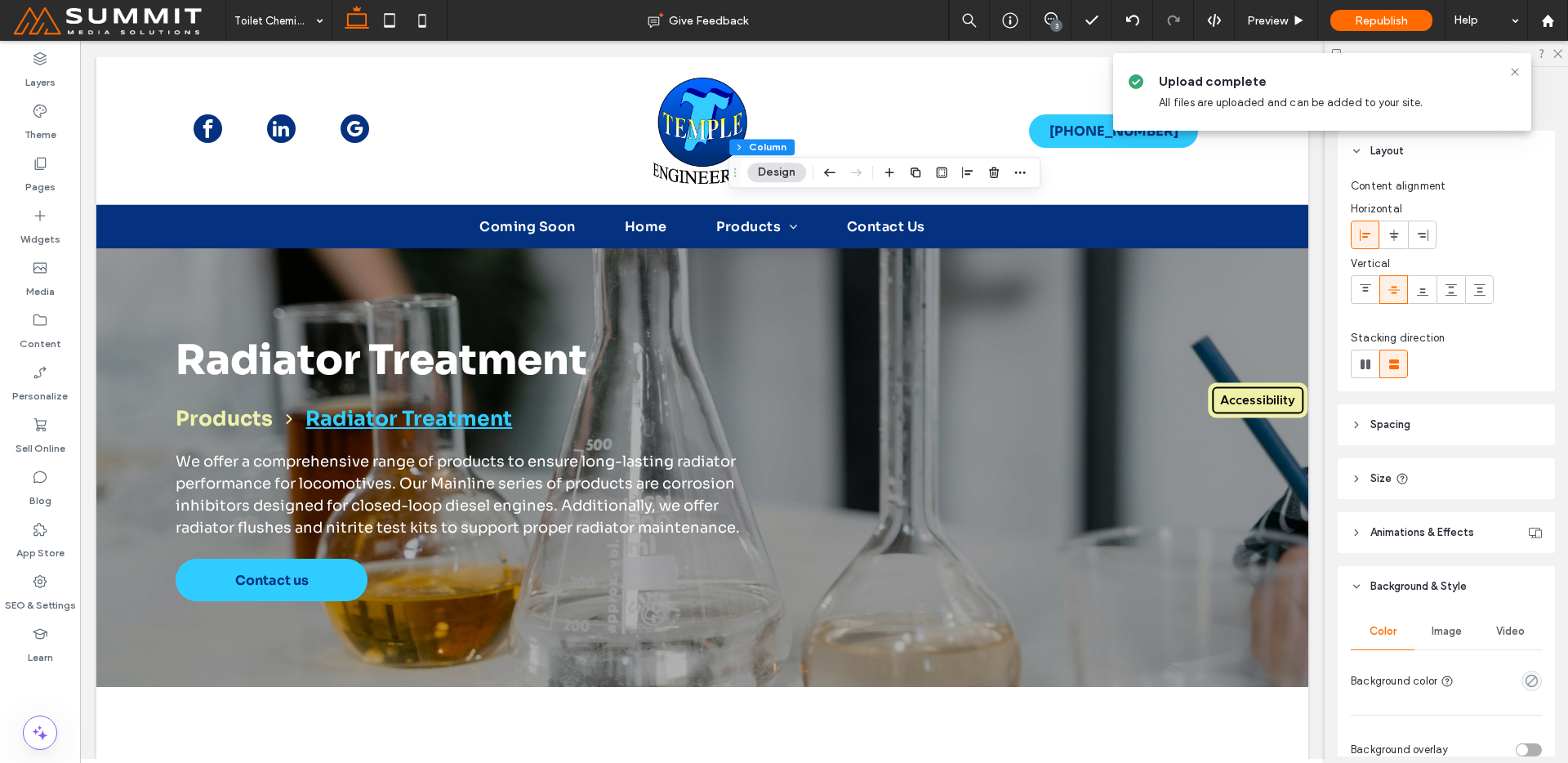
scroll to position [331, 0]
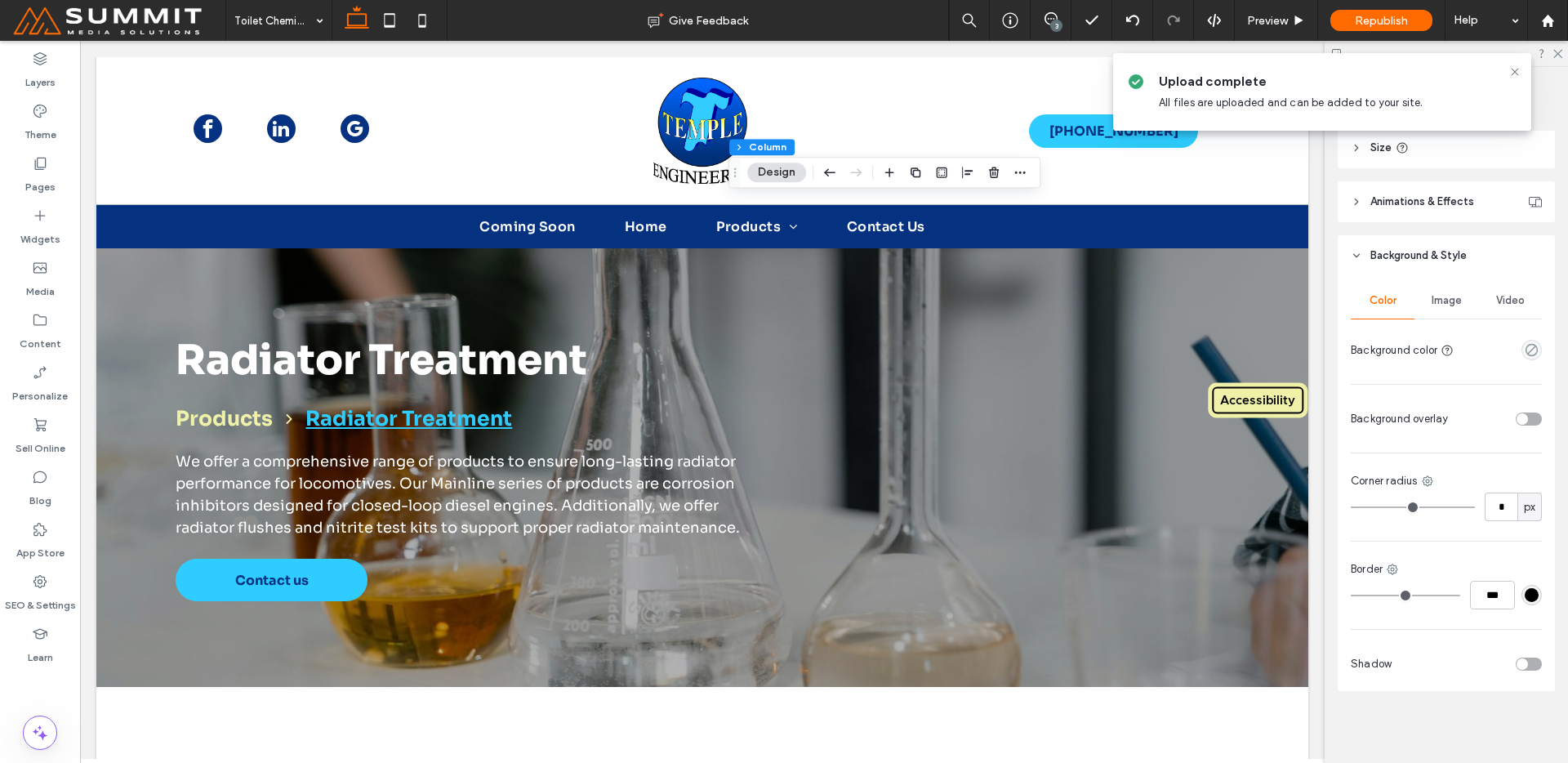
click at [1435, 318] on div "Image" at bounding box center [1446, 301] width 63 height 36
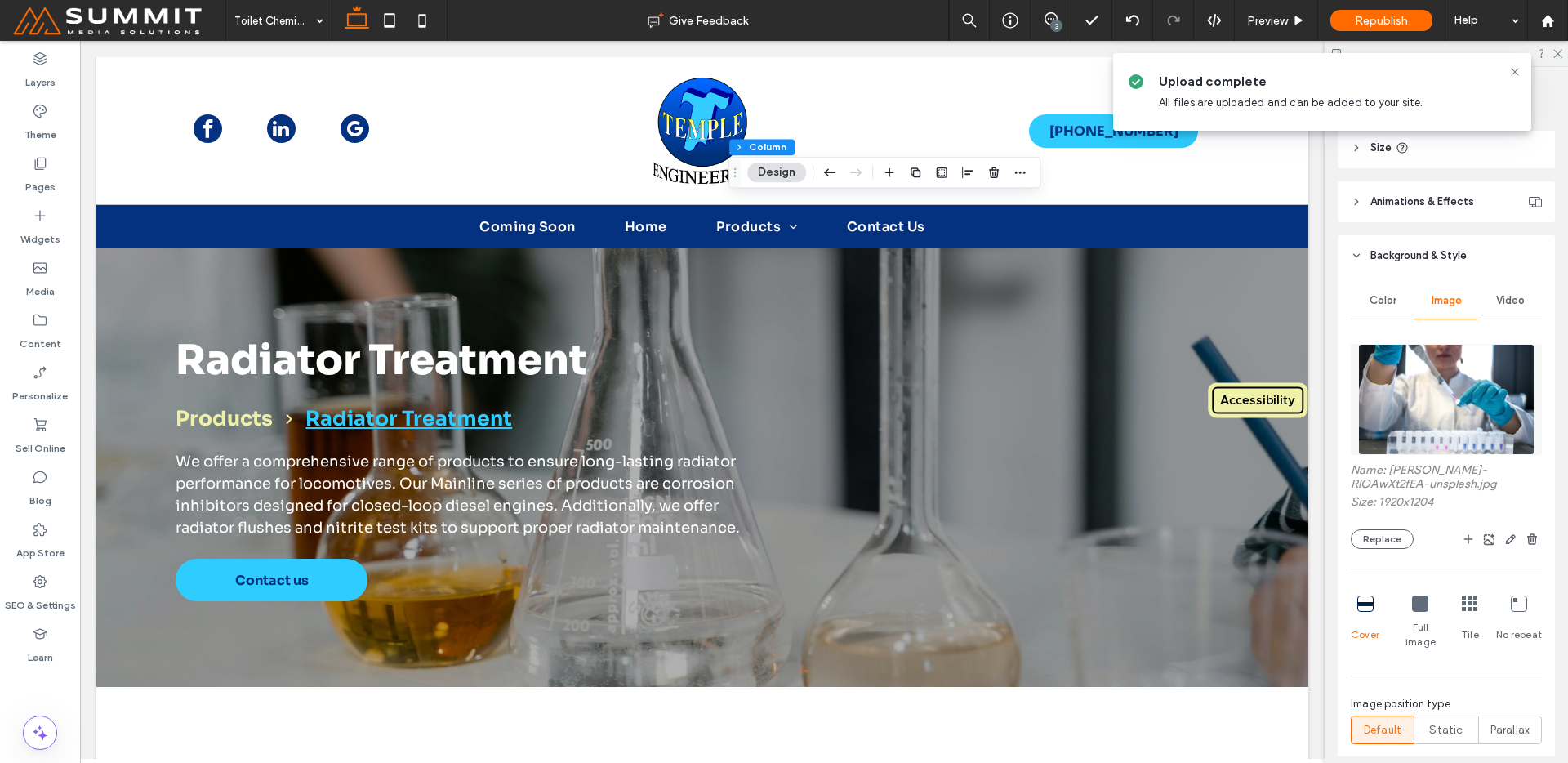
click at [1429, 345] on img at bounding box center [1446, 400] width 176 height 111
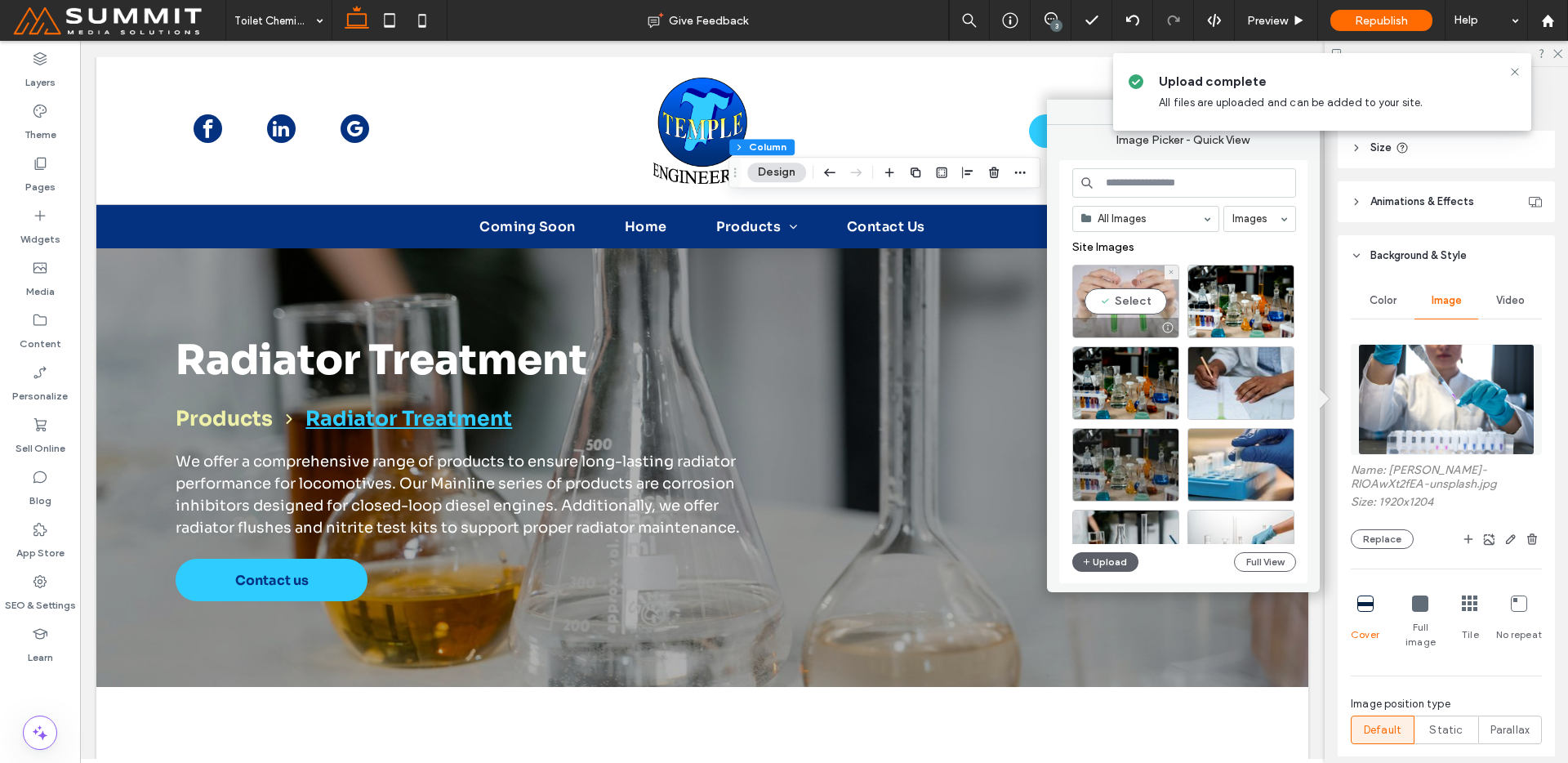
click at [1123, 282] on div "Select" at bounding box center [1126, 301] width 107 height 73
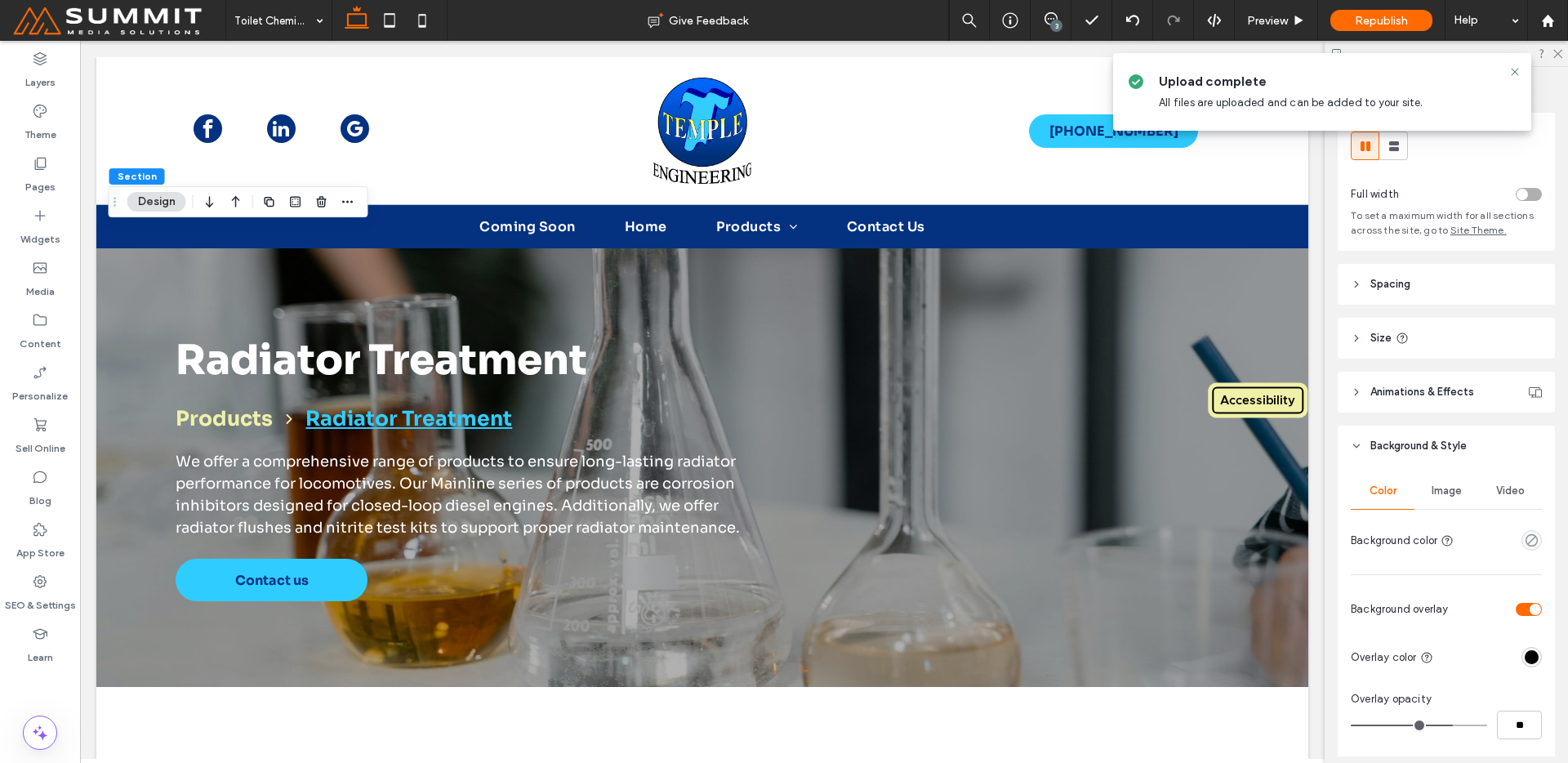
scroll to position [30, 0]
click at [1457, 499] on div "Image" at bounding box center [1446, 489] width 63 height 36
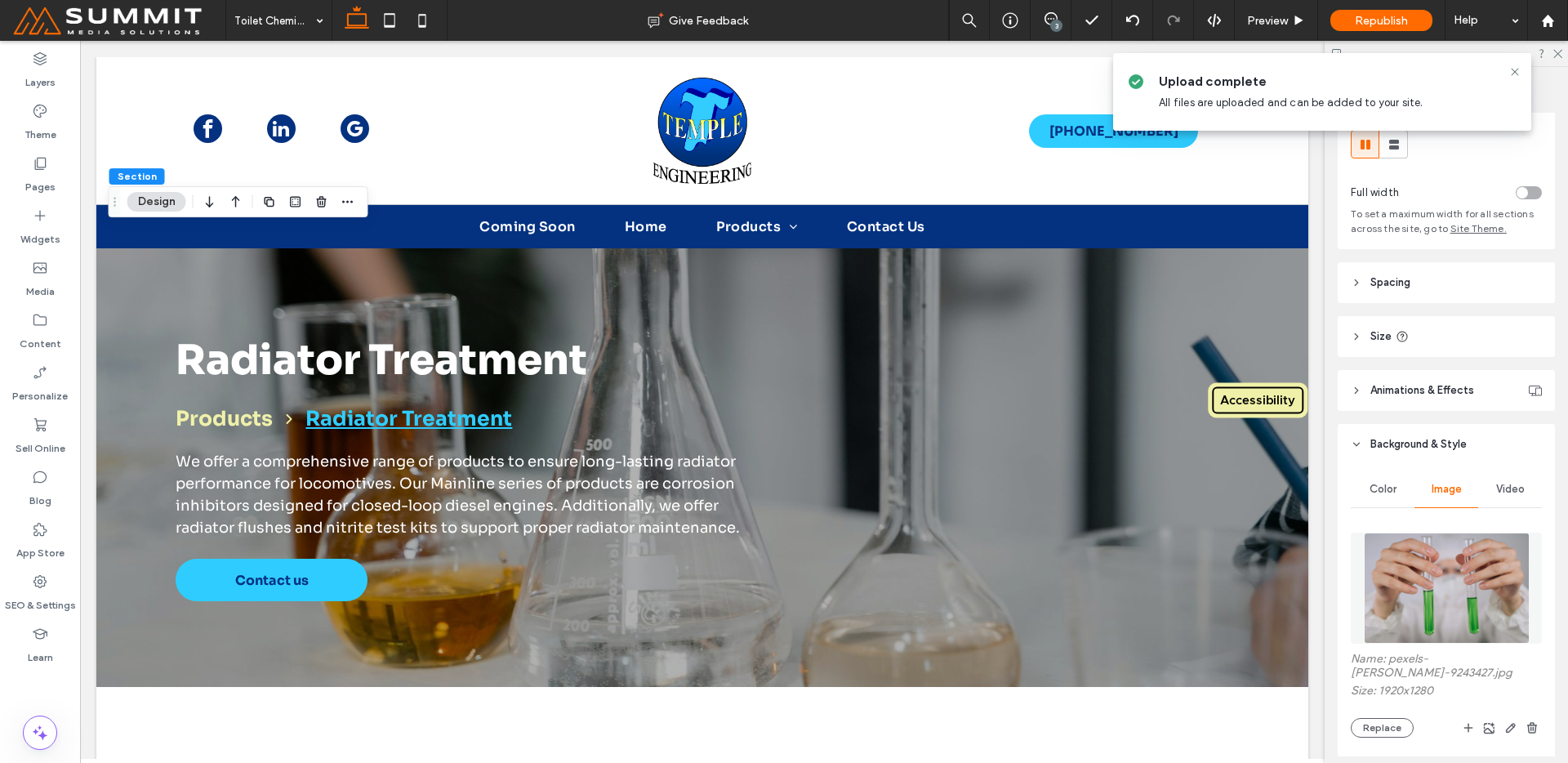
drag, startPoint x: 1432, startPoint y: 551, endPoint x: 1407, endPoint y: 376, distance: 176.8
click at [1432, 551] on img at bounding box center [1446, 589] width 165 height 111
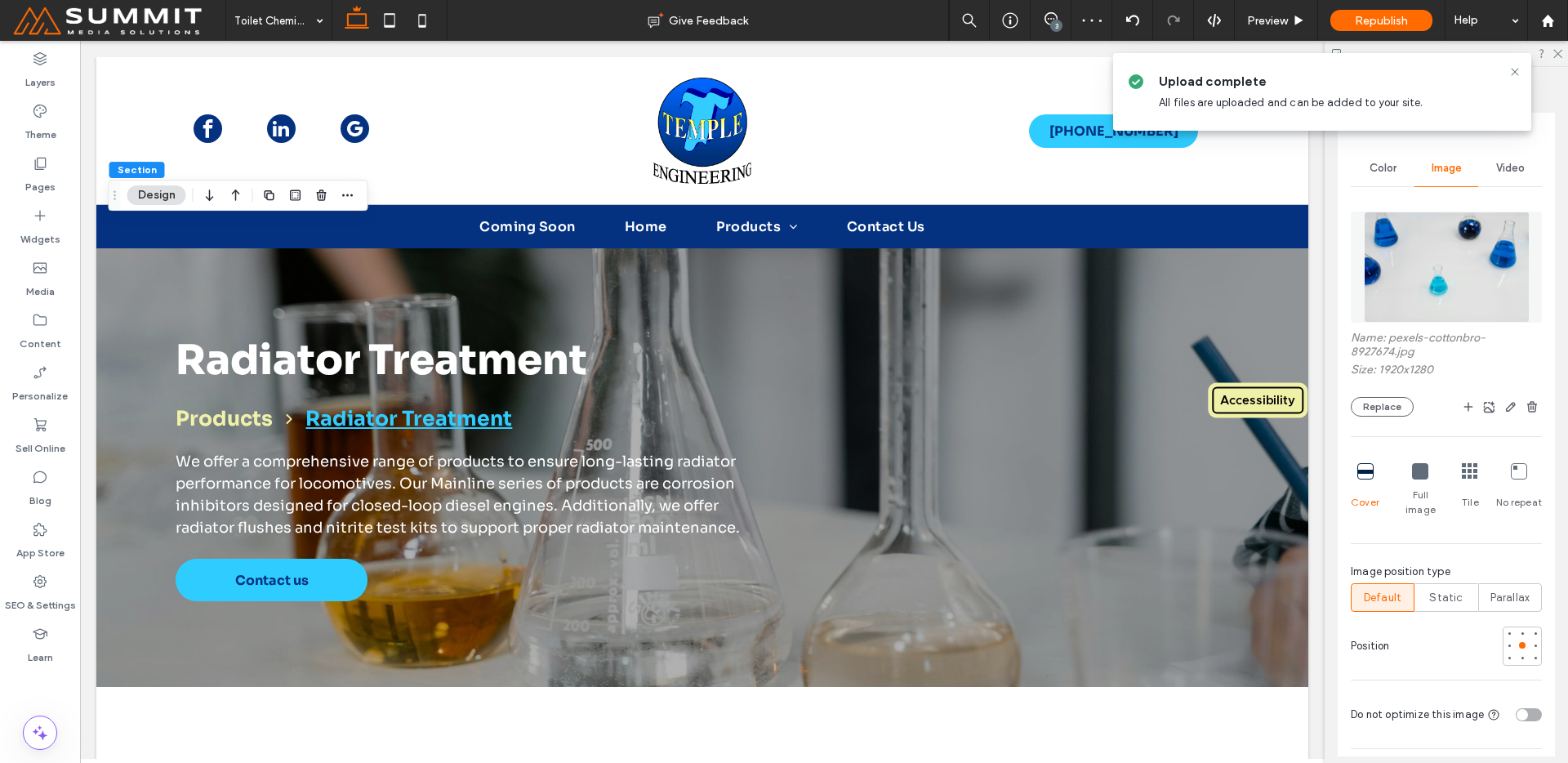
scroll to position [358, 0]
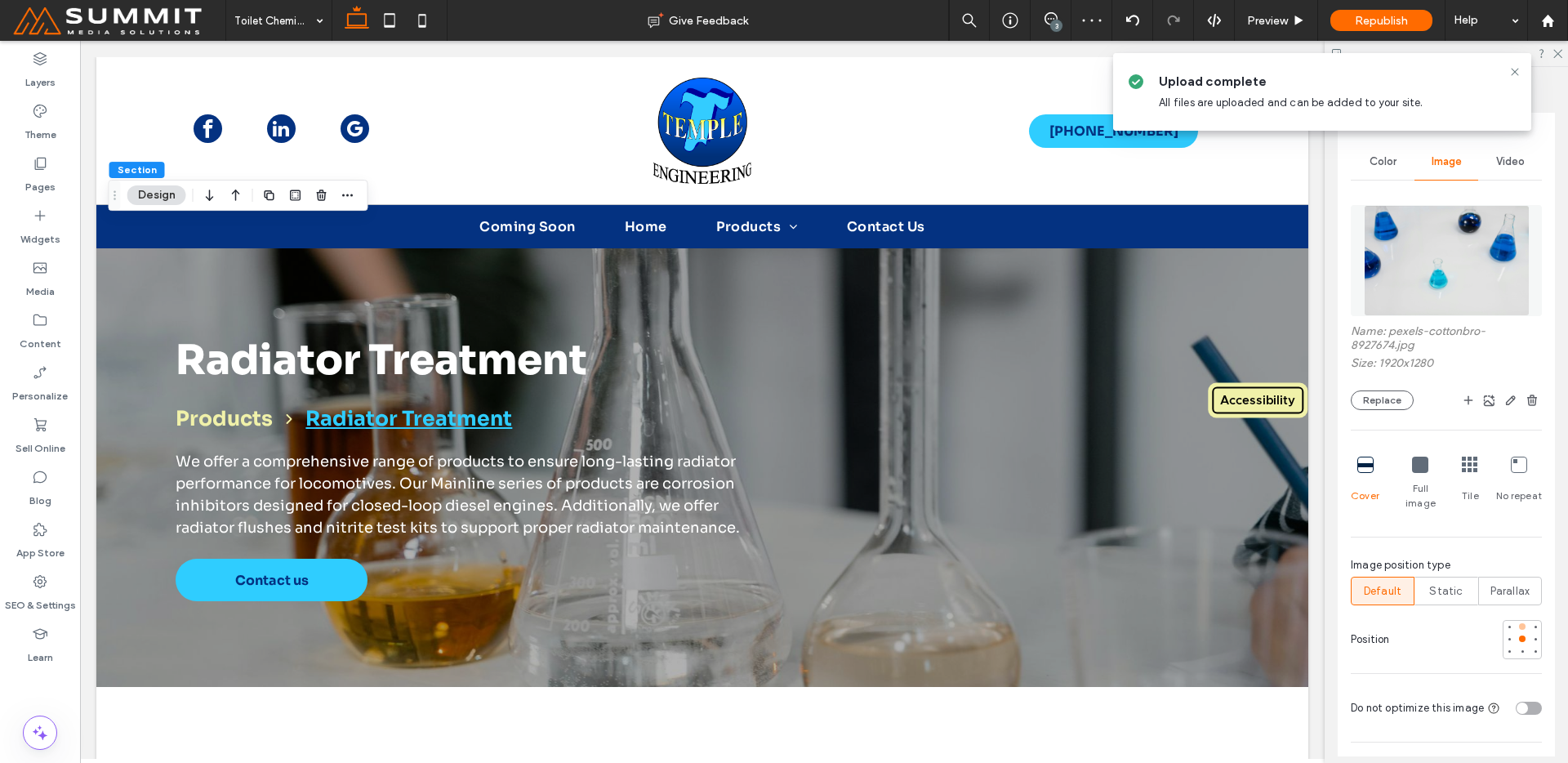
drag, startPoint x: 1522, startPoint y: 615, endPoint x: 1508, endPoint y: 608, distance: 15.7
click at [1530, 621] on div at bounding box center [1535, 626] width 12 height 12
click at [1517, 621] on div at bounding box center [1522, 626] width 12 height 12
click at [1517, 633] on div at bounding box center [1522, 639] width 12 height 12
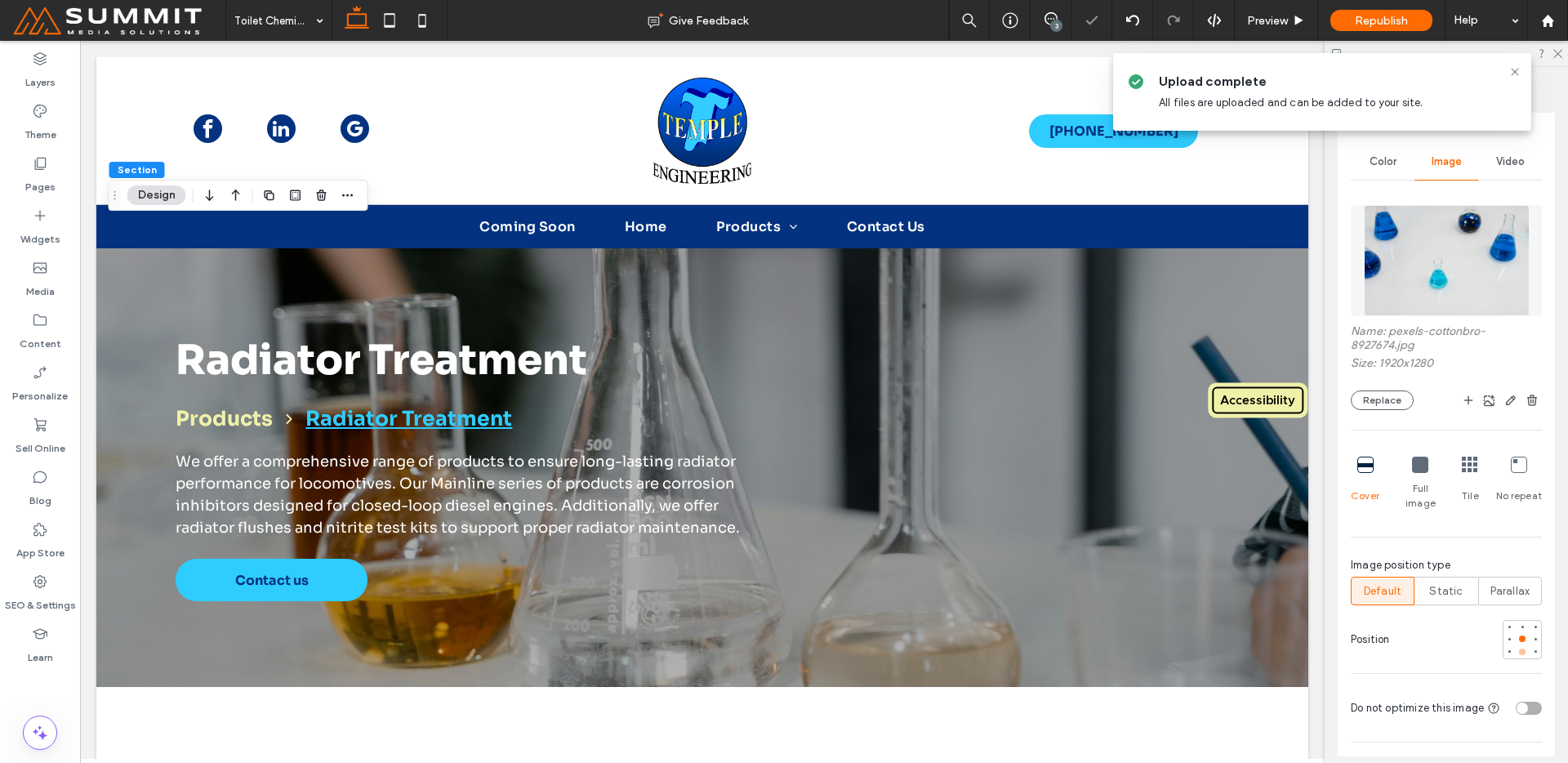
click at [1517, 647] on div at bounding box center [1522, 652] width 12 height 12
click at [1519, 636] on div at bounding box center [1522, 639] width 6 height 6
click at [1517, 621] on div at bounding box center [1522, 626] width 12 height 12
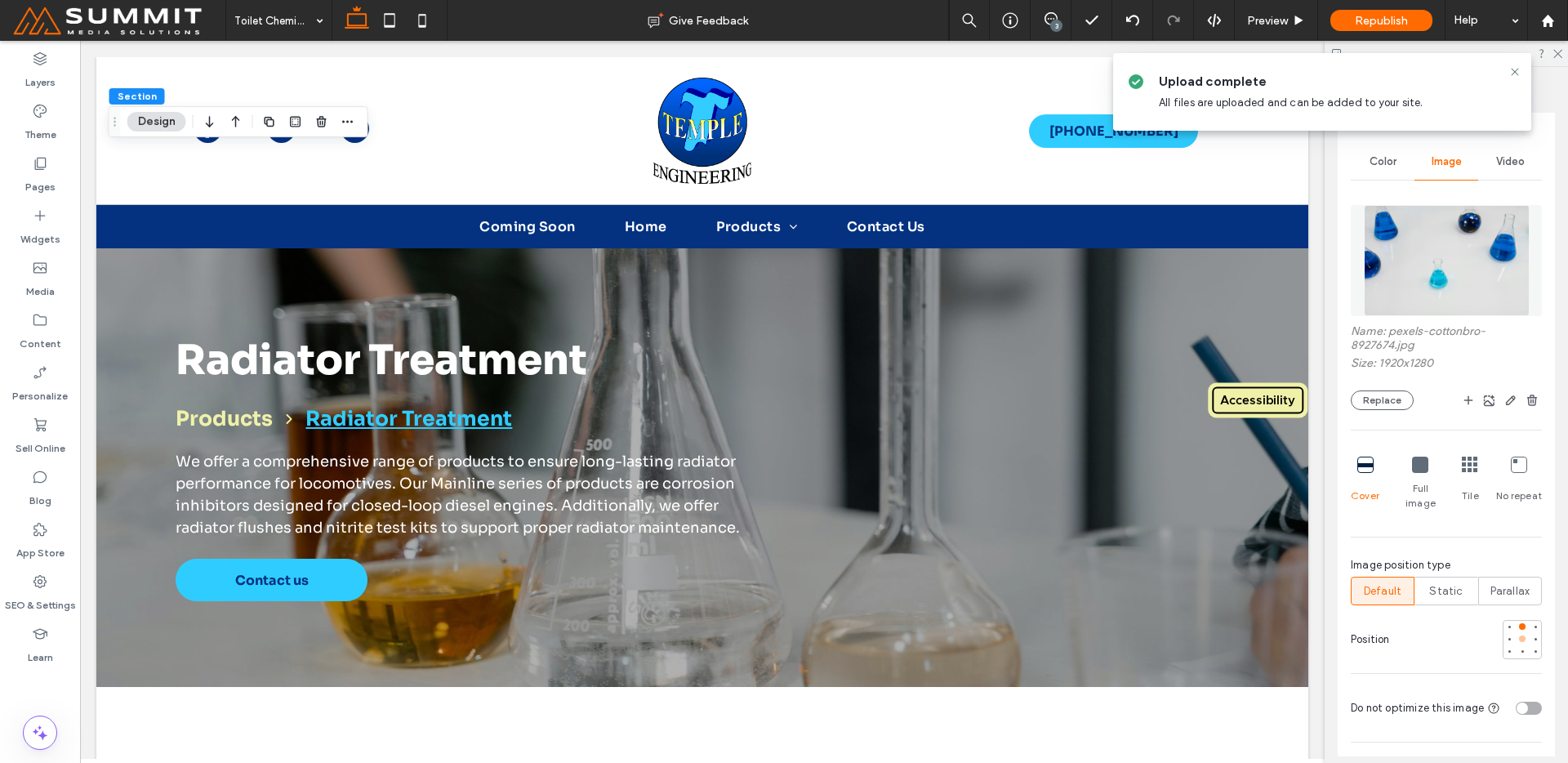
click at [1517, 633] on div at bounding box center [1522, 639] width 12 height 12
click at [1524, 620] on div at bounding box center [1522, 640] width 39 height 39
click at [1534, 603] on div "Color Image Video Name: pexels-cottonbro-8927674.jpg Size: 1920x1280 Replace Co…" at bounding box center [1446, 723] width 217 height 1173
click at [1532, 623] on div at bounding box center [1535, 626] width 6 height 6
click at [1517, 633] on div at bounding box center [1522, 639] width 12 height 12
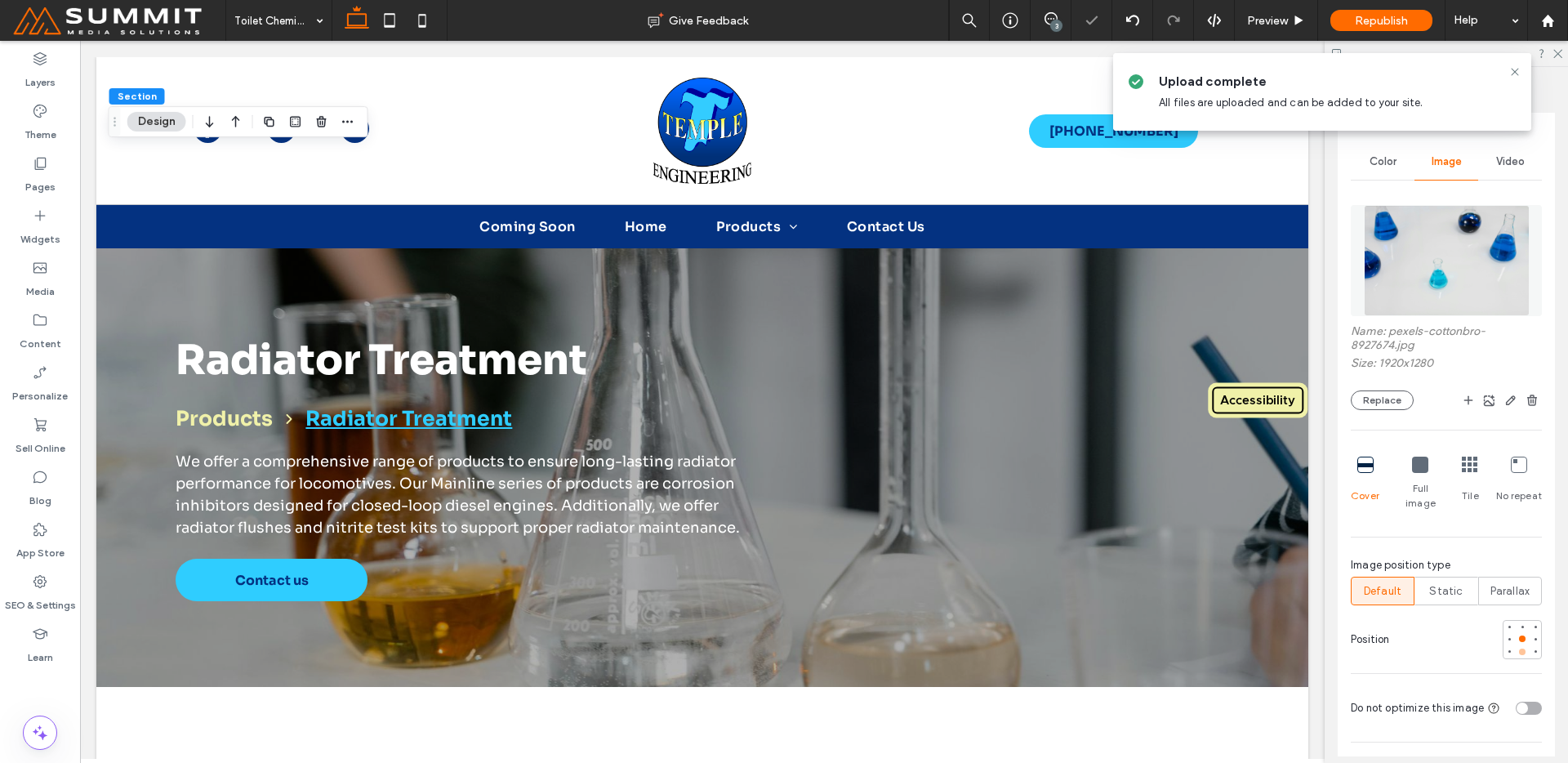
click at [1517, 647] on div at bounding box center [1522, 652] width 12 height 12
click at [1517, 633] on div at bounding box center [1522, 639] width 12 height 12
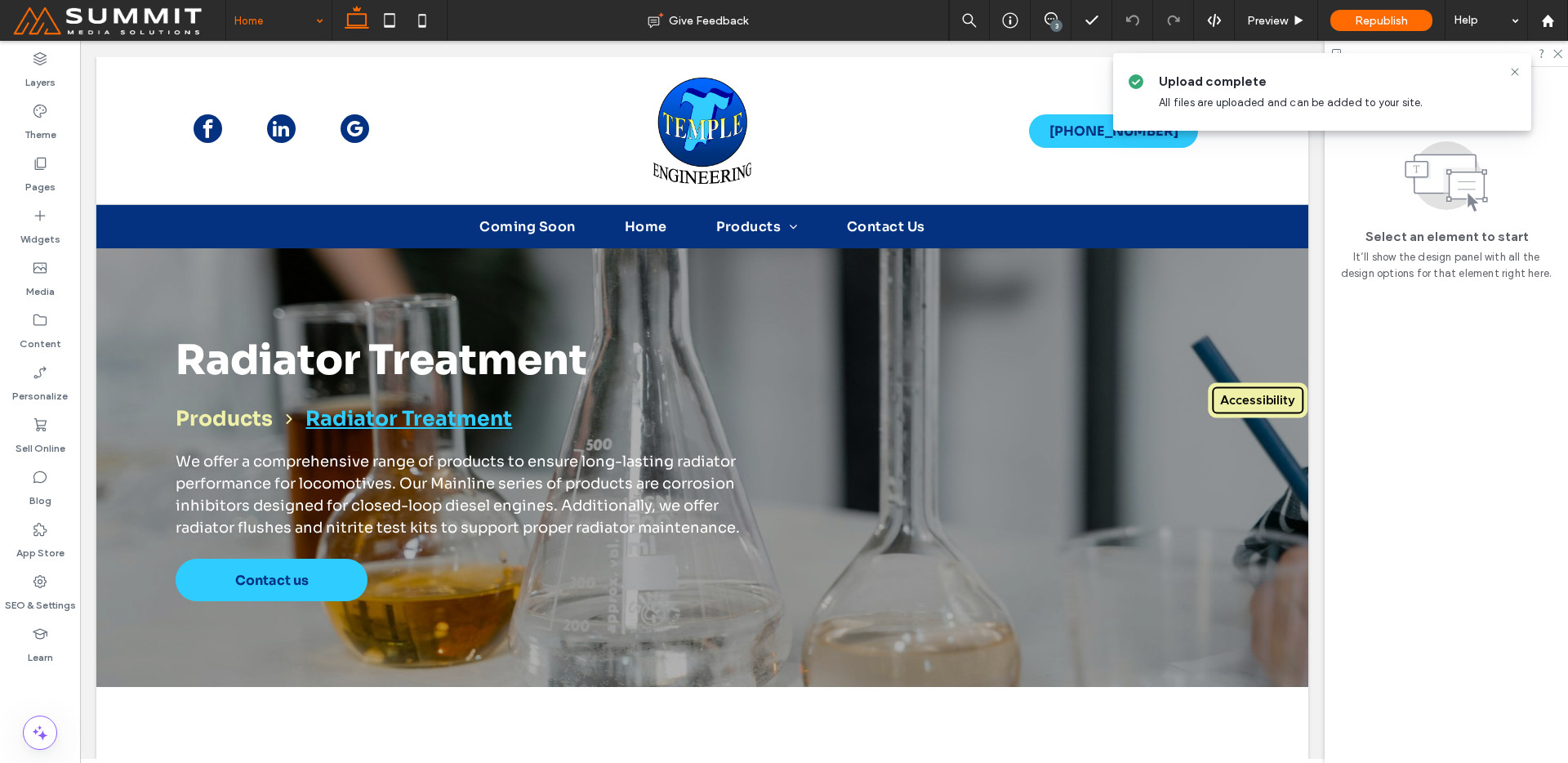
click at [302, 19] on input at bounding box center [274, 21] width 80 height 41
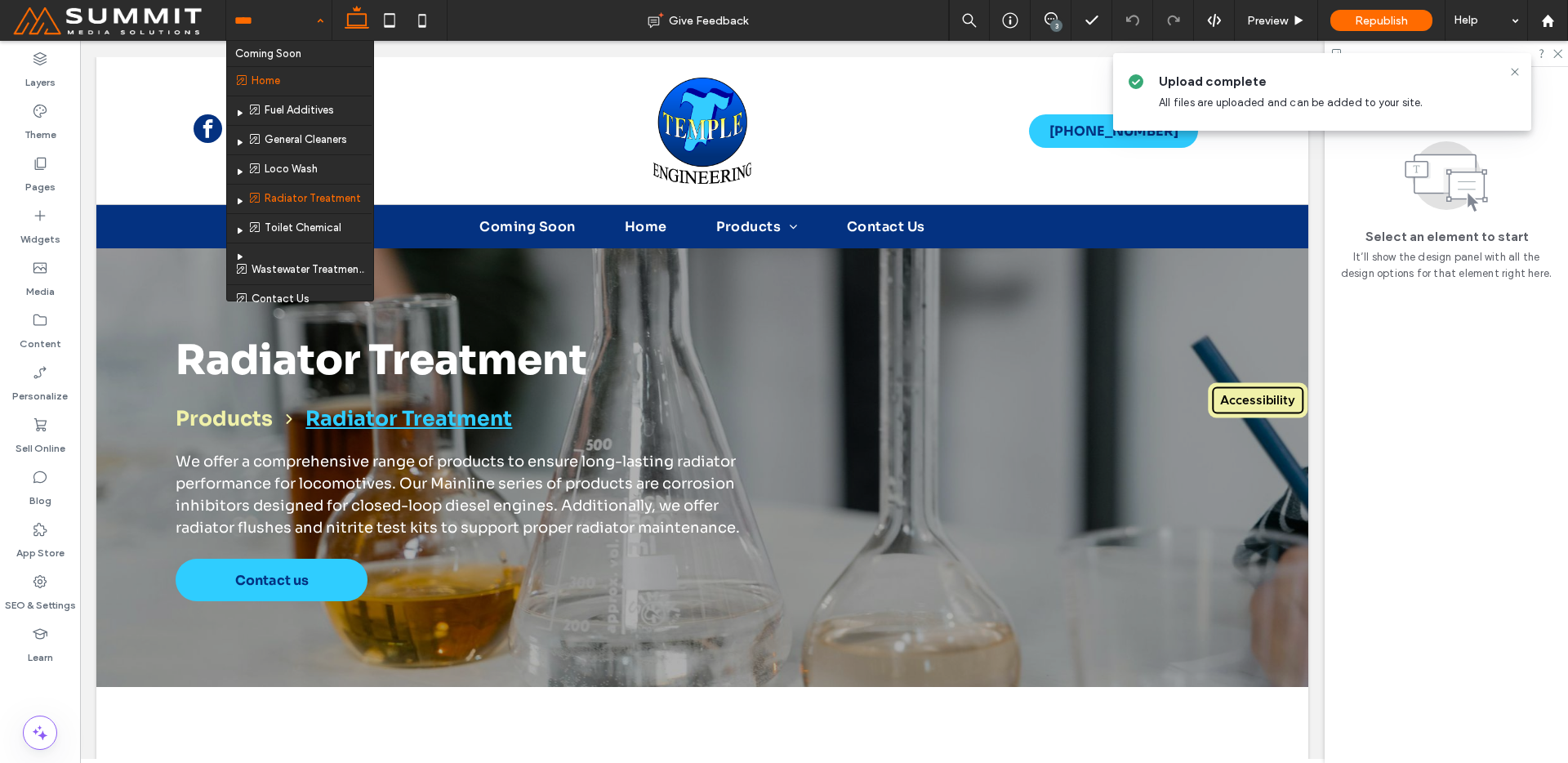
scroll to position [30, 0]
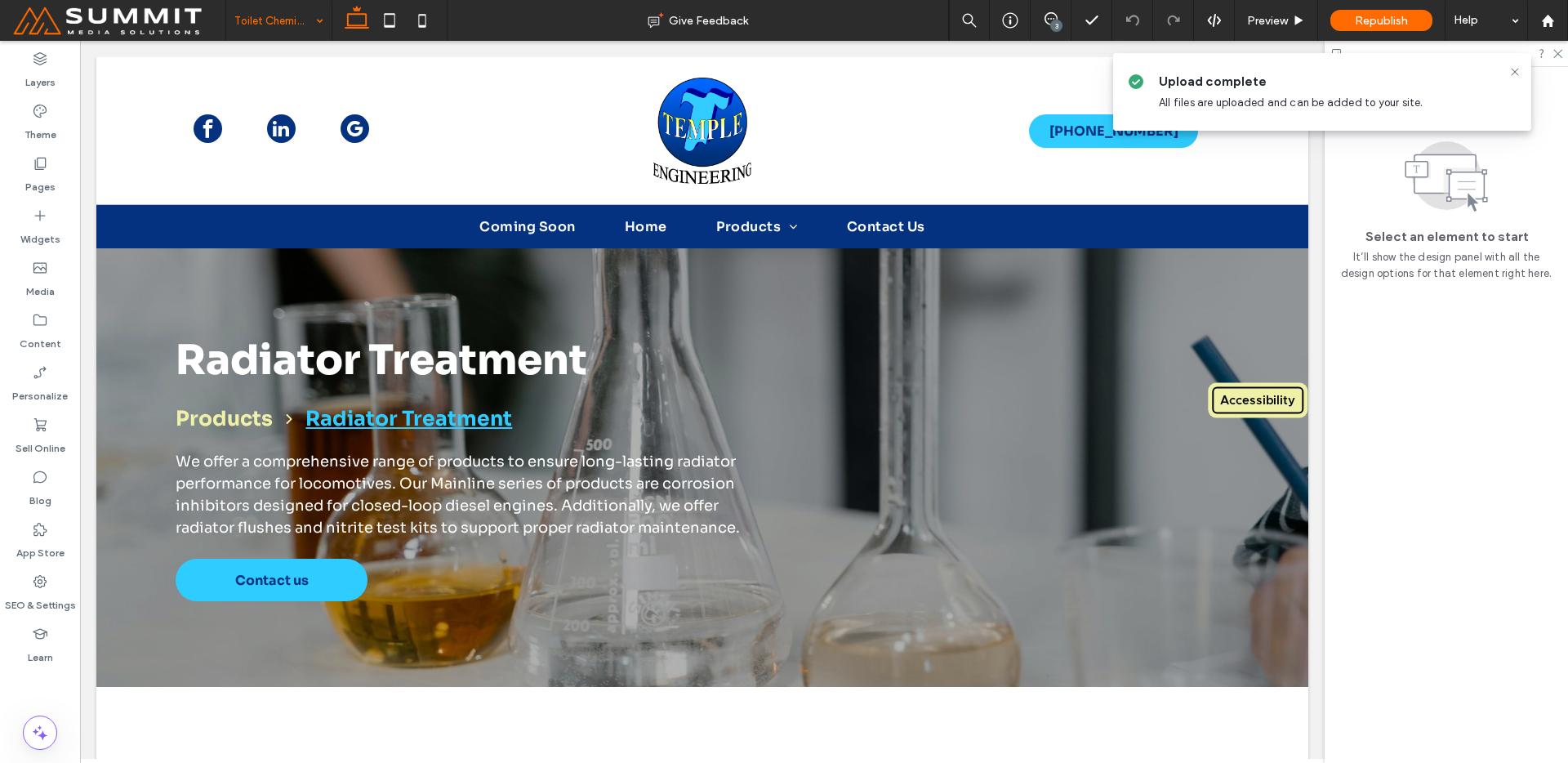
click at [332, 28] on div at bounding box center [390, 21] width 116 height 41
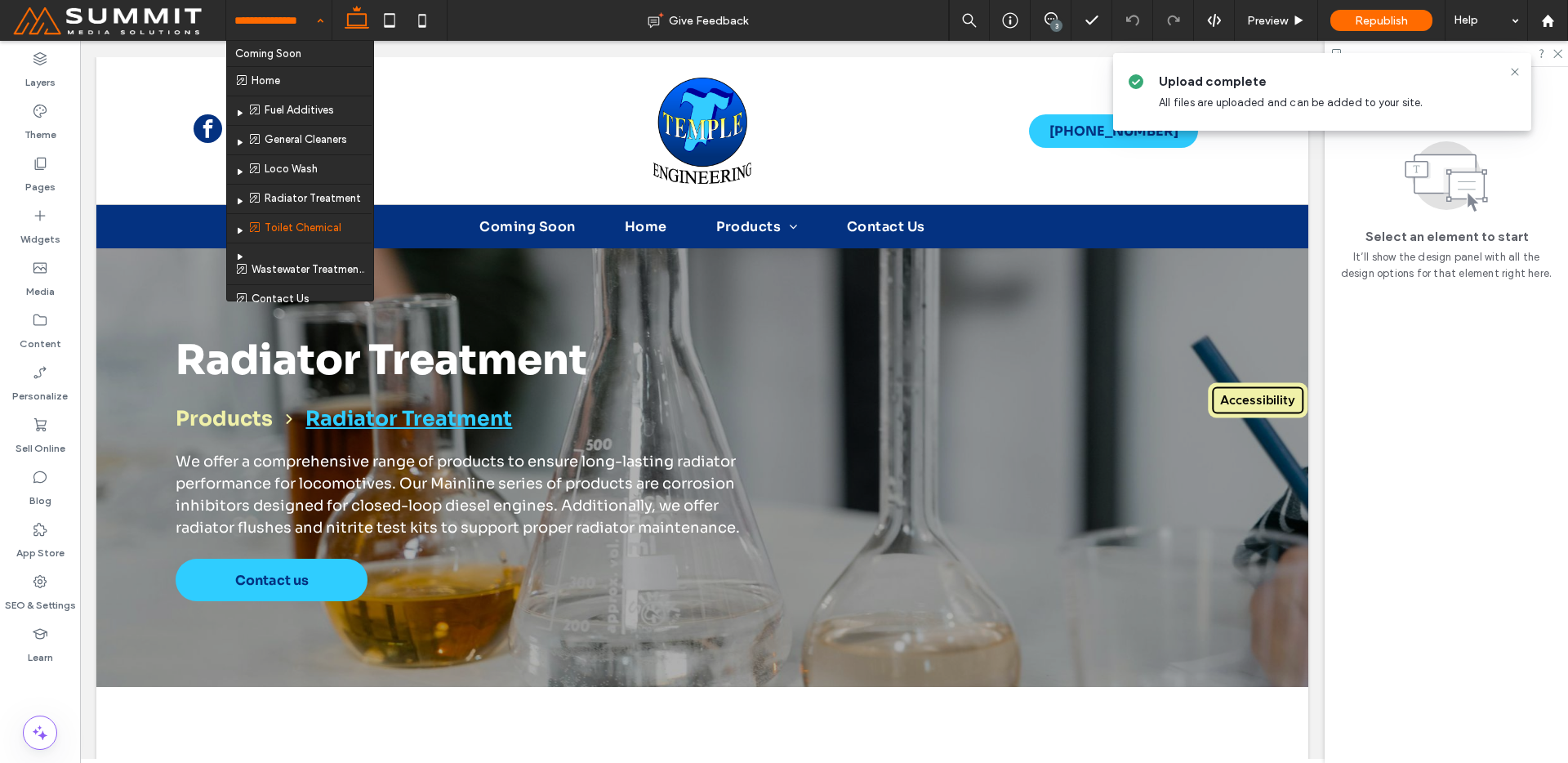
scroll to position [30, 0]
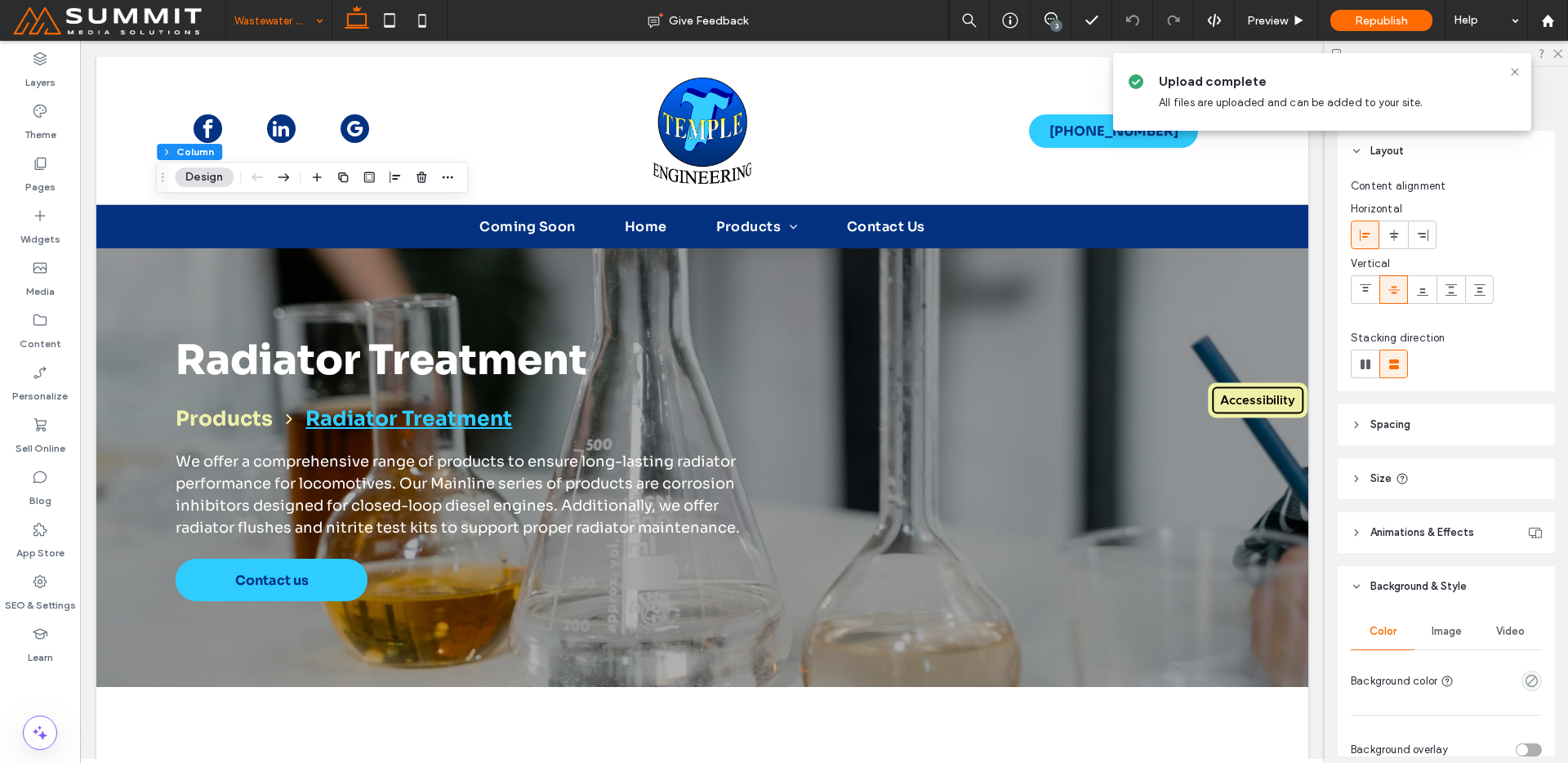
scroll to position [331, 0]
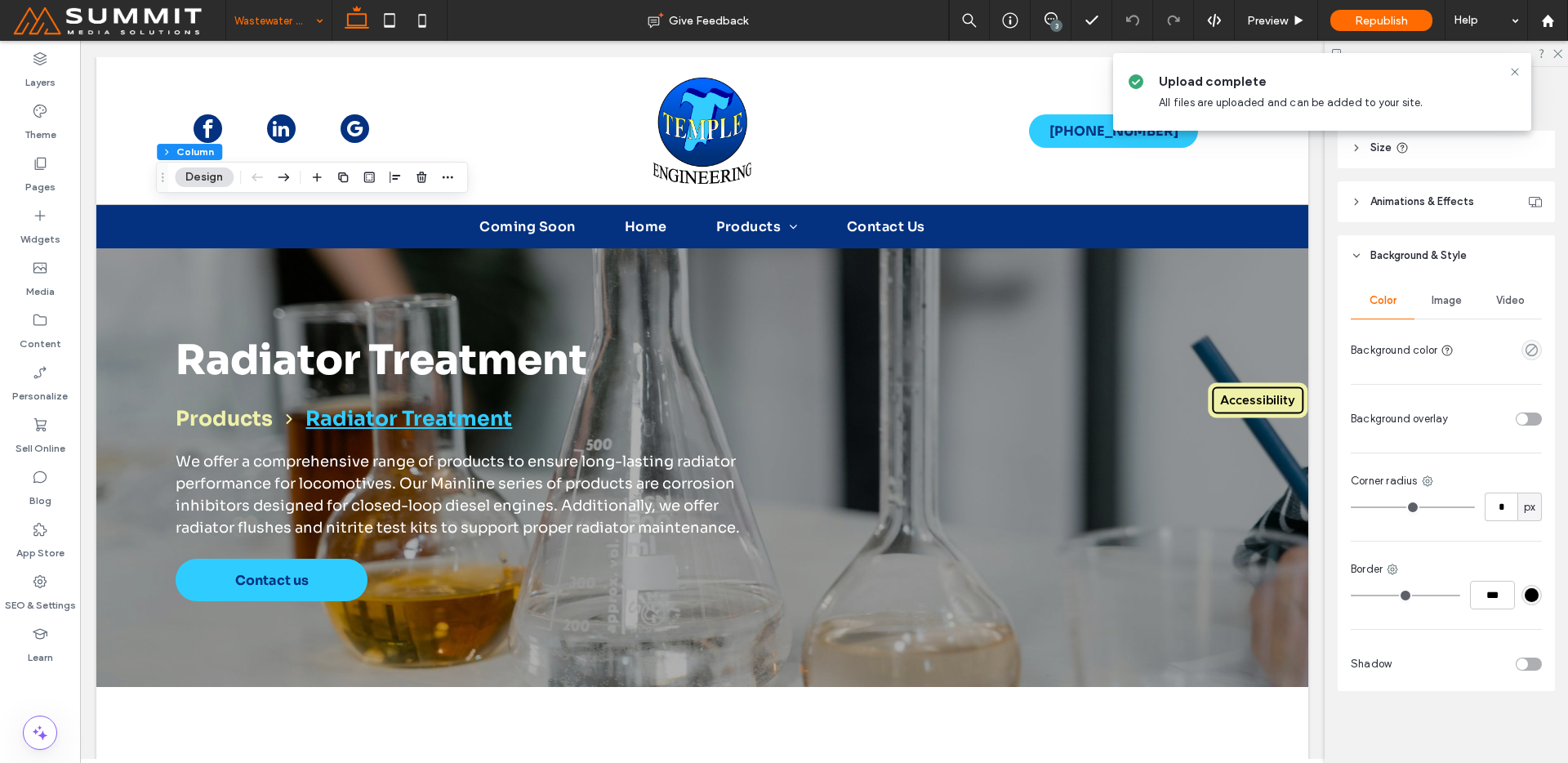
click at [1441, 287] on div "Image" at bounding box center [1446, 301] width 63 height 36
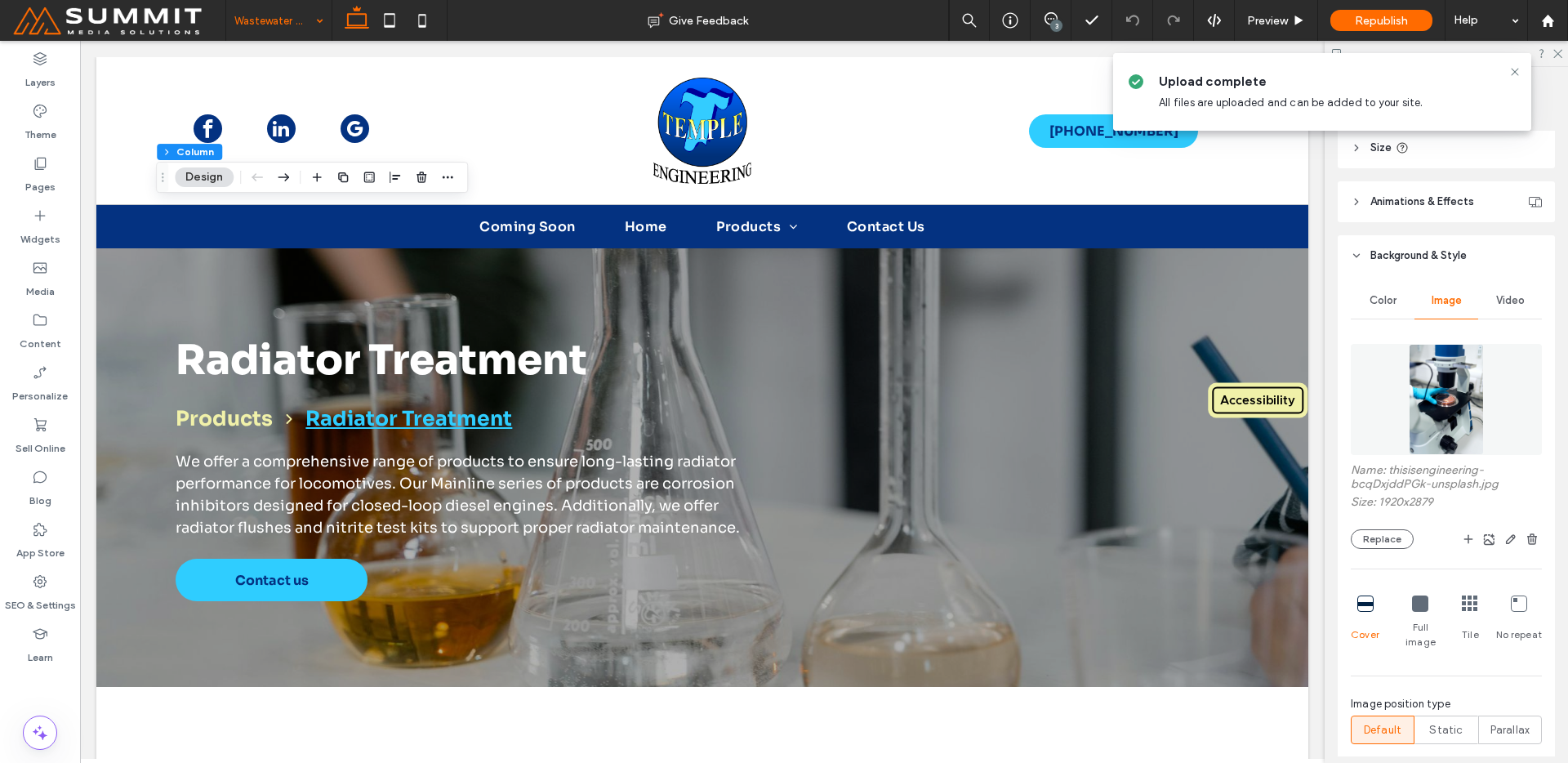
click at [1444, 357] on img at bounding box center [1446, 400] width 74 height 111
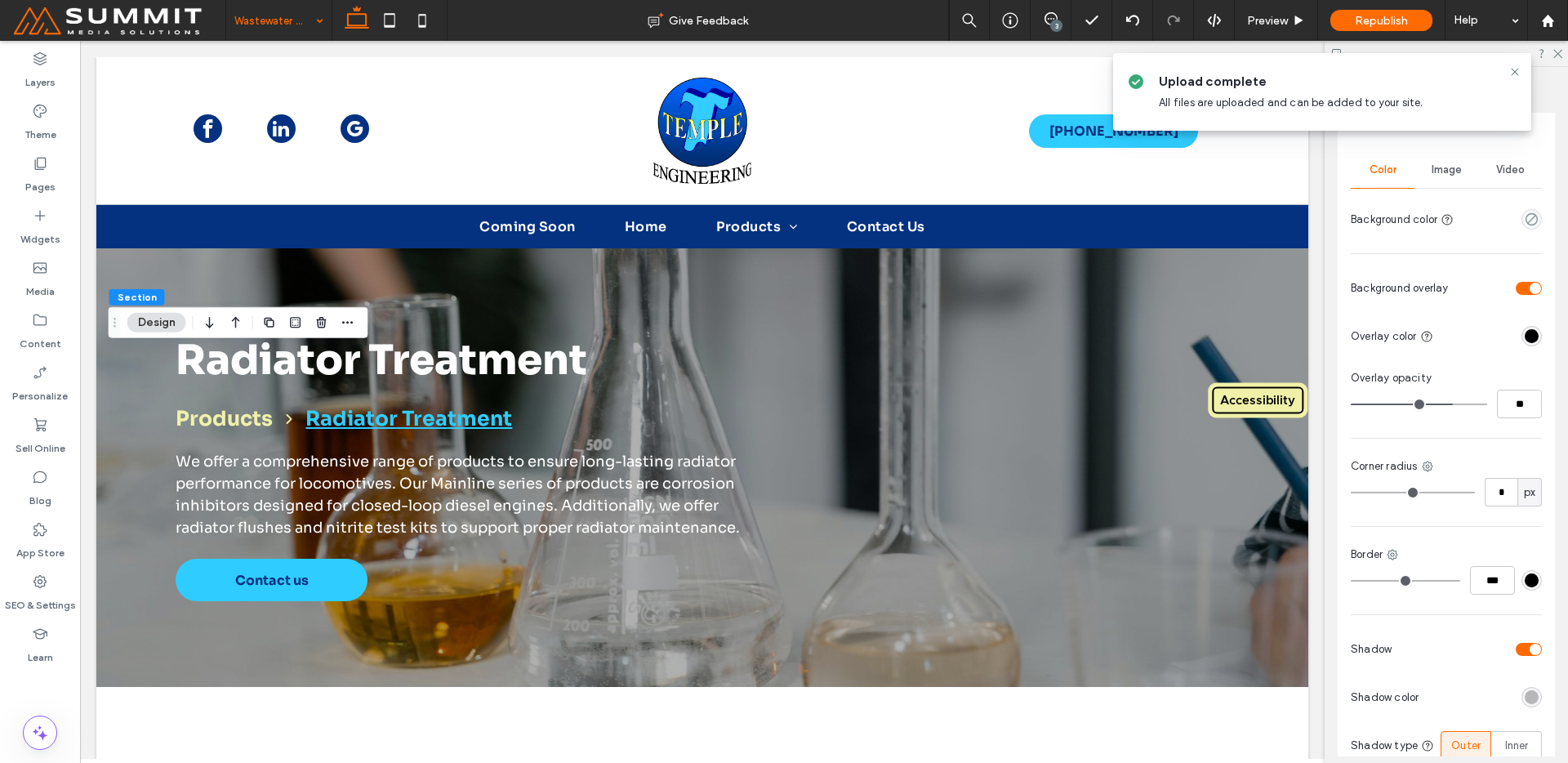
scroll to position [335, 0]
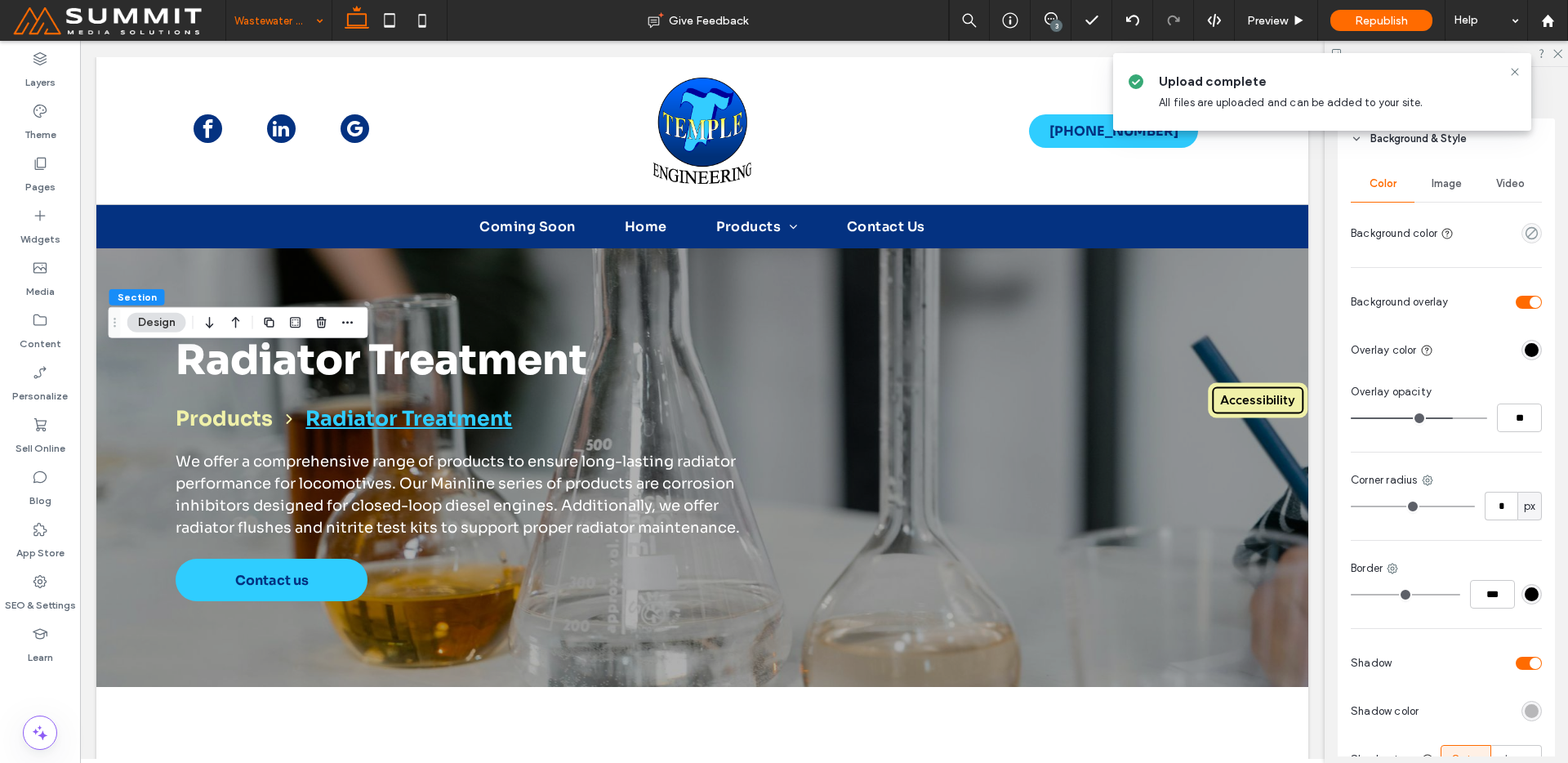
click at [1416, 176] on div "Image" at bounding box center [1446, 183] width 63 height 36
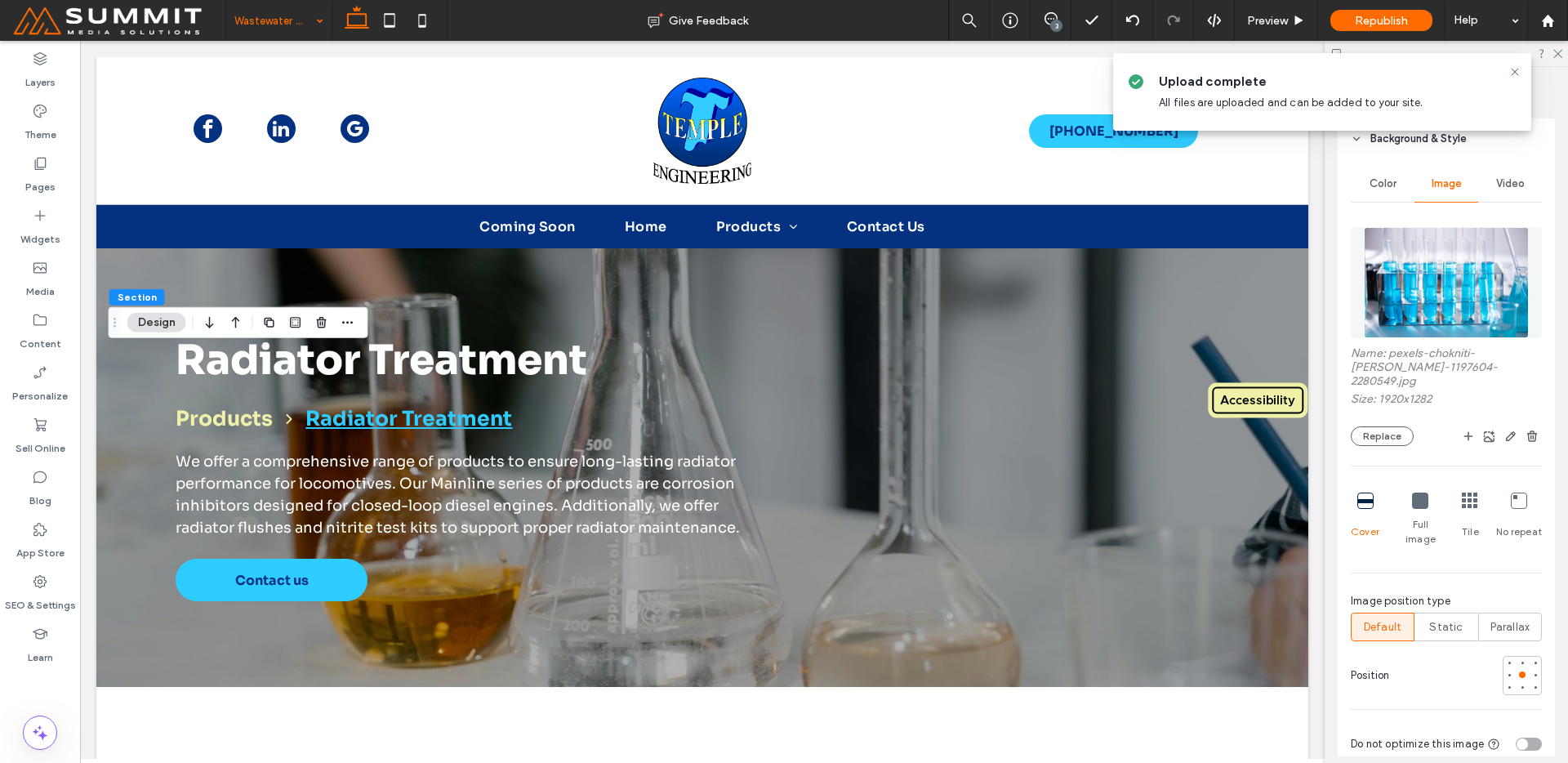
click at [1414, 312] on img at bounding box center [1446, 283] width 165 height 111
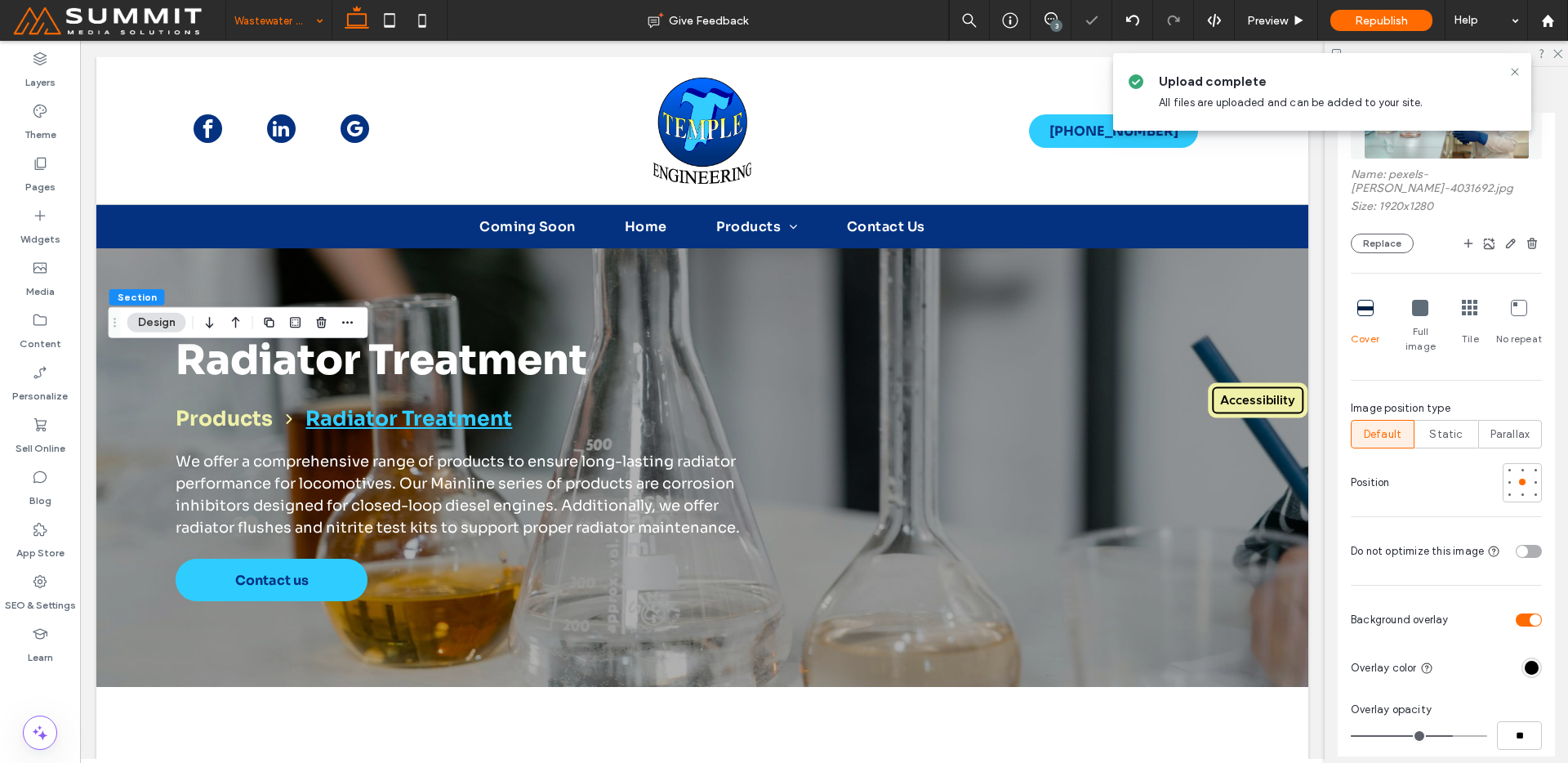
scroll to position [581, 0]
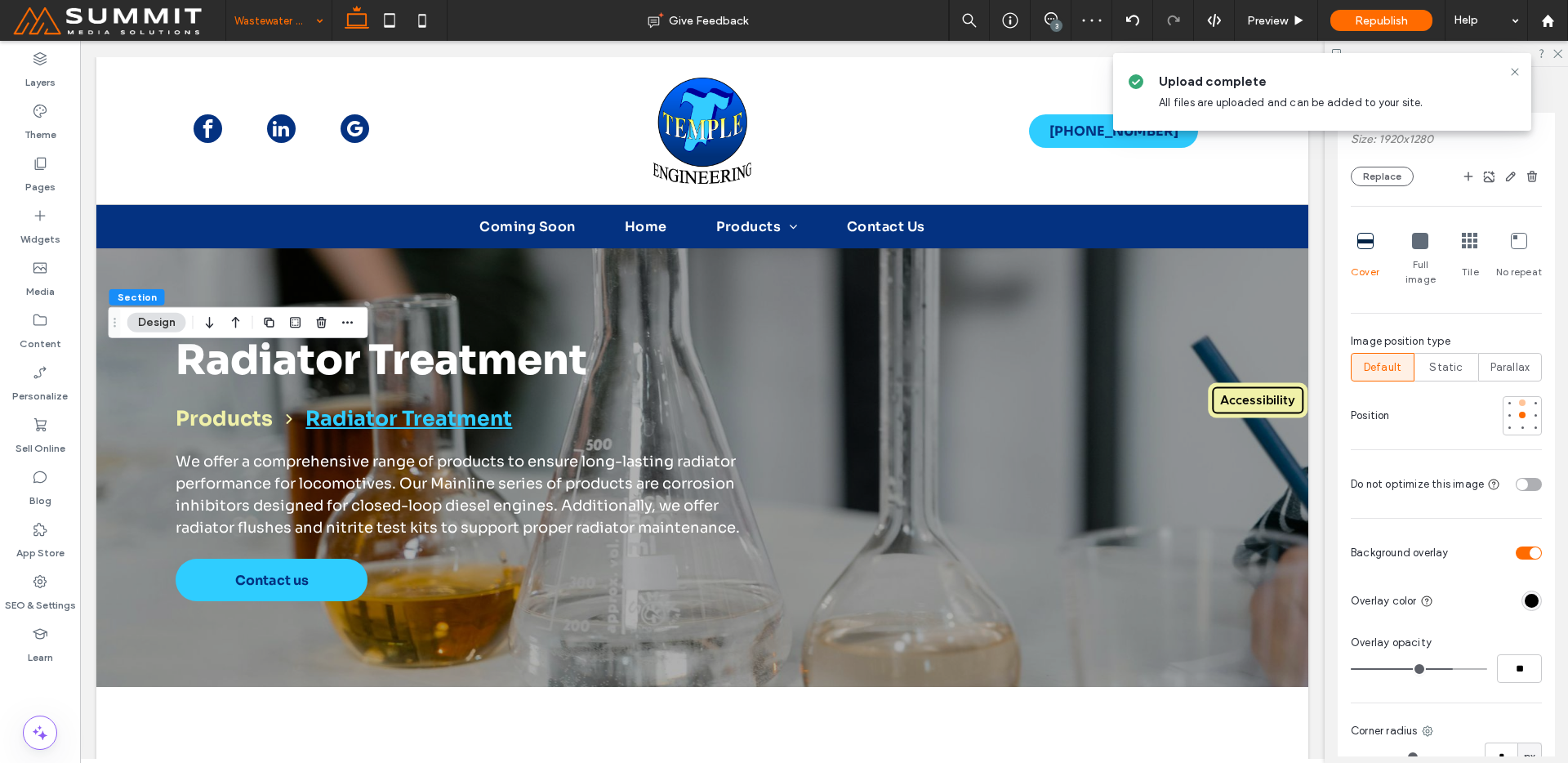
click at [1517, 397] on div at bounding box center [1522, 403] width 12 height 12
click at [1519, 411] on div at bounding box center [1522, 414] width 6 height 6
click at [1519, 425] on div at bounding box center [1522, 428] width 6 height 6
click at [1519, 411] on div at bounding box center [1522, 414] width 6 height 6
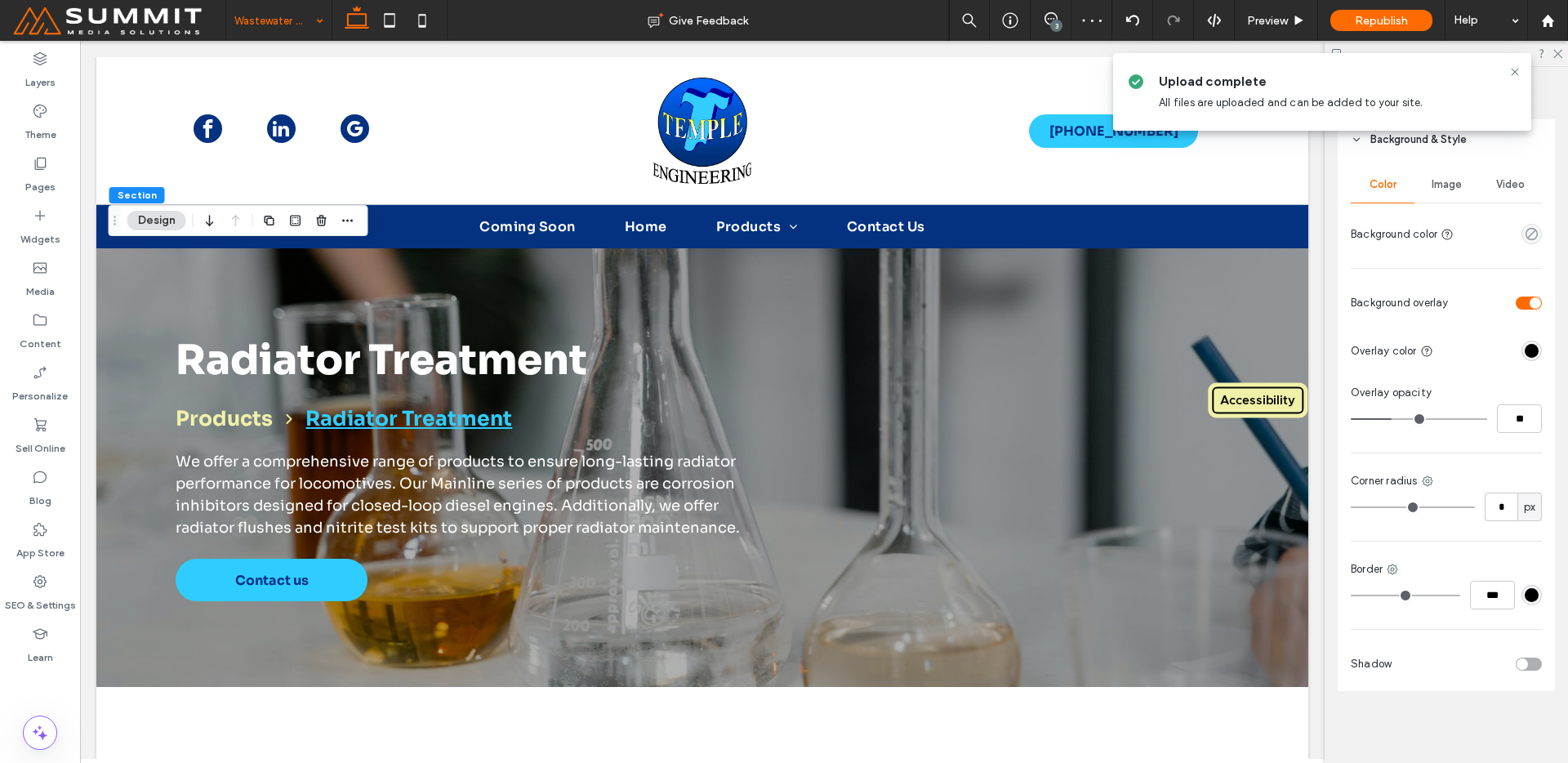
scroll to position [174, 0]
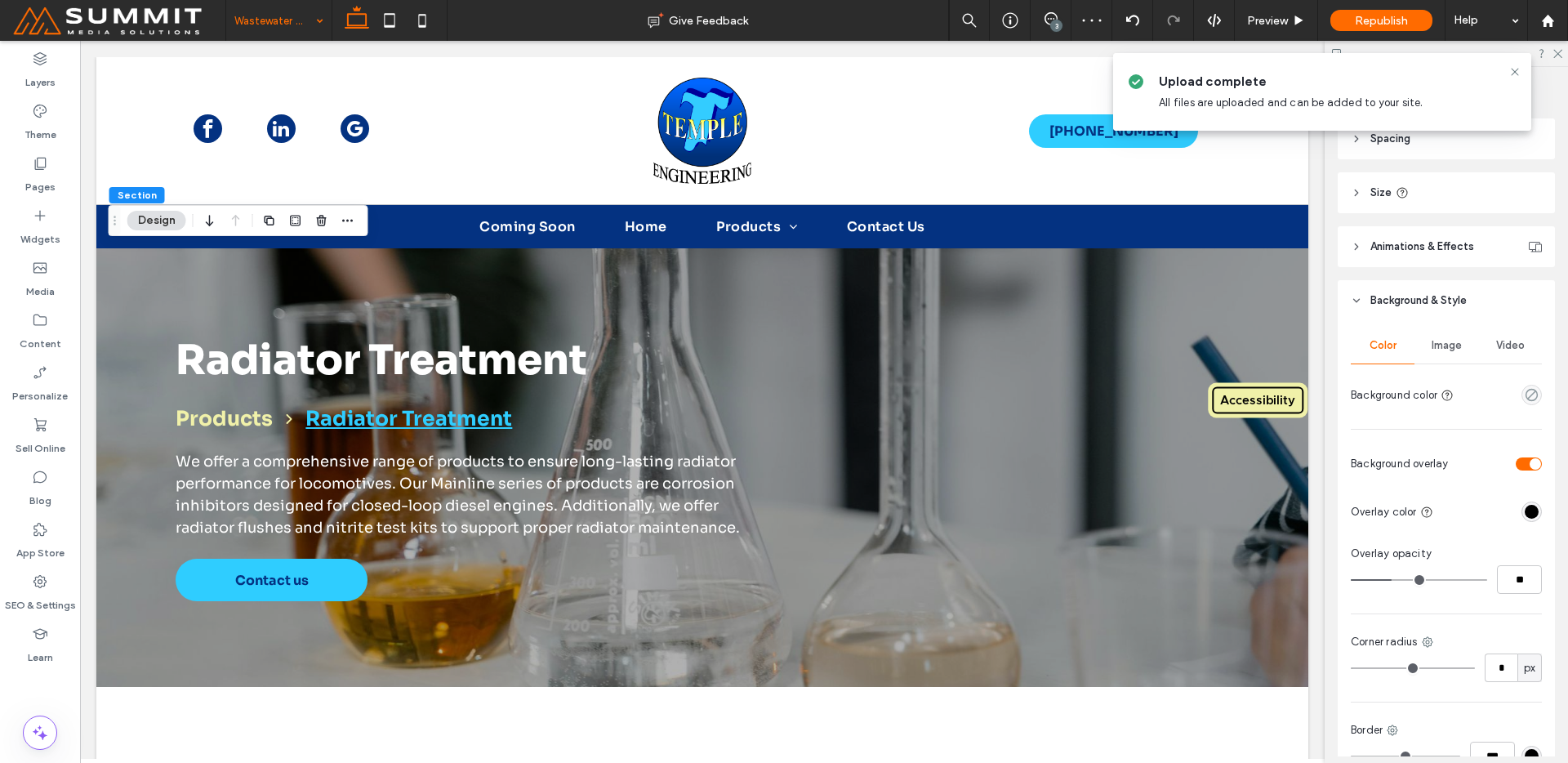
click at [1432, 352] on span "Image" at bounding box center [1447, 345] width 30 height 13
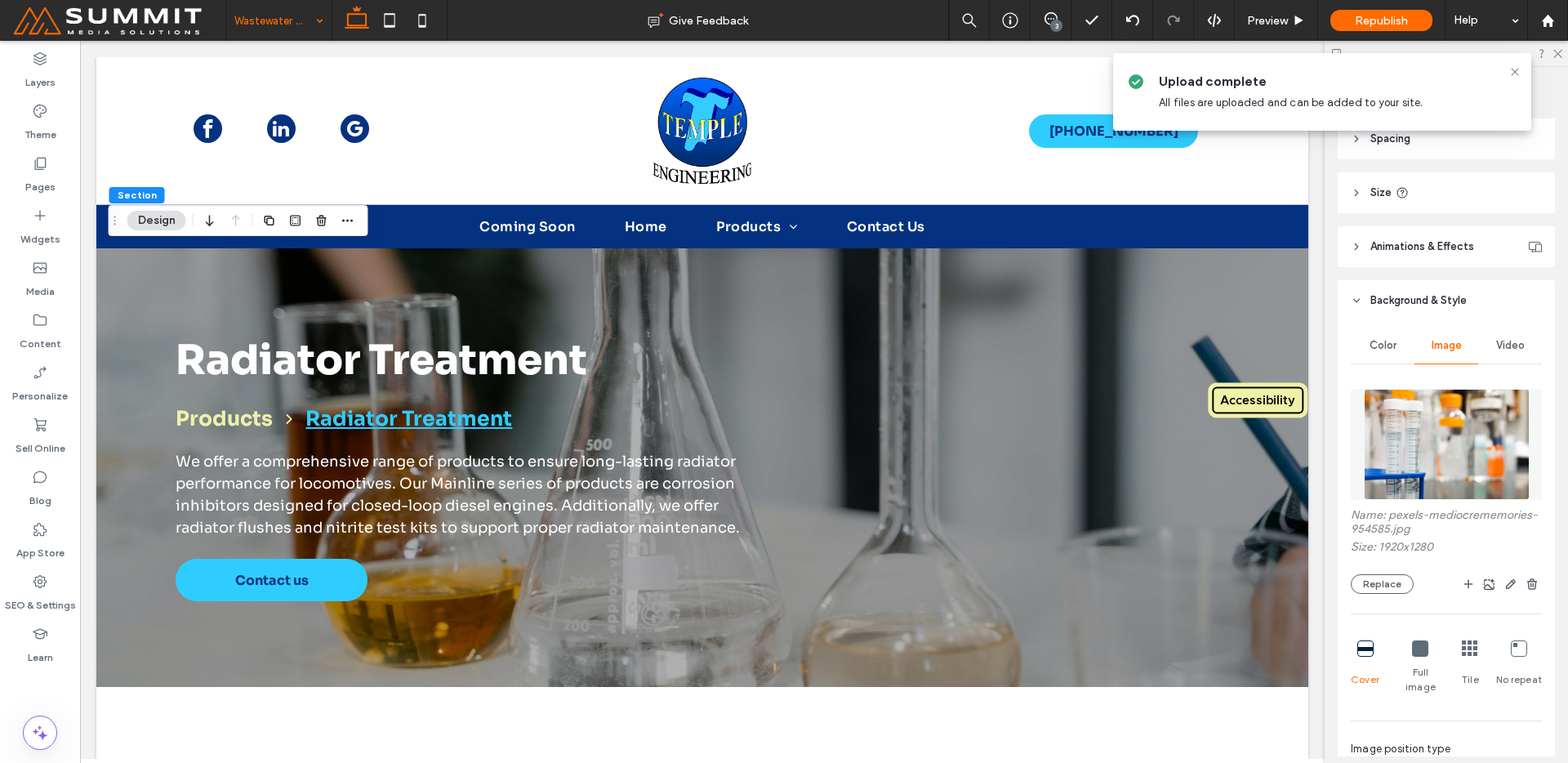
drag, startPoint x: 1434, startPoint y: 430, endPoint x: 1421, endPoint y: 417, distance: 18.4
click at [1433, 430] on img at bounding box center [1446, 445] width 165 height 111
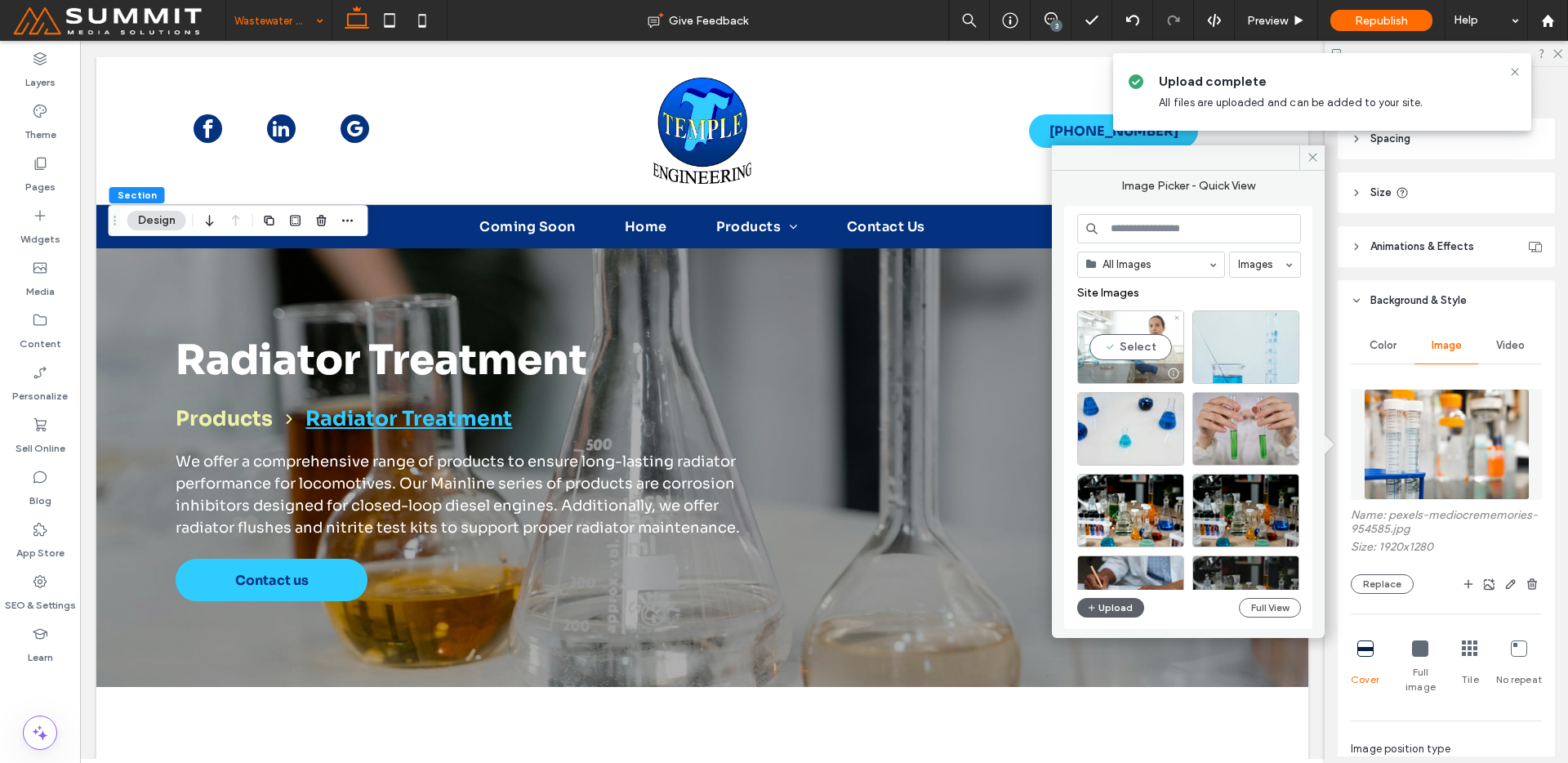
click at [1136, 368] on div at bounding box center [1131, 374] width 105 height 20
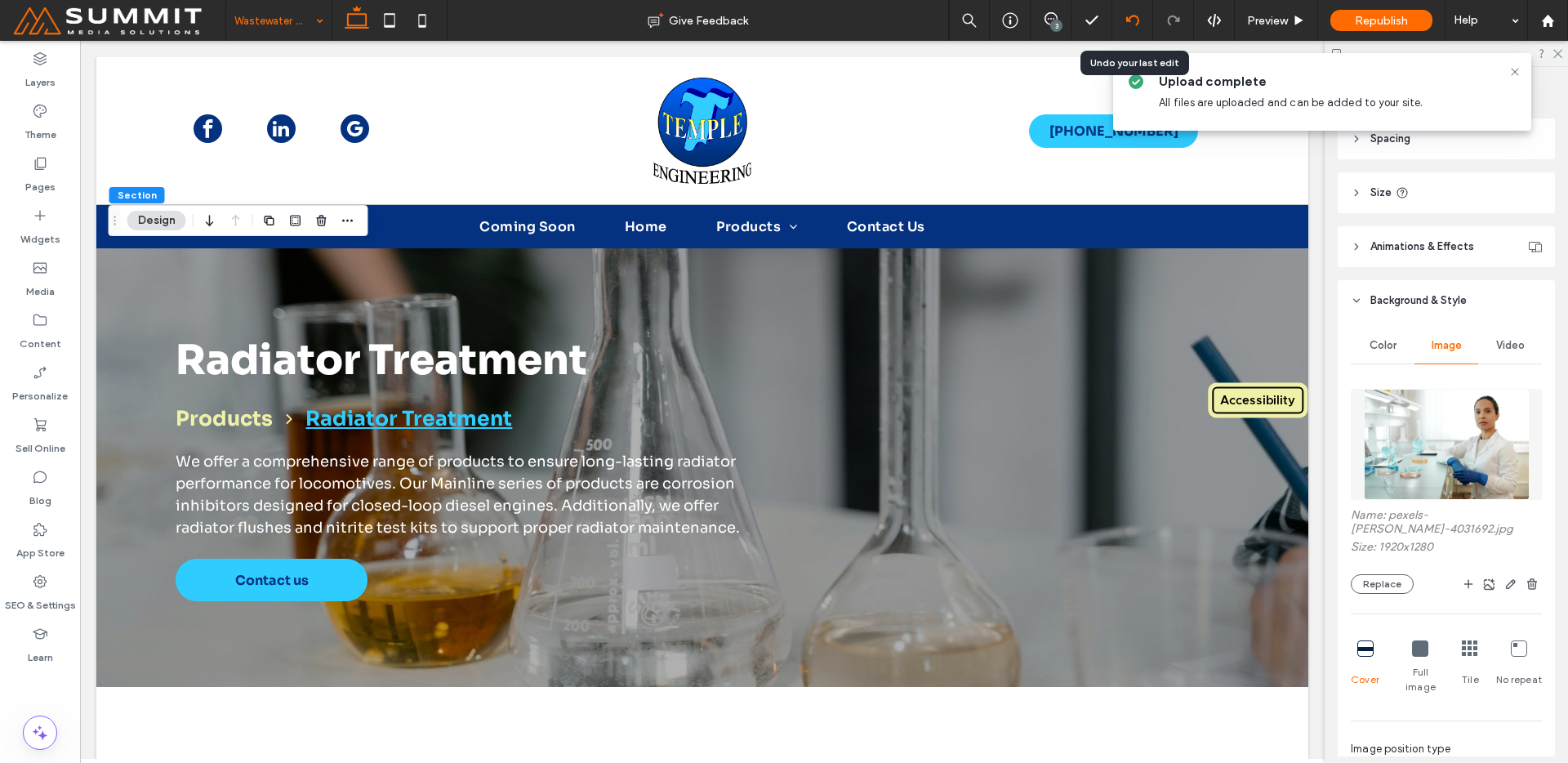
click at [1139, 12] on div at bounding box center [1133, 21] width 41 height 41
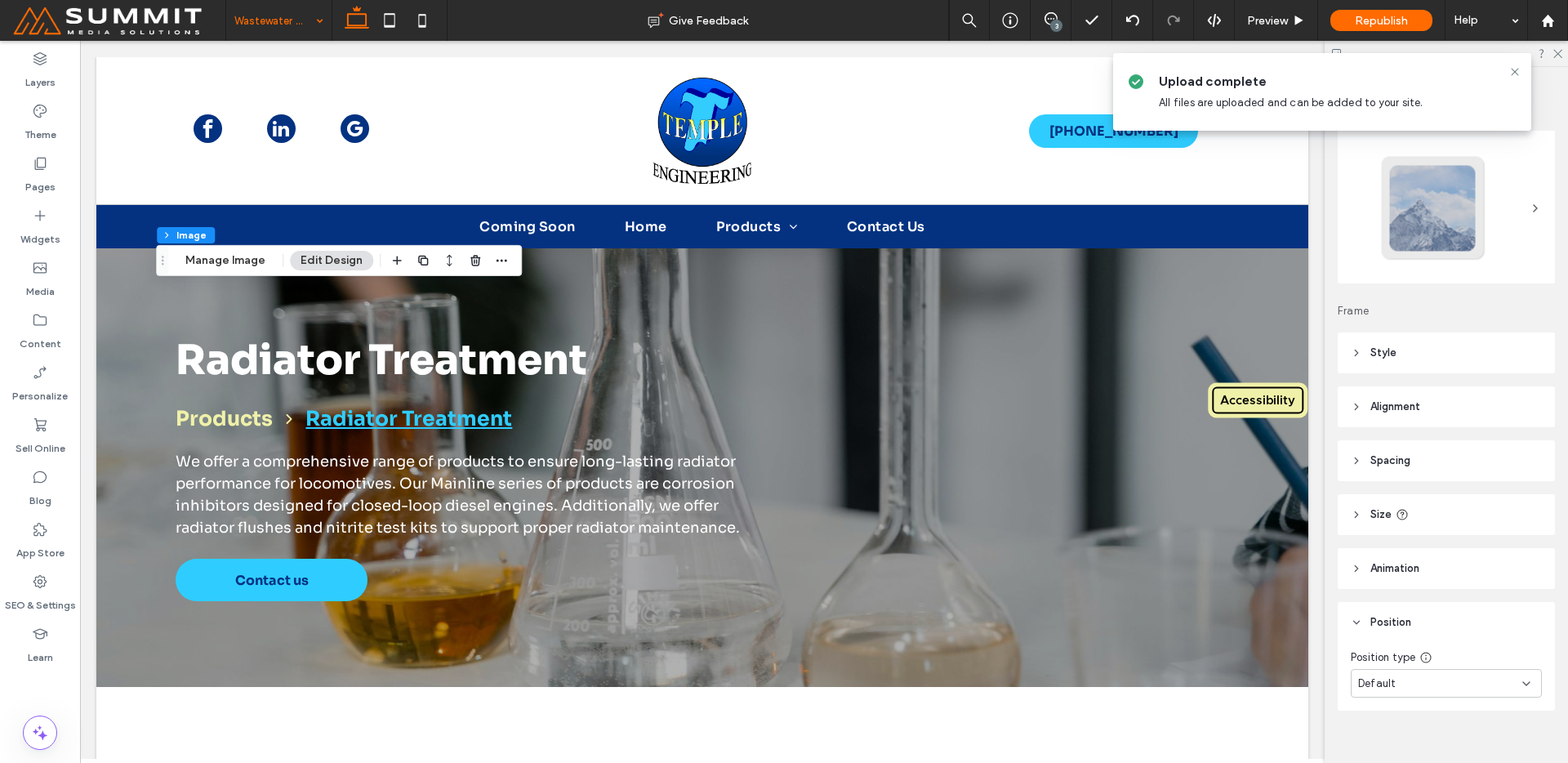
scroll to position [52, 0]
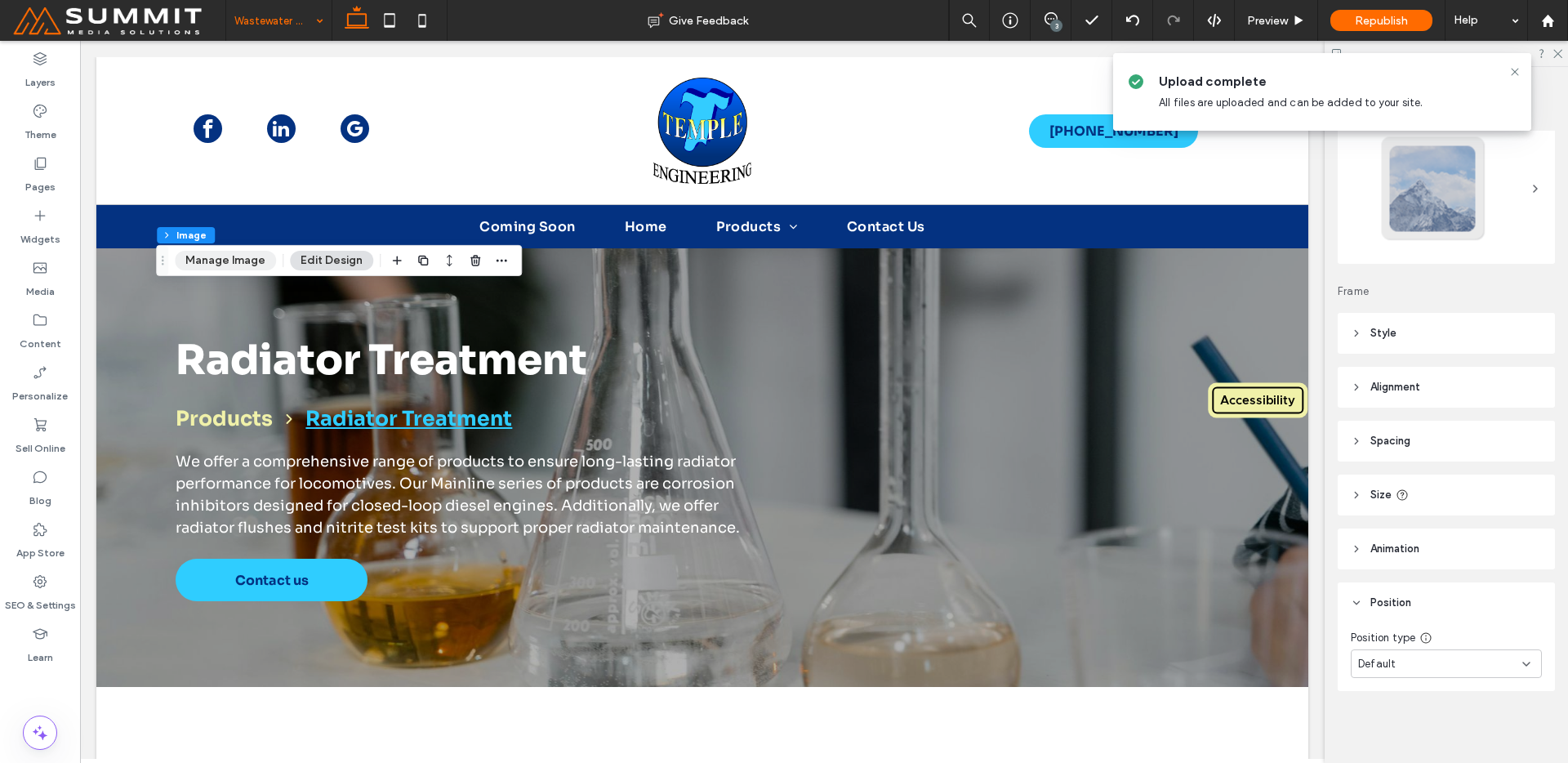
click at [250, 261] on button "Manage Image" at bounding box center [225, 260] width 101 height 20
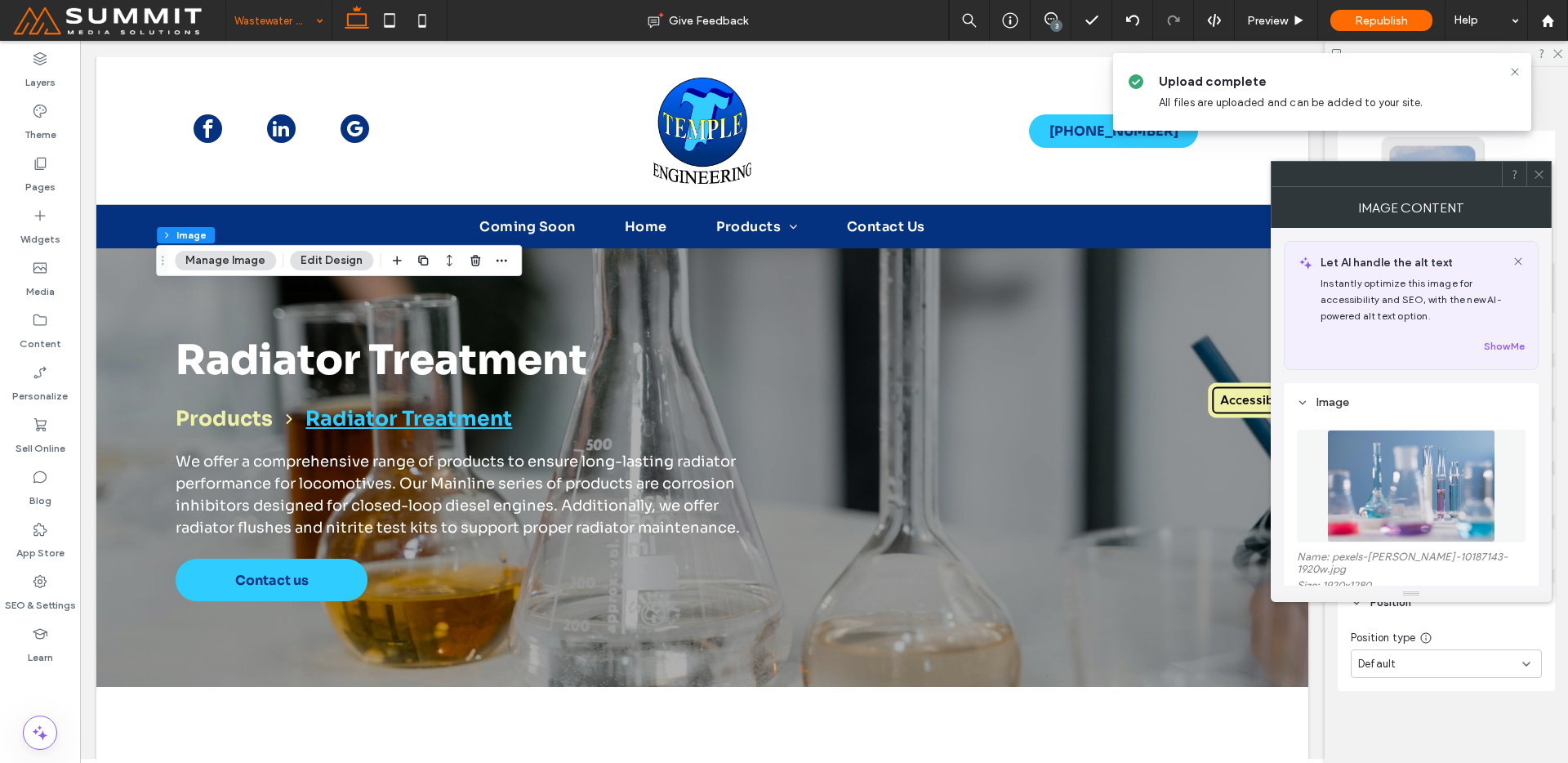
click at [1336, 510] on img at bounding box center [1412, 487] width 168 height 113
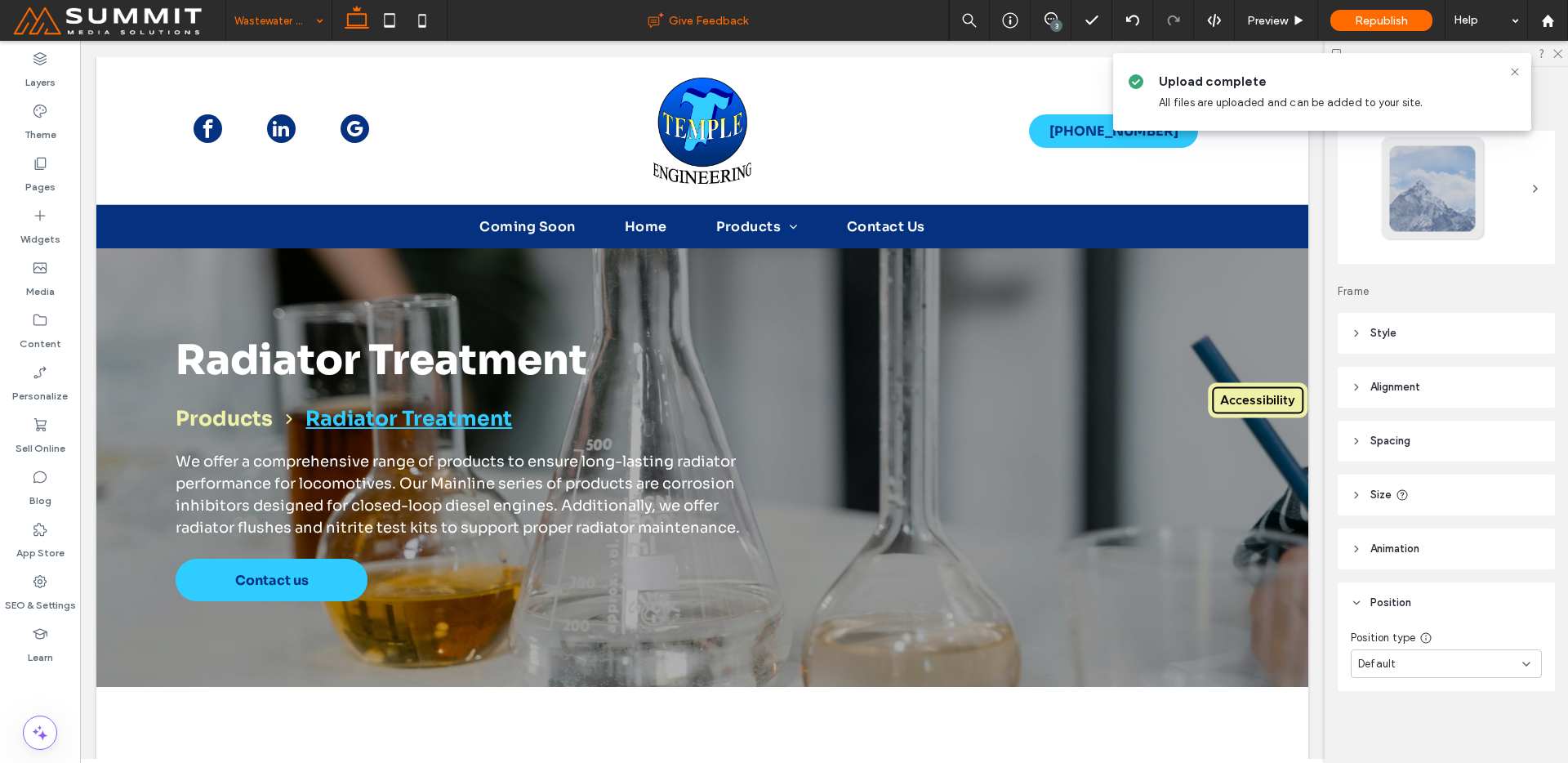
type input "***"
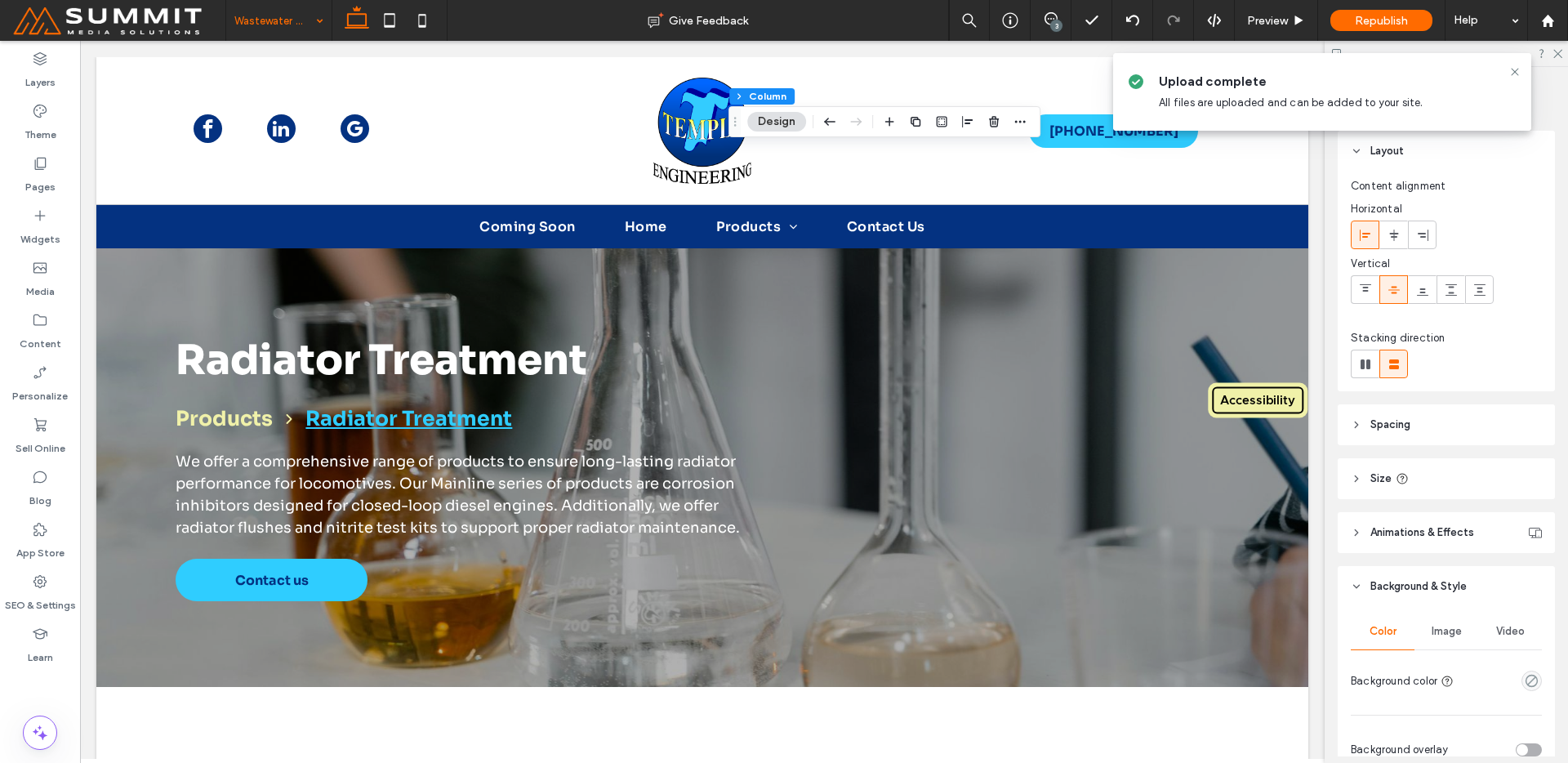
scroll to position [331, 0]
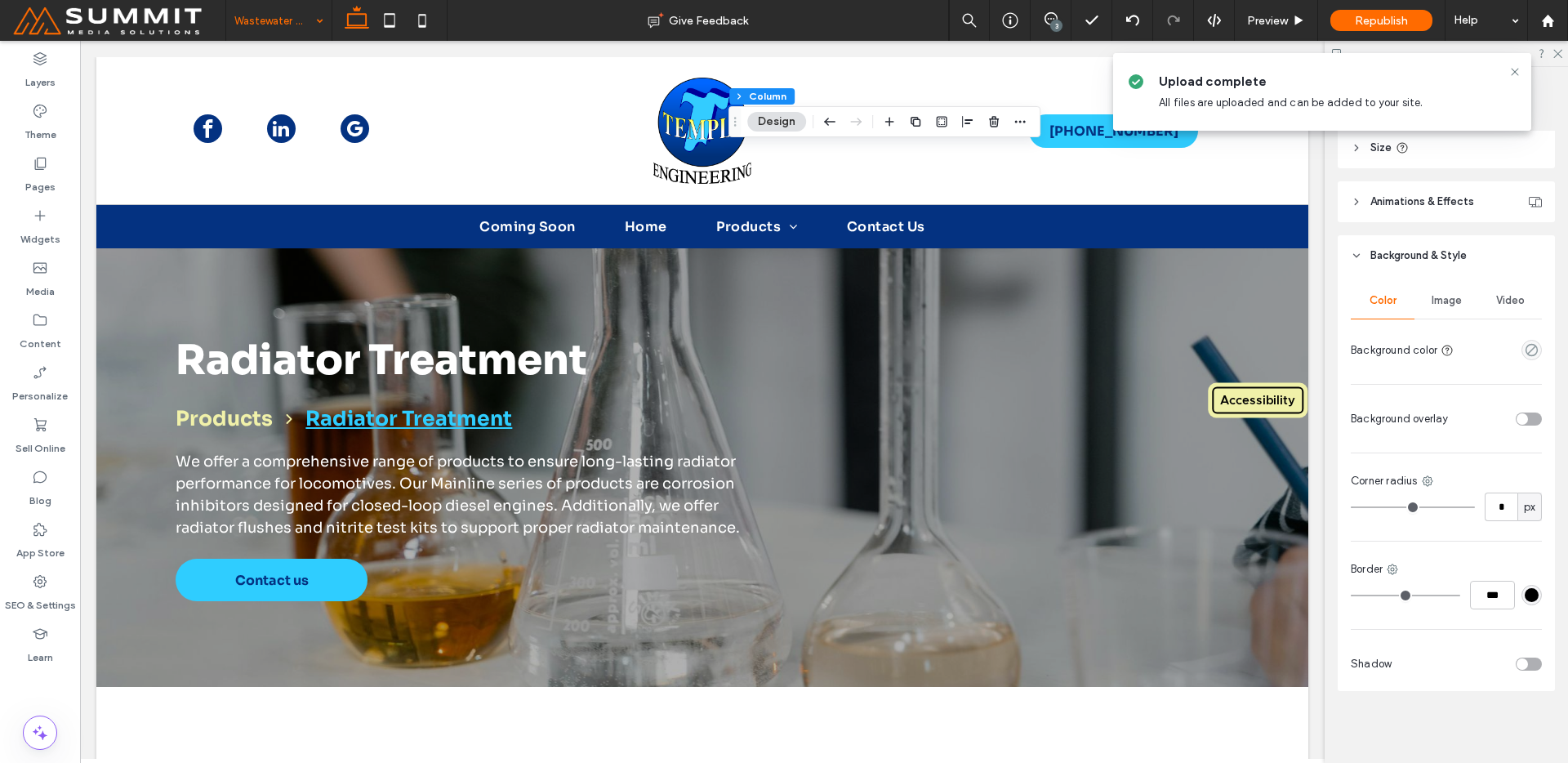
click at [1442, 295] on span "Image" at bounding box center [1447, 301] width 30 height 13
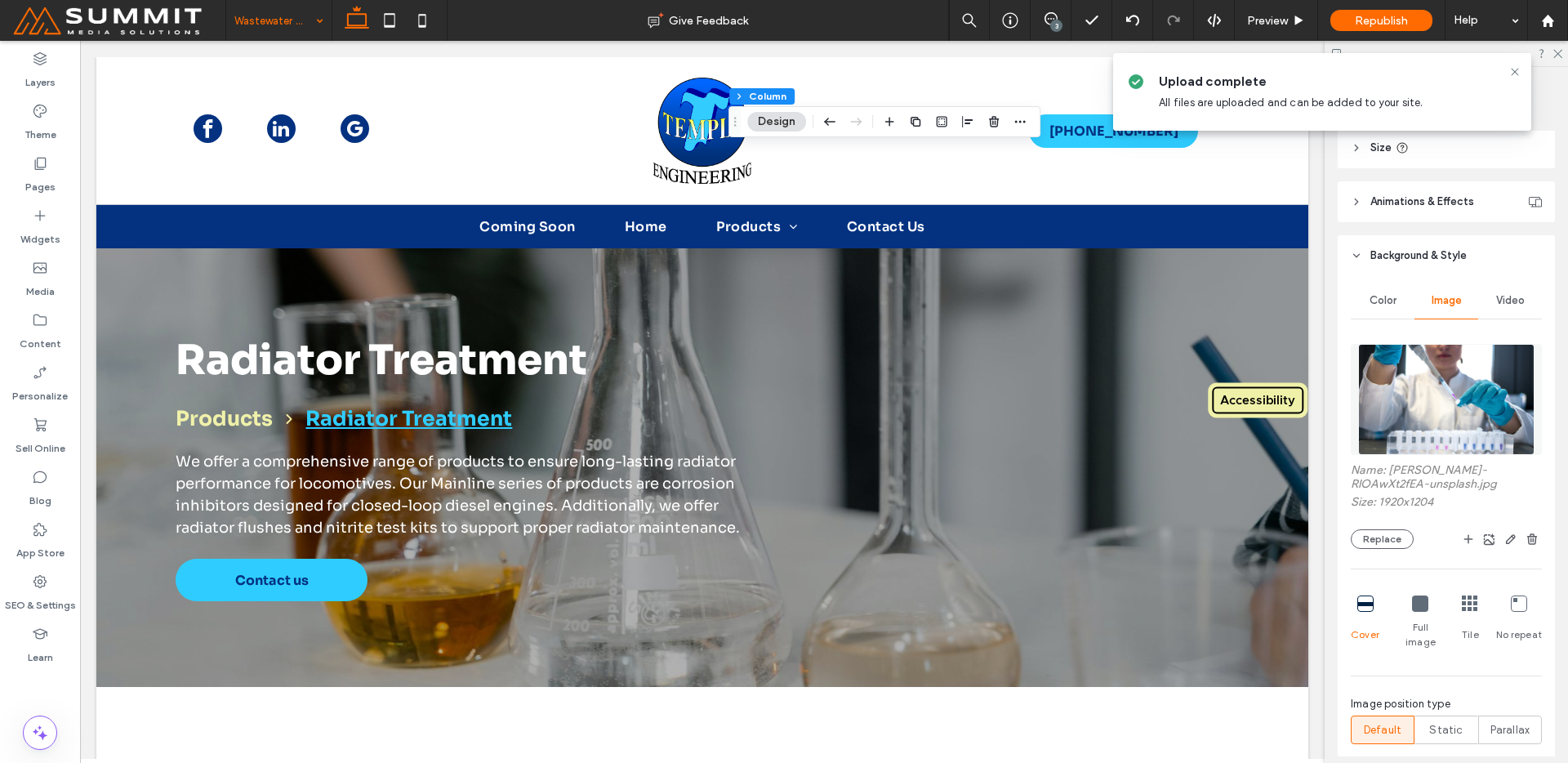
drag, startPoint x: 1434, startPoint y: 305, endPoint x: 1443, endPoint y: 131, distance: 174.2
click at [1389, 386] on img at bounding box center [1446, 400] width 176 height 111
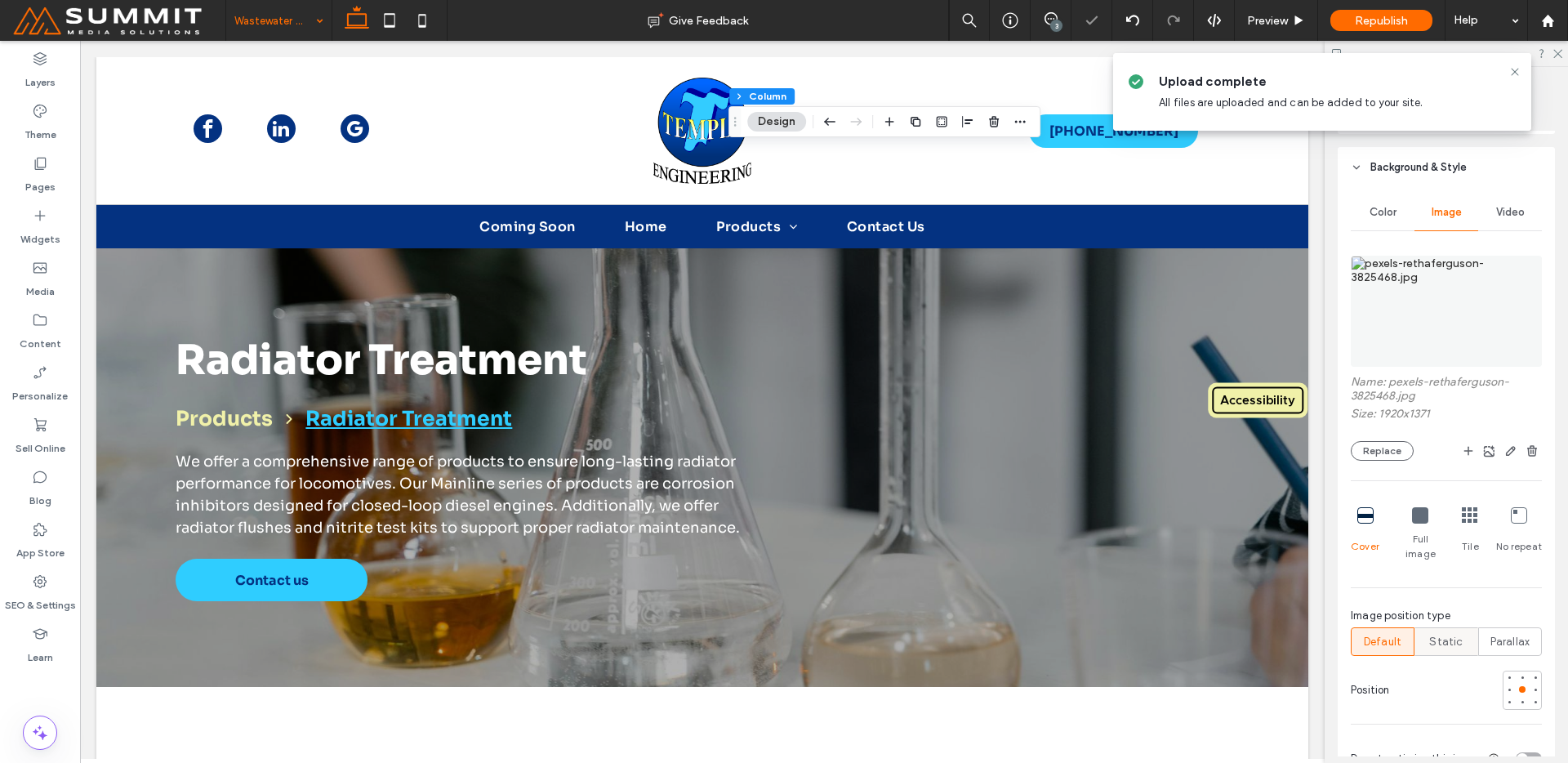
scroll to position [438, 0]
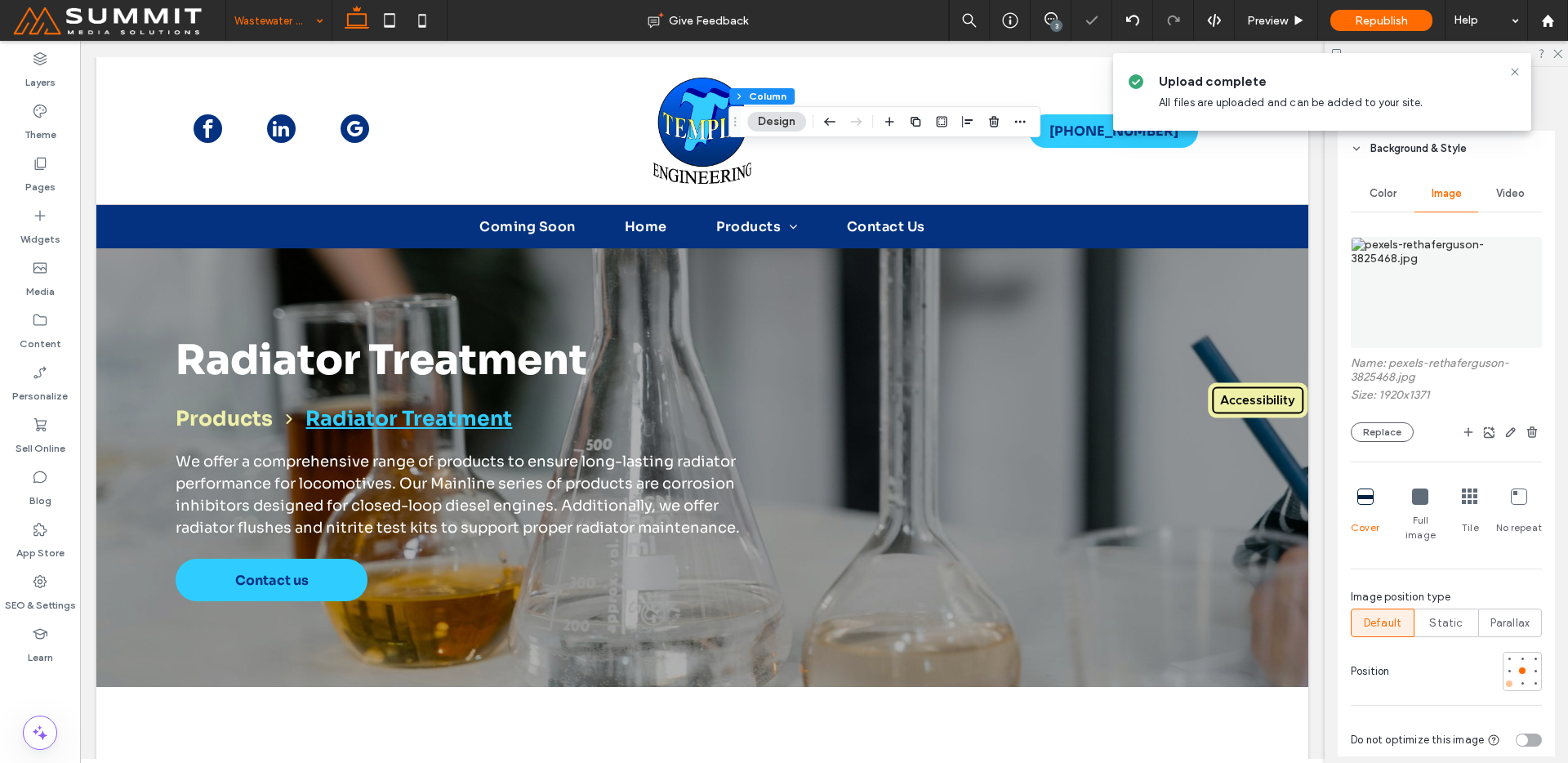
click at [1504, 678] on div at bounding box center [1509, 683] width 12 height 12
click at [1504, 666] on div at bounding box center [1509, 671] width 12 height 12
click at [1530, 666] on div at bounding box center [1535, 671] width 12 height 12
click at [1517, 666] on div at bounding box center [1522, 671] width 12 height 12
click at [1517, 653] on div at bounding box center [1522, 658] width 12 height 12
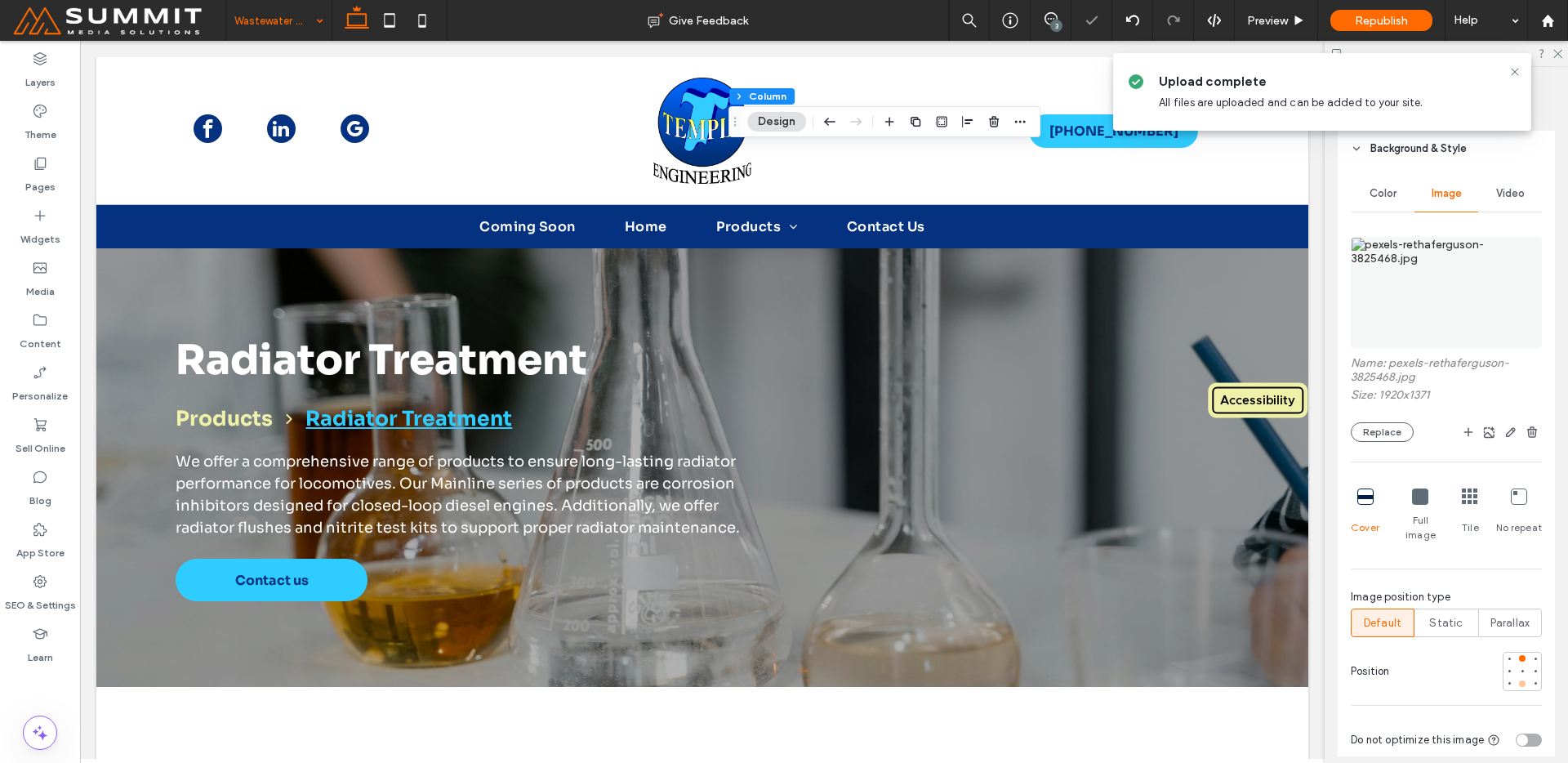
click at [1517, 678] on div at bounding box center [1522, 683] width 12 height 12
click at [1517, 666] on div at bounding box center [1522, 671] width 12 height 12
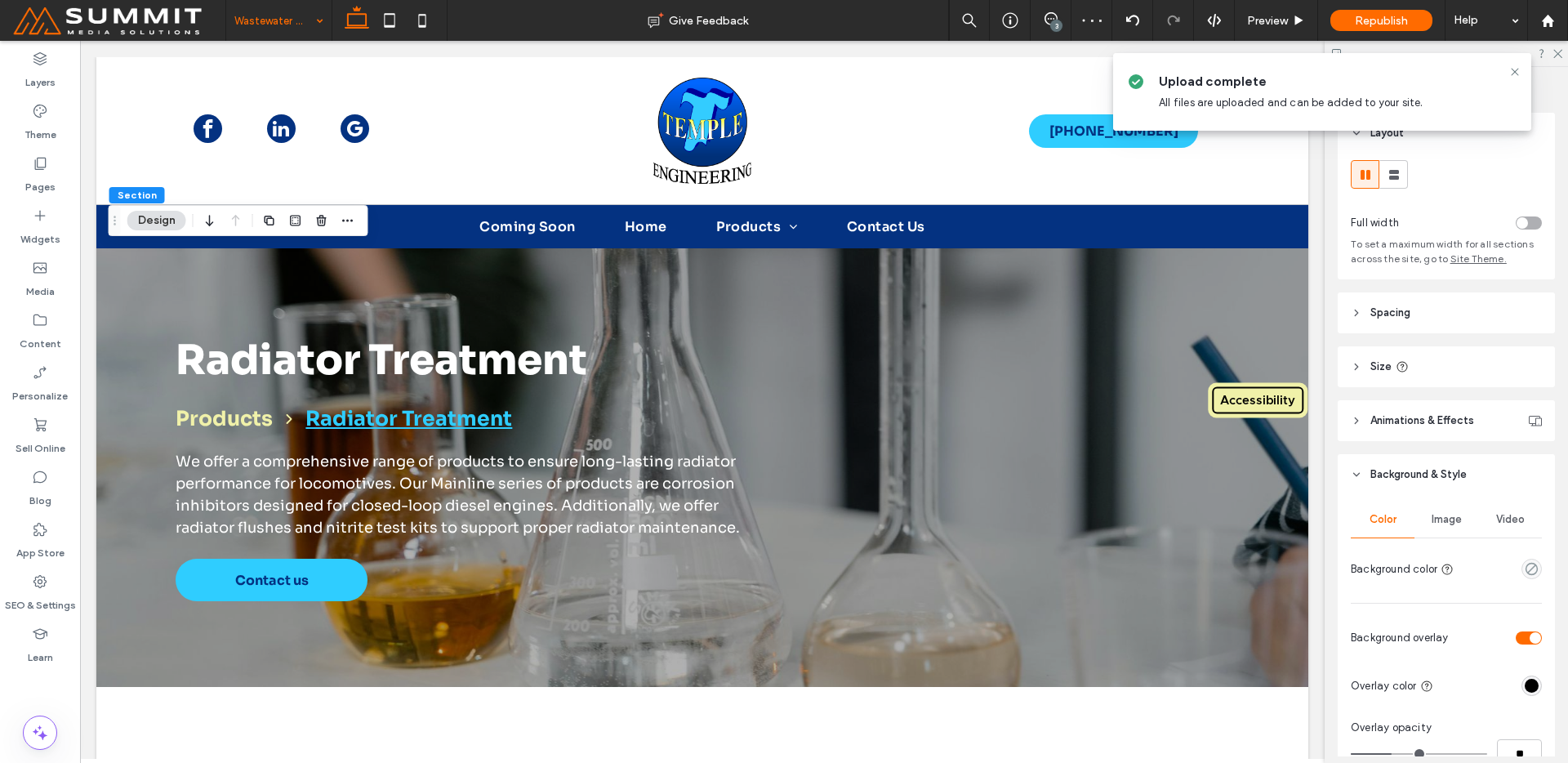
scroll to position [335, 0]
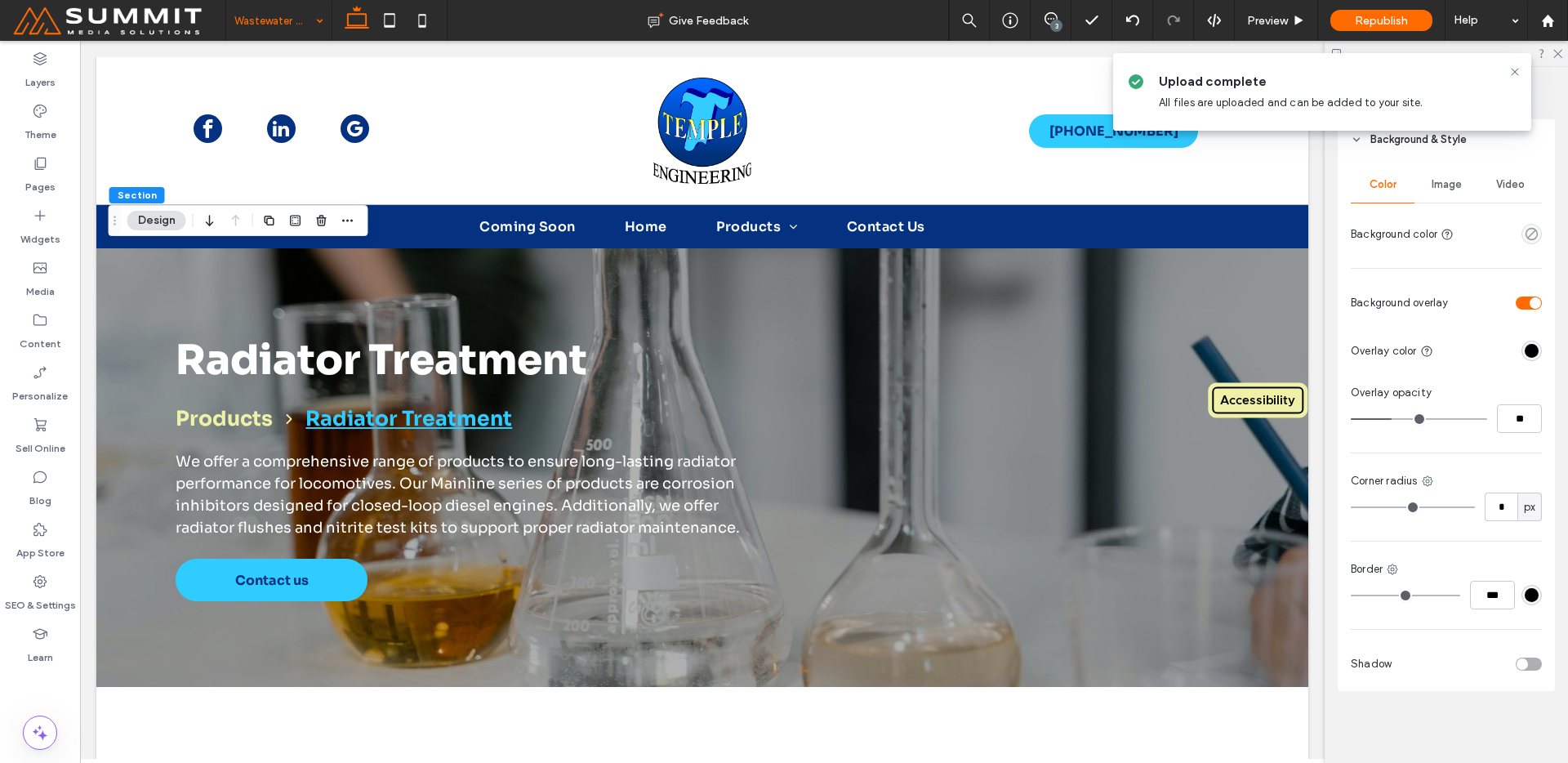
click at [1448, 187] on span "Image" at bounding box center [1447, 184] width 30 height 13
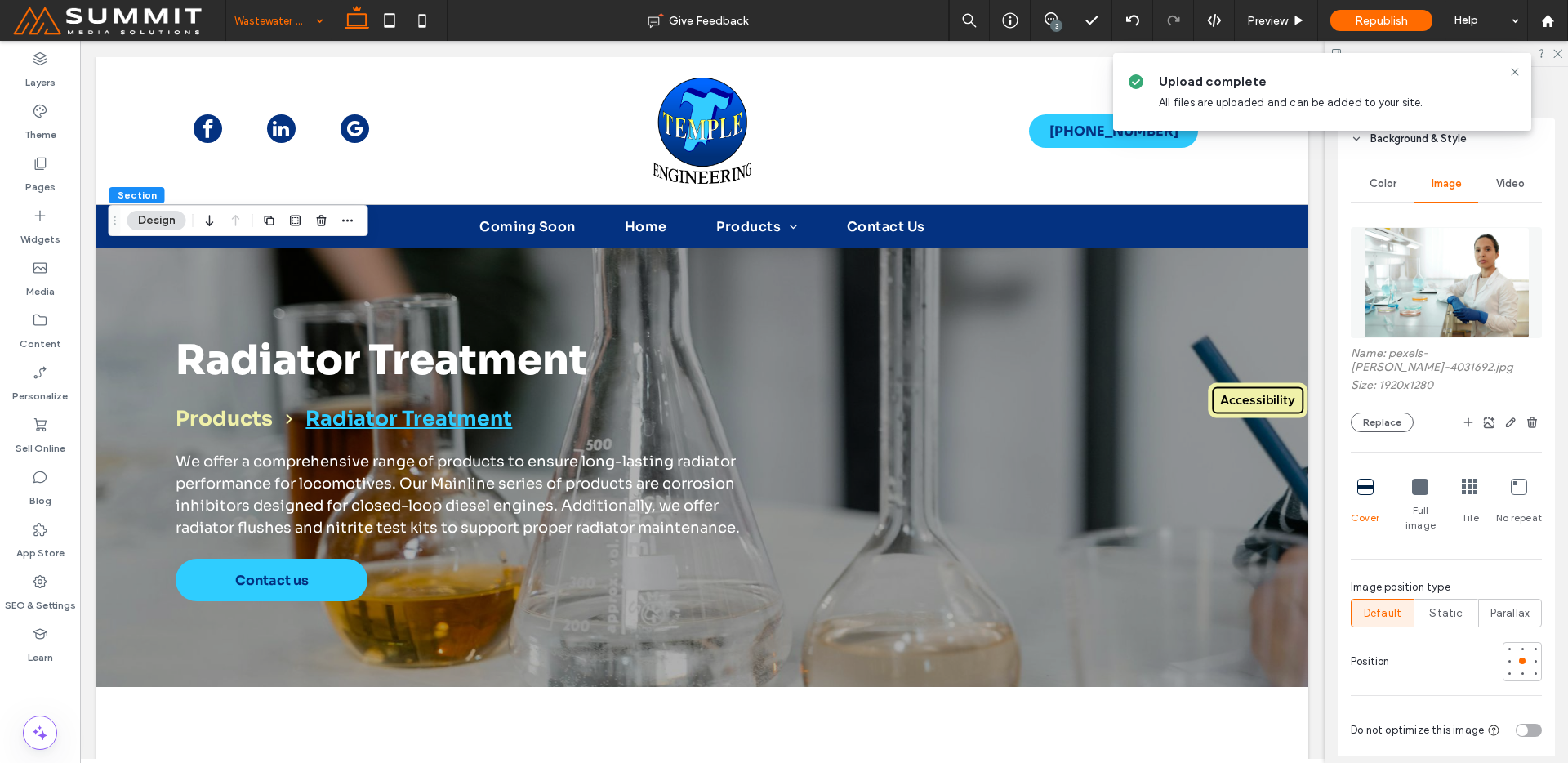
click at [1429, 304] on img at bounding box center [1446, 283] width 165 height 111
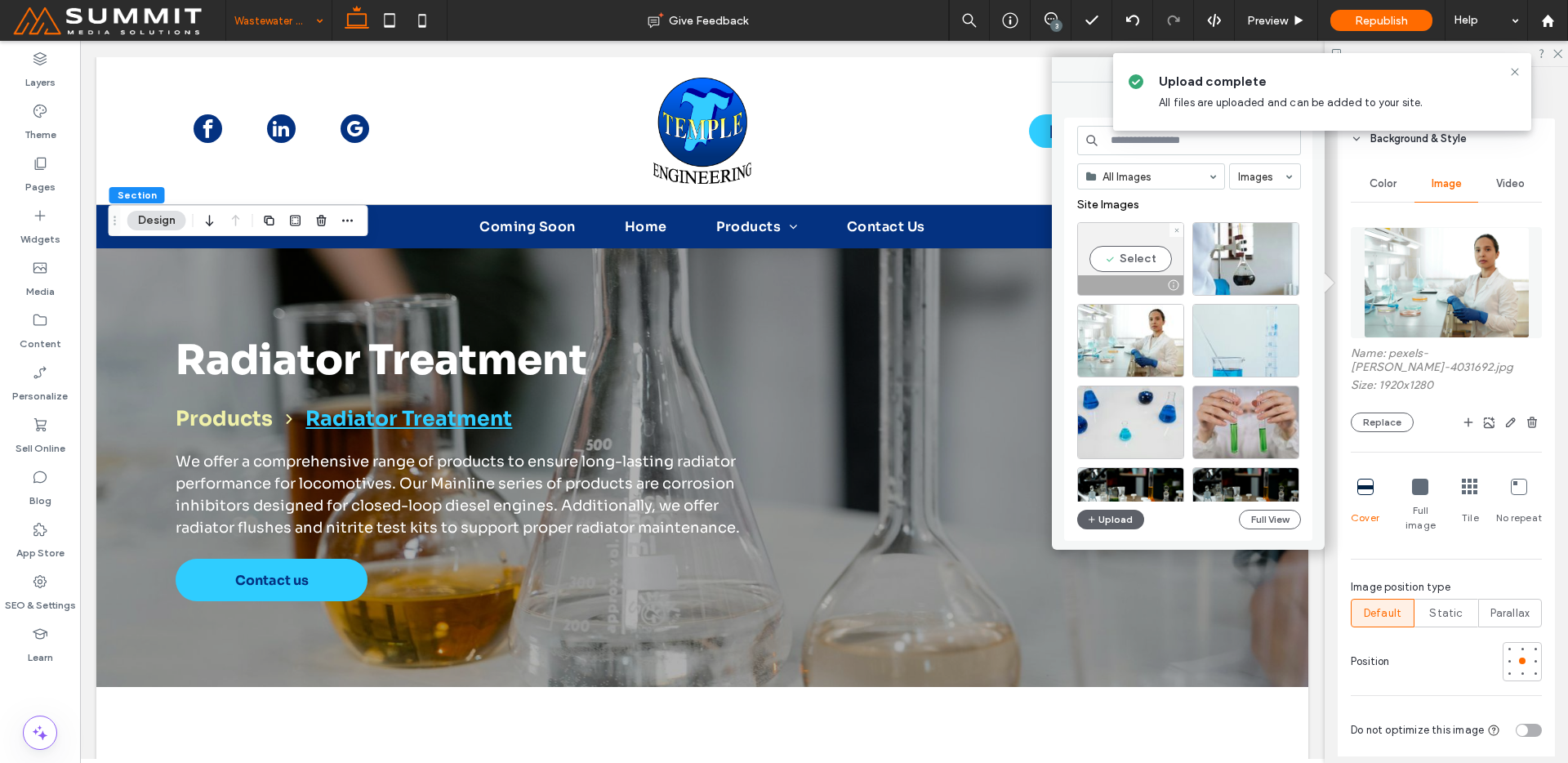
click at [1137, 242] on div "Select" at bounding box center [1131, 259] width 107 height 73
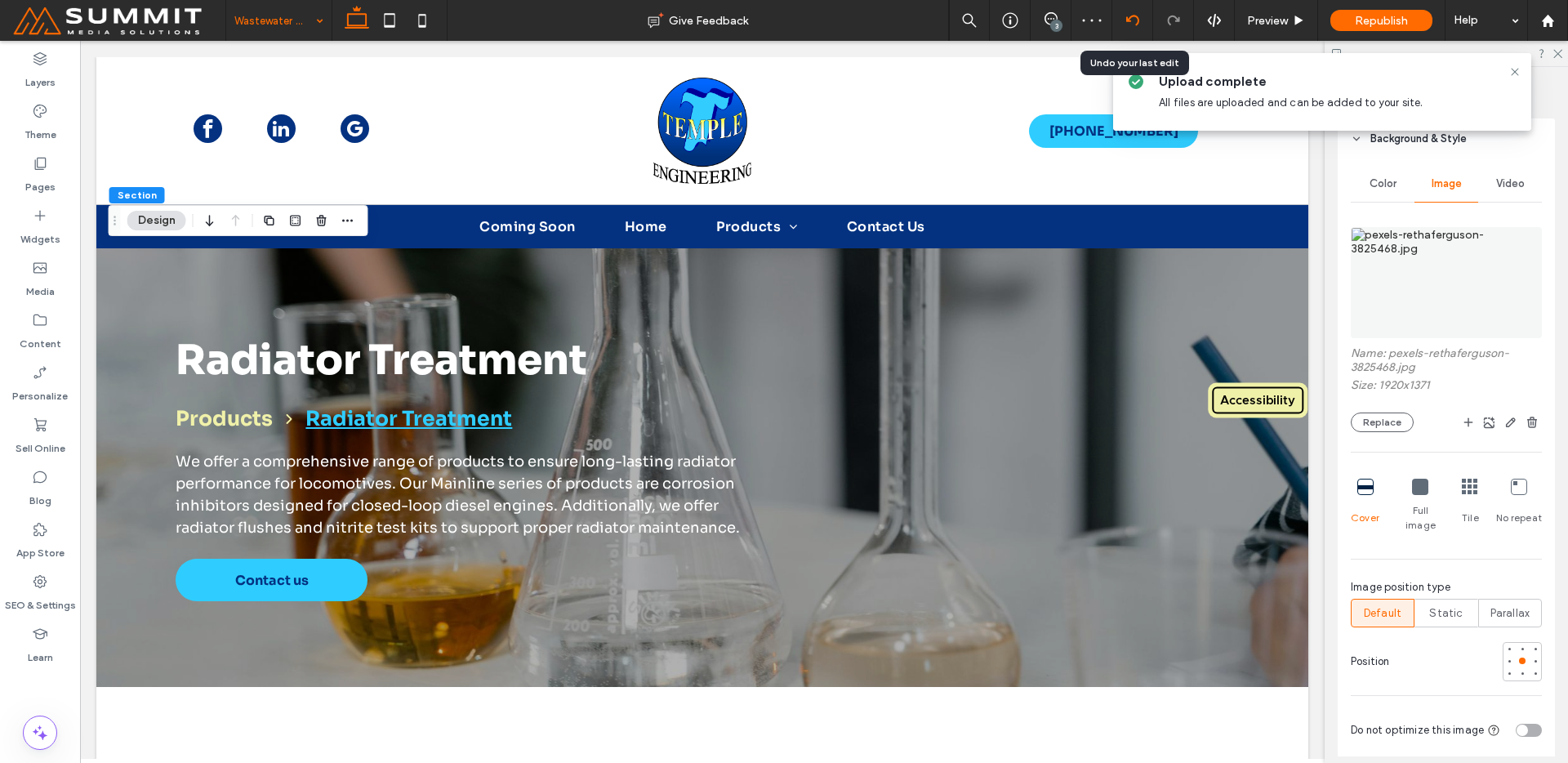
click at [1134, 17] on icon at bounding box center [1133, 21] width 13 height 13
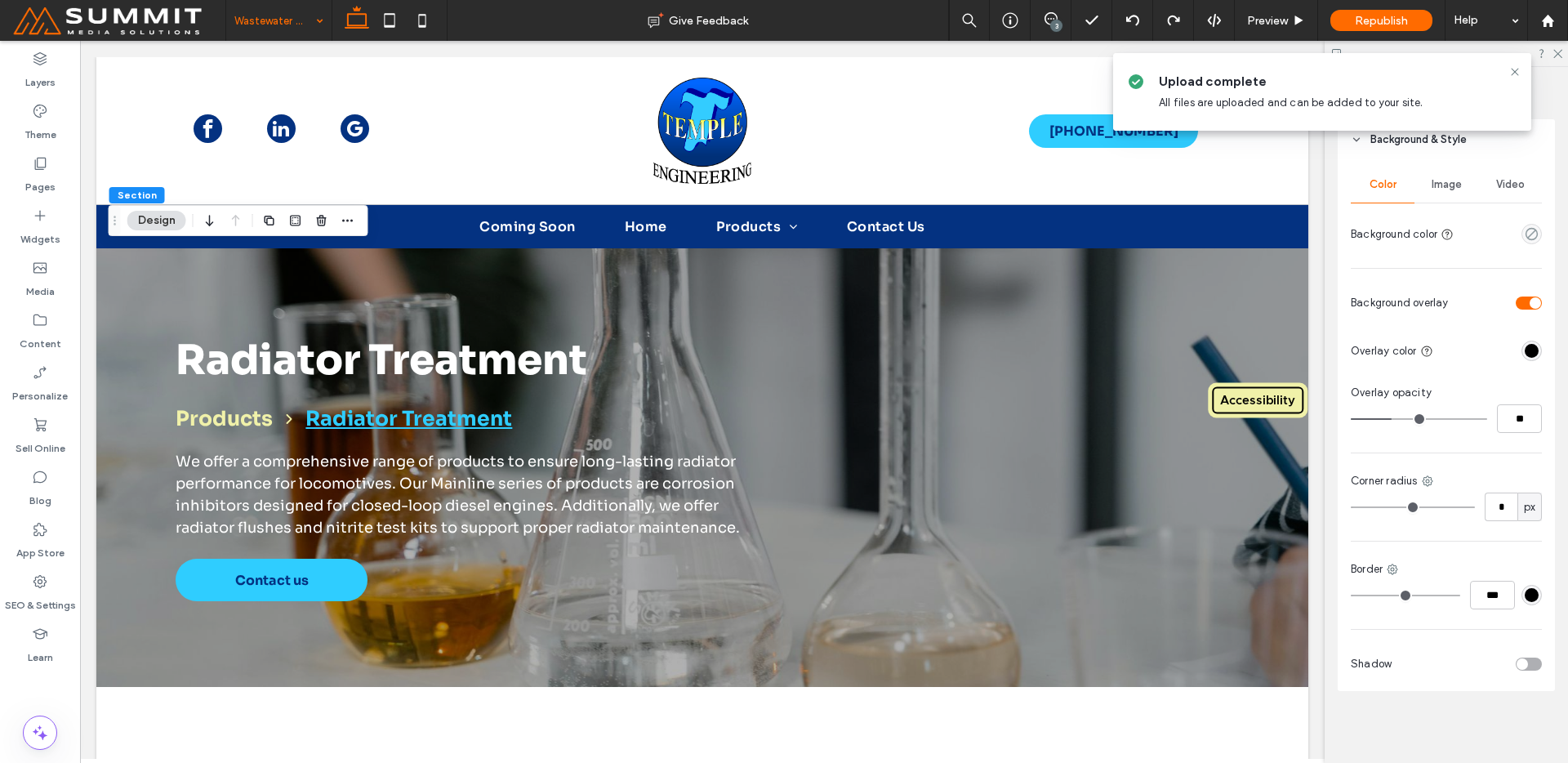
click at [1442, 199] on div "Image" at bounding box center [1446, 184] width 63 height 36
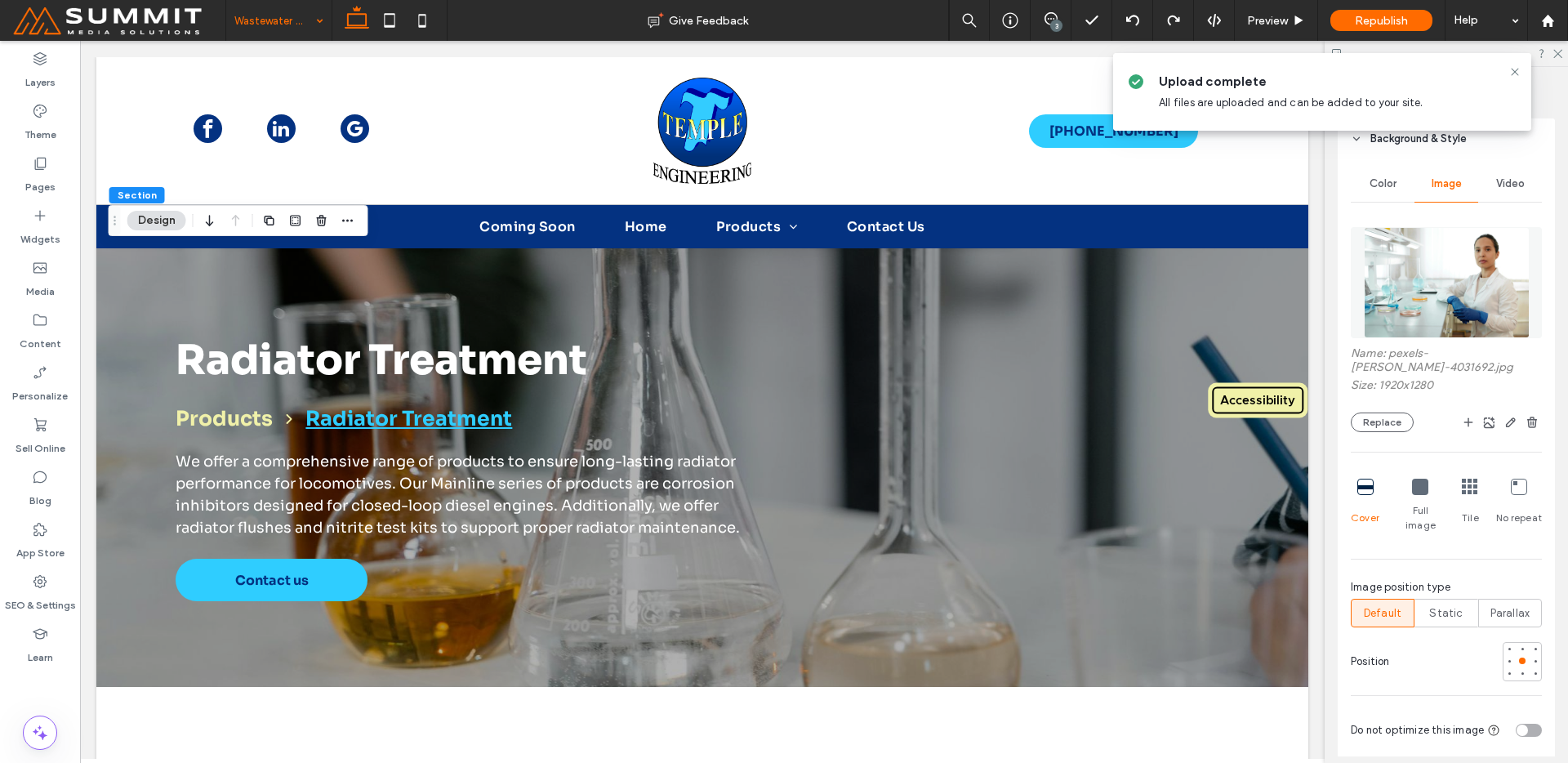
drag, startPoint x: 1437, startPoint y: 335, endPoint x: 1436, endPoint y: 298, distance: 37.0
click at [1437, 335] on img at bounding box center [1446, 283] width 165 height 111
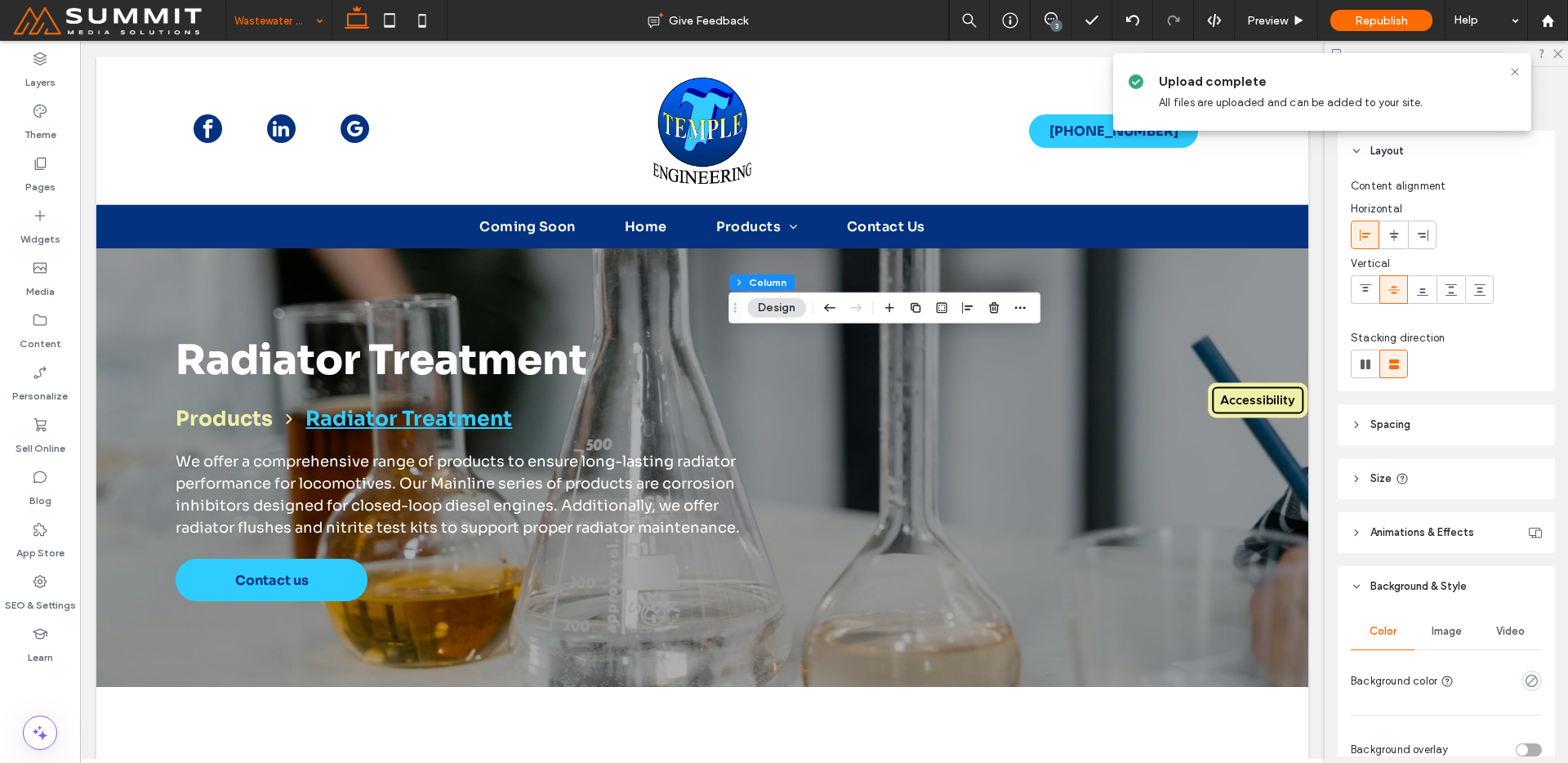
scroll to position [331, 0]
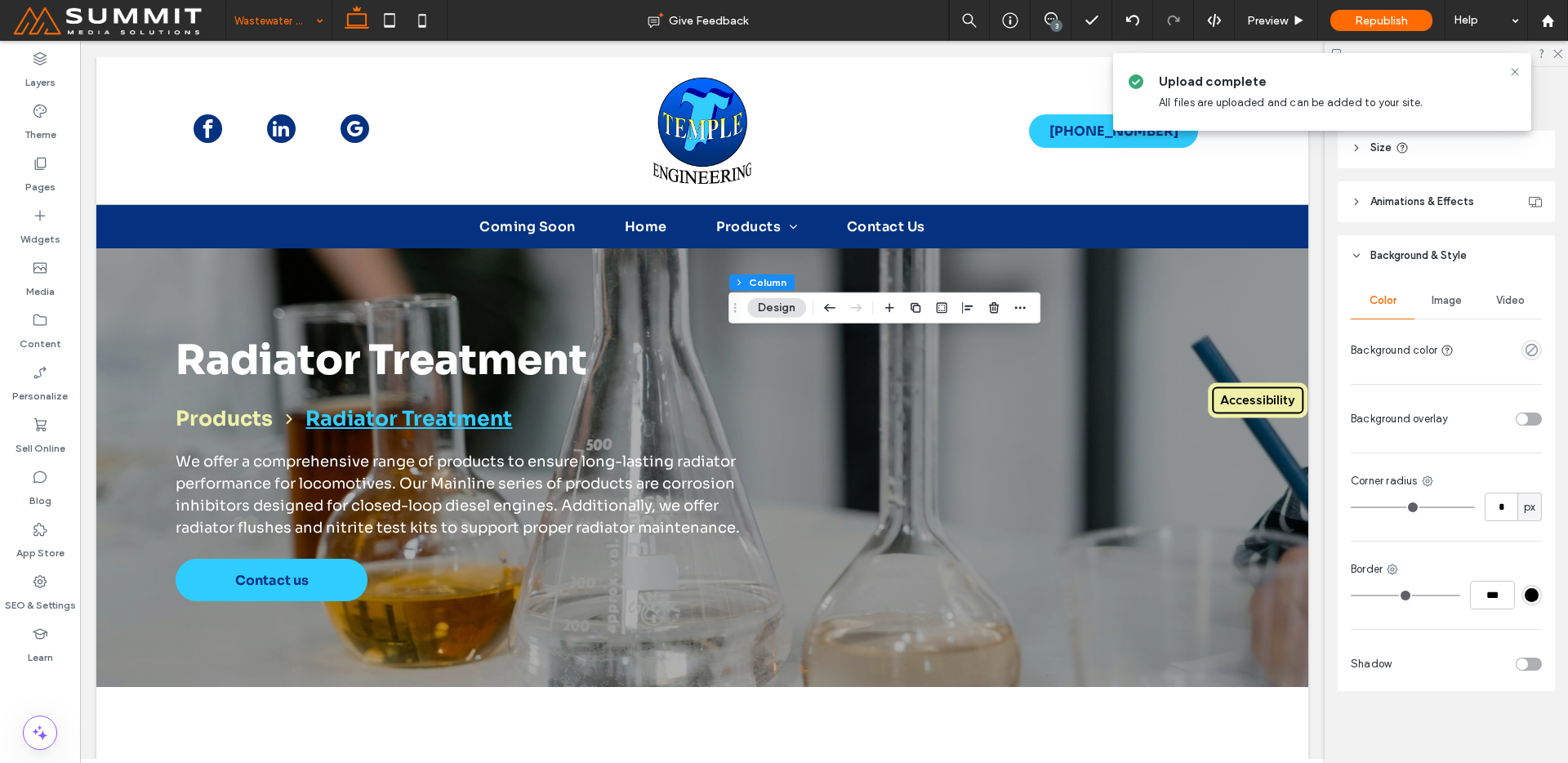
click at [1453, 304] on span "Image" at bounding box center [1447, 301] width 30 height 13
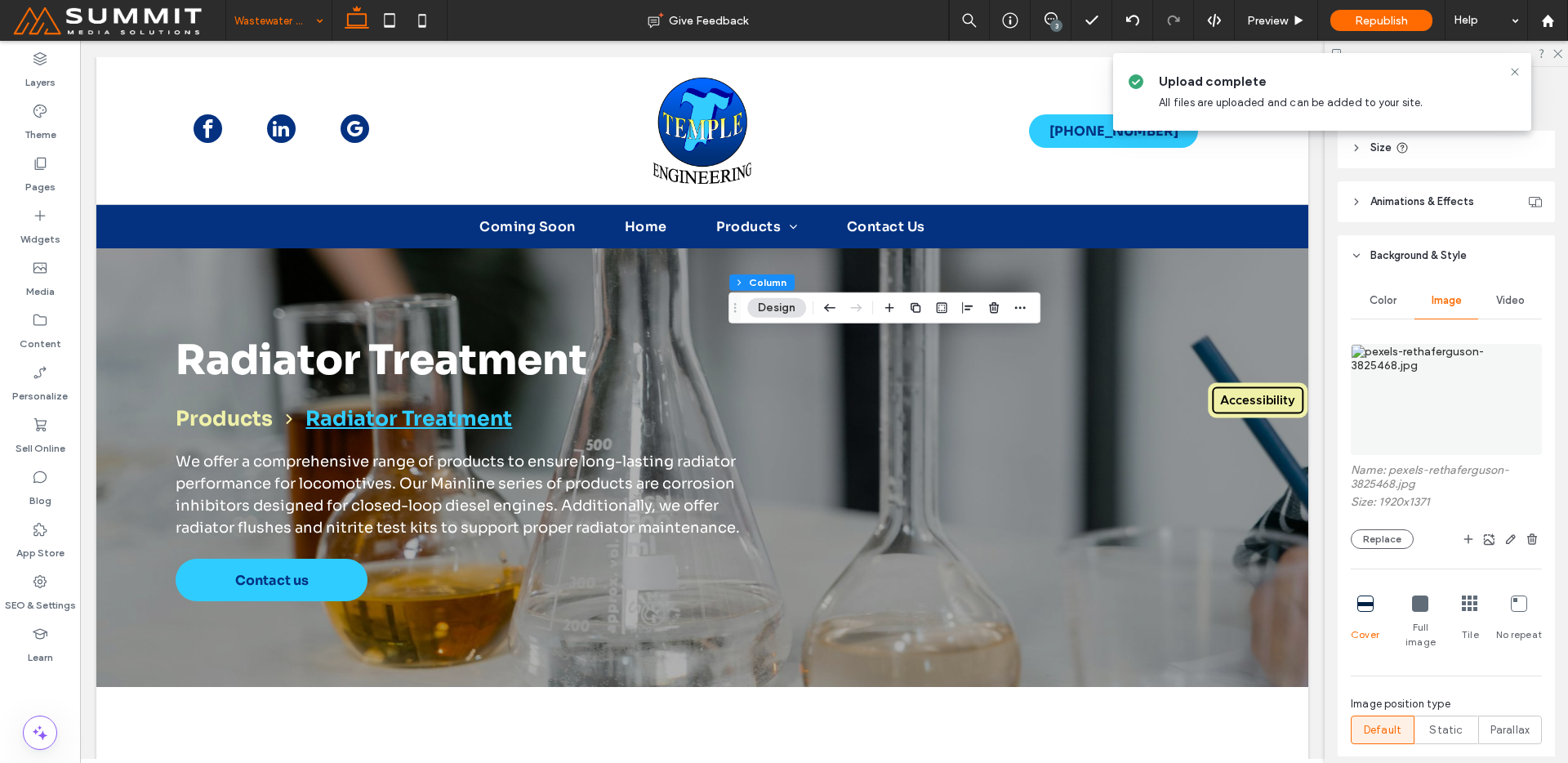
click at [1446, 337] on div at bounding box center [1446, 399] width 191 height 128
click at [1437, 381] on img at bounding box center [1446, 400] width 191 height 111
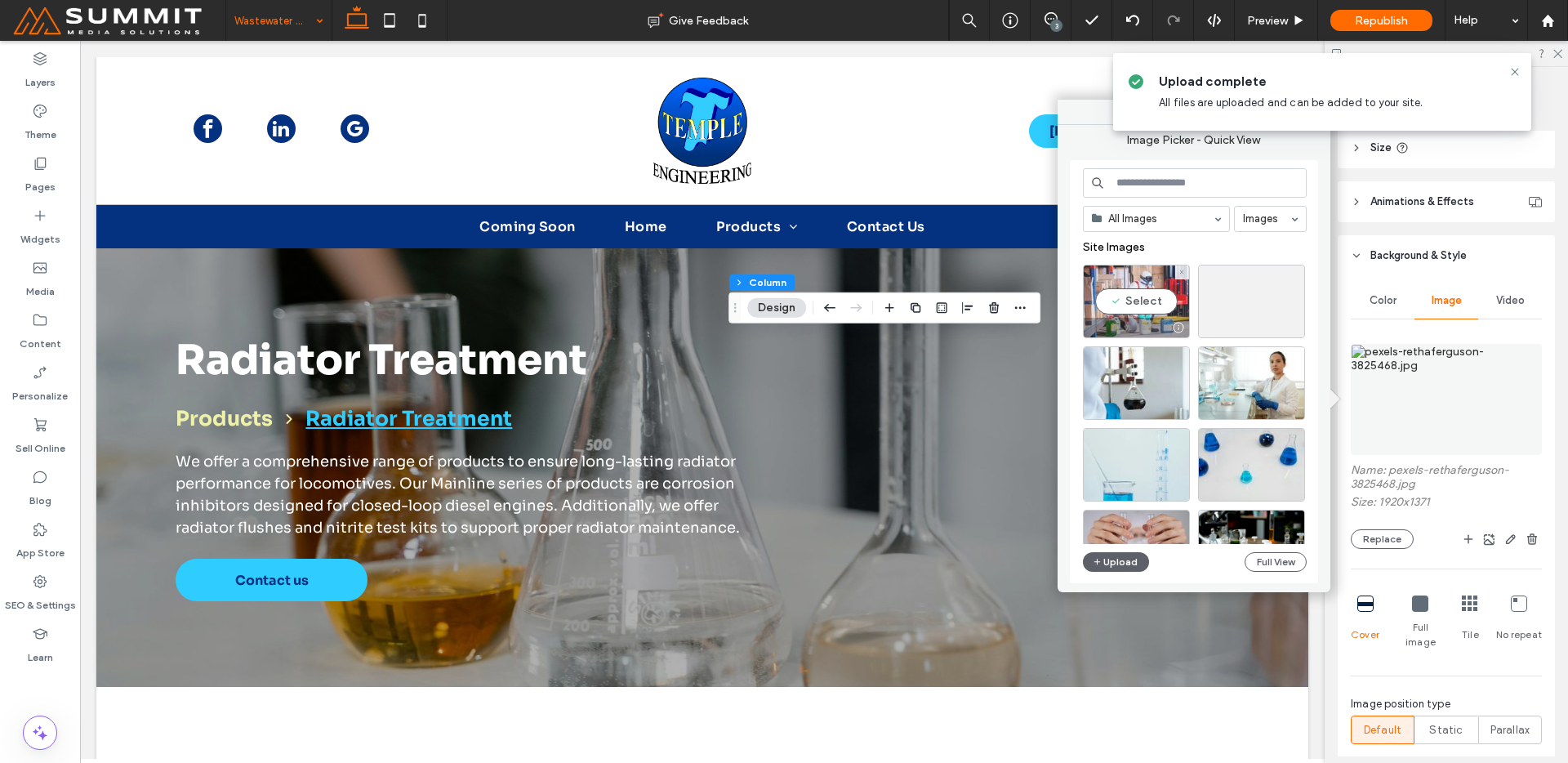
click at [1172, 321] on div at bounding box center [1178, 327] width 21 height 13
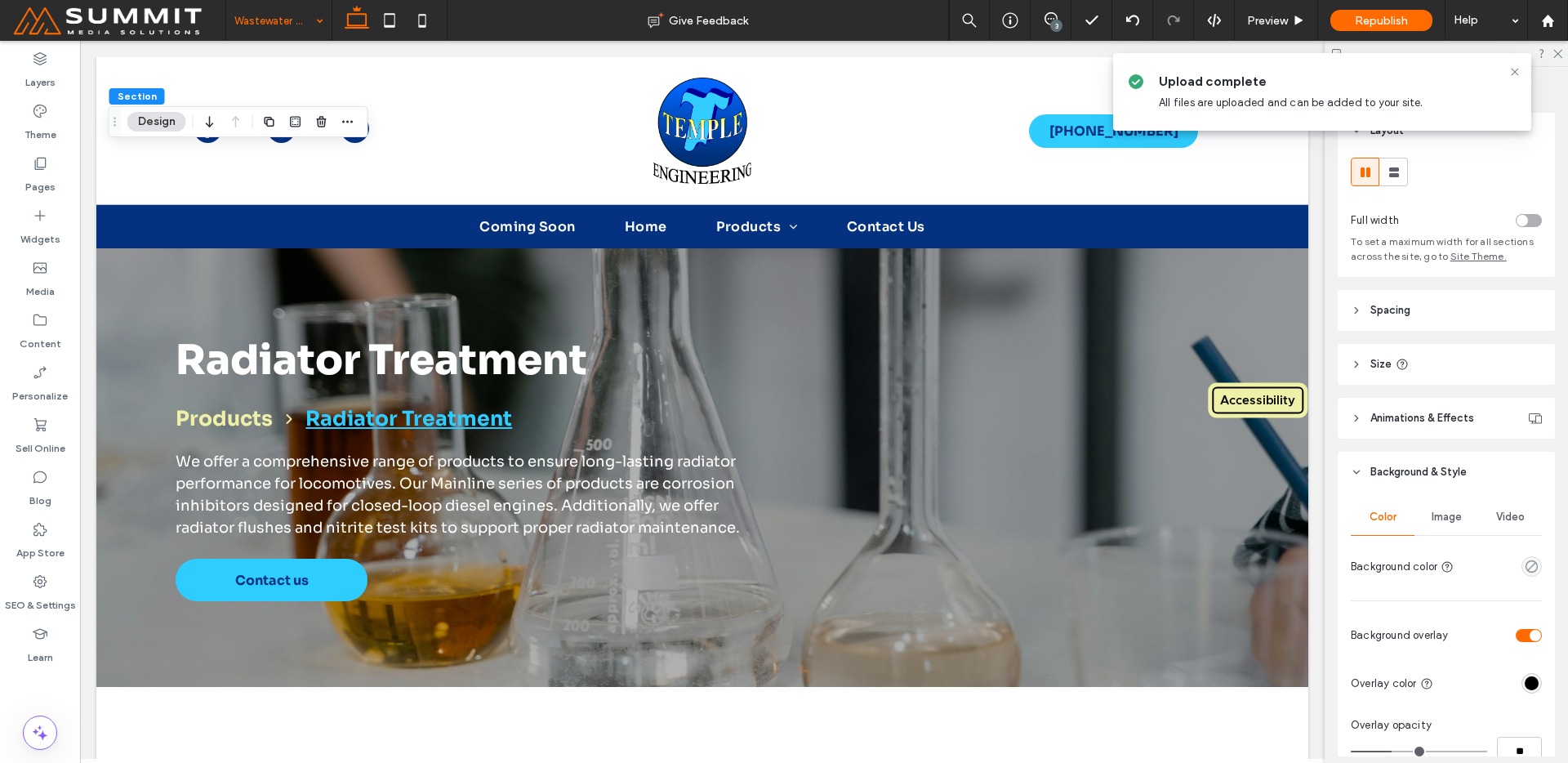
scroll to position [4, 0]
click at [1465, 518] on div "Image" at bounding box center [1446, 516] width 63 height 36
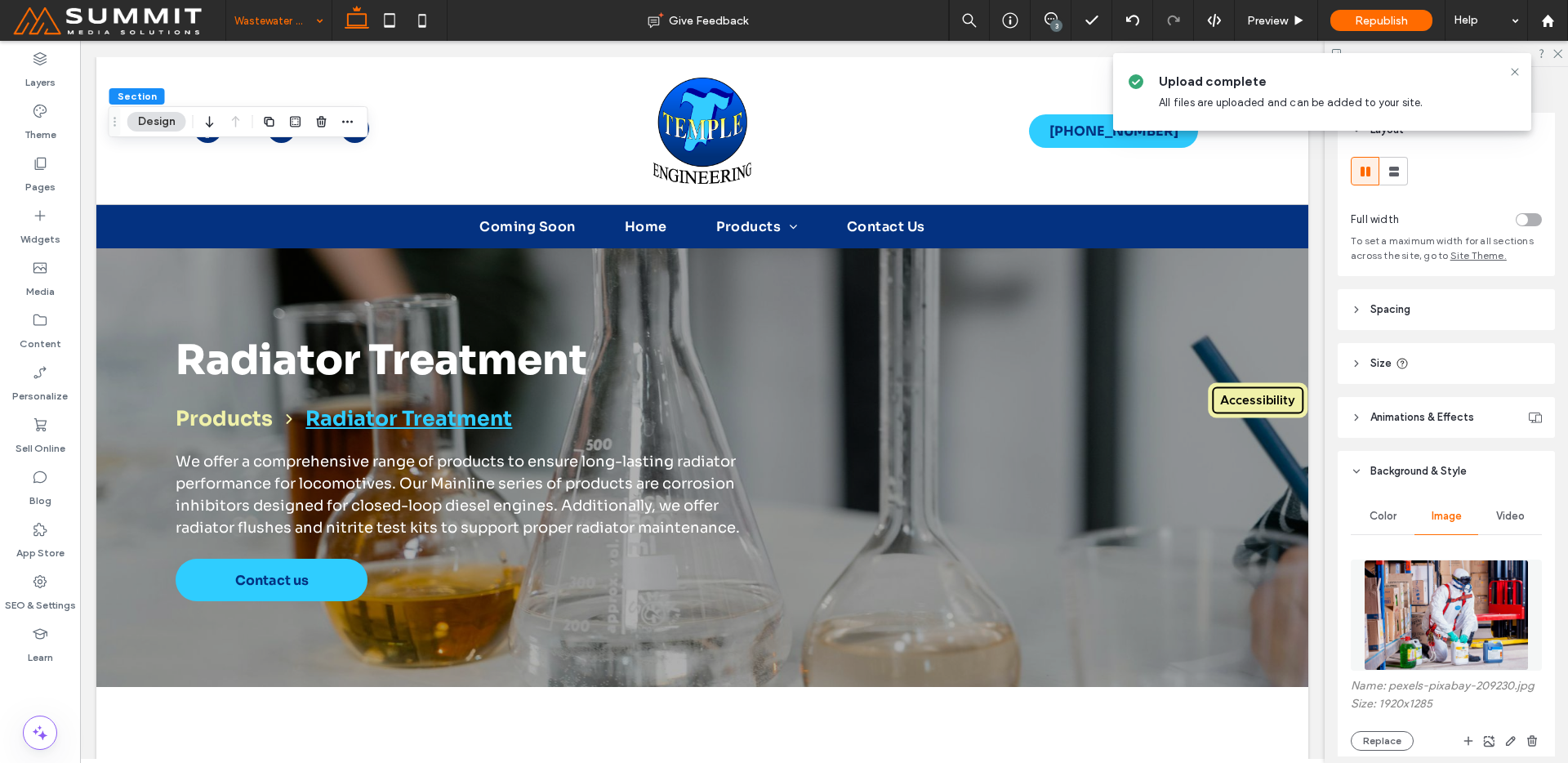
click at [1411, 659] on img at bounding box center [1446, 615] width 165 height 111
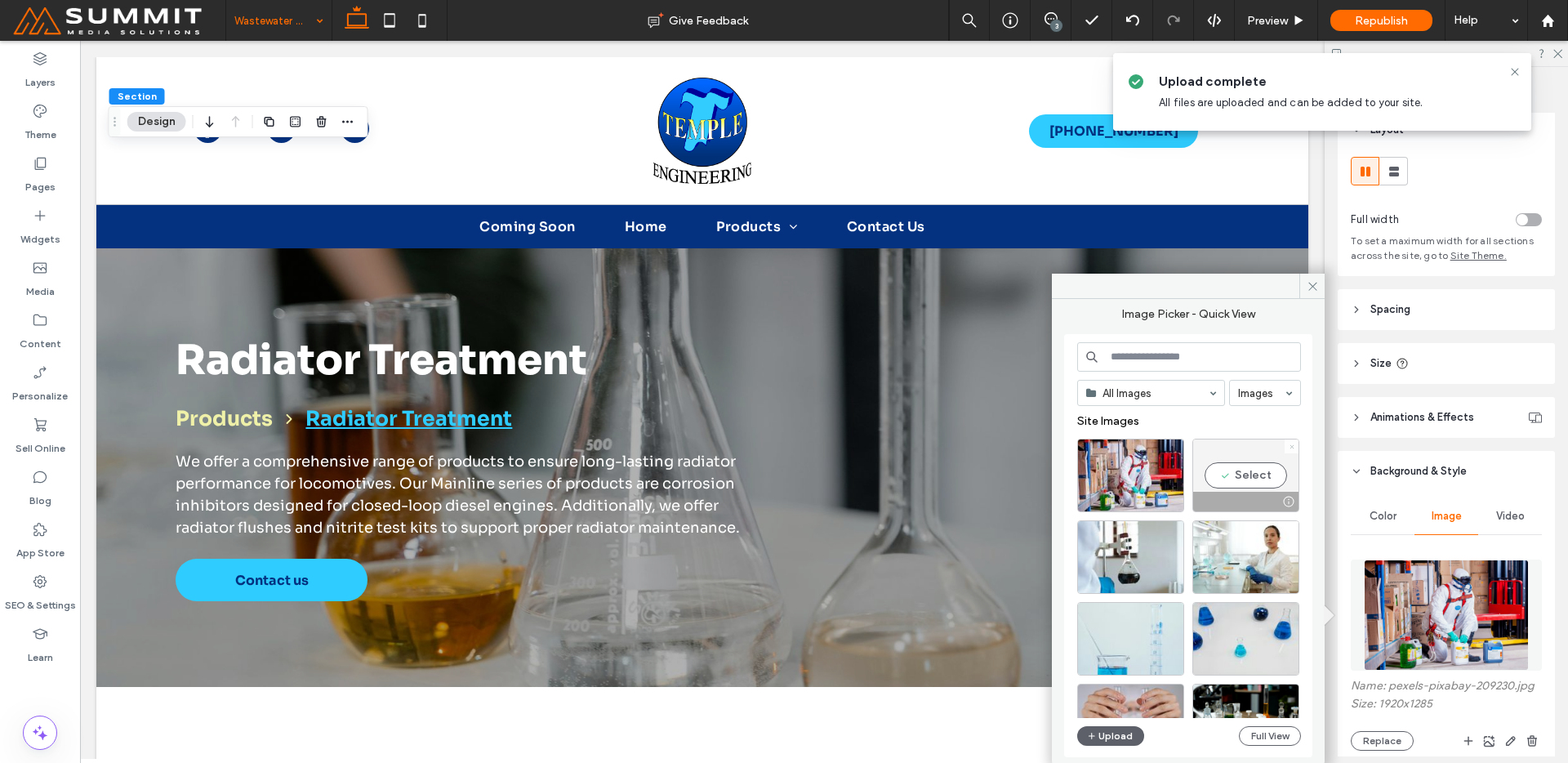
click at [1290, 448] on icon at bounding box center [1292, 446] width 6 height 6
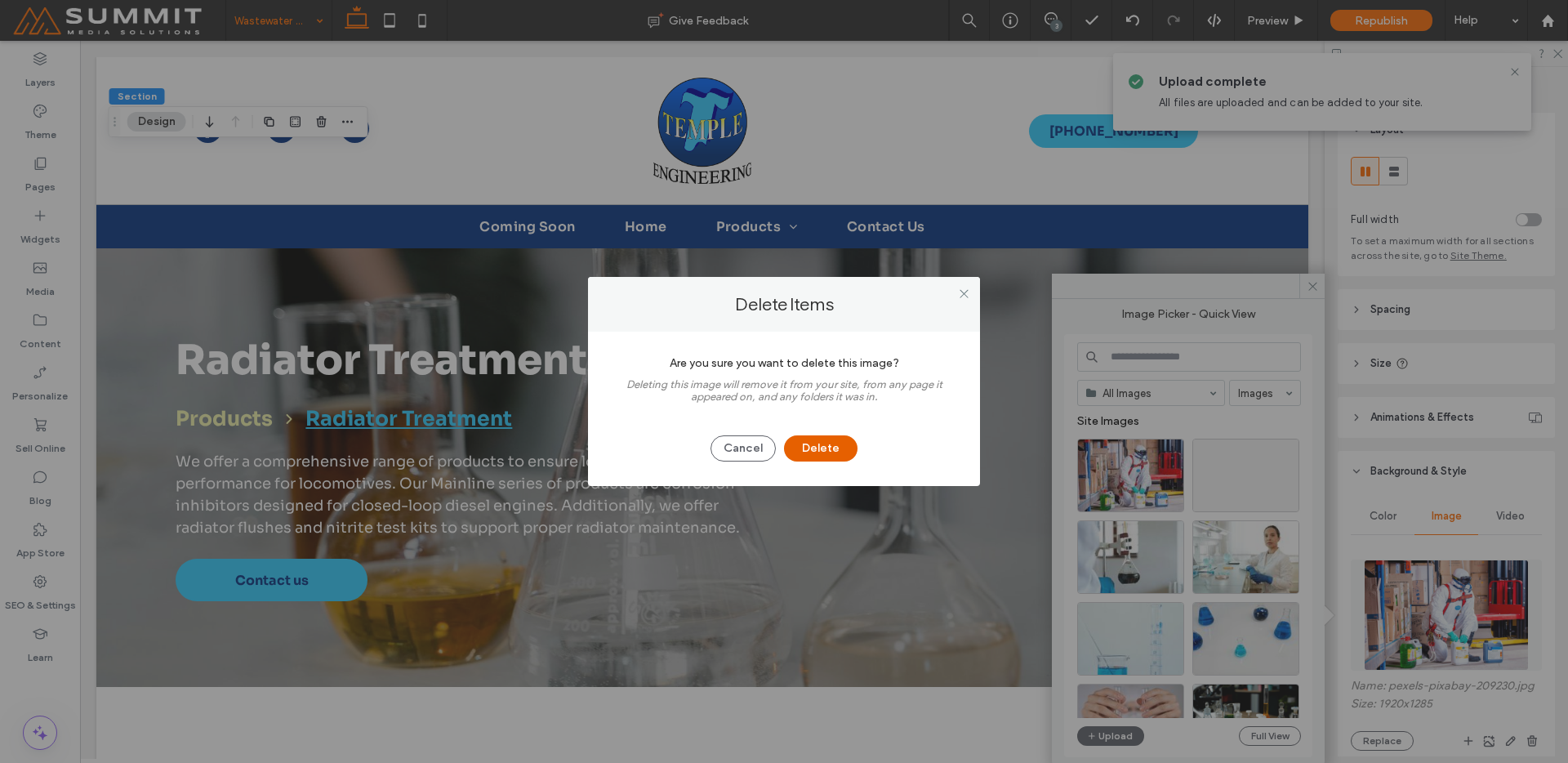
click at [825, 452] on button "Delete" at bounding box center [821, 448] width 73 height 26
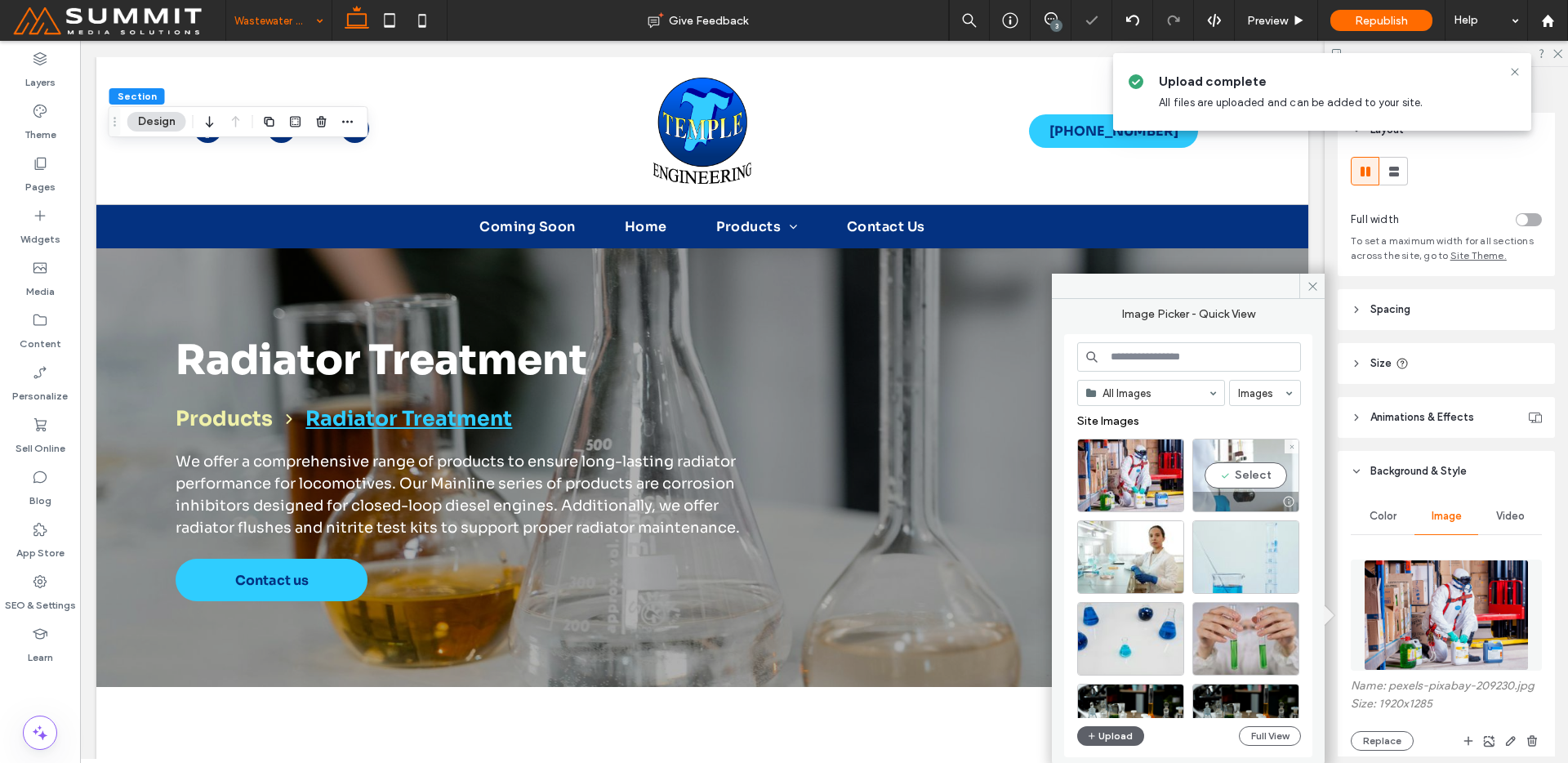
click at [1207, 473] on div "Select" at bounding box center [1246, 476] width 107 height 73
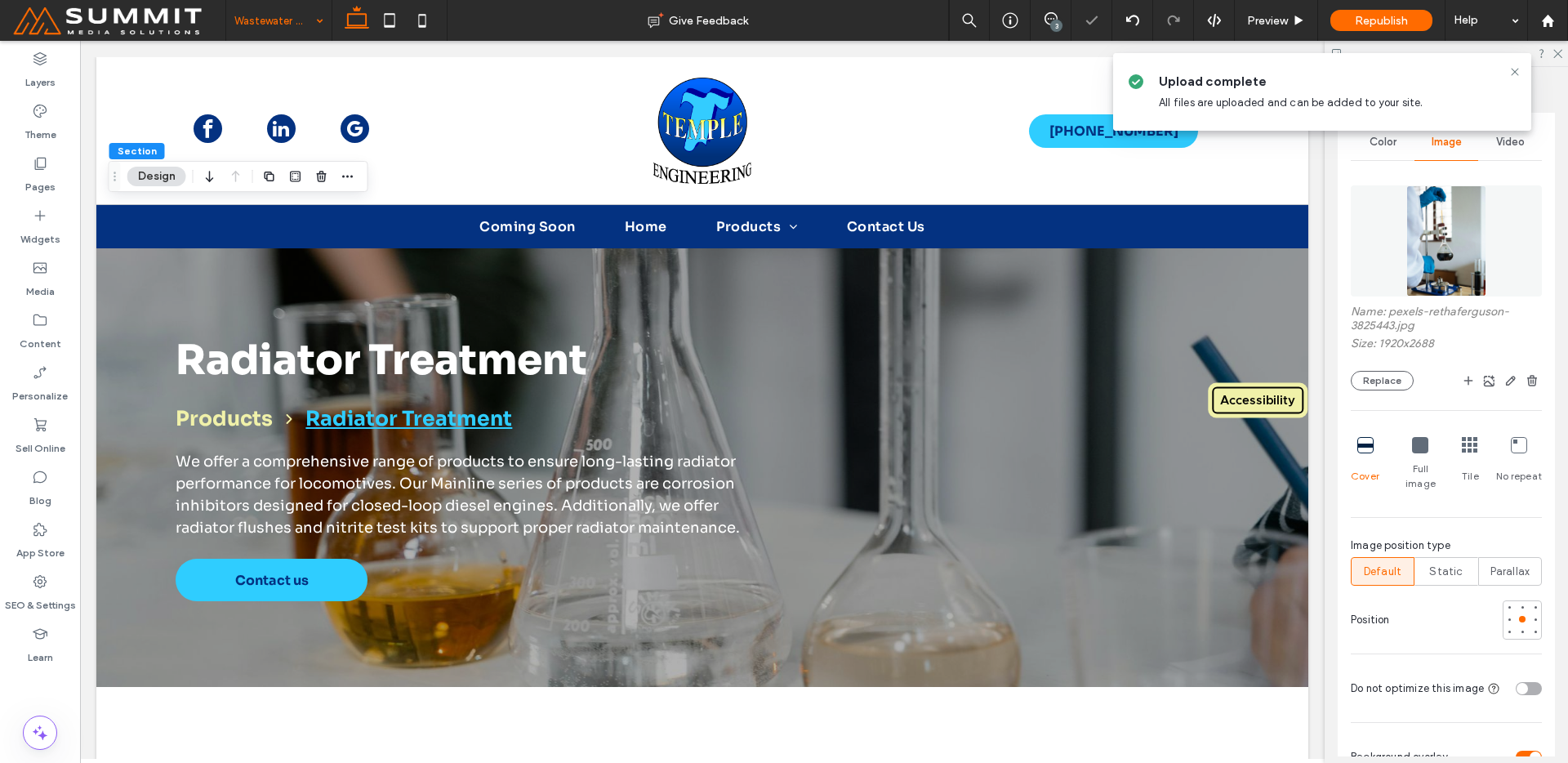
scroll to position [426, 0]
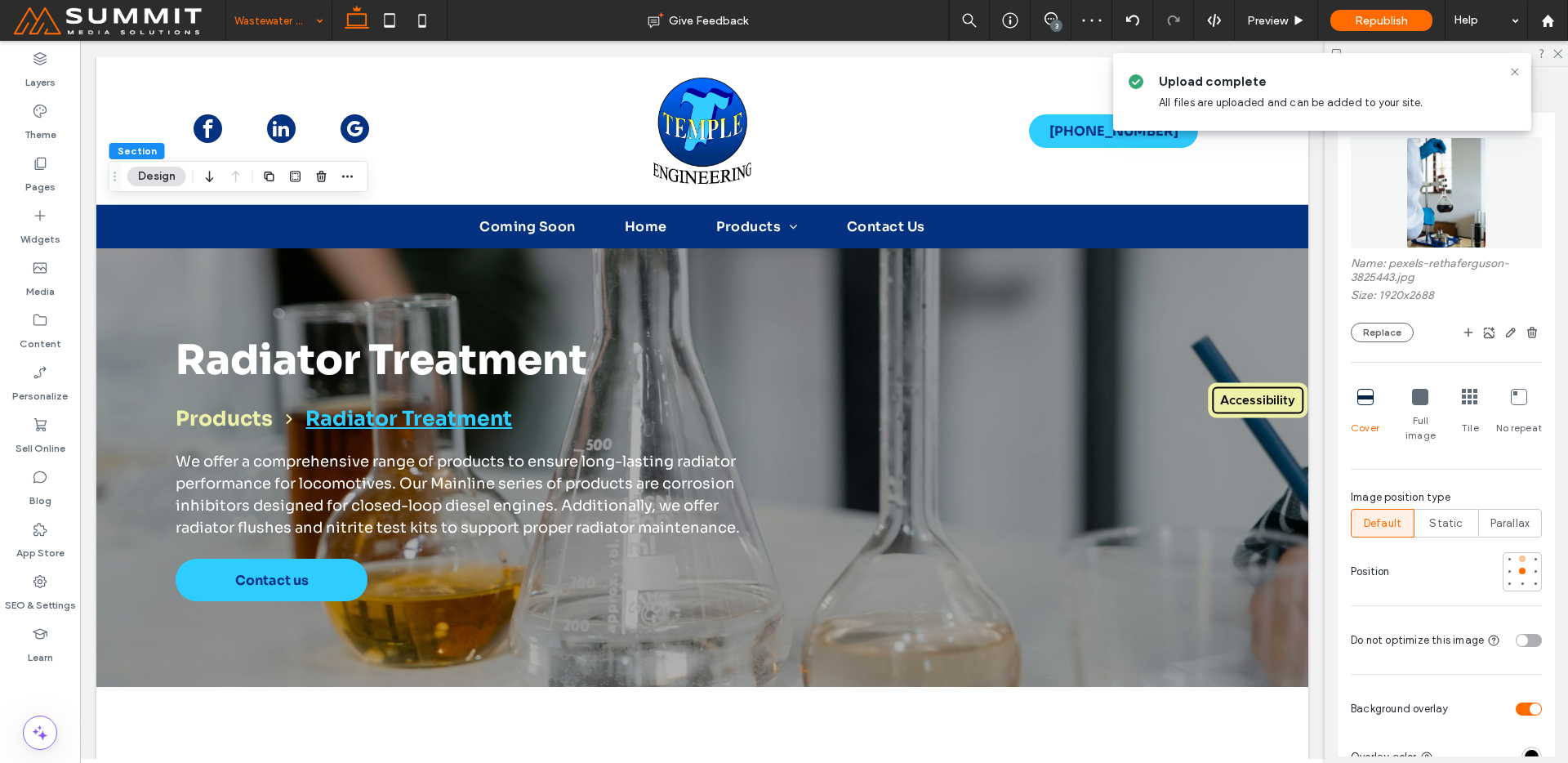
click at [1519, 555] on div at bounding box center [1522, 558] width 6 height 6
click at [1518, 579] on div at bounding box center [1522, 584] width 12 height 12
click at [1517, 565] on div at bounding box center [1522, 571] width 12 height 12
click at [1506, 335] on icon "button" at bounding box center [1511, 333] width 13 height 13
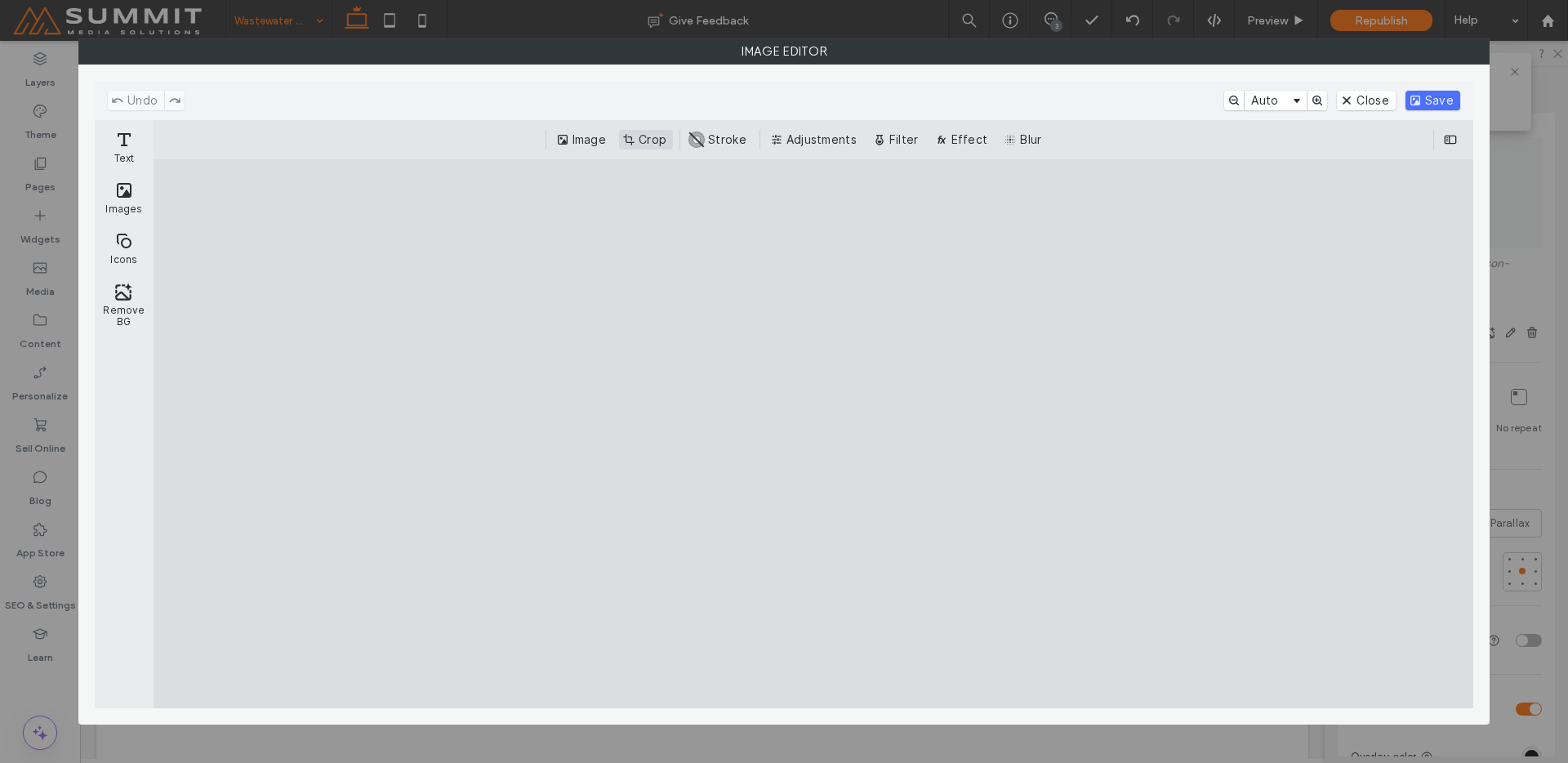
click at [628, 145] on button "Crop" at bounding box center [646, 140] width 54 height 20
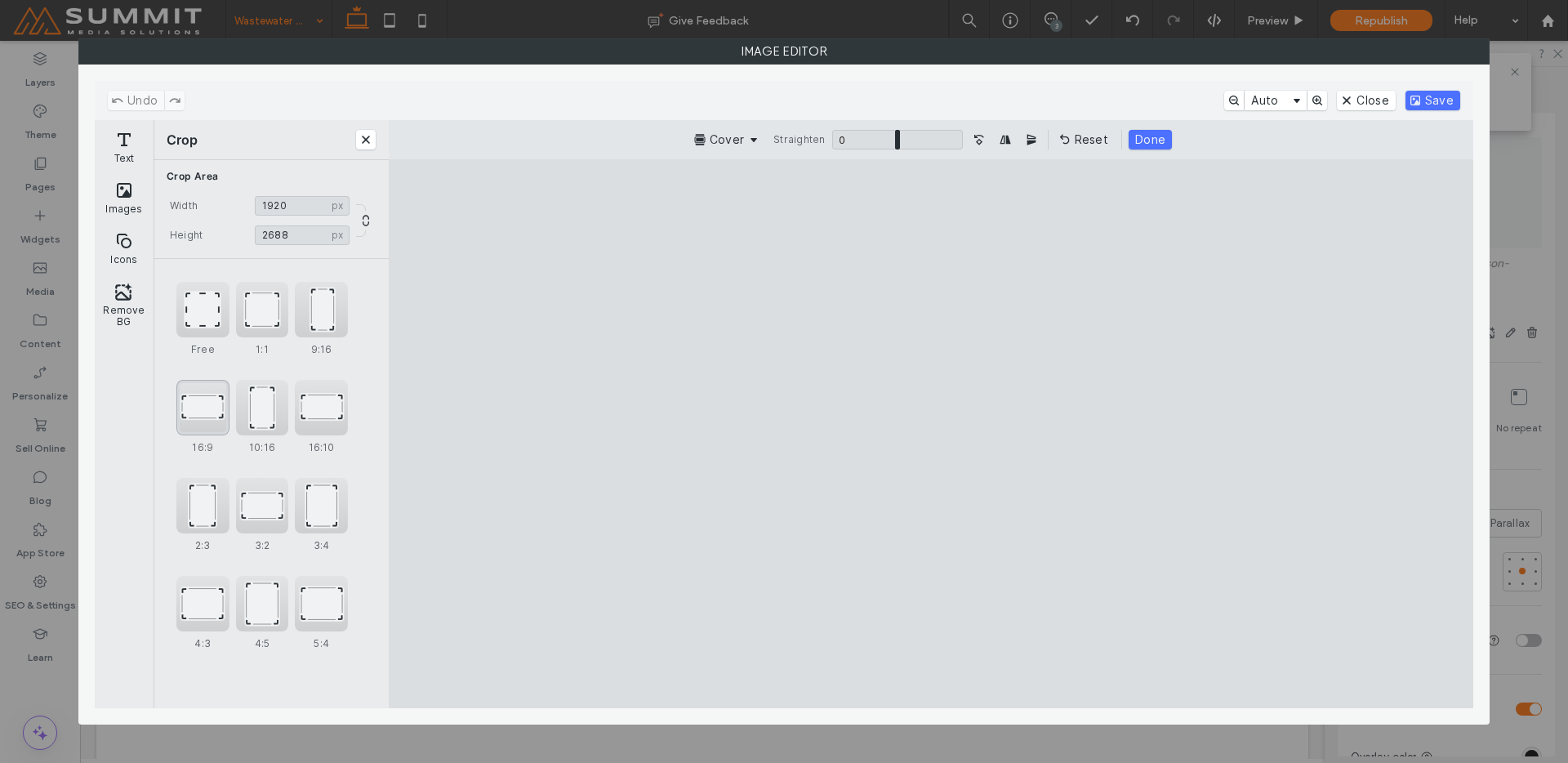
click at [206, 398] on div "16:9" at bounding box center [202, 408] width 53 height 55
type input "*******"
click at [931, 434] on cesdk-canvas "Editor canvas" at bounding box center [931, 434] width 0 height 0
drag, startPoint x: 713, startPoint y: 472, endPoint x: 686, endPoint y: 505, distance: 42.6
click at [931, 434] on cesdk-canvas "Editor canvas" at bounding box center [931, 434] width 0 height 0
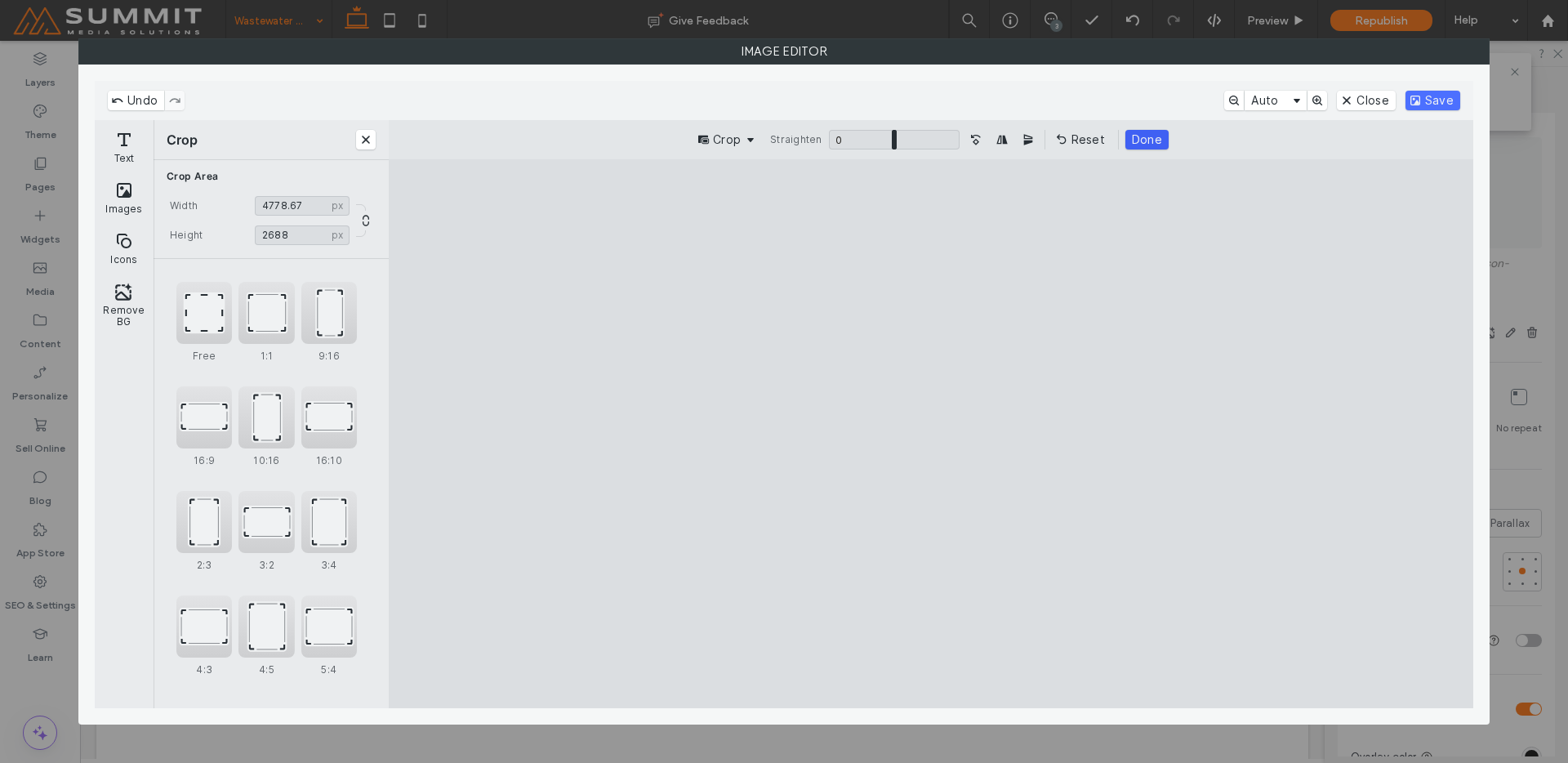
click at [1147, 138] on button "Done" at bounding box center [1147, 140] width 43 height 20
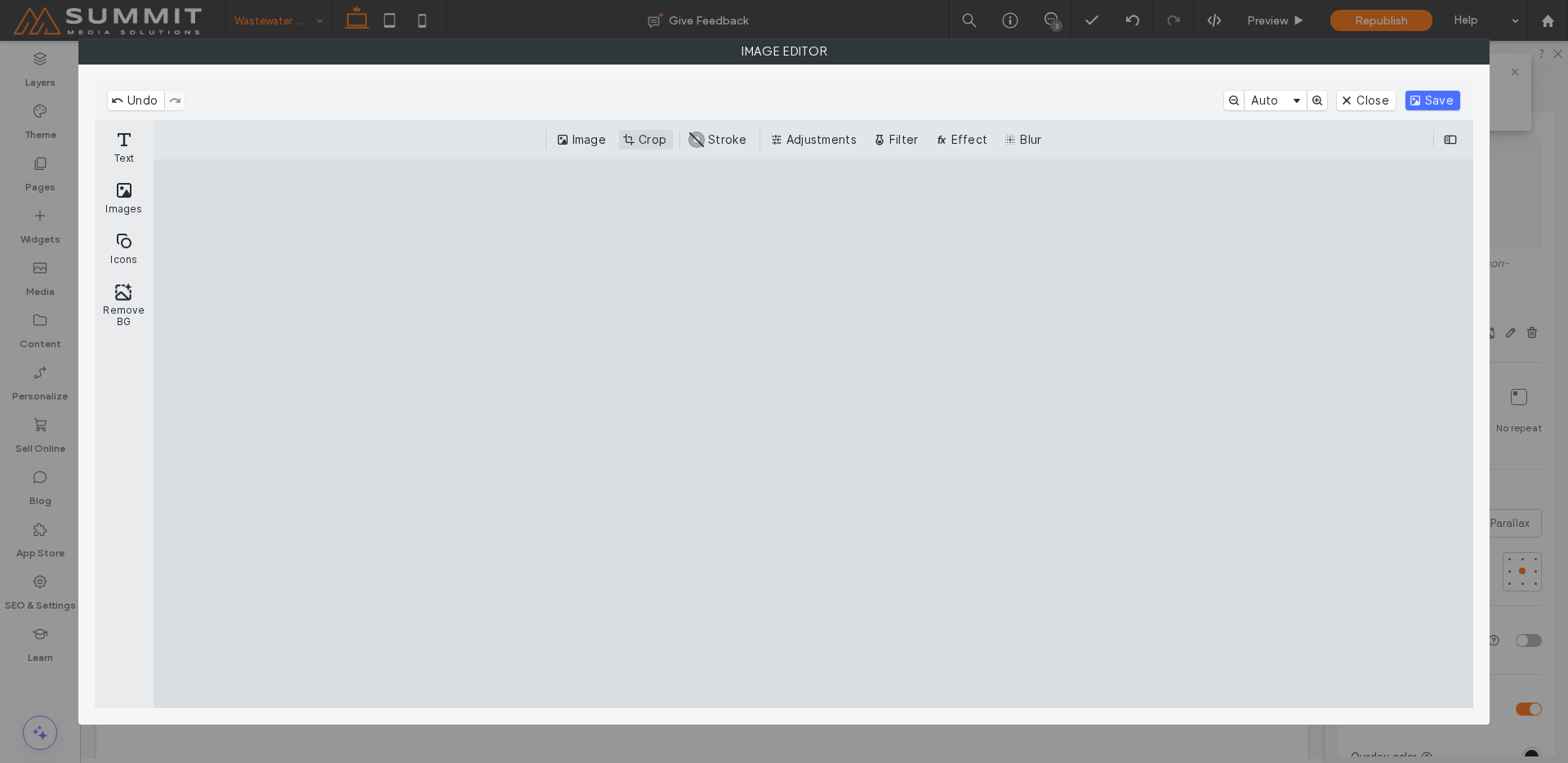
drag, startPoint x: 653, startPoint y: 126, endPoint x: 648, endPoint y: 140, distance: 14.9
click at [653, 128] on div "Image Crop #ABABAB Stroke Adjustments Filter Effect Blur" at bounding box center [814, 140] width 1319 height 39
click at [648, 140] on button "Crop" at bounding box center [646, 140] width 54 height 20
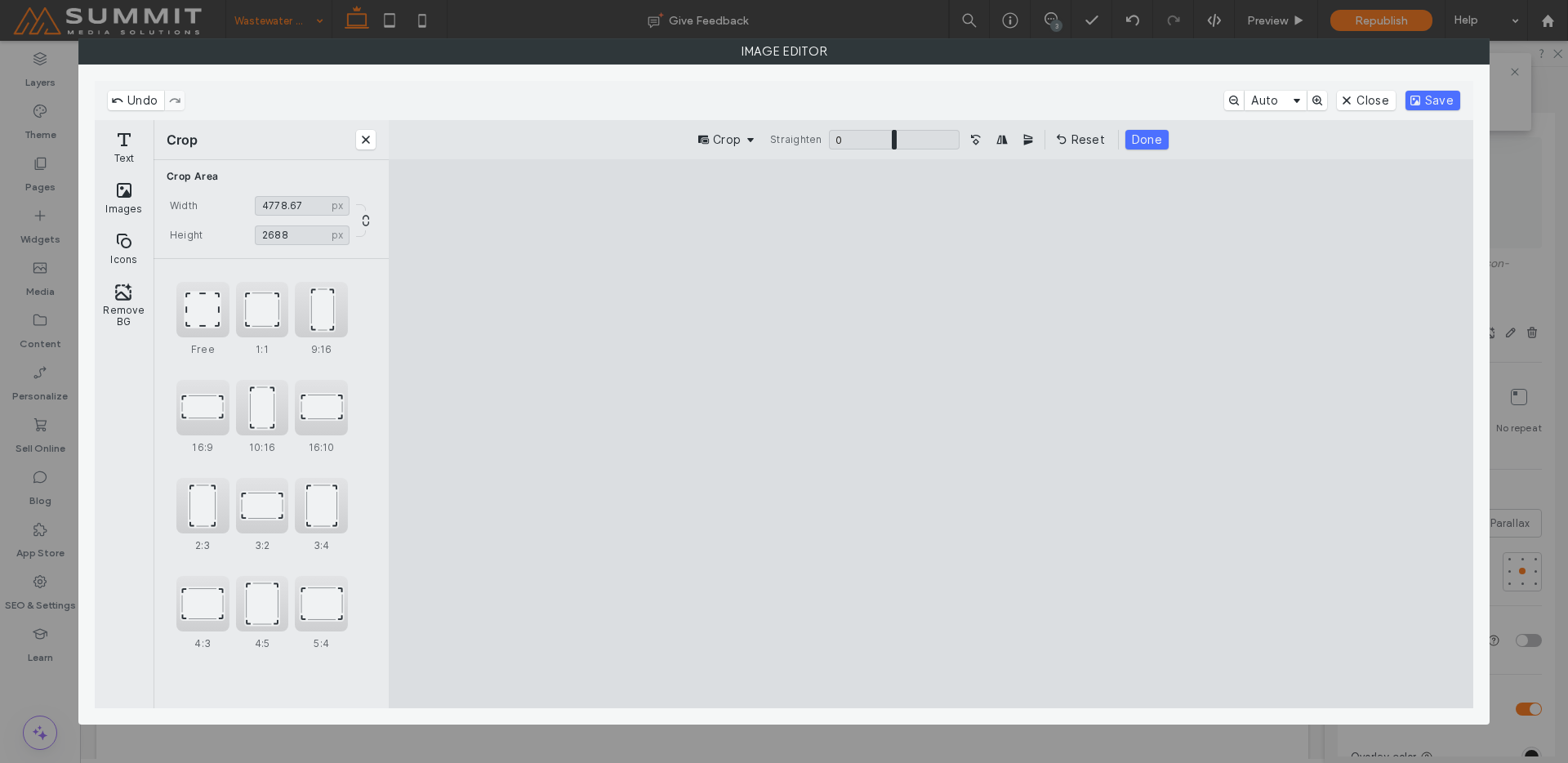
drag, startPoint x: 779, startPoint y: 391, endPoint x: 780, endPoint y: 368, distance: 23.0
click at [931, 434] on cesdk-canvas "Editor canvas" at bounding box center [931, 434] width 0 height 0
click at [1151, 143] on button "Done" at bounding box center [1147, 140] width 43 height 20
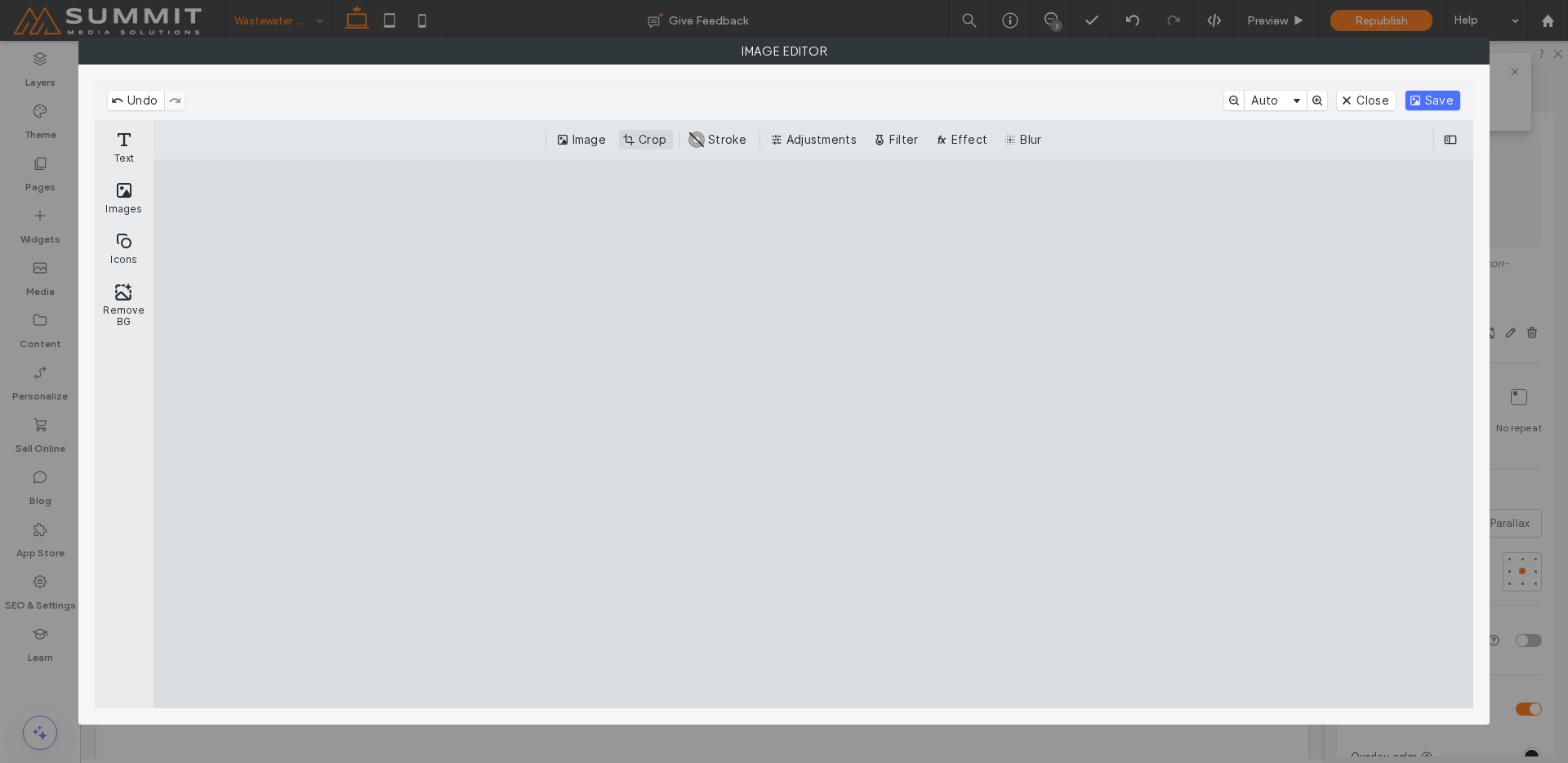
click at [644, 140] on button "Crop" at bounding box center [646, 140] width 54 height 20
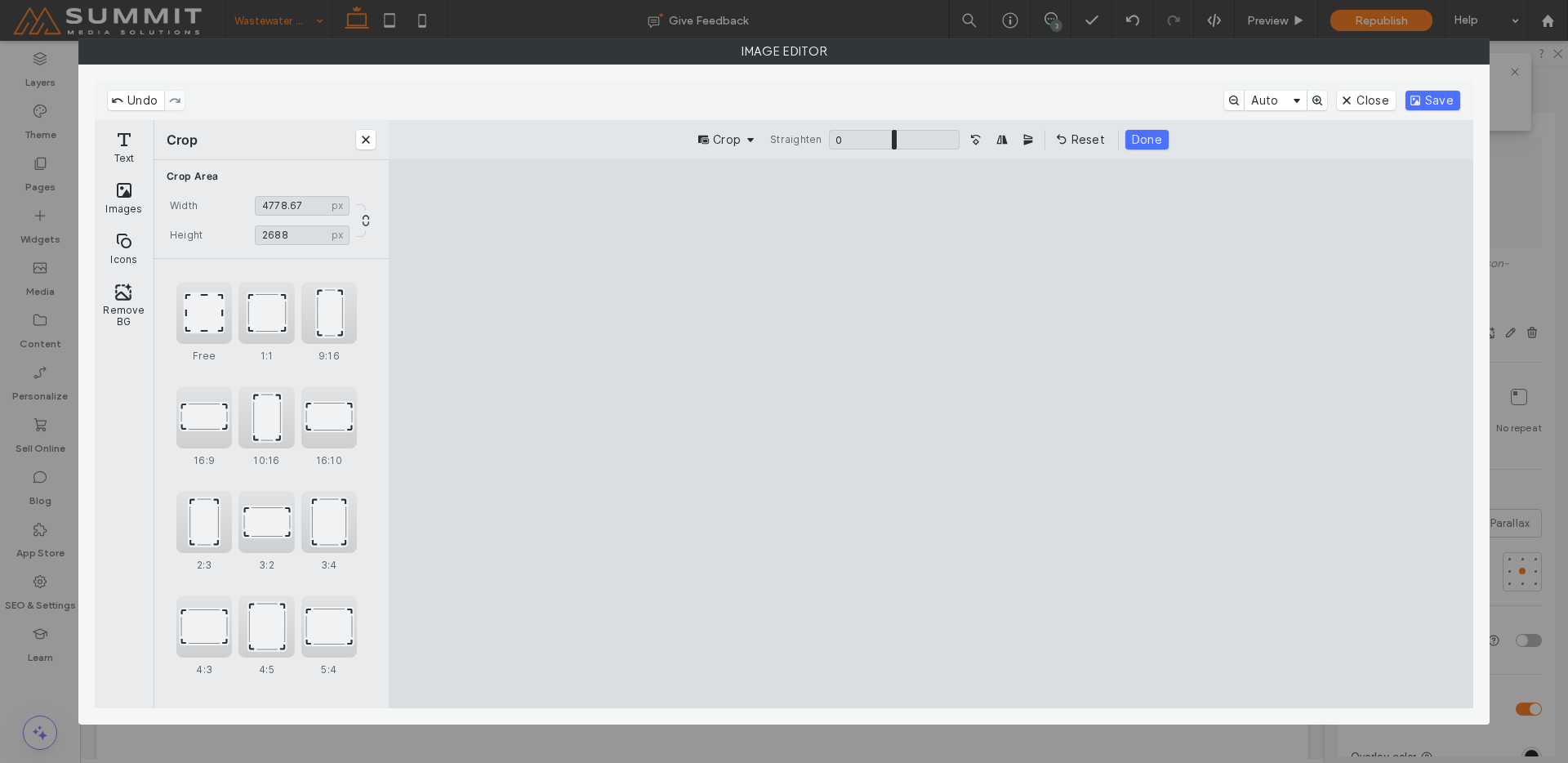
drag, startPoint x: 815, startPoint y: 304, endPoint x: 814, endPoint y: 270, distance: 34.0
click at [931, 434] on cesdk-canvas "Editor canvas" at bounding box center [931, 434] width 0 height 0
click at [1142, 140] on button "Done" at bounding box center [1147, 140] width 43 height 20
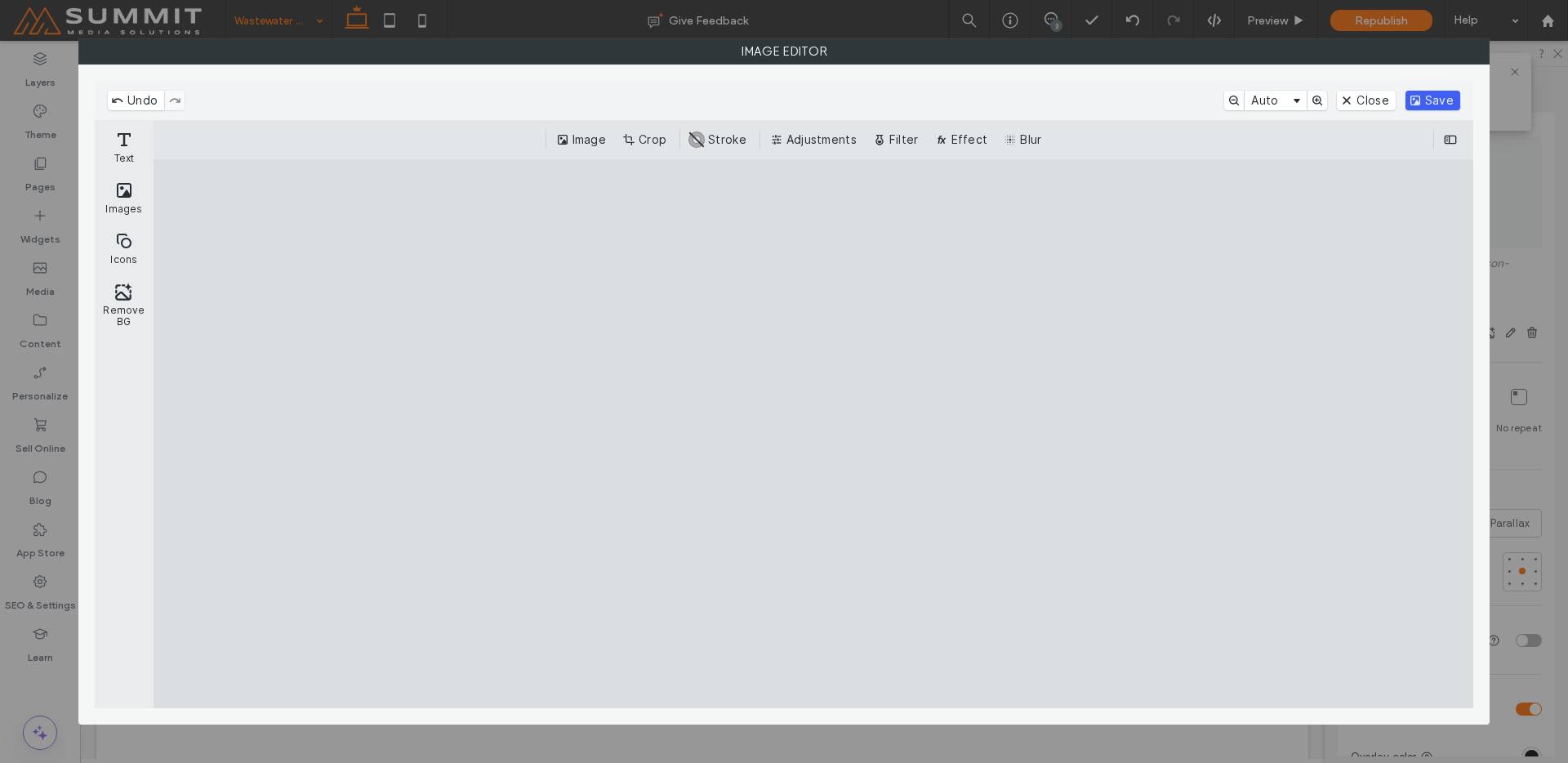
click at [1425, 102] on button "Save" at bounding box center [1432, 100] width 55 height 20
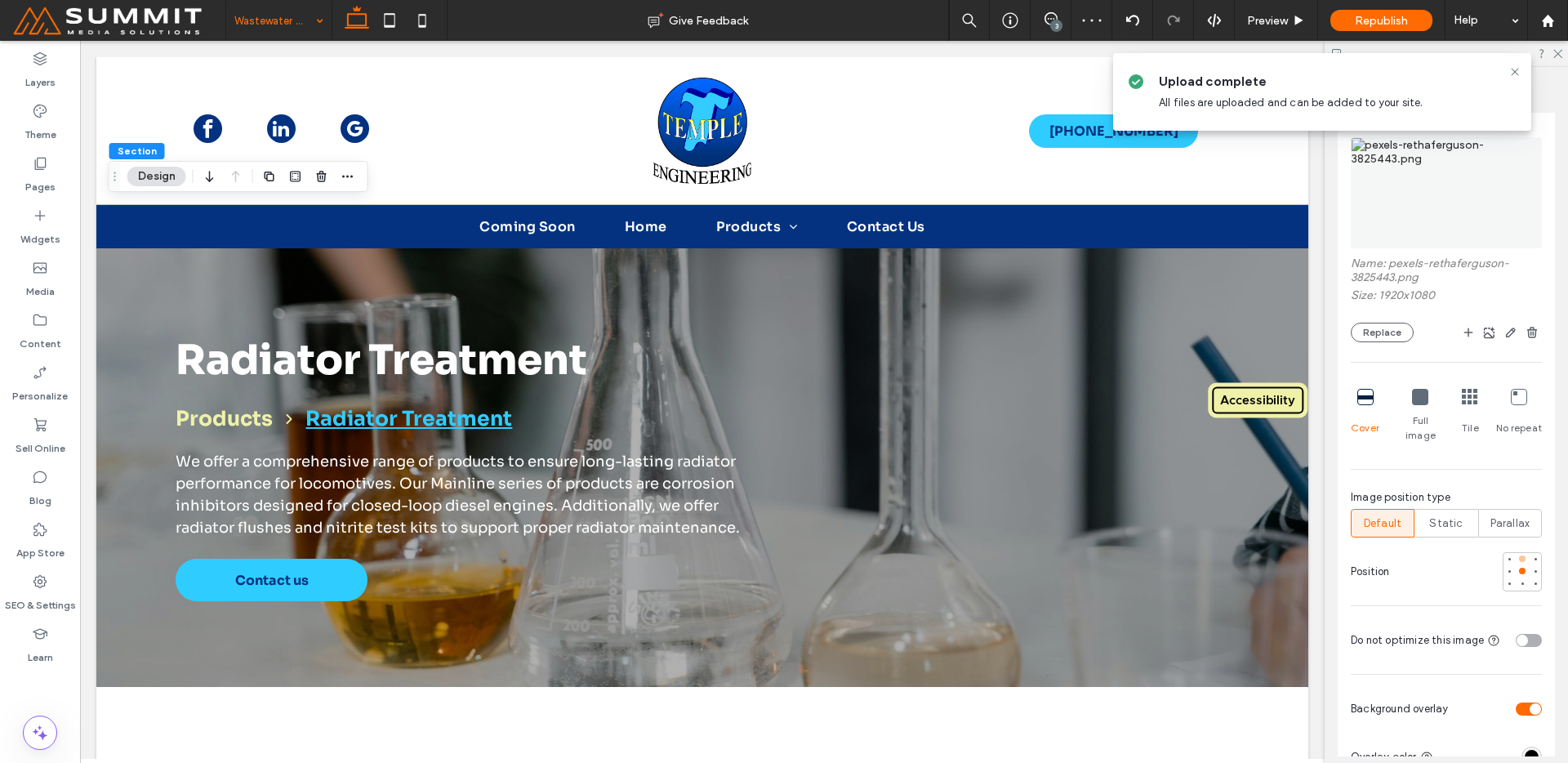
click at [1519, 555] on div at bounding box center [1522, 558] width 6 height 6
click at [1517, 579] on div at bounding box center [1522, 584] width 12 height 12
click at [1517, 565] on div at bounding box center [1522, 571] width 12 height 12
click at [1519, 581] on div at bounding box center [1522, 584] width 6 height 6
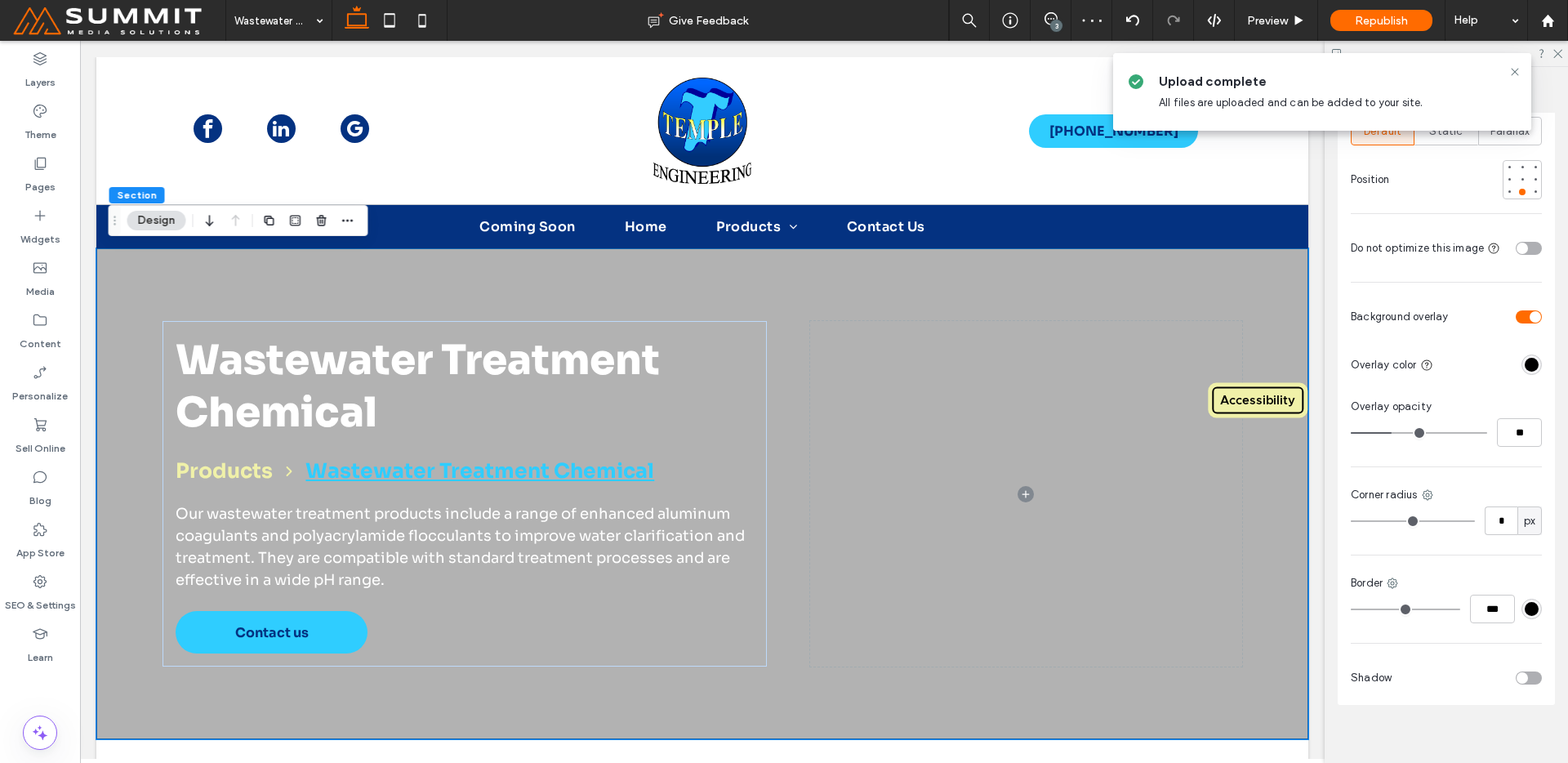
scroll to position [17, 0]
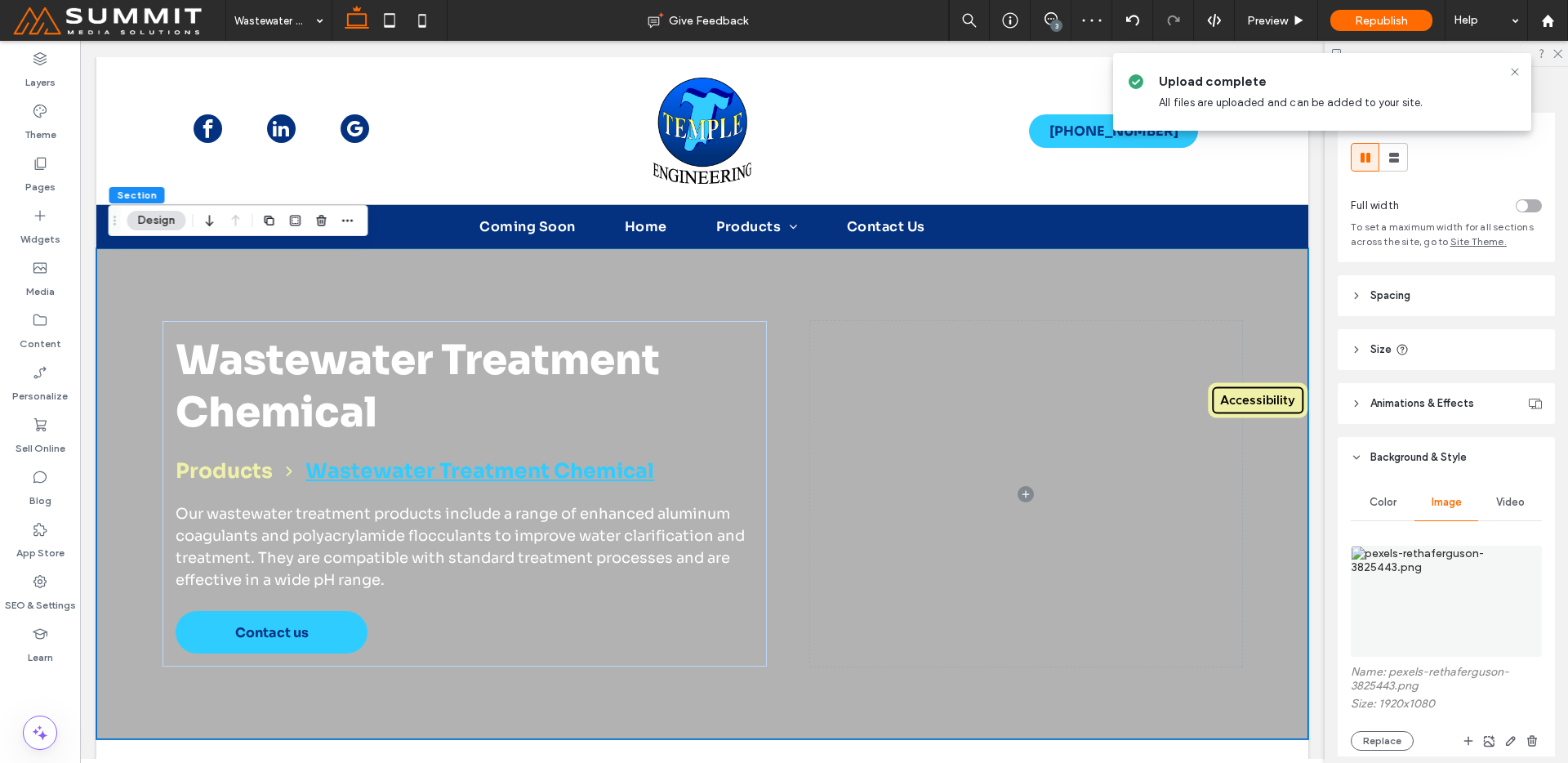
drag, startPoint x: 1455, startPoint y: 543, endPoint x: 1448, endPoint y: 557, distance: 15.7
click at [1451, 547] on div at bounding box center [1446, 601] width 191 height 128
click at [1421, 633] on img at bounding box center [1446, 601] width 191 height 111
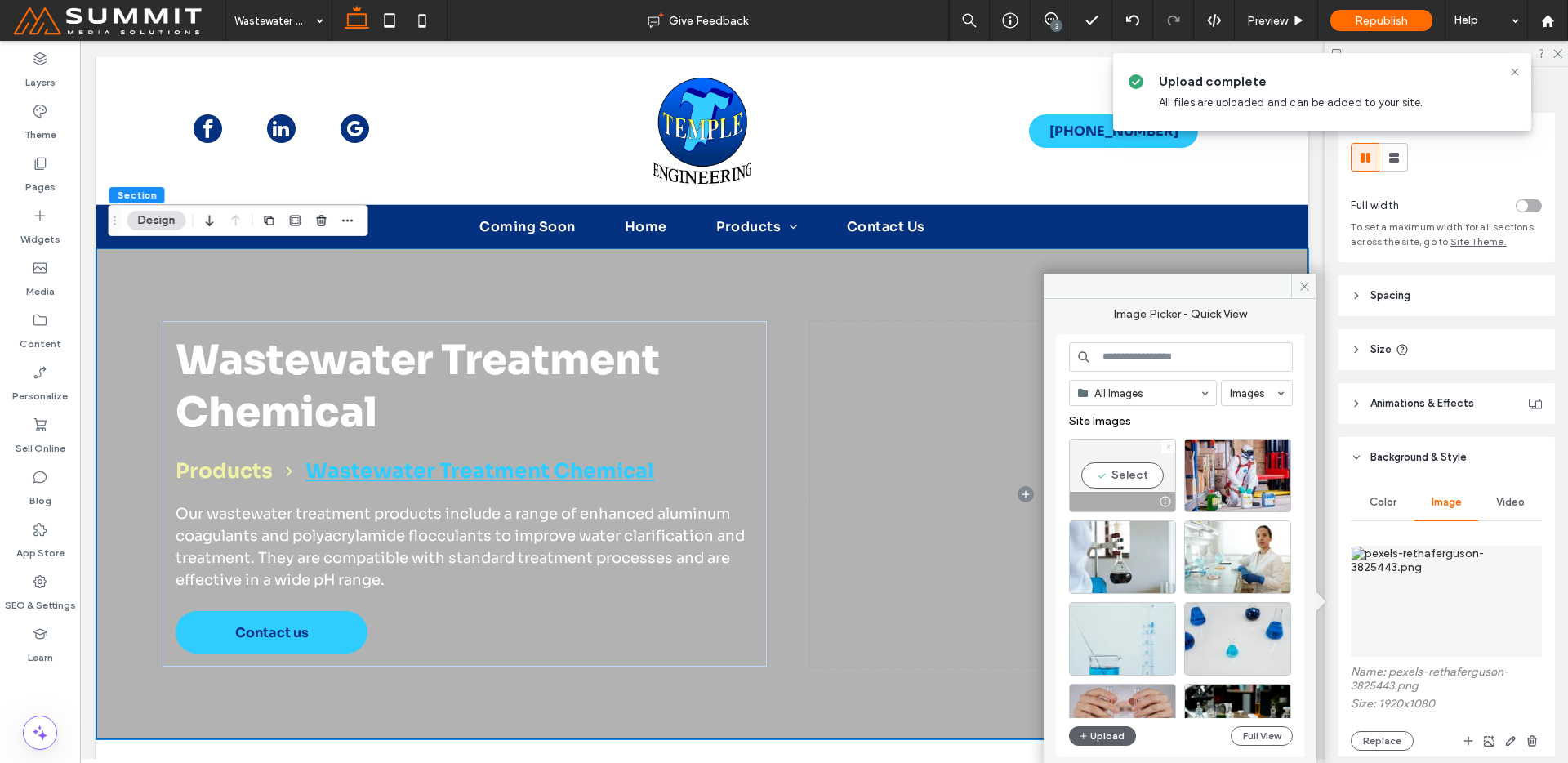
click at [1170, 442] on span at bounding box center [1168, 447] width 6 height 14
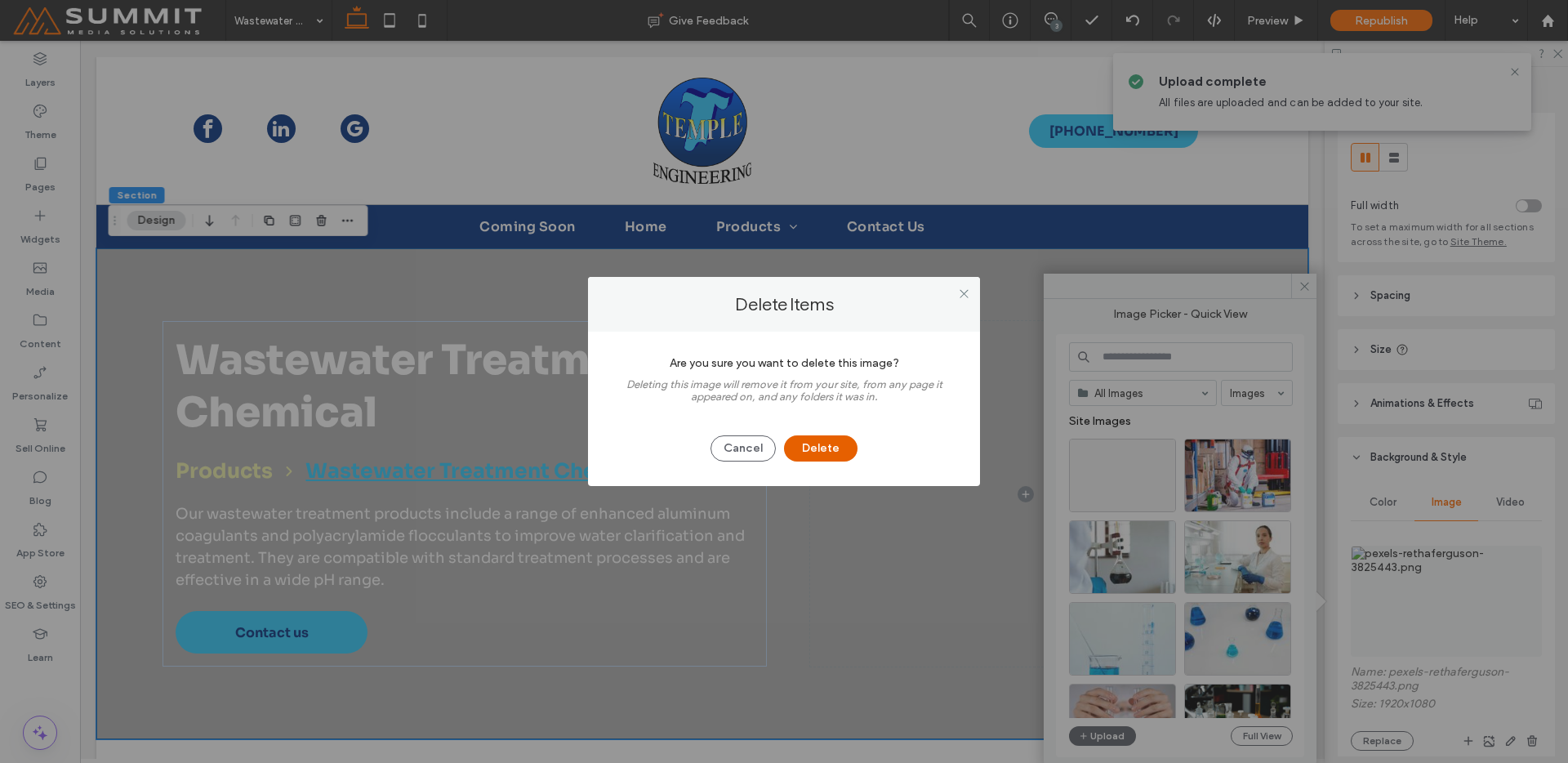
click at [799, 458] on button "Delete" at bounding box center [821, 448] width 73 height 26
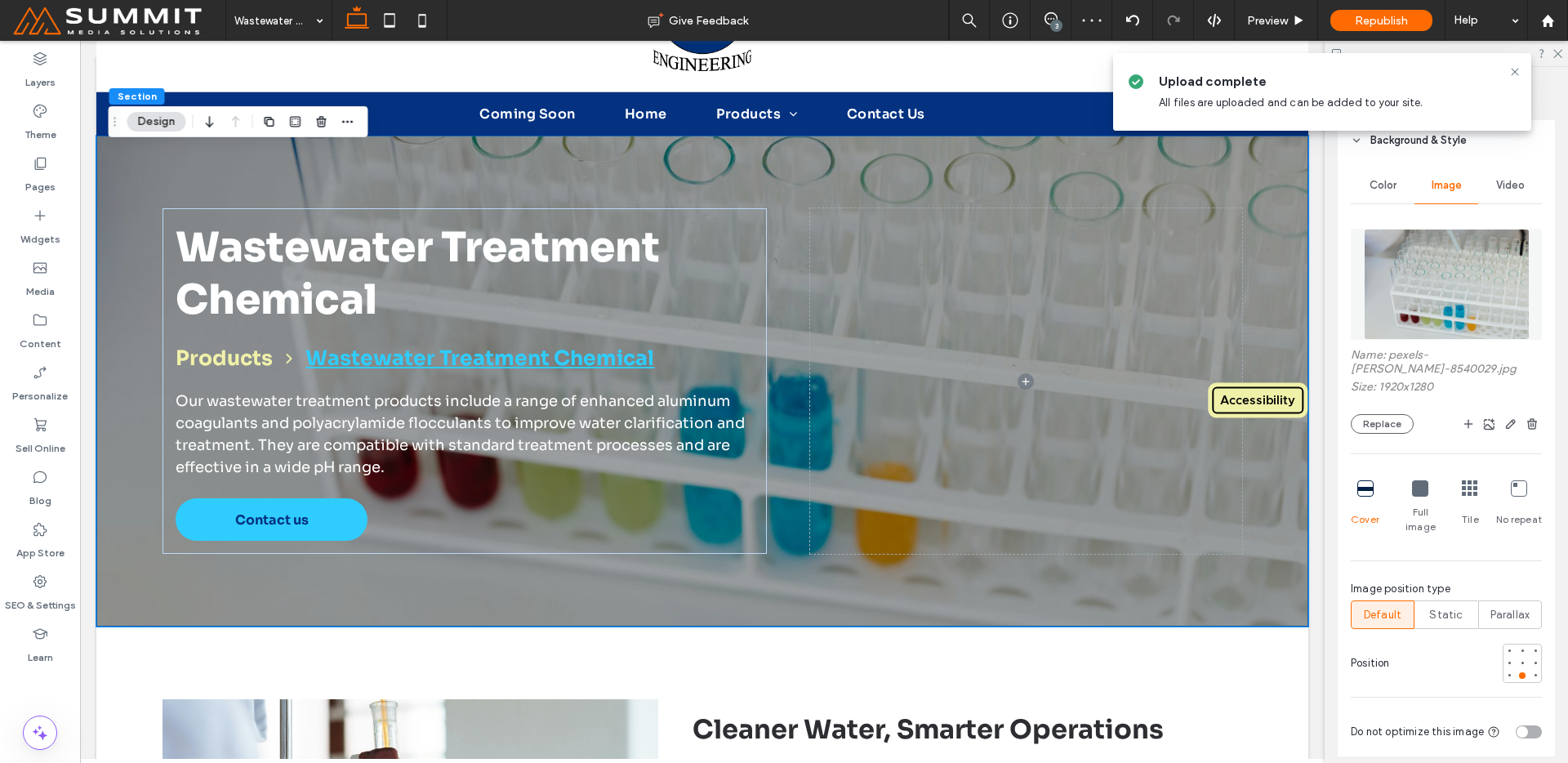
scroll to position [498, 0]
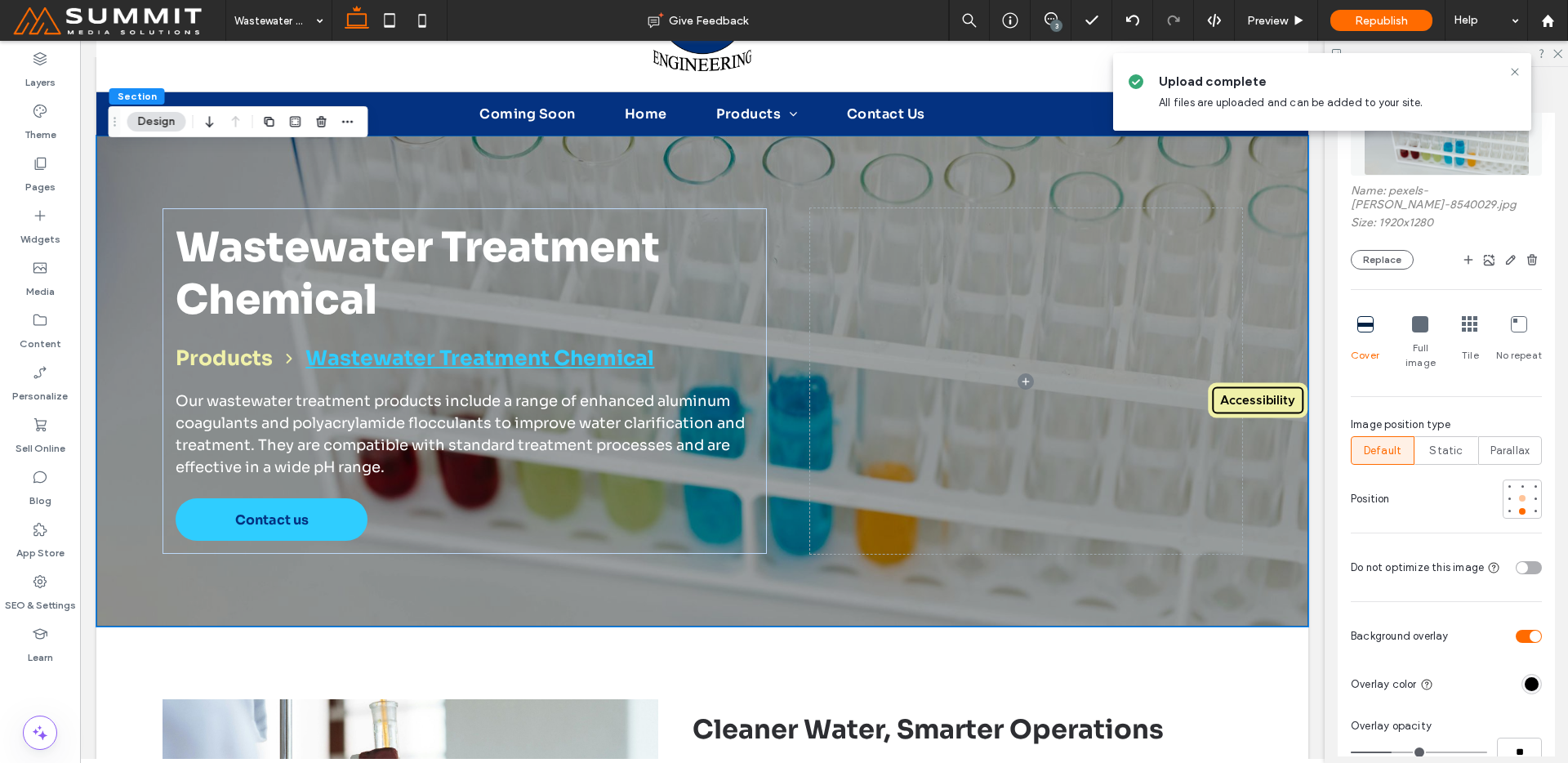
click at [1517, 493] on div at bounding box center [1522, 498] width 12 height 12
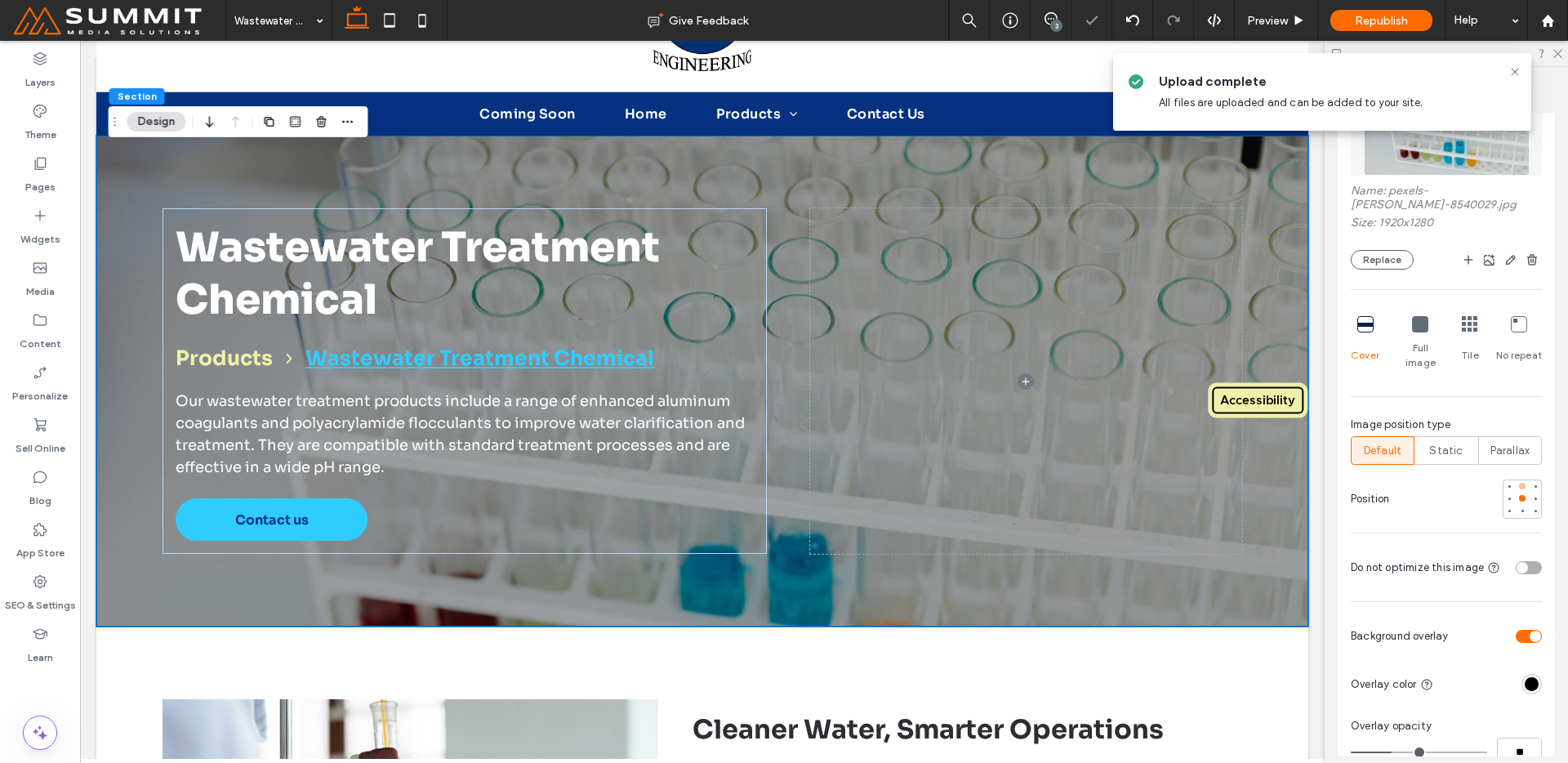
click at [1519, 483] on div at bounding box center [1522, 486] width 6 height 6
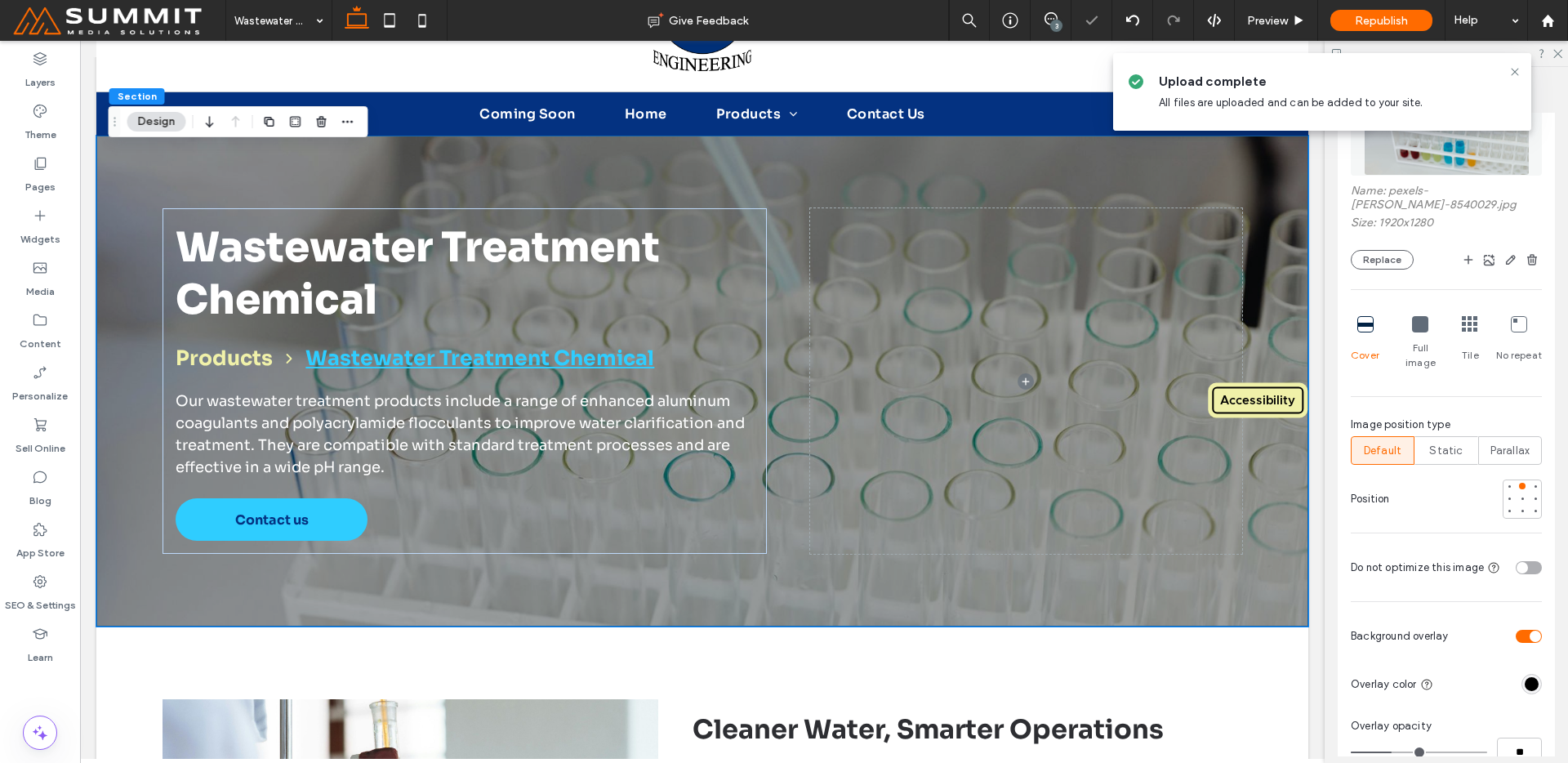
click at [1510, 490] on div at bounding box center [1522, 499] width 39 height 39
click at [1517, 493] on div at bounding box center [1522, 498] width 12 height 12
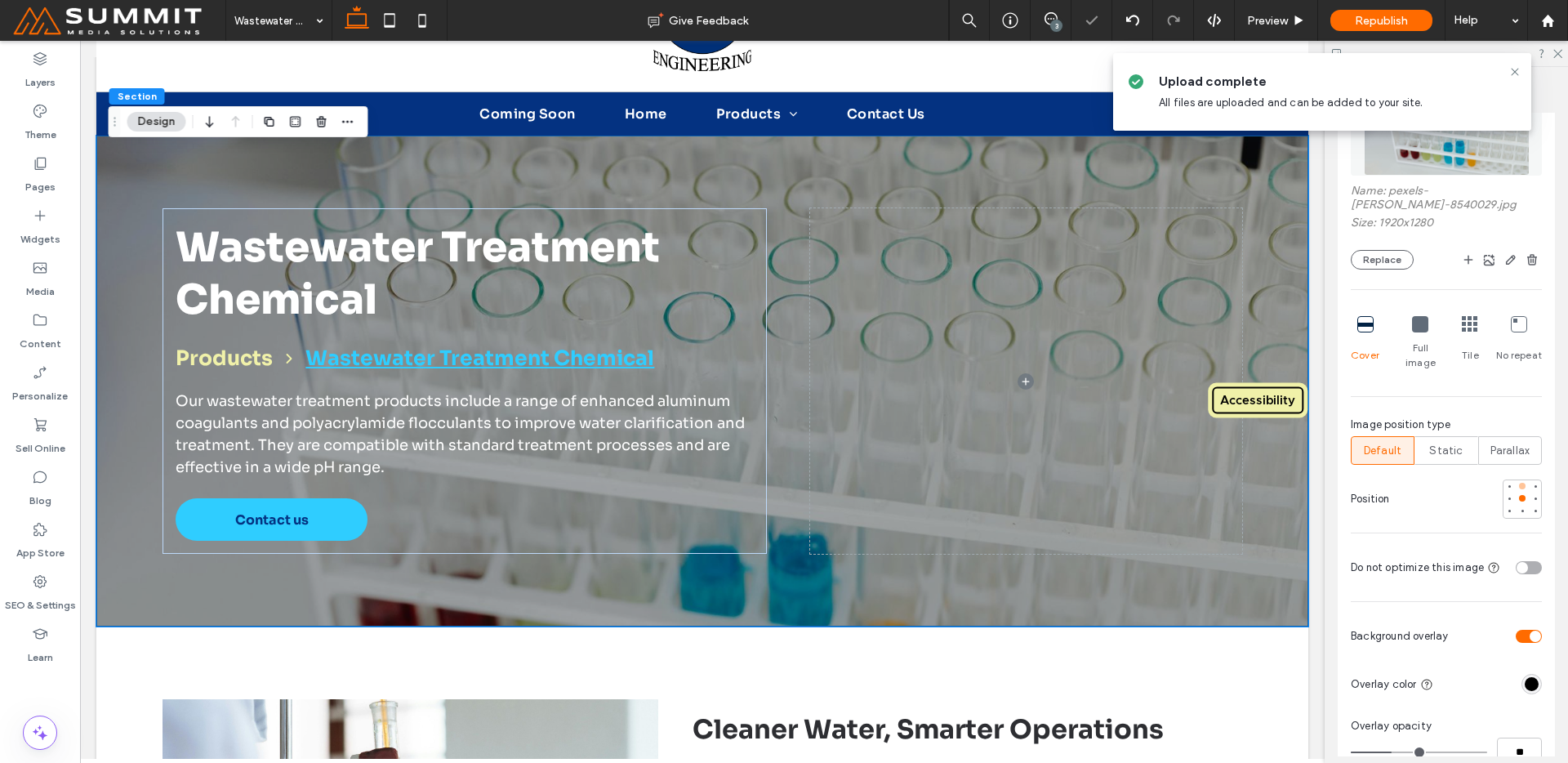
click at [1517, 480] on div at bounding box center [1522, 486] width 12 height 12
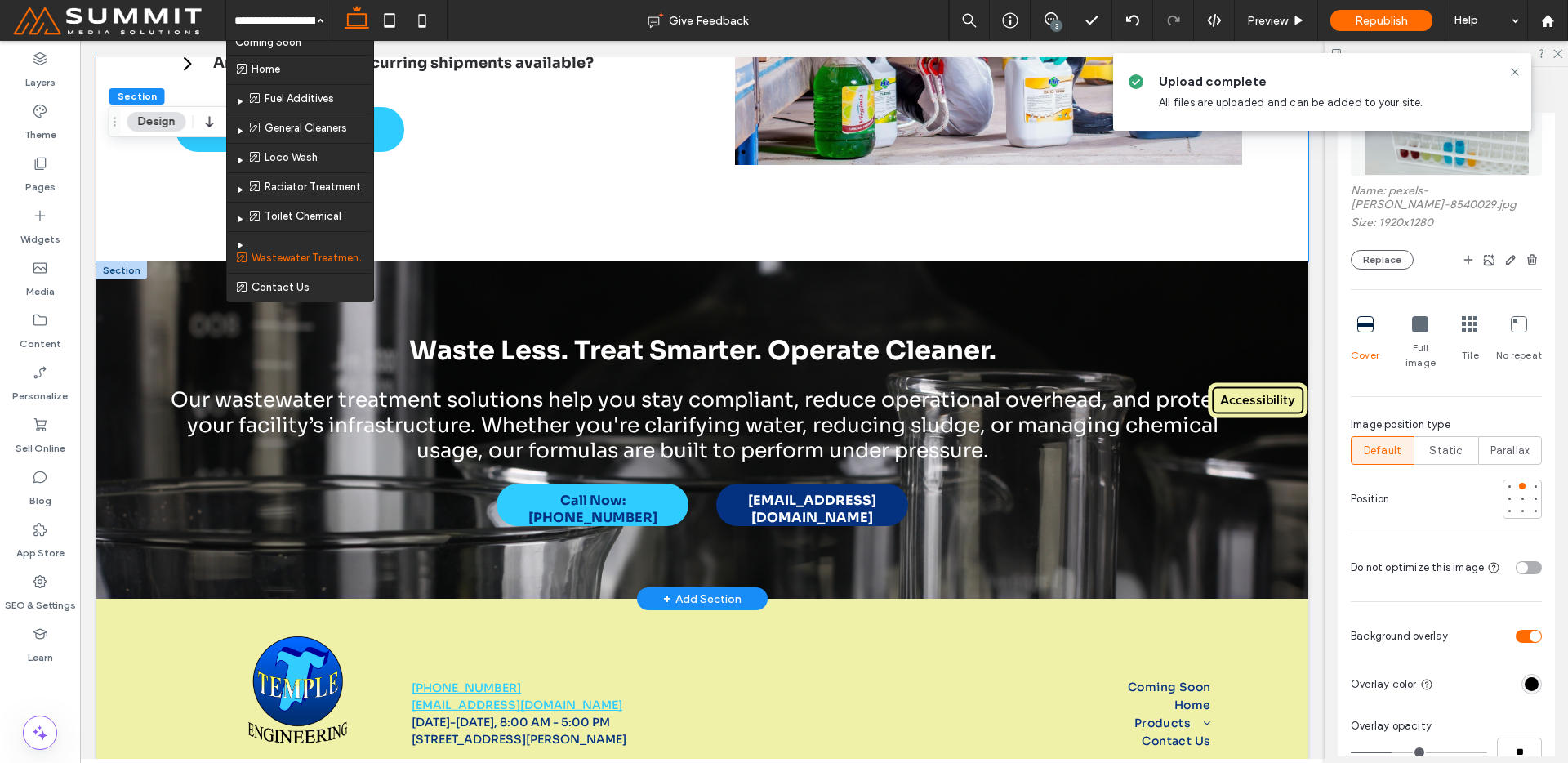
scroll to position [3175, 0]
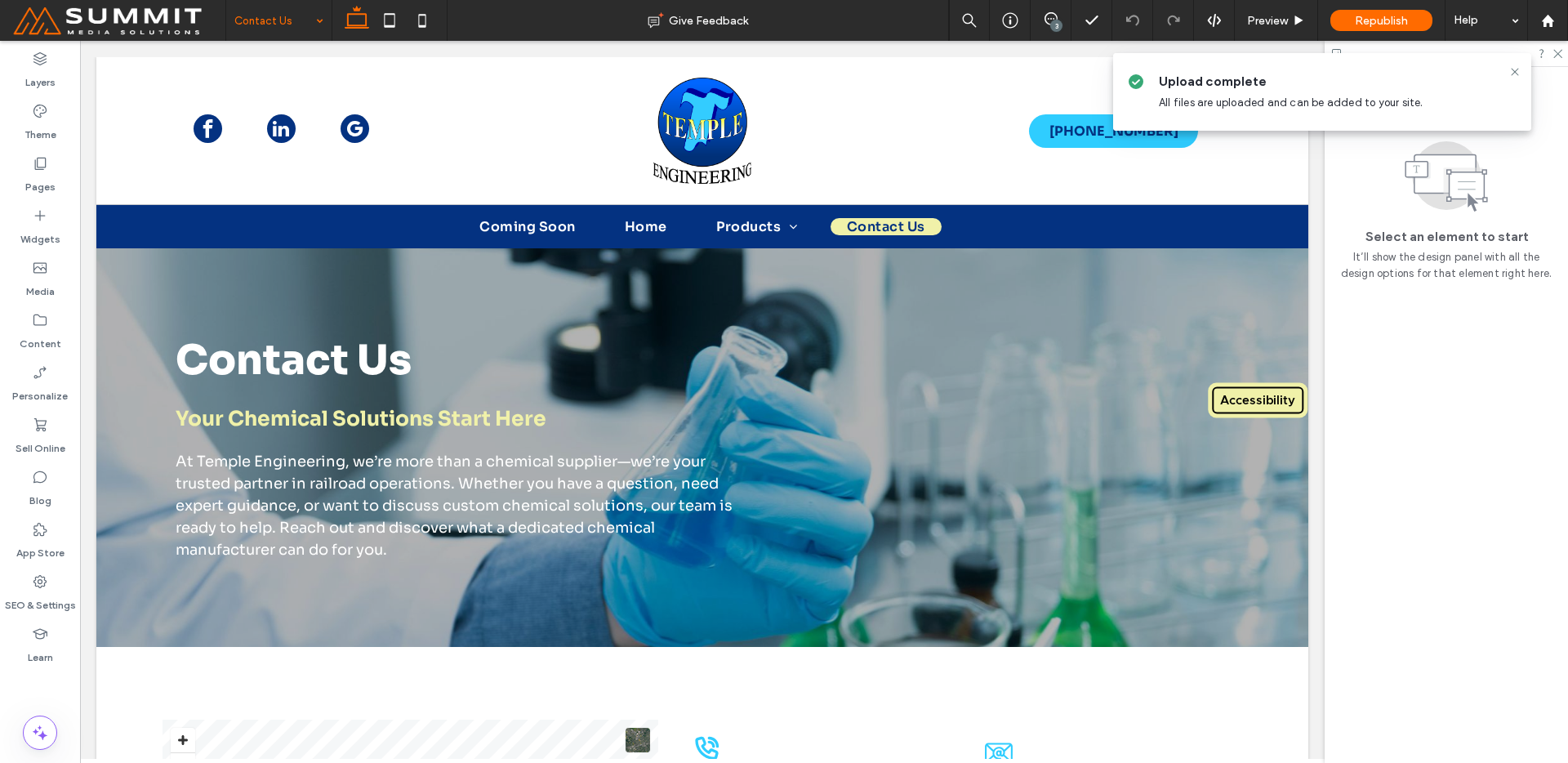
click at [301, 23] on input at bounding box center [274, 21] width 80 height 41
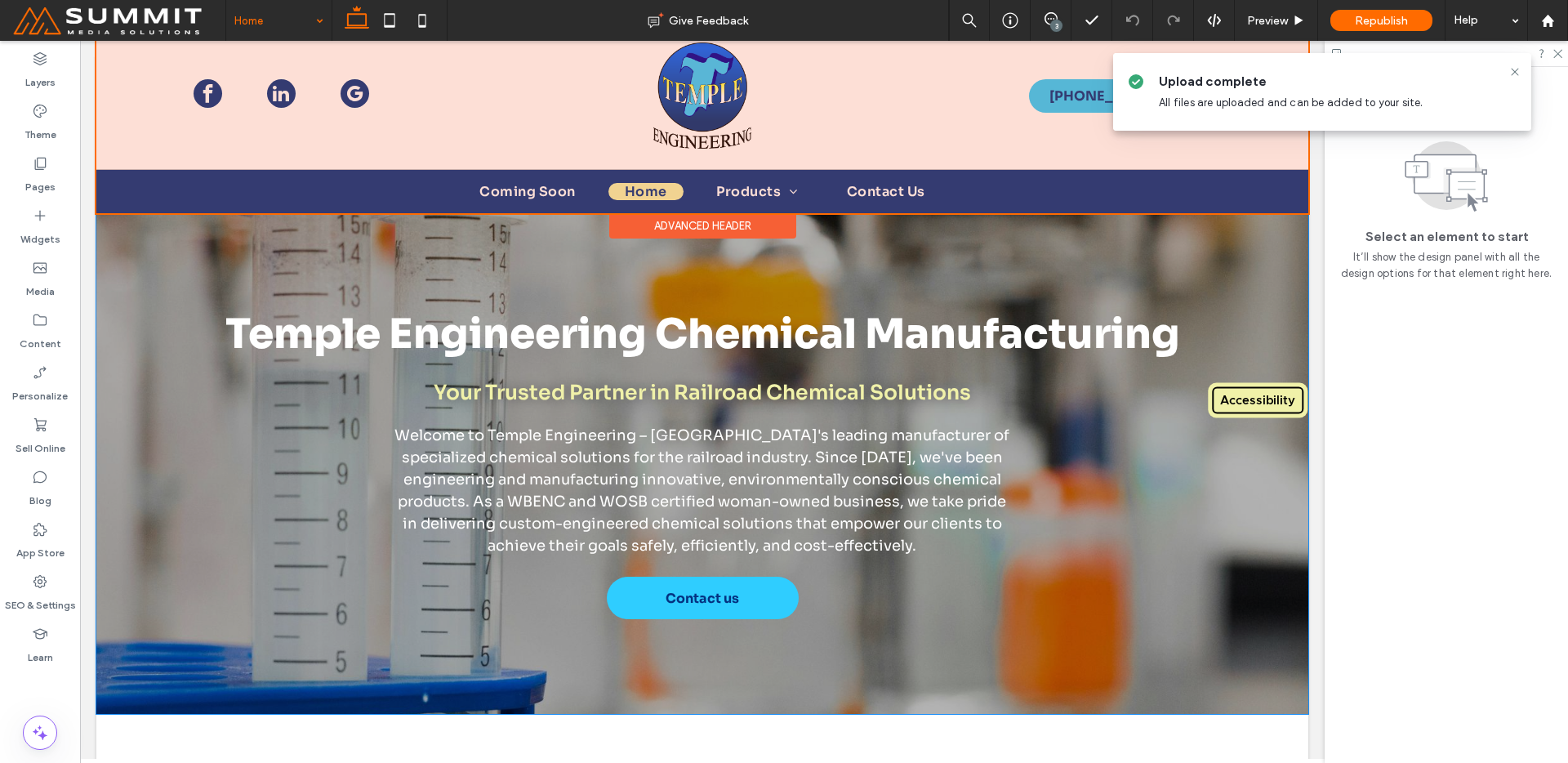
scroll to position [8, 0]
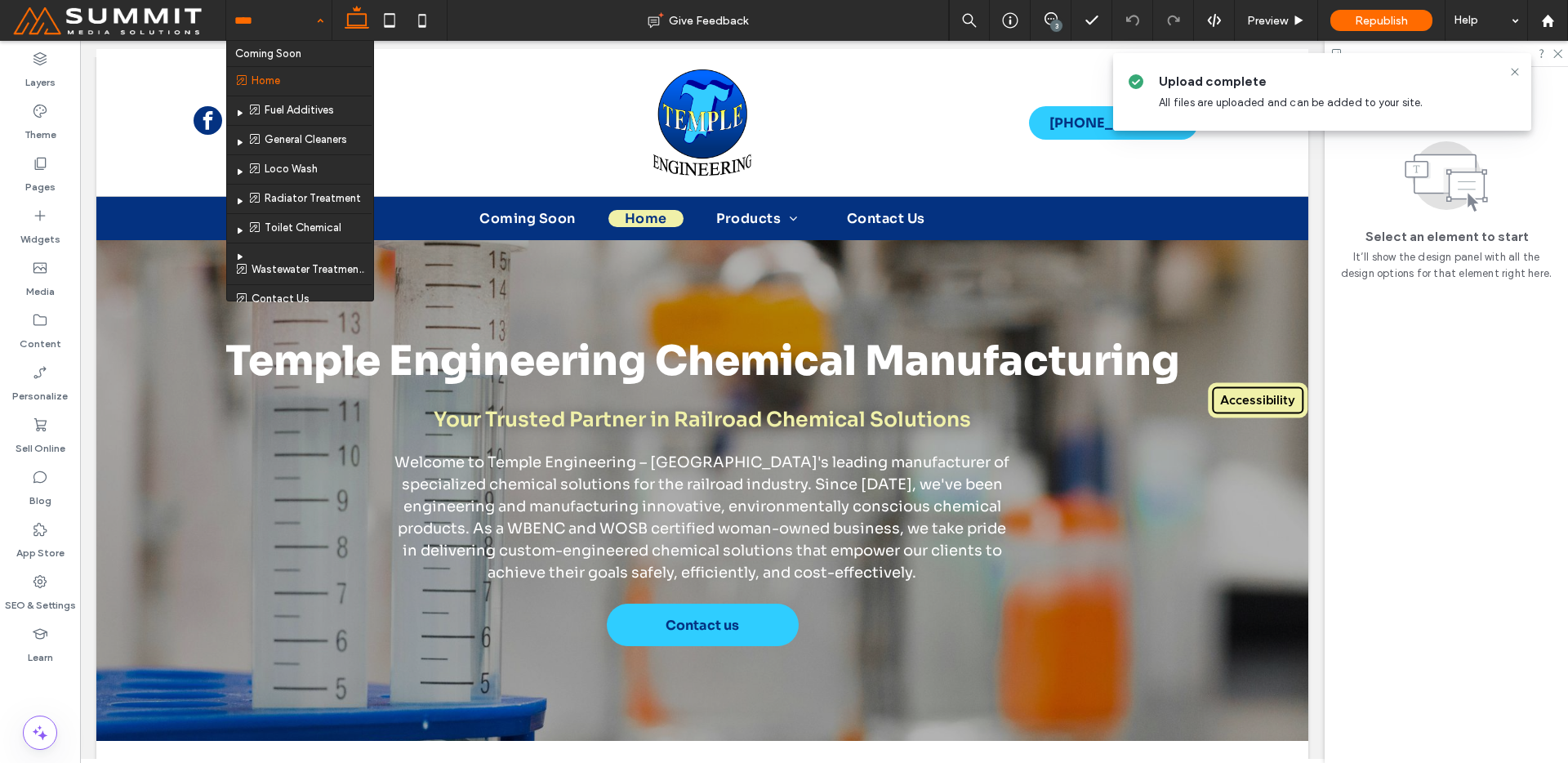
click at [306, 13] on input at bounding box center [274, 21] width 80 height 41
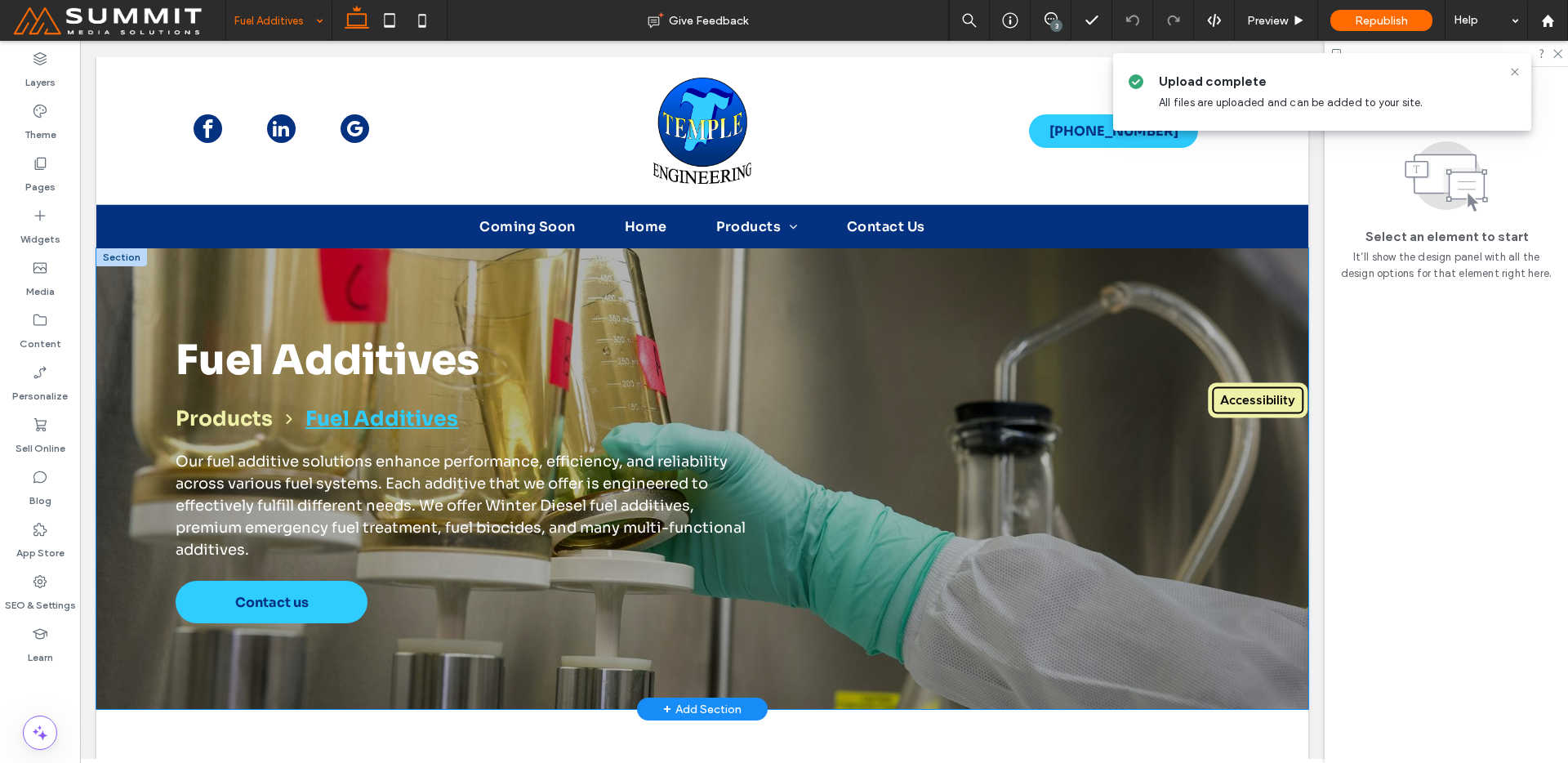
click at [712, 645] on div "Fuel Additives Products Fuel Additives Our fuel additive solutions enhance perf…" at bounding box center [703, 479] width 1176 height 461
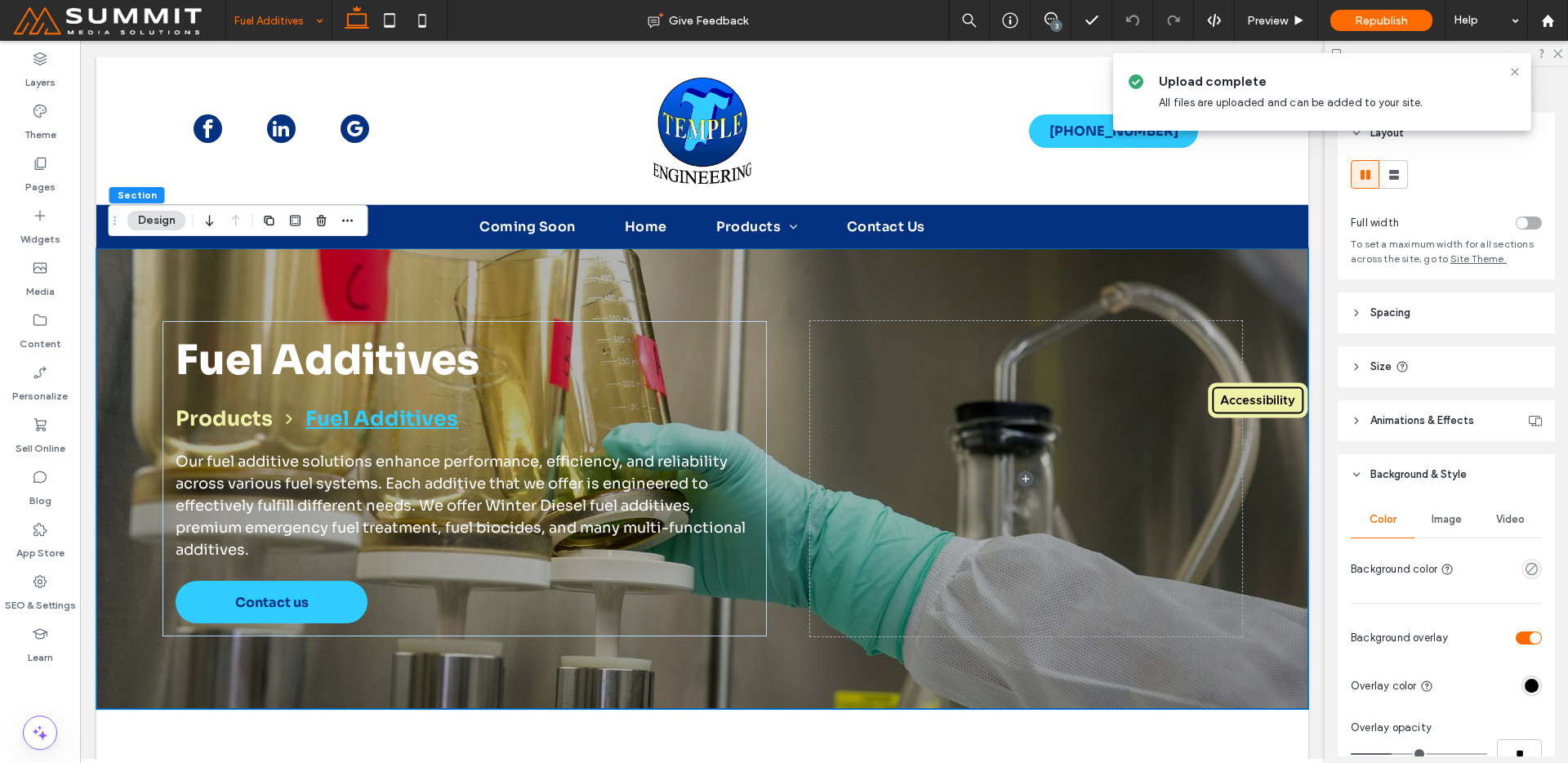
scroll to position [335, 0]
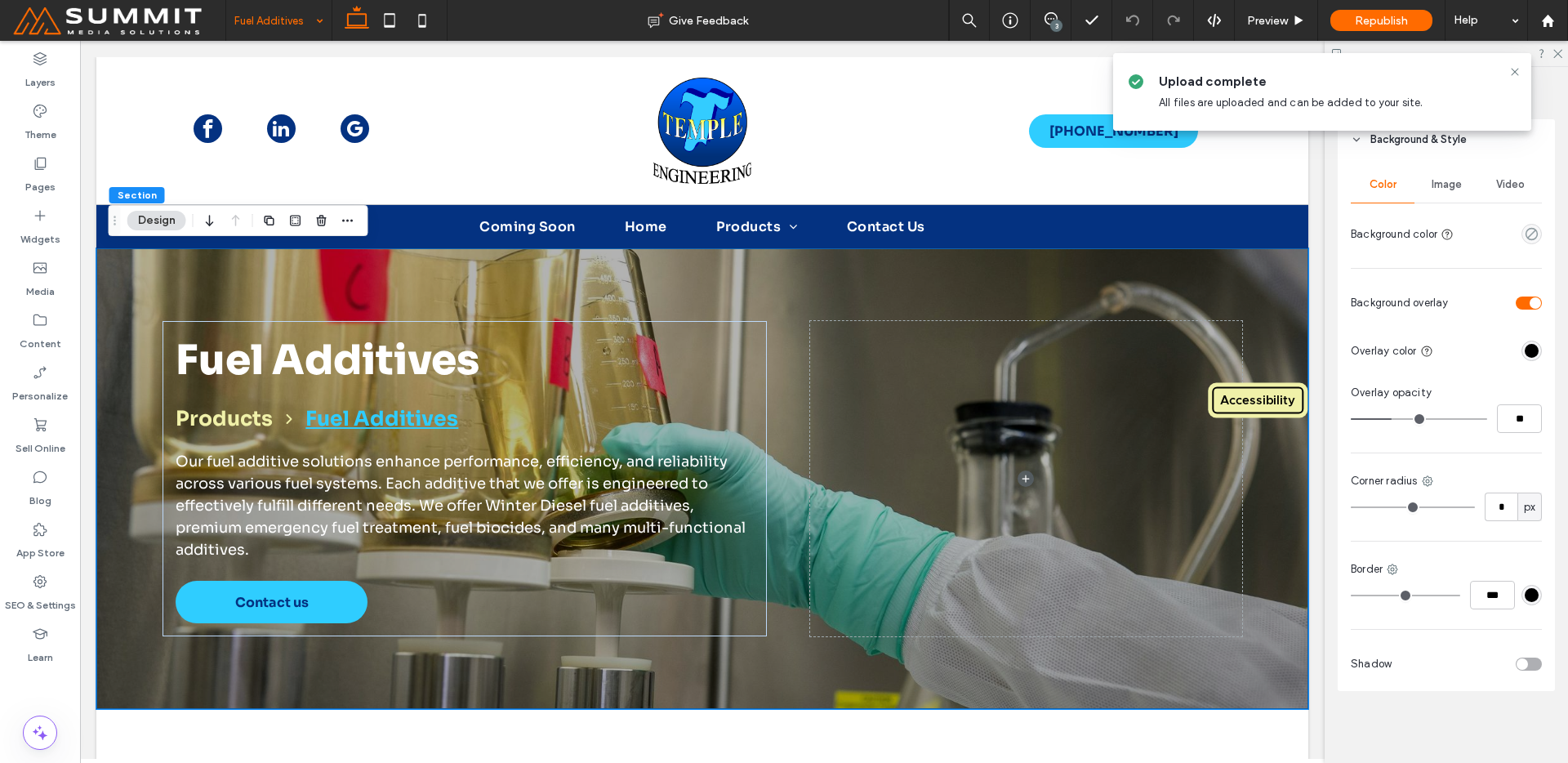
click at [1439, 197] on div "Image" at bounding box center [1446, 184] width 63 height 36
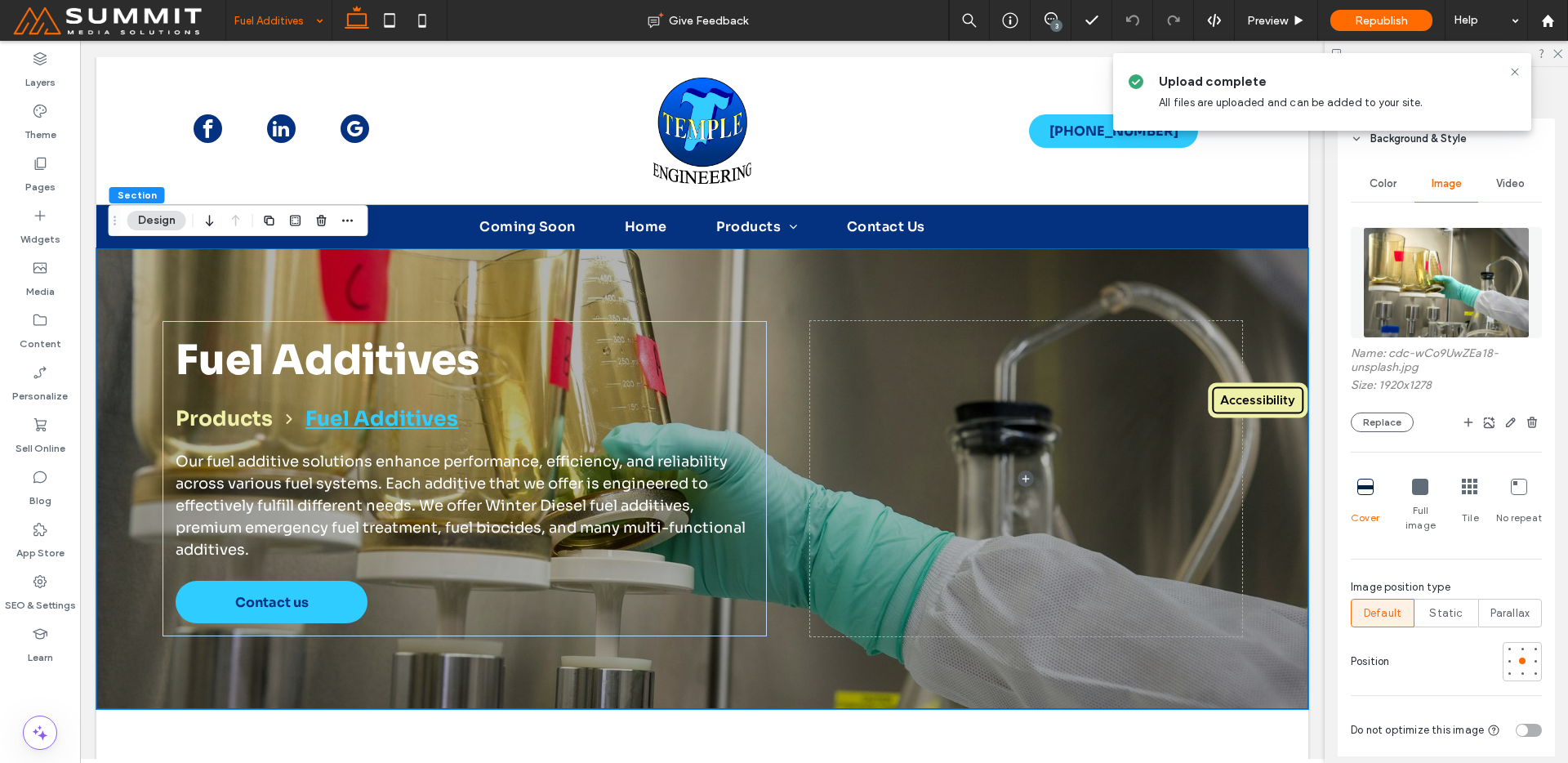
click at [1441, 313] on img at bounding box center [1446, 283] width 165 height 111
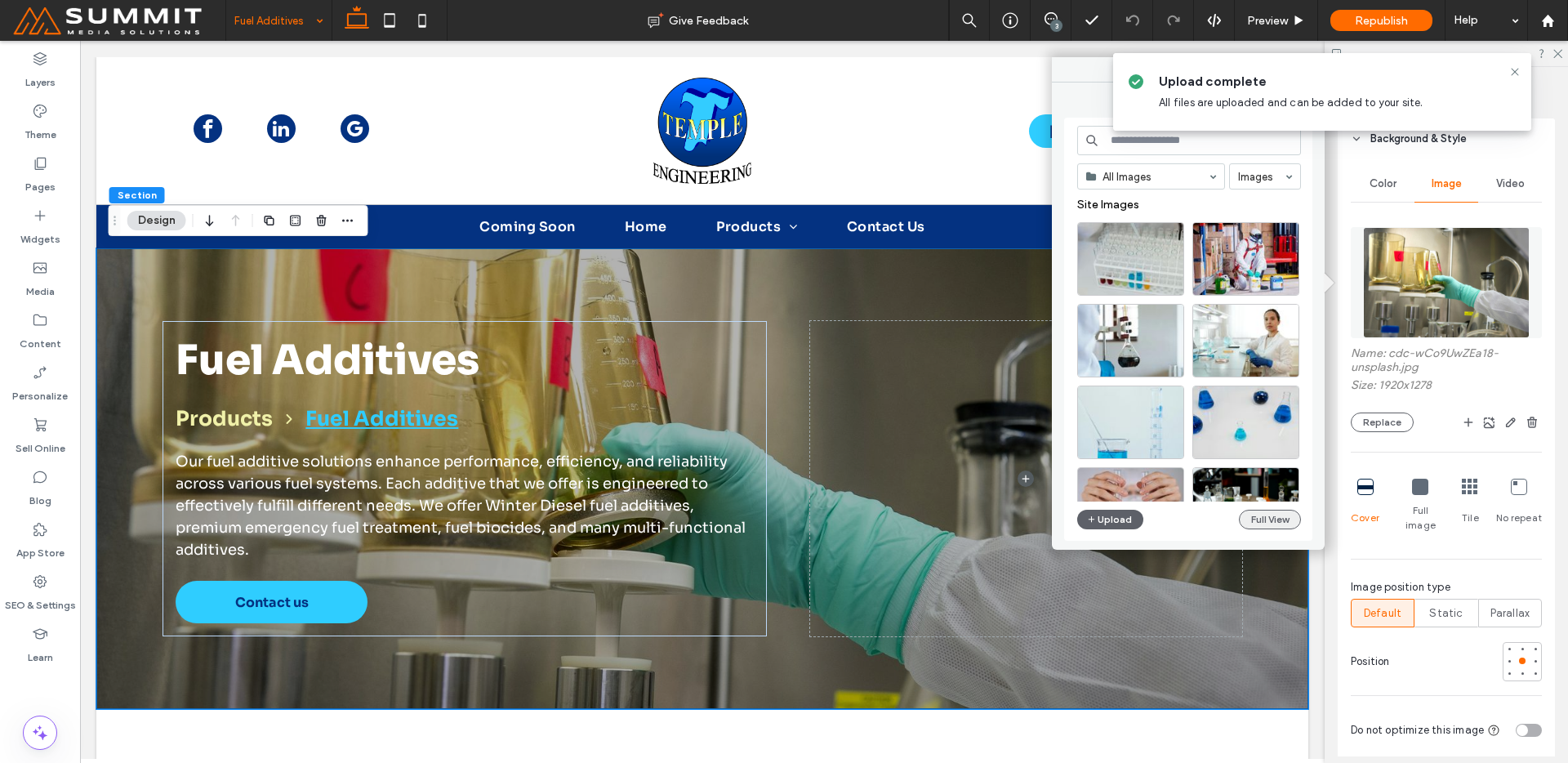
click at [1294, 512] on button "Full View" at bounding box center [1269, 520] width 62 height 20
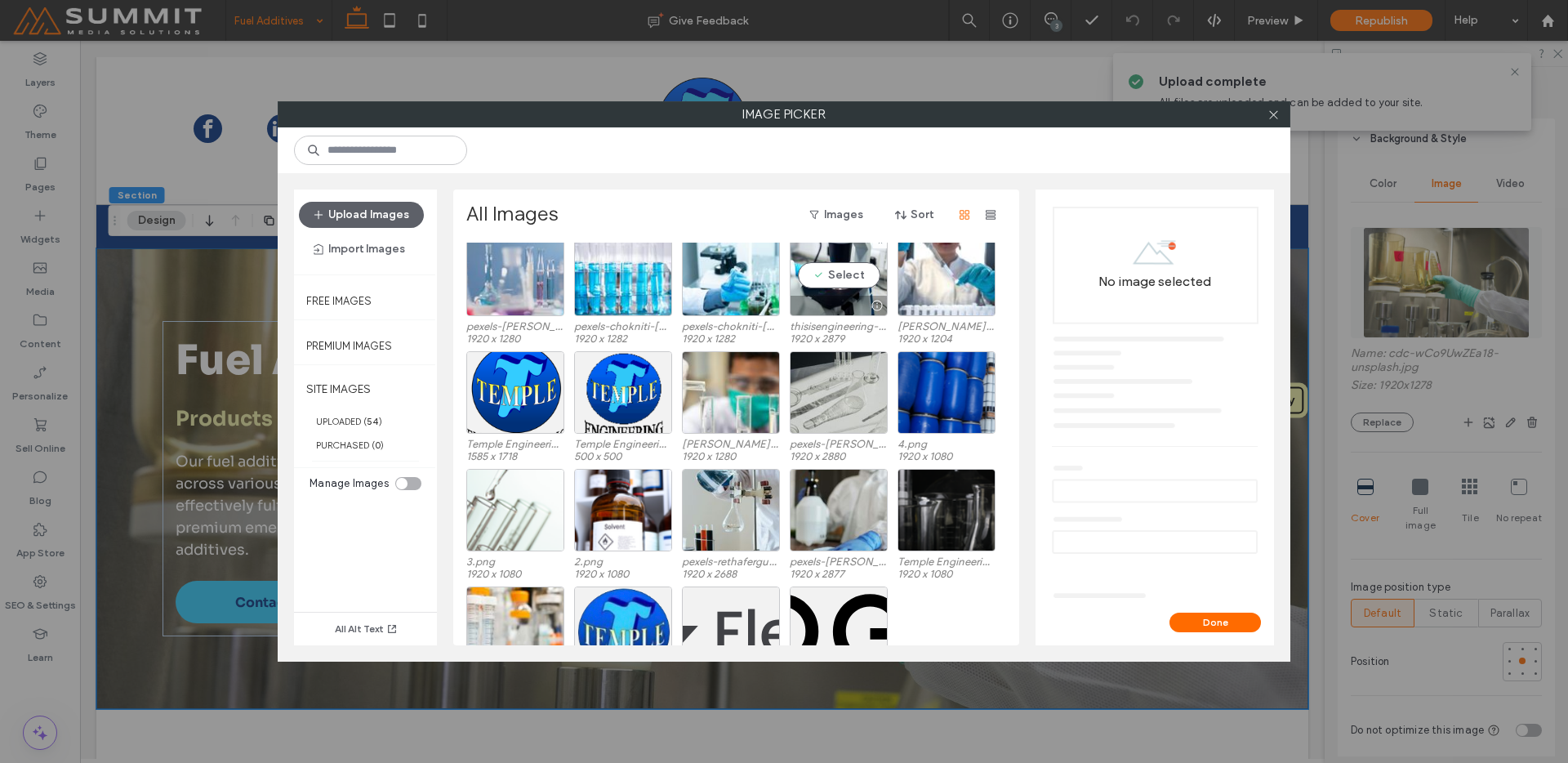
scroll to position [970, 0]
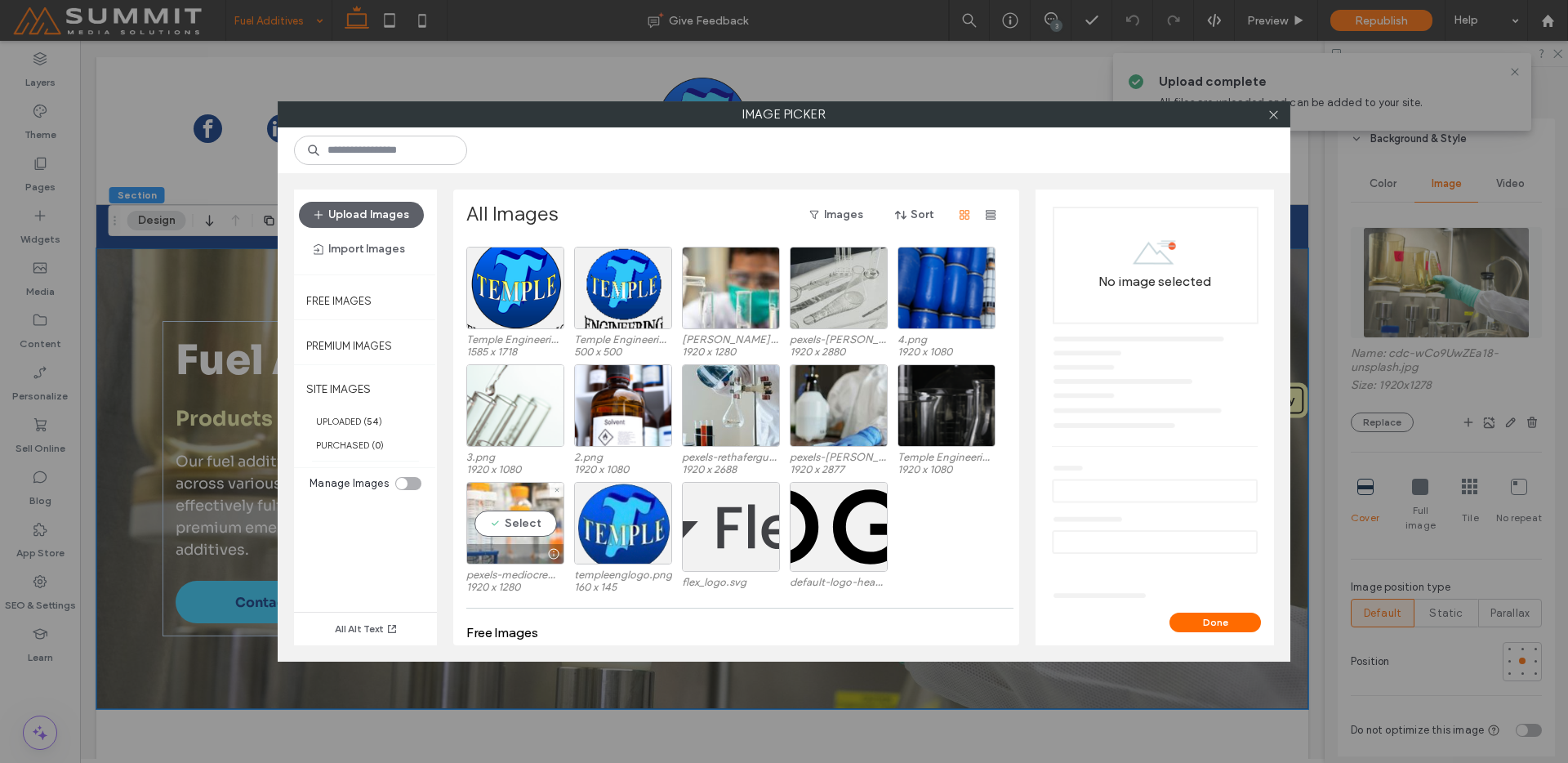
click at [499, 522] on div "Select" at bounding box center [516, 523] width 98 height 82
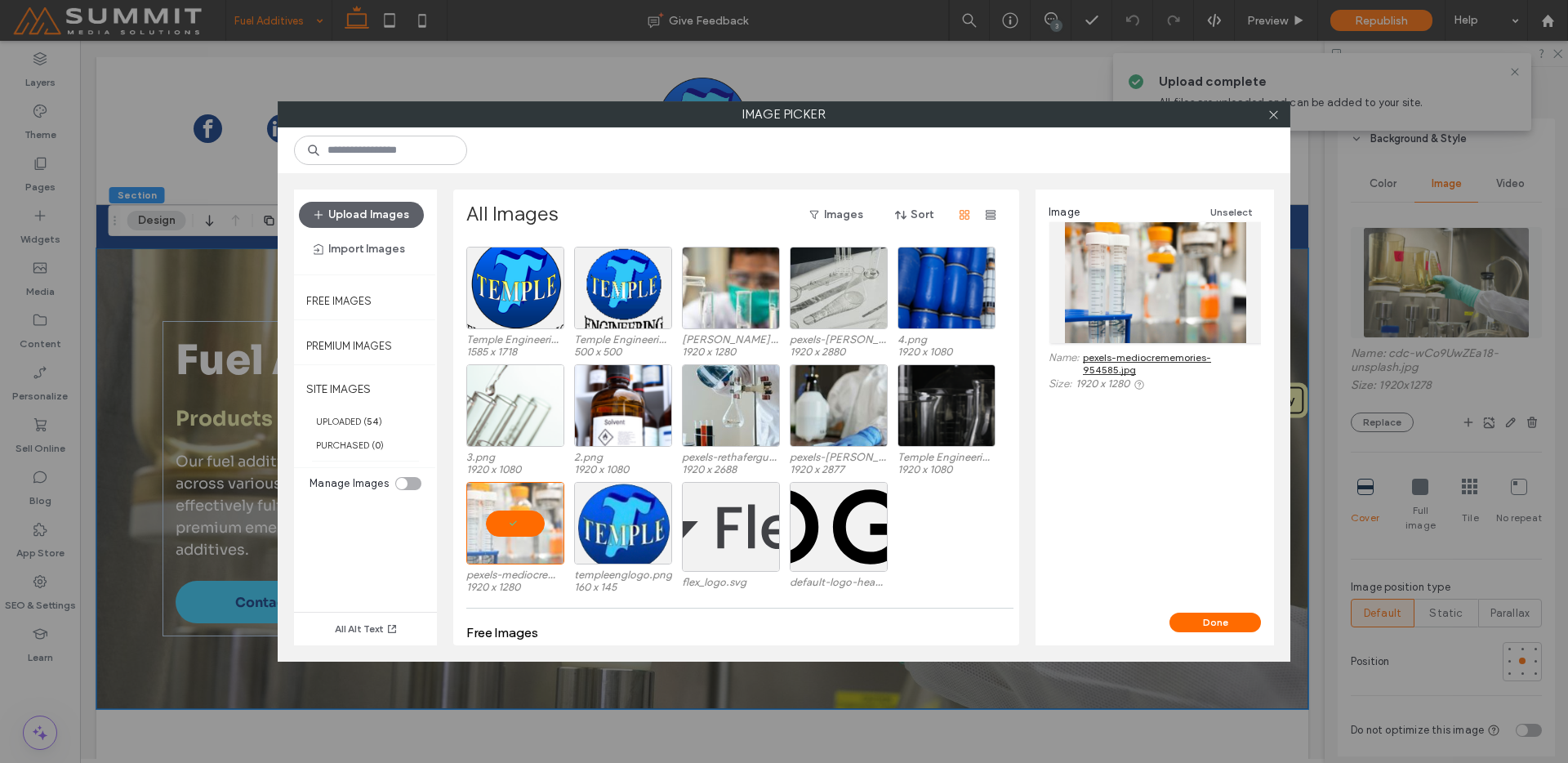
click at [488, 497] on div at bounding box center [516, 523] width 98 height 82
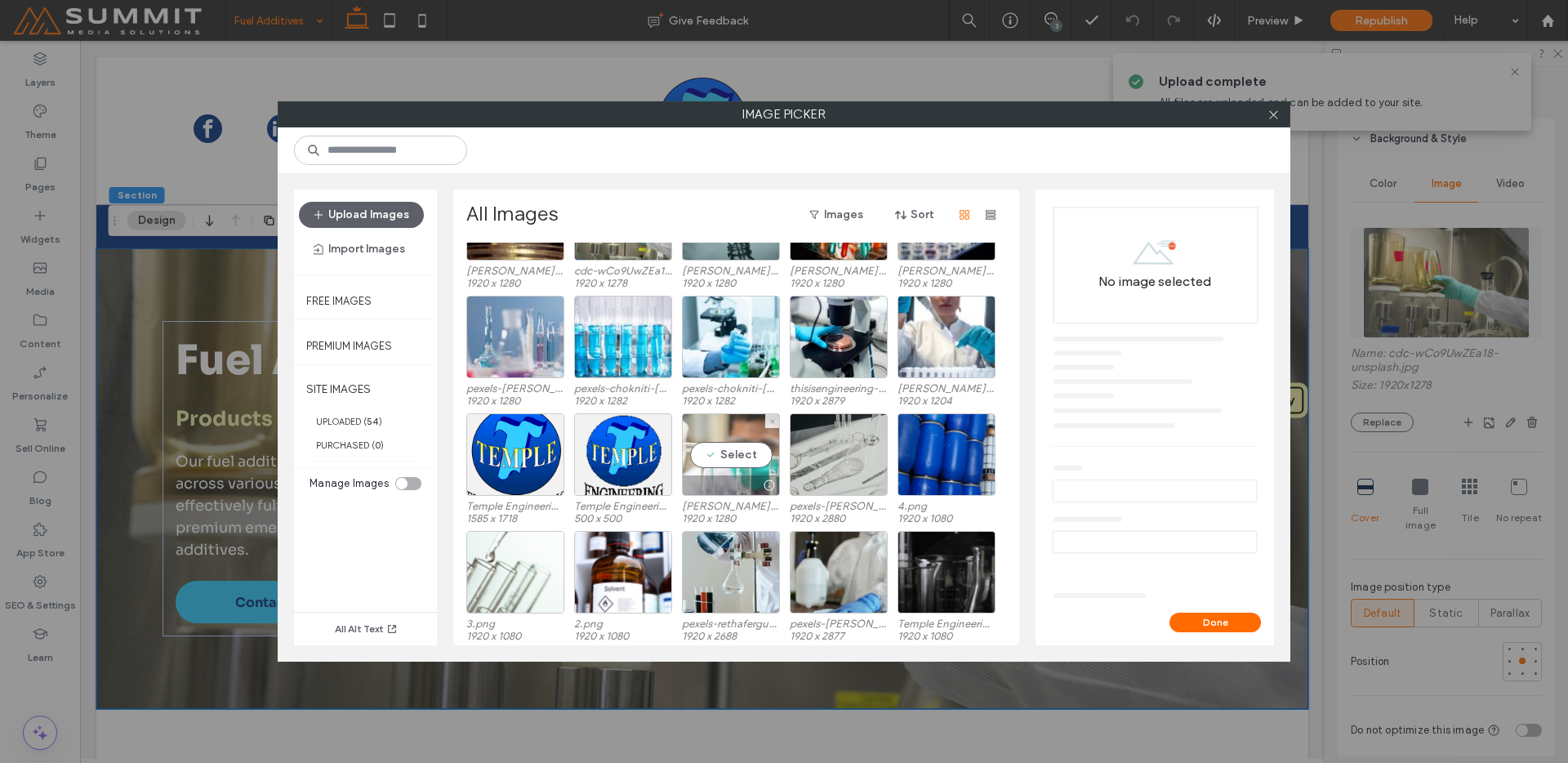
scroll to position [800, 0]
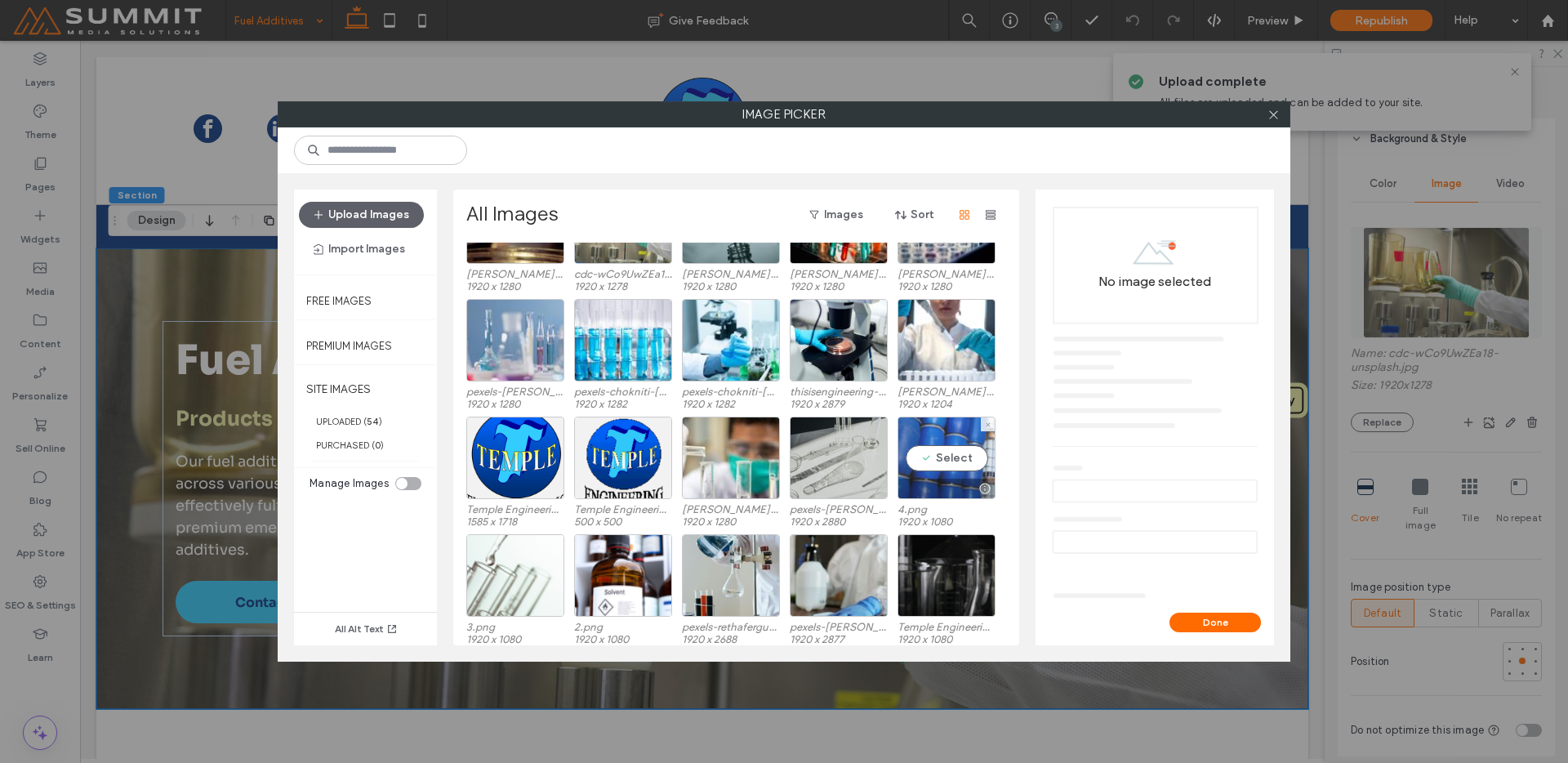
click at [994, 420] on div at bounding box center [988, 425] width 14 height 14
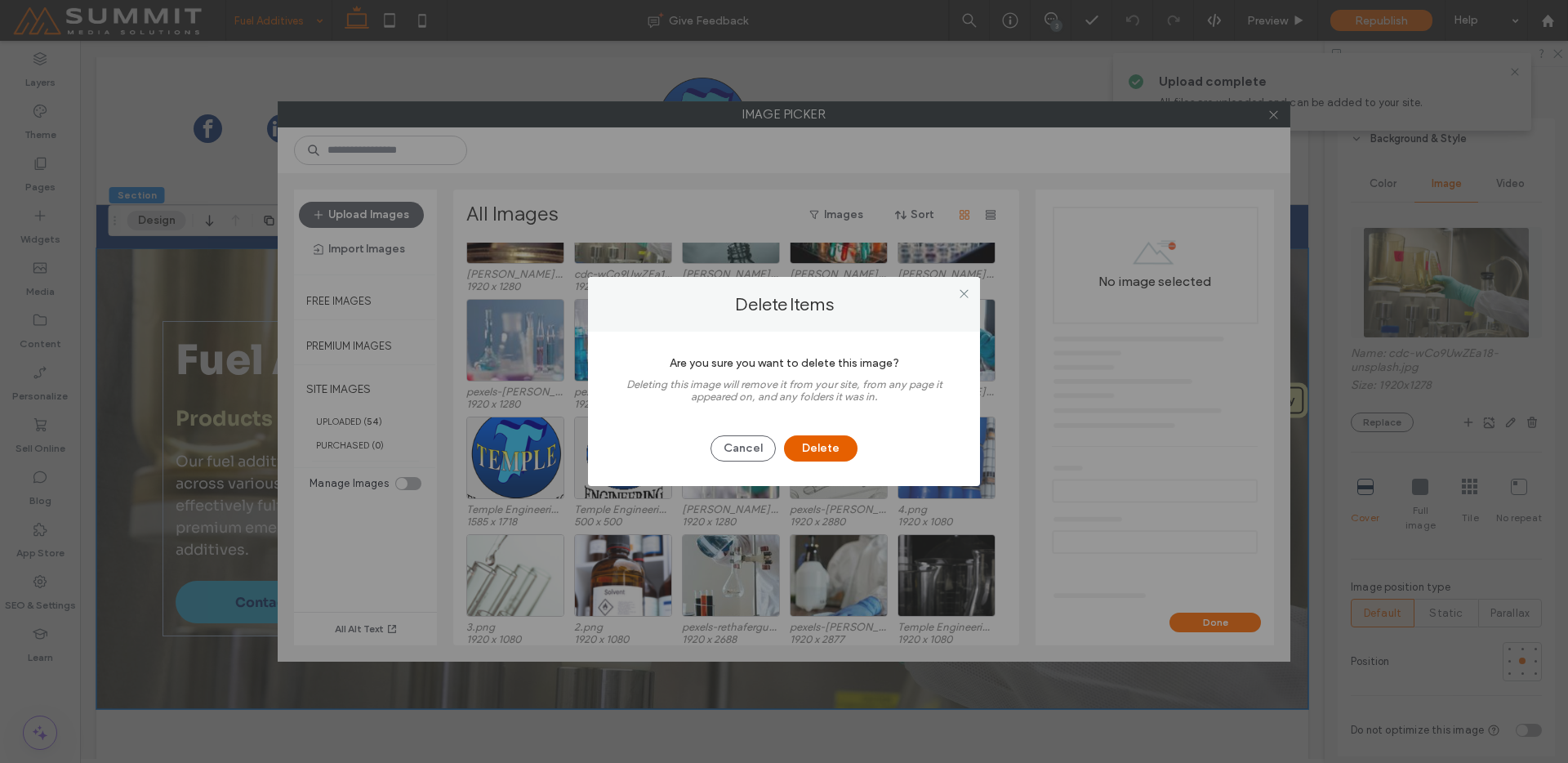
click at [825, 437] on button "Delete" at bounding box center [821, 448] width 73 height 26
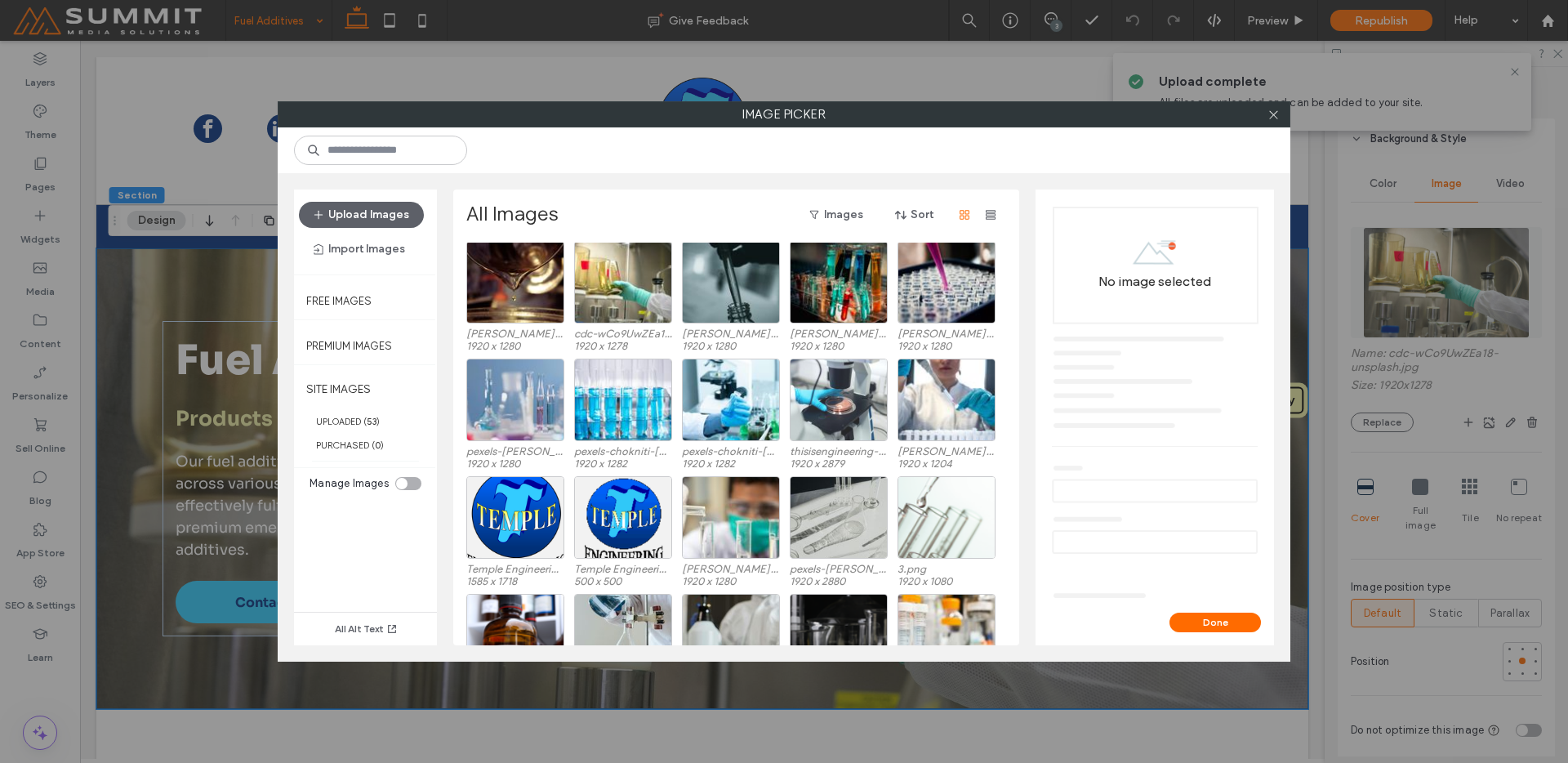
scroll to position [721, 0]
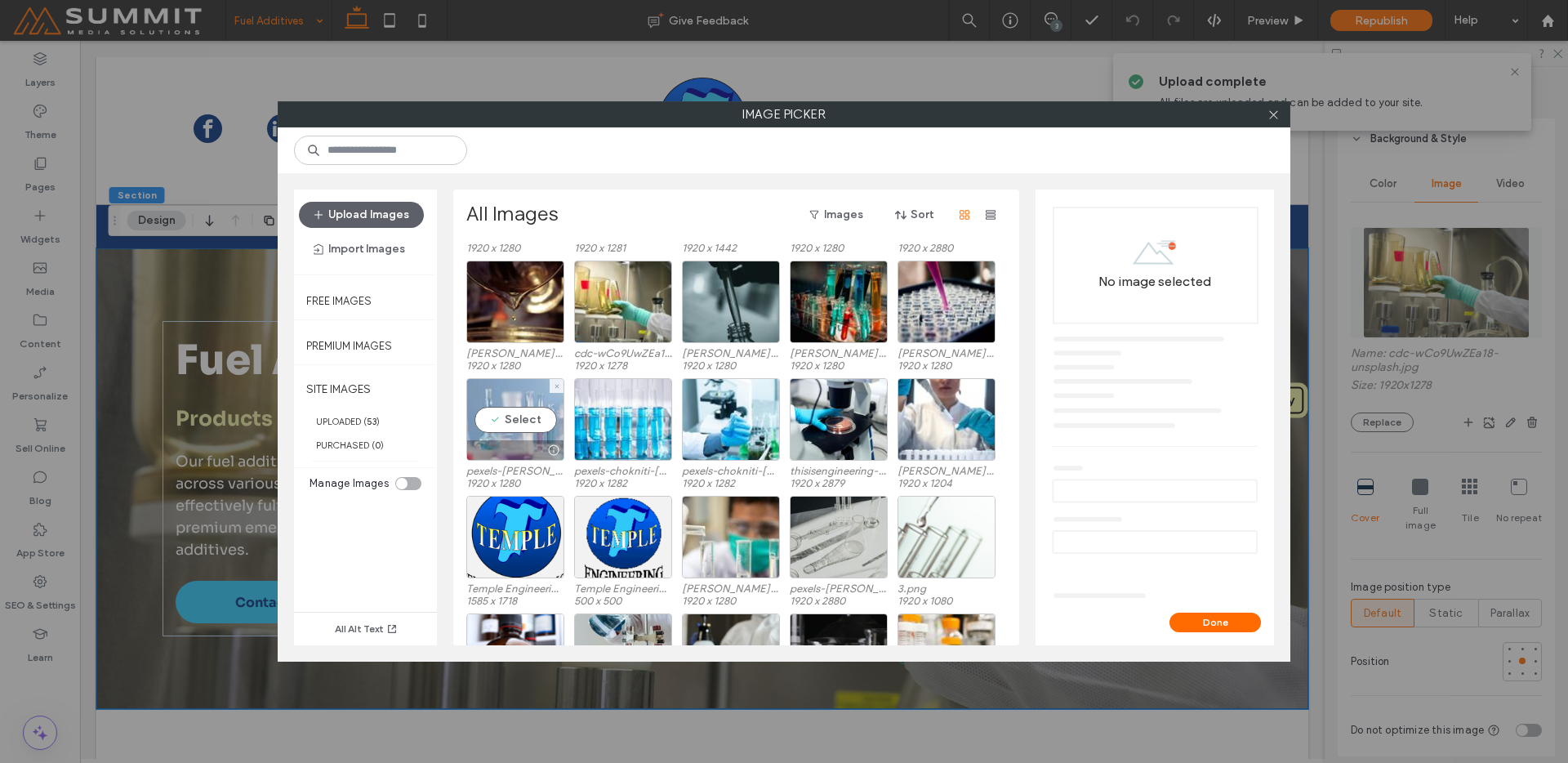
click at [504, 440] on div at bounding box center [516, 450] width 97 height 20
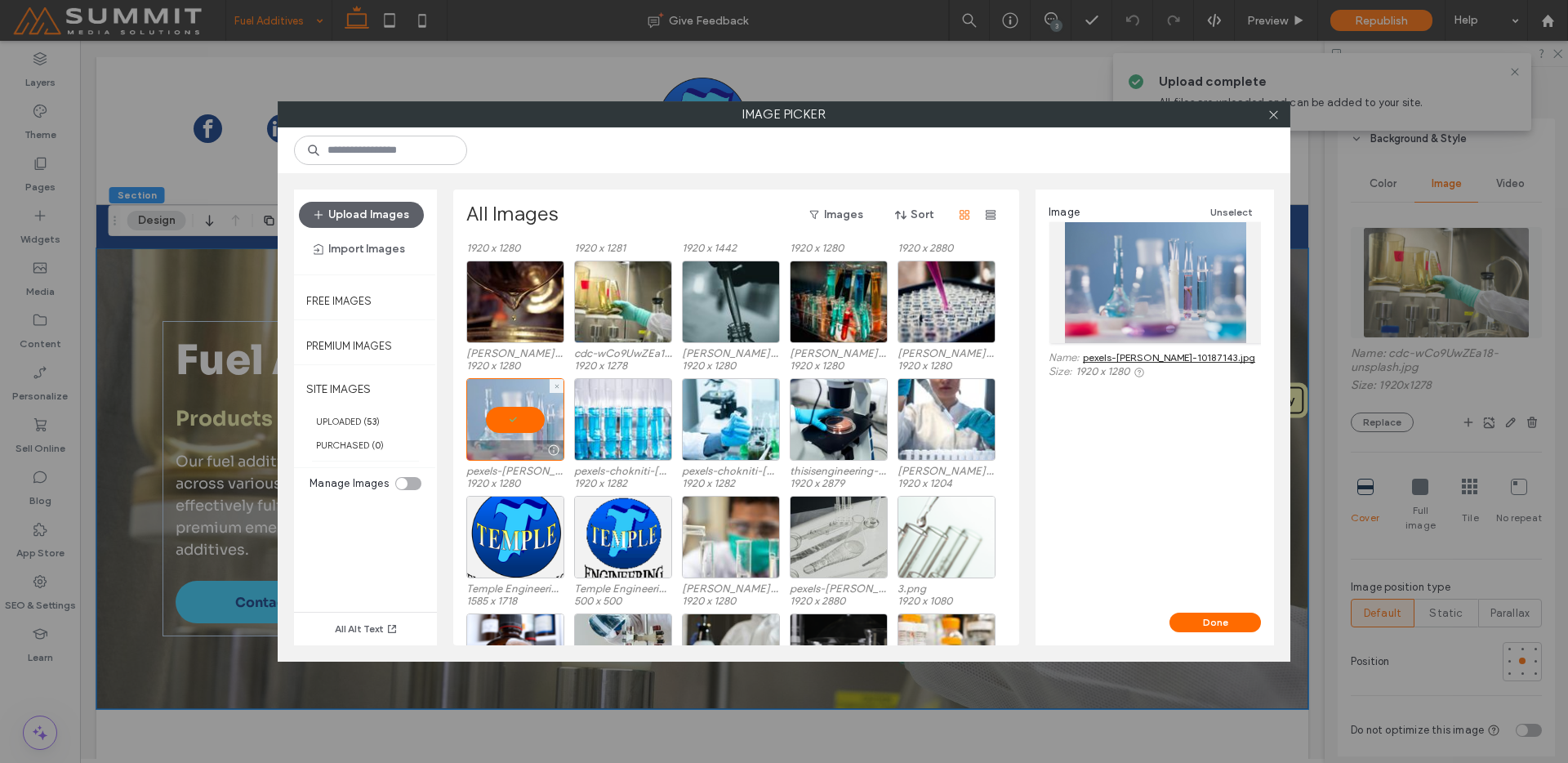
click at [509, 434] on div at bounding box center [516, 420] width 98 height 82
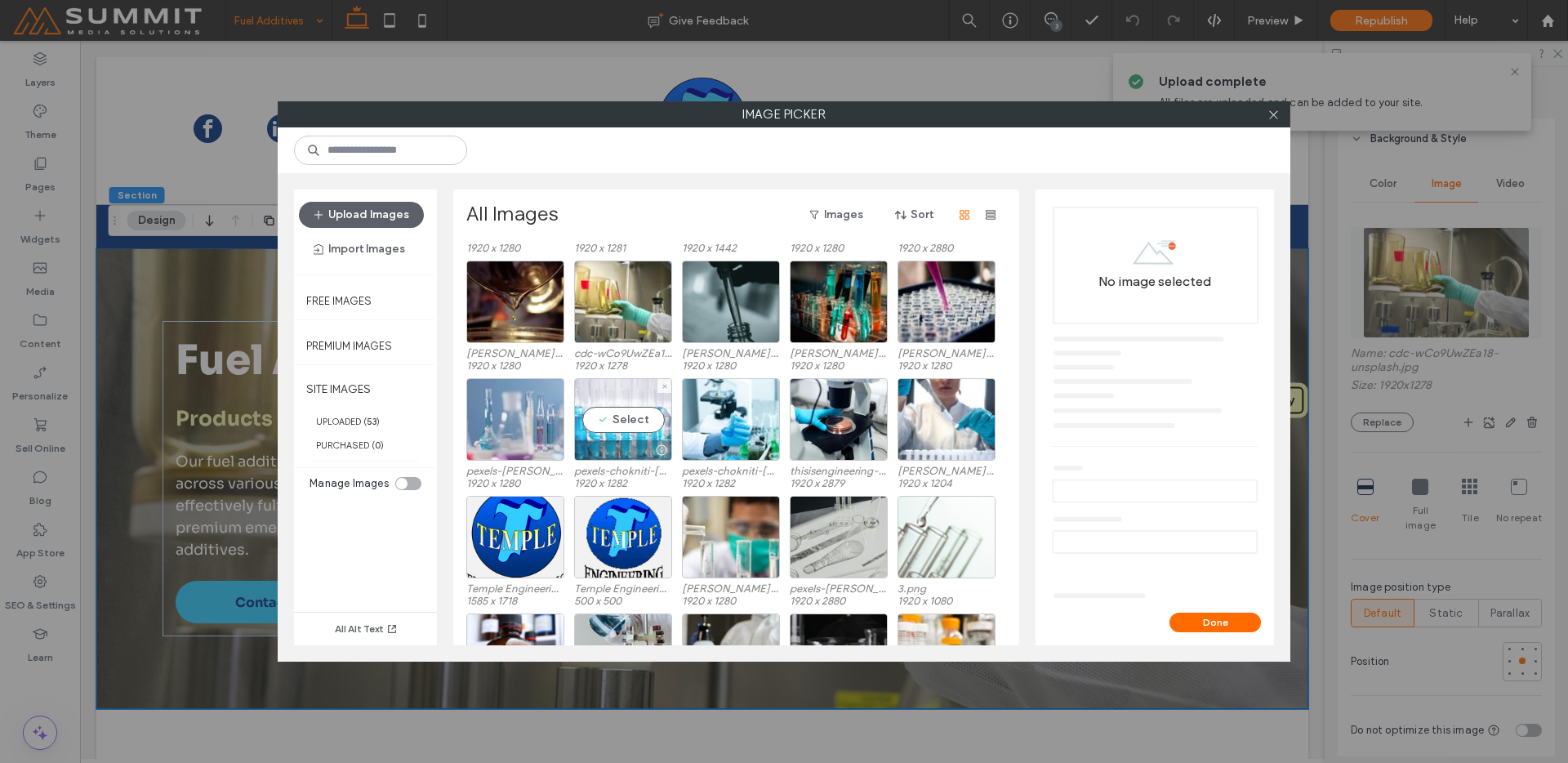
click at [620, 437] on div "Select" at bounding box center [623, 420] width 98 height 82
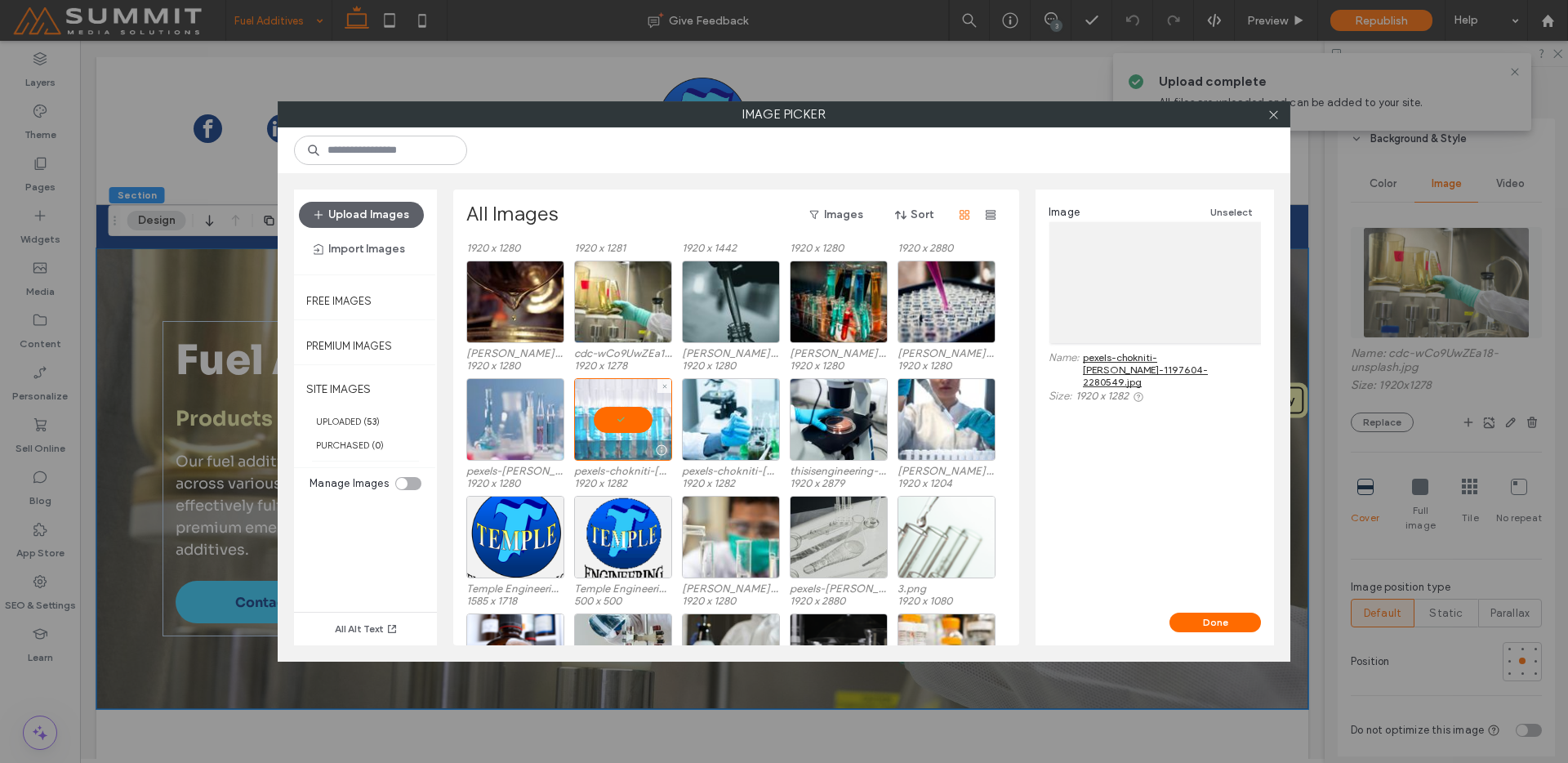
click at [638, 416] on div at bounding box center [623, 420] width 98 height 82
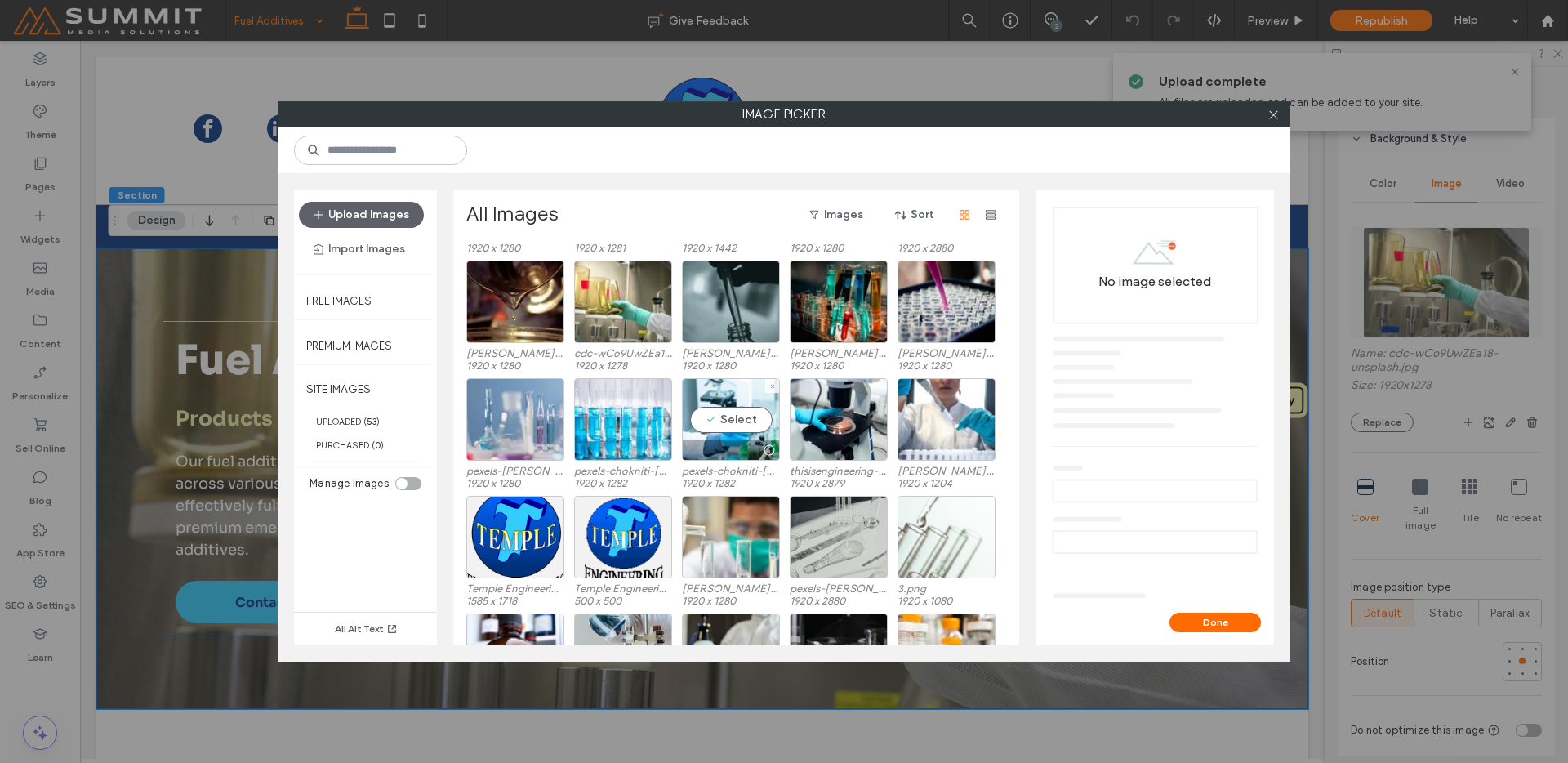
click at [854, 372] on div "[PERSON_NAME]-qWl6oAOaMrM-unsplash.jpg 1920 x 1280 cdc-wCo9UwZEa18-unsplash.jpg…" at bounding box center [741, 319] width 549 height 118
click at [733, 401] on div "Select" at bounding box center [731, 420] width 98 height 82
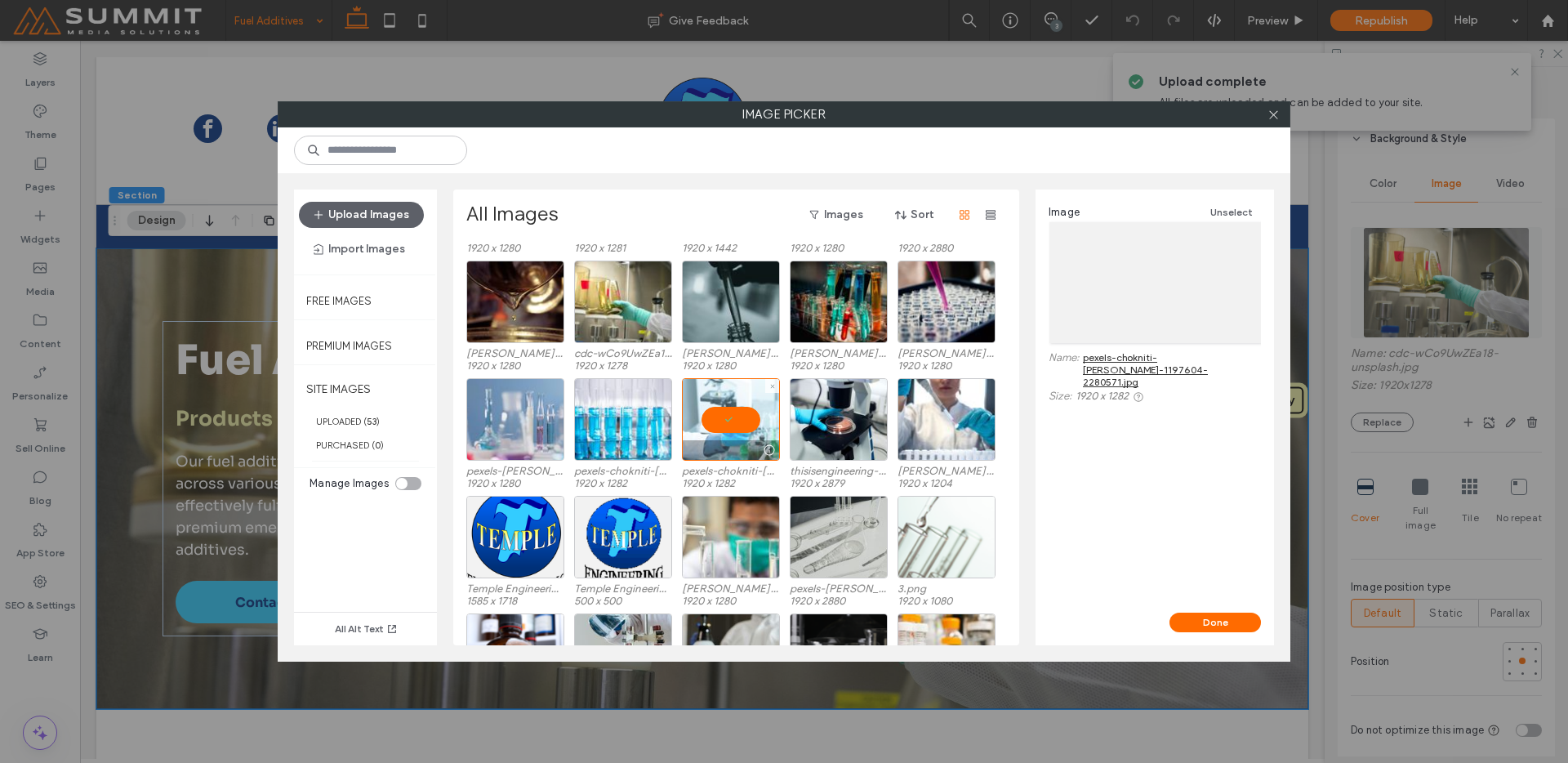
click at [743, 409] on div at bounding box center [731, 420] width 98 height 82
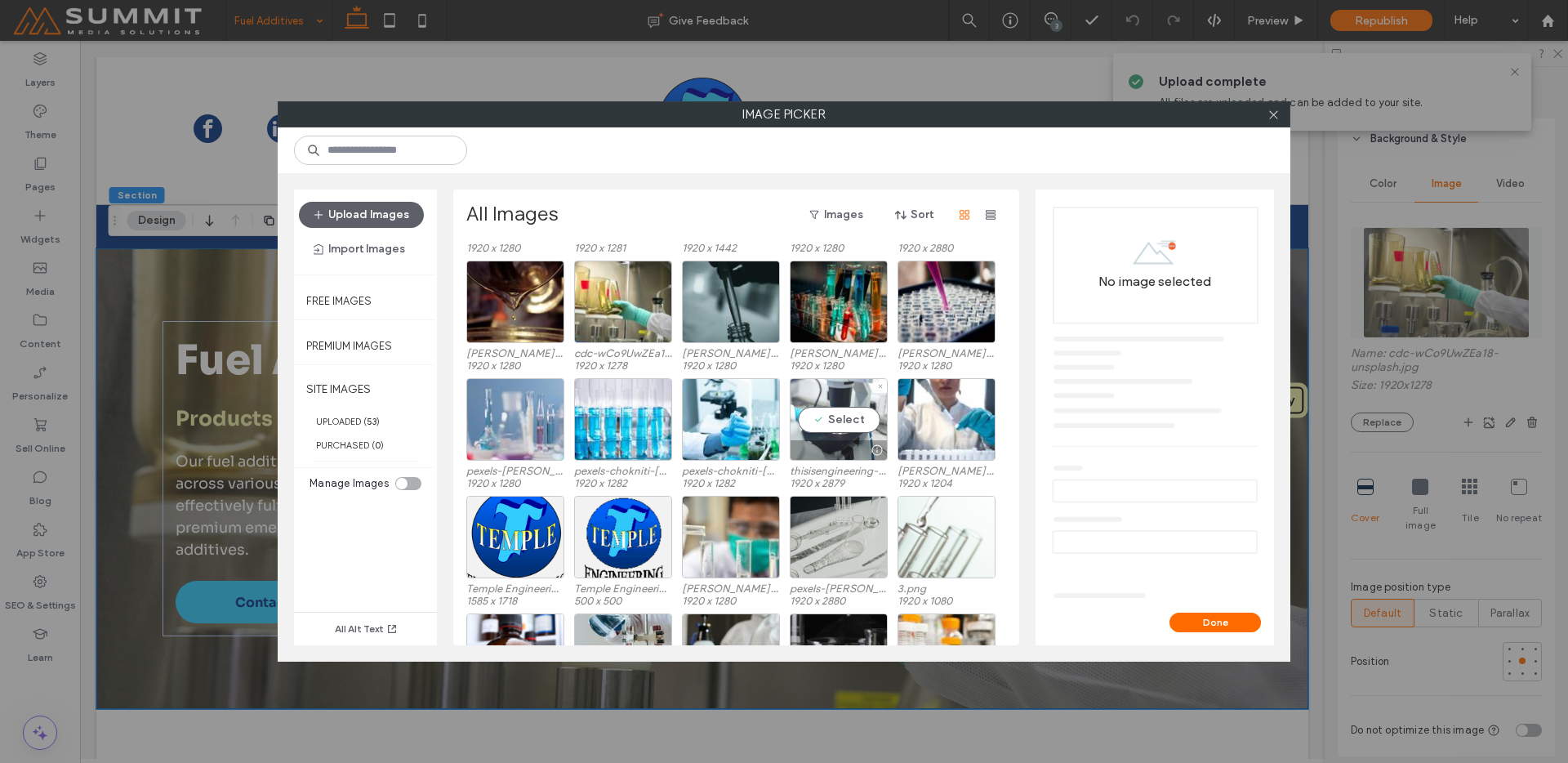
click at [812, 411] on div "Select" at bounding box center [839, 420] width 98 height 82
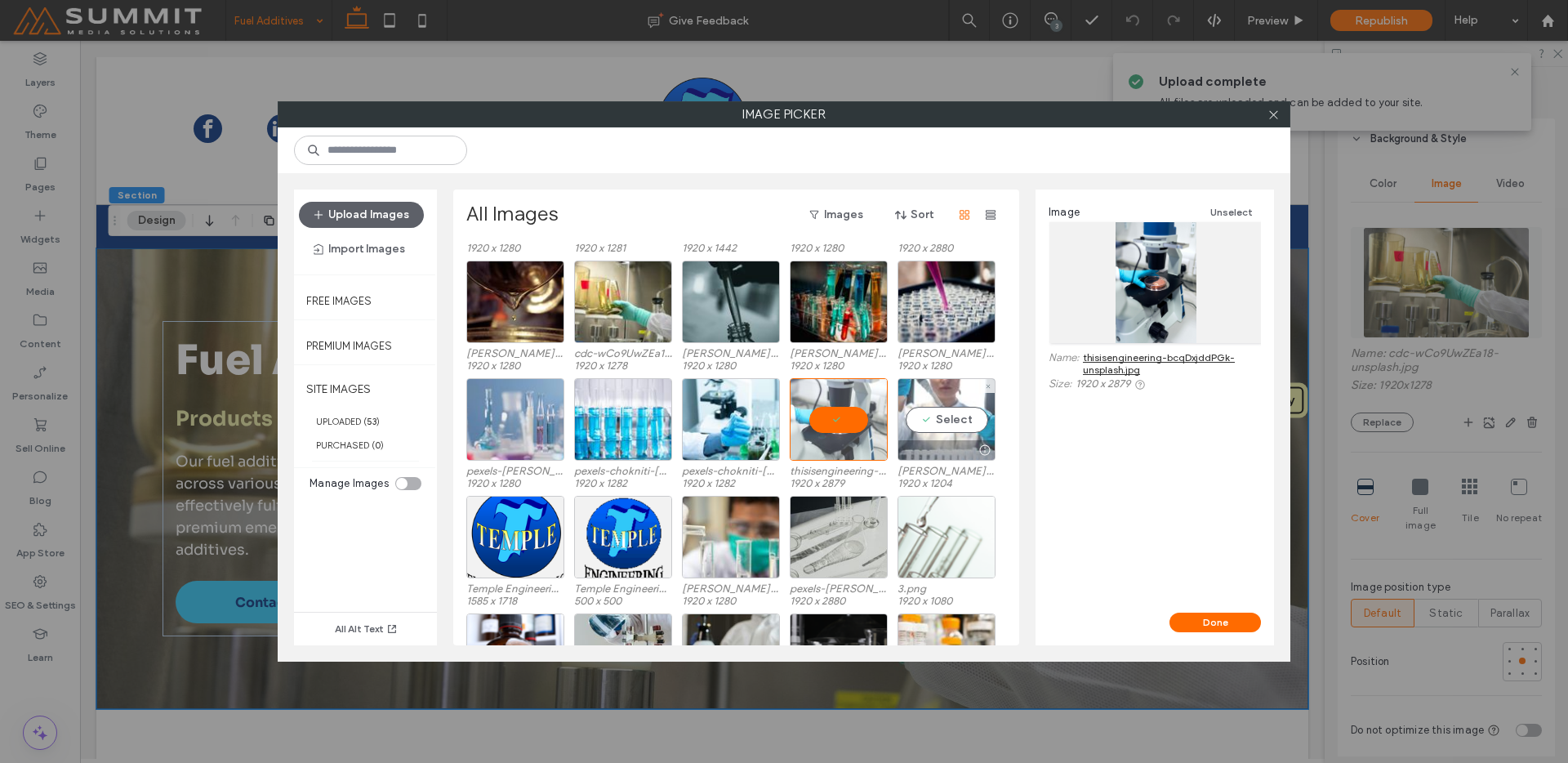
click at [940, 406] on div "Select" at bounding box center [947, 420] width 98 height 82
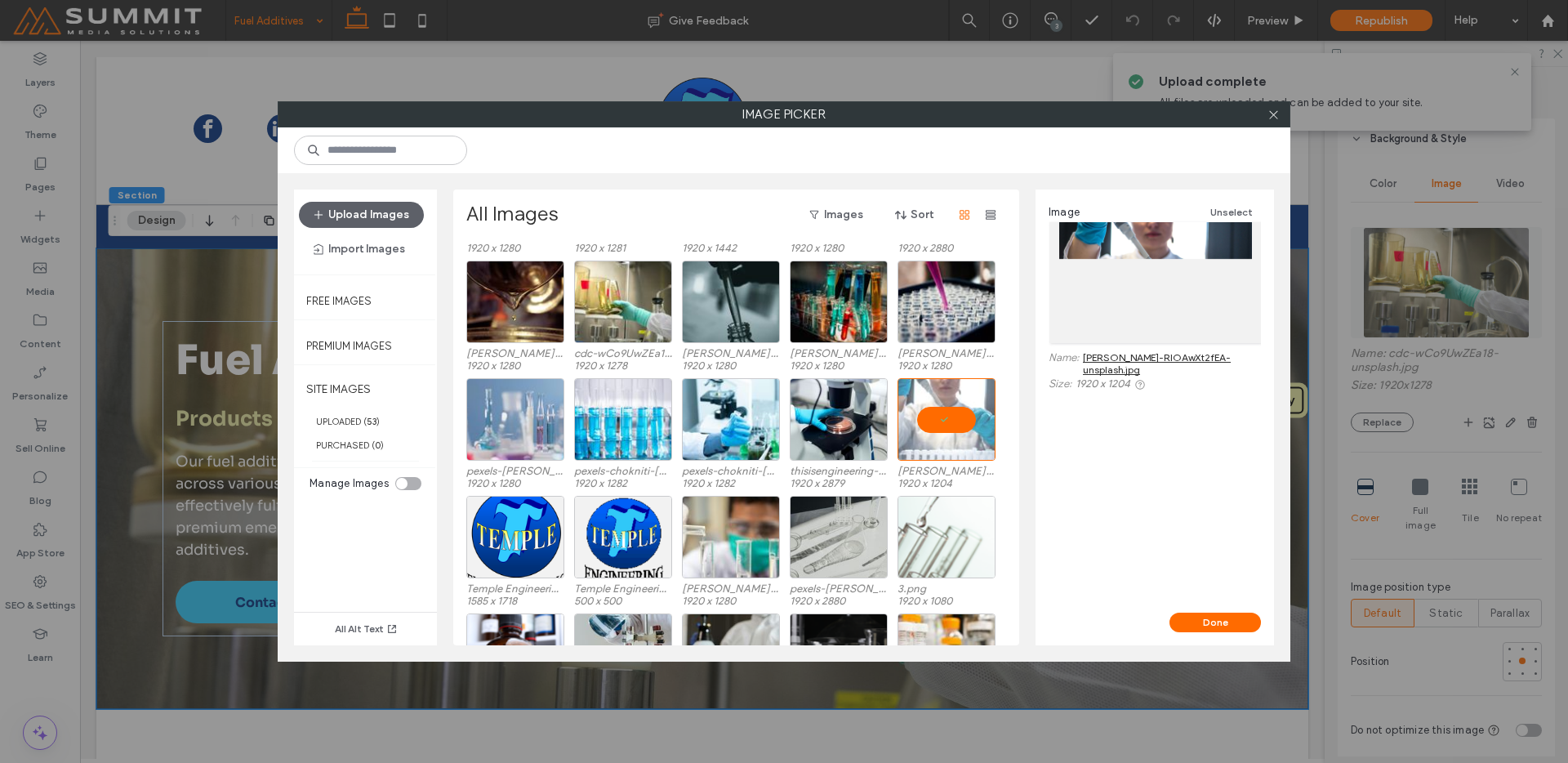
click at [1224, 608] on div "Image Unselect Name: [PERSON_NAME]-RlOAwXt2fEA-unsplash.jpg Size: 1920 x 1204" at bounding box center [1154, 401] width 239 height 423
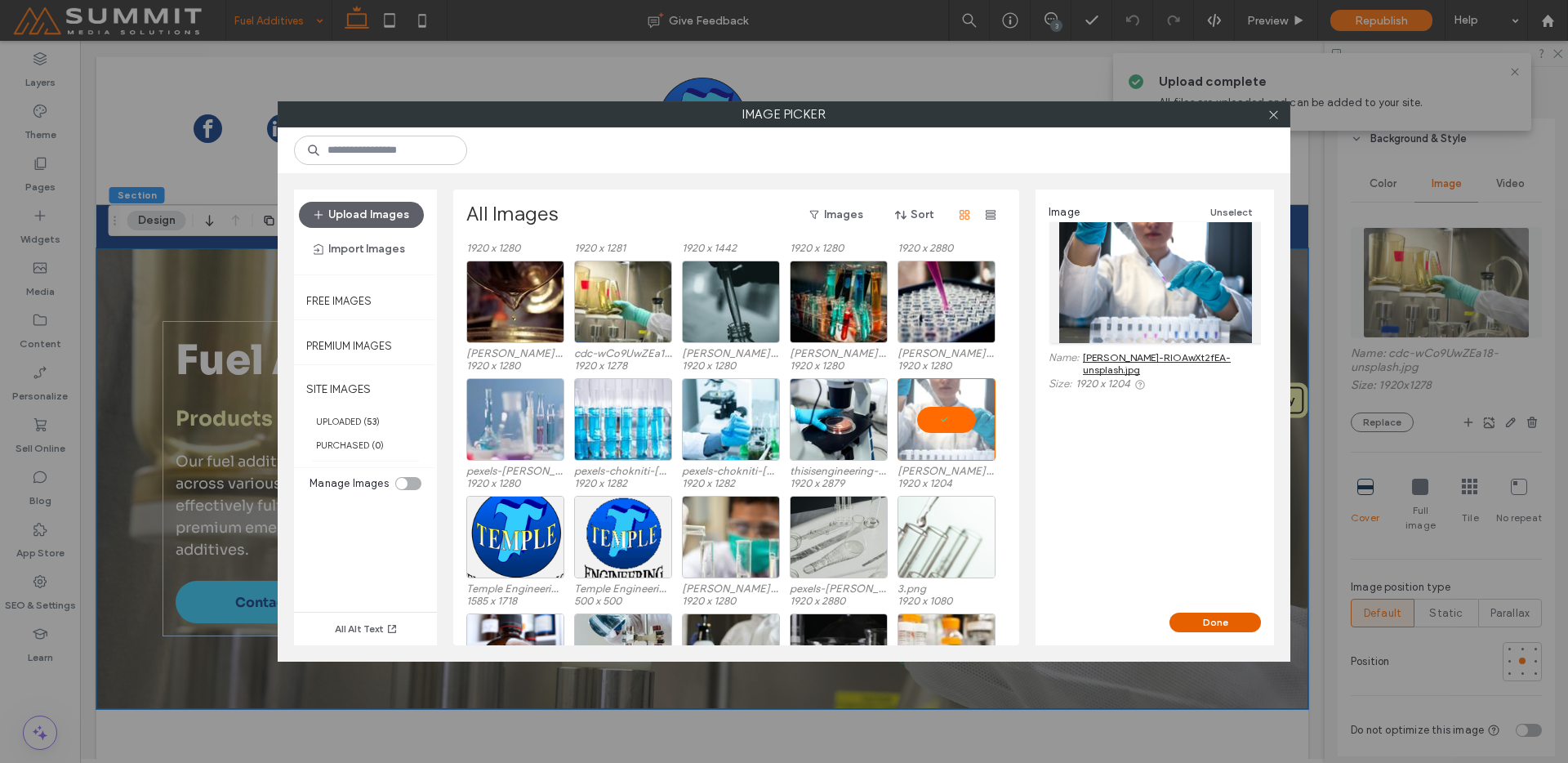
click at [1222, 623] on button "Done" at bounding box center [1215, 623] width 91 height 20
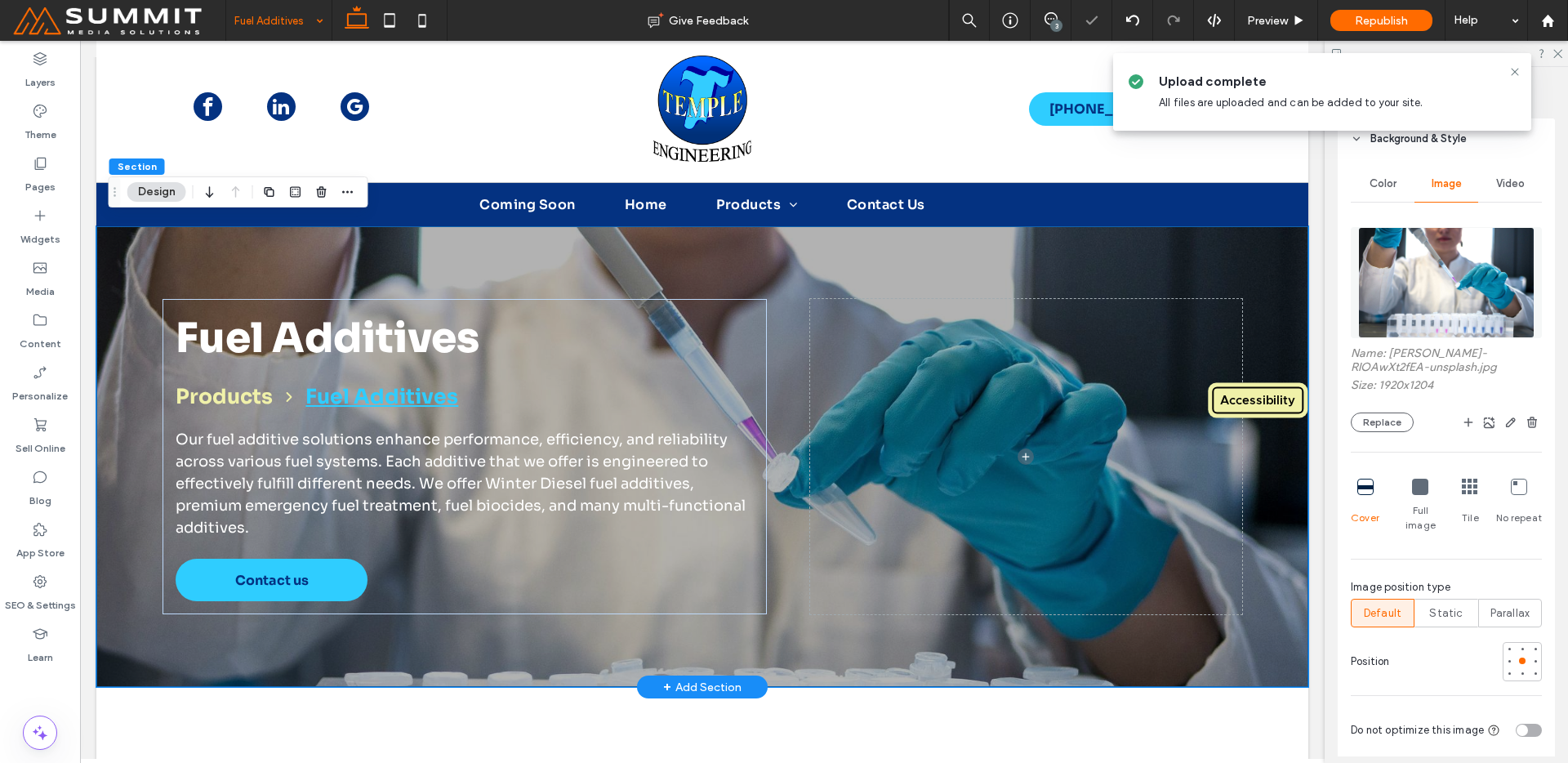
scroll to position [30, 0]
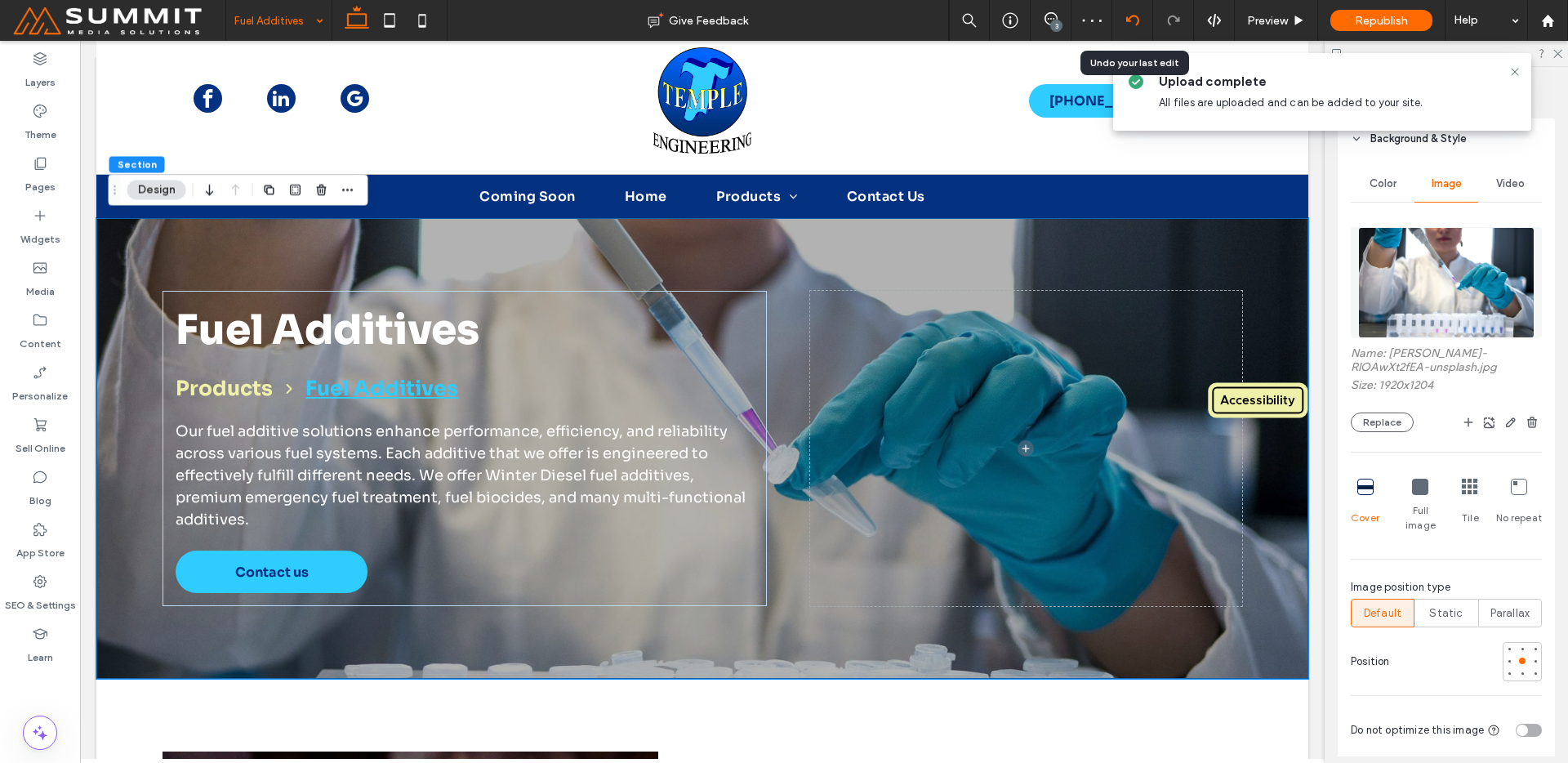
drag, startPoint x: 1143, startPoint y: 10, endPoint x: 1127, endPoint y: 51, distance: 44.0
click at [1143, 10] on div at bounding box center [1133, 21] width 41 height 41
click at [1127, 22] on icon at bounding box center [1133, 21] width 13 height 13
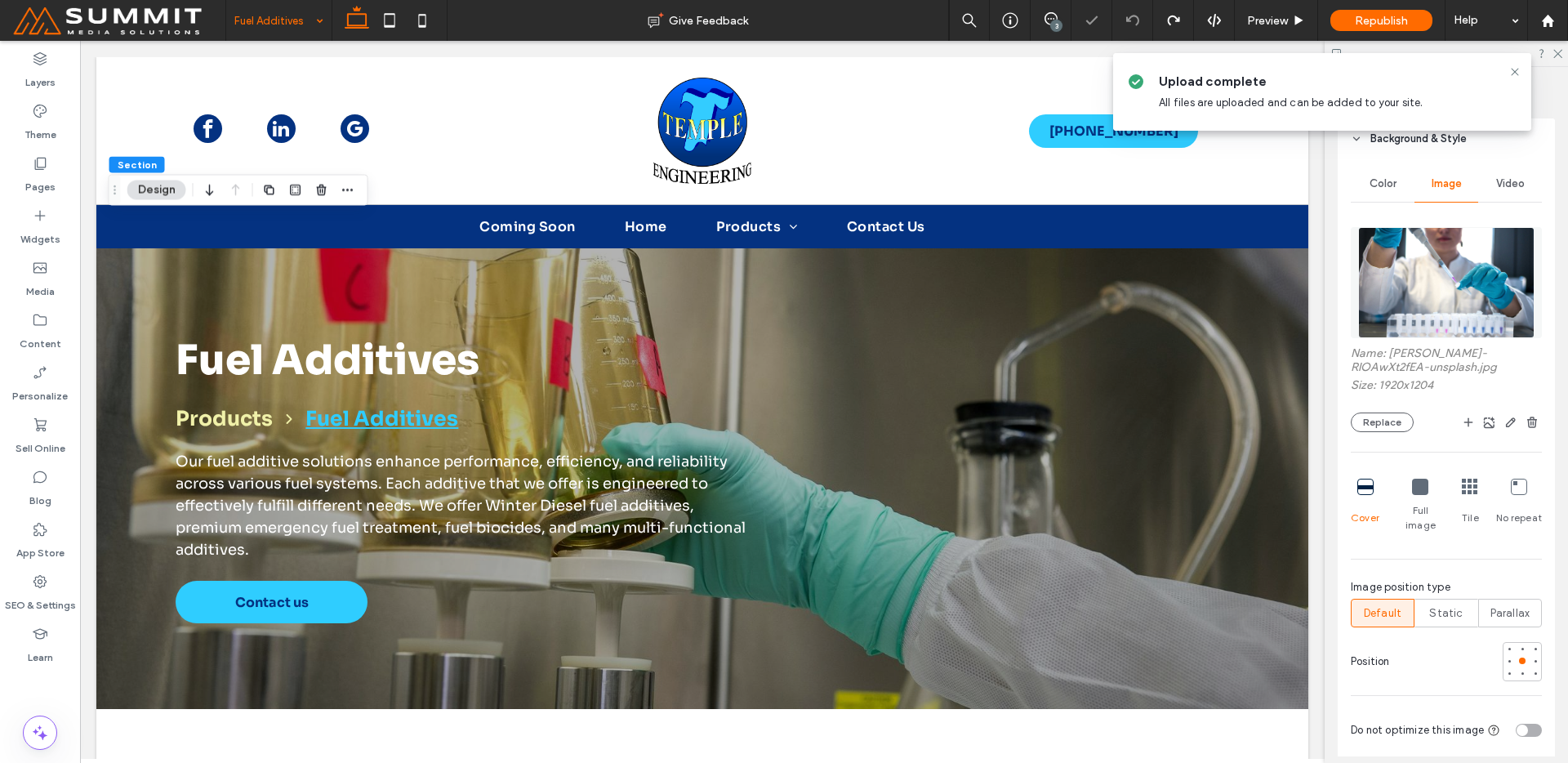
scroll to position [0, 0]
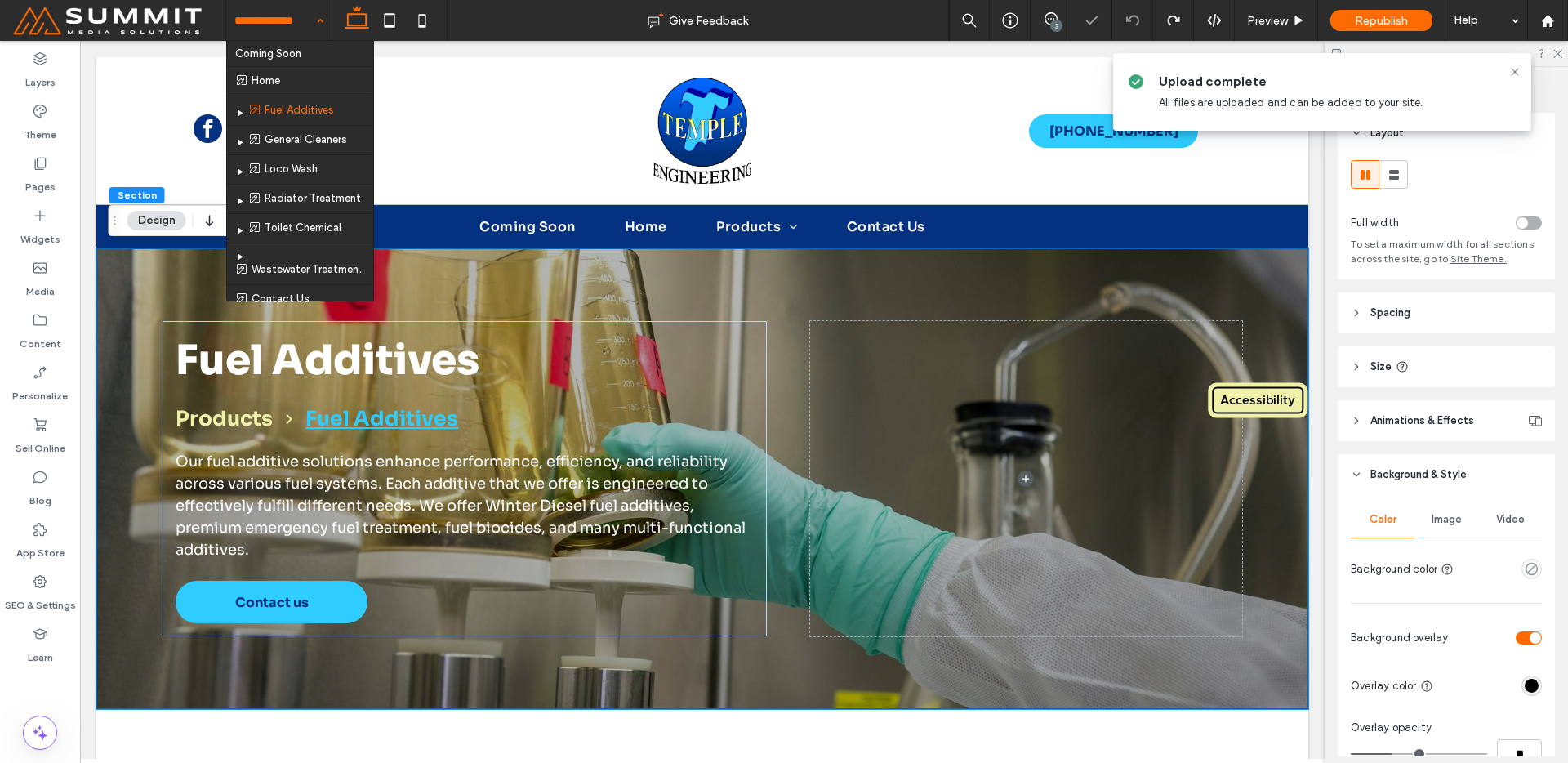
drag, startPoint x: 279, startPoint y: 37, endPoint x: 279, endPoint y: 105, distance: 68.0
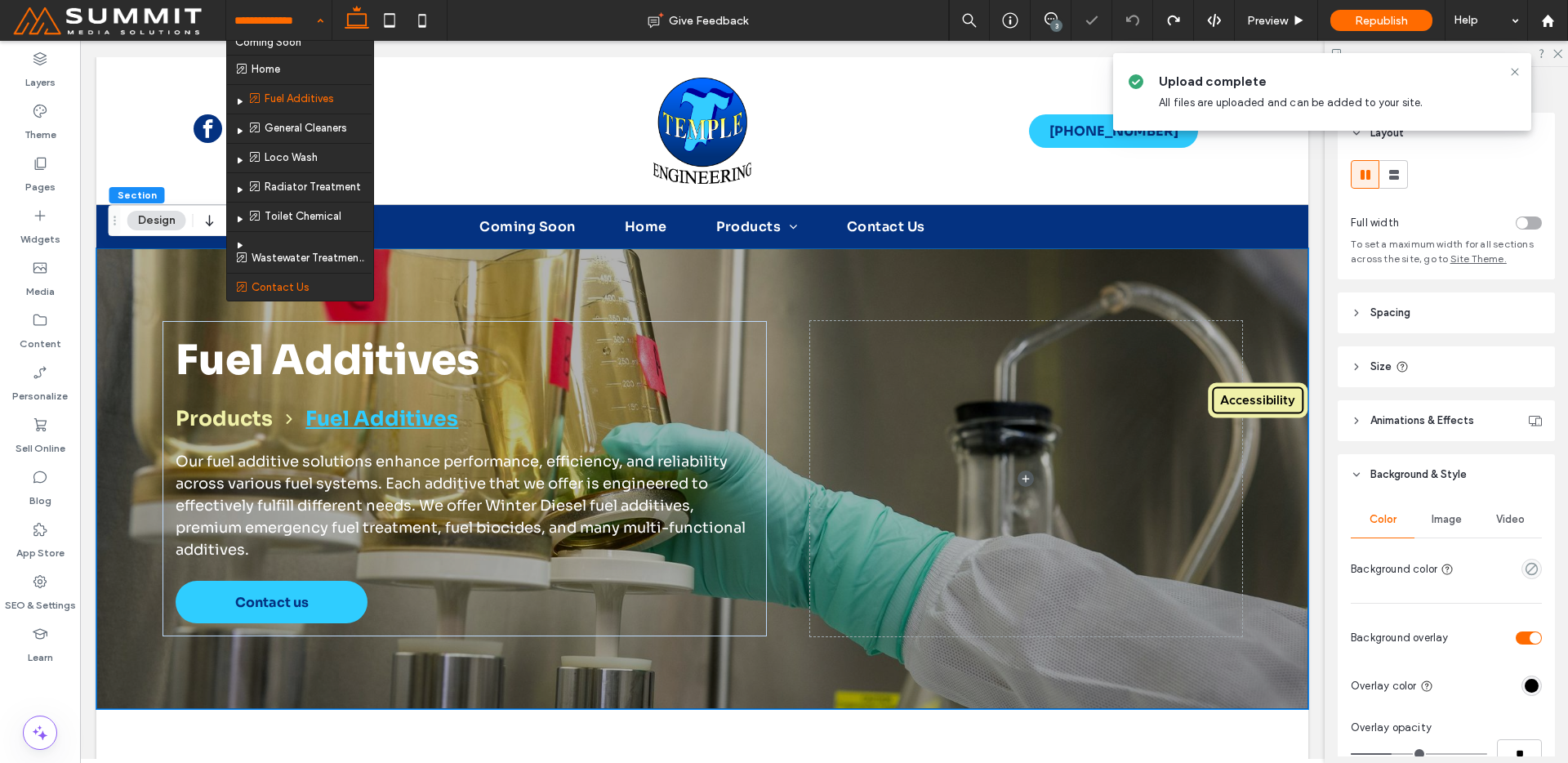
scroll to position [30, 0]
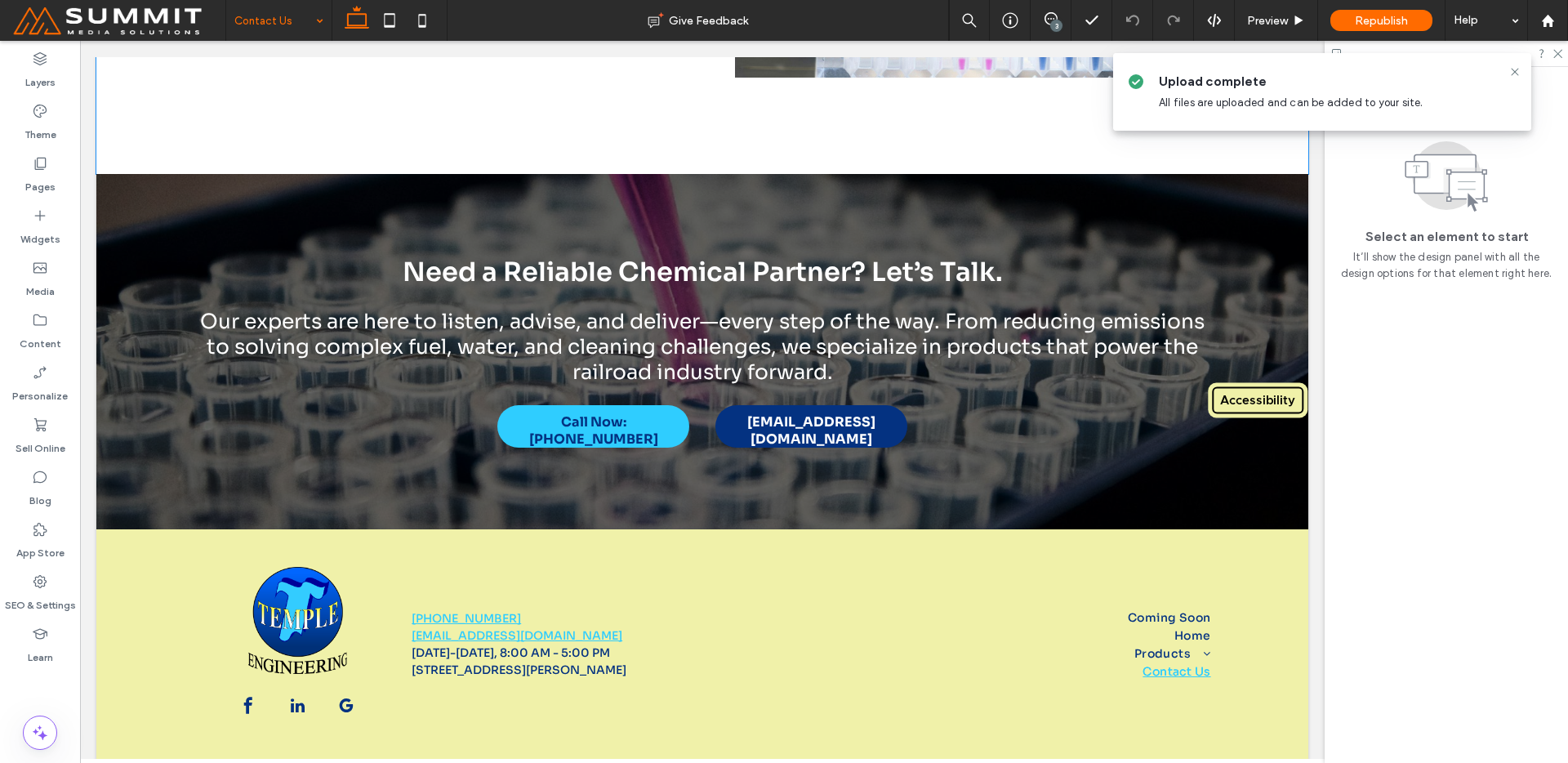
scroll to position [2997, 0]
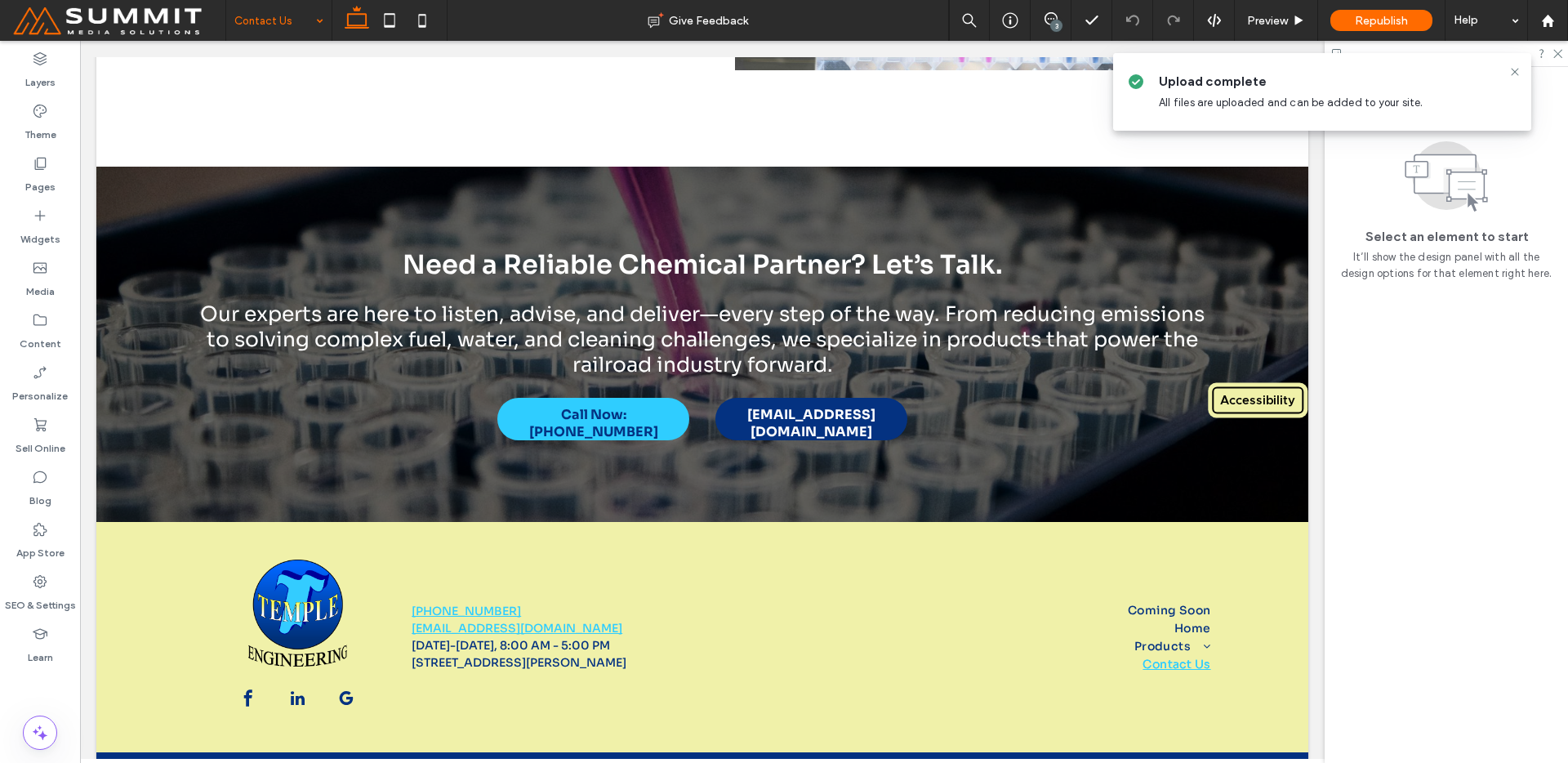
click at [263, 21] on input at bounding box center [274, 21] width 80 height 41
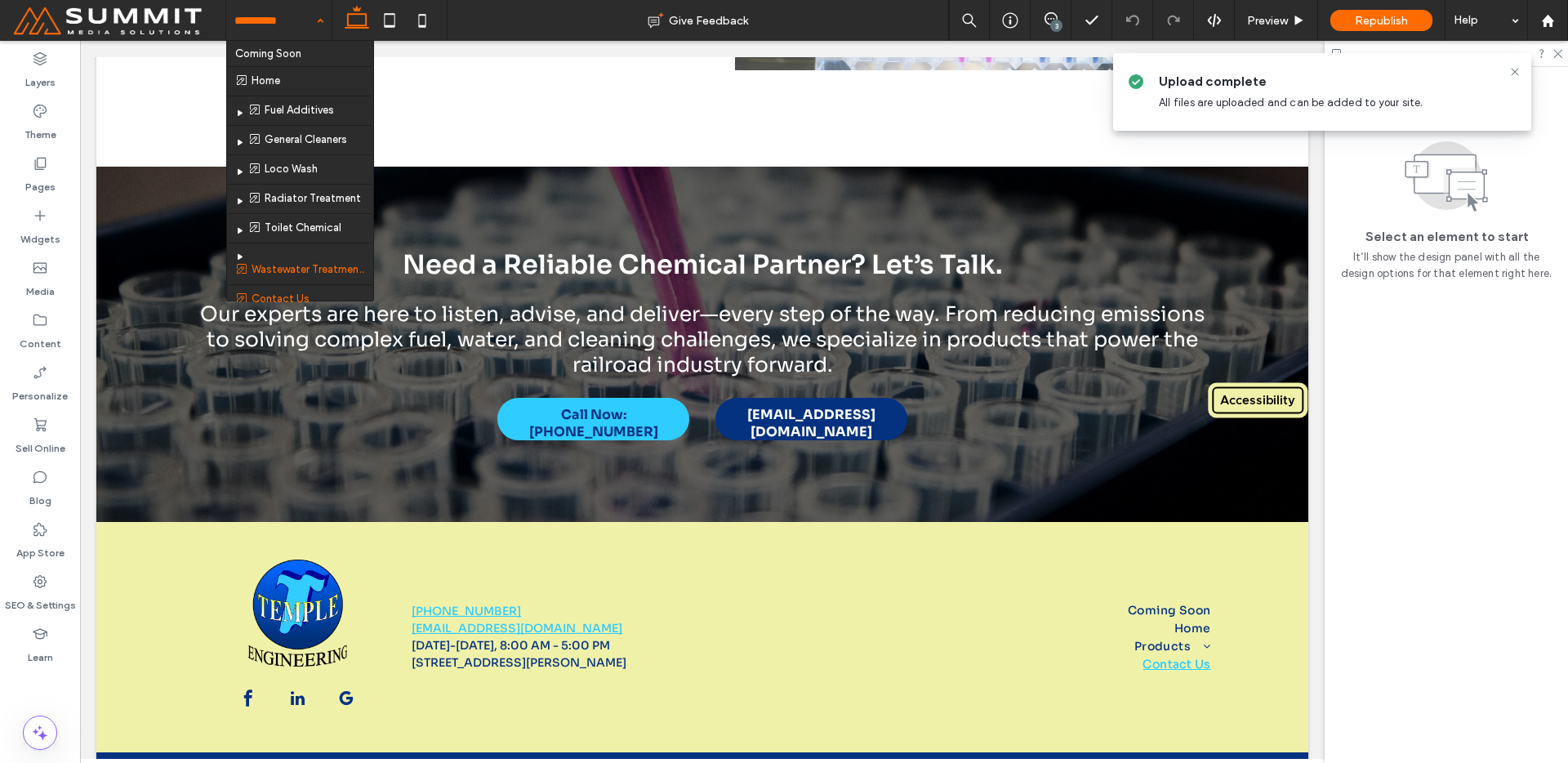
scroll to position [30, 0]
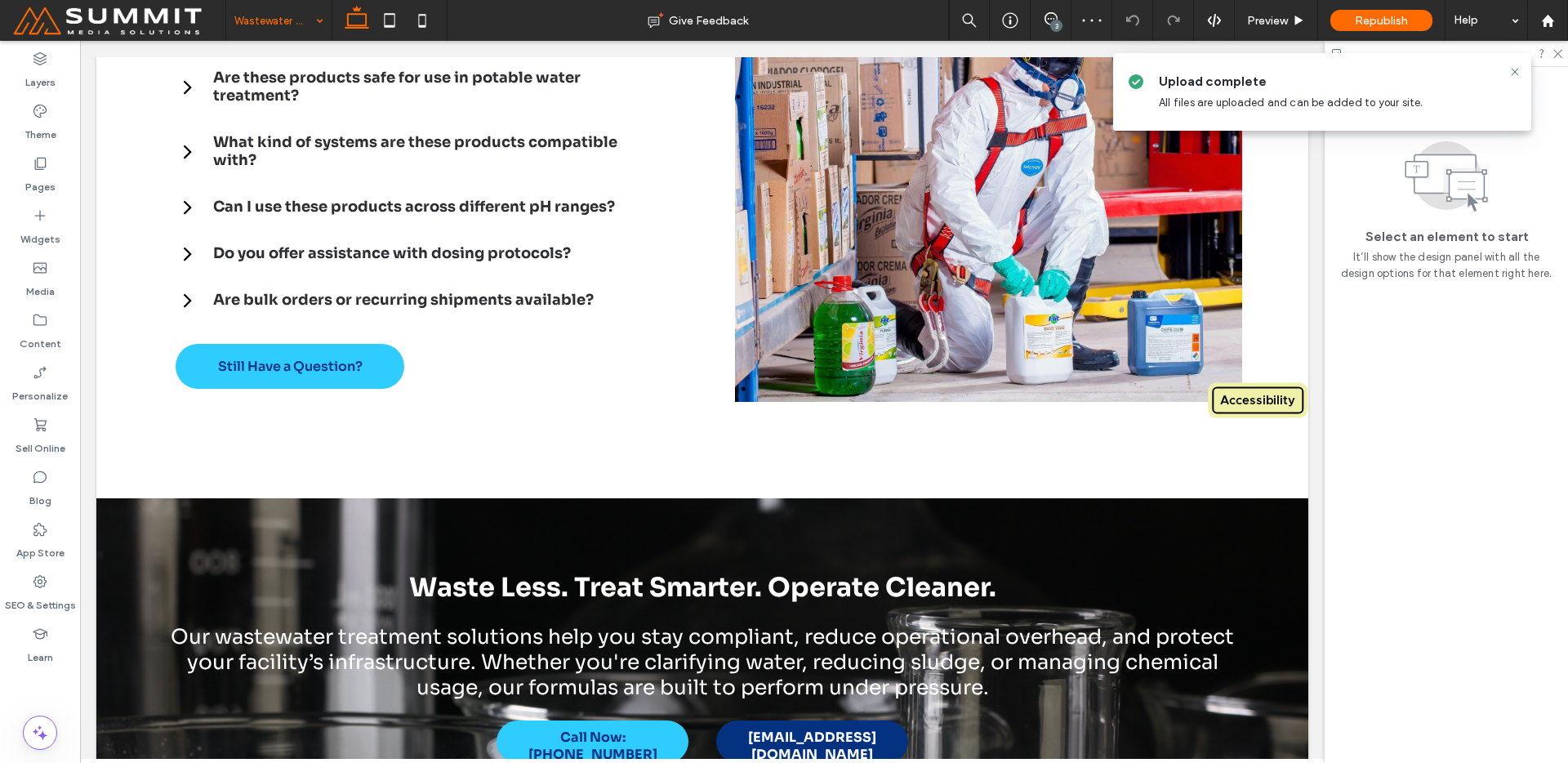
scroll to position [3173, 0]
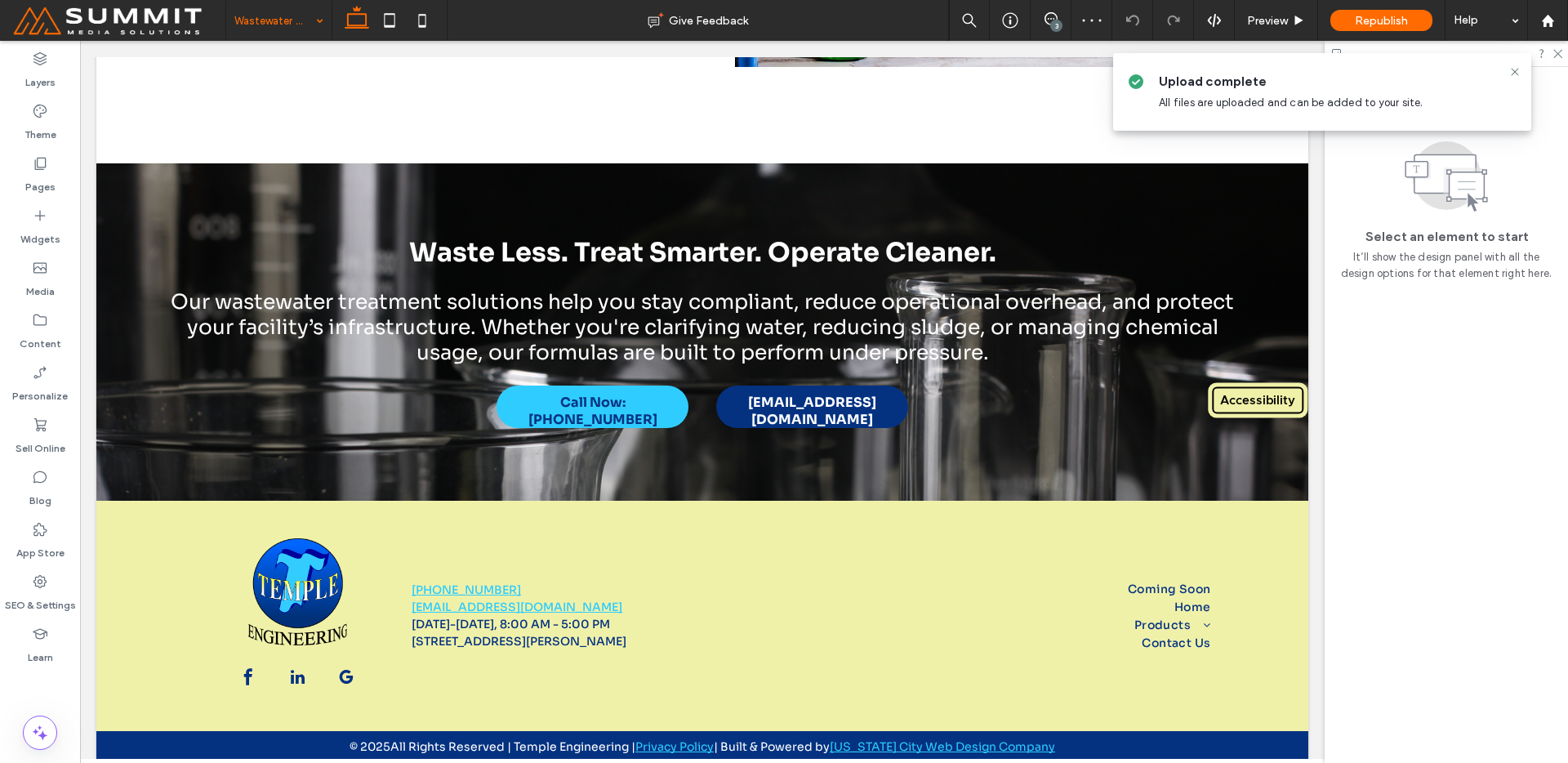
click at [257, 31] on input at bounding box center [274, 21] width 80 height 41
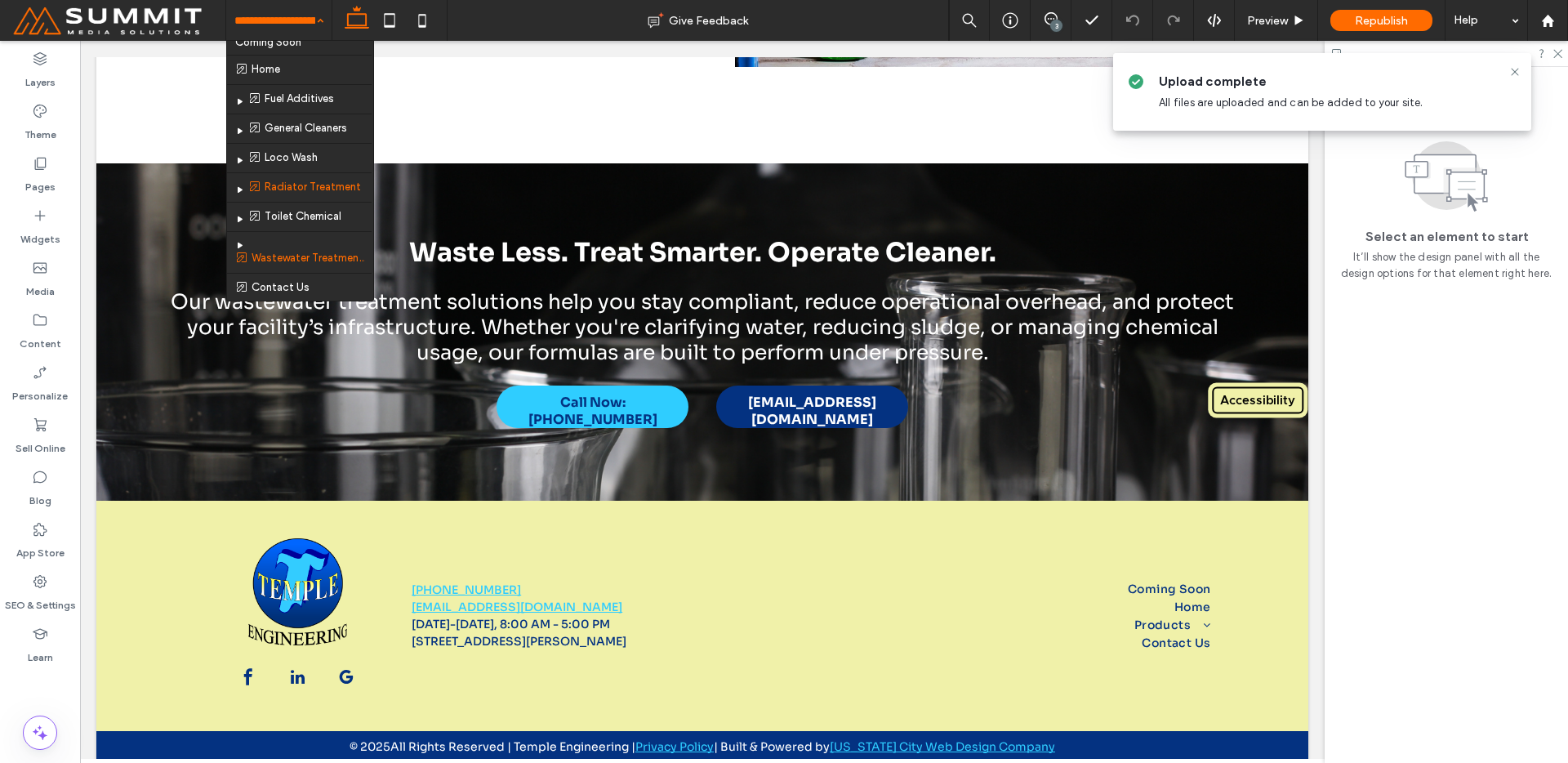
scroll to position [30, 0]
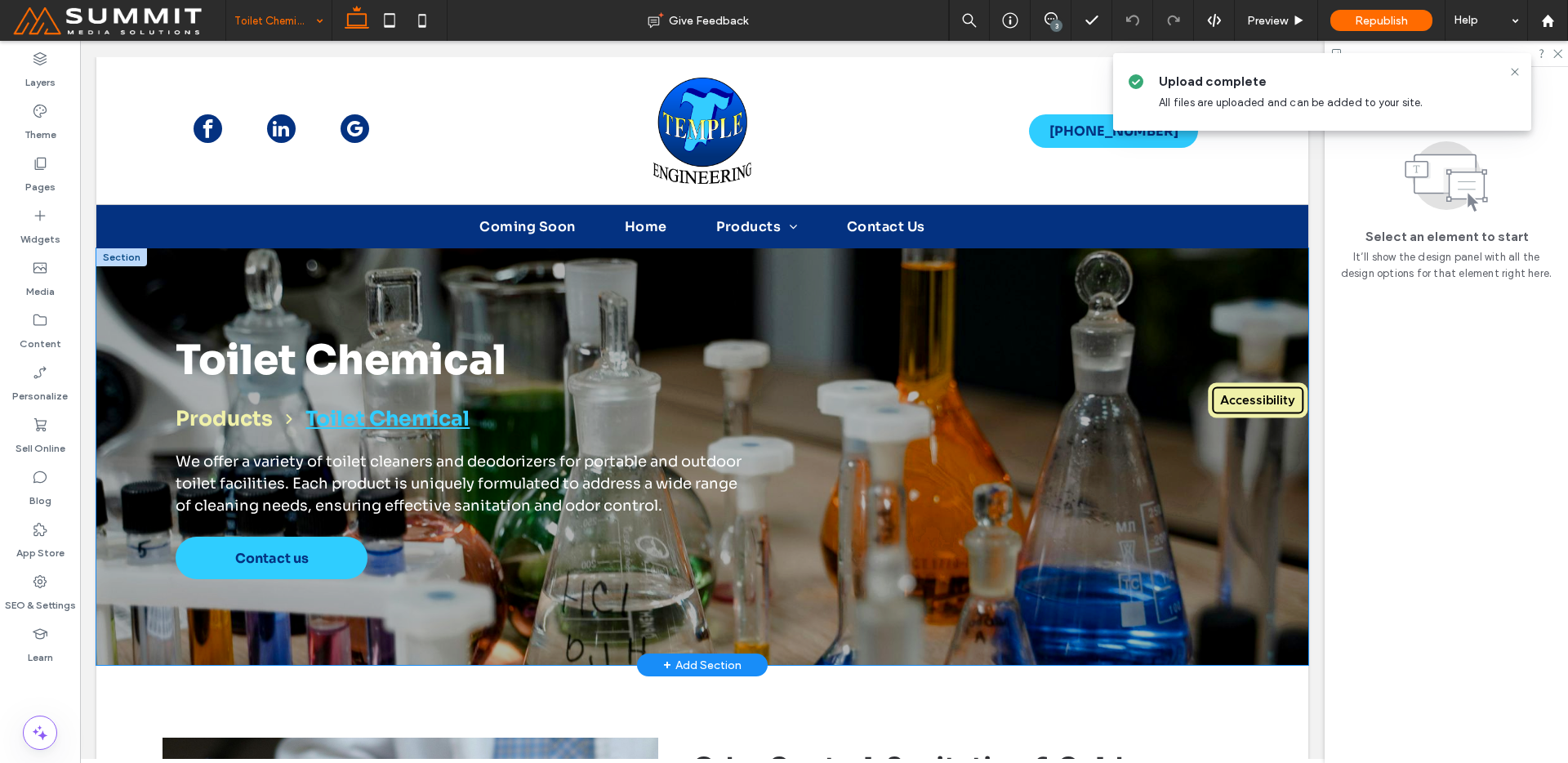
click at [778, 311] on div "Toilet Chemical Products Toilet Chemical We offer a variety of toilet cleaners …" at bounding box center [703, 457] width 1176 height 417
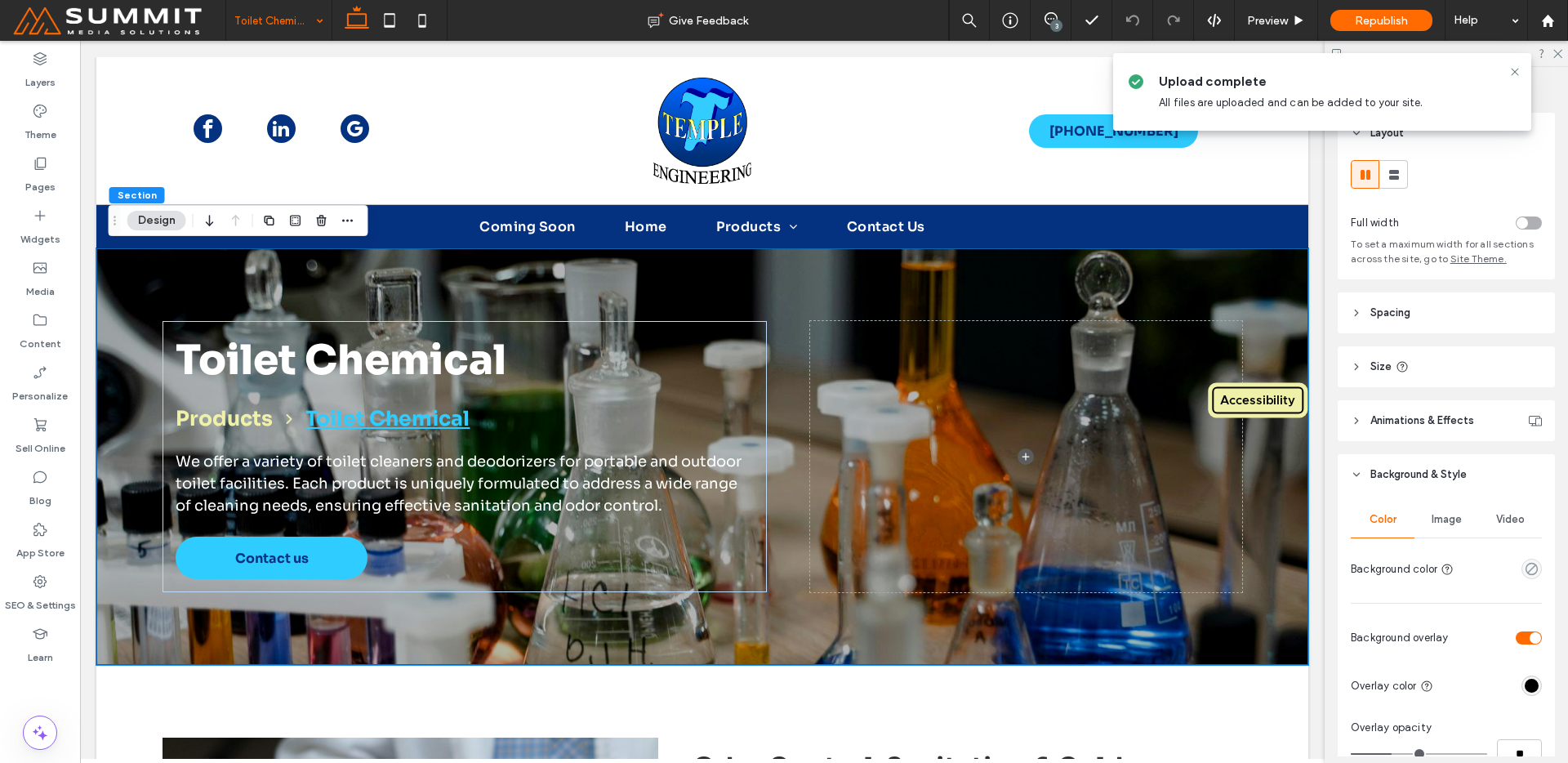
scroll to position [335, 0]
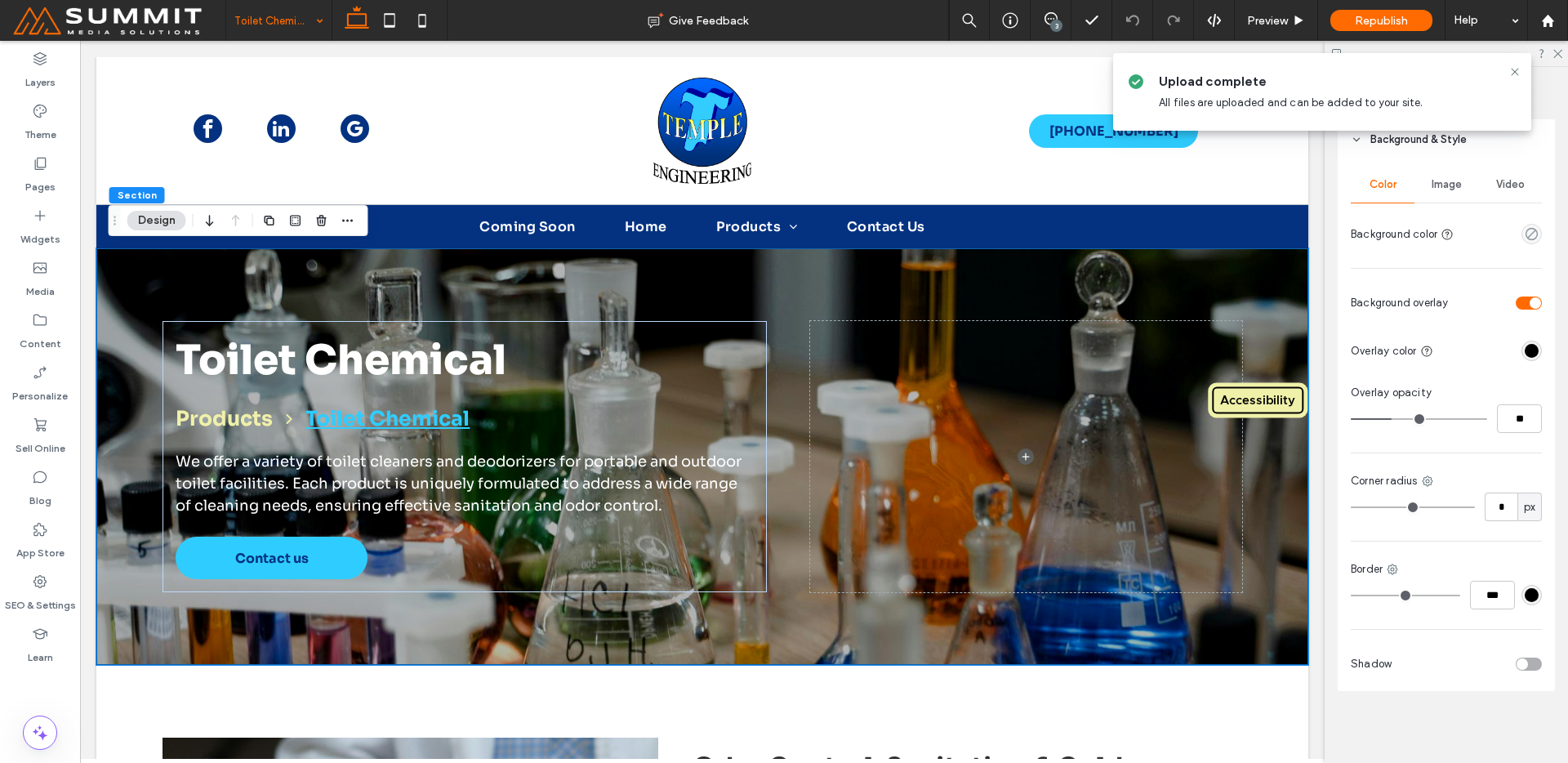
drag, startPoint x: 1431, startPoint y: 187, endPoint x: 1432, endPoint y: 217, distance: 30.0
click at [1432, 187] on span "Image" at bounding box center [1447, 184] width 30 height 13
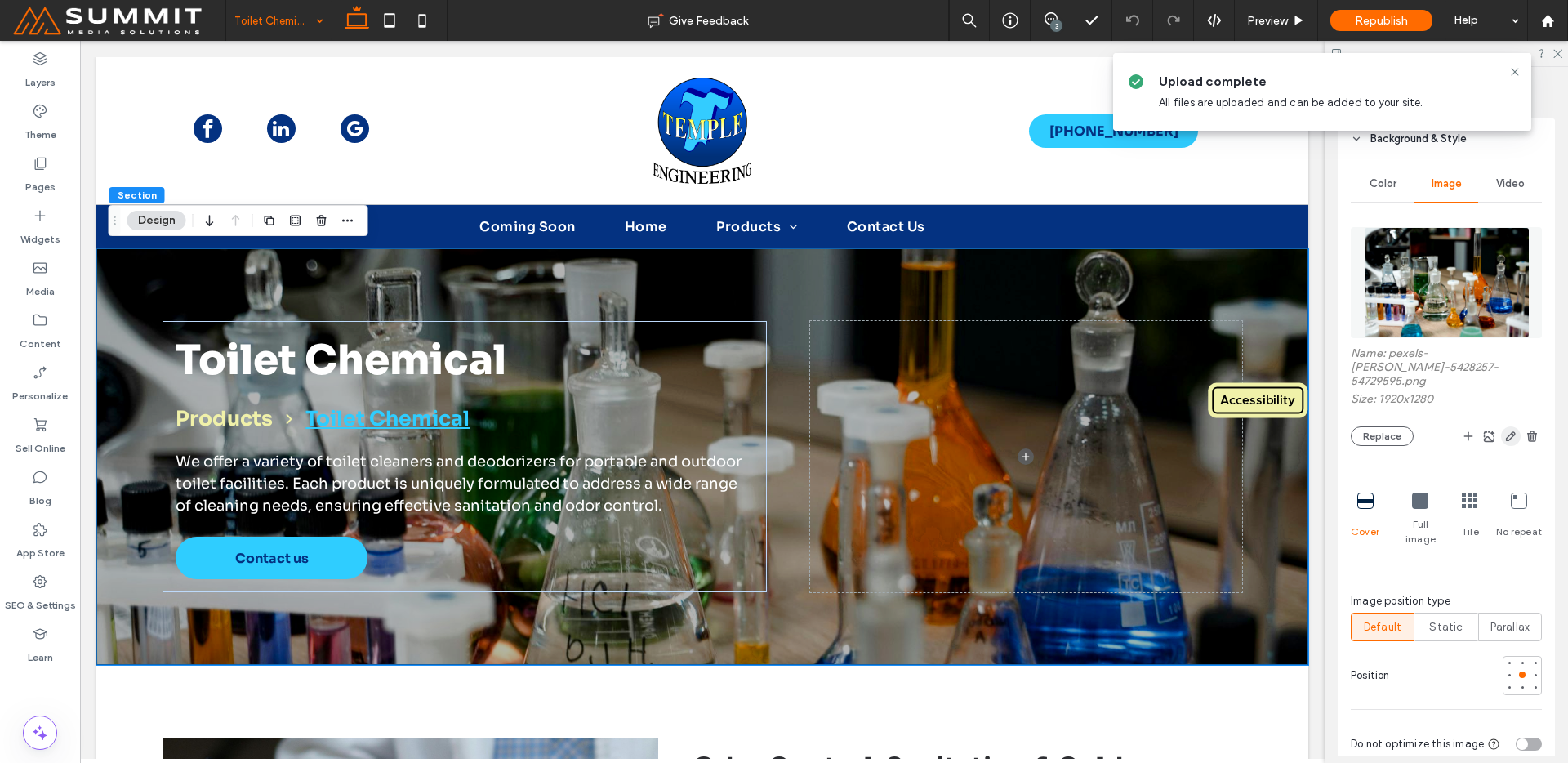
click at [1507, 444] on span "button" at bounding box center [1511, 437] width 20 height 20
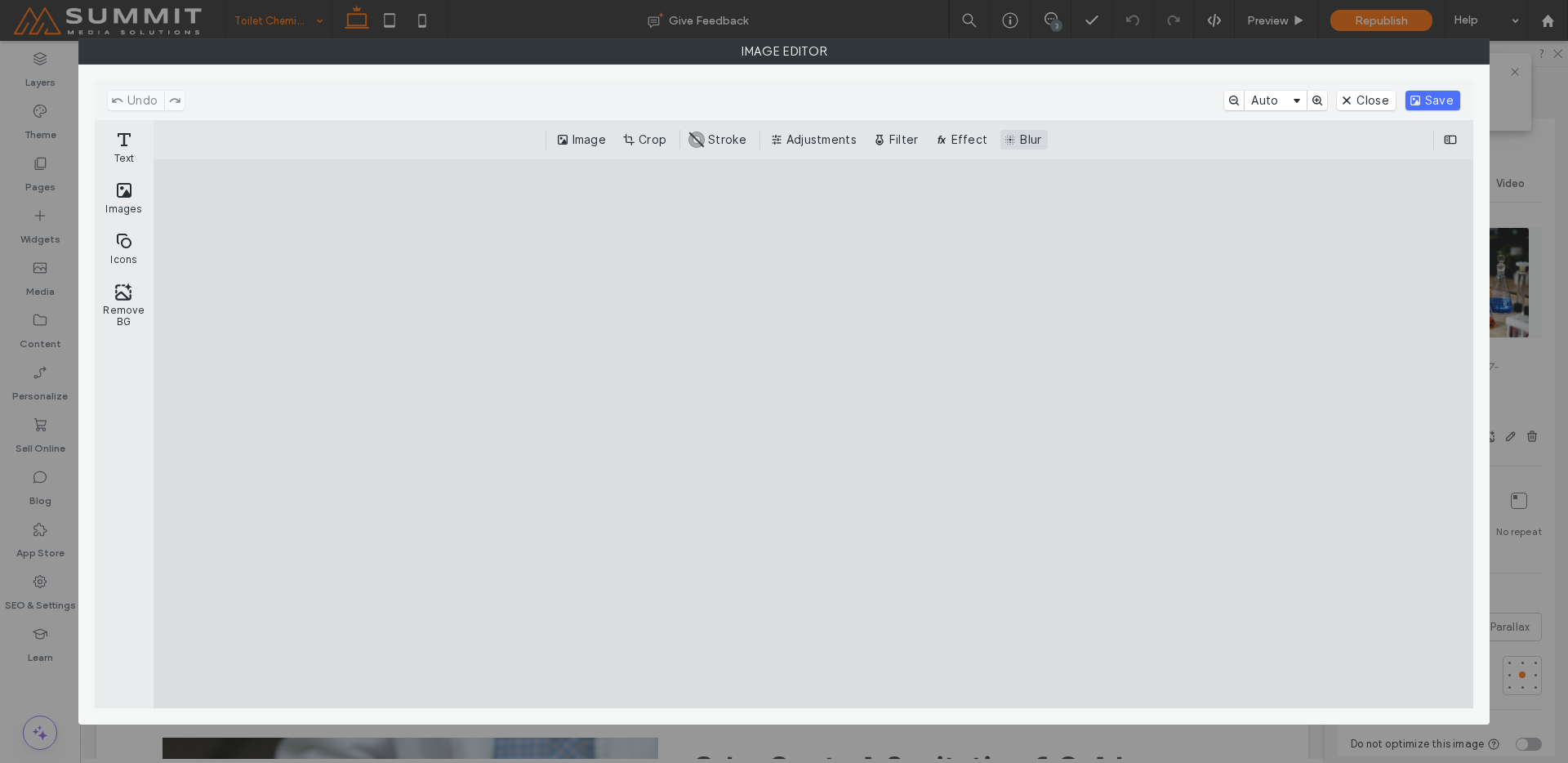
click at [1004, 141] on button "Blur" at bounding box center [1024, 140] width 47 height 20
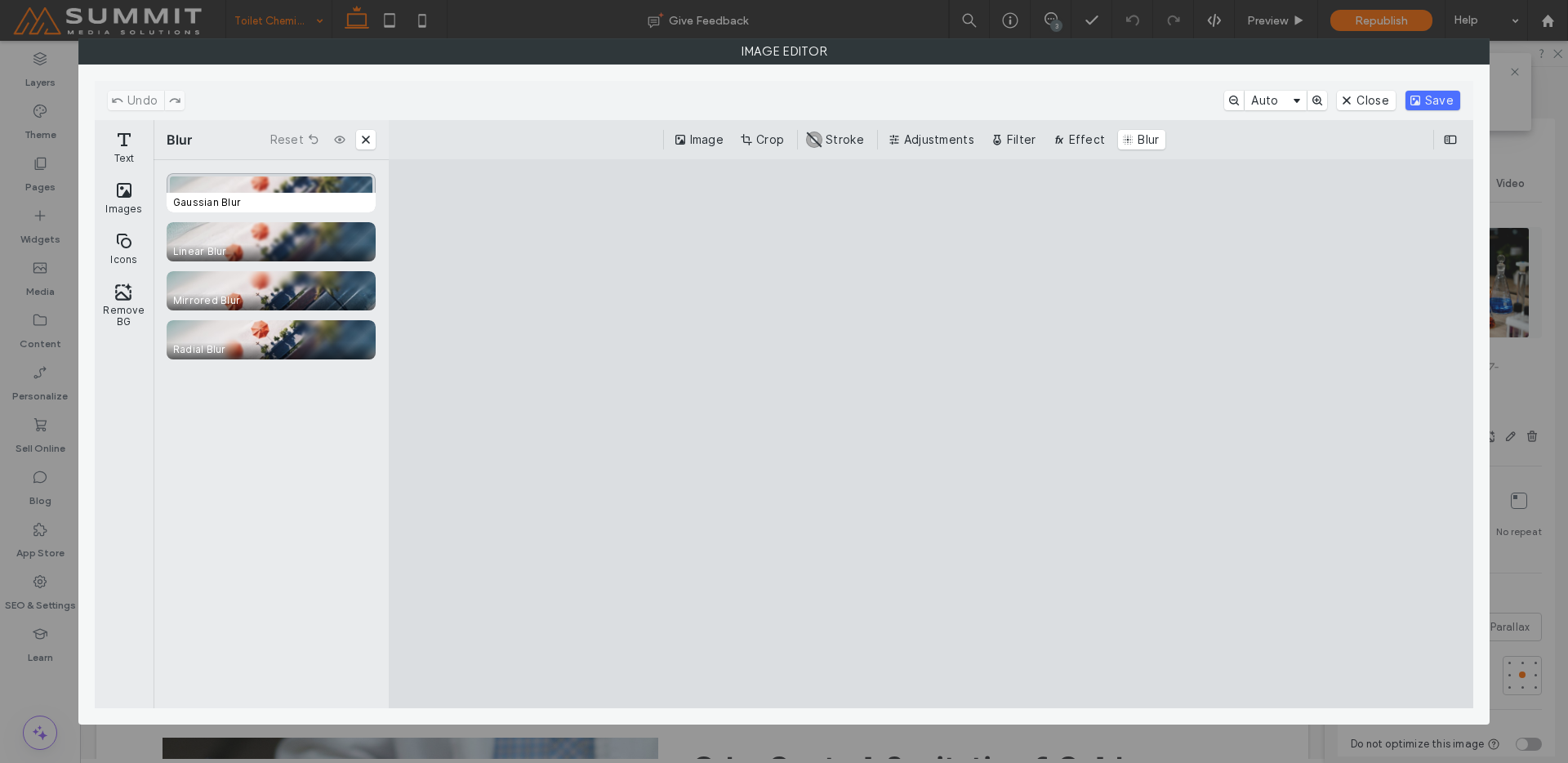
click at [208, 200] on span "Gaussian Blur" at bounding box center [274, 203] width 215 height 20
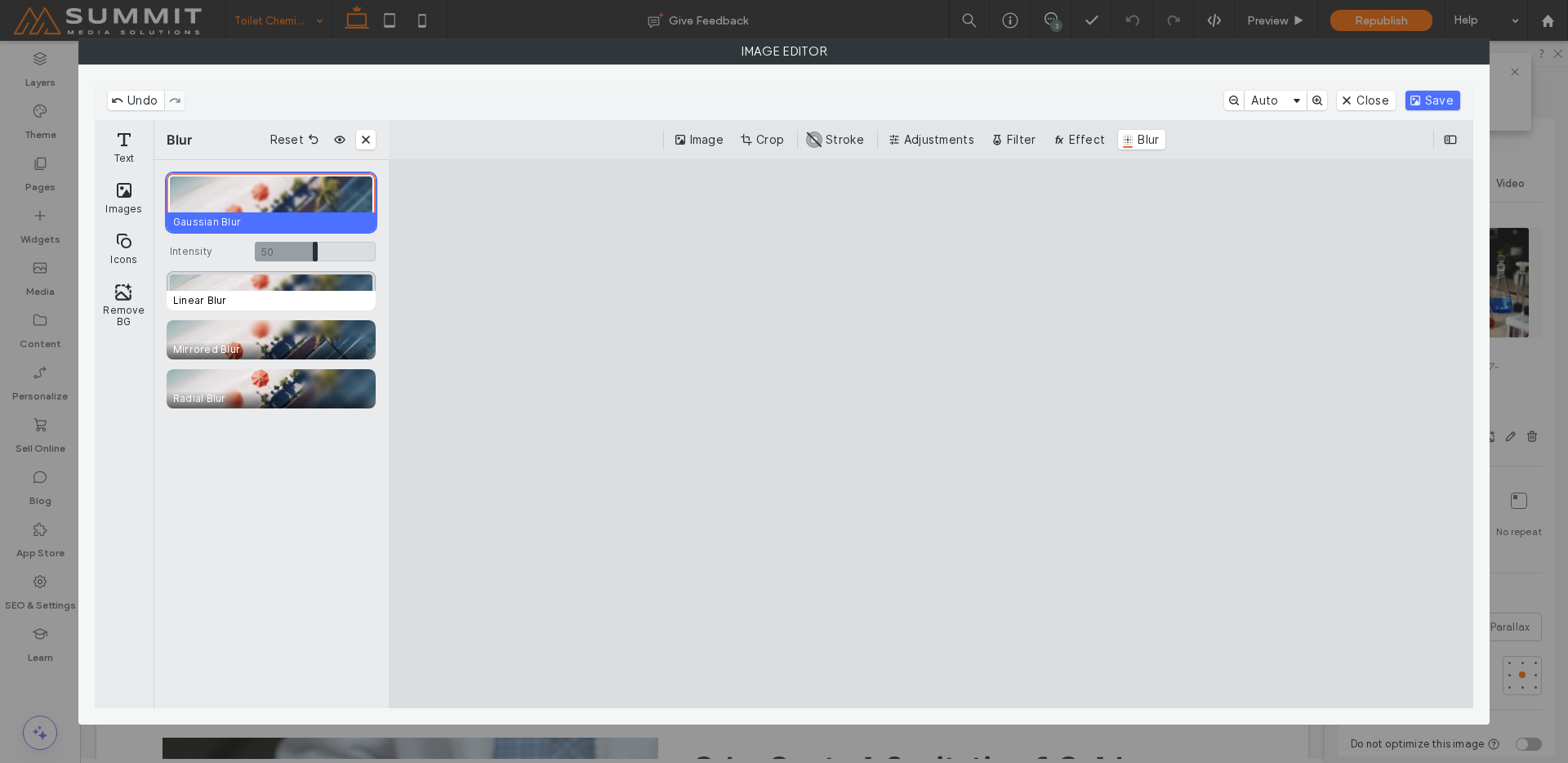
click at [270, 287] on div "CE.SDK" at bounding box center [271, 291] width 209 height 39
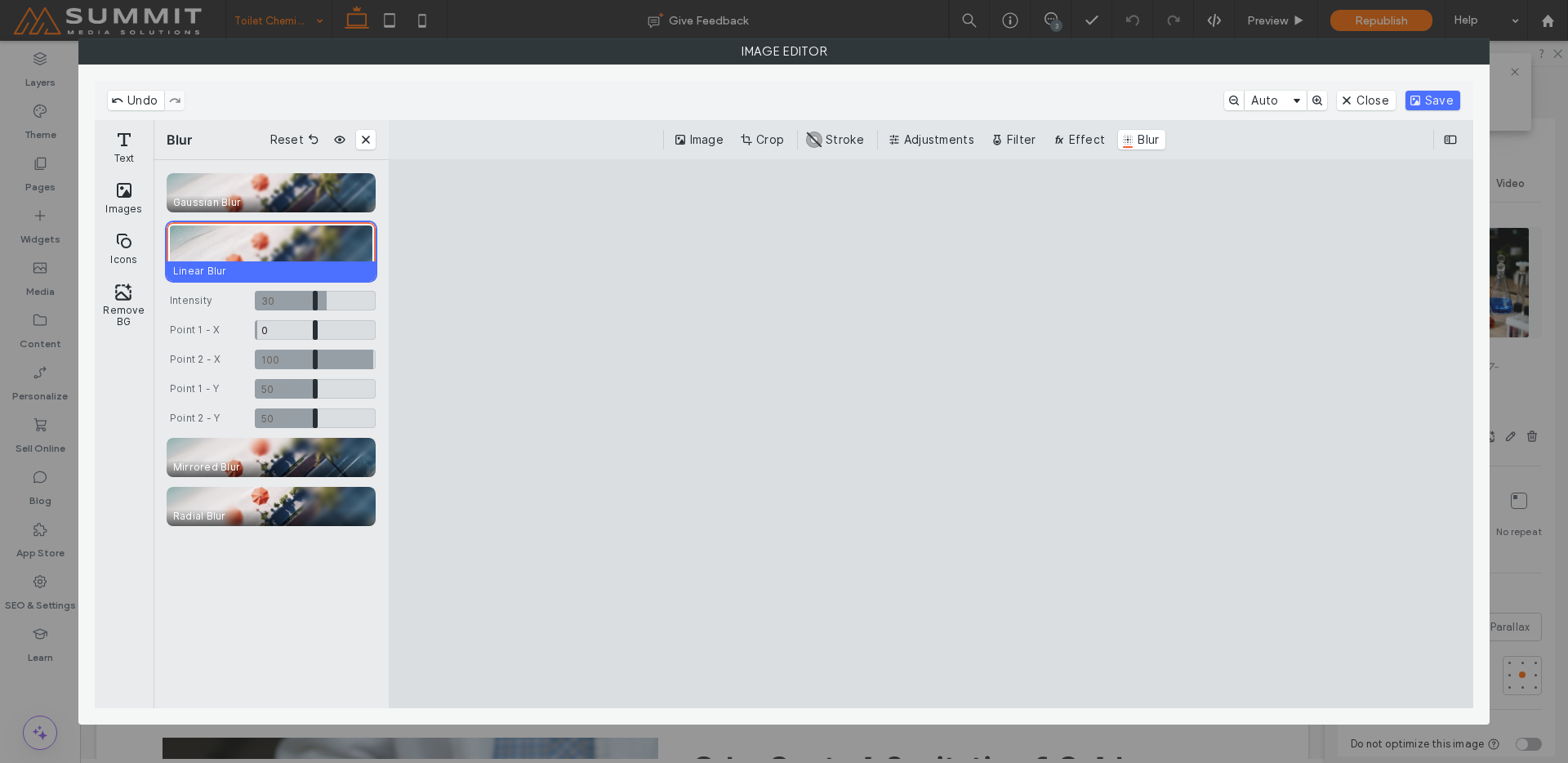
drag, startPoint x: 999, startPoint y: 462, endPoint x: 822, endPoint y: 471, distance: 177.2
click at [931, 434] on cesdk-canvas "Editor canvas" at bounding box center [931, 434] width 0 height 0
drag, startPoint x: 368, startPoint y: 363, endPoint x: 327, endPoint y: 364, distance: 41.0
click at [327, 364] on input "CE.SDK" at bounding box center [315, 360] width 121 height 20
drag, startPoint x: 327, startPoint y: 364, endPoint x: 359, endPoint y: 367, distance: 32.1
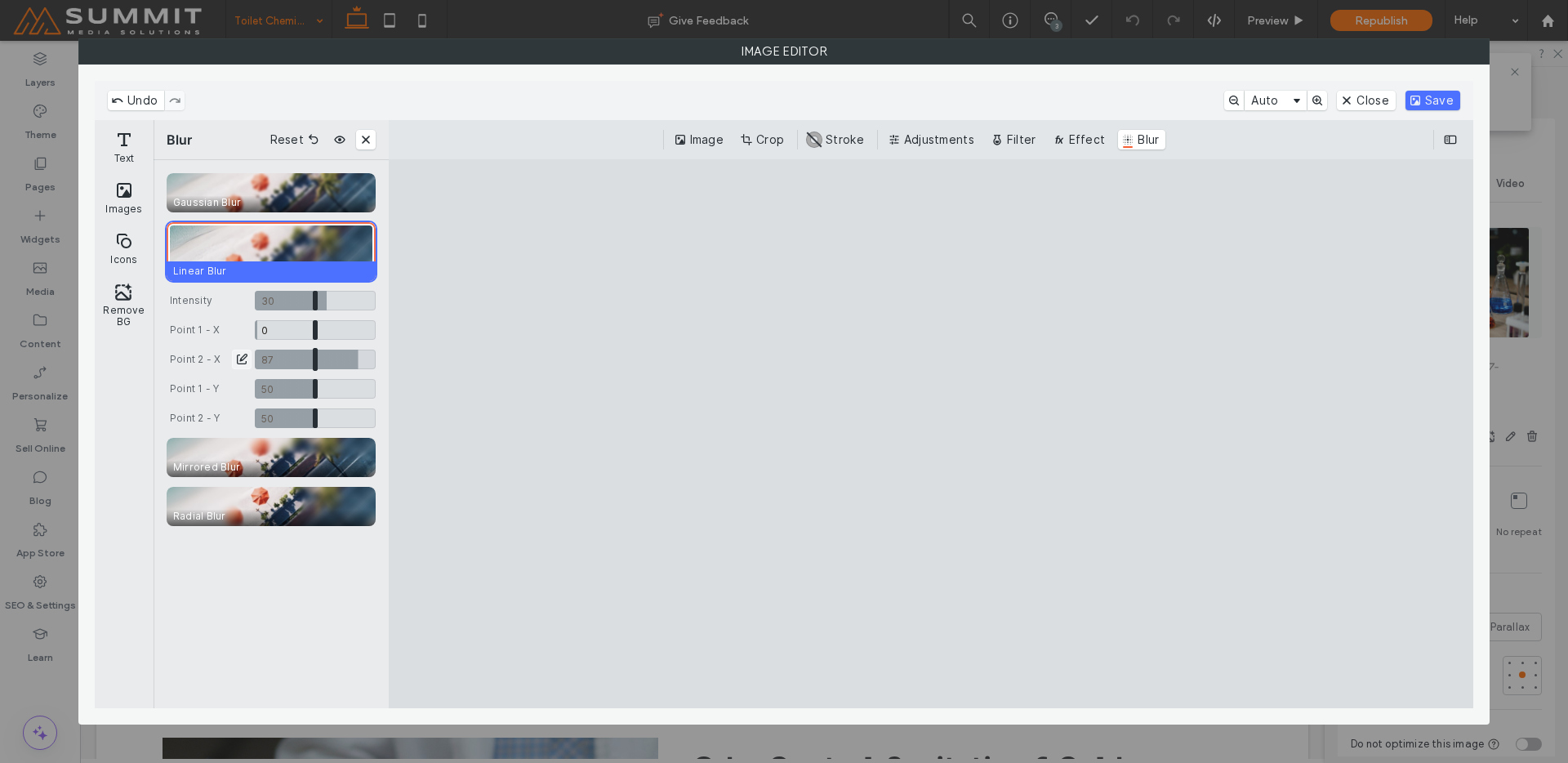
click at [359, 367] on input "CE.SDK" at bounding box center [315, 360] width 121 height 20
drag, startPoint x: 359, startPoint y: 367, endPoint x: 322, endPoint y: 369, distance: 37.1
click at [322, 369] on input "CE.SDK" at bounding box center [315, 360] width 121 height 20
type input "****"
type input "*"
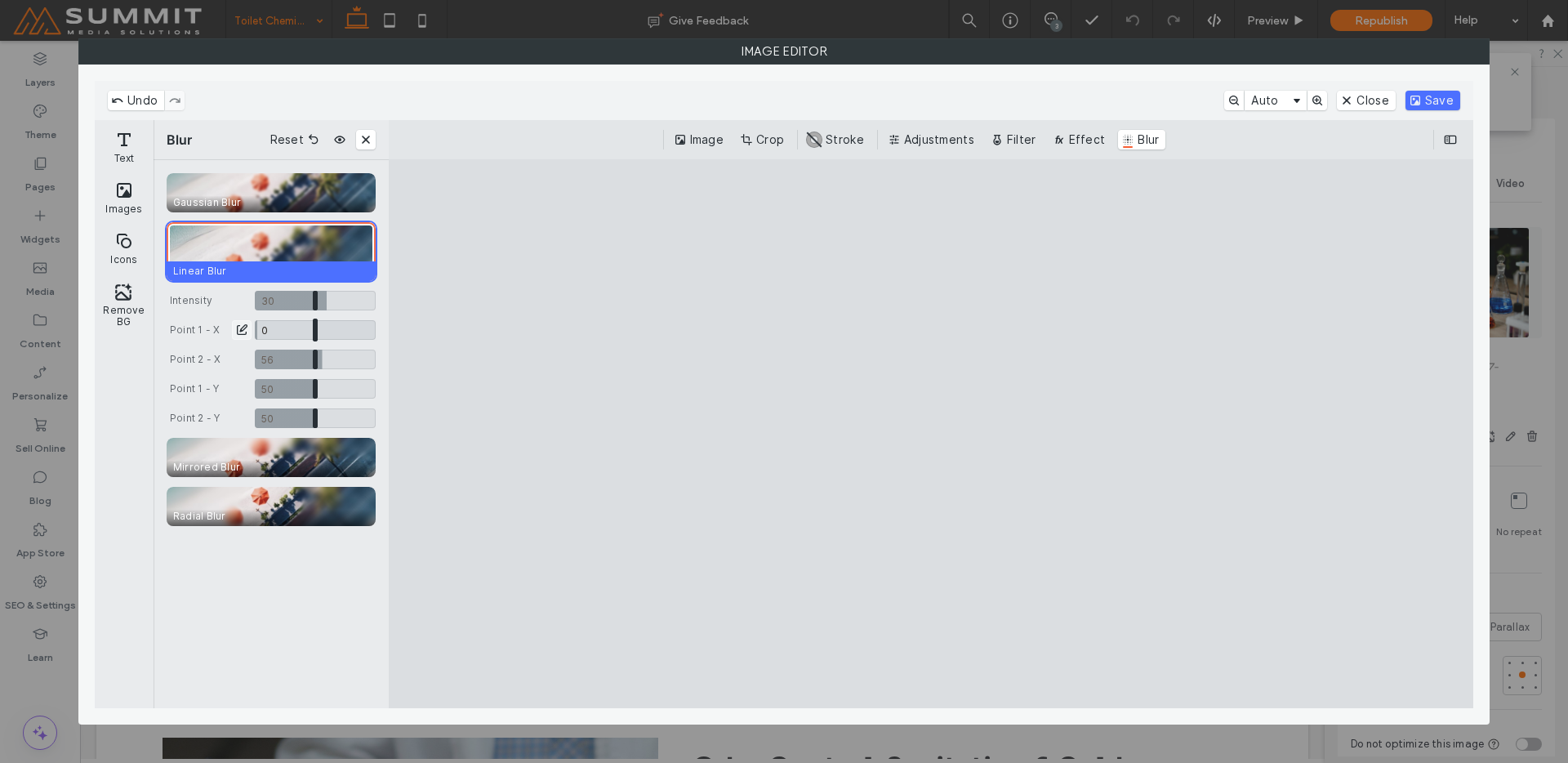
drag, startPoint x: 282, startPoint y: 333, endPoint x: 240, endPoint y: 348, distance: 44.6
click at [255, 340] on input "CE.SDK" at bounding box center [315, 330] width 121 height 20
type input "***"
drag, startPoint x: 316, startPoint y: 386, endPoint x: 318, endPoint y: 408, distance: 22.1
click at [318, 399] on input "CE.SDK" at bounding box center [315, 389] width 121 height 20
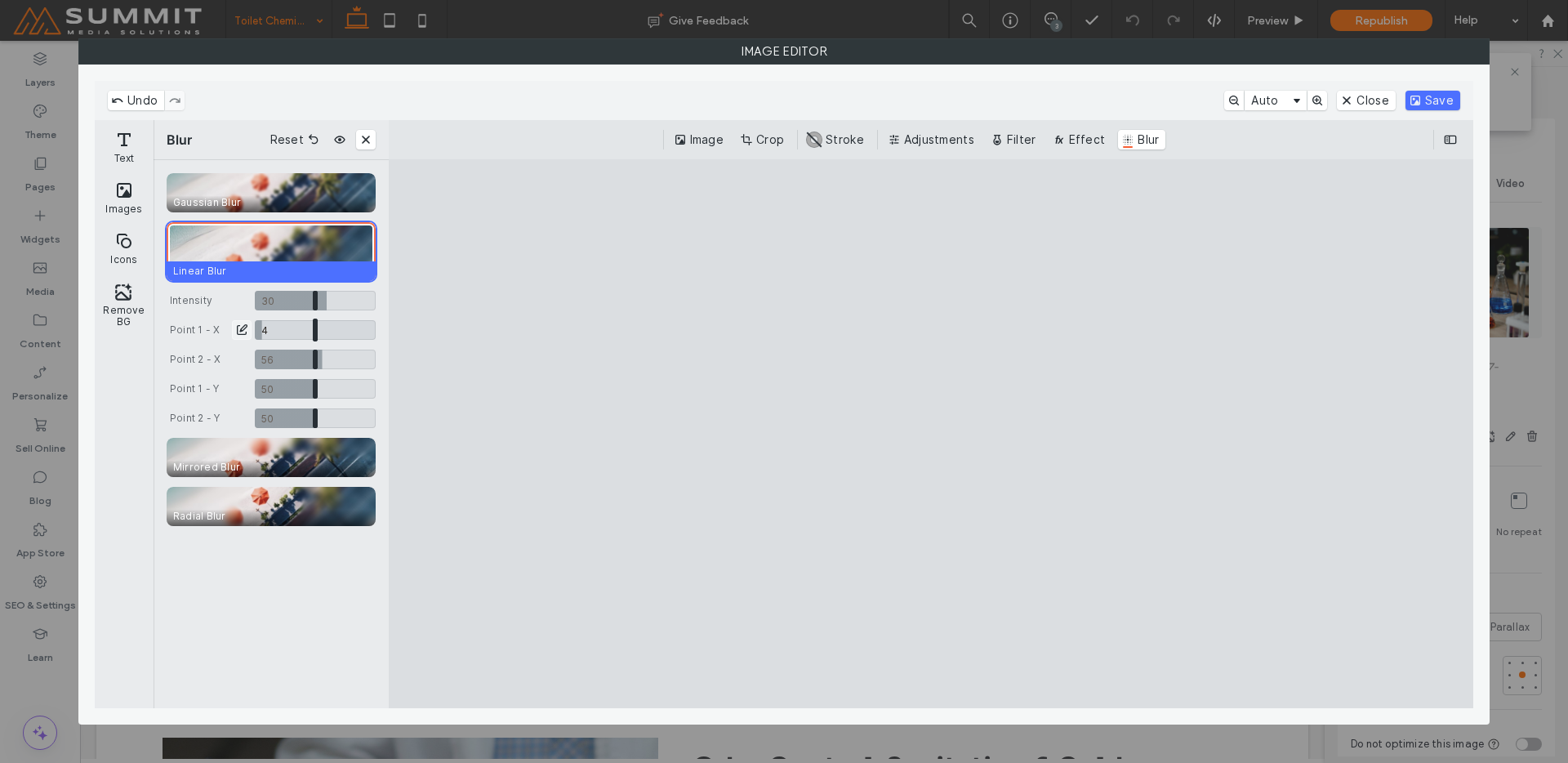
type input "*"
drag, startPoint x: 257, startPoint y: 326, endPoint x: 214, endPoint y: 333, distance: 43.6
click at [255, 333] on input "CE.SDK" at bounding box center [315, 330] width 121 height 20
drag, startPoint x: 333, startPoint y: 307, endPoint x: 309, endPoint y: 324, distance: 29.4
type input "**"
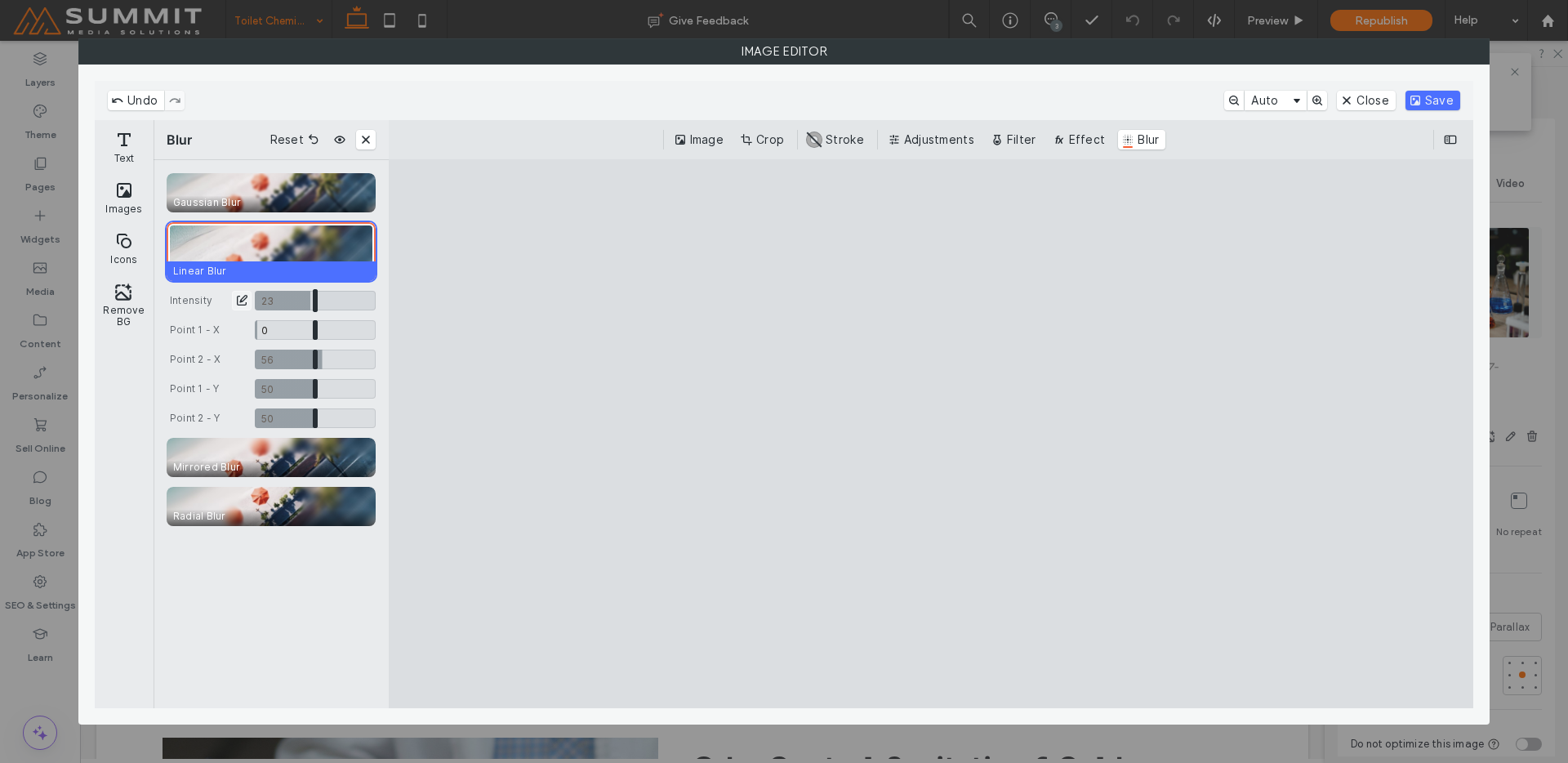
click at [309, 310] on input "CE.SDK" at bounding box center [315, 301] width 121 height 20
drag, startPoint x: 328, startPoint y: 359, endPoint x: 357, endPoint y: 363, distance: 29.3
click at [357, 363] on input "CE.SDK" at bounding box center [315, 360] width 121 height 20
drag, startPoint x: 357, startPoint y: 364, endPoint x: 308, endPoint y: 365, distance: 49.0
click at [308, 365] on input "CE.SDK" at bounding box center [315, 360] width 121 height 20
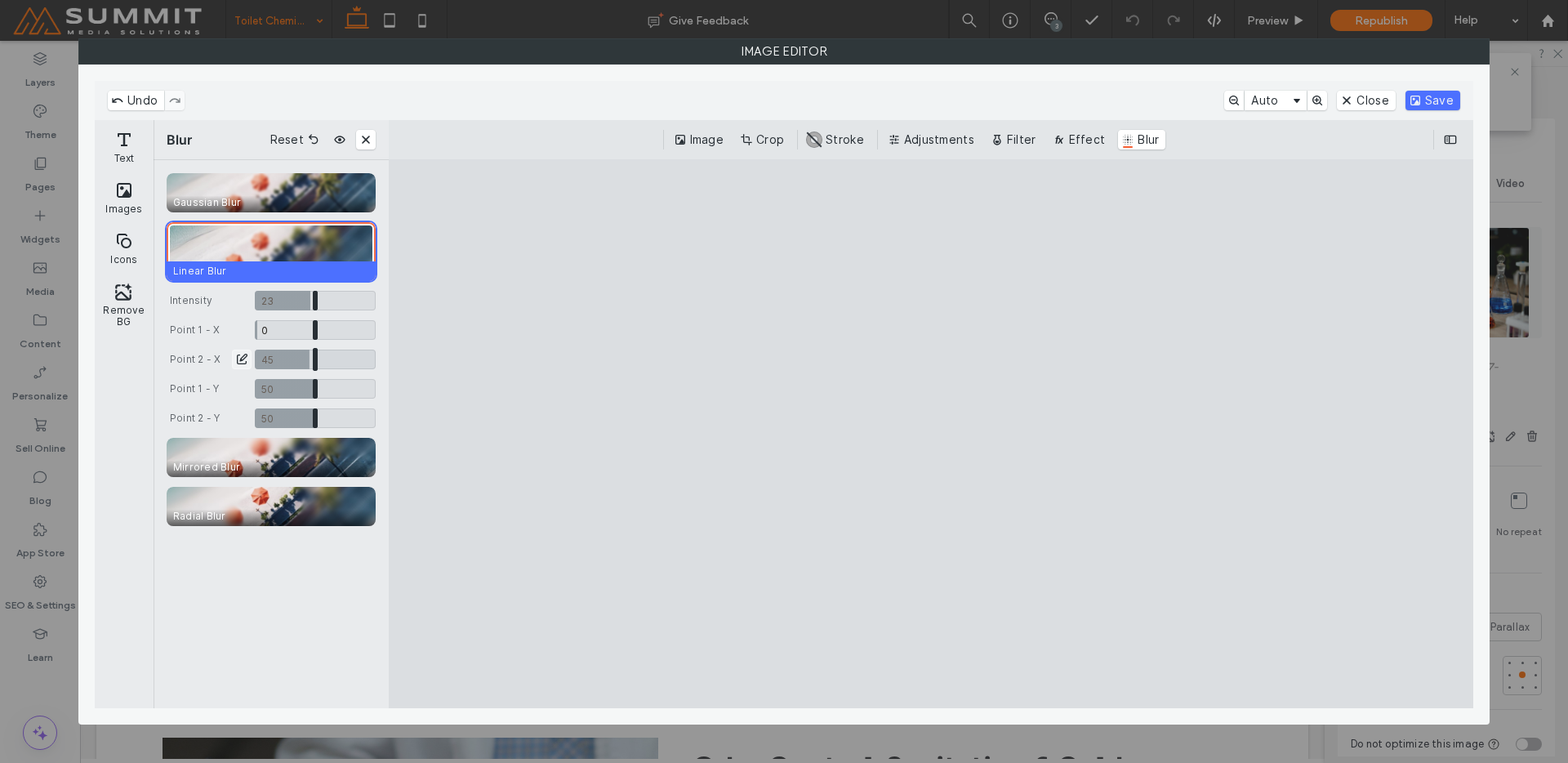
type input "****"
click at [1439, 106] on button "Save" at bounding box center [1432, 100] width 55 height 20
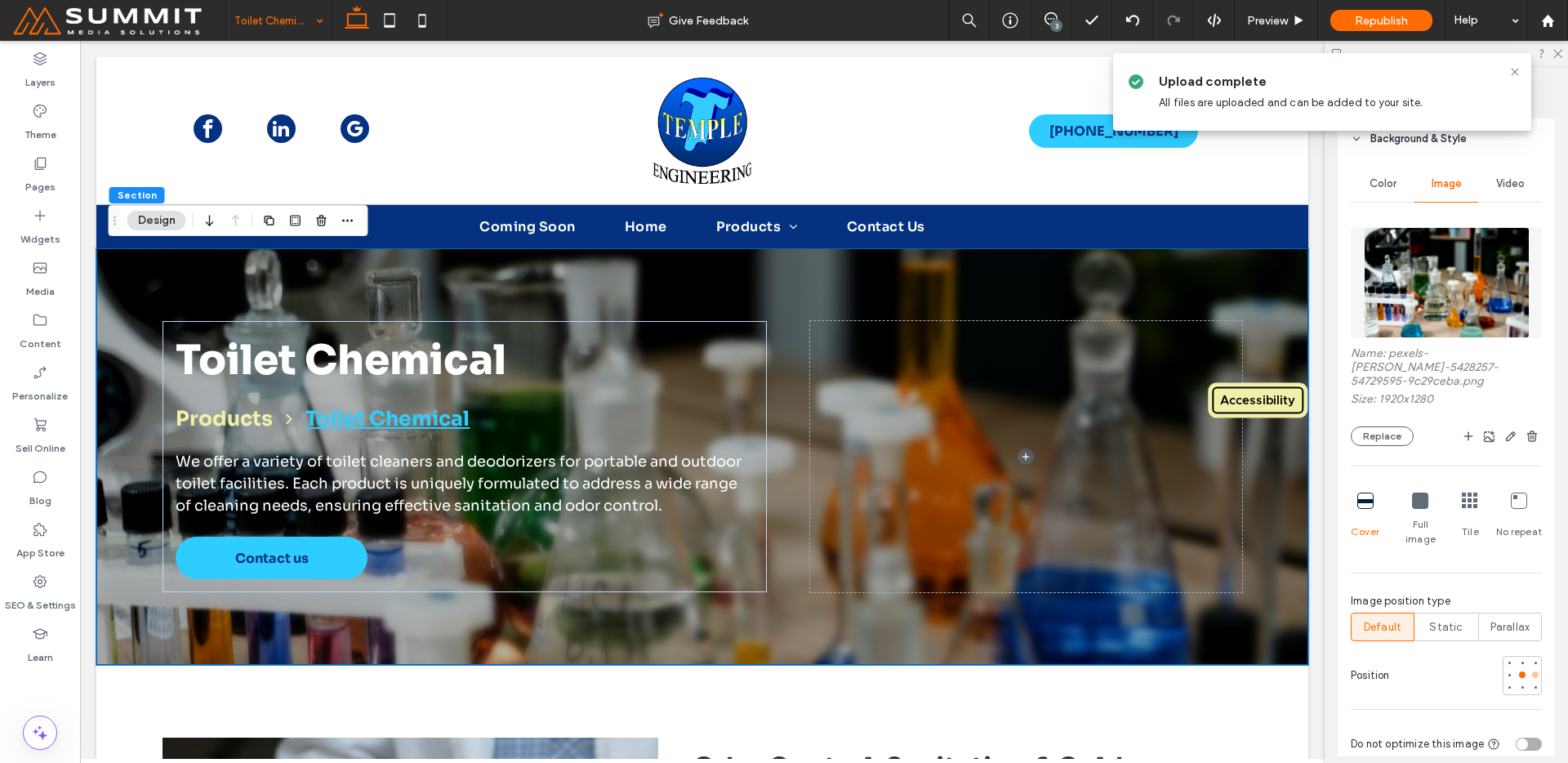
click at [1530, 669] on div at bounding box center [1535, 674] width 12 height 12
click at [1517, 669] on div at bounding box center [1522, 674] width 12 height 12
click at [1506, 659] on div at bounding box center [1522, 676] width 39 height 39
click at [1506, 672] on div at bounding box center [1509, 674] width 6 height 6
click at [1519, 659] on div at bounding box center [1522, 662] width 6 height 6
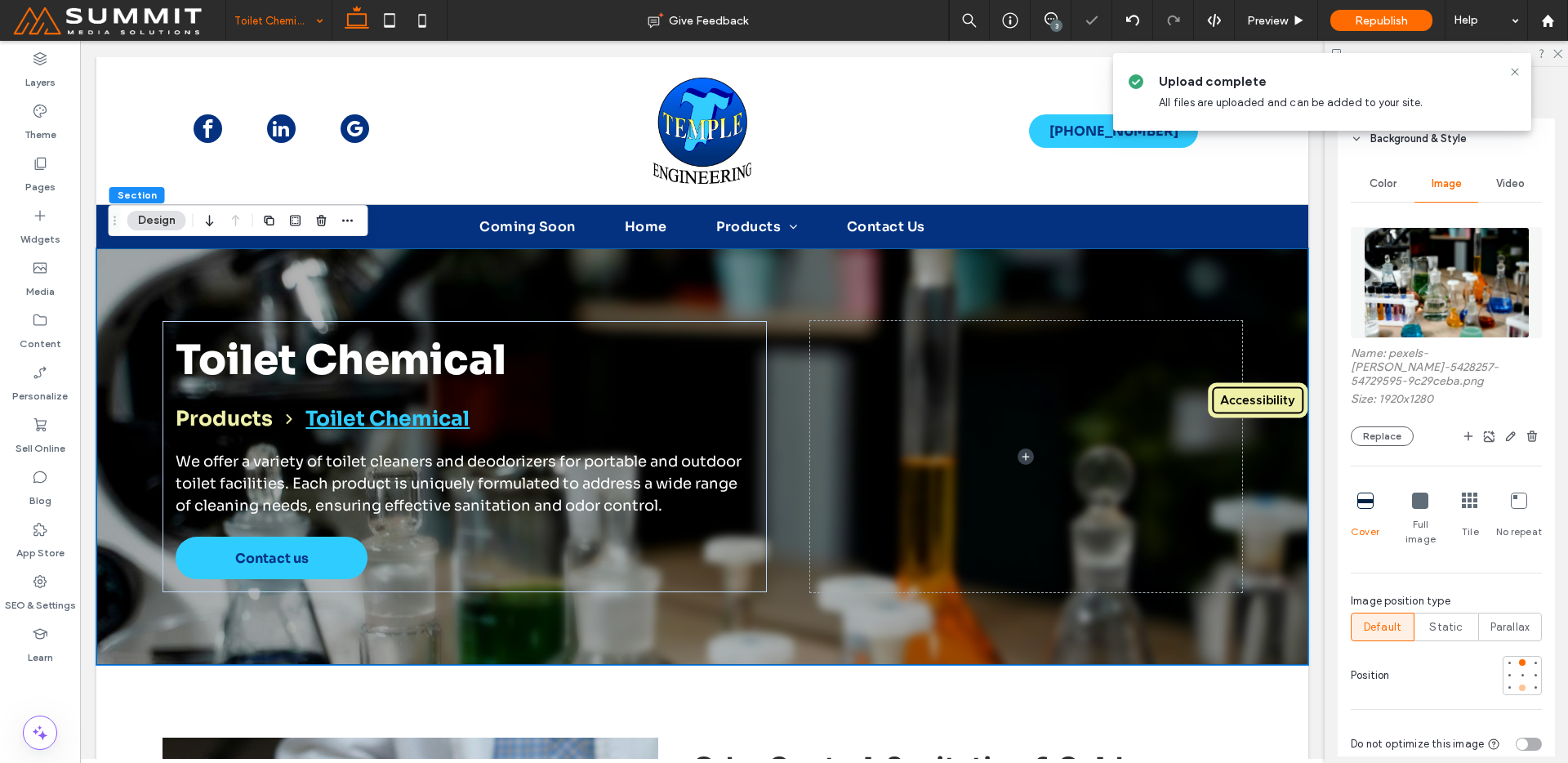
click at [1519, 685] on div at bounding box center [1522, 688] width 6 height 6
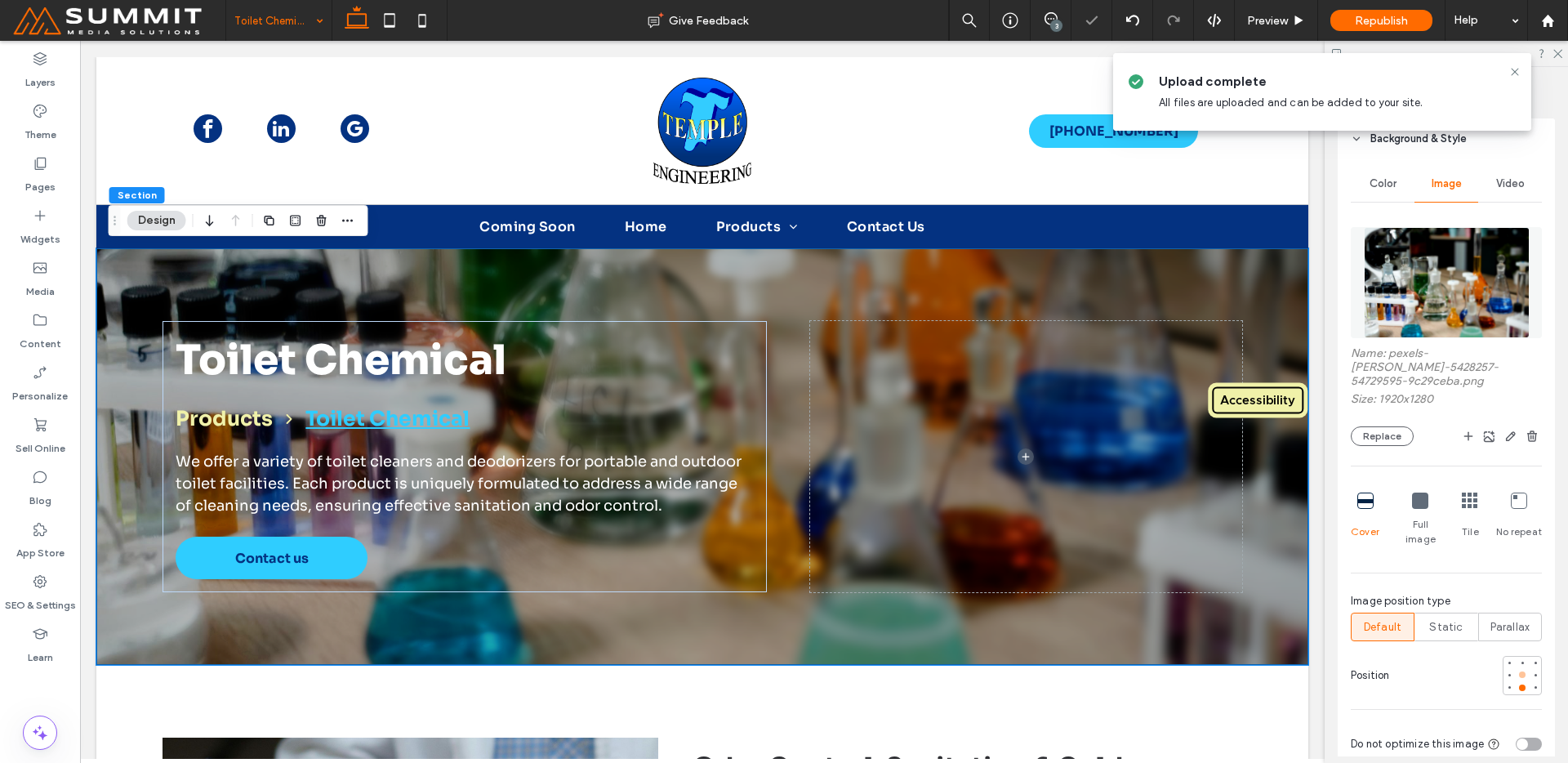
click at [1519, 672] on div at bounding box center [1522, 674] width 6 height 6
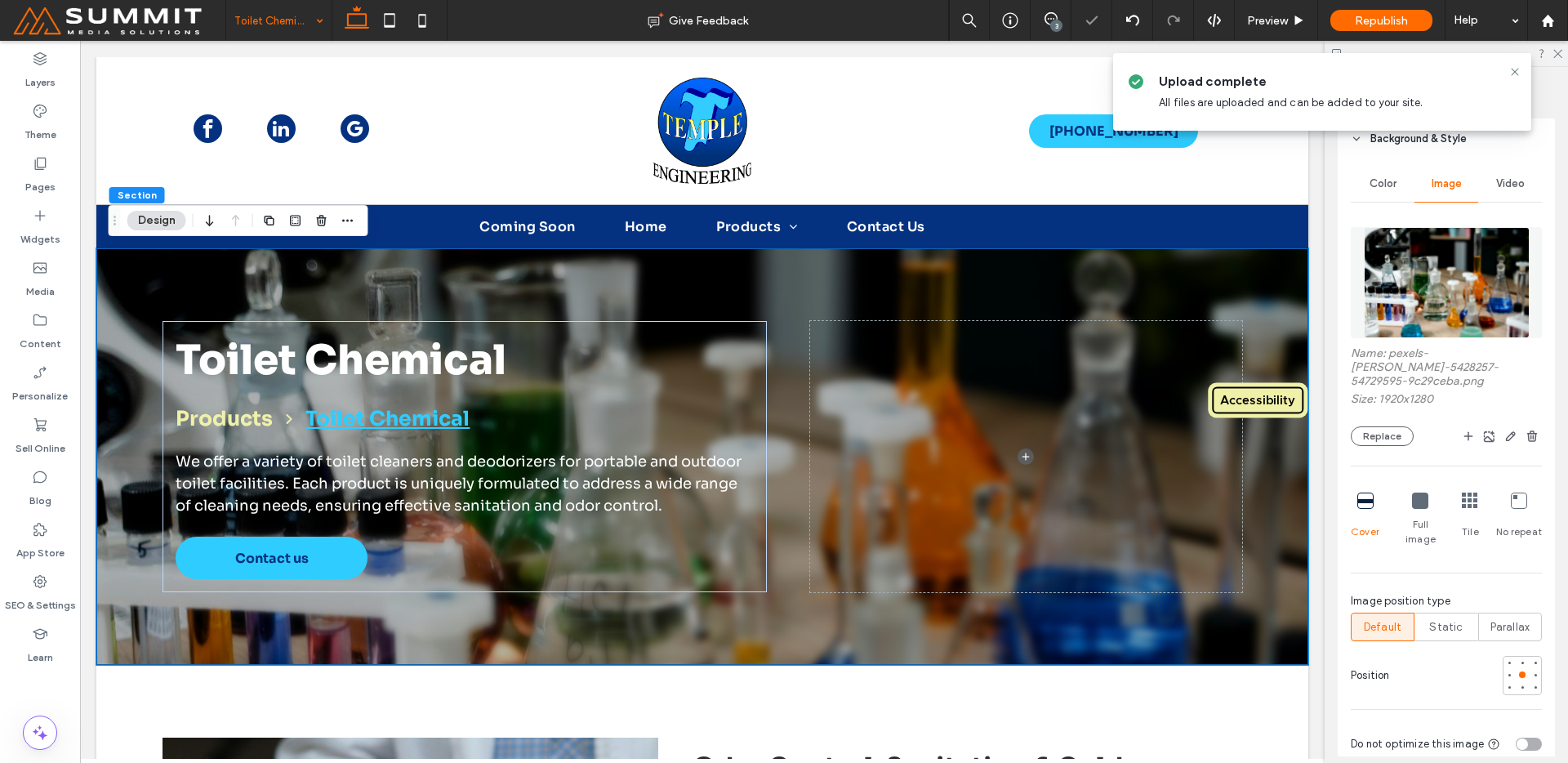
click at [1517, 681] on div at bounding box center [1522, 676] width 39 height 39
click at [1519, 685] on div at bounding box center [1522, 688] width 6 height 6
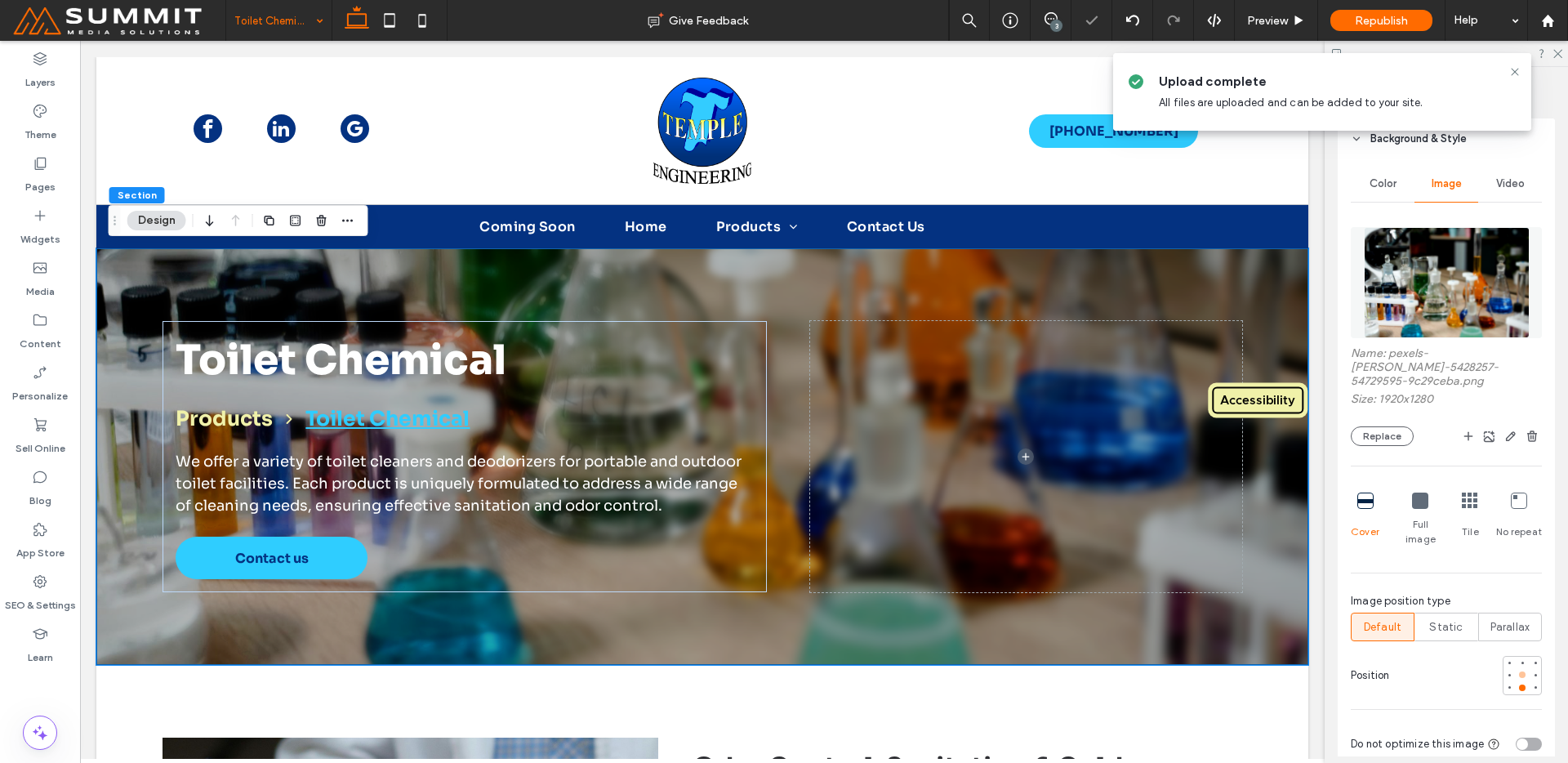
click at [1519, 672] on div at bounding box center [1522, 674] width 6 height 6
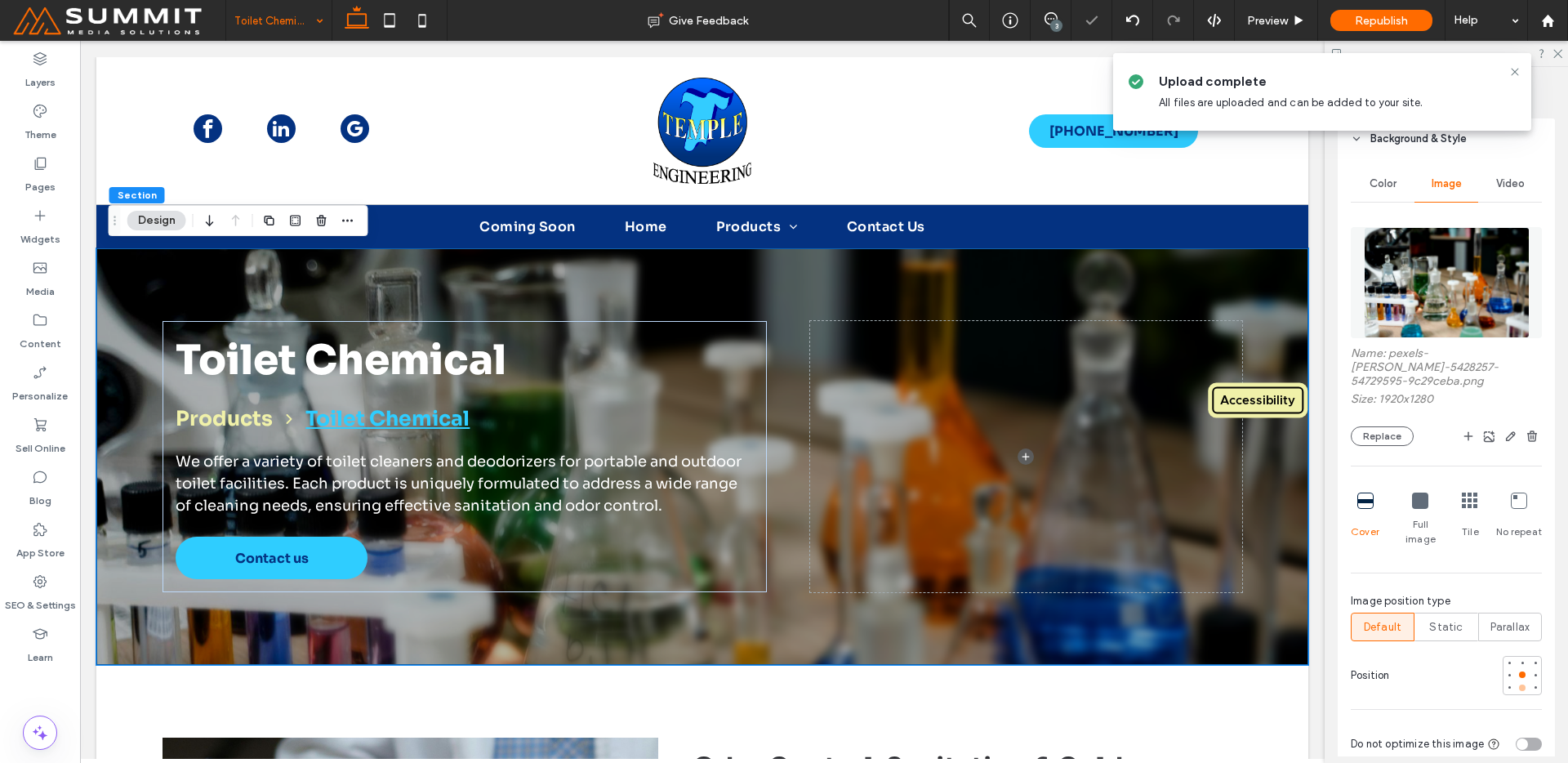
click at [1518, 682] on div at bounding box center [1522, 688] width 12 height 12
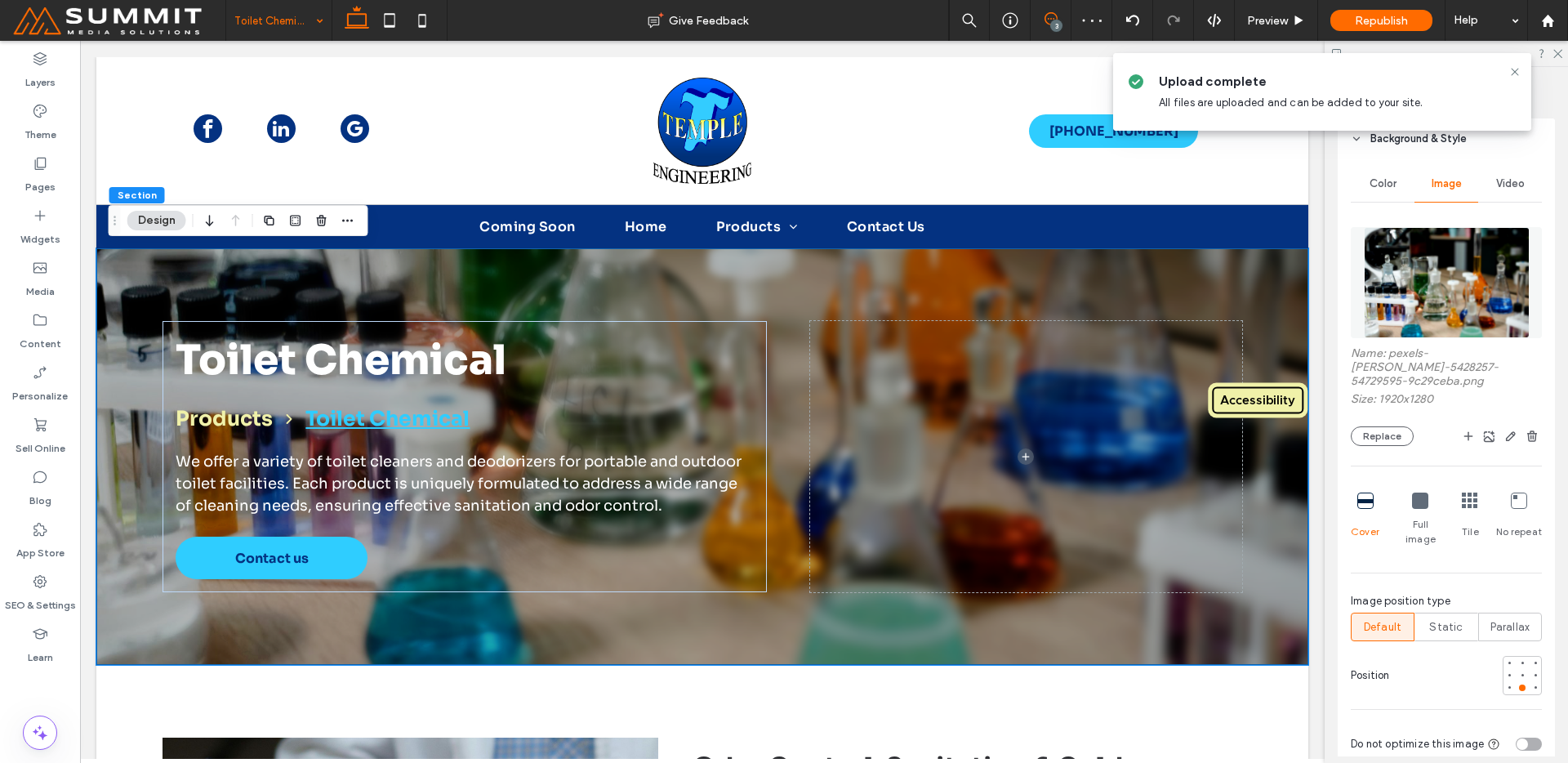
click at [1047, 23] on use at bounding box center [1050, 19] width 13 height 13
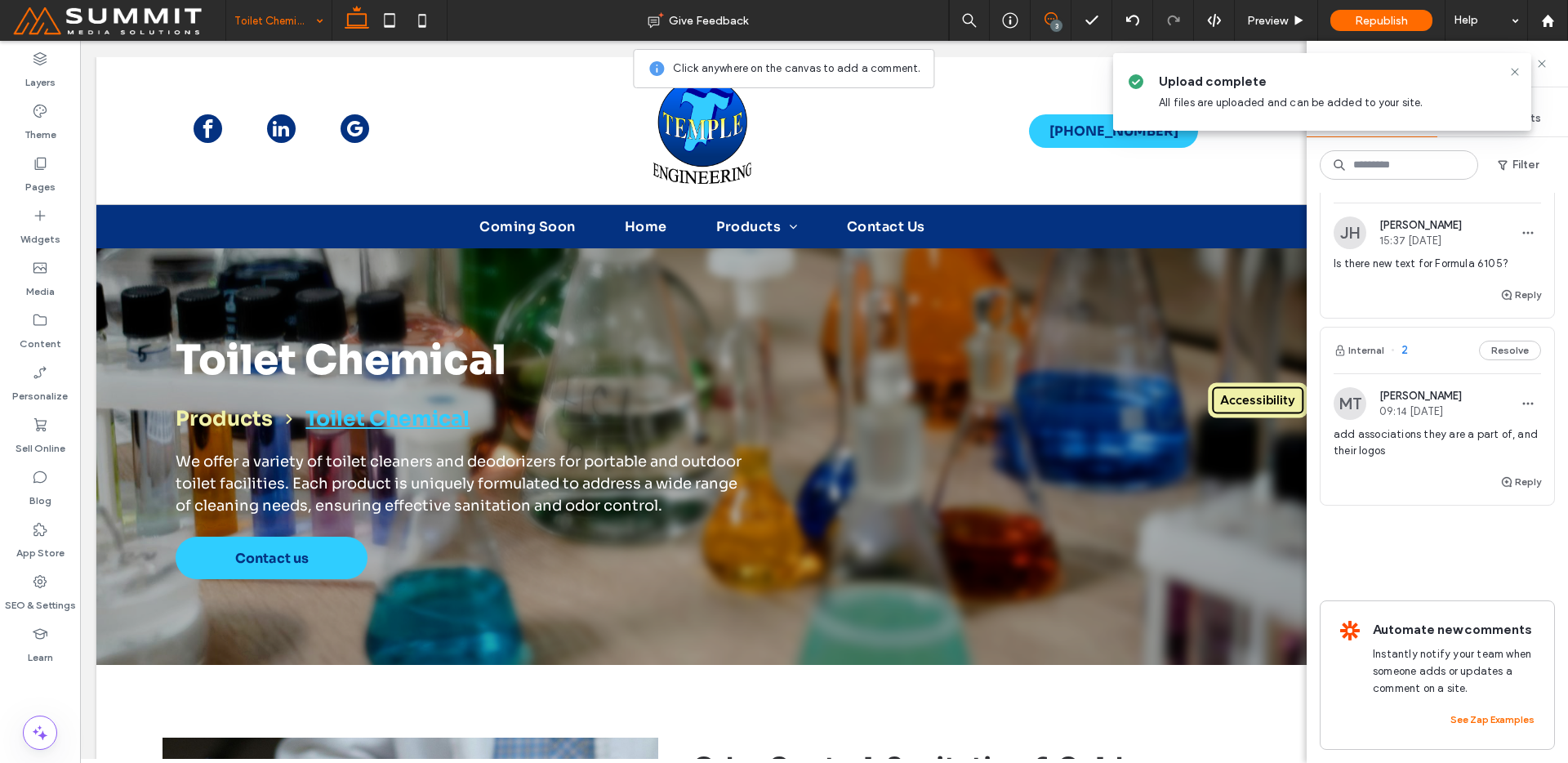
scroll to position [0, 0]
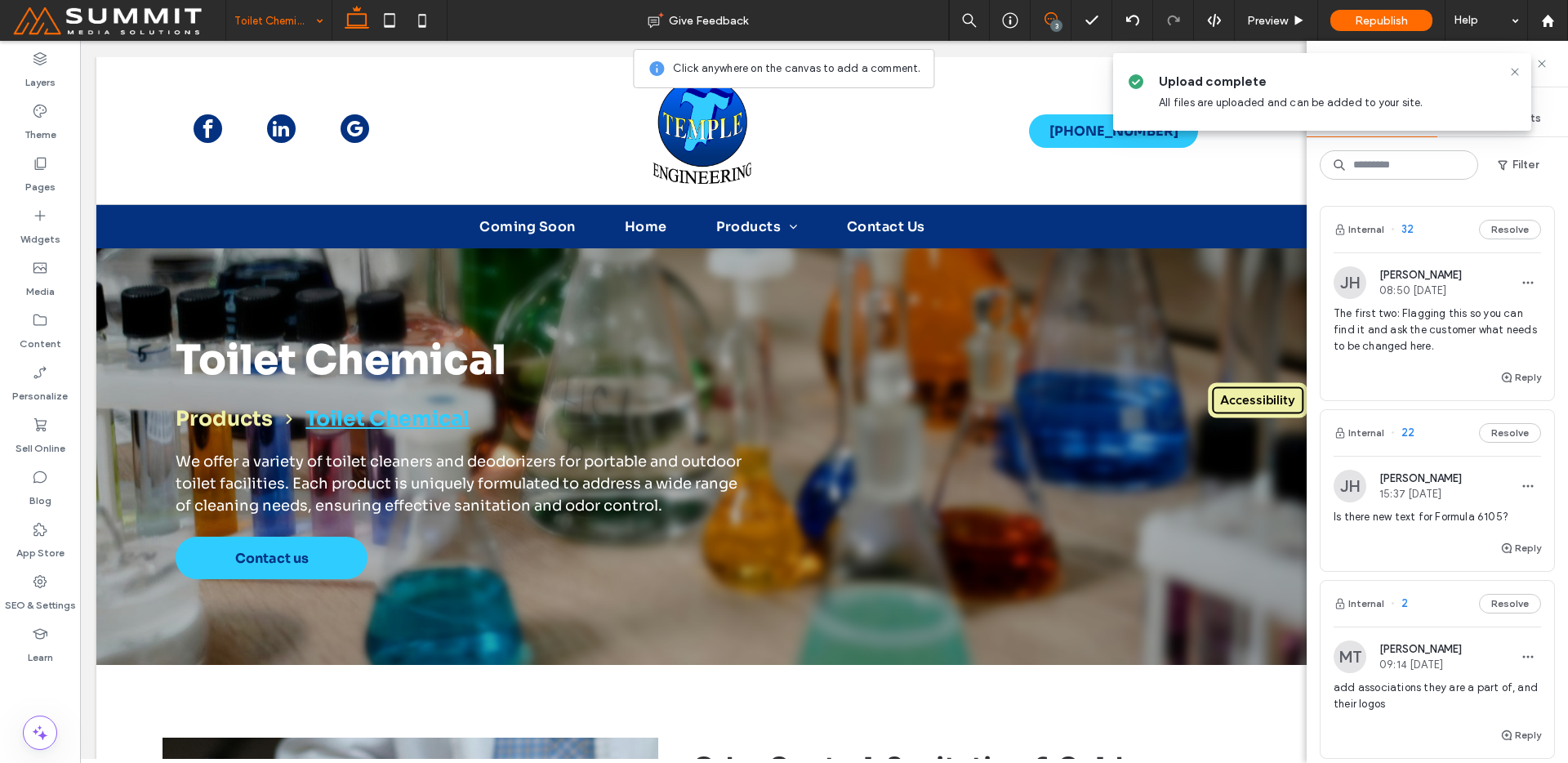
drag, startPoint x: 1058, startPoint y: 23, endPoint x: 1048, endPoint y: 20, distance: 10.4
click at [1057, 23] on div "3" at bounding box center [1057, 26] width 13 height 13
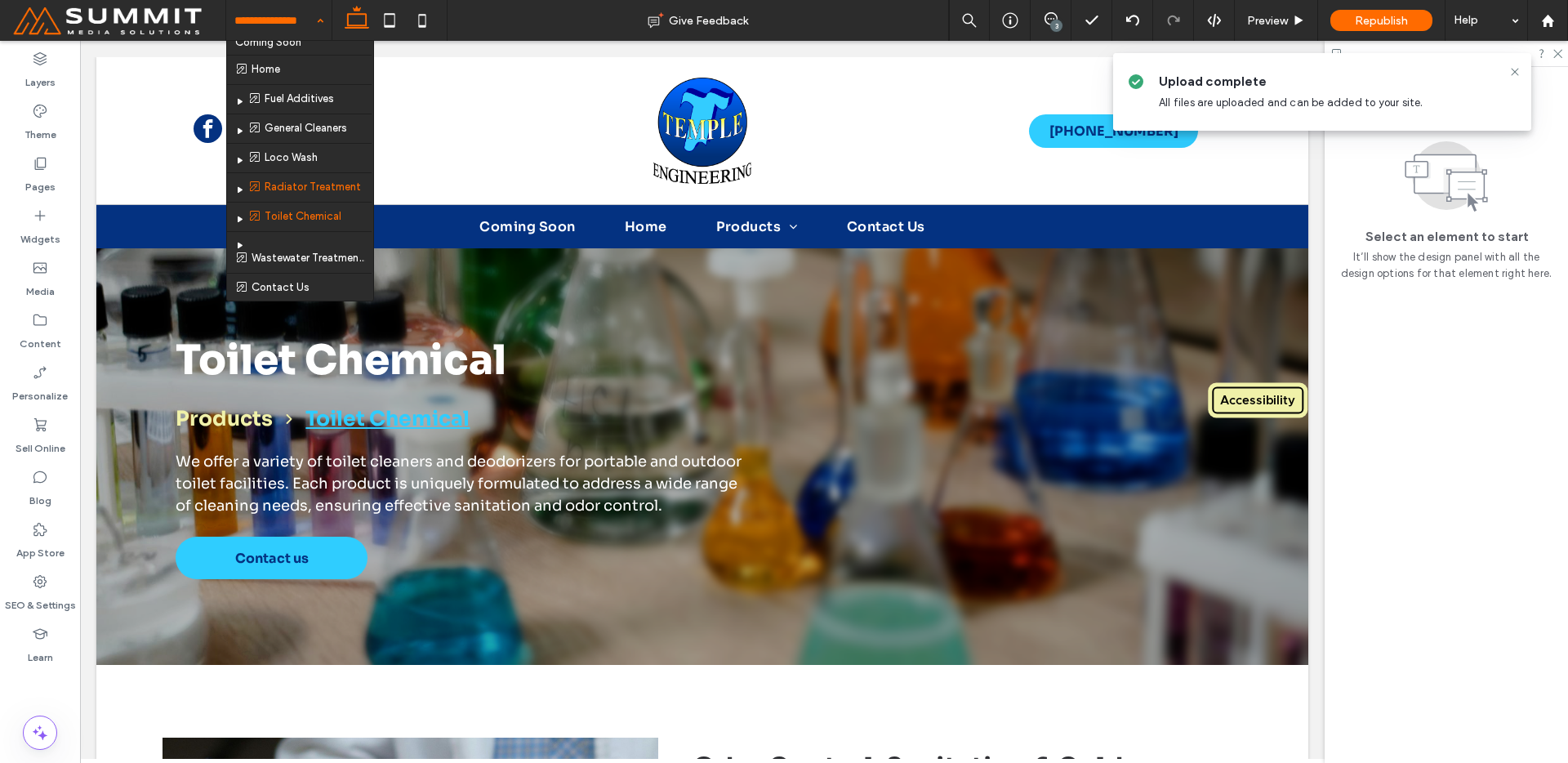
scroll to position [30, 0]
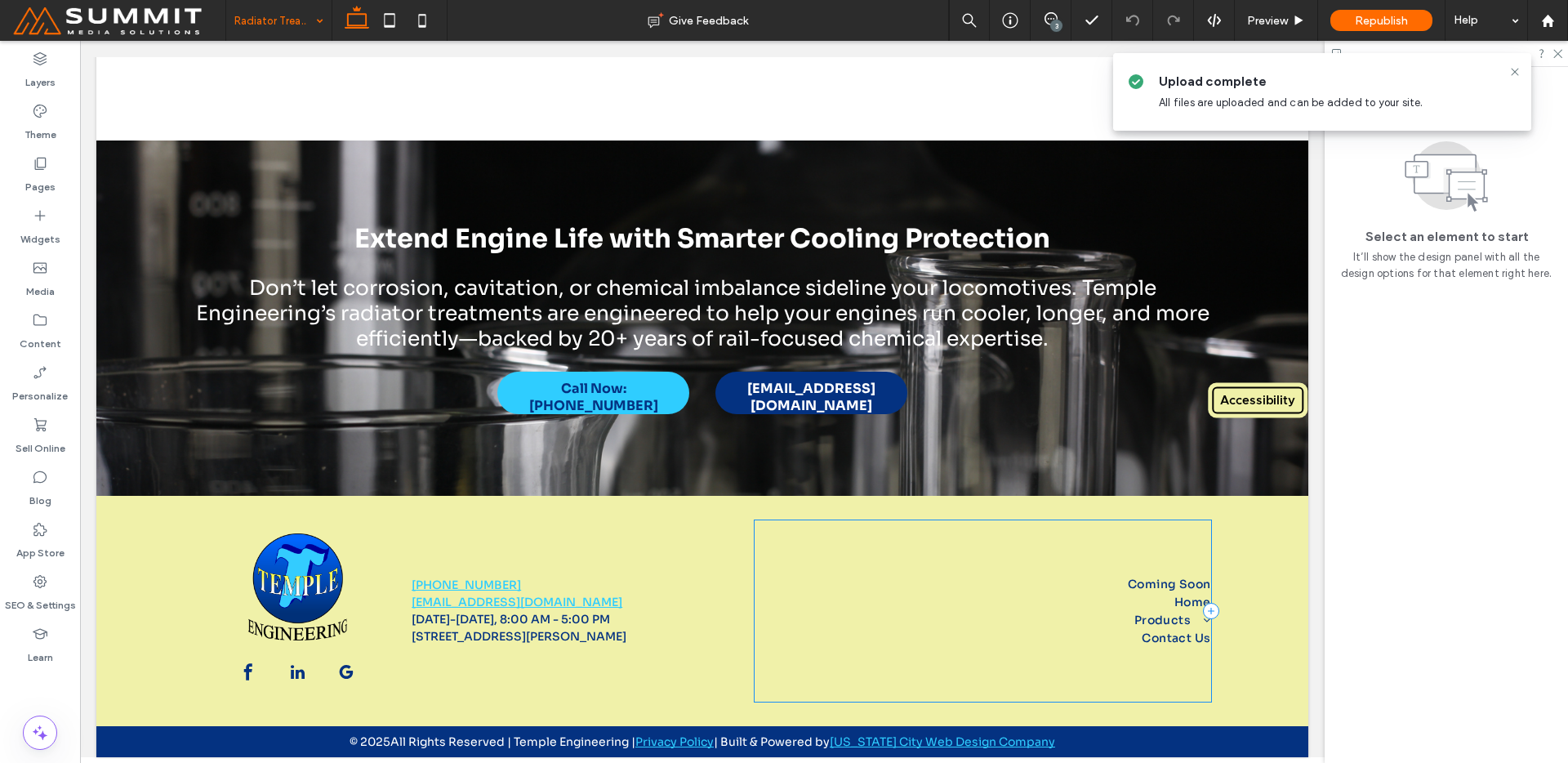
scroll to position [3247, 0]
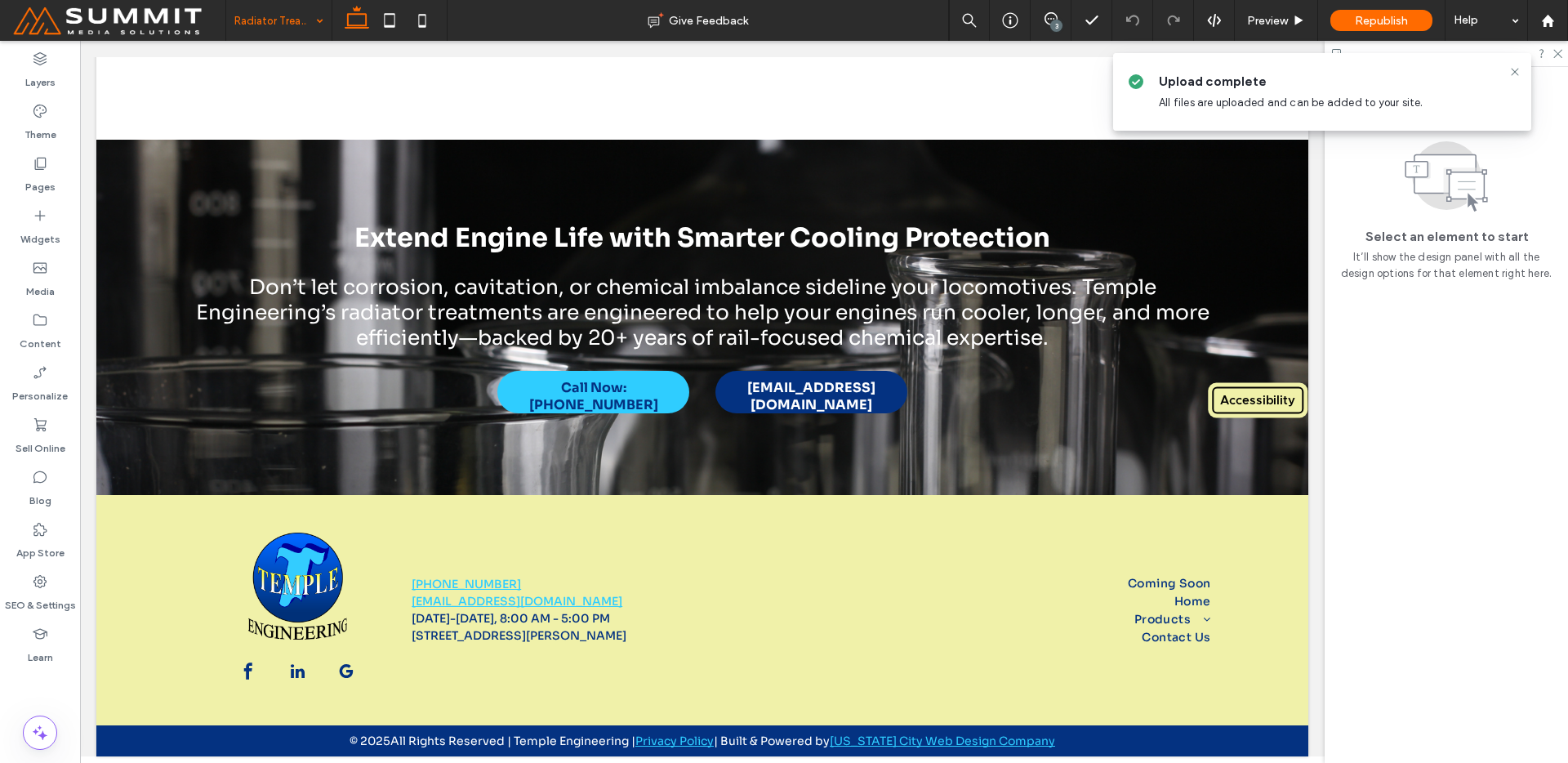
click at [268, 20] on input at bounding box center [274, 21] width 80 height 41
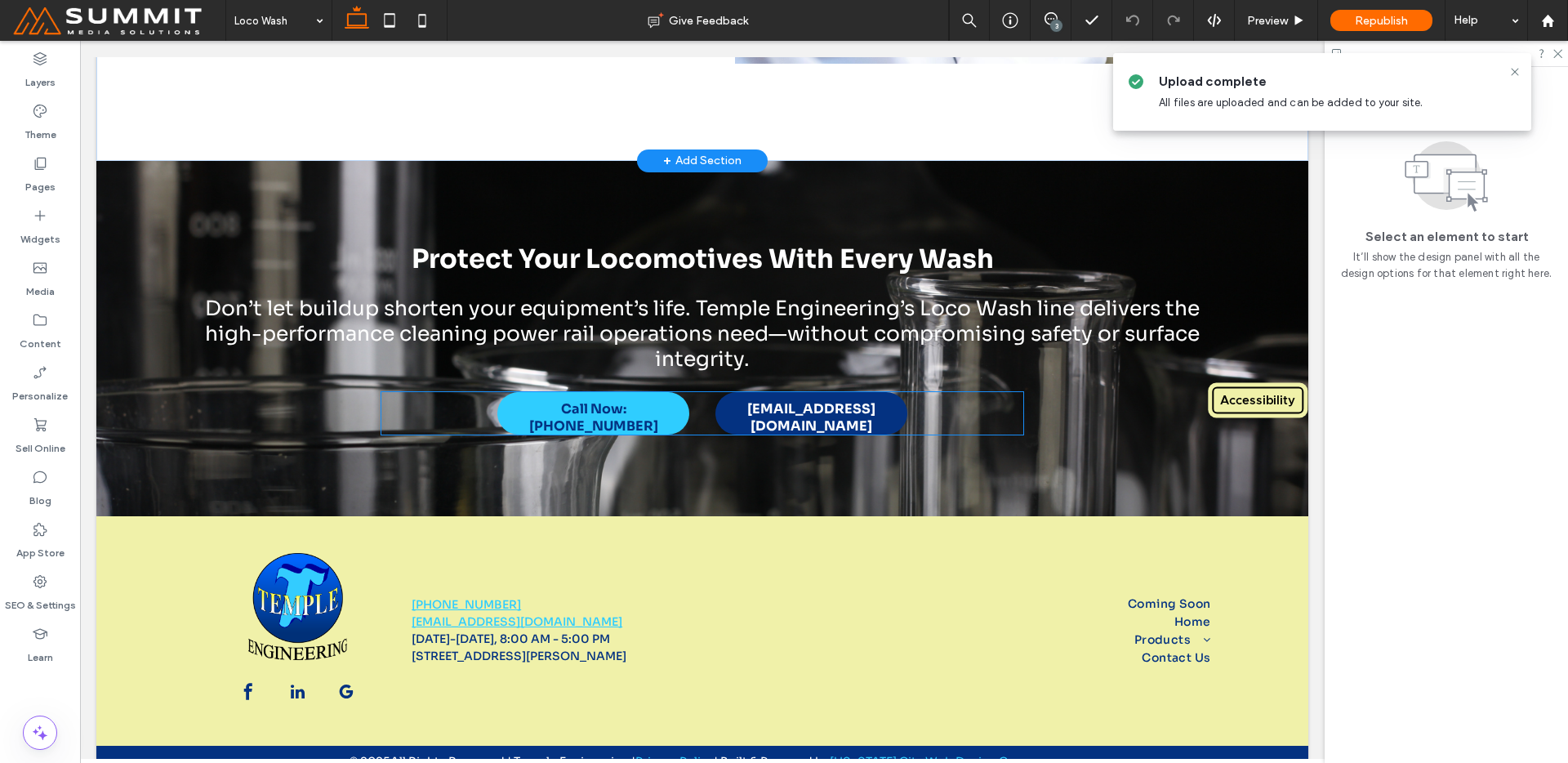
scroll to position [3133, 0]
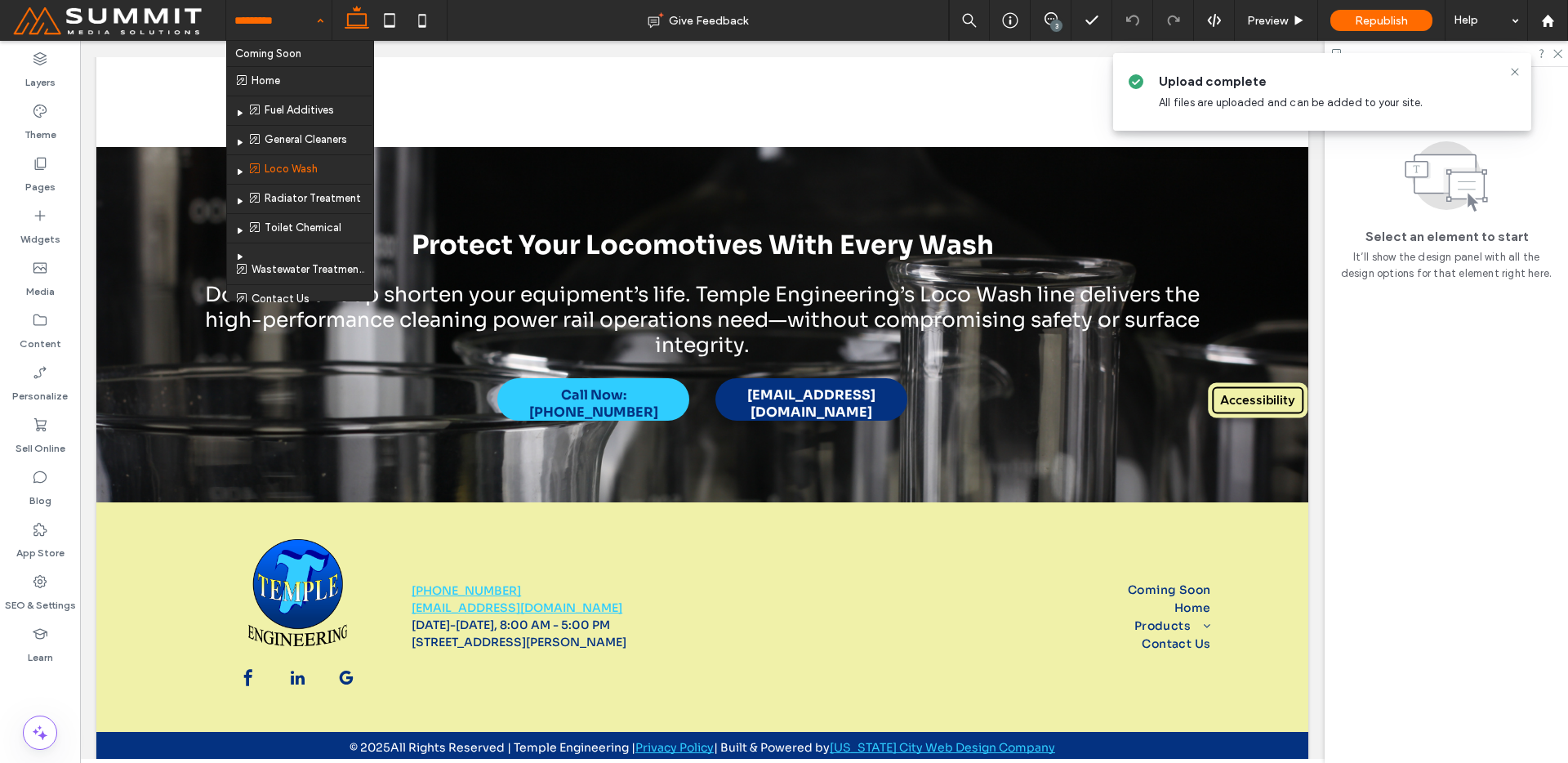
click at [249, 23] on input at bounding box center [274, 21] width 80 height 41
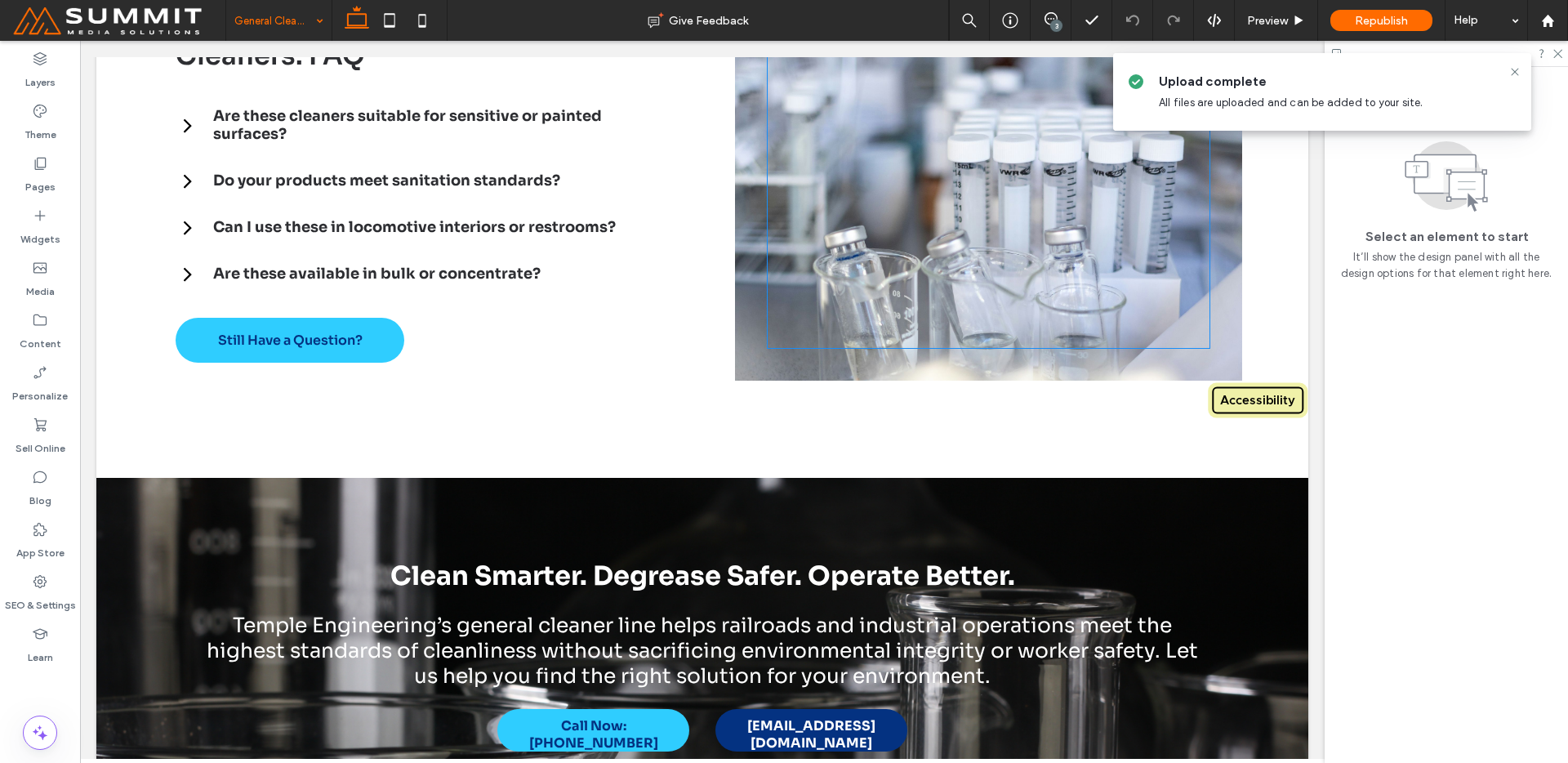
scroll to position [3455, 0]
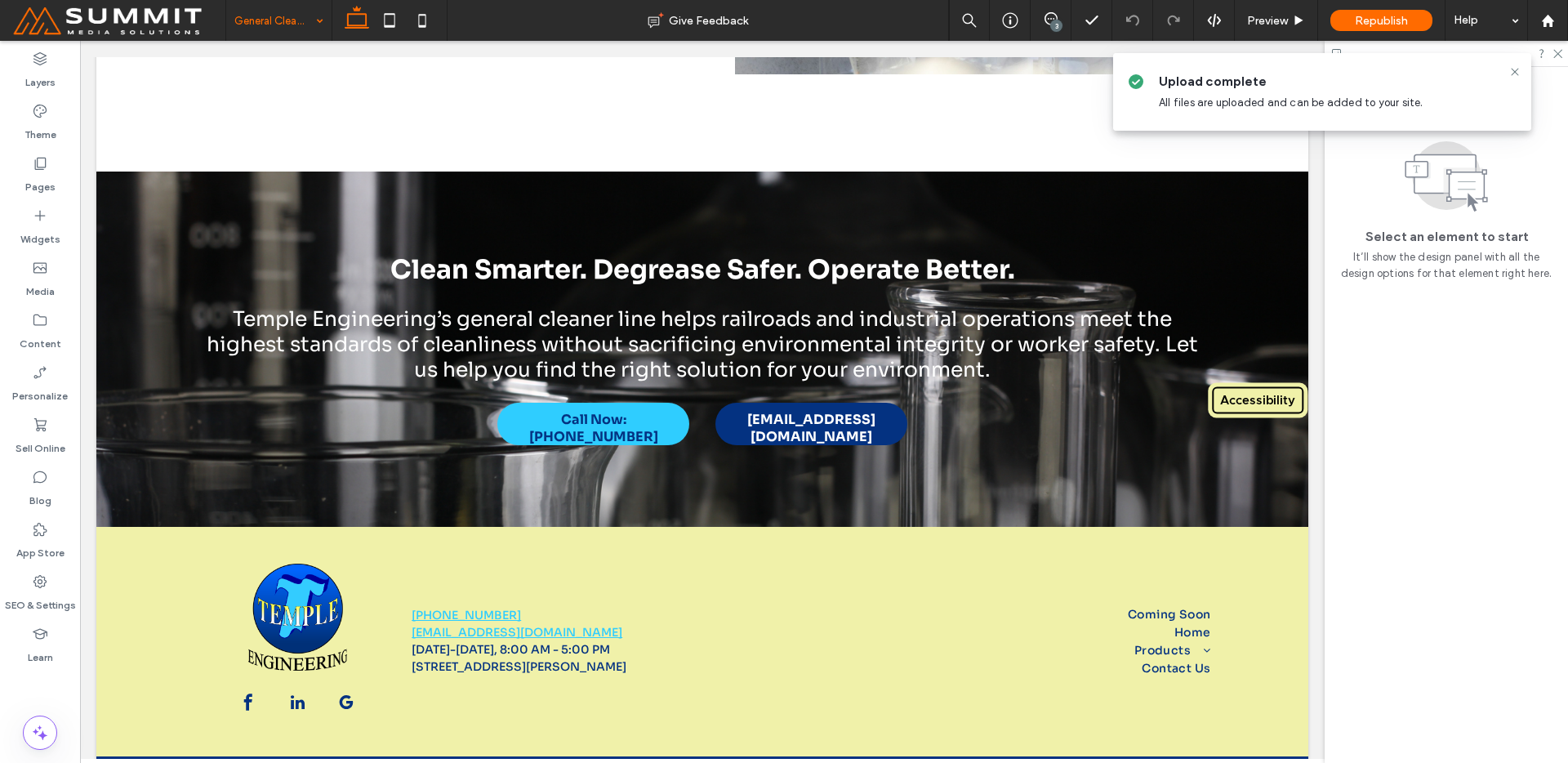
click at [318, 35] on div "General Cleaners" at bounding box center [279, 21] width 105 height 41
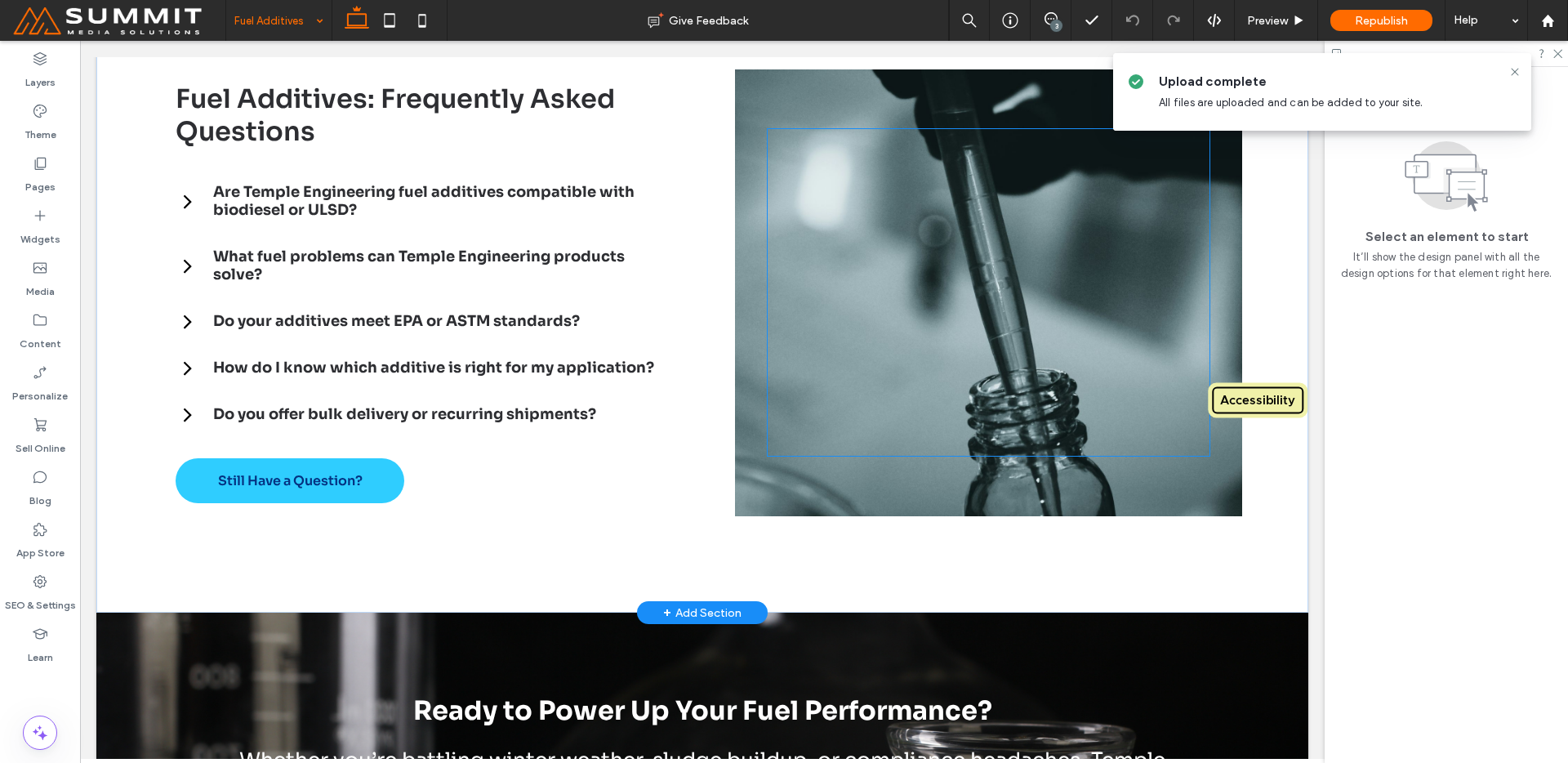
scroll to position [3467, 0]
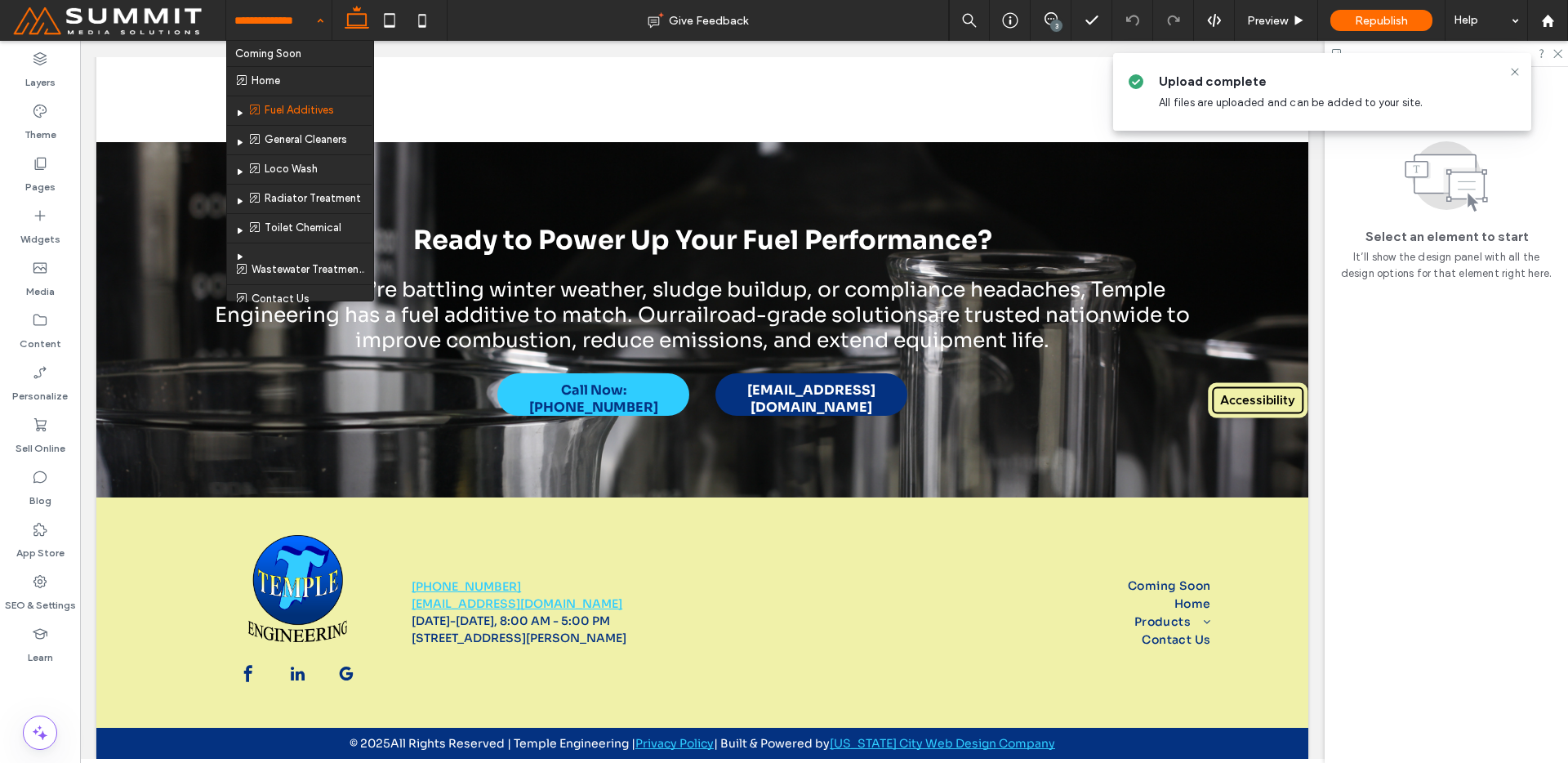
drag, startPoint x: 279, startPoint y: 35, endPoint x: 279, endPoint y: 23, distance: 12.0
click at [279, 30] on input at bounding box center [274, 21] width 80 height 41
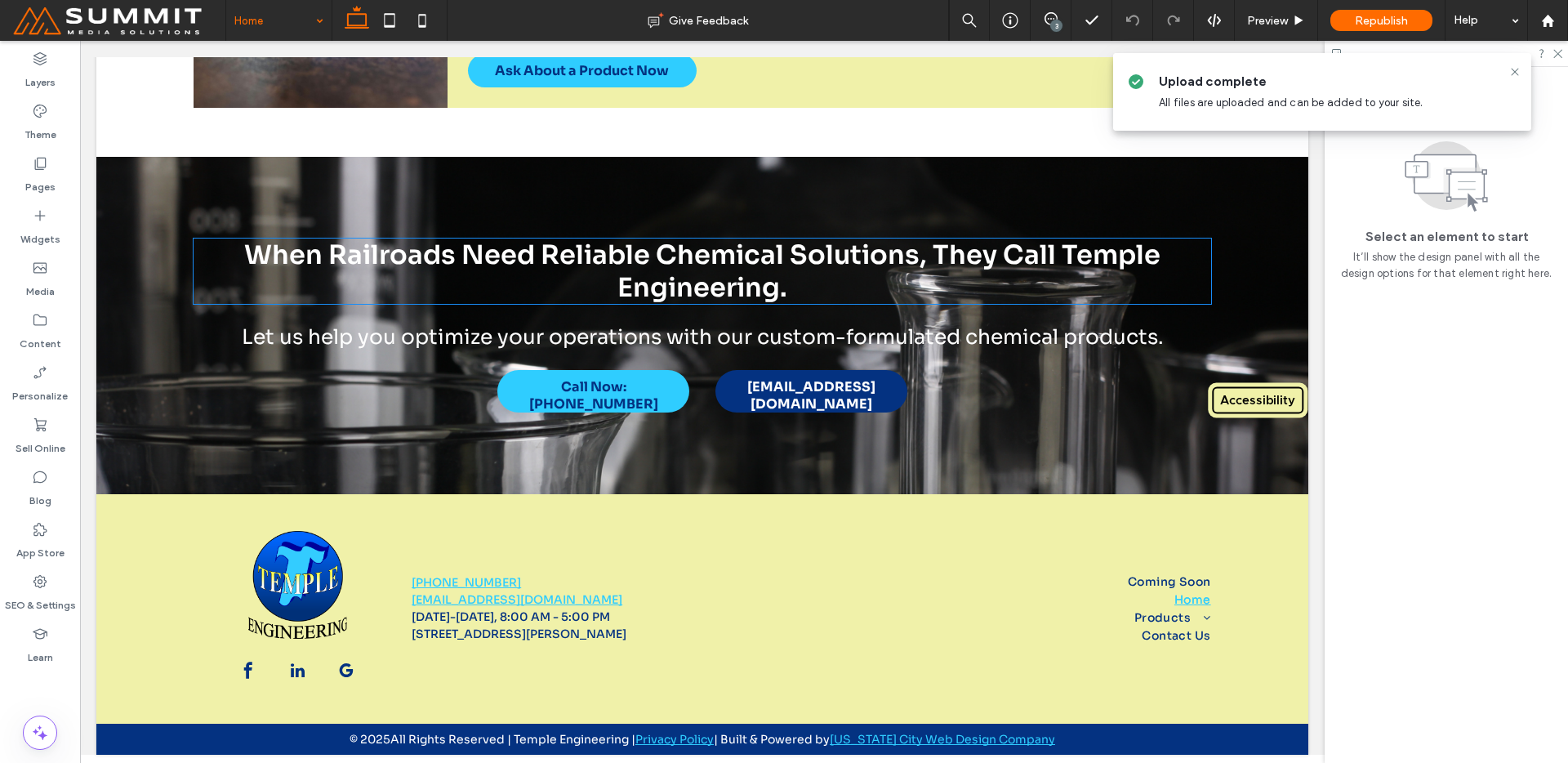
scroll to position [3702, 0]
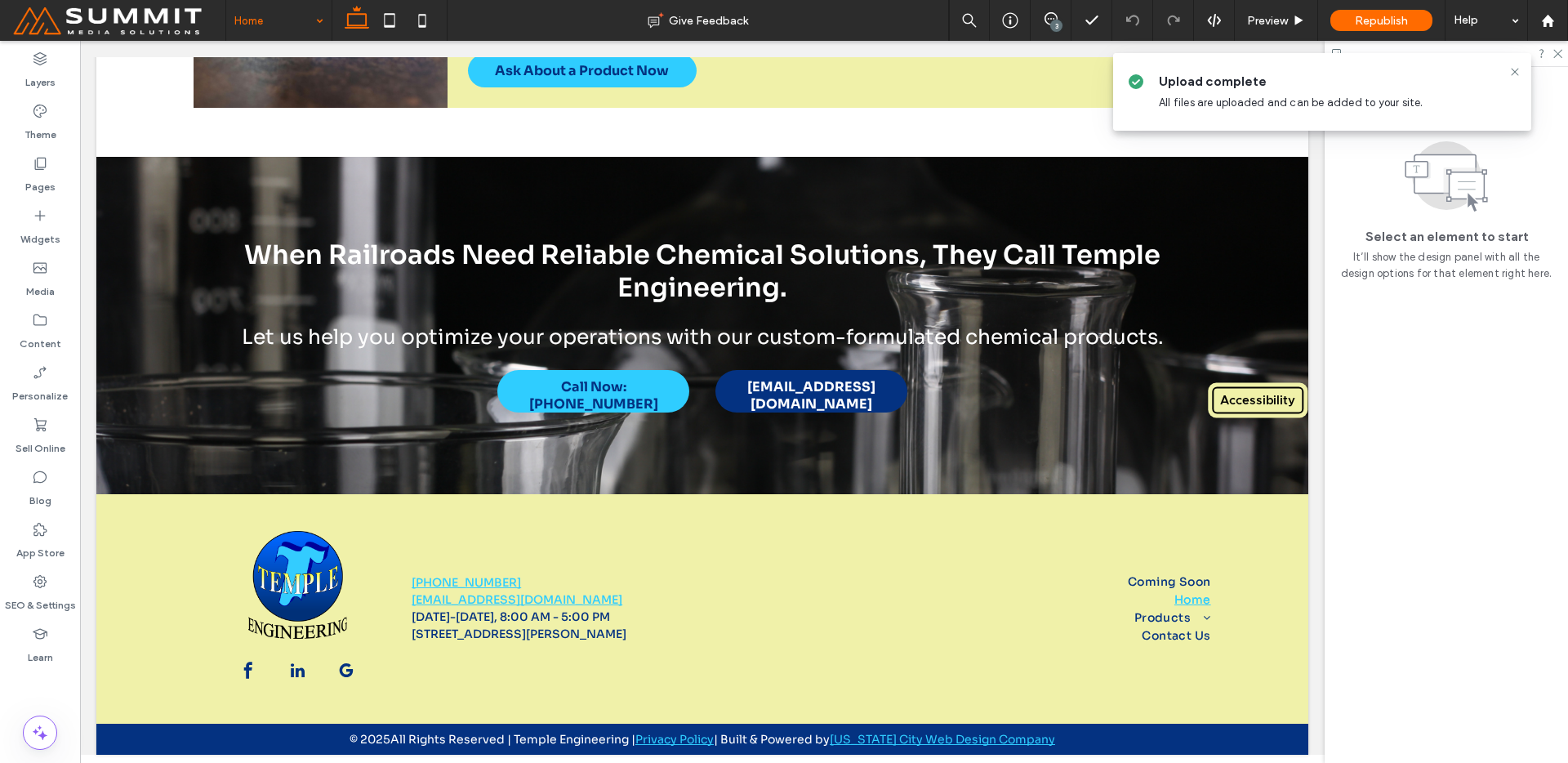
click at [299, 20] on input at bounding box center [274, 21] width 80 height 41
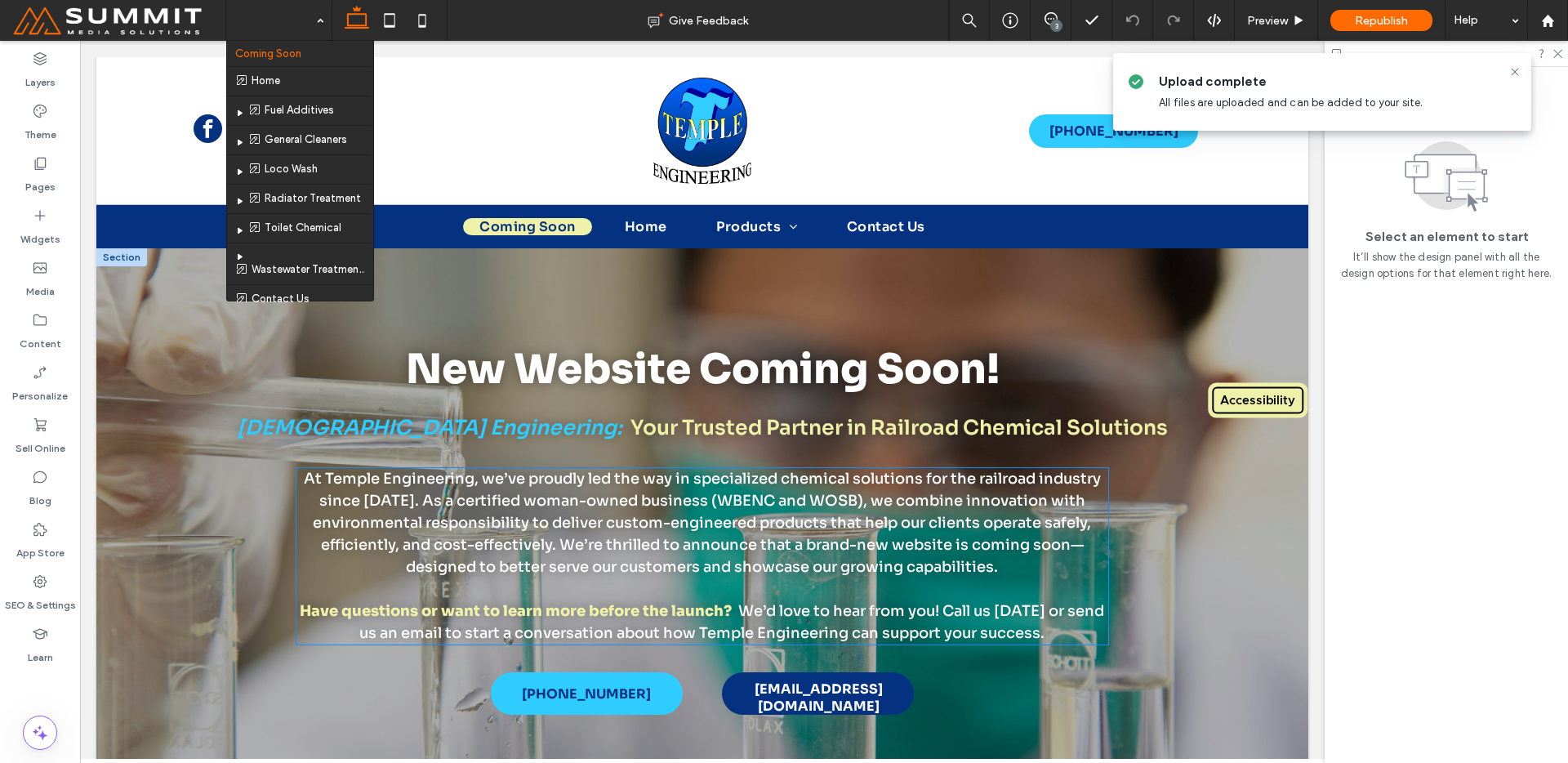
scroll to position [4, 0]
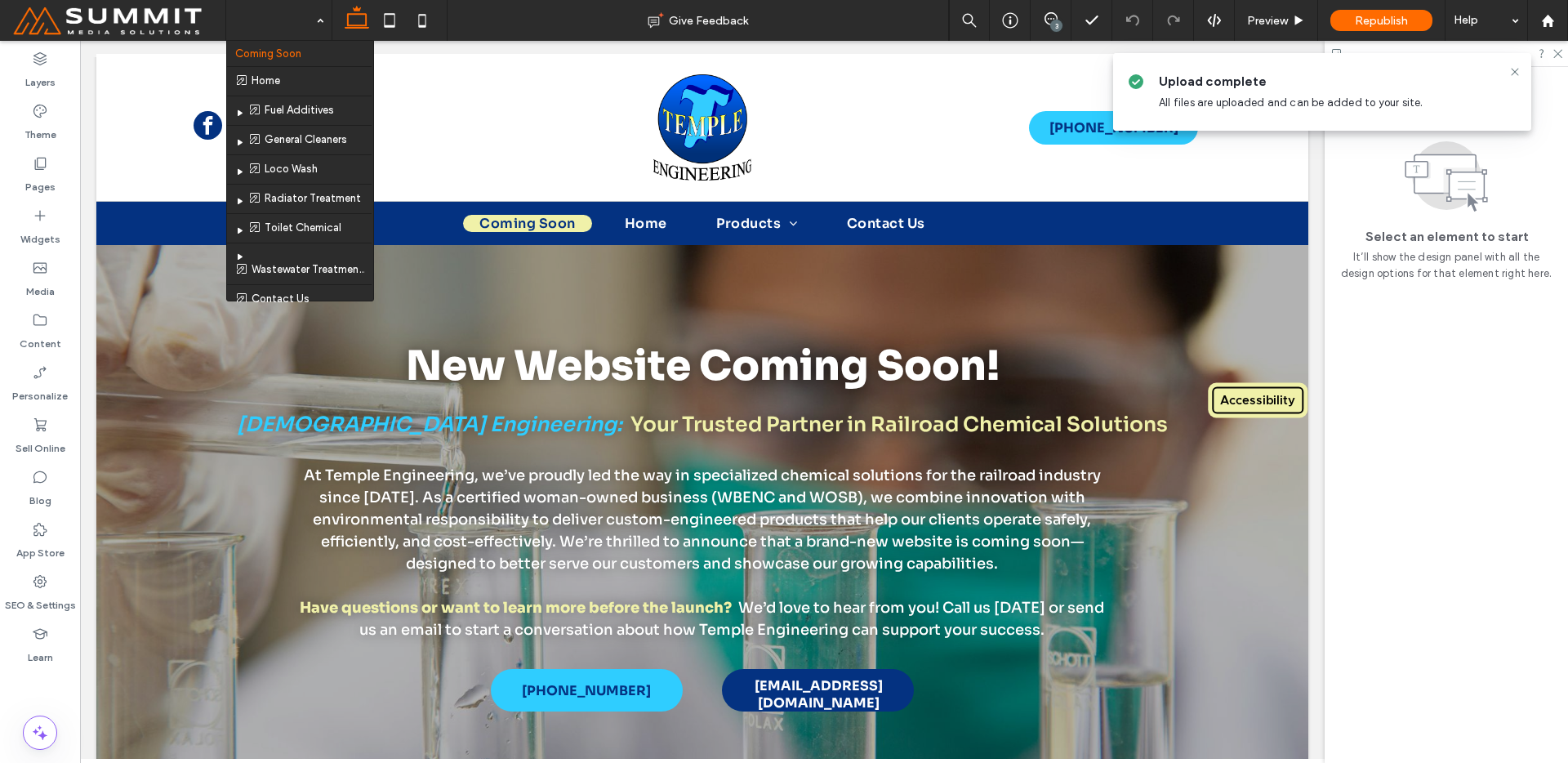
click at [1058, 24] on div "3" at bounding box center [1057, 26] width 13 height 13
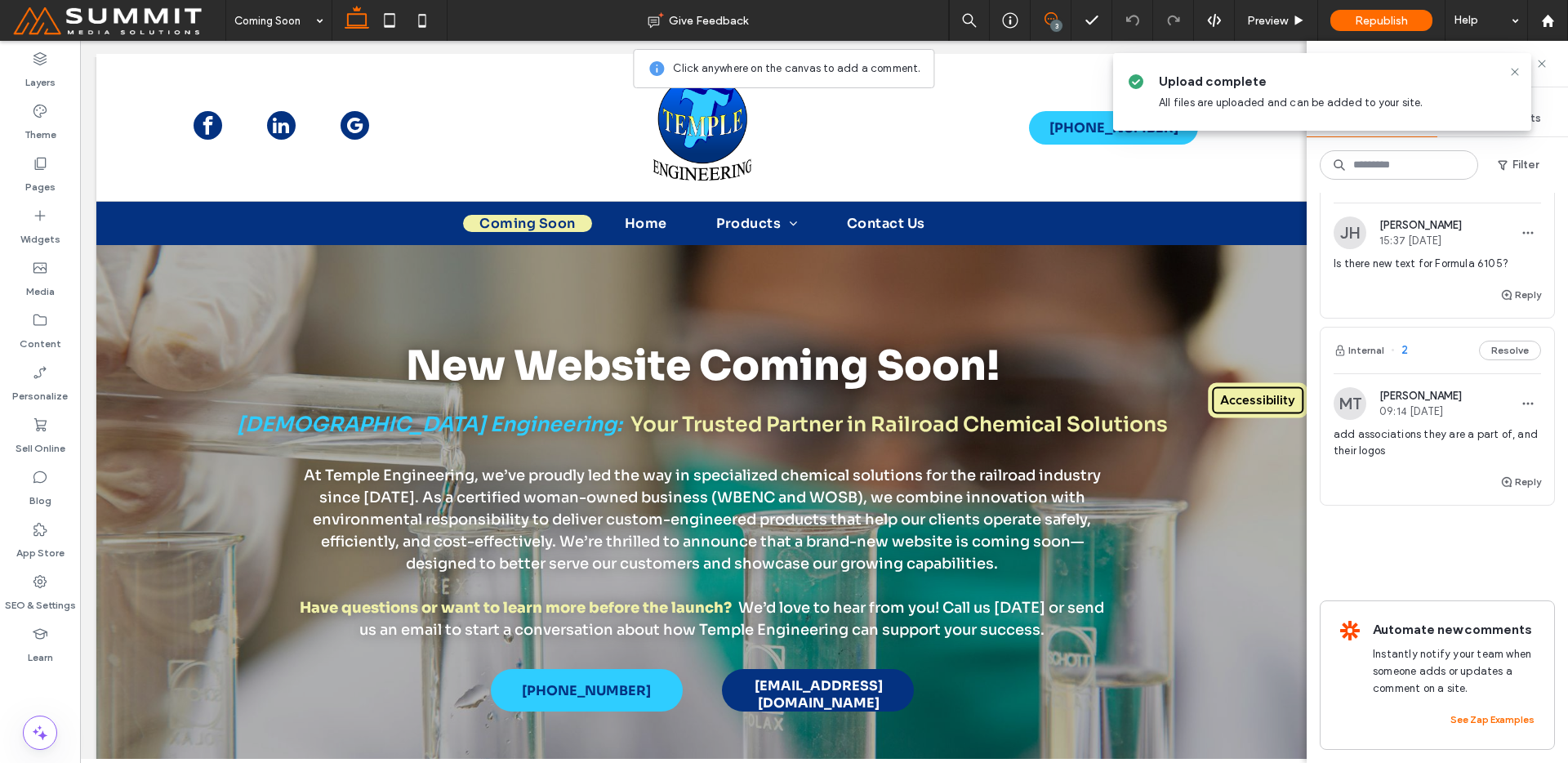
scroll to position [0, 0]
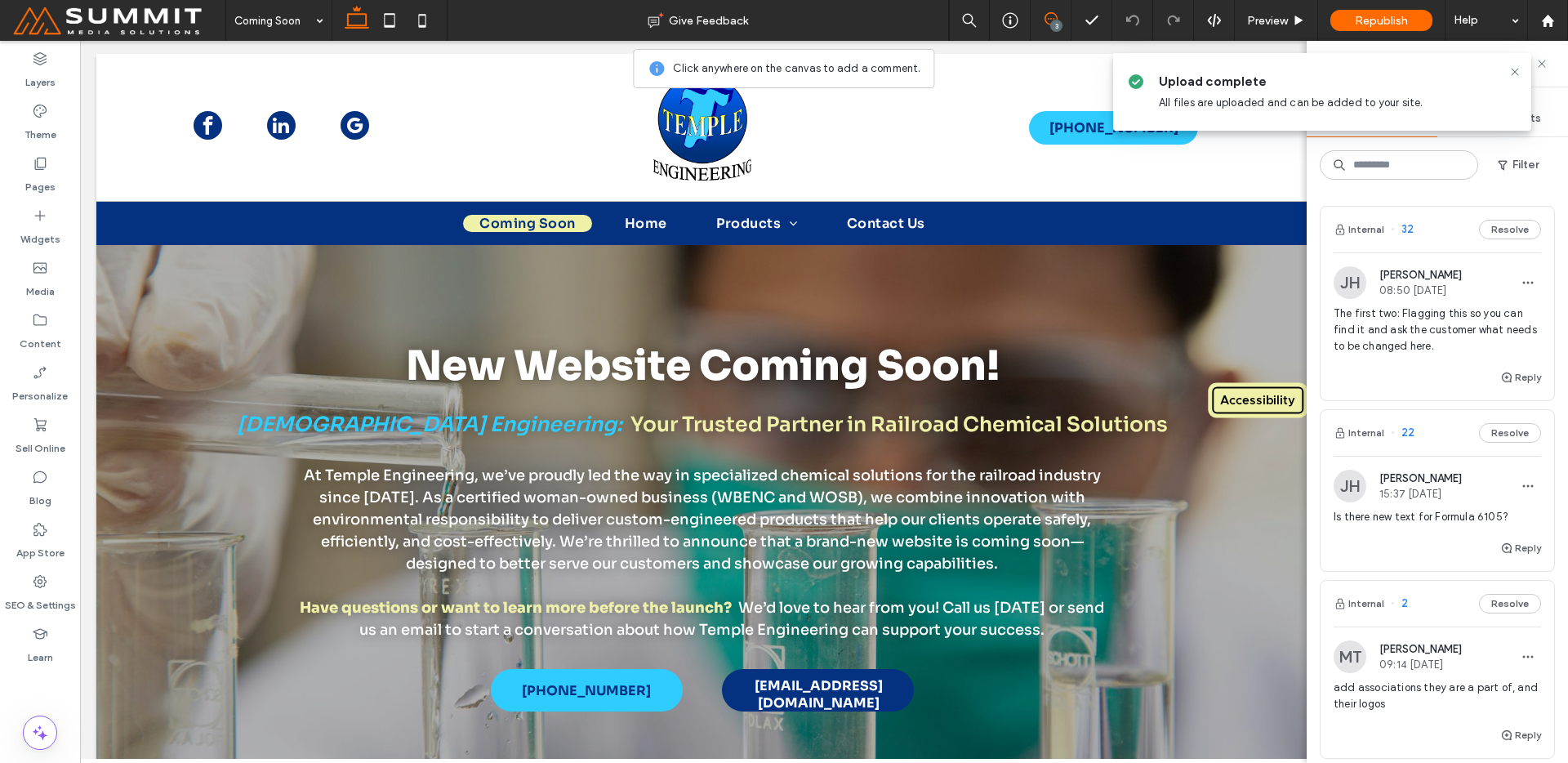
click at [1480, 482] on div "[PERSON_NAME] [PERSON_NAME] 15:37 [DATE]" at bounding box center [1437, 486] width 207 height 33
click at [1056, 21] on div "3" at bounding box center [1057, 26] width 13 height 13
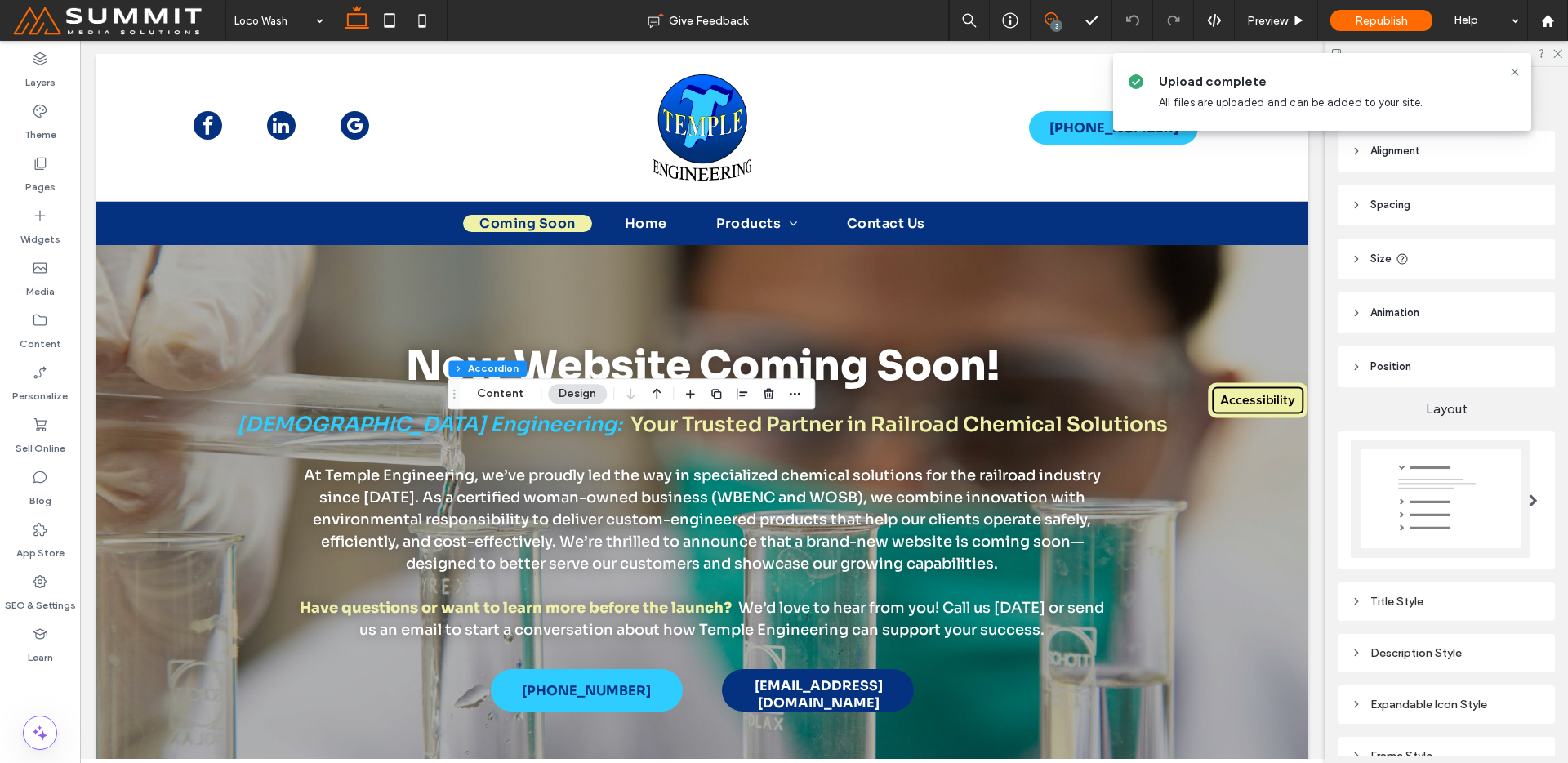
click at [1050, 22] on icon at bounding box center [1050, 19] width 13 height 13
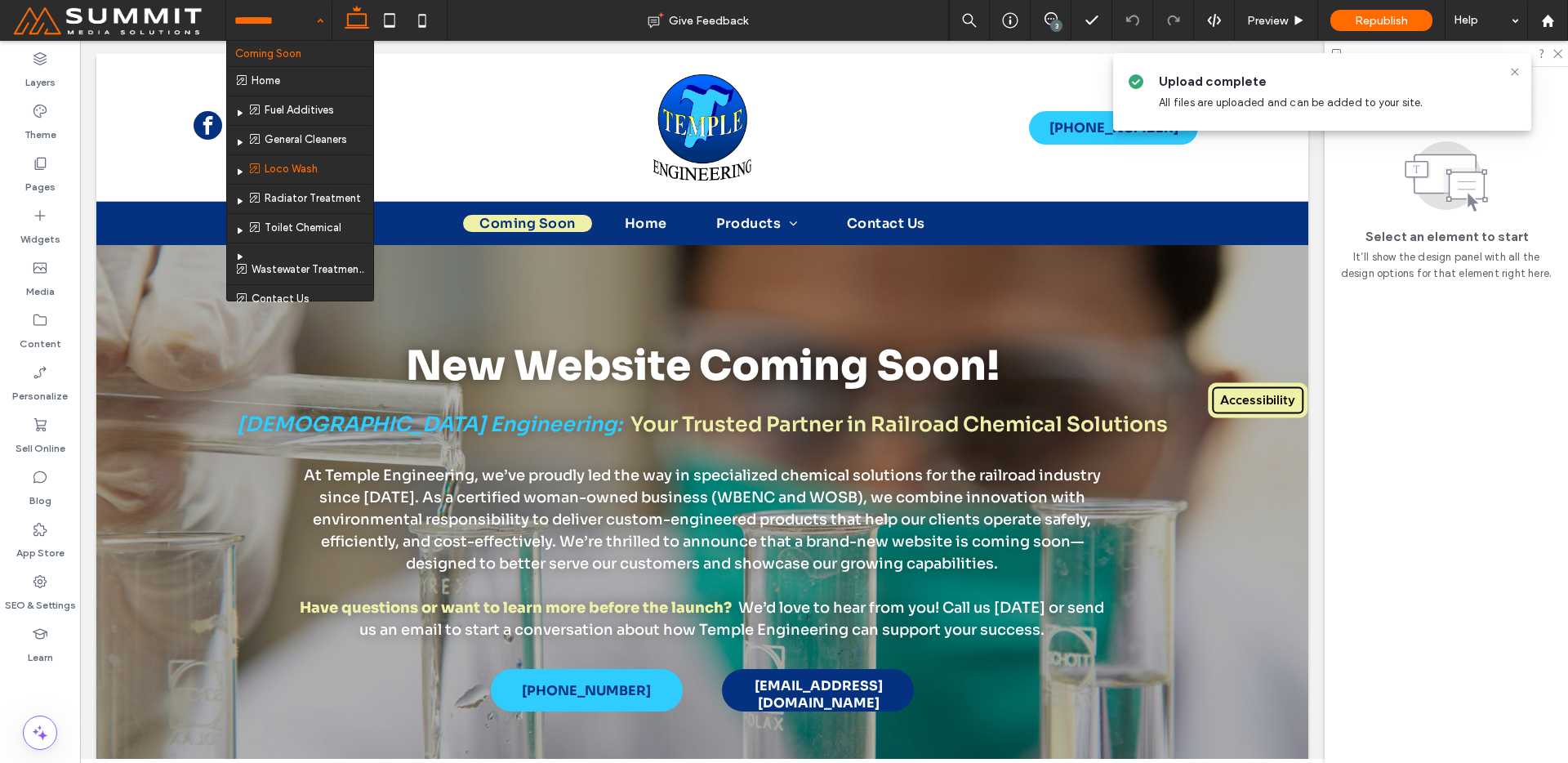
drag, startPoint x: 296, startPoint y: 35, endPoint x: 288, endPoint y: 44, distance: 12.0
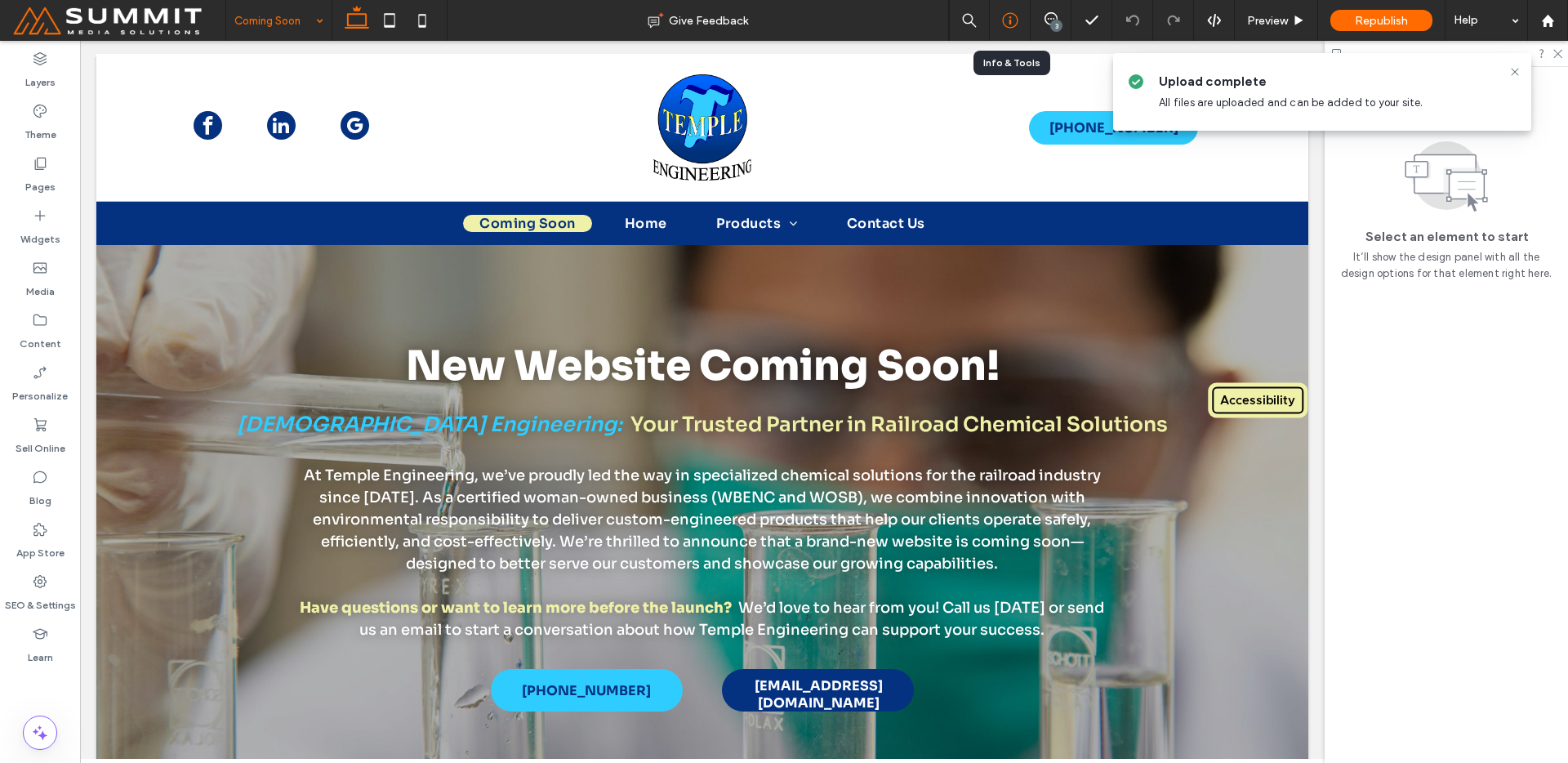
drag, startPoint x: 991, startPoint y: 22, endPoint x: 989, endPoint y: 32, distance: 10.2
click at [992, 22] on div at bounding box center [1009, 21] width 40 height 16
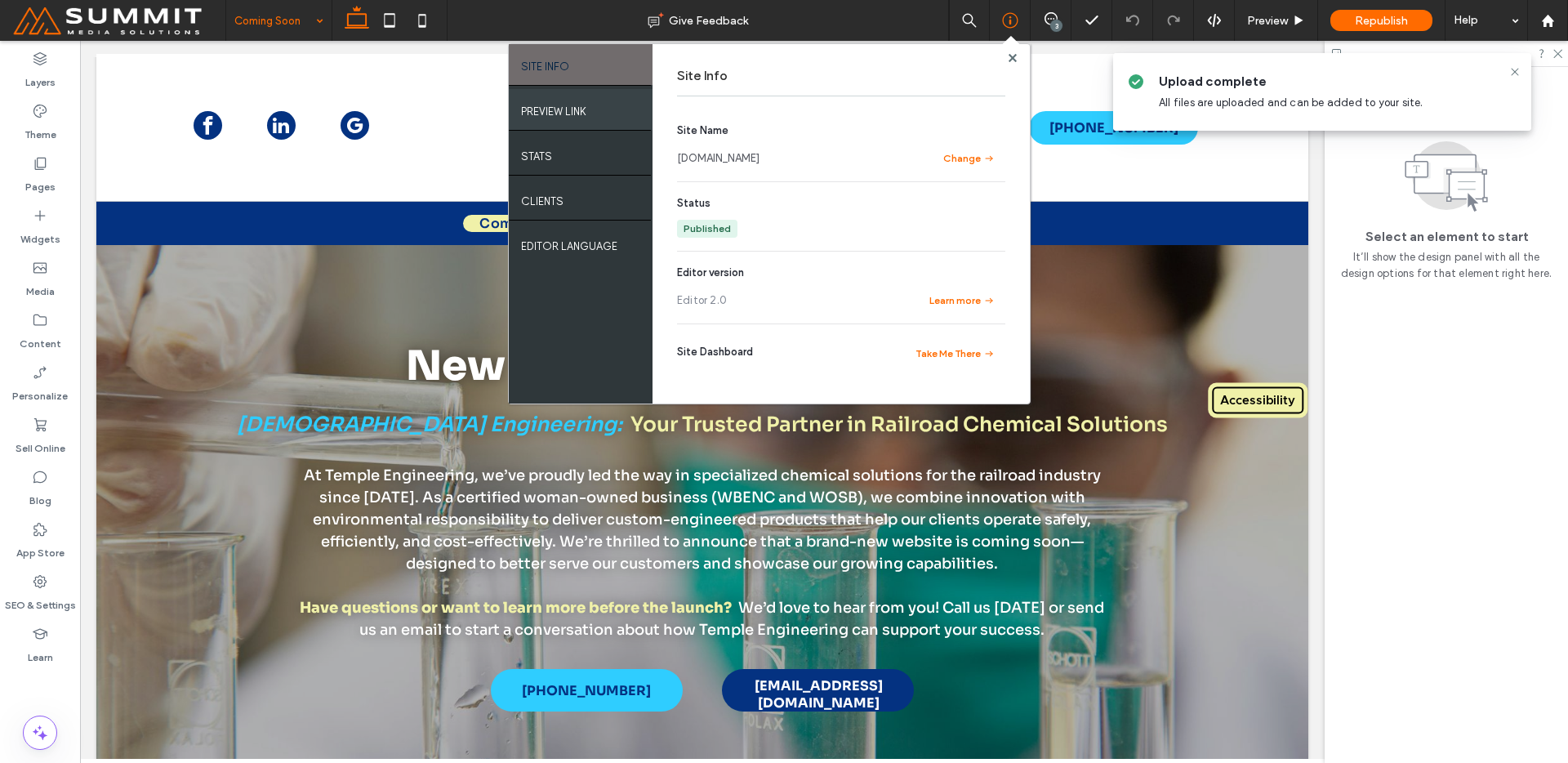
drag, startPoint x: 562, startPoint y: 108, endPoint x: 620, endPoint y: 166, distance: 82.0
click at [562, 108] on label "PREVIEW LINK" at bounding box center [553, 107] width 65 height 21
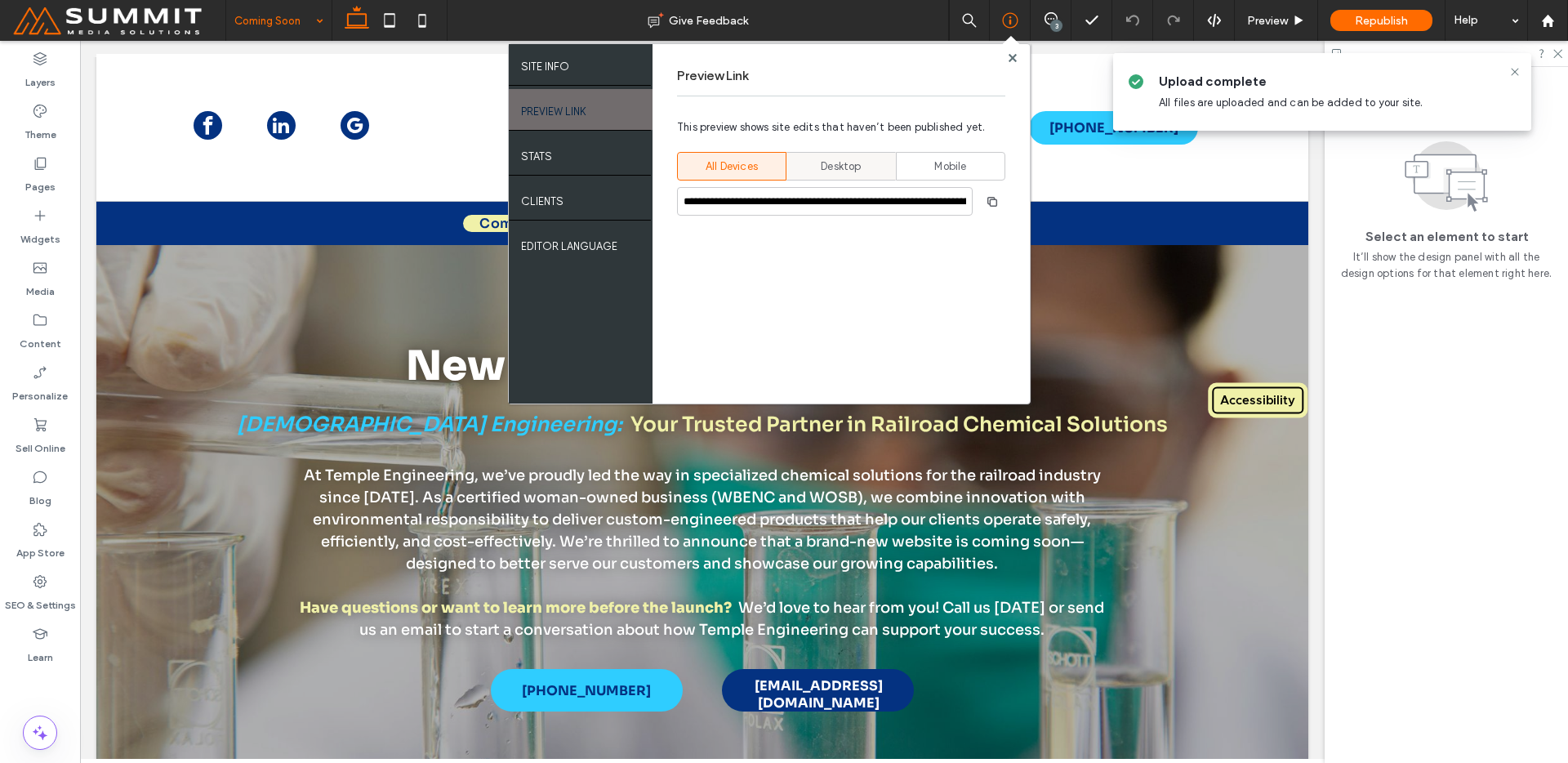
drag, startPoint x: 844, startPoint y: 153, endPoint x: 856, endPoint y: 175, distance: 25.1
click at [844, 153] on div "Desktop" at bounding box center [841, 166] width 89 height 27
type input "**********"
click at [990, 202] on use "button" at bounding box center [992, 200] width 10 height 10
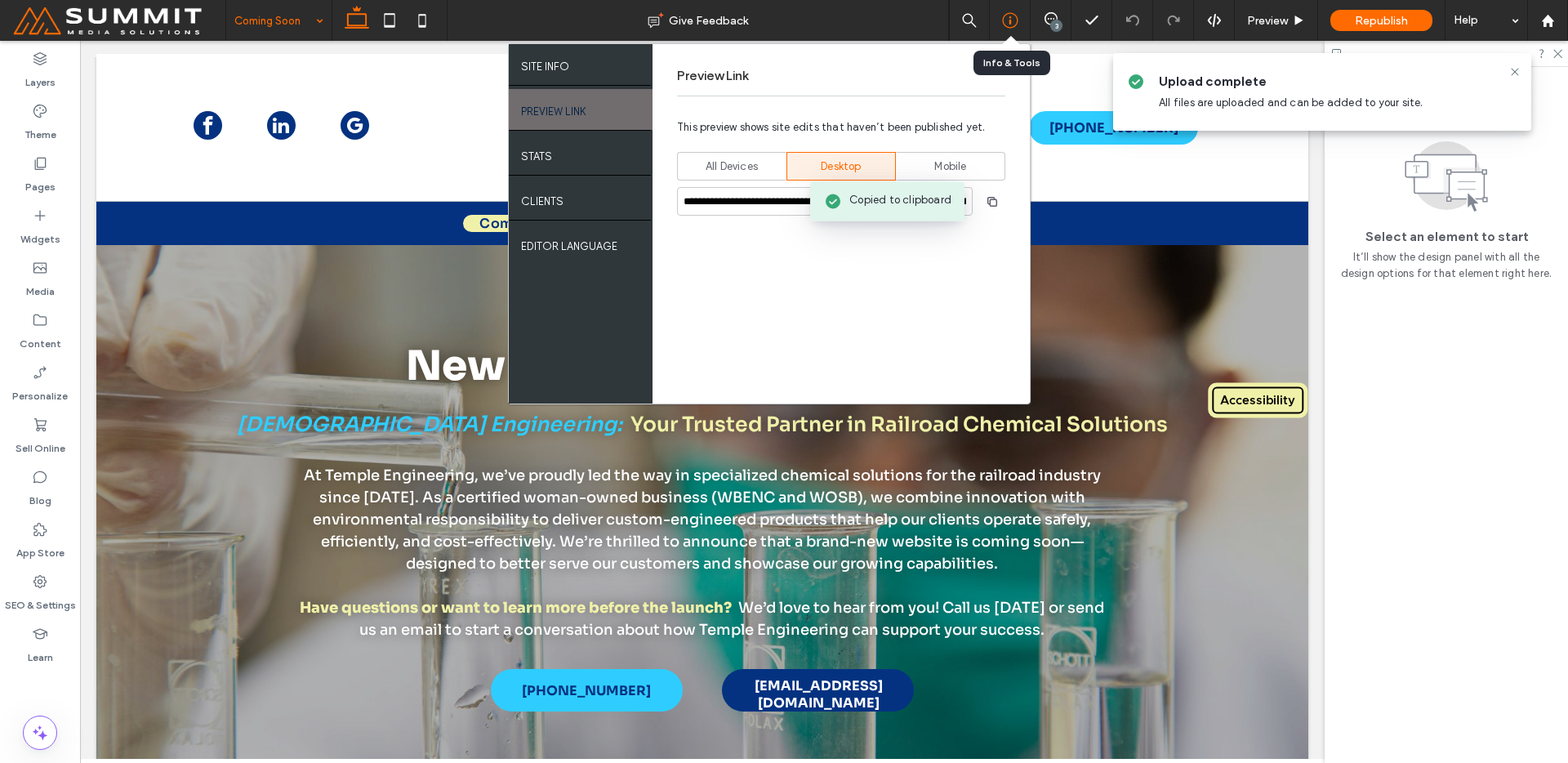
click at [1007, 14] on icon at bounding box center [1010, 21] width 16 height 16
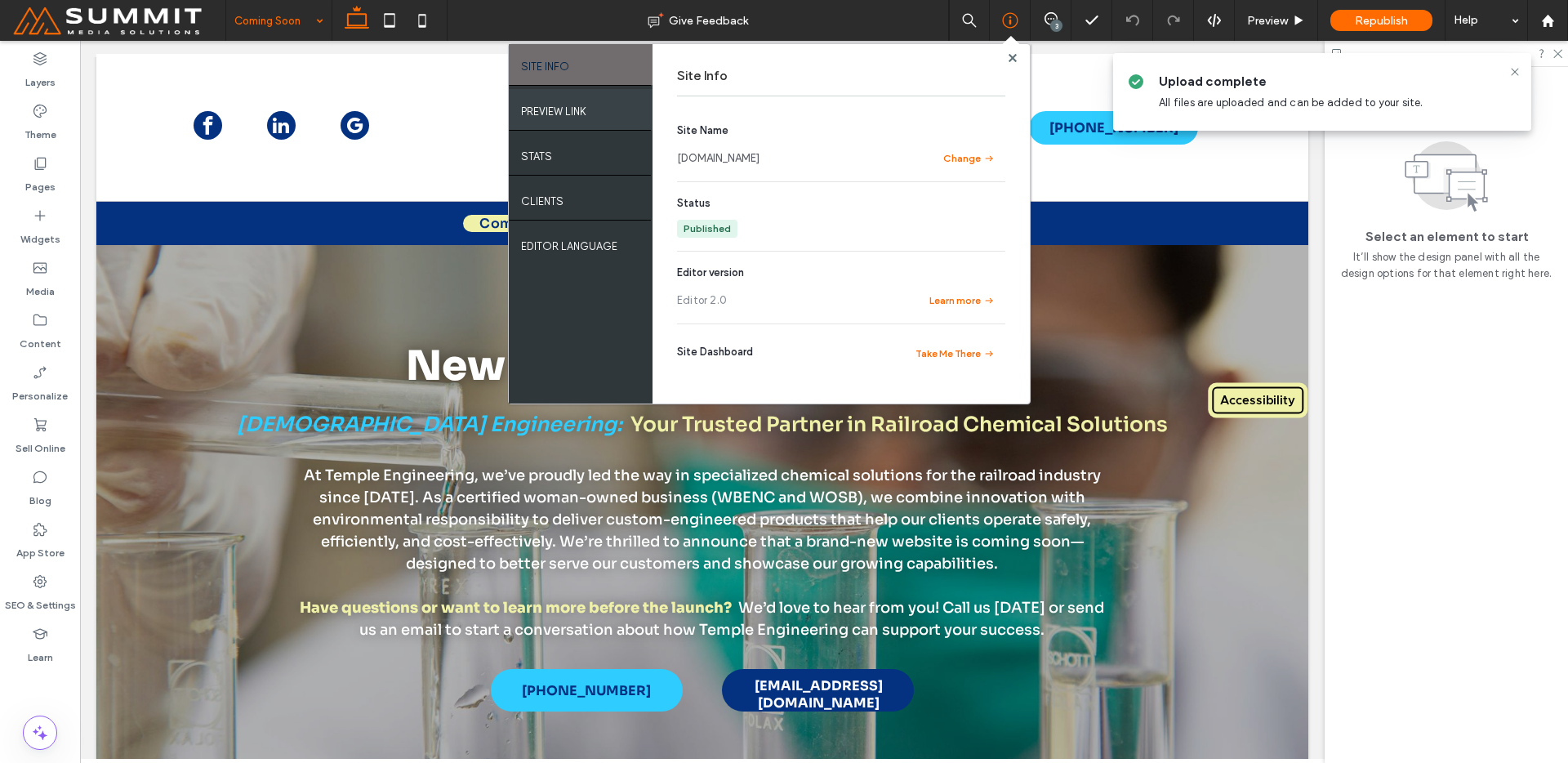
click at [604, 100] on div "PREVIEW LINK" at bounding box center [580, 110] width 144 height 41
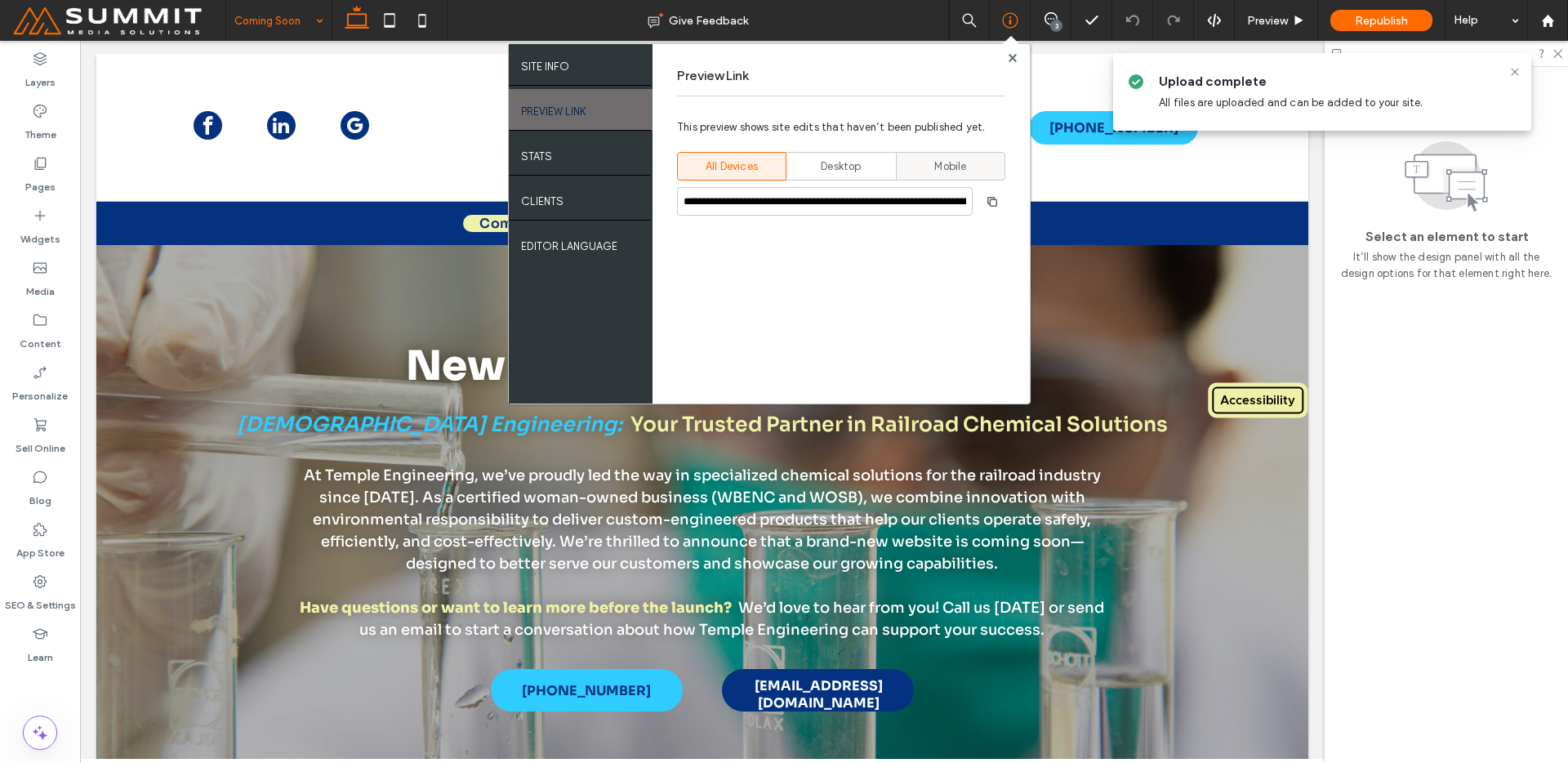
click at [911, 152] on label "Mobile" at bounding box center [950, 166] width 109 height 29
drag, startPoint x: 882, startPoint y: 149, endPoint x: 915, endPoint y: 178, distance: 43.9
click at [884, 149] on div "**********" at bounding box center [840, 249] width 328 height 292
drag, startPoint x: 814, startPoint y: 162, endPoint x: 957, endPoint y: 205, distance: 149.3
click at [821, 160] on div "Desktop" at bounding box center [841, 166] width 89 height 27
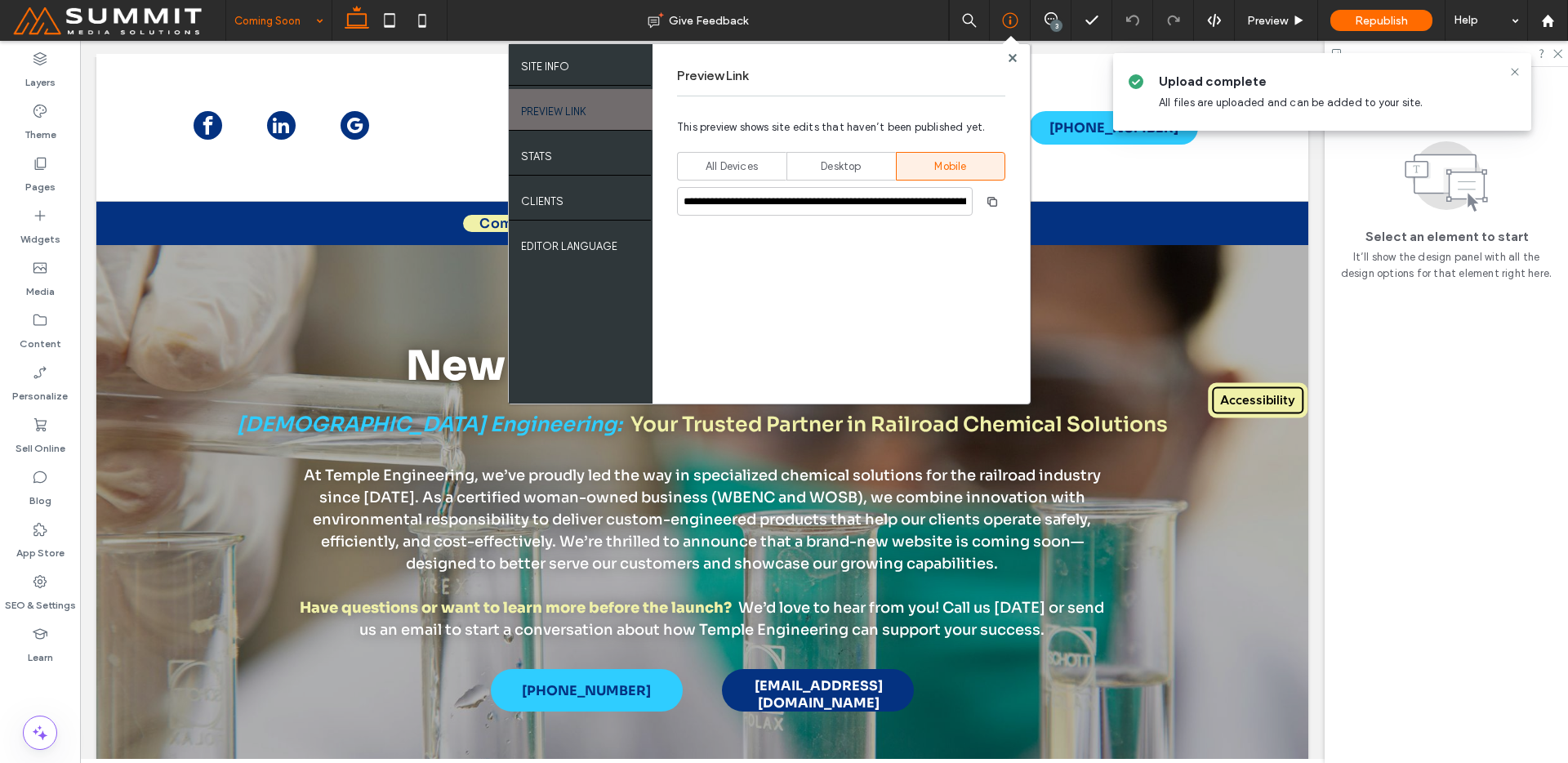
type input "**********"
click at [971, 210] on input "**********" at bounding box center [824, 201] width 296 height 29
click at [1003, 196] on span "button" at bounding box center [991, 201] width 26 height 26
